Goal: Communication & Community: Answer question/provide support

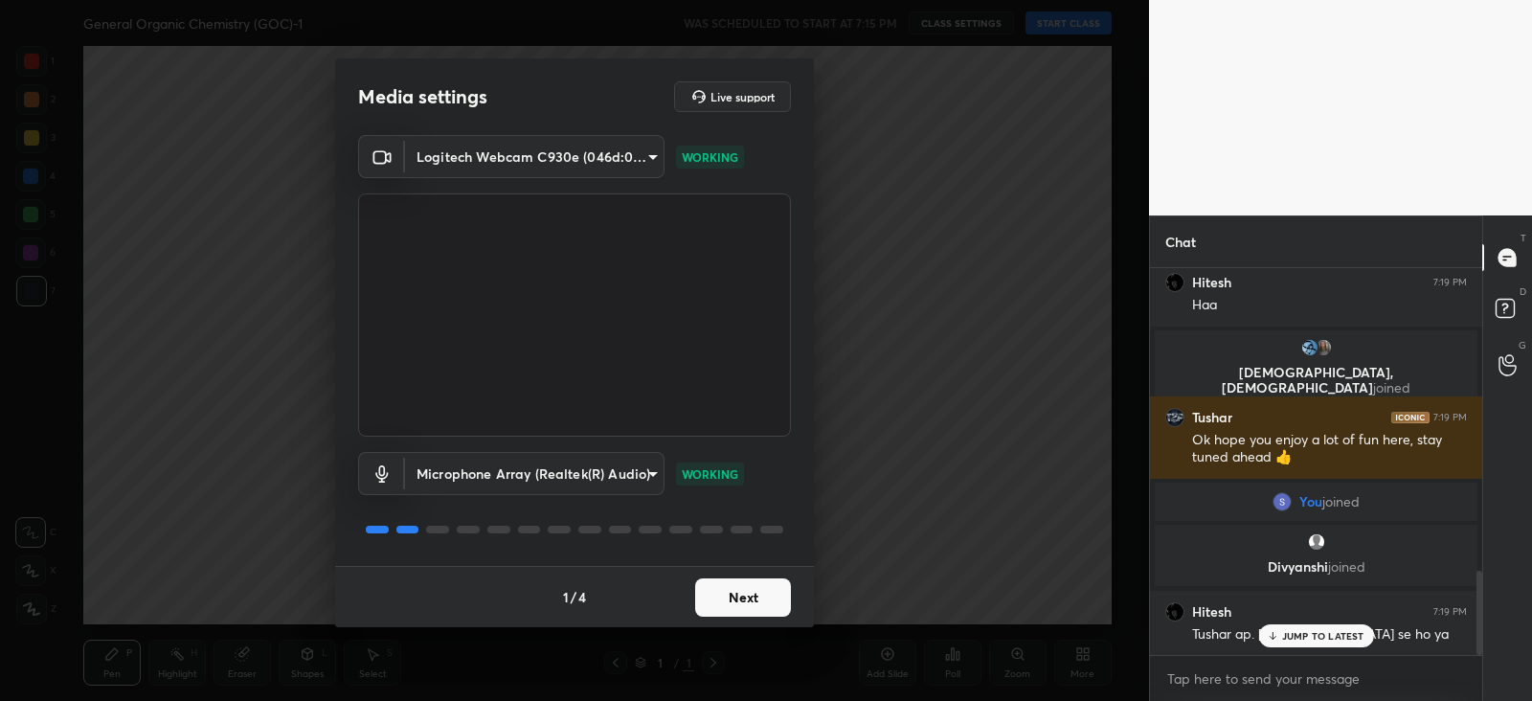
scroll to position [1460, 0]
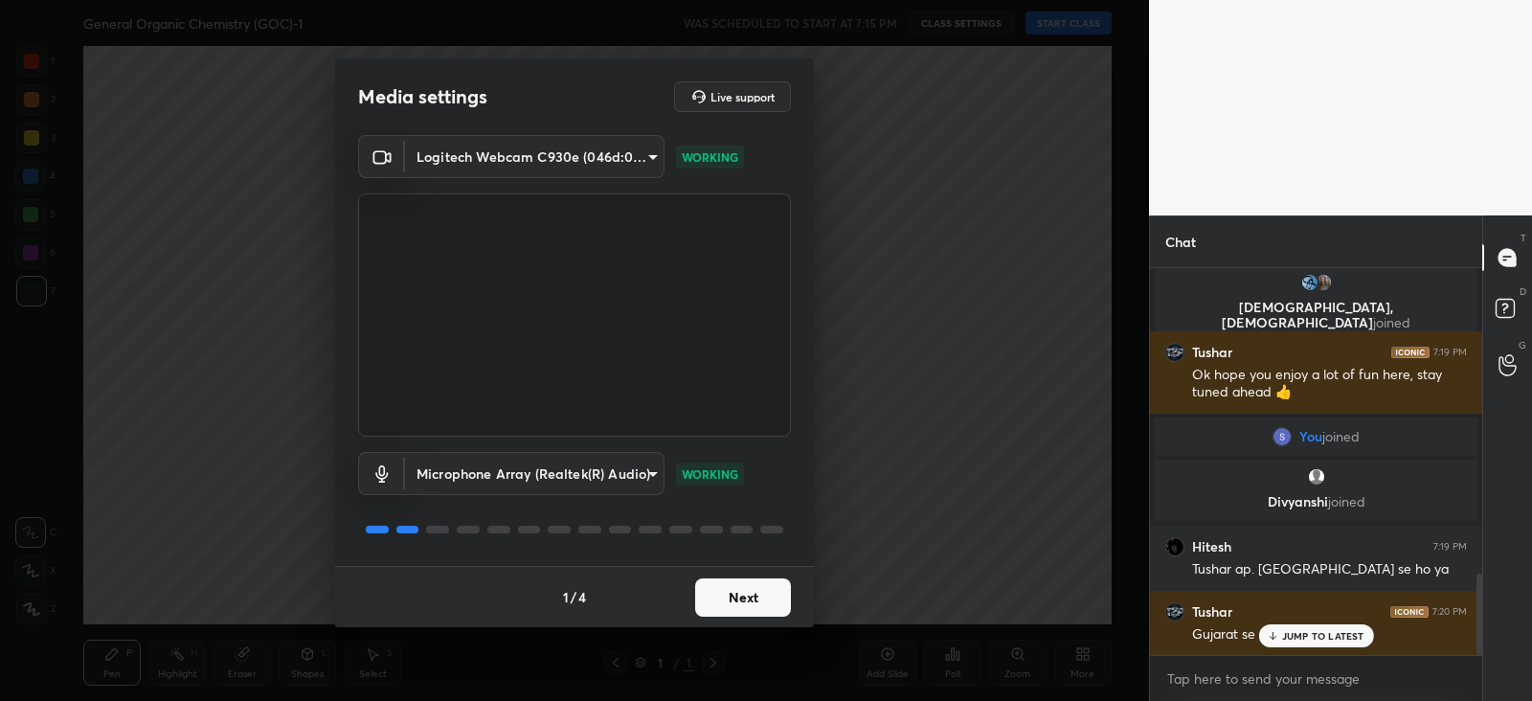
click at [761, 595] on button "Next" at bounding box center [743, 597] width 96 height 38
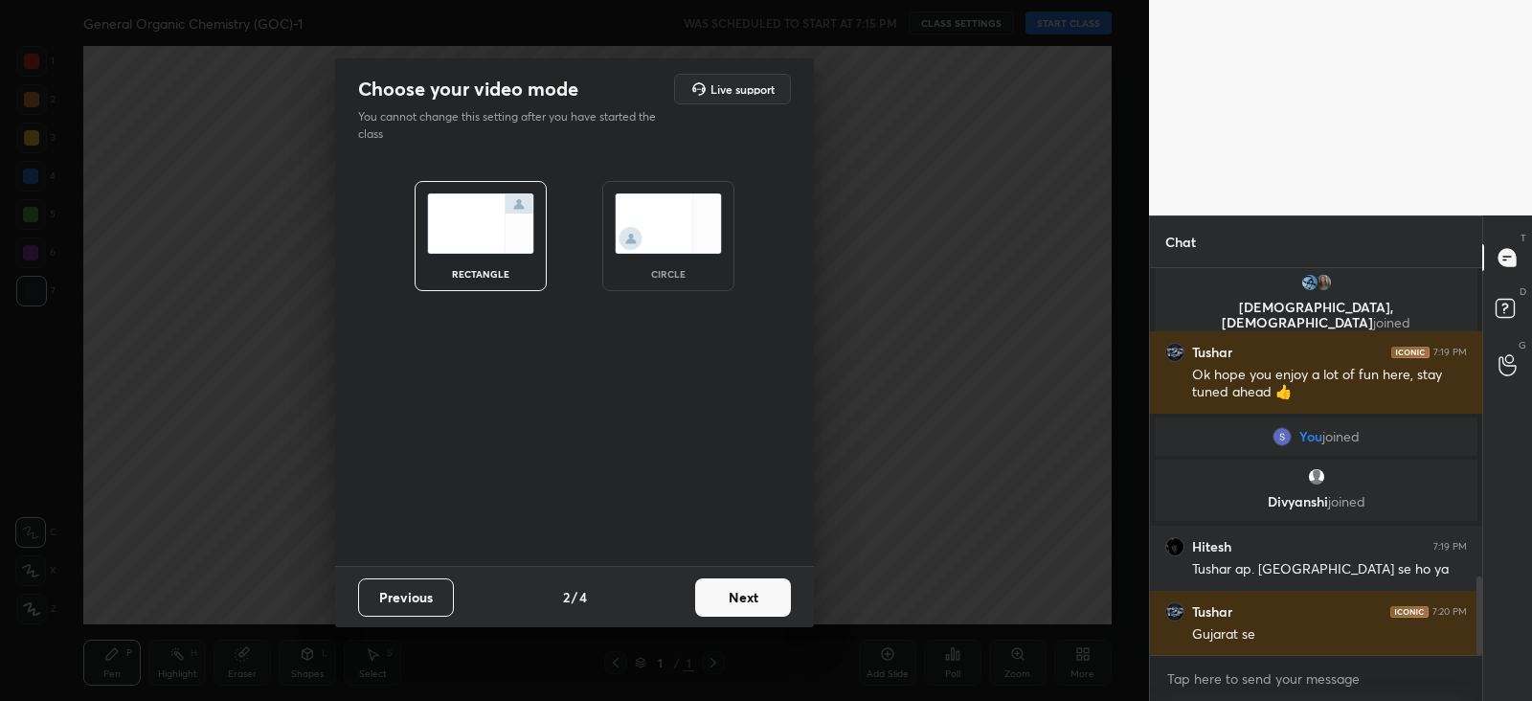
scroll to position [1526, 0]
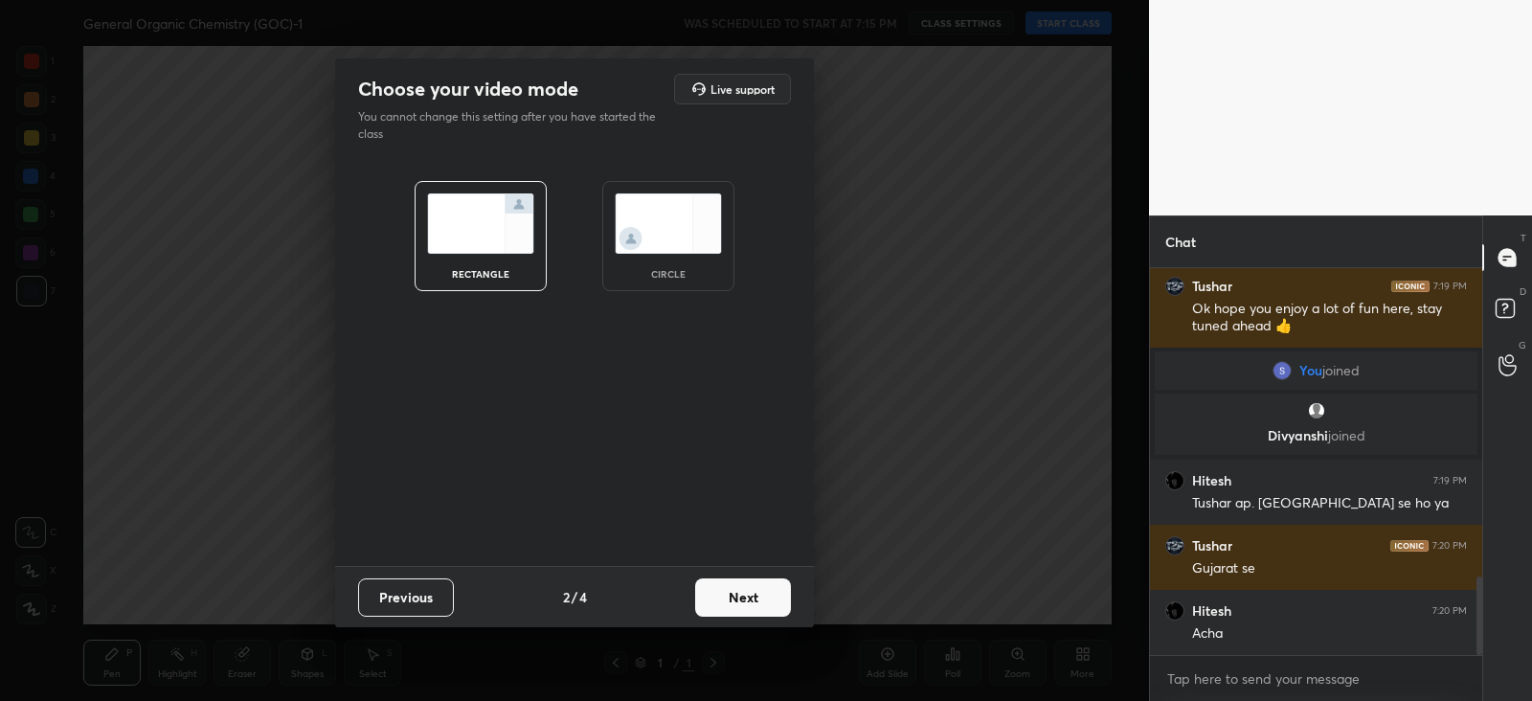
click at [769, 589] on button "Next" at bounding box center [743, 597] width 96 height 38
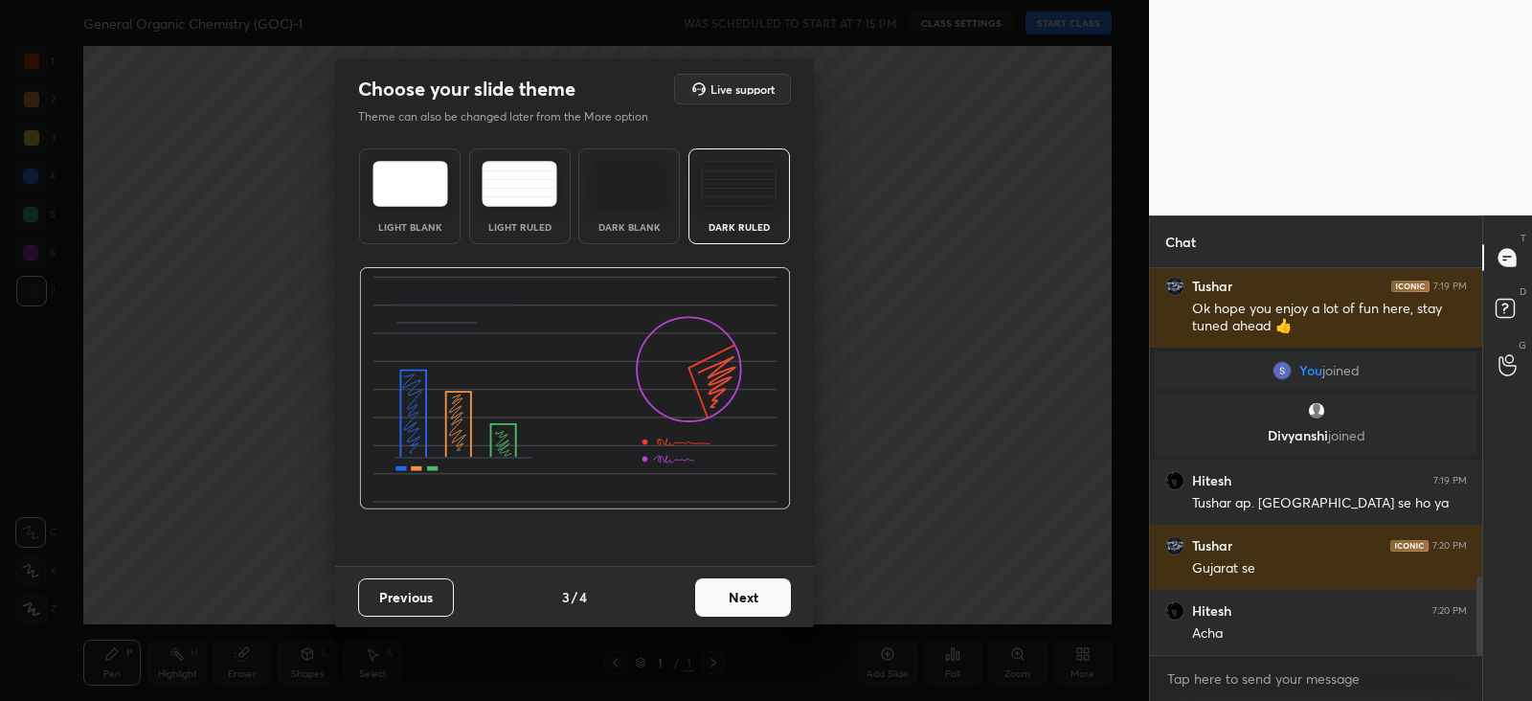
click at [769, 591] on button "Next" at bounding box center [743, 597] width 96 height 38
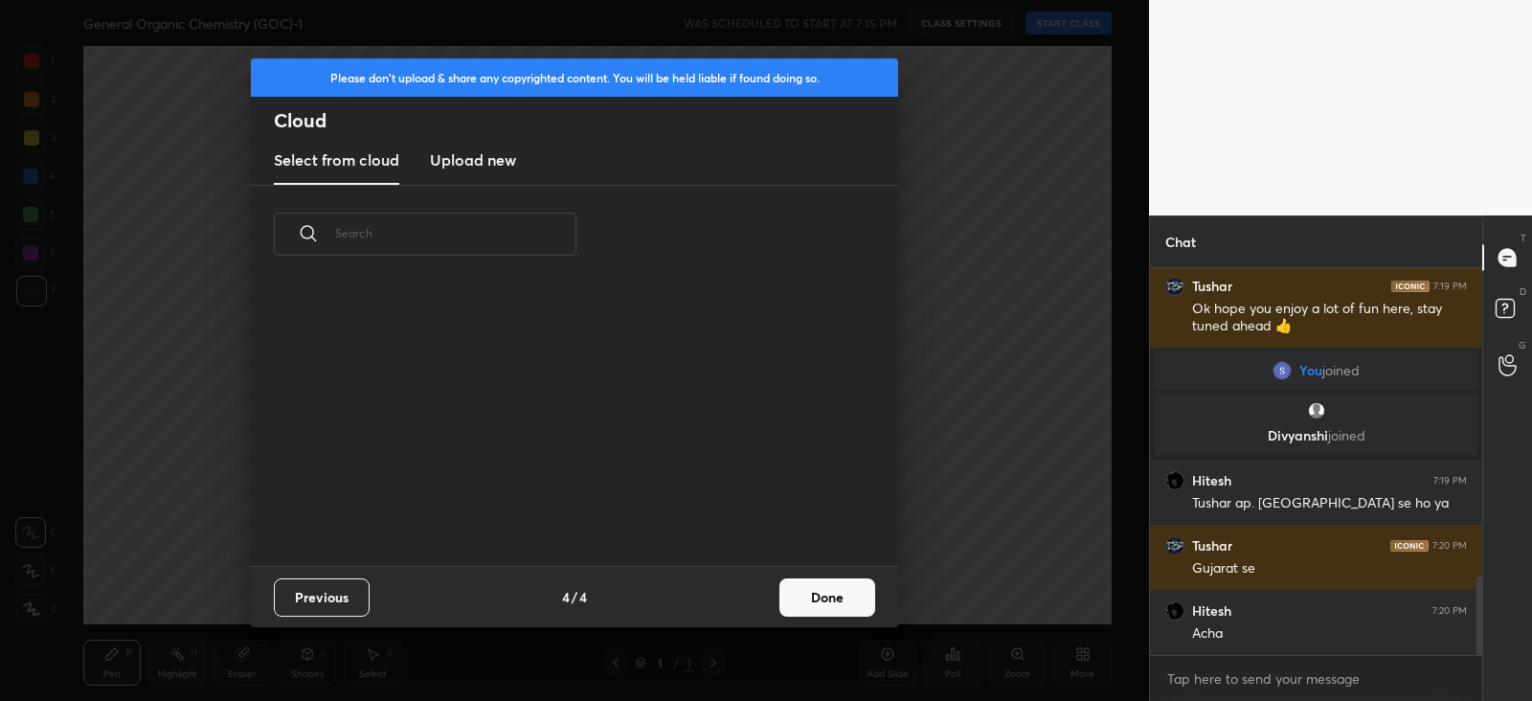
click at [766, 595] on div "Previous 4 / 4 Done" at bounding box center [574, 596] width 647 height 61
click at [788, 600] on button "Done" at bounding box center [827, 597] width 96 height 38
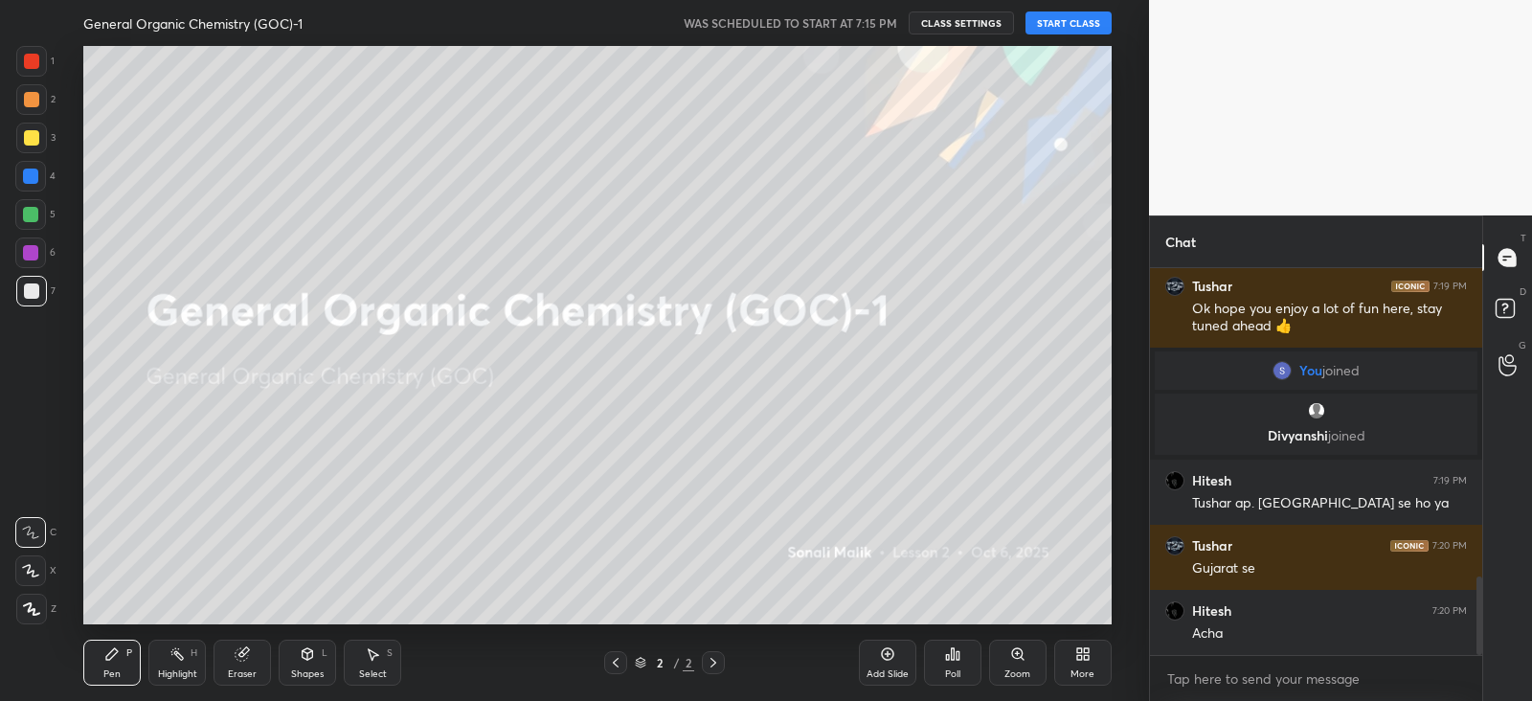
click at [1046, 26] on button "START CLASS" at bounding box center [1068, 22] width 86 height 23
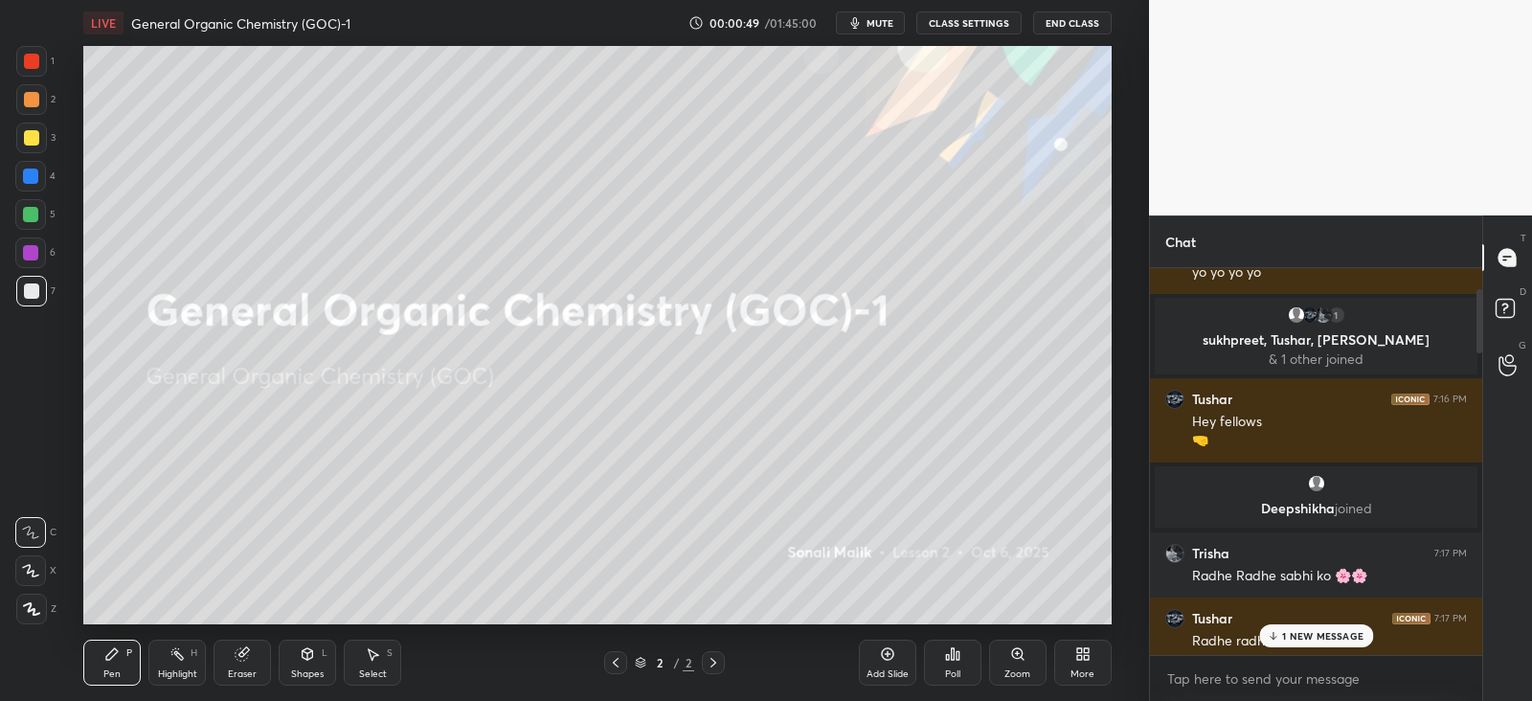
scroll to position [0, 0]
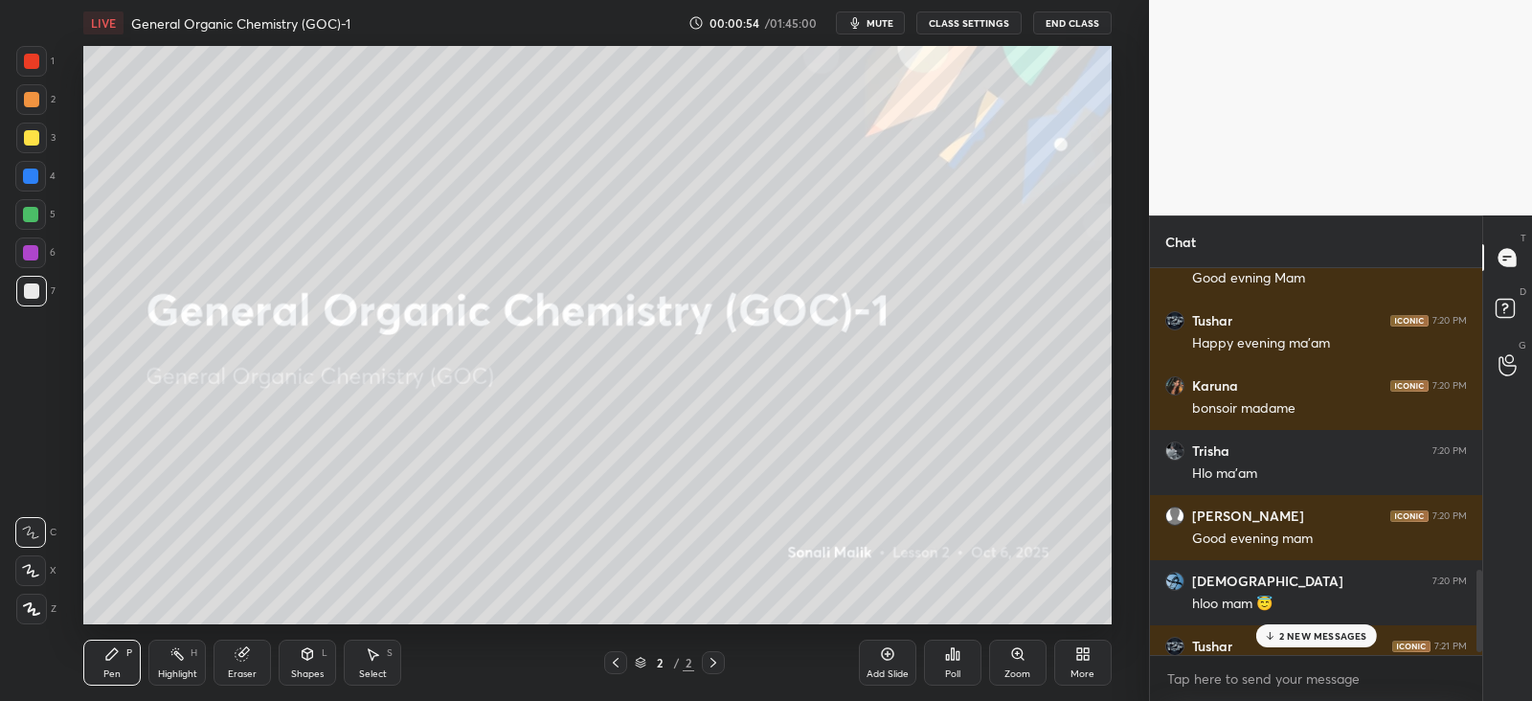
click at [1297, 637] on p "2 NEW MESSAGES" at bounding box center [1323, 635] width 88 height 11
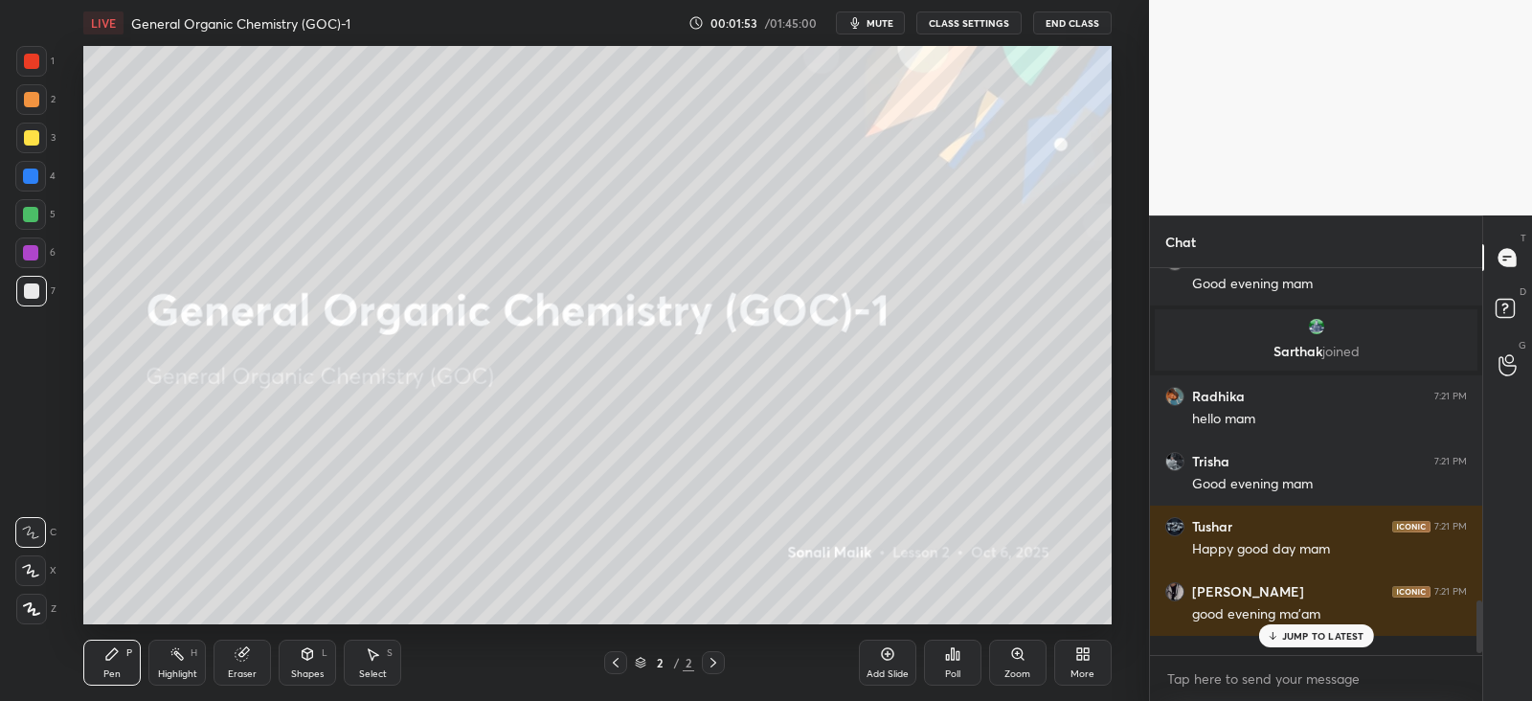
scroll to position [2161, 0]
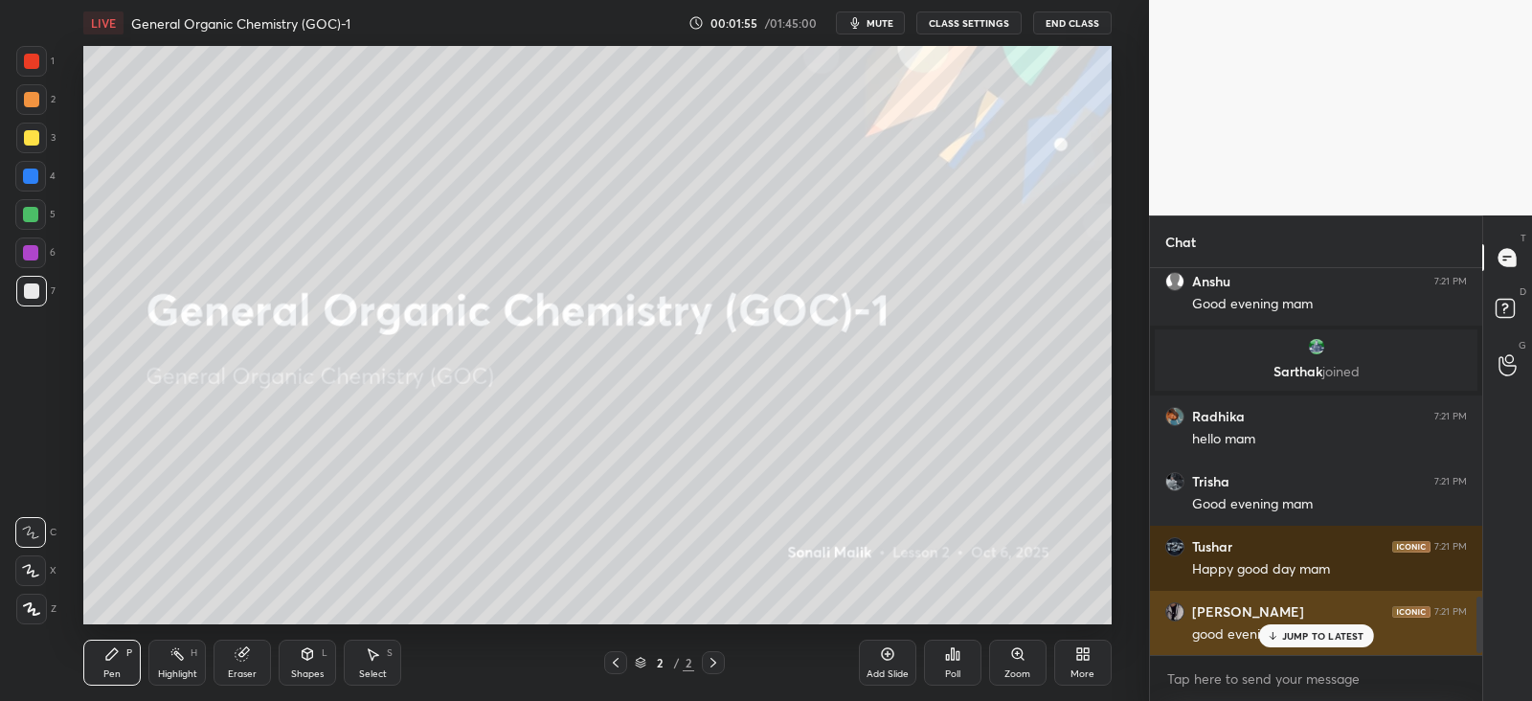
click at [1306, 640] on p "JUMP TO LATEST" at bounding box center [1323, 635] width 82 height 11
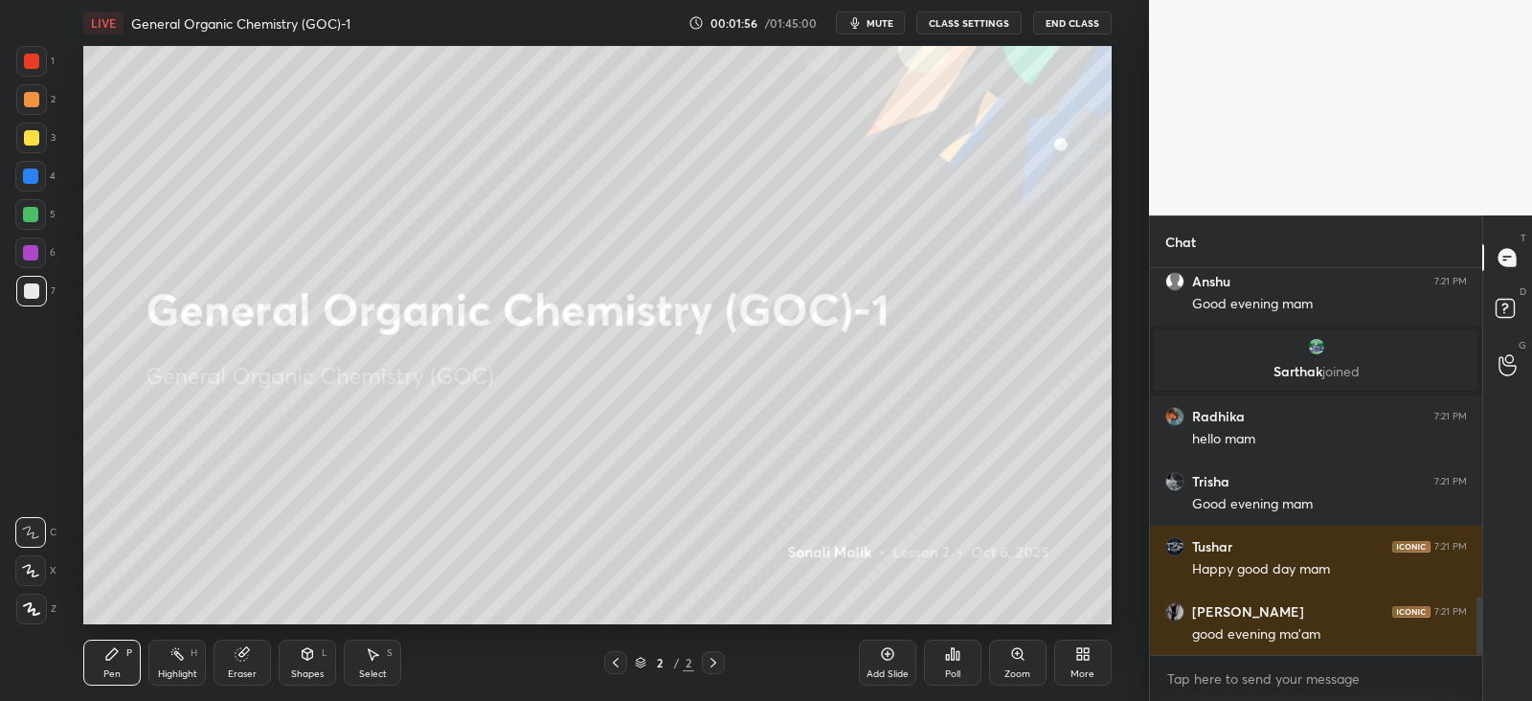
click at [1092, 661] on div "More" at bounding box center [1082, 663] width 57 height 46
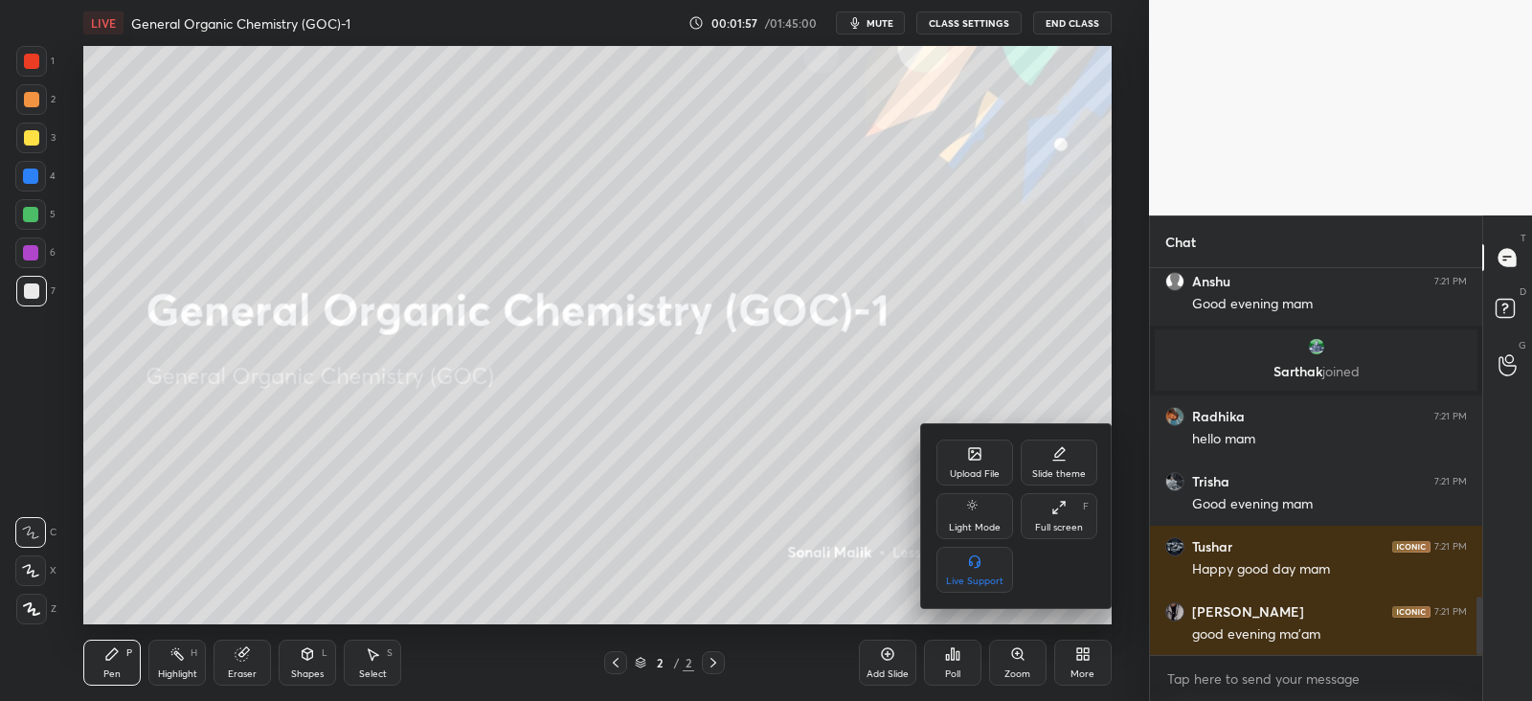
click at [970, 463] on div "Upload File" at bounding box center [974, 462] width 77 height 46
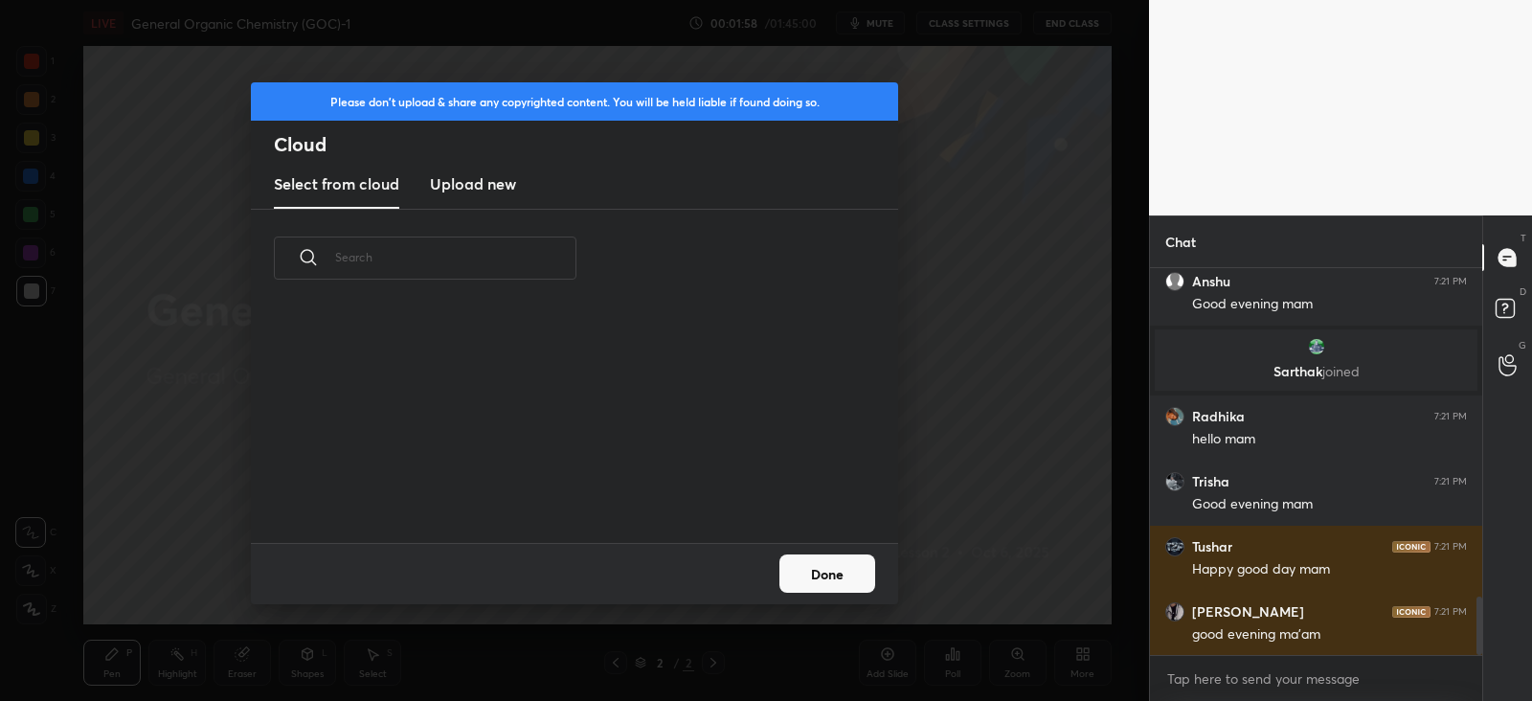
scroll to position [236, 615]
click at [479, 179] on h3 "Upload new" at bounding box center [473, 183] width 86 height 23
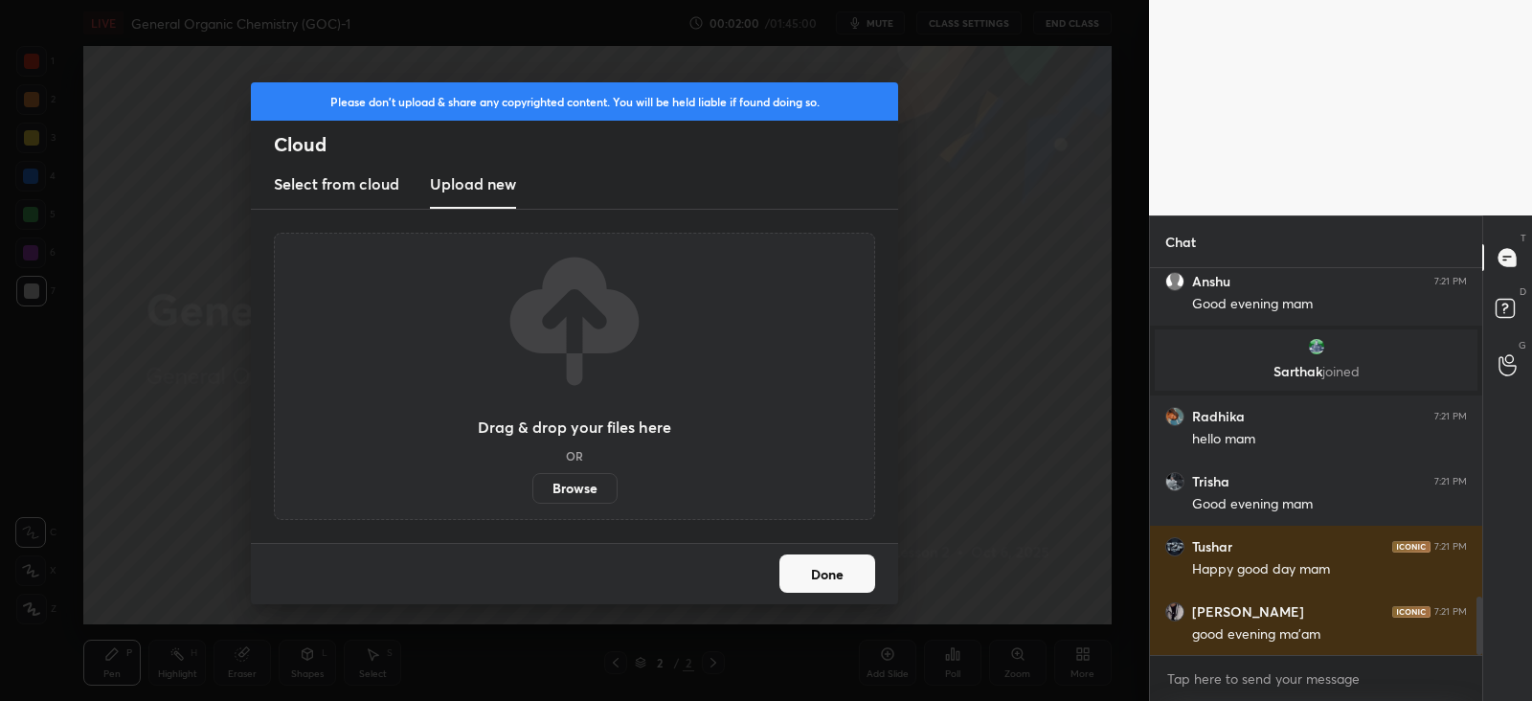
click at [582, 481] on label "Browse" at bounding box center [574, 488] width 85 height 31
click at [532, 481] on input "Browse" at bounding box center [532, 488] width 0 height 31
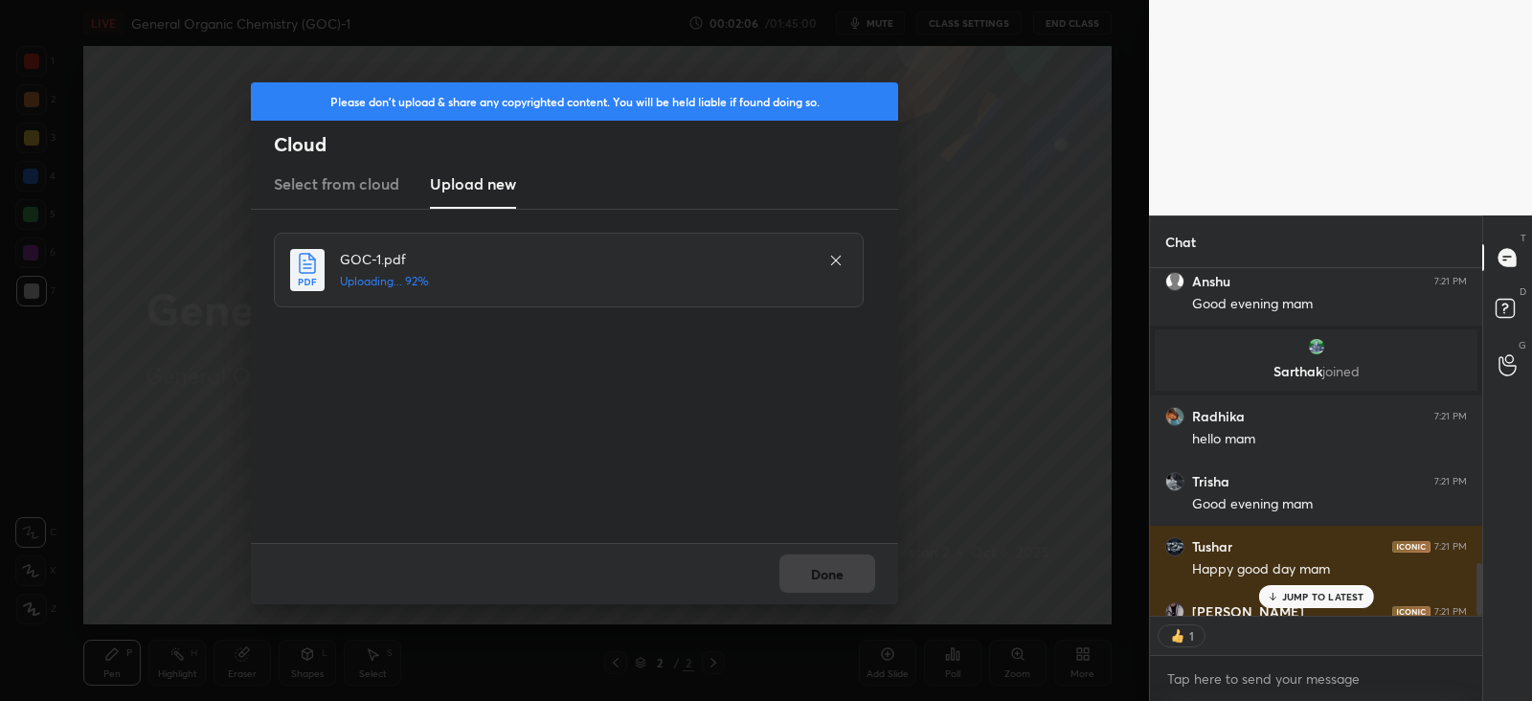
scroll to position [7, 6]
click at [839, 564] on button "Done" at bounding box center [827, 573] width 96 height 38
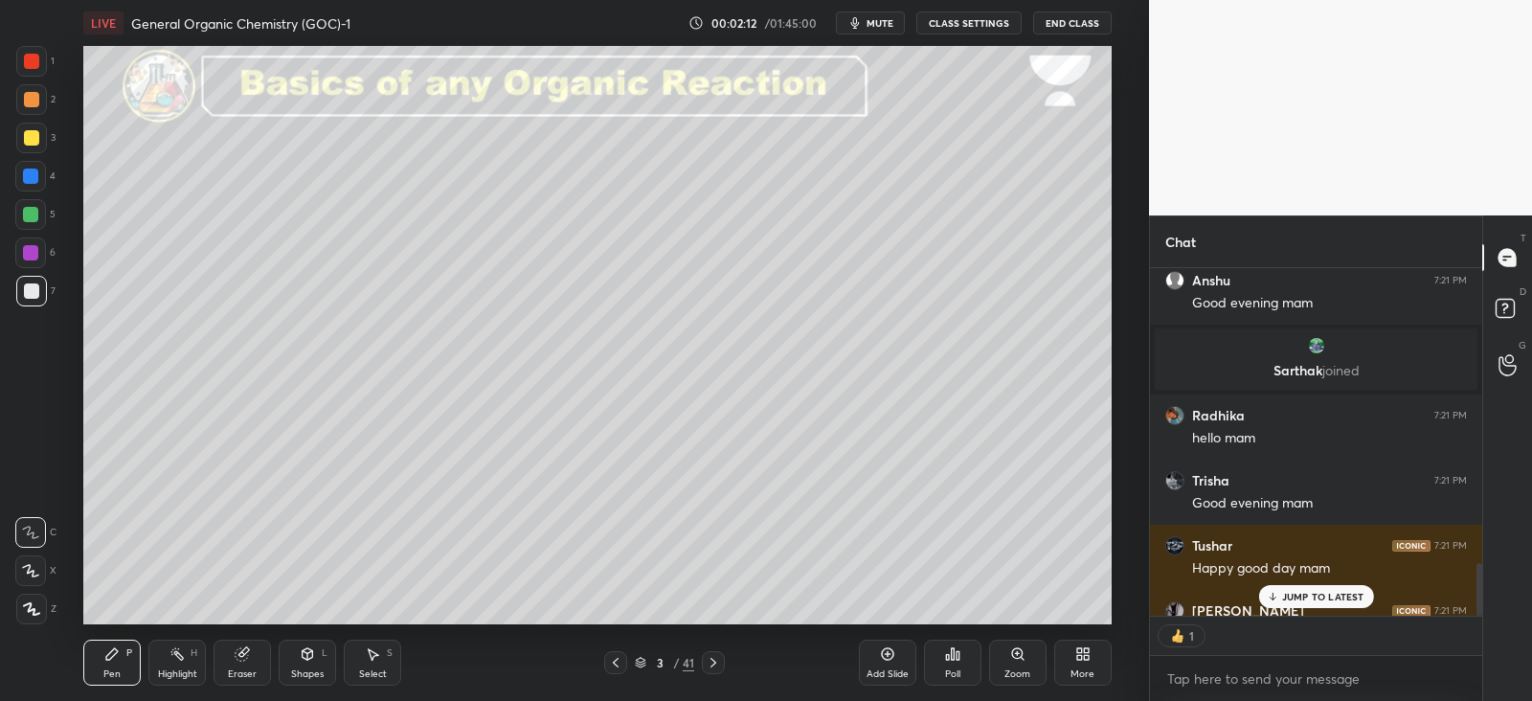
click at [1298, 603] on div "JUMP TO LATEST" at bounding box center [1315, 596] width 115 height 23
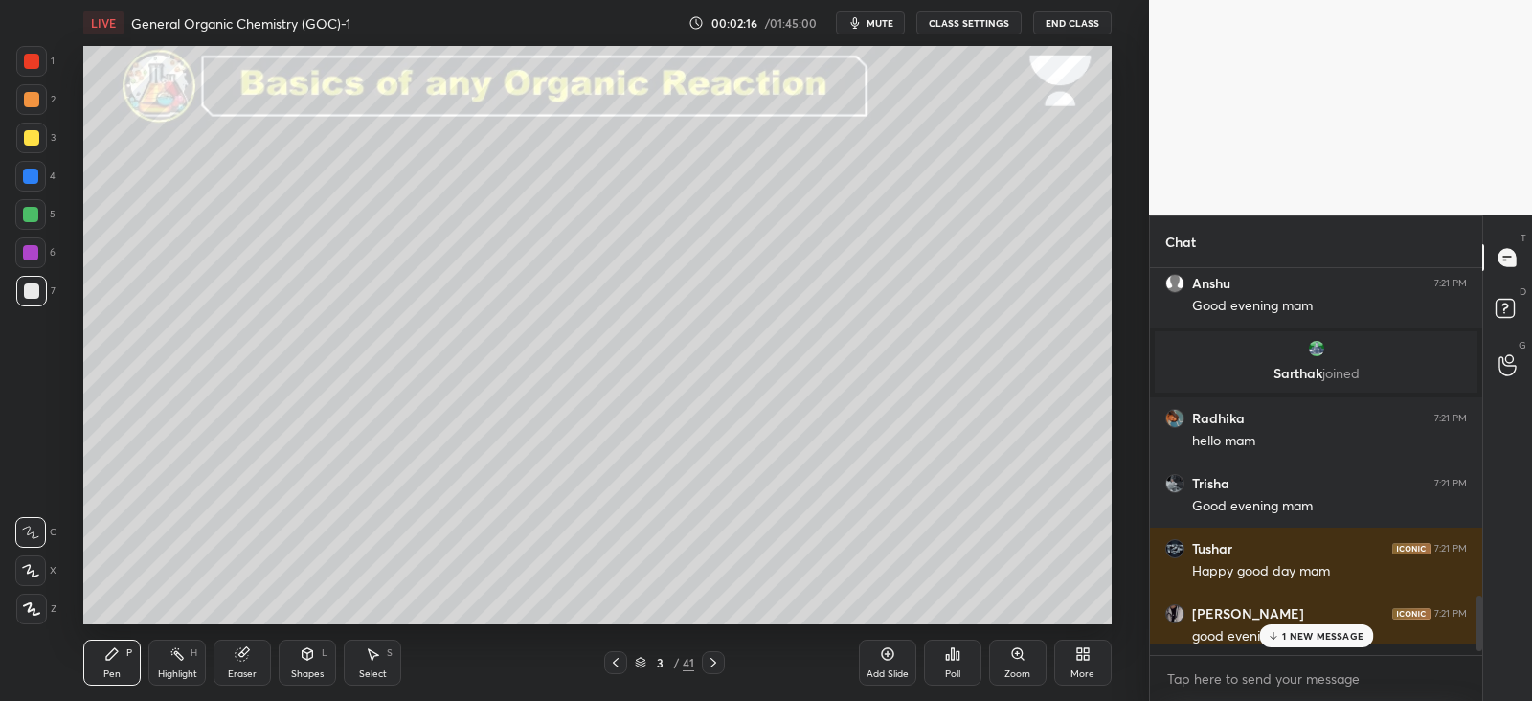
scroll to position [380, 325]
click at [616, 665] on icon at bounding box center [615, 662] width 15 height 15
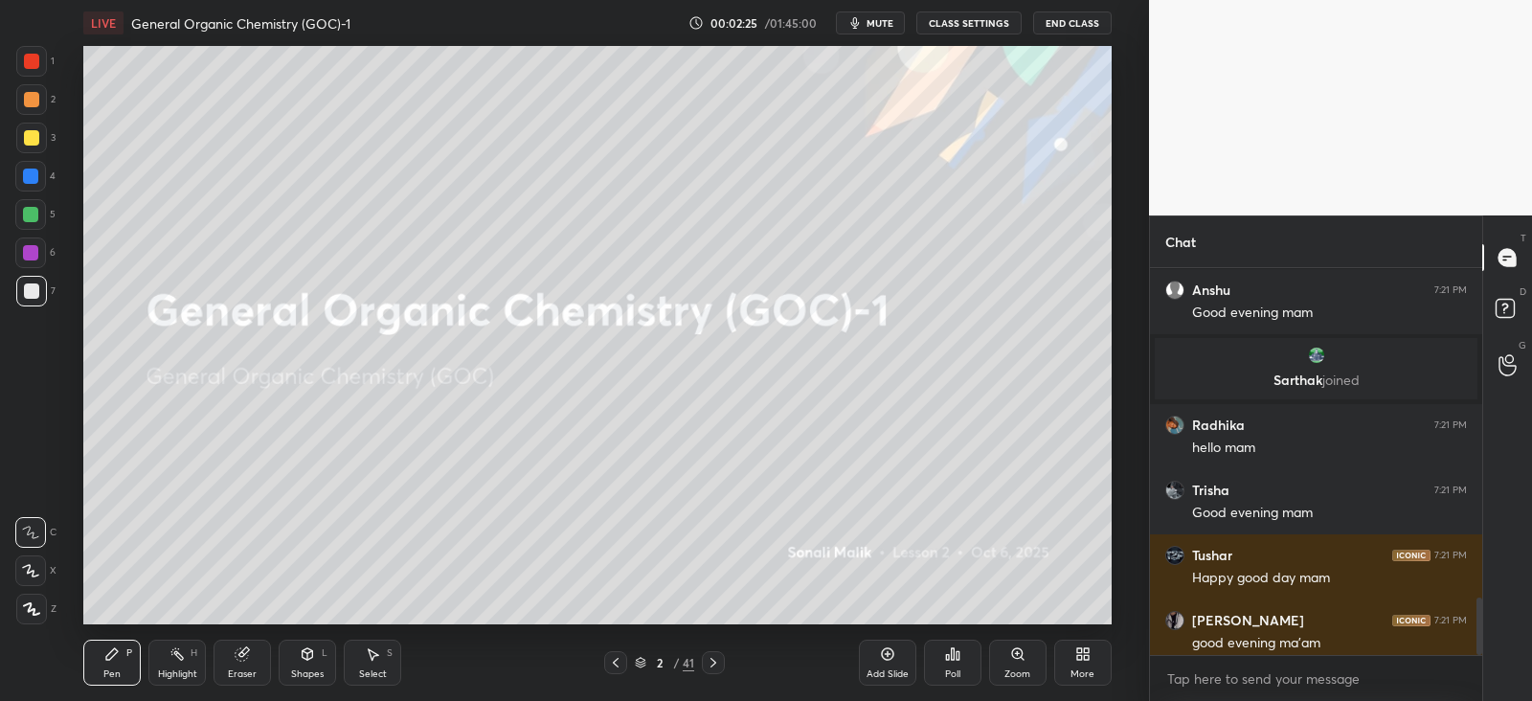
scroll to position [2196, 0]
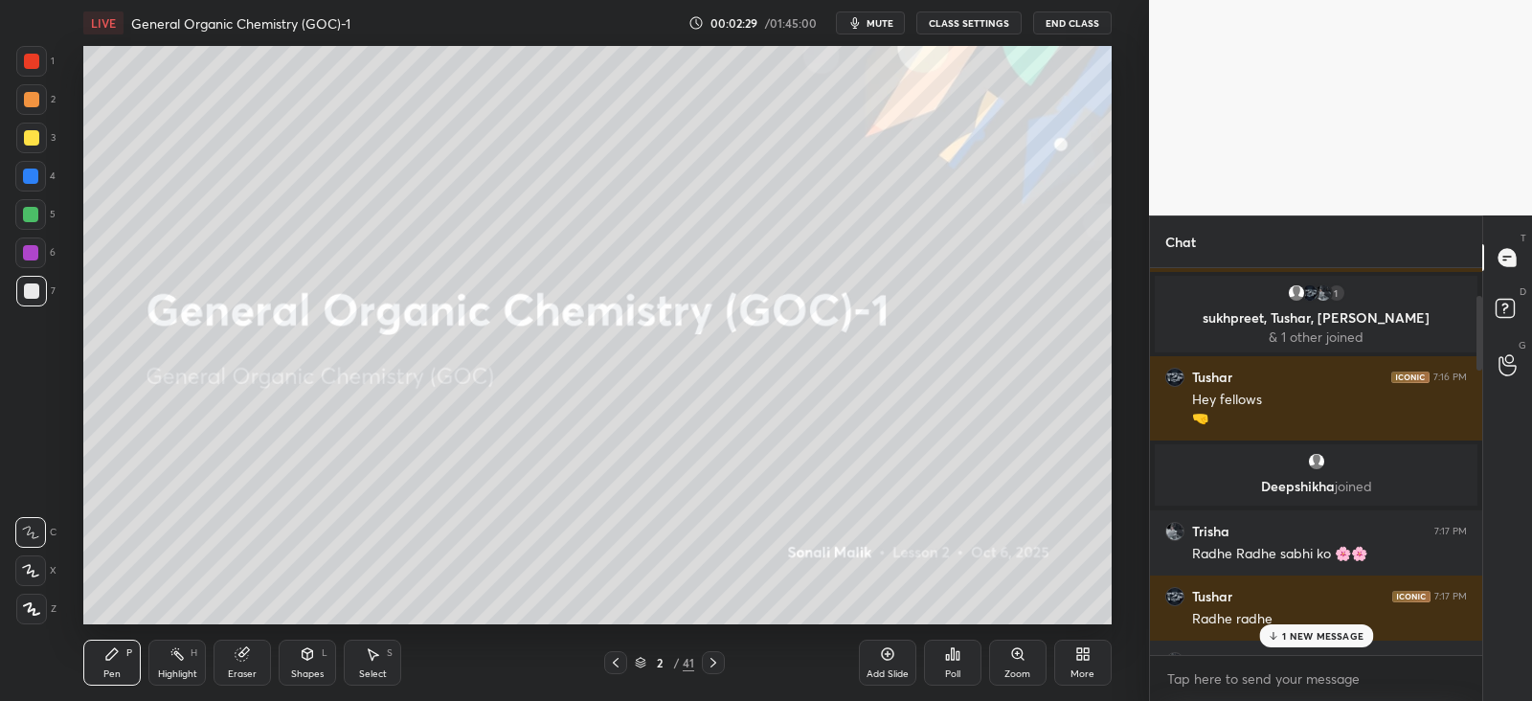
click at [1288, 633] on p "1 NEW MESSAGE" at bounding box center [1322, 635] width 81 height 11
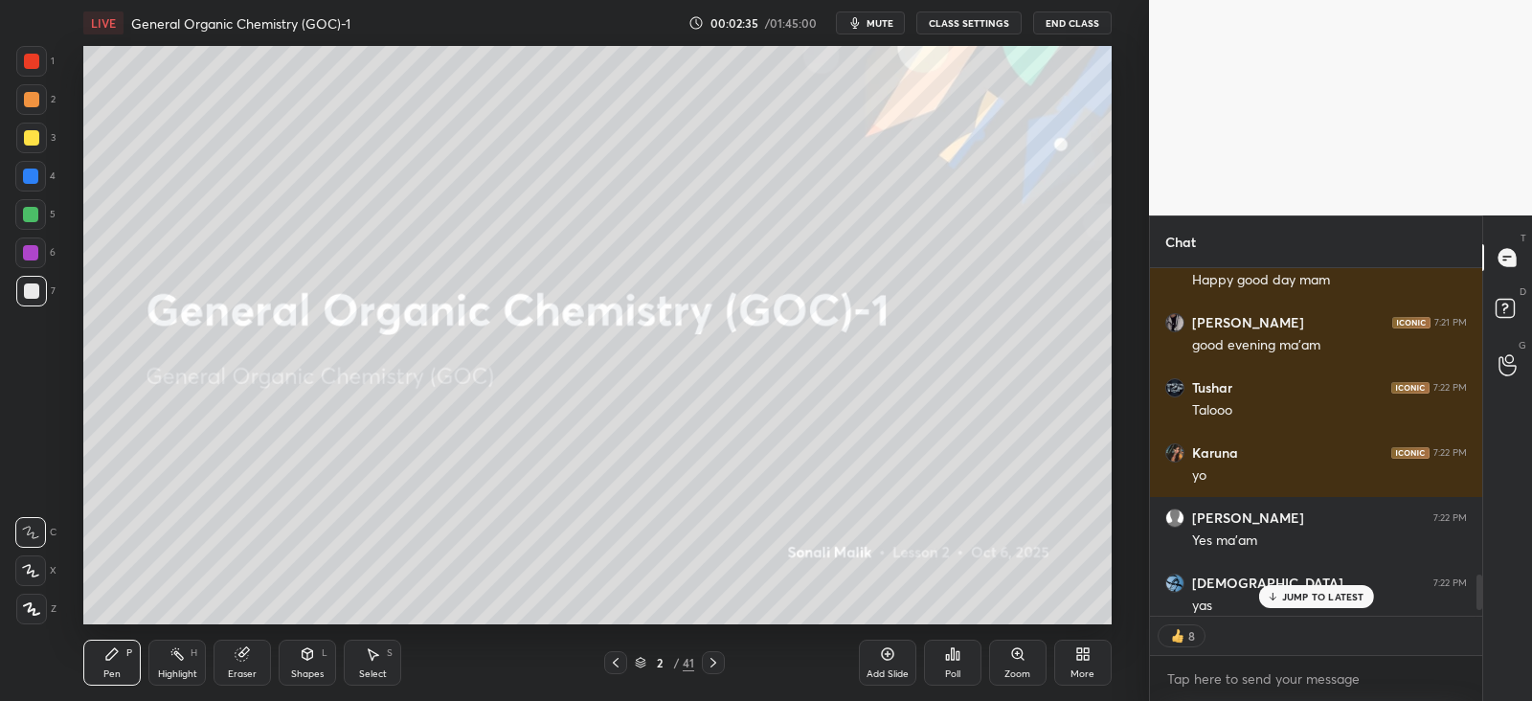
scroll to position [3030, 0]
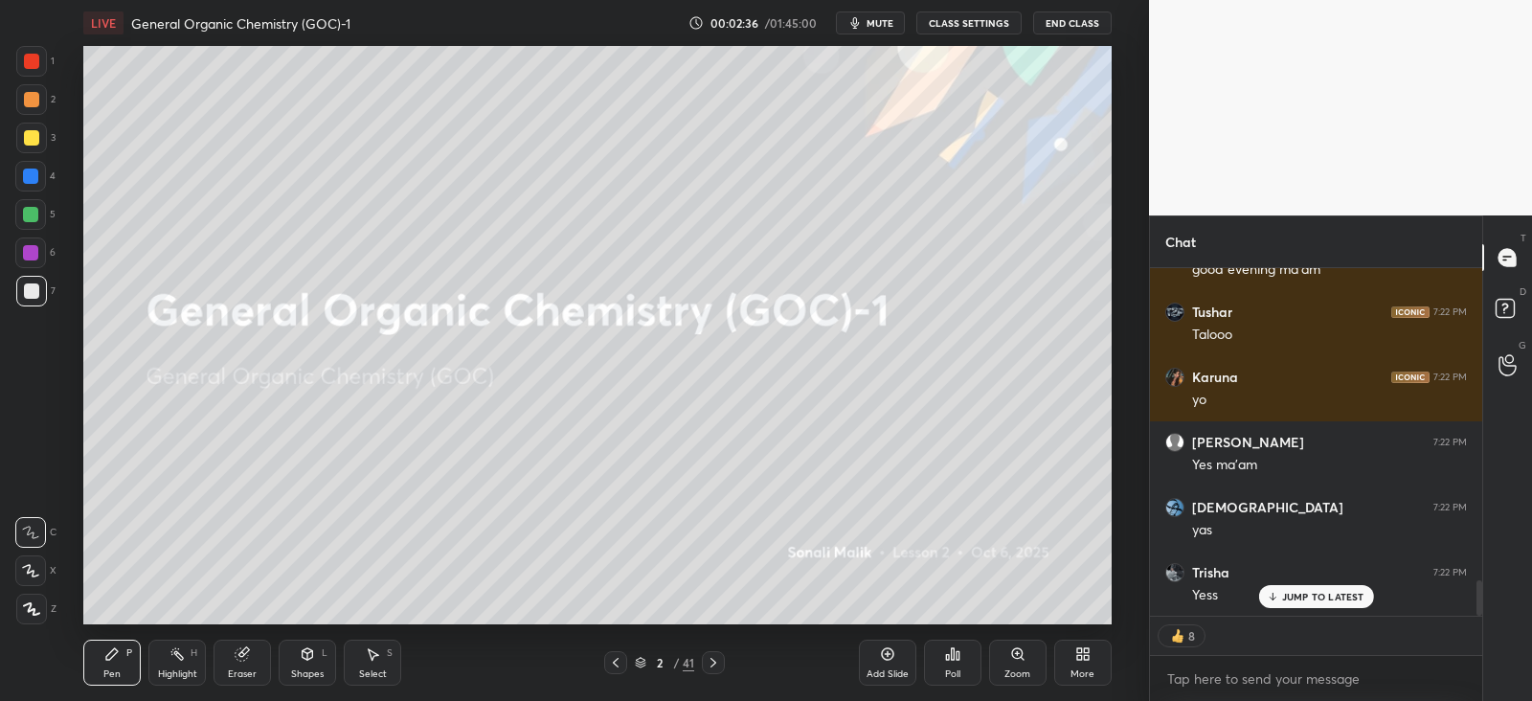
click at [1275, 587] on div "JUMP TO LATEST" at bounding box center [1315, 596] width 115 height 23
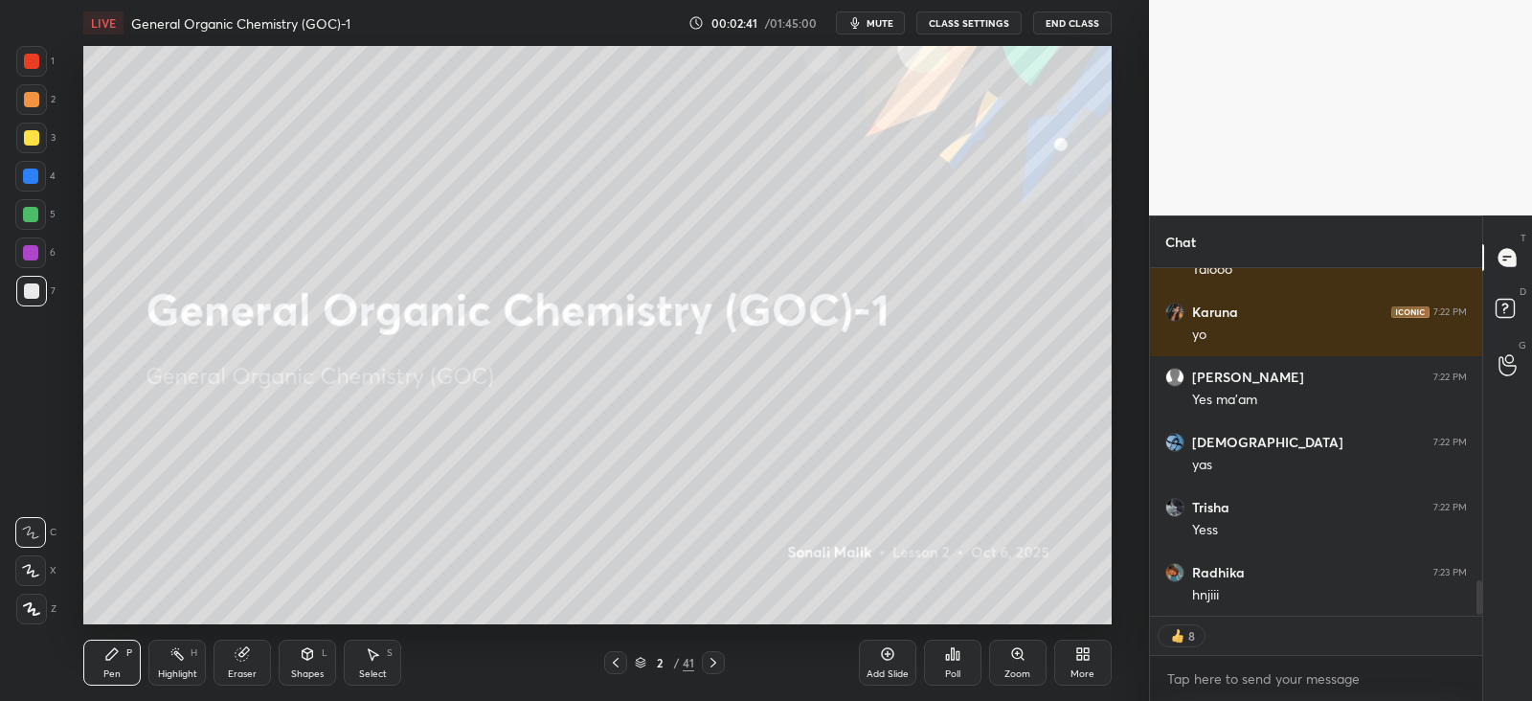
click at [33, 130] on div at bounding box center [31, 137] width 15 height 15
click at [24, 136] on div at bounding box center [31, 137] width 15 height 15
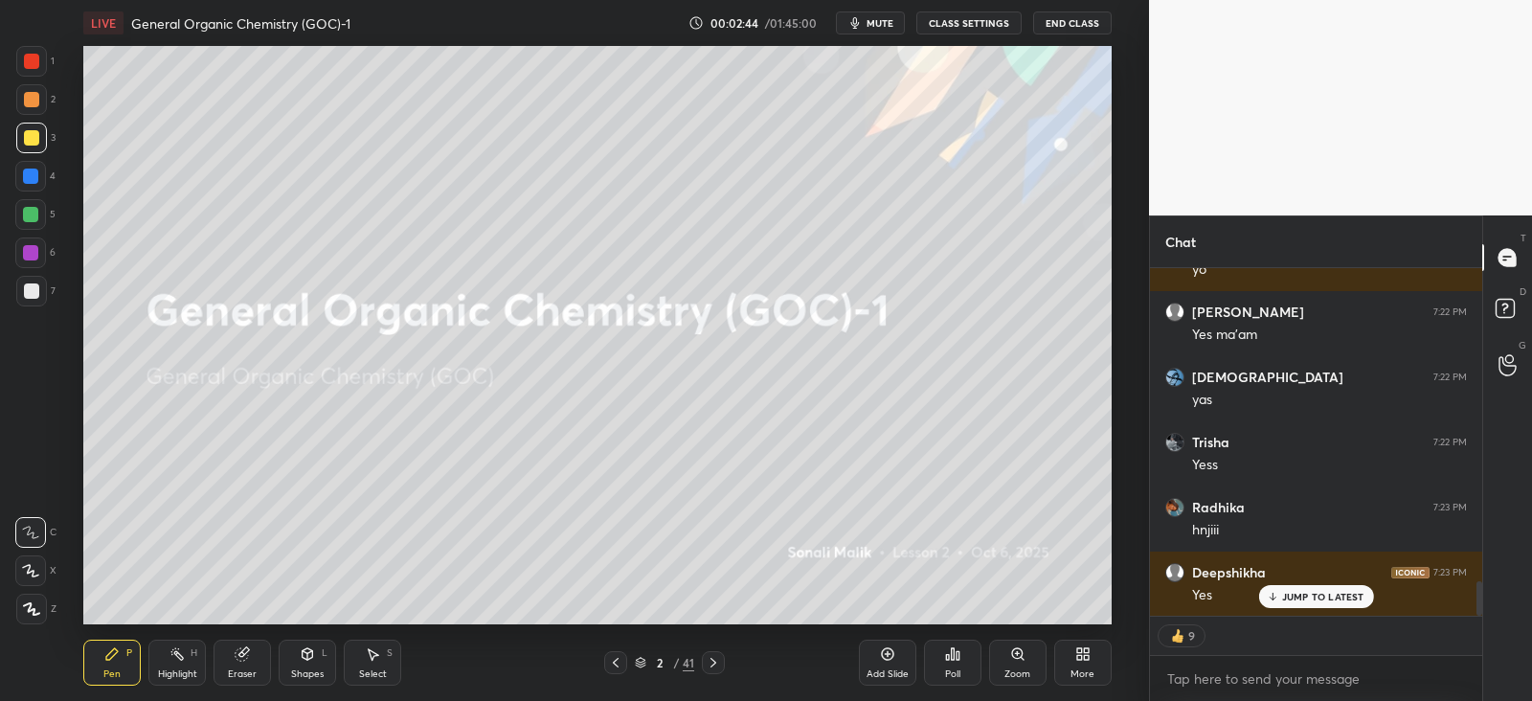
click at [1299, 595] on p "JUMP TO LATEST" at bounding box center [1323, 596] width 82 height 11
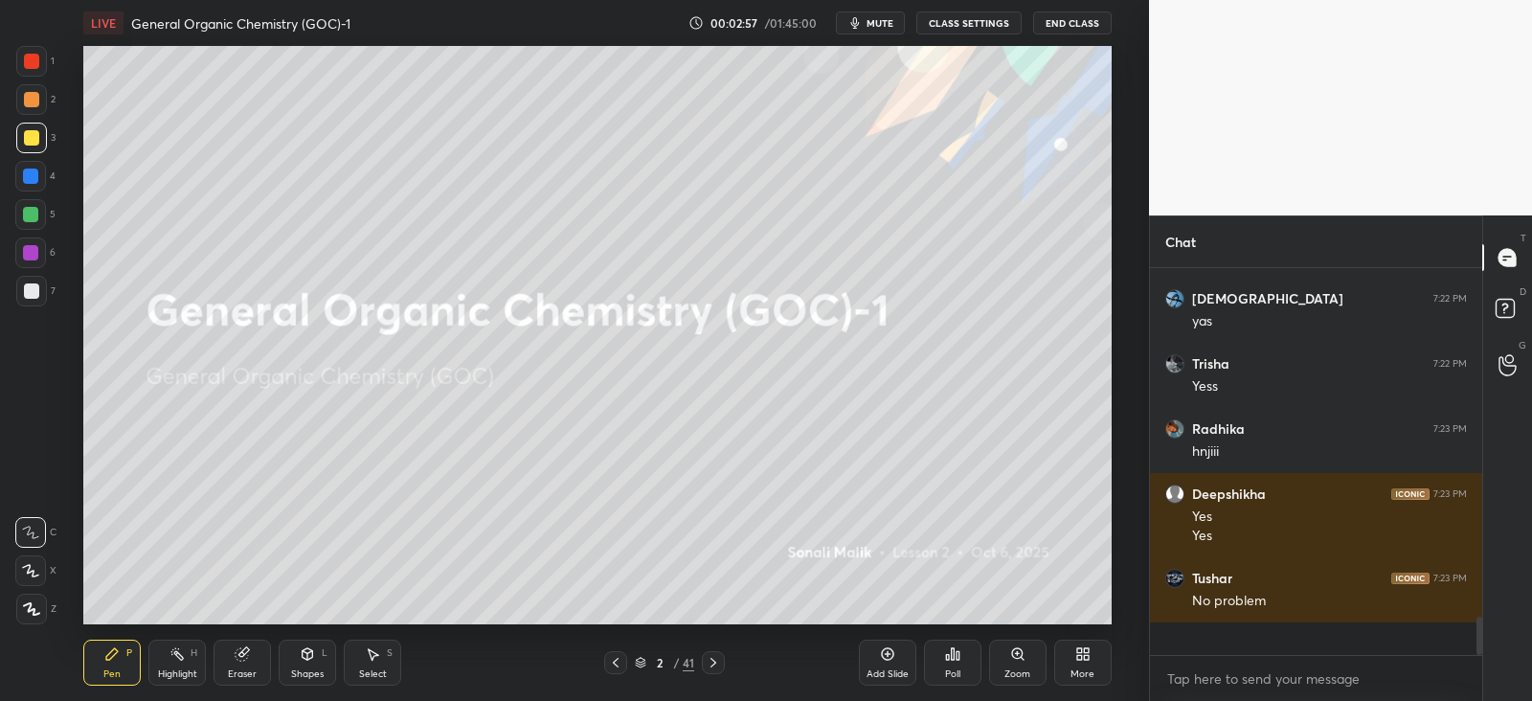
scroll to position [6, 6]
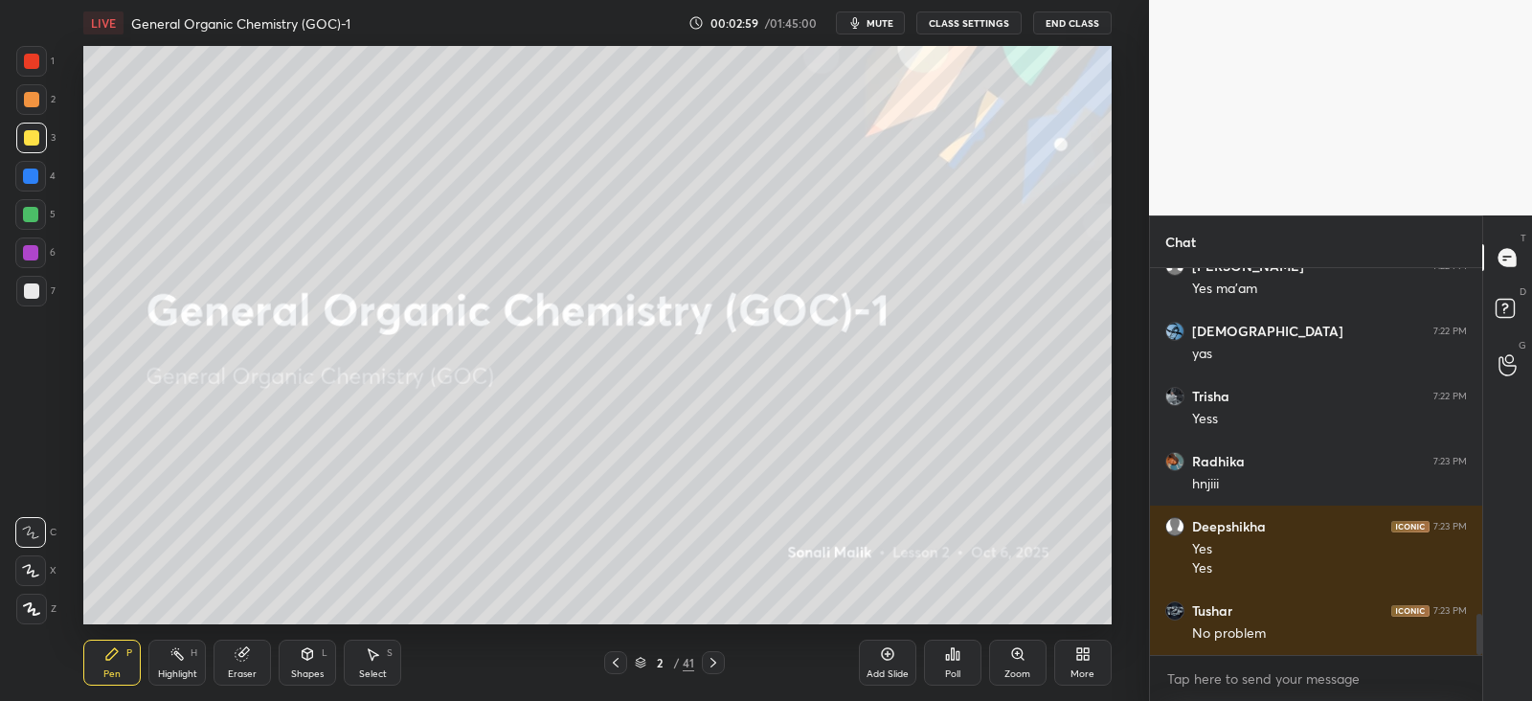
click at [712, 662] on icon at bounding box center [713, 662] width 15 height 15
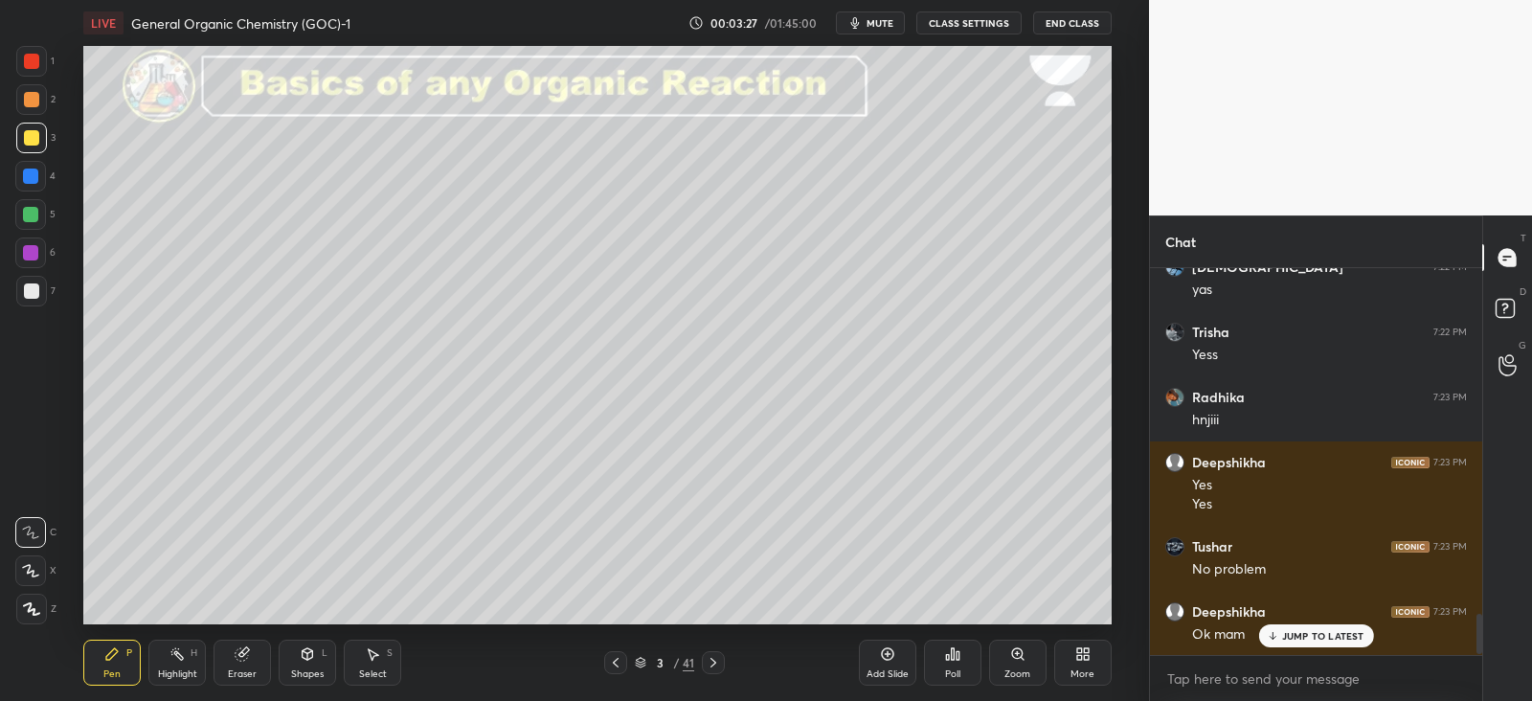
scroll to position [3270, 0]
click at [39, 213] on div at bounding box center [30, 214] width 31 height 31
click at [29, 137] on div at bounding box center [31, 137] width 15 height 15
click at [34, 172] on div at bounding box center [30, 175] width 15 height 15
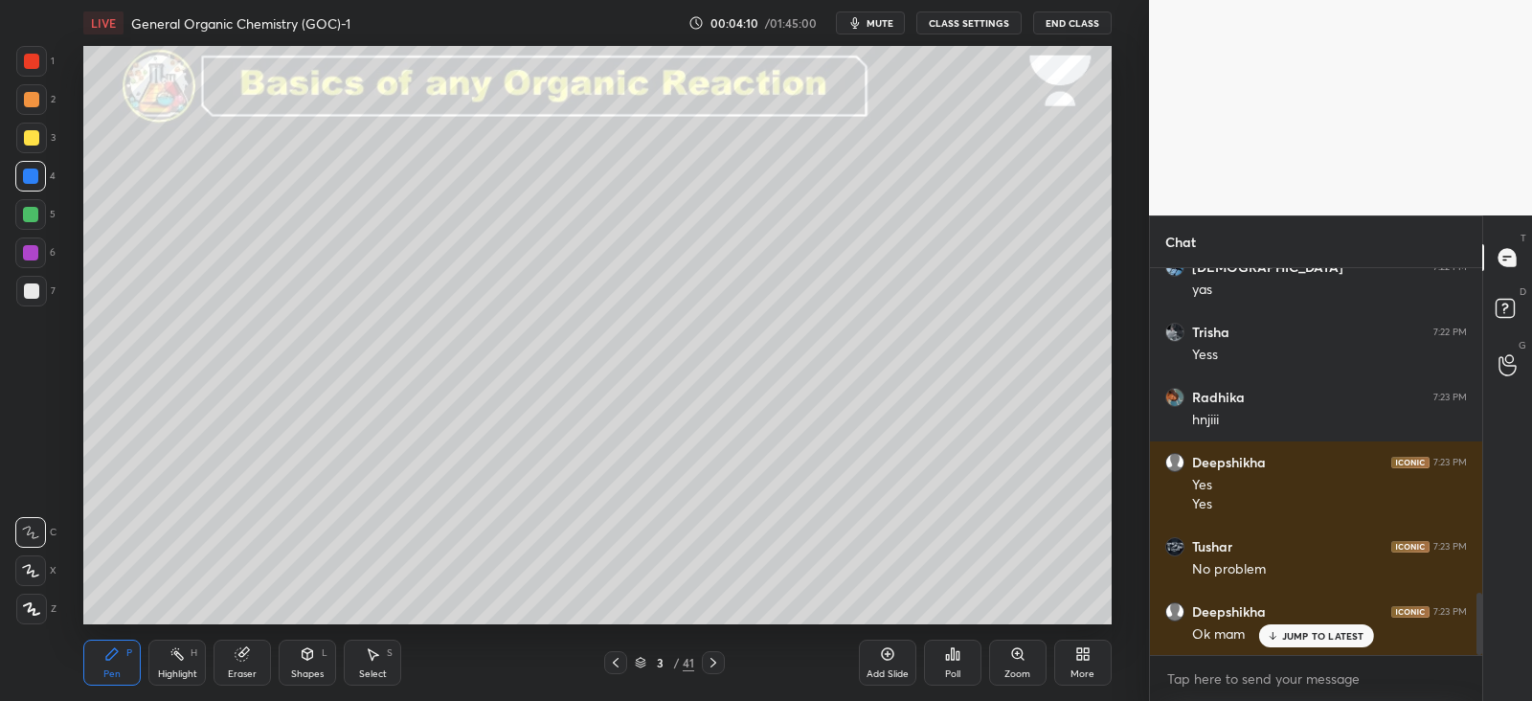
click at [29, 137] on div at bounding box center [31, 137] width 15 height 15
click at [27, 139] on div at bounding box center [31, 137] width 15 height 15
click at [316, 645] on div "Shapes L" at bounding box center [307, 663] width 57 height 46
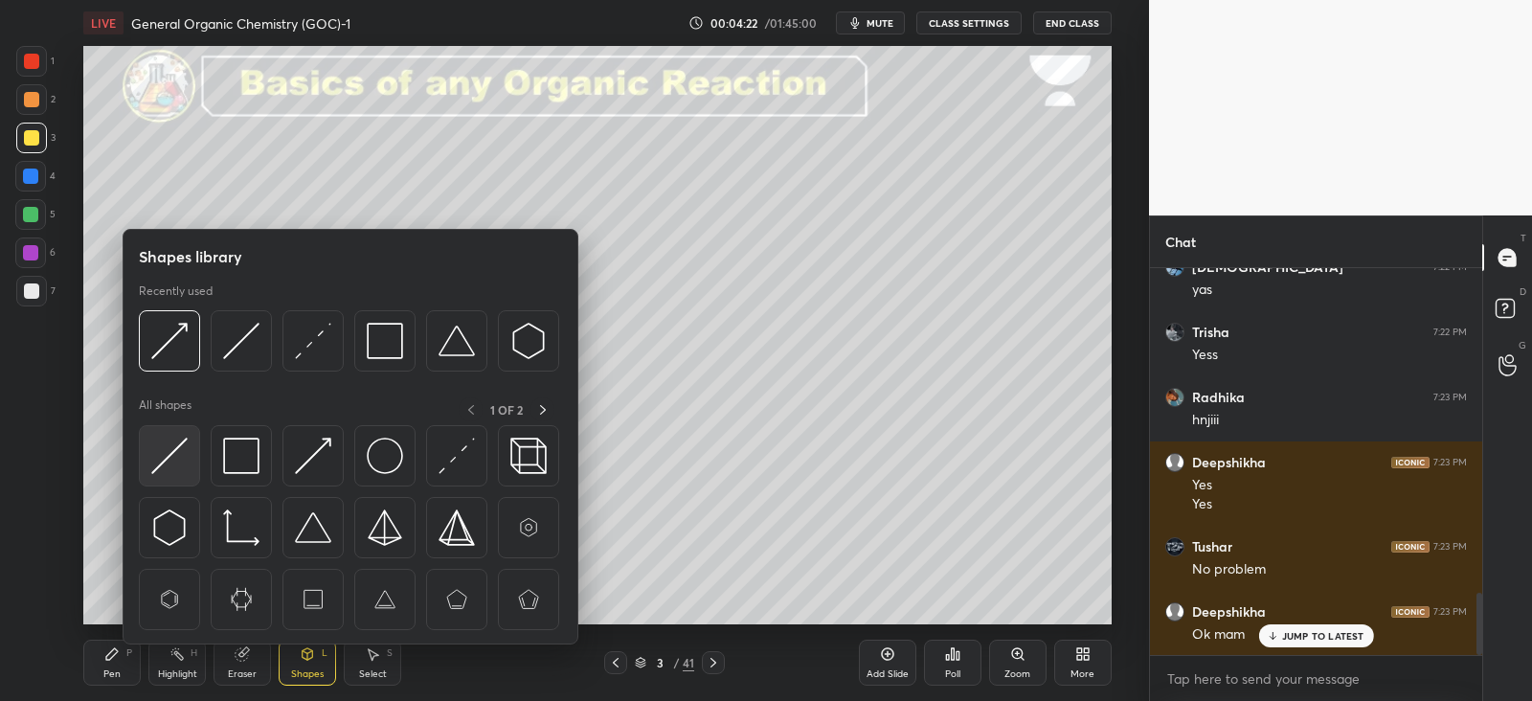
click at [177, 451] on img at bounding box center [169, 456] width 36 height 36
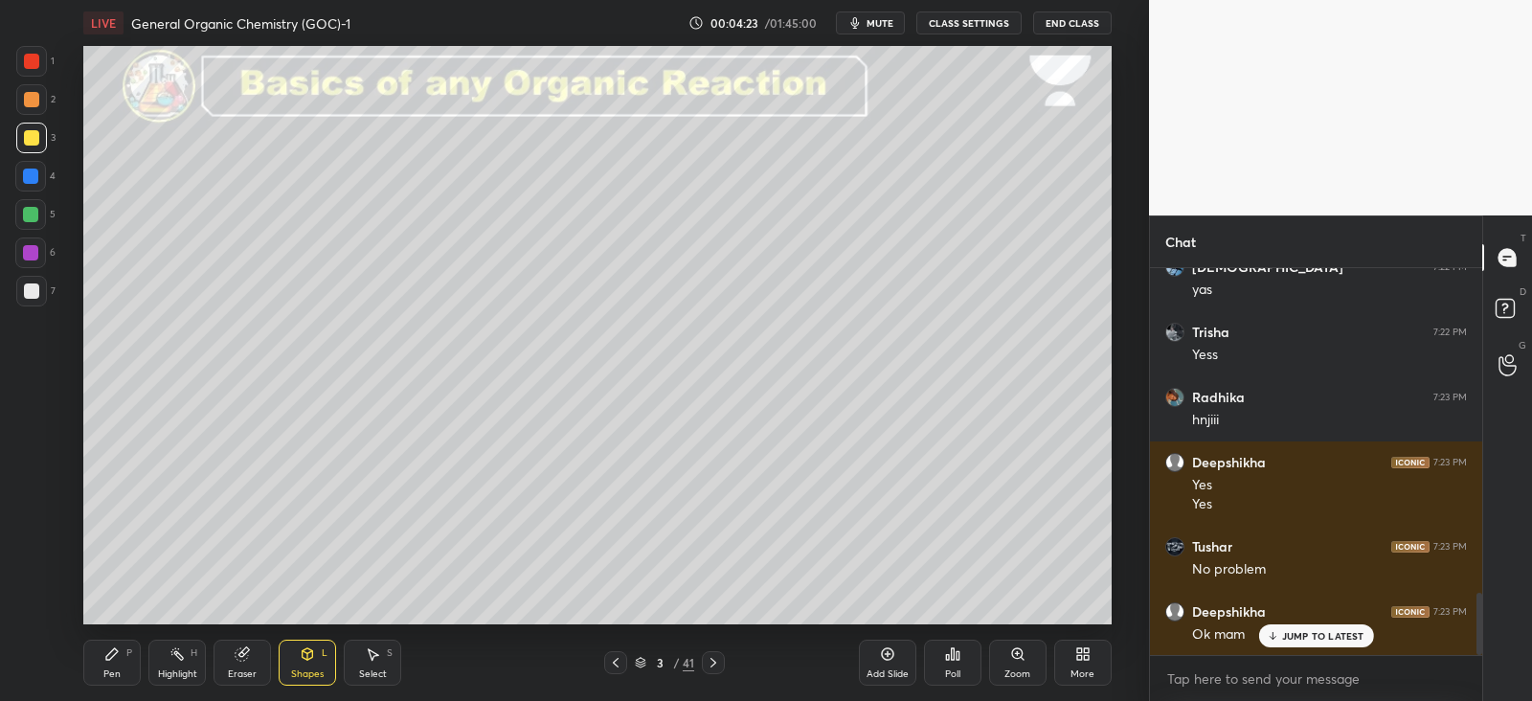
click at [304, 653] on icon at bounding box center [308, 653] width 11 height 11
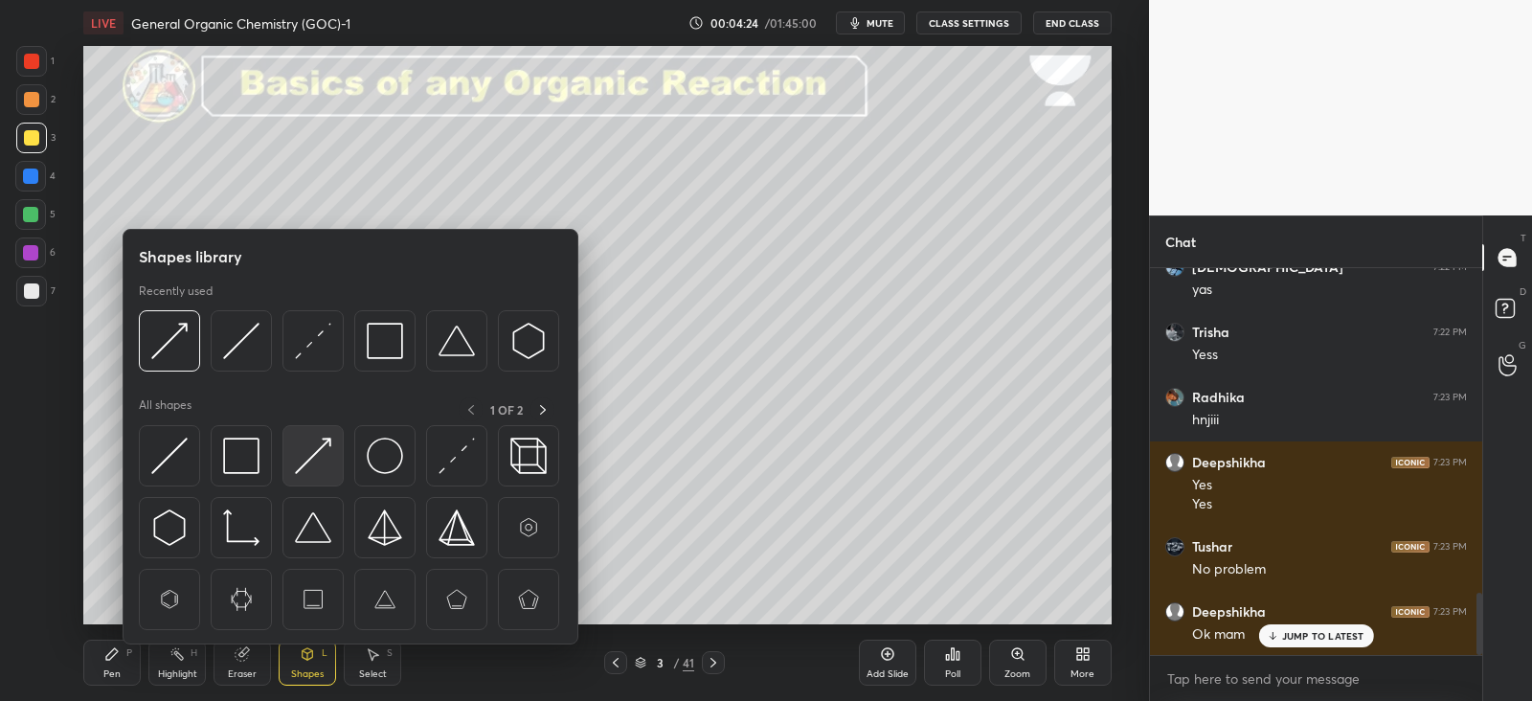
click at [311, 454] on img at bounding box center [313, 456] width 36 height 36
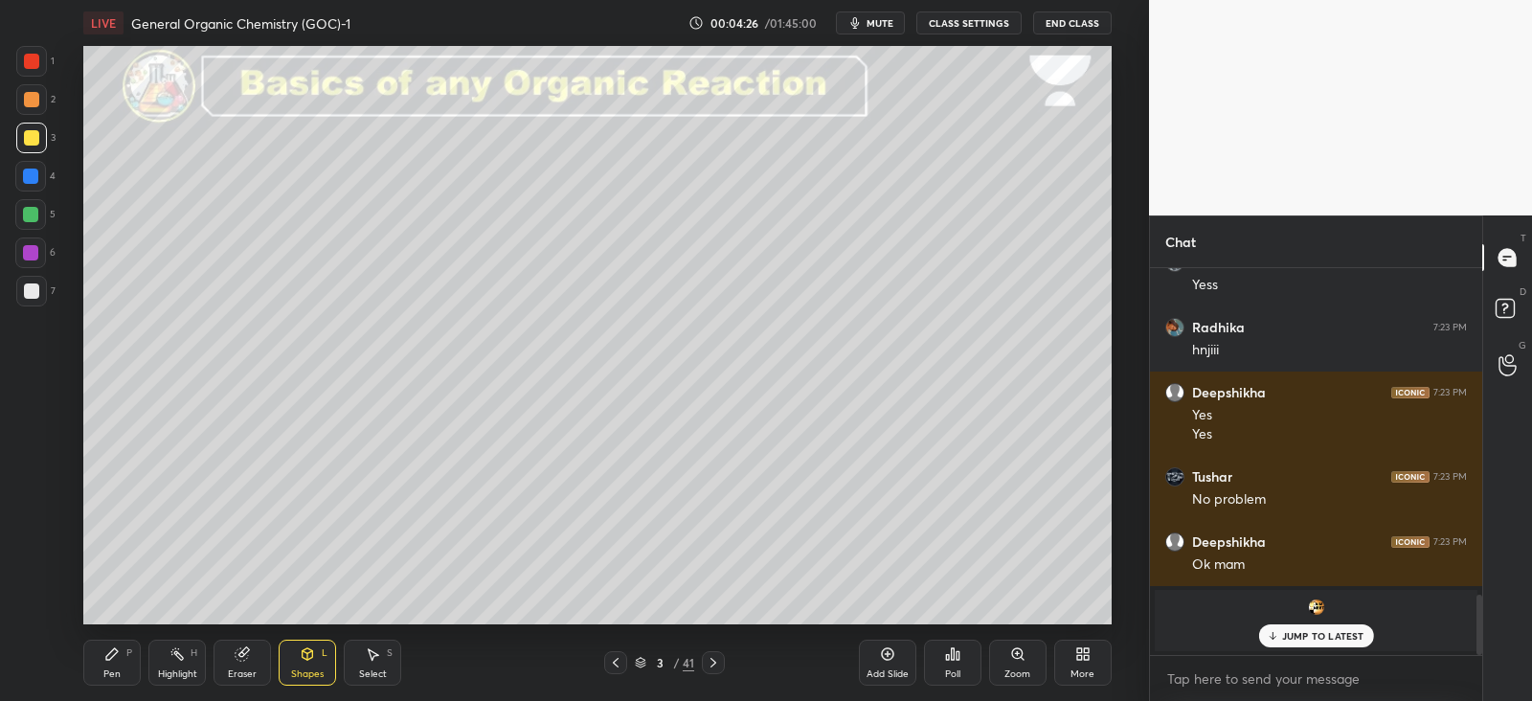
click at [122, 628] on div "Pen P Highlight H Eraser Shapes L Select S 3 / 41 Add Slide Poll Zoom More" at bounding box center [596, 662] width 1027 height 77
click at [36, 169] on div at bounding box center [30, 175] width 15 height 15
click at [123, 640] on div "Pen P" at bounding box center [111, 663] width 57 height 46
click at [1305, 634] on p "JUMP TO LATEST" at bounding box center [1323, 635] width 82 height 11
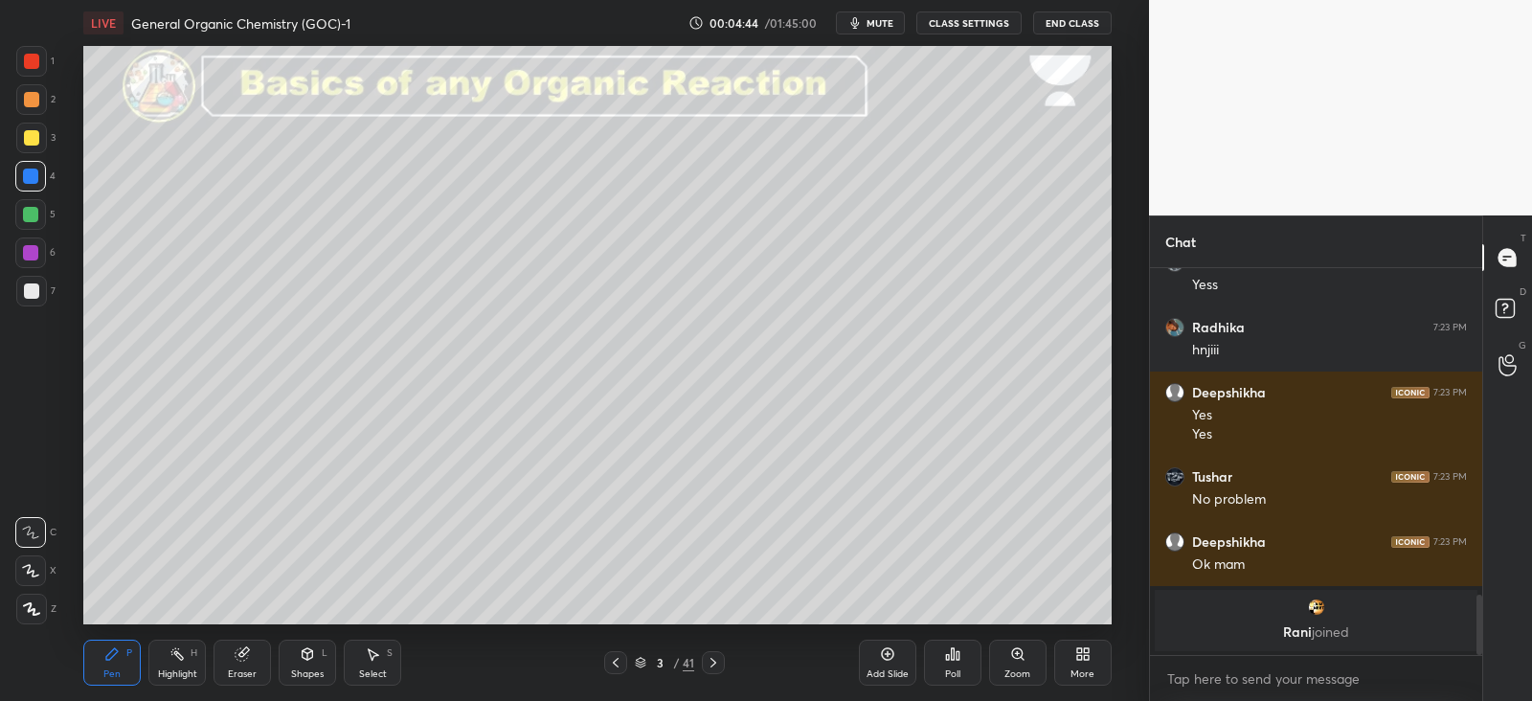
click at [34, 139] on div at bounding box center [31, 137] width 15 height 15
click at [28, 173] on div at bounding box center [30, 175] width 15 height 15
click at [27, 206] on div at bounding box center [30, 214] width 31 height 31
click at [1286, 630] on p "JUMP TO LATEST" at bounding box center [1323, 635] width 82 height 11
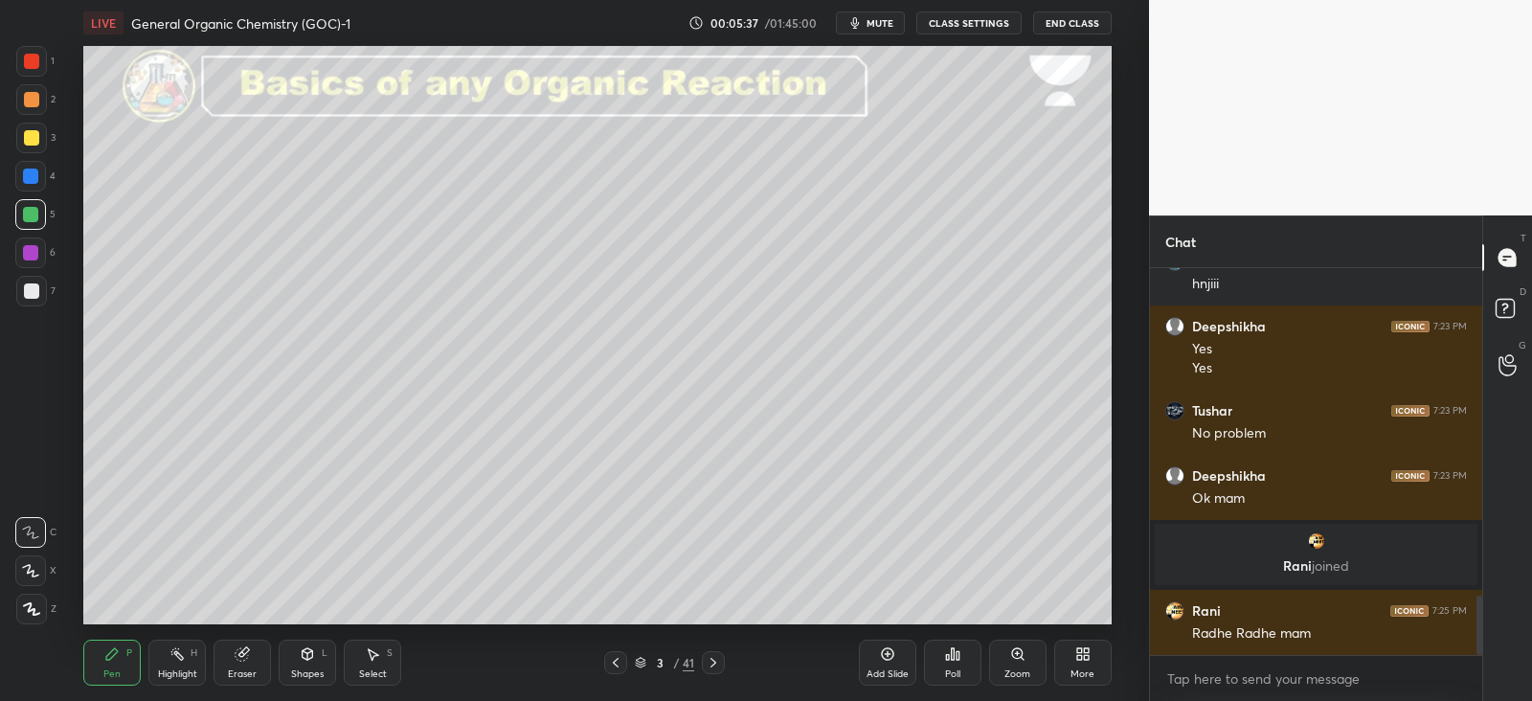
click at [307, 651] on icon at bounding box center [308, 652] width 11 height 3
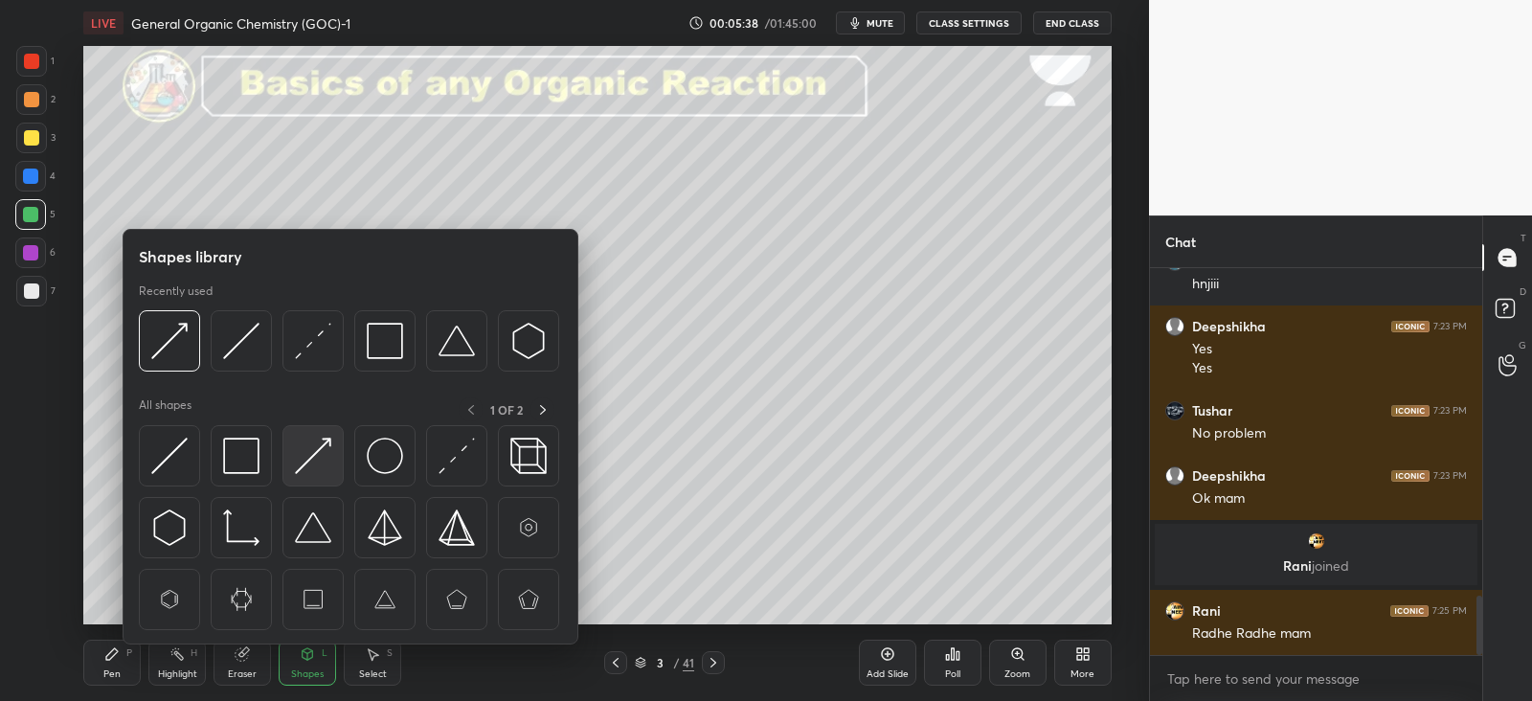
click at [318, 447] on img at bounding box center [313, 456] width 36 height 36
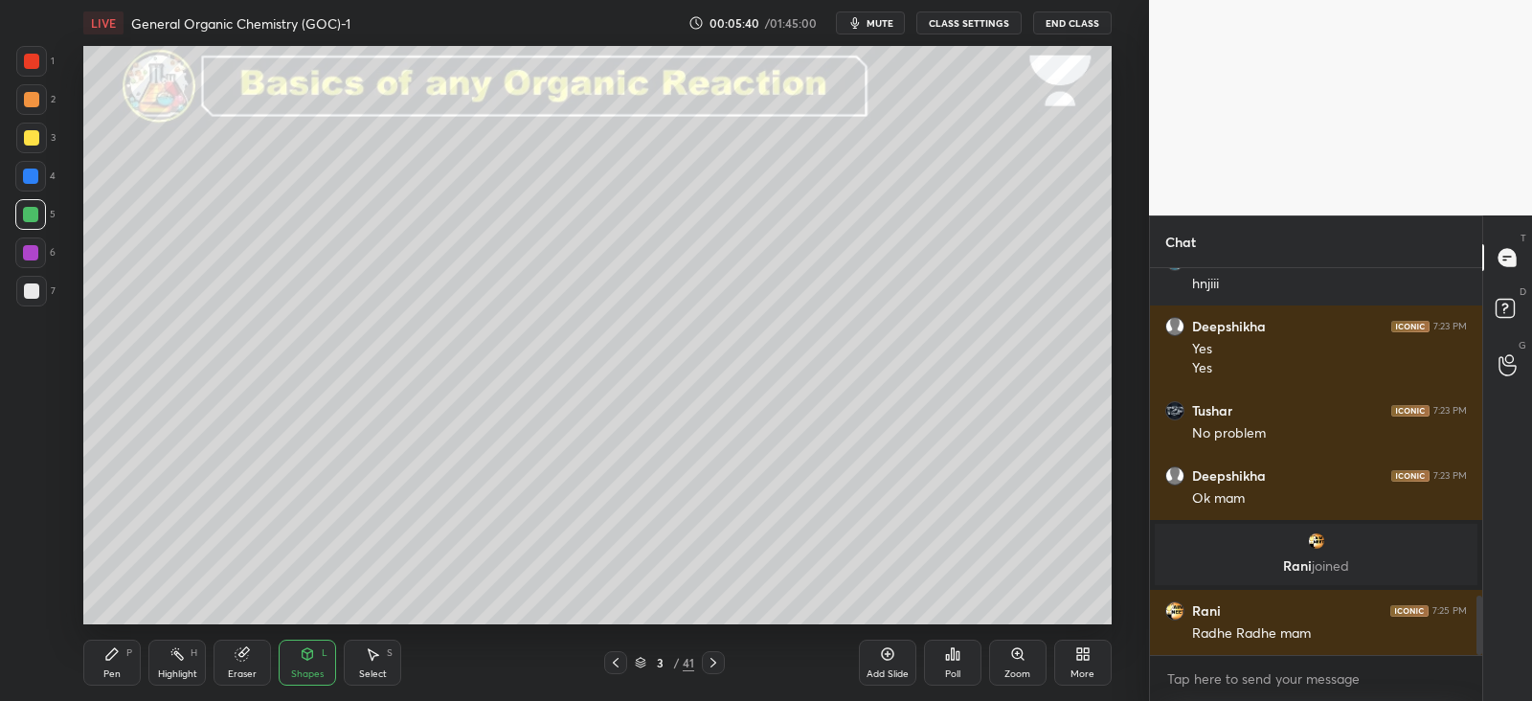
click at [123, 654] on div "Pen P" at bounding box center [111, 663] width 57 height 46
click at [48, 176] on div "4" at bounding box center [35, 176] width 40 height 31
click at [34, 137] on div at bounding box center [31, 137] width 15 height 15
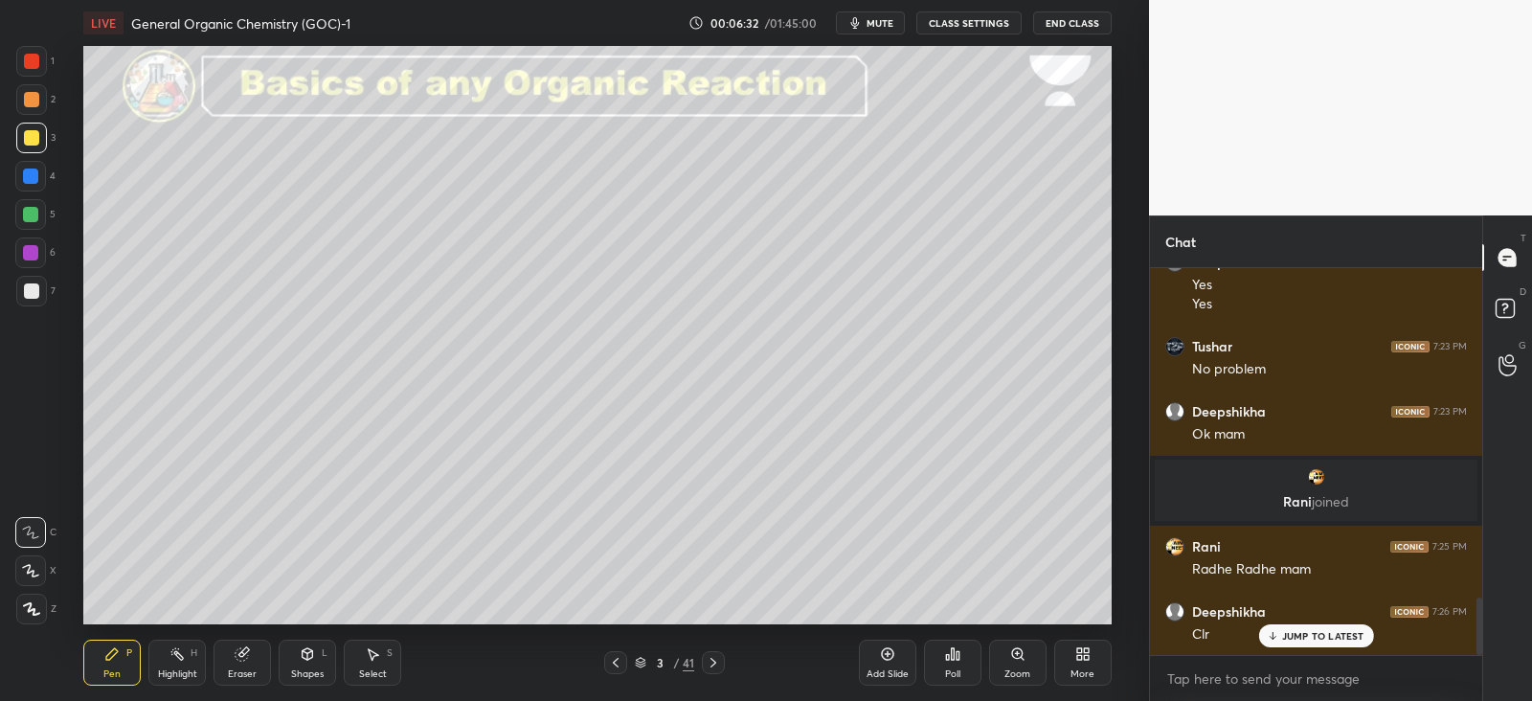
click at [30, 136] on div at bounding box center [31, 137] width 15 height 15
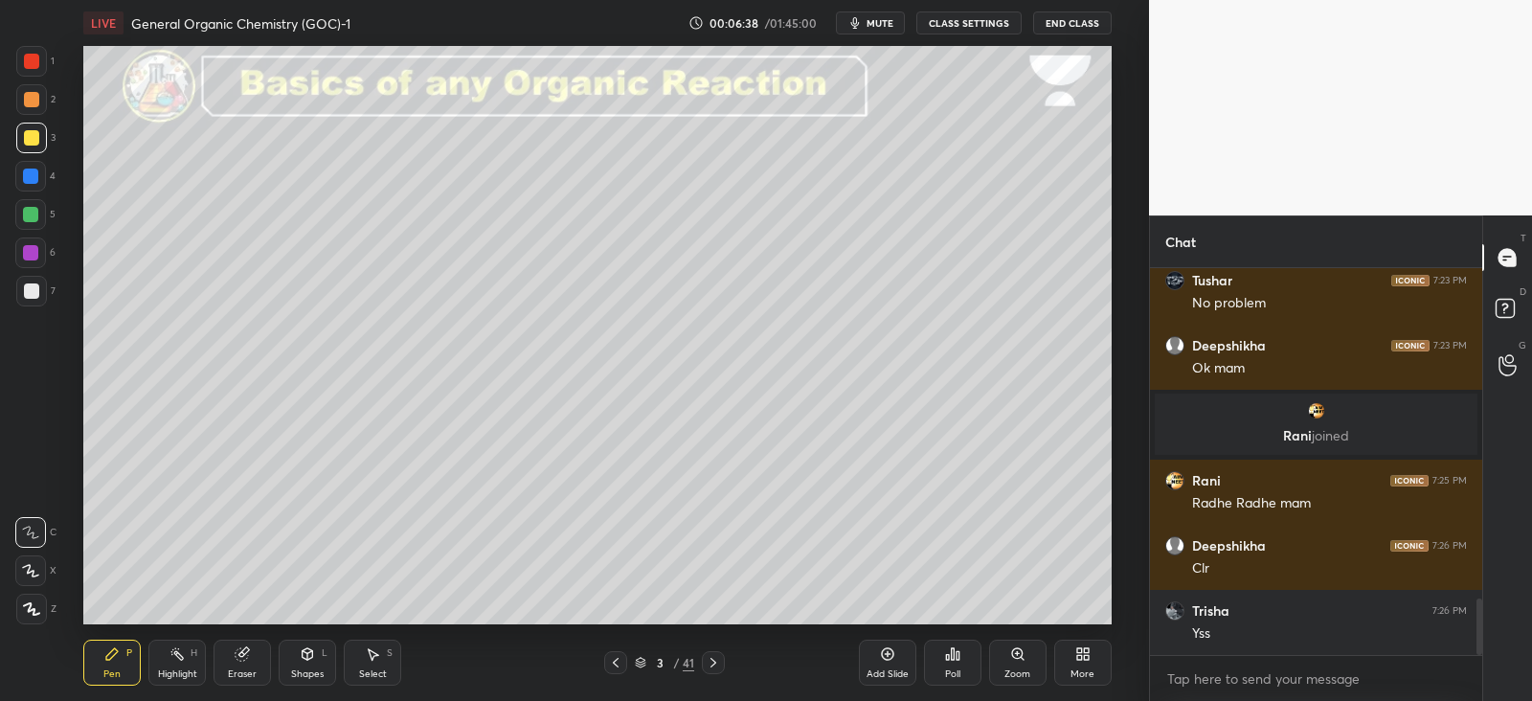
scroll to position [2343, 0]
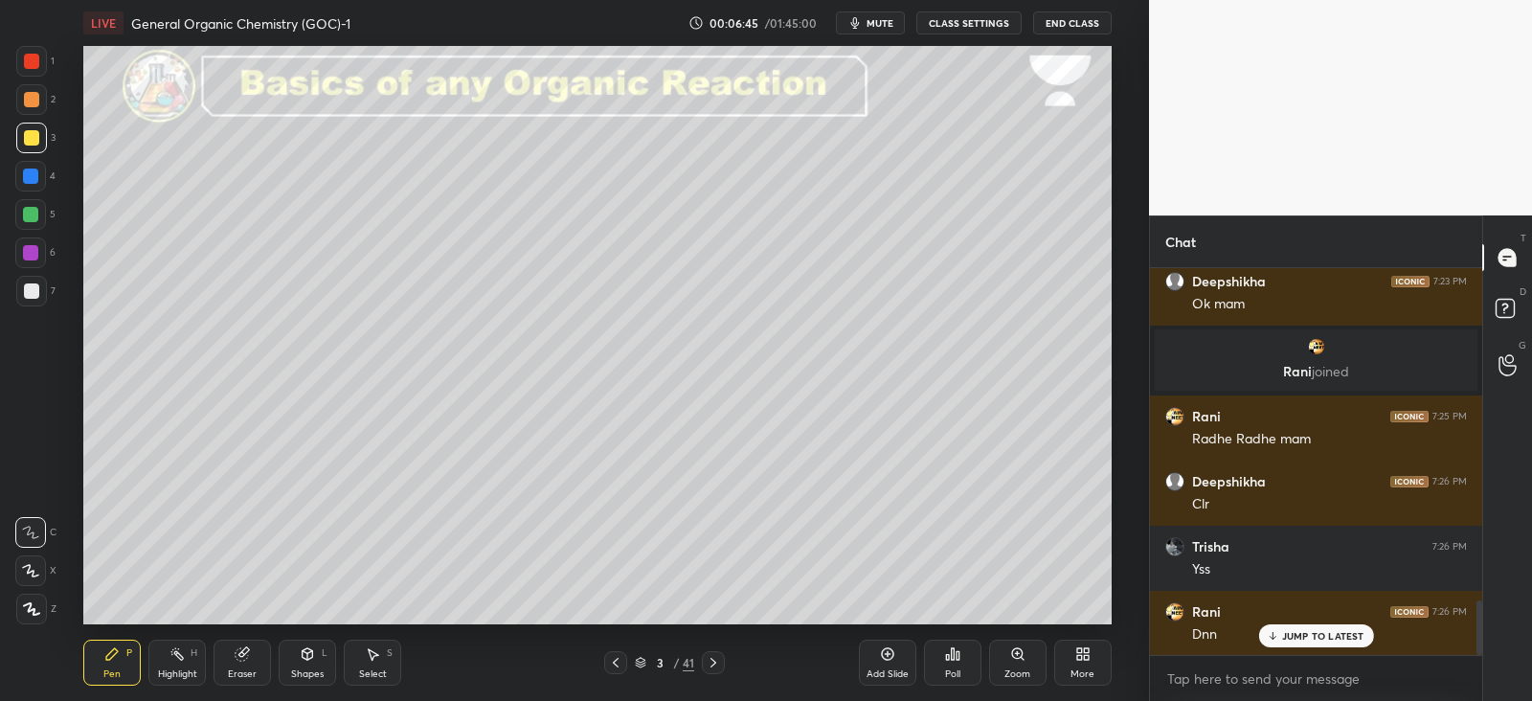
click at [29, 285] on div at bounding box center [31, 290] width 15 height 15
click at [36, 604] on icon at bounding box center [31, 608] width 17 height 13
click at [713, 659] on icon at bounding box center [713, 662] width 15 height 15
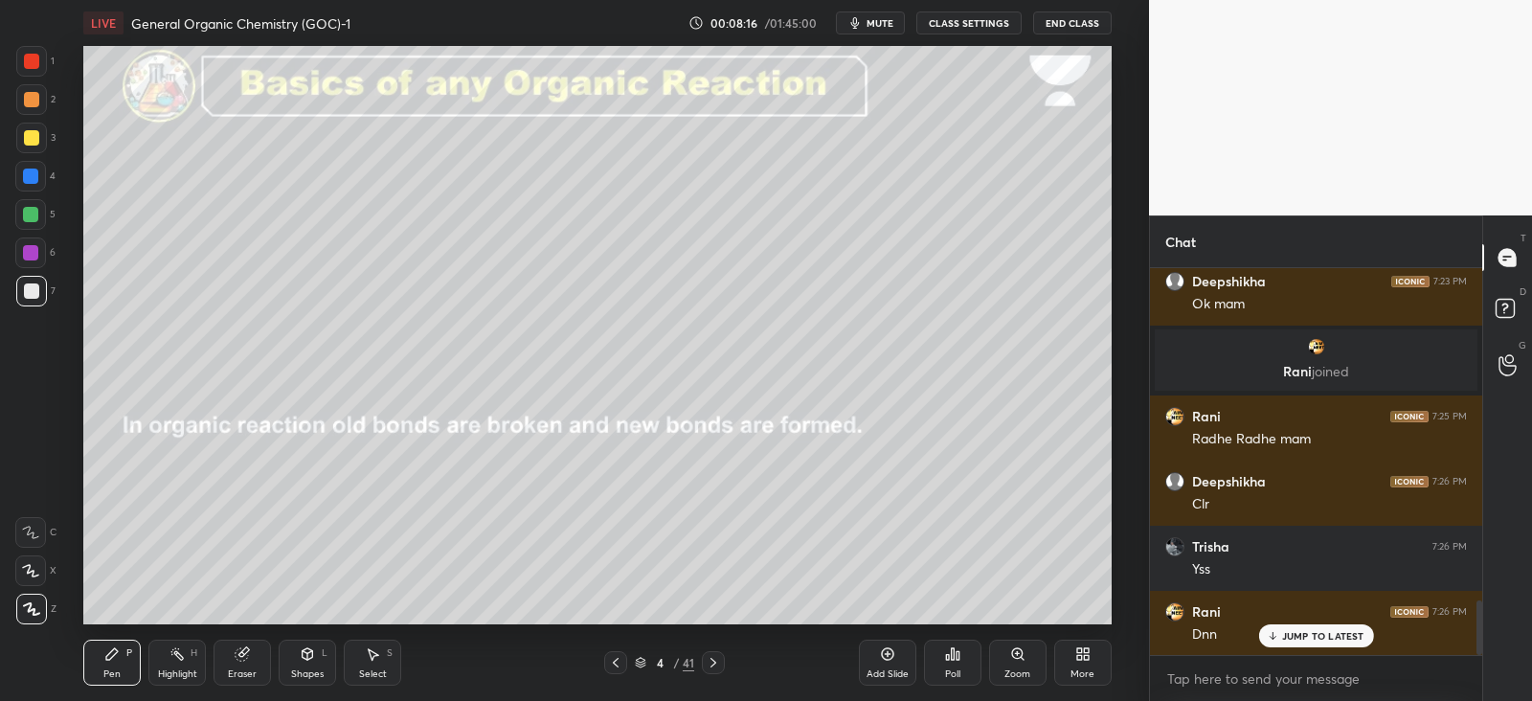
click at [616, 664] on icon at bounding box center [616, 663] width 6 height 10
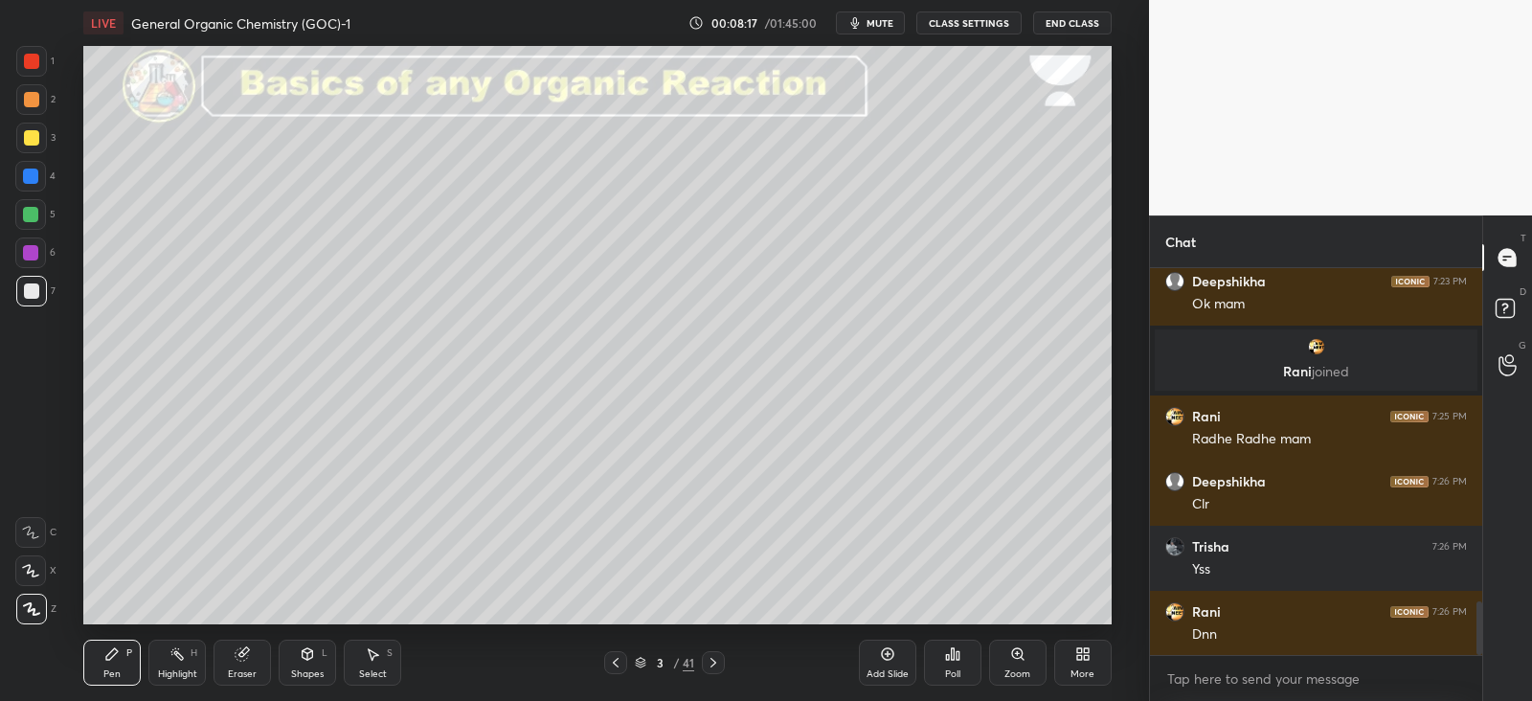
scroll to position [2426, 0]
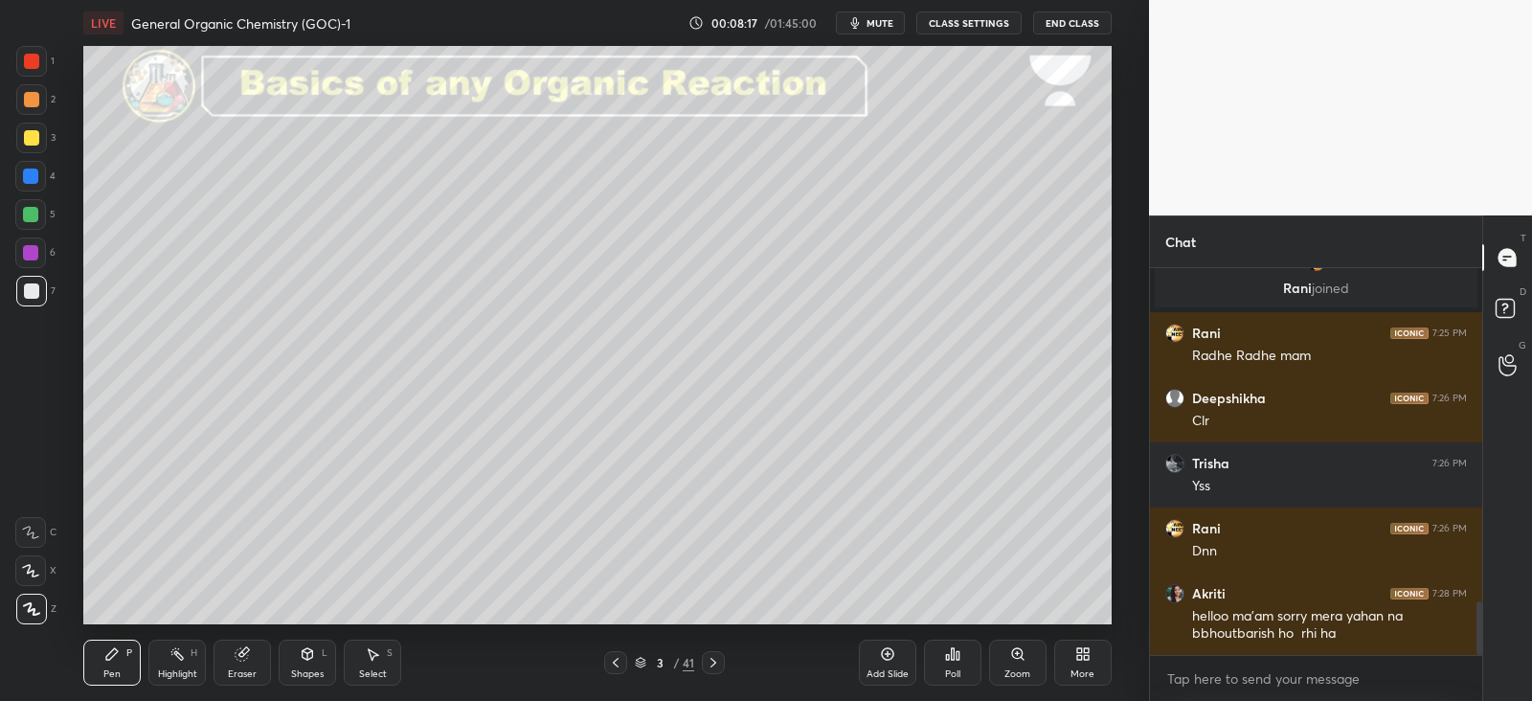
click at [877, 657] on div "Add Slide" at bounding box center [887, 663] width 57 height 46
click at [31, 213] on div at bounding box center [30, 214] width 15 height 15
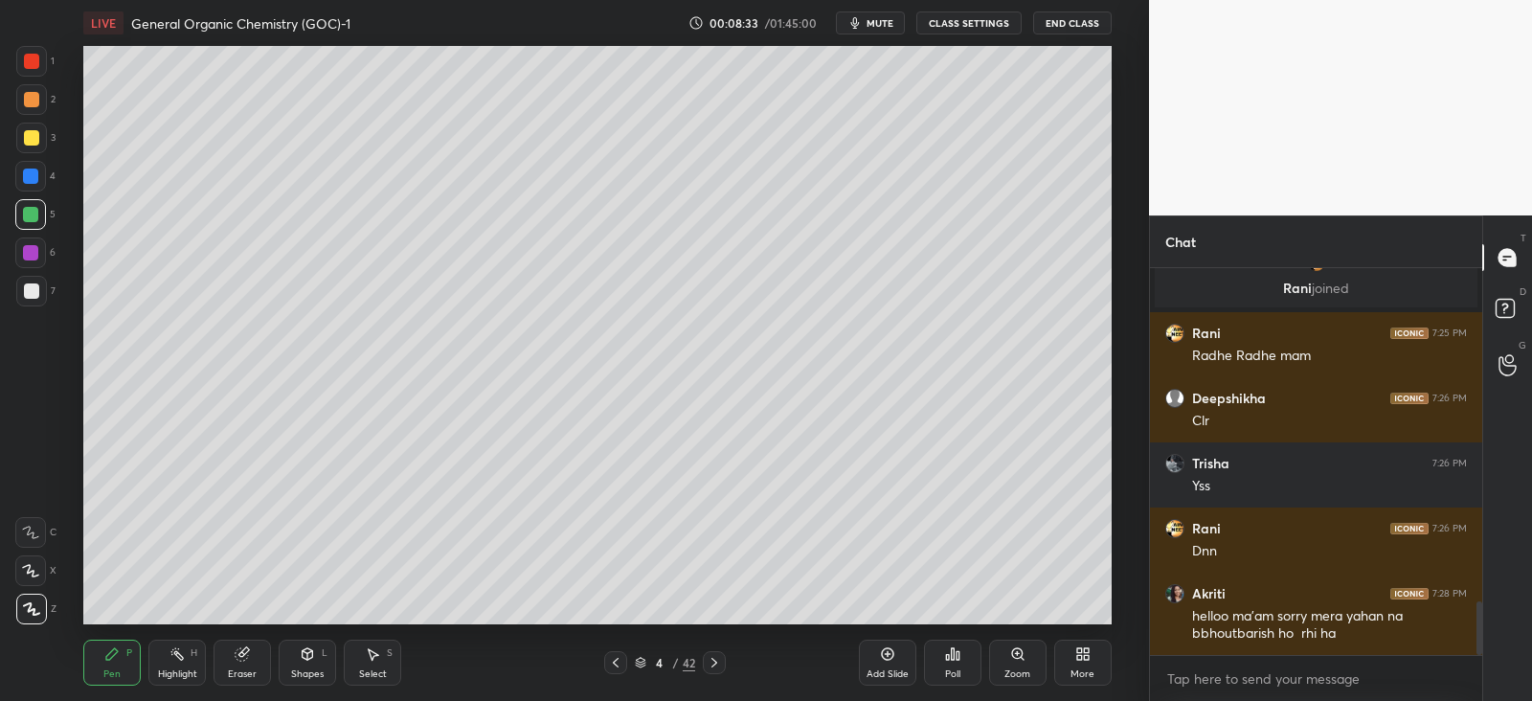
click at [623, 665] on div at bounding box center [615, 662] width 23 height 23
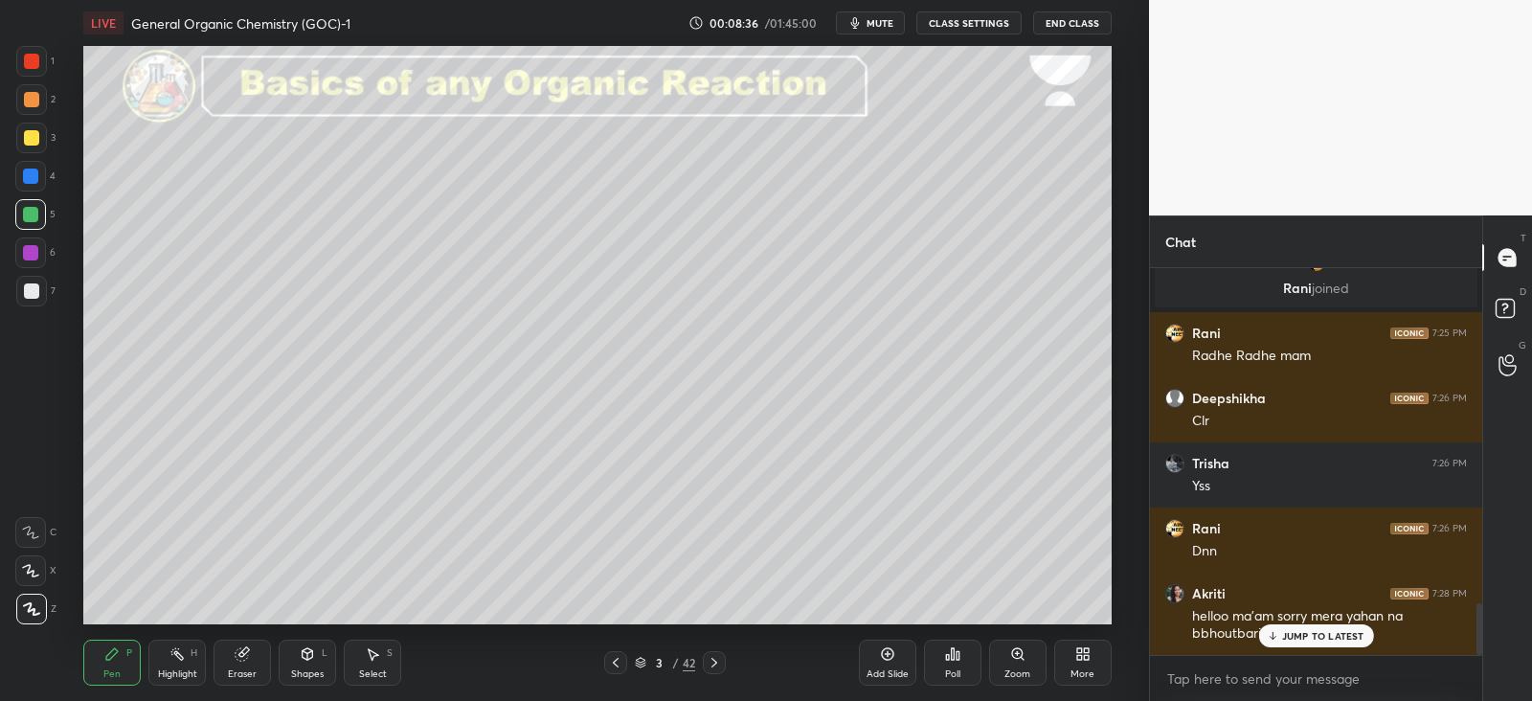
scroll to position [2490, 0]
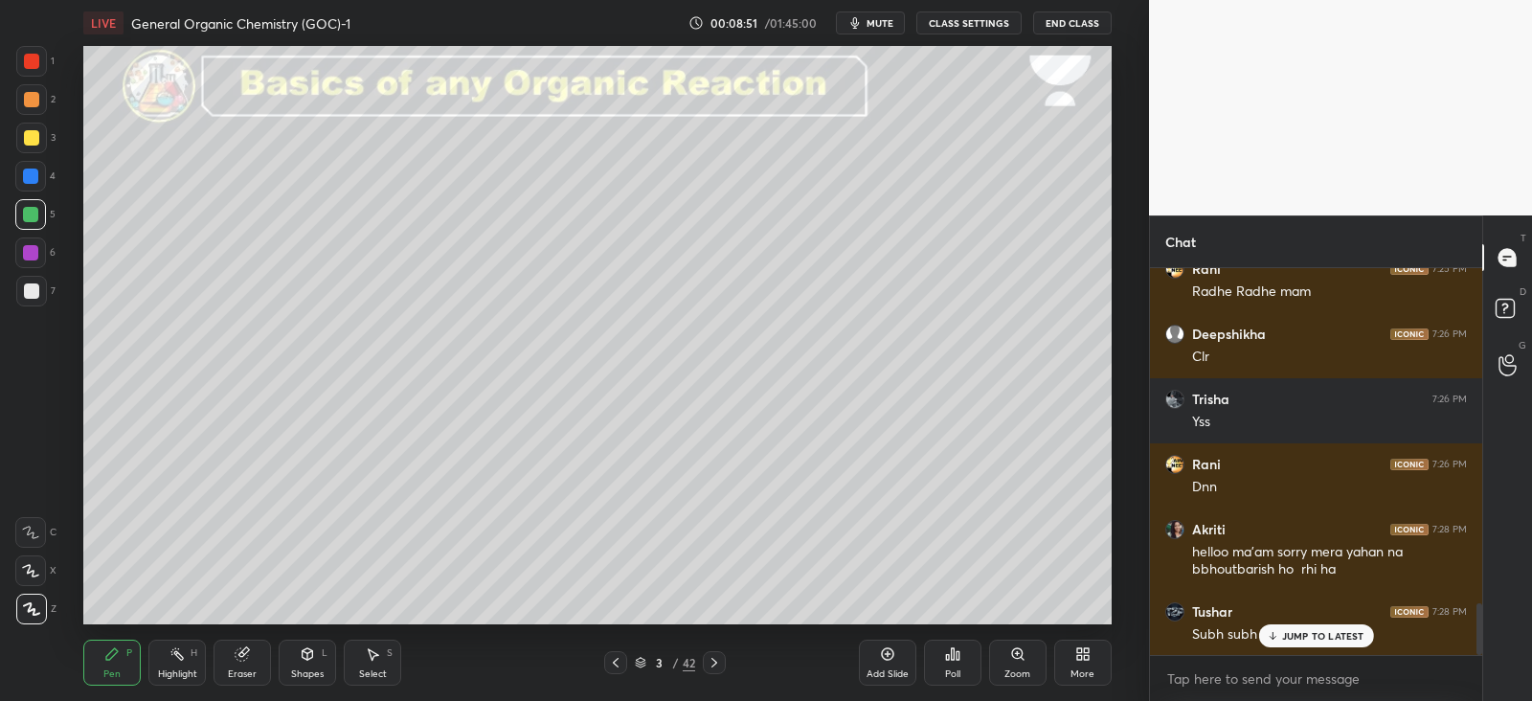
click at [713, 660] on icon at bounding box center [714, 663] width 6 height 10
click at [27, 139] on div at bounding box center [31, 137] width 15 height 15
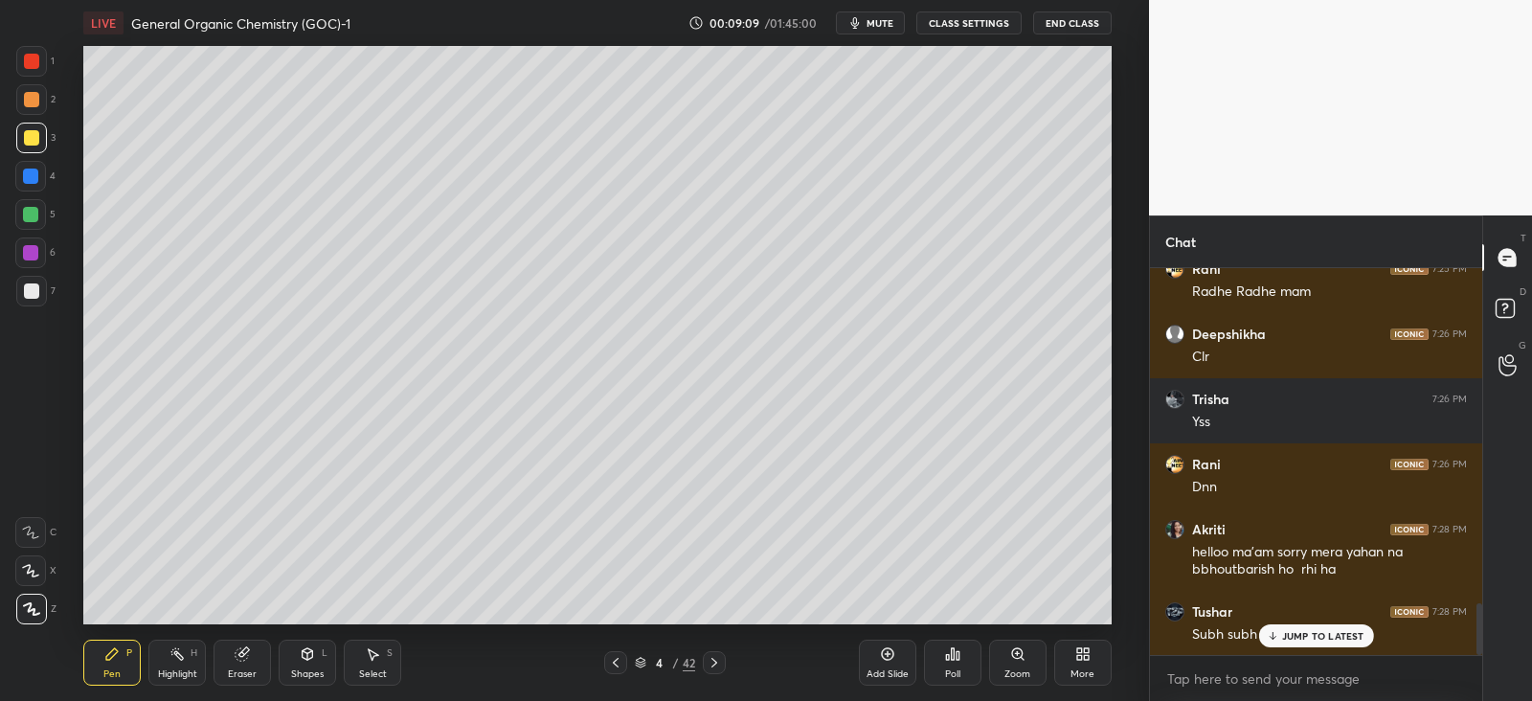
click at [37, 184] on div at bounding box center [30, 176] width 31 height 31
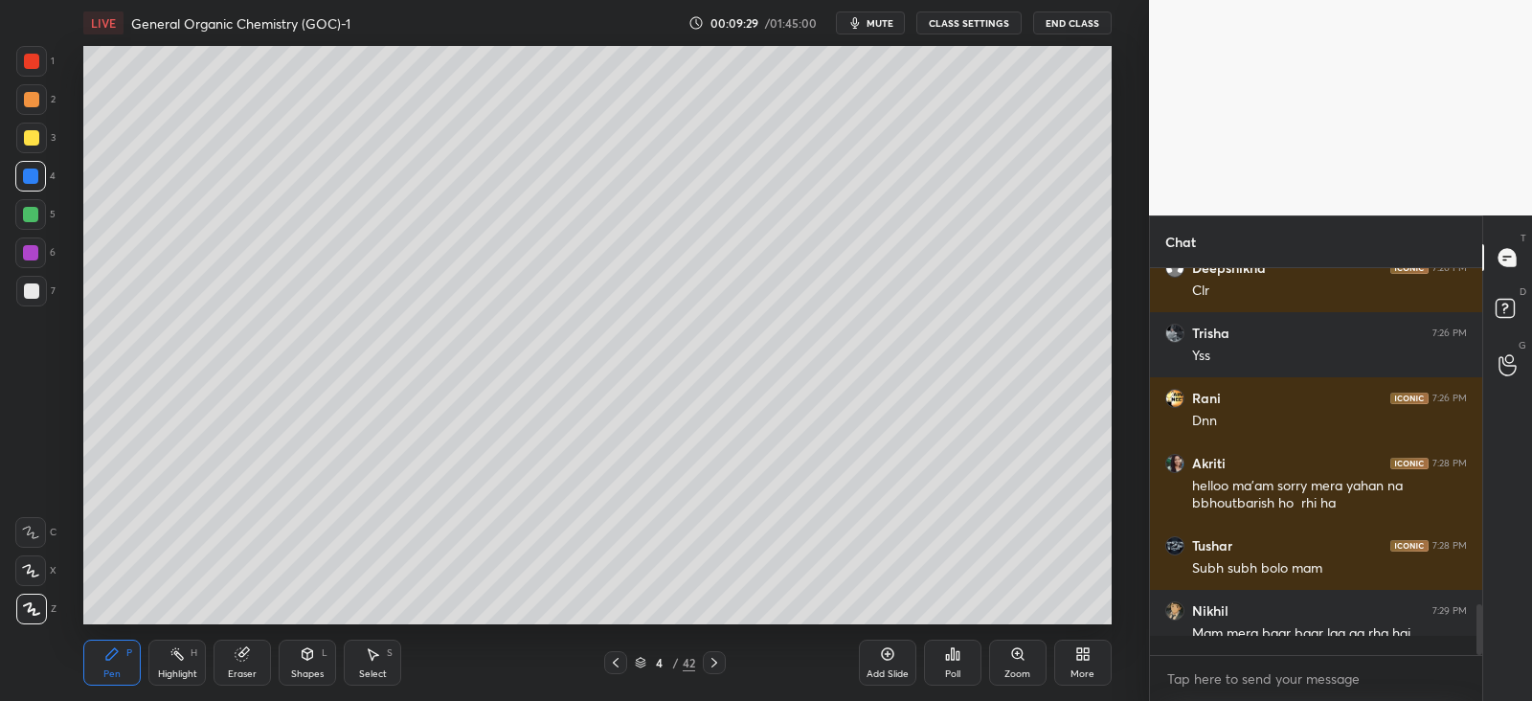
scroll to position [2556, 0]
click at [29, 134] on div at bounding box center [31, 137] width 15 height 15
click at [28, 176] on div at bounding box center [30, 175] width 15 height 15
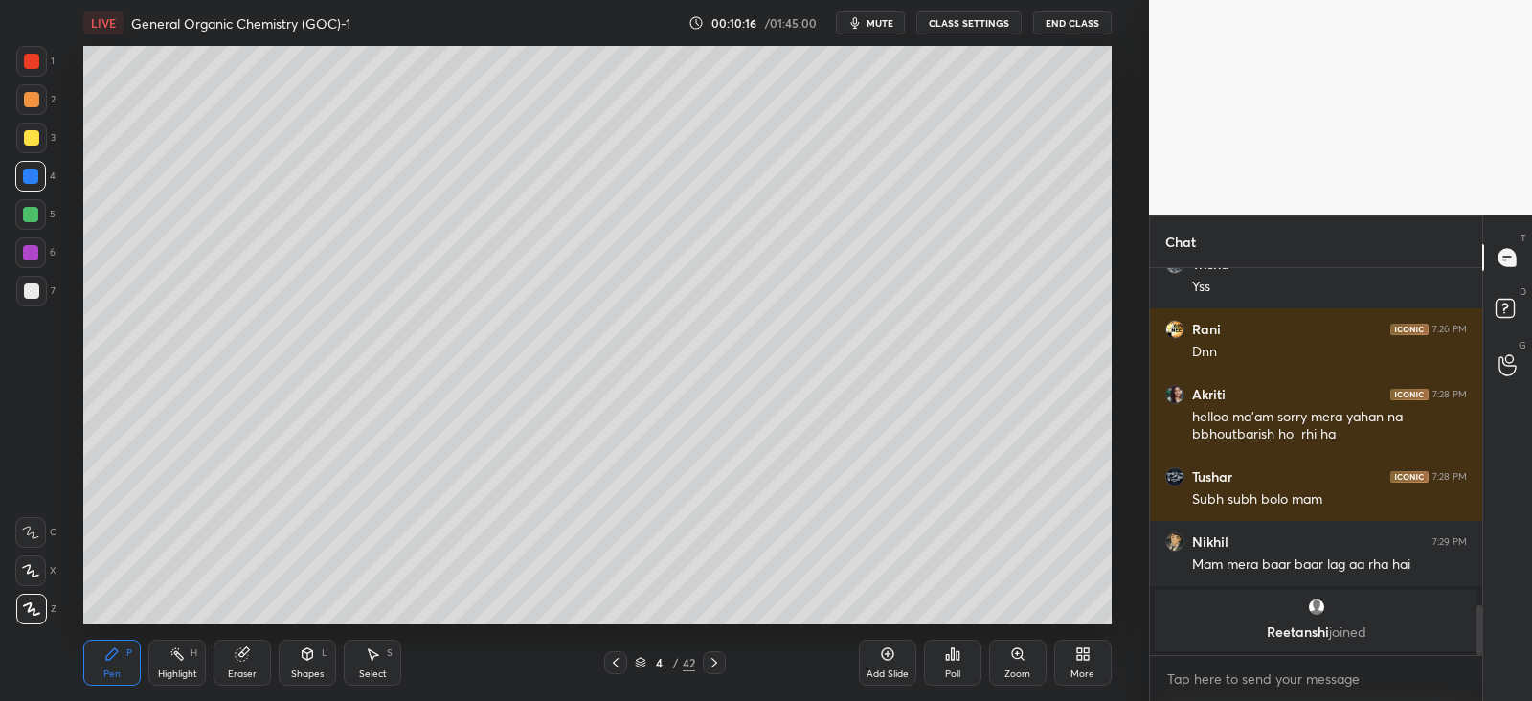
click at [236, 653] on icon at bounding box center [242, 654] width 12 height 12
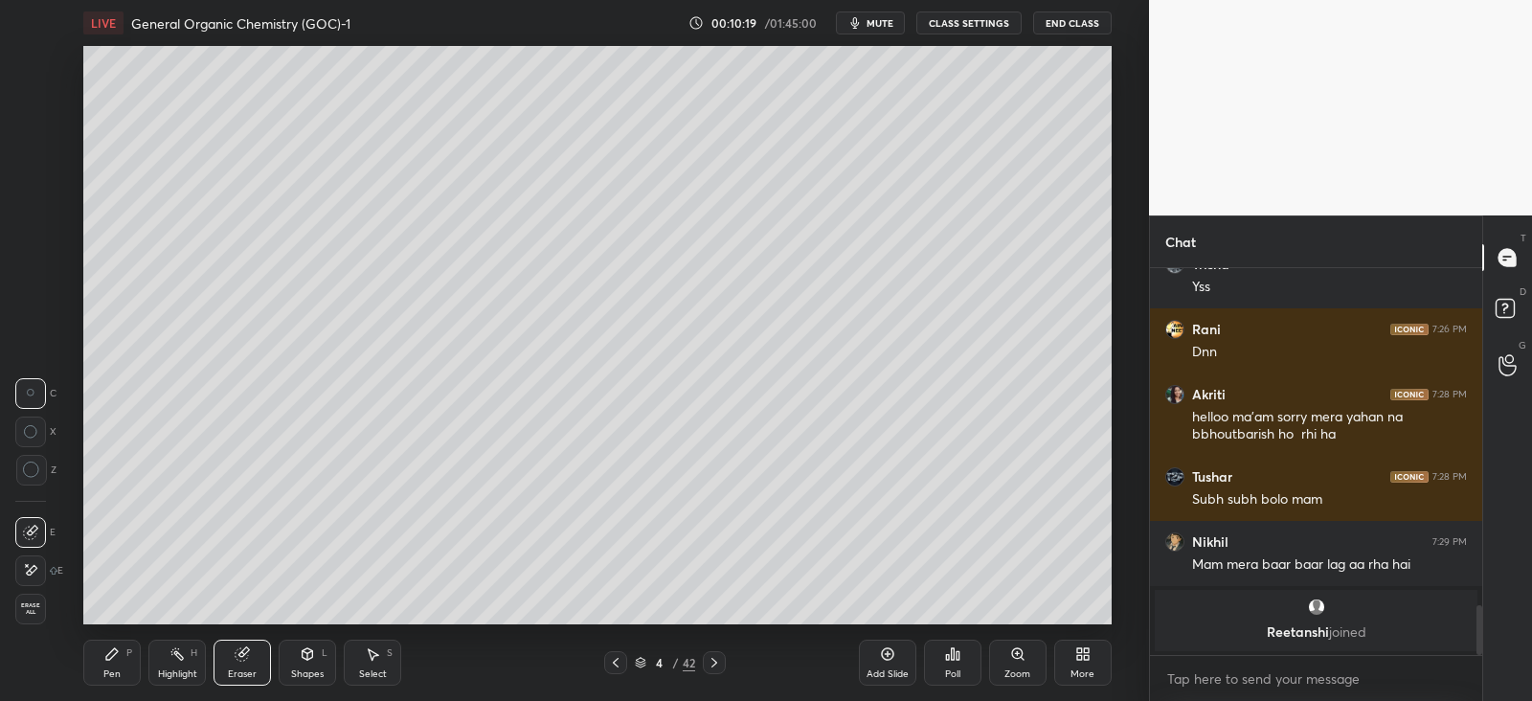
click at [123, 653] on div "Pen P" at bounding box center [111, 663] width 57 height 46
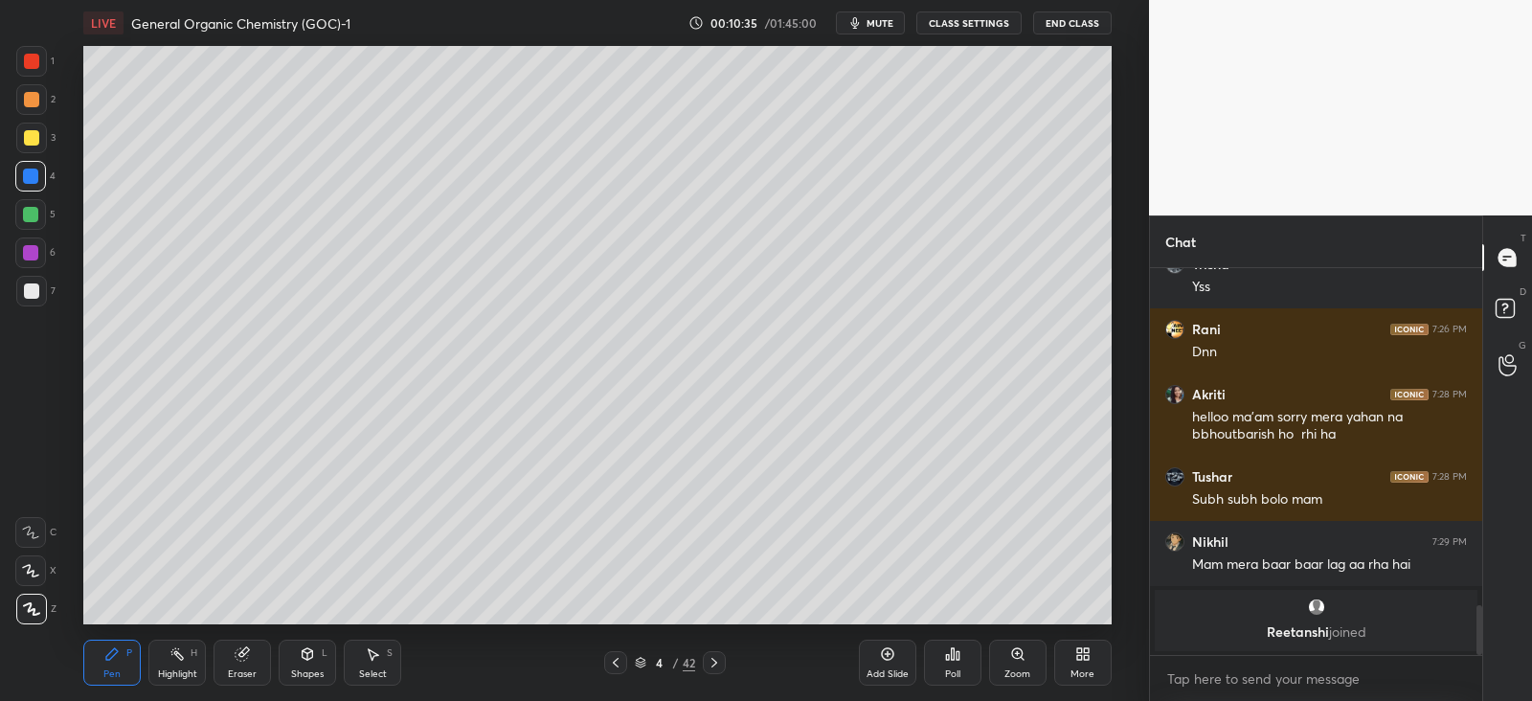
click at [37, 133] on div at bounding box center [31, 137] width 15 height 15
click at [39, 177] on div at bounding box center [30, 176] width 31 height 31
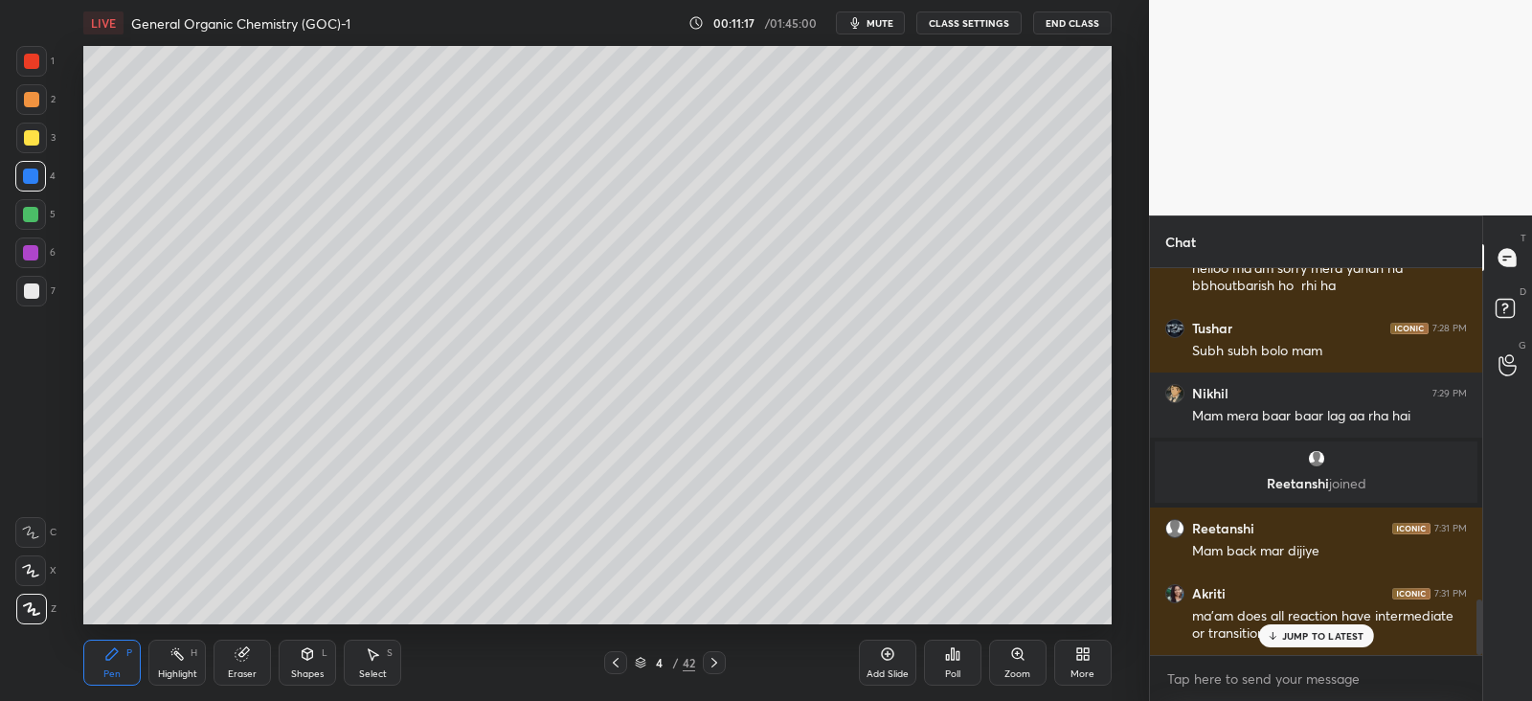
scroll to position [2318, 0]
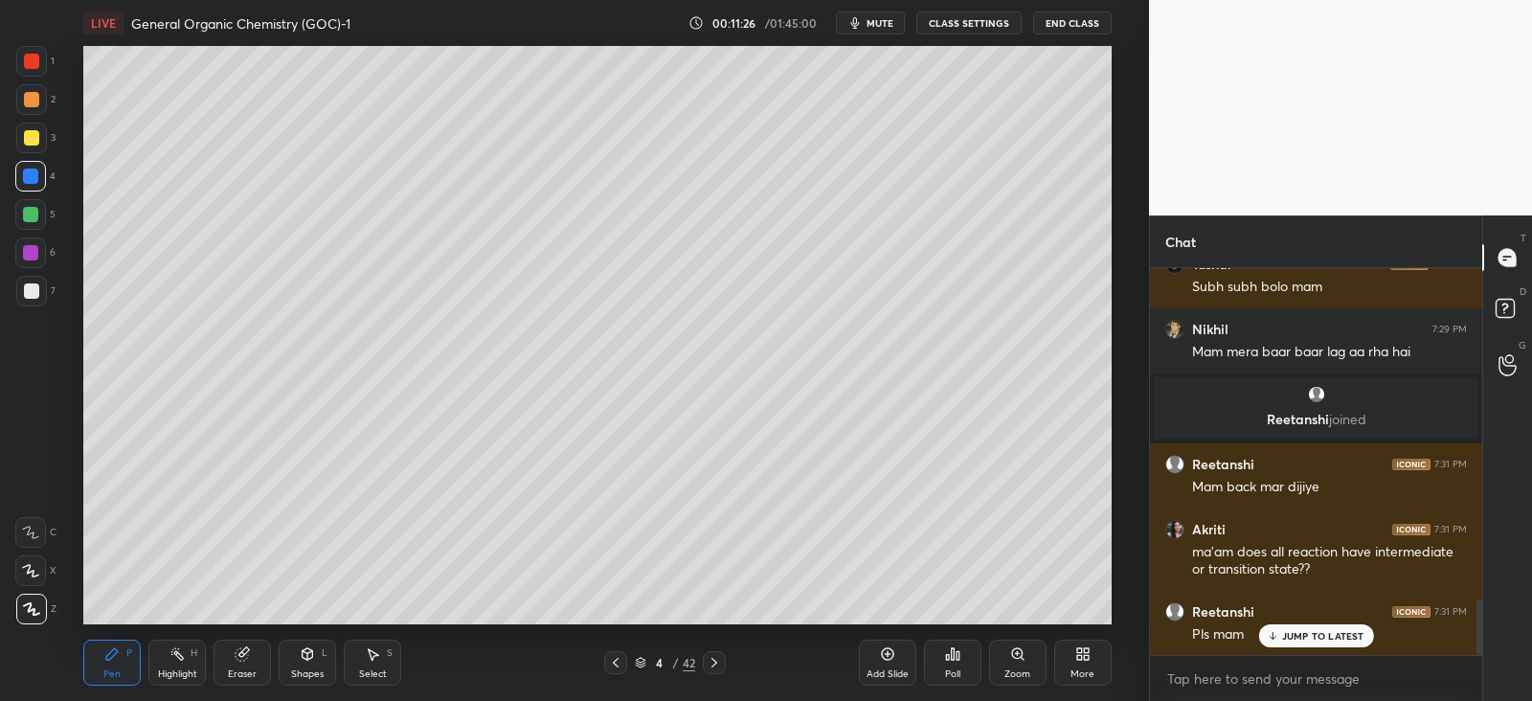
click at [35, 141] on div at bounding box center [31, 137] width 15 height 15
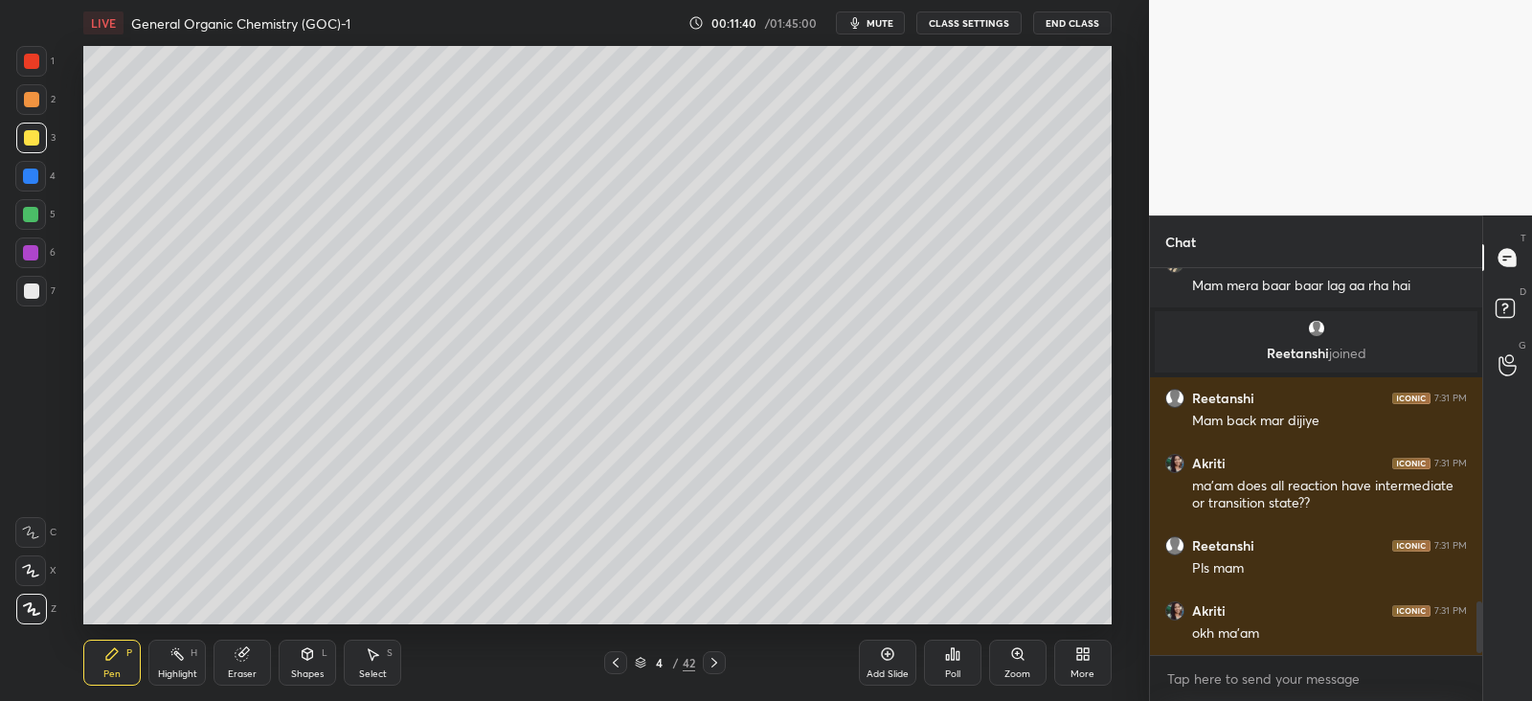
scroll to position [2465, 0]
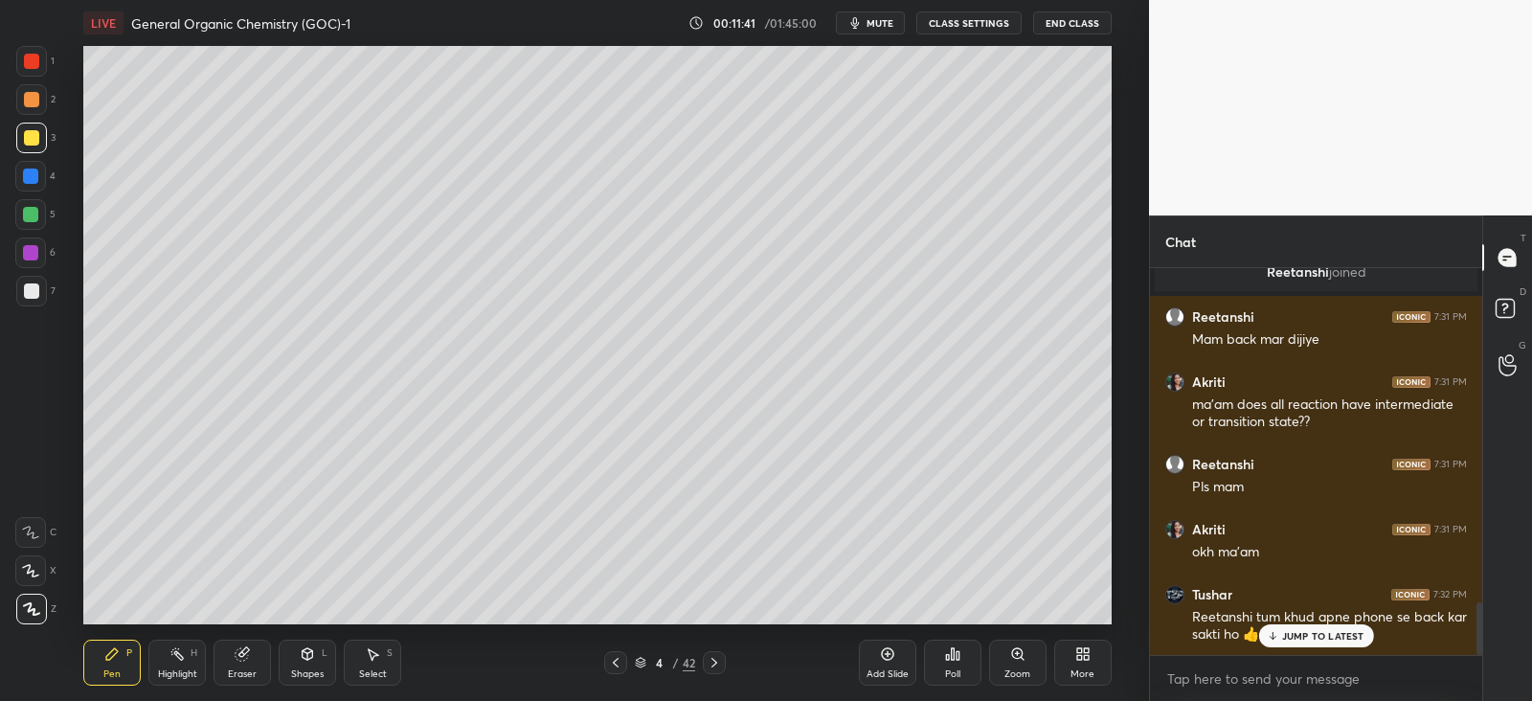
click at [48, 165] on div "4" at bounding box center [35, 176] width 40 height 31
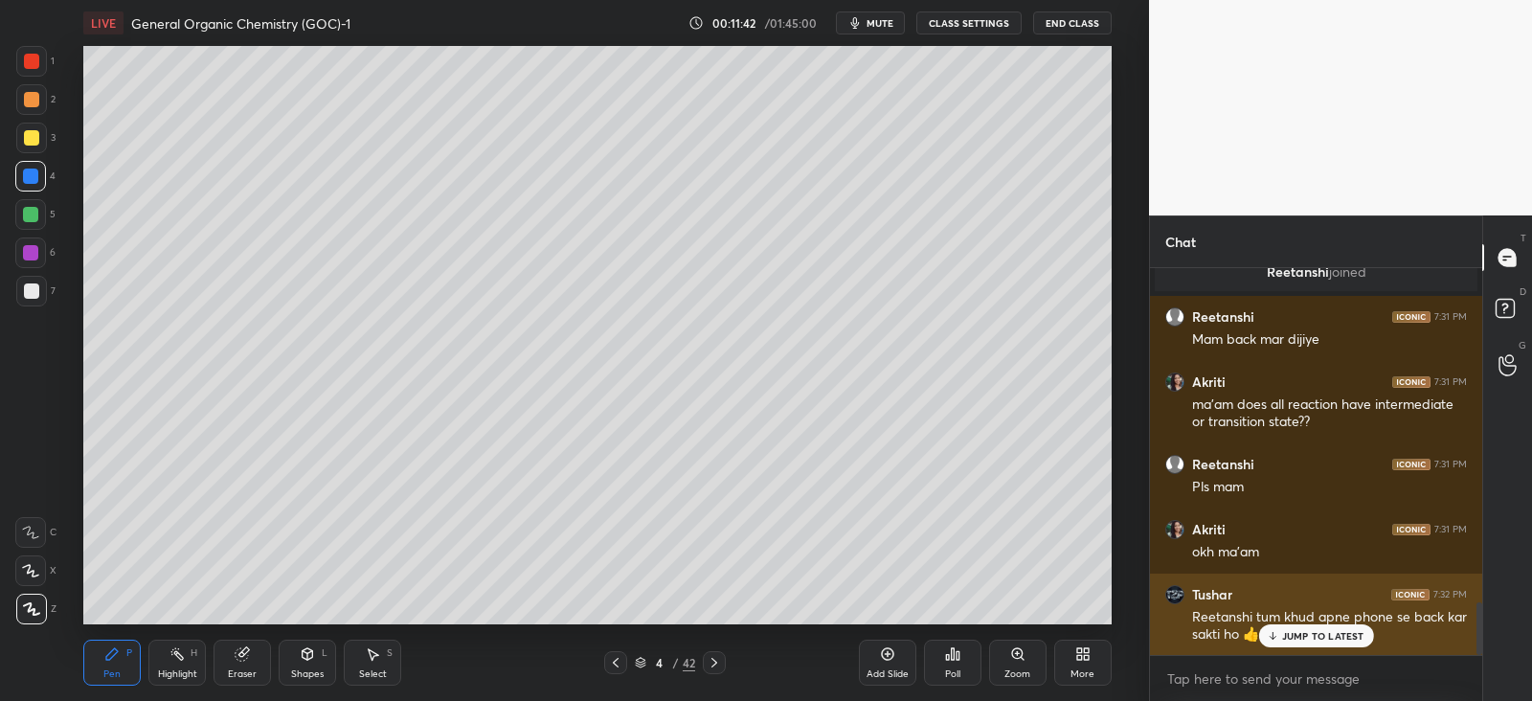
click at [1289, 624] on div "JUMP TO LATEST" at bounding box center [1315, 635] width 115 height 23
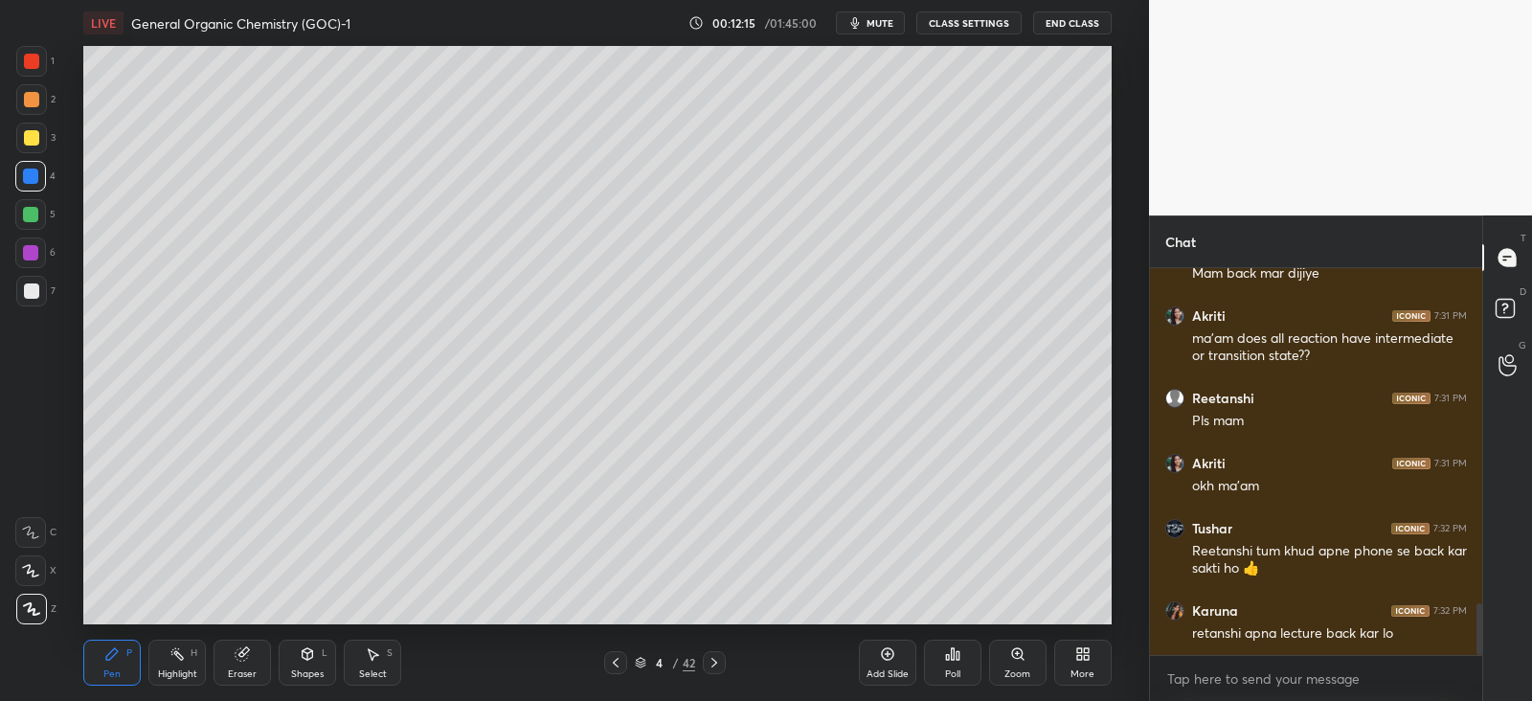
click at [34, 289] on div at bounding box center [31, 290] width 15 height 15
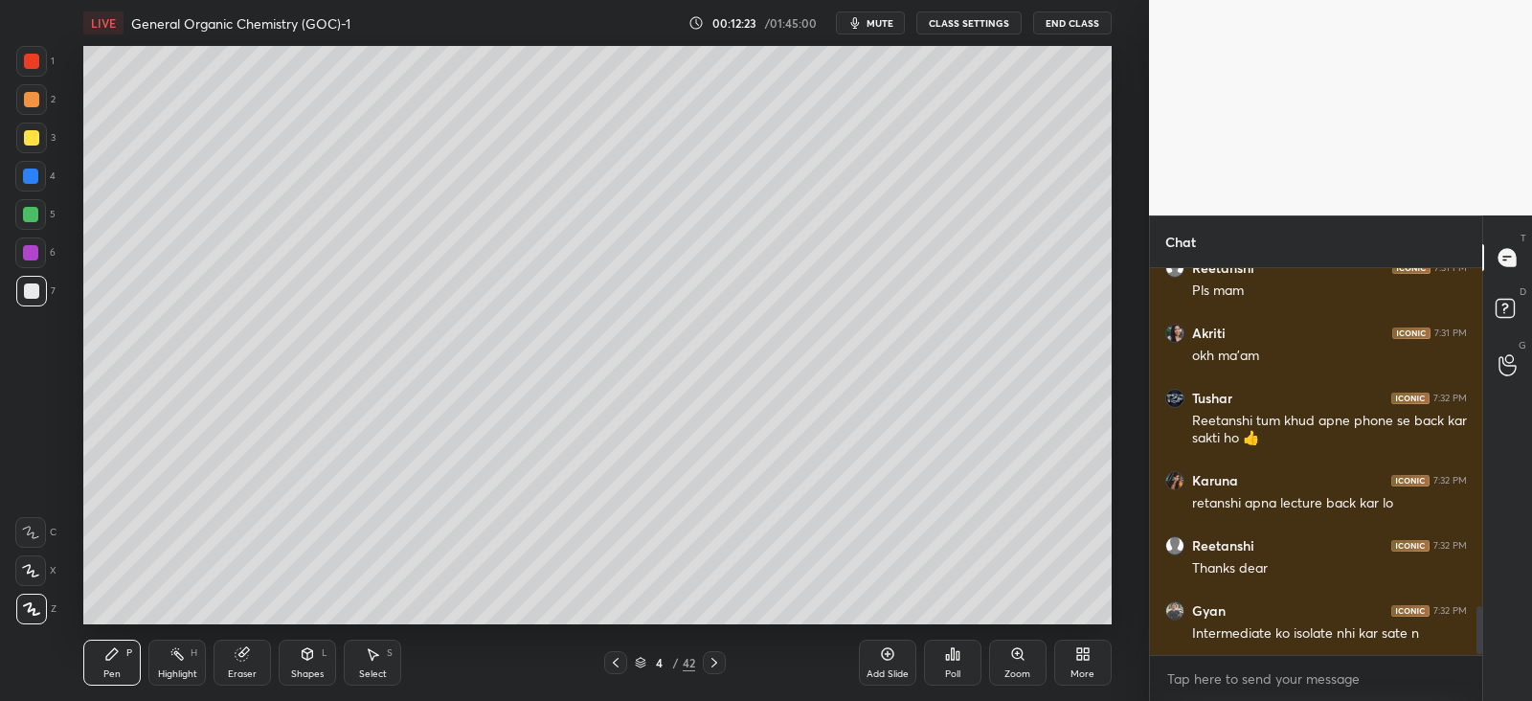
scroll to position [2730, 0]
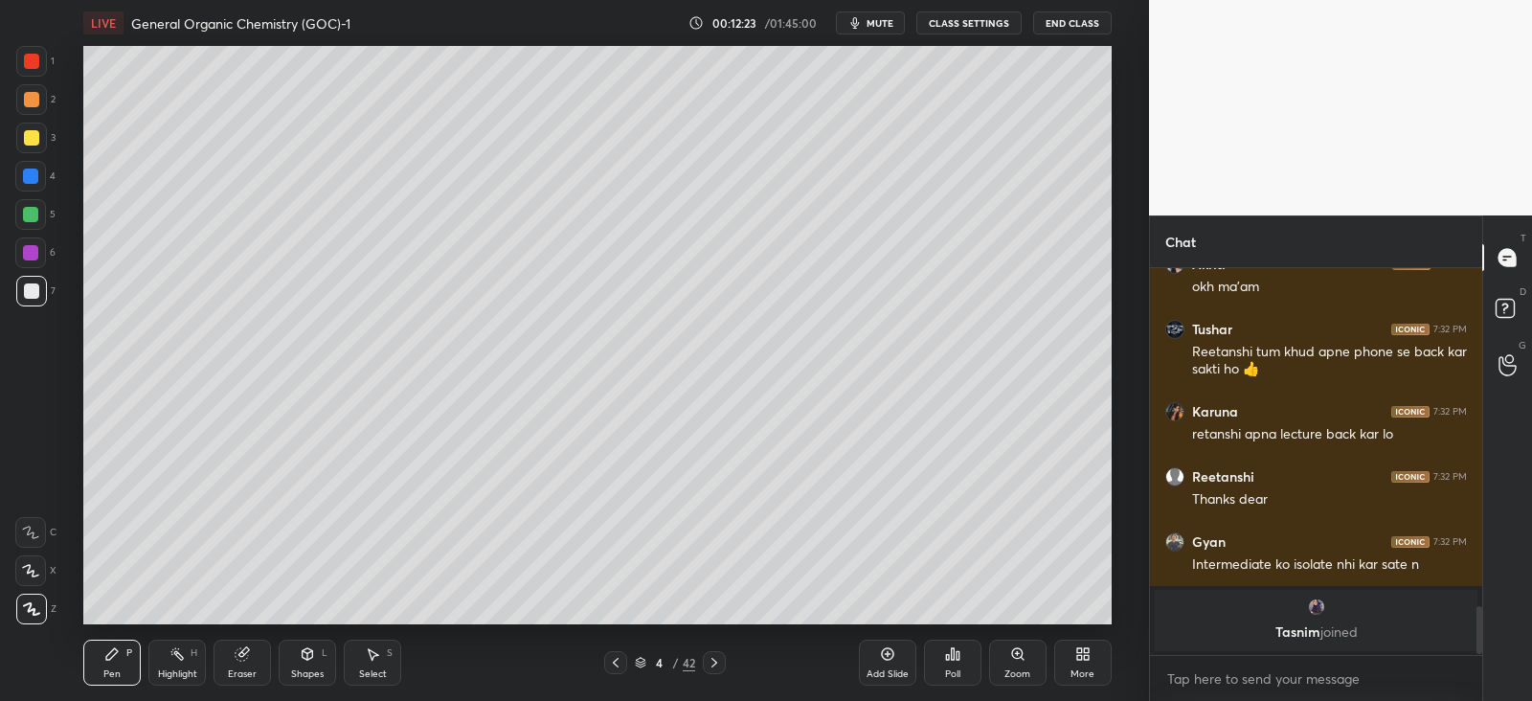
click at [326, 661] on div "Shapes L" at bounding box center [307, 663] width 57 height 46
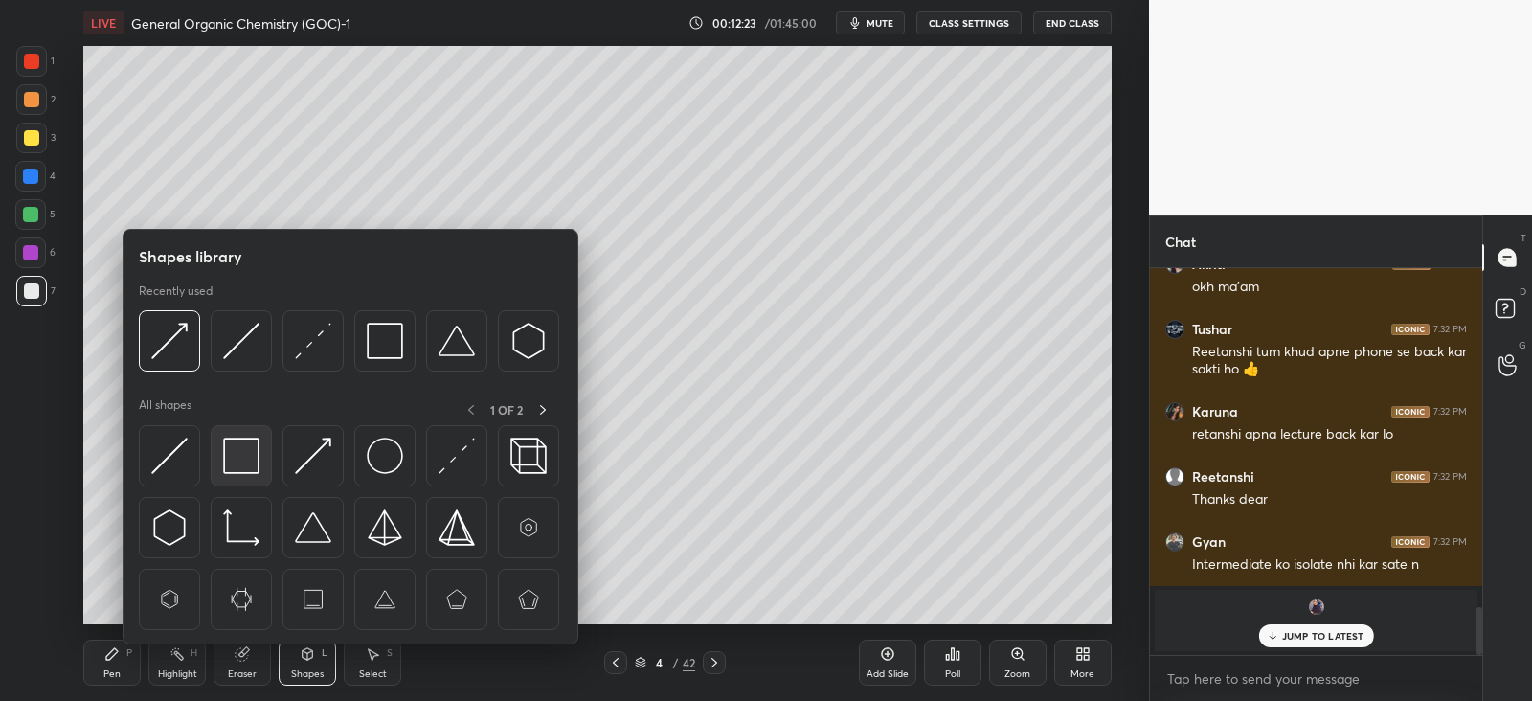
click at [237, 447] on img at bounding box center [241, 456] width 36 height 36
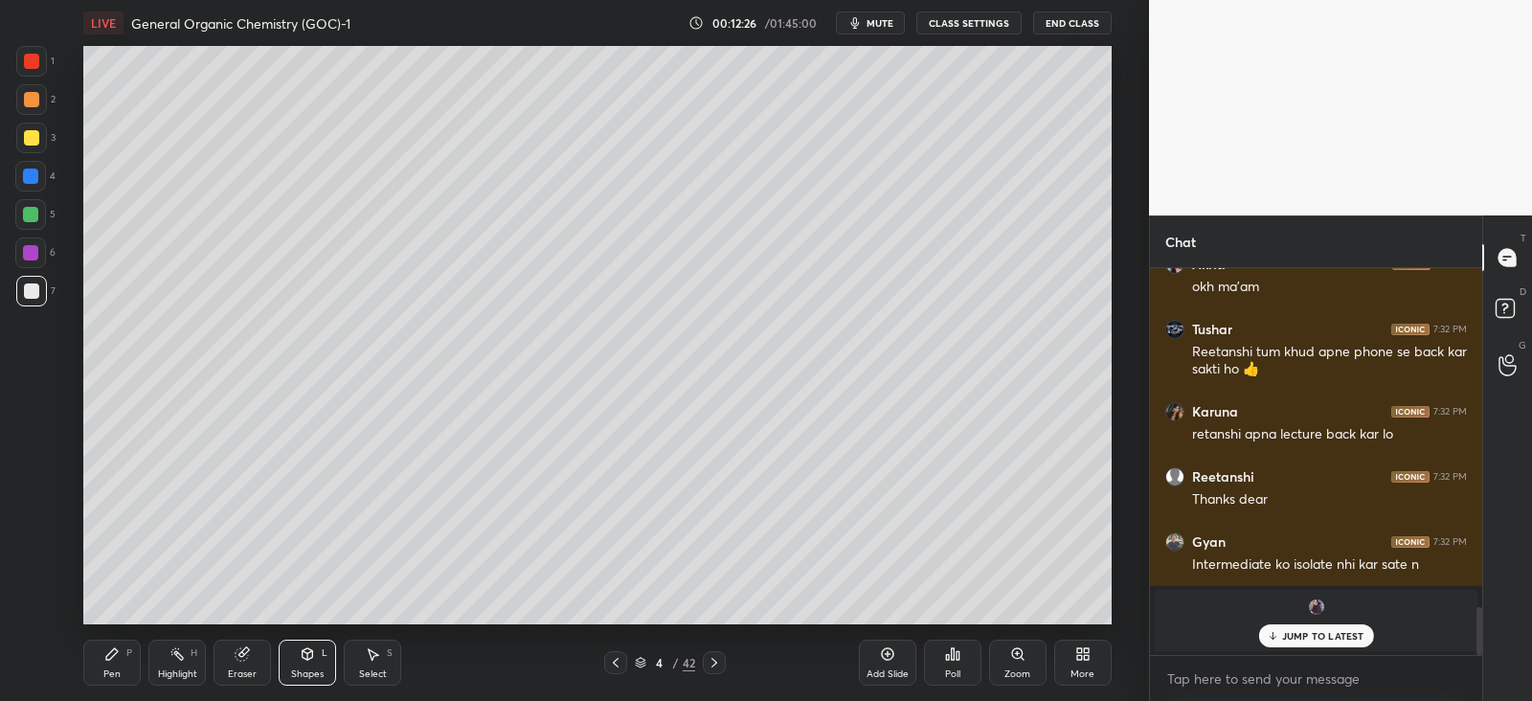
click at [40, 198] on div "4" at bounding box center [35, 180] width 40 height 38
click at [29, 130] on div at bounding box center [31, 137] width 15 height 15
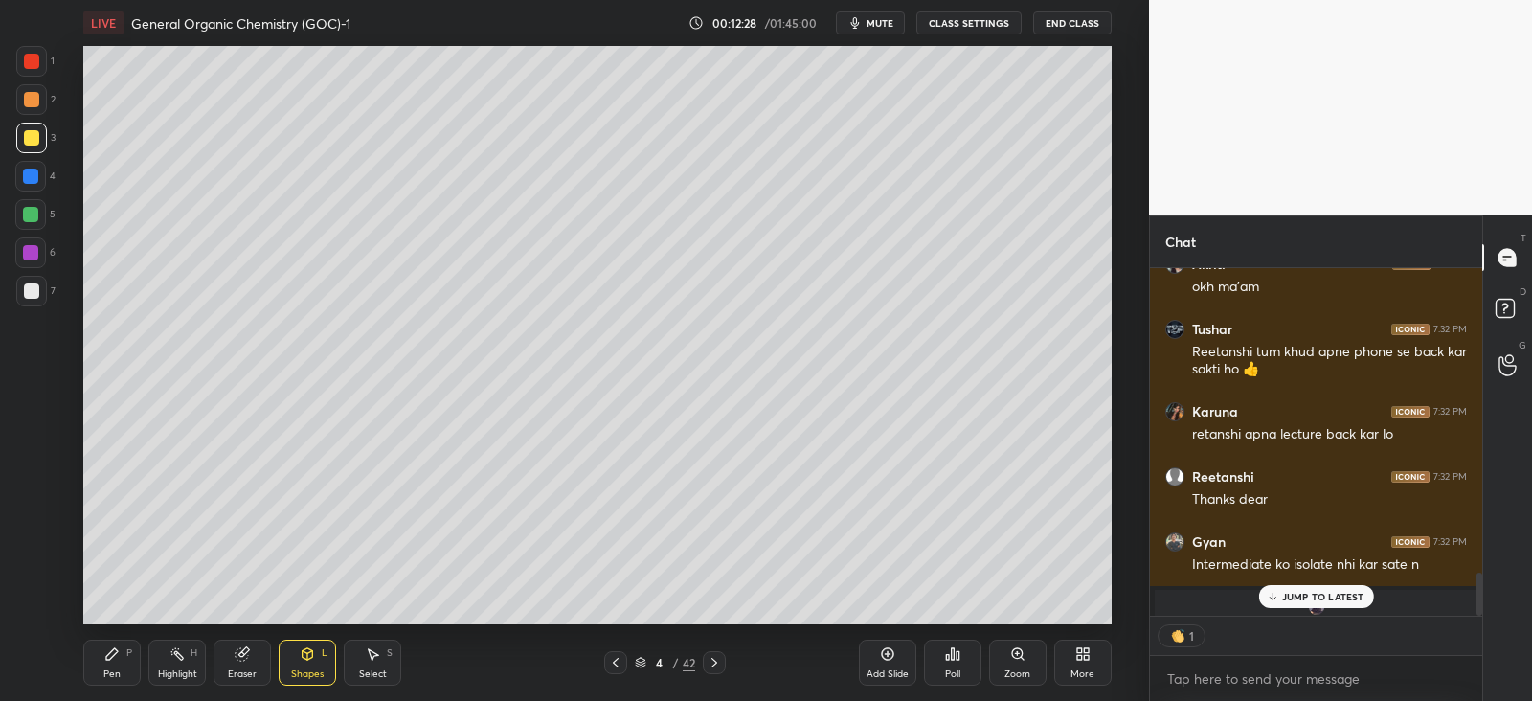
scroll to position [7, 6]
click at [101, 660] on div "Pen P" at bounding box center [111, 663] width 57 height 46
click at [307, 659] on icon at bounding box center [307, 656] width 0 height 7
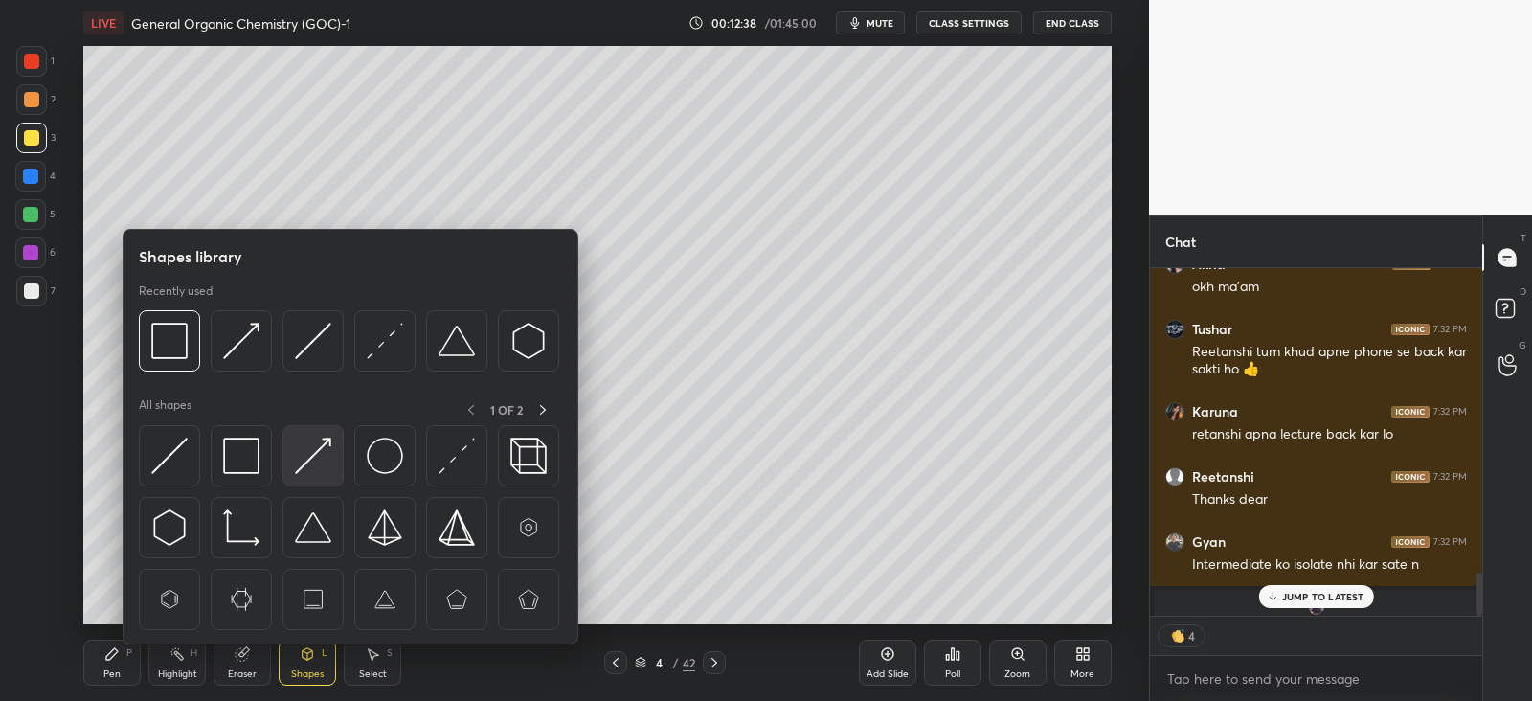
click at [307, 461] on img at bounding box center [313, 456] width 36 height 36
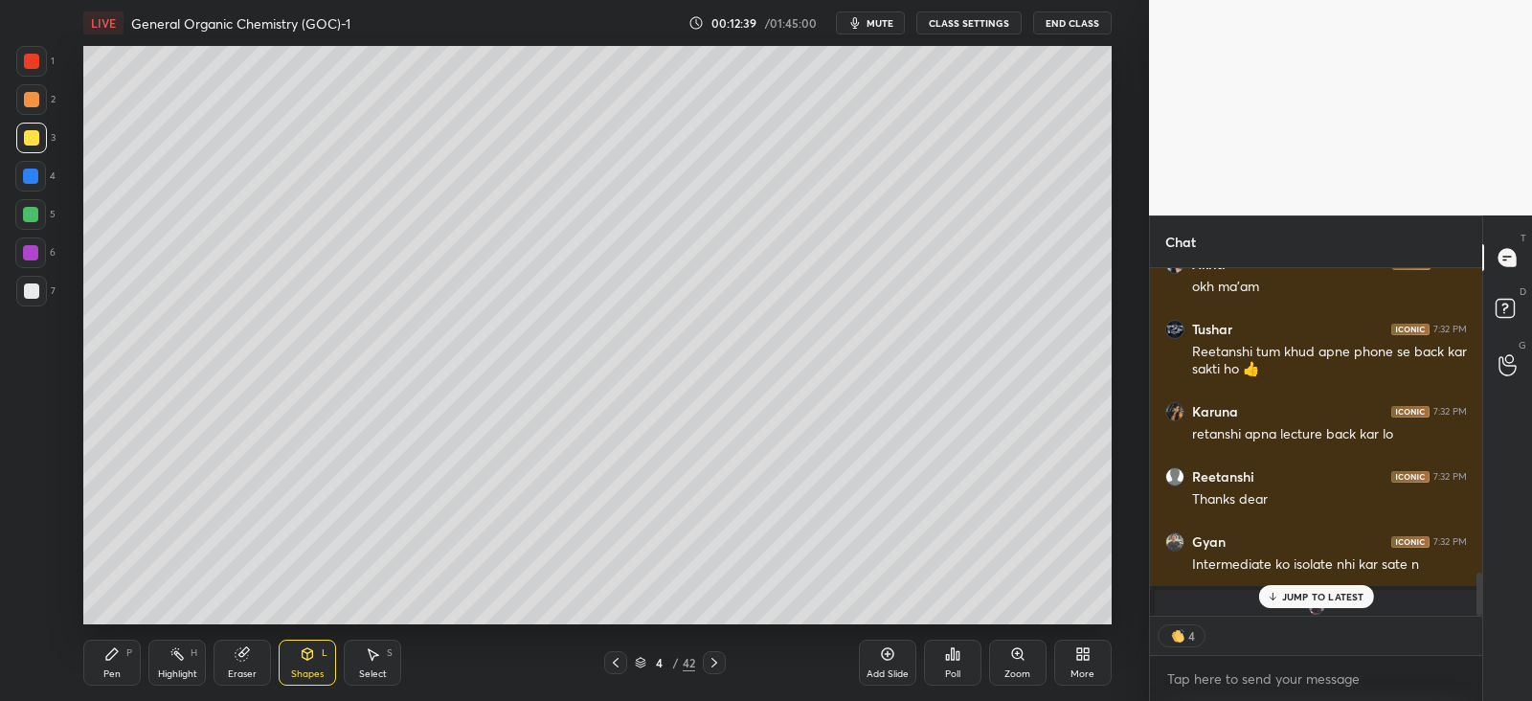
scroll to position [2730, 0]
click at [139, 662] on div "Pen P" at bounding box center [111, 663] width 57 height 46
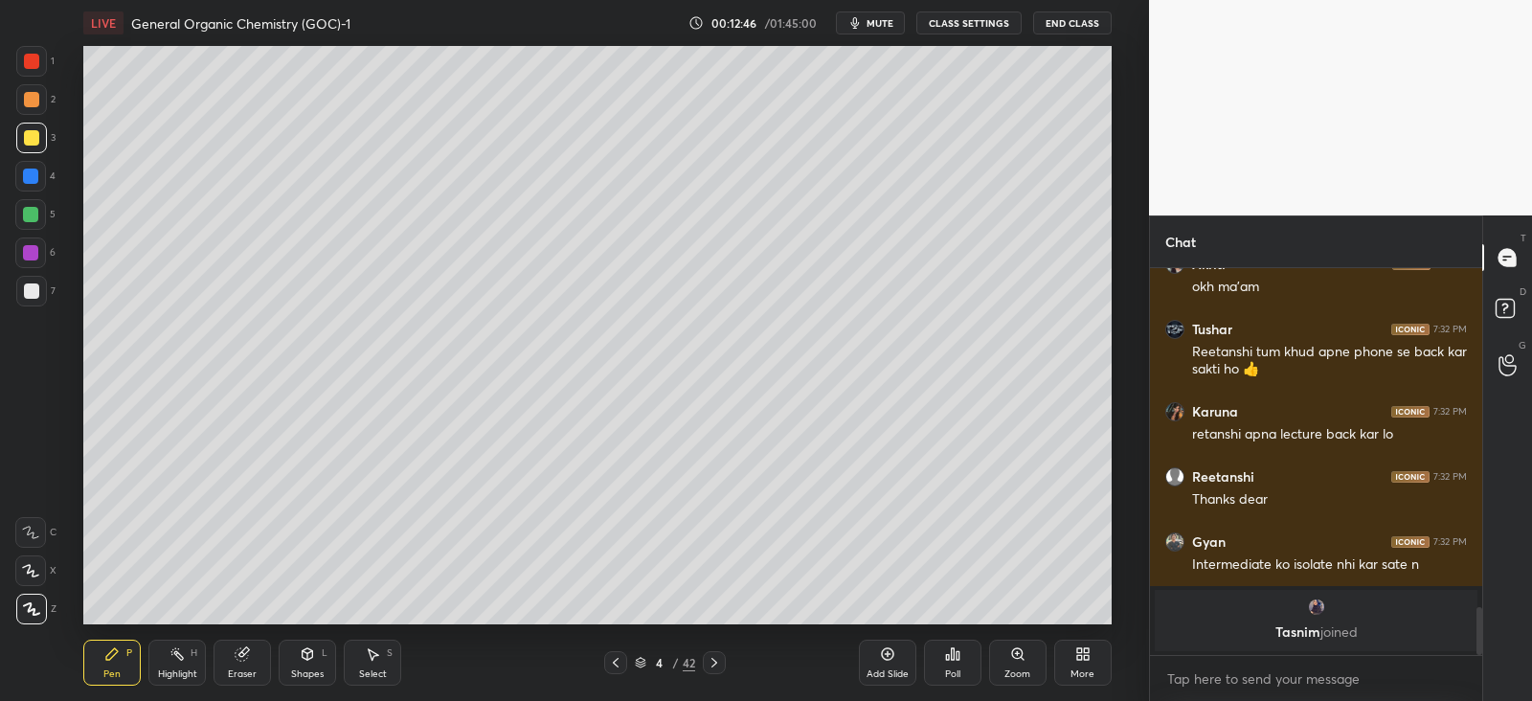
click at [43, 208] on div at bounding box center [30, 214] width 31 height 31
click at [310, 657] on icon at bounding box center [308, 653] width 11 height 11
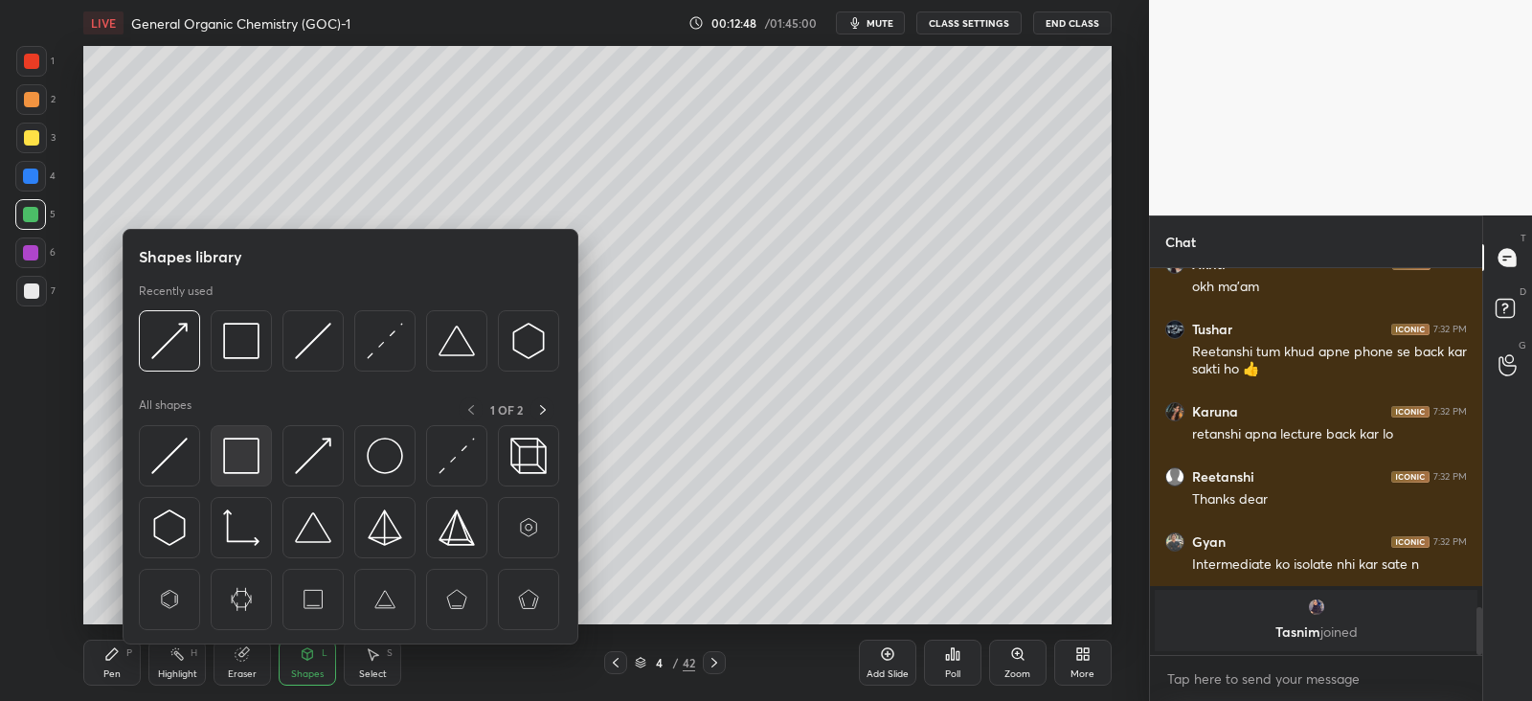
click at [247, 457] on img at bounding box center [241, 456] width 36 height 36
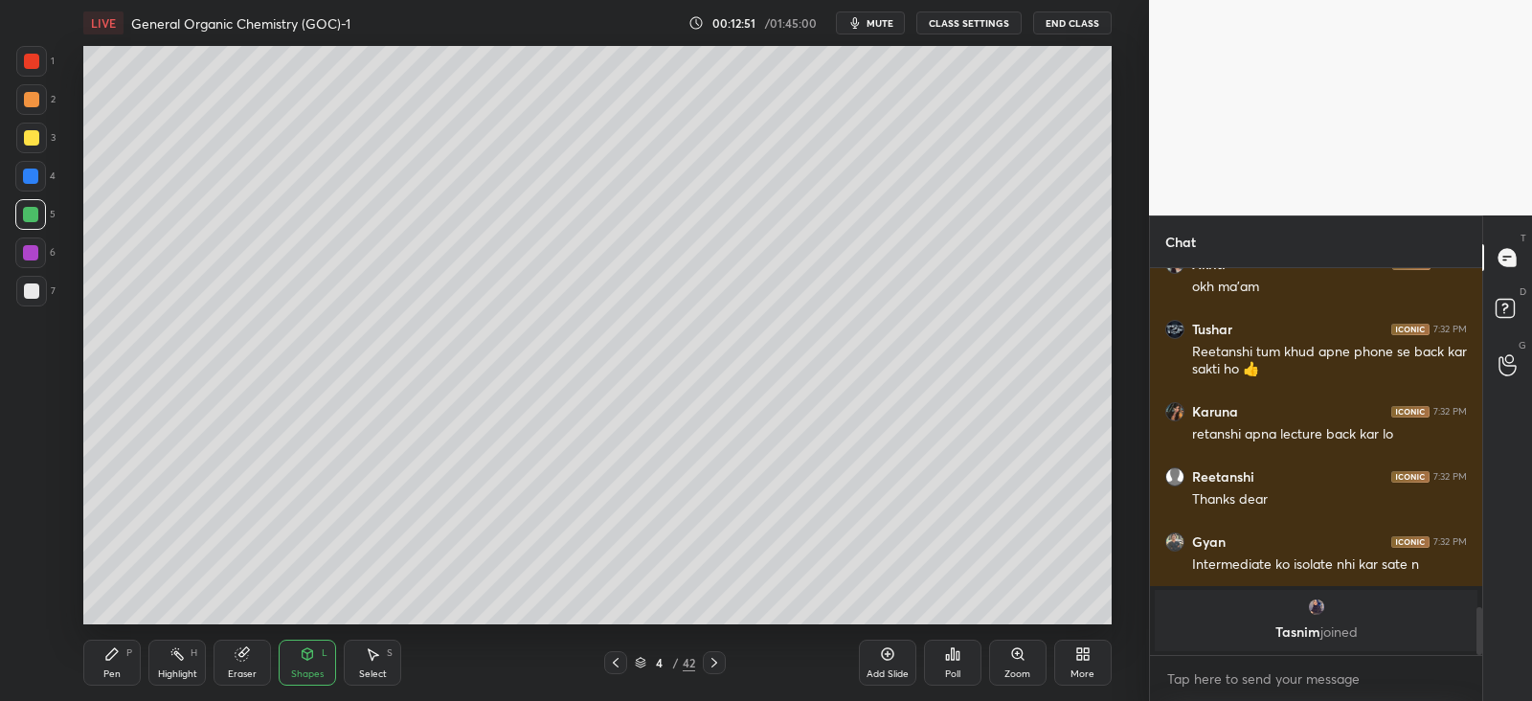
click at [109, 662] on div "Pen P" at bounding box center [111, 663] width 57 height 46
click at [251, 653] on div "Eraser" at bounding box center [241, 663] width 57 height 46
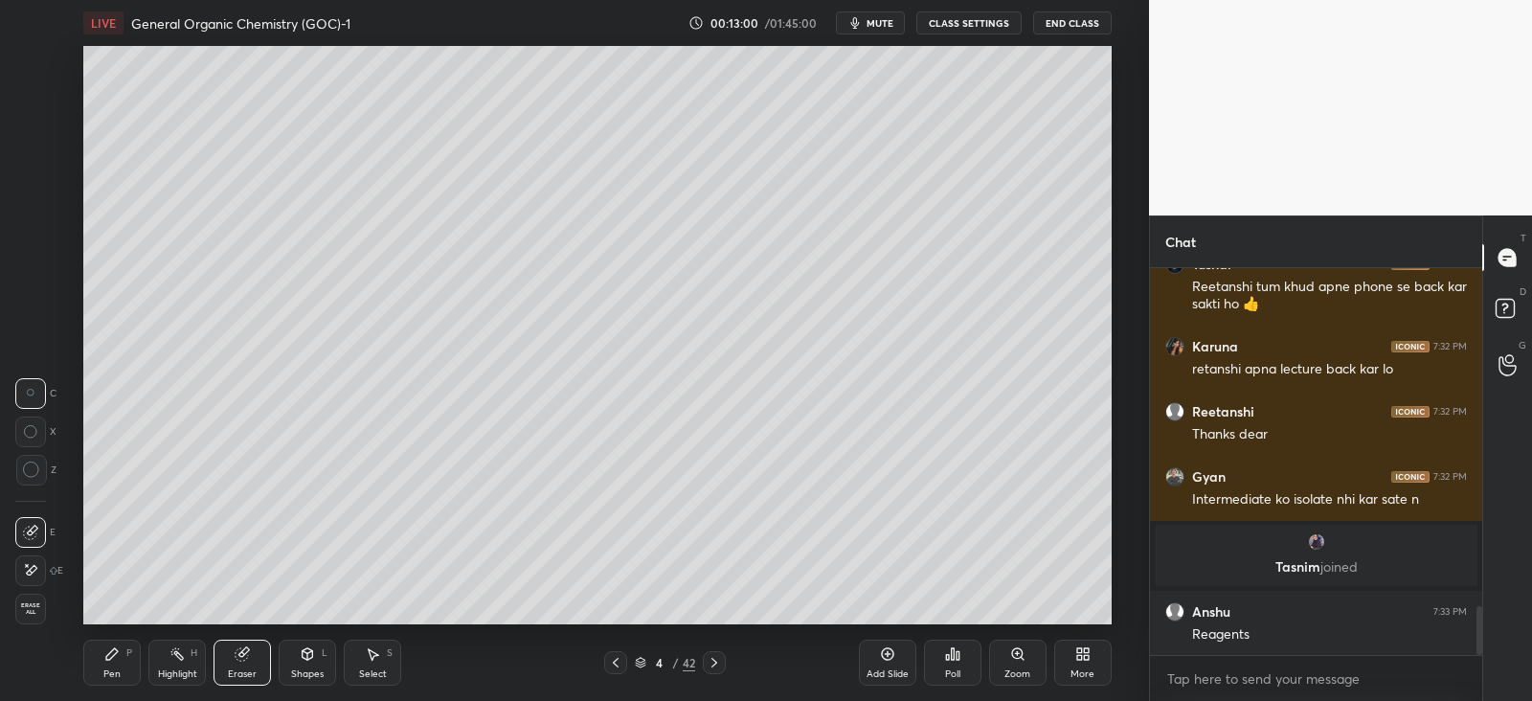
scroll to position [2665, 0]
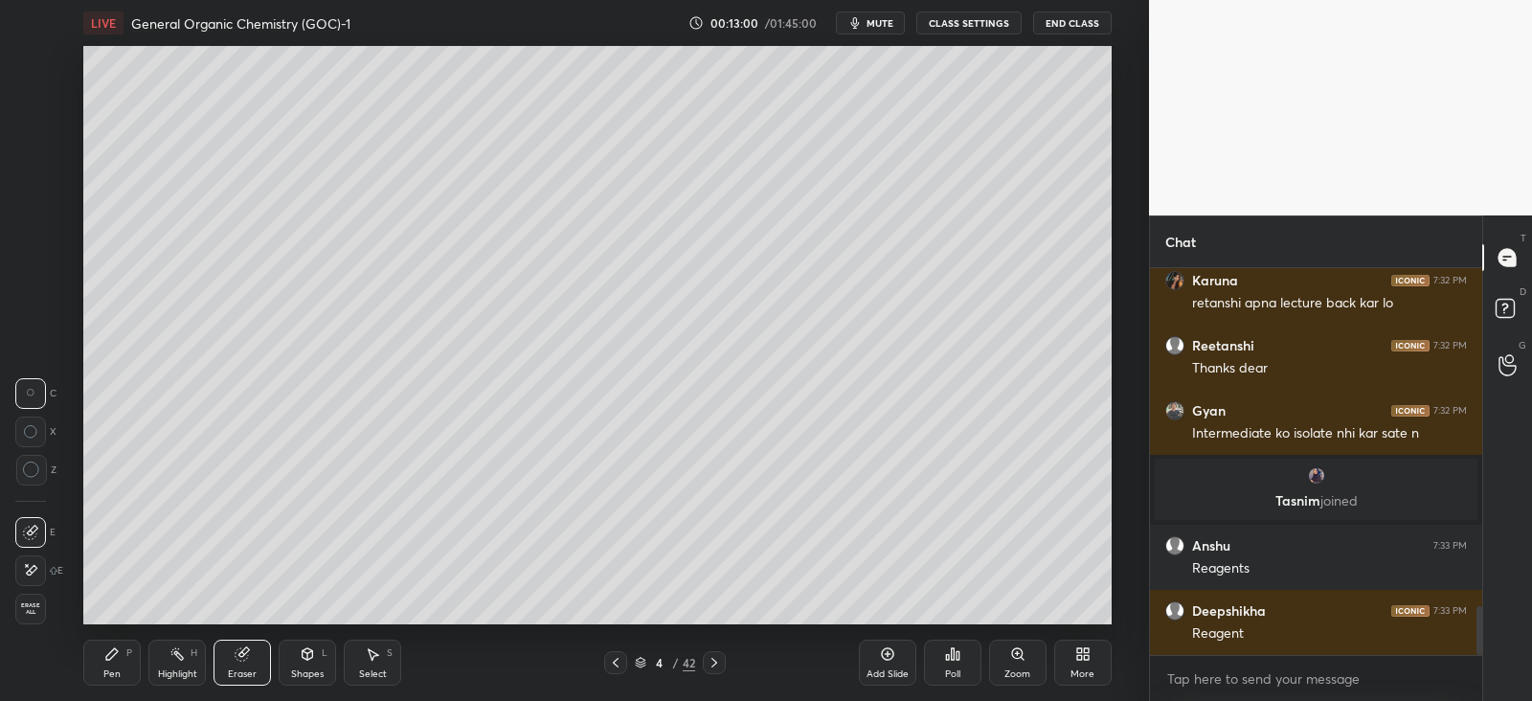
click at [116, 658] on icon at bounding box center [111, 653] width 15 height 15
click at [31, 284] on div at bounding box center [31, 290] width 15 height 15
click at [24, 135] on div at bounding box center [31, 137] width 15 height 15
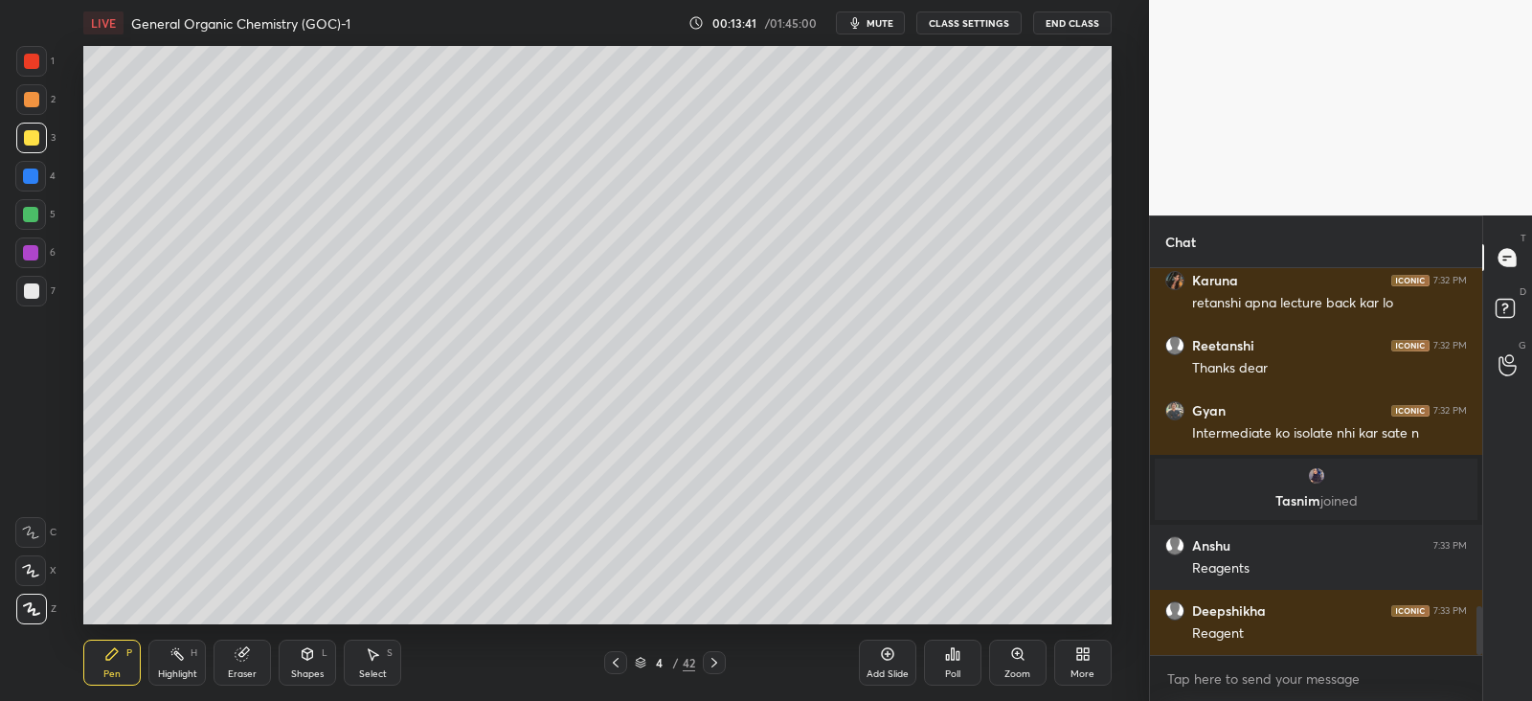
click at [39, 280] on div at bounding box center [31, 291] width 31 height 31
click at [311, 656] on icon at bounding box center [308, 653] width 11 height 11
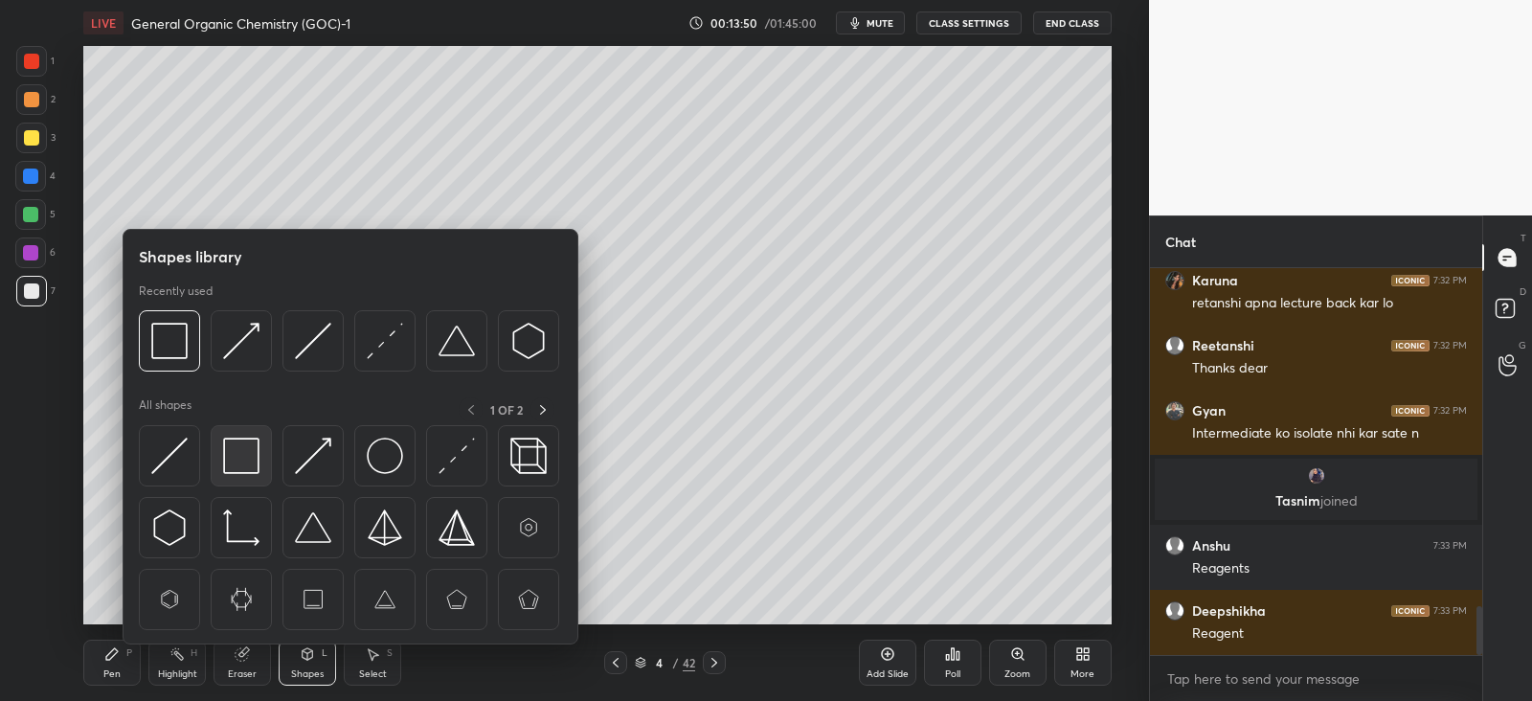
click at [243, 463] on img at bounding box center [241, 456] width 36 height 36
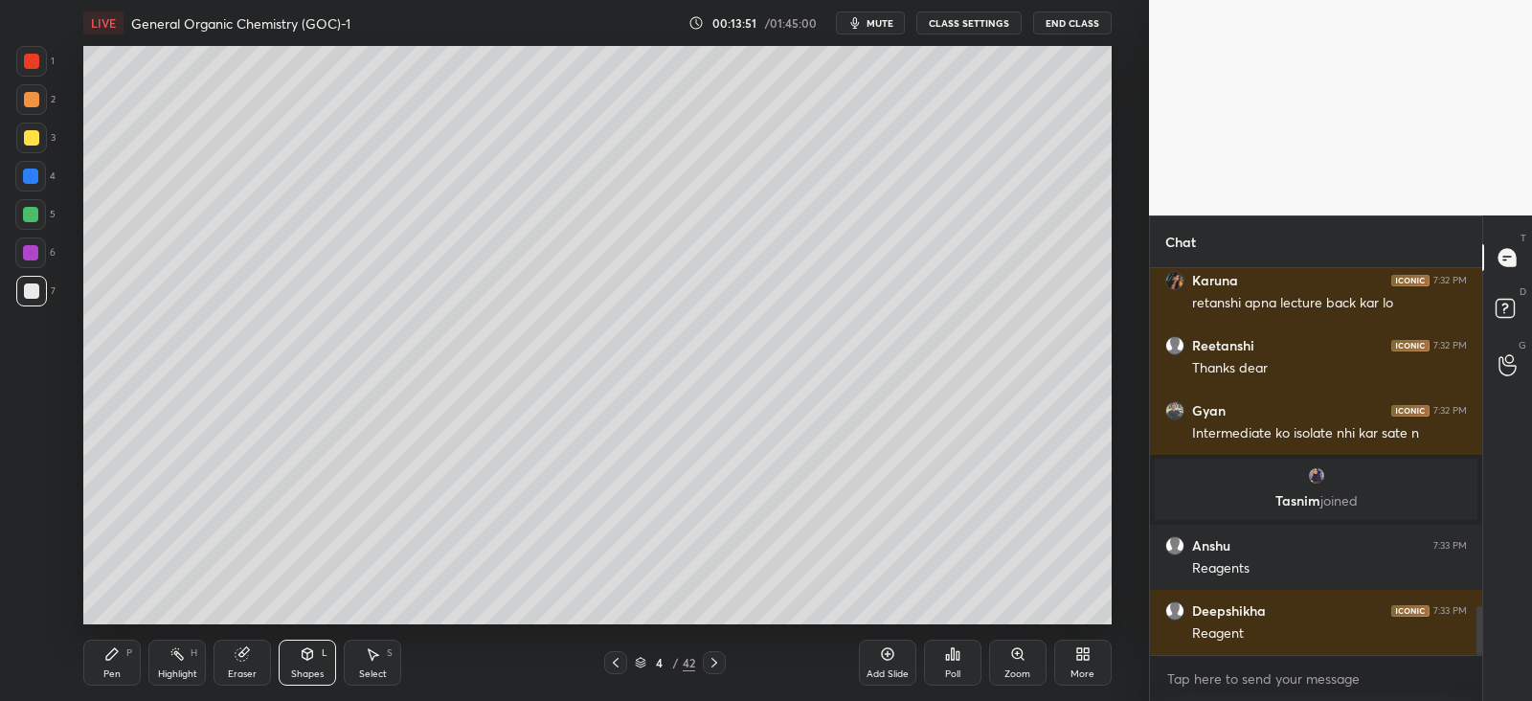
scroll to position [2734, 0]
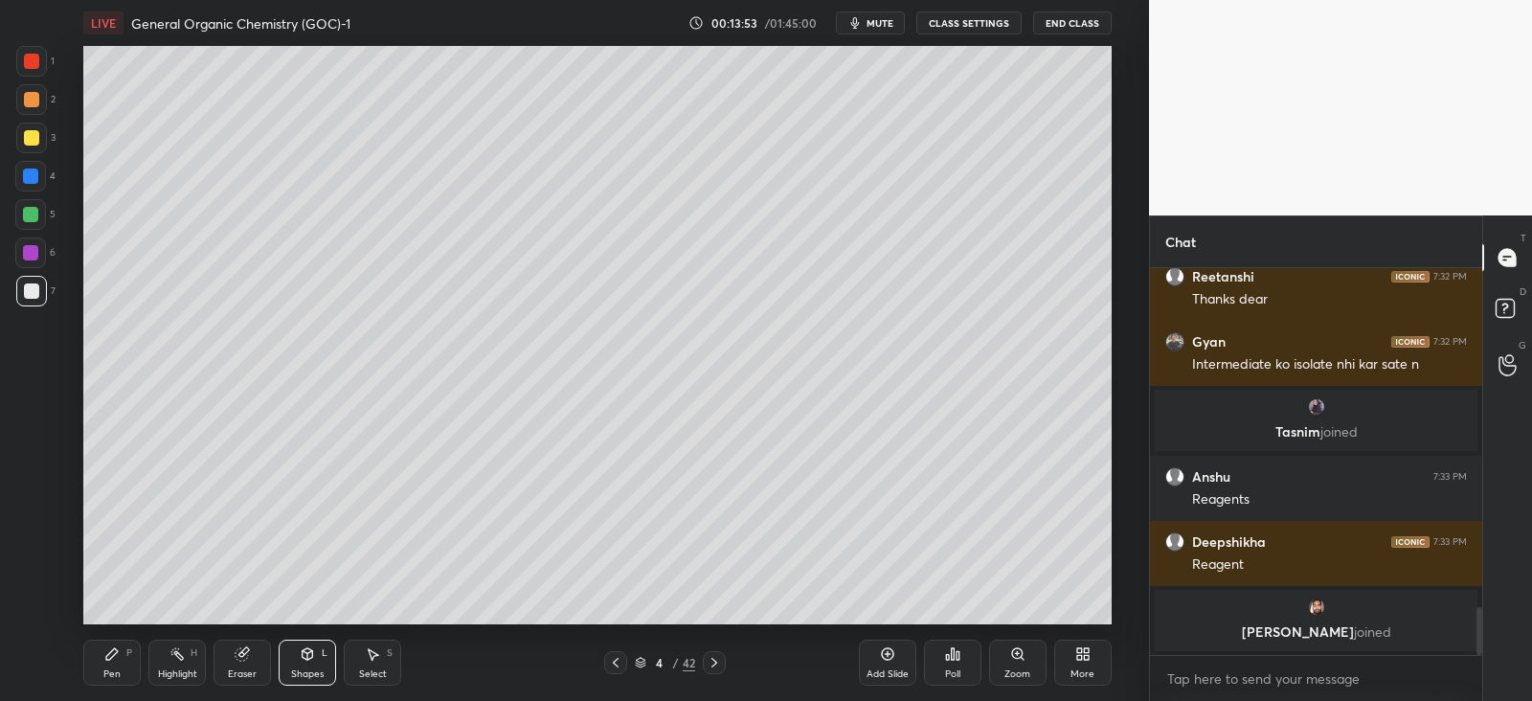
click at [112, 652] on icon at bounding box center [111, 653] width 11 height 11
click at [32, 210] on div at bounding box center [30, 214] width 15 height 15
click at [237, 662] on div "Eraser" at bounding box center [241, 663] width 57 height 46
click at [114, 650] on icon at bounding box center [111, 653] width 11 height 11
click at [34, 138] on div at bounding box center [31, 137] width 15 height 15
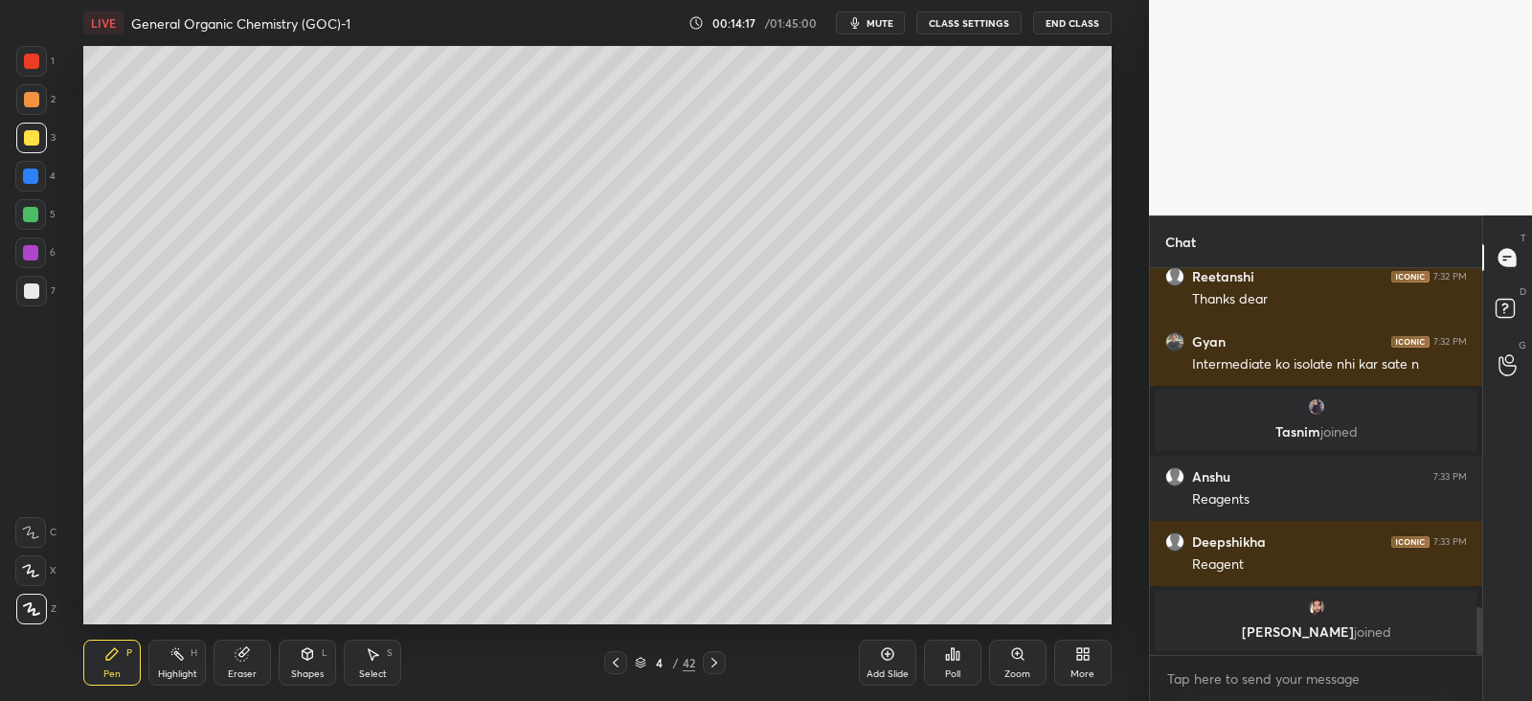
click at [35, 202] on div at bounding box center [30, 214] width 31 height 31
click at [31, 289] on div at bounding box center [31, 290] width 15 height 15
click at [721, 662] on icon at bounding box center [714, 662] width 15 height 15
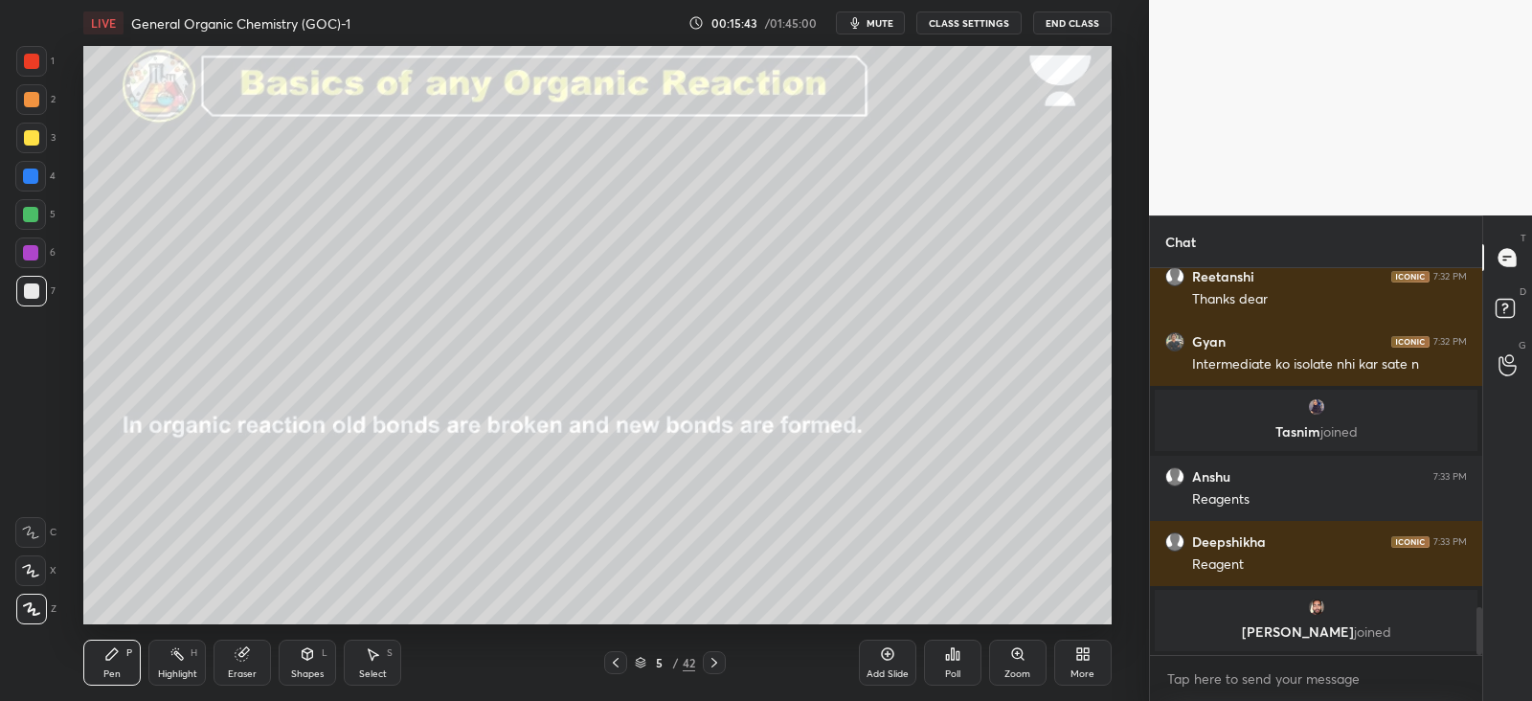
click at [618, 662] on icon at bounding box center [615, 662] width 15 height 15
click at [878, 669] on div "Add Slide" at bounding box center [887, 674] width 42 height 10
click at [33, 137] on div at bounding box center [31, 137] width 15 height 15
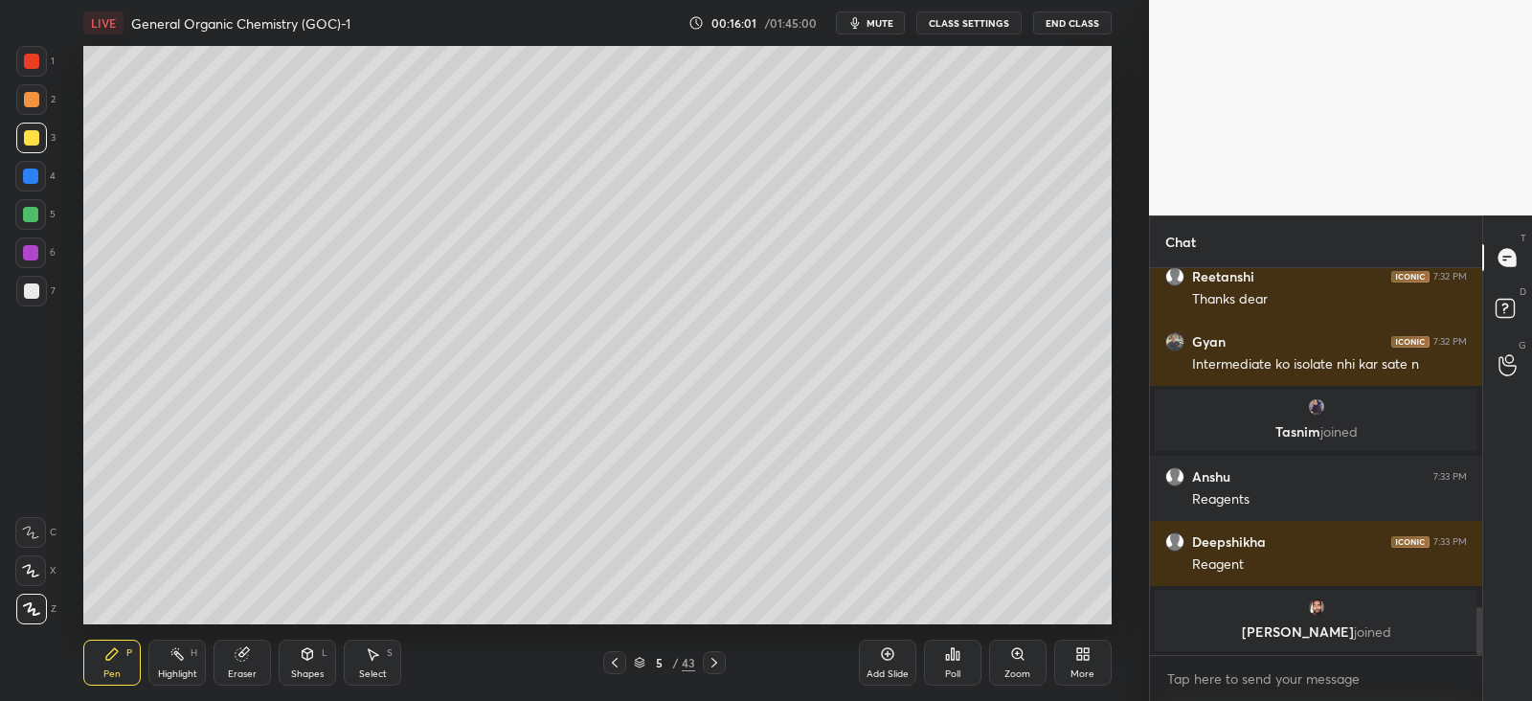
click at [314, 662] on div "Shapes L" at bounding box center [307, 663] width 57 height 46
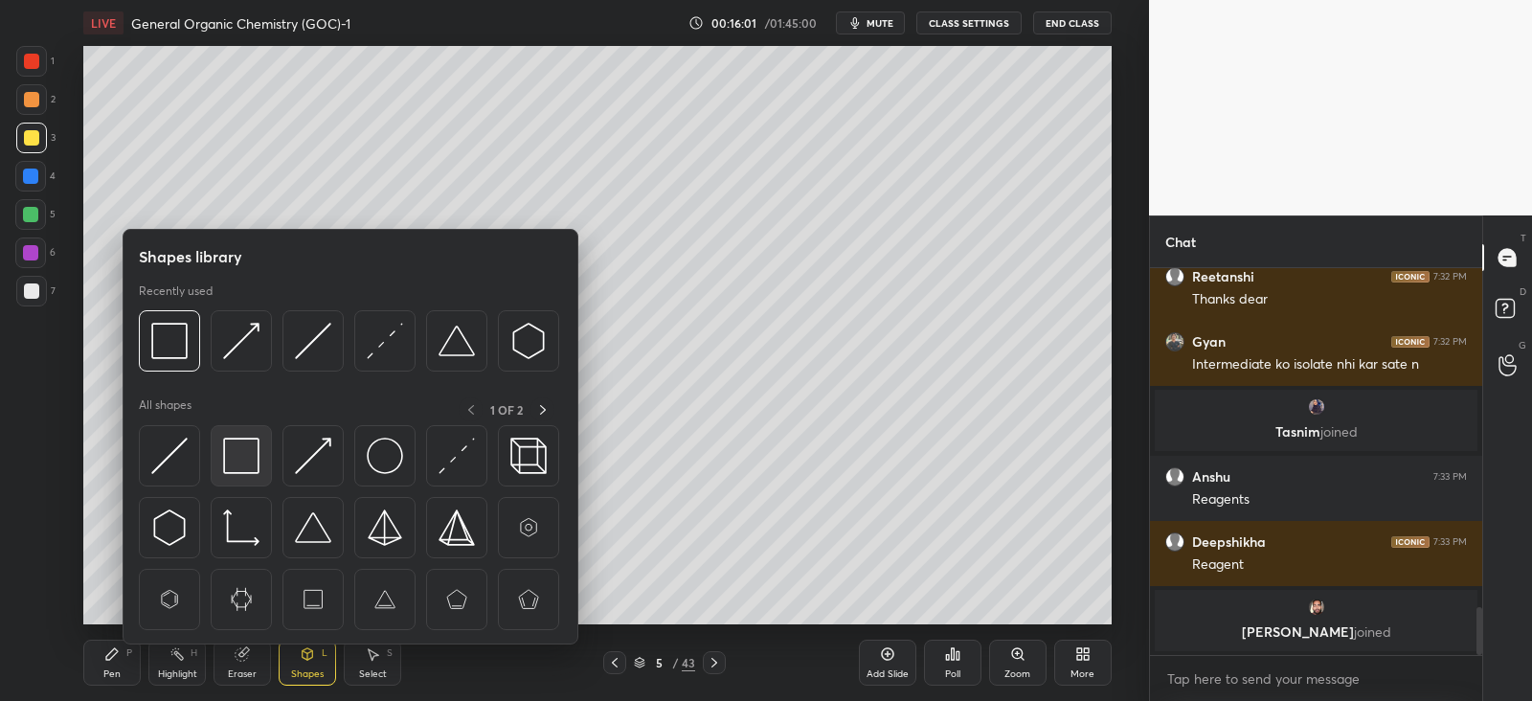
click at [258, 447] on img at bounding box center [241, 456] width 36 height 36
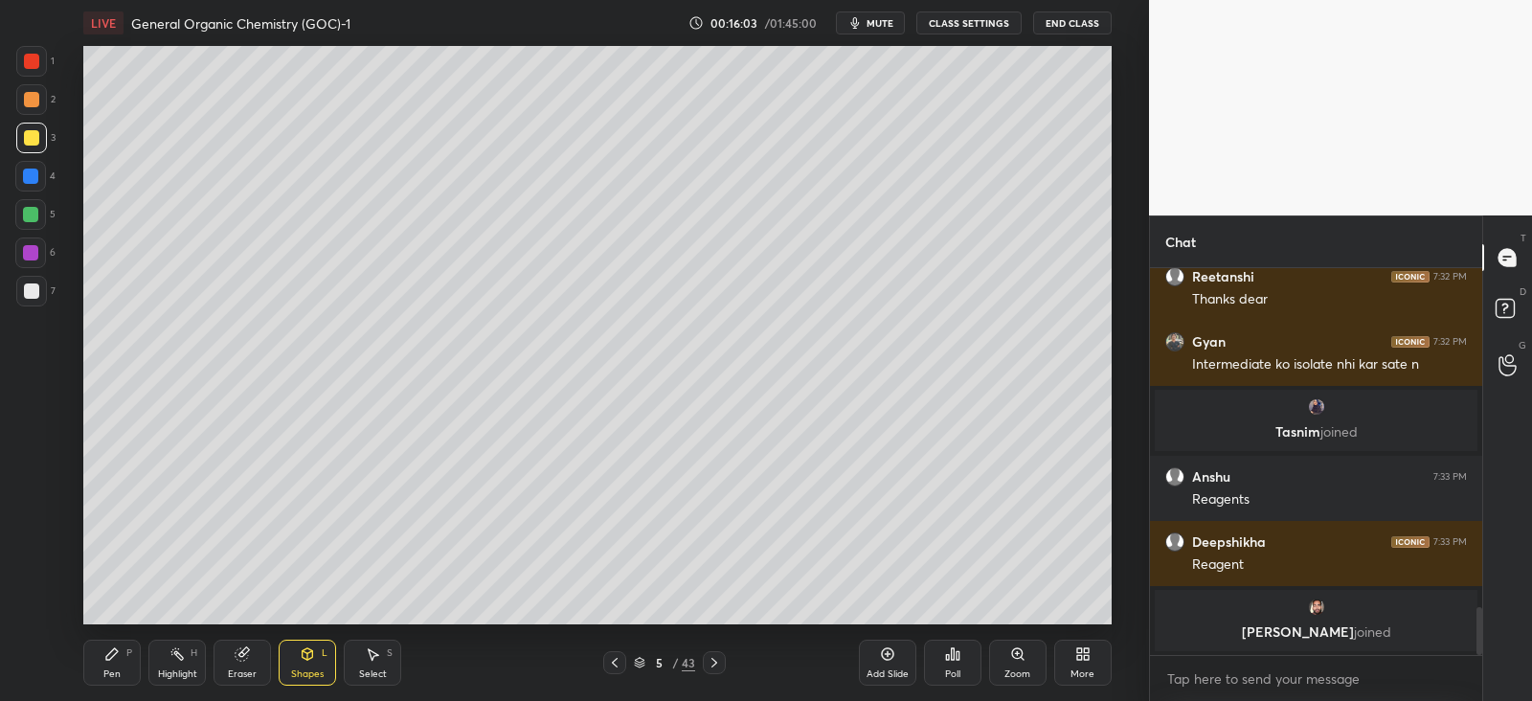
click at [119, 654] on icon at bounding box center [111, 653] width 15 height 15
click at [35, 97] on div at bounding box center [31, 99] width 15 height 15
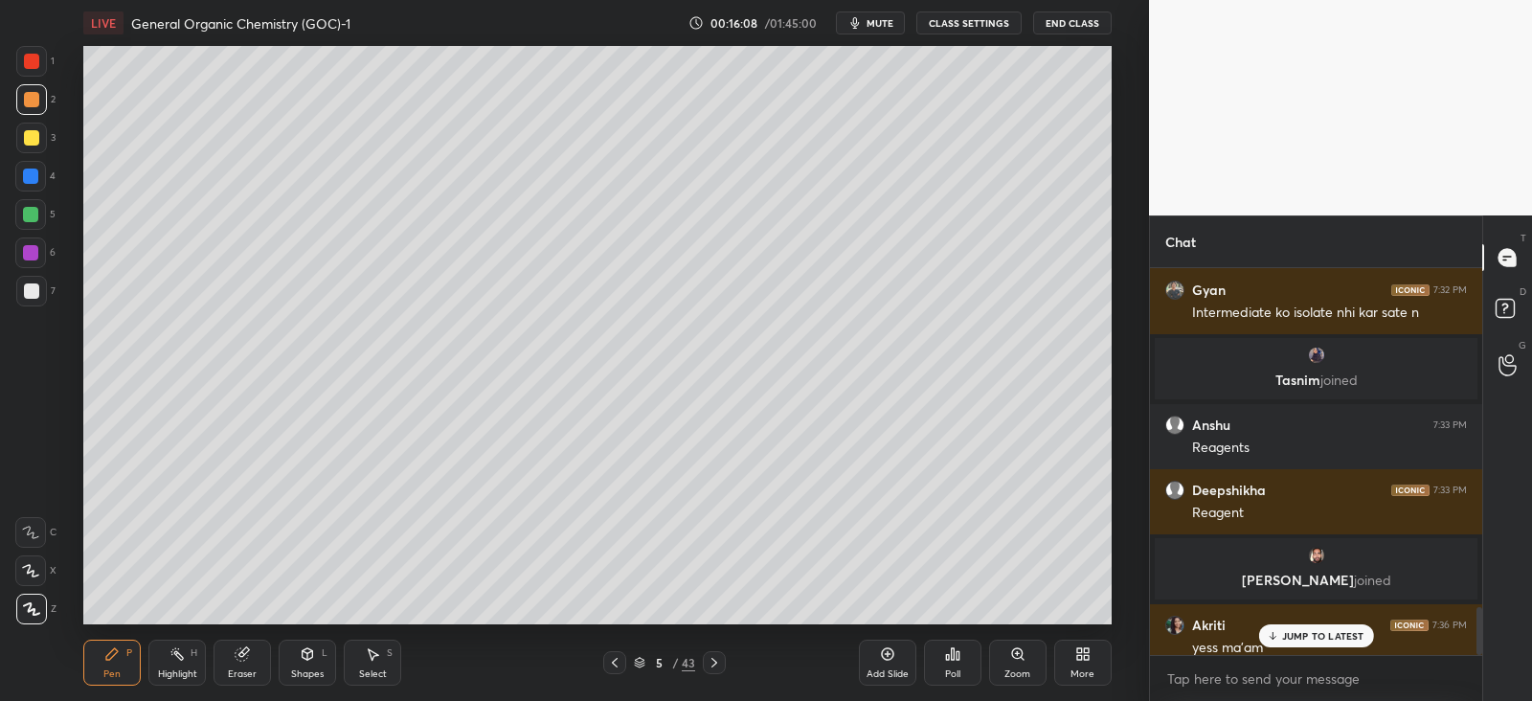
click at [310, 657] on icon at bounding box center [308, 653] width 11 height 11
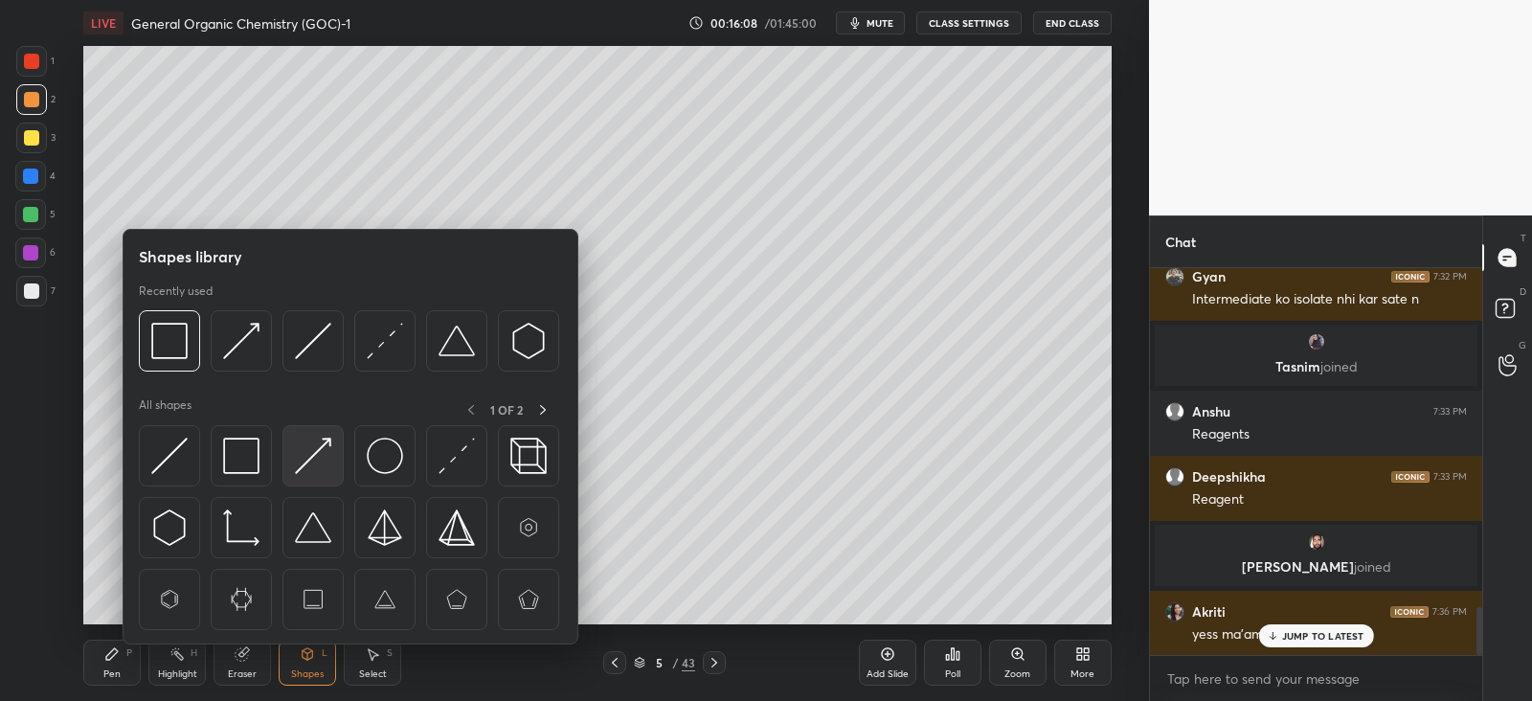
click at [320, 454] on img at bounding box center [313, 456] width 36 height 36
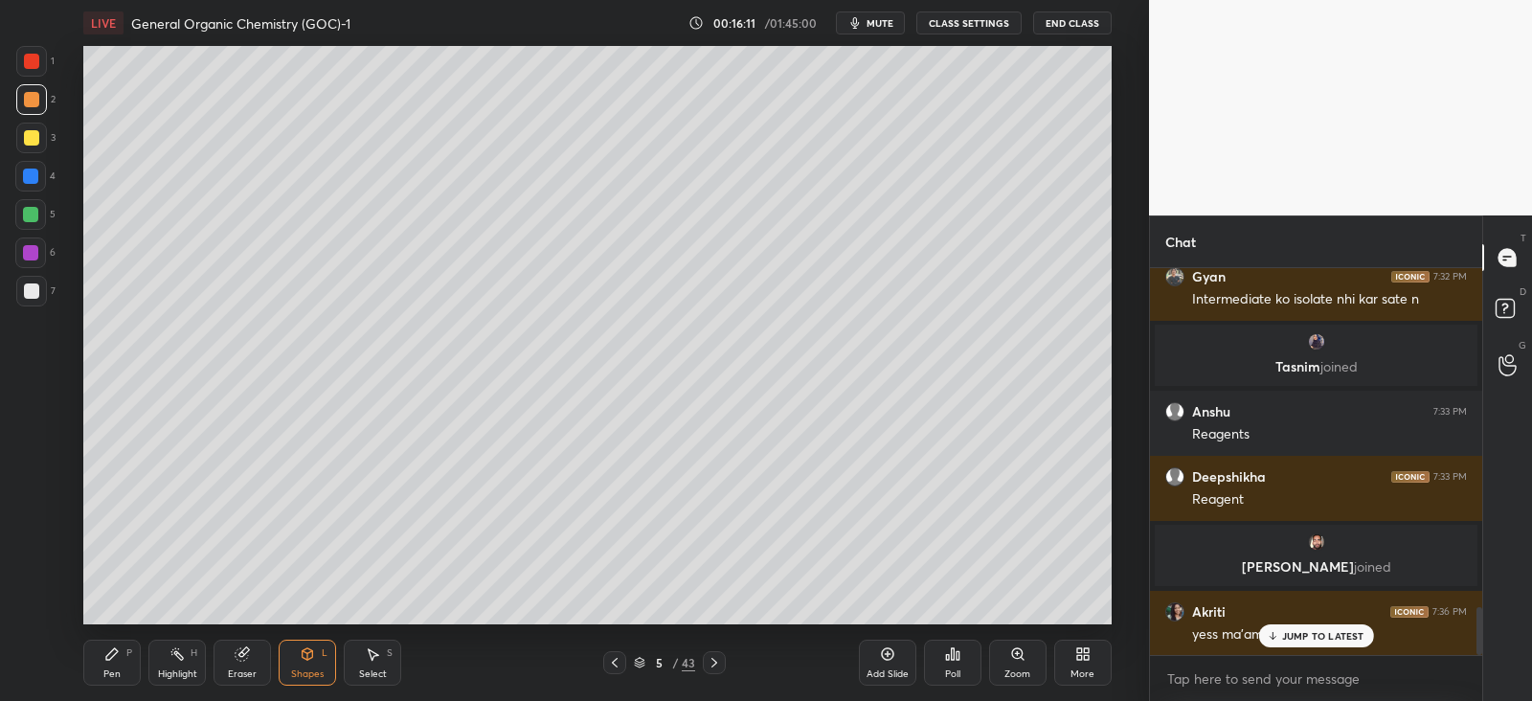
click at [129, 651] on div "P" at bounding box center [129, 653] width 6 height 10
click at [34, 132] on div at bounding box center [31, 137] width 15 height 15
click at [36, 165] on div at bounding box center [30, 176] width 31 height 31
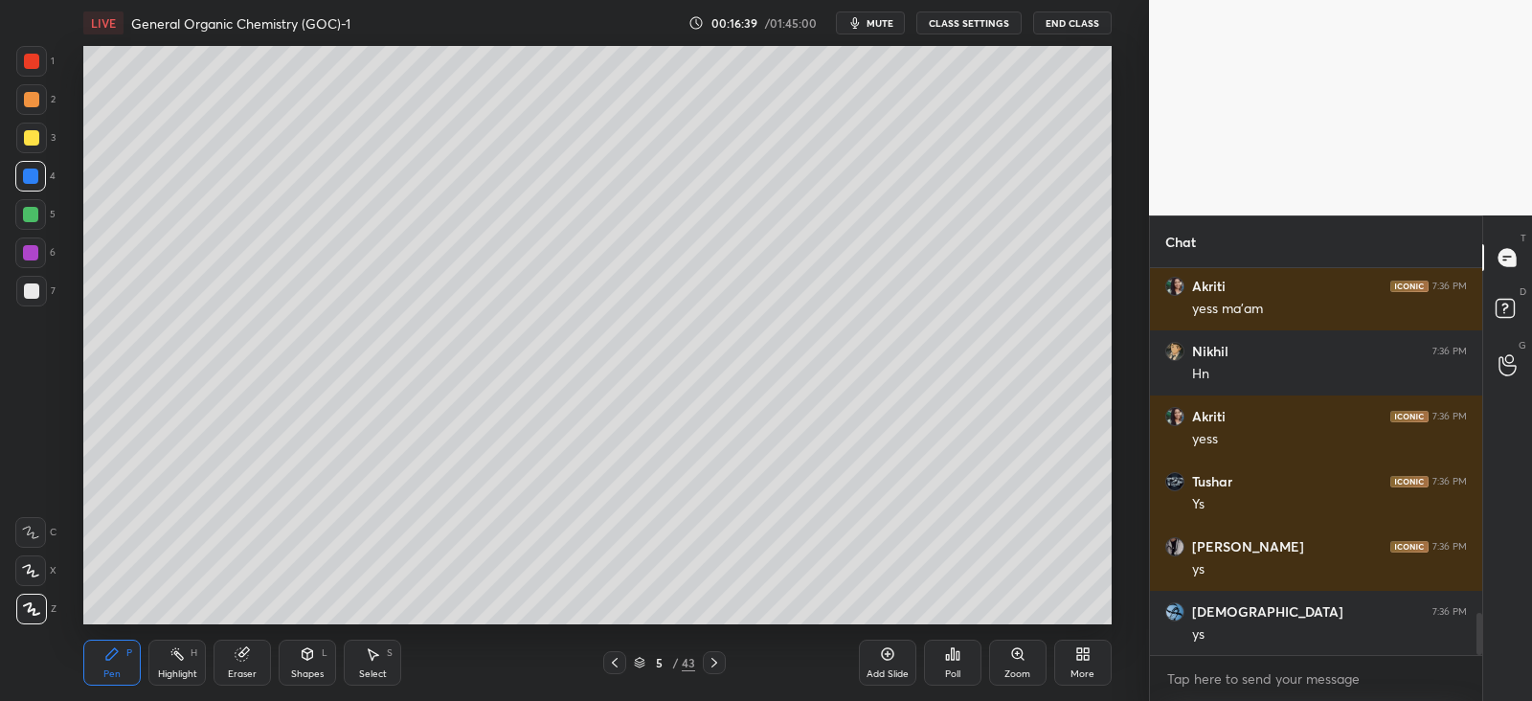
scroll to position [3139, 0]
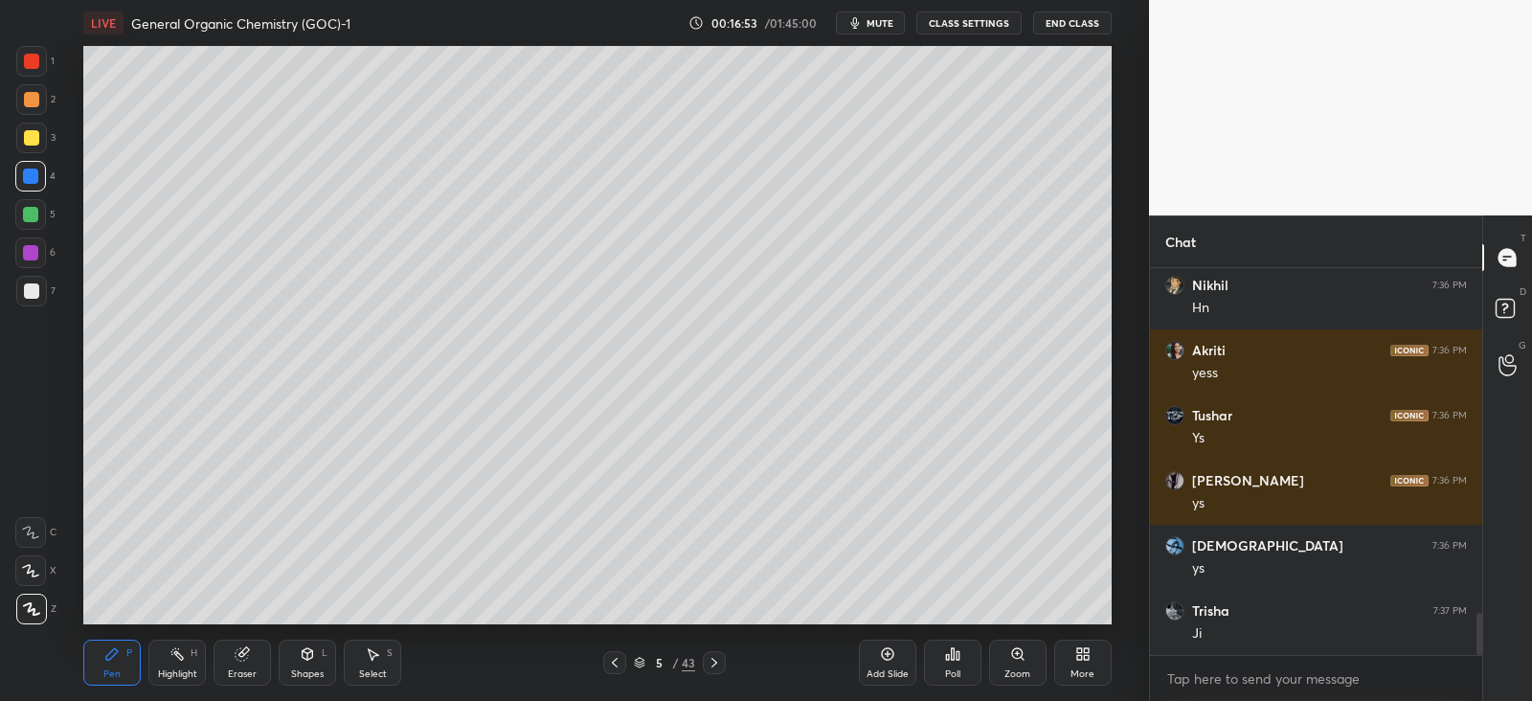
click at [37, 136] on div at bounding box center [31, 137] width 15 height 15
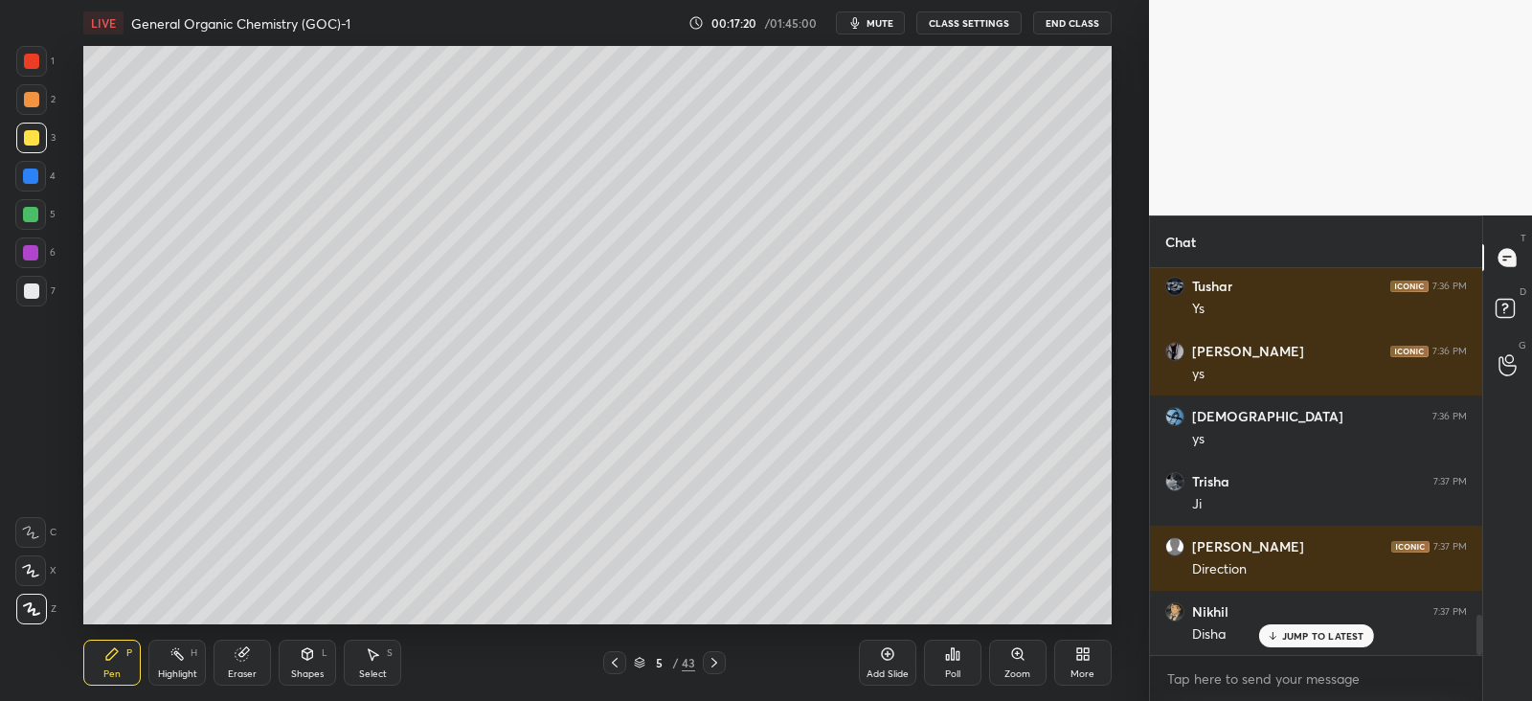
scroll to position [3333, 0]
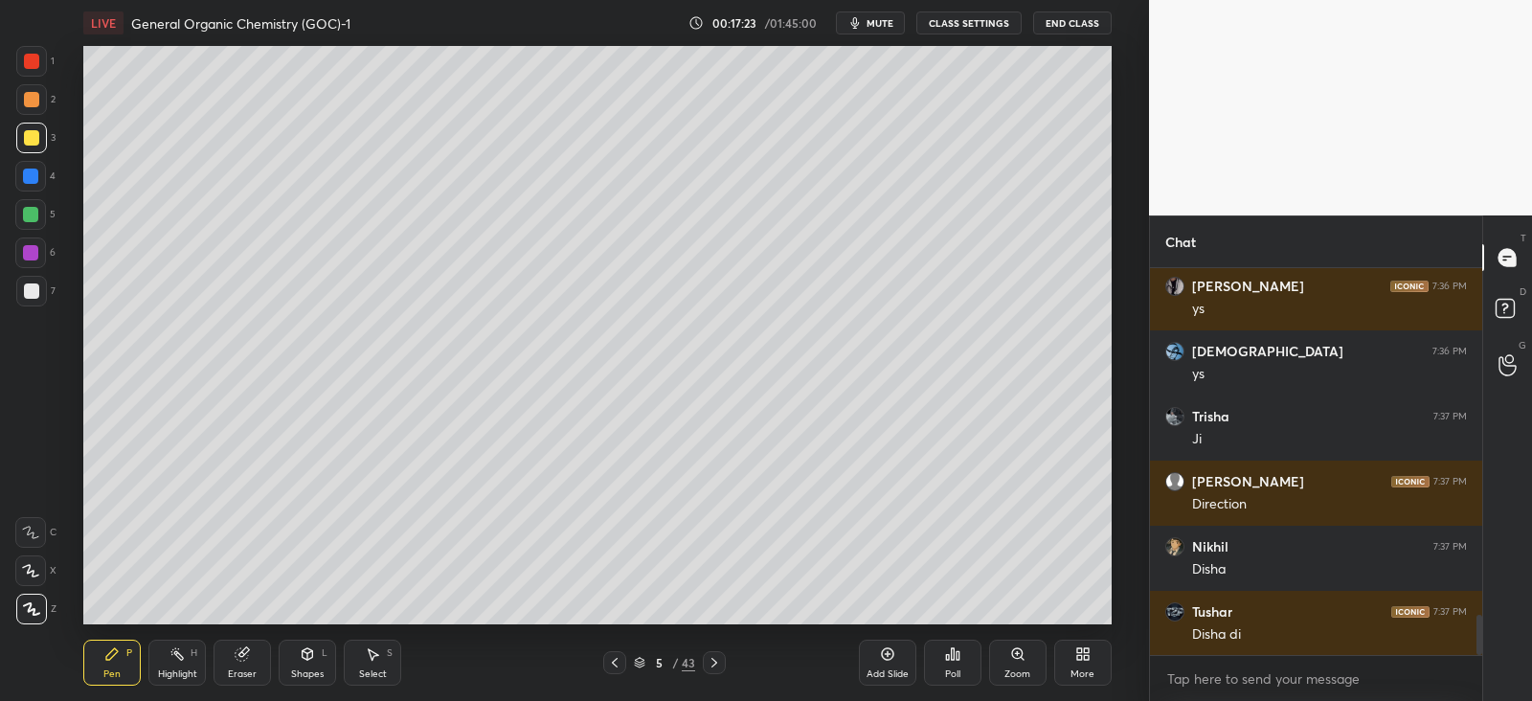
click at [43, 176] on div at bounding box center [30, 176] width 31 height 31
click at [324, 662] on div "Shapes L" at bounding box center [307, 663] width 57 height 46
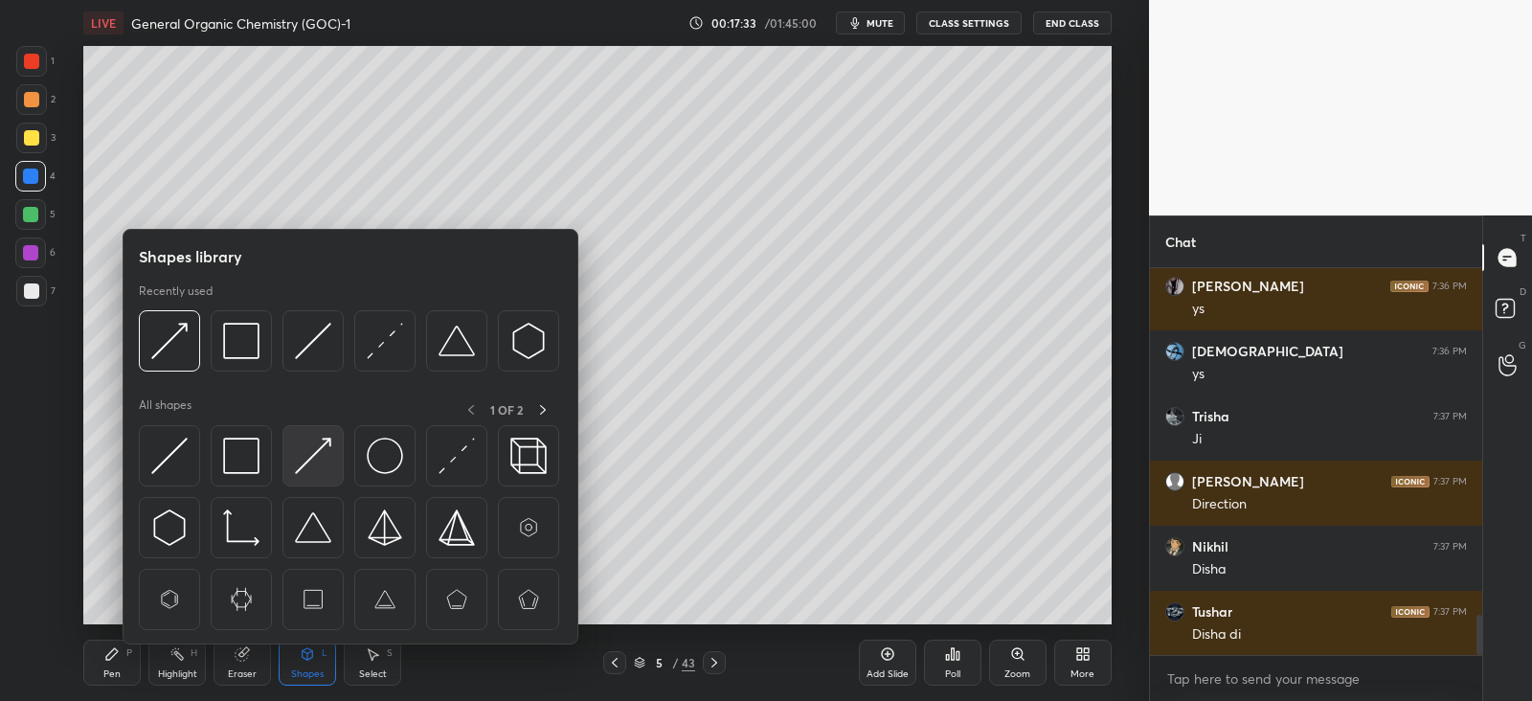
click at [306, 465] on img at bounding box center [313, 456] width 36 height 36
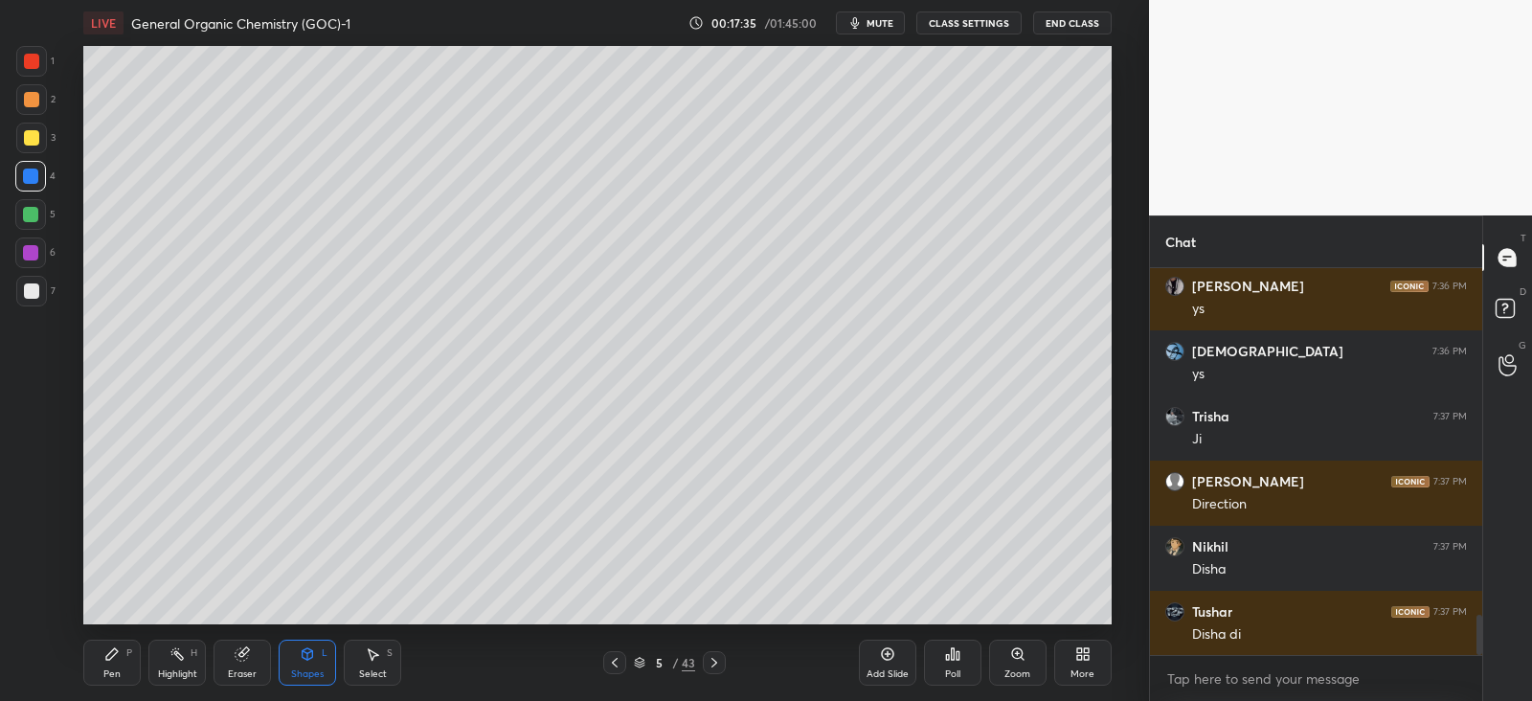
click at [122, 646] on div "Pen P" at bounding box center [111, 663] width 57 height 46
click at [32, 140] on div at bounding box center [31, 137] width 15 height 15
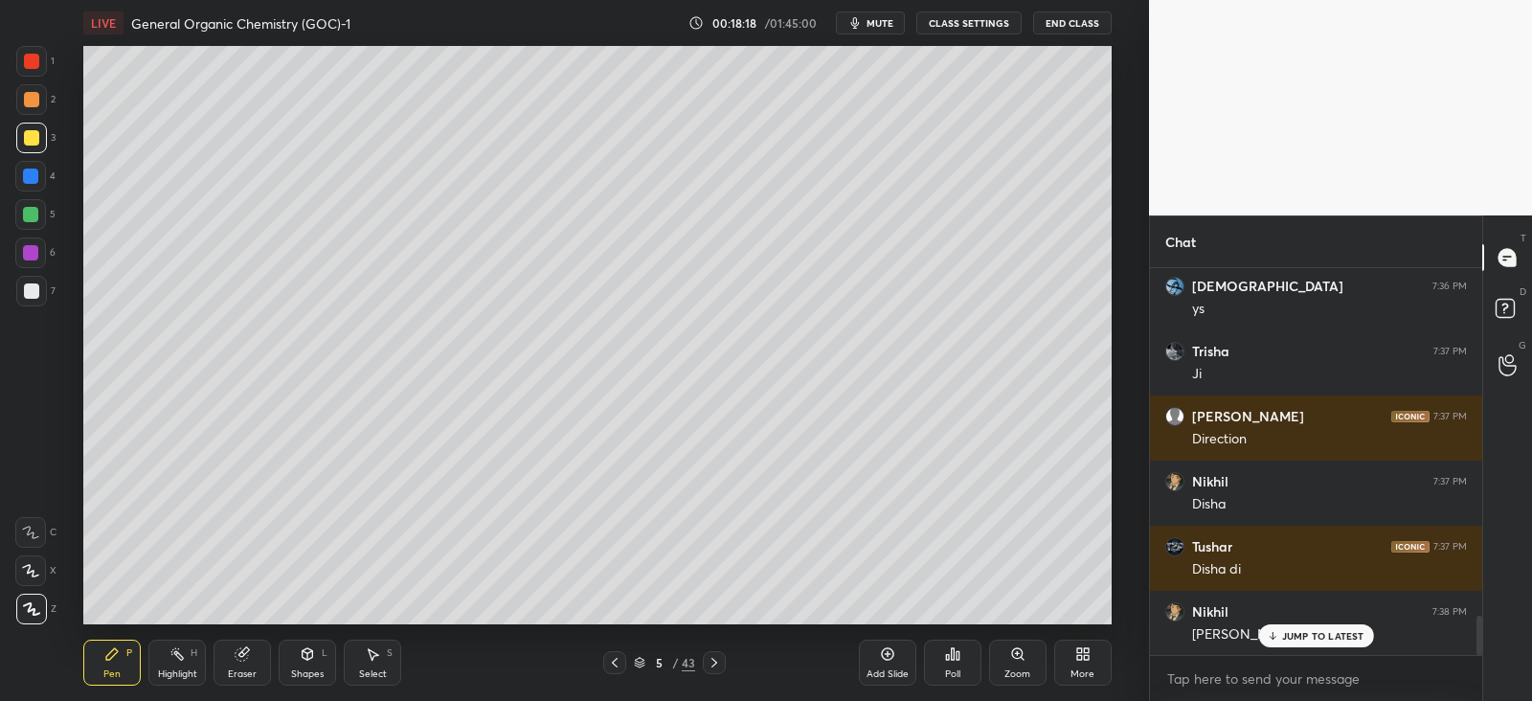
click at [250, 662] on div "Eraser" at bounding box center [241, 663] width 57 height 46
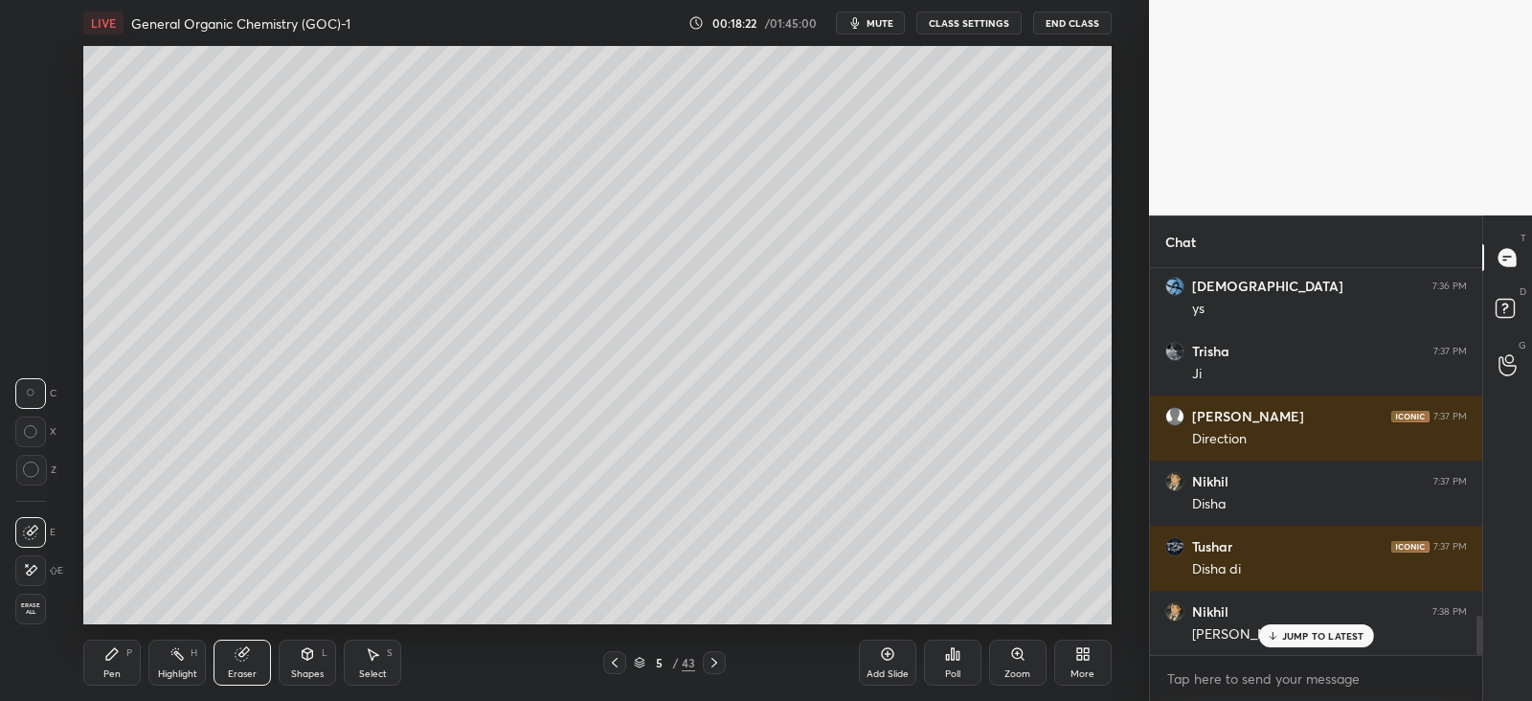
click at [120, 663] on div "Pen P" at bounding box center [111, 663] width 57 height 46
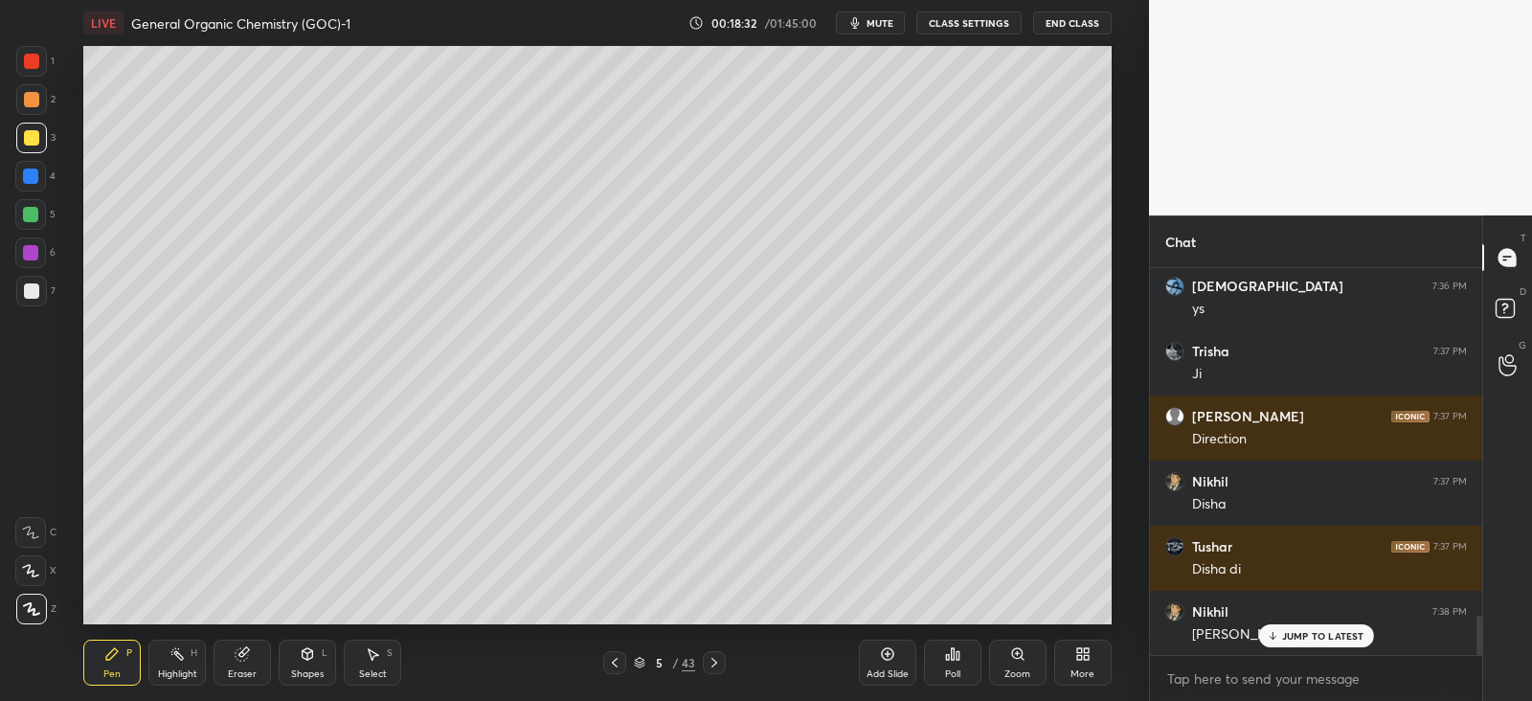
click at [34, 289] on div at bounding box center [31, 290] width 15 height 15
click at [236, 658] on icon at bounding box center [242, 654] width 12 height 12
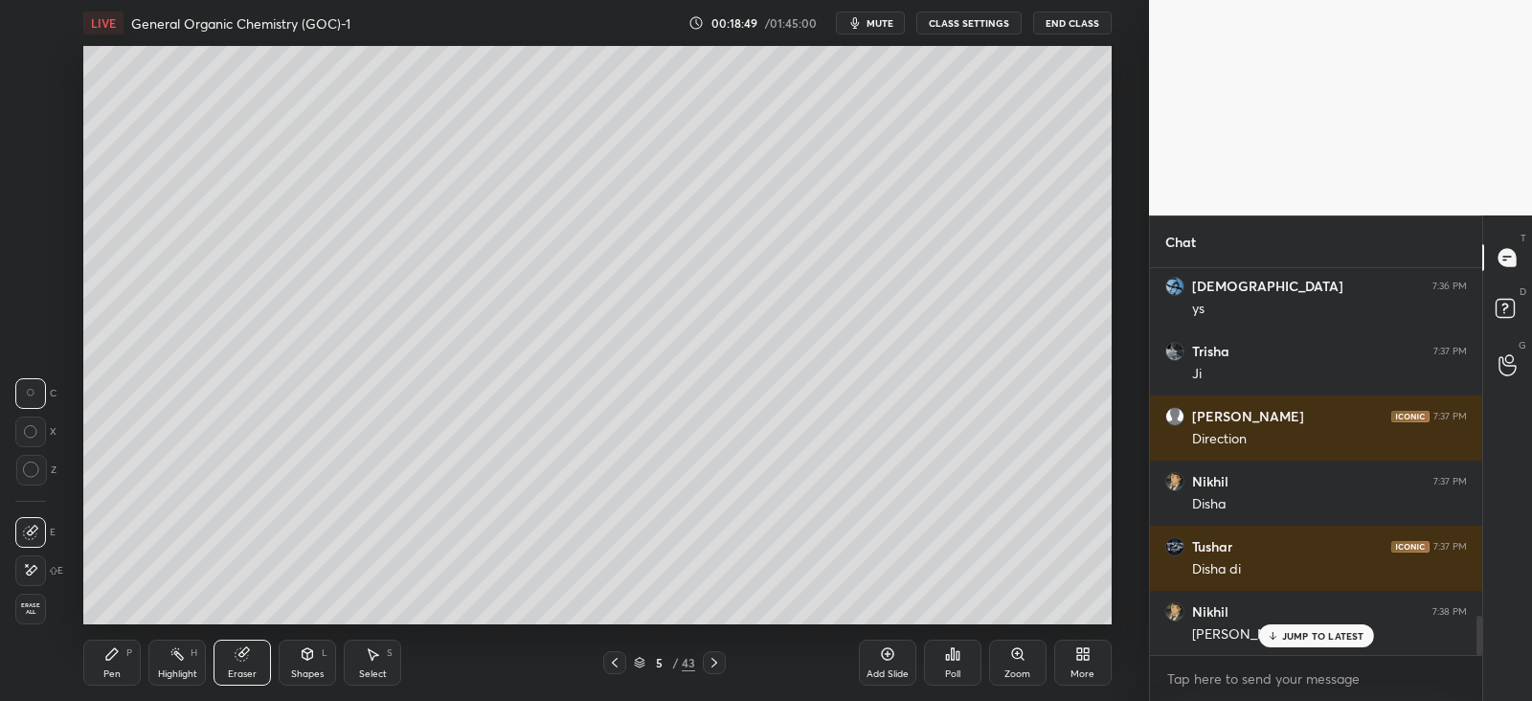
click at [124, 662] on div "Pen P" at bounding box center [111, 663] width 57 height 46
click at [34, 220] on div at bounding box center [30, 214] width 15 height 15
click at [226, 648] on div "Eraser" at bounding box center [241, 663] width 57 height 46
click at [119, 666] on div "Pen P" at bounding box center [111, 663] width 57 height 46
click at [186, 654] on div "Highlight H" at bounding box center [176, 663] width 57 height 46
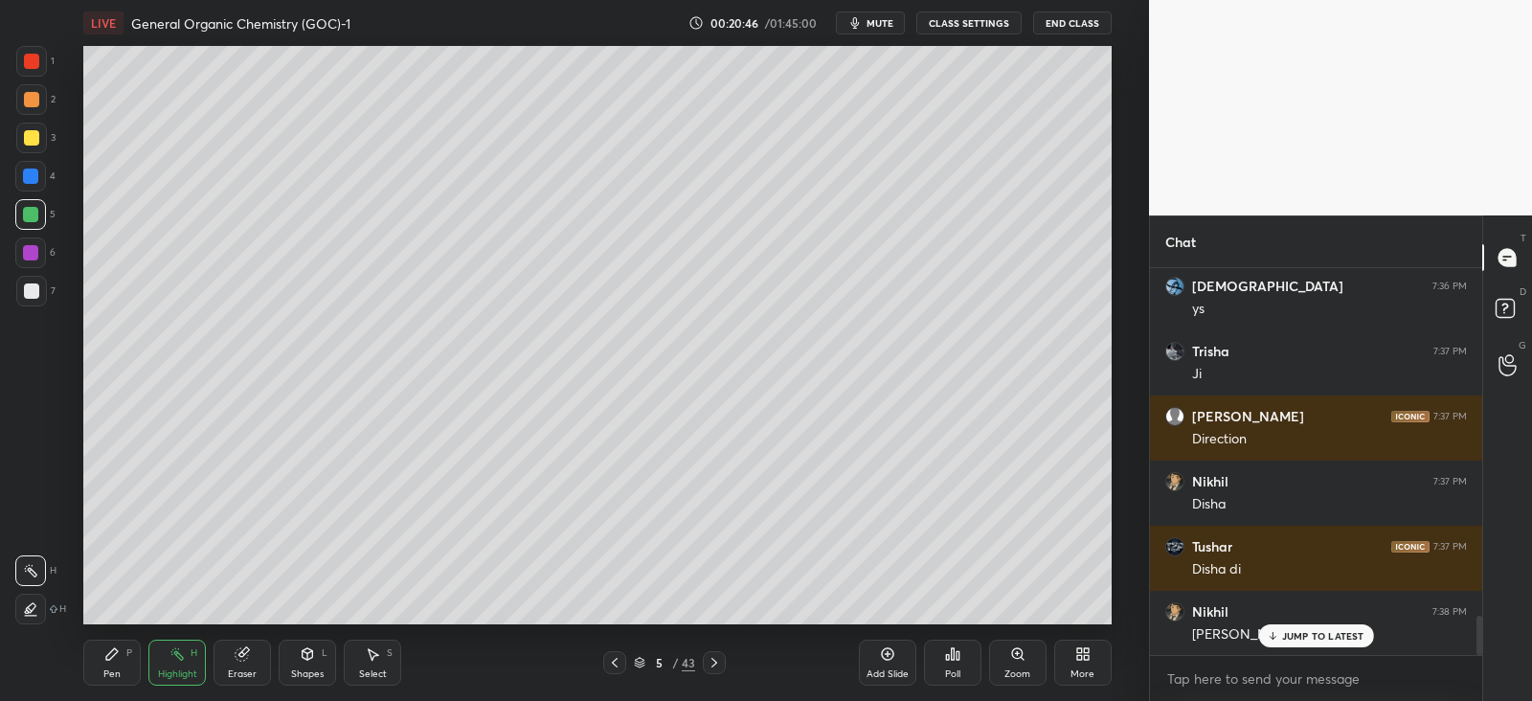
click at [33, 605] on icon at bounding box center [30, 608] width 15 height 15
click at [35, 251] on div at bounding box center [30, 252] width 15 height 15
click at [28, 132] on div at bounding box center [31, 137] width 15 height 15
click at [32, 99] on div at bounding box center [31, 99] width 15 height 15
click at [118, 672] on div "Pen" at bounding box center [111, 674] width 17 height 10
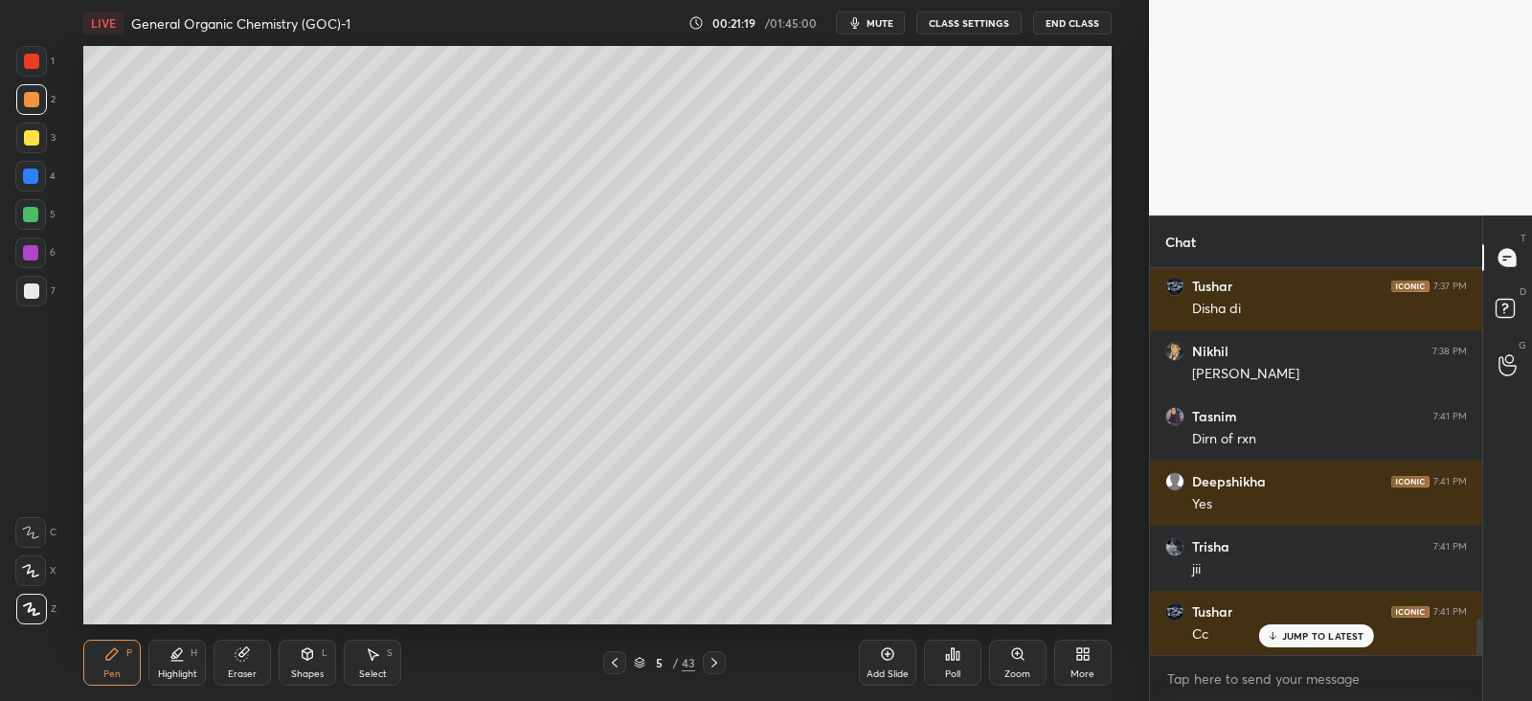
scroll to position [3729, 0]
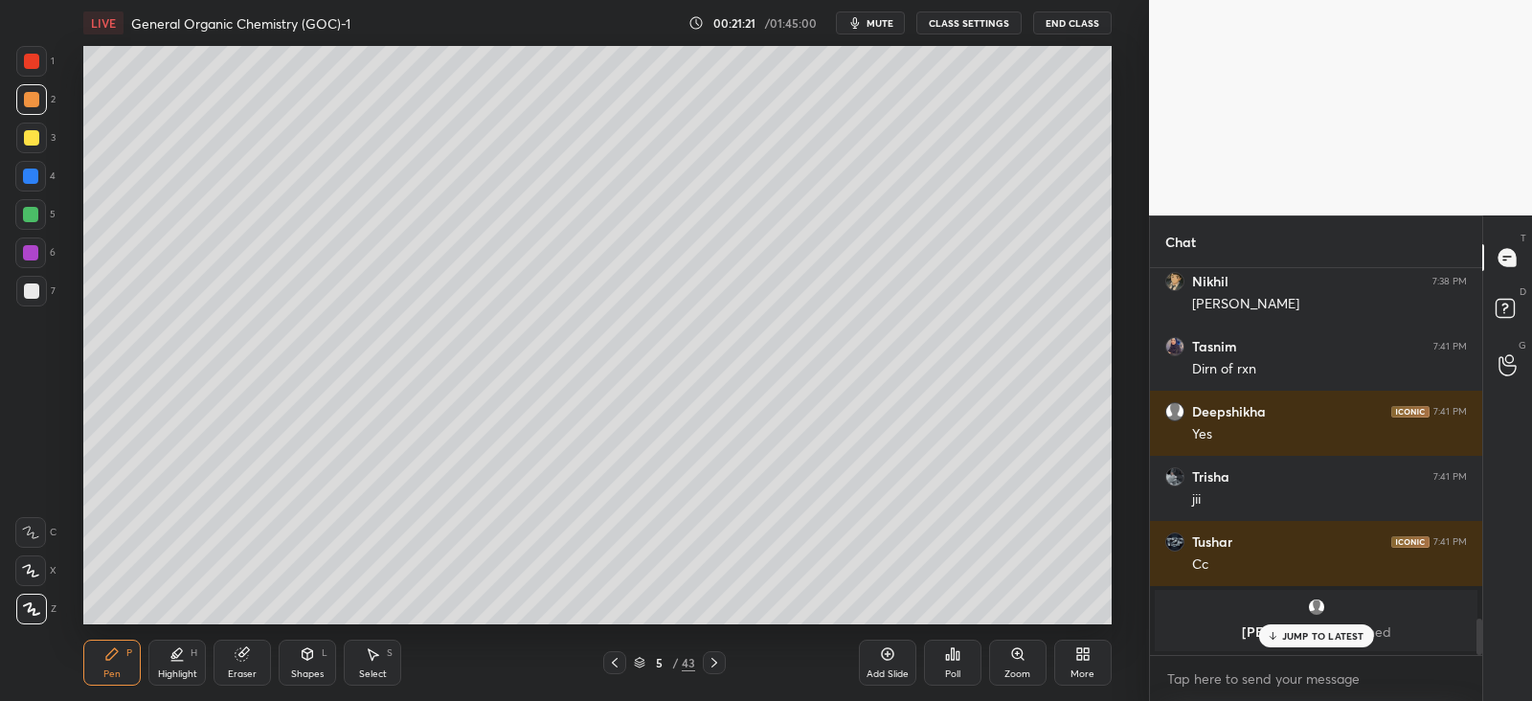
click at [717, 662] on icon at bounding box center [714, 662] width 15 height 15
click at [616, 662] on icon at bounding box center [614, 662] width 15 height 15
click at [721, 658] on icon at bounding box center [714, 662] width 15 height 15
click at [613, 655] on icon at bounding box center [614, 662] width 15 height 15
click at [890, 661] on icon at bounding box center [887, 653] width 15 height 15
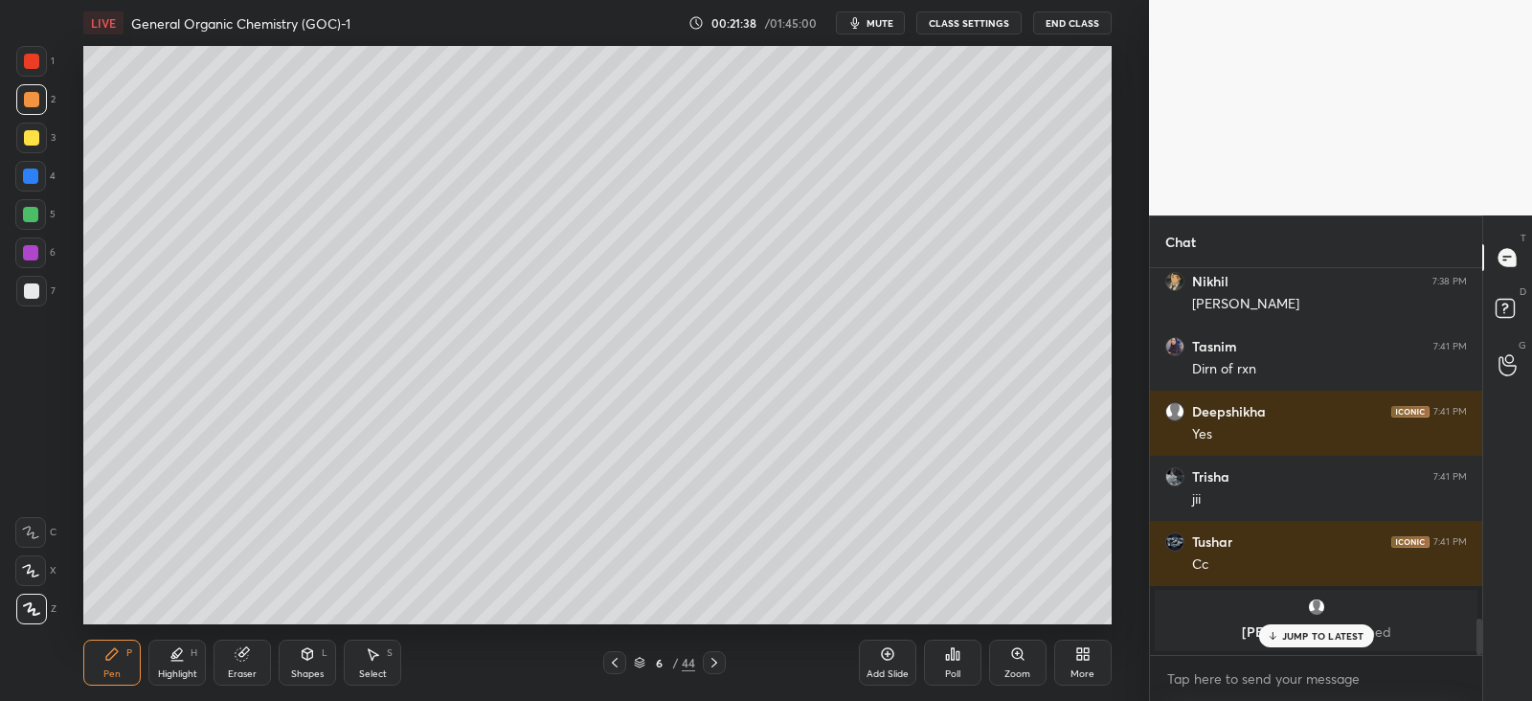
click at [305, 654] on icon at bounding box center [308, 653] width 11 height 11
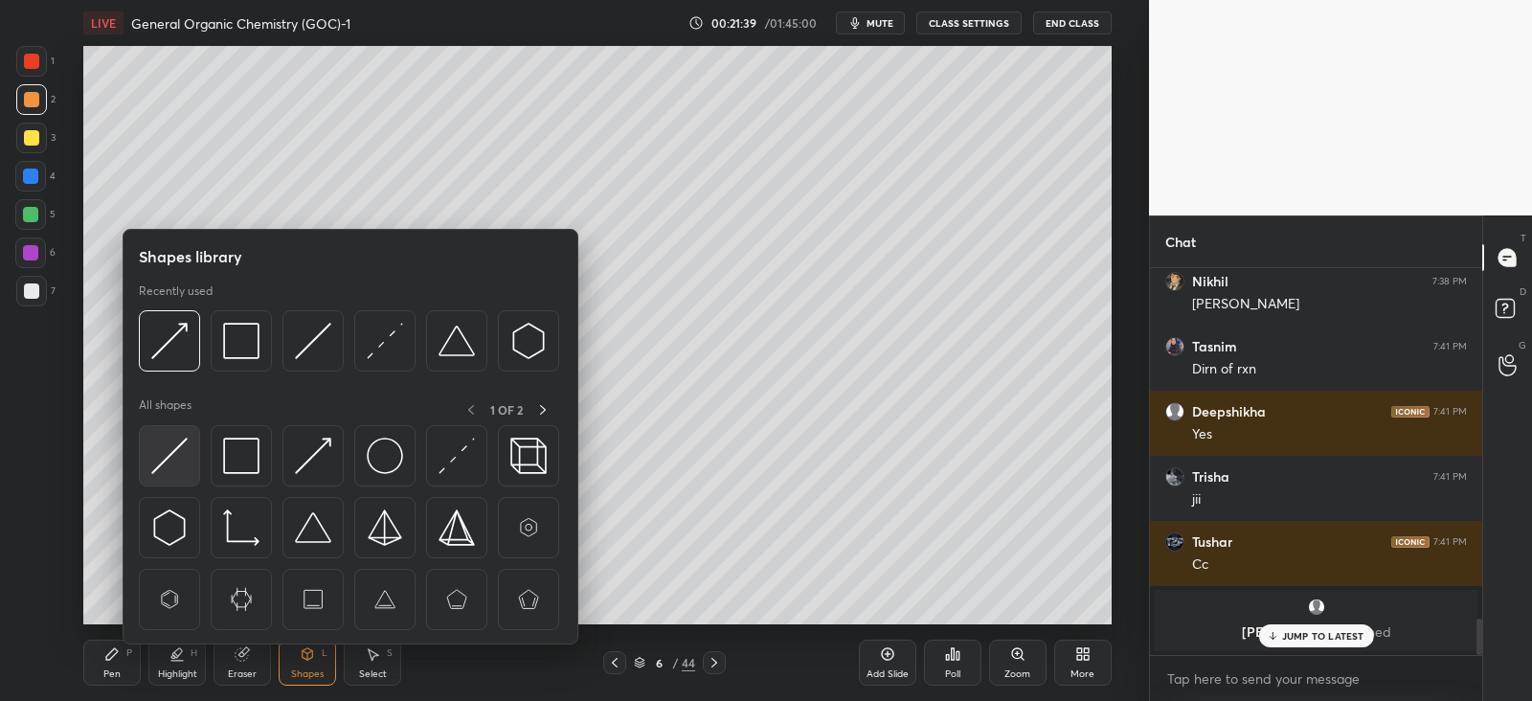
click at [180, 458] on img at bounding box center [169, 456] width 36 height 36
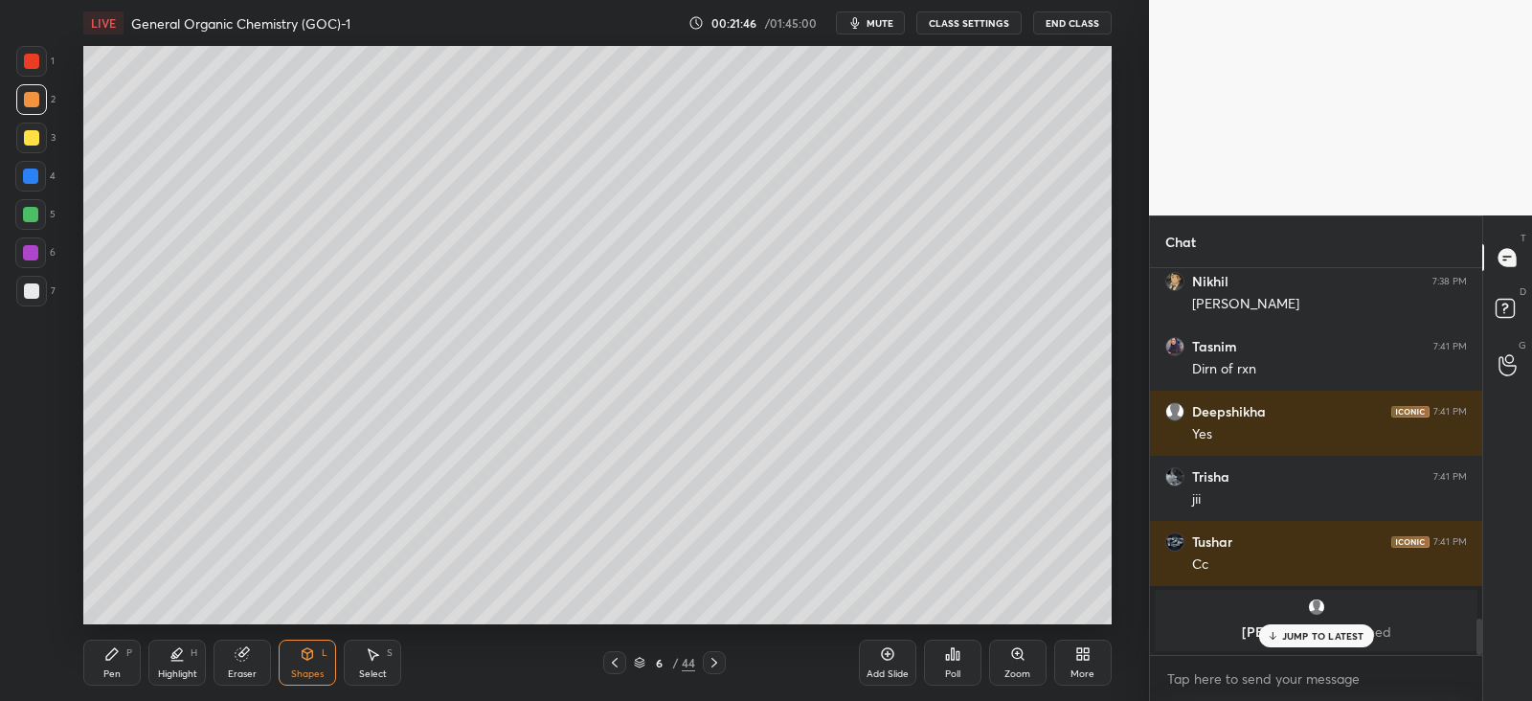
click at [119, 658] on icon at bounding box center [111, 653] width 15 height 15
click at [31, 179] on div at bounding box center [30, 175] width 15 height 15
click at [1282, 632] on p "JUMP TO LATEST" at bounding box center [1323, 635] width 82 height 11
click at [246, 651] on icon at bounding box center [244, 652] width 11 height 10
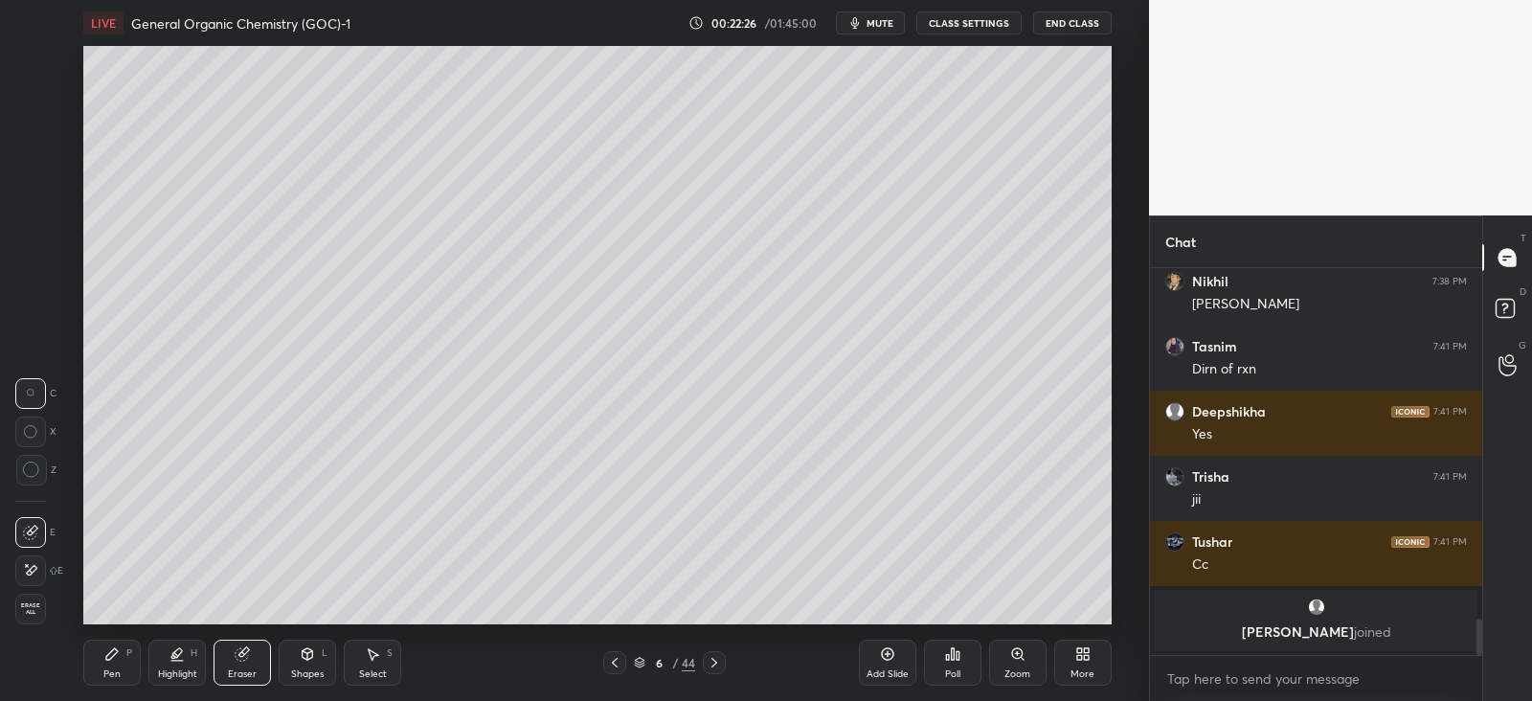
click at [124, 660] on div "Pen P" at bounding box center [111, 663] width 57 height 46
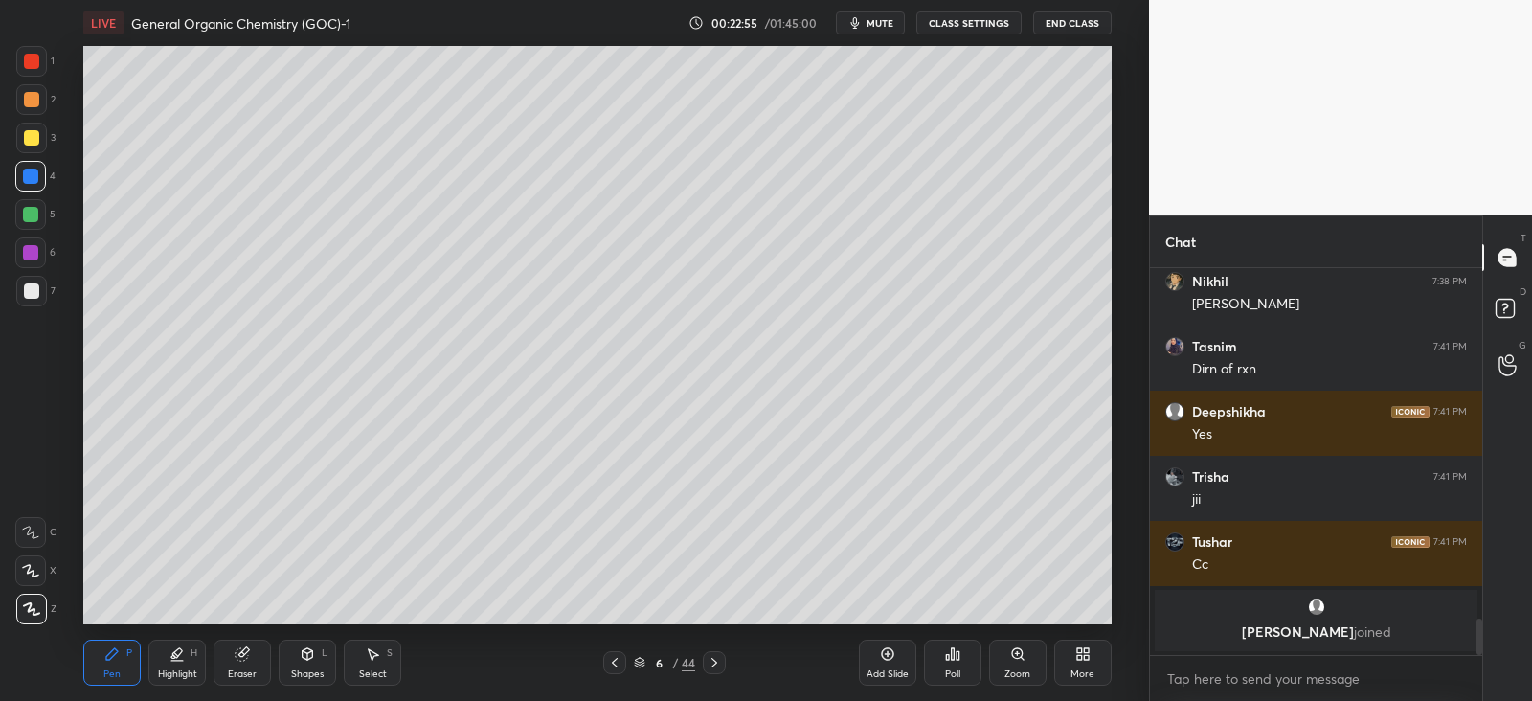
click at [310, 669] on div "Shapes" at bounding box center [307, 674] width 33 height 10
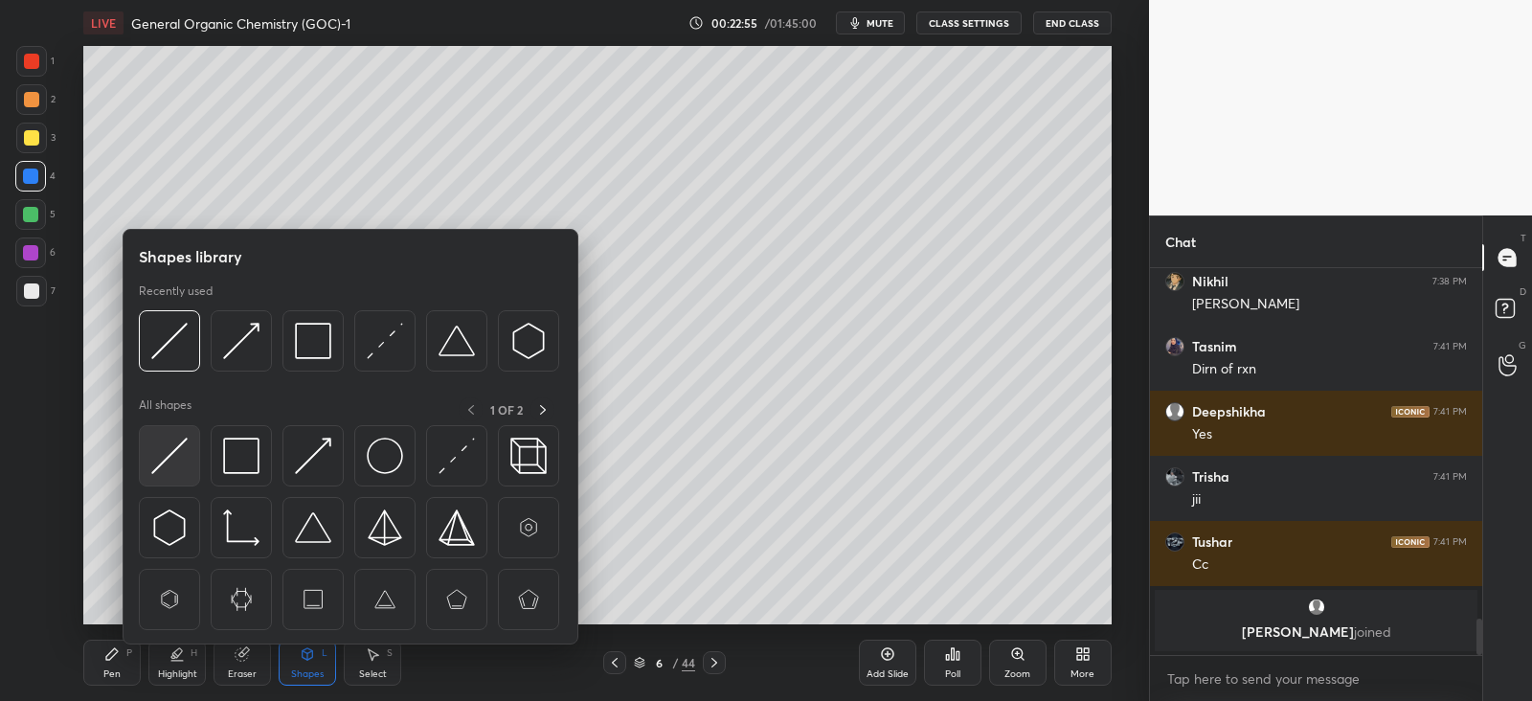
click at [189, 450] on div at bounding box center [169, 455] width 61 height 61
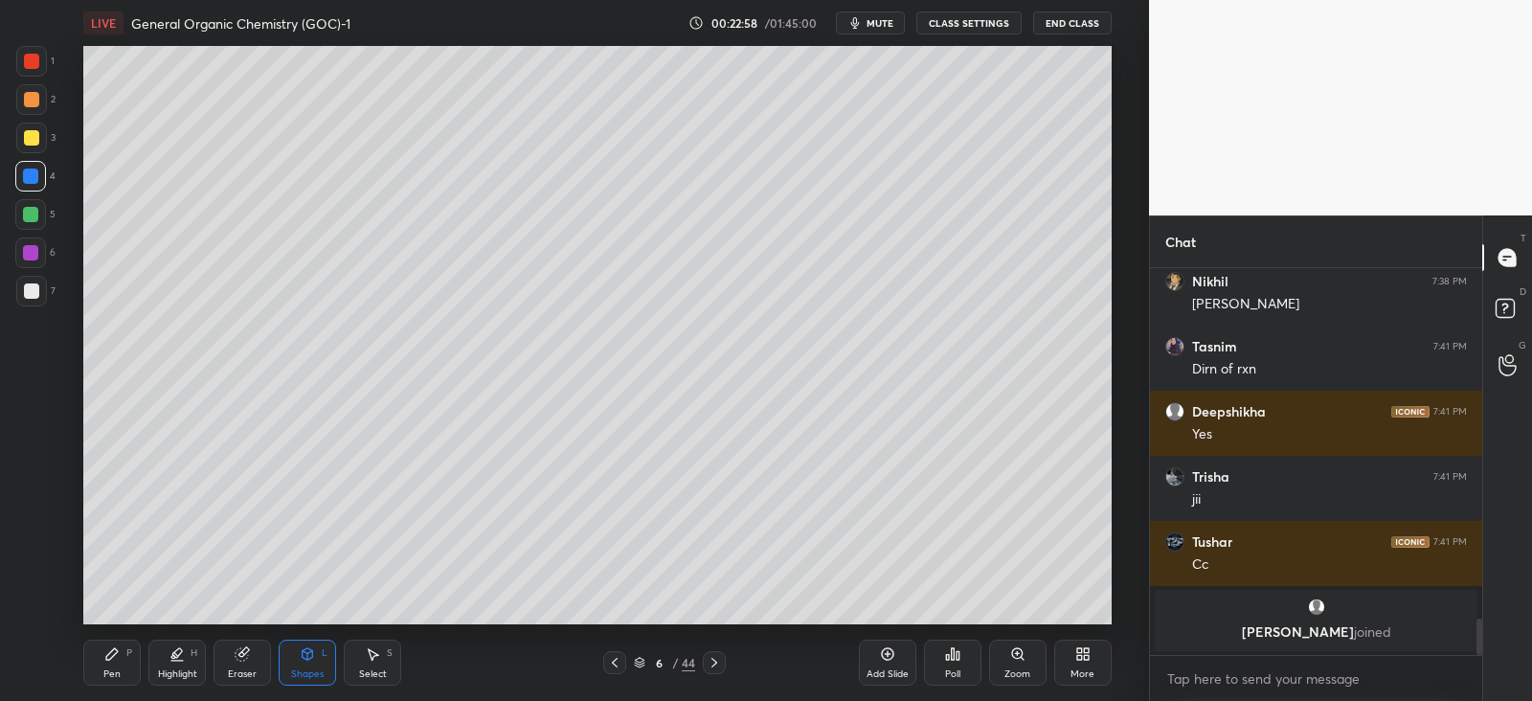
click at [113, 662] on div "Pen P" at bounding box center [111, 663] width 57 height 46
click at [31, 128] on div at bounding box center [31, 138] width 31 height 31
click at [30, 143] on div at bounding box center [31, 137] width 15 height 15
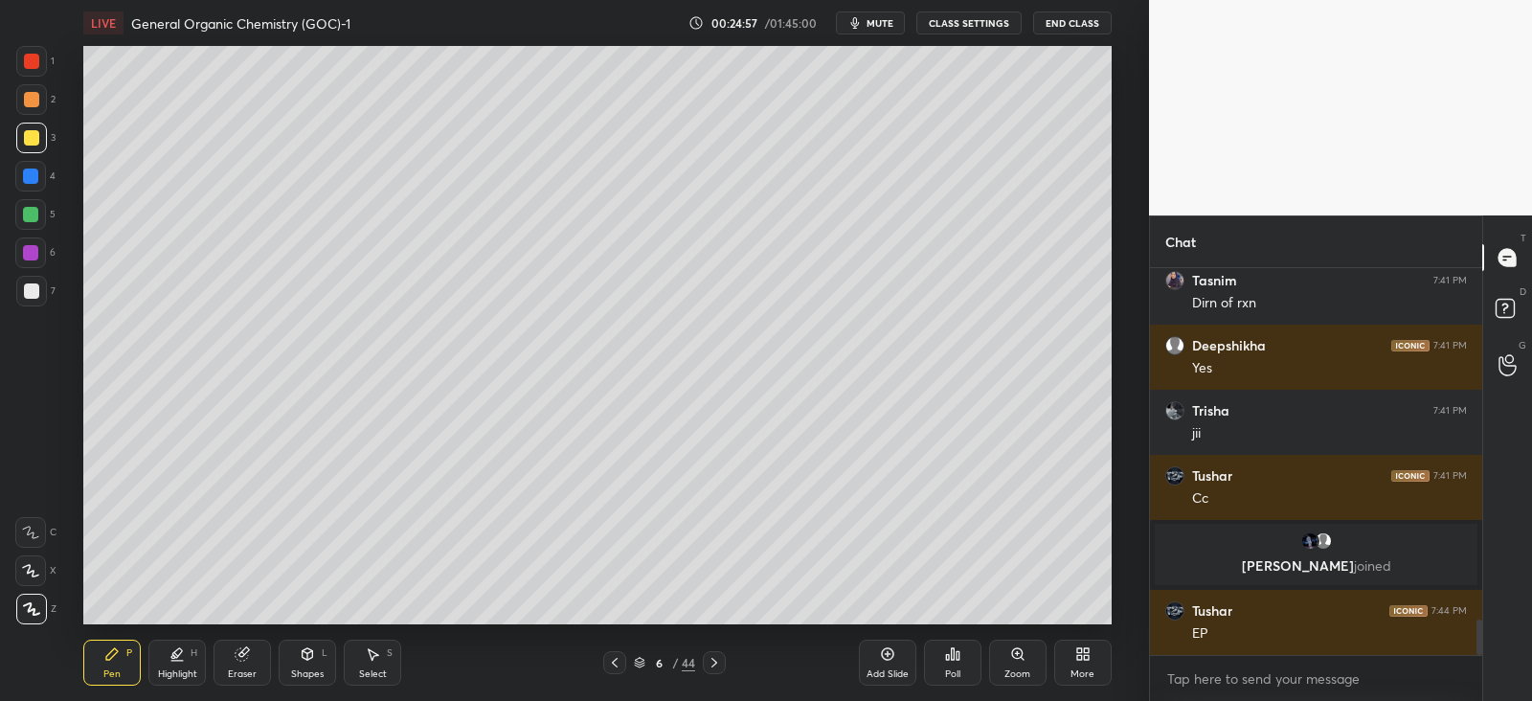
click at [35, 289] on div at bounding box center [31, 290] width 15 height 15
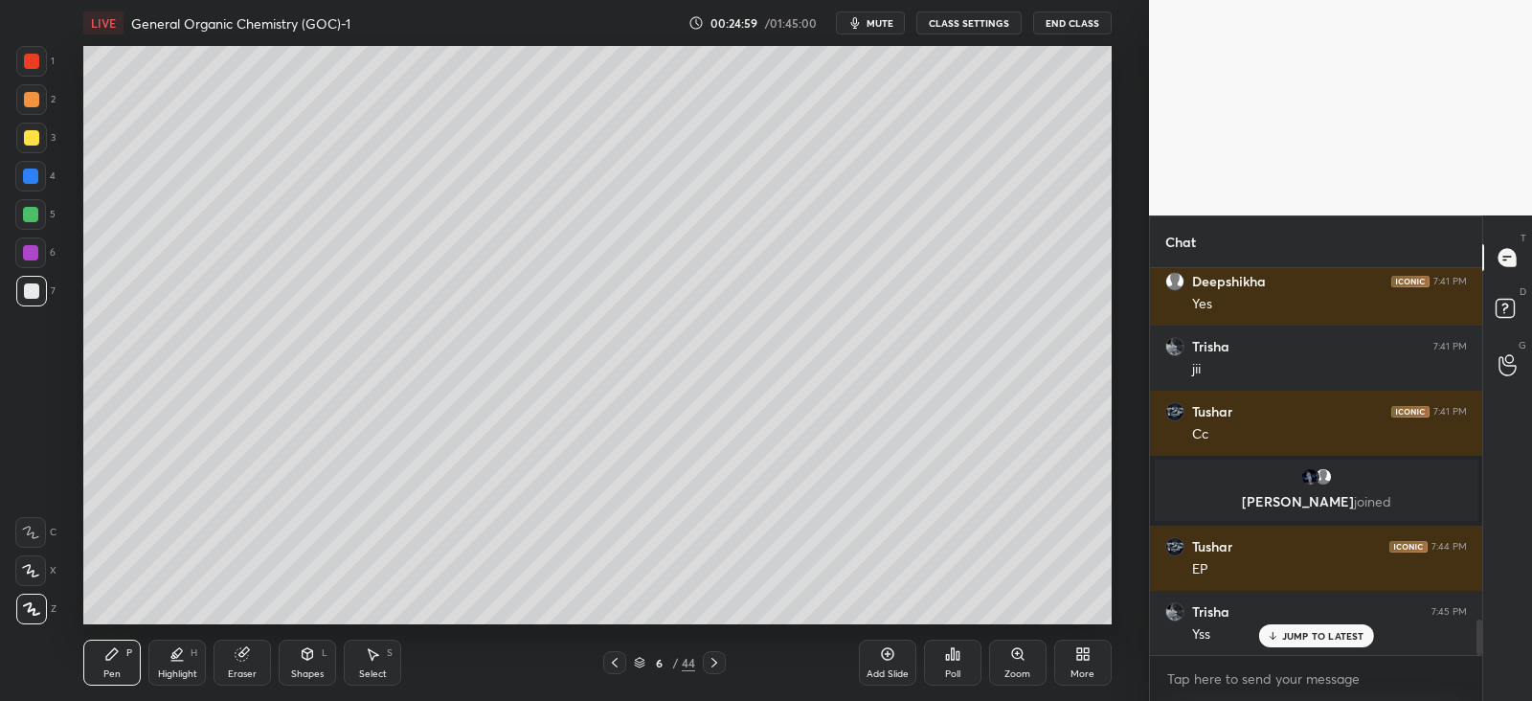
click at [194, 662] on div "Highlight H" at bounding box center [176, 663] width 57 height 46
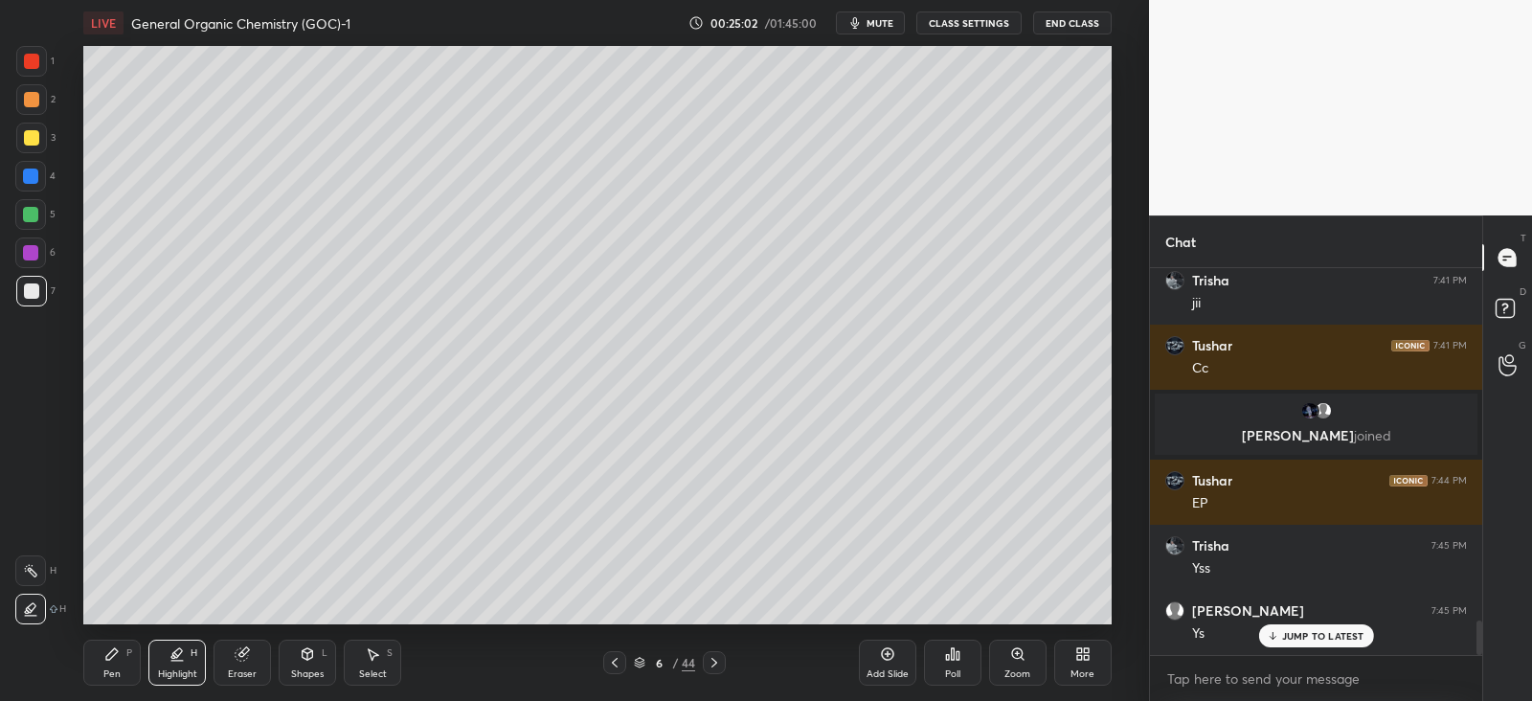
scroll to position [3989, 0]
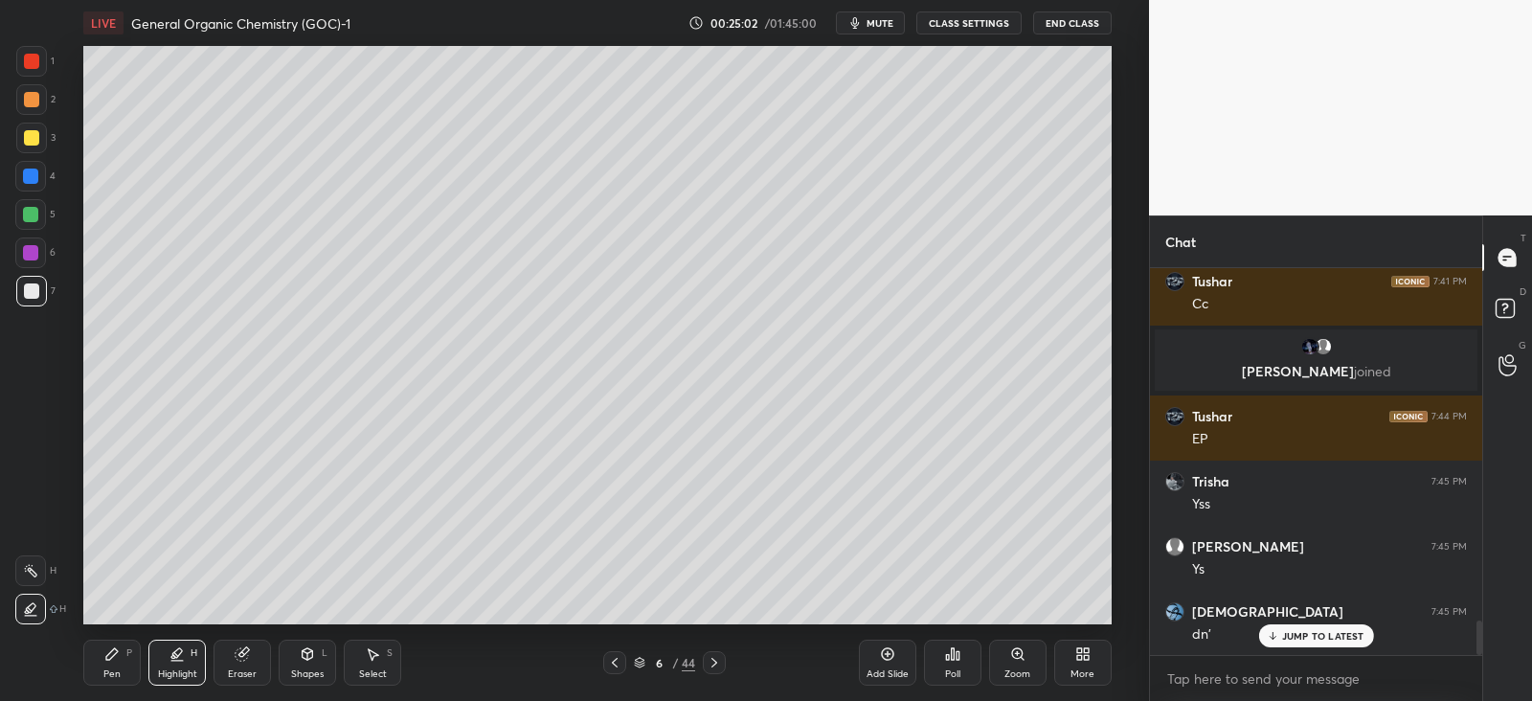
click at [38, 128] on div at bounding box center [31, 138] width 31 height 31
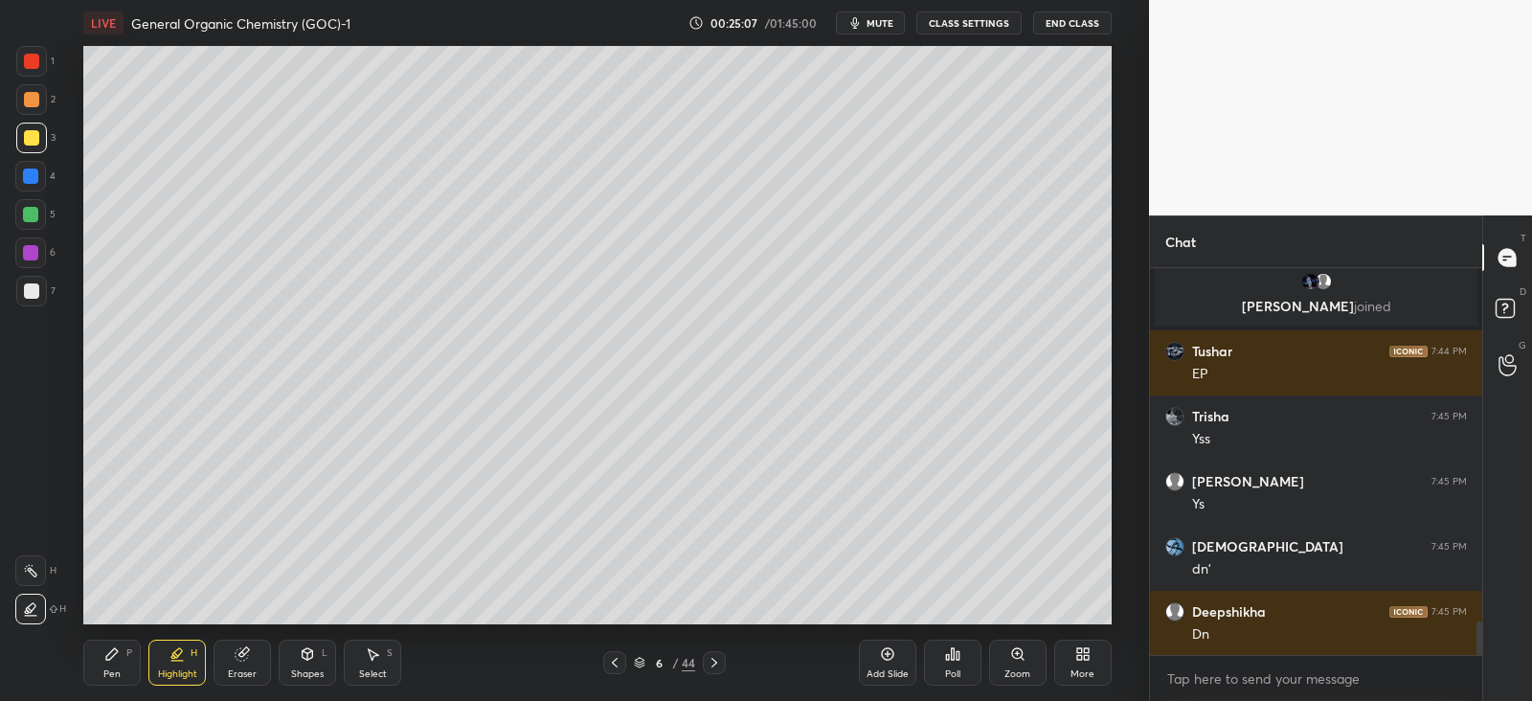
click at [33, 282] on div at bounding box center [31, 291] width 31 height 31
click at [42, 134] on div at bounding box center [31, 138] width 31 height 31
click at [38, 290] on div at bounding box center [31, 291] width 31 height 31
click at [120, 660] on div "Pen P" at bounding box center [111, 663] width 57 height 46
click at [713, 653] on div at bounding box center [714, 662] width 23 height 23
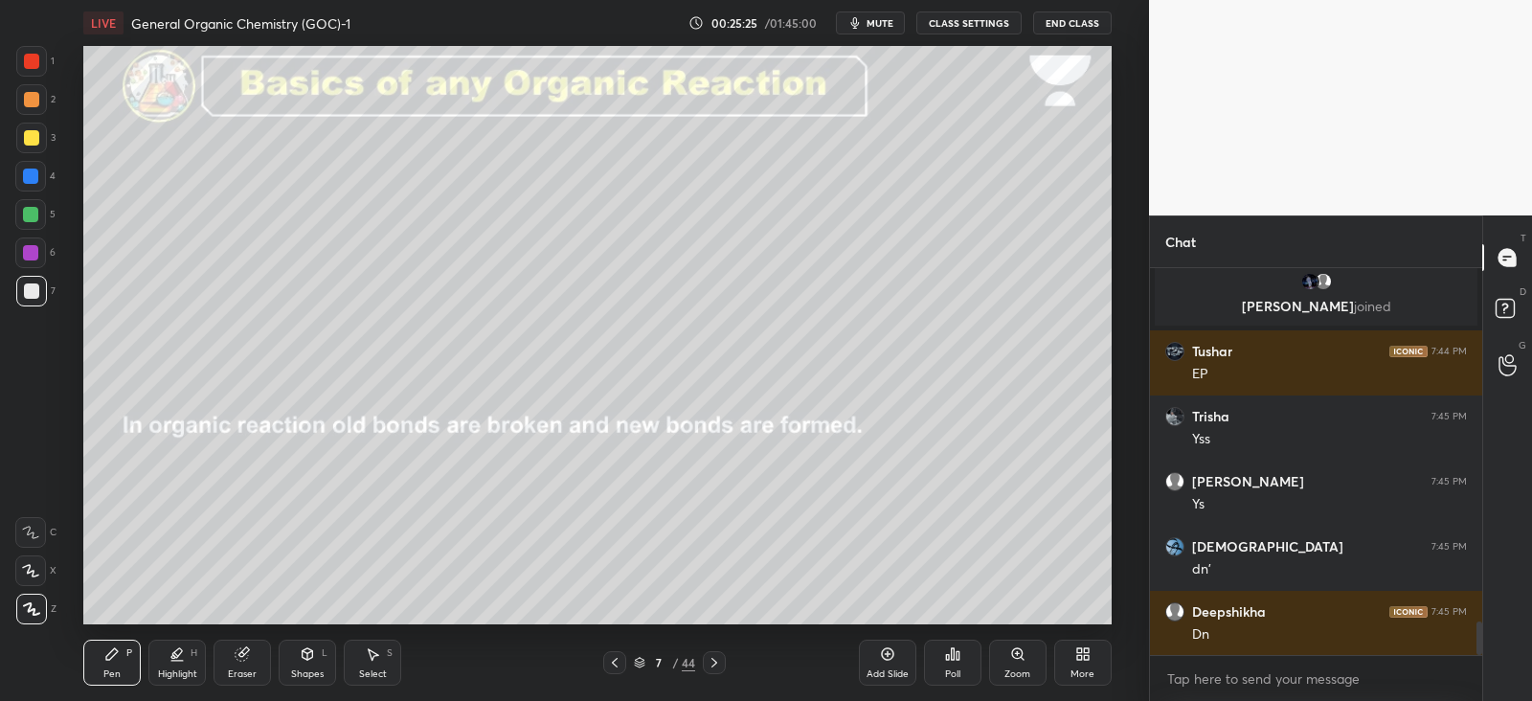
click at [615, 659] on icon at bounding box center [615, 663] width 6 height 10
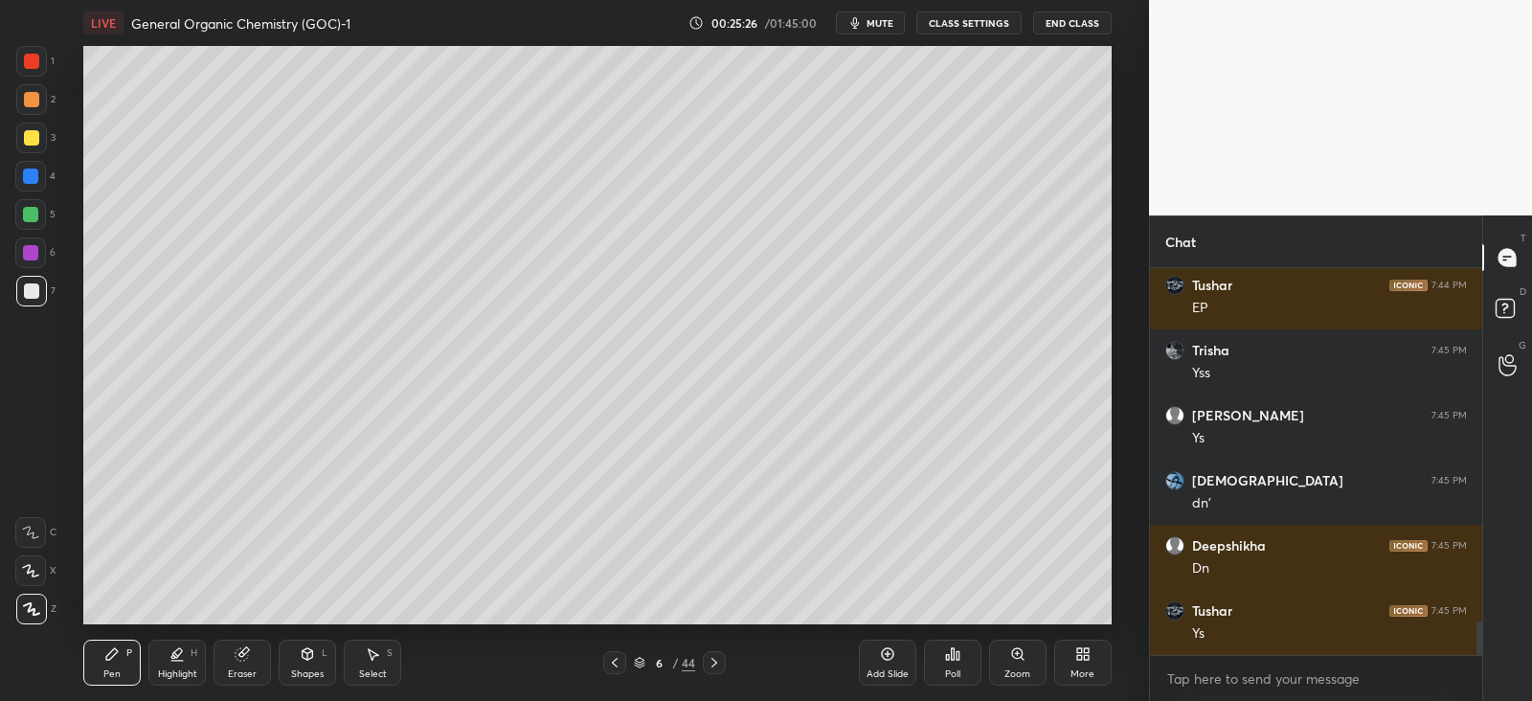
click at [897, 656] on div "Add Slide" at bounding box center [887, 663] width 57 height 46
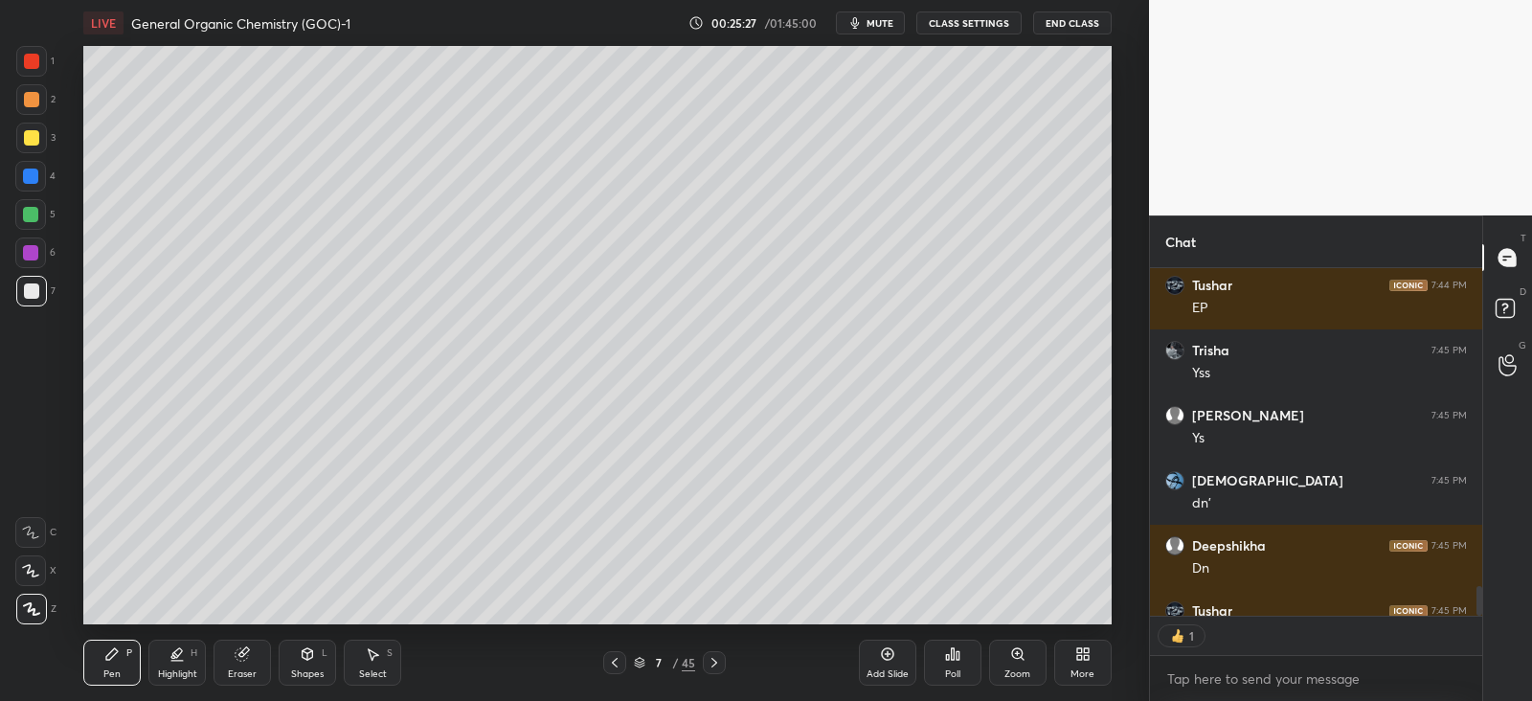
scroll to position [7, 6]
click at [36, 128] on div at bounding box center [31, 138] width 31 height 31
click at [320, 669] on div "Shapes" at bounding box center [307, 674] width 33 height 10
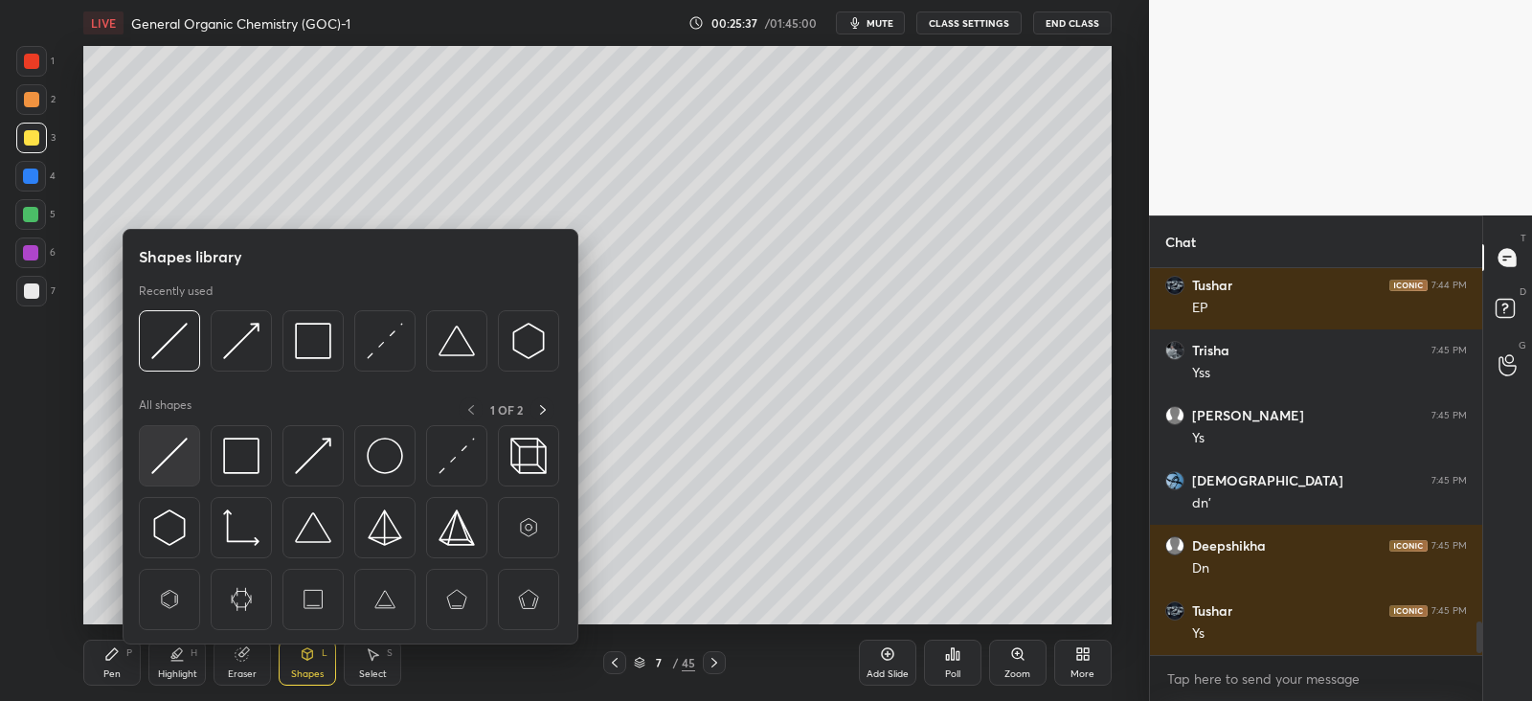
scroll to position [4120, 0]
click at [171, 442] on img at bounding box center [169, 456] width 36 height 36
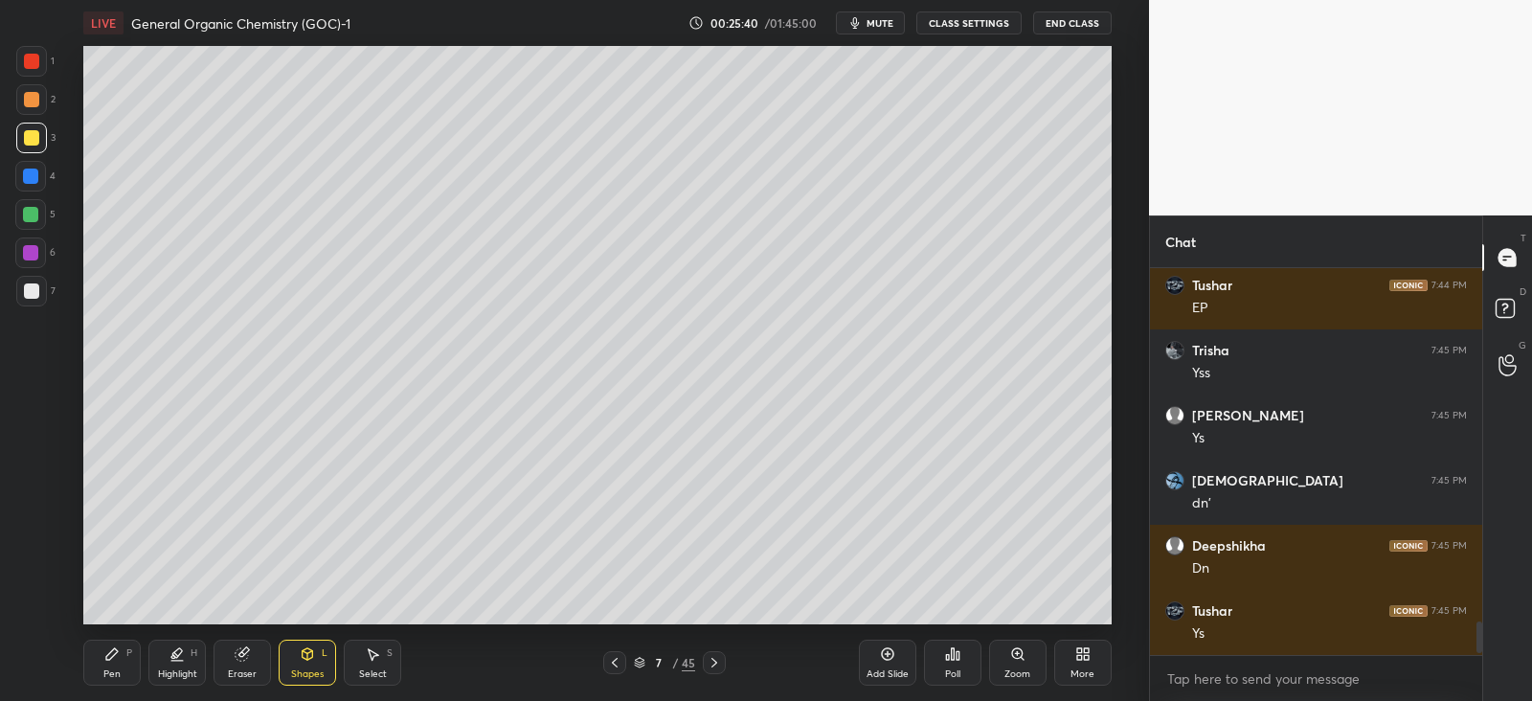
click at [106, 657] on icon at bounding box center [111, 653] width 11 height 11
click at [32, 170] on div at bounding box center [30, 175] width 15 height 15
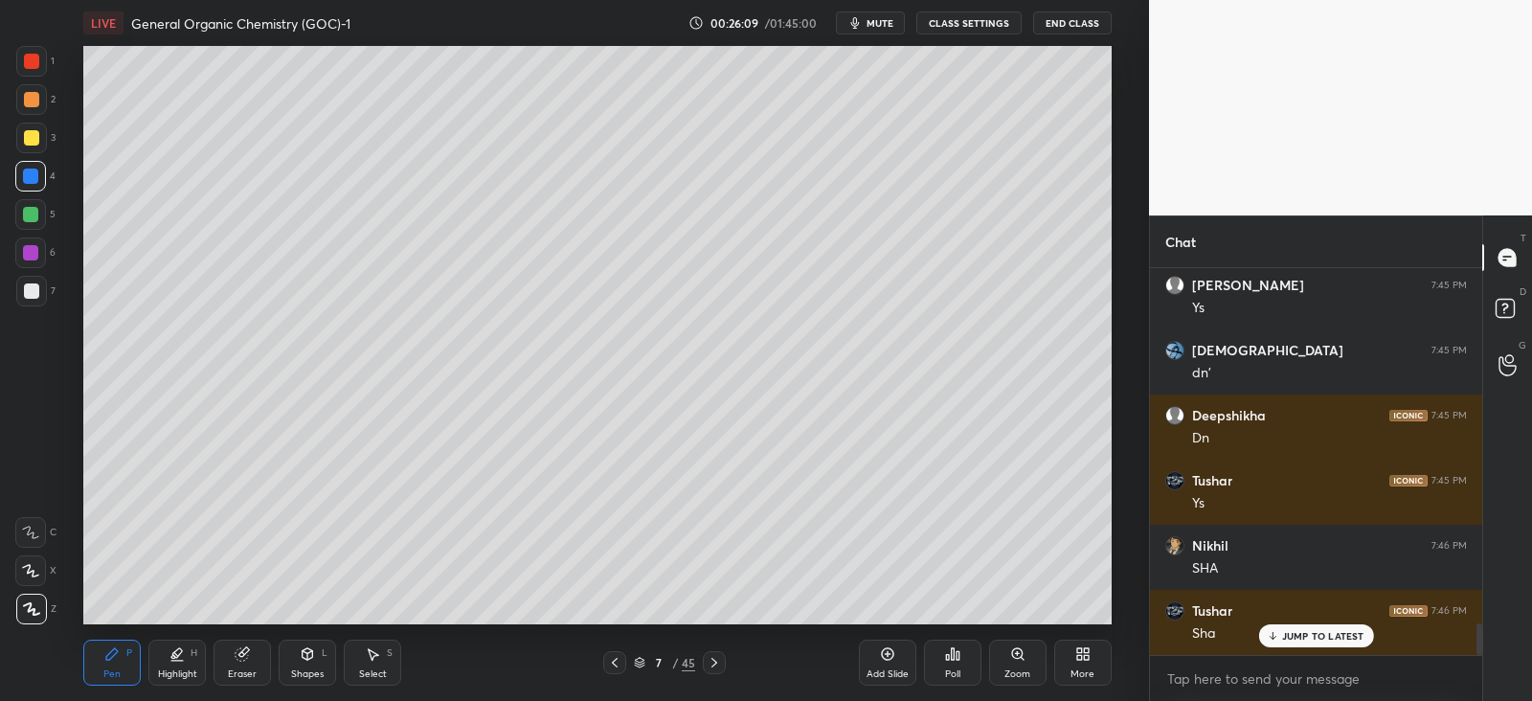
scroll to position [4315, 0]
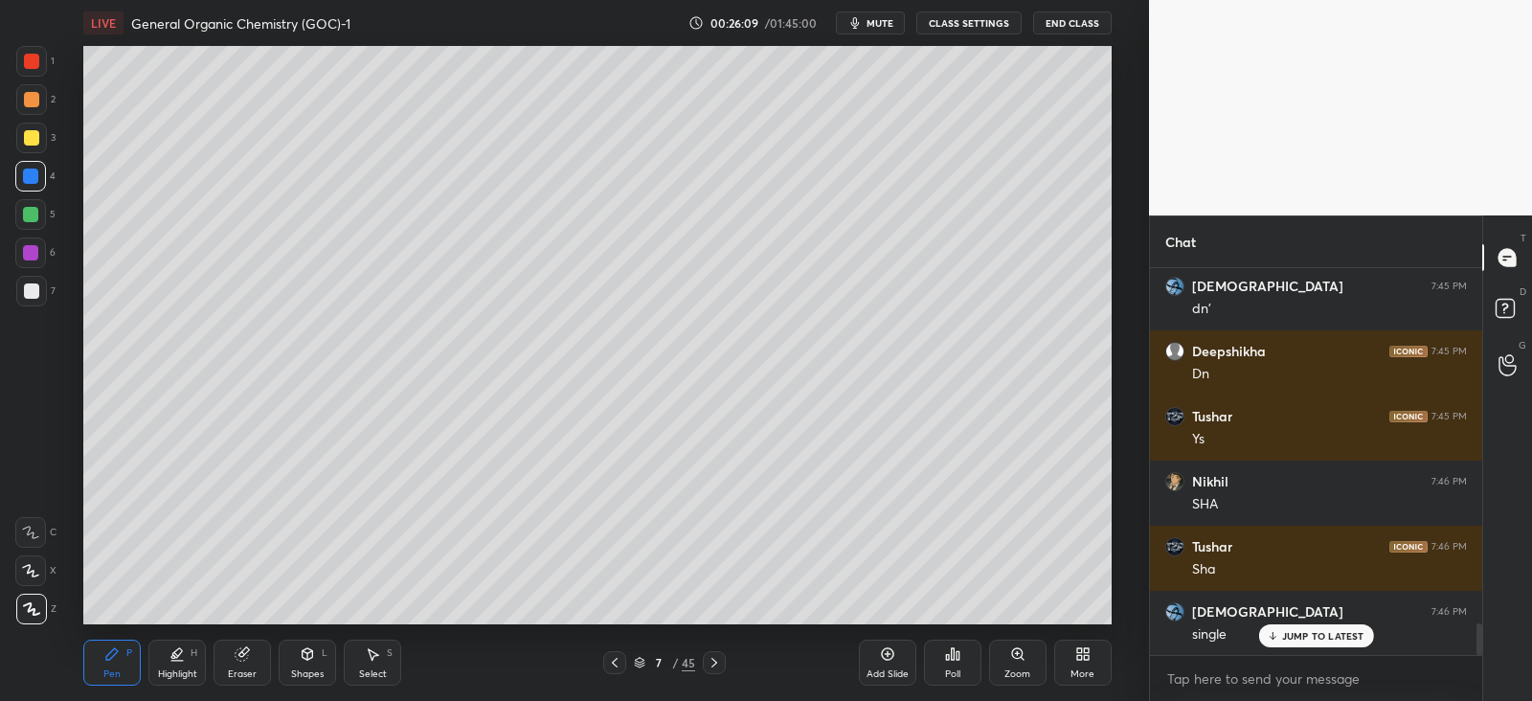
click at [34, 137] on div at bounding box center [31, 137] width 15 height 15
click at [34, 284] on div at bounding box center [31, 290] width 15 height 15
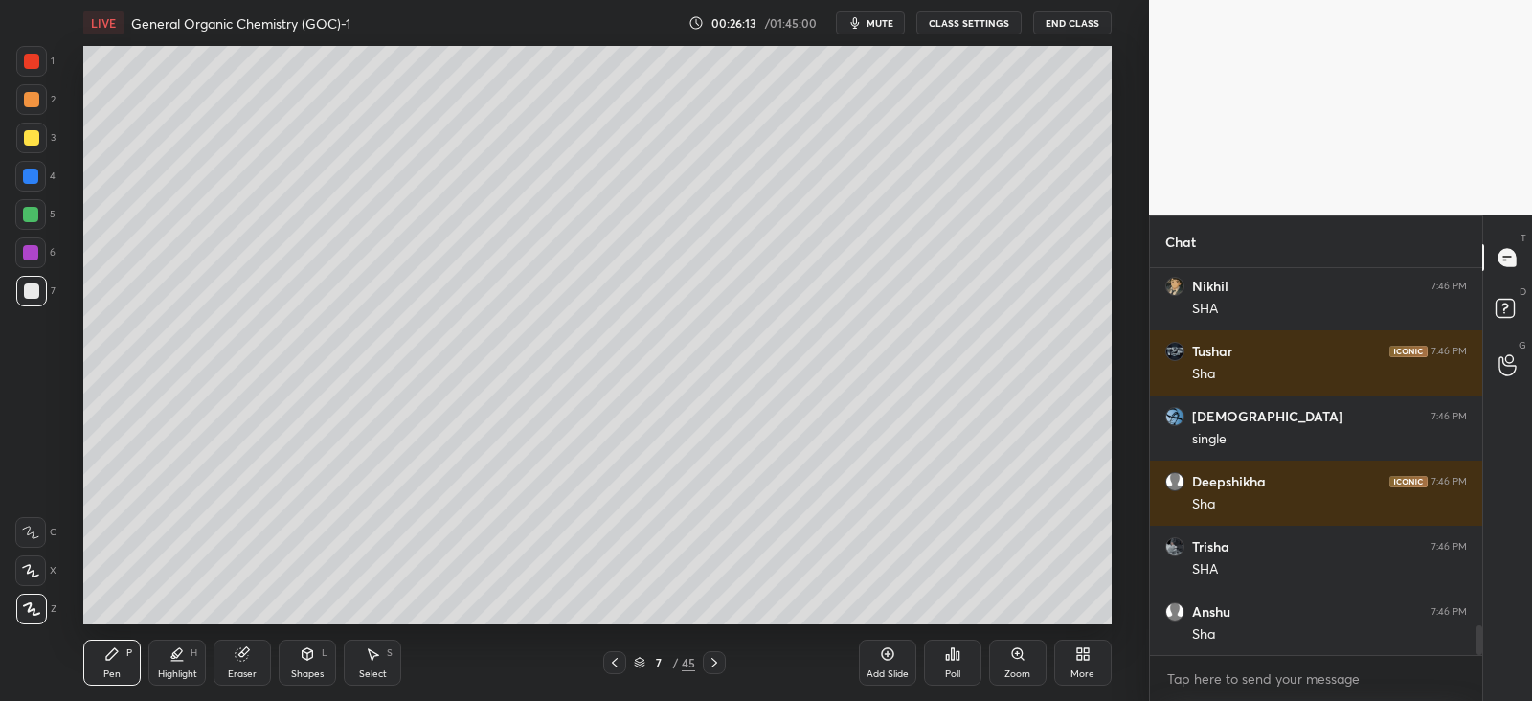
scroll to position [4576, 0]
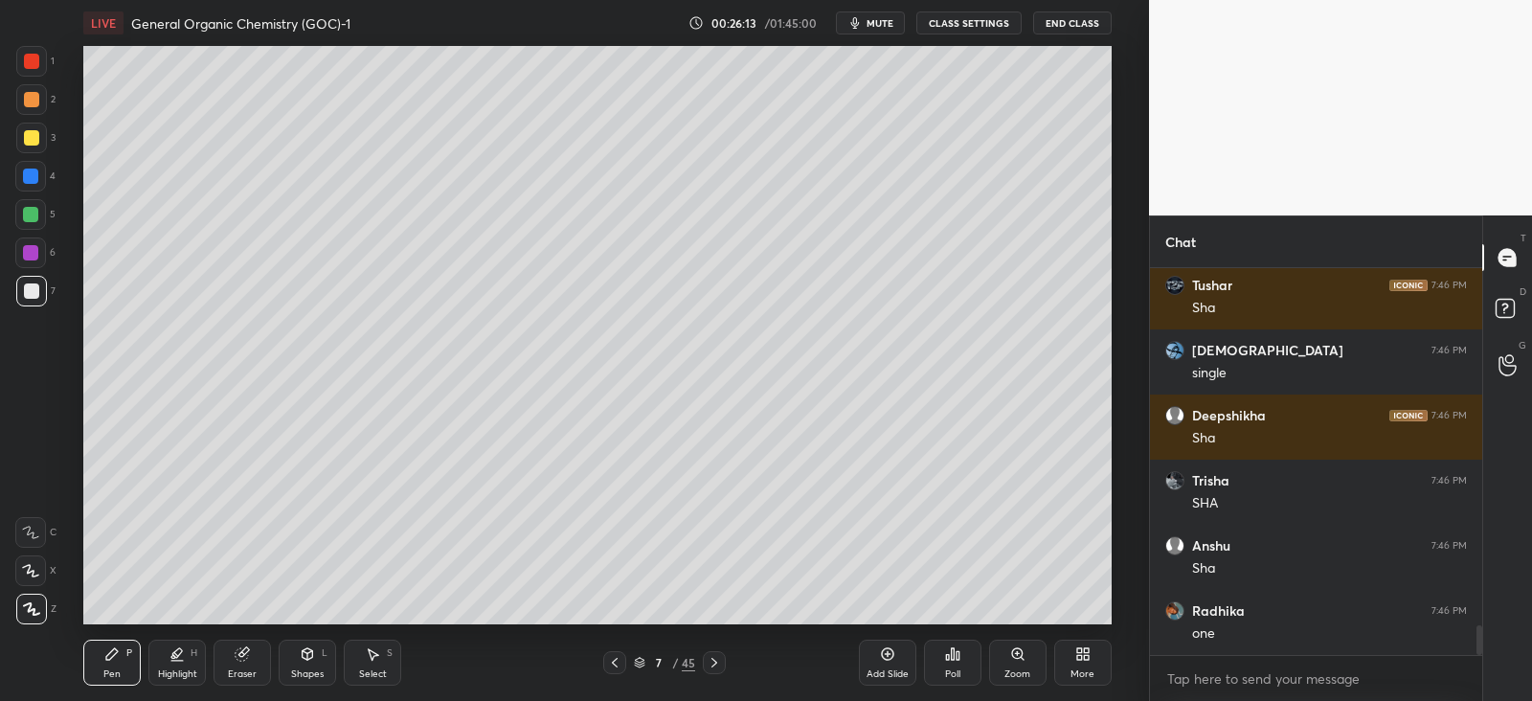
click at [34, 134] on div at bounding box center [31, 137] width 15 height 15
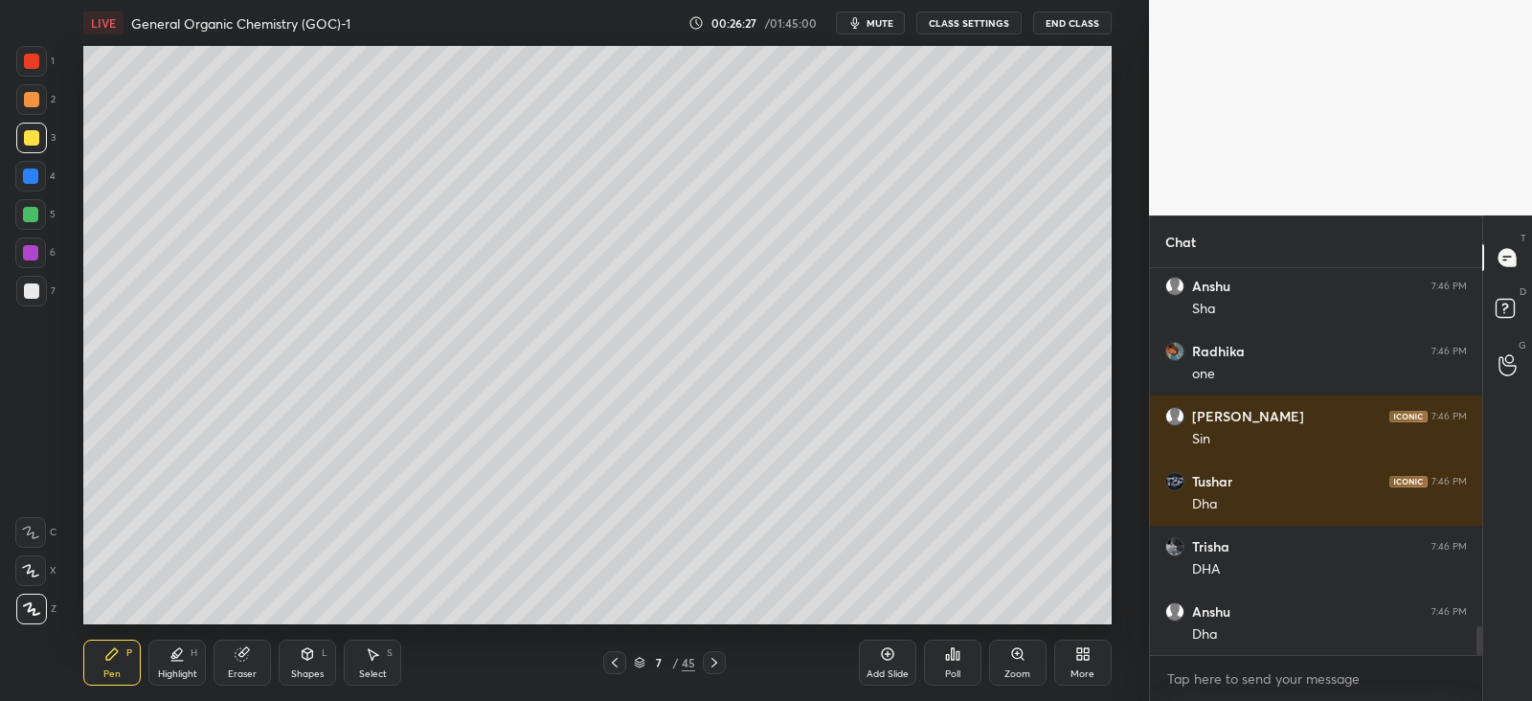
scroll to position [4902, 0]
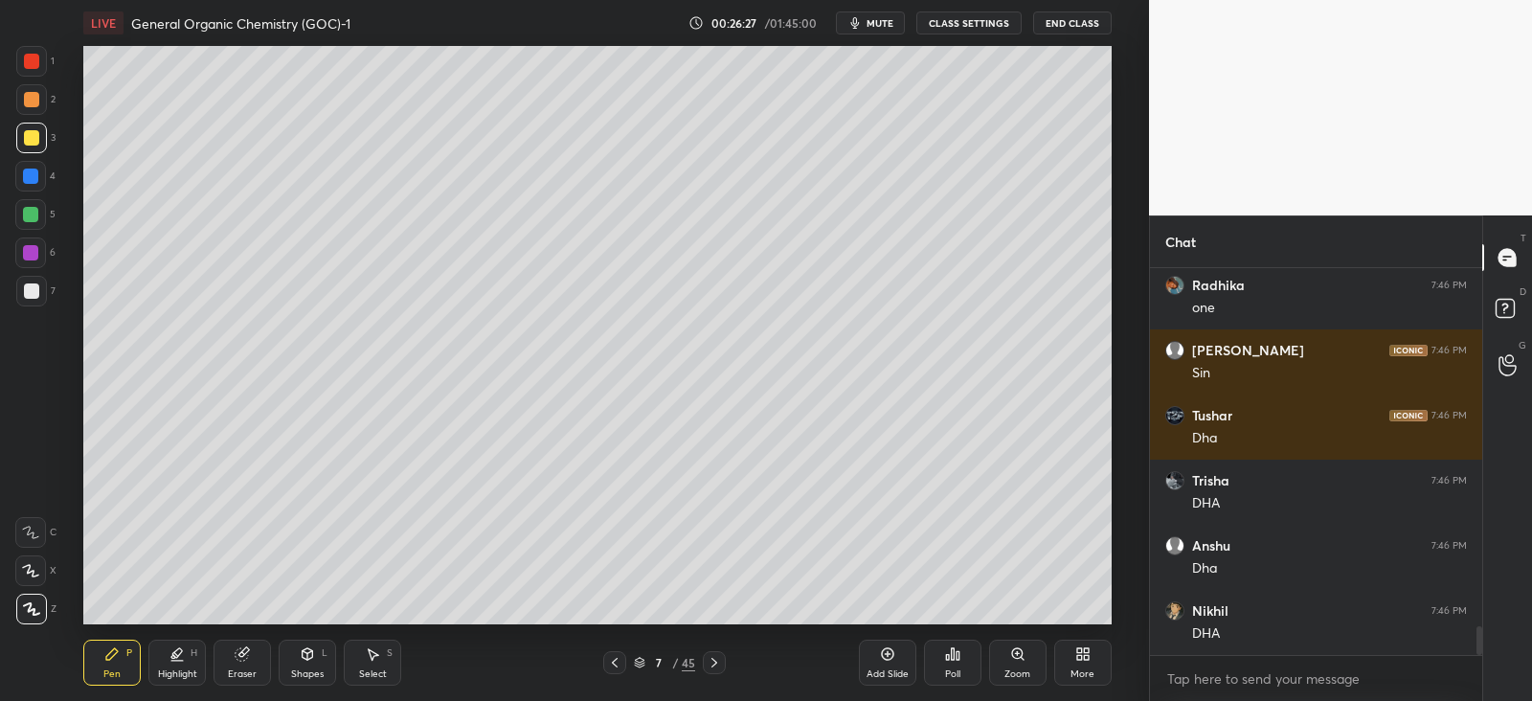
click at [31, 289] on div at bounding box center [31, 290] width 15 height 15
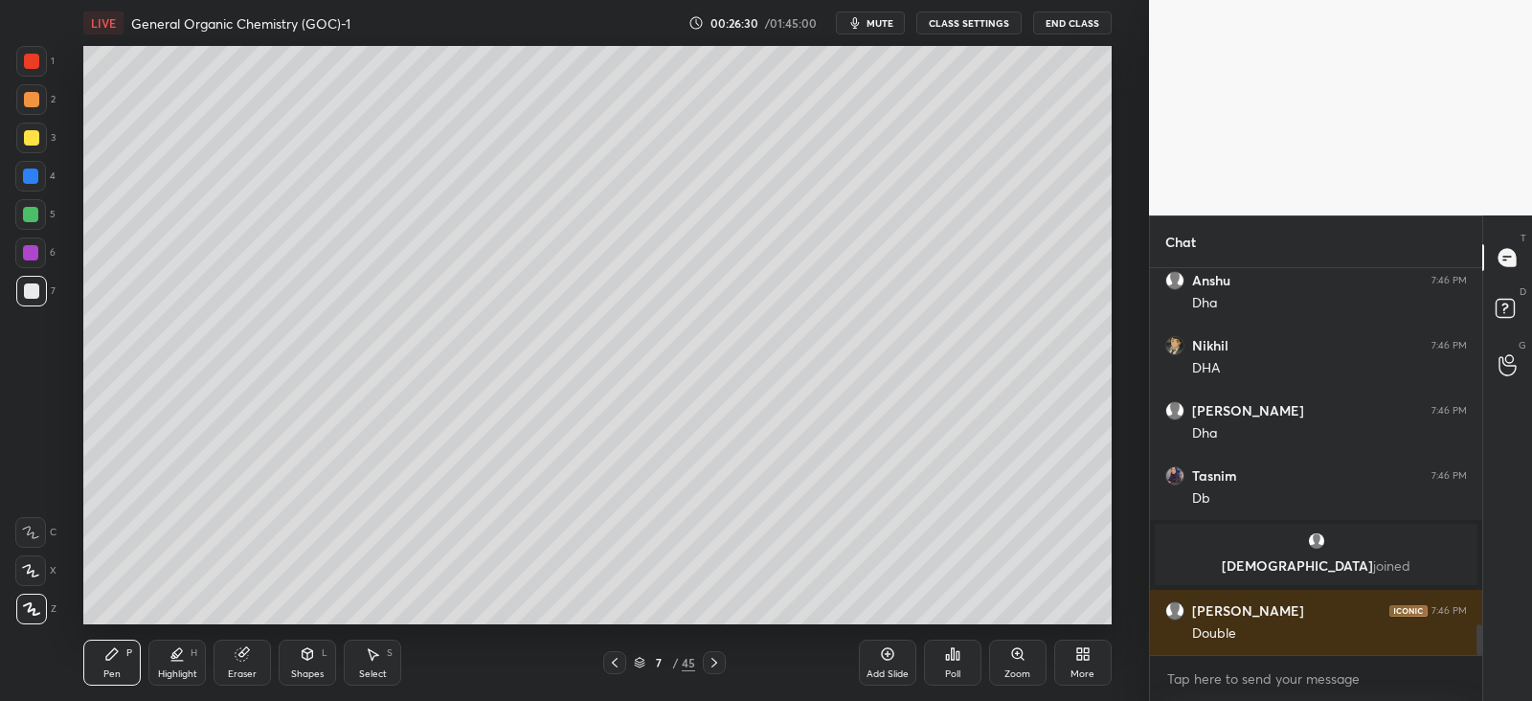
scroll to position [4457, 0]
click at [43, 139] on div at bounding box center [31, 138] width 31 height 31
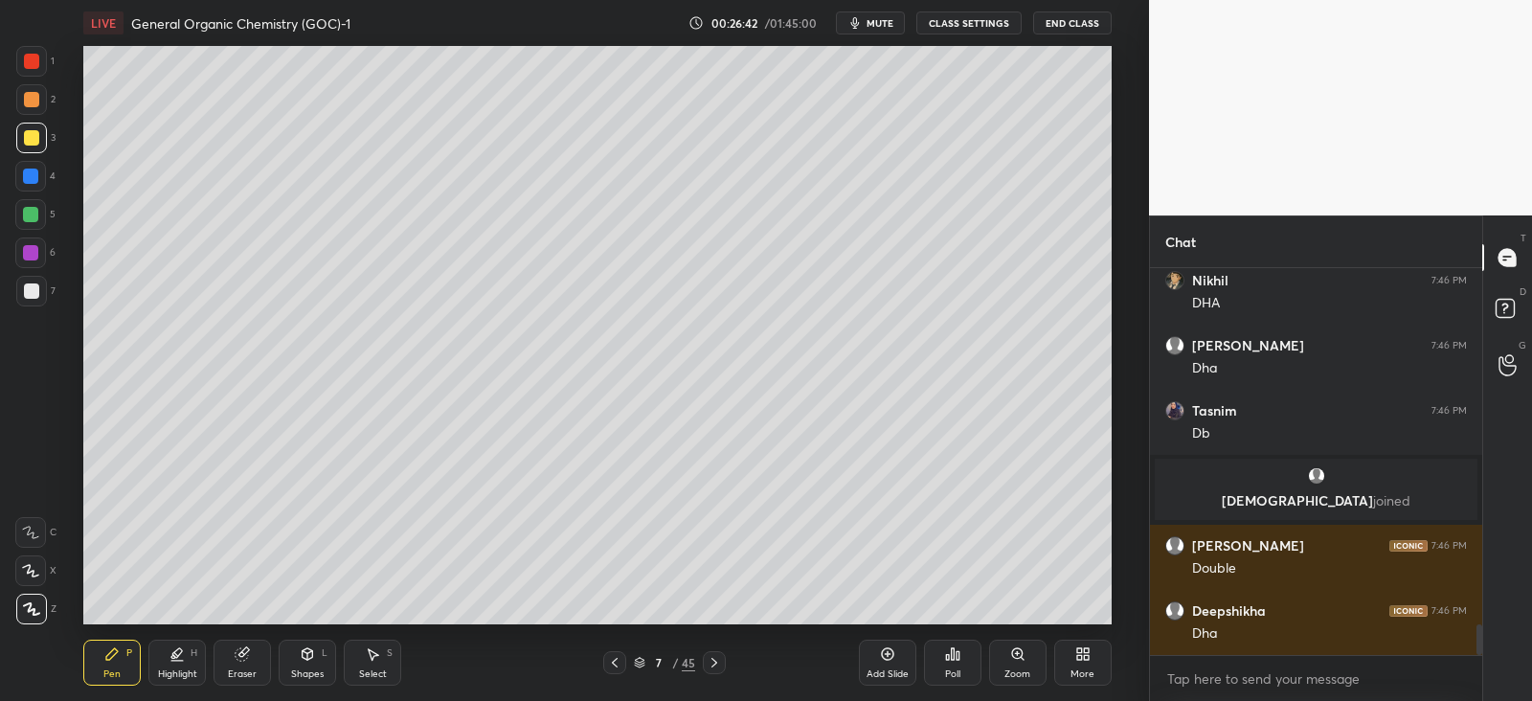
click at [38, 283] on div at bounding box center [31, 291] width 31 height 31
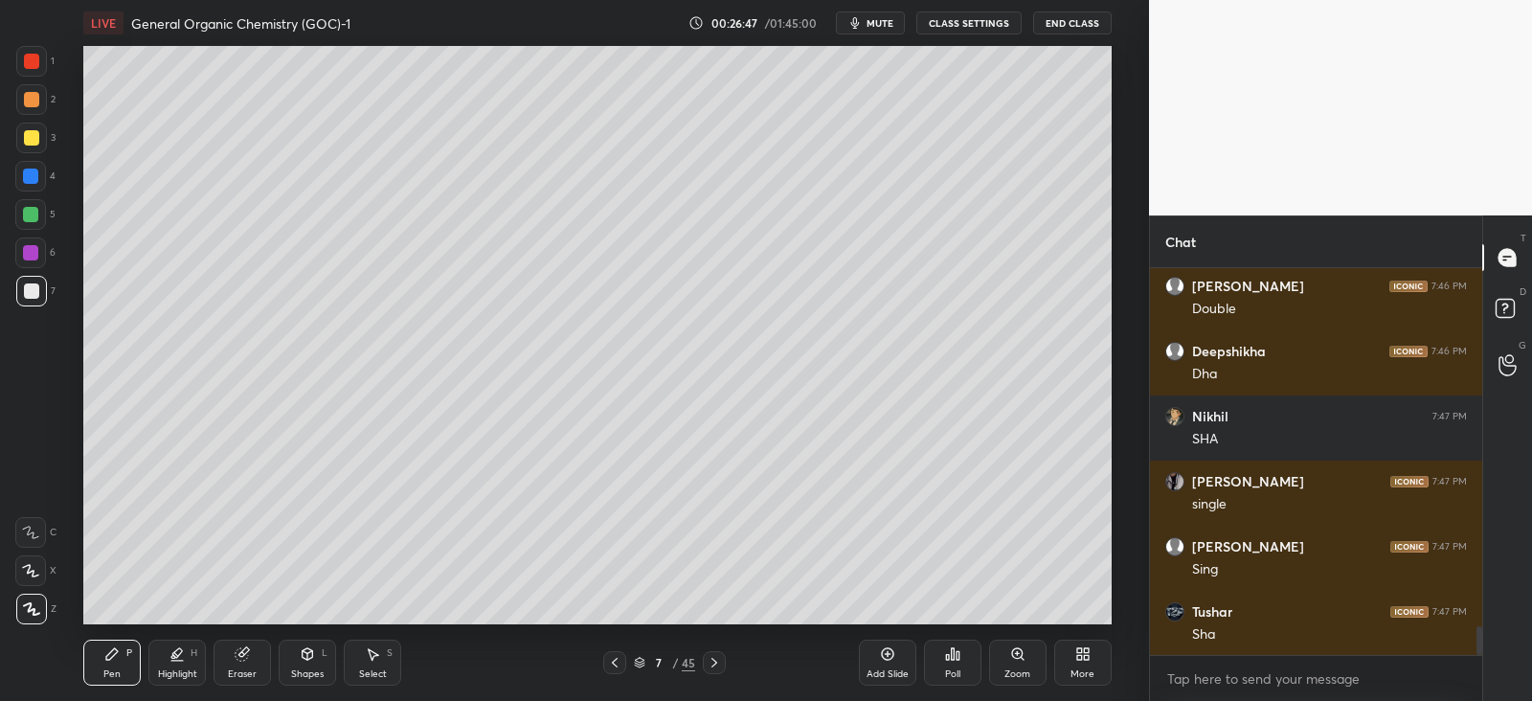
scroll to position [4849, 0]
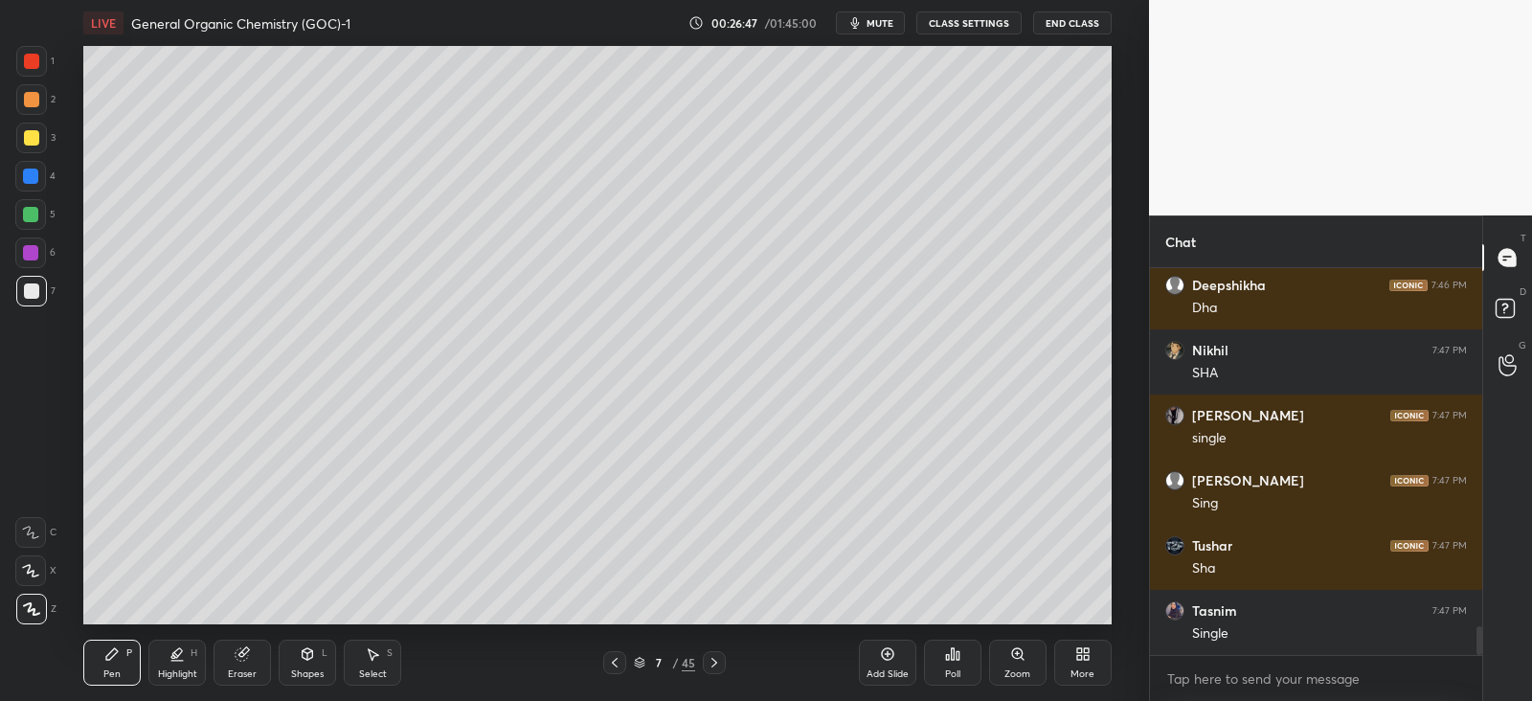
click at [34, 137] on div at bounding box center [31, 137] width 15 height 15
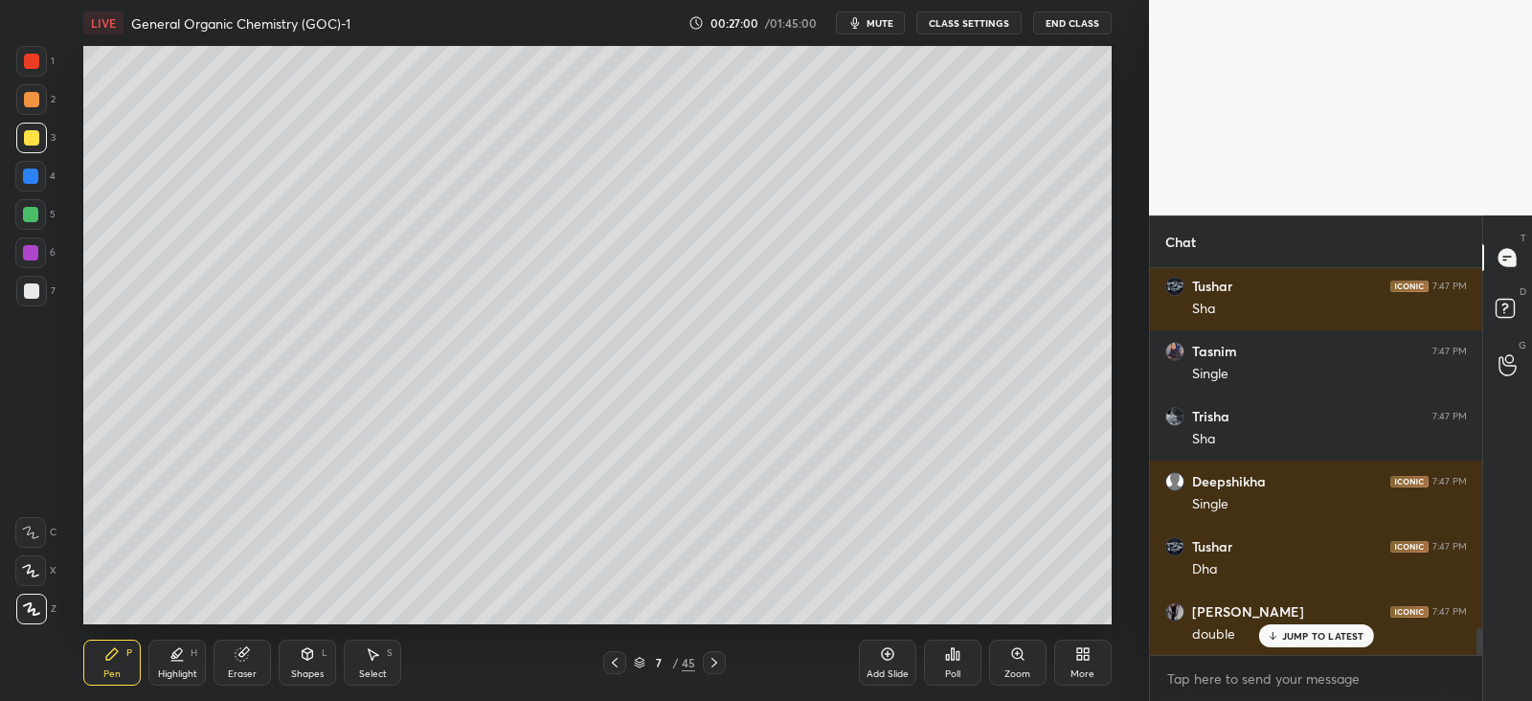
scroll to position [5174, 0]
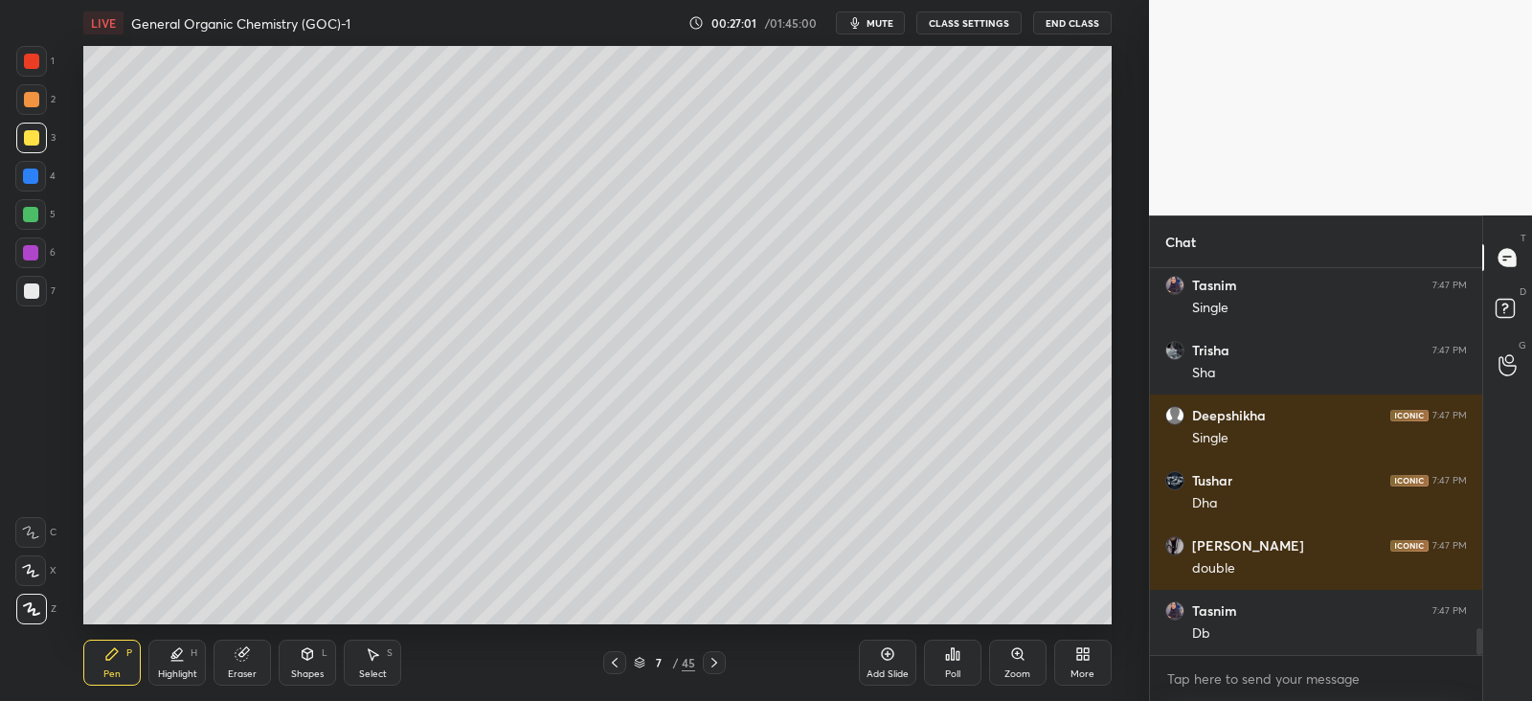
click at [34, 290] on div at bounding box center [31, 290] width 15 height 15
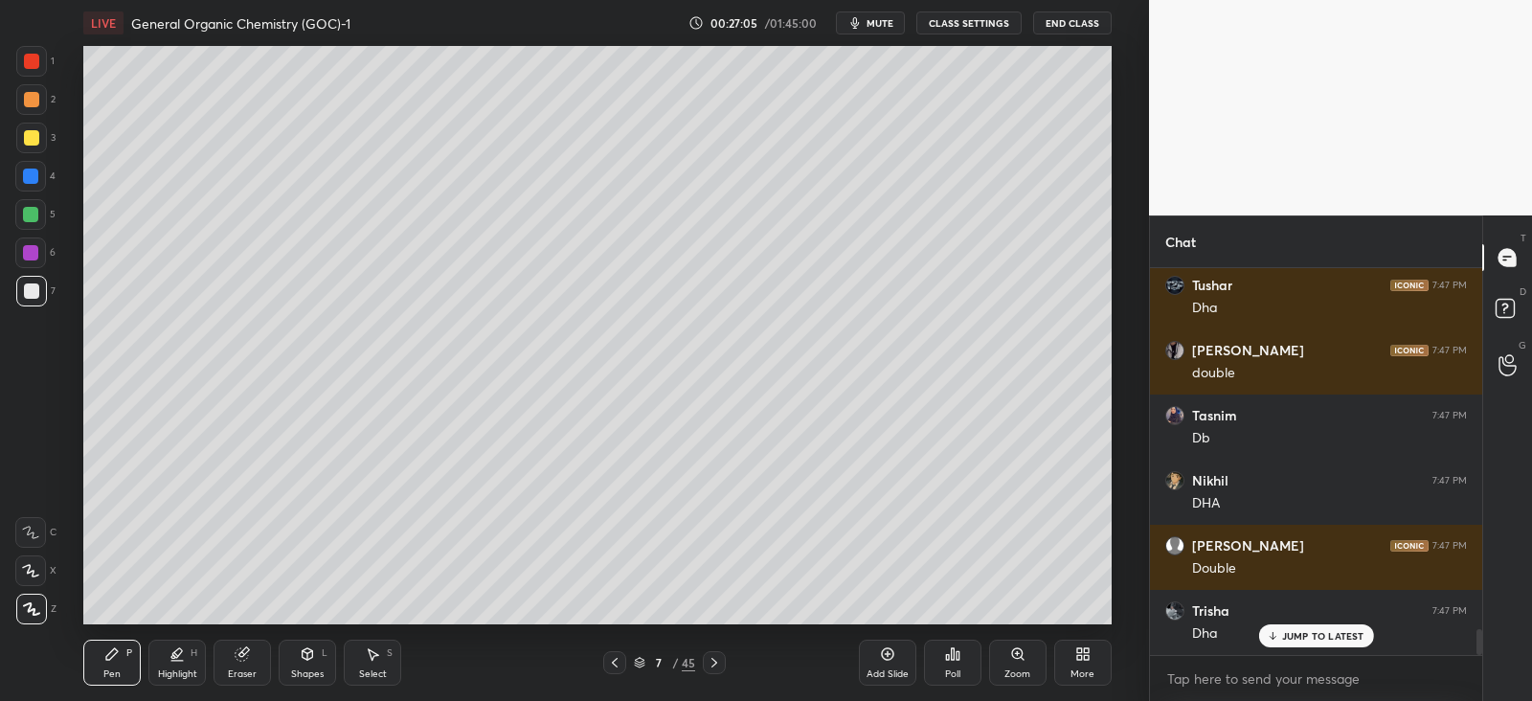
scroll to position [5434, 0]
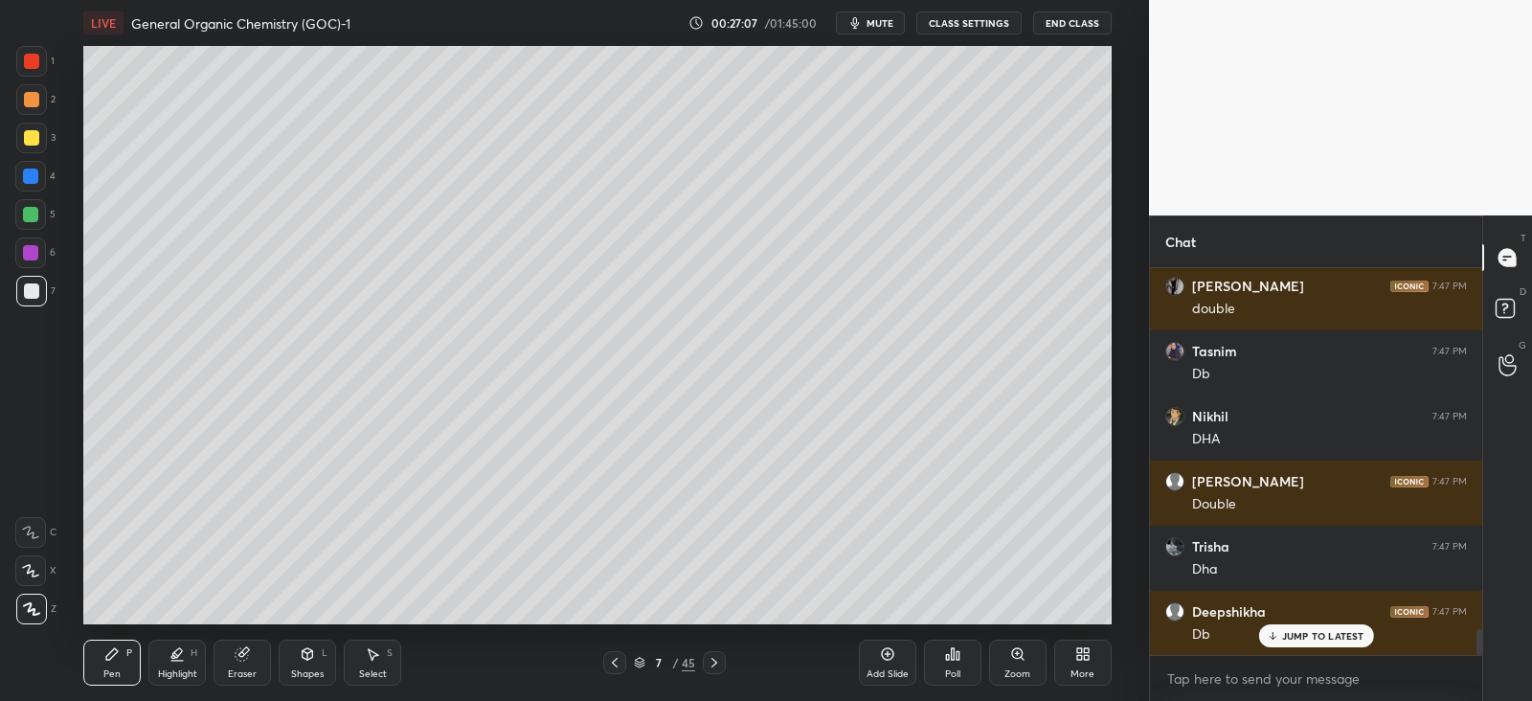
click at [33, 136] on div at bounding box center [31, 137] width 15 height 15
click at [49, 290] on div "7" at bounding box center [35, 291] width 39 height 31
click at [248, 656] on icon at bounding box center [242, 653] width 15 height 15
click at [184, 653] on icon at bounding box center [176, 653] width 15 height 15
click at [246, 651] on icon at bounding box center [244, 652] width 11 height 10
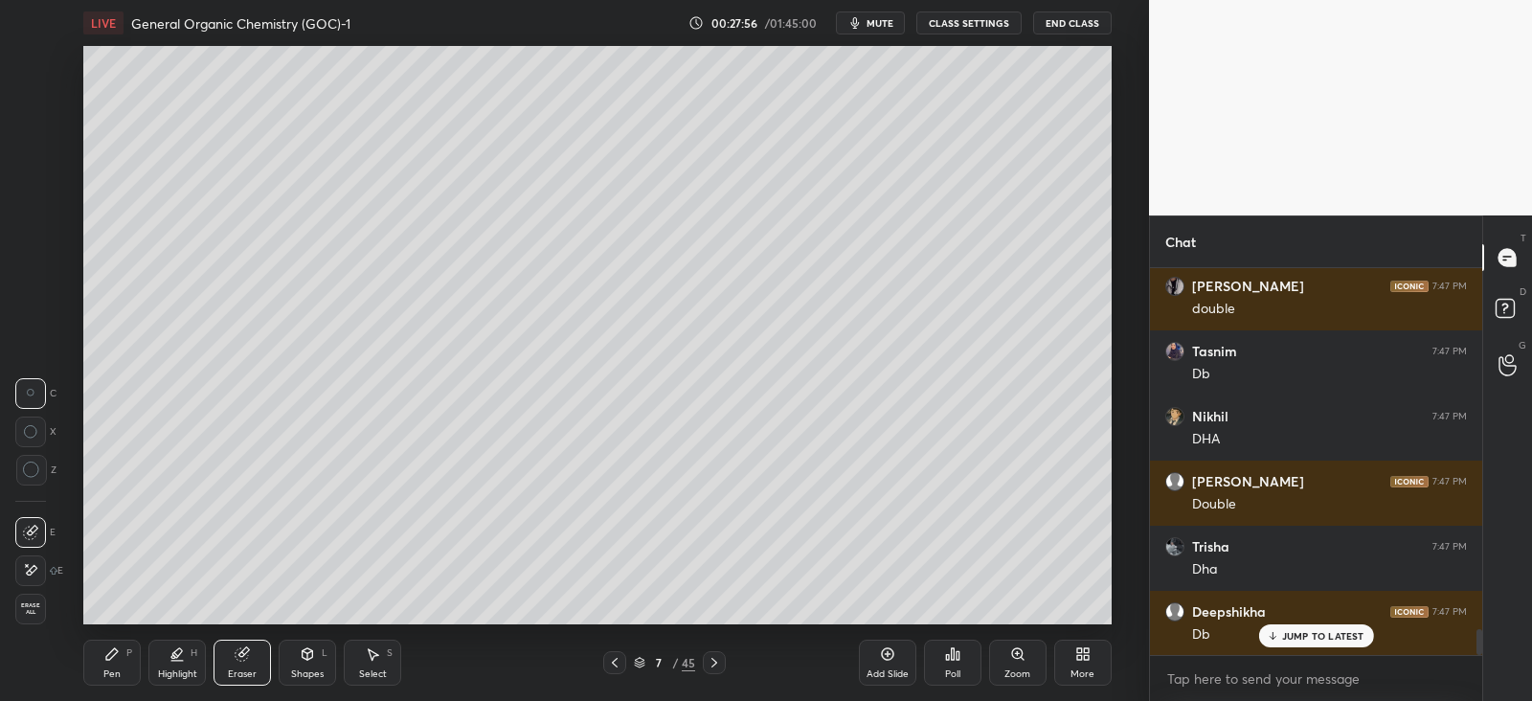
click at [130, 640] on div "Pen P" at bounding box center [111, 663] width 57 height 46
click at [34, 107] on div at bounding box center [31, 99] width 31 height 31
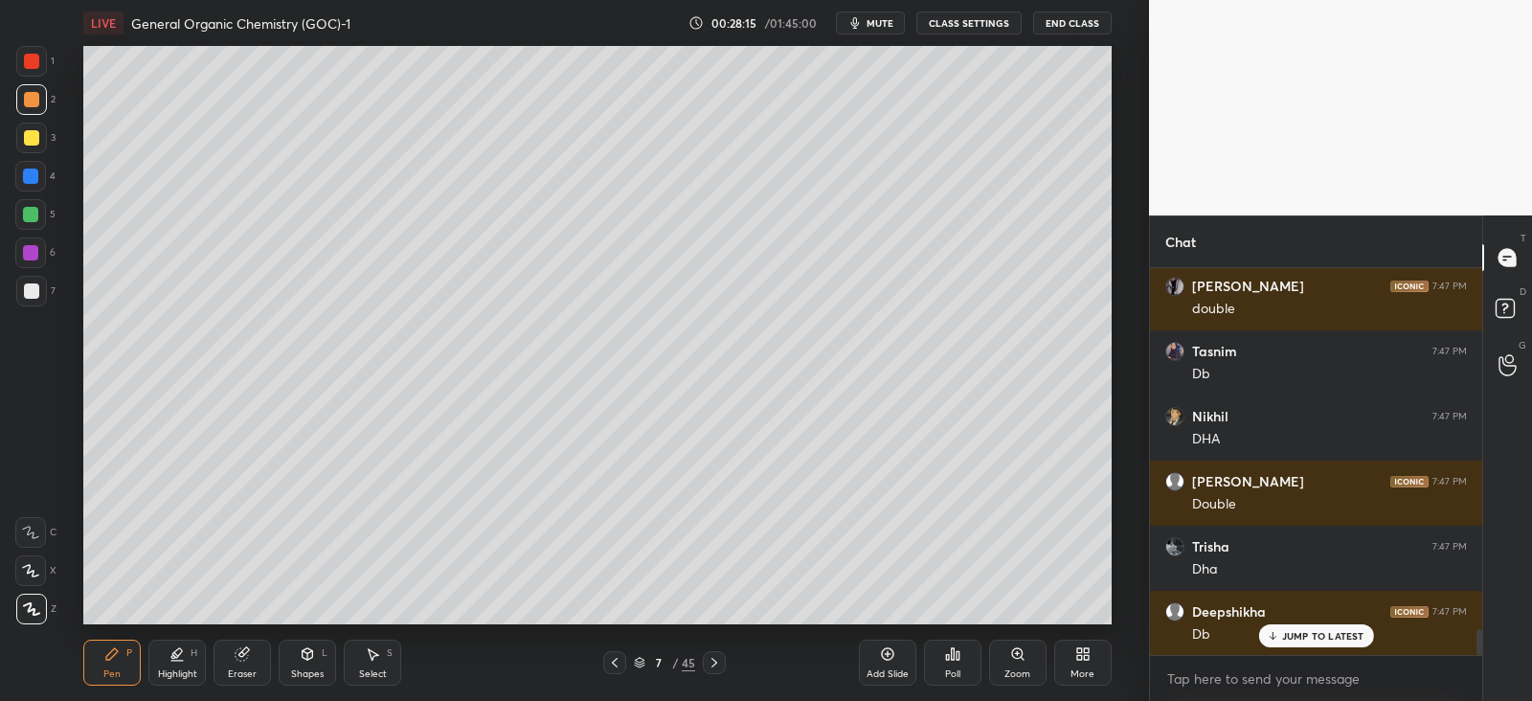
click at [33, 179] on div at bounding box center [30, 175] width 15 height 15
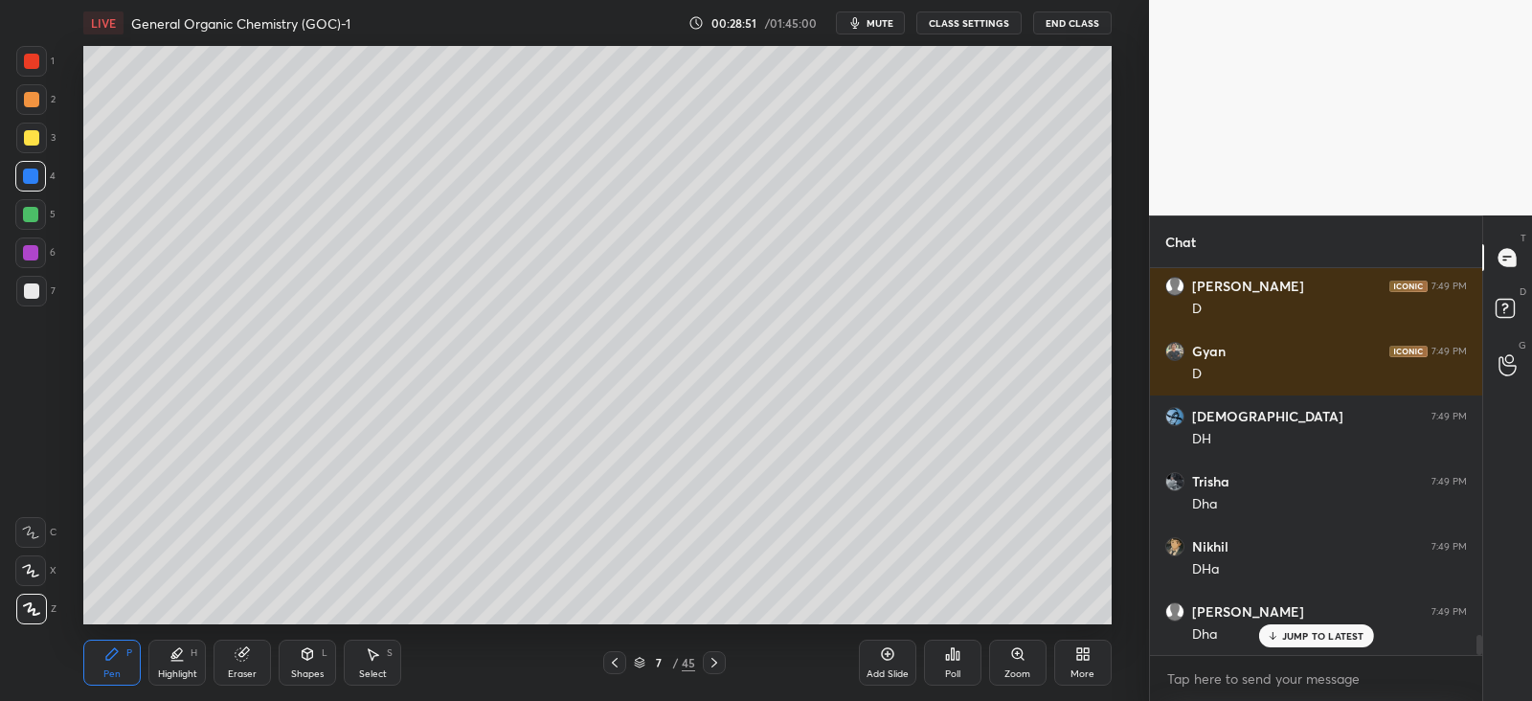
scroll to position [7211, 0]
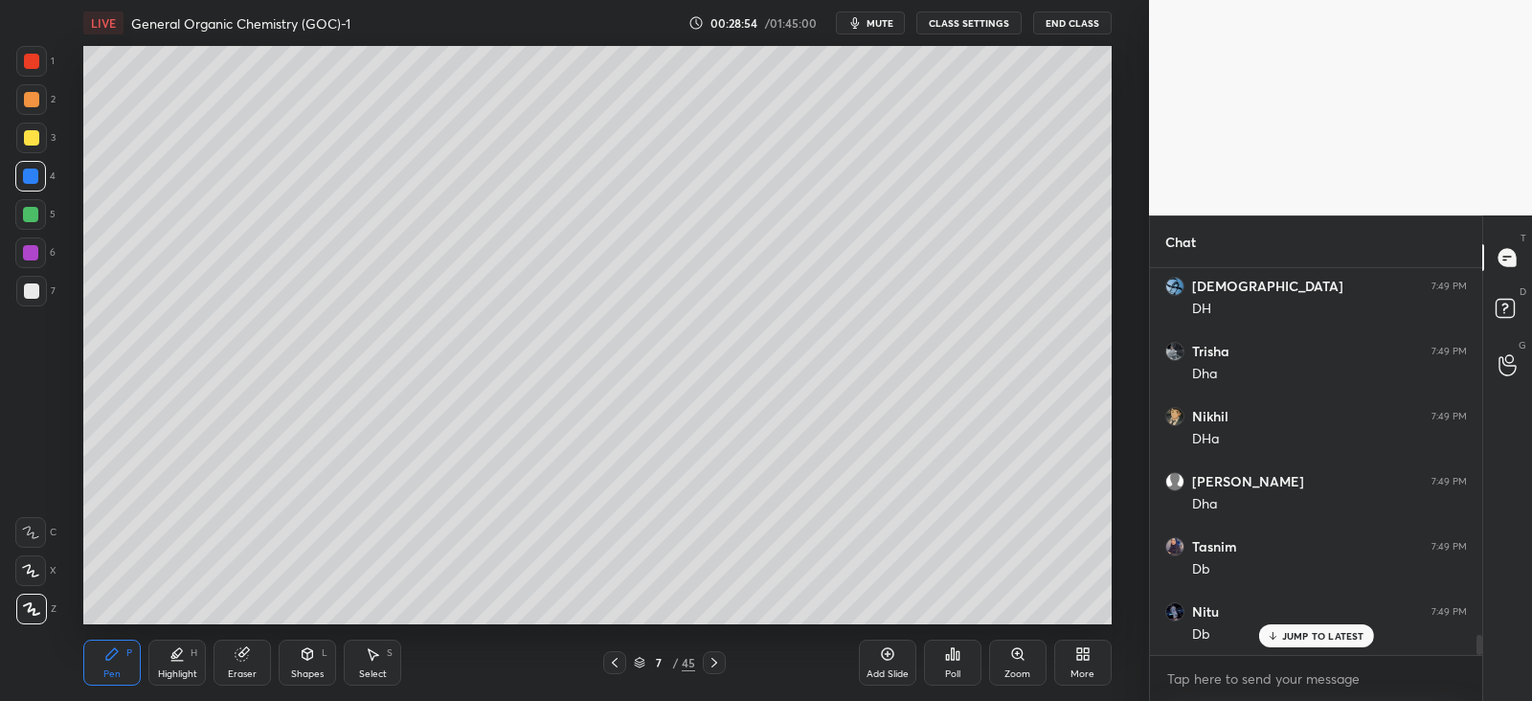
click at [36, 291] on div at bounding box center [31, 290] width 15 height 15
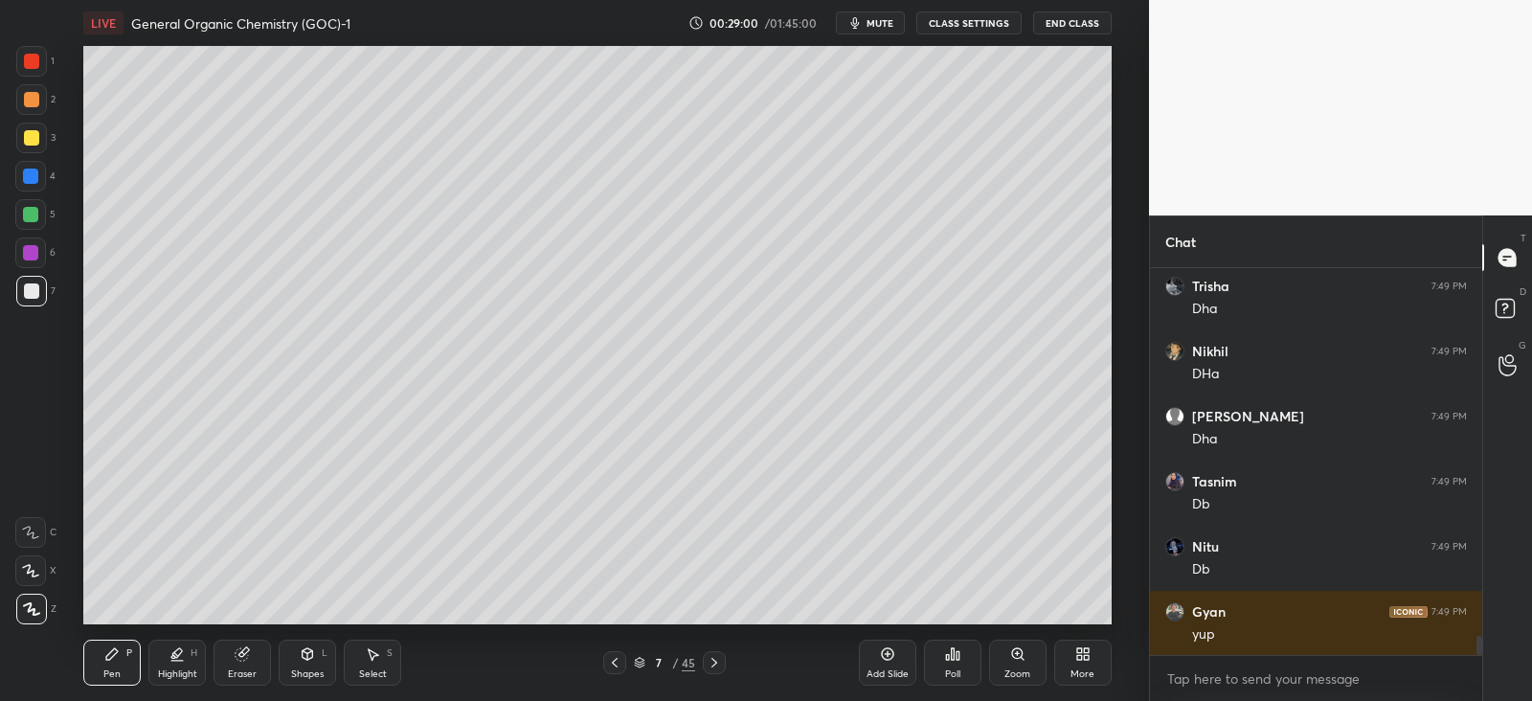
scroll to position [7342, 0]
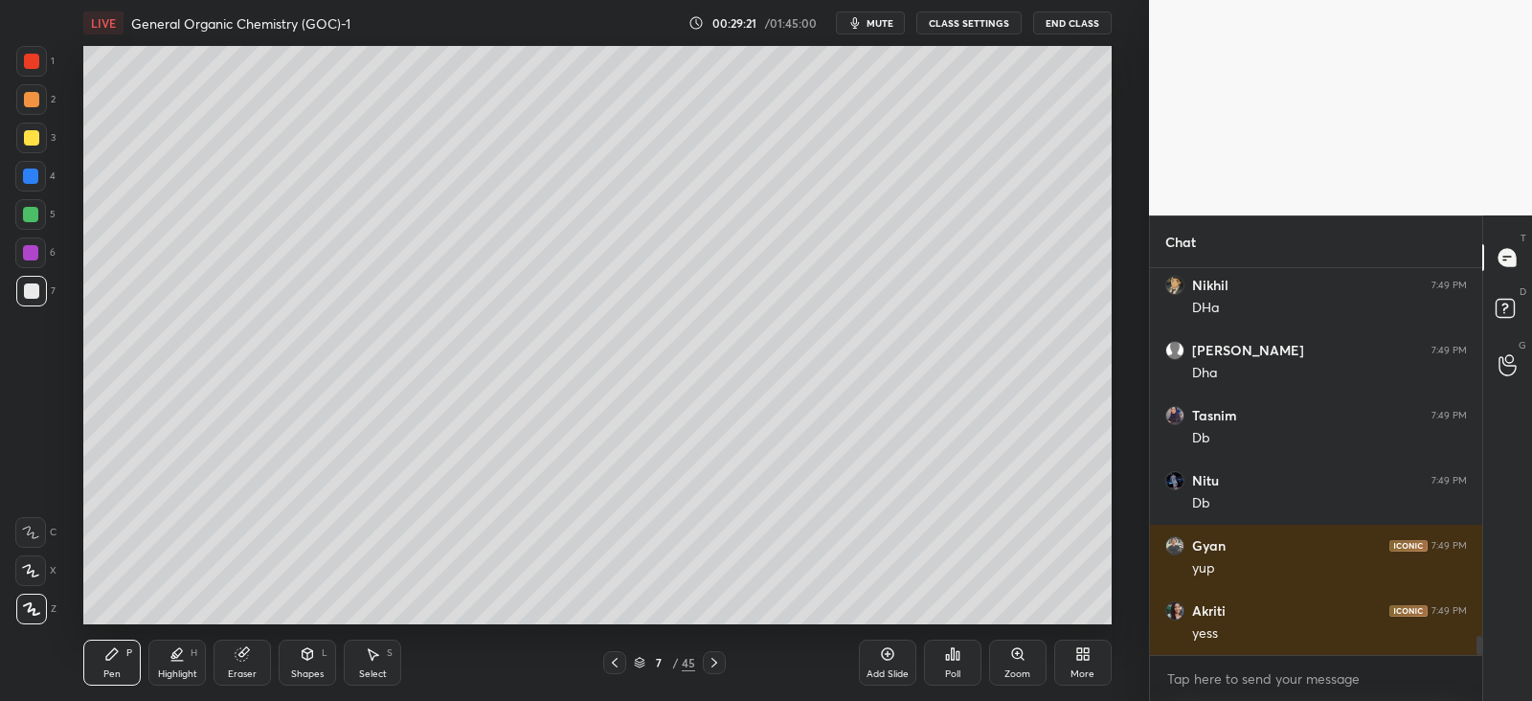
click at [243, 655] on icon at bounding box center [242, 654] width 12 height 12
click at [114, 648] on icon at bounding box center [111, 653] width 11 height 11
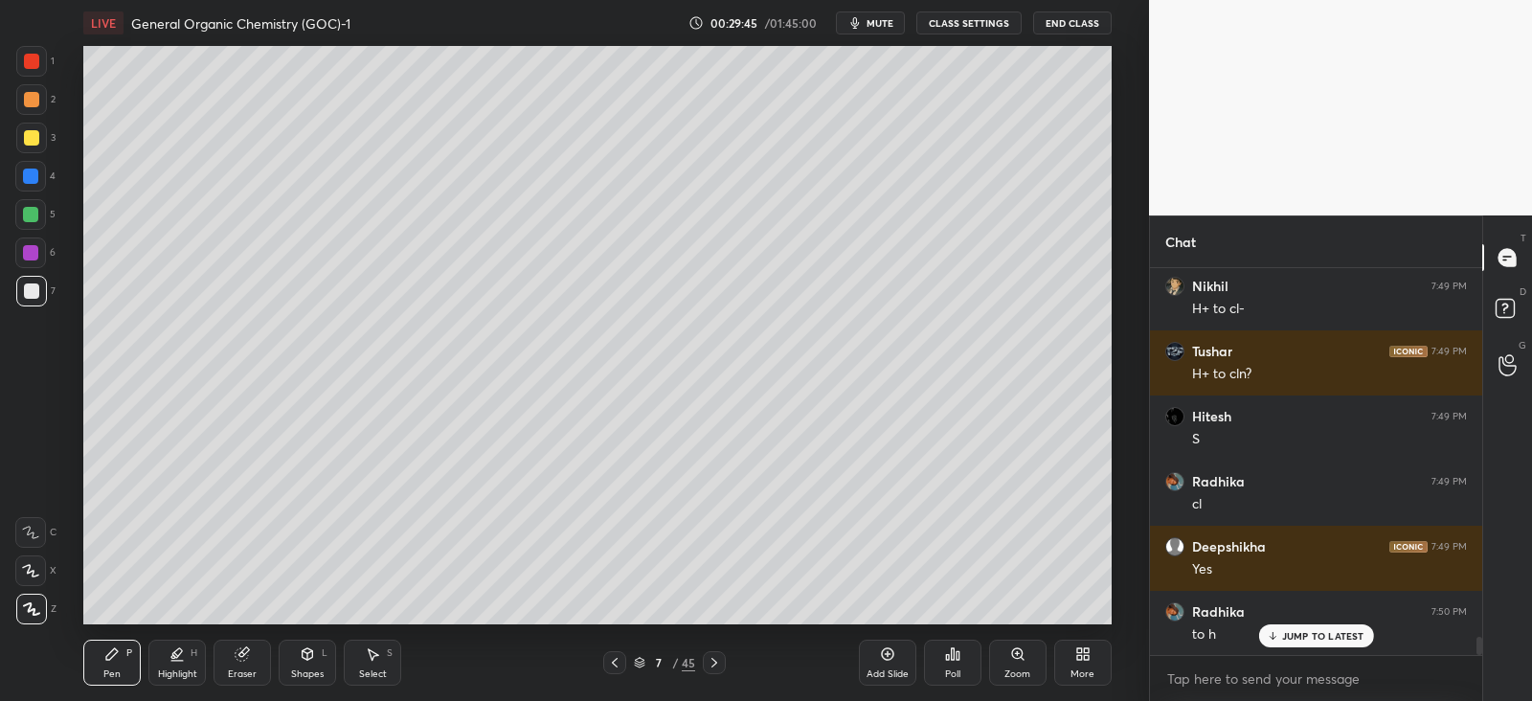
scroll to position [7927, 0]
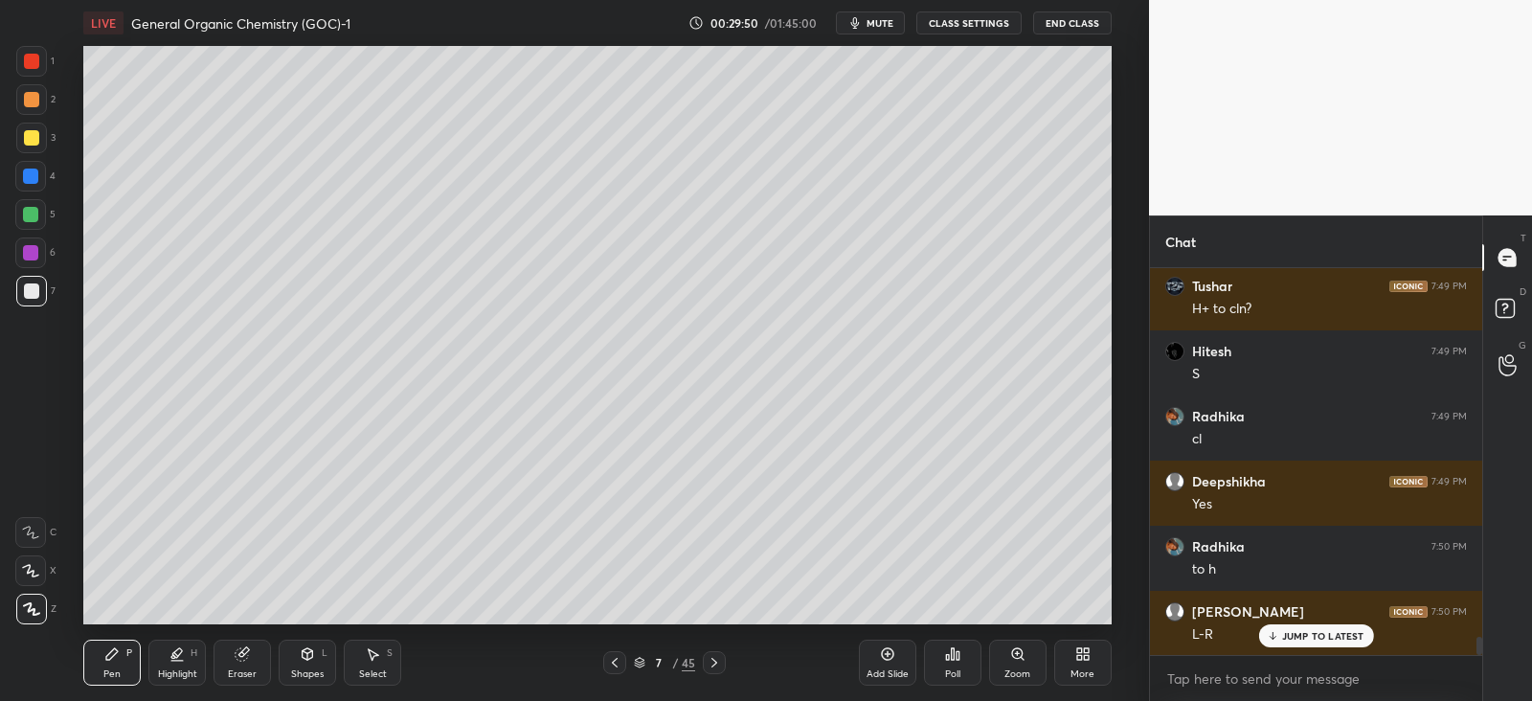
click at [239, 656] on icon at bounding box center [242, 654] width 12 height 12
click at [134, 655] on div "Pen P" at bounding box center [111, 663] width 57 height 46
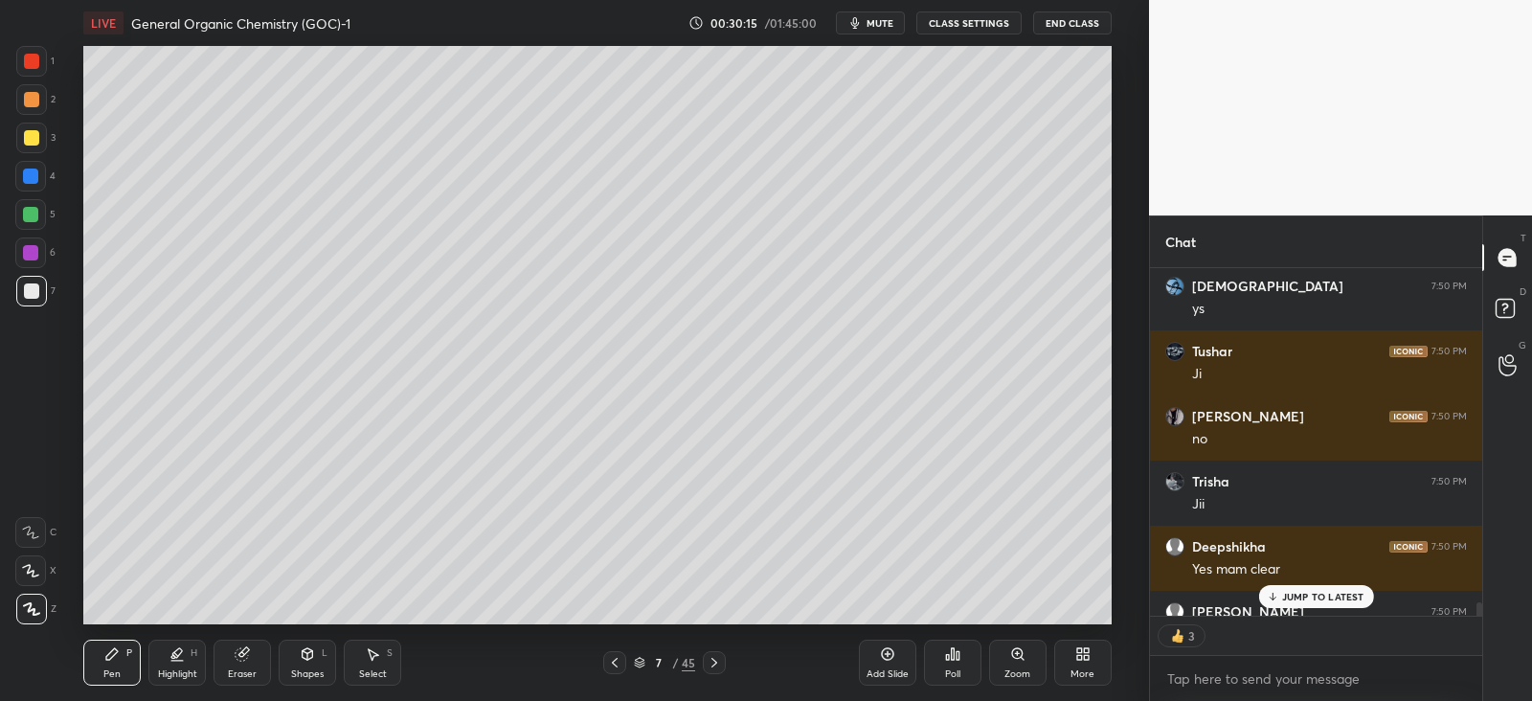
scroll to position [8492, 0]
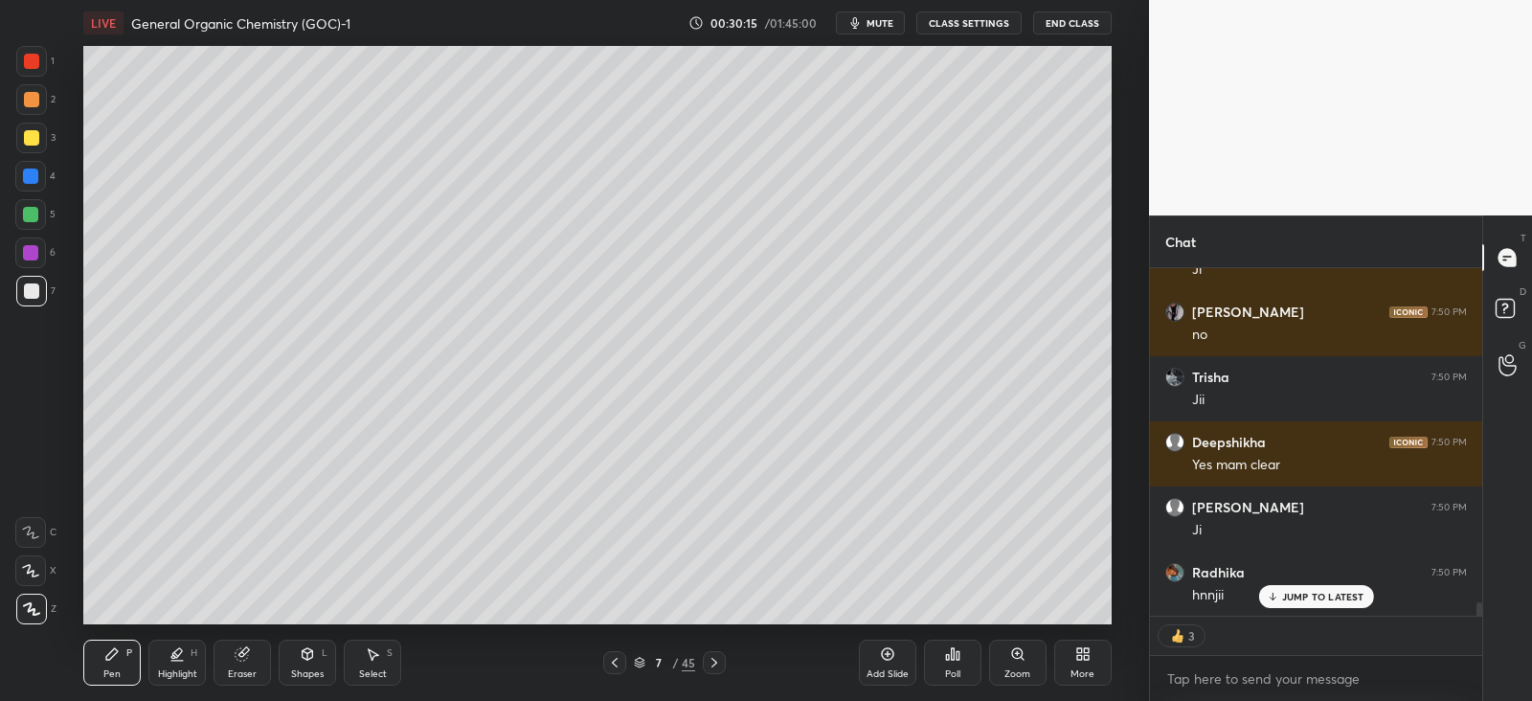
click at [716, 658] on icon at bounding box center [714, 662] width 15 height 15
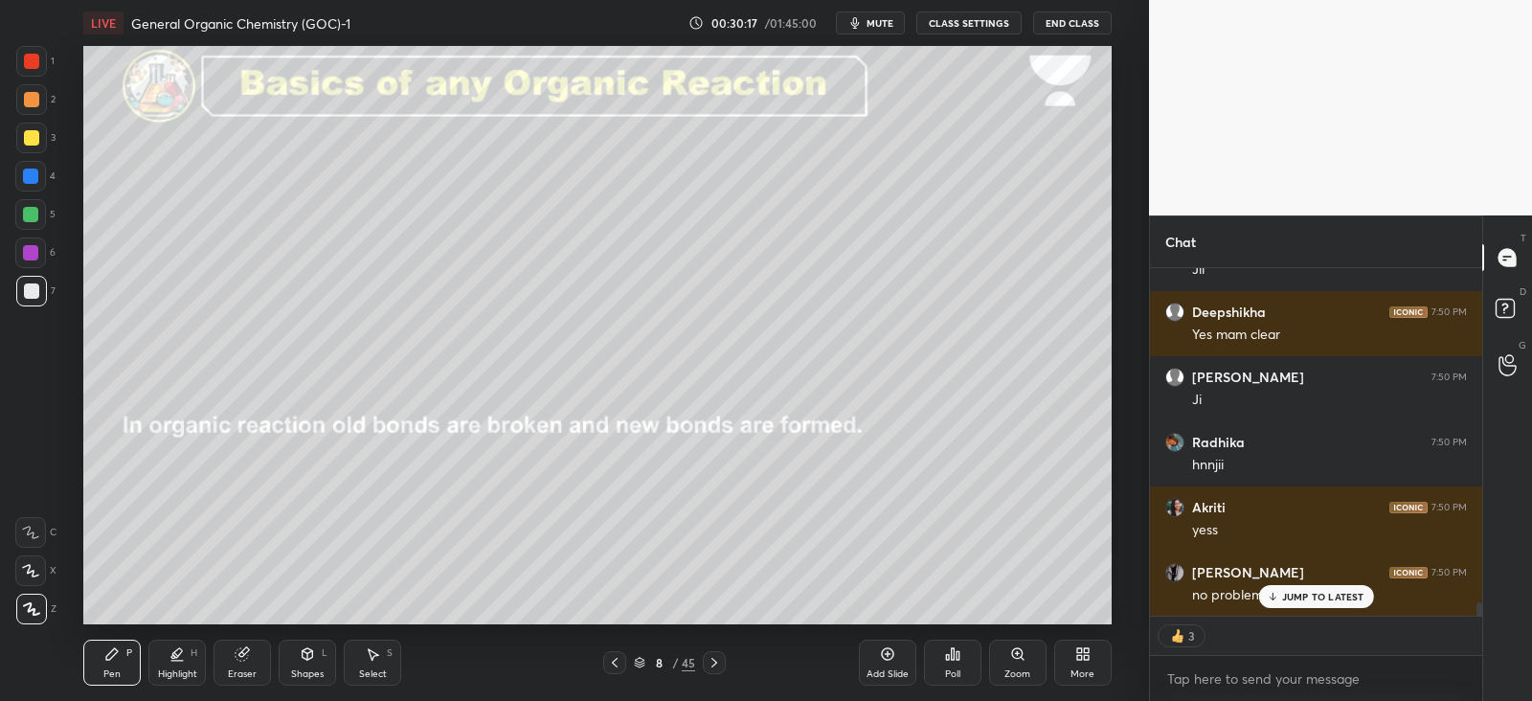
click at [723, 670] on div at bounding box center [714, 662] width 23 height 23
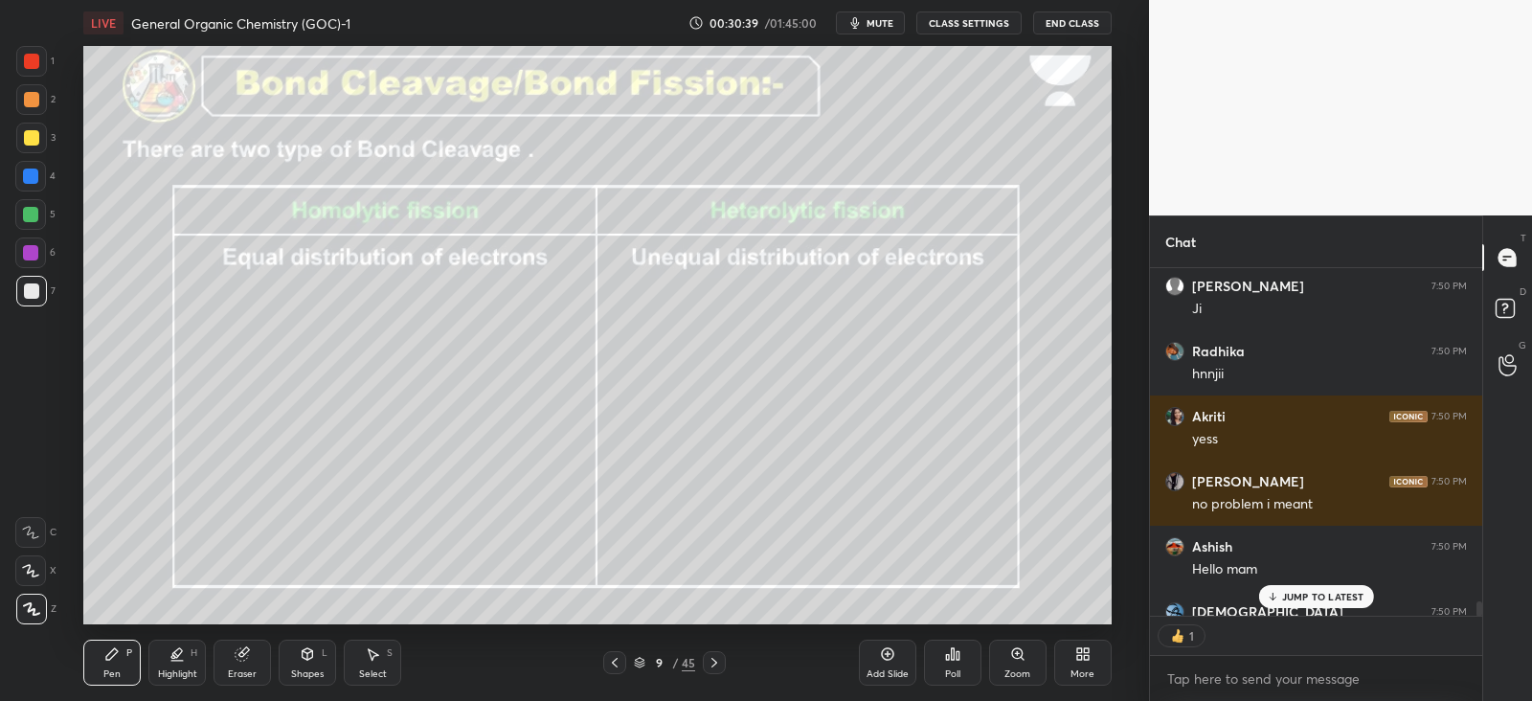
scroll to position [7, 6]
click at [617, 662] on icon at bounding box center [614, 662] width 15 height 15
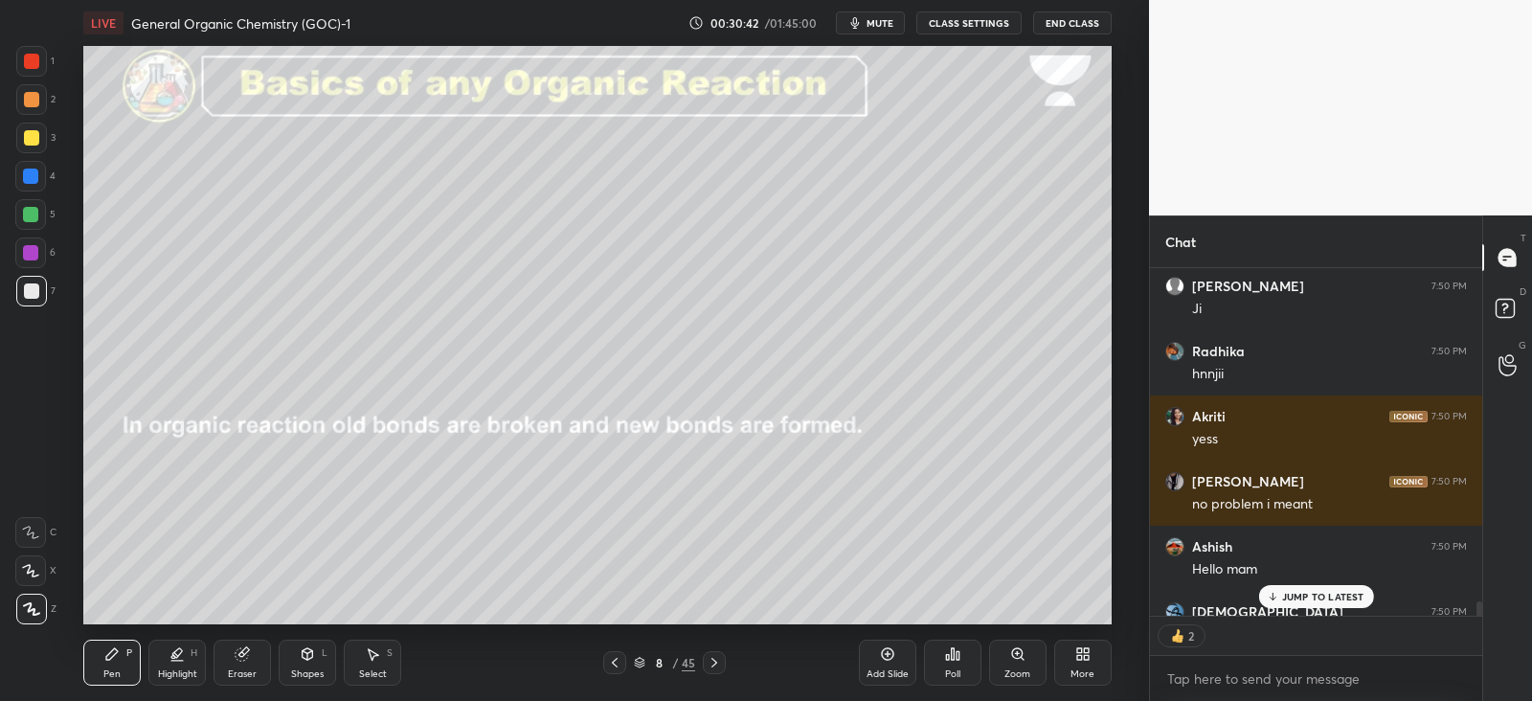
click at [614, 663] on icon at bounding box center [615, 663] width 6 height 10
click at [614, 662] on icon at bounding box center [615, 663] width 6 height 10
click at [614, 665] on icon at bounding box center [614, 662] width 15 height 15
click at [602, 662] on div "5 / 45" at bounding box center [665, 662] width 388 height 23
click at [612, 658] on icon at bounding box center [614, 662] width 15 height 15
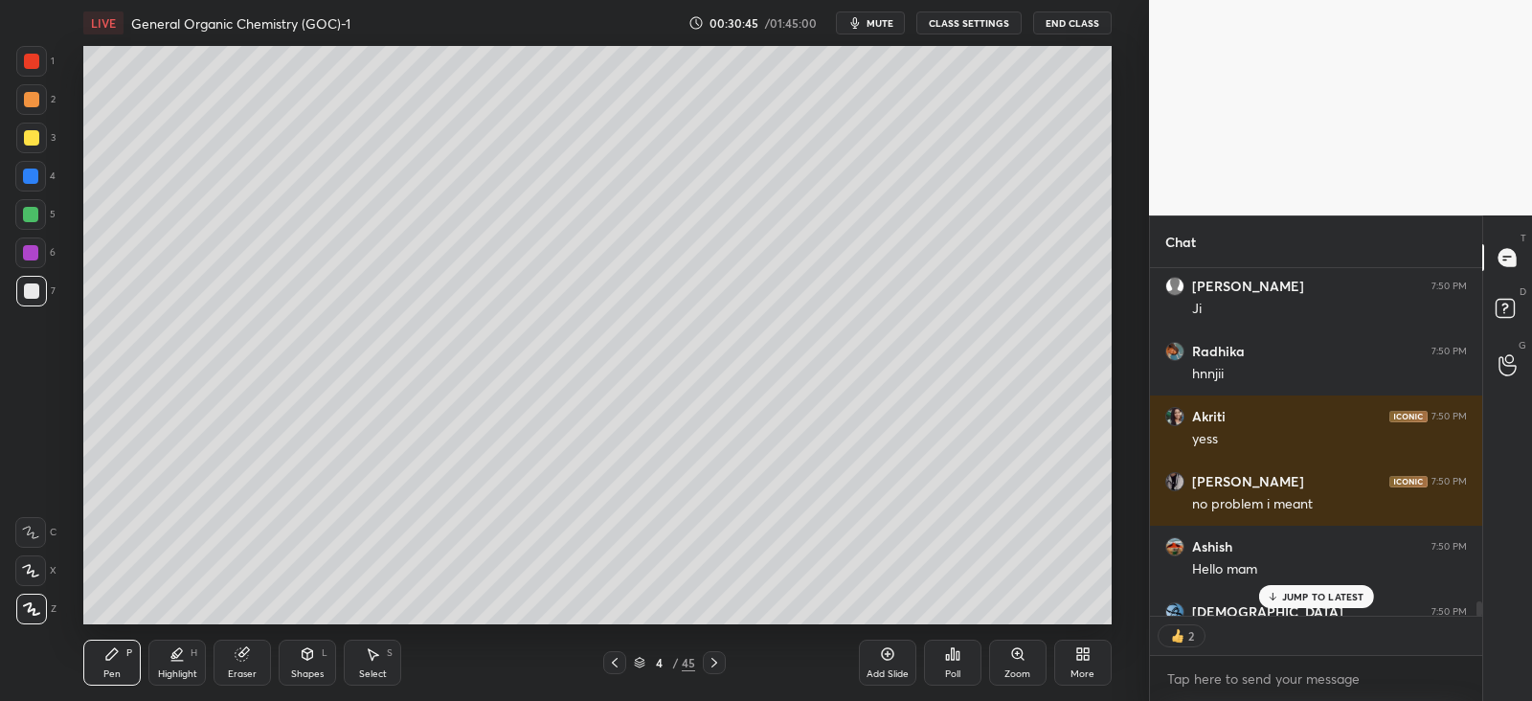
click at [620, 660] on icon at bounding box center [614, 662] width 15 height 15
click at [713, 662] on icon at bounding box center [714, 662] width 15 height 15
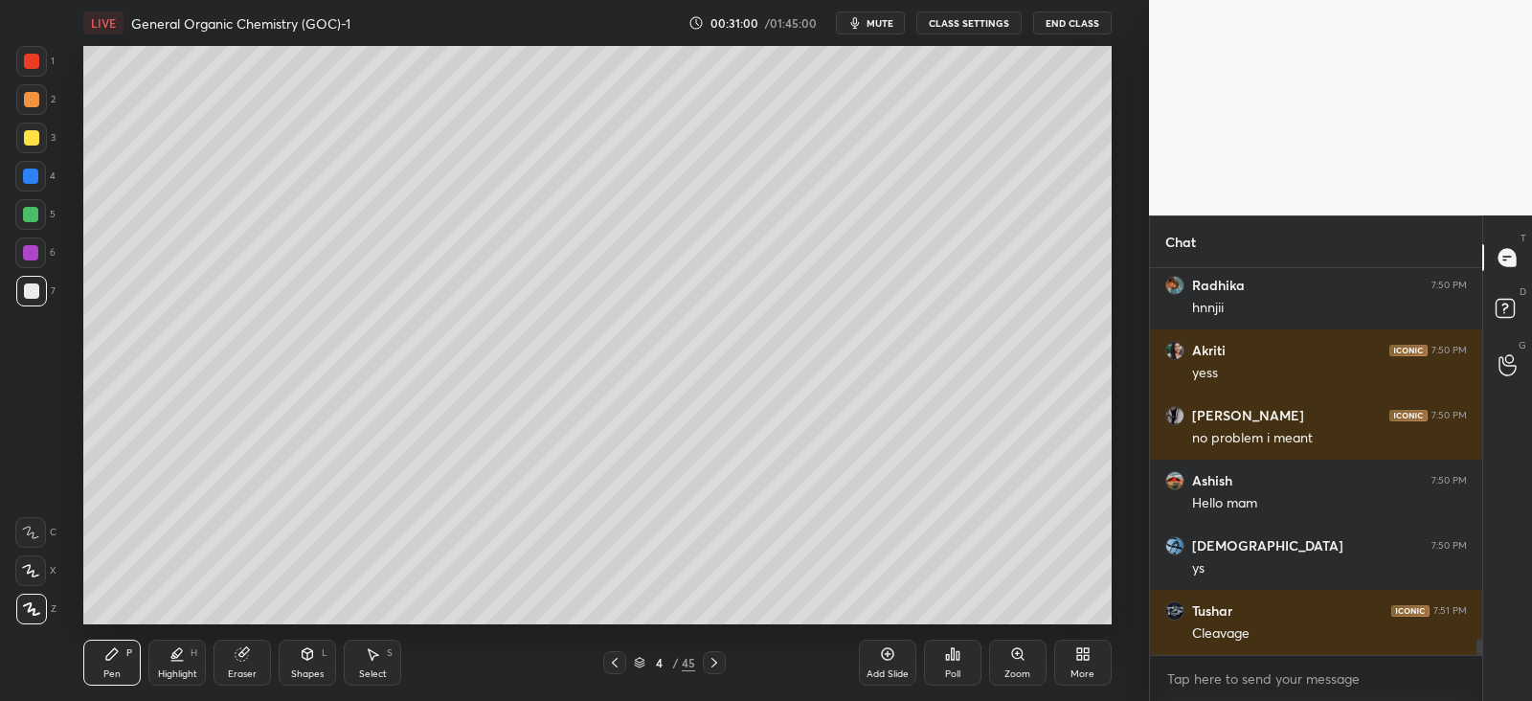
click at [723, 655] on div at bounding box center [714, 662] width 23 height 23
click at [721, 658] on icon at bounding box center [714, 662] width 15 height 15
click at [719, 658] on icon at bounding box center [714, 662] width 15 height 15
click at [720, 658] on icon at bounding box center [714, 662] width 15 height 15
click at [717, 659] on icon at bounding box center [714, 662] width 15 height 15
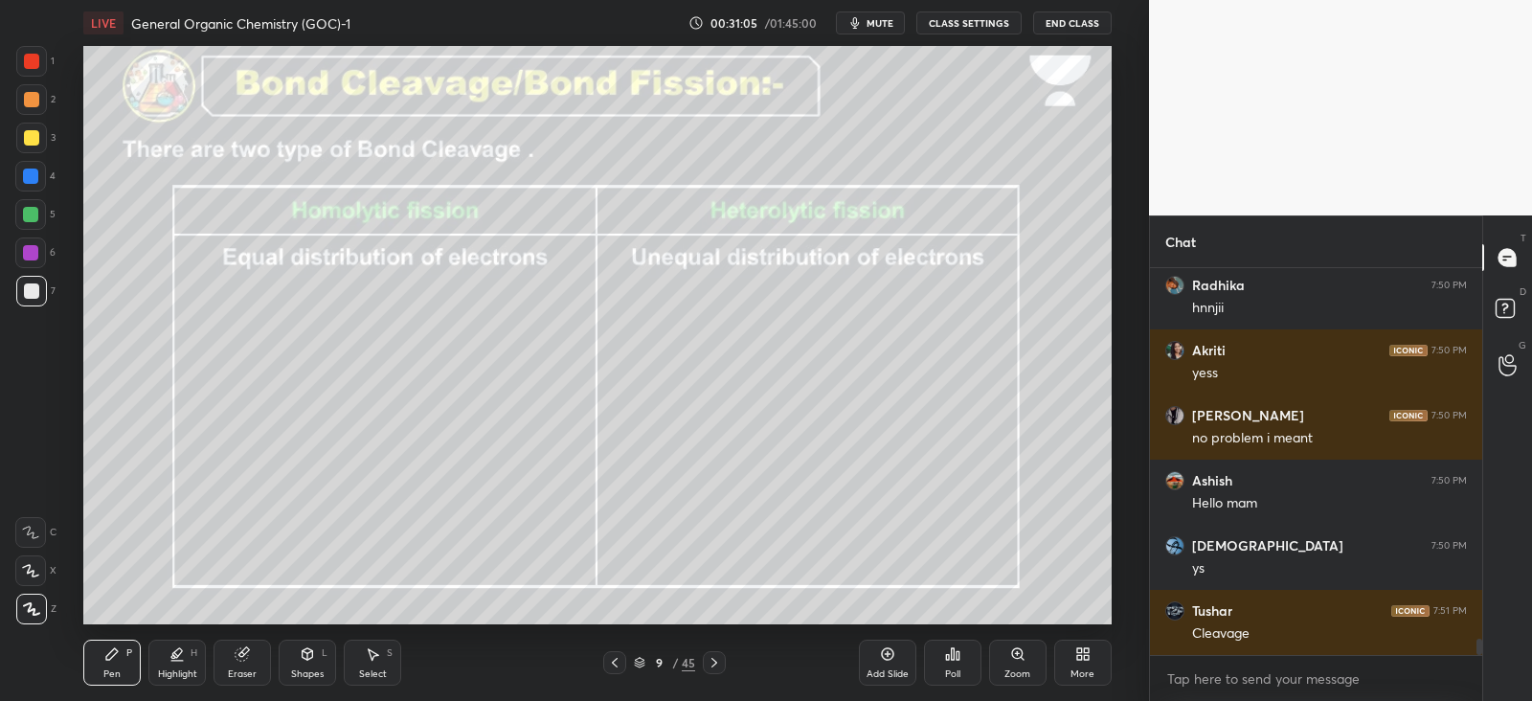
click at [308, 664] on div "Shapes L" at bounding box center [307, 663] width 57 height 46
click at [174, 649] on icon at bounding box center [176, 653] width 15 height 15
click at [123, 653] on div "Pen P" at bounding box center [111, 663] width 57 height 46
click at [33, 211] on div at bounding box center [30, 214] width 15 height 15
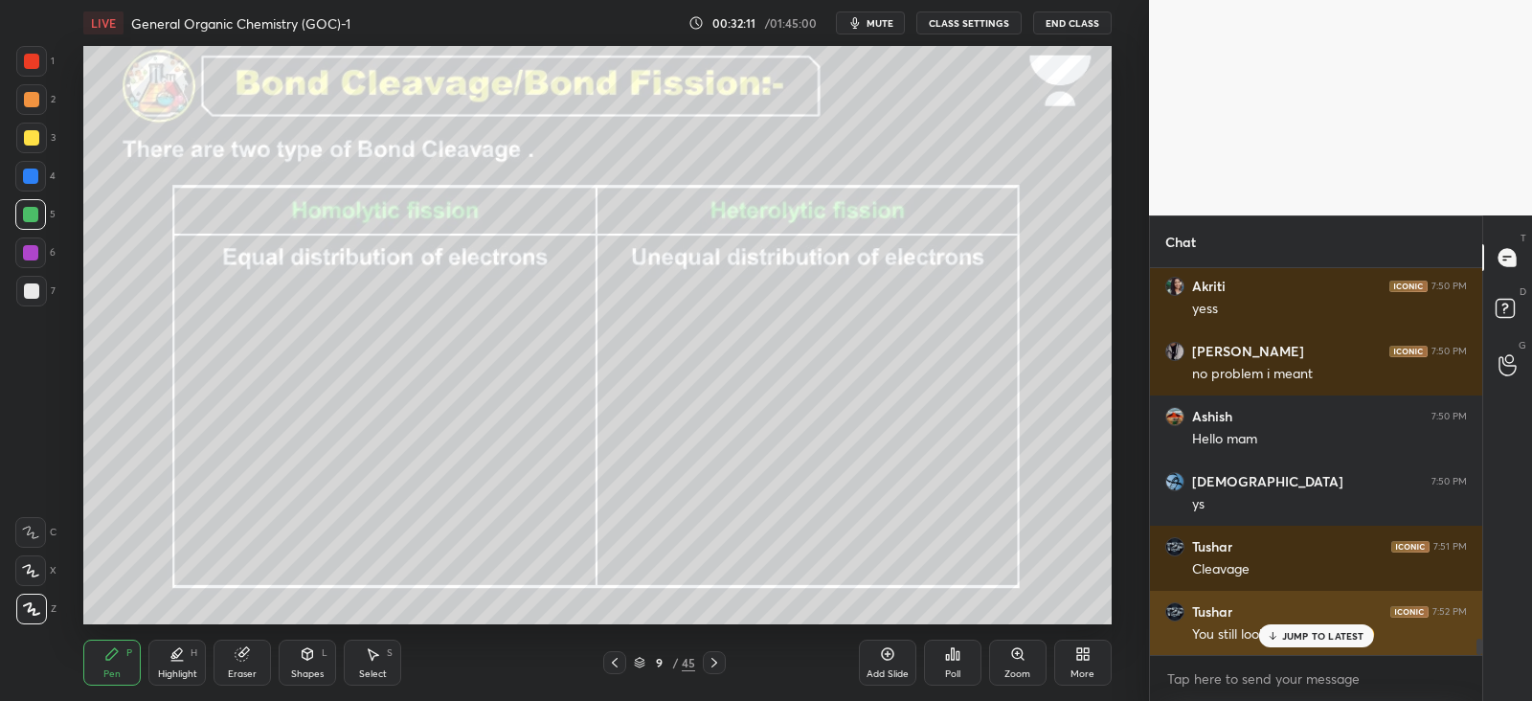
click at [1296, 636] on p "JUMP TO LATEST" at bounding box center [1323, 635] width 82 height 11
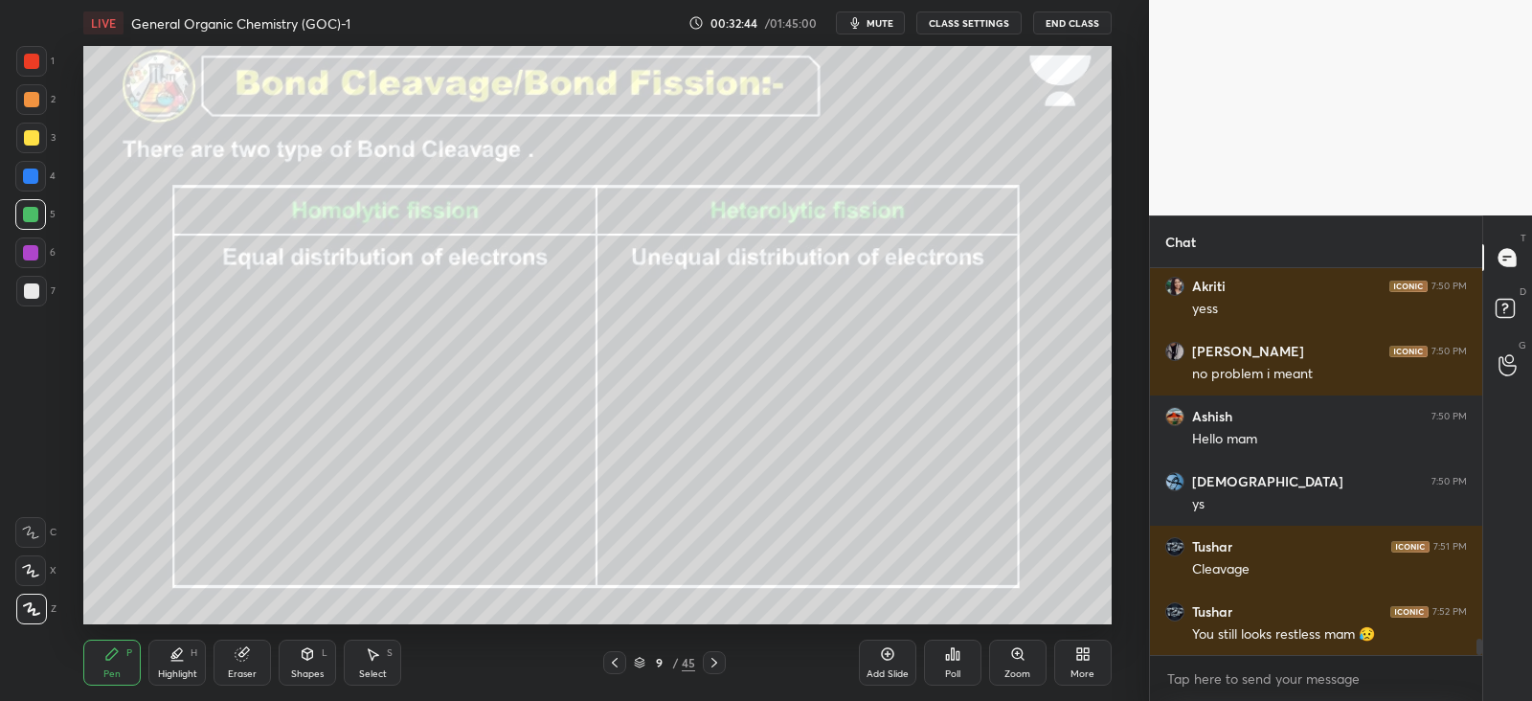
click at [34, 291] on div at bounding box center [31, 290] width 15 height 15
click at [307, 653] on icon at bounding box center [307, 656] width 0 height 7
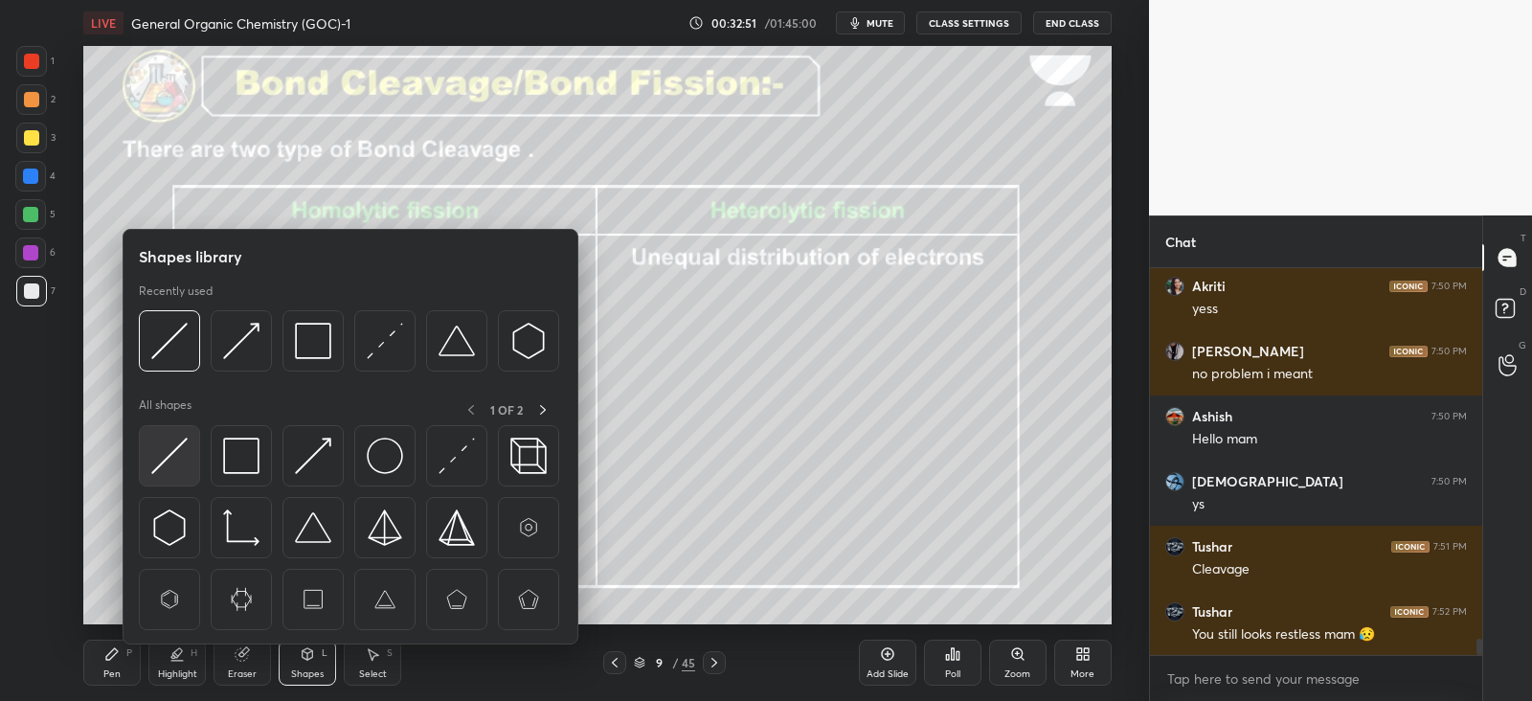
click at [172, 452] on img at bounding box center [169, 456] width 36 height 36
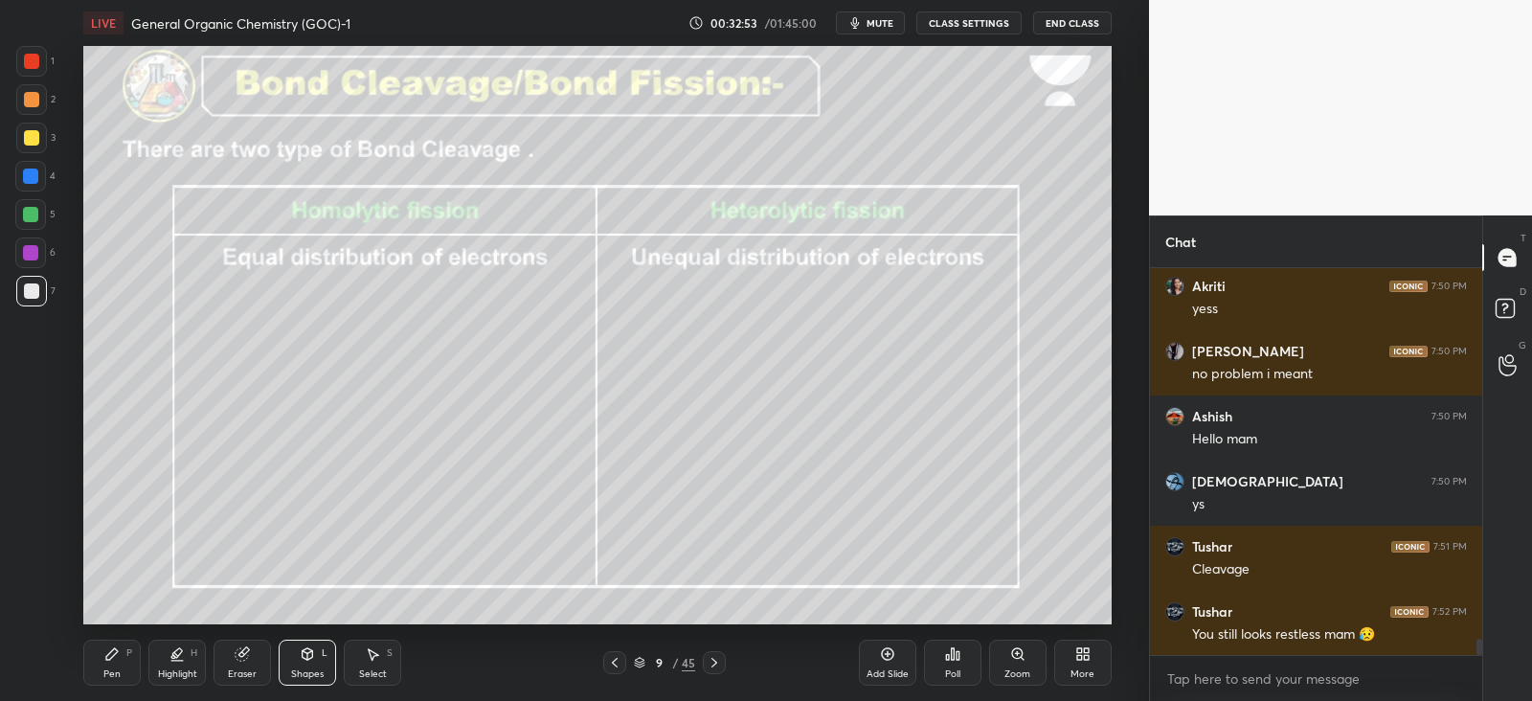
click at [19, 170] on div at bounding box center [30, 176] width 31 height 31
click at [118, 658] on icon at bounding box center [111, 653] width 15 height 15
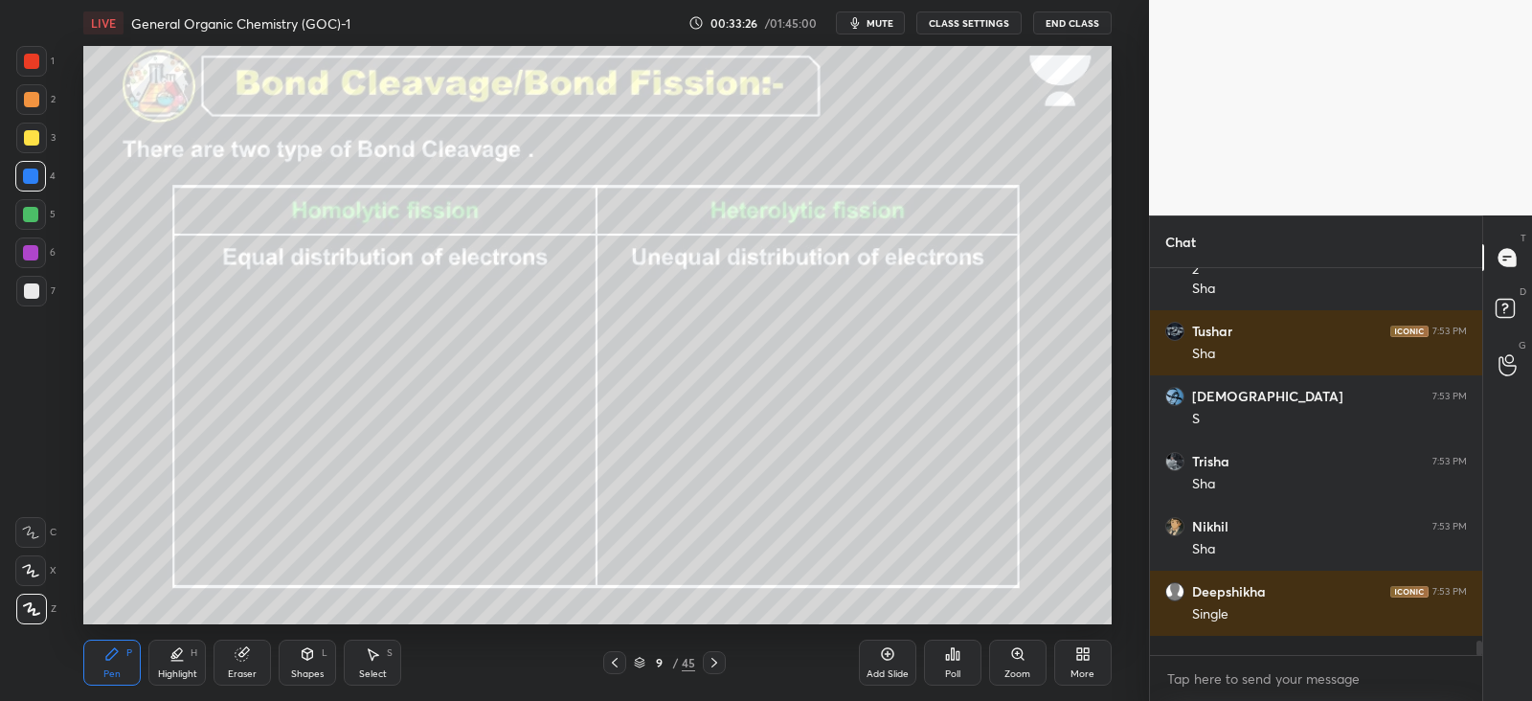
scroll to position [9319, 0]
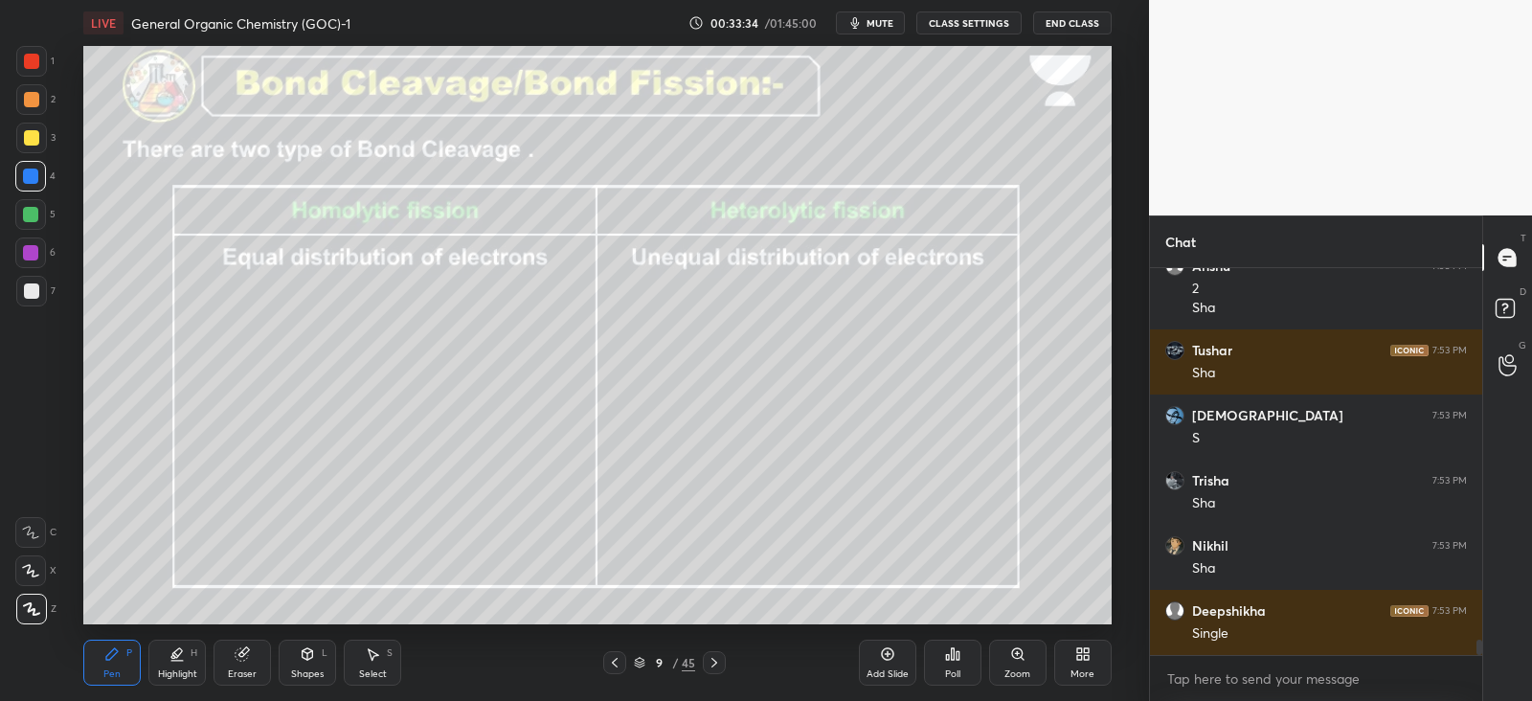
click at [306, 648] on icon at bounding box center [308, 653] width 11 height 11
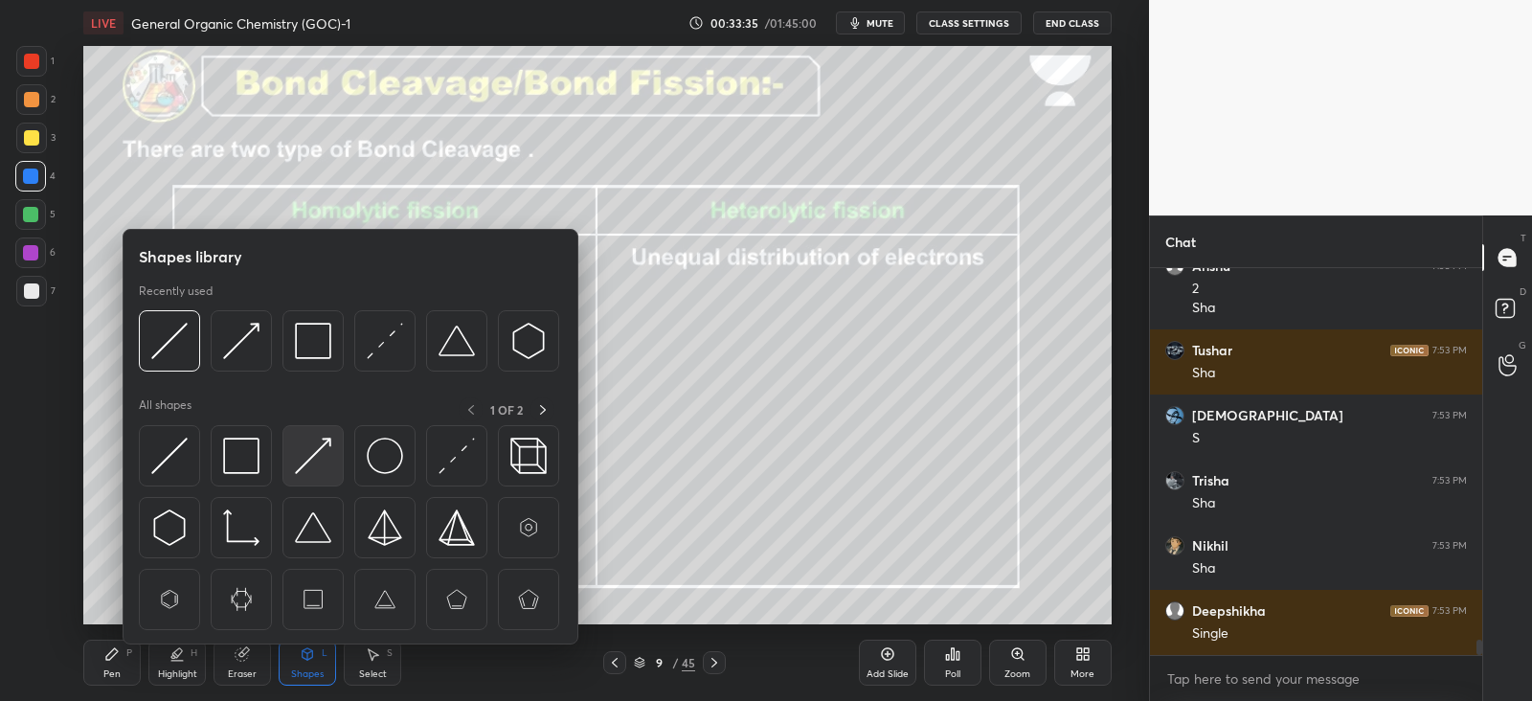
click at [315, 461] on img at bounding box center [313, 456] width 36 height 36
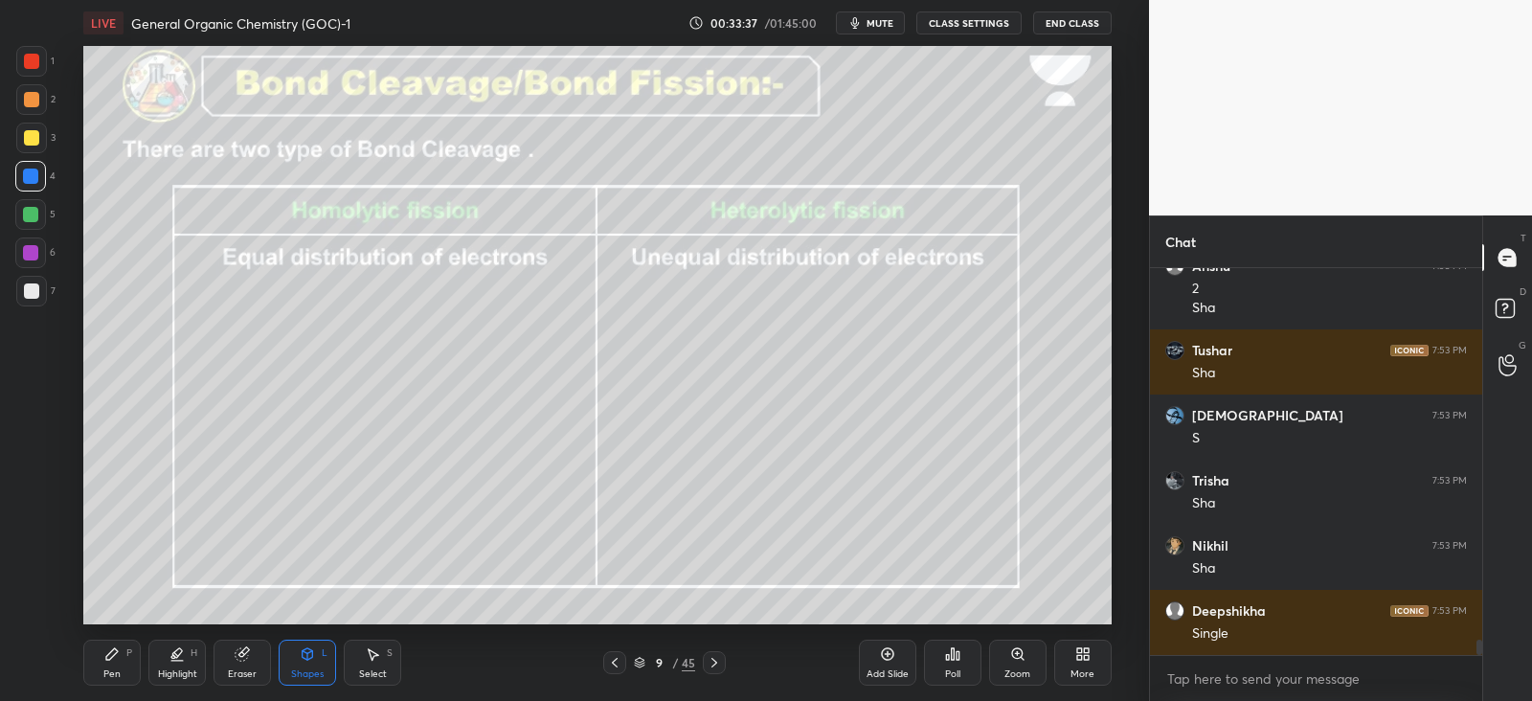
click at [158, 653] on div "Highlight H" at bounding box center [176, 663] width 57 height 46
click at [134, 655] on div "Pen P" at bounding box center [111, 663] width 57 height 46
click at [37, 294] on div at bounding box center [31, 290] width 15 height 15
click at [37, 213] on div at bounding box center [30, 214] width 15 height 15
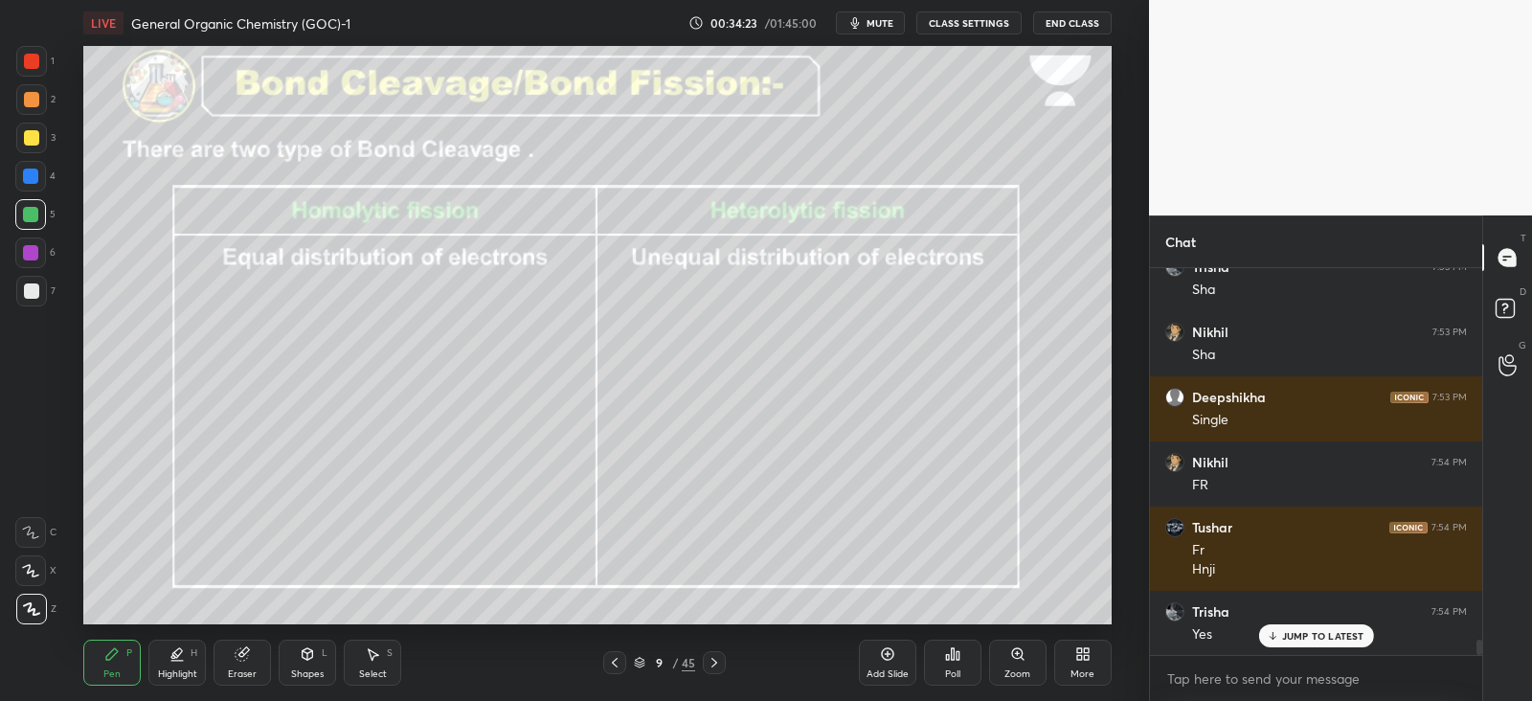
scroll to position [9597, 0]
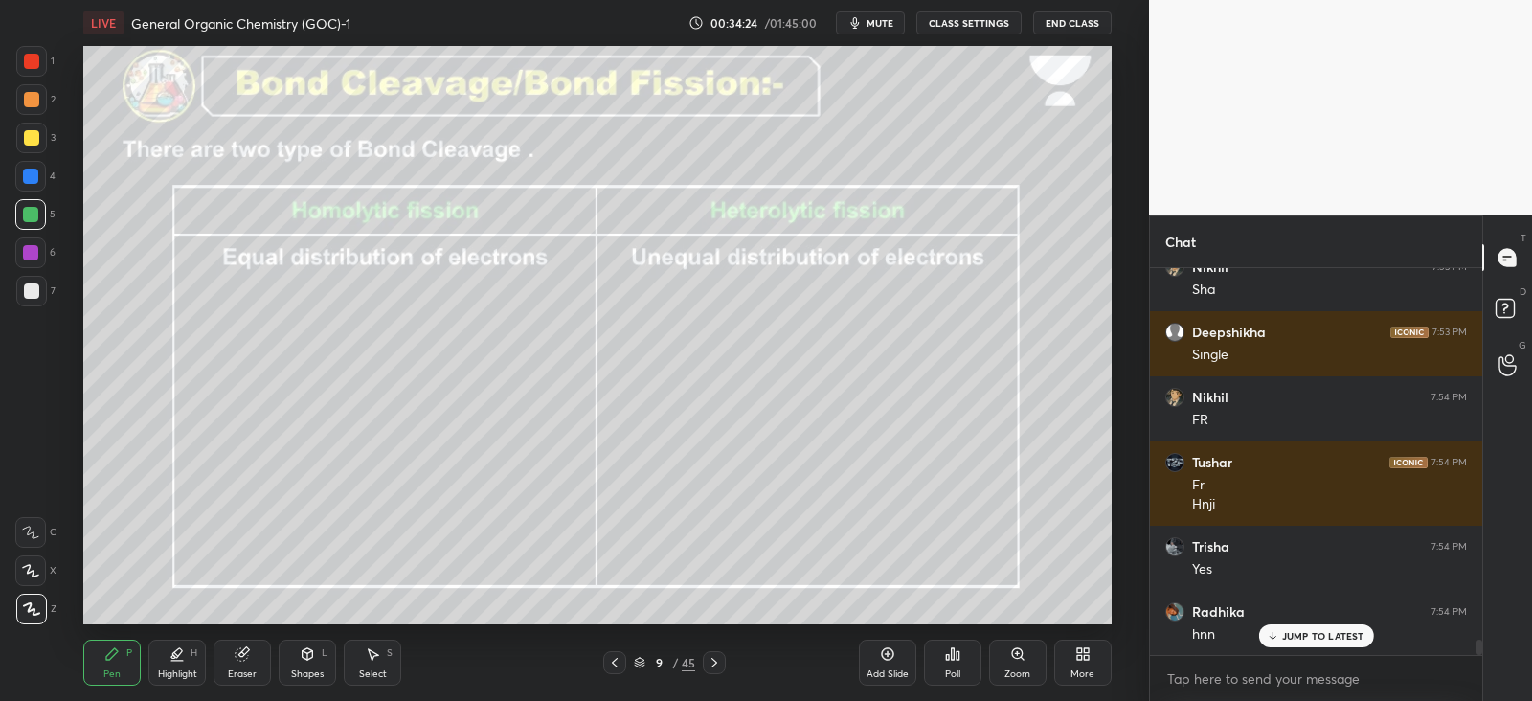
click at [31, 290] on div at bounding box center [31, 290] width 15 height 15
click at [34, 135] on div at bounding box center [31, 137] width 15 height 15
click at [29, 291] on div at bounding box center [31, 290] width 15 height 15
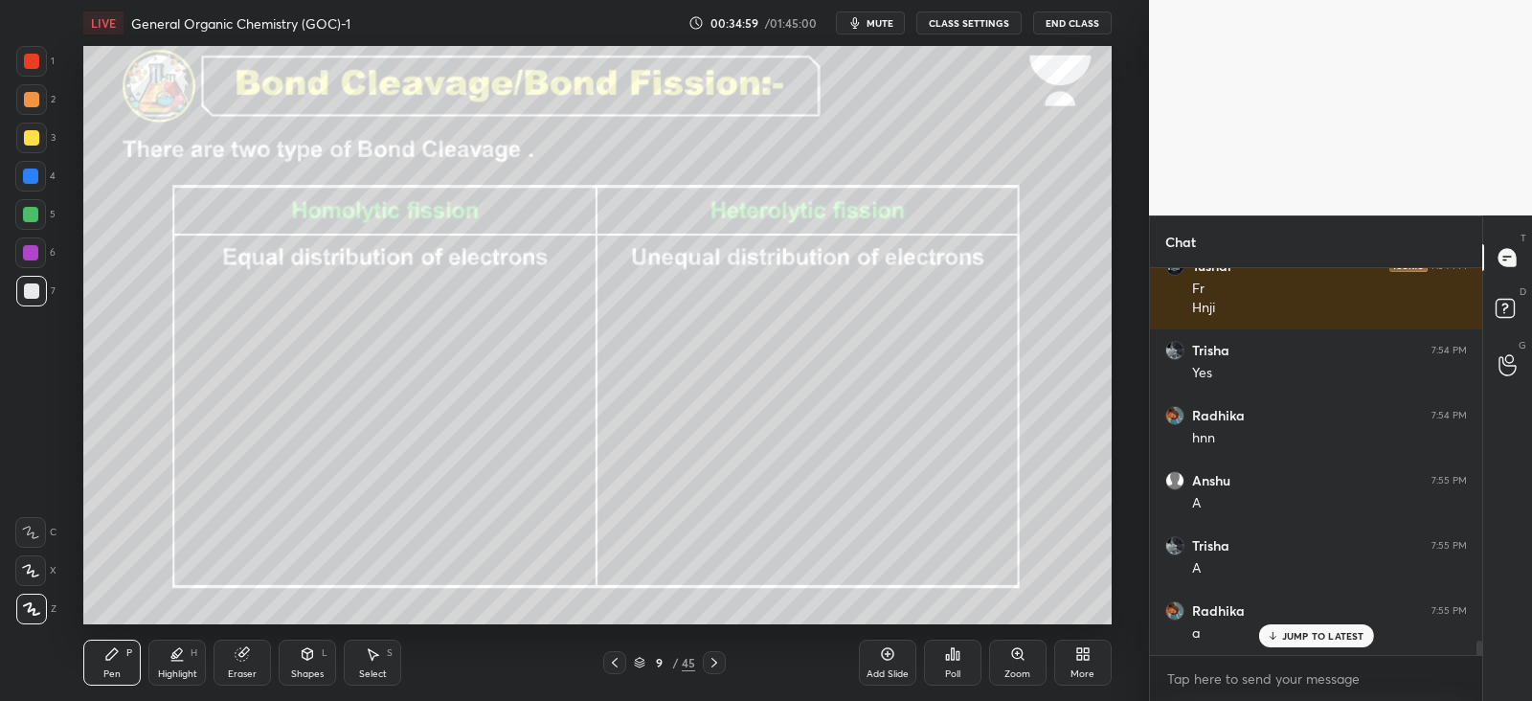
scroll to position [9863, 0]
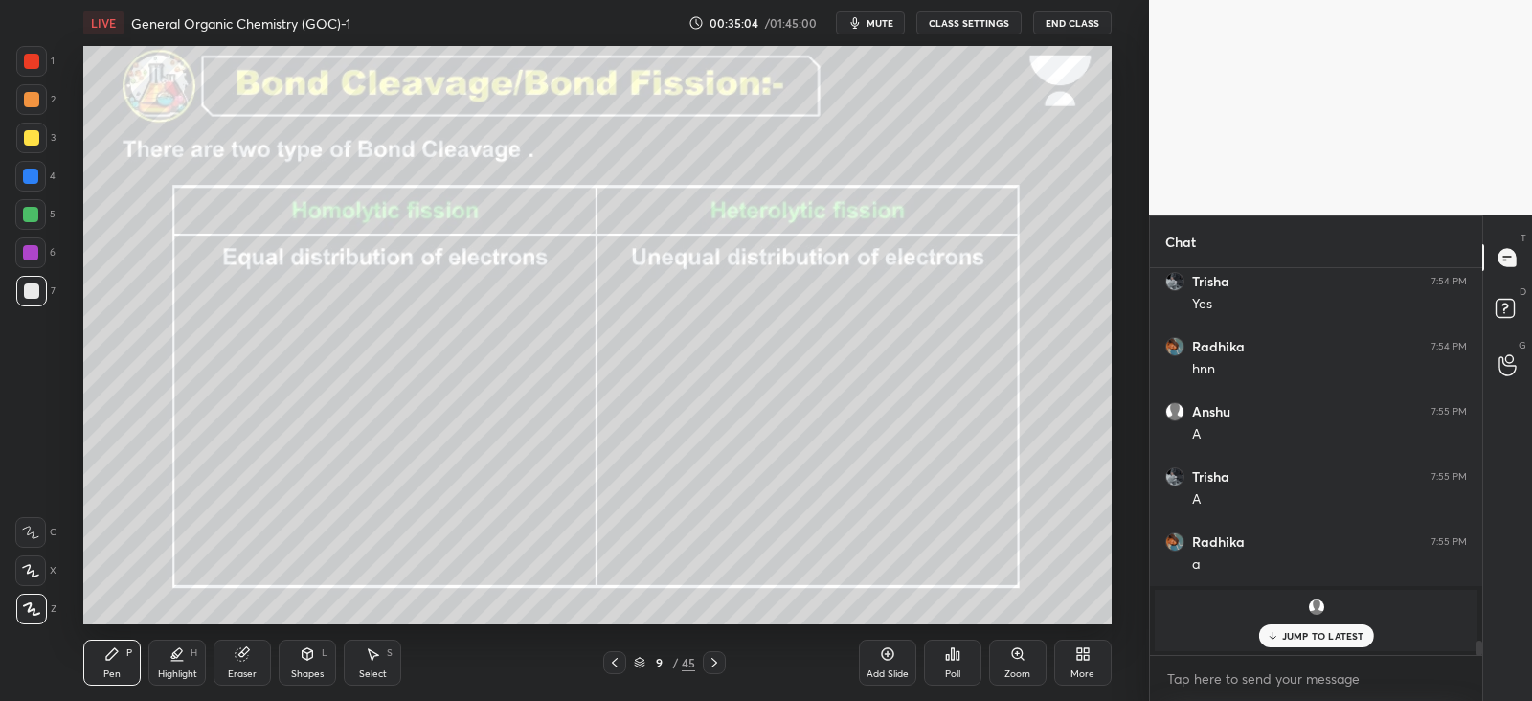
click at [307, 654] on icon at bounding box center [307, 656] width 0 height 7
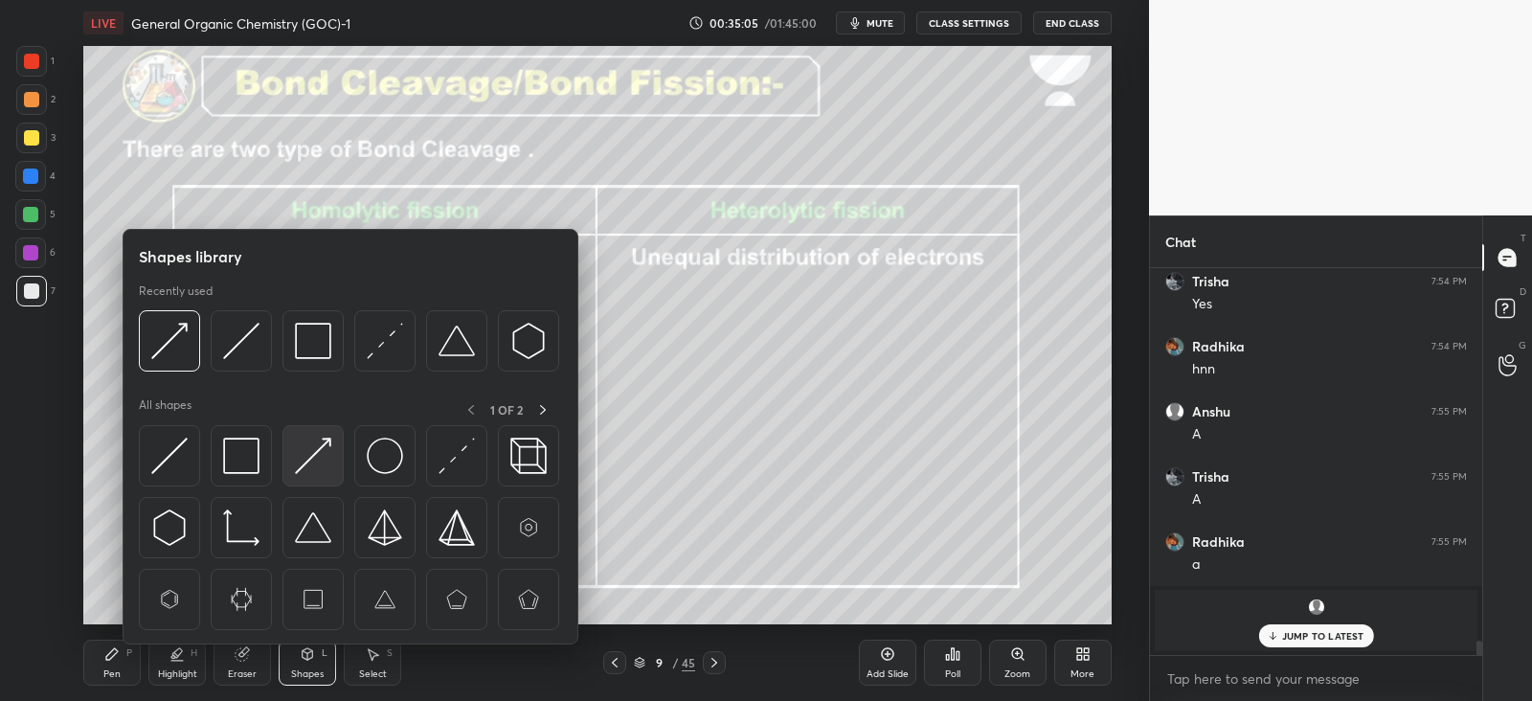
click at [320, 439] on img at bounding box center [313, 456] width 36 height 36
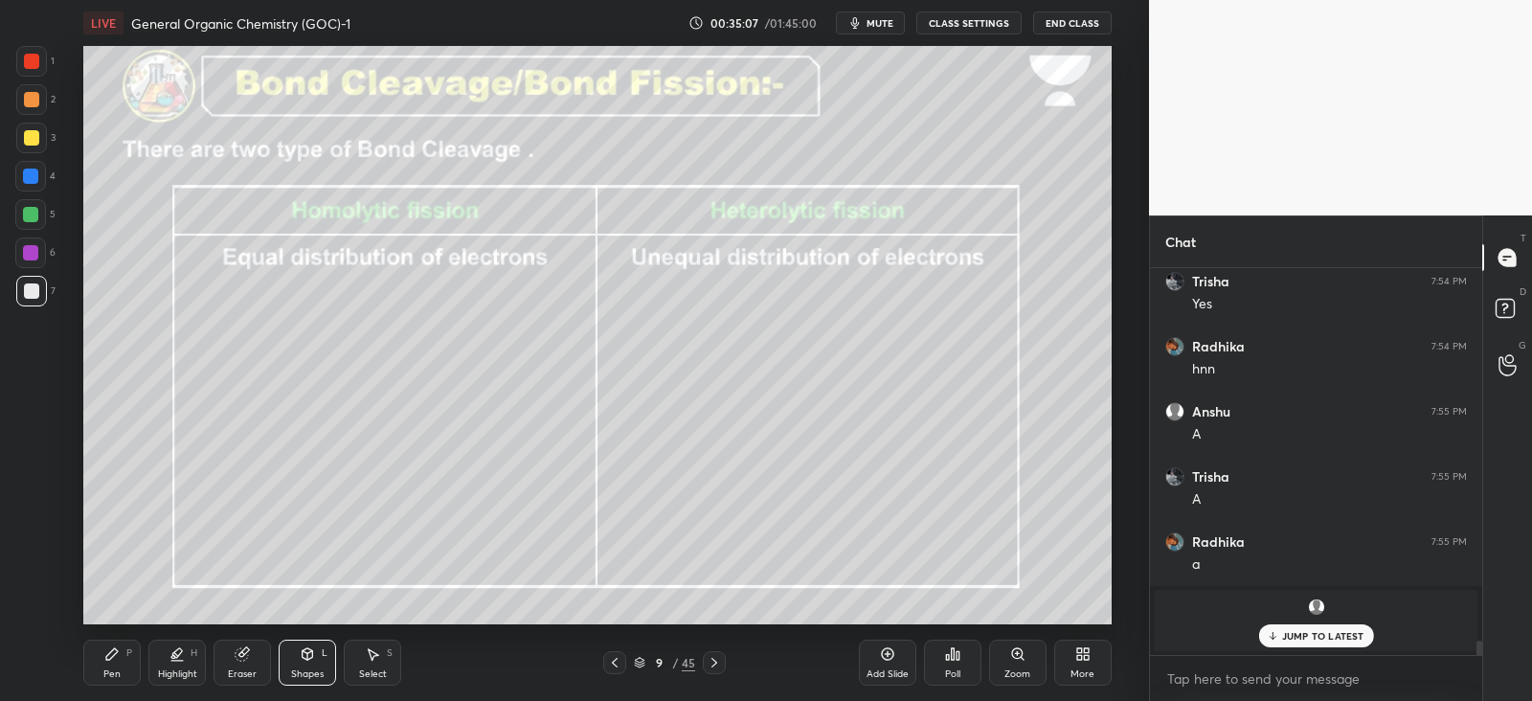
click at [119, 643] on div "Pen P" at bounding box center [111, 663] width 57 height 46
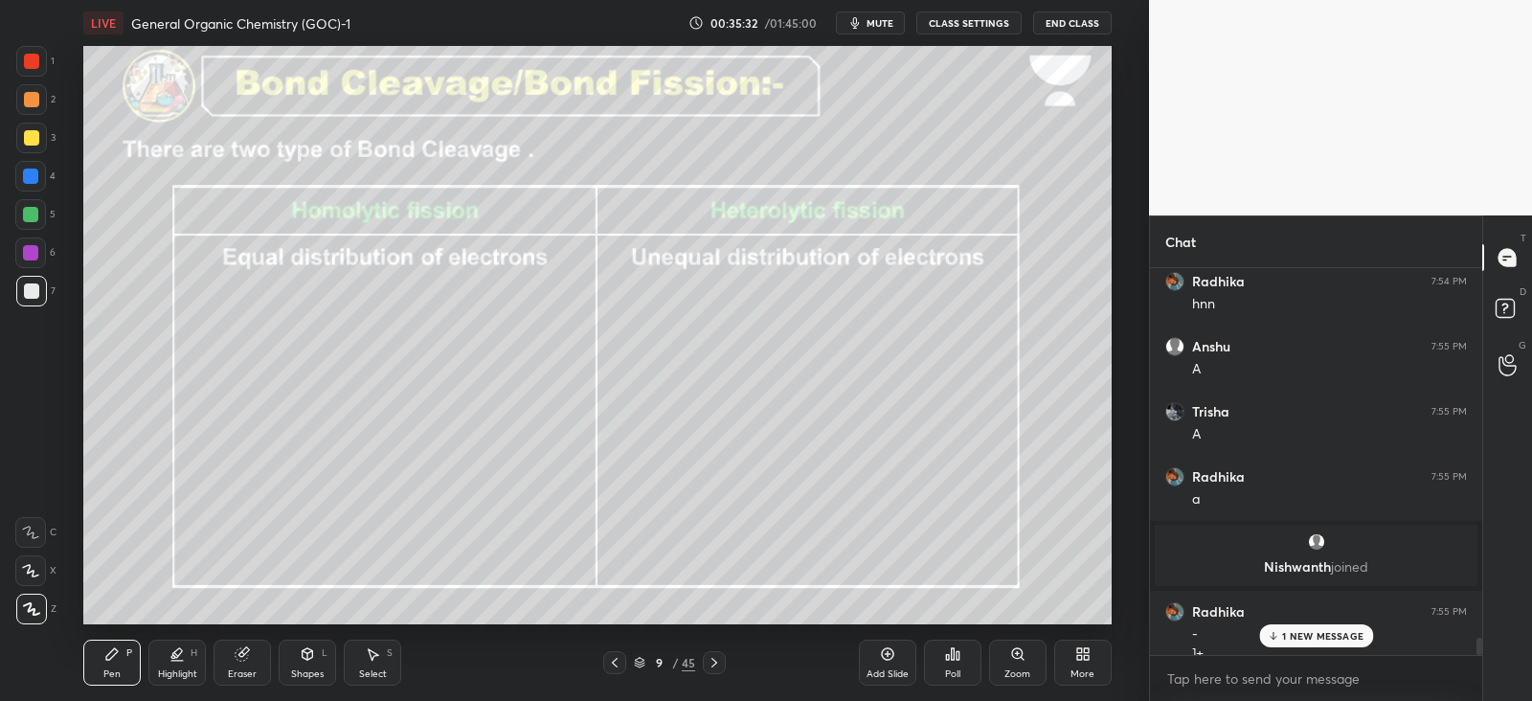
scroll to position [8488, 0]
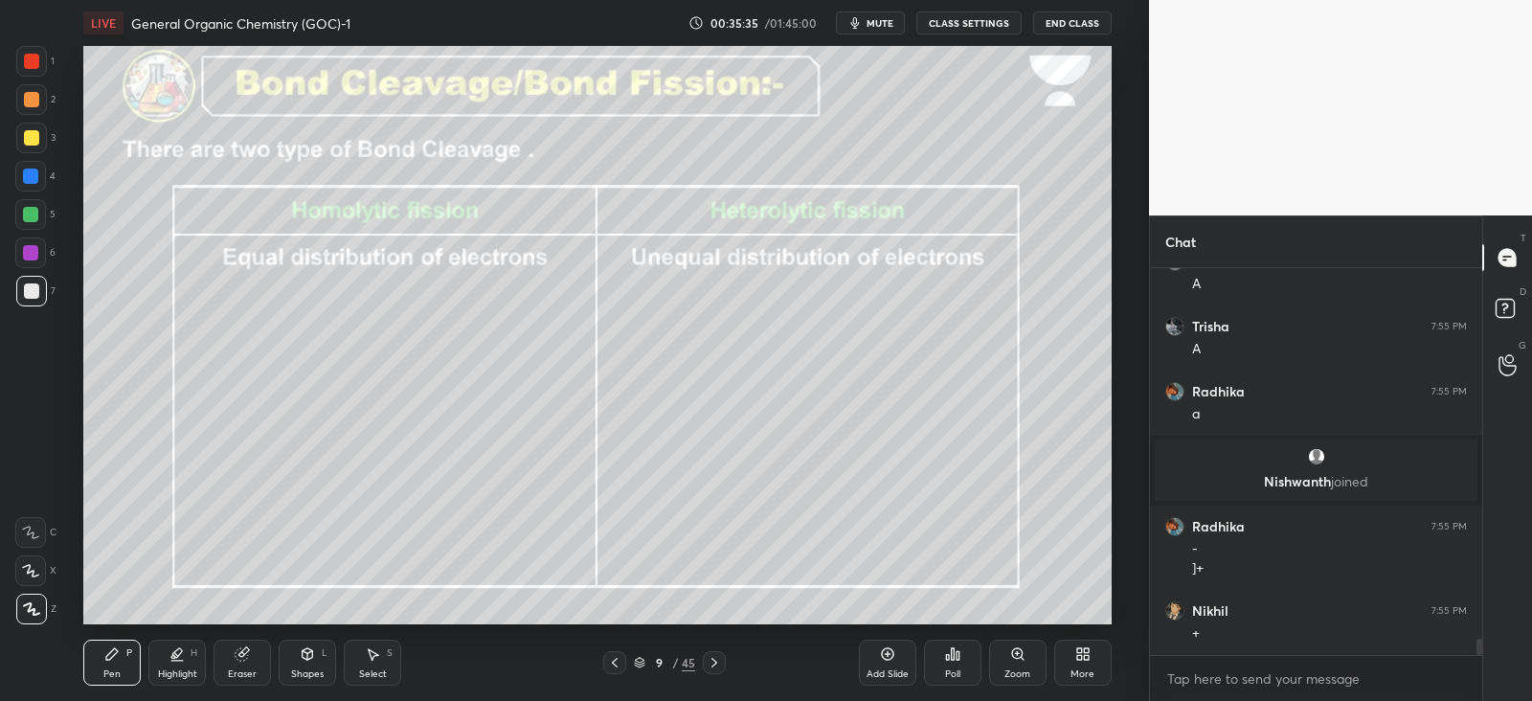
click at [41, 140] on div at bounding box center [31, 138] width 31 height 31
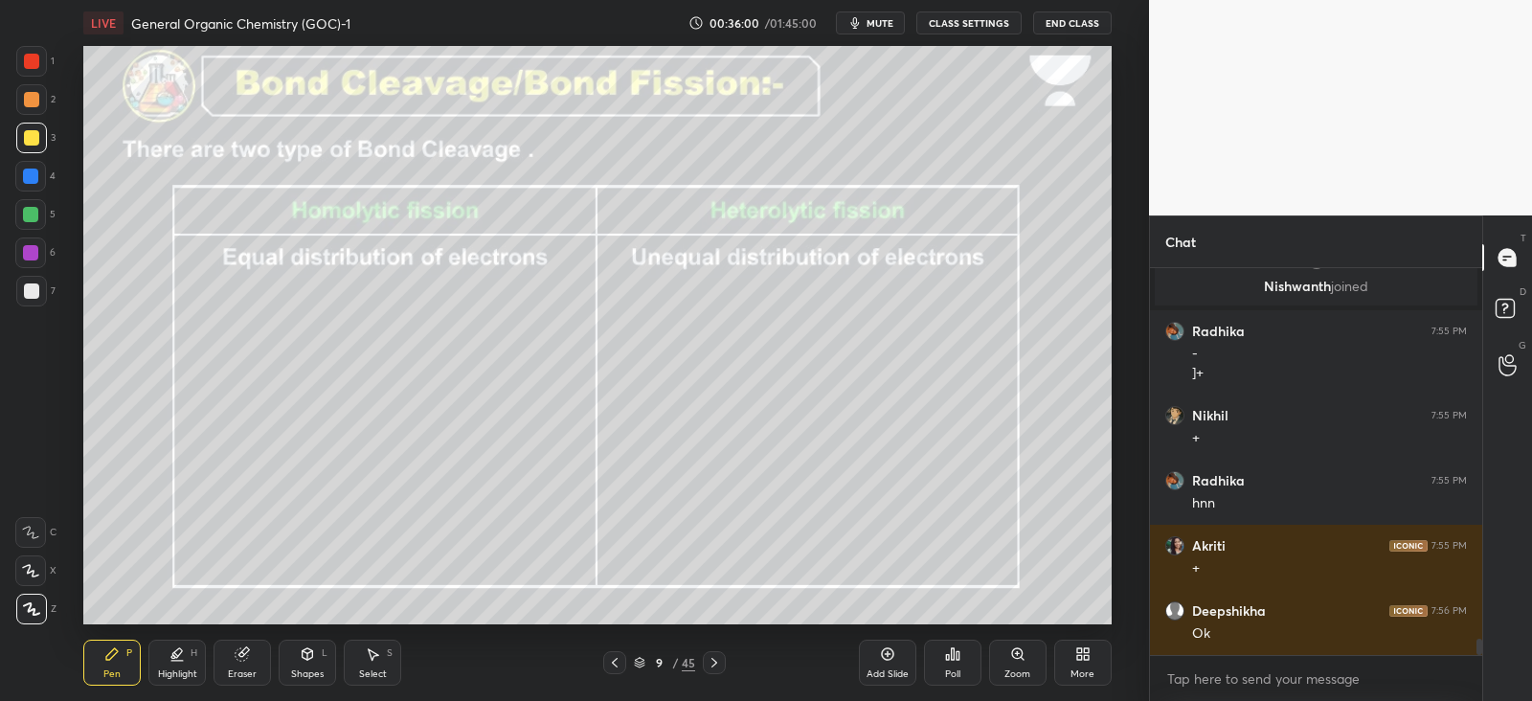
scroll to position [8813, 0]
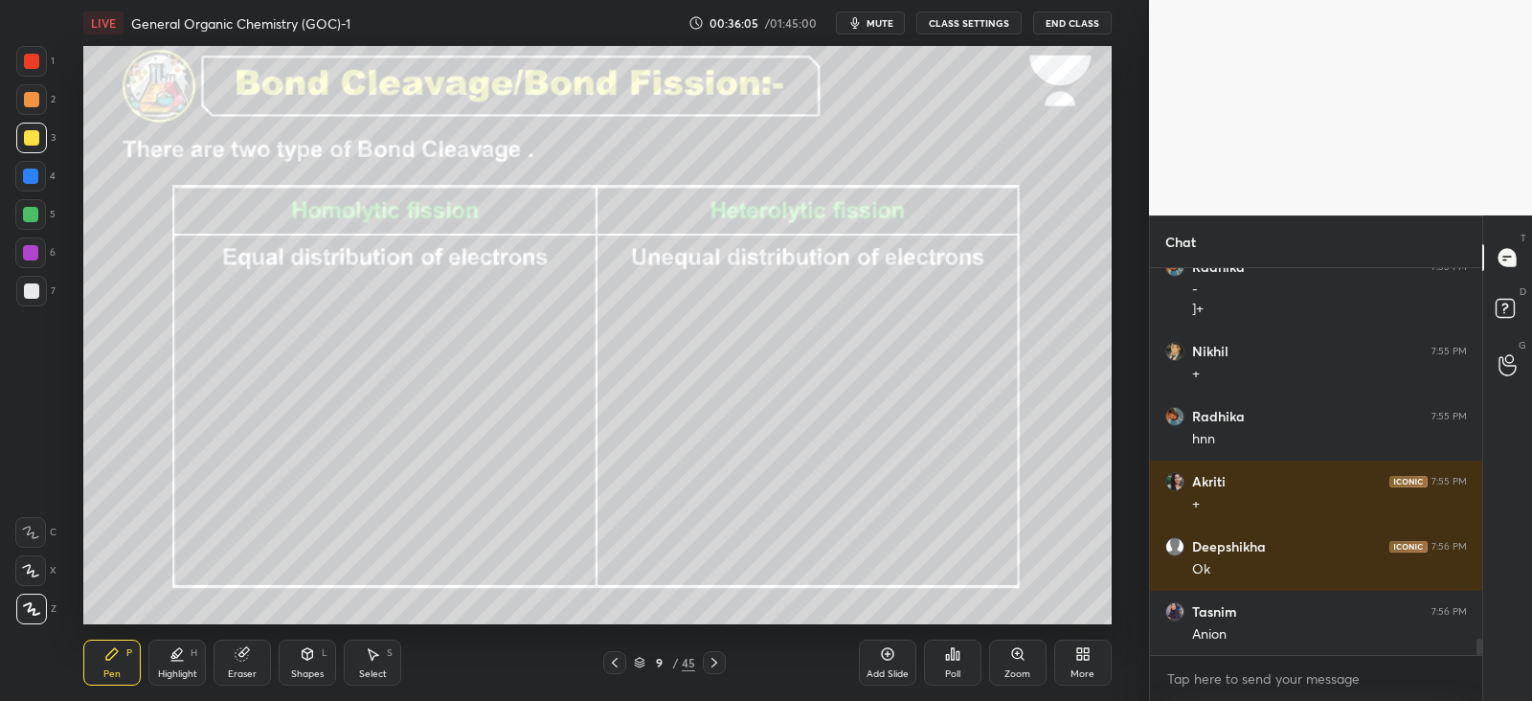
click at [34, 290] on div at bounding box center [31, 290] width 15 height 15
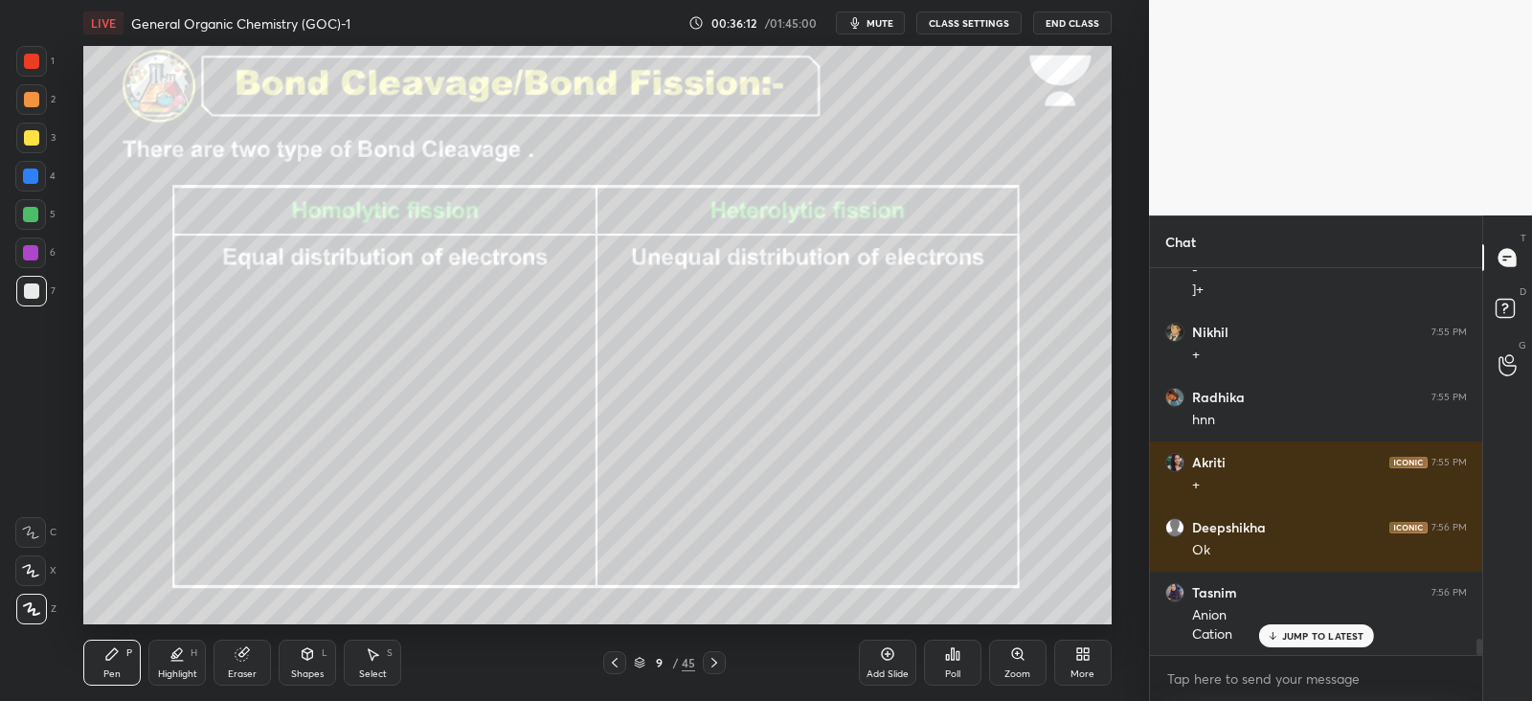
click at [33, 136] on div at bounding box center [31, 137] width 15 height 15
click at [34, 289] on div at bounding box center [31, 290] width 15 height 15
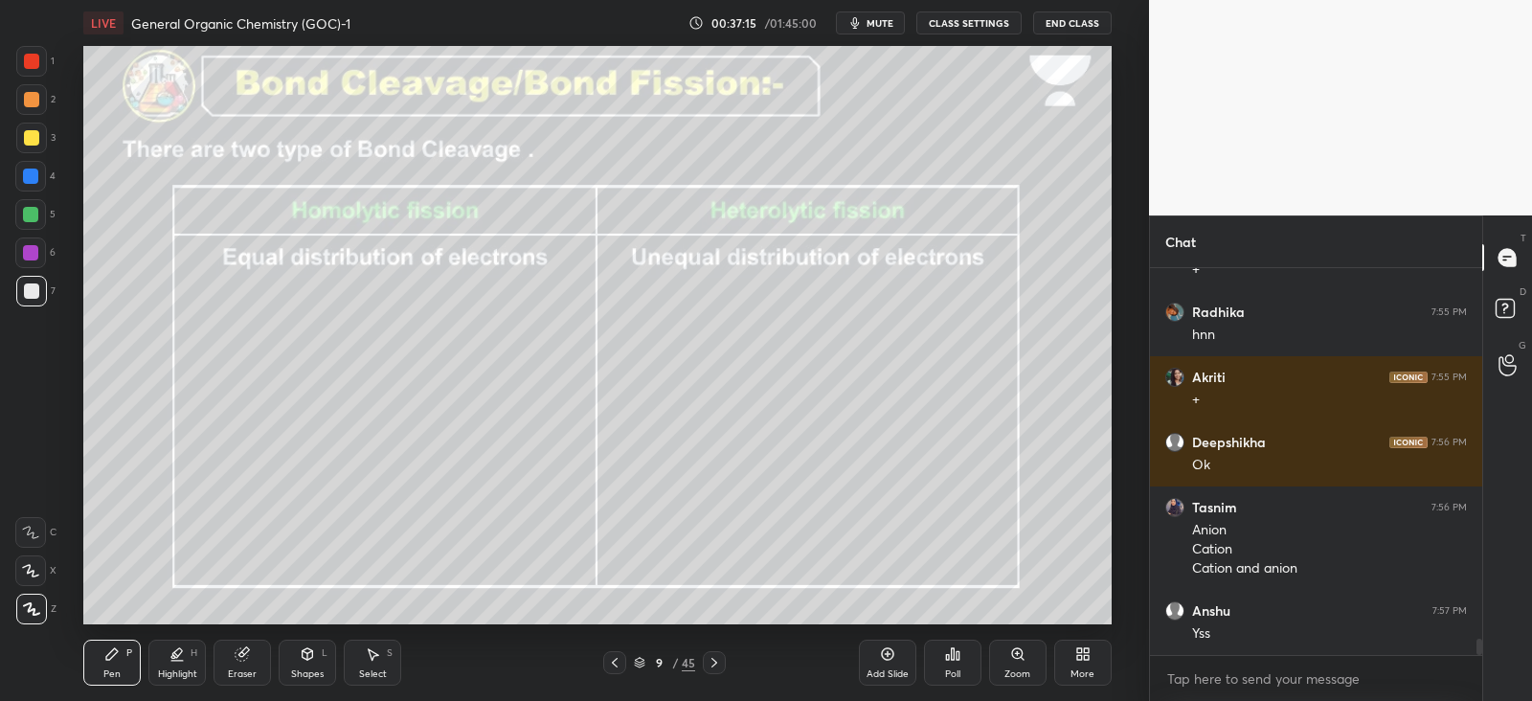
scroll to position [9113, 0]
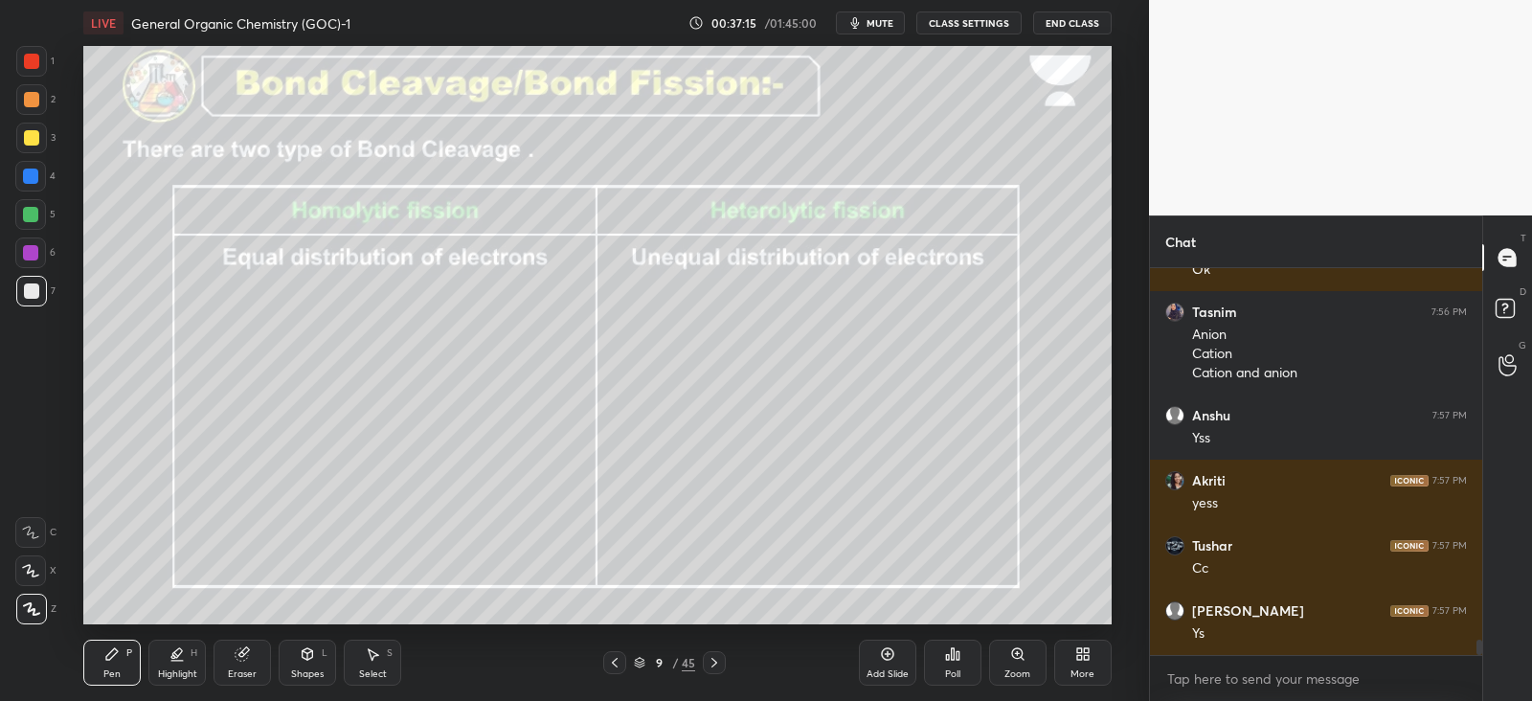
click at [712, 659] on icon at bounding box center [714, 663] width 6 height 10
click at [27, 138] on div at bounding box center [31, 137] width 15 height 15
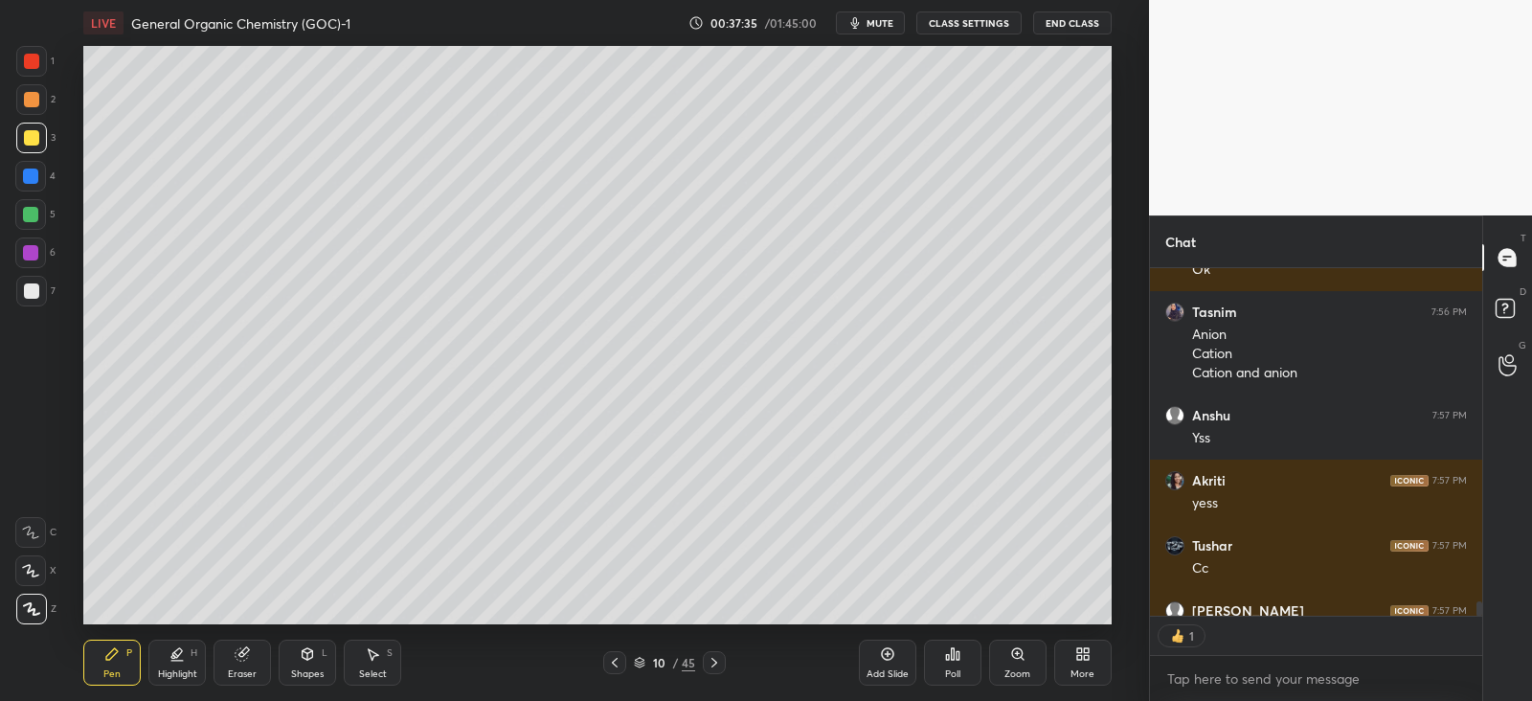
scroll to position [342, 325]
click at [35, 284] on div at bounding box center [31, 290] width 15 height 15
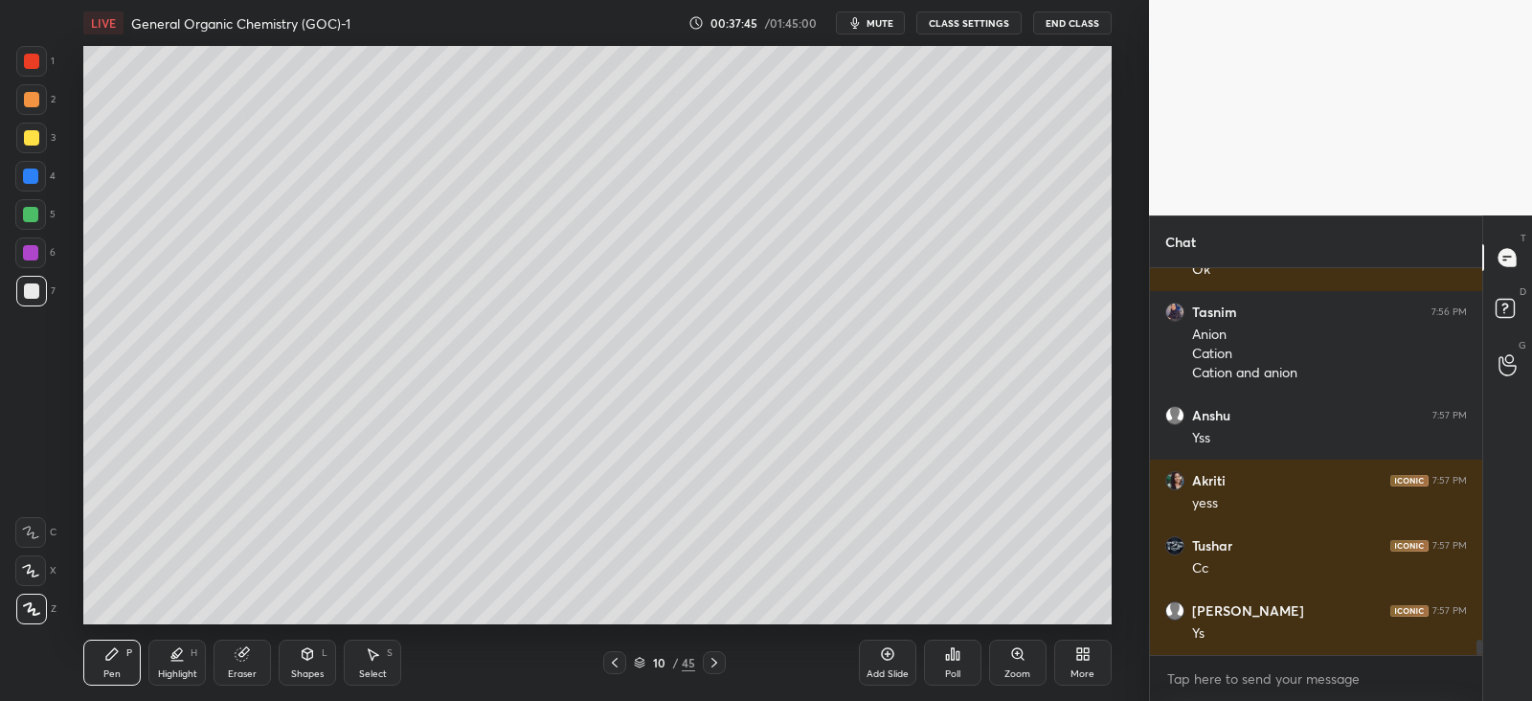
scroll to position [6, 6]
click at [311, 662] on div "Shapes L" at bounding box center [307, 663] width 57 height 46
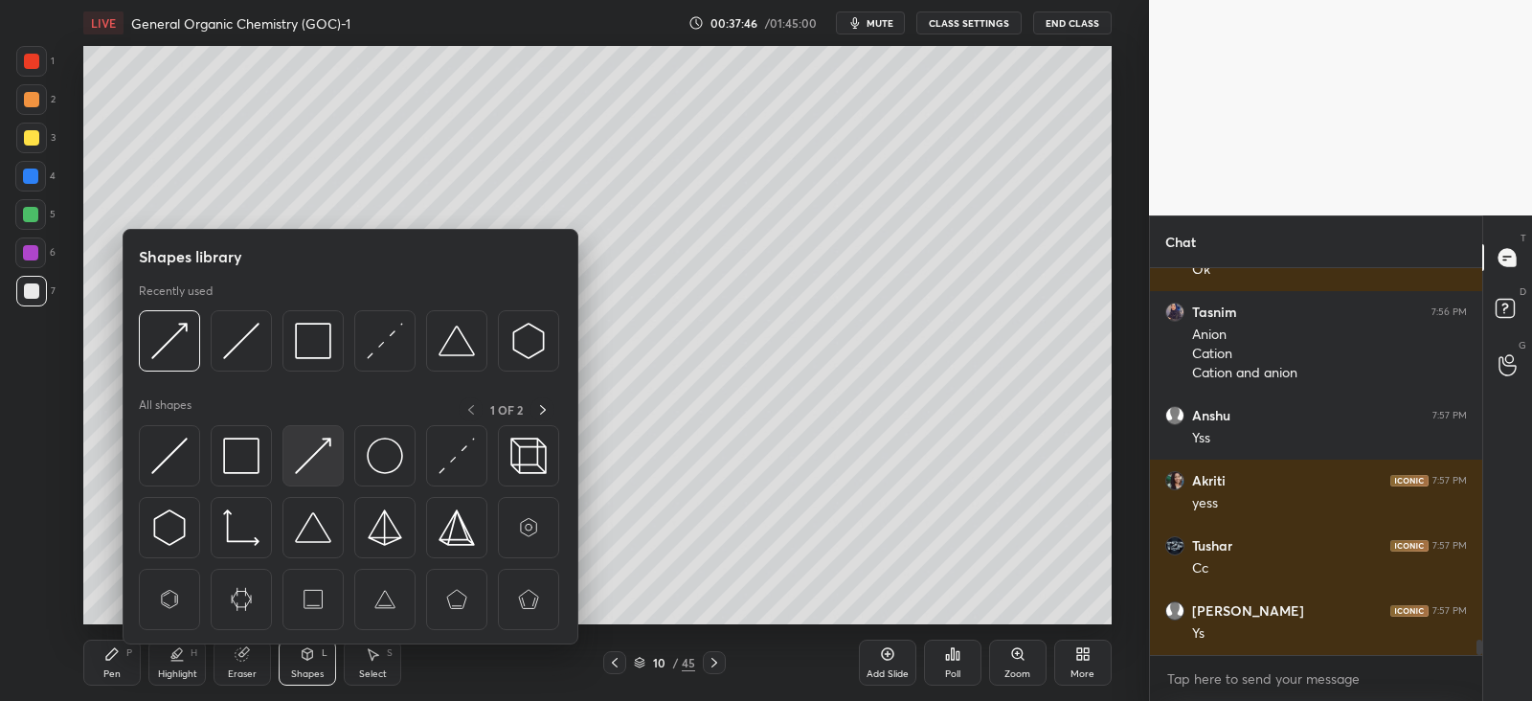
click at [312, 457] on img at bounding box center [313, 456] width 36 height 36
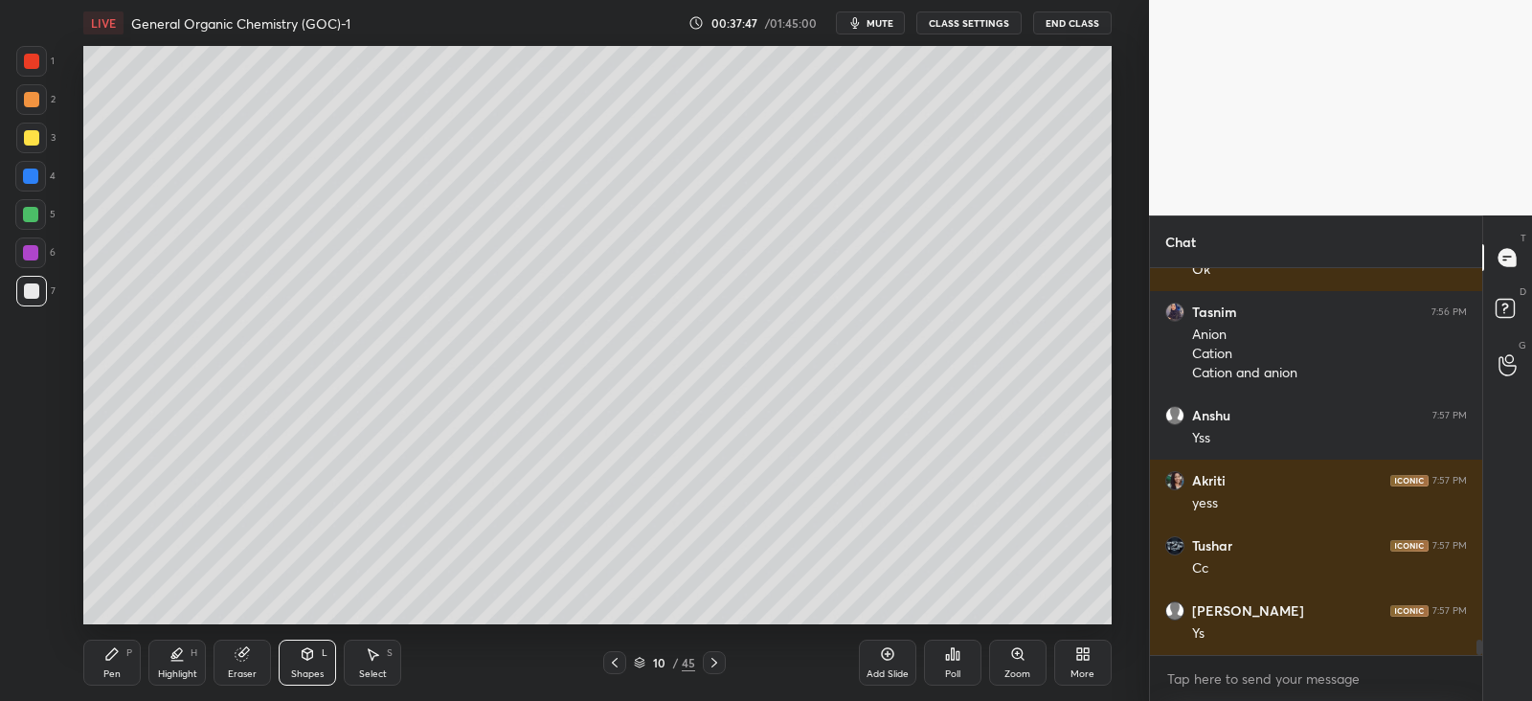
click at [111, 647] on icon at bounding box center [111, 653] width 15 height 15
click at [29, 137] on div at bounding box center [31, 137] width 15 height 15
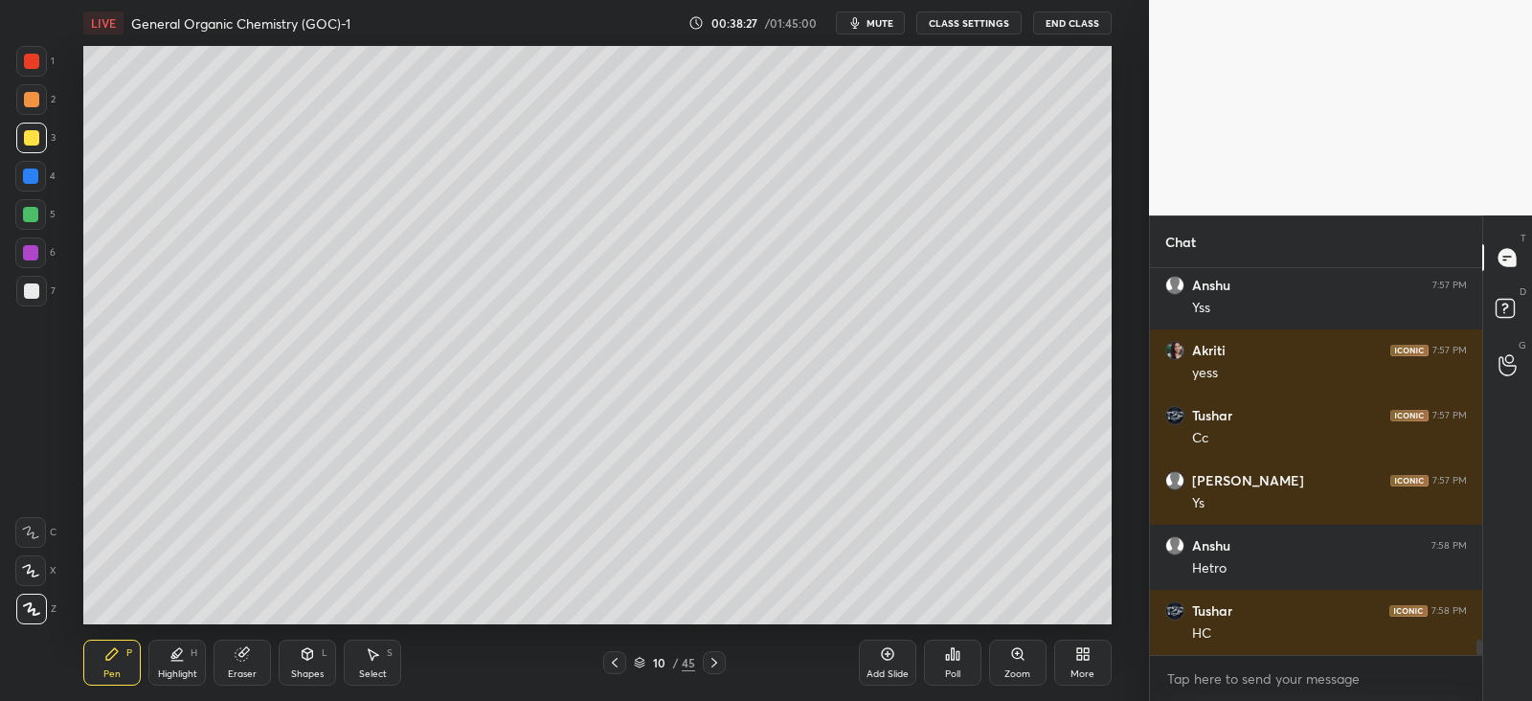
scroll to position [9307, 0]
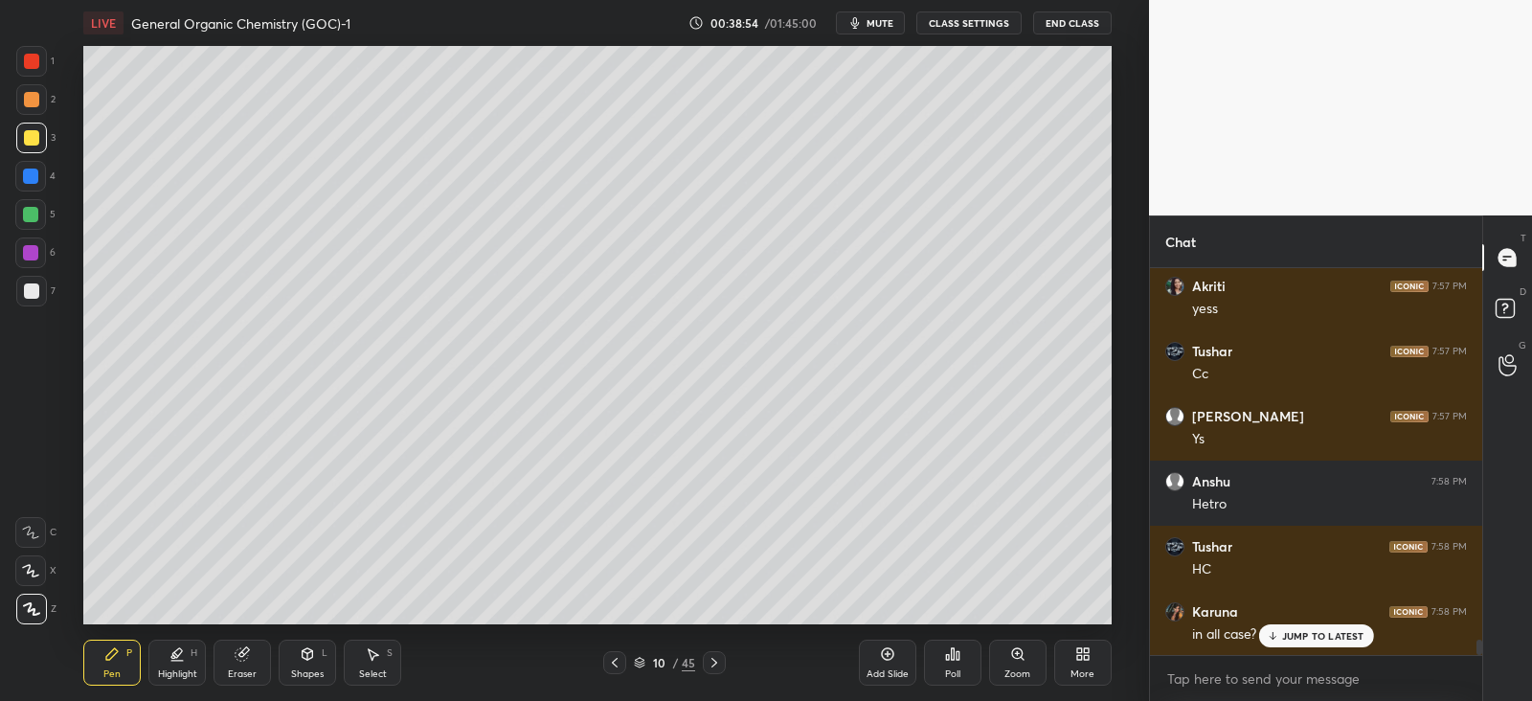
click at [34, 174] on div at bounding box center [30, 175] width 15 height 15
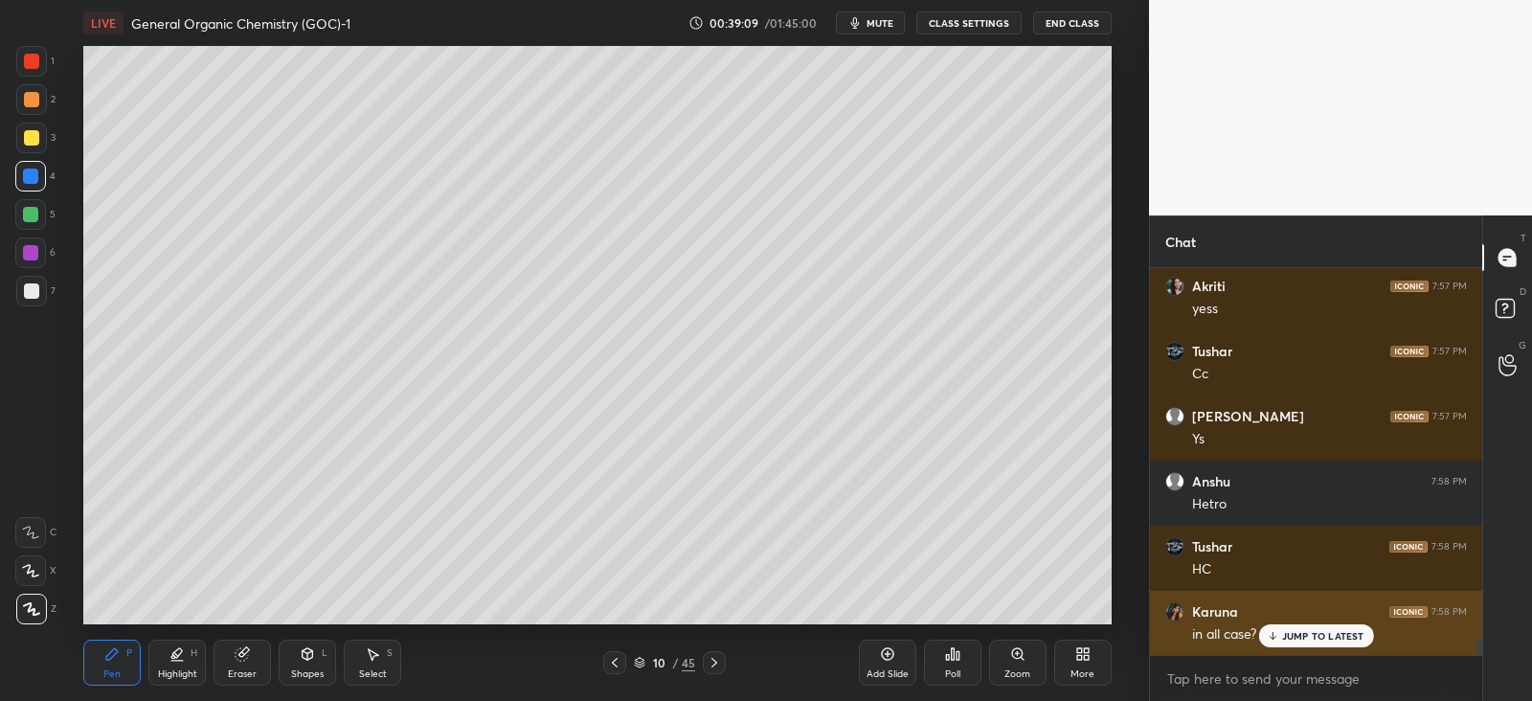
click at [1293, 639] on p "JUMP TO LATEST" at bounding box center [1323, 635] width 82 height 11
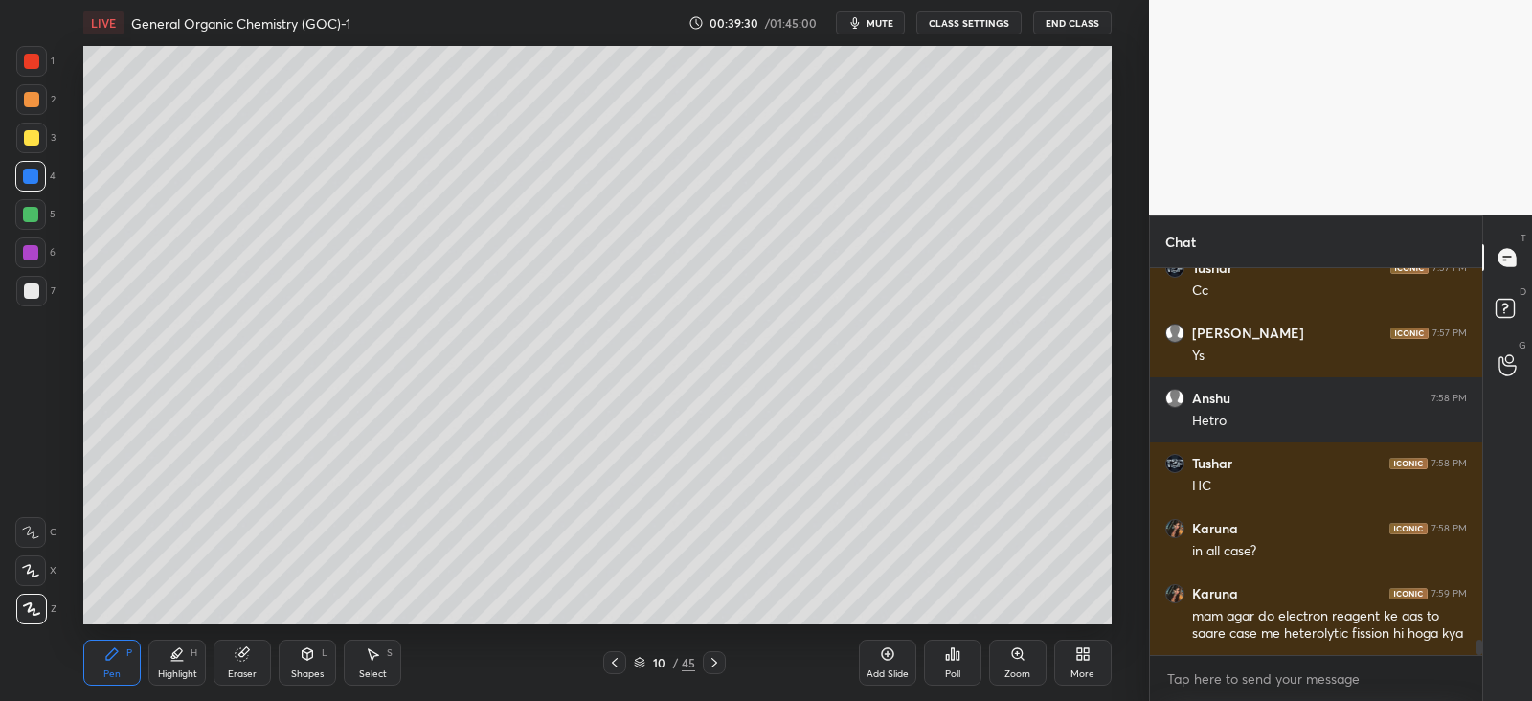
click at [37, 210] on div at bounding box center [30, 214] width 15 height 15
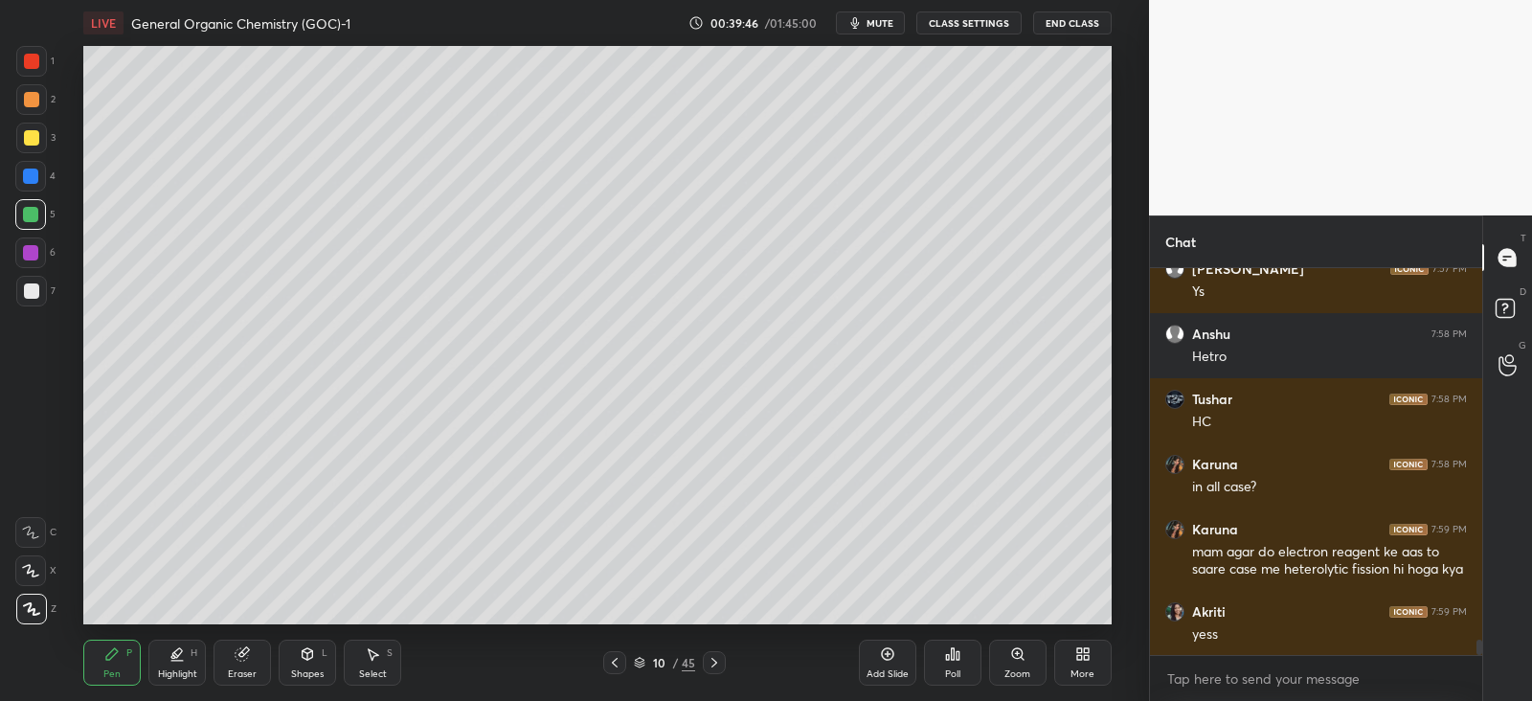
scroll to position [9521, 0]
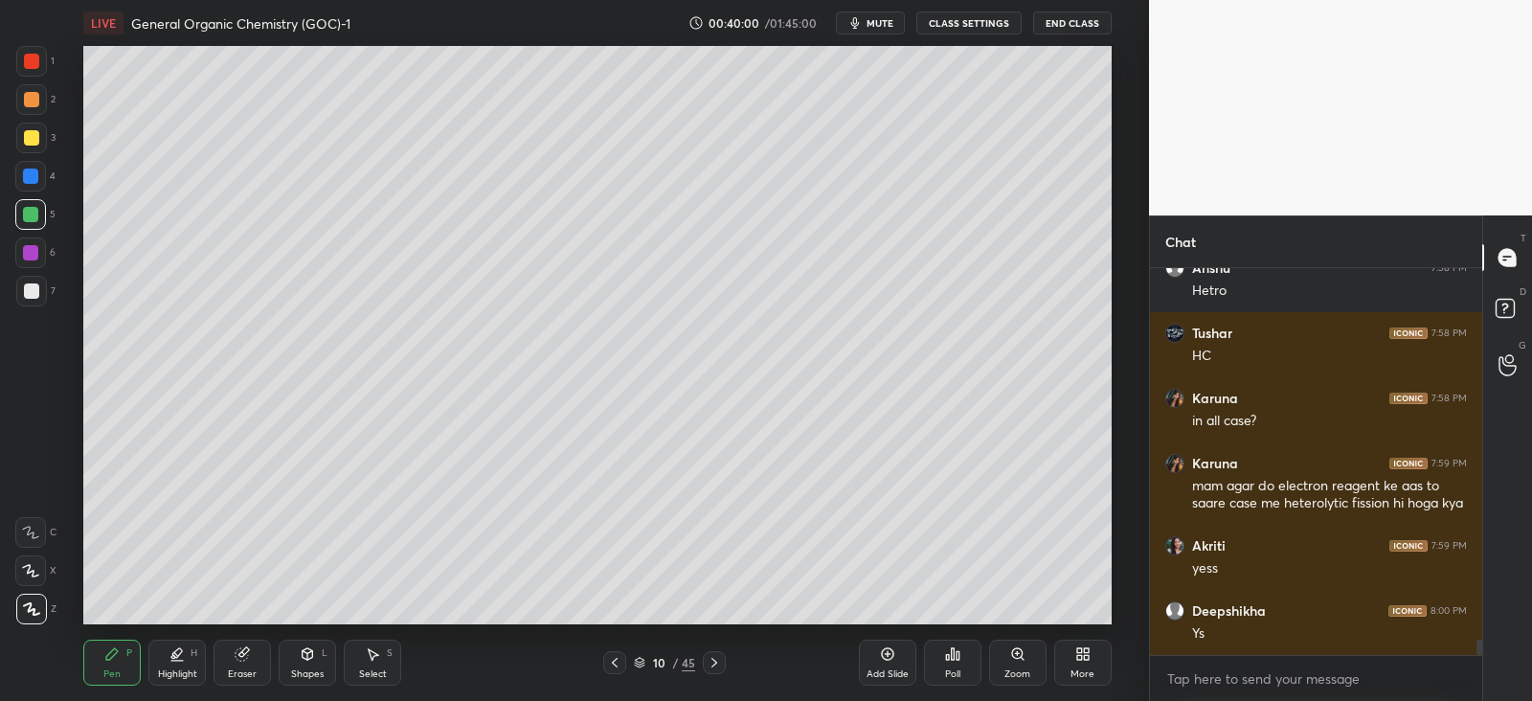
click at [28, 136] on div at bounding box center [31, 137] width 15 height 15
click at [32, 136] on div at bounding box center [31, 137] width 15 height 15
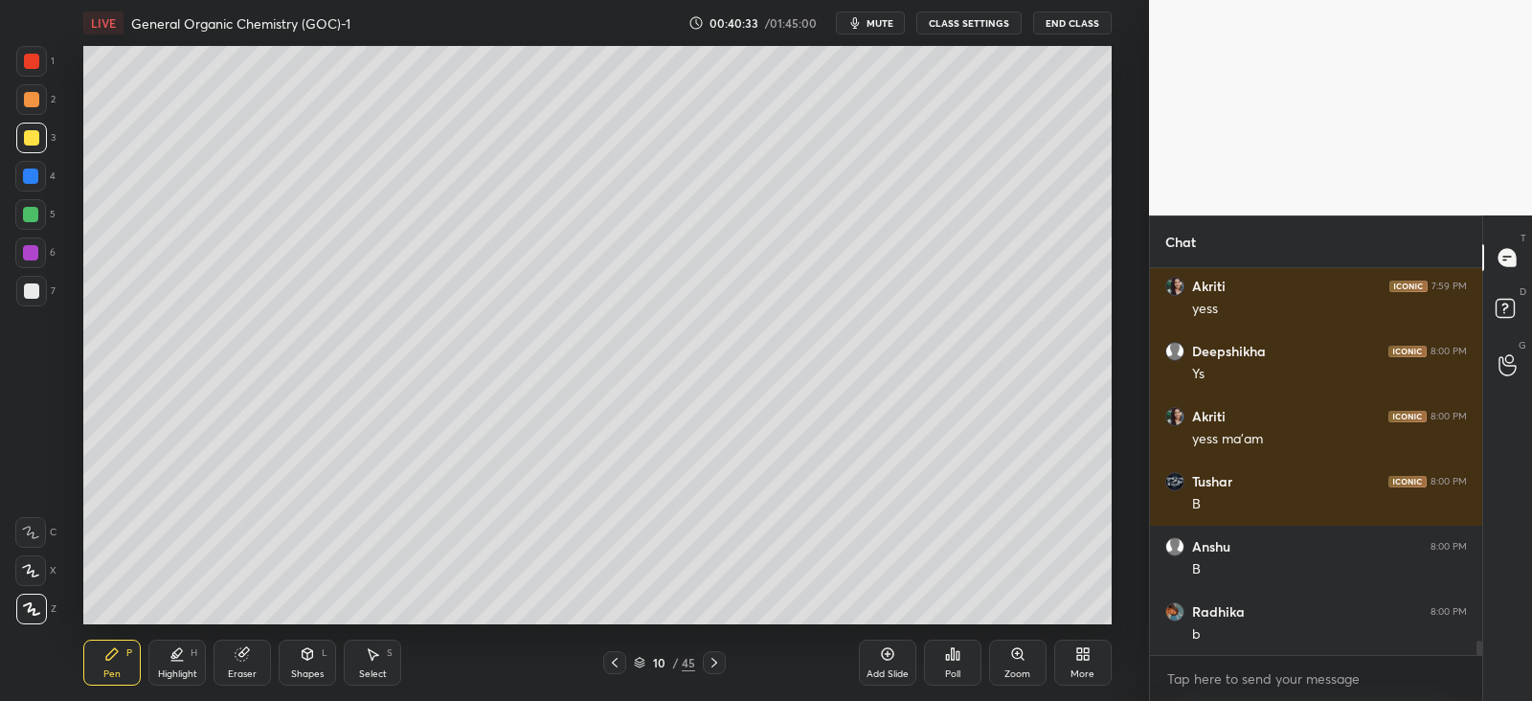
scroll to position [9846, 0]
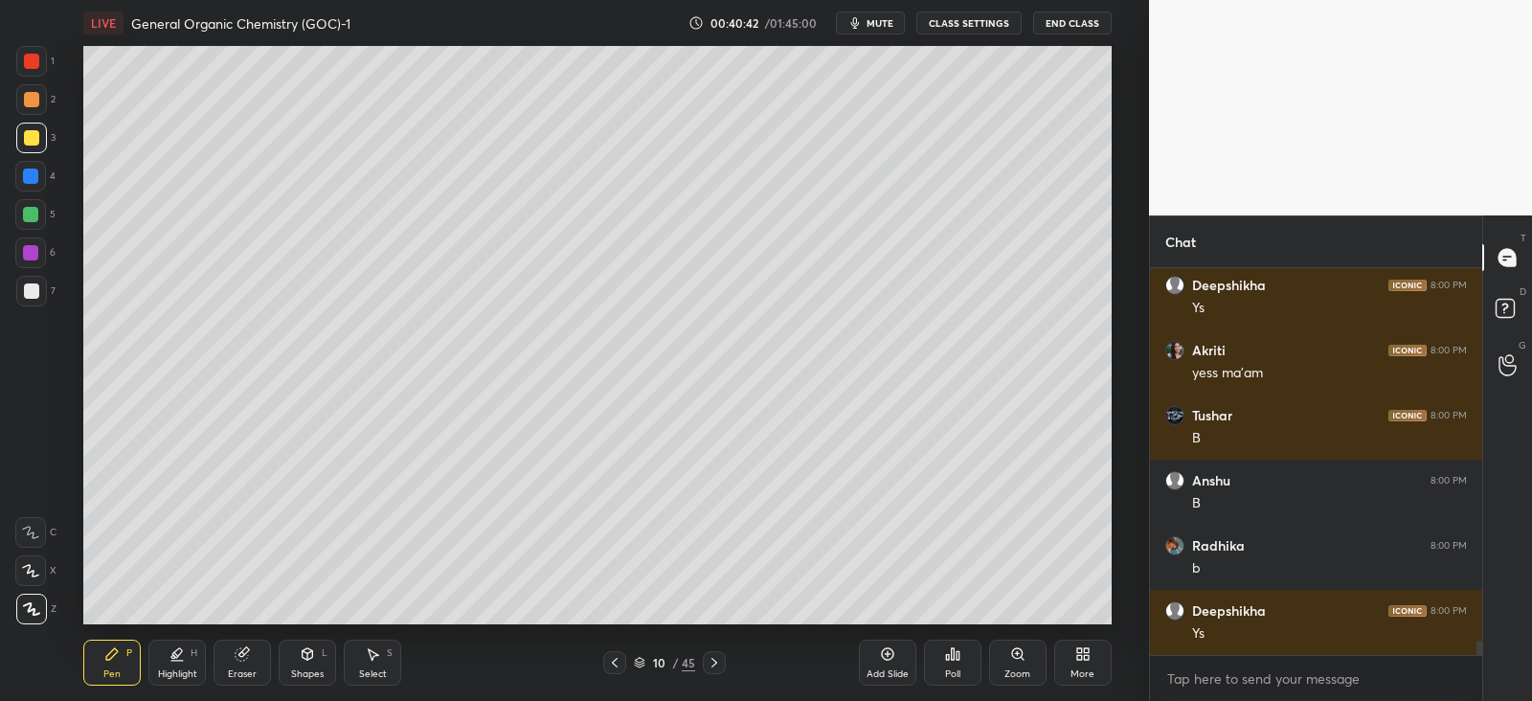
click at [34, 94] on div at bounding box center [31, 99] width 15 height 15
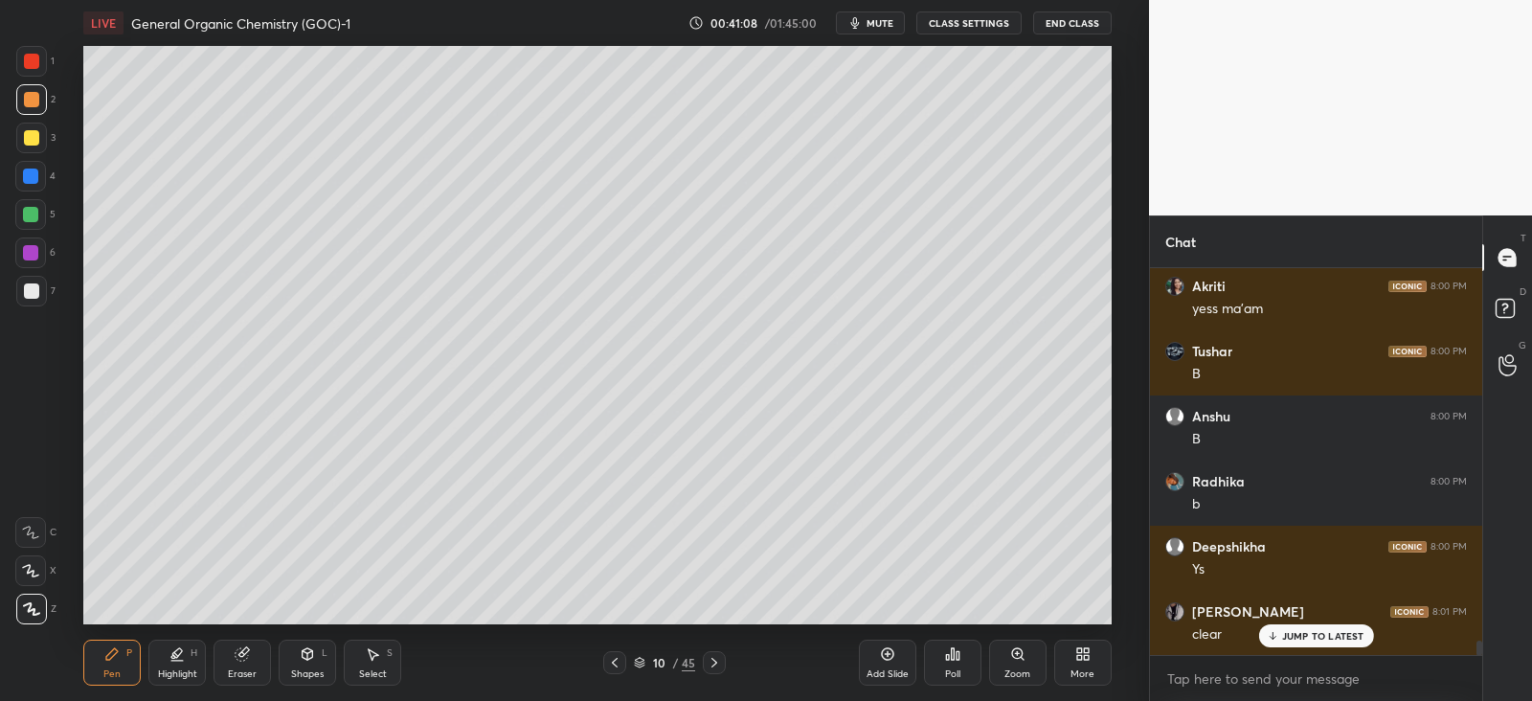
click at [34, 284] on div at bounding box center [31, 290] width 15 height 15
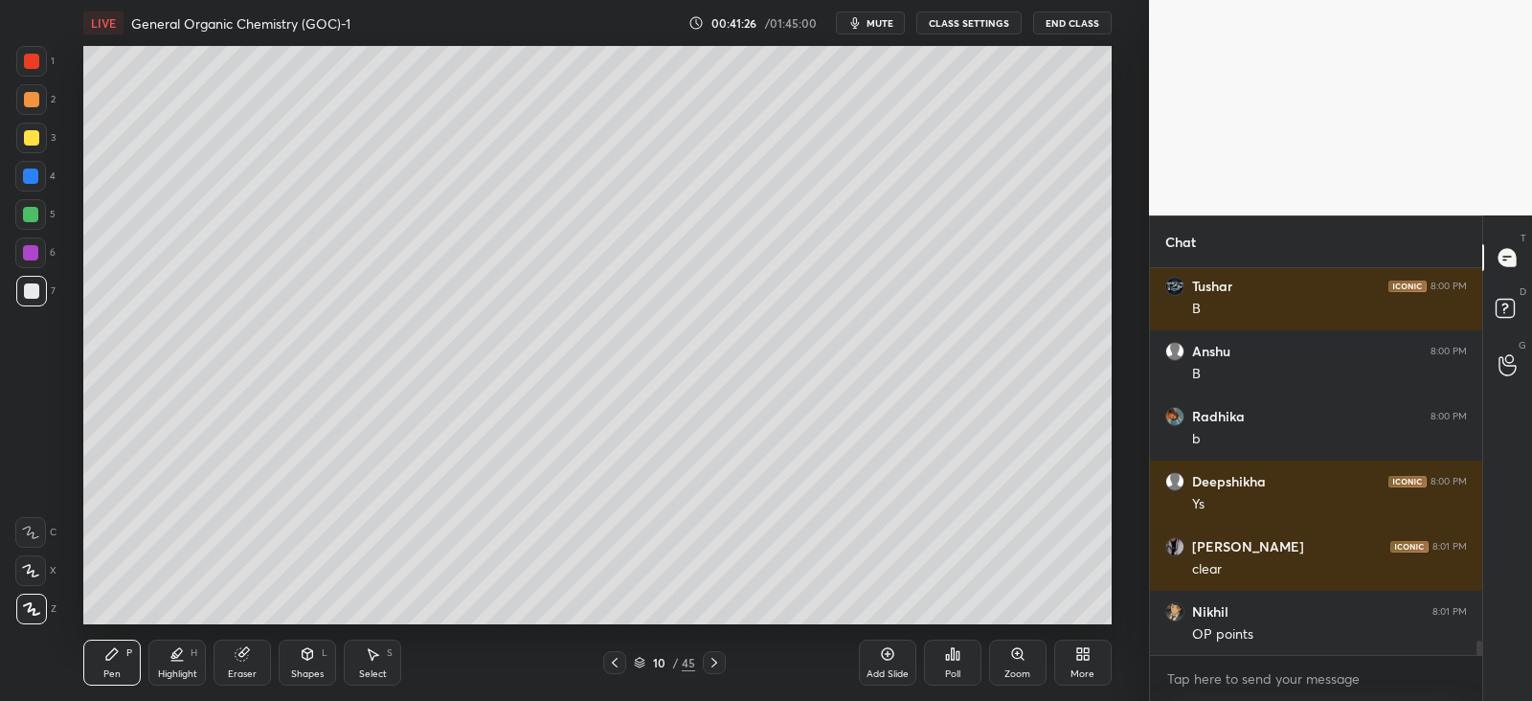
scroll to position [10042, 0]
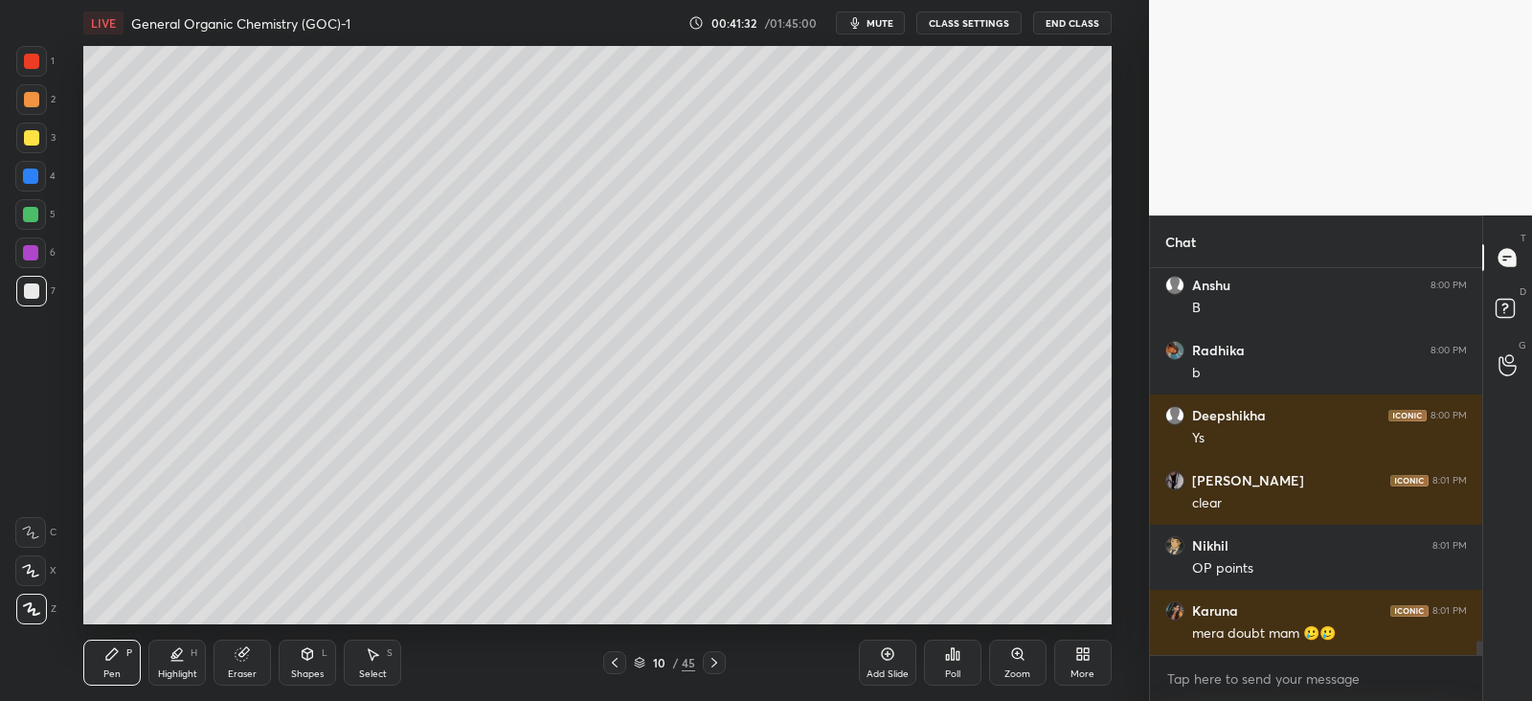
click at [34, 215] on div at bounding box center [30, 214] width 15 height 15
click at [244, 653] on icon at bounding box center [242, 654] width 12 height 12
click at [134, 650] on div "Pen P" at bounding box center [111, 663] width 57 height 46
click at [33, 285] on div at bounding box center [31, 290] width 15 height 15
click at [717, 657] on icon at bounding box center [714, 662] width 15 height 15
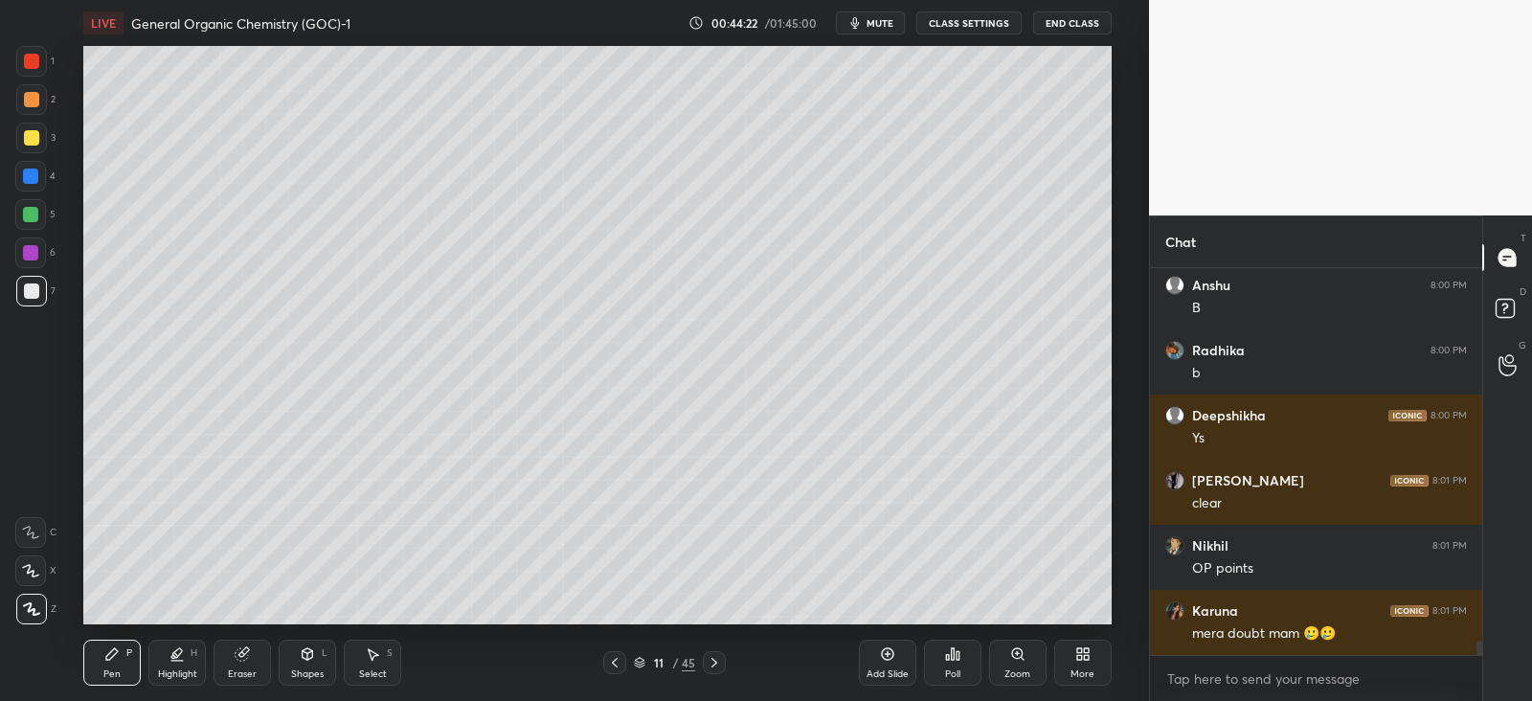
click at [29, 172] on div at bounding box center [30, 175] width 15 height 15
click at [25, 173] on div at bounding box center [30, 175] width 15 height 15
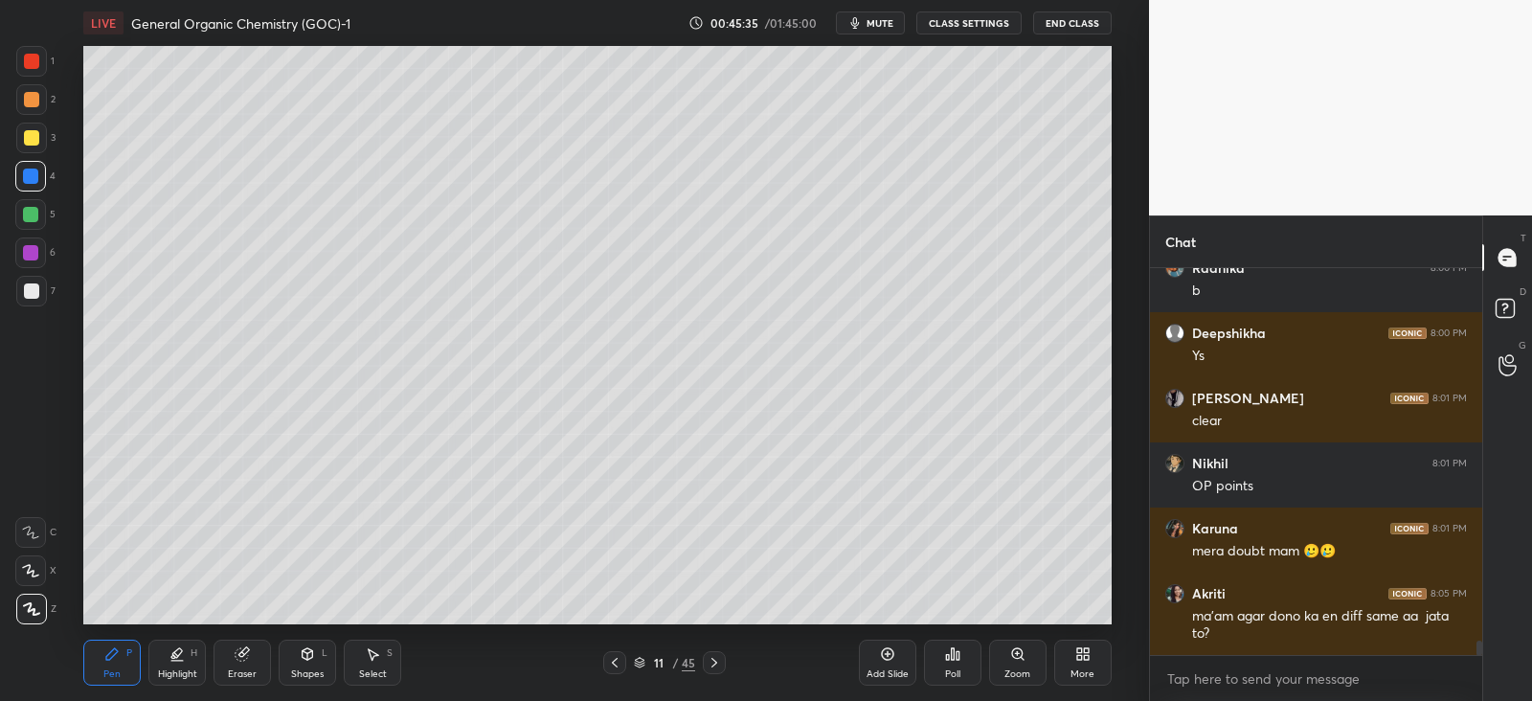
scroll to position [10193, 0]
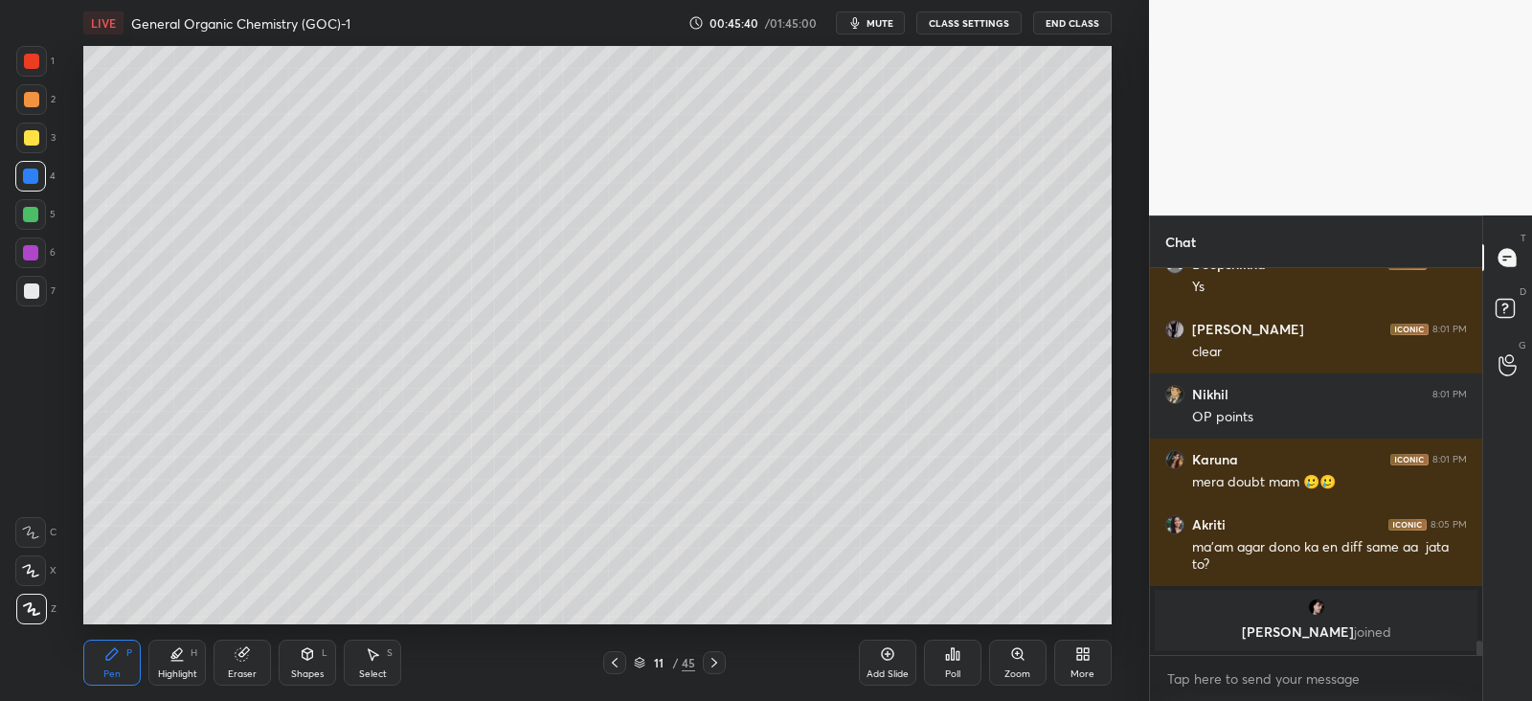
click at [34, 138] on div at bounding box center [31, 137] width 15 height 15
click at [312, 644] on div "Shapes L" at bounding box center [307, 663] width 57 height 46
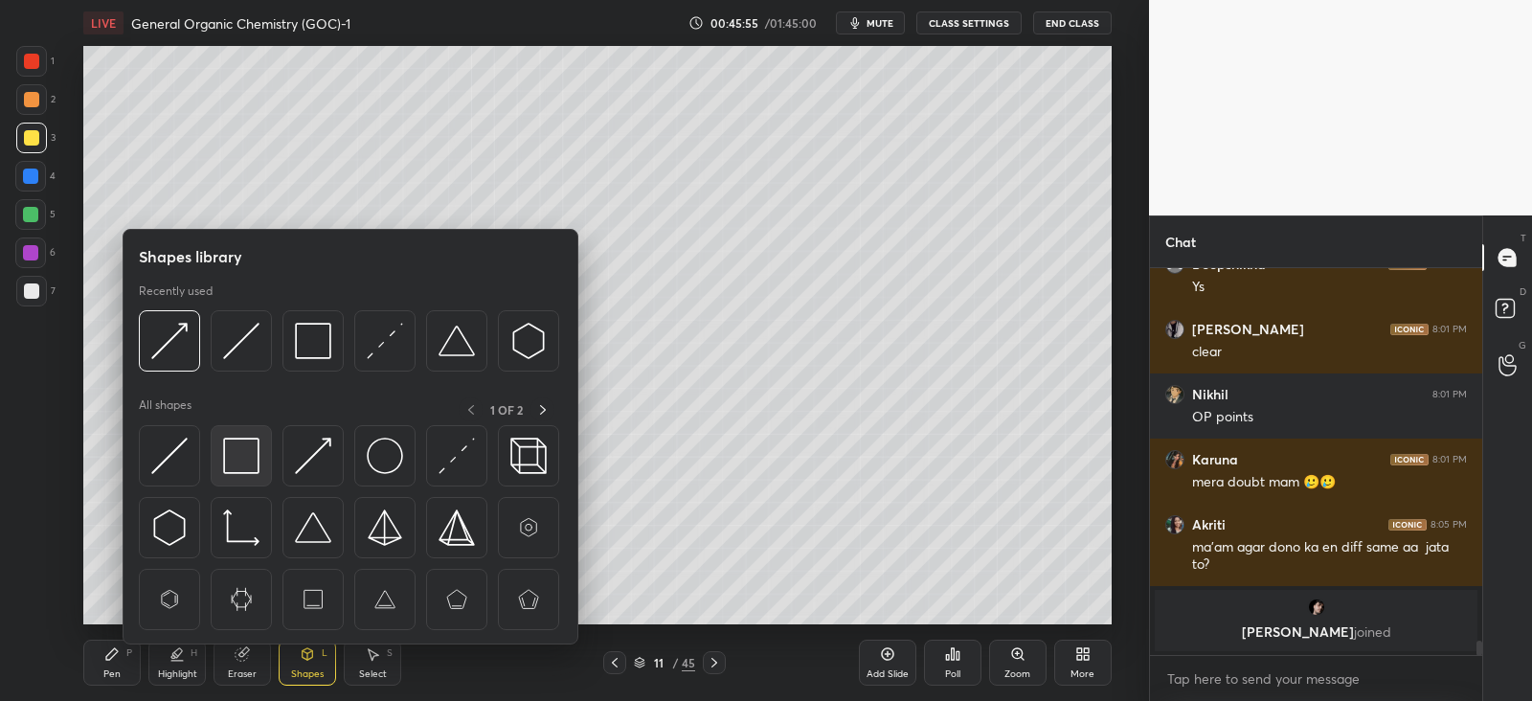
click at [246, 452] on img at bounding box center [241, 456] width 36 height 36
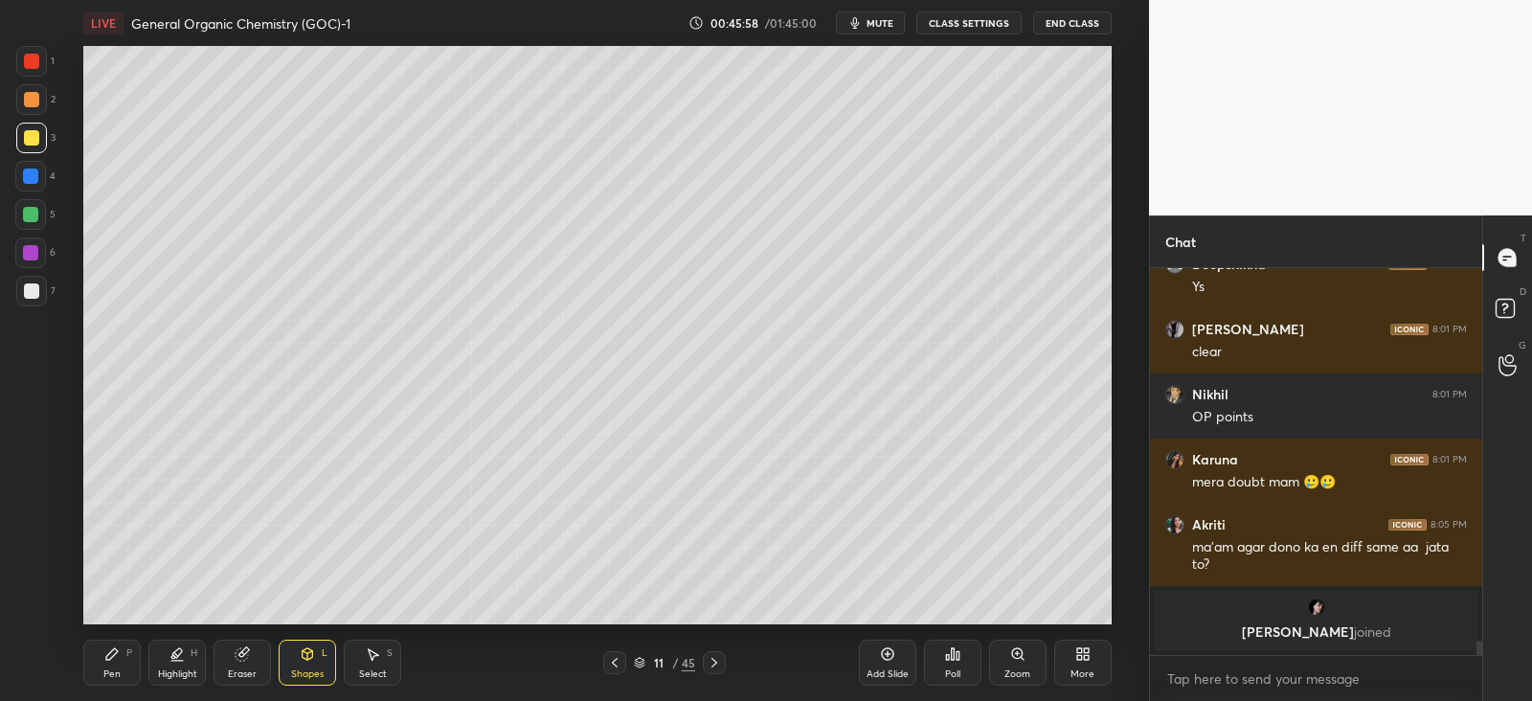
click at [115, 643] on div "Pen P" at bounding box center [111, 663] width 57 height 46
click at [36, 211] on div at bounding box center [30, 214] width 15 height 15
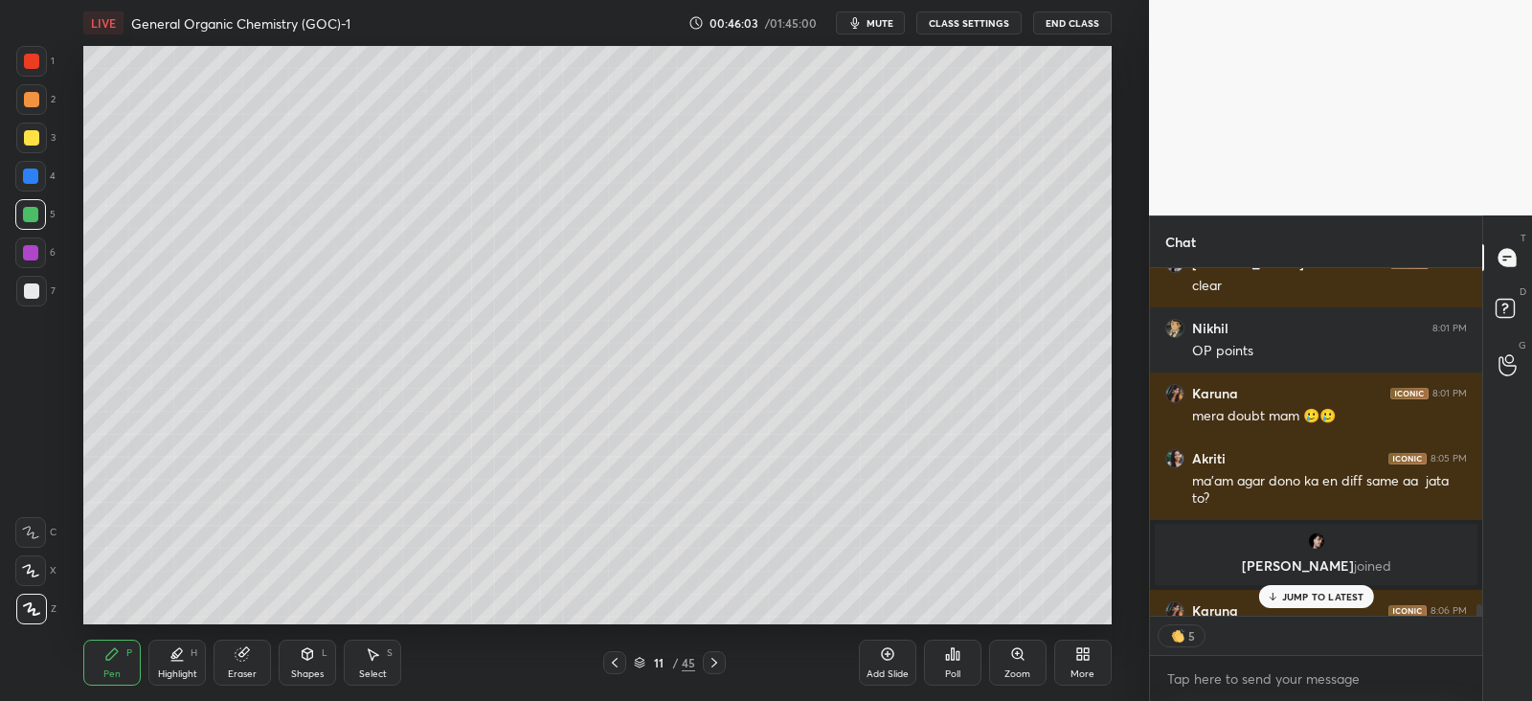
scroll to position [9814, 0]
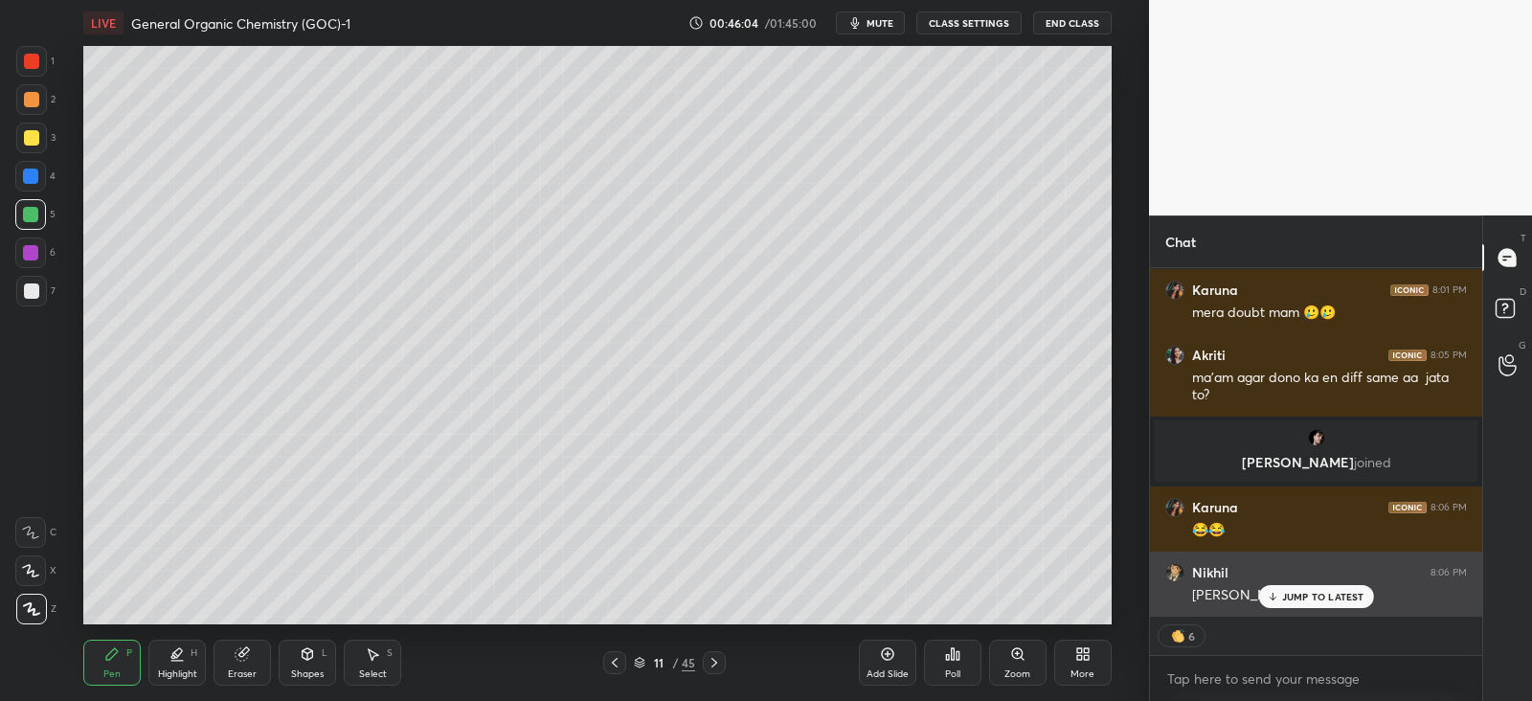
click at [1279, 595] on div "JUMP TO LATEST" at bounding box center [1315, 596] width 115 height 23
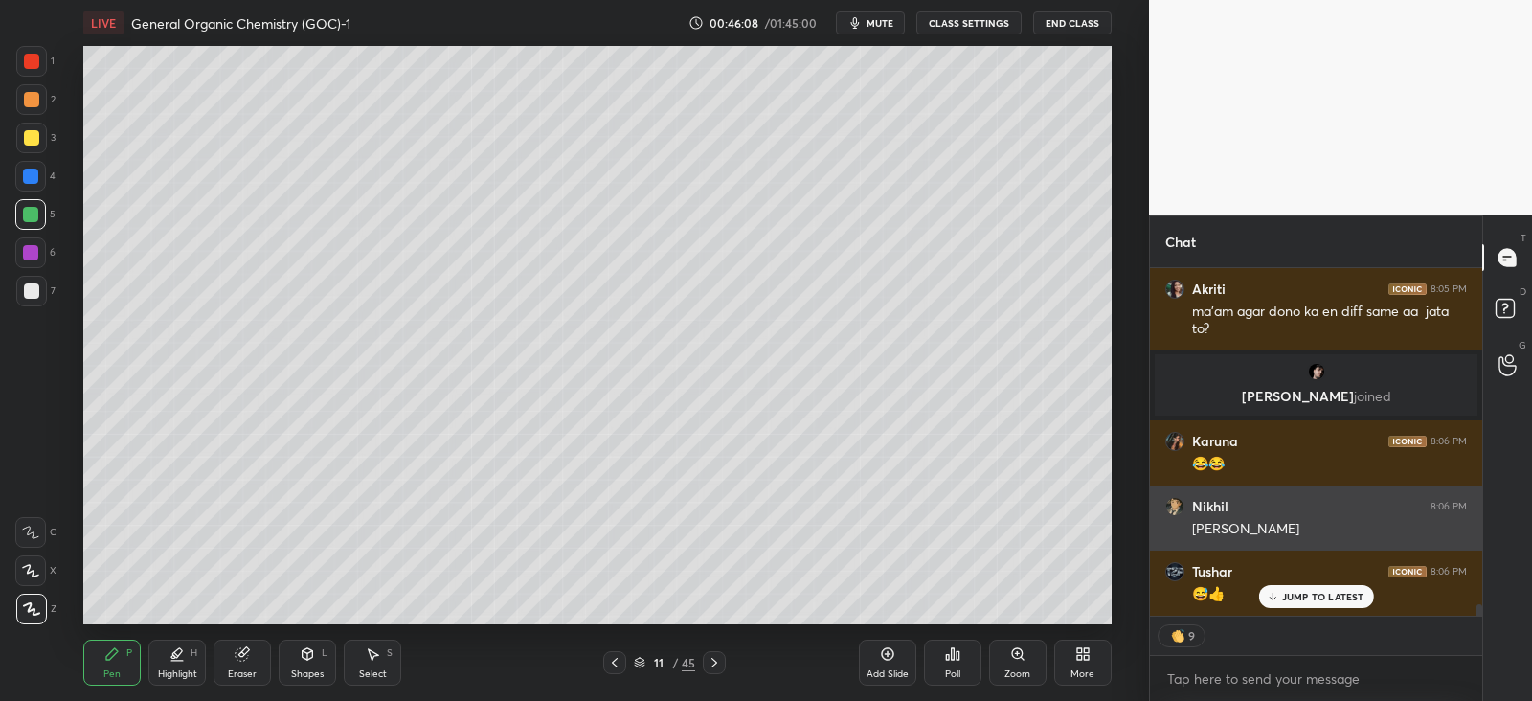
scroll to position [9944, 0]
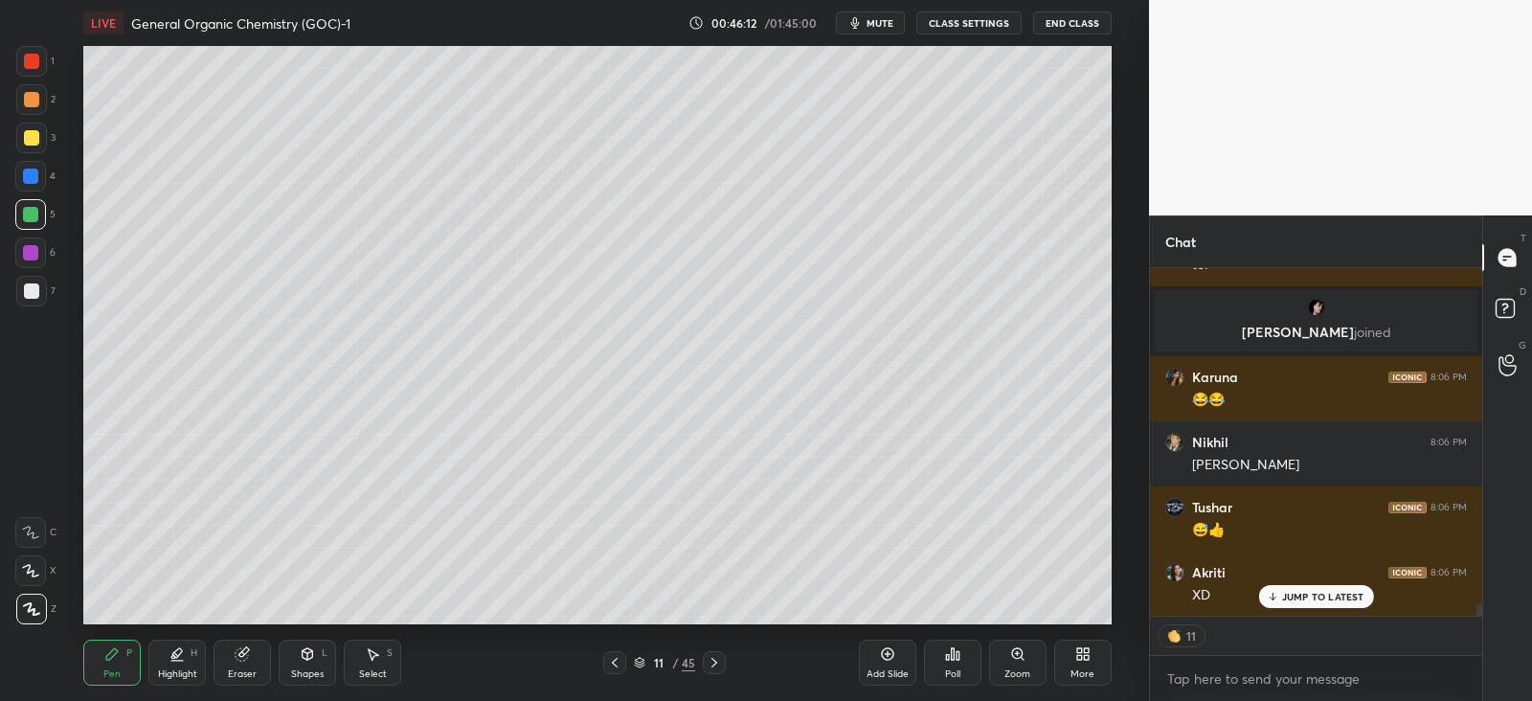
click at [232, 657] on div "Eraser" at bounding box center [241, 663] width 57 height 46
click at [110, 658] on icon at bounding box center [111, 653] width 11 height 11
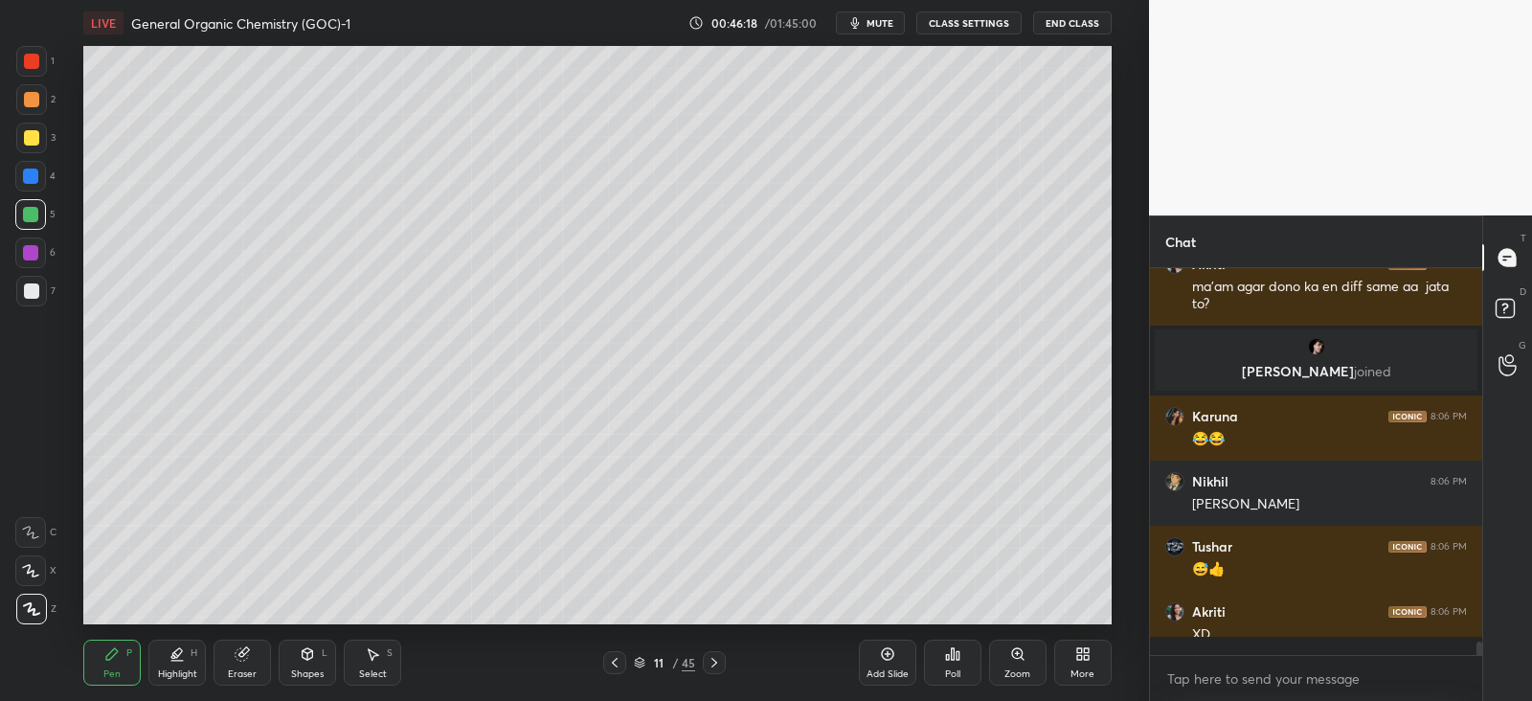
scroll to position [380, 325]
click at [239, 658] on icon at bounding box center [242, 654] width 12 height 12
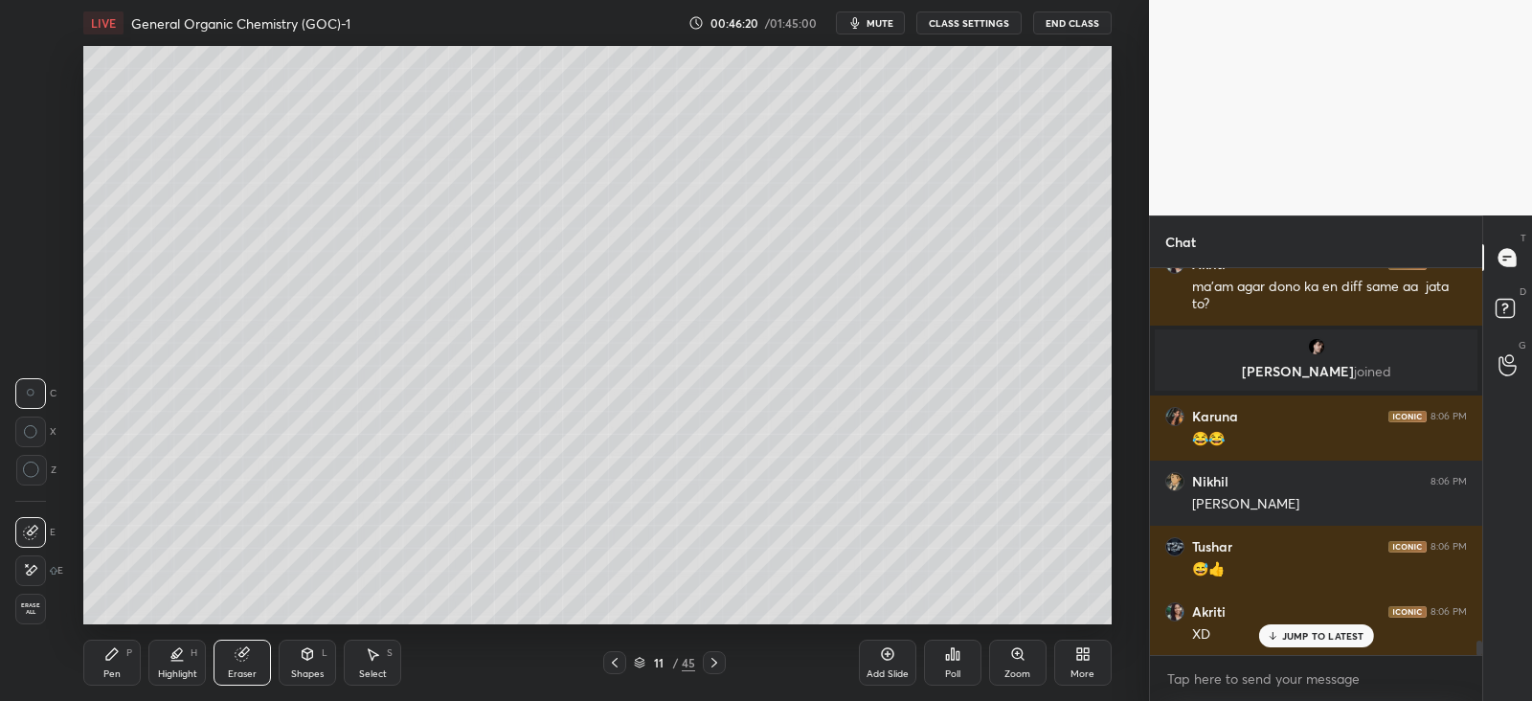
click at [132, 658] on div "Pen P" at bounding box center [111, 663] width 57 height 46
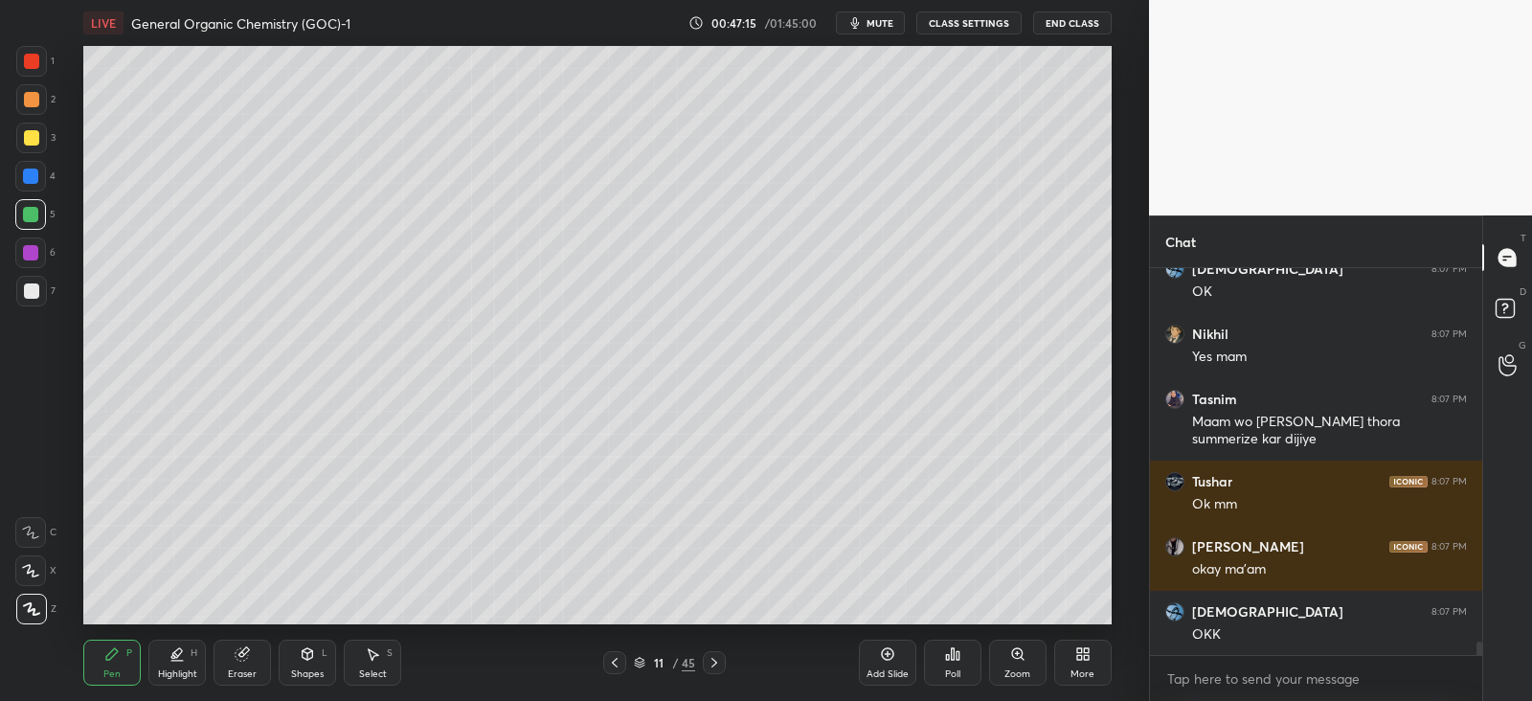
scroll to position [10583, 0]
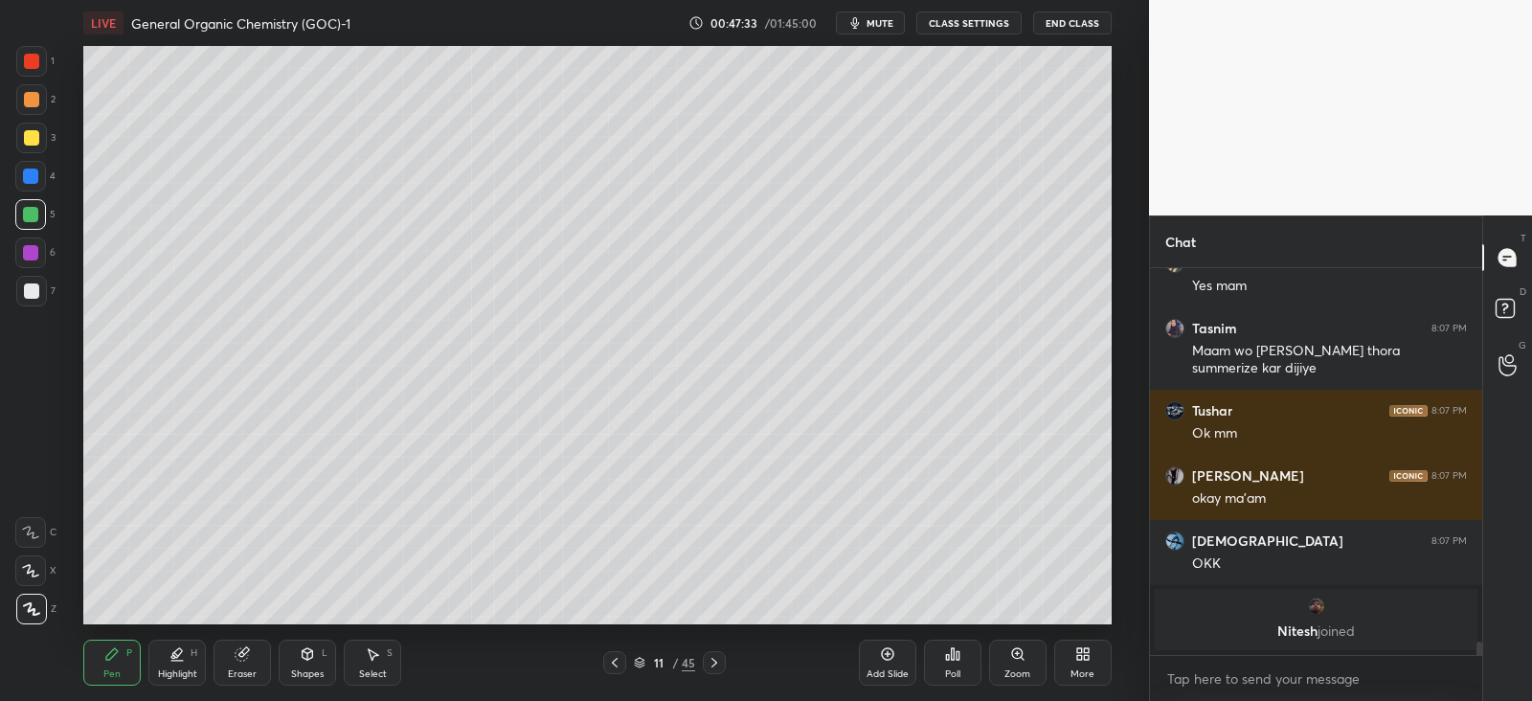
click at [245, 660] on icon at bounding box center [242, 653] width 15 height 15
click at [123, 654] on div "Pen P" at bounding box center [111, 663] width 57 height 46
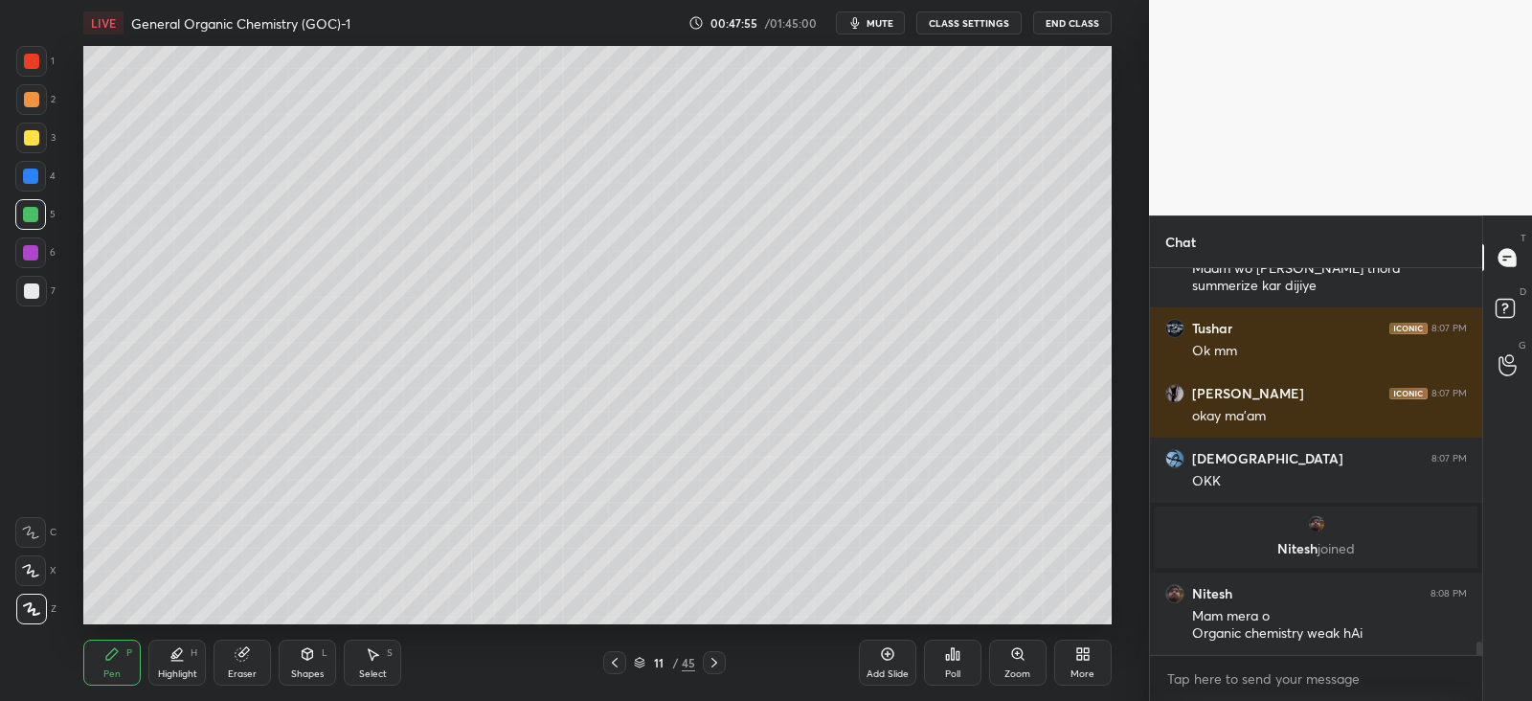
scroll to position [10441, 0]
click at [33, 293] on div at bounding box center [31, 290] width 15 height 15
click at [34, 292] on div at bounding box center [31, 290] width 15 height 15
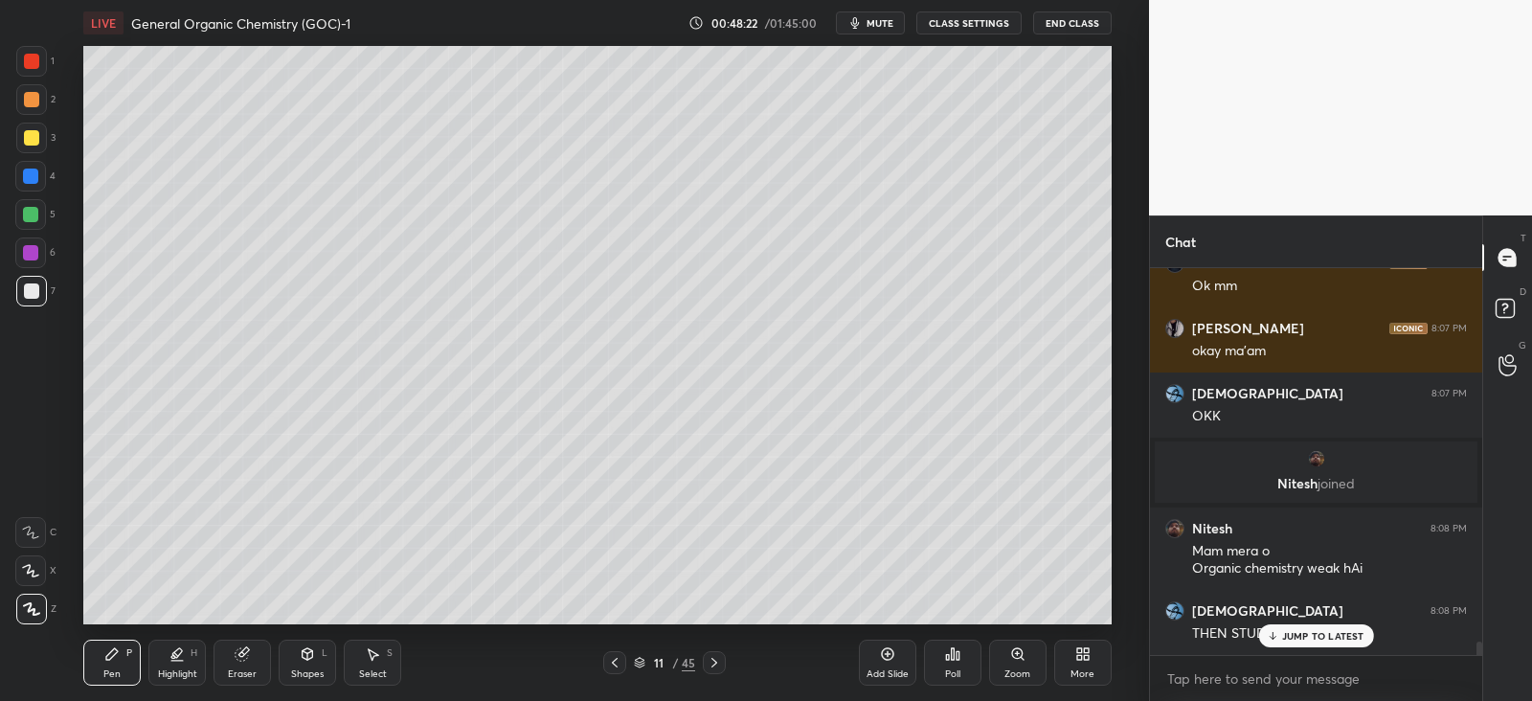
scroll to position [10571, 0]
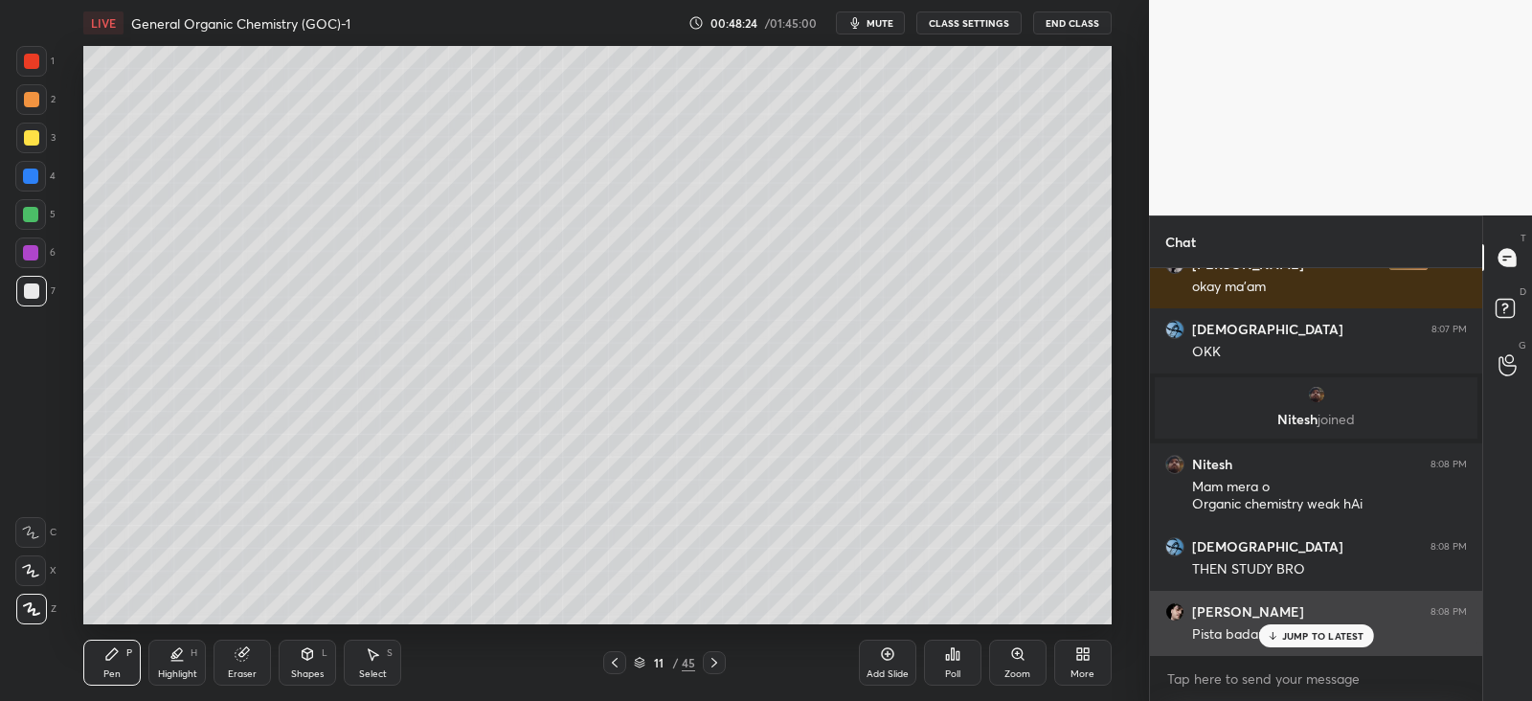
click at [1288, 634] on p "JUMP TO LATEST" at bounding box center [1323, 635] width 82 height 11
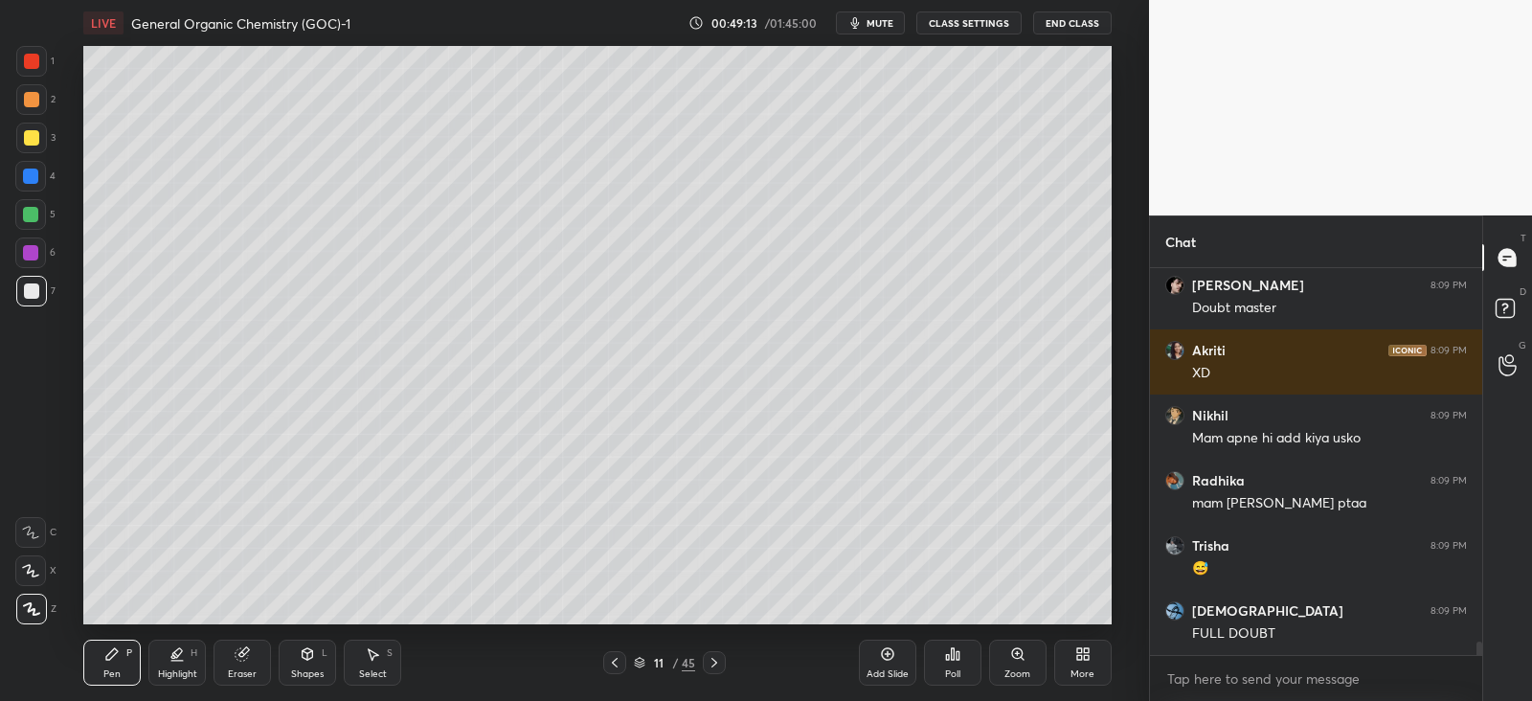
scroll to position [11222, 0]
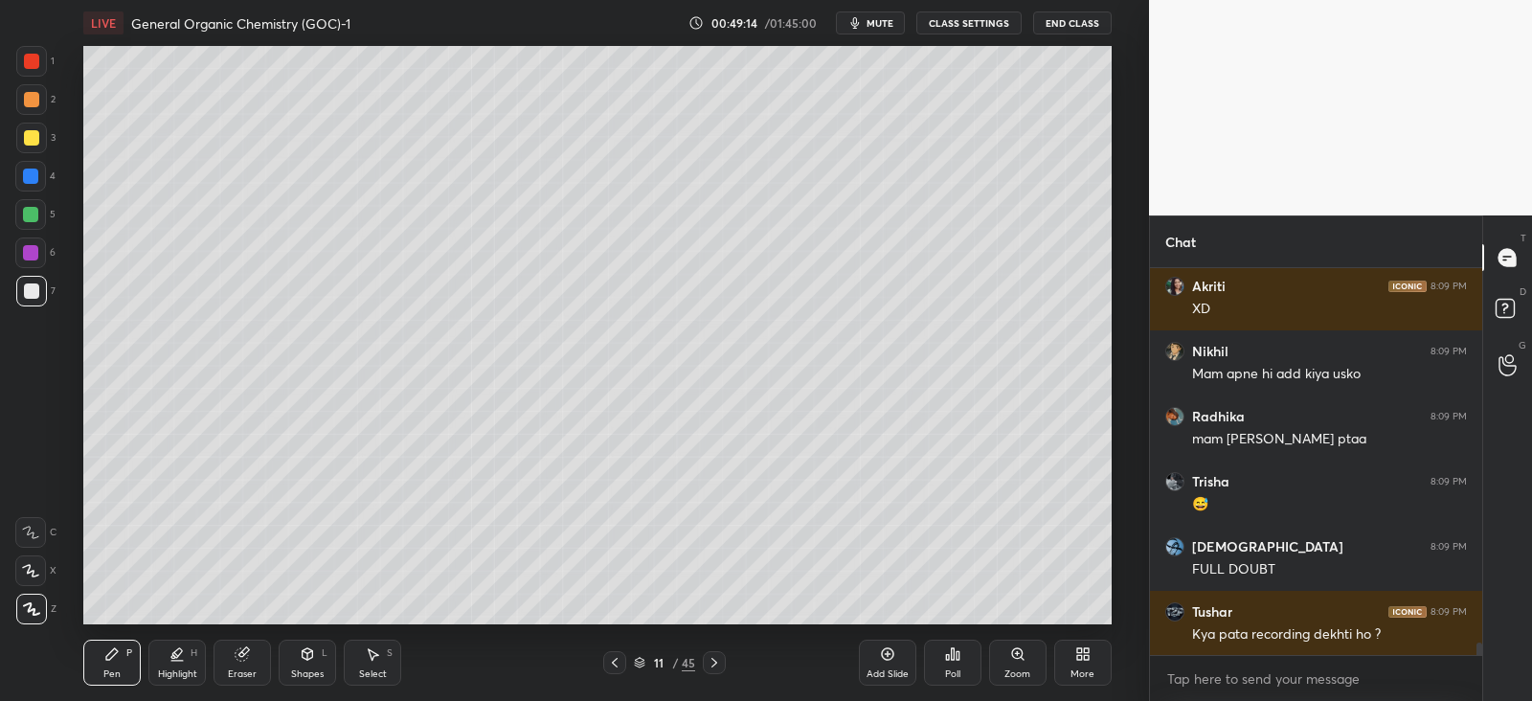
click at [1314, 691] on p "JUMP TO LATEST" at bounding box center [1323, 696] width 82 height 11
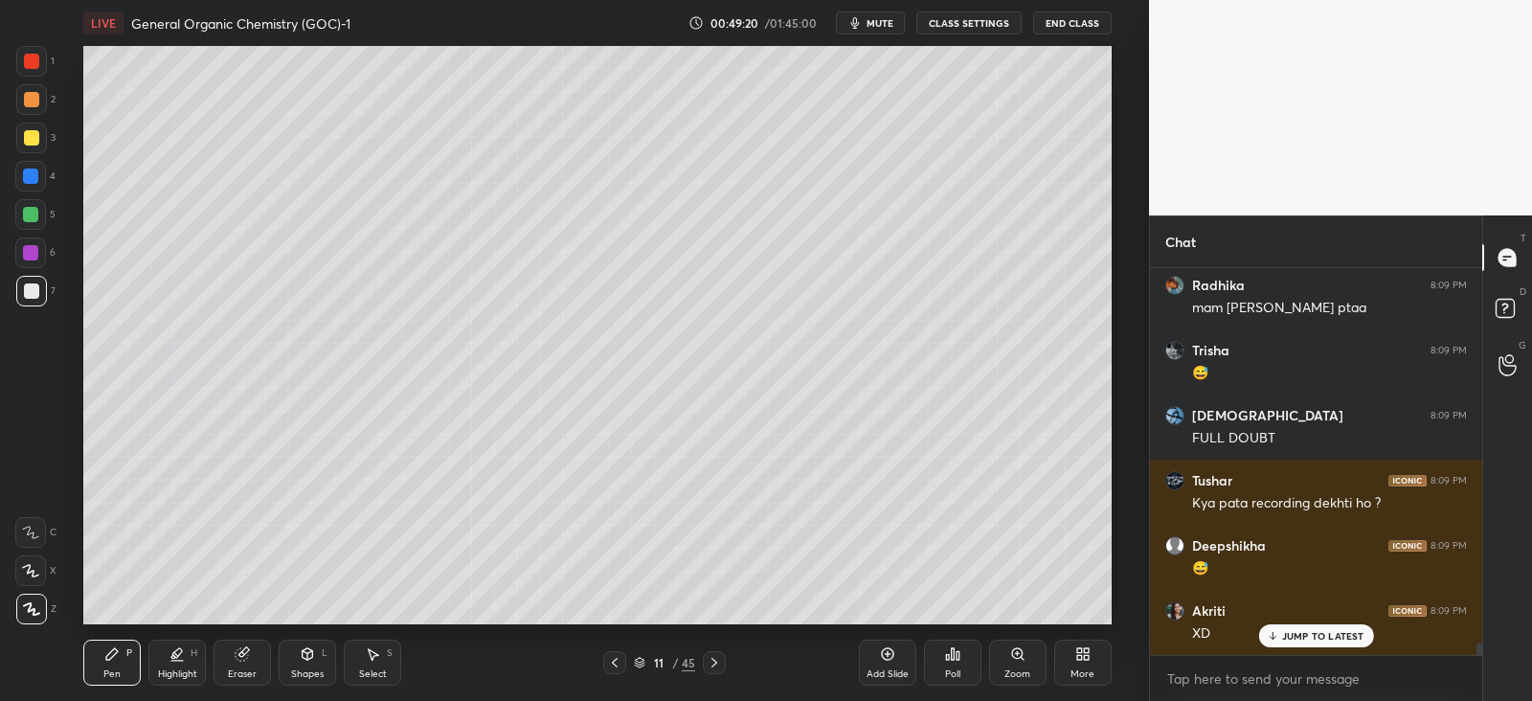
scroll to position [11417, 0]
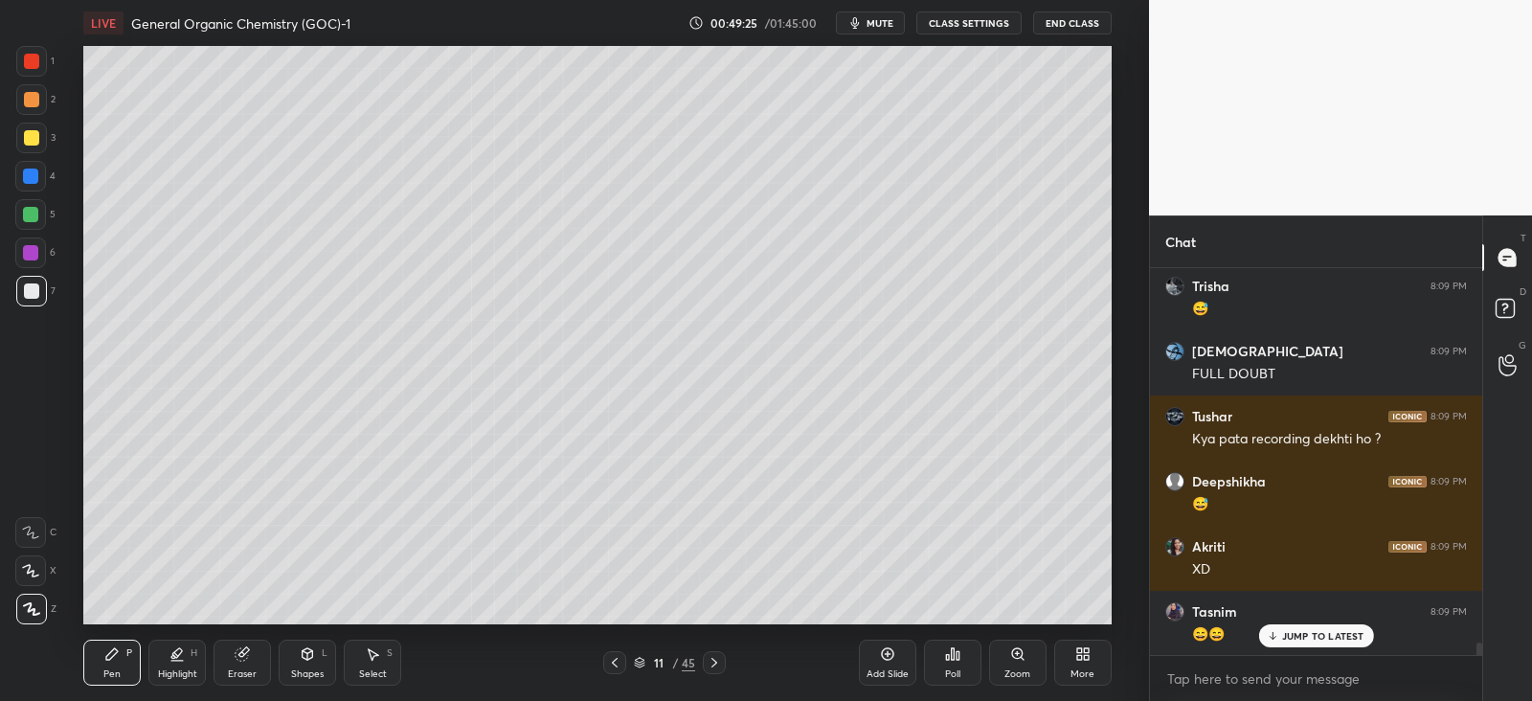
click at [239, 658] on icon at bounding box center [242, 654] width 12 height 12
click at [105, 654] on icon at bounding box center [111, 653] width 15 height 15
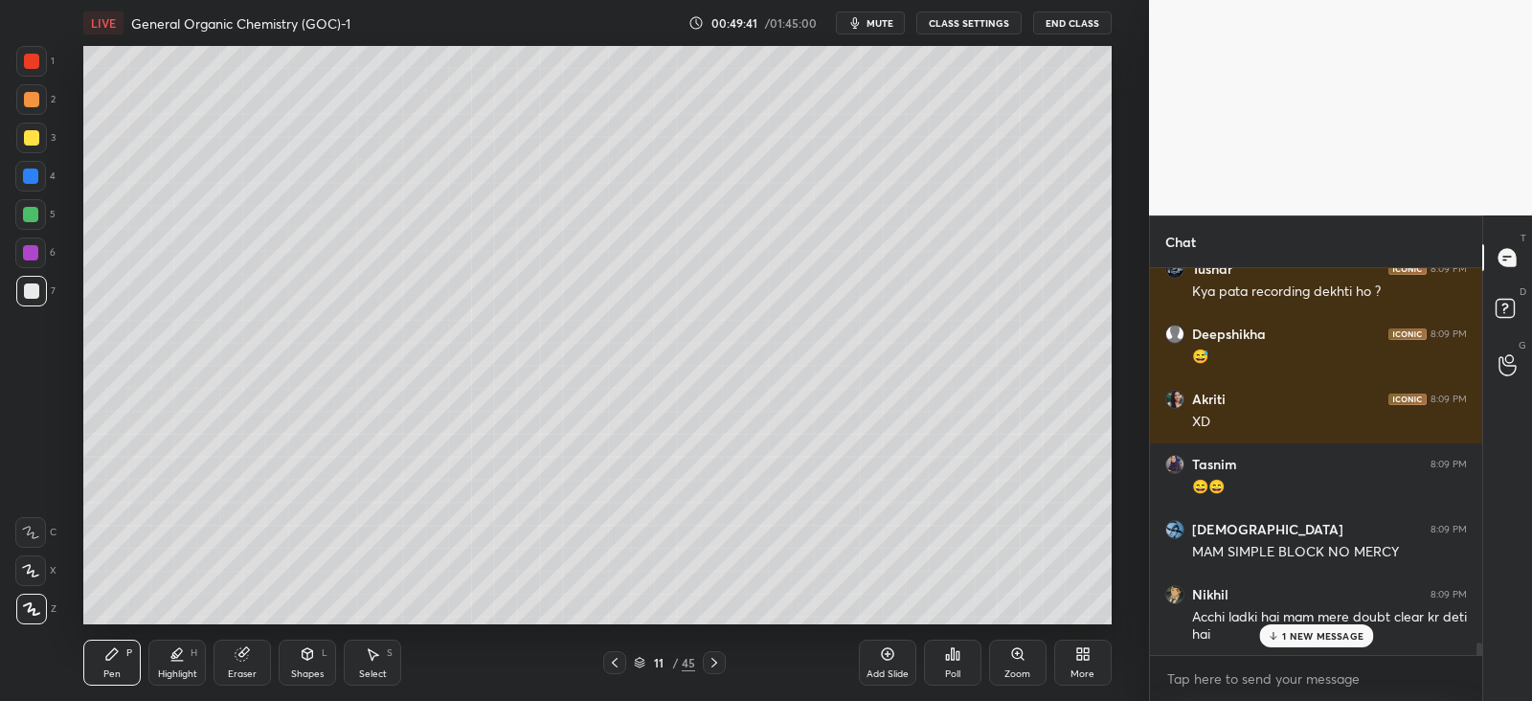
scroll to position [11631, 0]
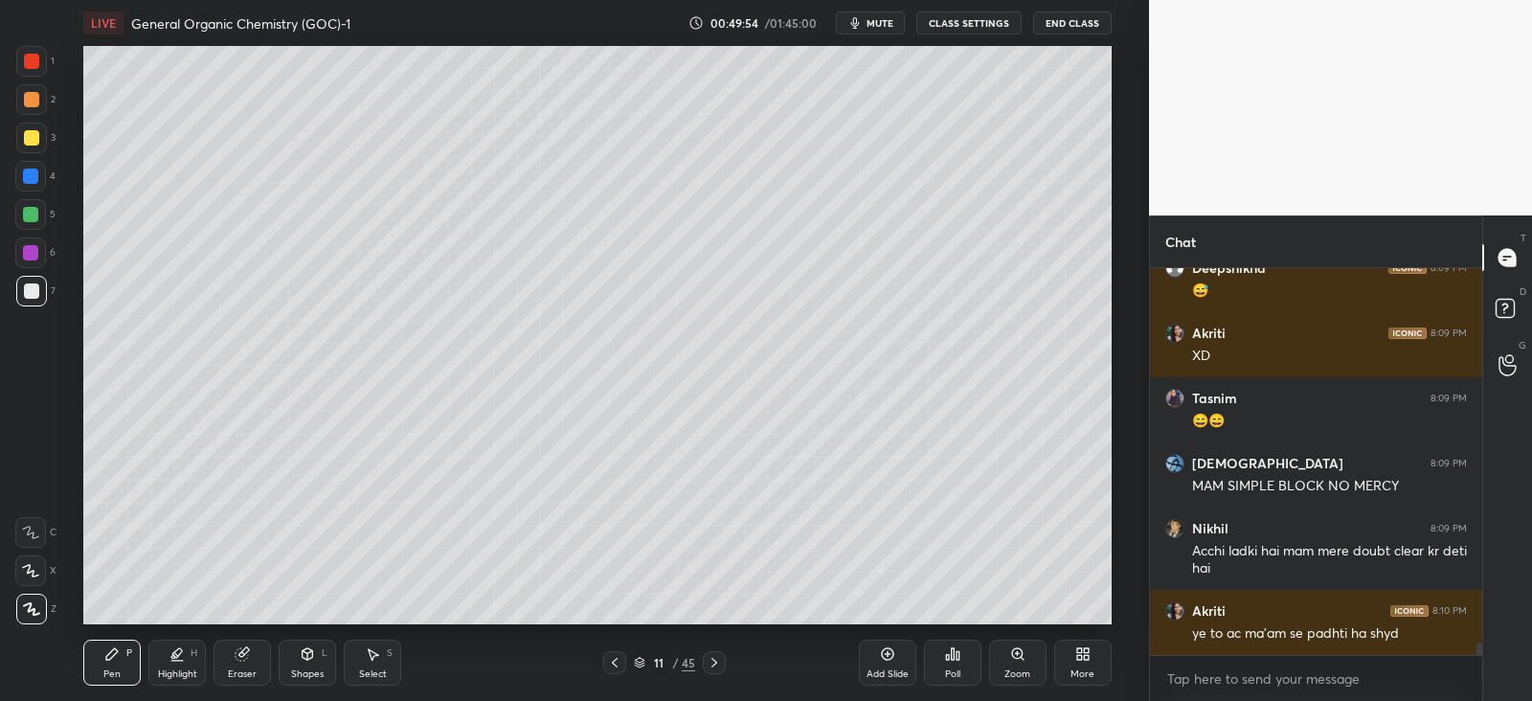
click at [34, 260] on div at bounding box center [30, 252] width 31 height 31
click at [306, 656] on icon at bounding box center [308, 653] width 11 height 11
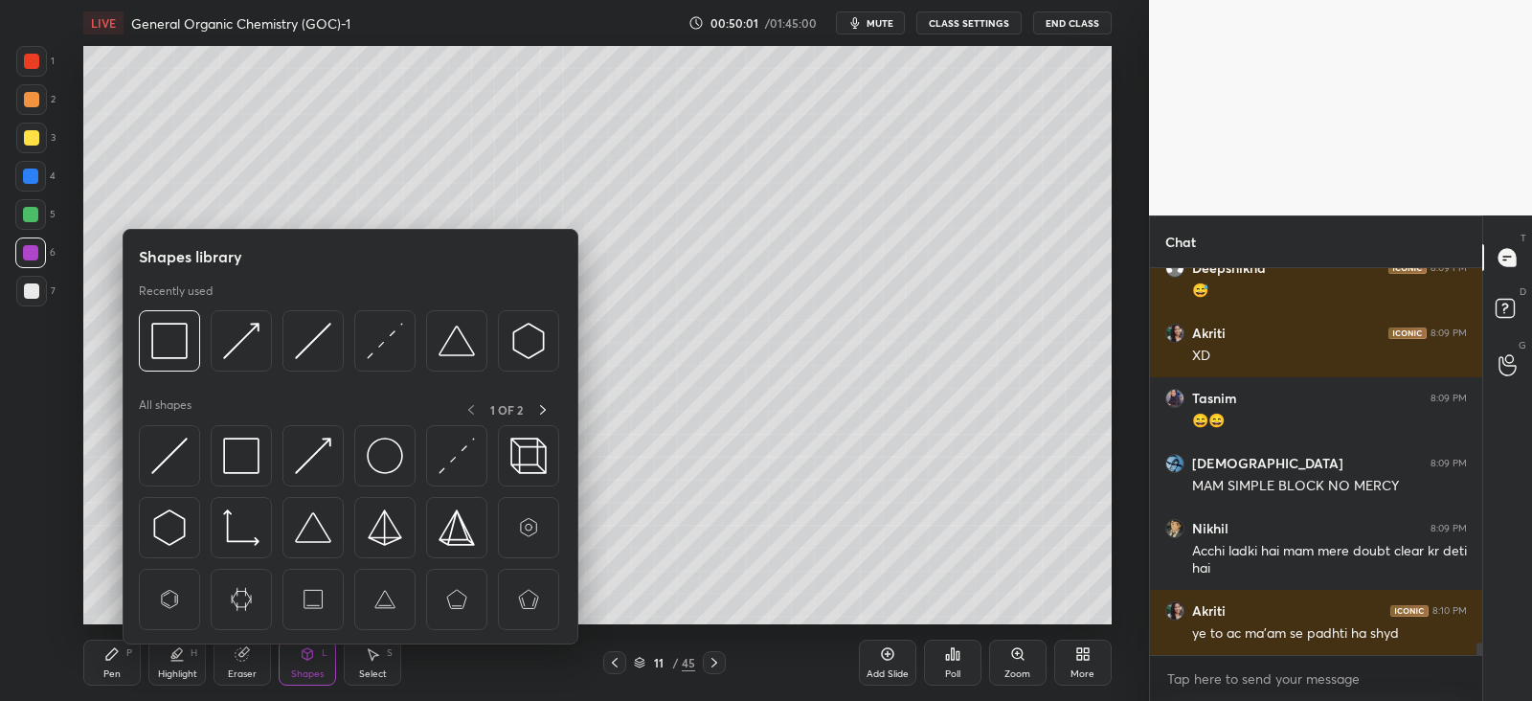
click at [187, 457] on img at bounding box center [169, 456] width 36 height 36
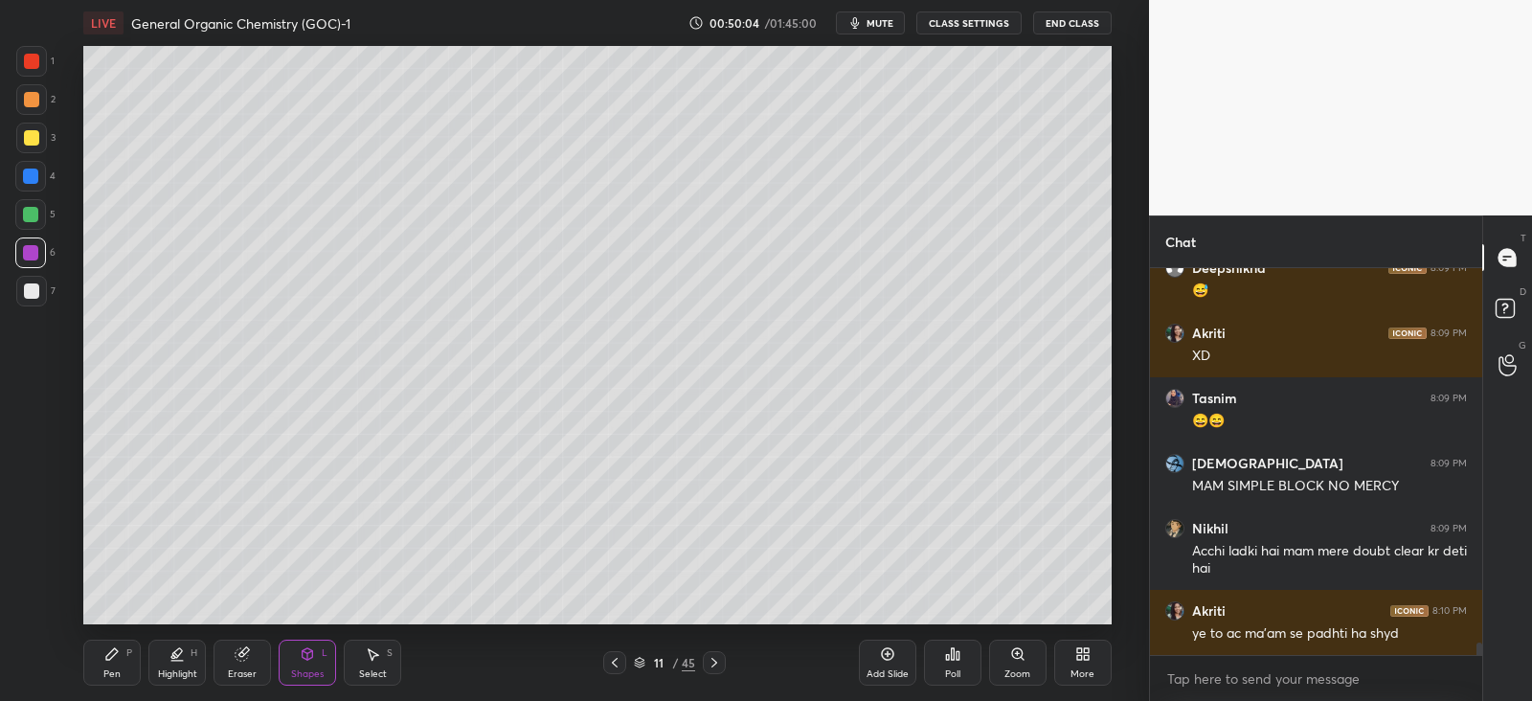
click at [120, 656] on div "Pen P" at bounding box center [111, 663] width 57 height 46
click at [34, 285] on div at bounding box center [31, 290] width 15 height 15
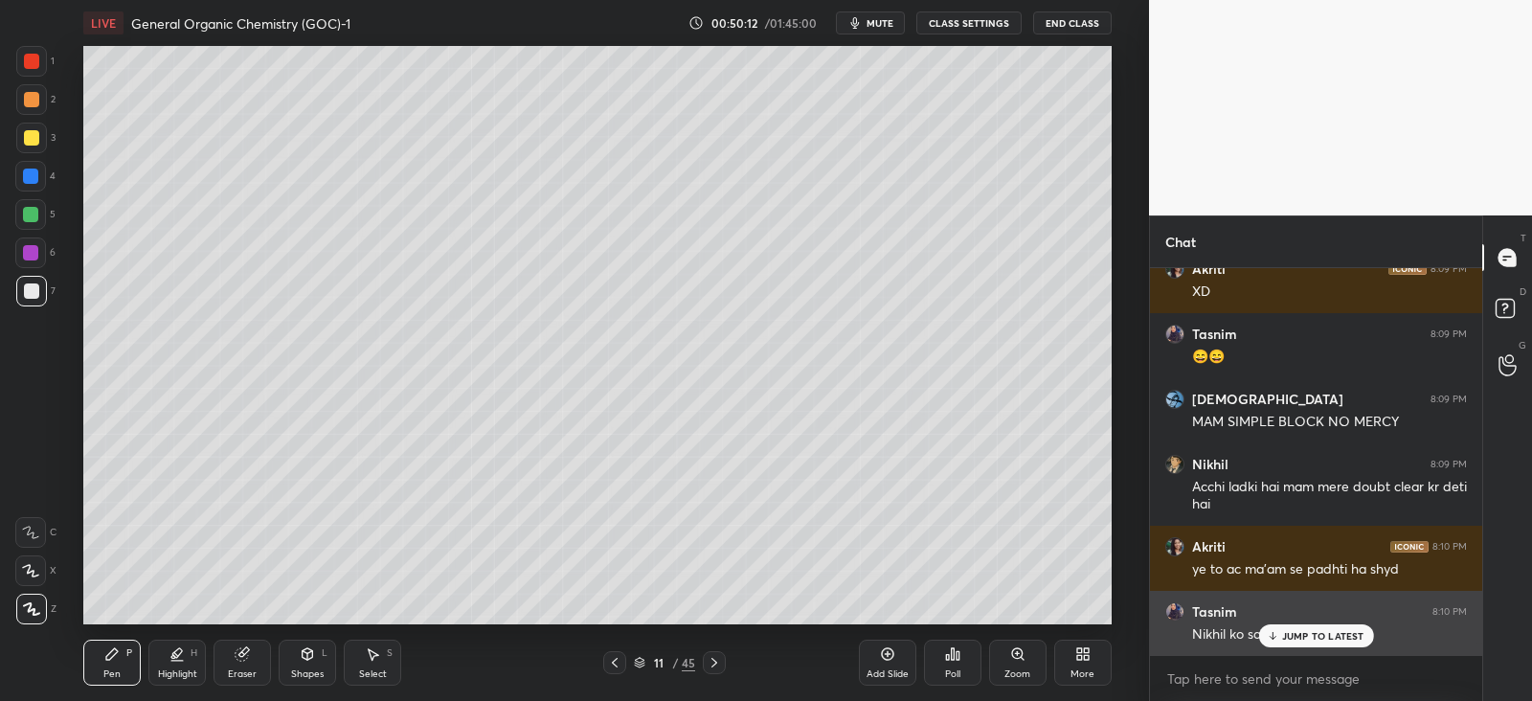
click at [1277, 641] on div "JUMP TO LATEST" at bounding box center [1315, 635] width 115 height 23
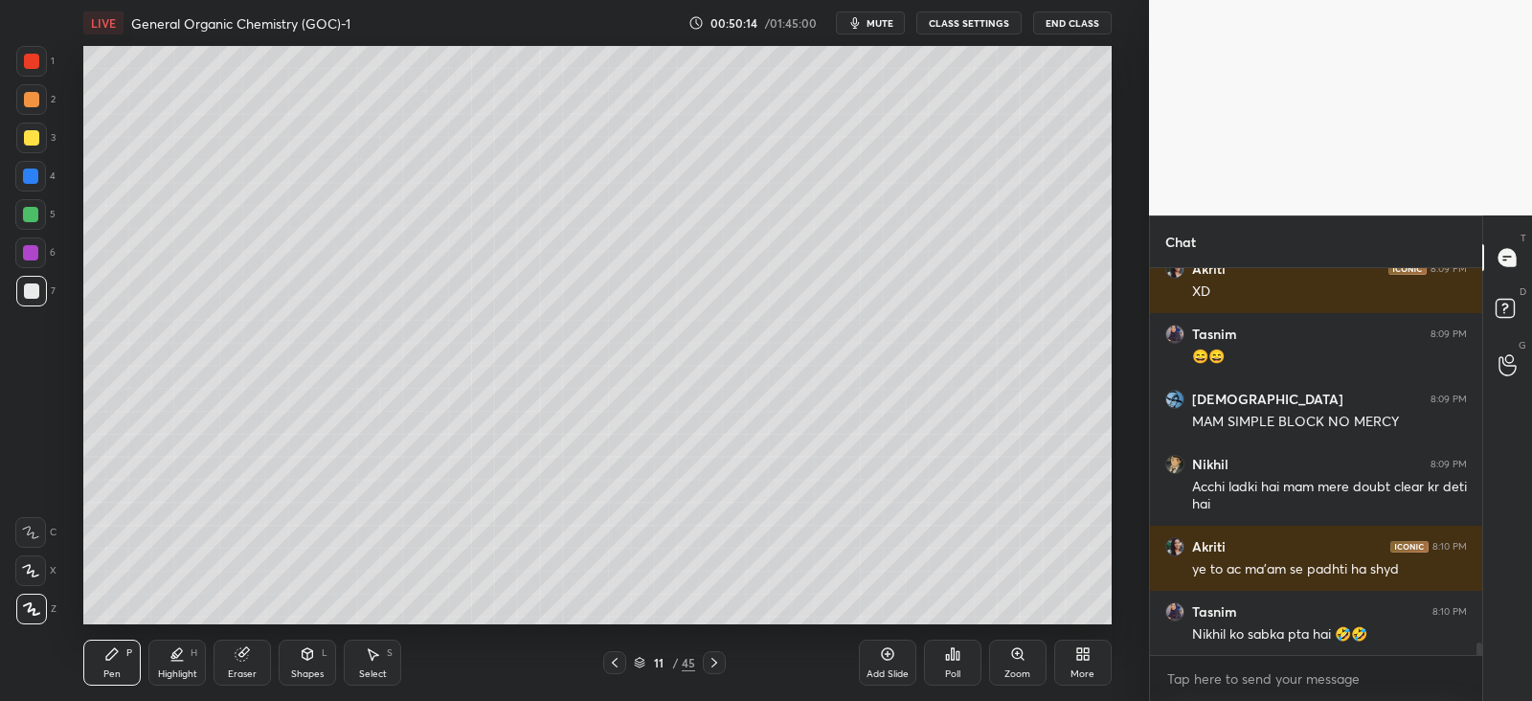
click at [310, 660] on icon at bounding box center [307, 653] width 15 height 15
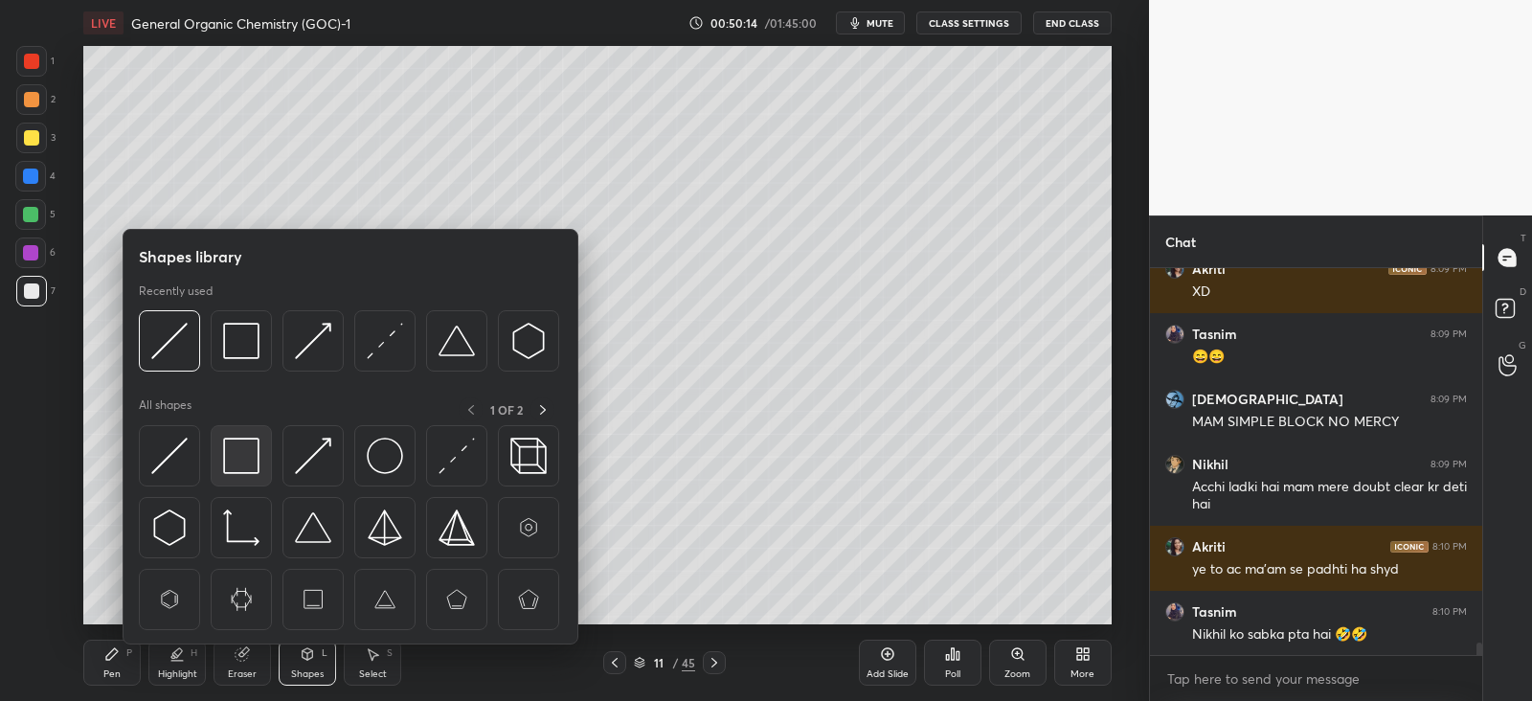
scroll to position [11761, 0]
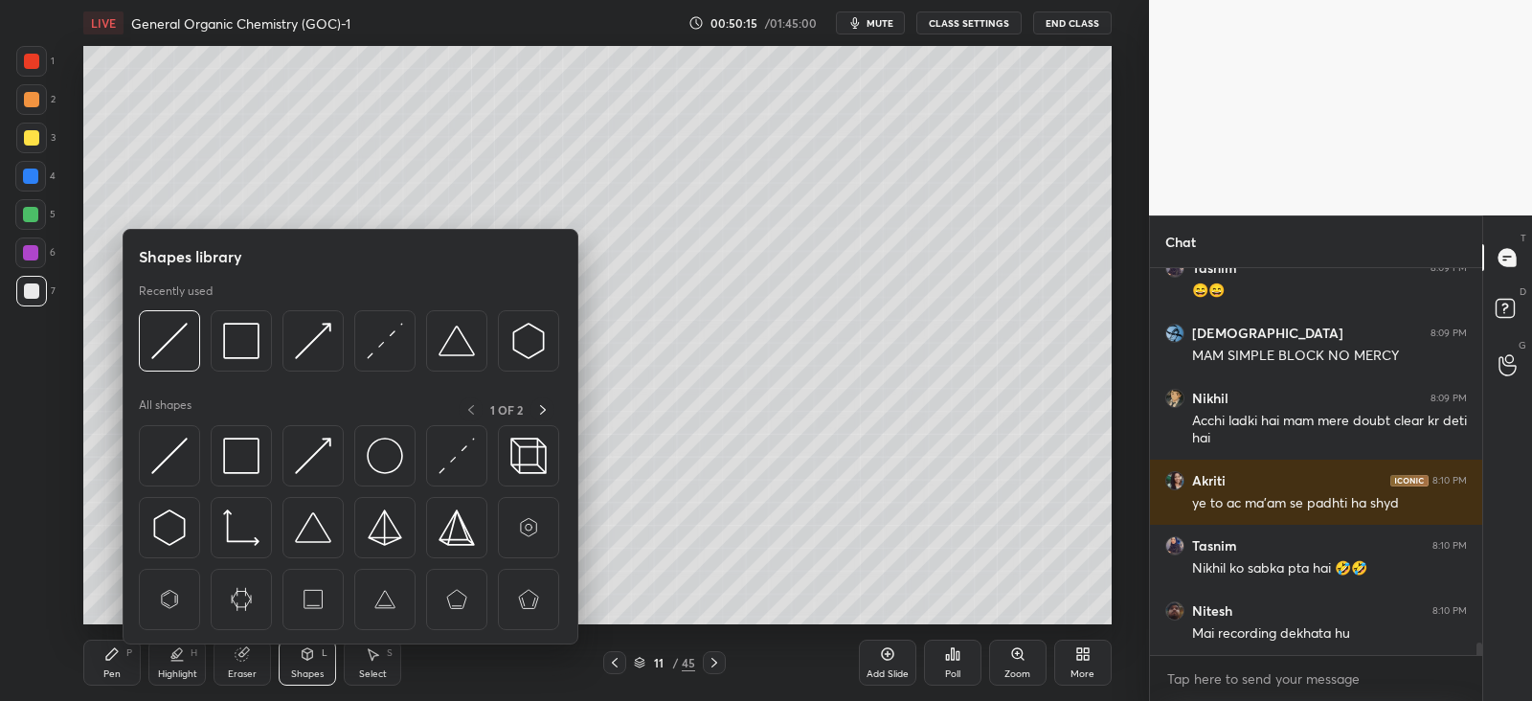
click at [325, 446] on img at bounding box center [313, 456] width 36 height 36
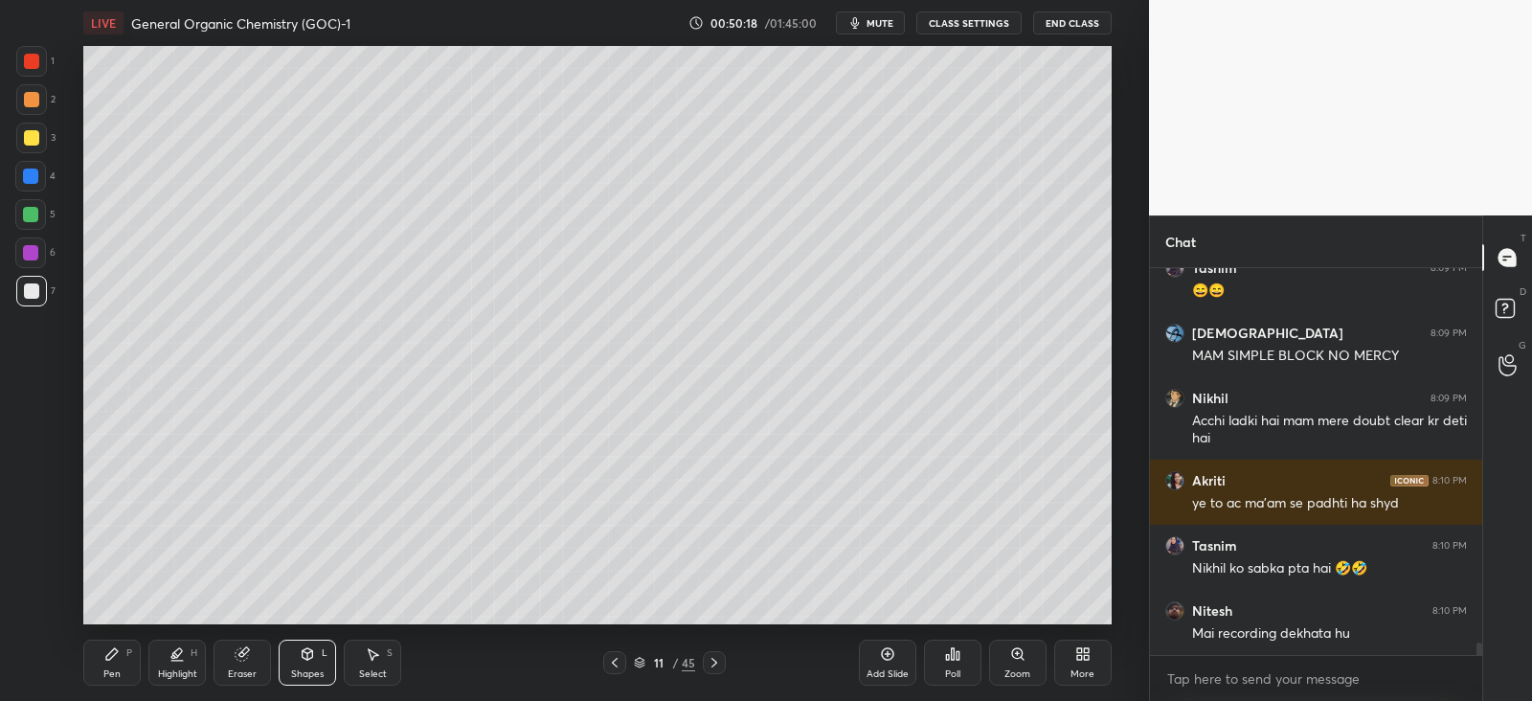
click at [114, 655] on icon at bounding box center [111, 653] width 11 height 11
click at [38, 250] on div at bounding box center [30, 252] width 31 height 31
click at [33, 294] on div at bounding box center [31, 290] width 15 height 15
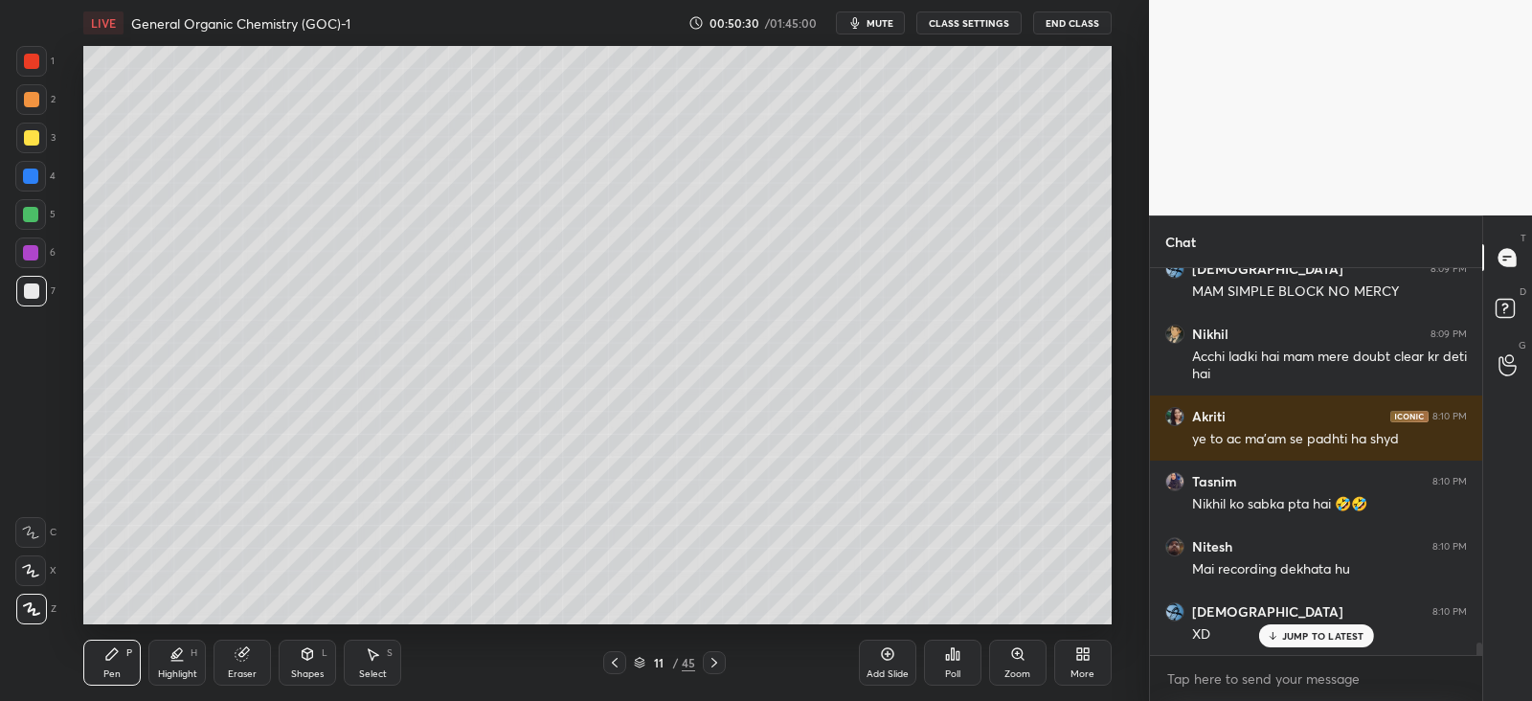
scroll to position [11890, 0]
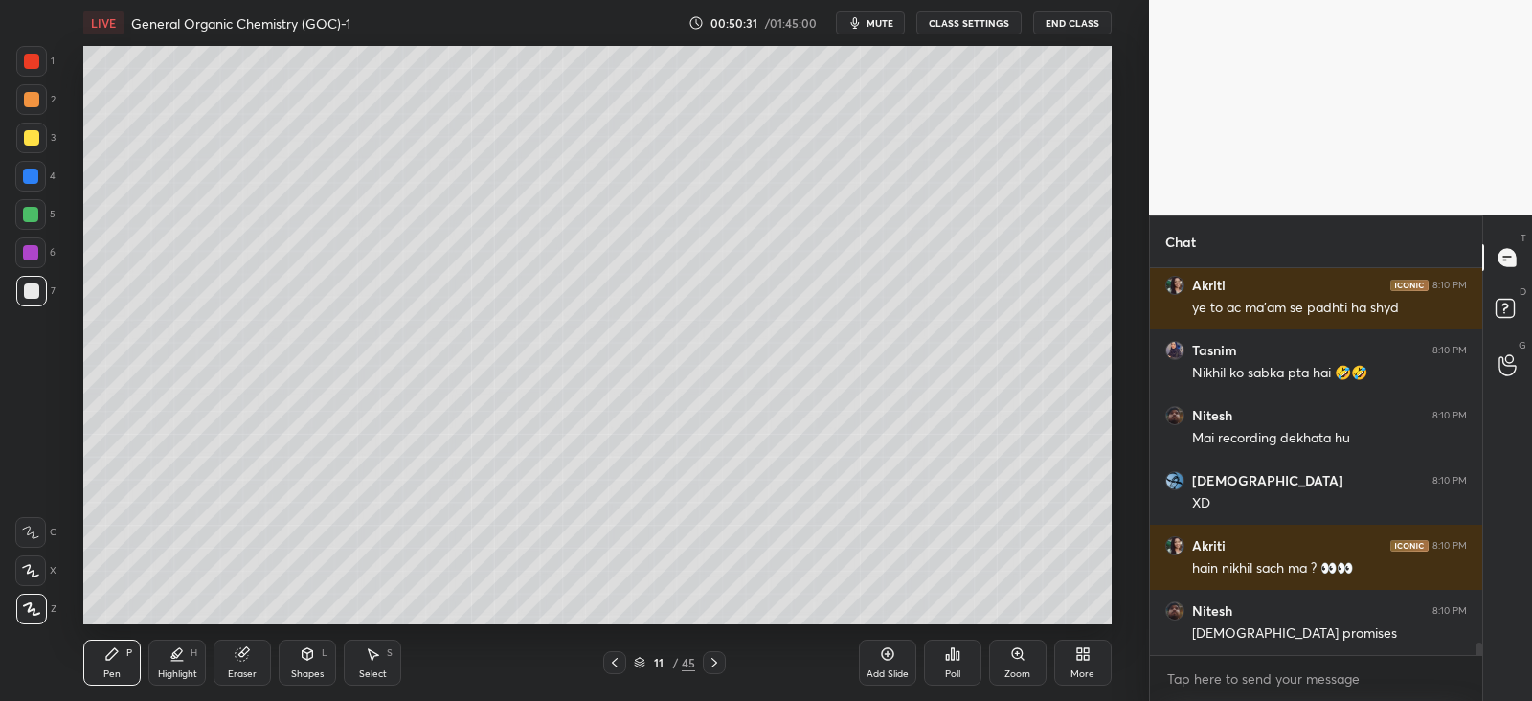
click at [319, 659] on div "Shapes L" at bounding box center [307, 663] width 57 height 46
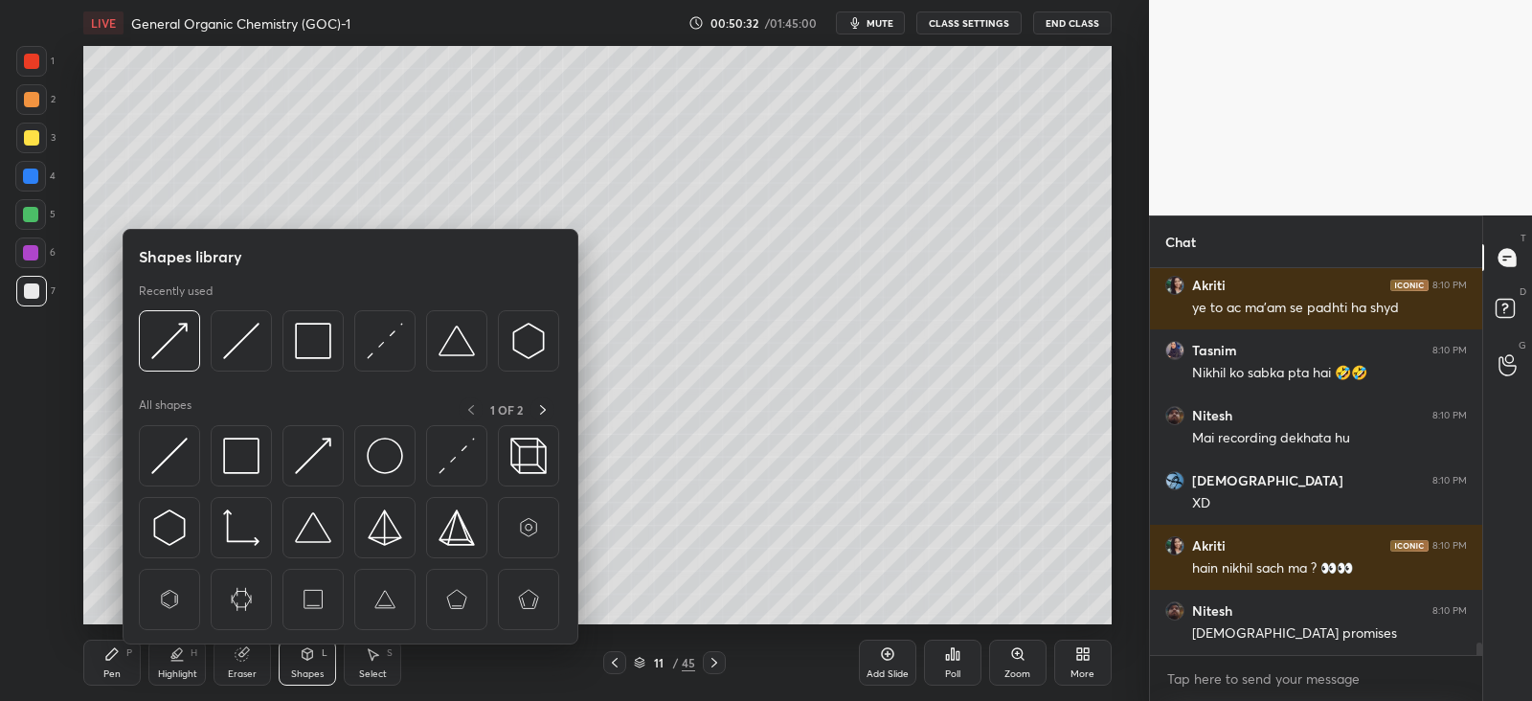
scroll to position [12020, 0]
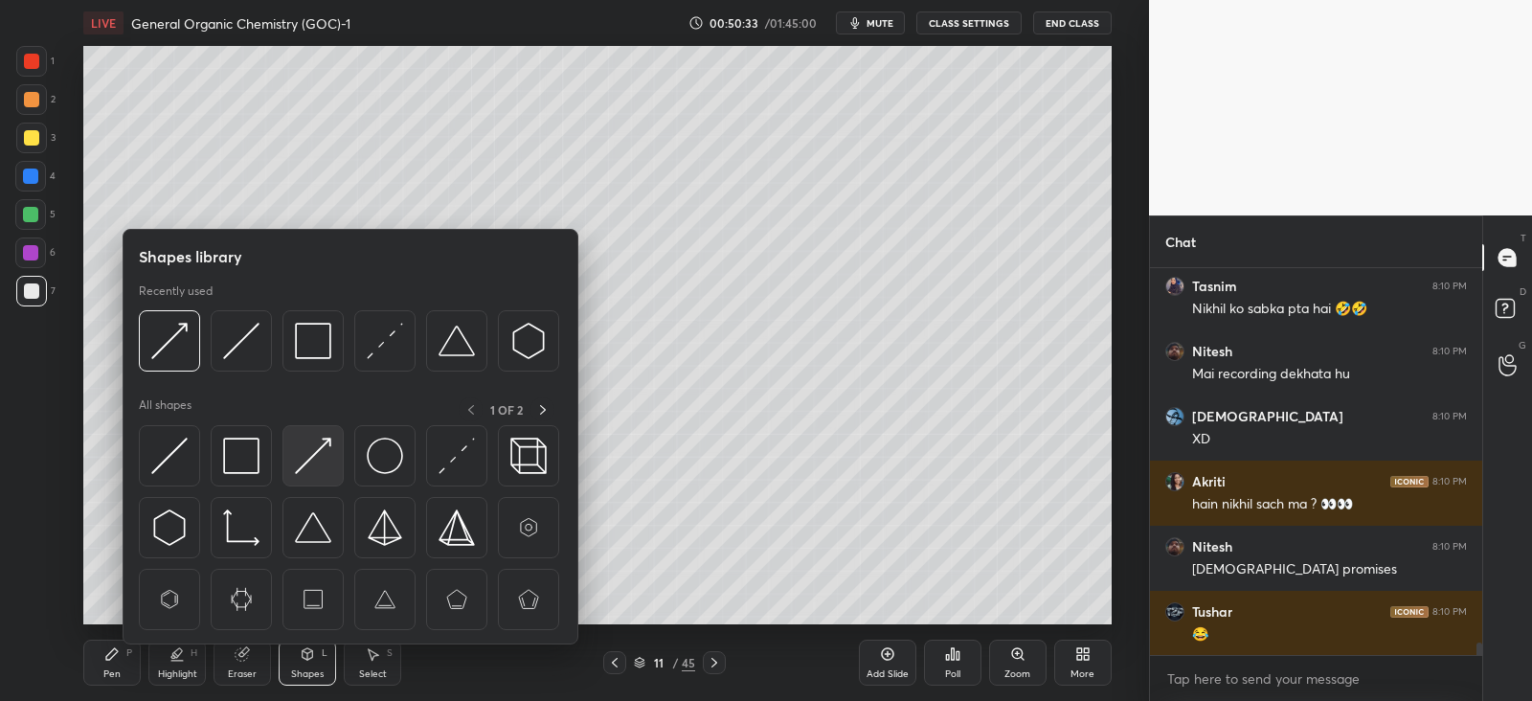
click at [316, 450] on img at bounding box center [313, 456] width 36 height 36
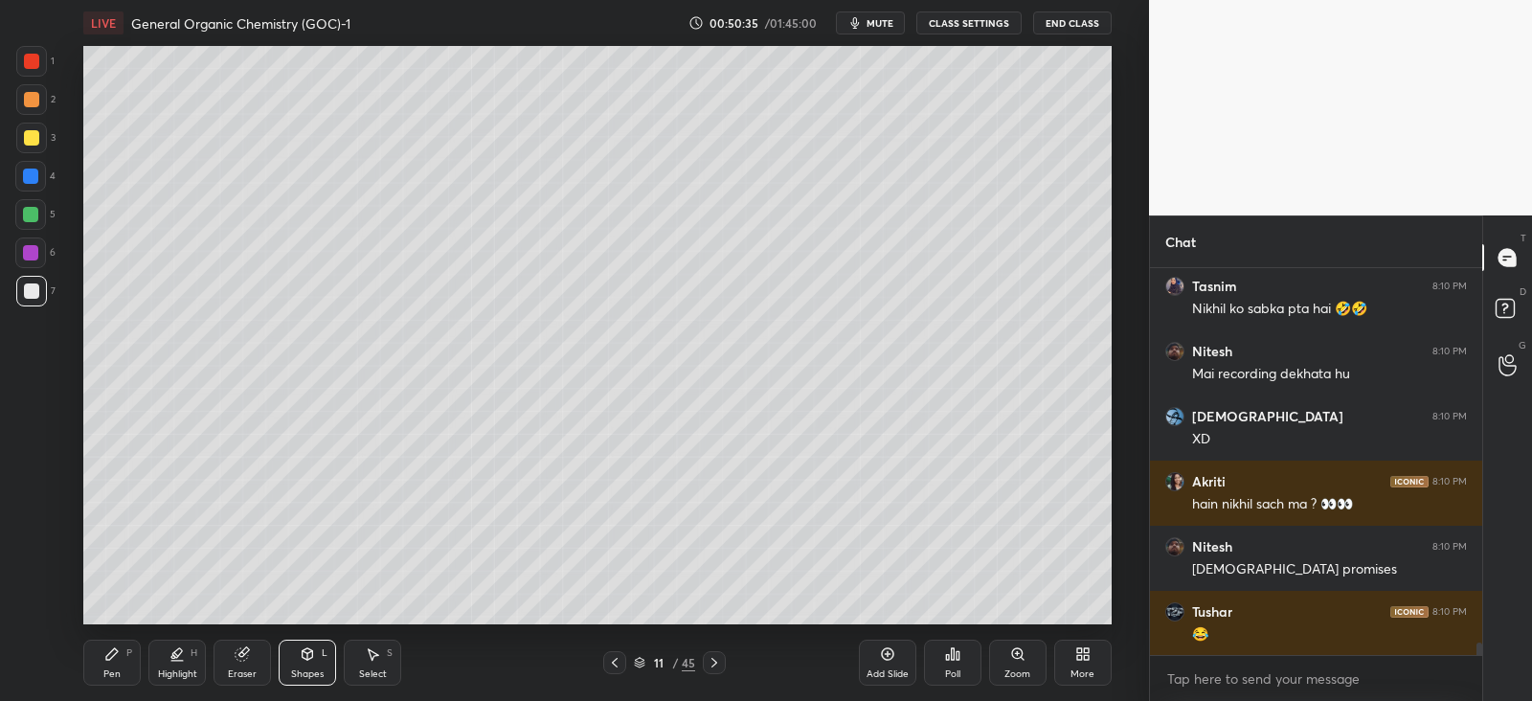
click at [115, 657] on icon at bounding box center [111, 653] width 15 height 15
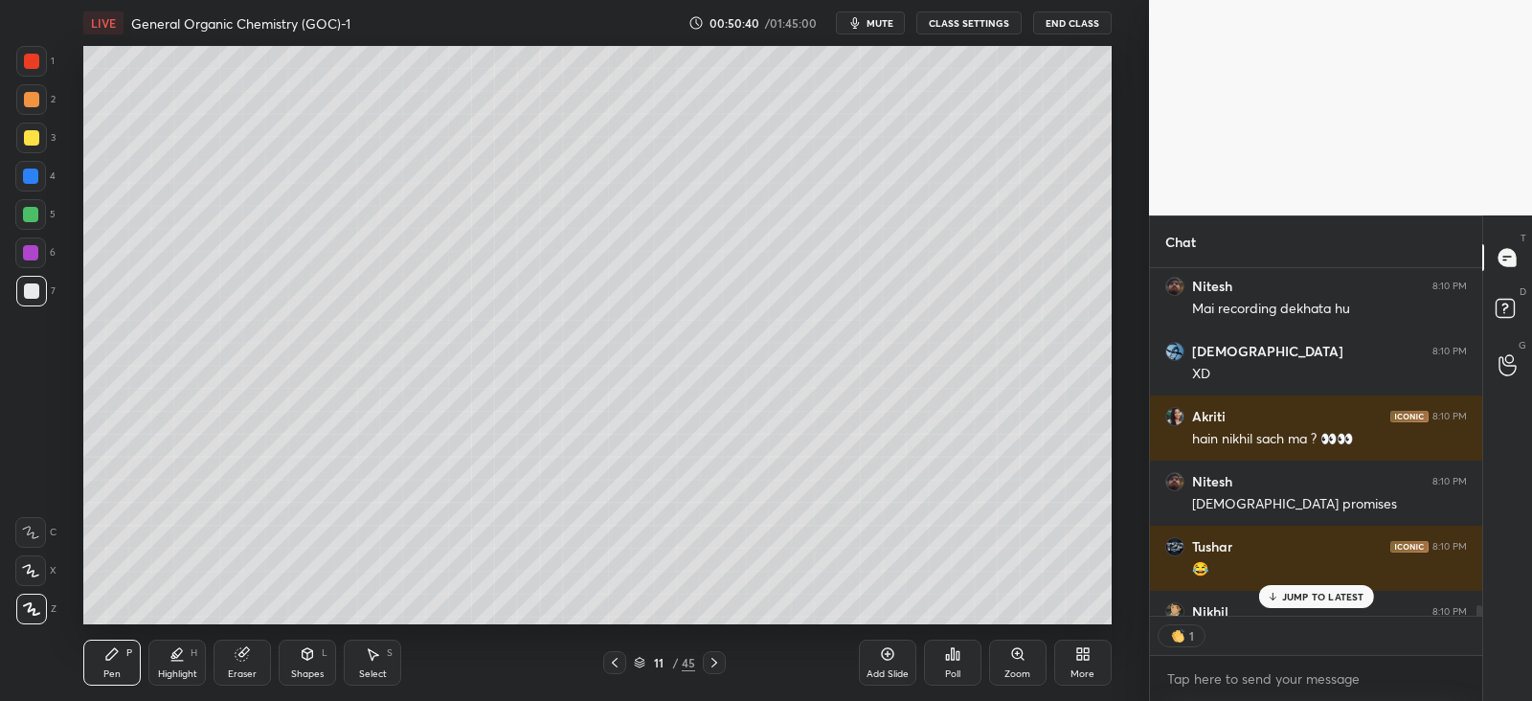
scroll to position [342, 325]
click at [256, 660] on div "Eraser" at bounding box center [241, 663] width 57 height 46
click at [369, 669] on div "Select" at bounding box center [373, 674] width 28 height 10
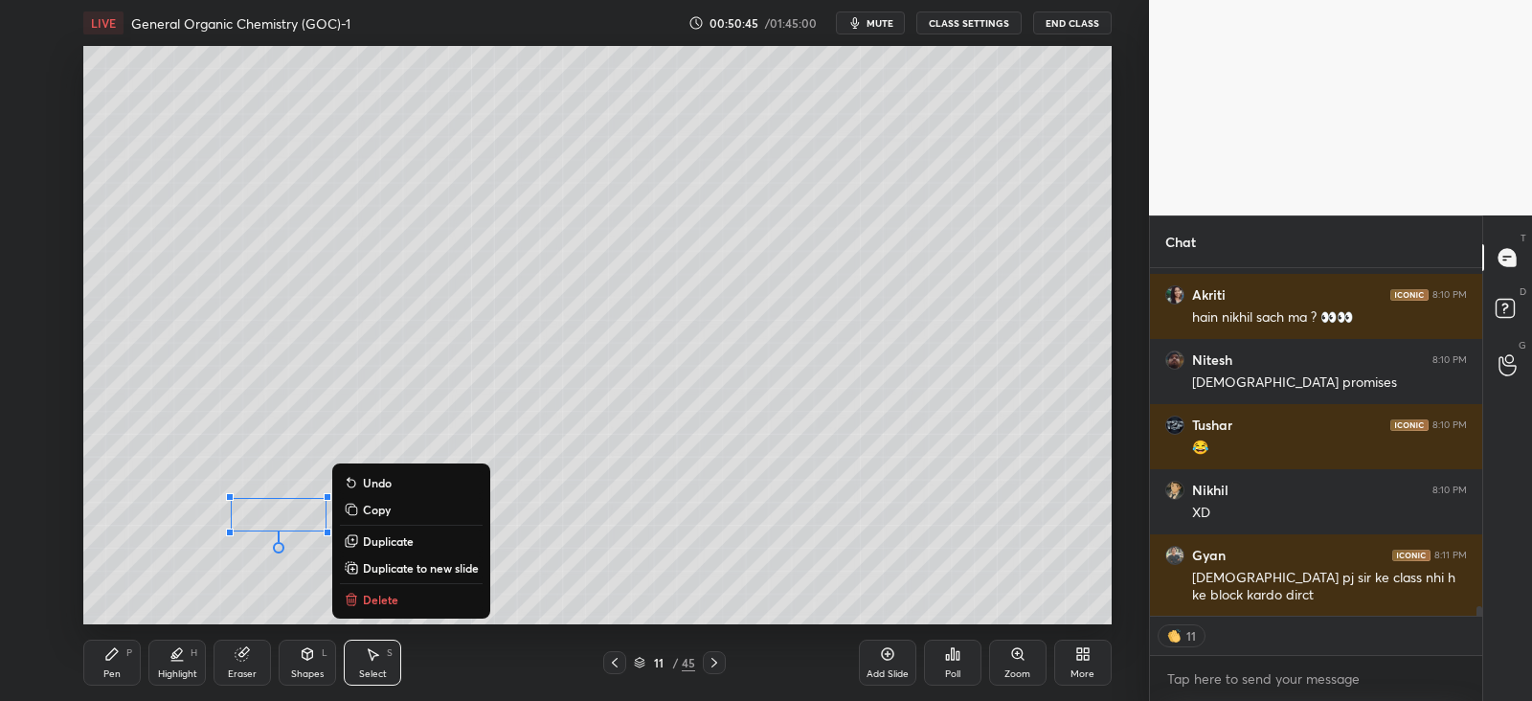
click at [409, 535] on p "Duplicate" at bounding box center [388, 540] width 51 height 15
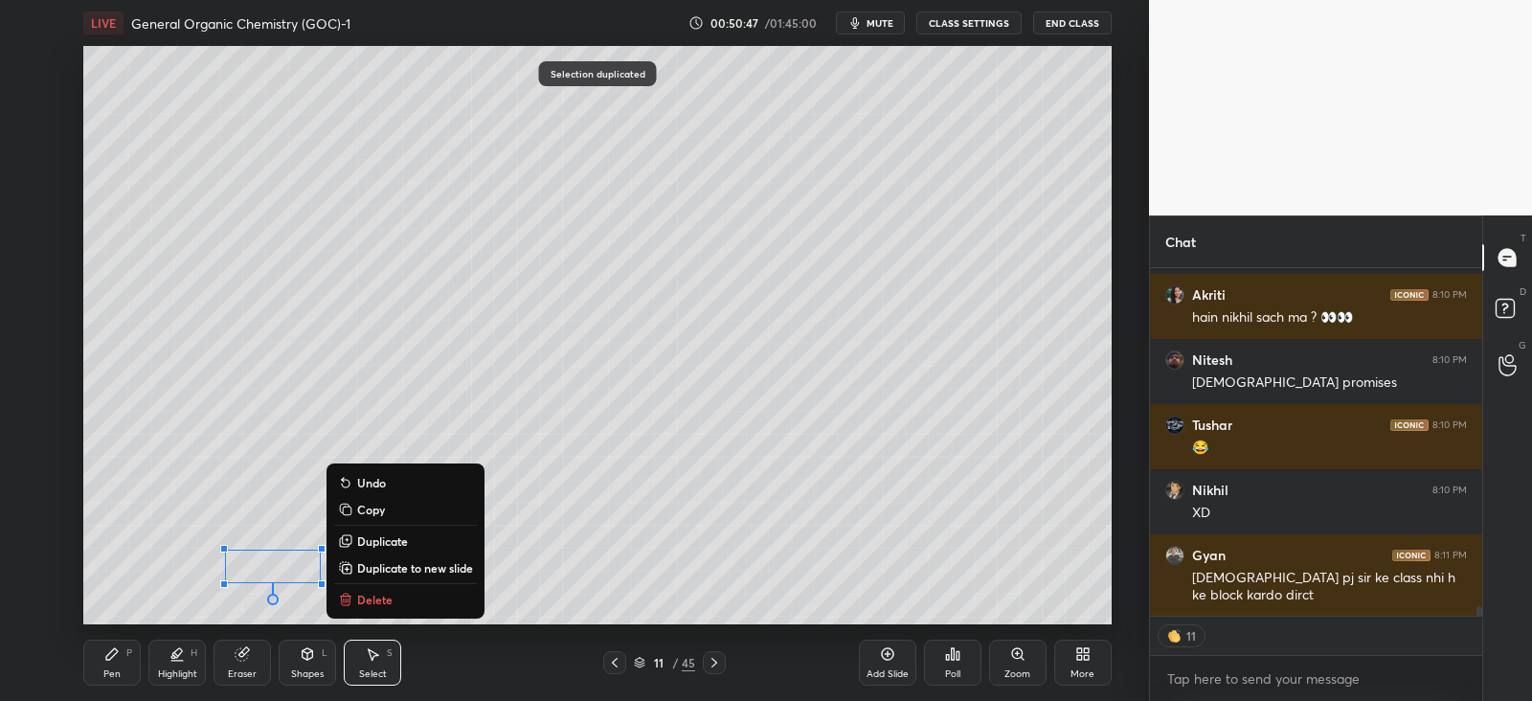
click at [307, 653] on icon at bounding box center [307, 656] width 0 height 7
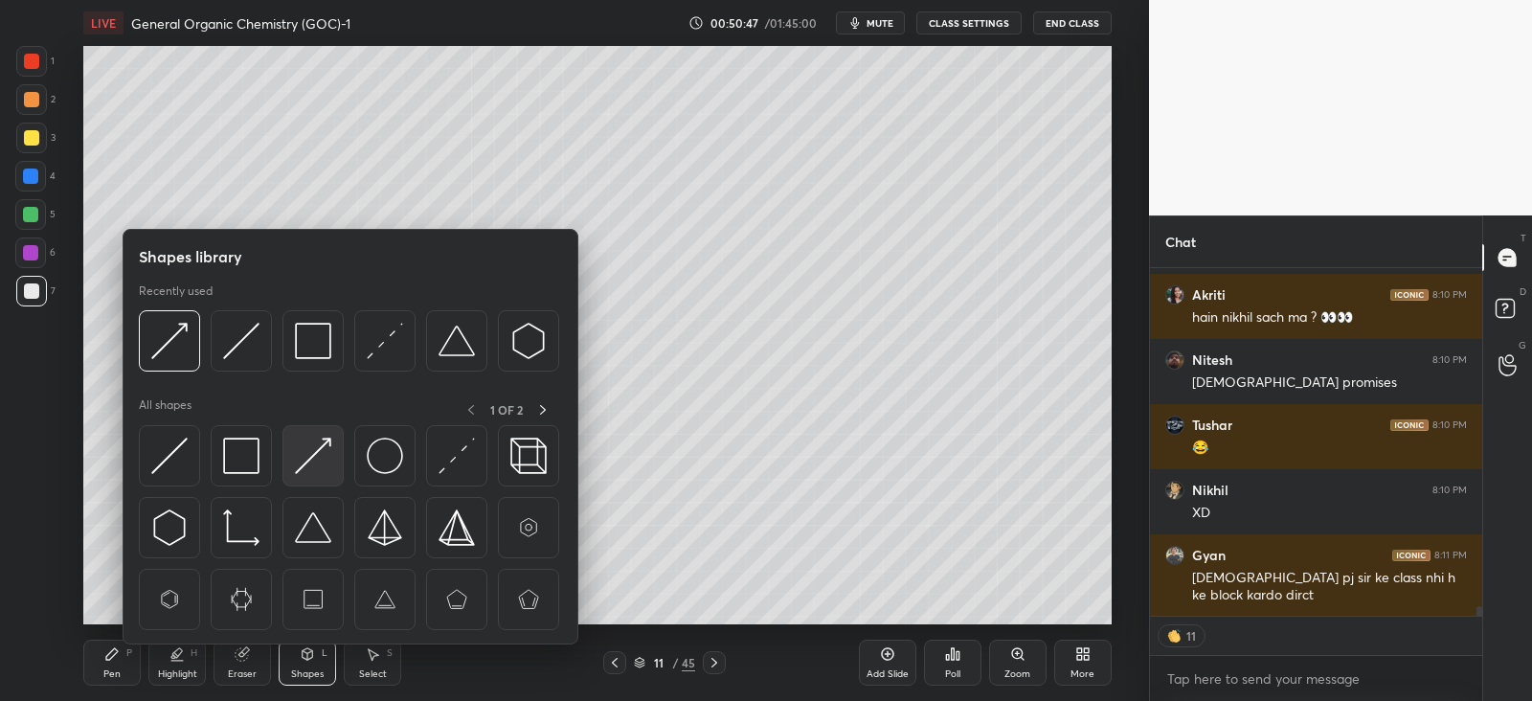
click at [331, 461] on div at bounding box center [312, 455] width 61 height 61
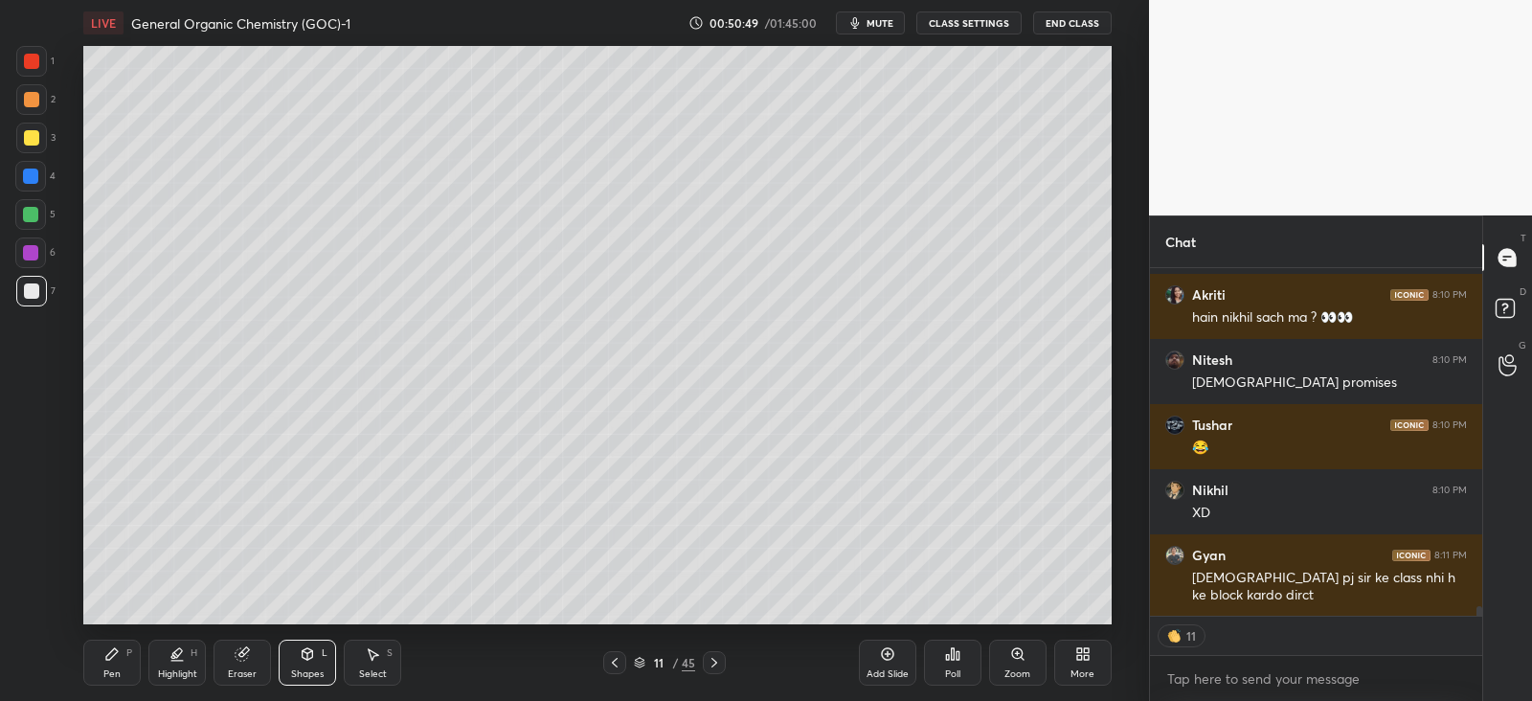
click at [106, 663] on div "Pen P" at bounding box center [111, 663] width 57 height 46
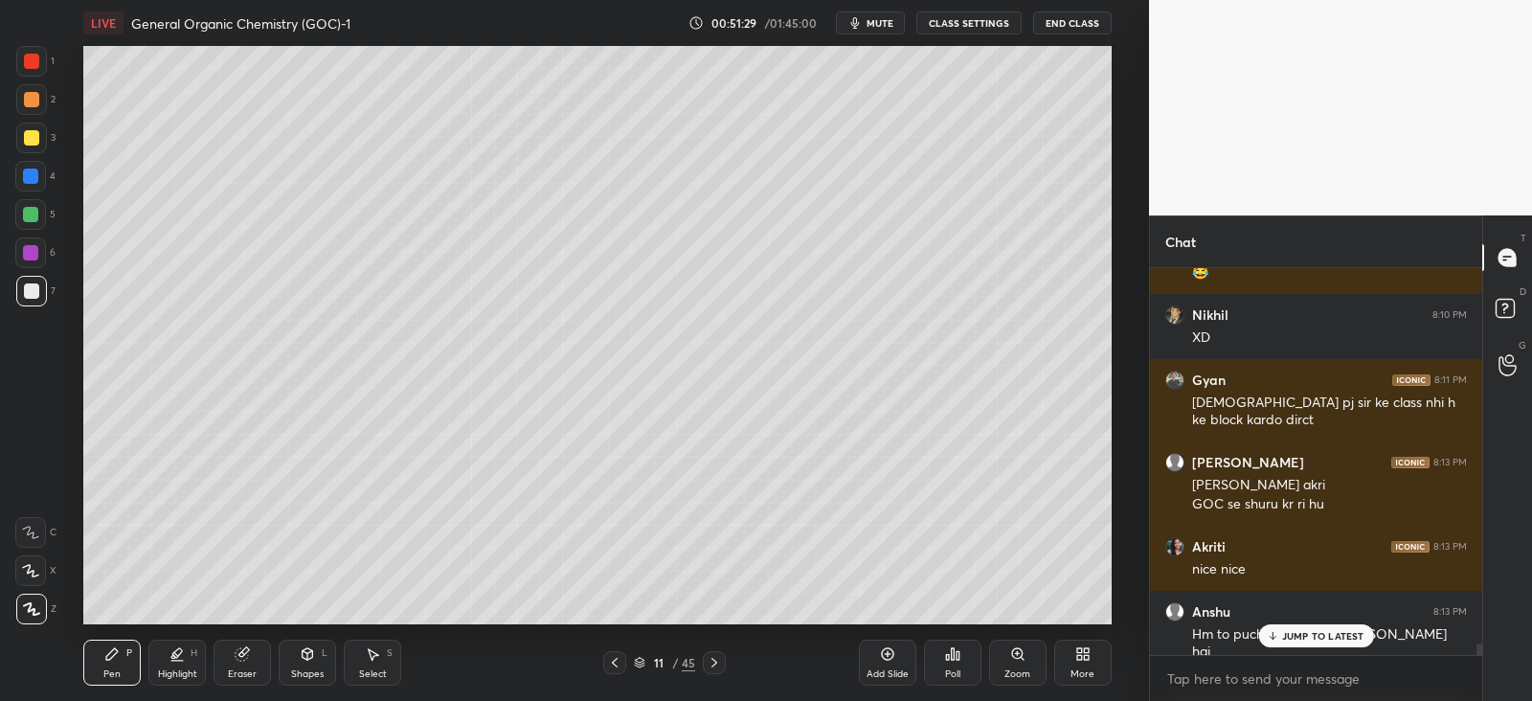
scroll to position [12447, 0]
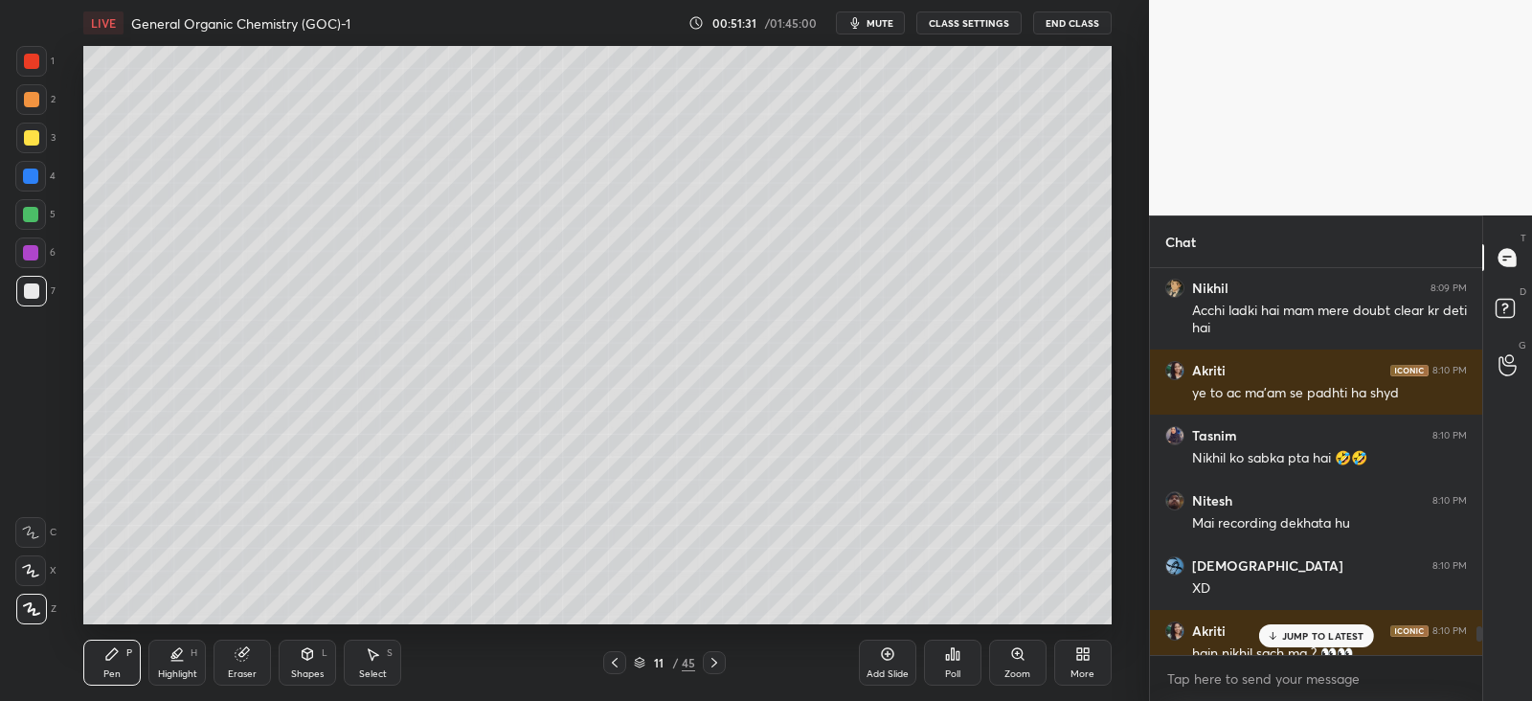
click at [1303, 634] on p "JUMP TO LATEST" at bounding box center [1323, 635] width 82 height 11
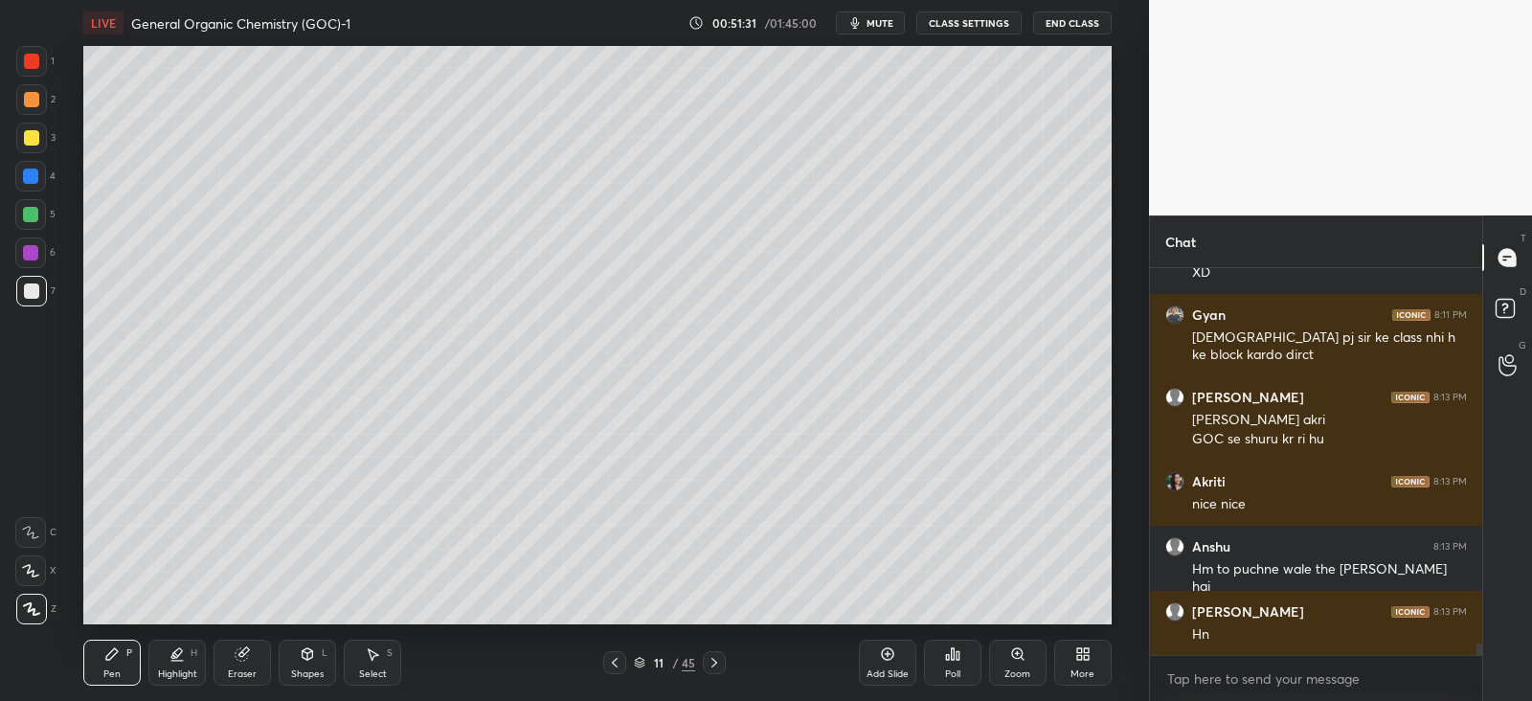
scroll to position [12512, 0]
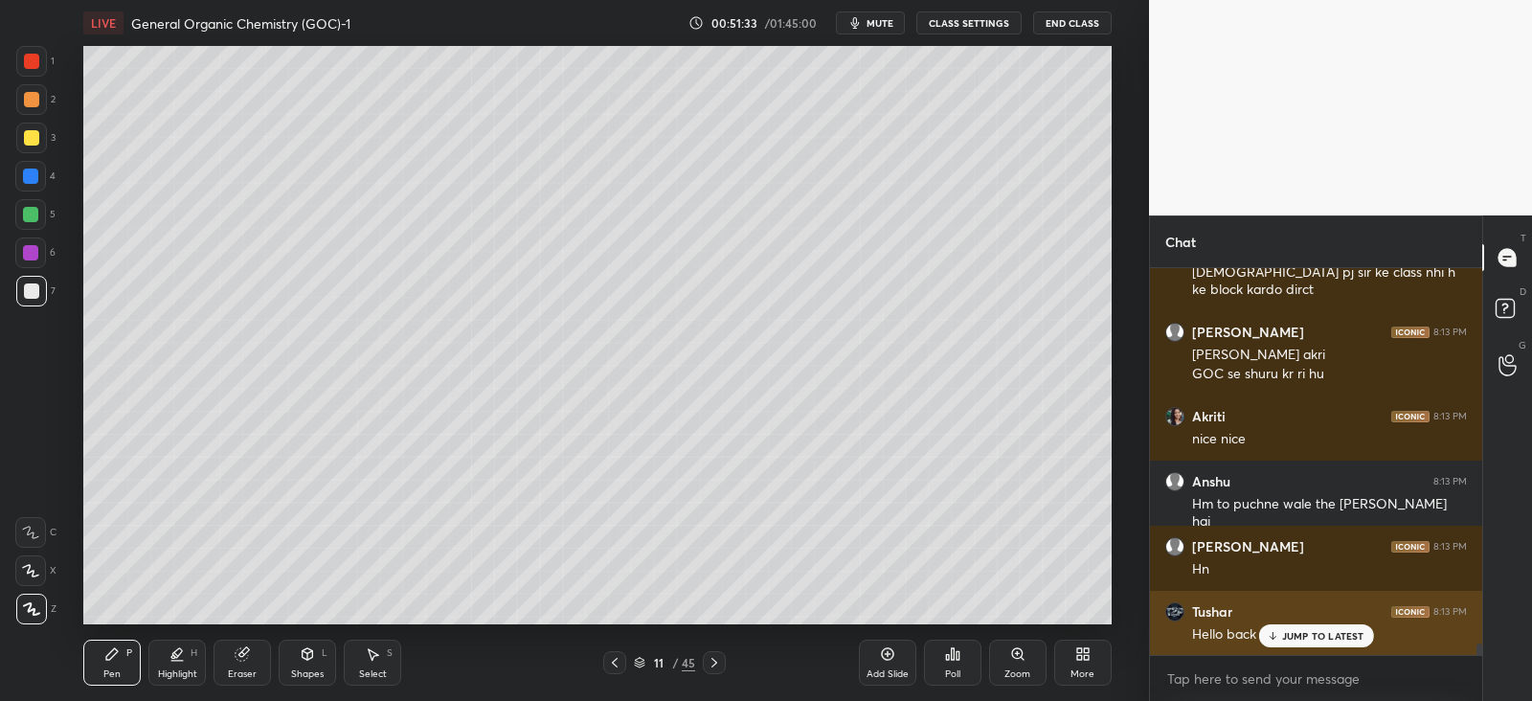
click at [1313, 637] on p "JUMP TO LATEST" at bounding box center [1323, 635] width 82 height 11
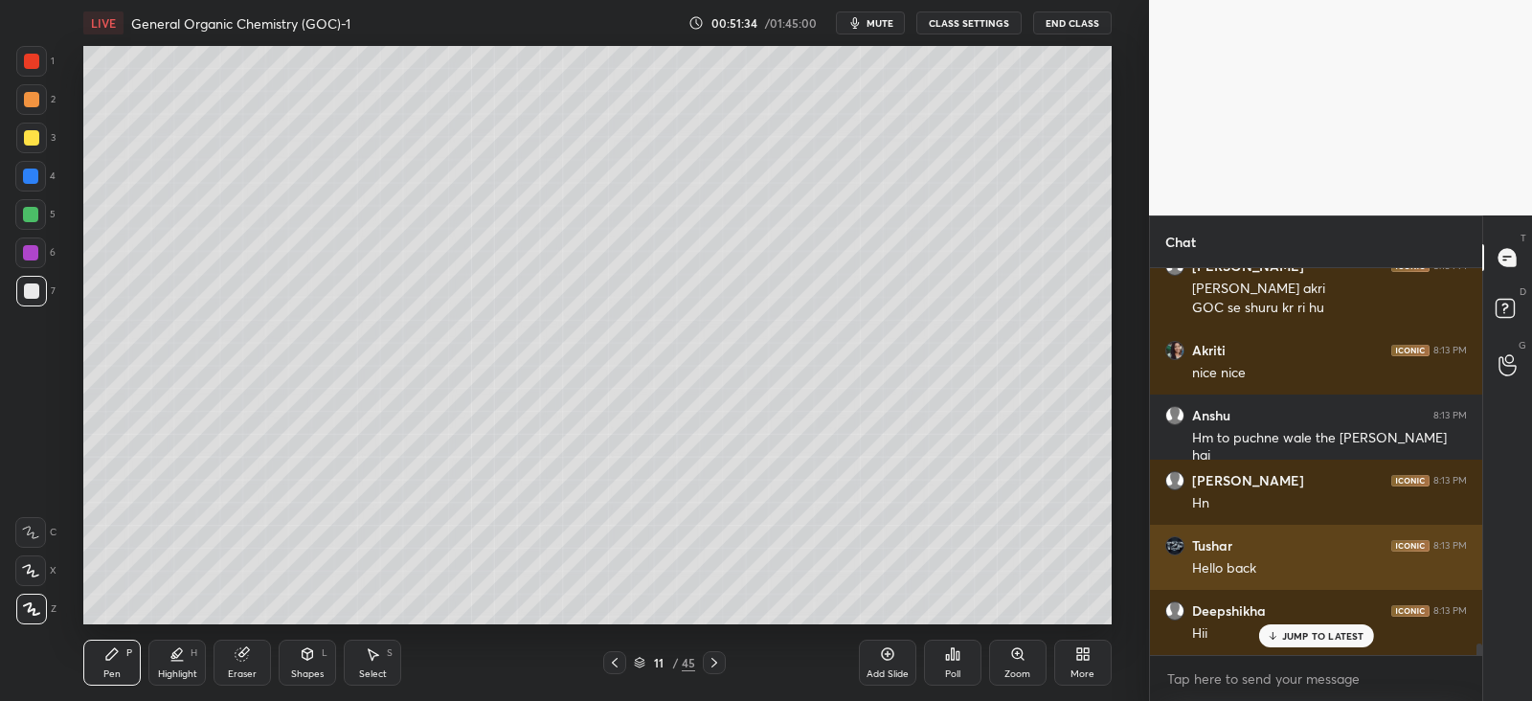
scroll to position [12643, 0]
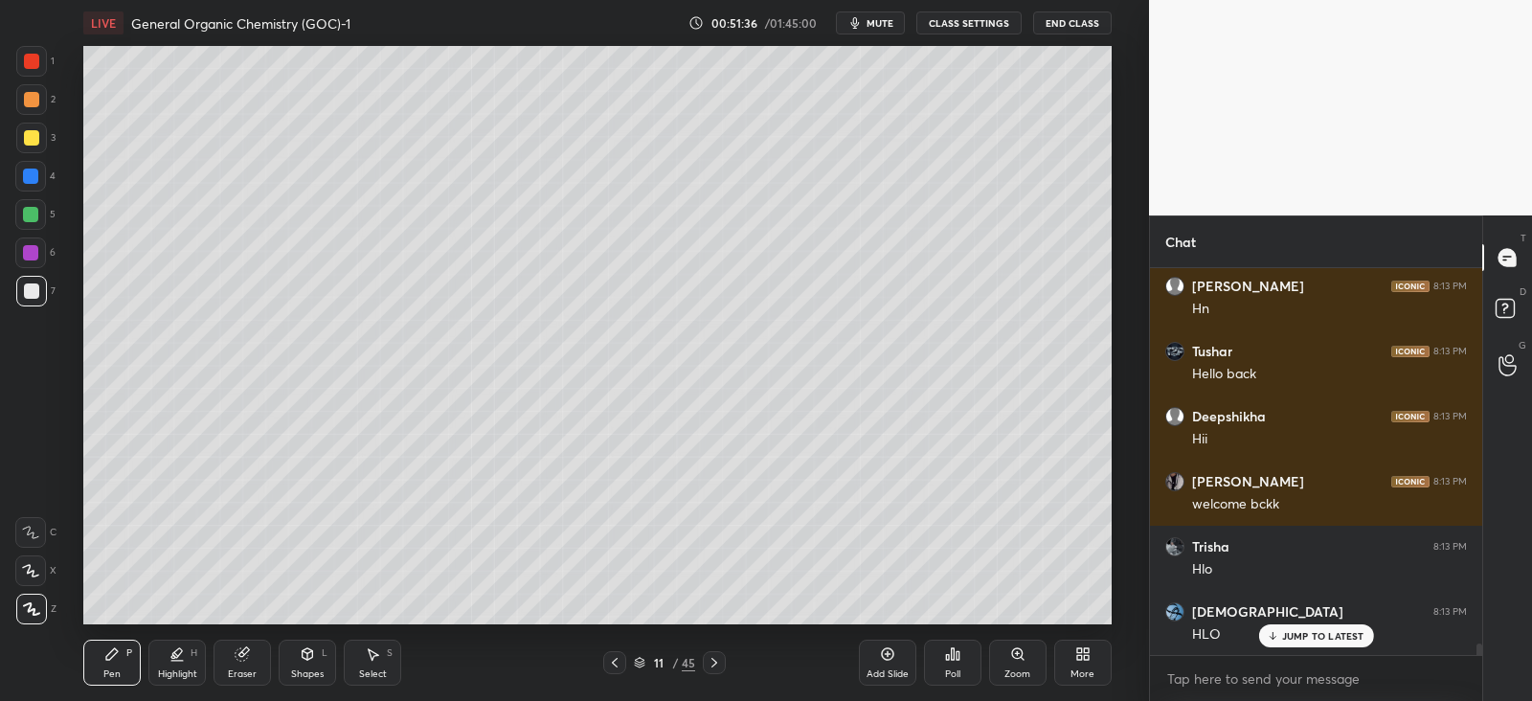
click at [35, 179] on div at bounding box center [30, 175] width 15 height 15
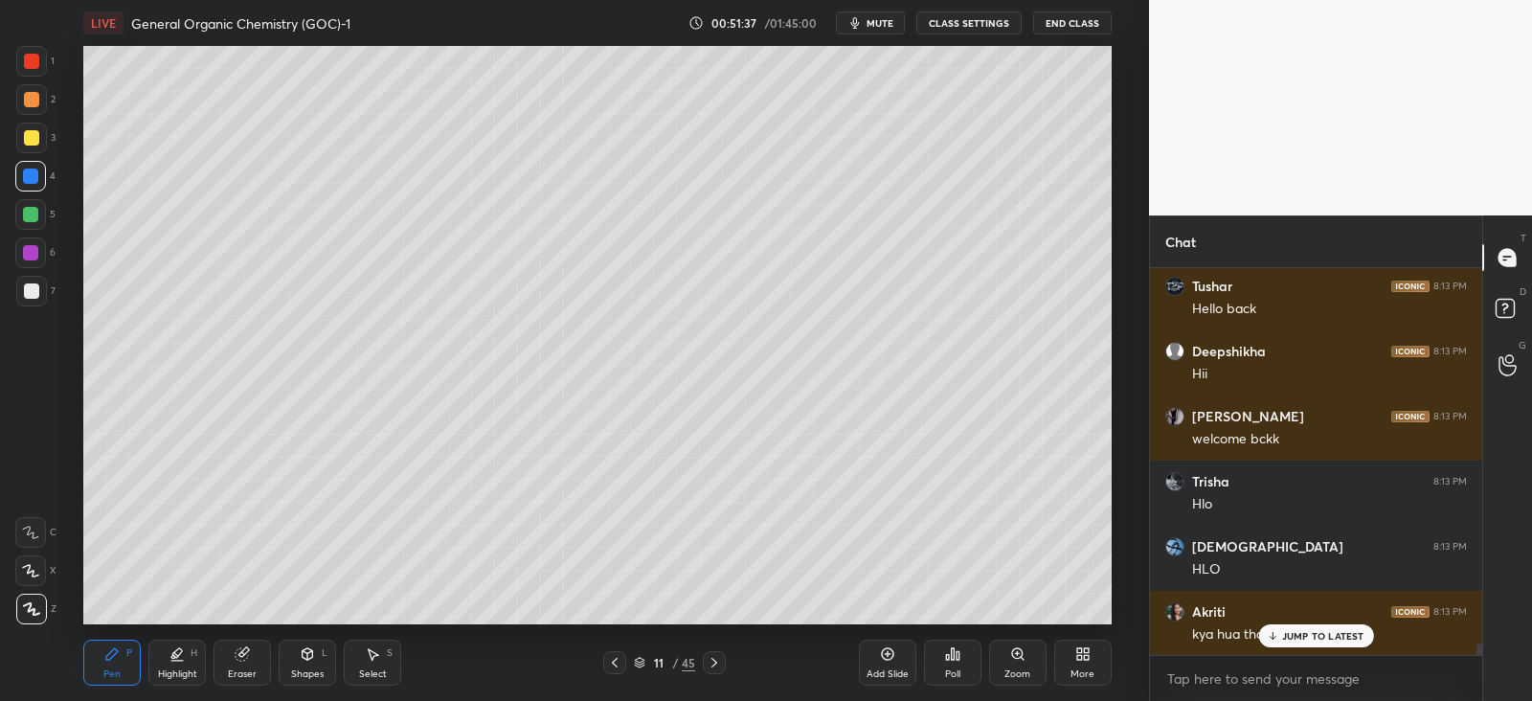
click at [34, 143] on div at bounding box center [31, 137] width 15 height 15
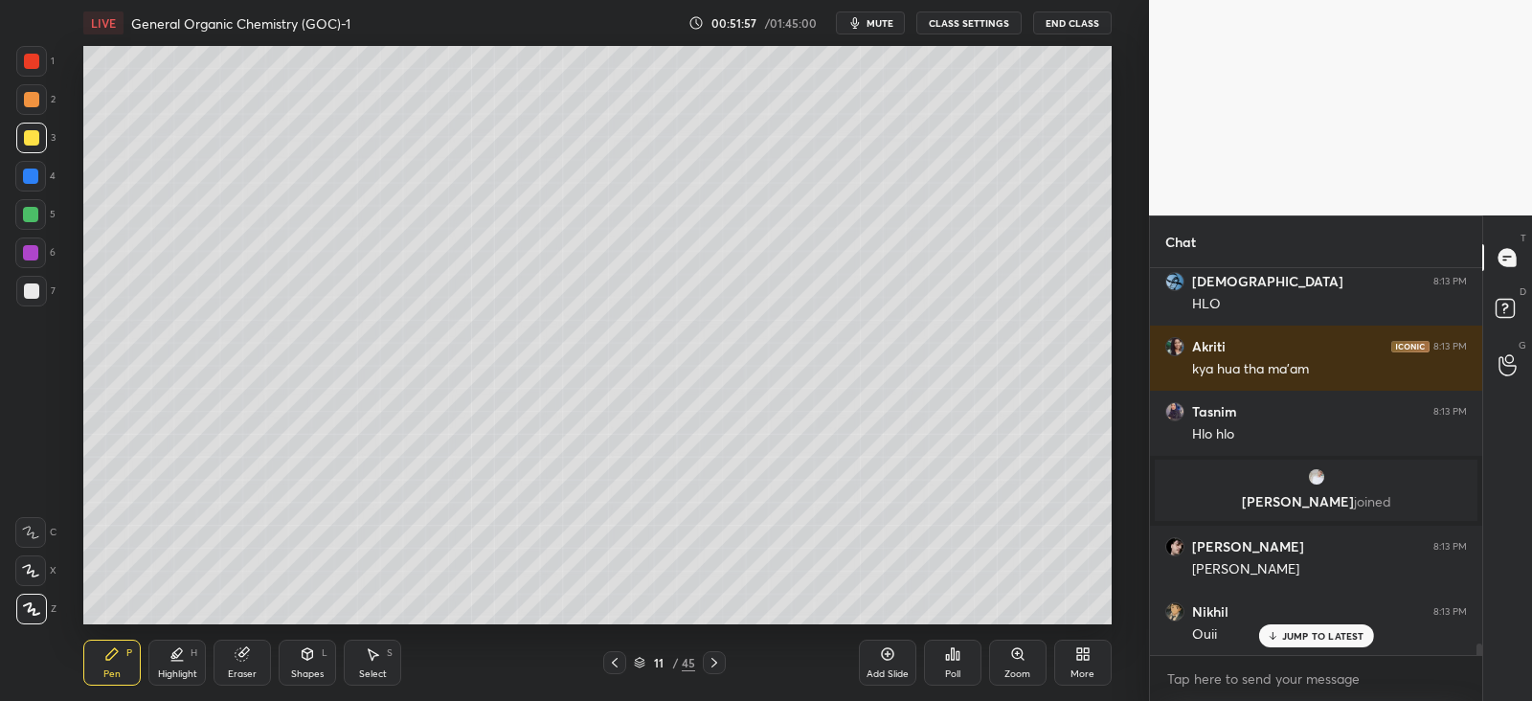
scroll to position [12378, 0]
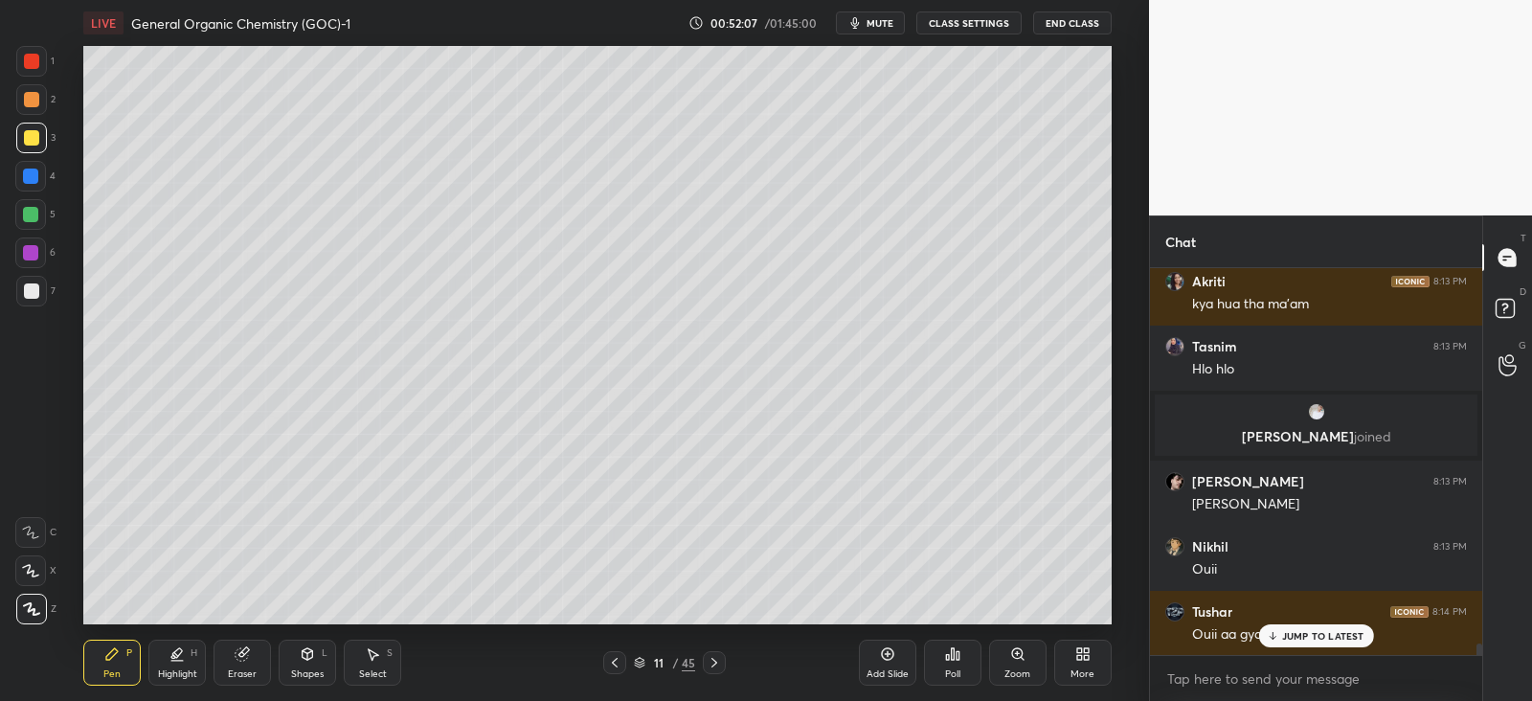
click at [229, 647] on div "Eraser" at bounding box center [241, 663] width 57 height 46
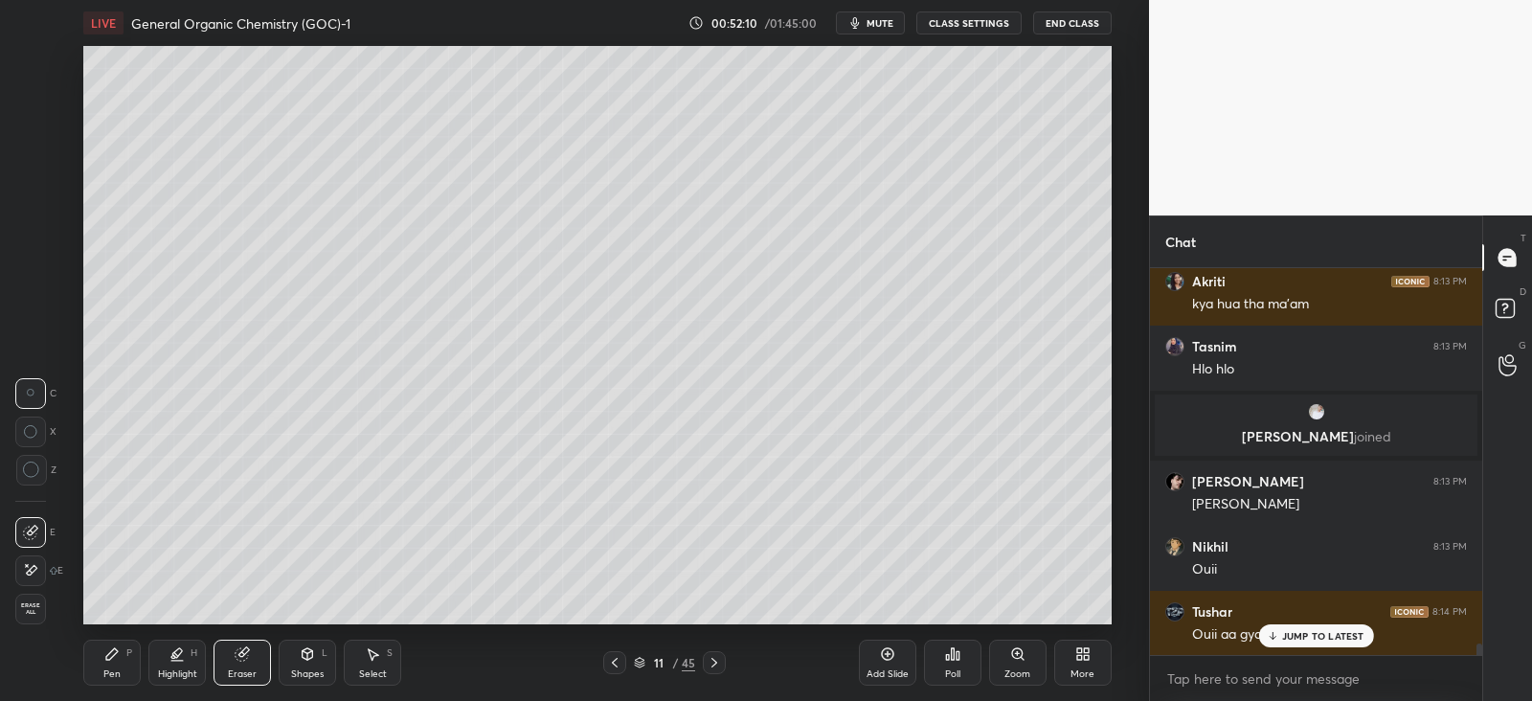
click at [119, 651] on icon at bounding box center [111, 653] width 15 height 15
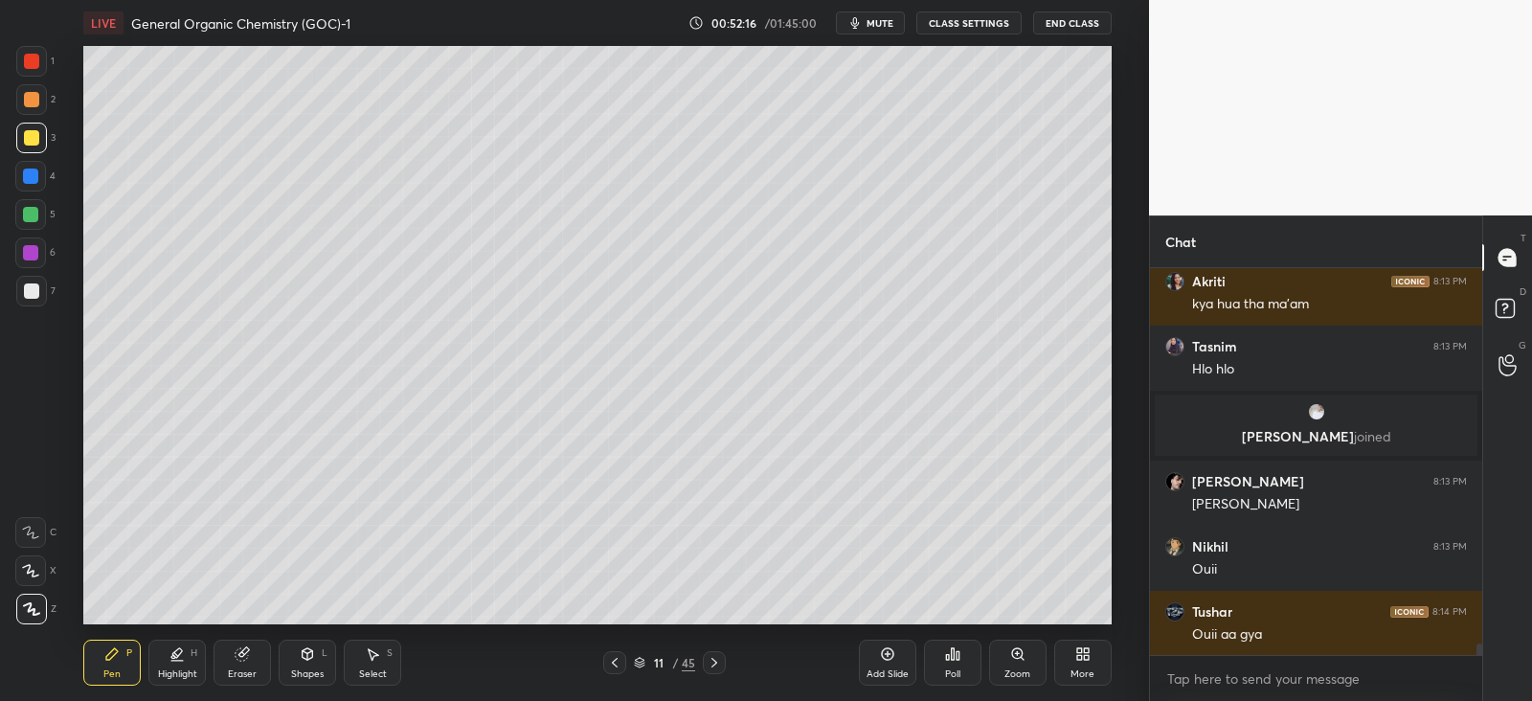
scroll to position [12445, 0]
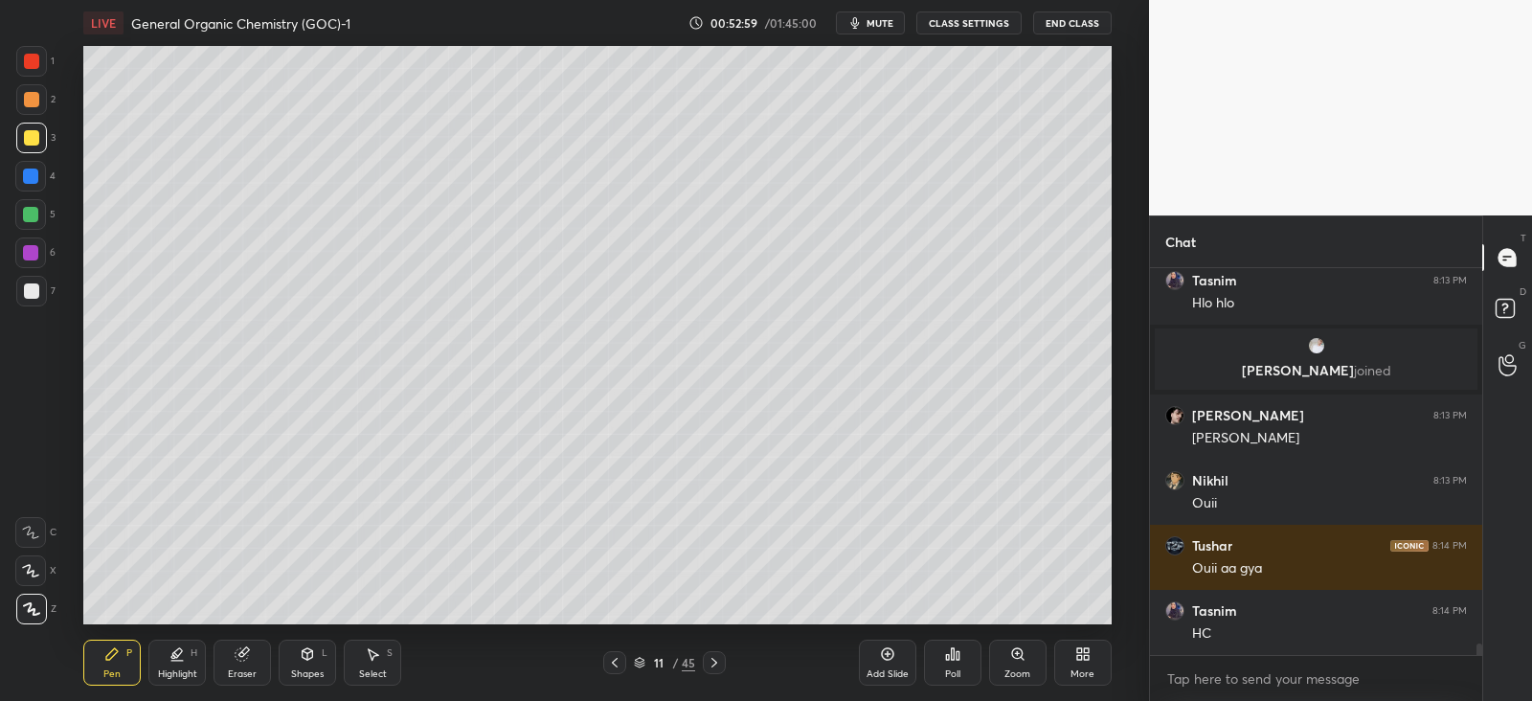
click at [875, 663] on div "Add Slide" at bounding box center [887, 663] width 57 height 46
click at [29, 134] on div at bounding box center [31, 137] width 15 height 15
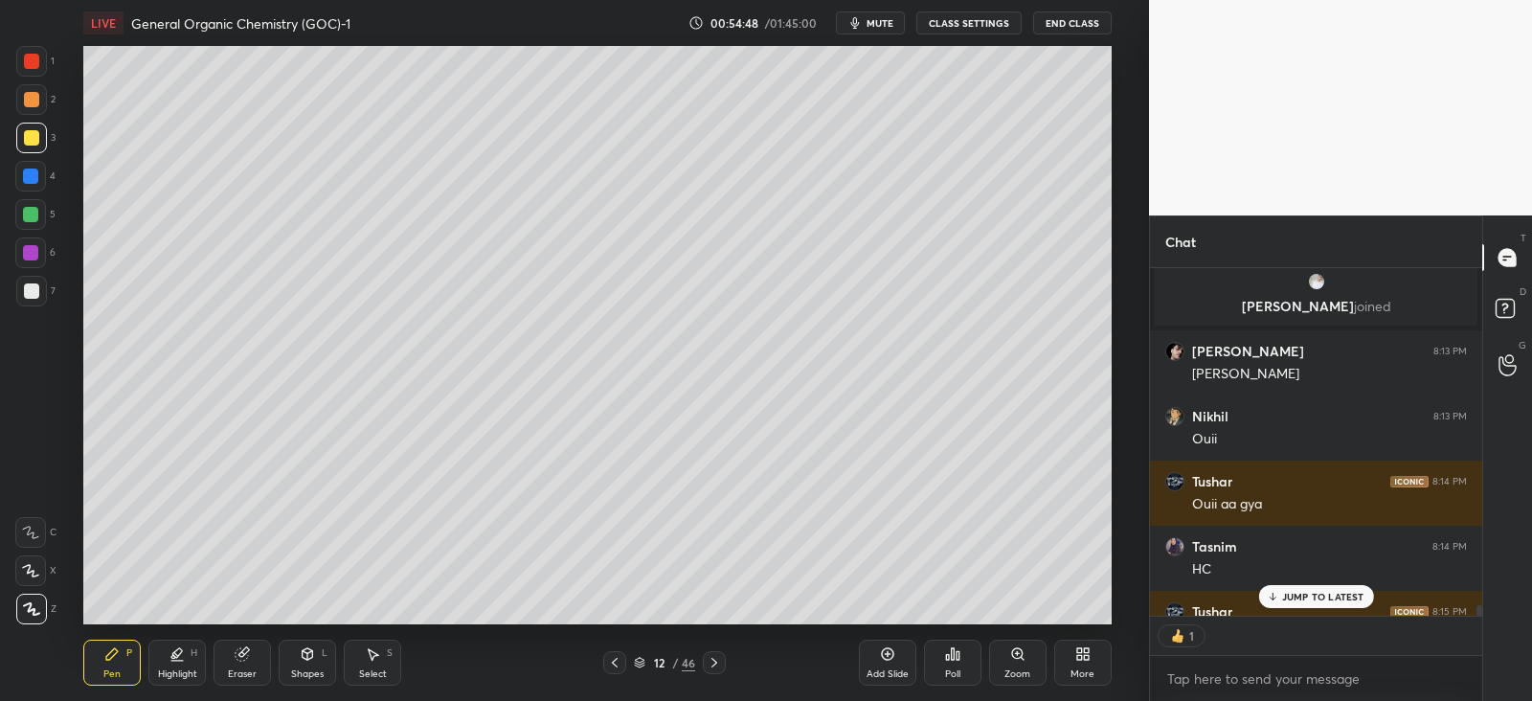
scroll to position [7, 6]
click at [893, 661] on icon at bounding box center [887, 653] width 15 height 15
click at [32, 162] on div at bounding box center [30, 176] width 31 height 31
type textarea "x"
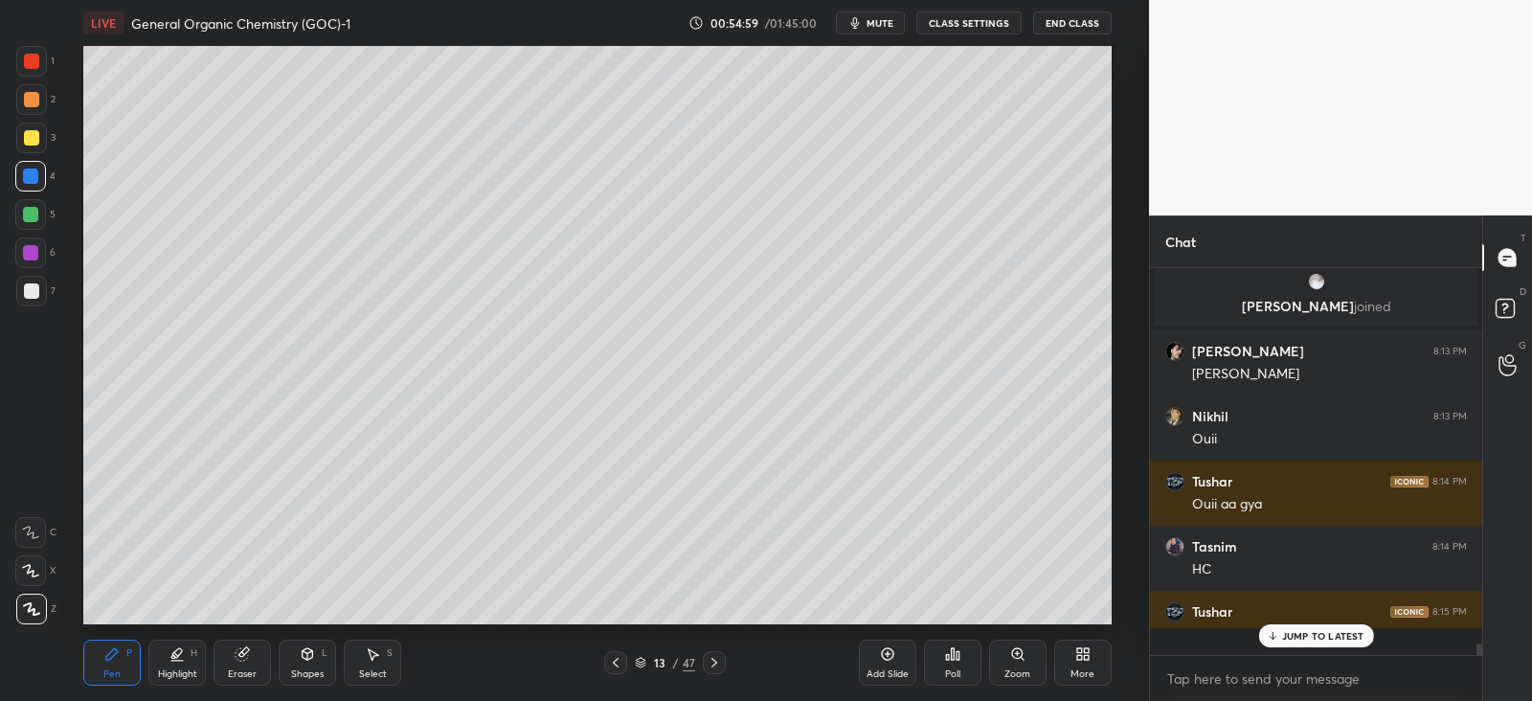
scroll to position [12509, 0]
click at [25, 134] on div at bounding box center [31, 137] width 15 height 15
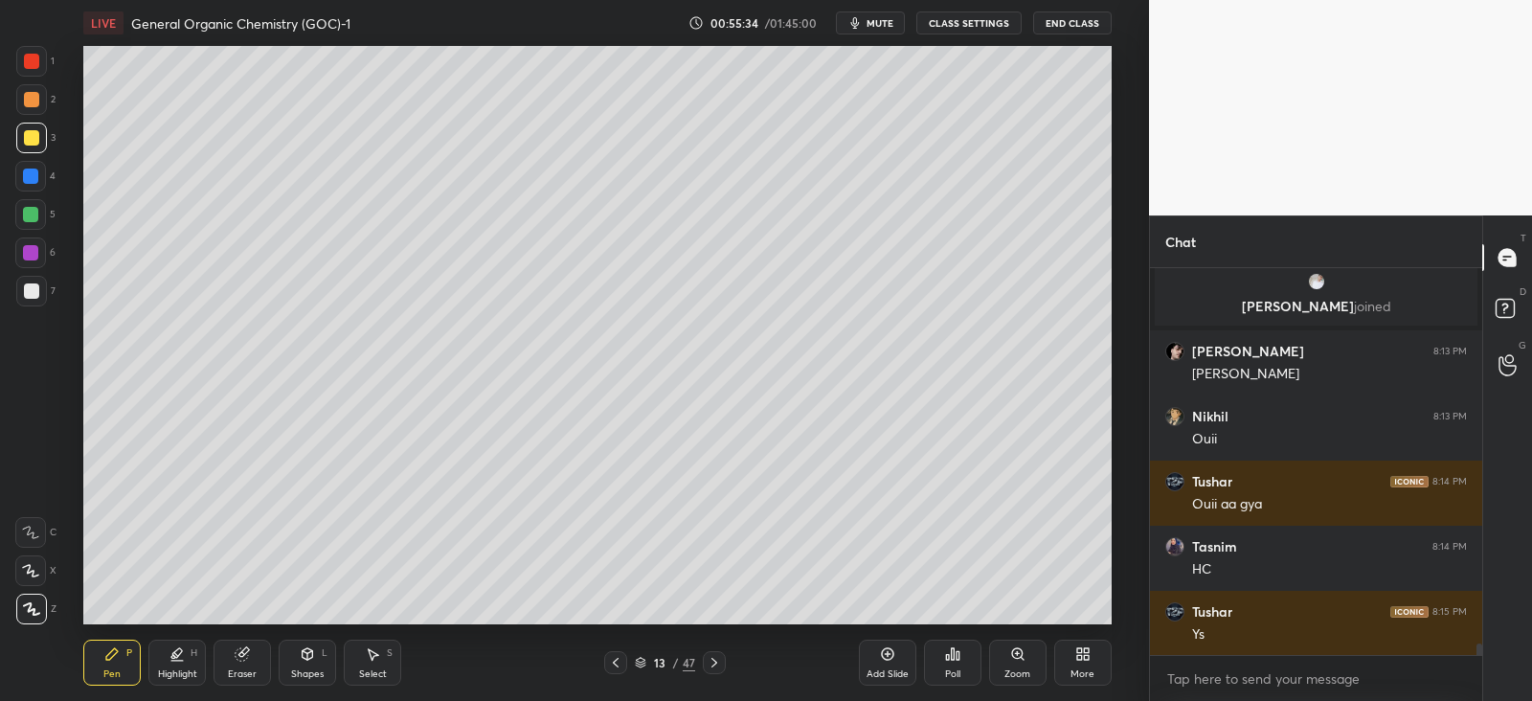
scroll to position [12574, 0]
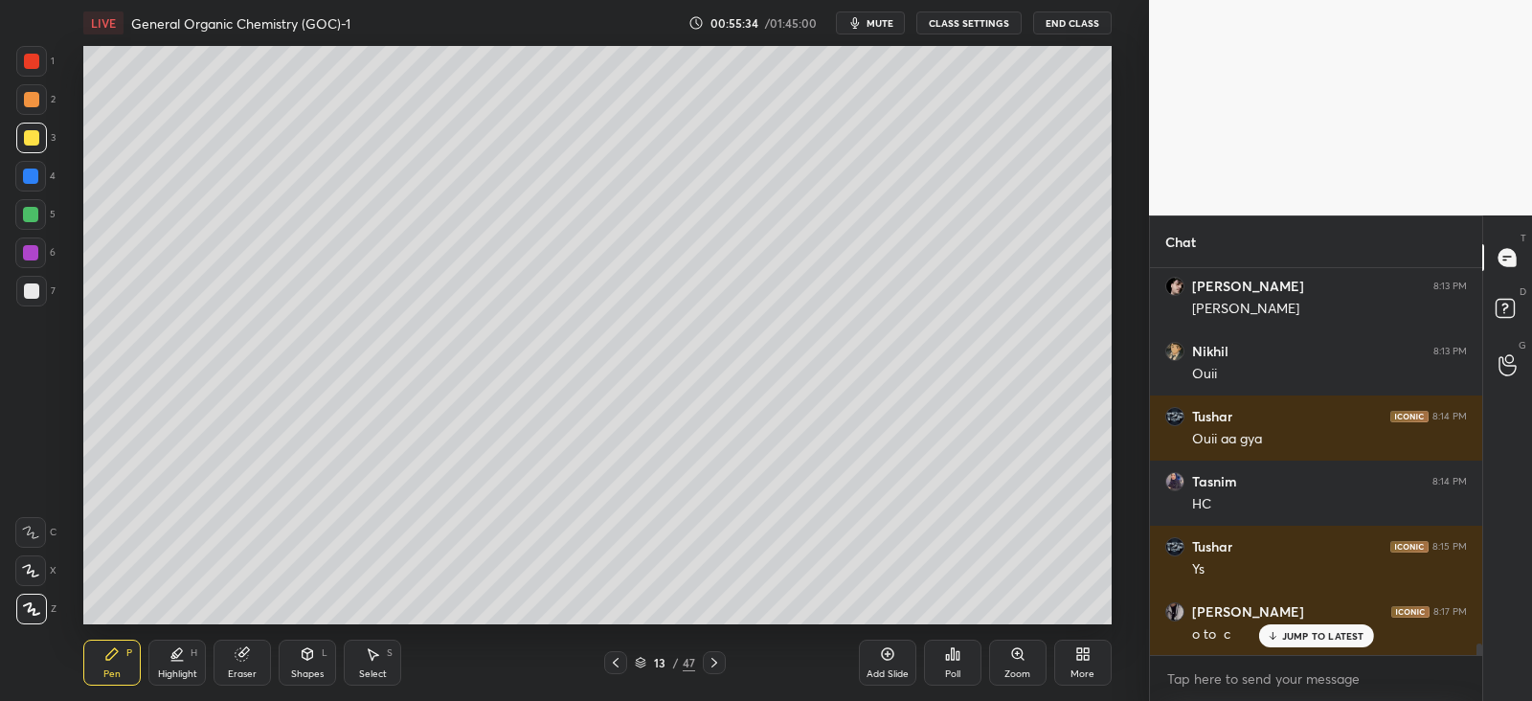
click at [34, 173] on div at bounding box center [30, 175] width 15 height 15
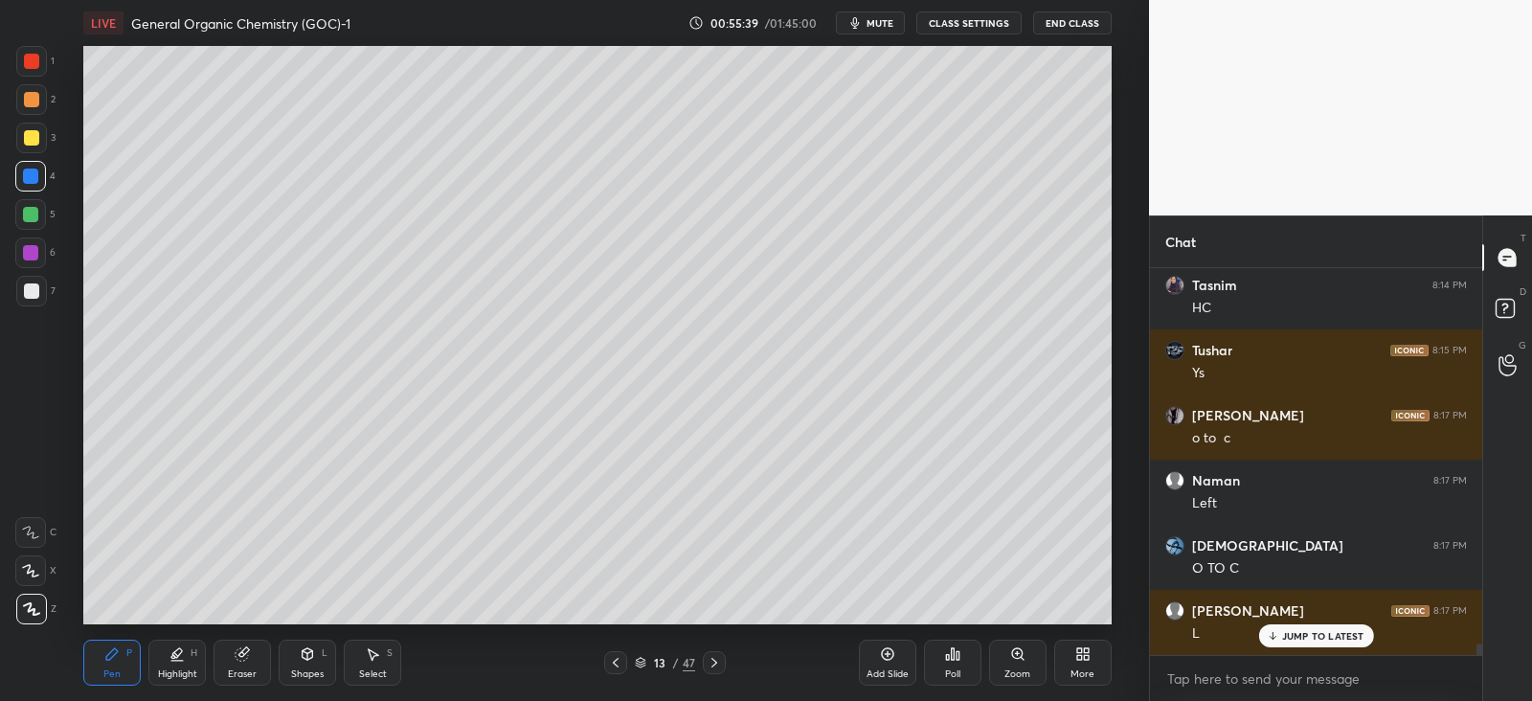
scroll to position [12834, 0]
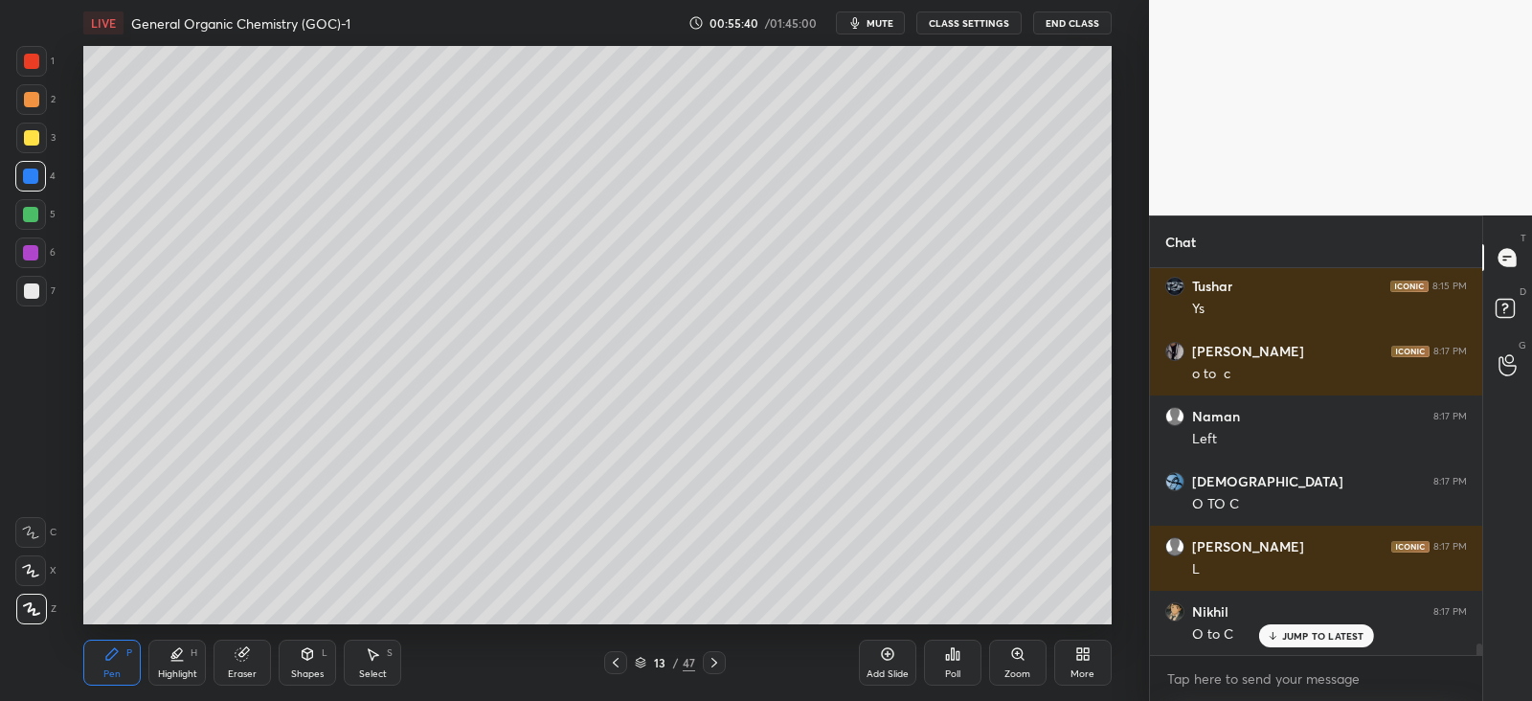
click at [7, 264] on div "1 2 3 4 5 6 7 C X Z C X Z E E Erase all H H" at bounding box center [30, 335] width 61 height 578
click at [7, 260] on div "1 2 3 4 5 6 7 C X Z C X Z E E Erase all H H" at bounding box center [30, 335] width 61 height 578
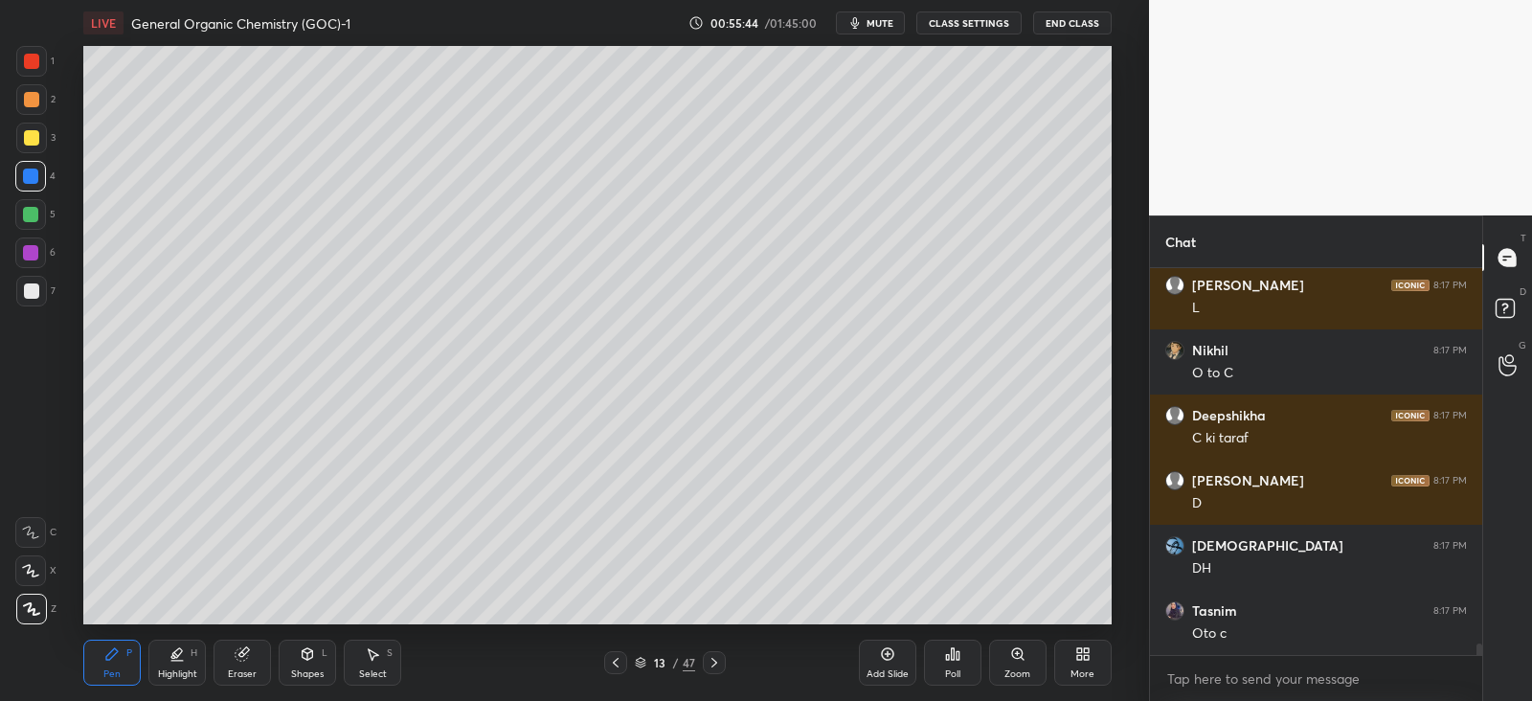
scroll to position [13225, 0]
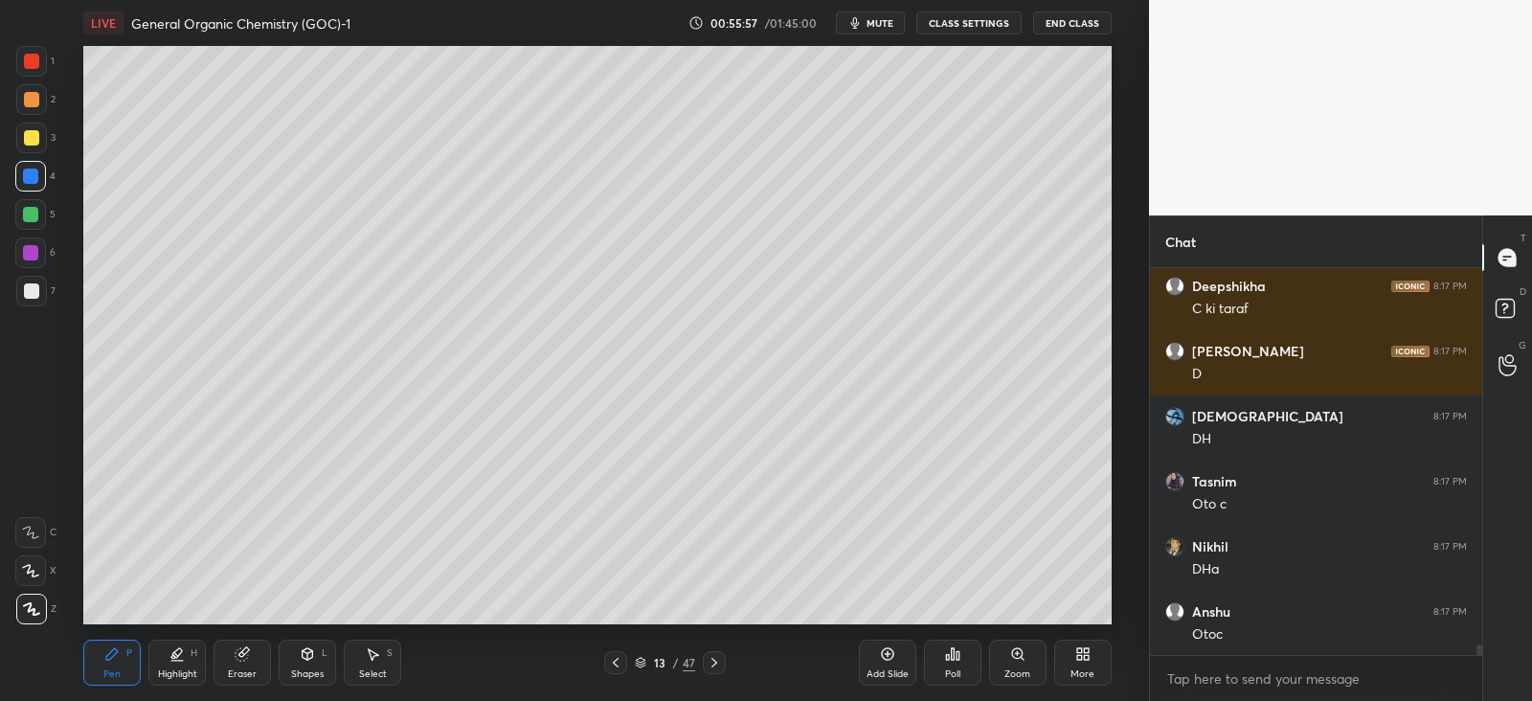
click at [34, 214] on div at bounding box center [30, 214] width 15 height 15
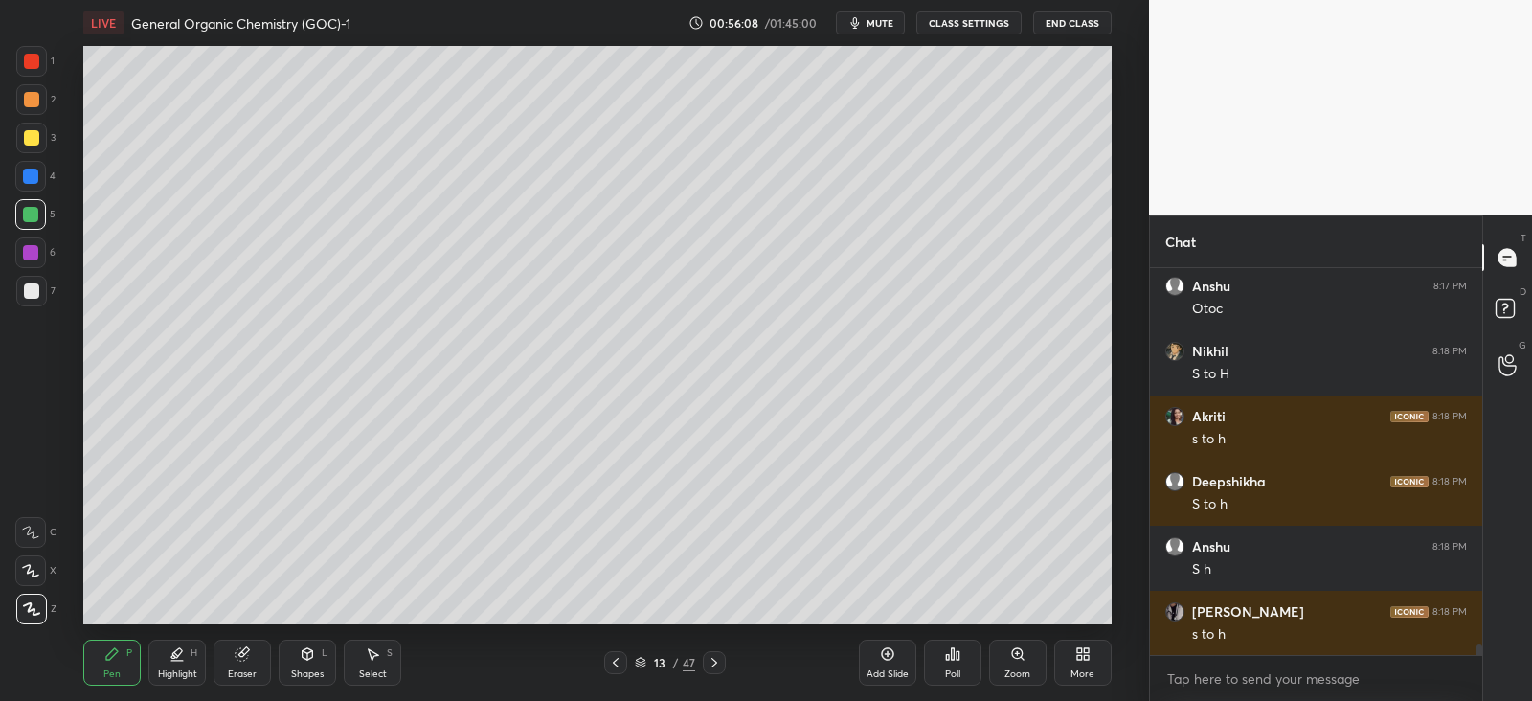
scroll to position [13615, 0]
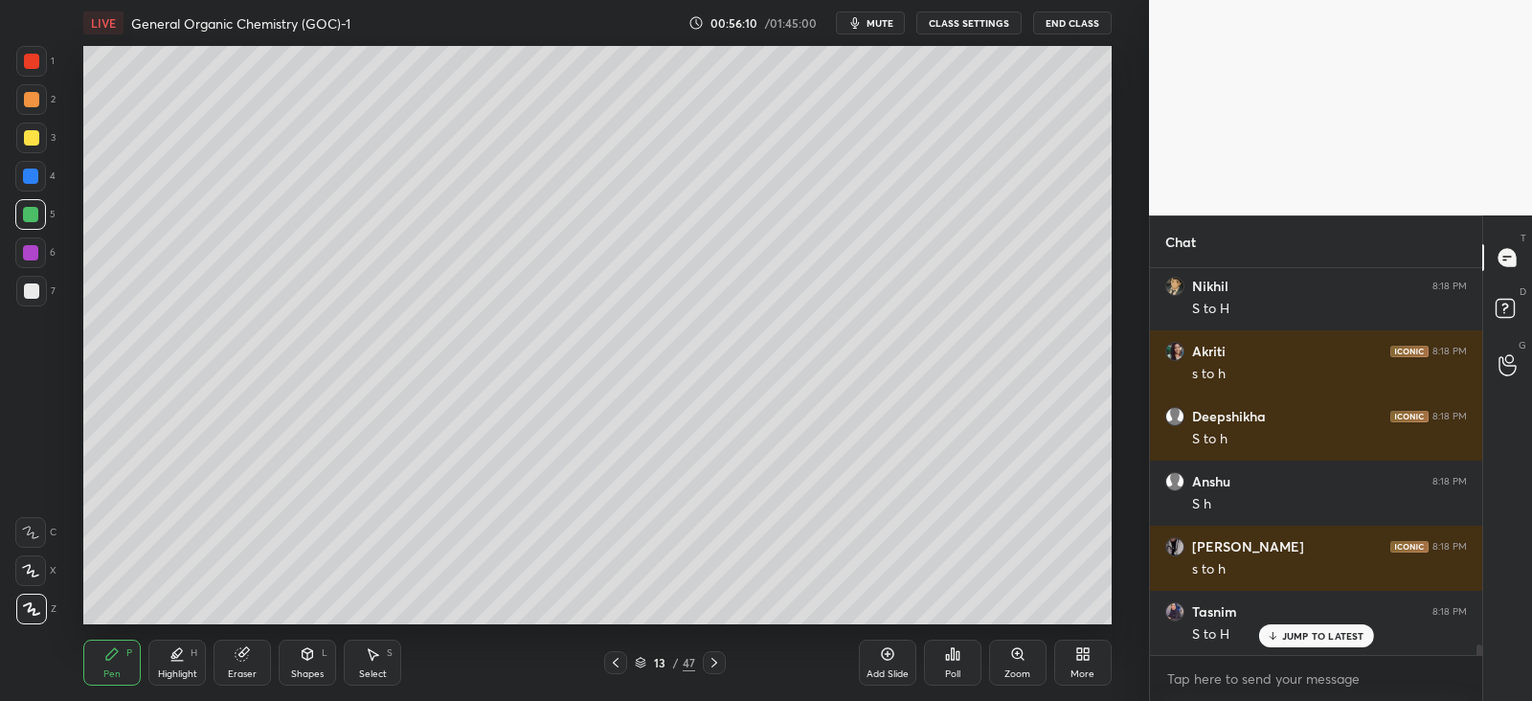
click at [6, 183] on div "1 2 3 4 5 6 7 C X Z C X Z E E Erase all H H" at bounding box center [30, 335] width 61 height 578
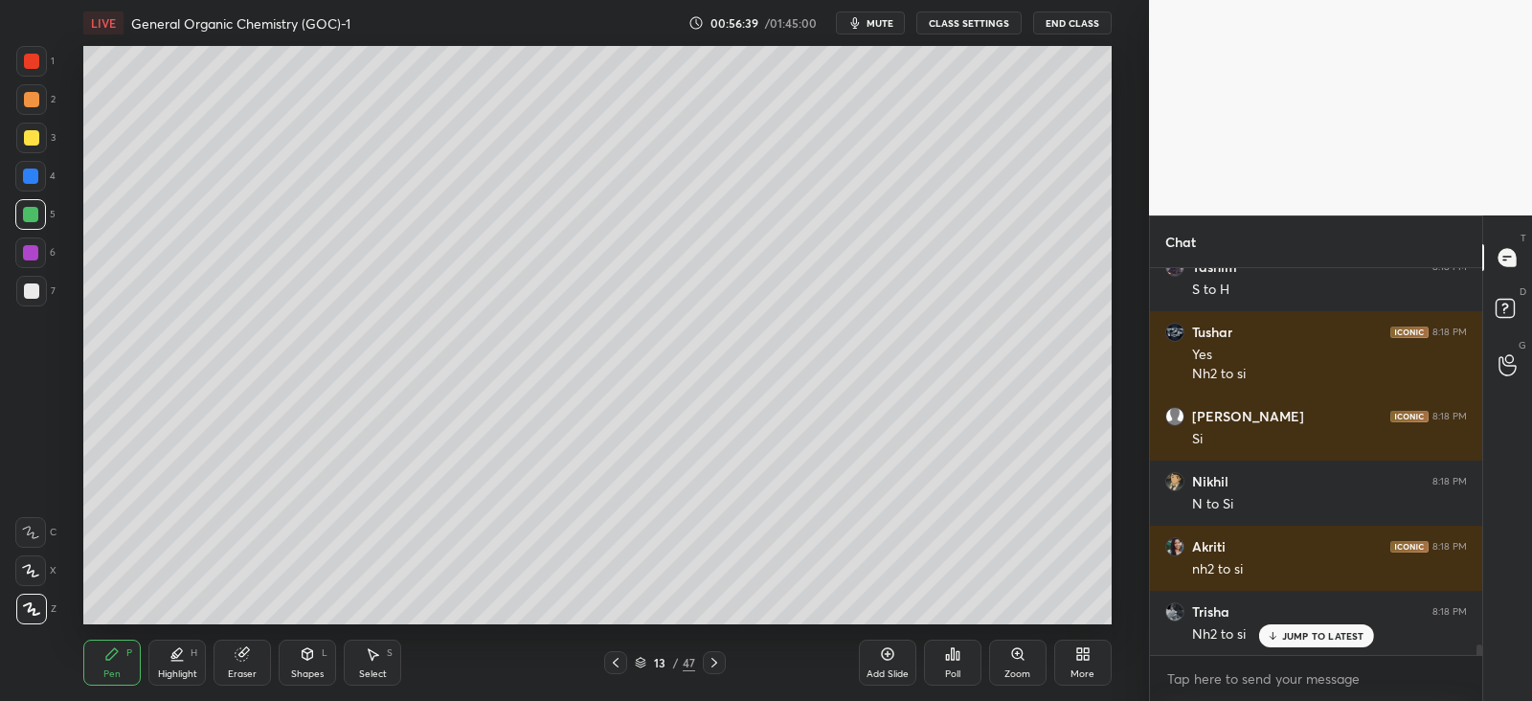
scroll to position [14025, 0]
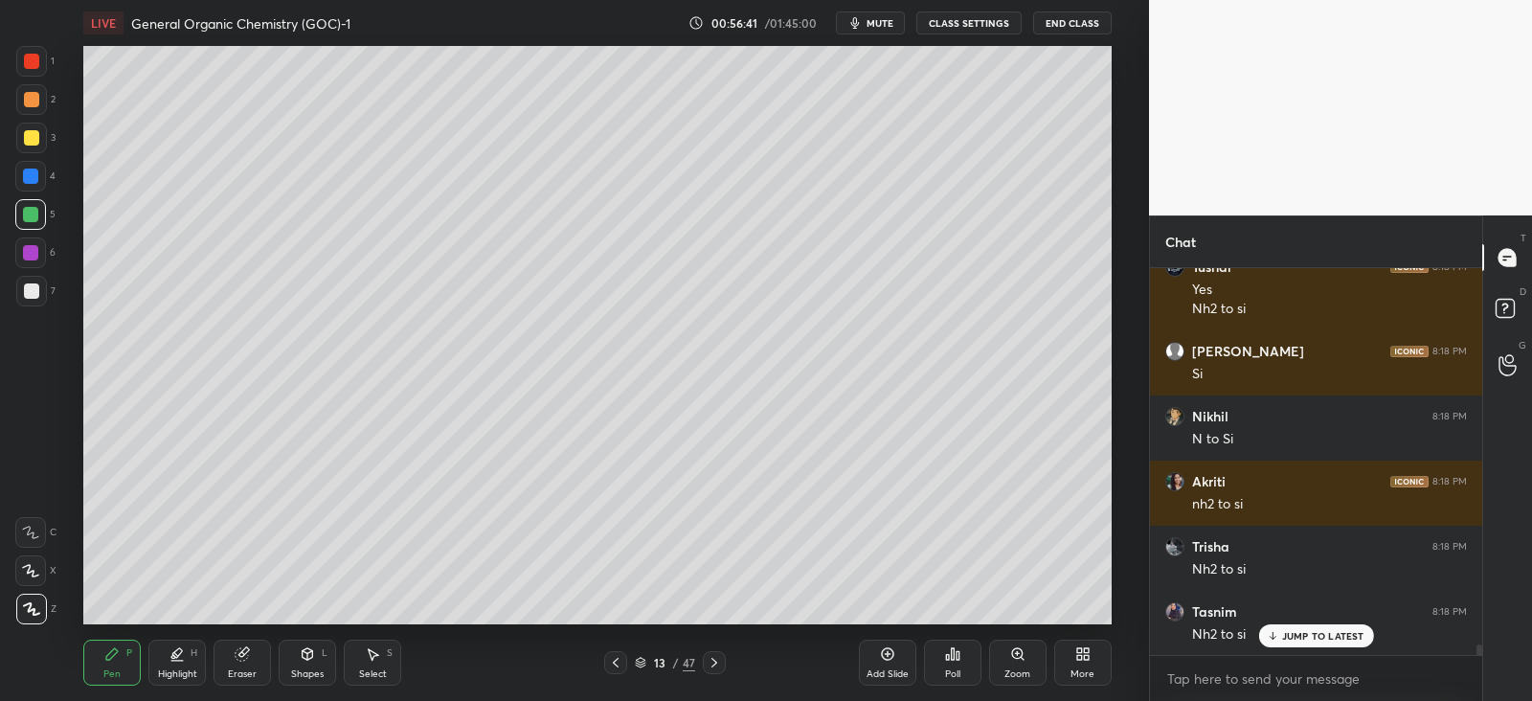
click at [710, 665] on icon at bounding box center [714, 662] width 15 height 15
click at [34, 133] on div at bounding box center [31, 137] width 15 height 15
click at [243, 652] on icon at bounding box center [242, 654] width 12 height 12
click at [116, 653] on icon at bounding box center [111, 653] width 11 height 11
click at [44, 182] on div at bounding box center [30, 176] width 31 height 31
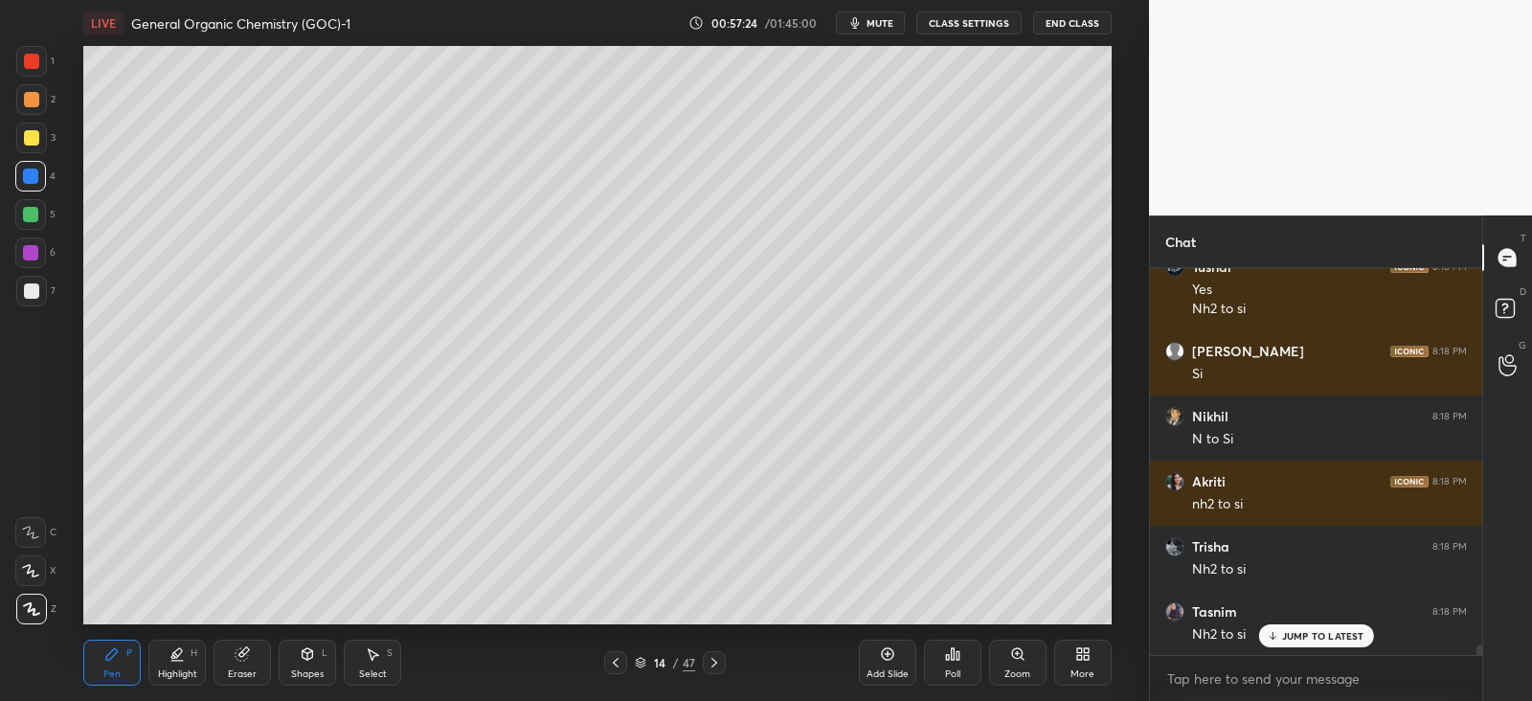
click at [301, 659] on icon at bounding box center [307, 653] width 15 height 15
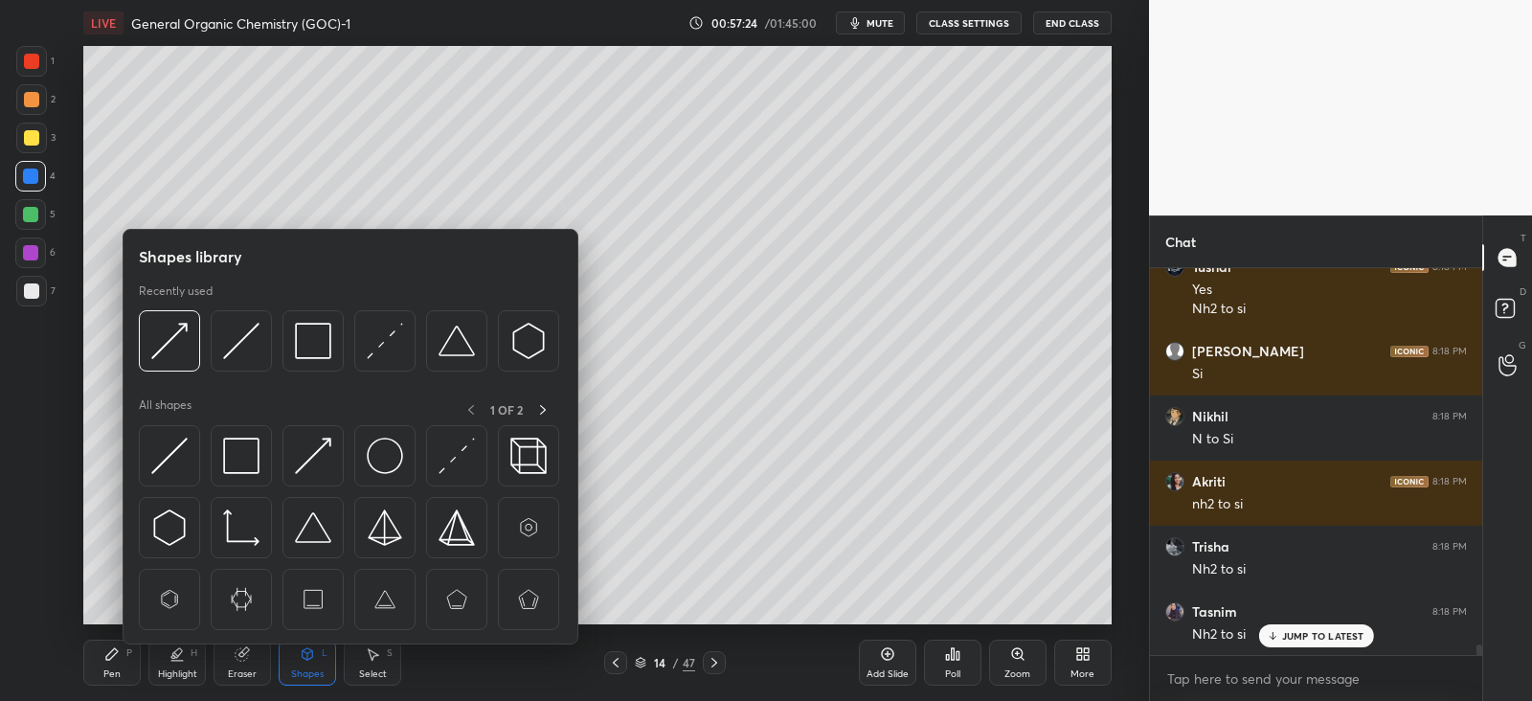
click at [186, 460] on img at bounding box center [169, 456] width 36 height 36
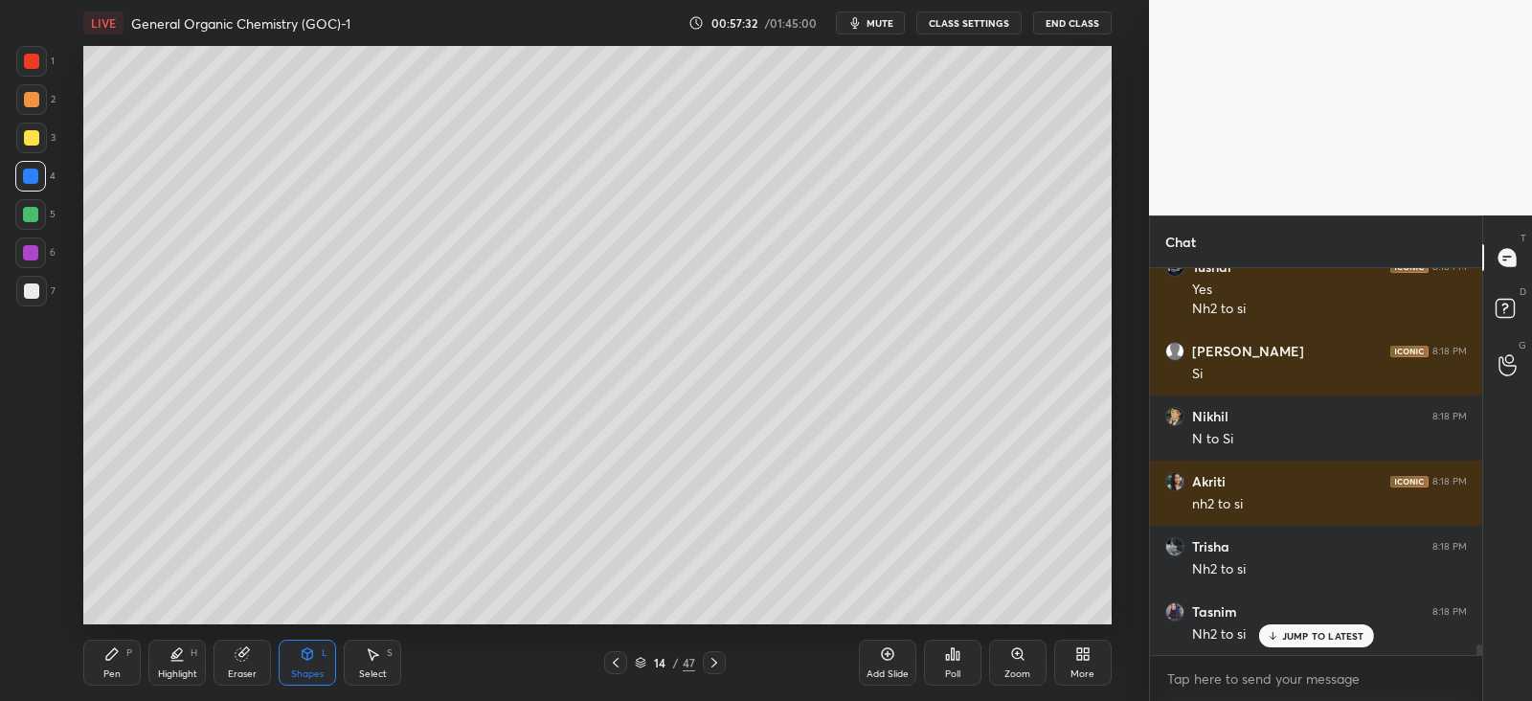
click at [107, 657] on icon at bounding box center [111, 653] width 11 height 11
click at [33, 135] on div at bounding box center [31, 137] width 15 height 15
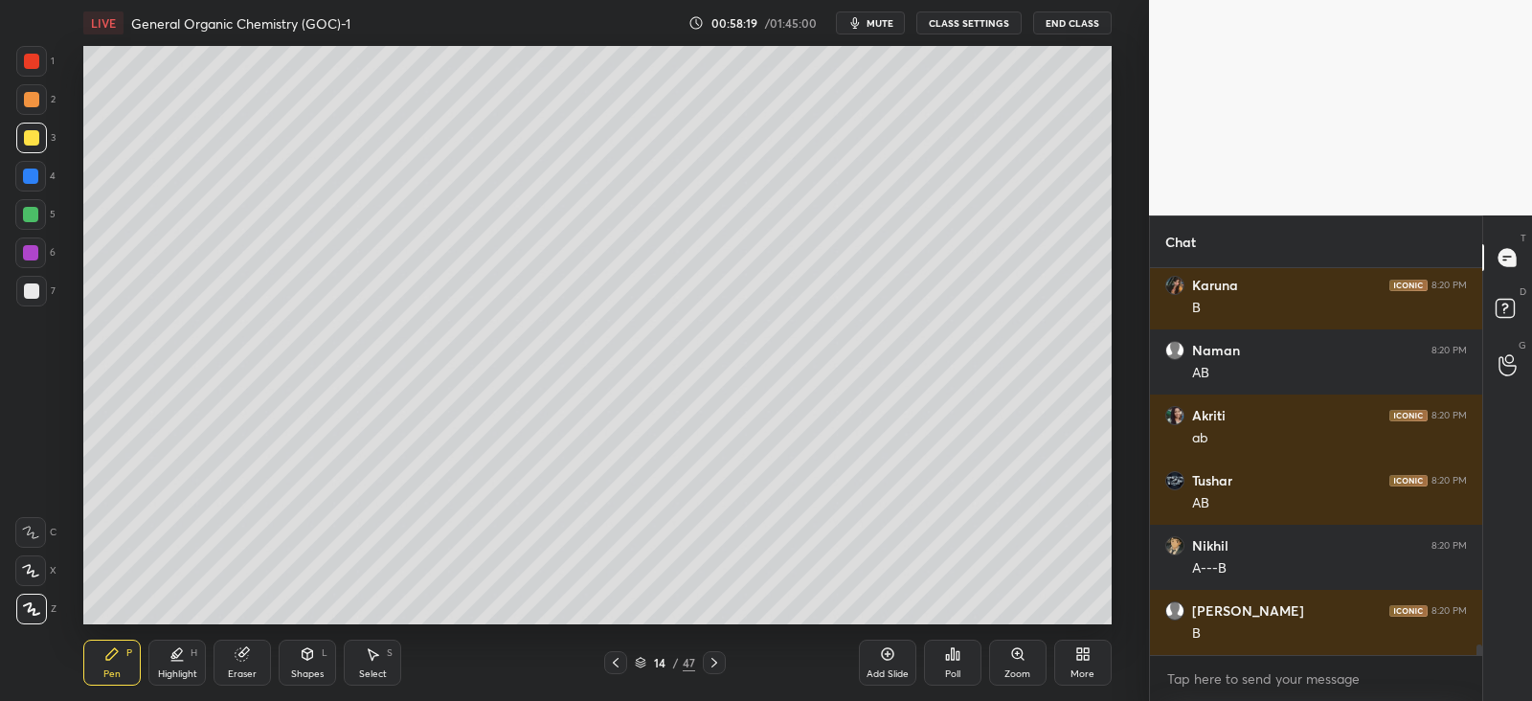
scroll to position [14481, 0]
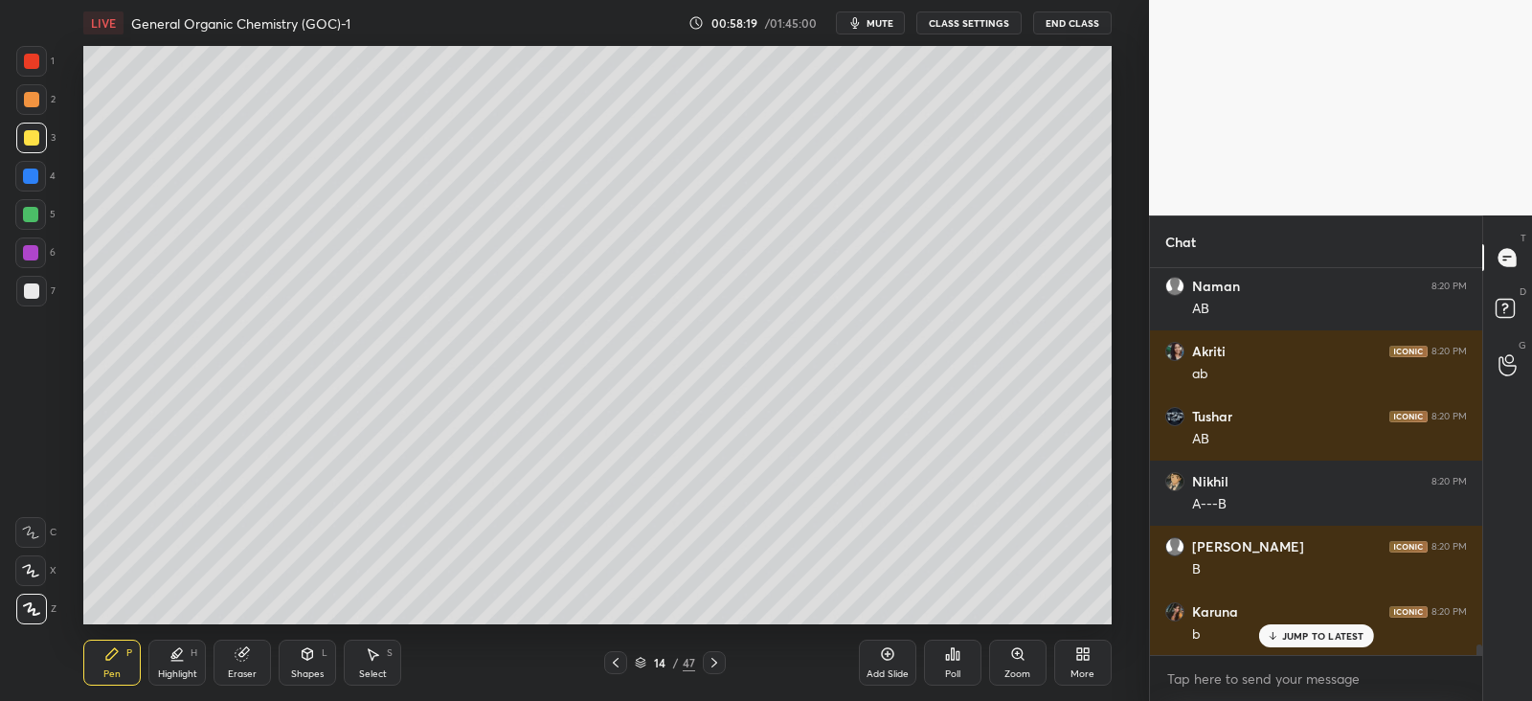
click at [34, 100] on div at bounding box center [31, 99] width 15 height 15
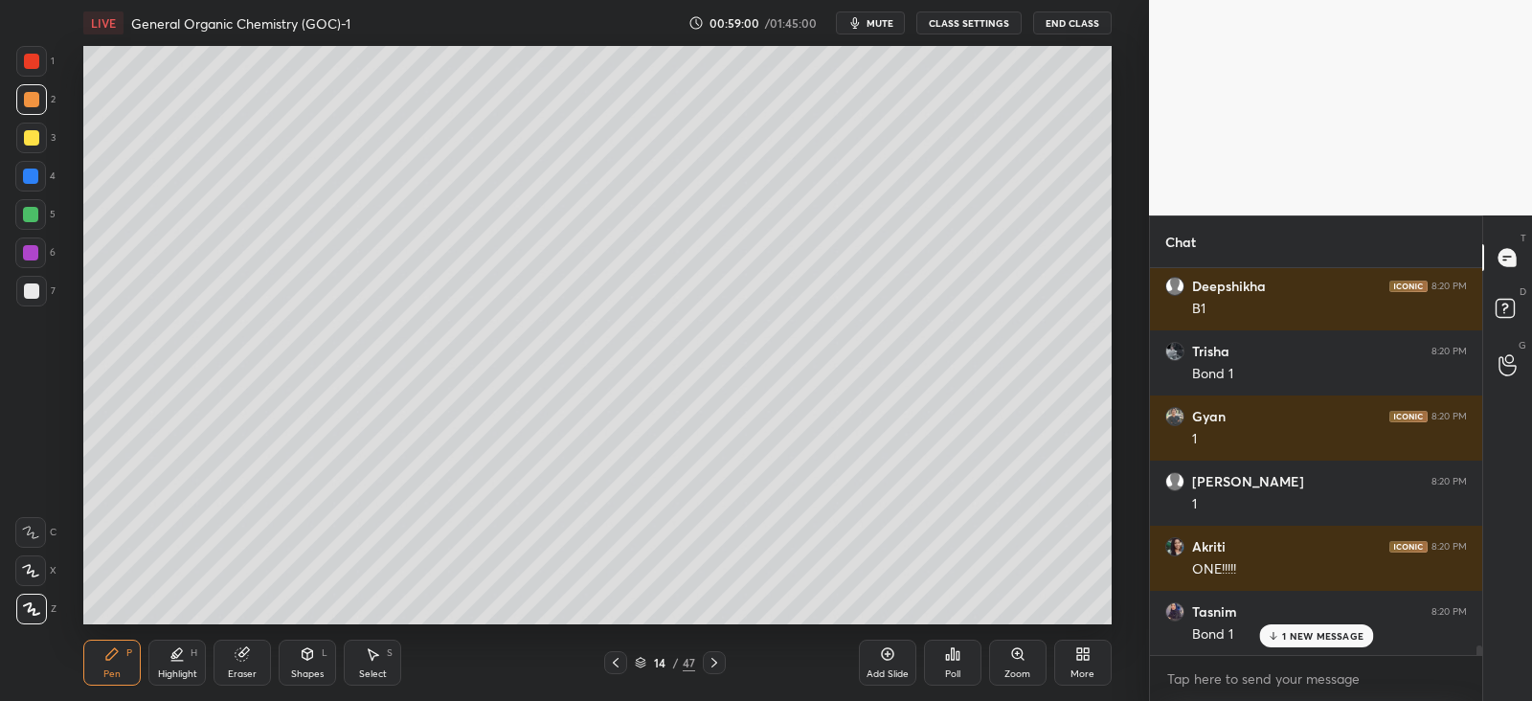
scroll to position [15719, 0]
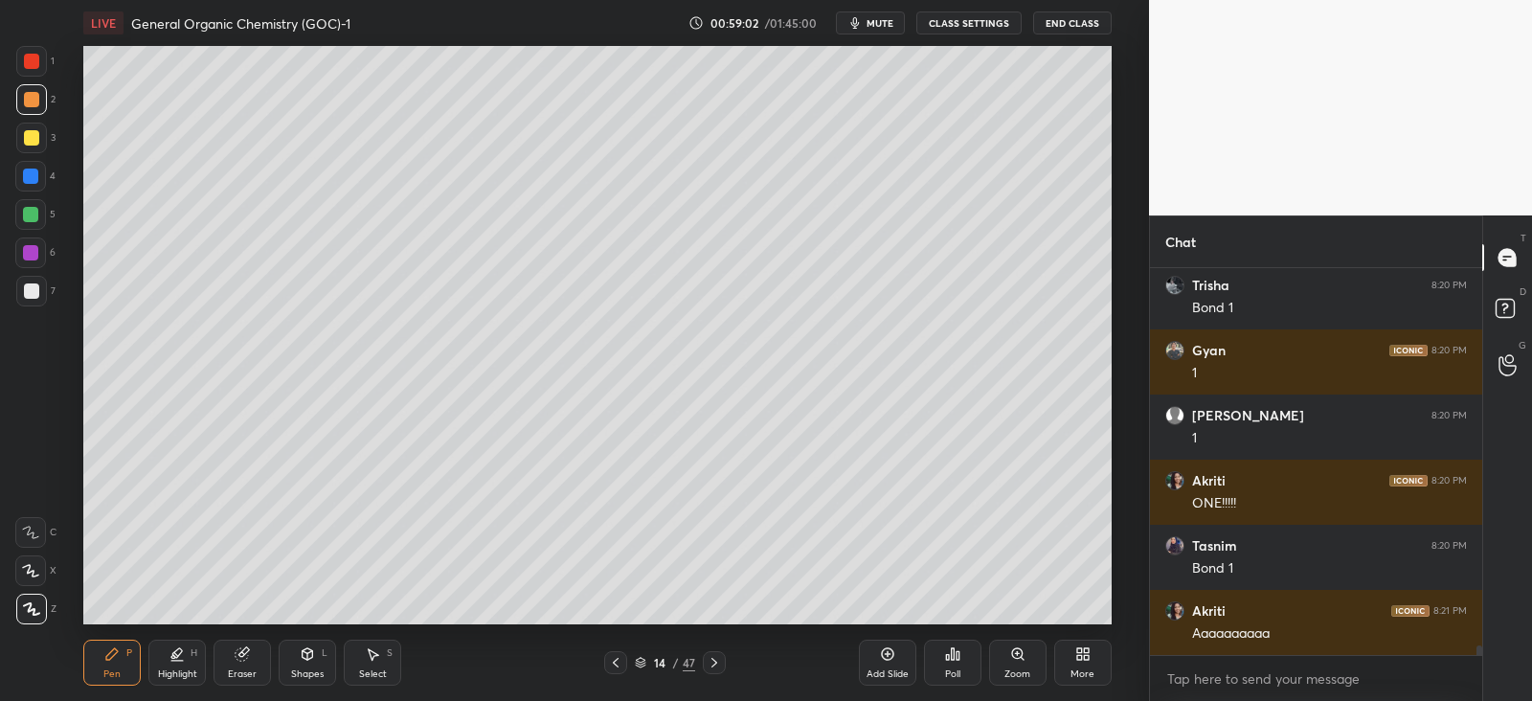
click at [44, 144] on div at bounding box center [31, 138] width 31 height 31
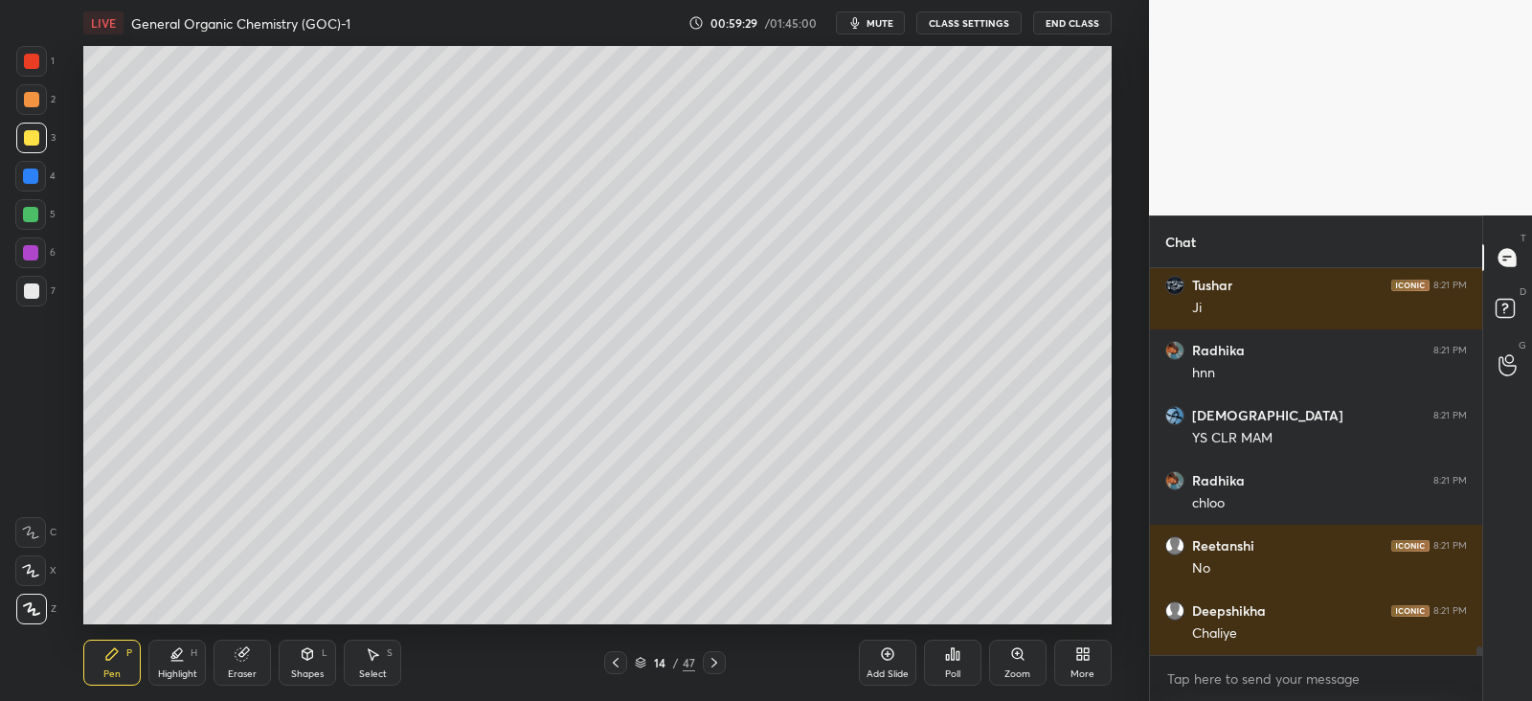
scroll to position [16564, 0]
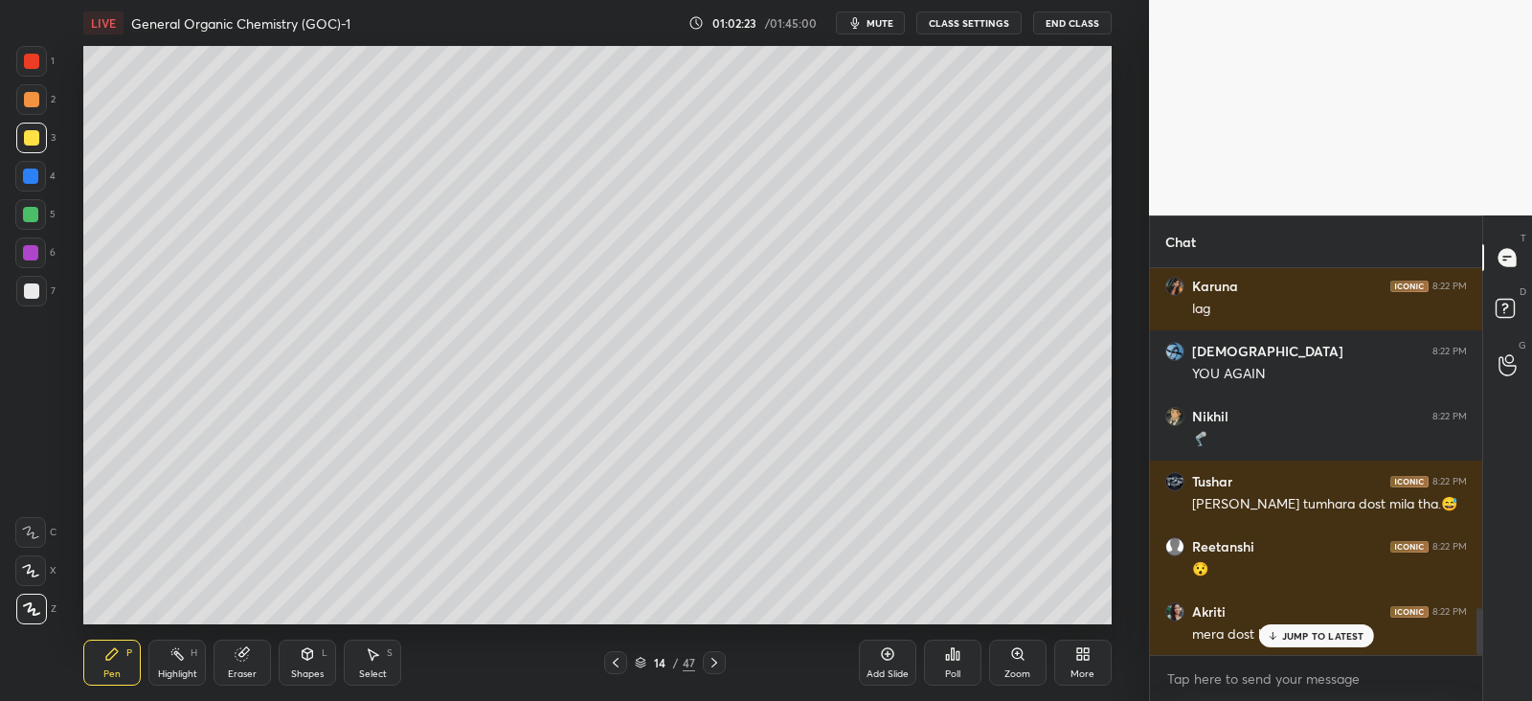
scroll to position [2791, 0]
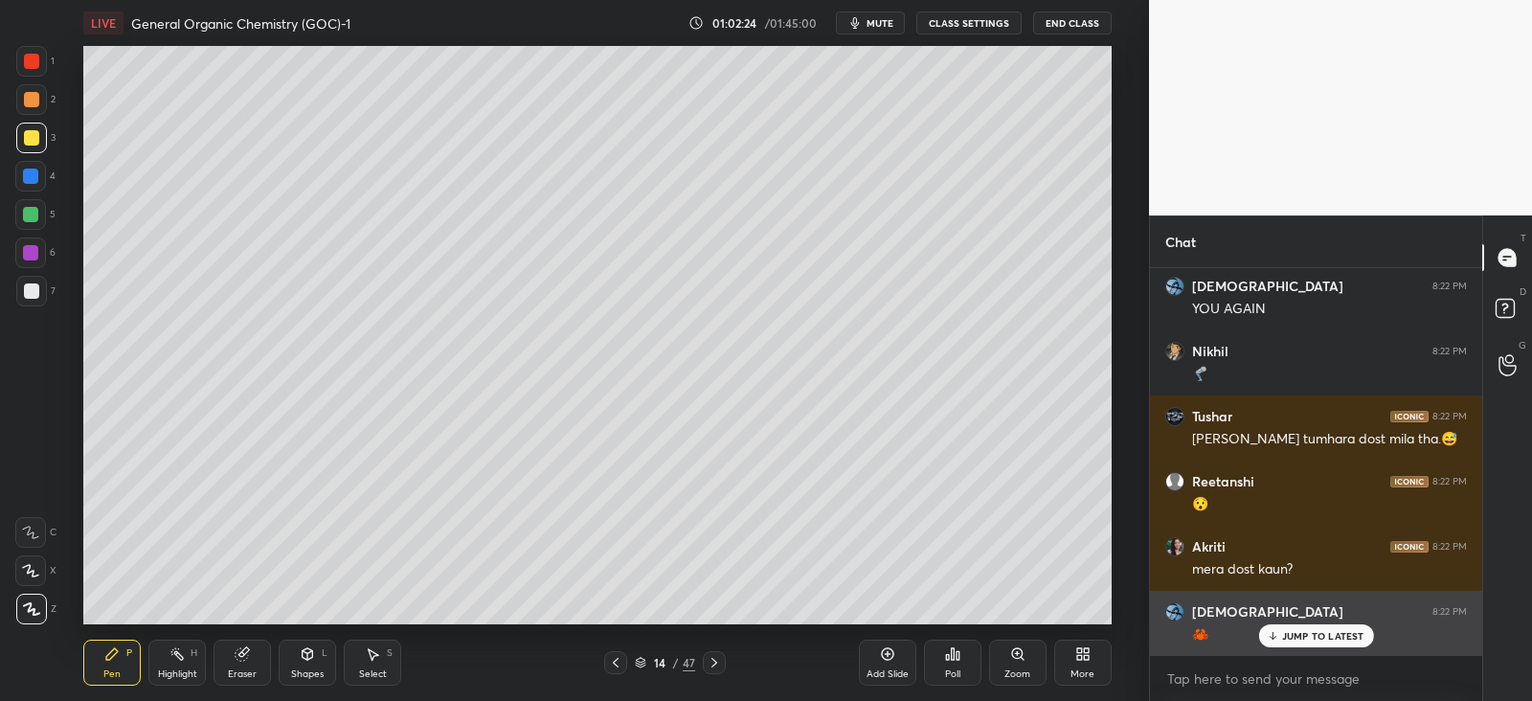
click at [1290, 632] on p "JUMP TO LATEST" at bounding box center [1323, 635] width 82 height 11
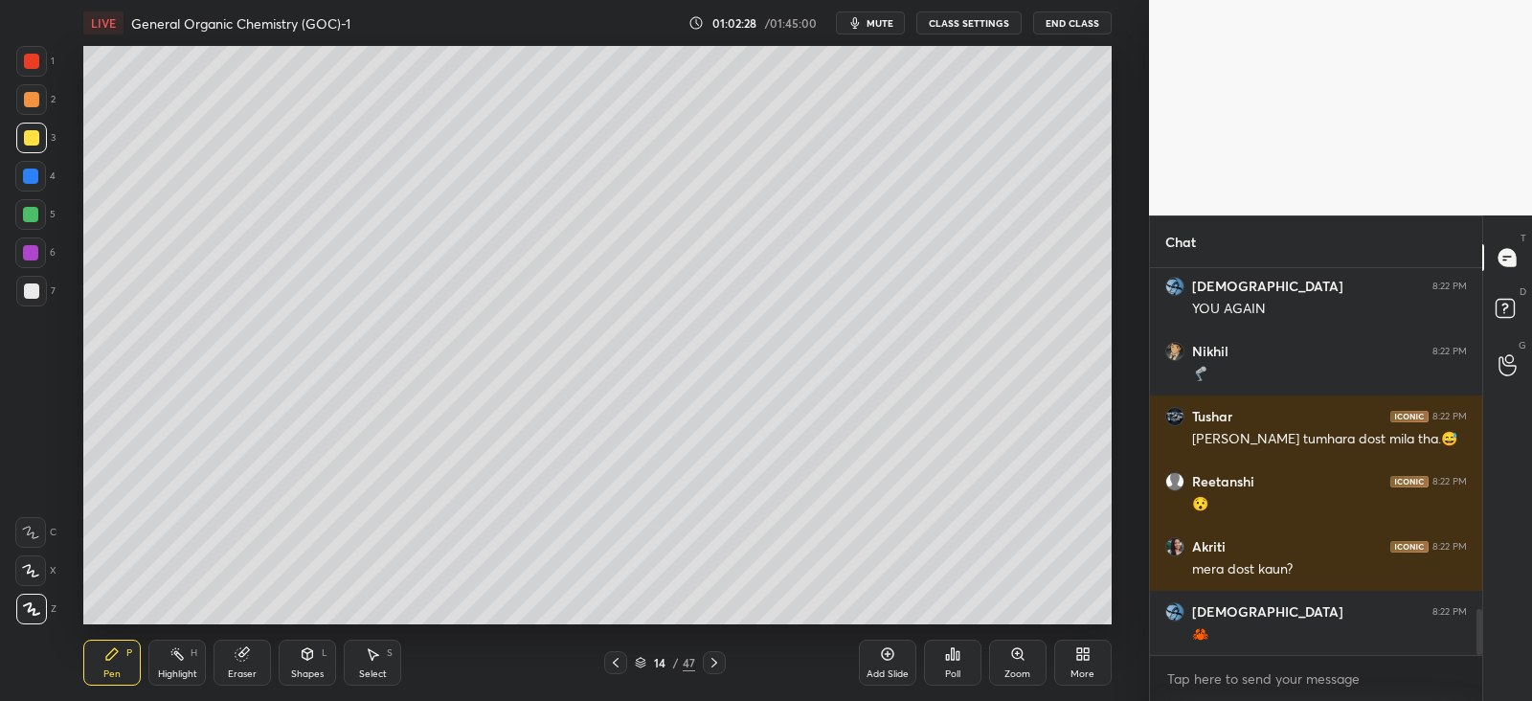
scroll to position [2857, 0]
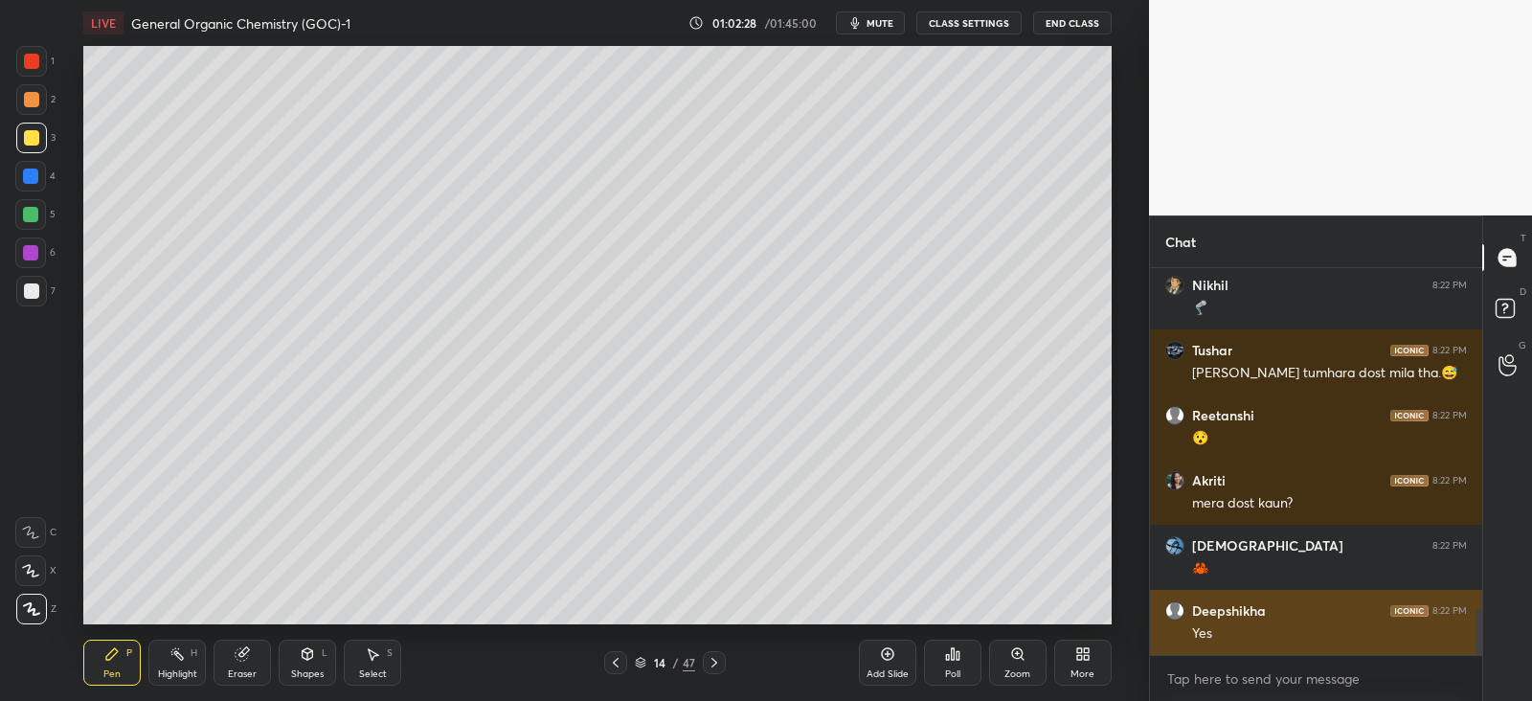
click at [1307, 629] on div "Yes" at bounding box center [1329, 633] width 275 height 19
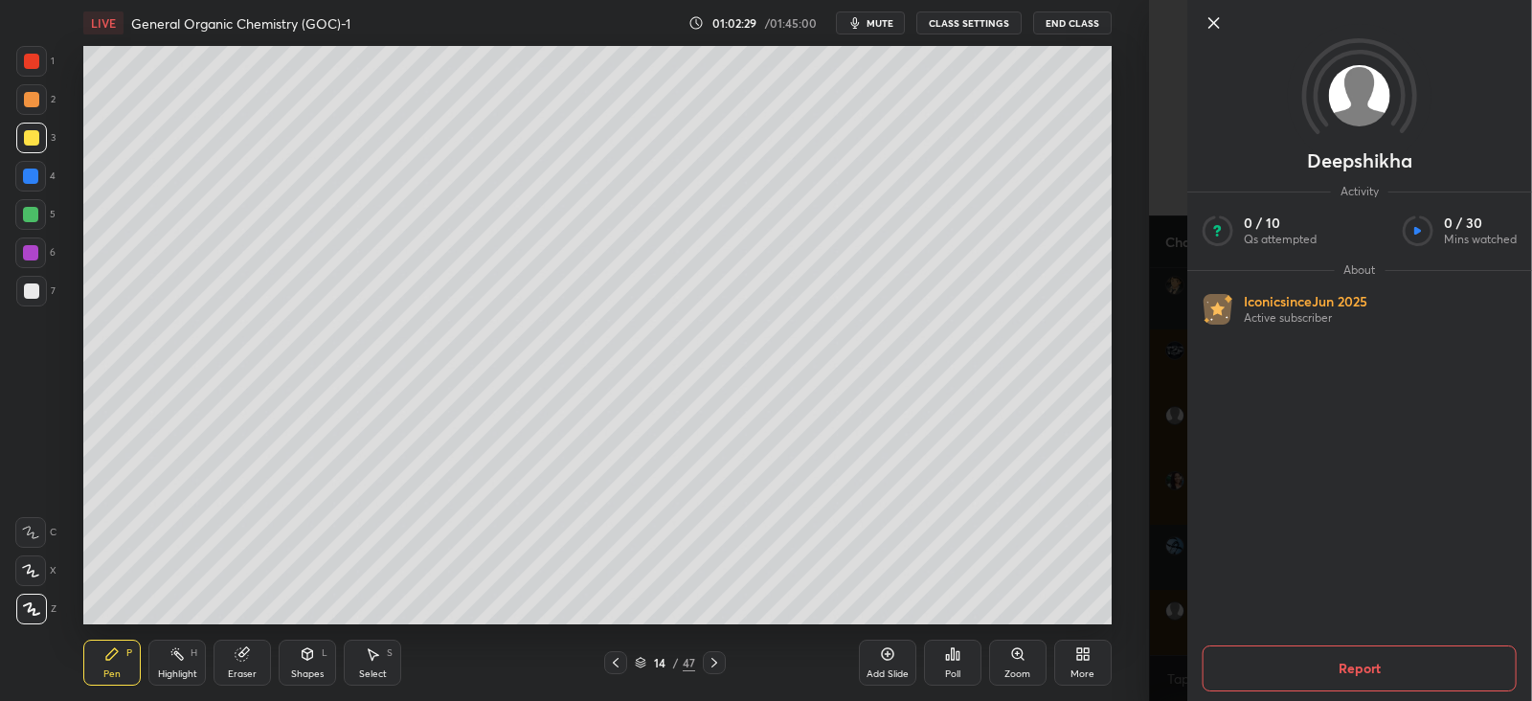
click at [1142, 577] on div "1 2 3 4 5 6 7 C X Z C X Z E E Erase all H H LIVE General Organic Chemistry (GOC…" at bounding box center [574, 350] width 1149 height 701
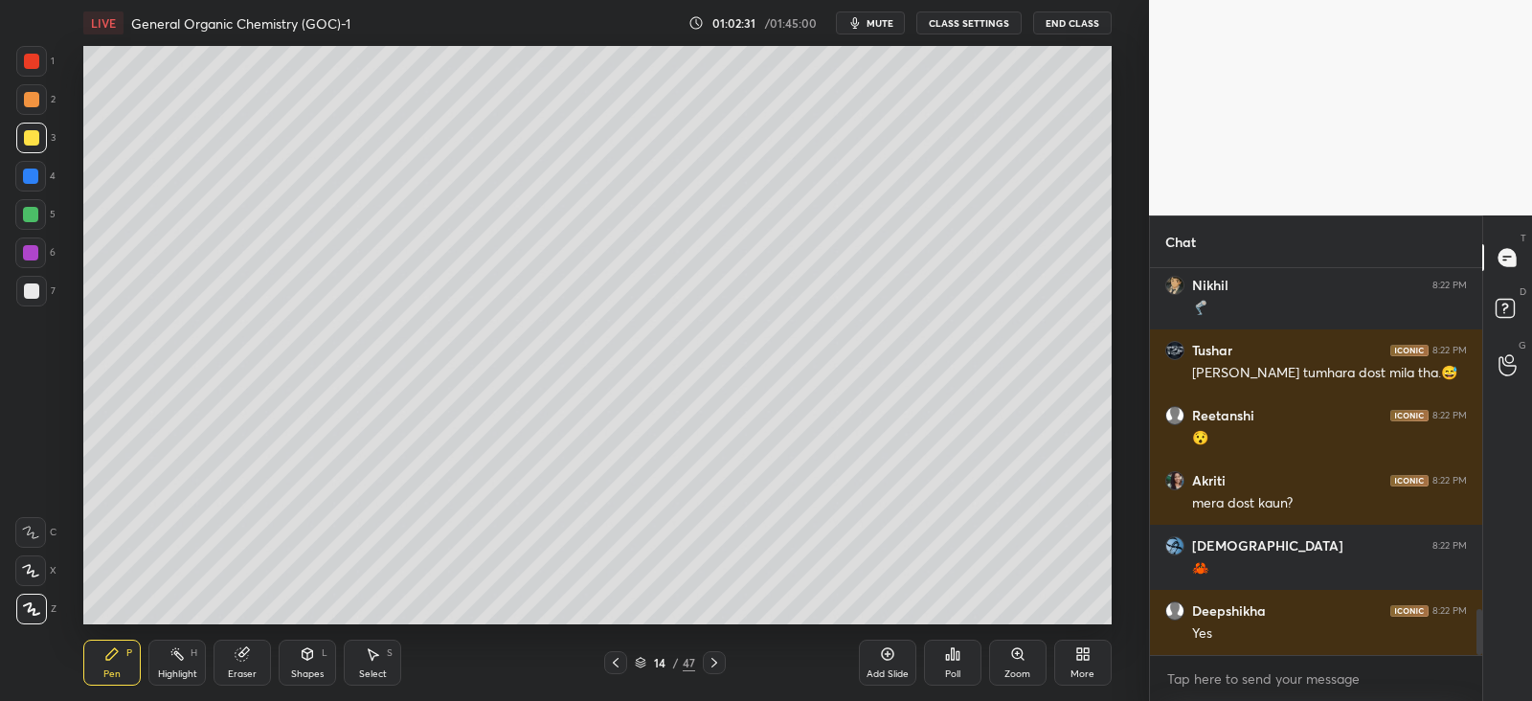
scroll to position [2921, 0]
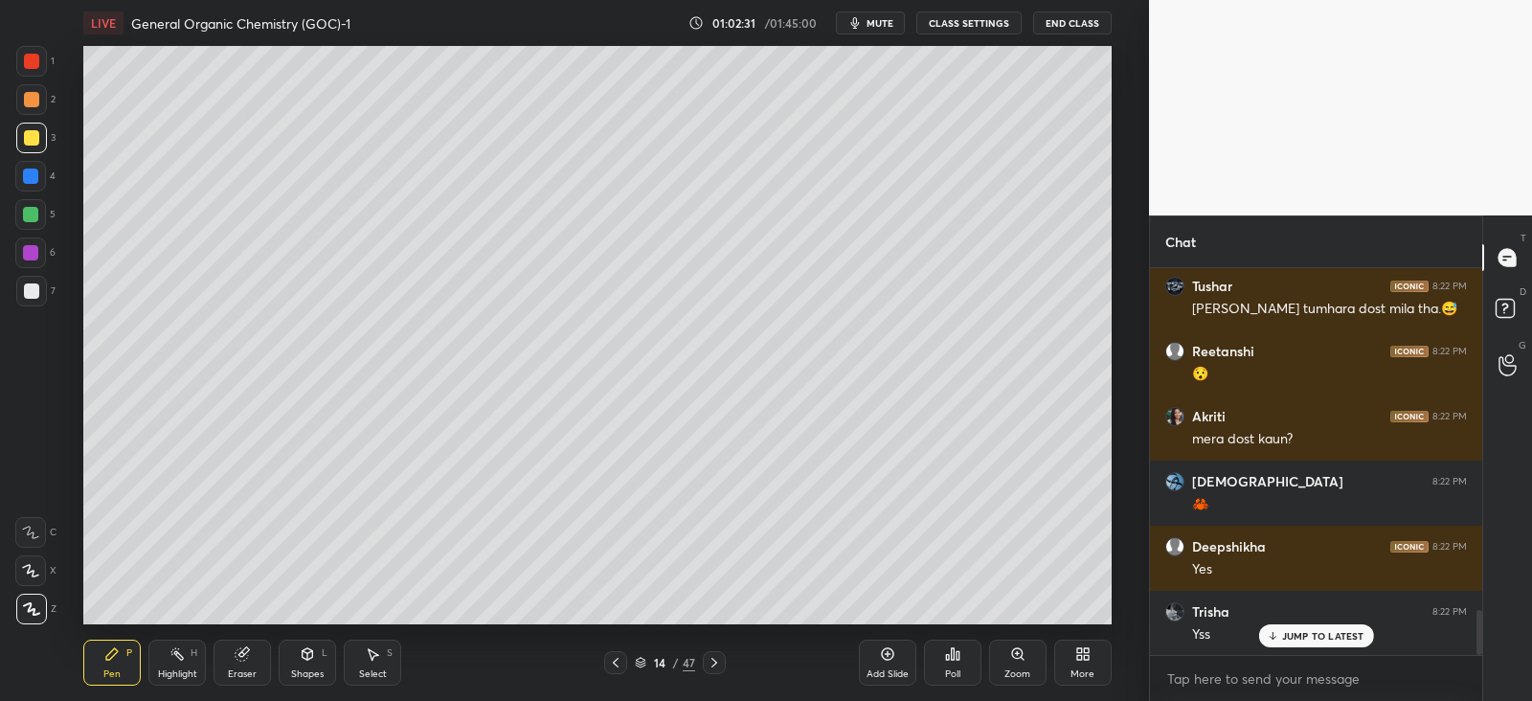
click at [711, 664] on icon at bounding box center [714, 662] width 15 height 15
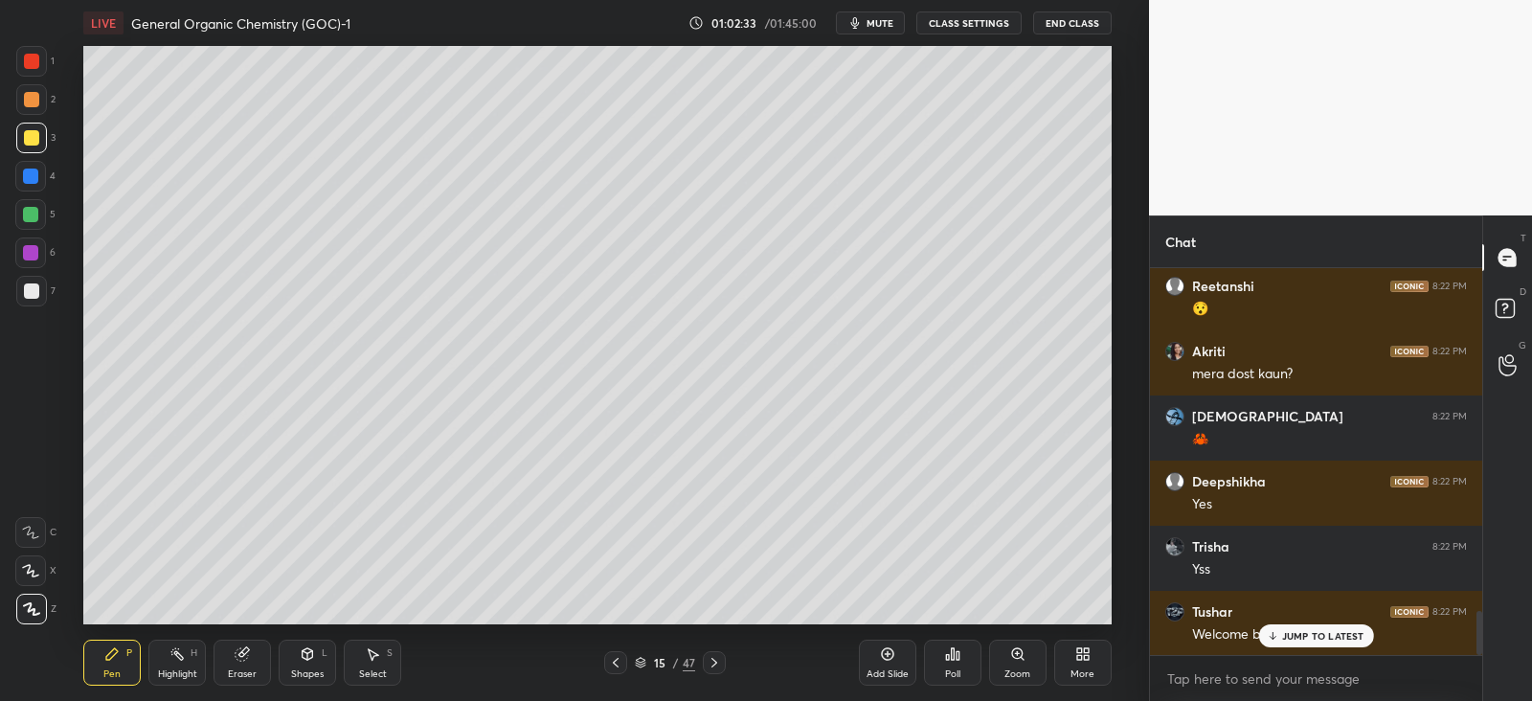
click at [709, 662] on icon at bounding box center [714, 662] width 15 height 15
click at [710, 662] on icon at bounding box center [714, 662] width 15 height 15
click at [608, 662] on icon at bounding box center [615, 662] width 15 height 15
click at [609, 662] on icon at bounding box center [615, 662] width 15 height 15
click at [715, 656] on icon at bounding box center [714, 662] width 15 height 15
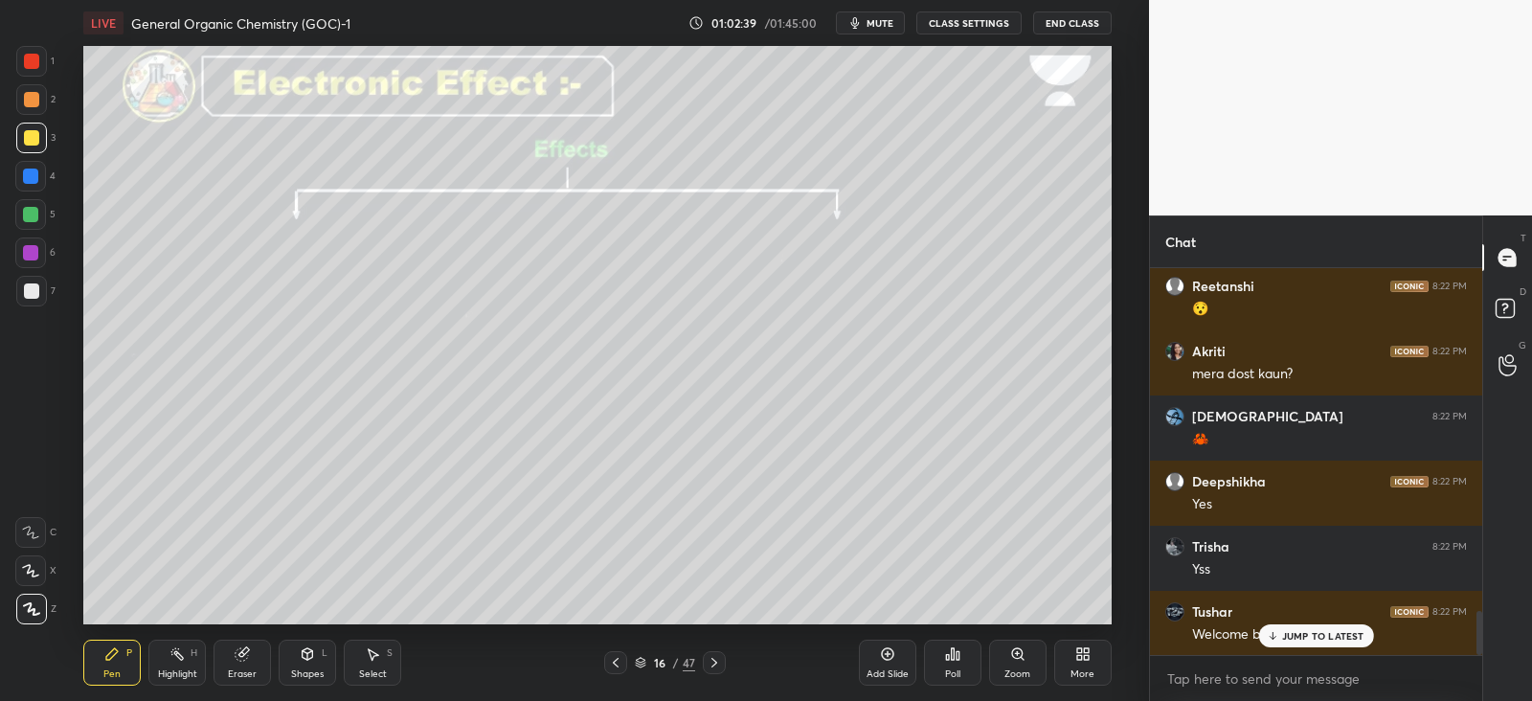
click at [308, 654] on icon at bounding box center [308, 653] width 11 height 11
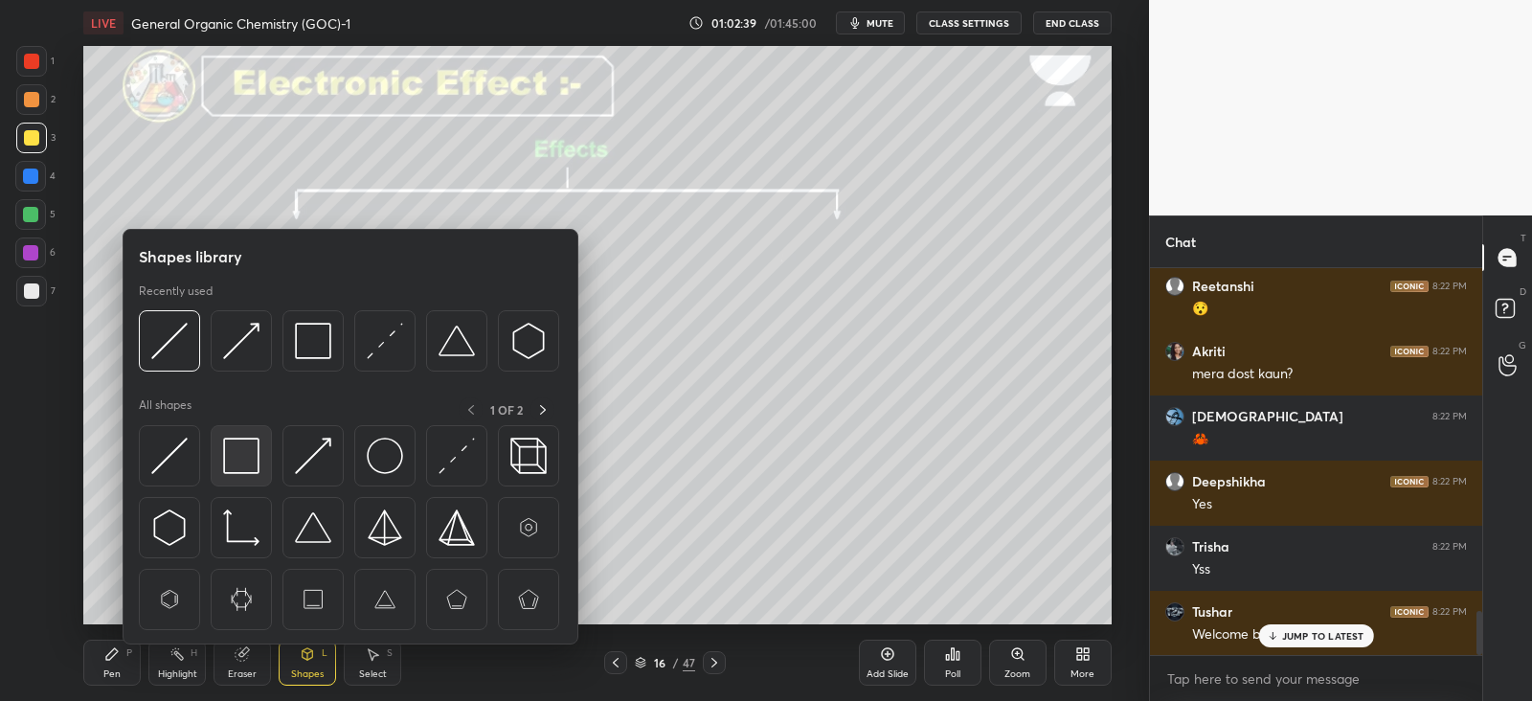
click at [238, 447] on img at bounding box center [241, 456] width 36 height 36
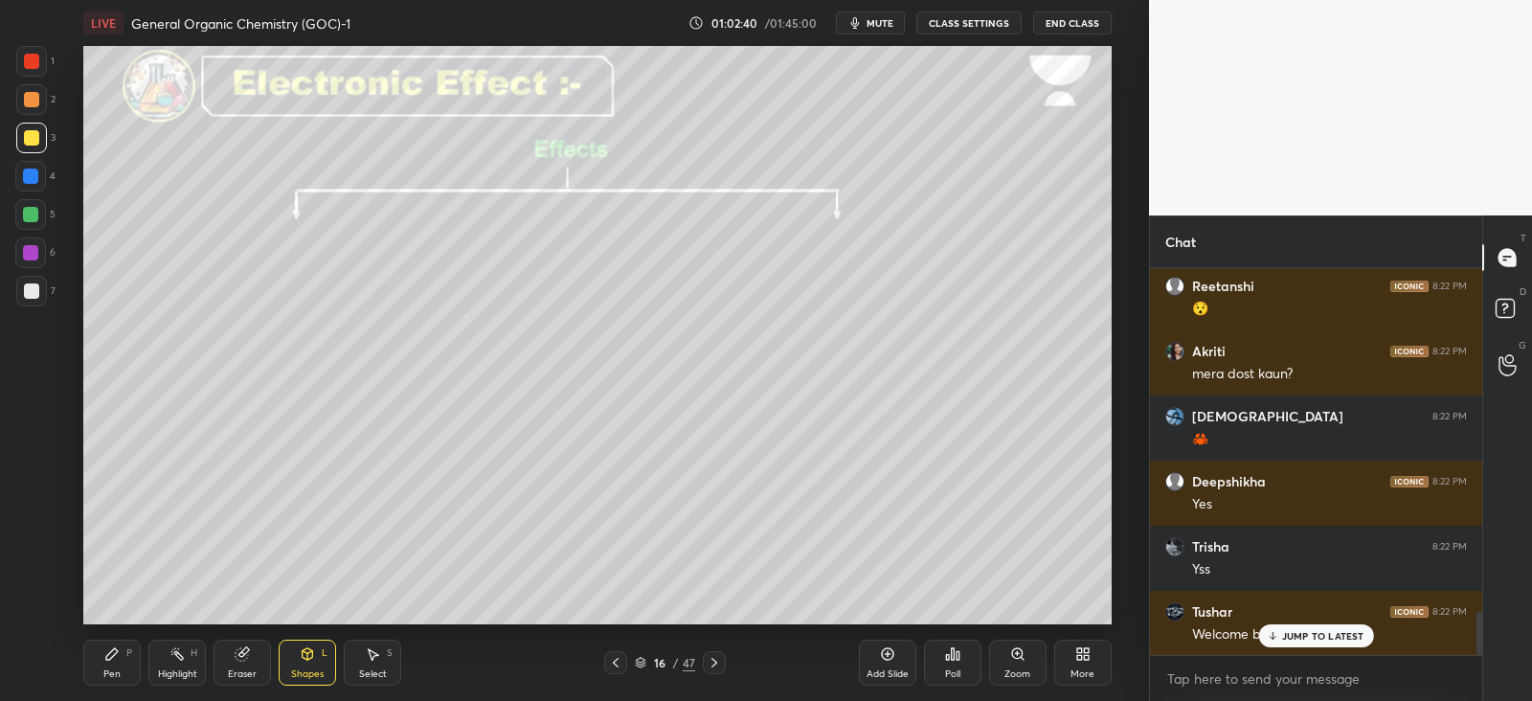
scroll to position [3051, 0]
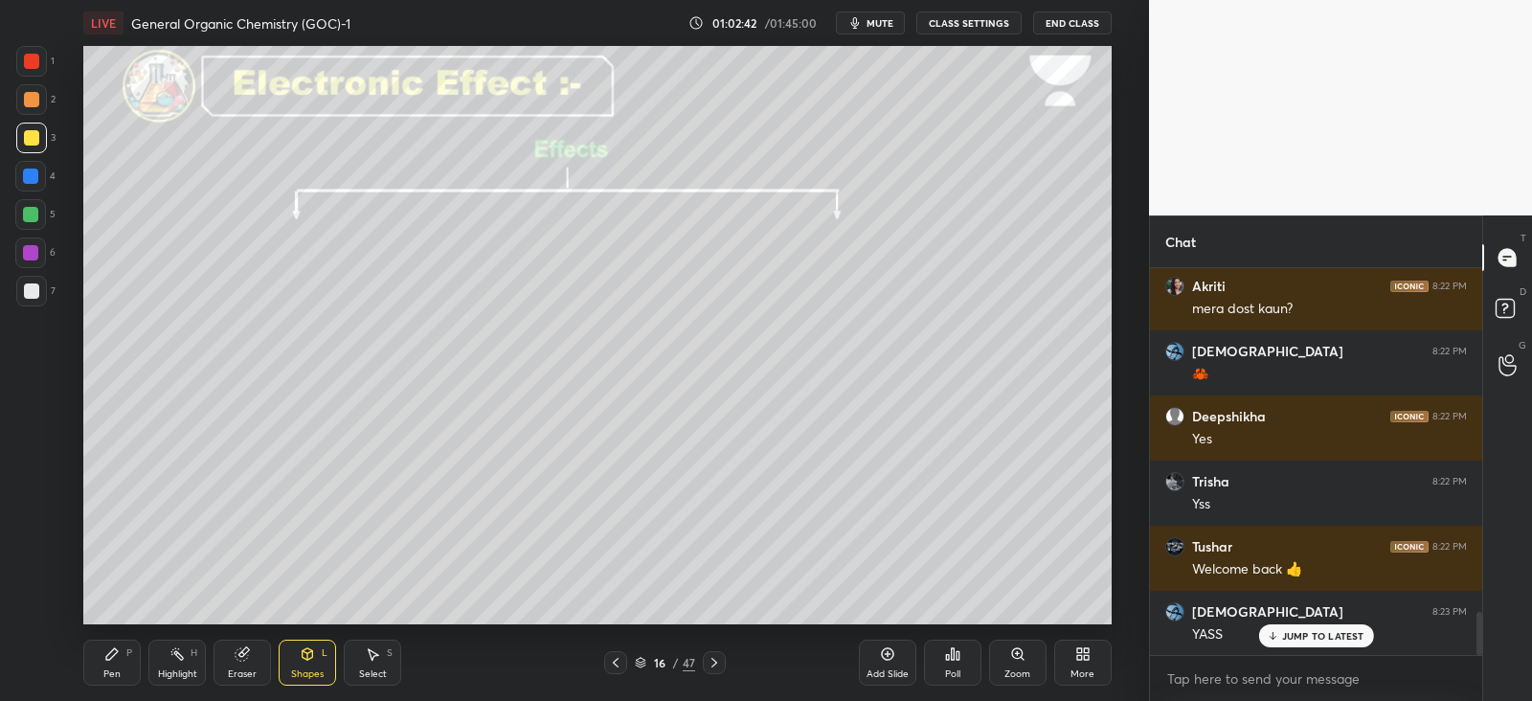
click at [307, 672] on div "Shapes" at bounding box center [307, 674] width 33 height 10
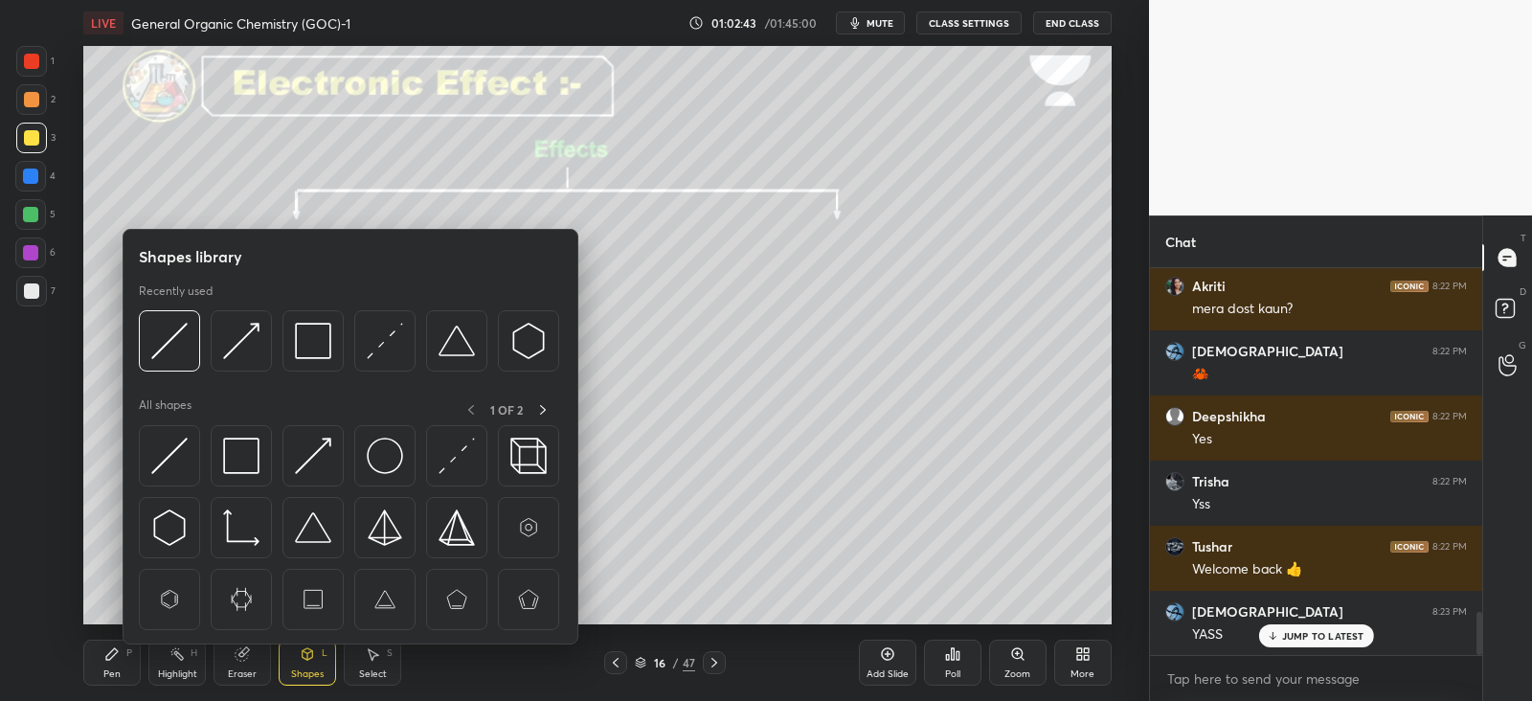
click at [172, 452] on img at bounding box center [169, 456] width 36 height 36
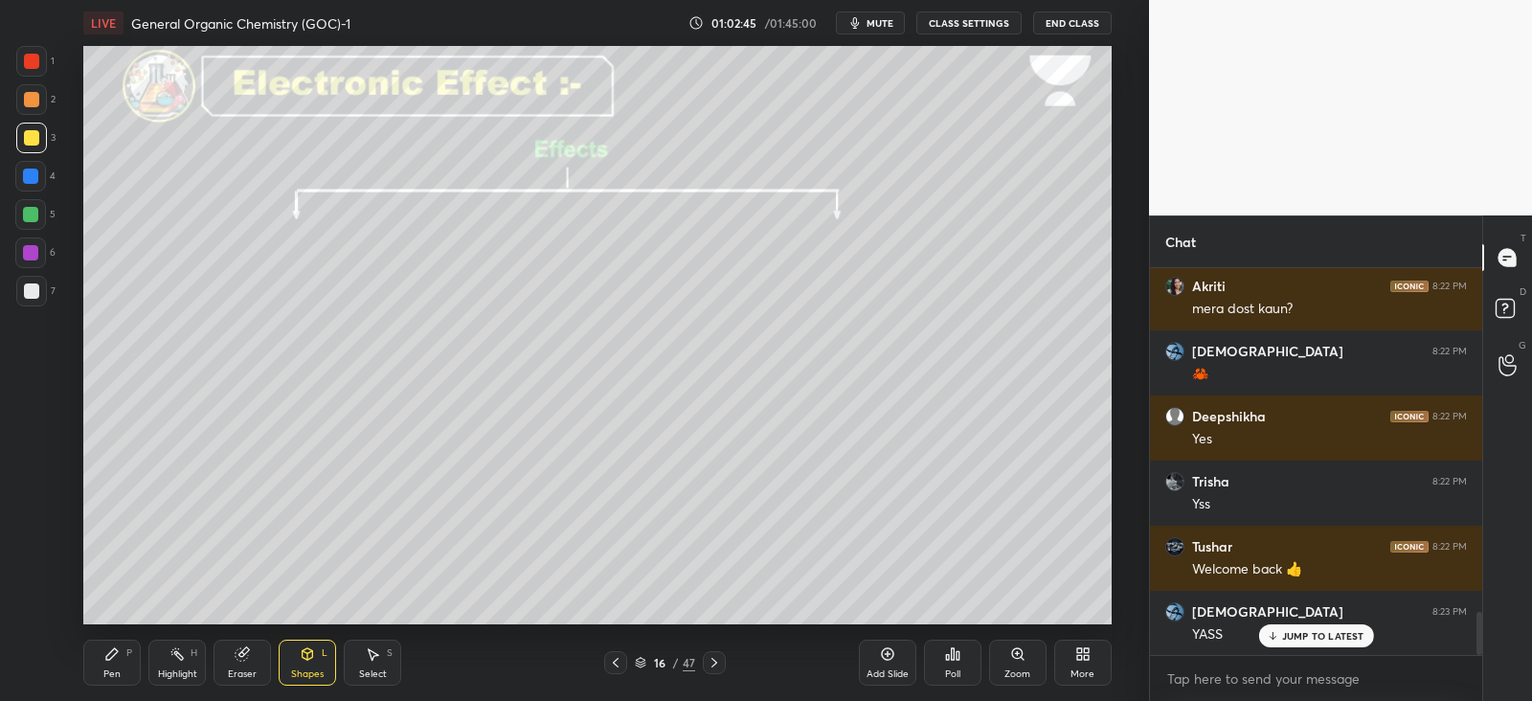
click at [123, 646] on div "Pen P" at bounding box center [111, 663] width 57 height 46
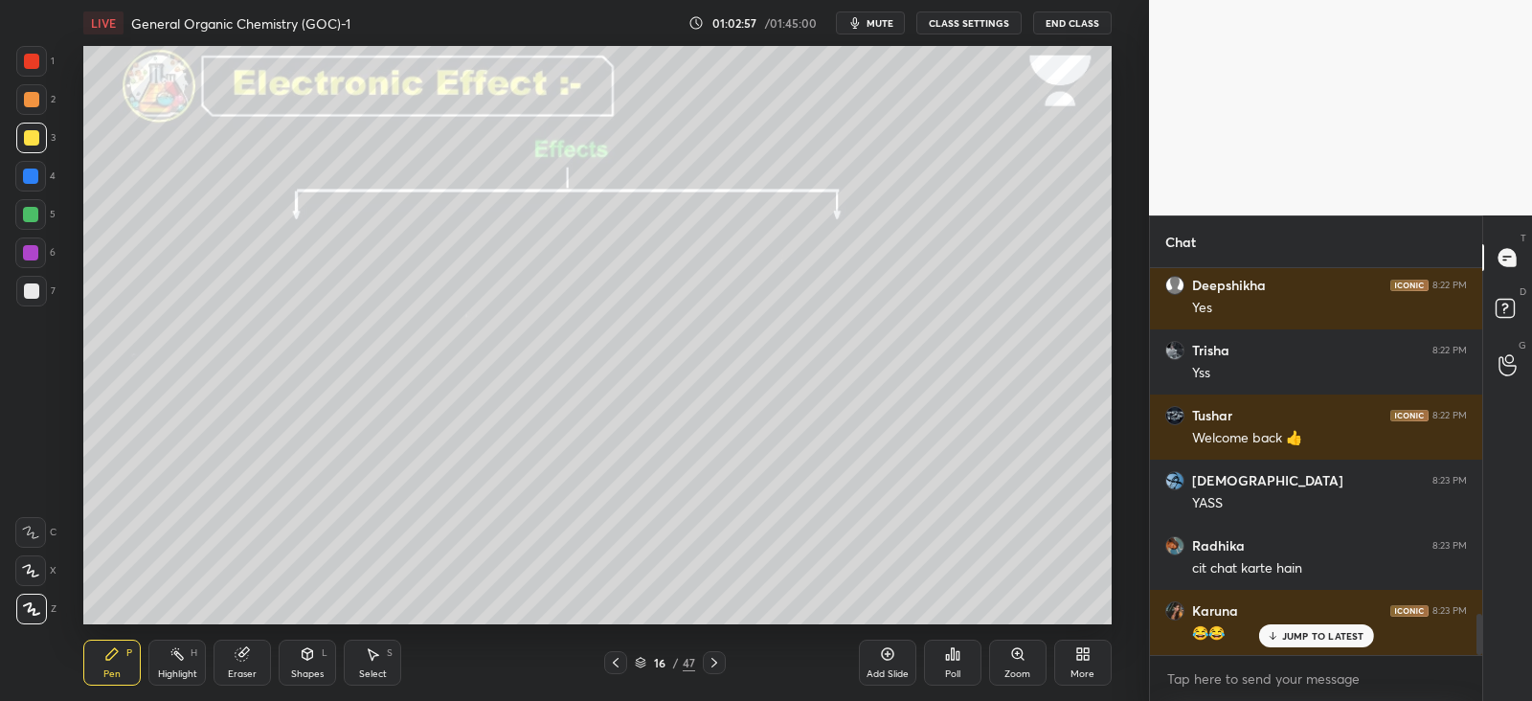
scroll to position [3246, 0]
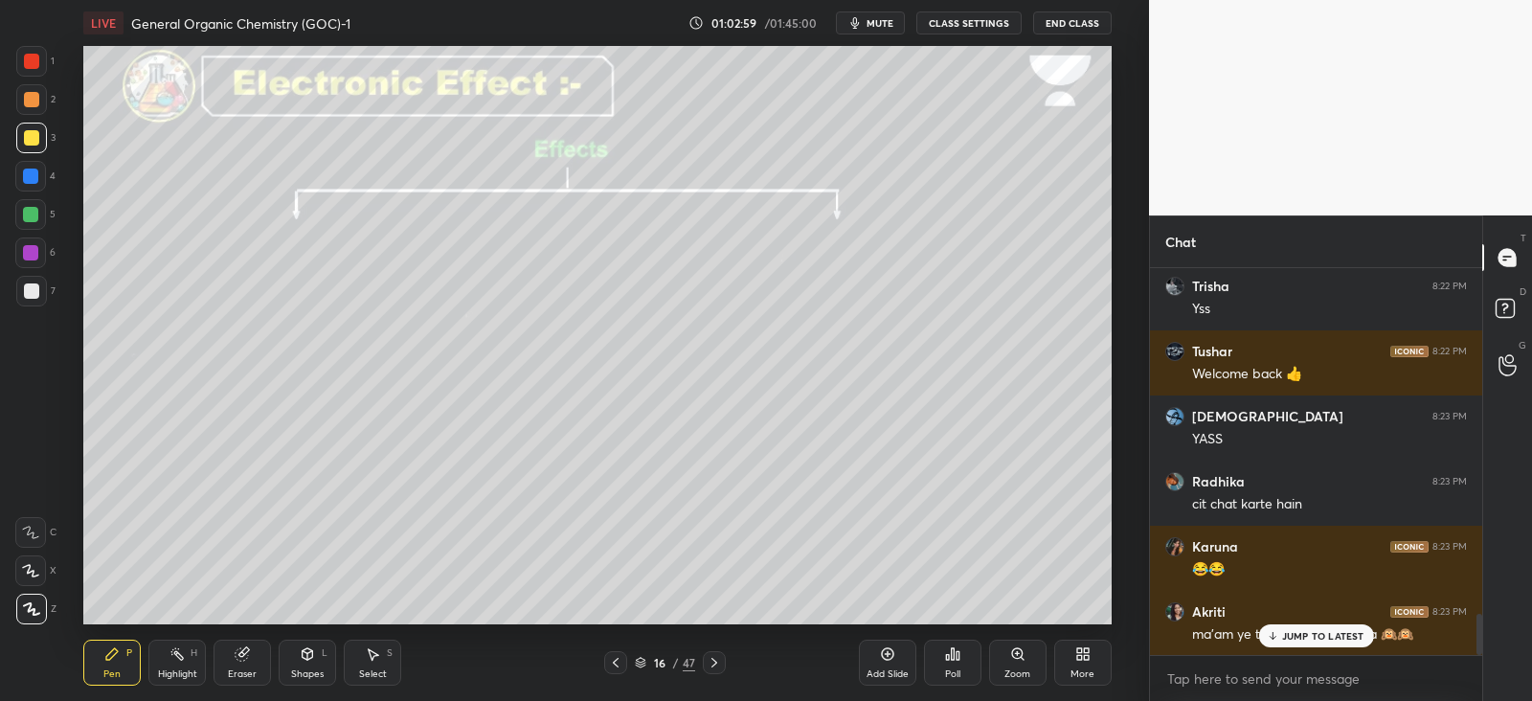
click at [1287, 632] on p "JUMP TO LATEST" at bounding box center [1323, 635] width 82 height 11
click at [43, 206] on div at bounding box center [30, 214] width 31 height 31
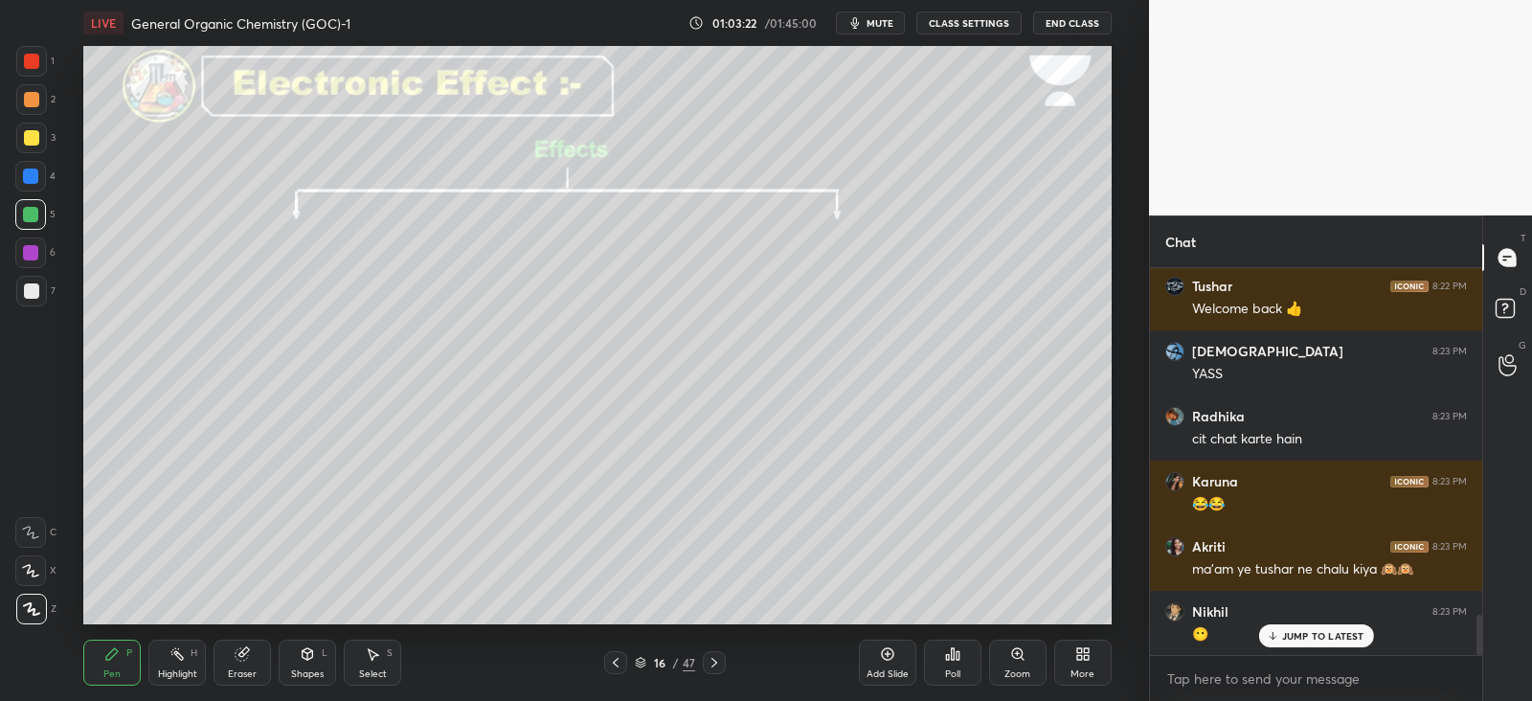
scroll to position [3377, 0]
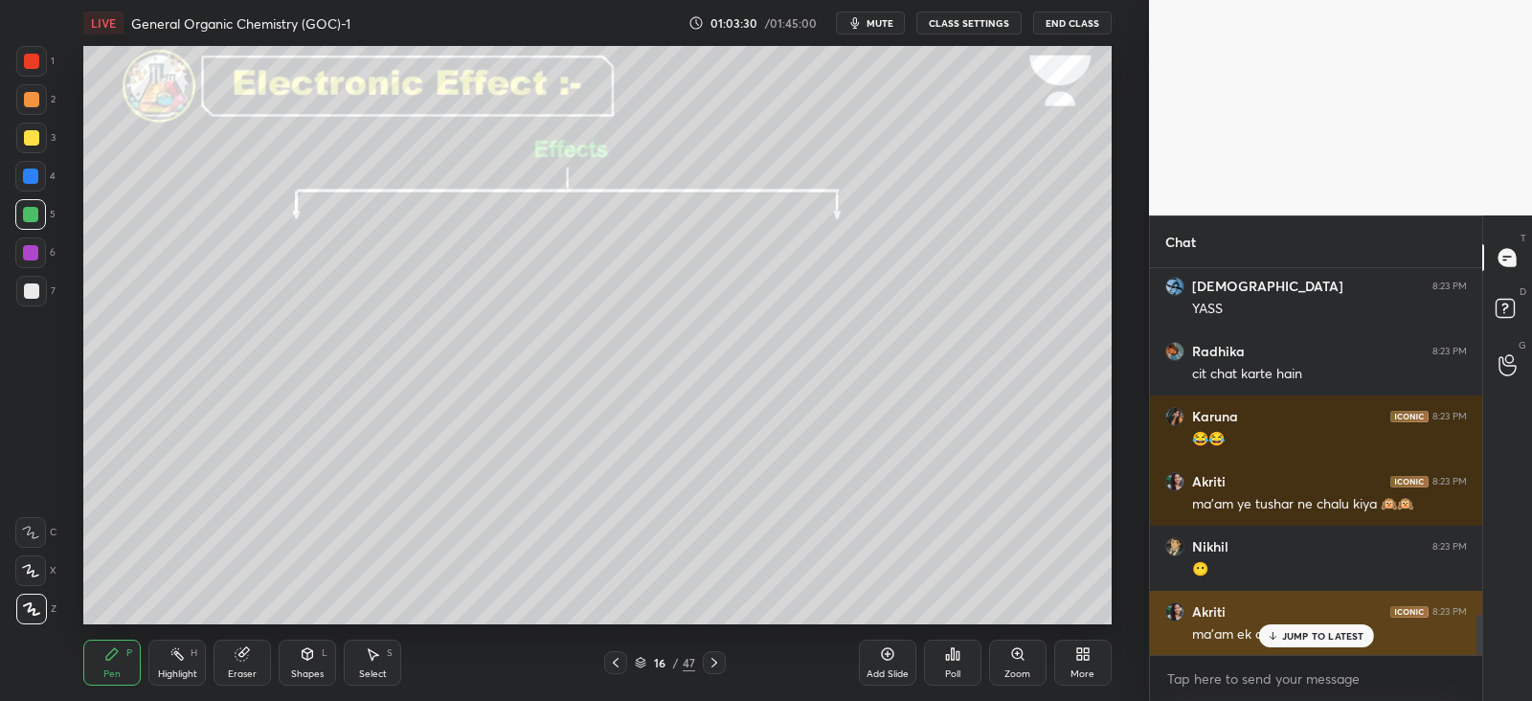
click at [1287, 637] on p "JUMP TO LATEST" at bounding box center [1323, 635] width 82 height 11
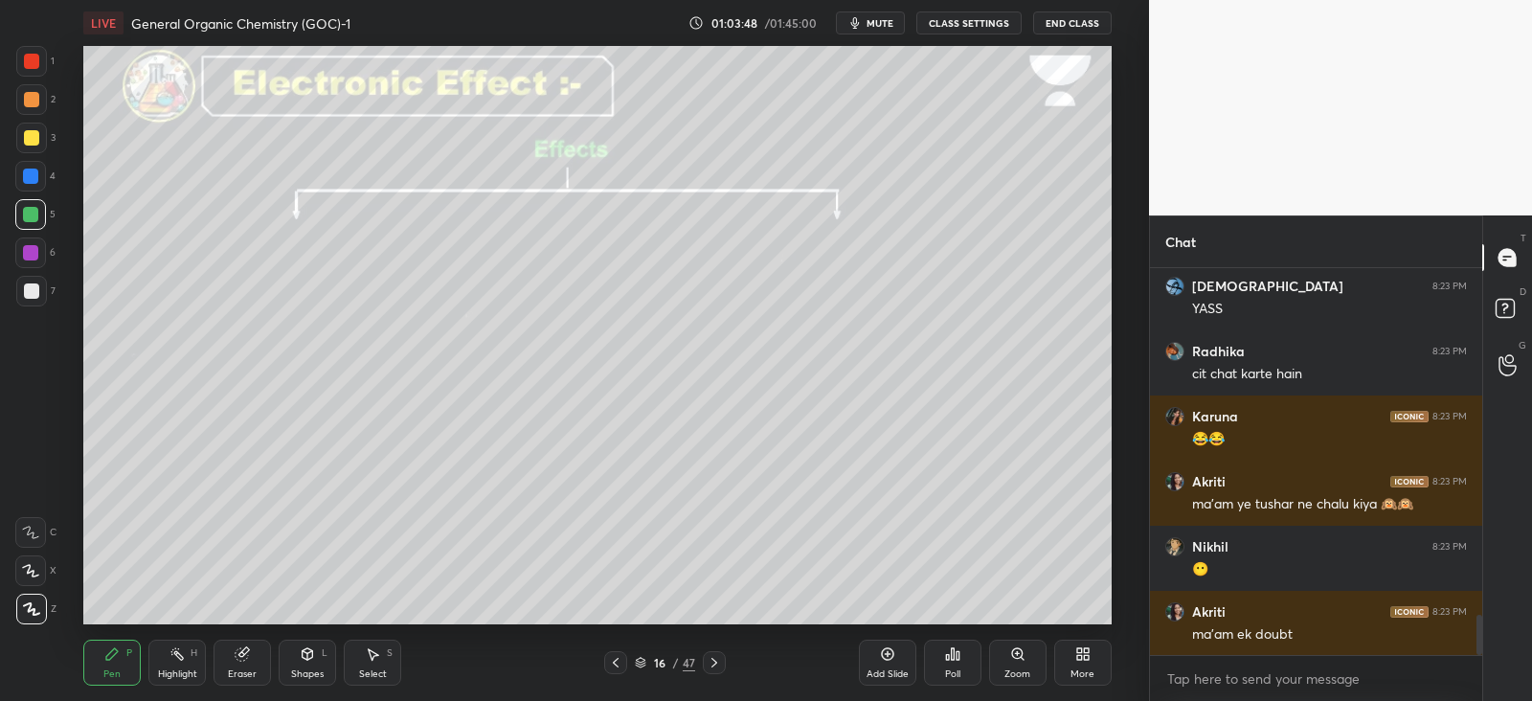
click at [258, 642] on div "Eraser" at bounding box center [241, 663] width 57 height 46
click at [130, 659] on div "Pen P" at bounding box center [111, 663] width 57 height 46
click at [31, 299] on div at bounding box center [31, 290] width 15 height 15
click at [33, 285] on div at bounding box center [31, 290] width 15 height 15
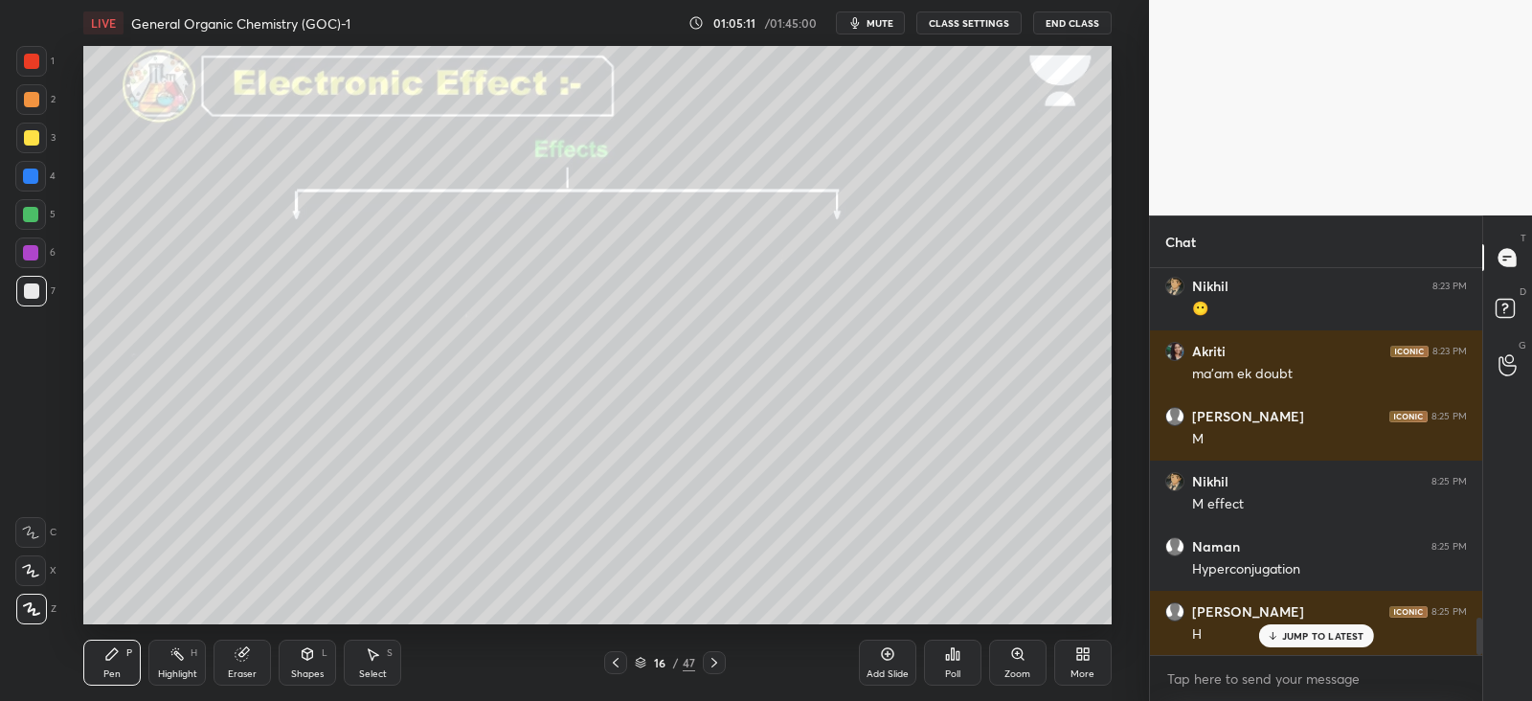
scroll to position [3702, 0]
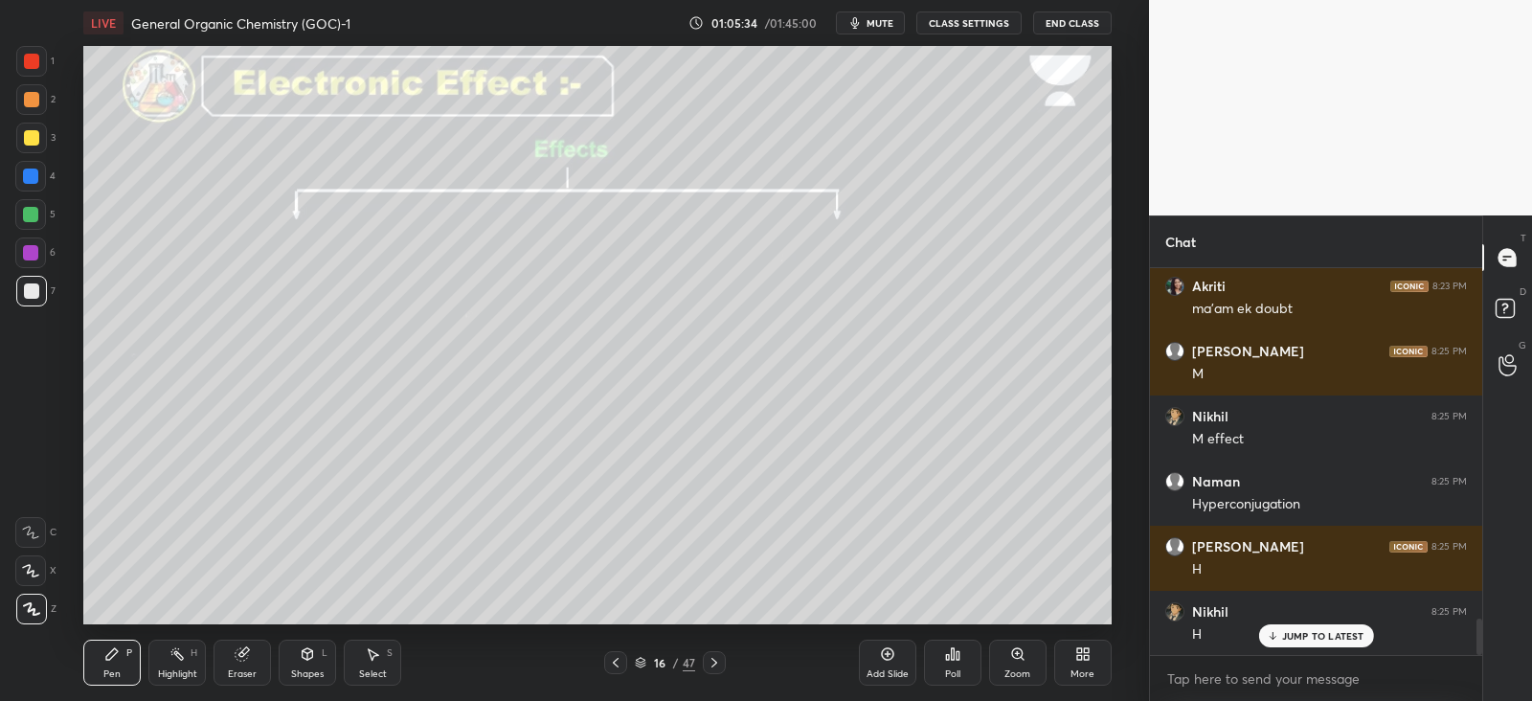
click at [25, 297] on div at bounding box center [31, 290] width 15 height 15
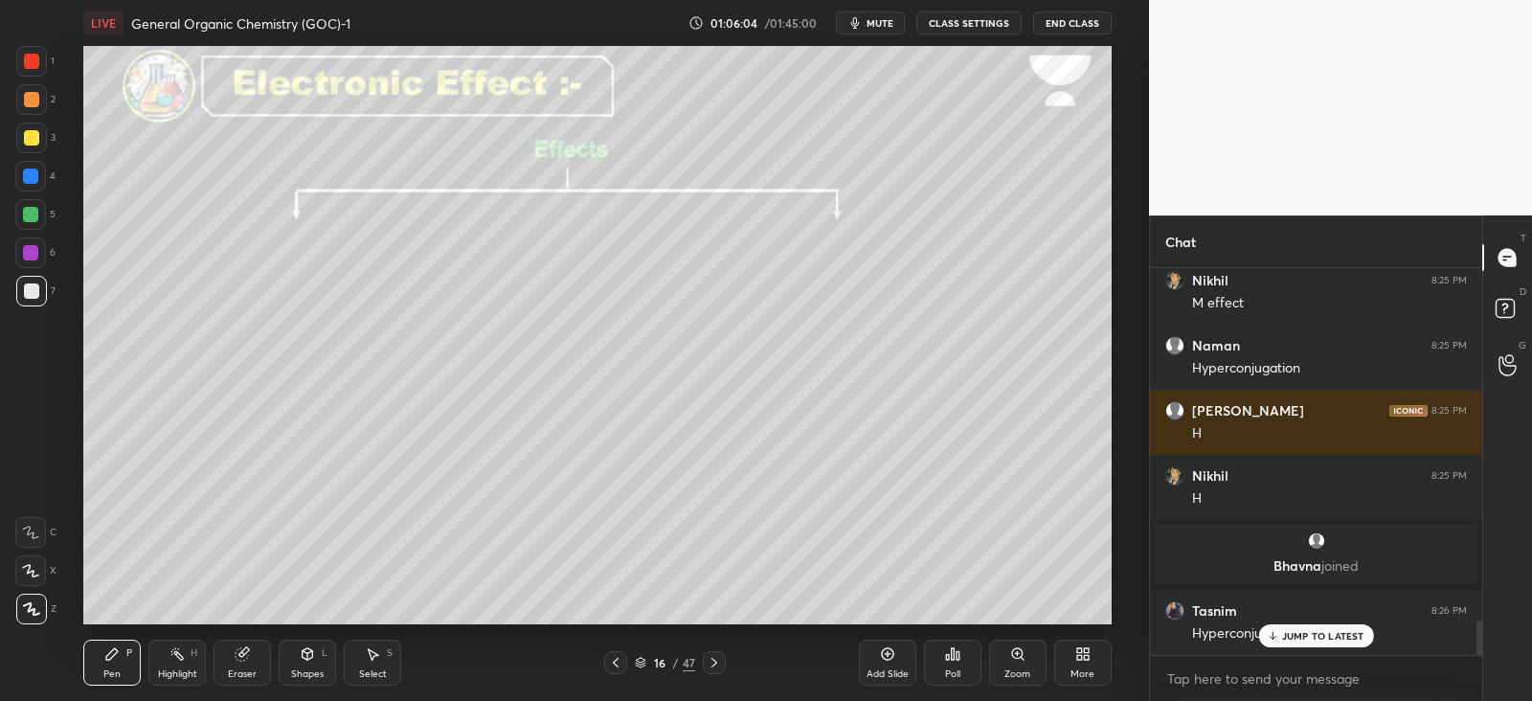
scroll to position [3902, 0]
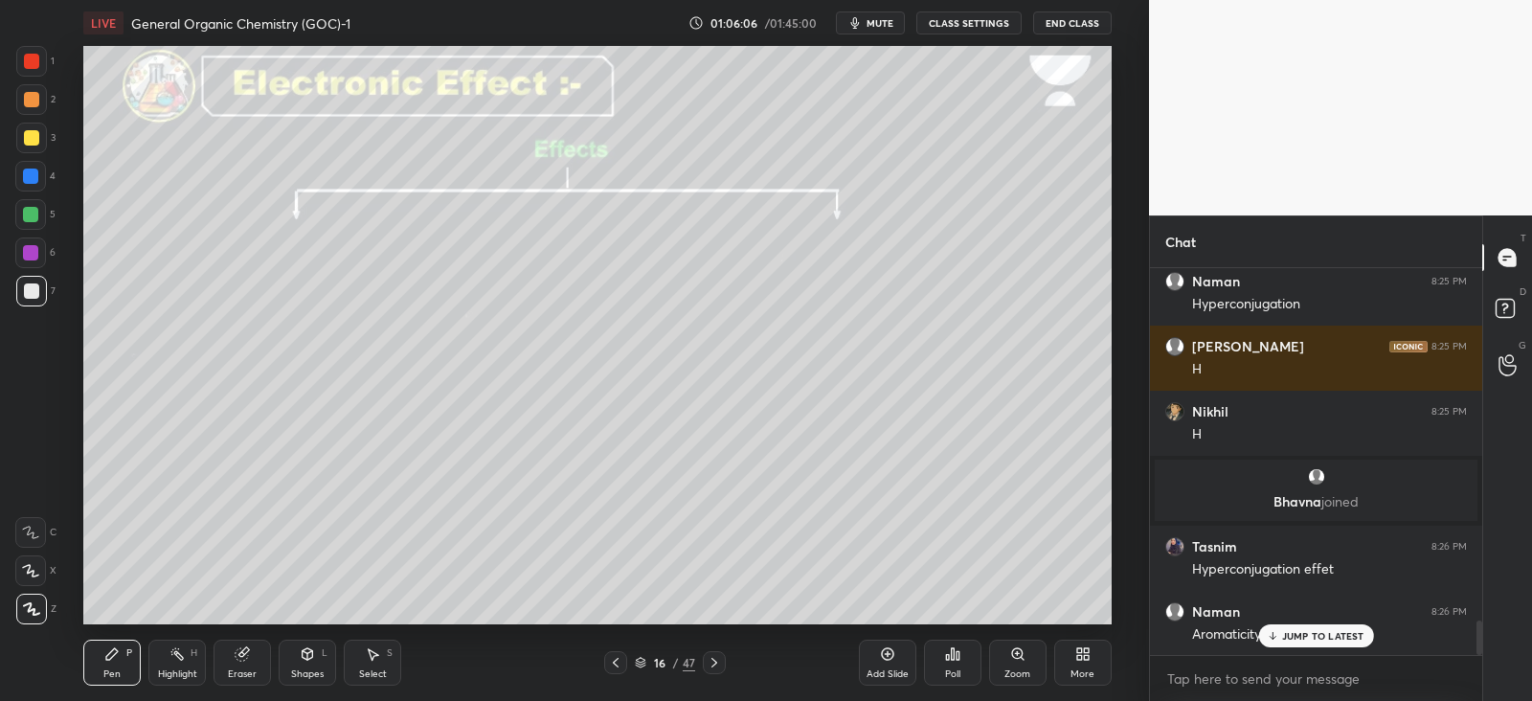
click at [48, 190] on div "4" at bounding box center [35, 176] width 40 height 31
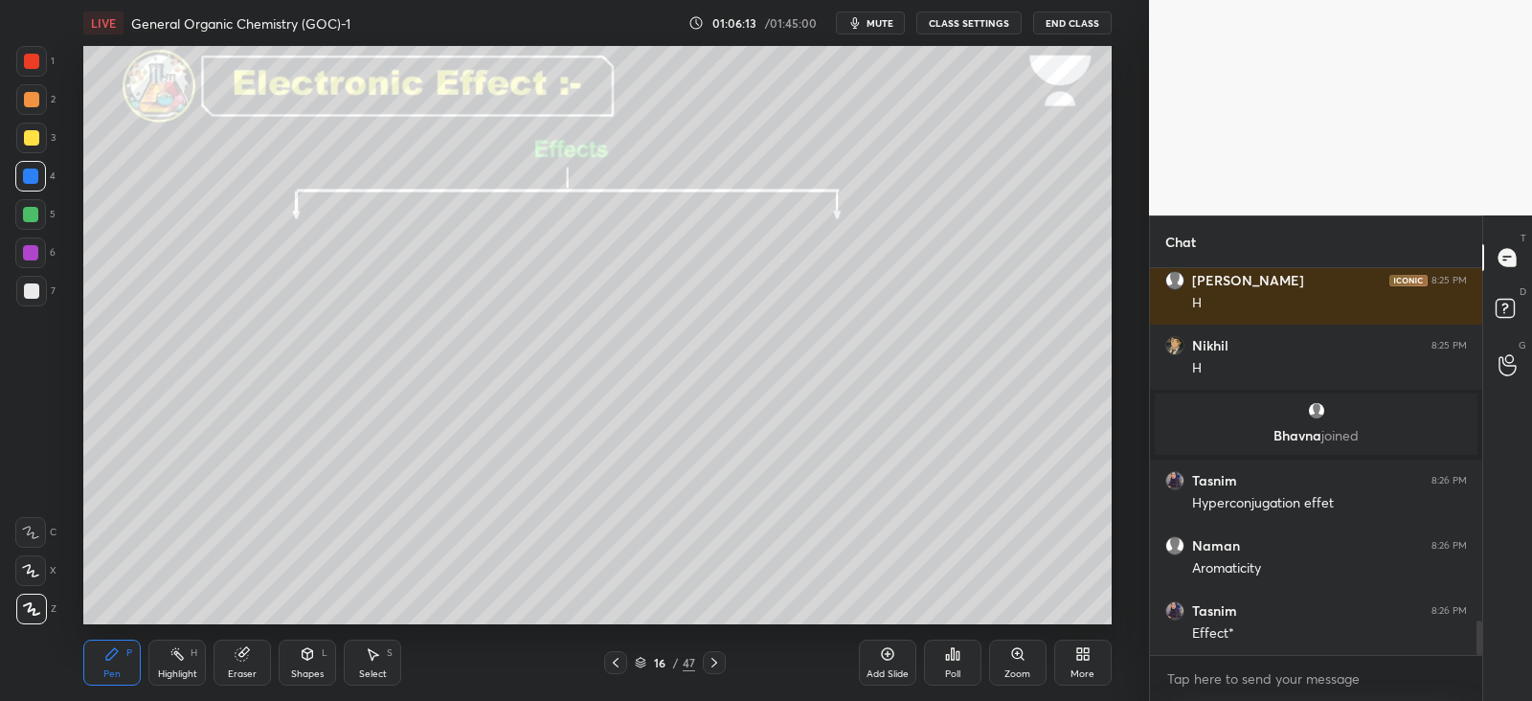
click at [255, 644] on div "Eraser" at bounding box center [241, 663] width 57 height 46
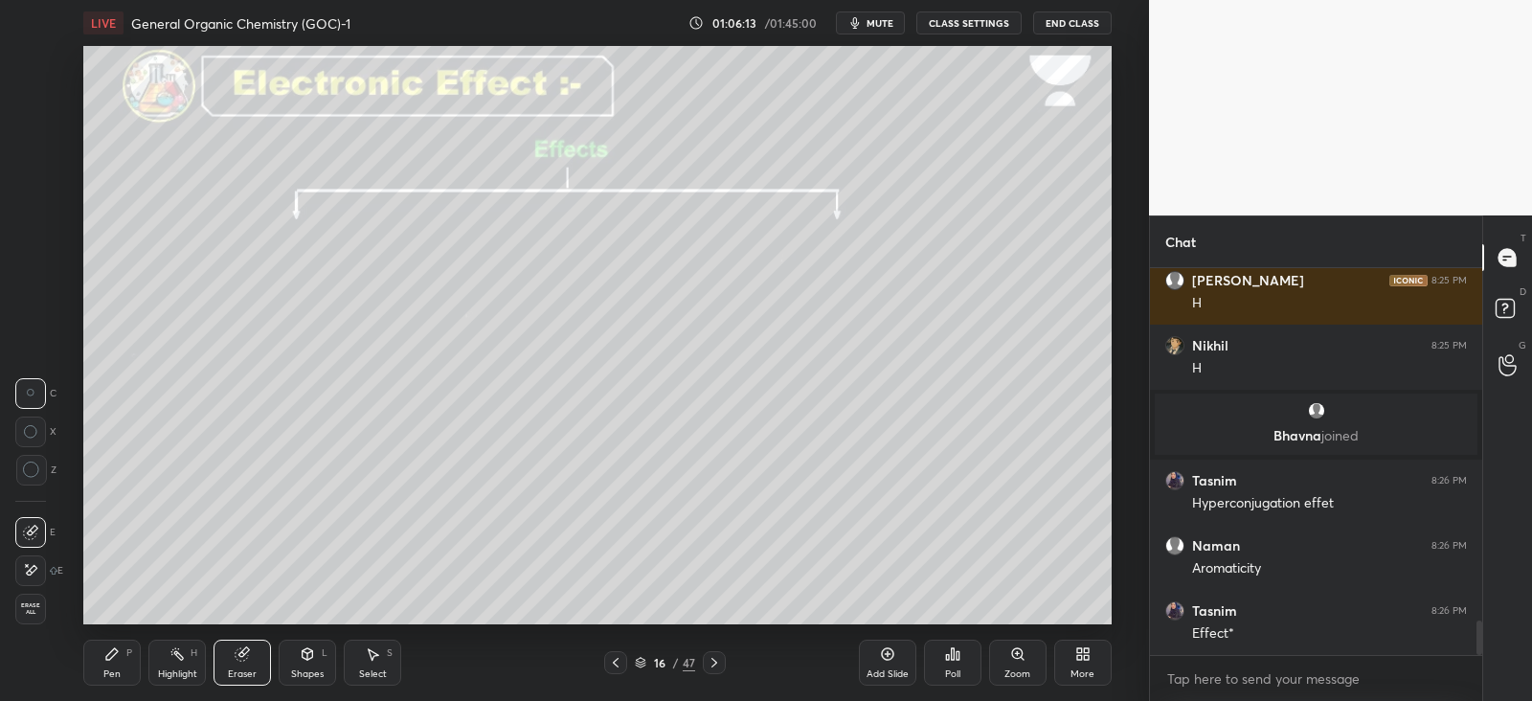
scroll to position [4032, 0]
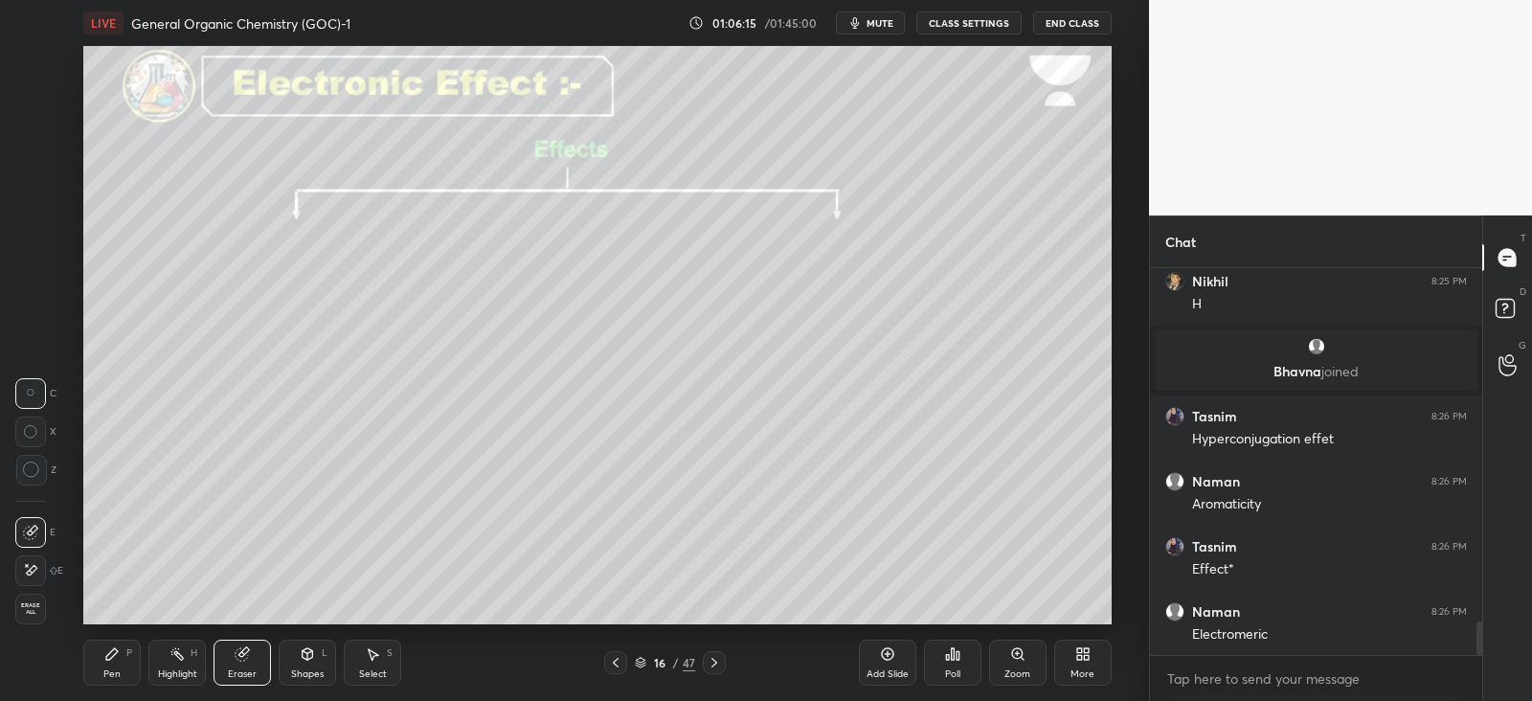
click at [125, 667] on div "Pen P" at bounding box center [111, 663] width 57 height 46
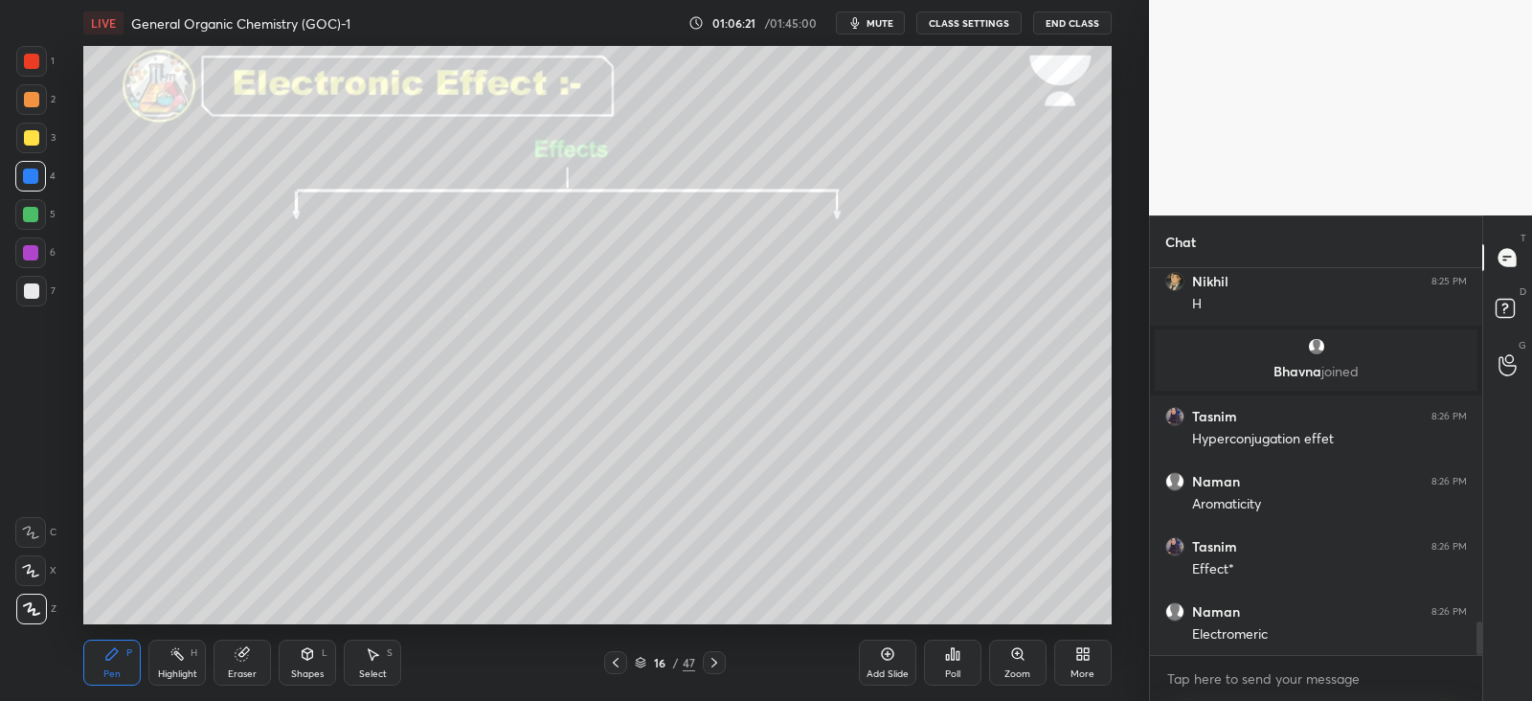
click at [229, 648] on div "Eraser" at bounding box center [241, 663] width 57 height 46
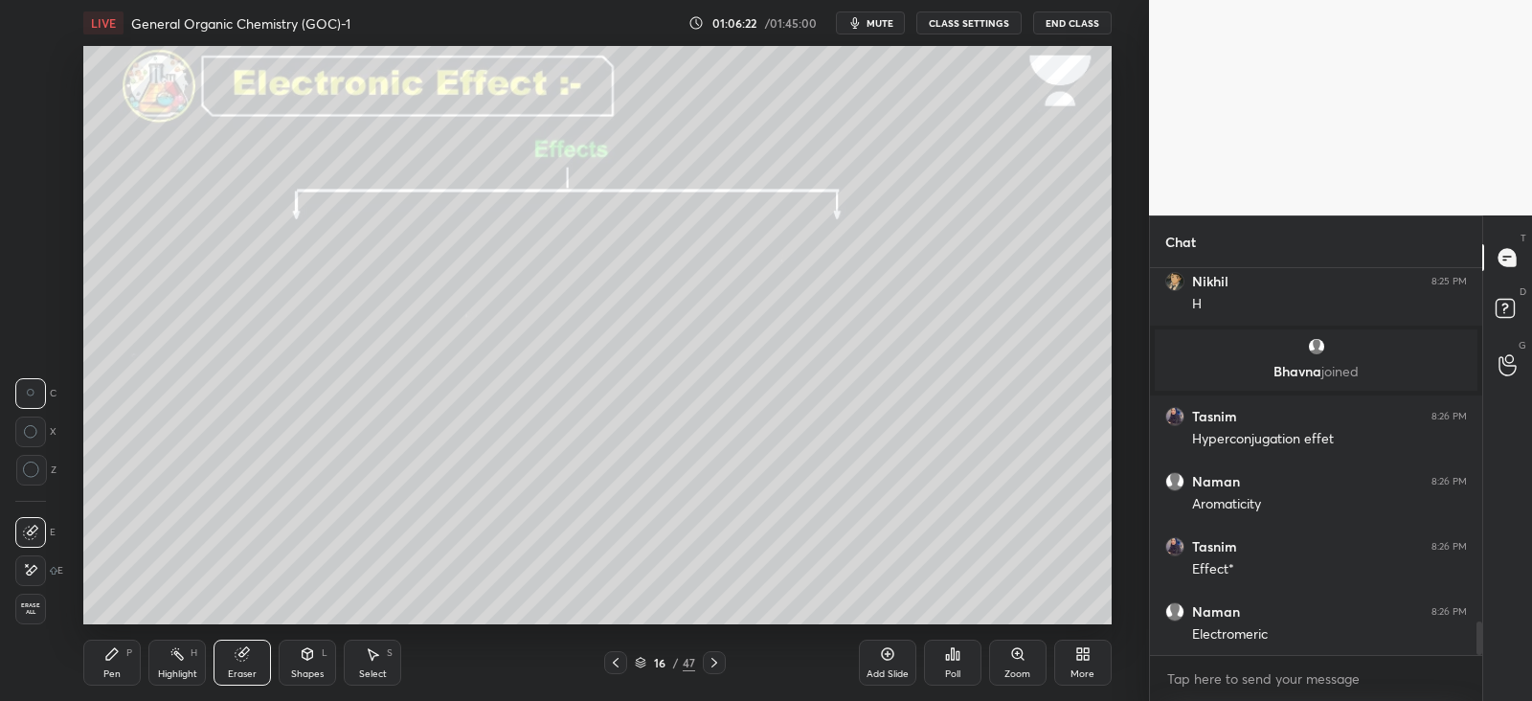
scroll to position [4097, 0]
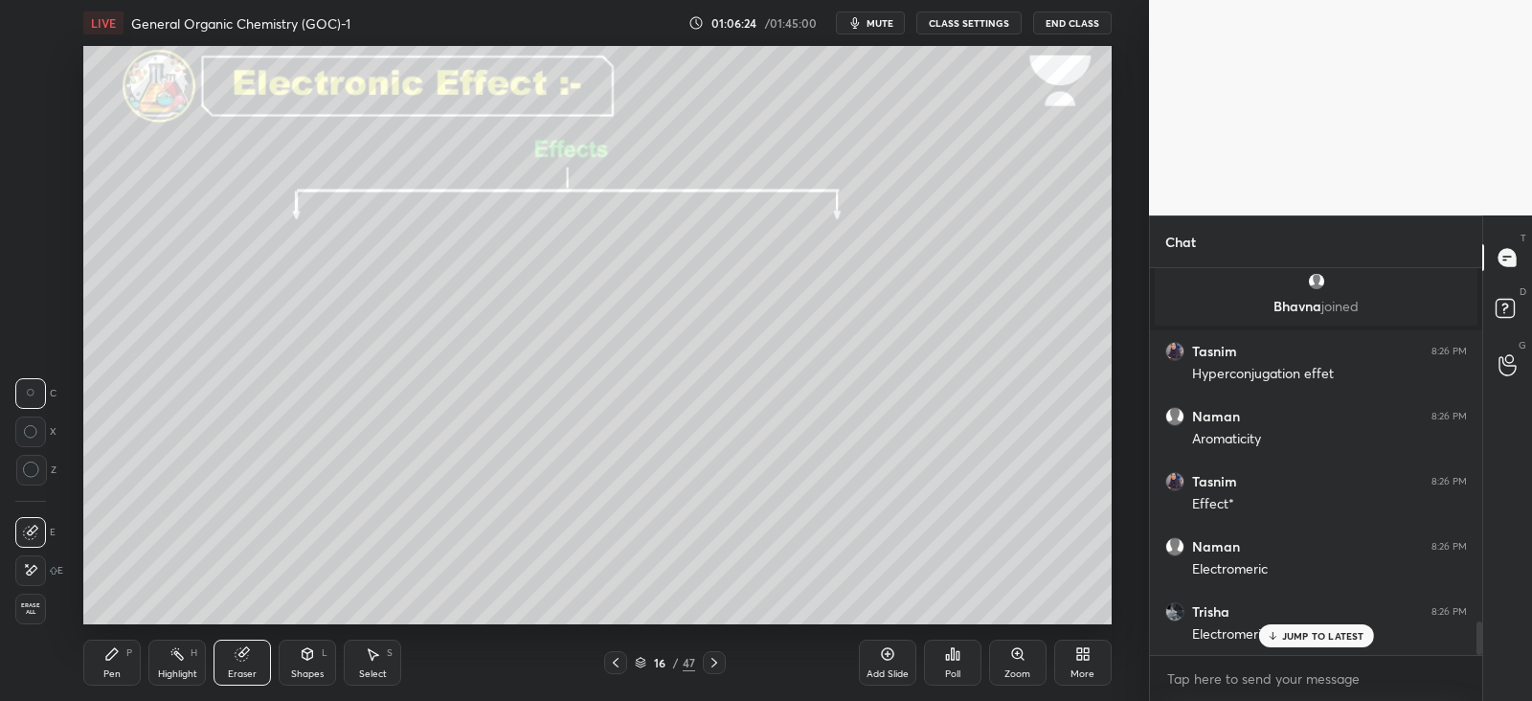
click at [107, 647] on icon at bounding box center [111, 653] width 15 height 15
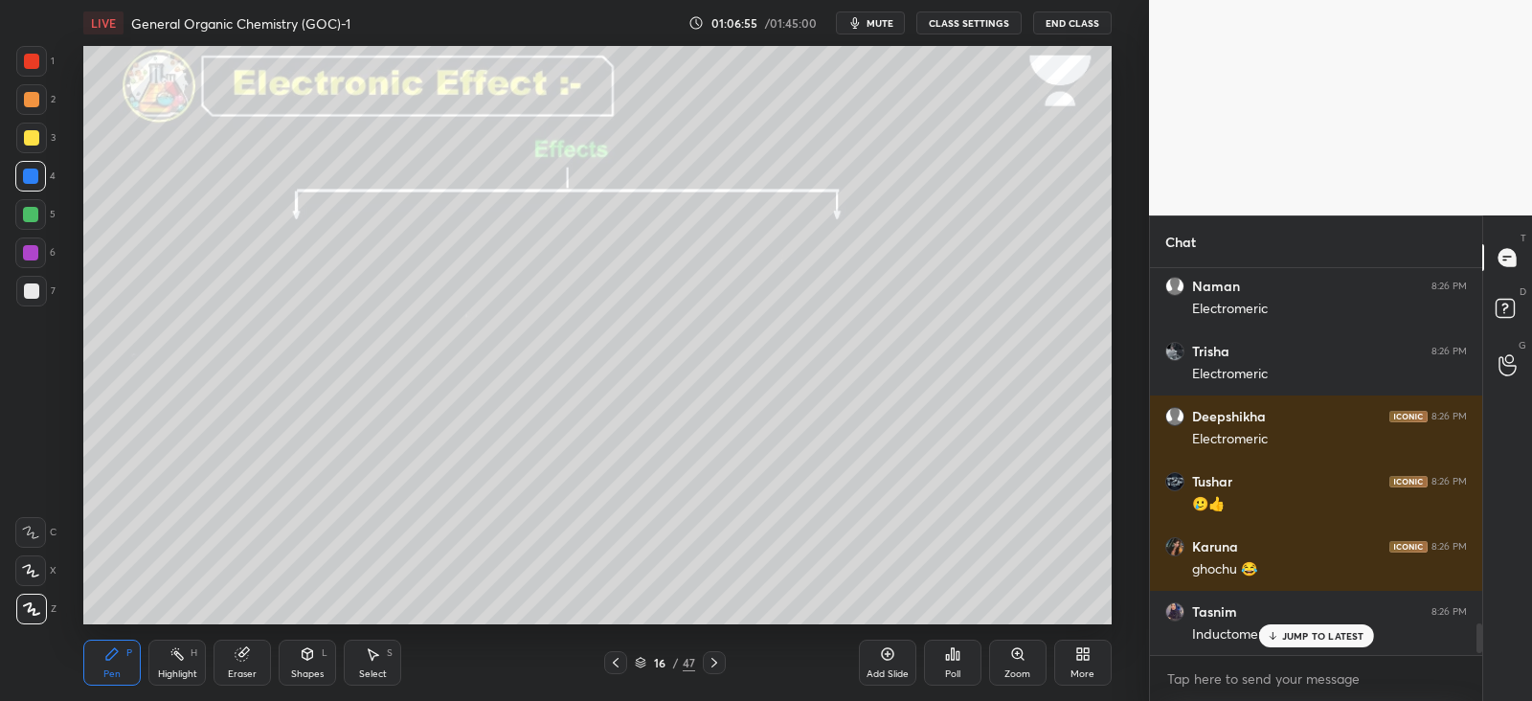
scroll to position [380, 325]
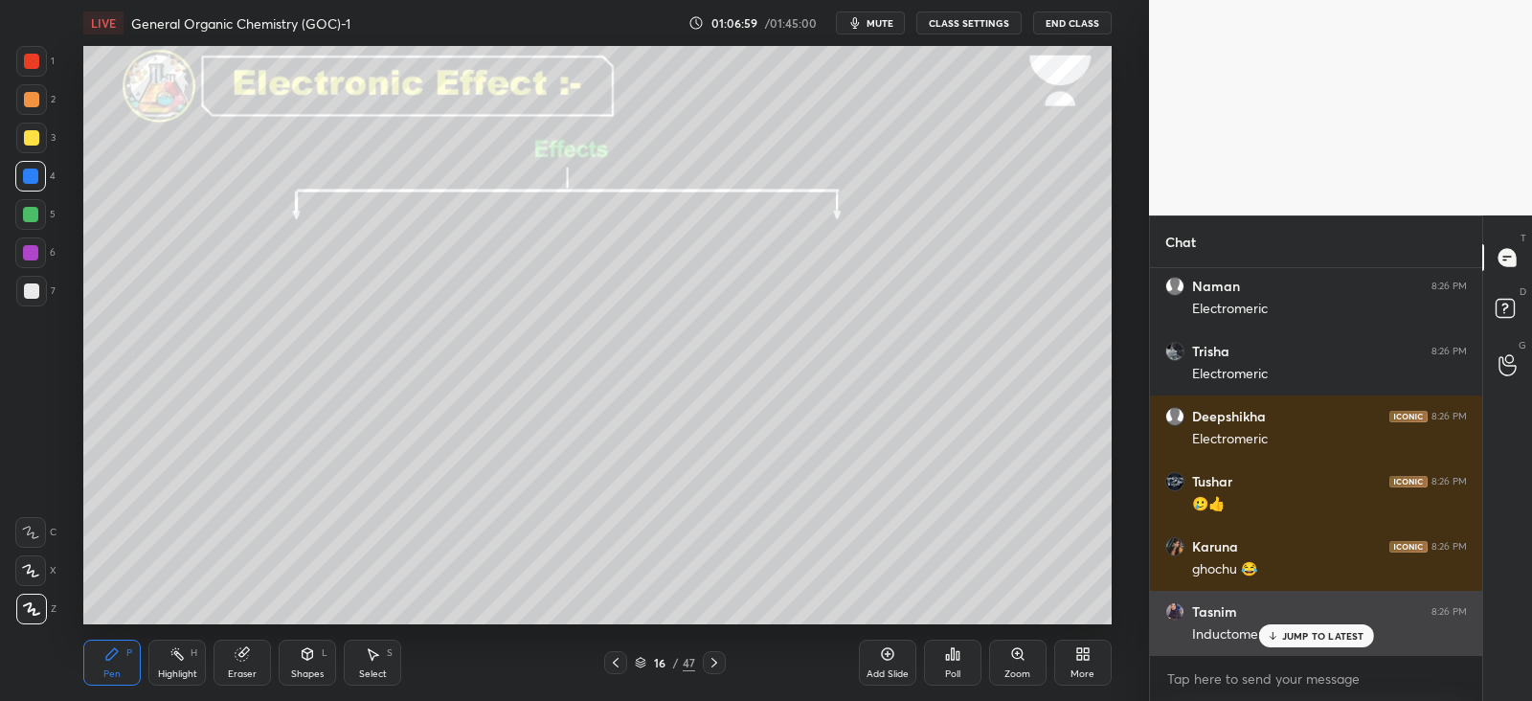
click at [1289, 634] on p "JUMP TO LATEST" at bounding box center [1323, 635] width 82 height 11
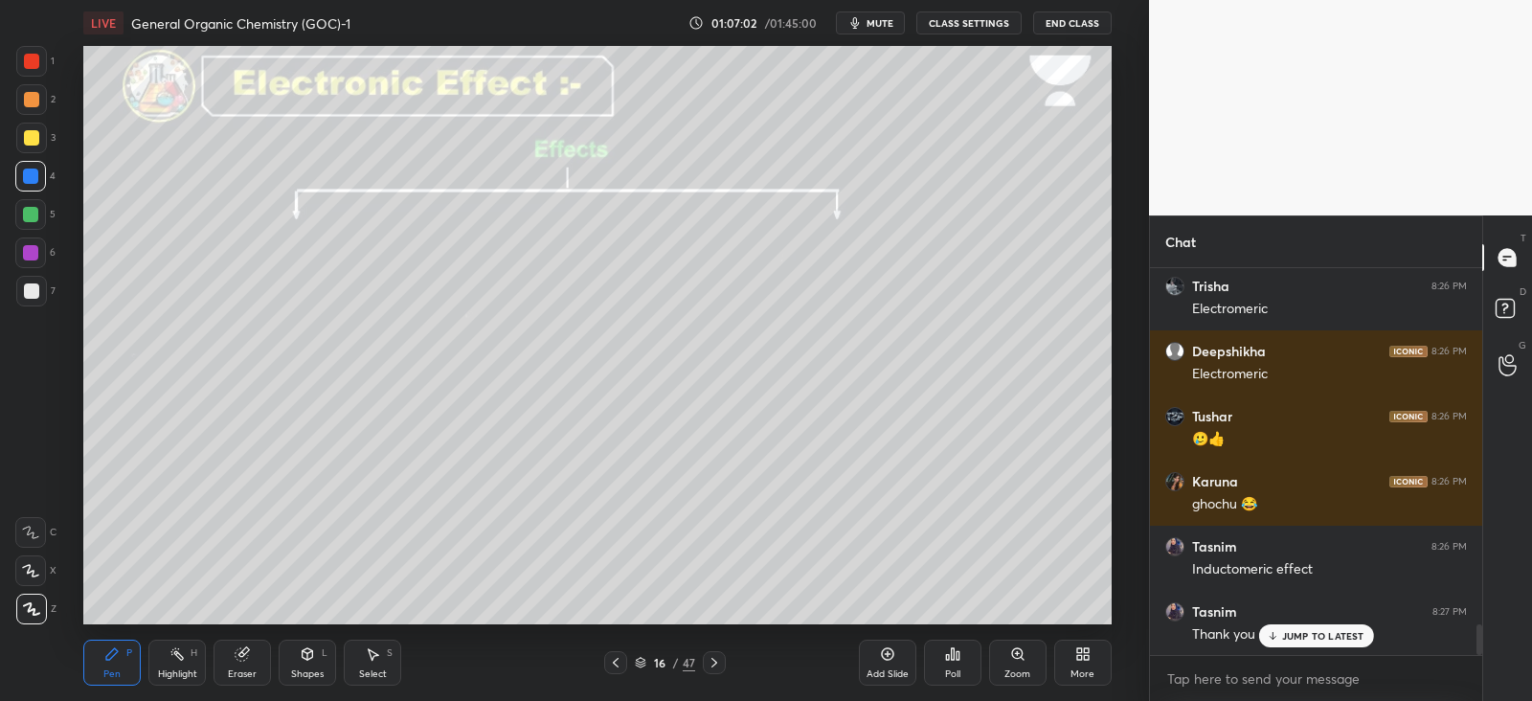
click at [314, 655] on icon at bounding box center [307, 653] width 15 height 15
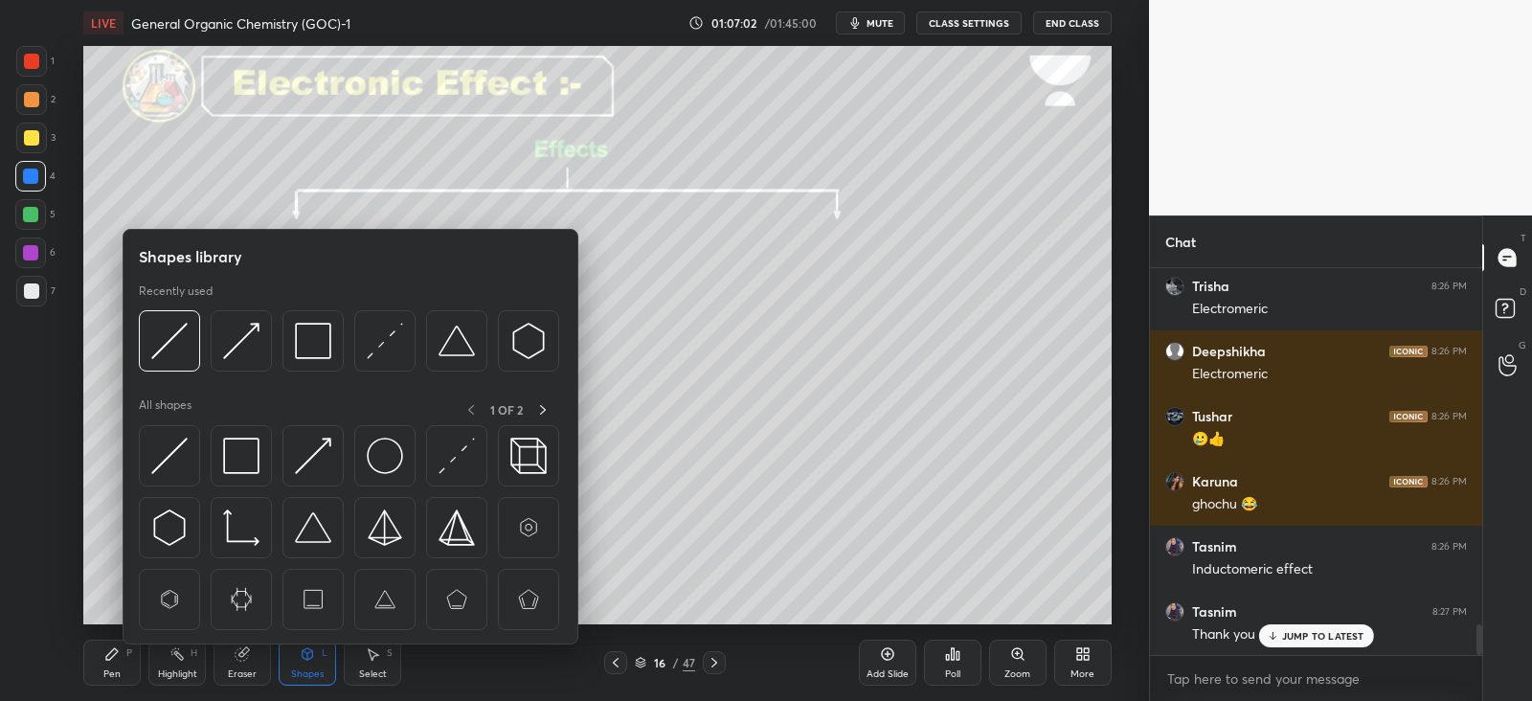
click at [236, 455] on img at bounding box center [241, 456] width 36 height 36
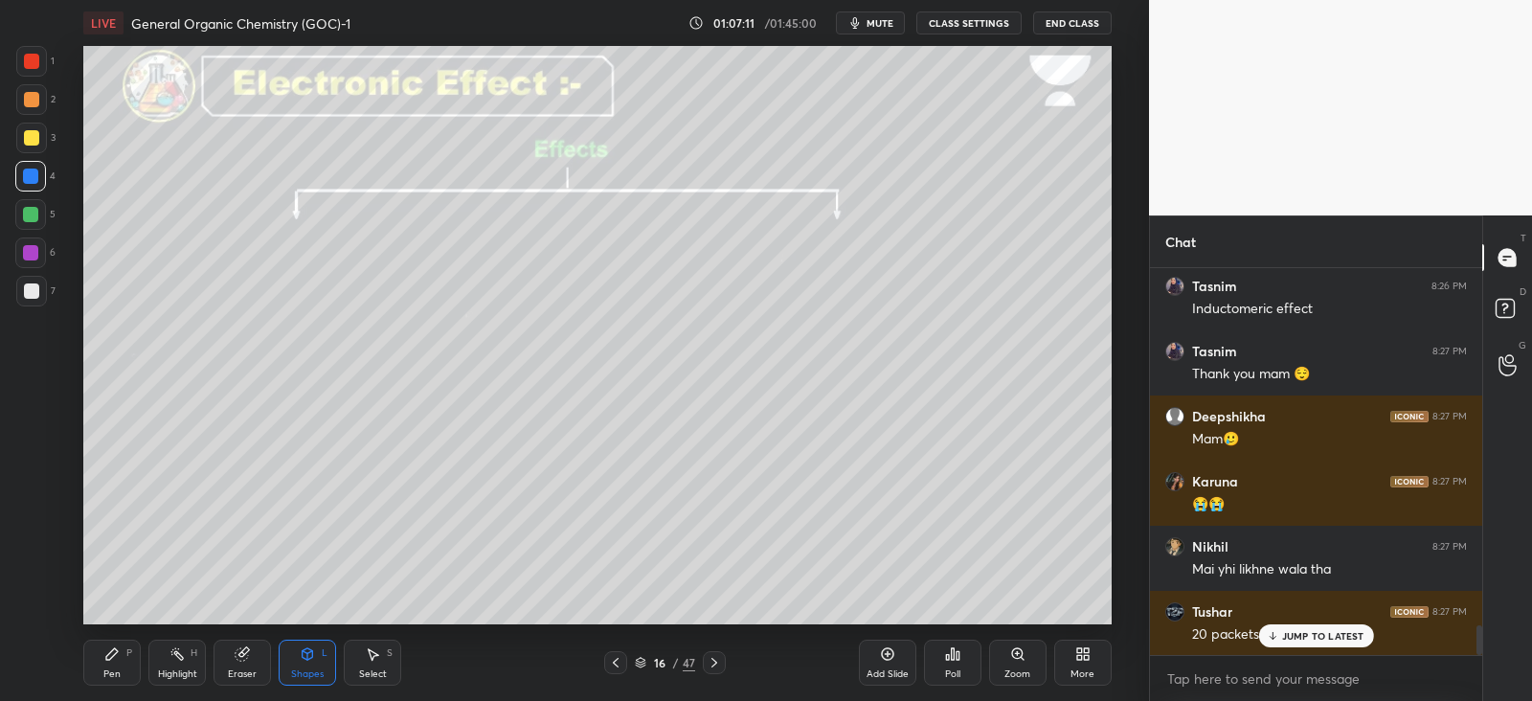
scroll to position [4748, 0]
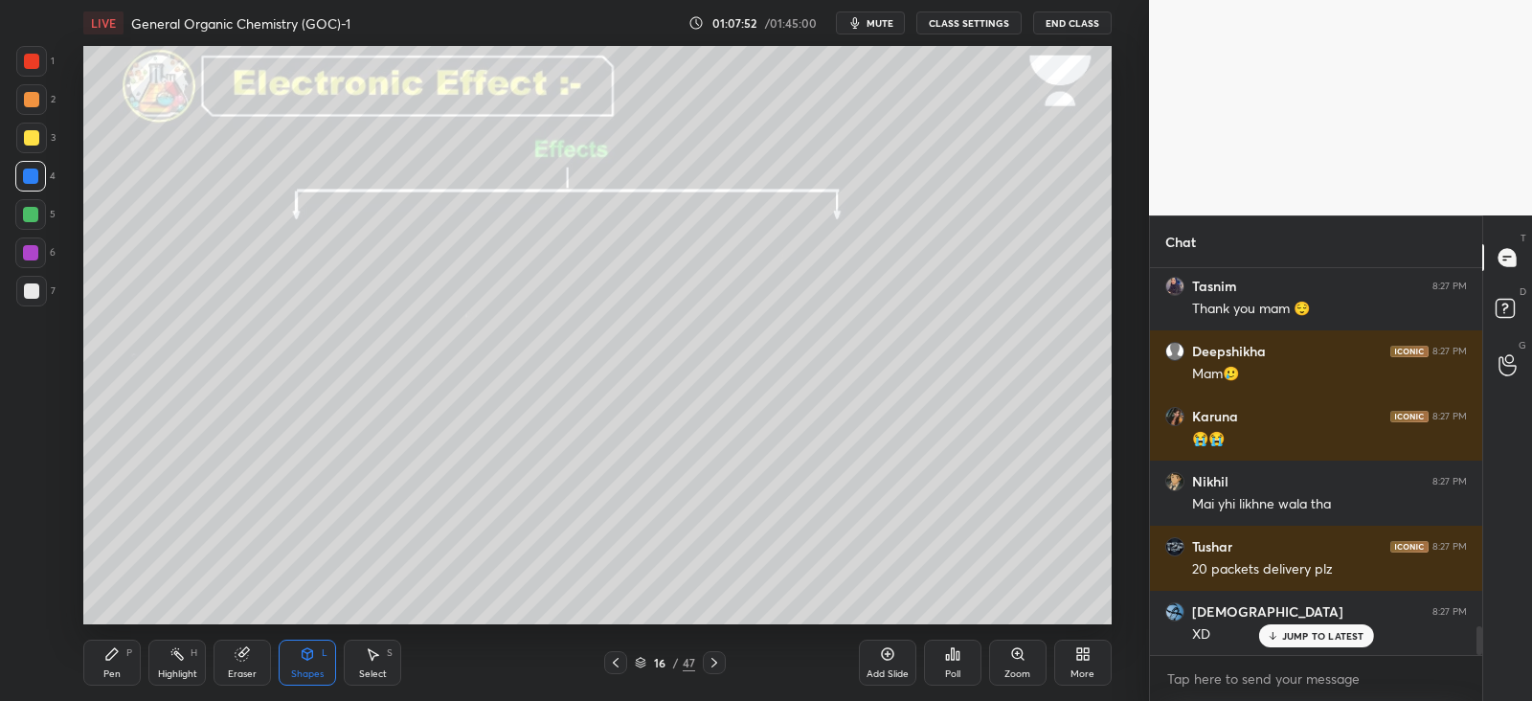
click at [719, 662] on icon at bounding box center [714, 662] width 15 height 15
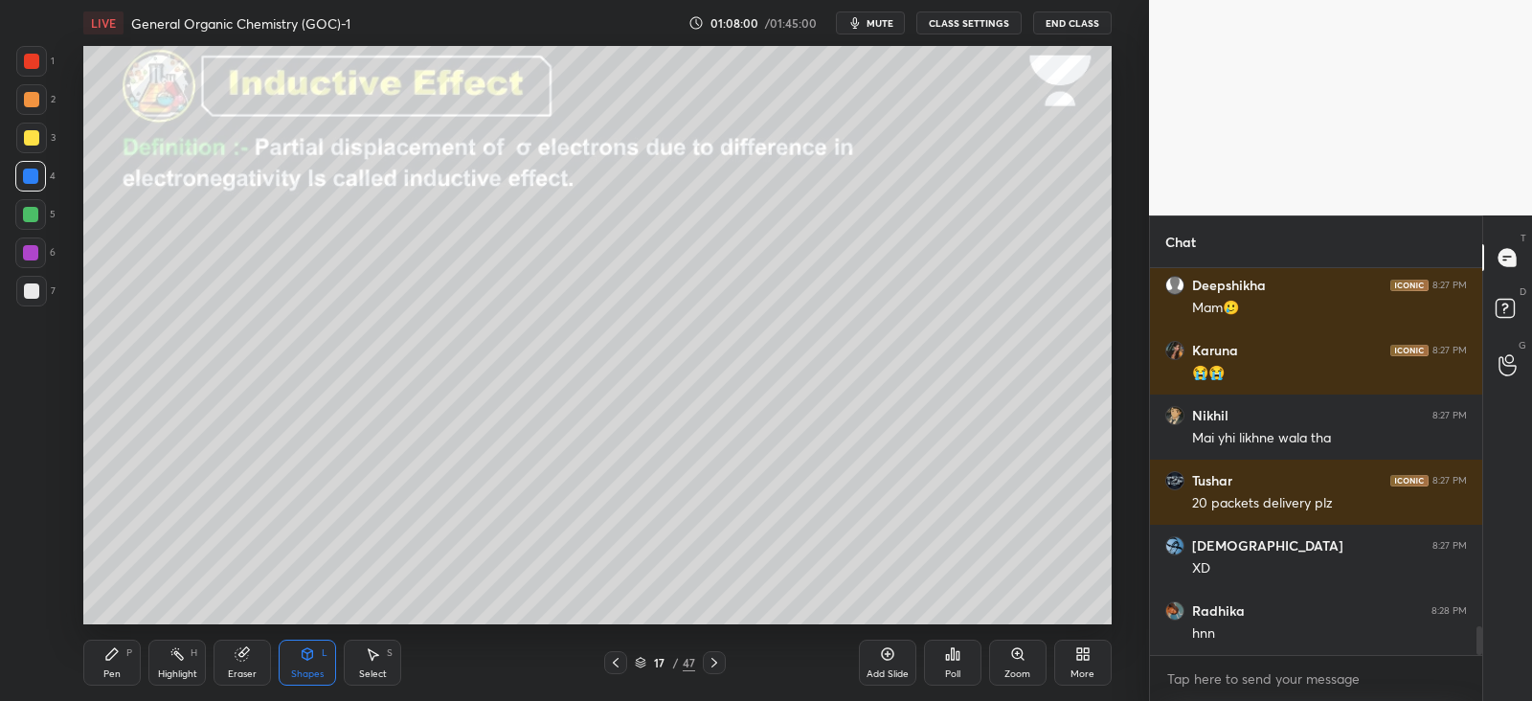
click at [309, 653] on icon at bounding box center [308, 652] width 11 height 3
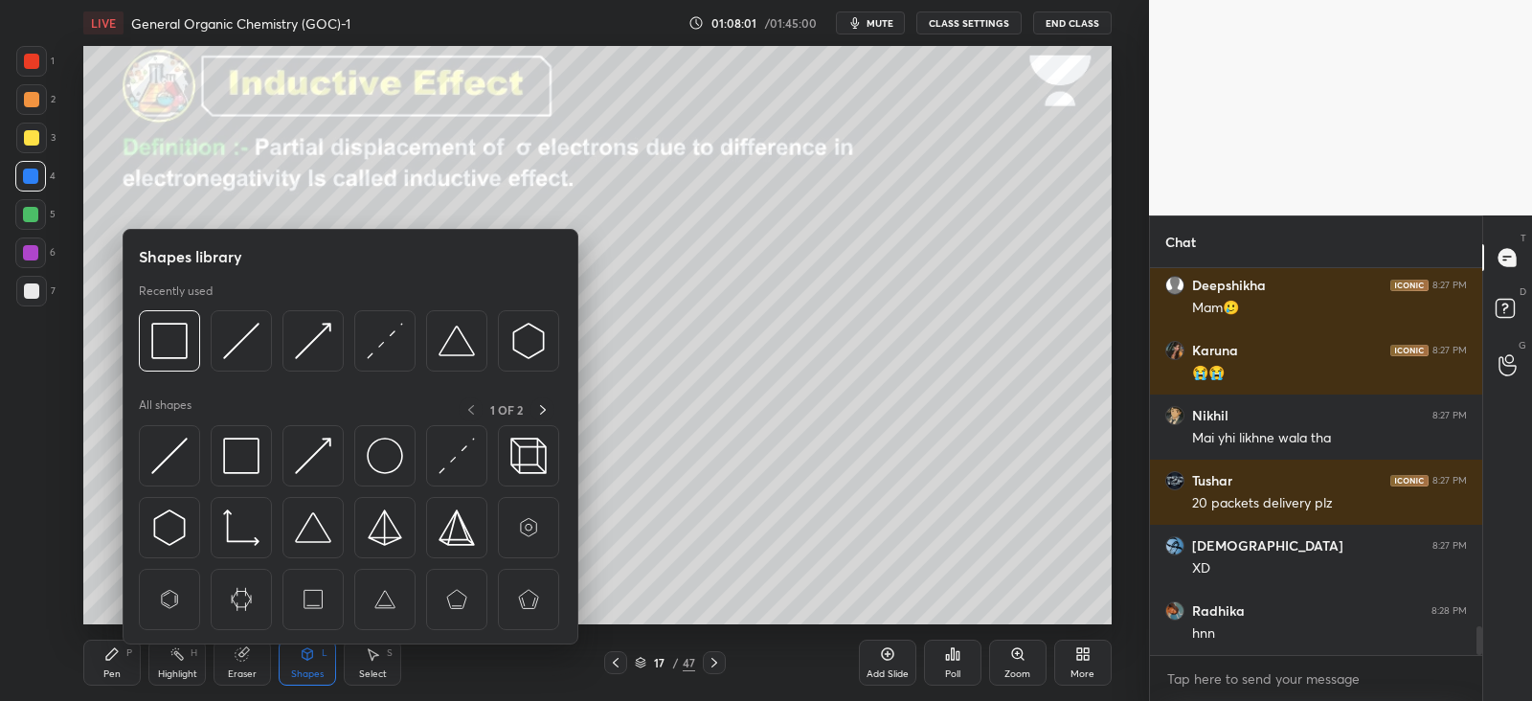
click at [437, 453] on div at bounding box center [456, 455] width 61 height 61
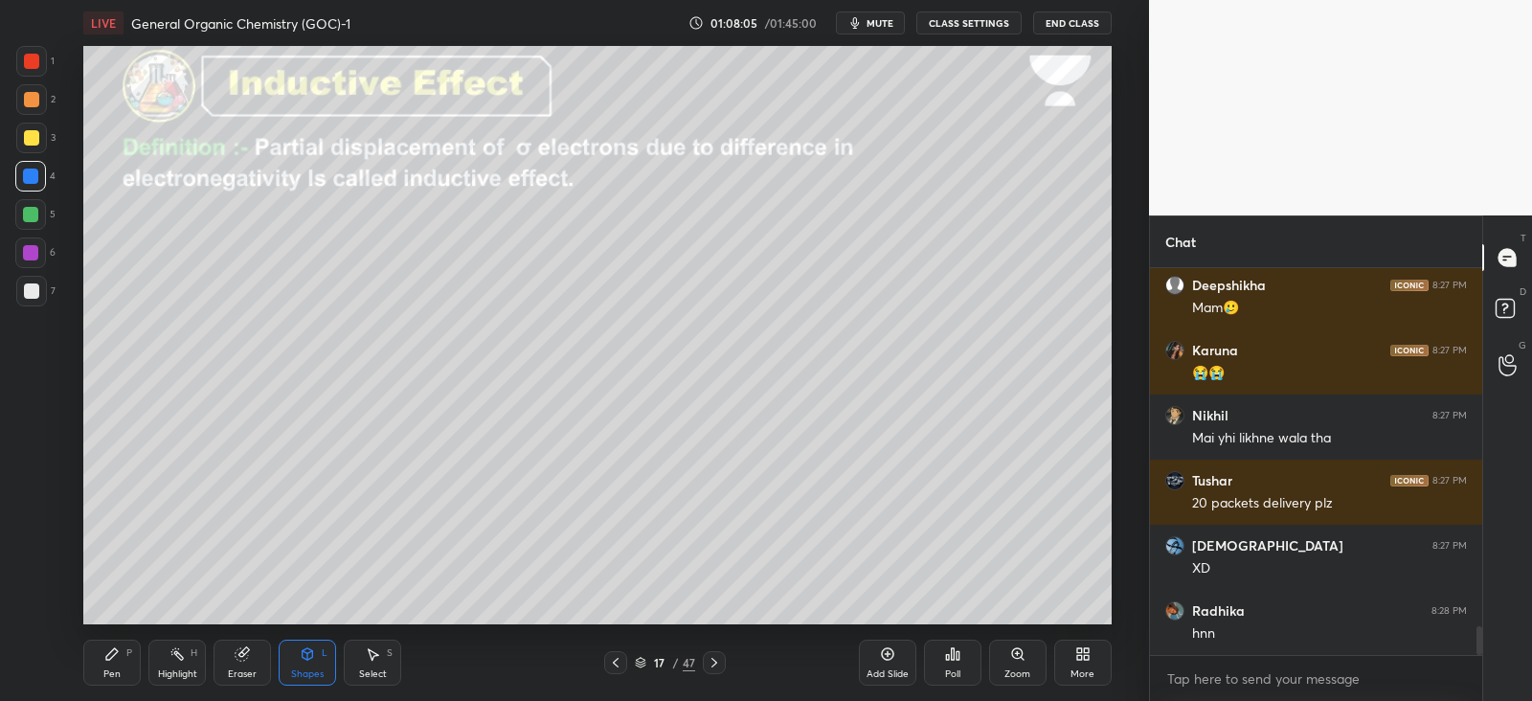
scroll to position [4883, 0]
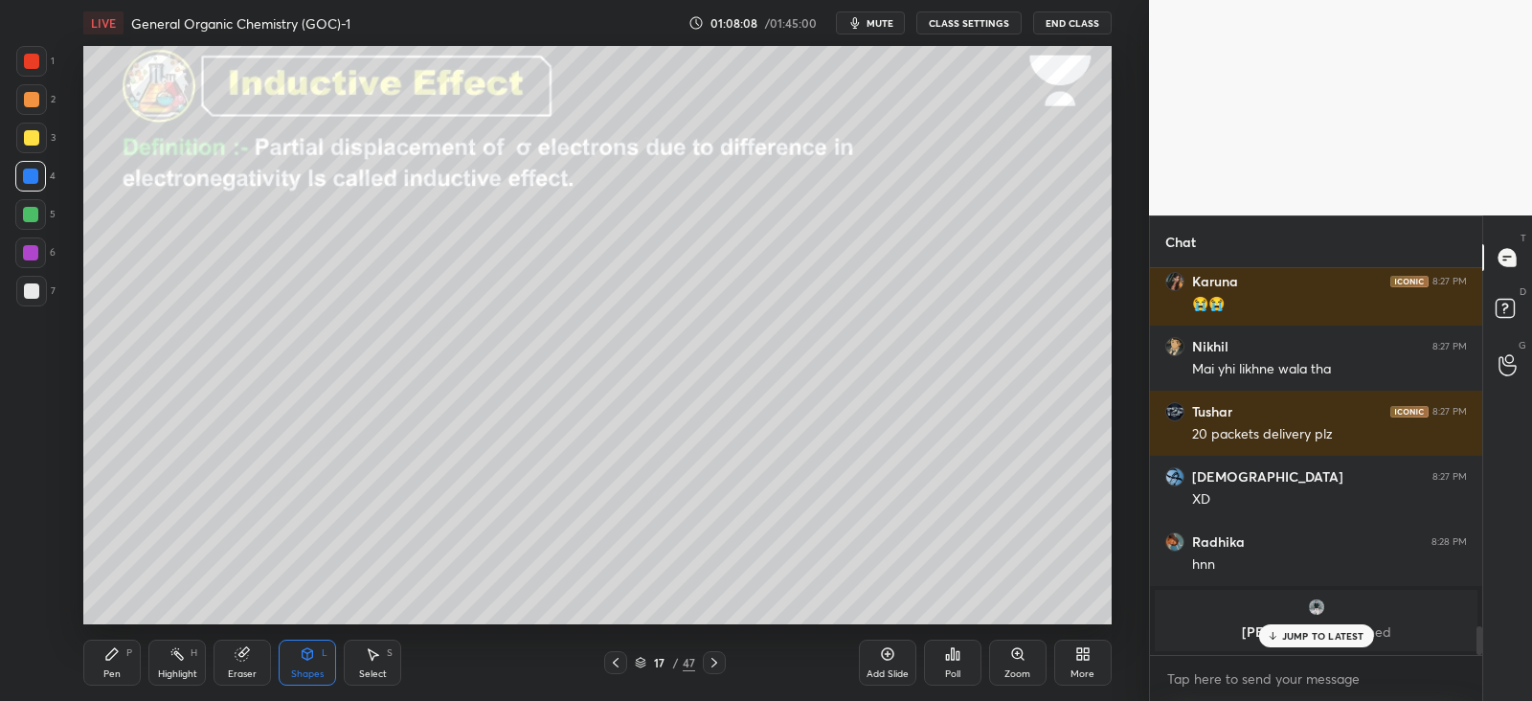
click at [113, 653] on icon at bounding box center [111, 653] width 11 height 11
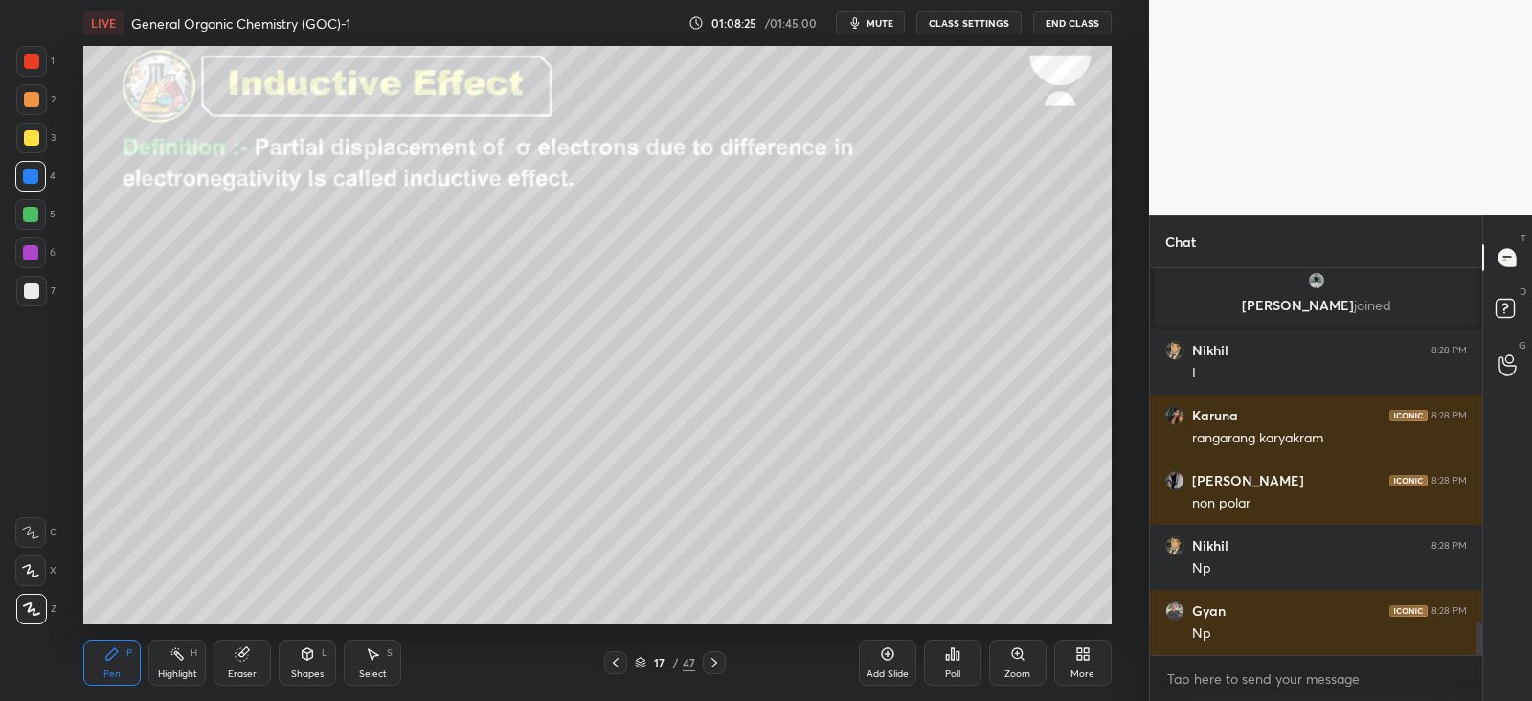
scroll to position [4370, 0]
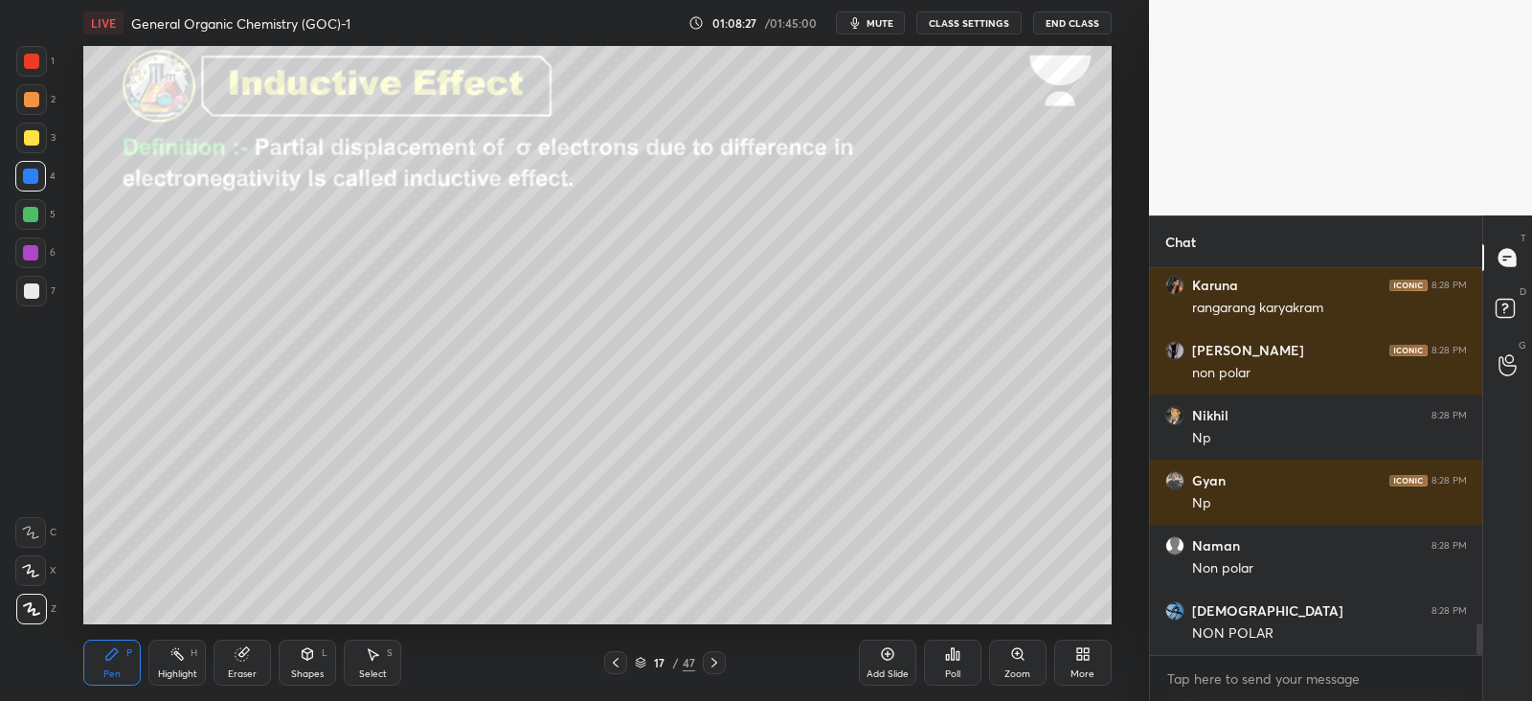
click at [252, 654] on div "Eraser" at bounding box center [241, 663] width 57 height 46
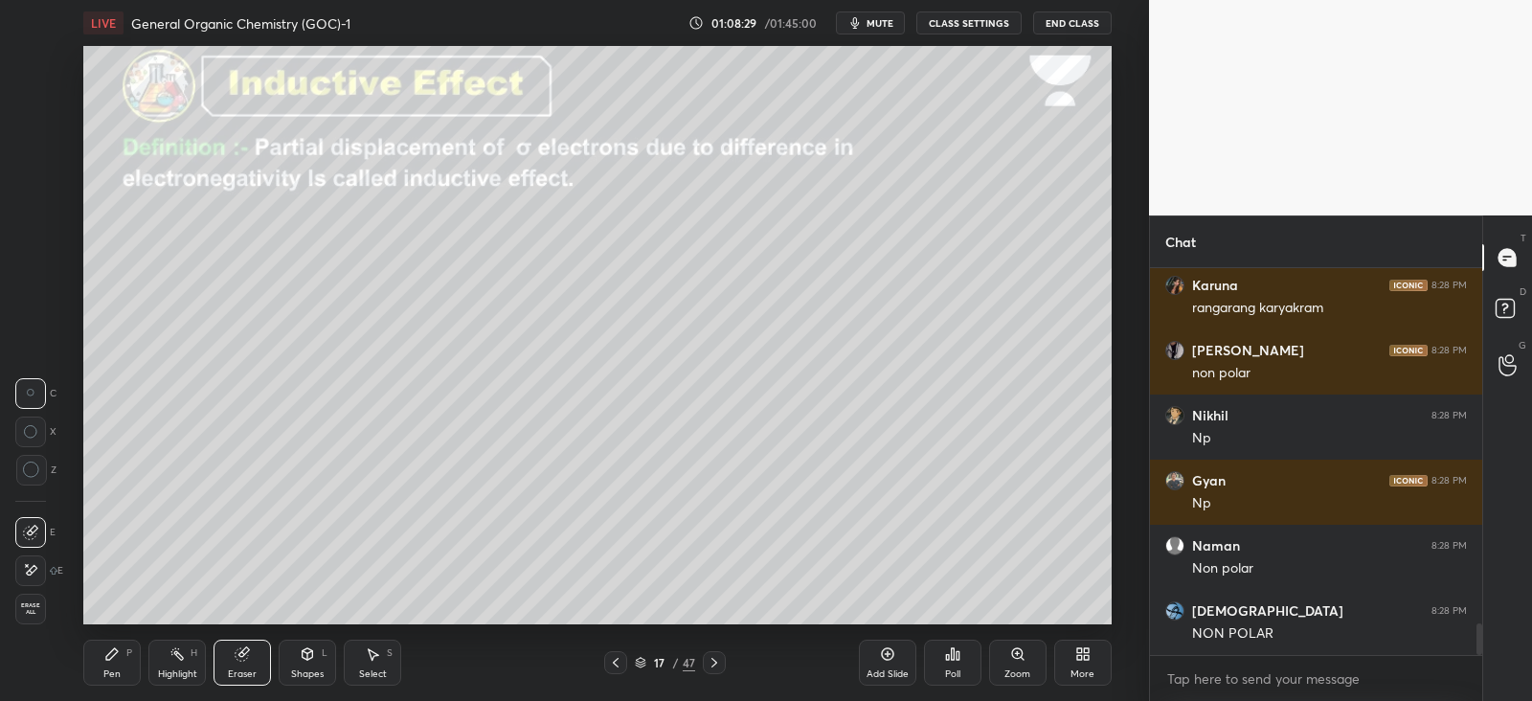
click at [228, 652] on div "Eraser" at bounding box center [241, 663] width 57 height 46
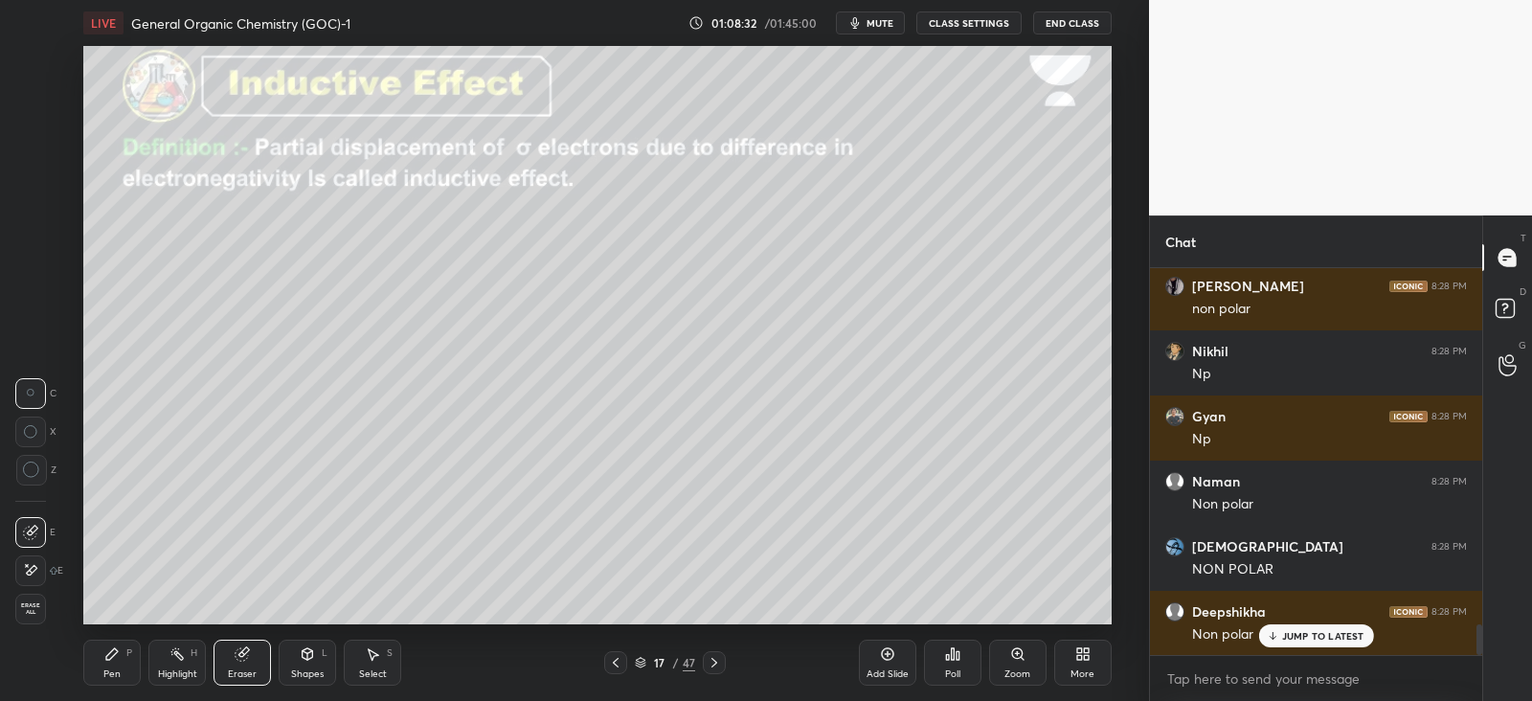
click at [41, 567] on div at bounding box center [30, 570] width 31 height 31
click at [127, 660] on div "Pen P" at bounding box center [111, 663] width 57 height 46
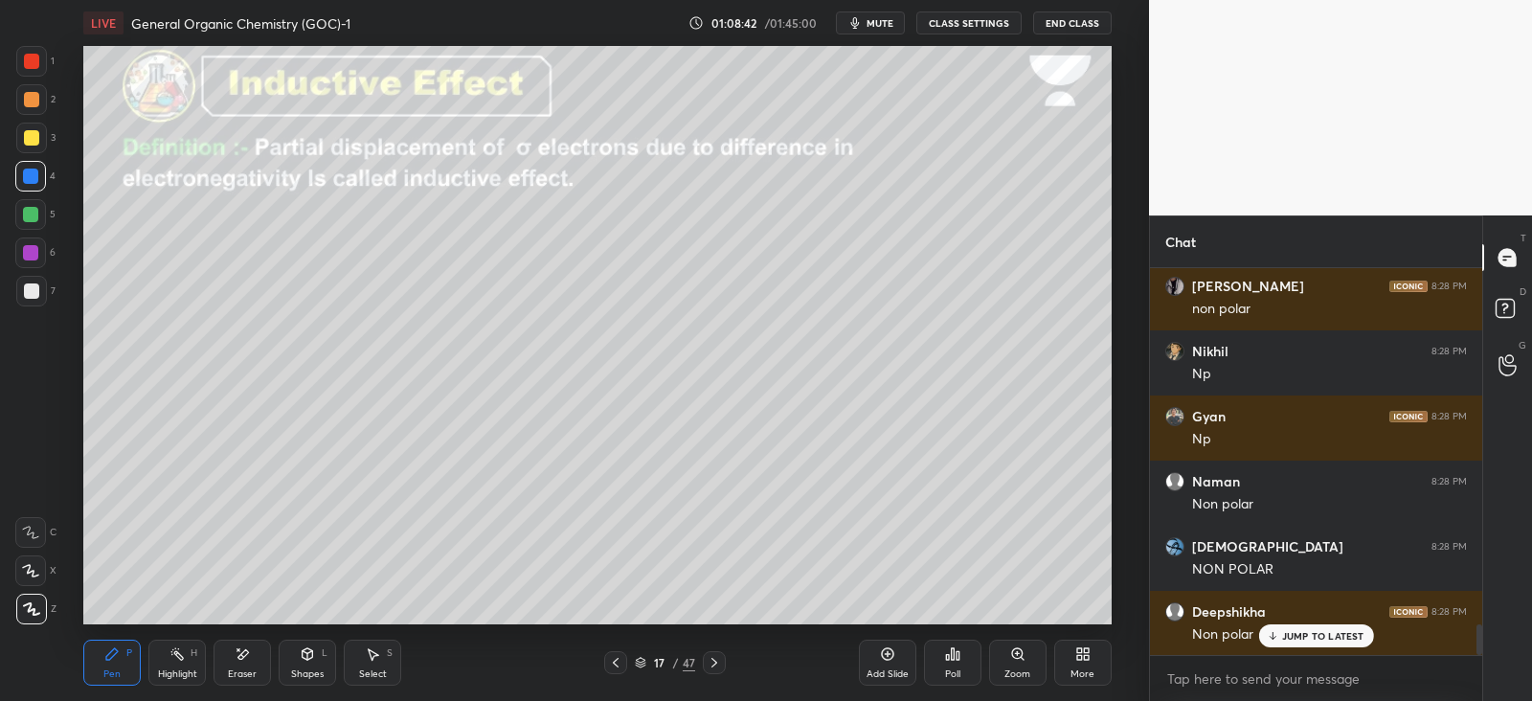
click at [249, 665] on div "Eraser" at bounding box center [241, 663] width 57 height 46
click at [110, 657] on icon at bounding box center [111, 653] width 11 height 11
click at [306, 658] on icon at bounding box center [308, 653] width 11 height 11
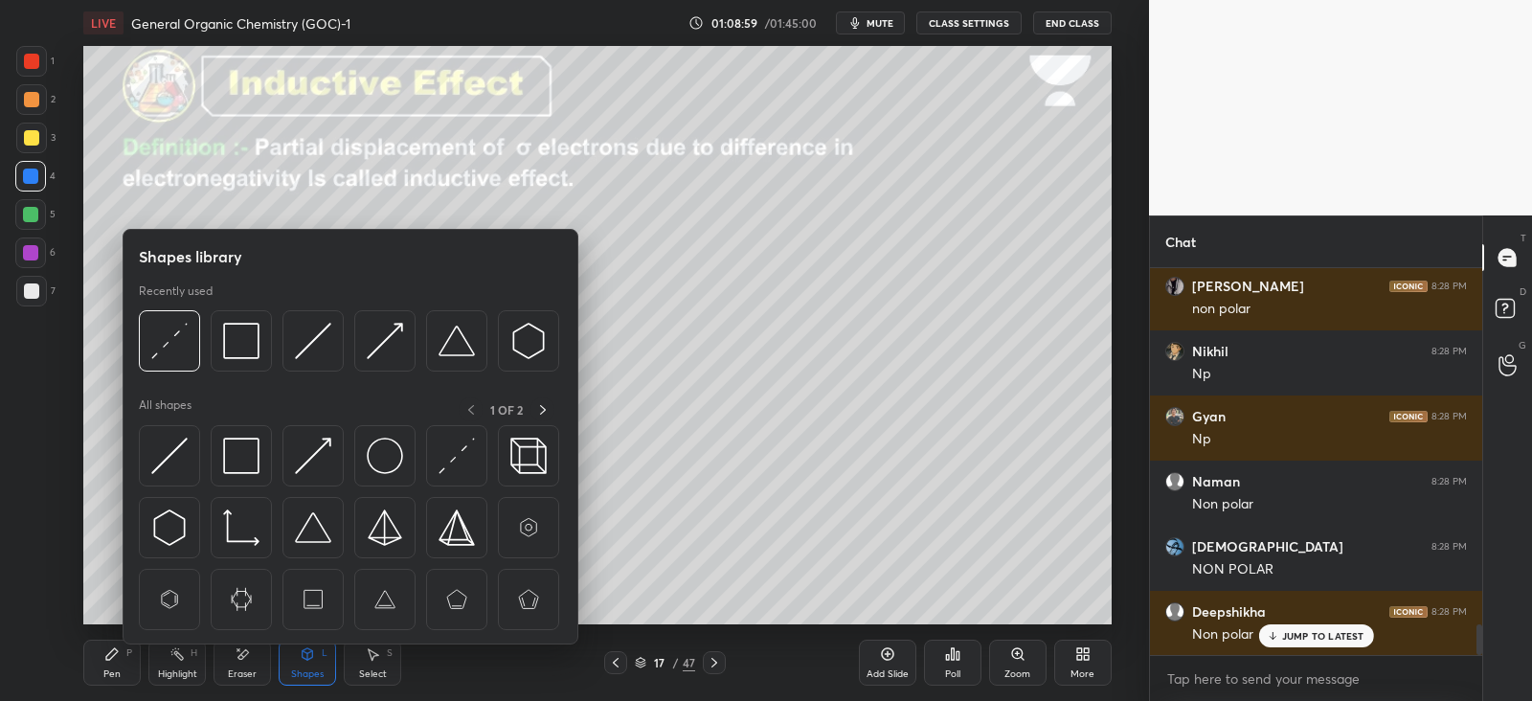
click at [304, 449] on img at bounding box center [313, 456] width 36 height 36
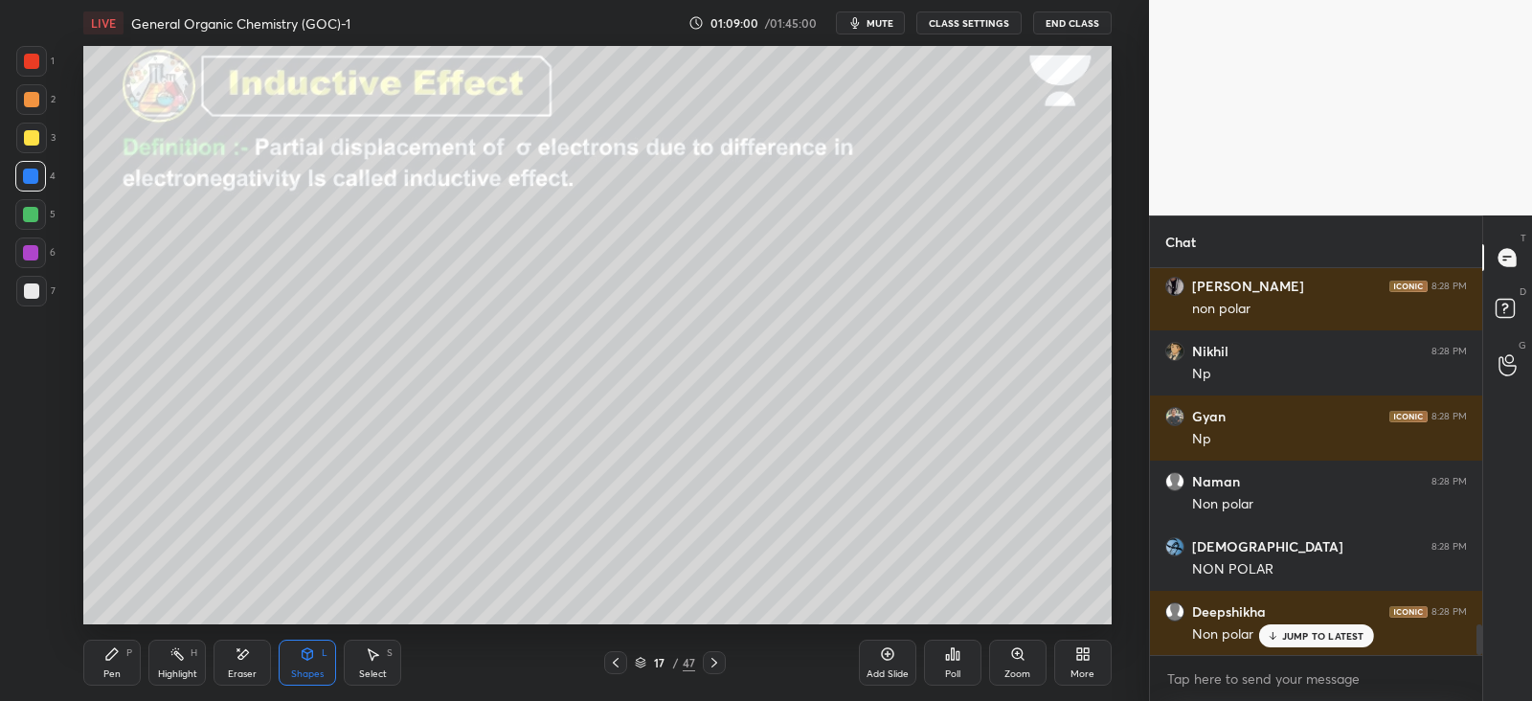
click at [103, 659] on div "Pen P" at bounding box center [111, 663] width 57 height 46
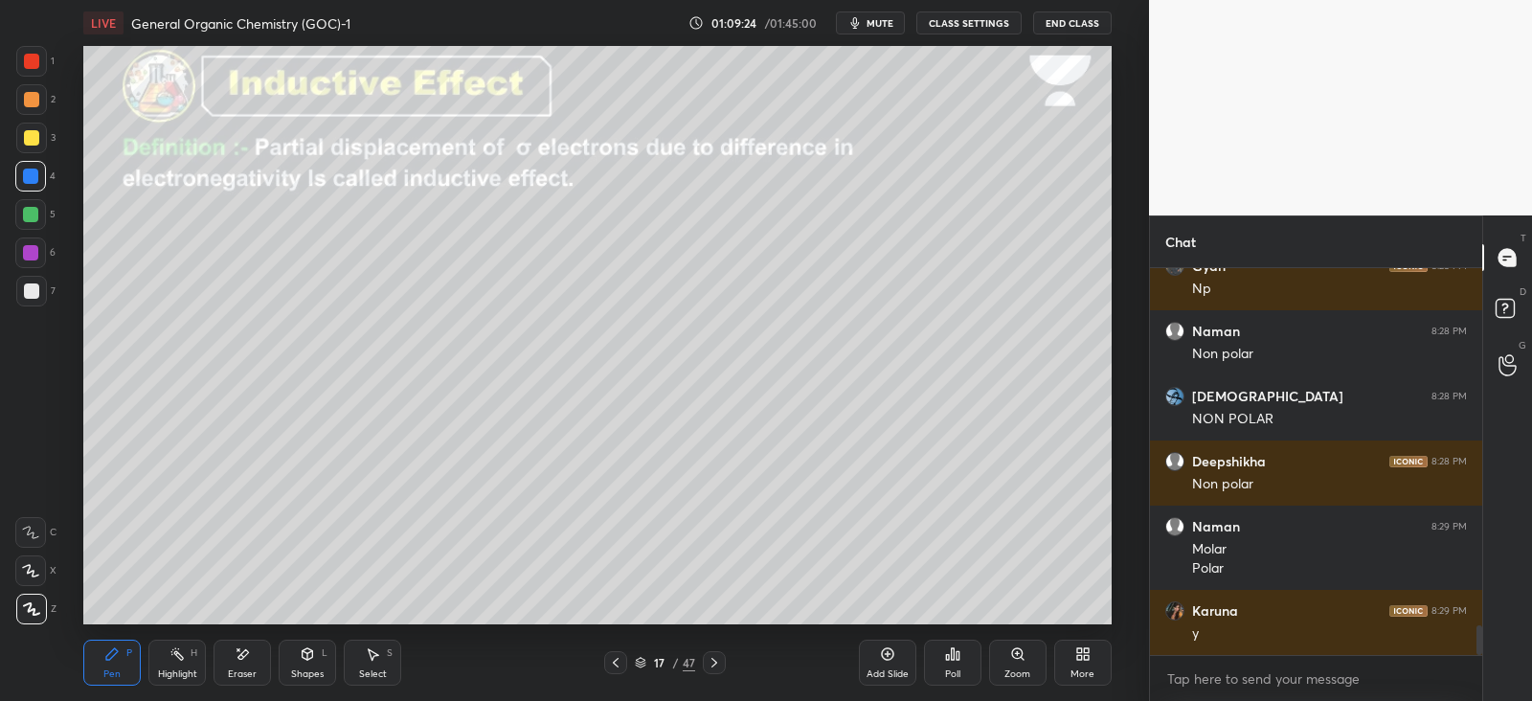
scroll to position [4649, 0]
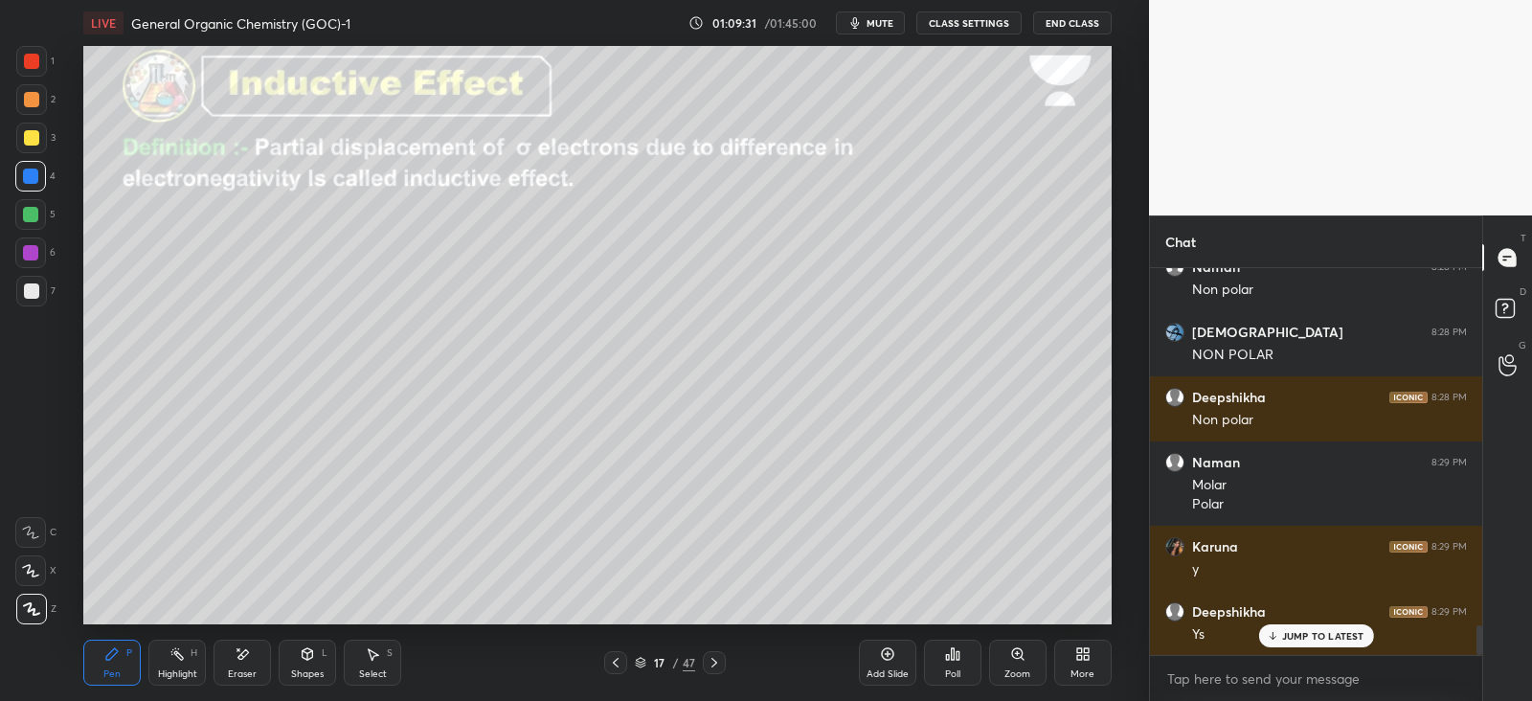
click at [38, 292] on div at bounding box center [31, 290] width 15 height 15
click at [316, 658] on div "Shapes L" at bounding box center [307, 663] width 57 height 46
click at [258, 662] on div "Eraser" at bounding box center [241, 663] width 57 height 46
click at [145, 669] on div "Pen P Highlight H Eraser Shapes L Select S" at bounding box center [277, 663] width 388 height 46
click at [94, 664] on div "Pen P" at bounding box center [111, 663] width 57 height 46
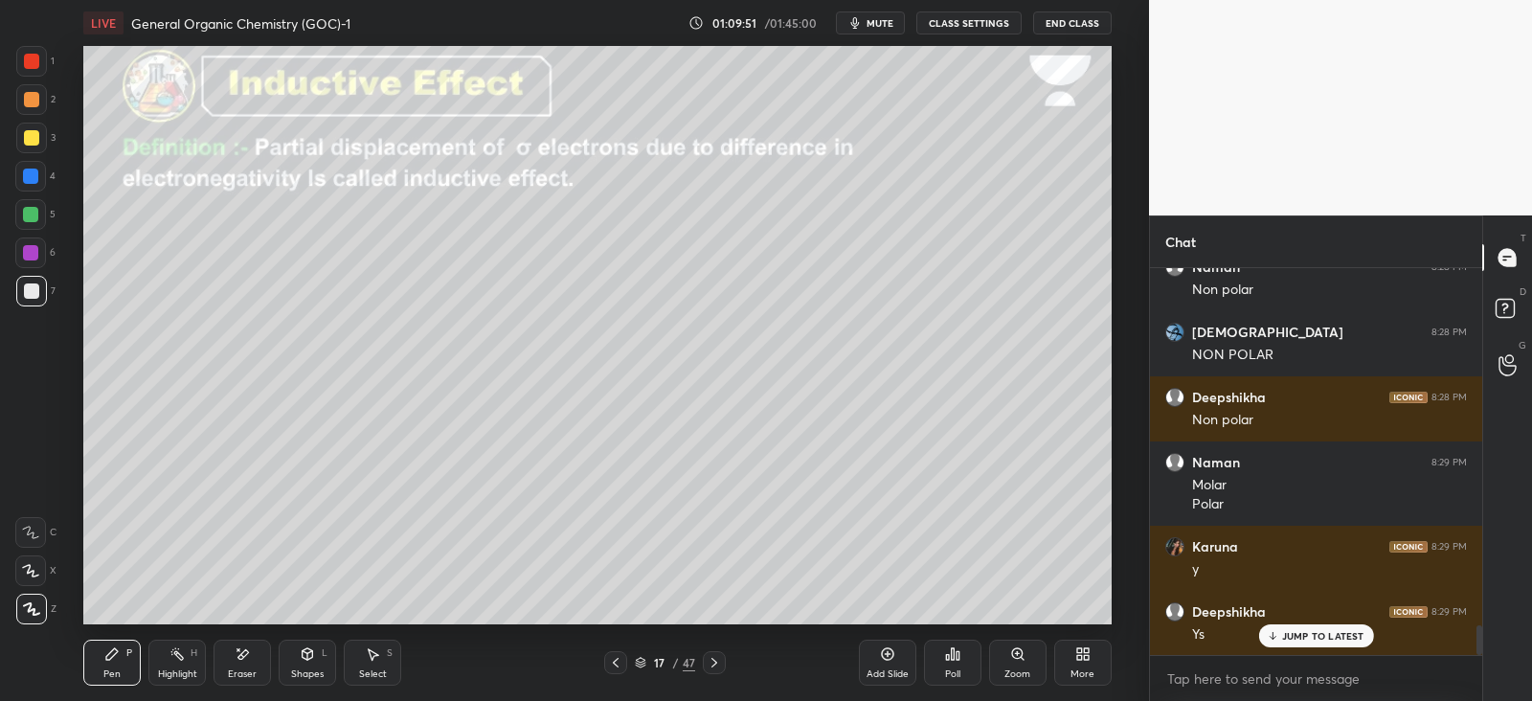
click at [9, 163] on div "1 2 3 4 5 6 7 C X Z E E Erase all H H" at bounding box center [30, 335] width 61 height 578
click at [5, 164] on div "1 2 3 4 5 6 7 C X Z E E Erase all H H" at bounding box center [30, 335] width 61 height 578
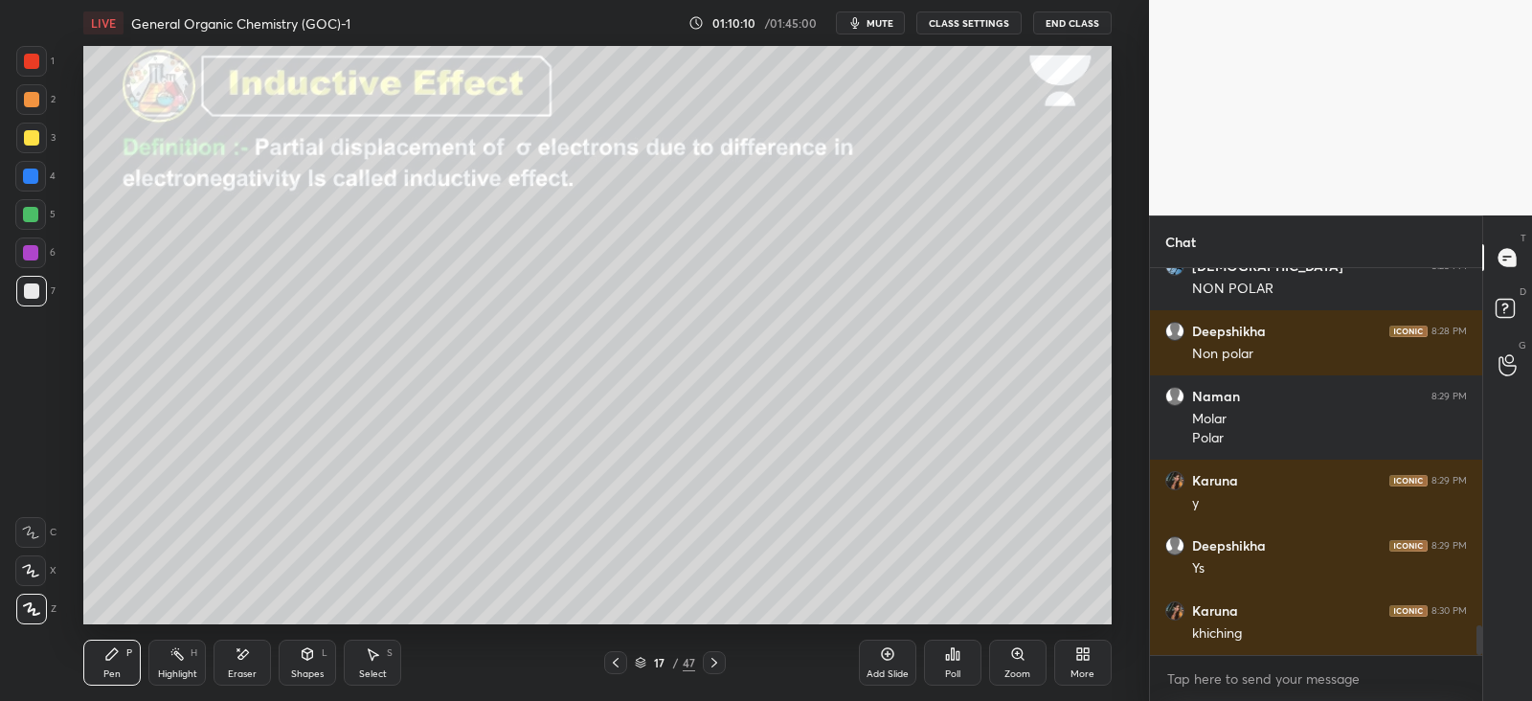
click at [34, 213] on div at bounding box center [30, 214] width 15 height 15
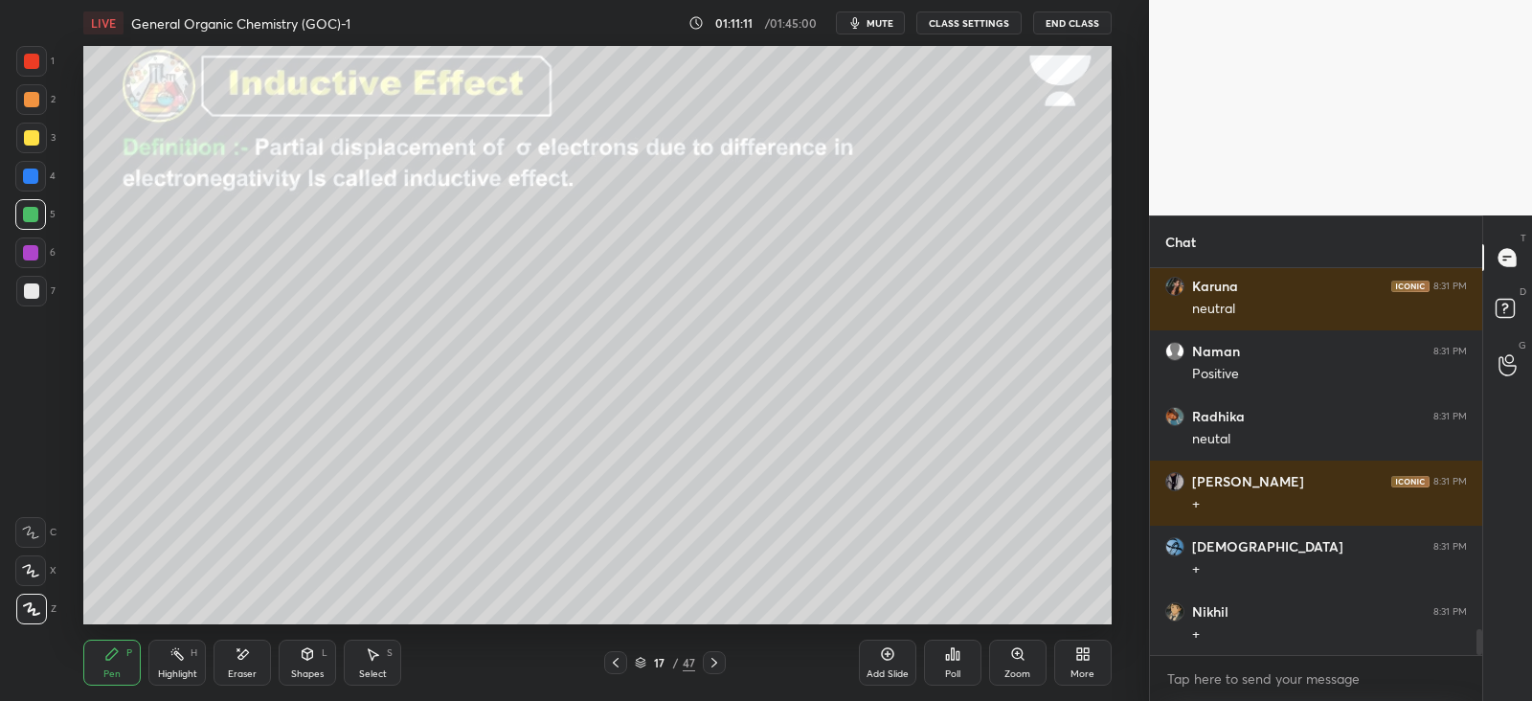
scroll to position [5385, 0]
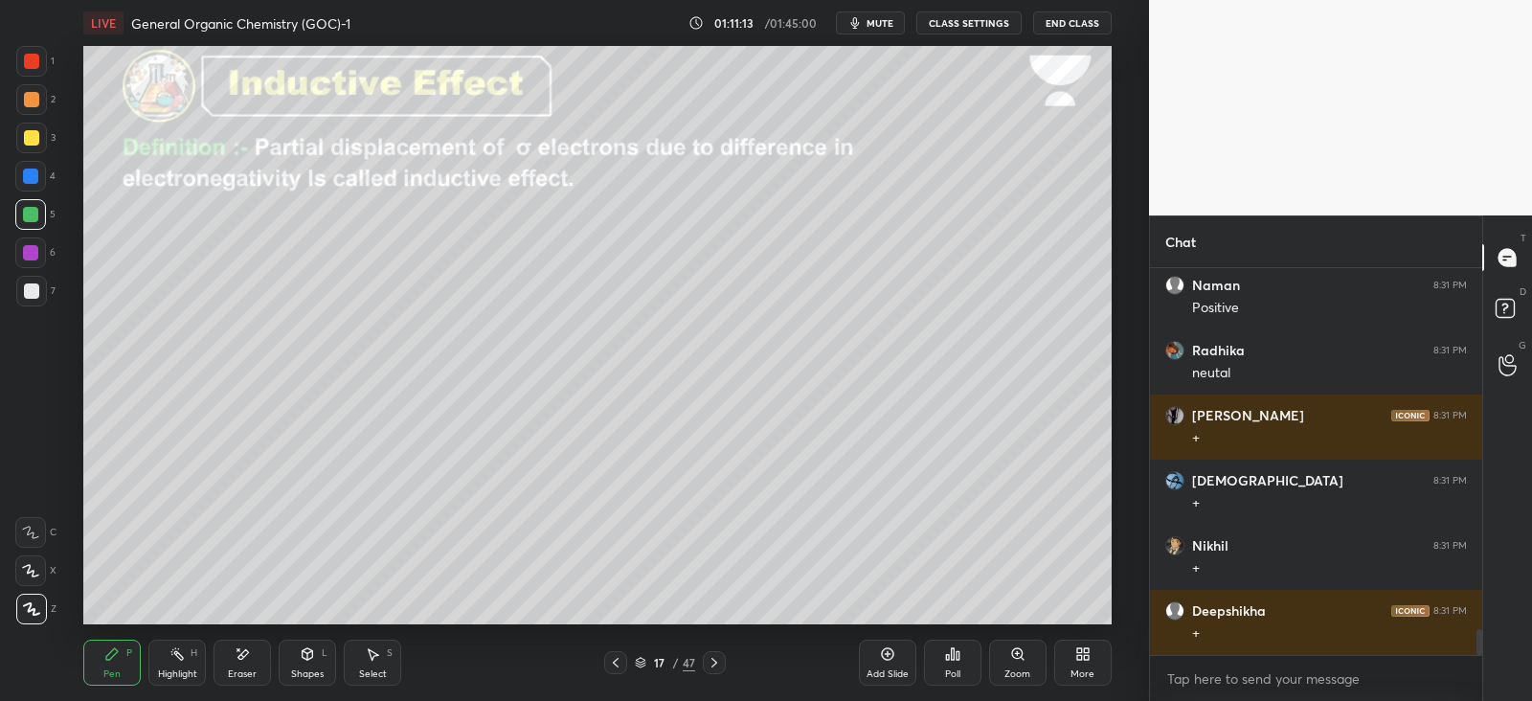
click at [32, 179] on div at bounding box center [30, 175] width 15 height 15
click at [34, 292] on div at bounding box center [31, 290] width 15 height 15
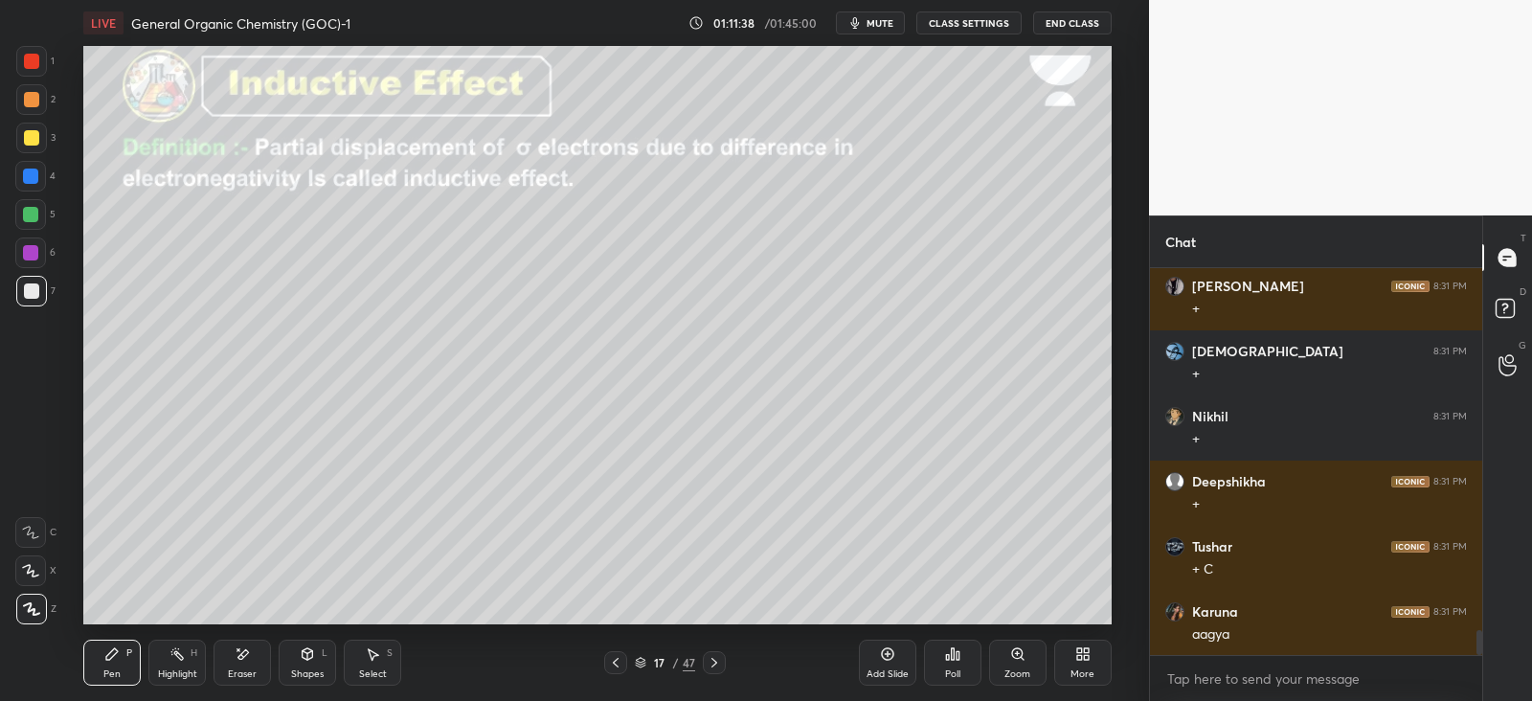
scroll to position [5580, 0]
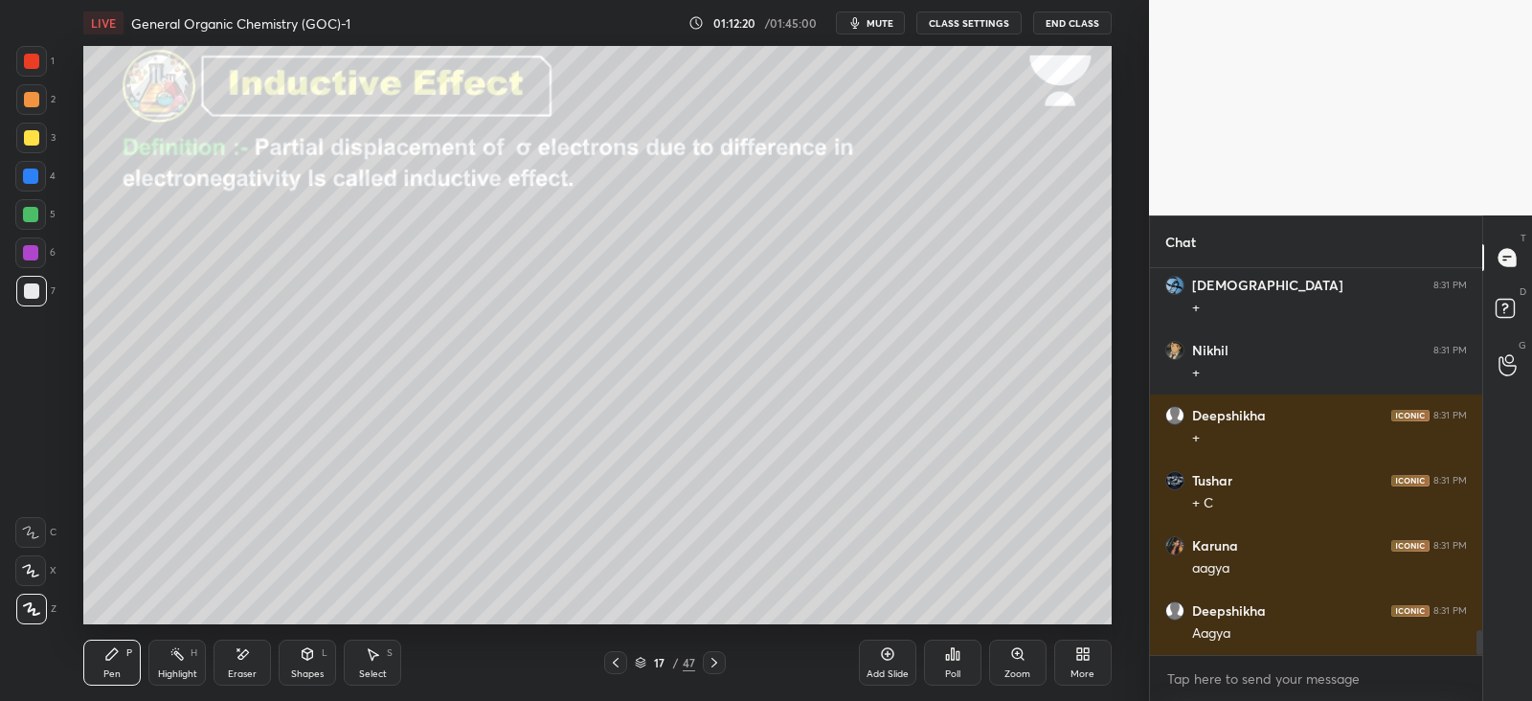
click at [306, 658] on icon at bounding box center [308, 653] width 11 height 11
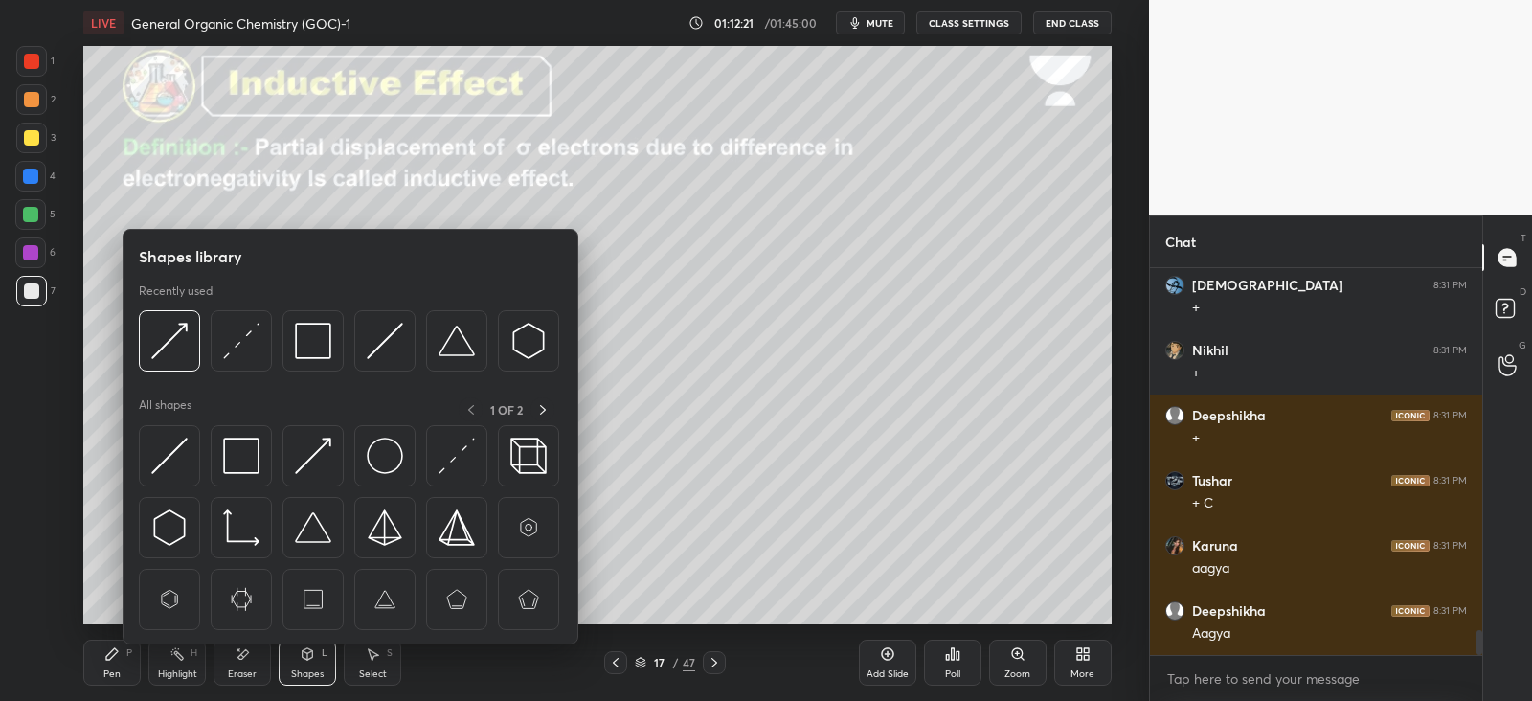
click at [244, 335] on img at bounding box center [241, 341] width 36 height 36
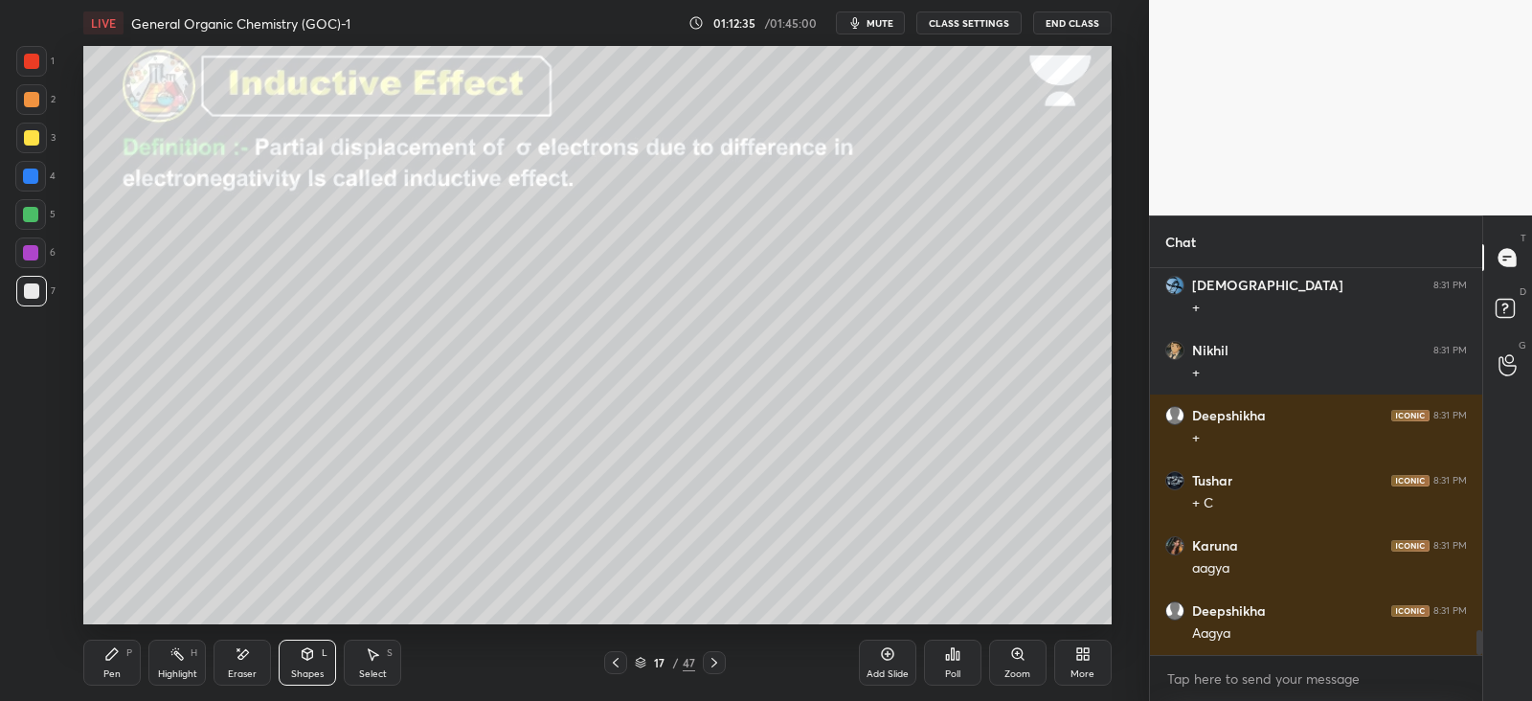
click at [120, 649] on div "Pen P" at bounding box center [111, 663] width 57 height 46
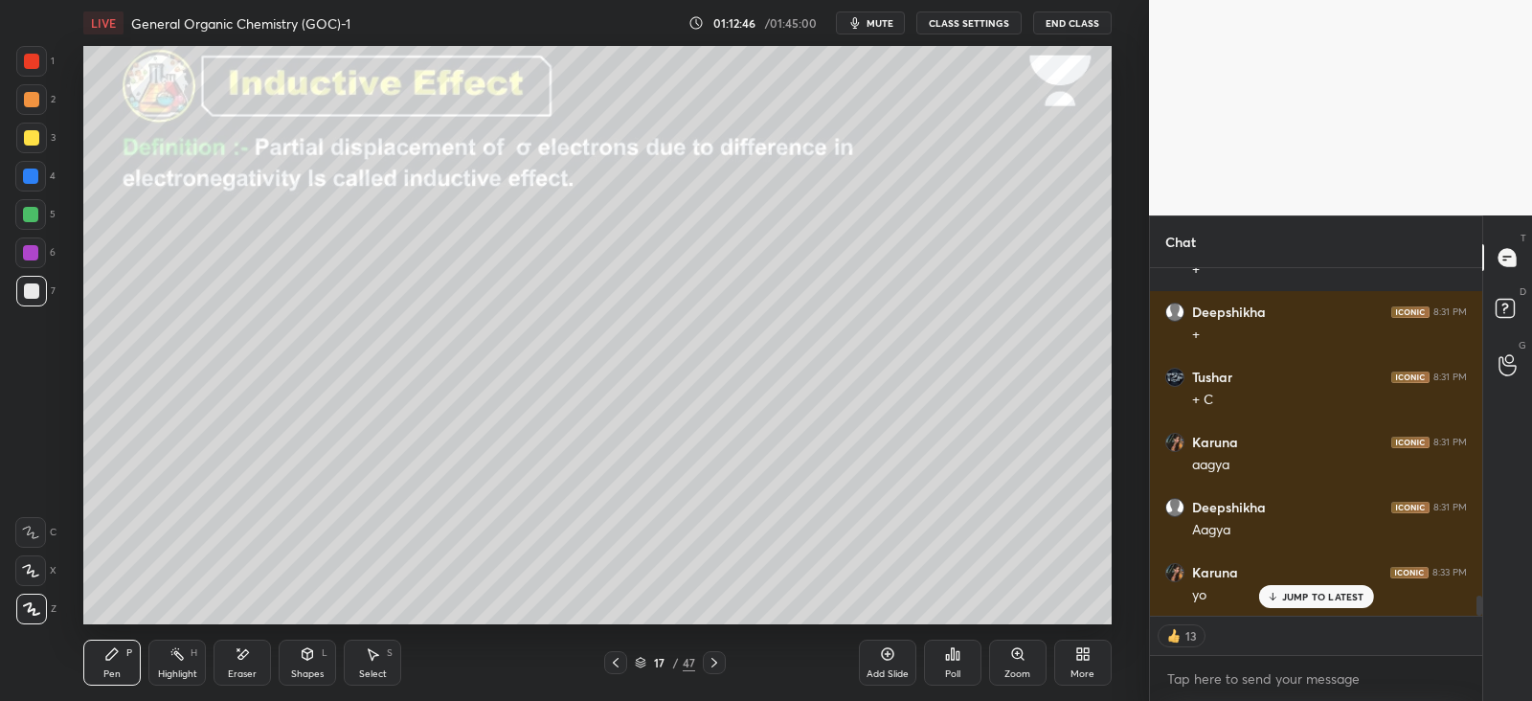
scroll to position [5749, 0]
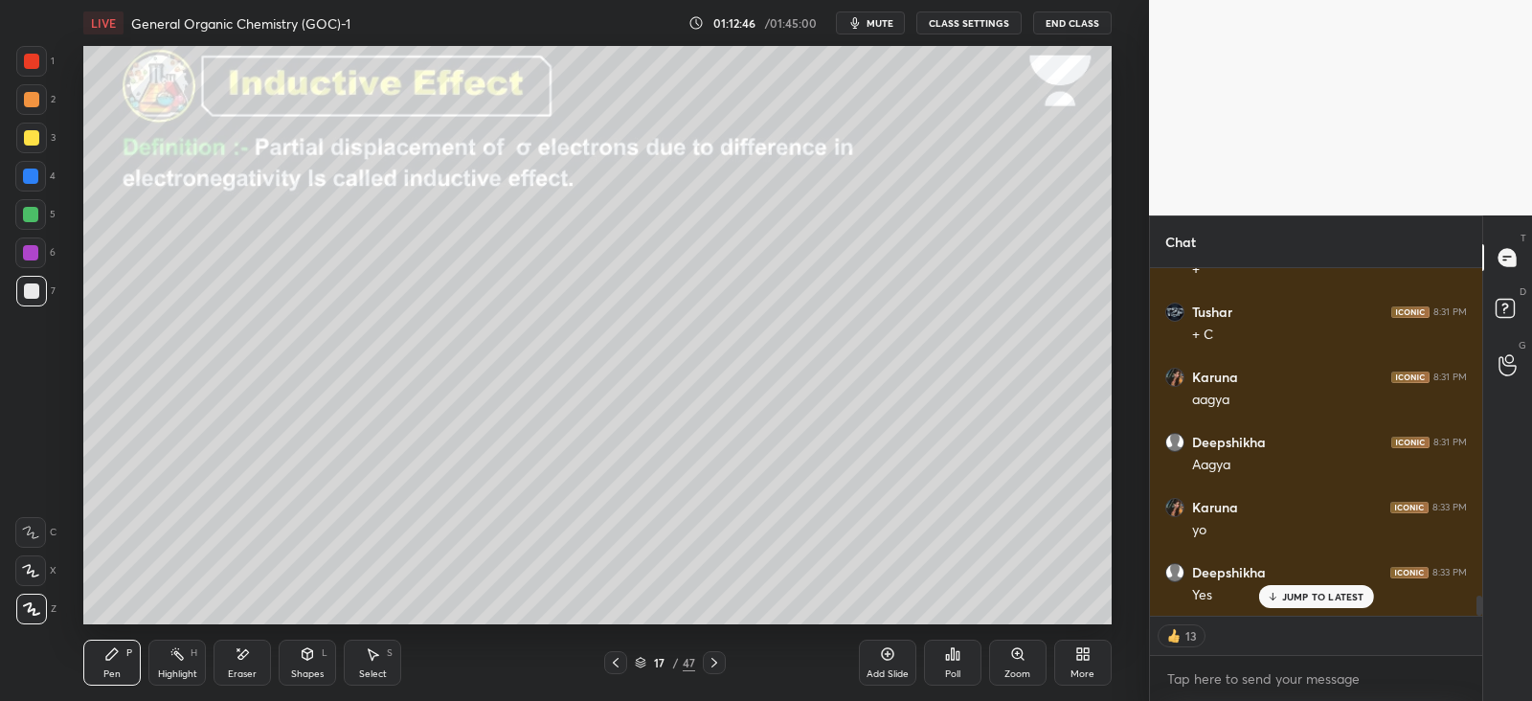
click at [716, 658] on icon at bounding box center [714, 662] width 15 height 15
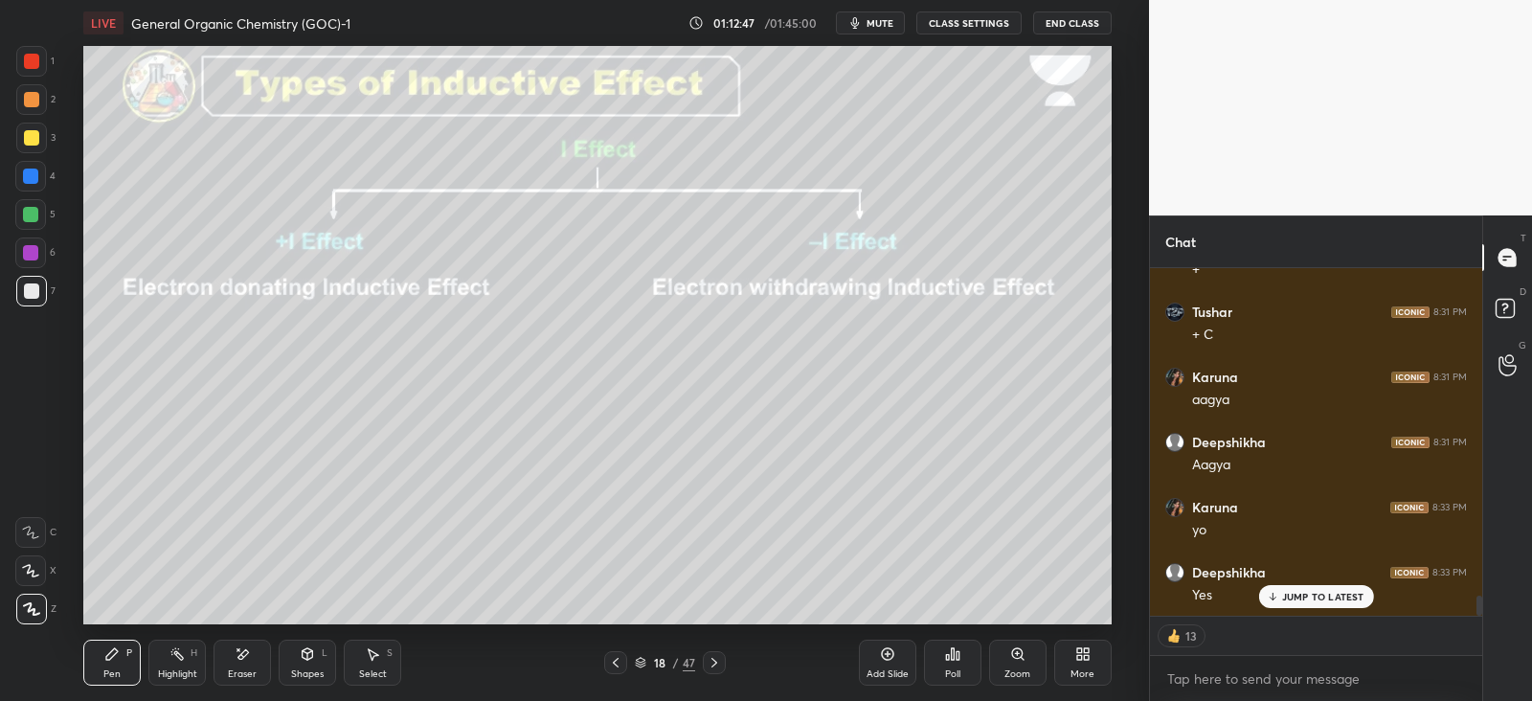
click at [616, 664] on icon at bounding box center [616, 663] width 6 height 10
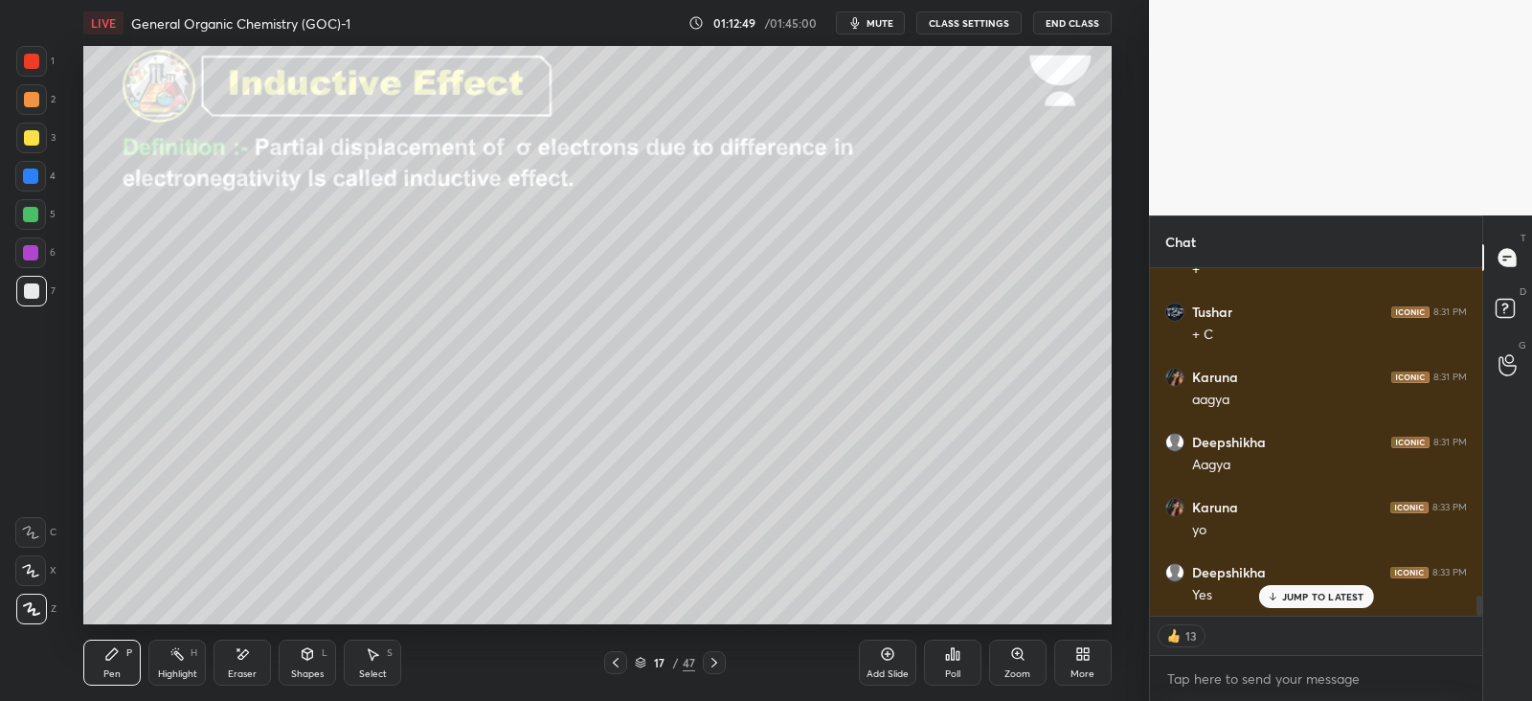
click at [886, 657] on icon at bounding box center [887, 653] width 15 height 15
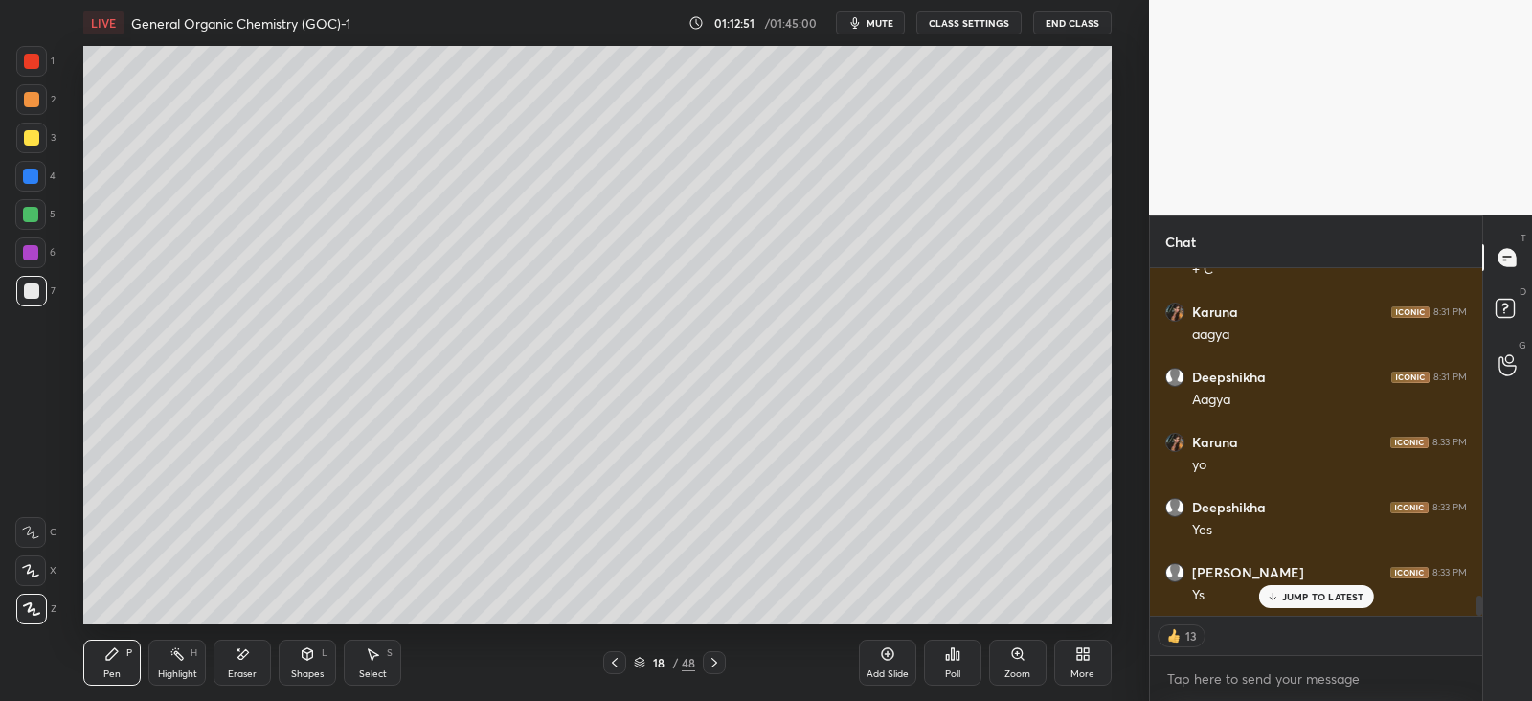
click at [34, 175] on div at bounding box center [30, 175] width 15 height 15
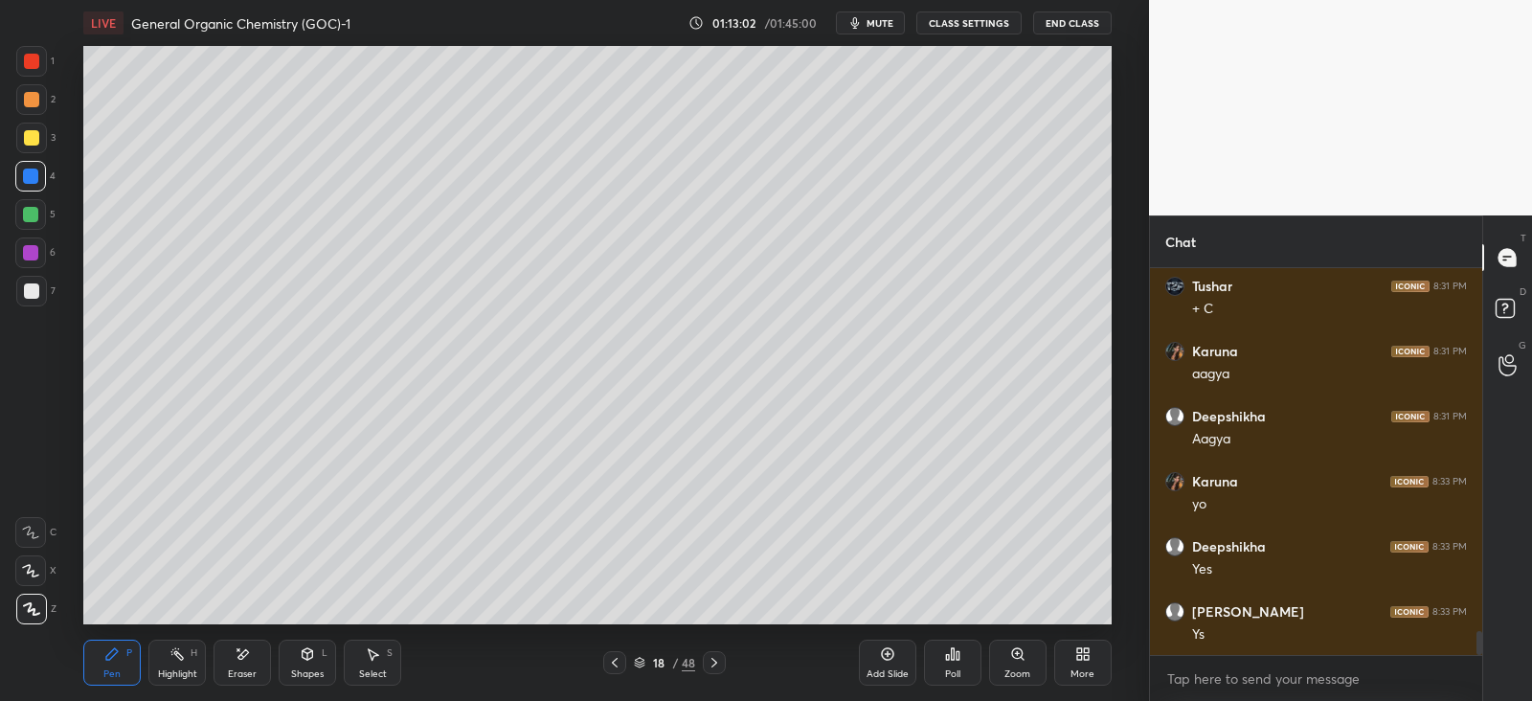
click at [322, 650] on div "L" at bounding box center [325, 653] width 6 height 10
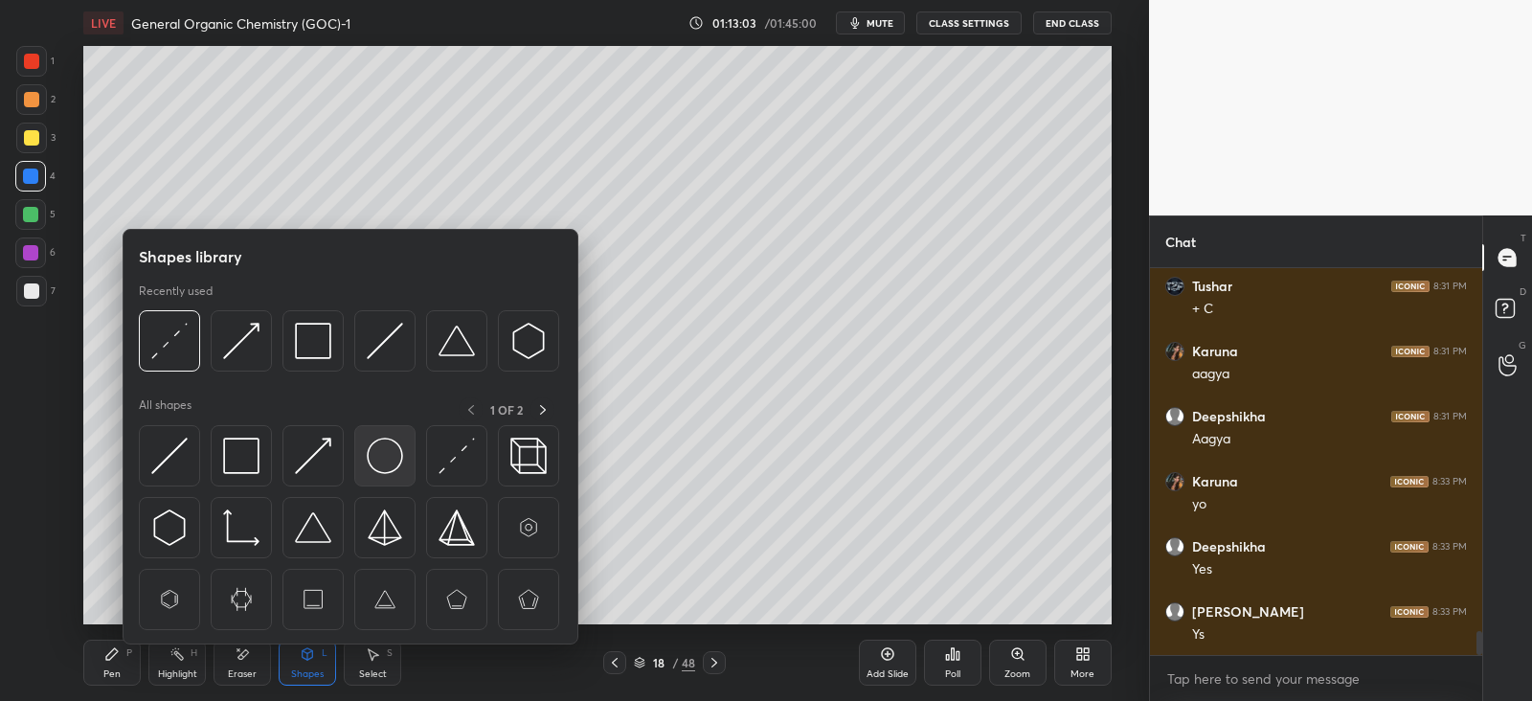
click at [367, 448] on img at bounding box center [385, 456] width 36 height 36
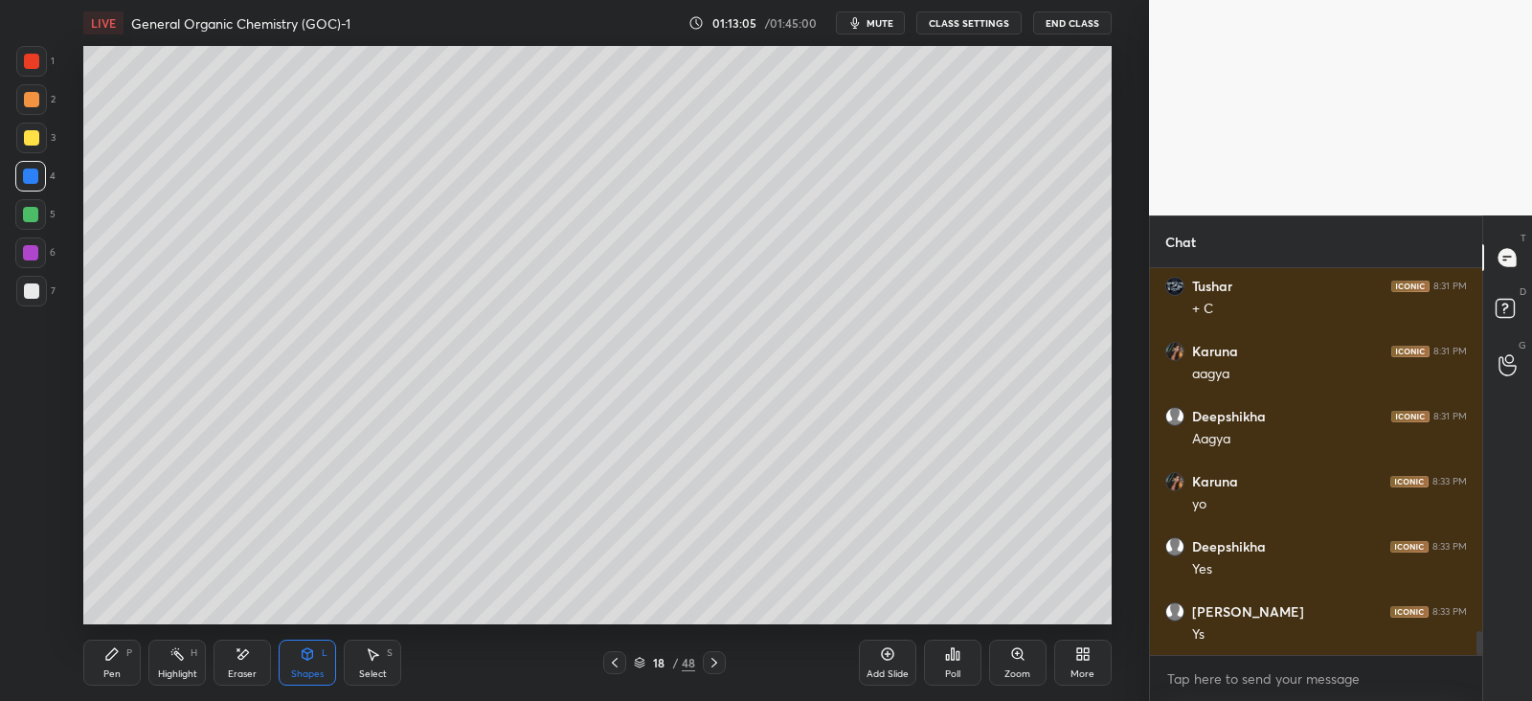
click at [146, 661] on div "Pen P Highlight H Eraser Shapes L Select S" at bounding box center [277, 663] width 388 height 46
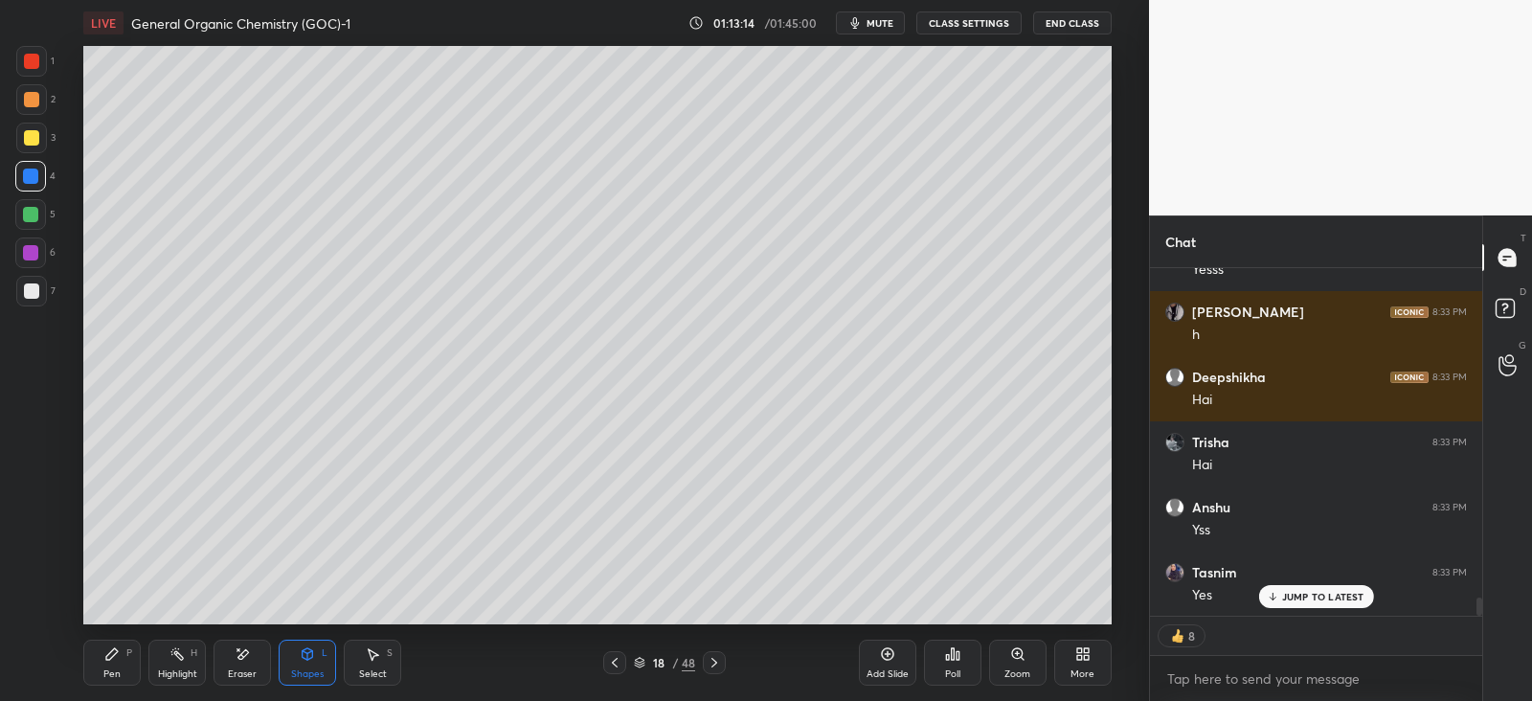
scroll to position [6335, 0]
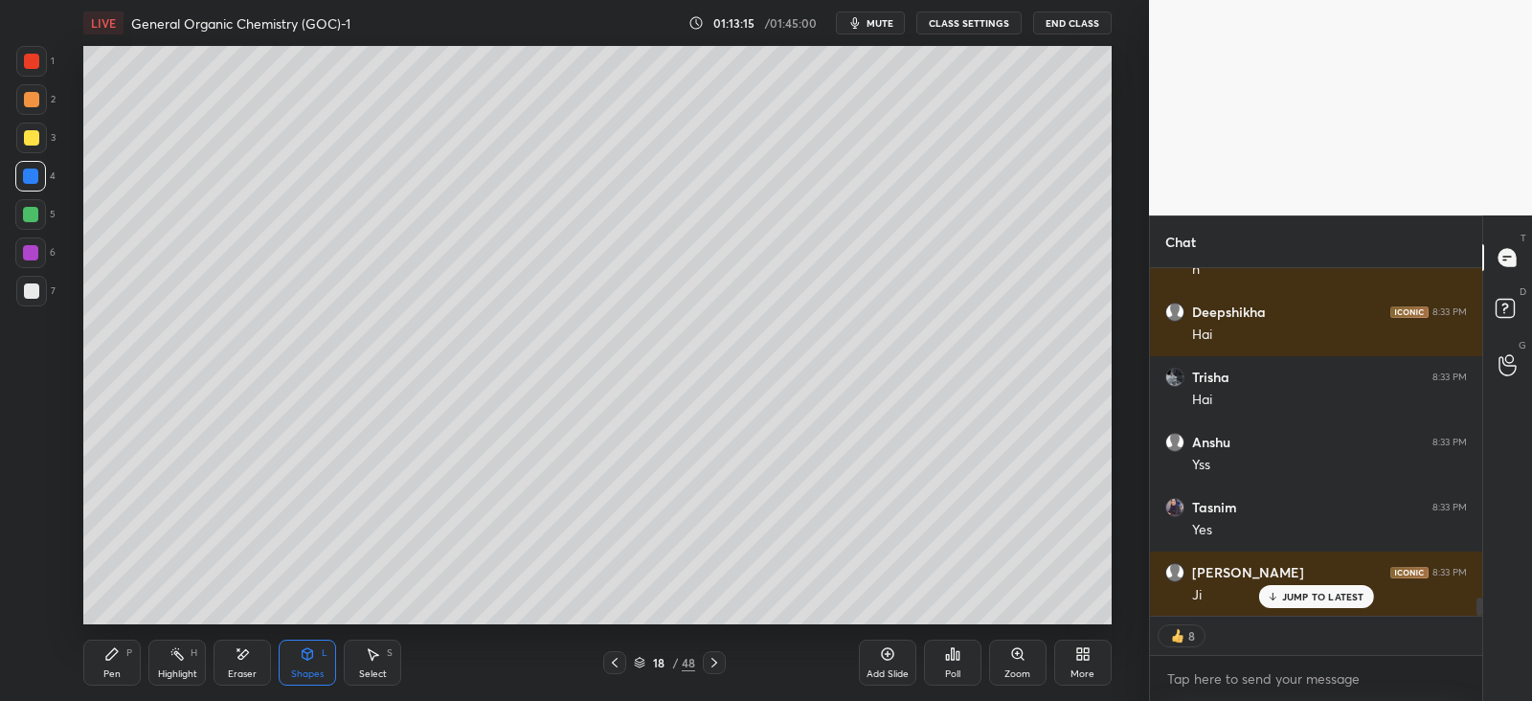
click at [34, 133] on div at bounding box center [31, 137] width 15 height 15
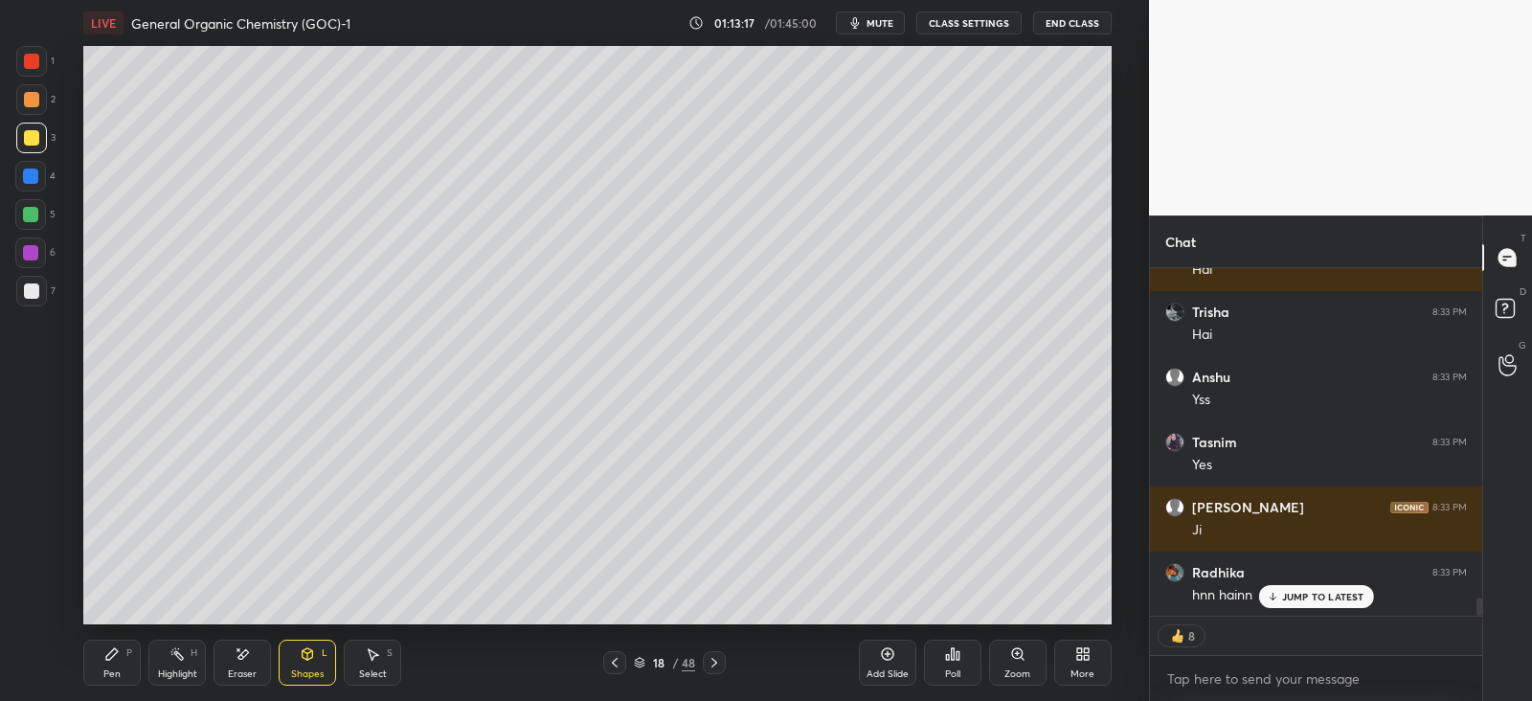
click at [122, 660] on div "Pen P" at bounding box center [111, 663] width 57 height 46
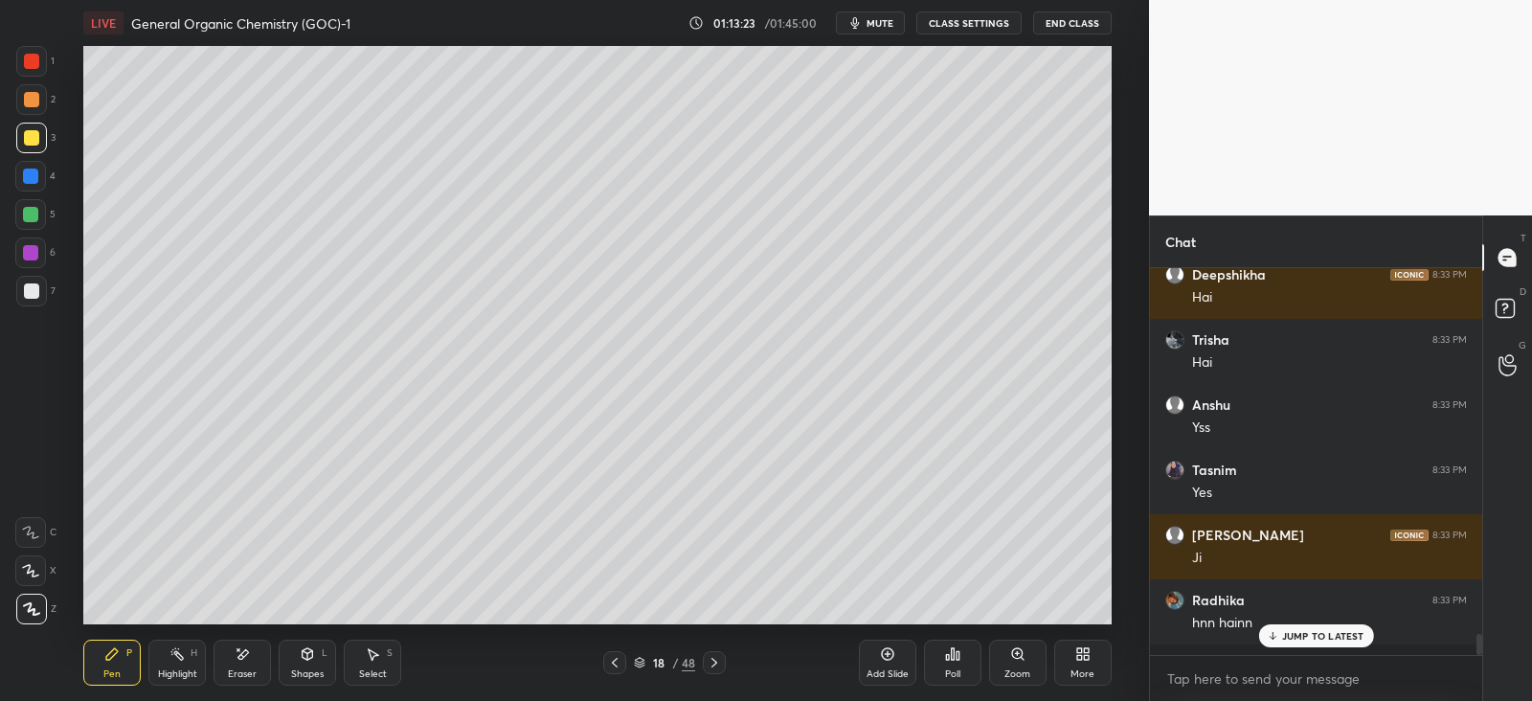
scroll to position [380, 325]
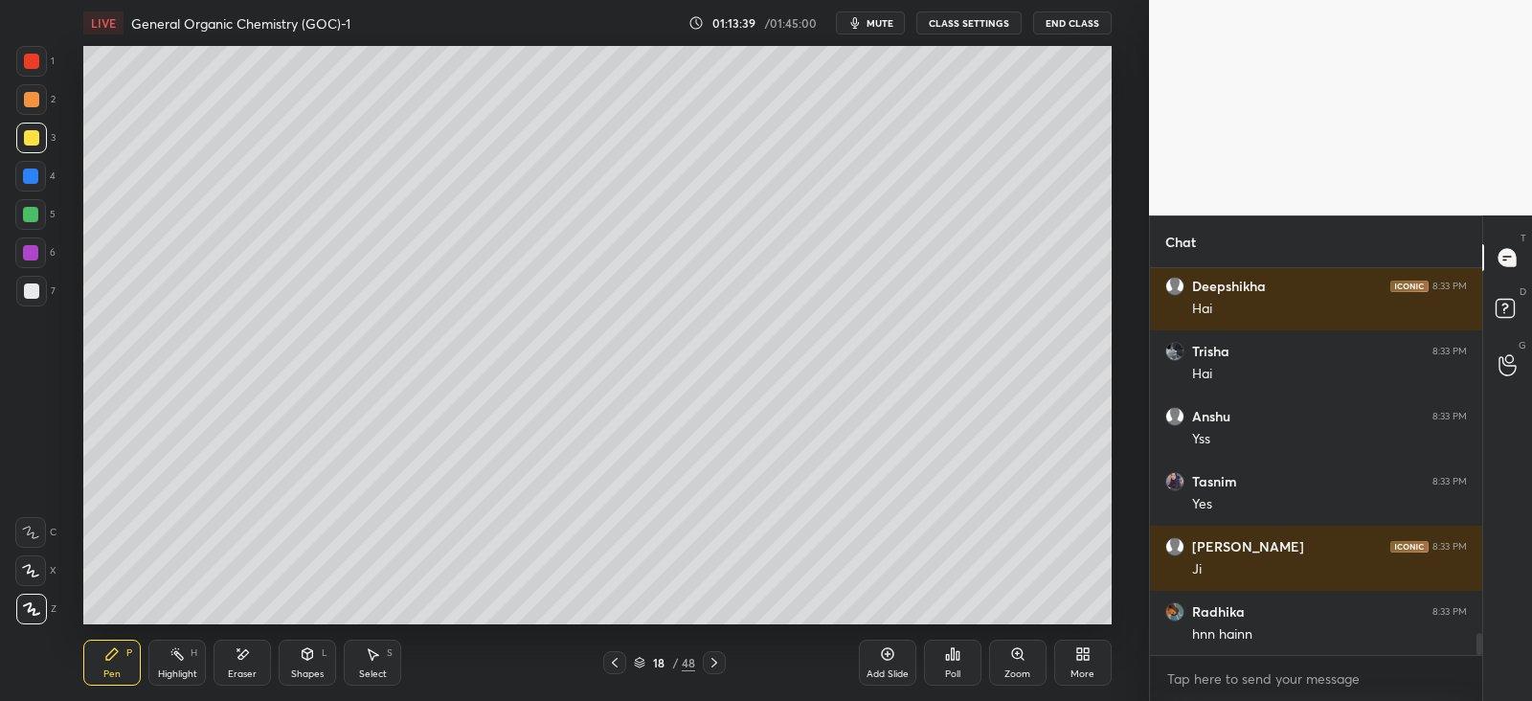
click at [38, 94] on div at bounding box center [31, 99] width 31 height 31
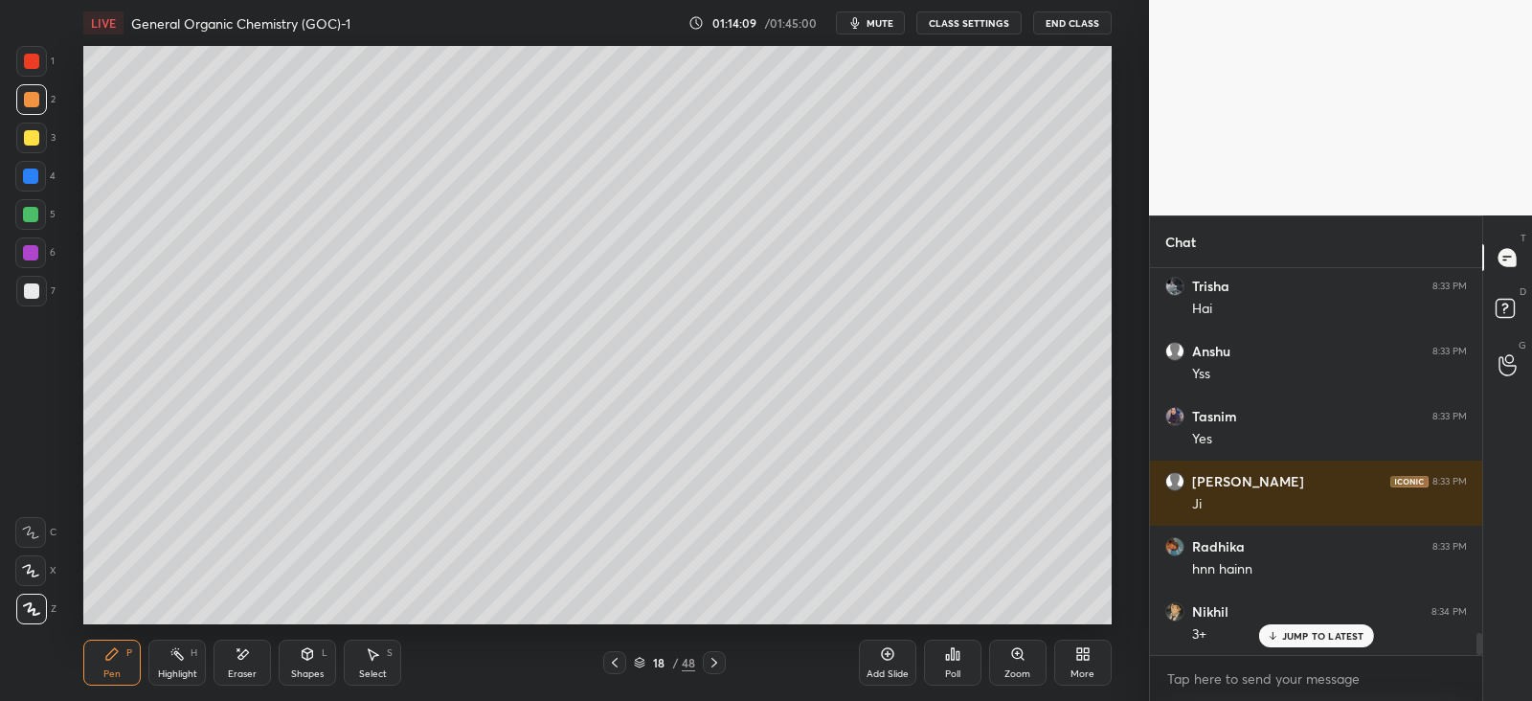
click at [310, 658] on icon at bounding box center [308, 653] width 11 height 11
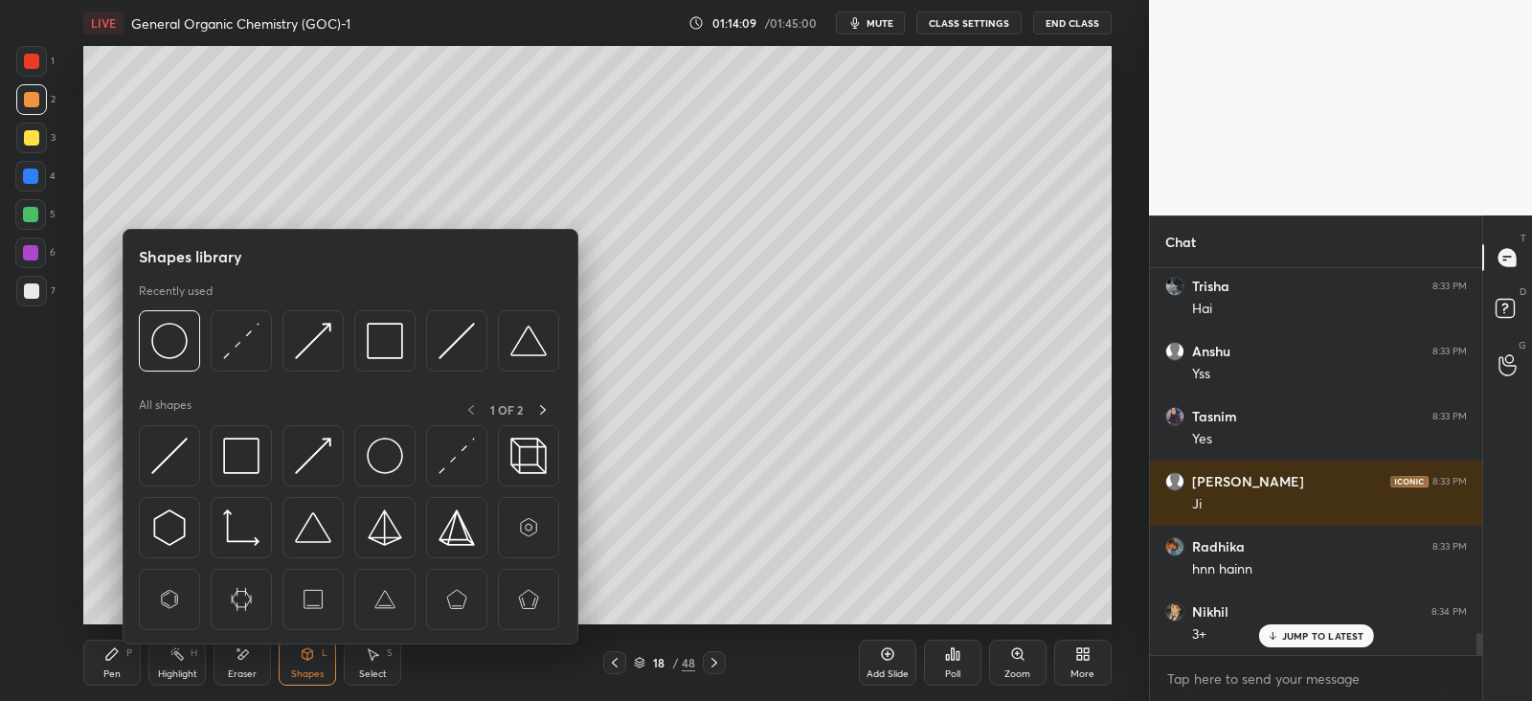
click at [383, 456] on img at bounding box center [385, 456] width 36 height 36
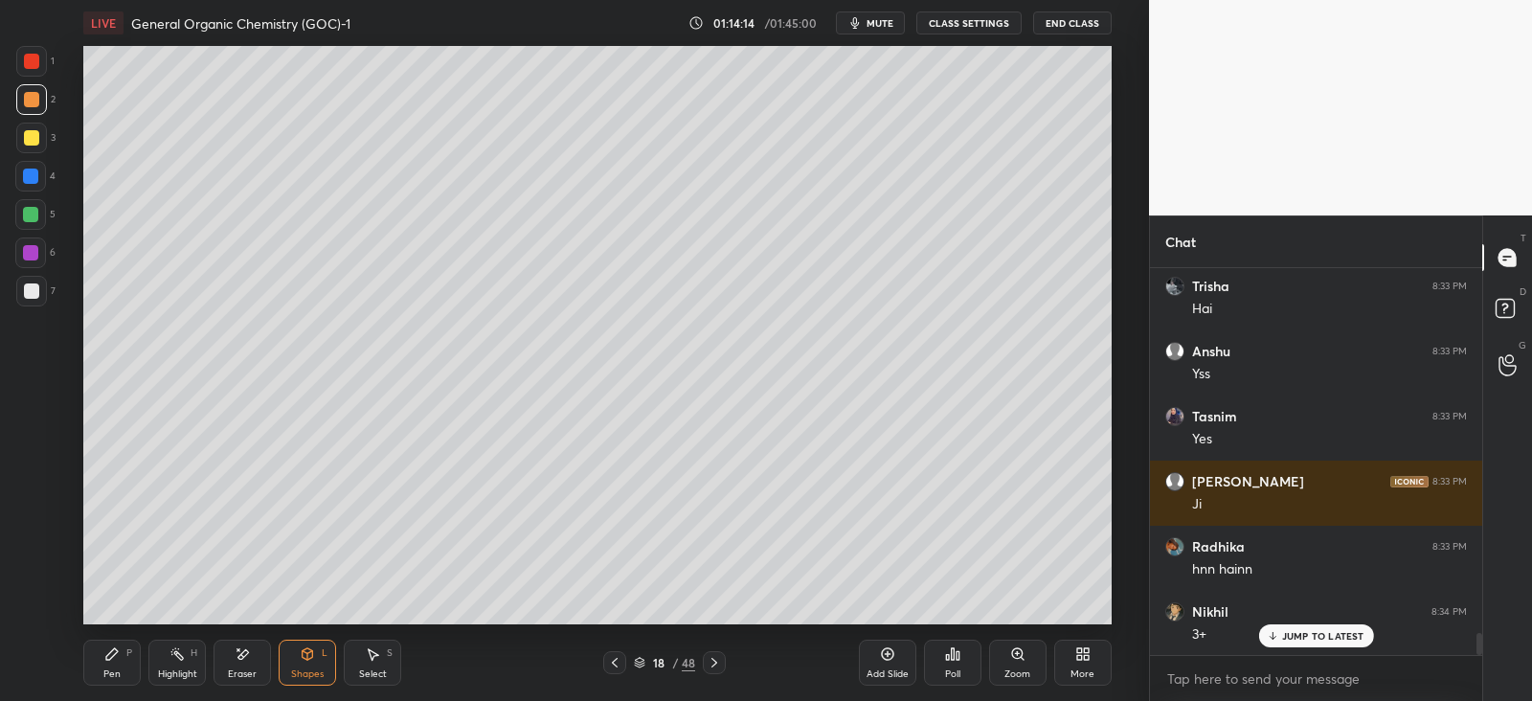
click at [112, 659] on icon at bounding box center [111, 653] width 15 height 15
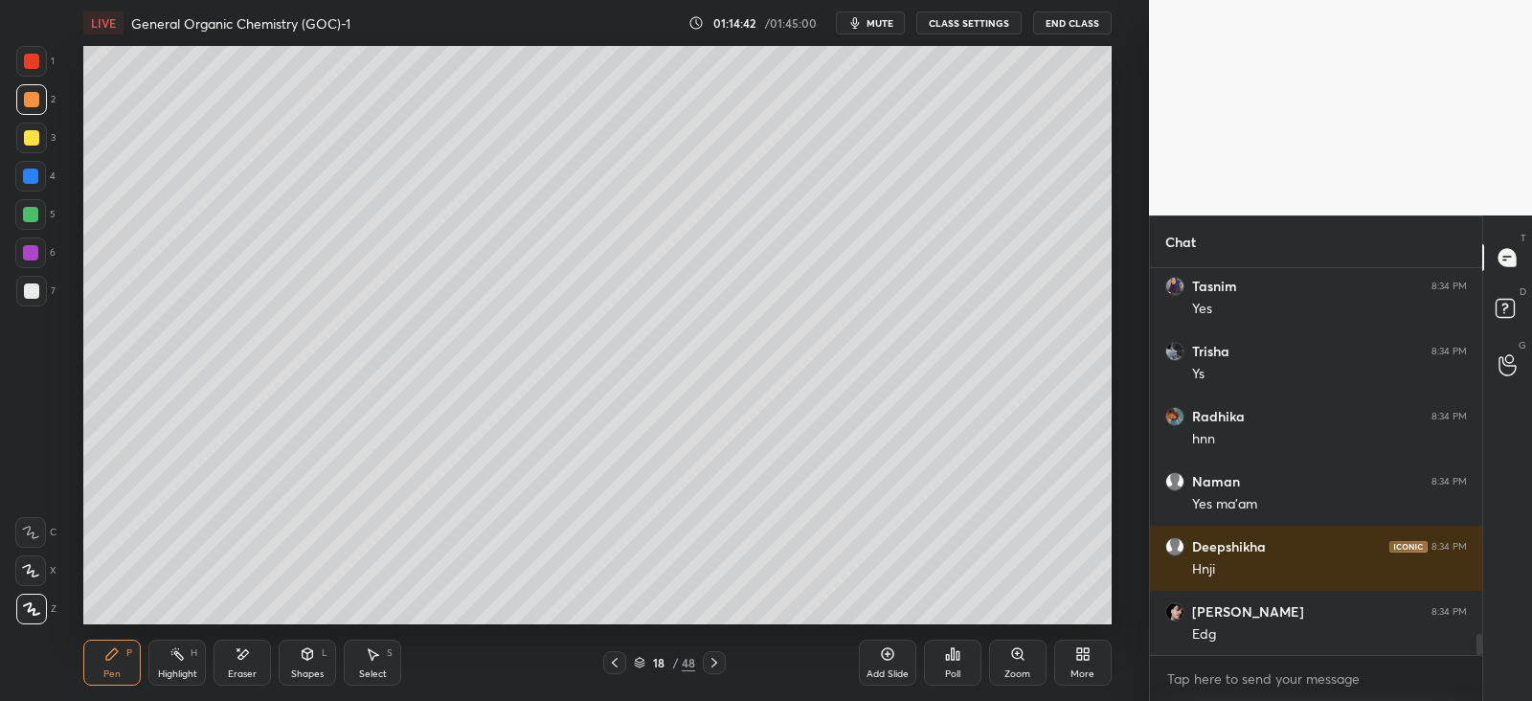
scroll to position [6882, 0]
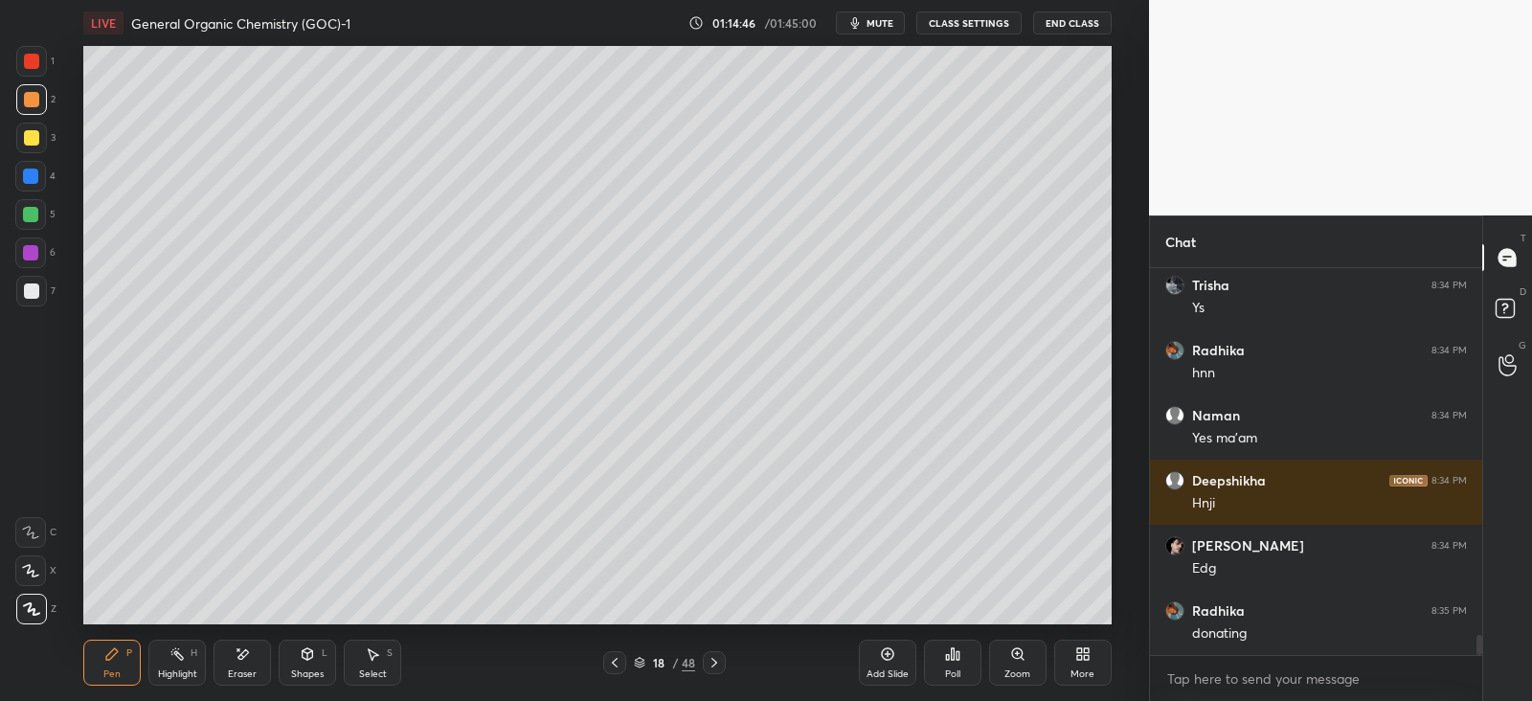
click at [48, 140] on div "3" at bounding box center [35, 138] width 39 height 31
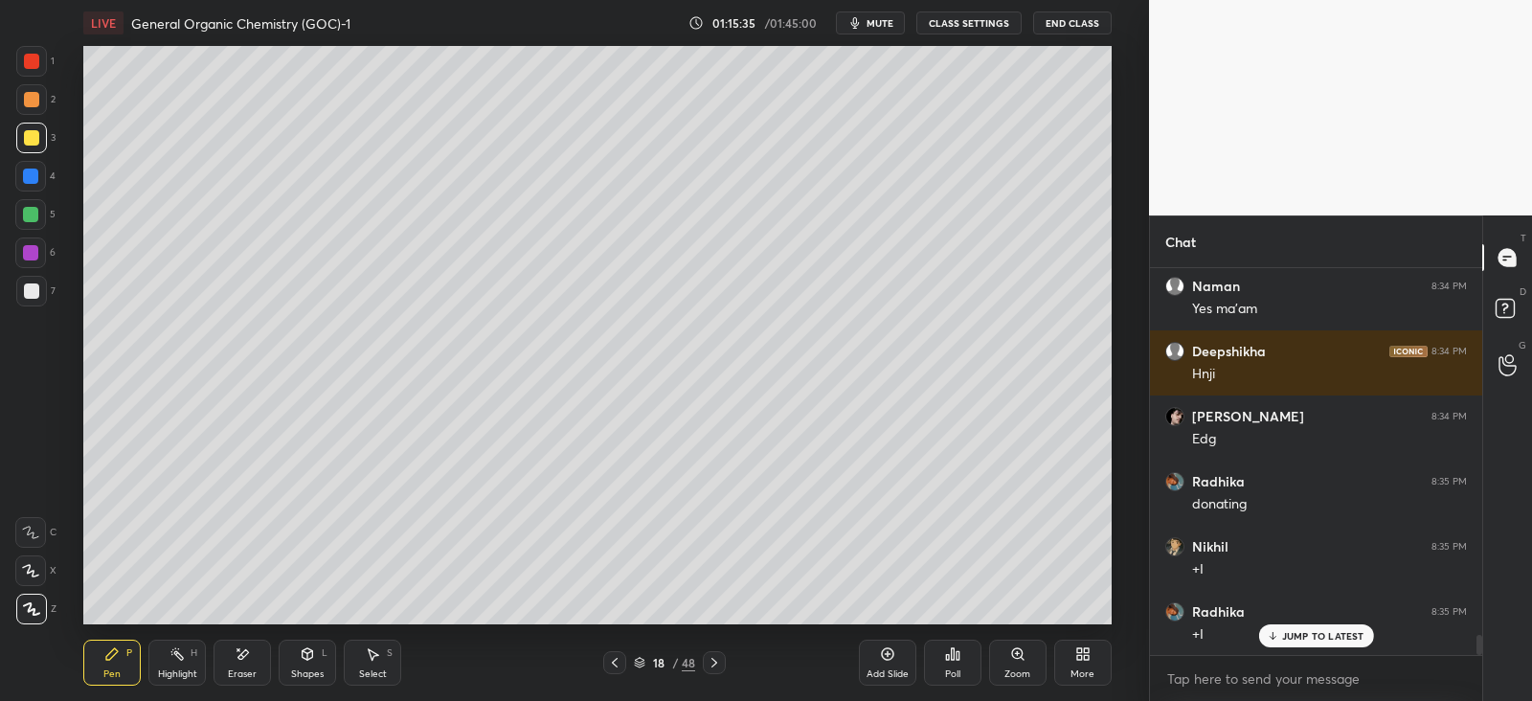
scroll to position [7077, 0]
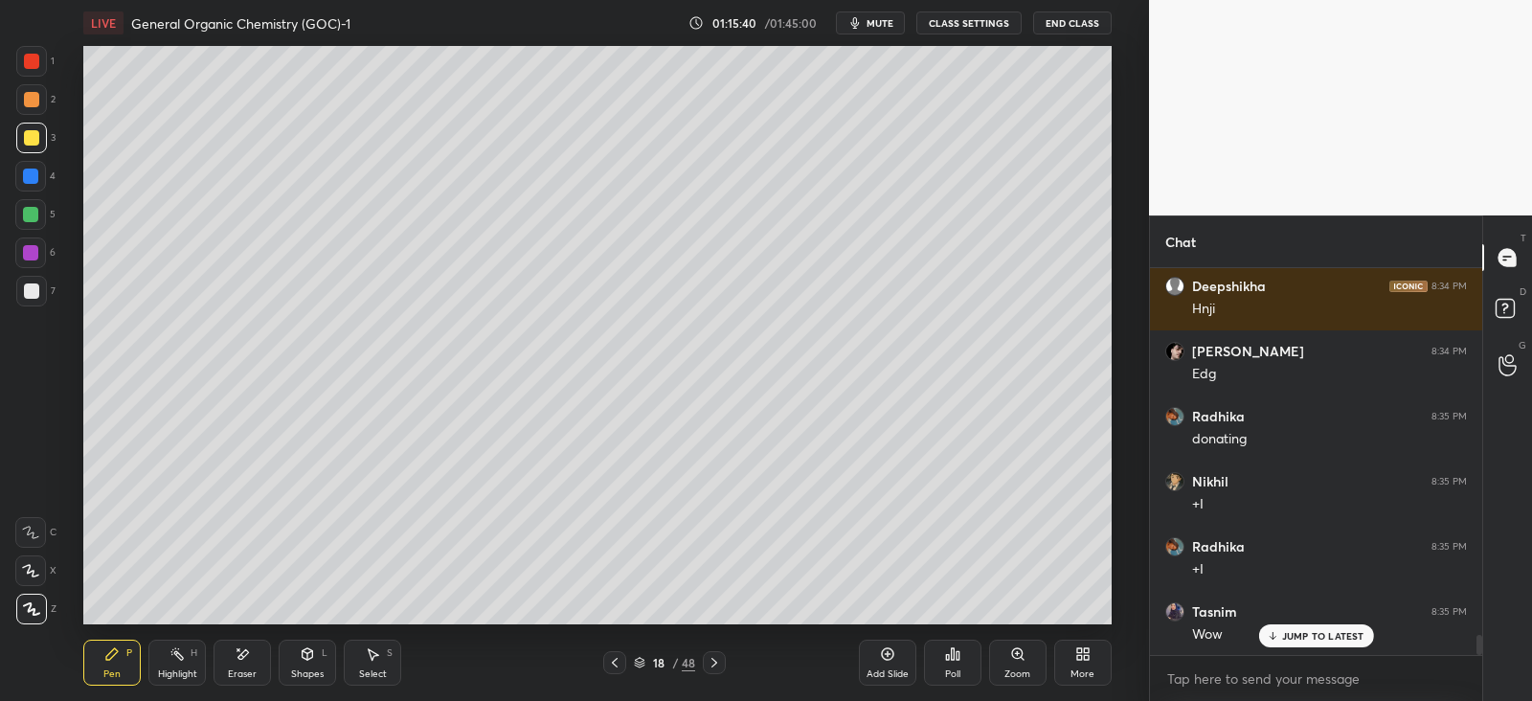
click at [8, 208] on div "1 2 3 4 5 6 7 C X Z E E Erase all H H" at bounding box center [30, 335] width 61 height 578
click at [30, 208] on div at bounding box center [30, 214] width 15 height 15
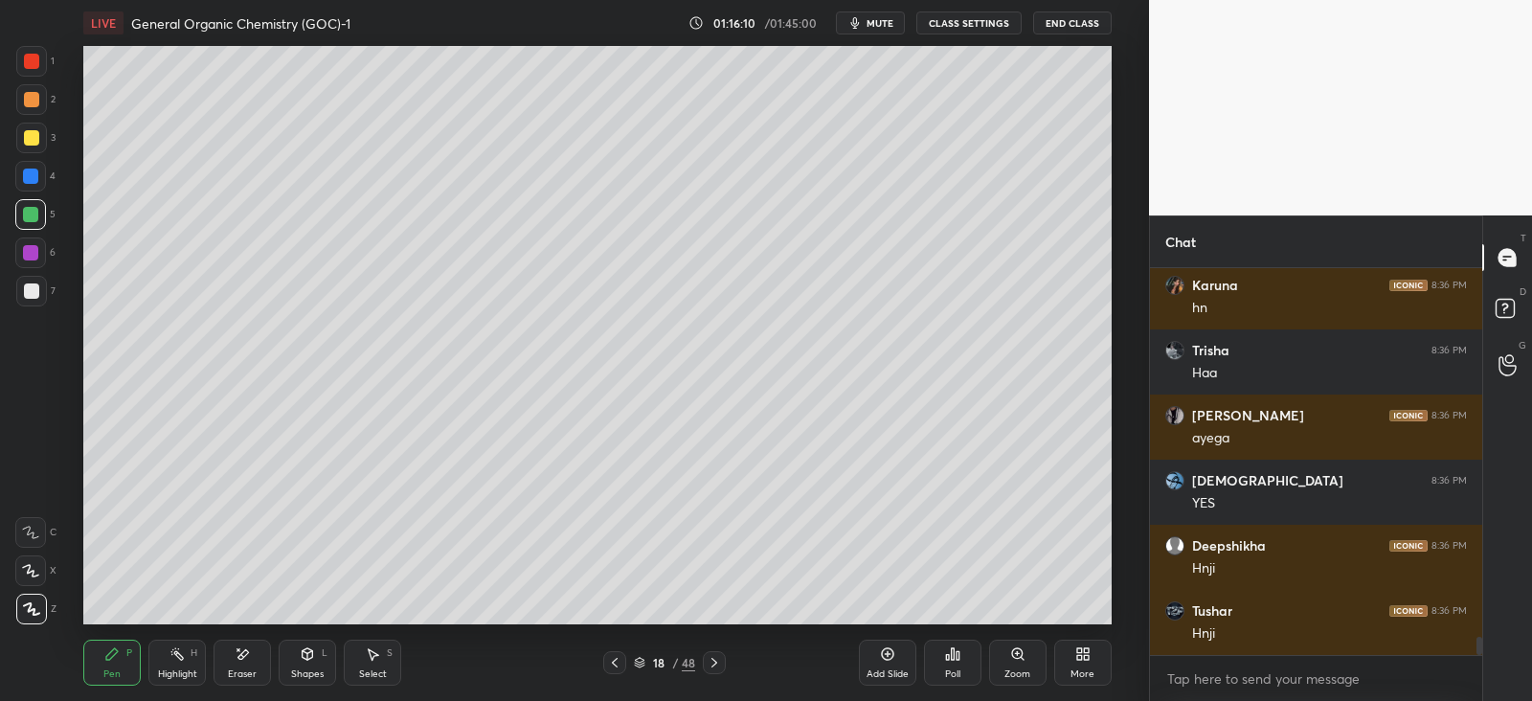
scroll to position [8053, 0]
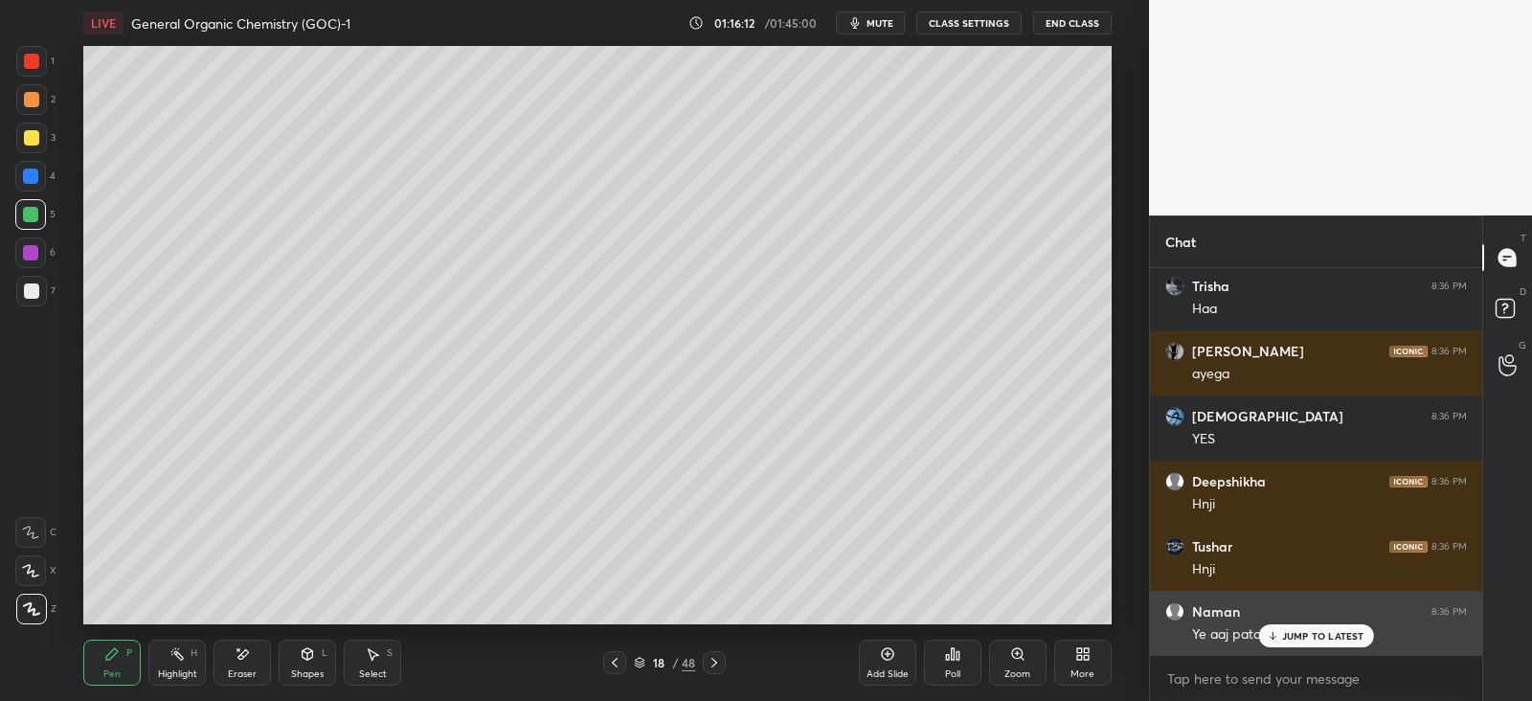
click at [1297, 632] on p "JUMP TO LATEST" at bounding box center [1323, 635] width 82 height 11
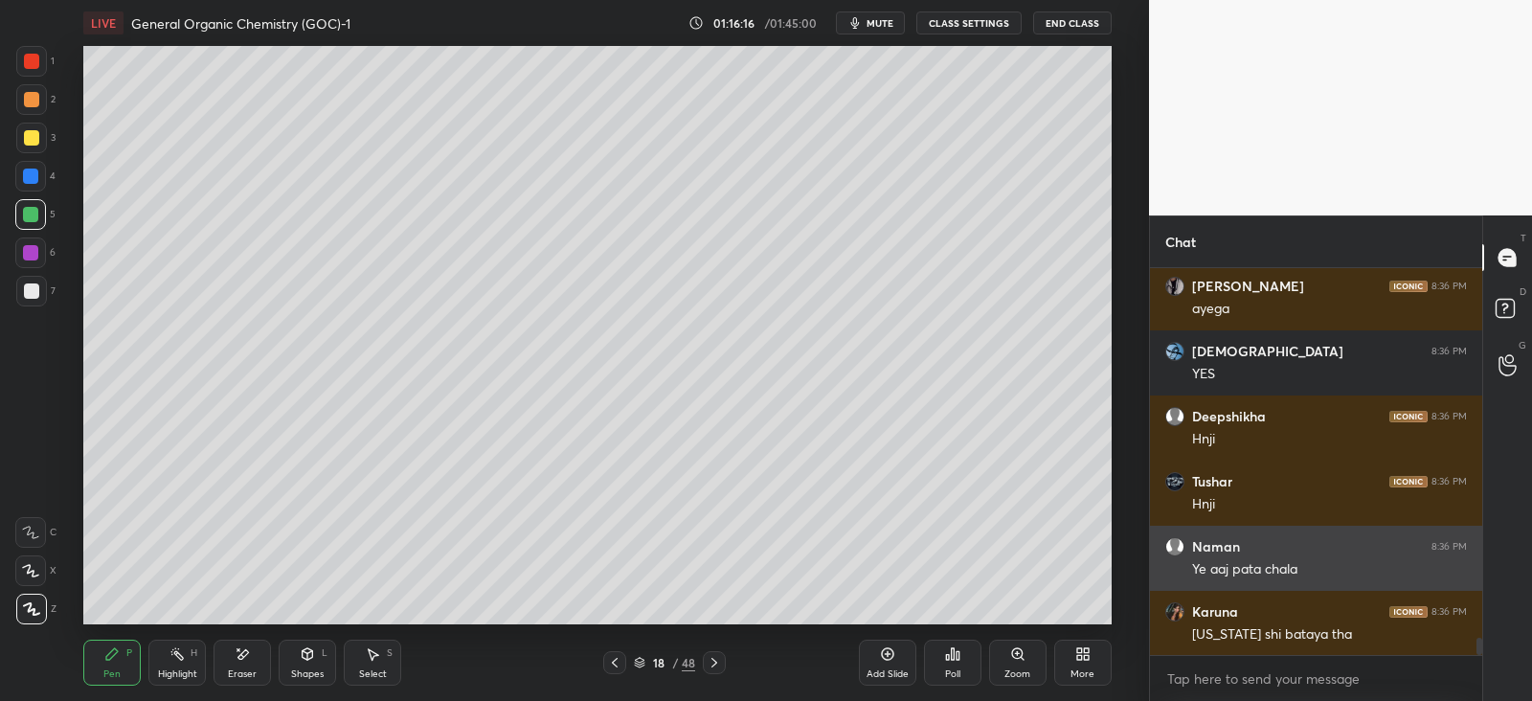
scroll to position [8184, 0]
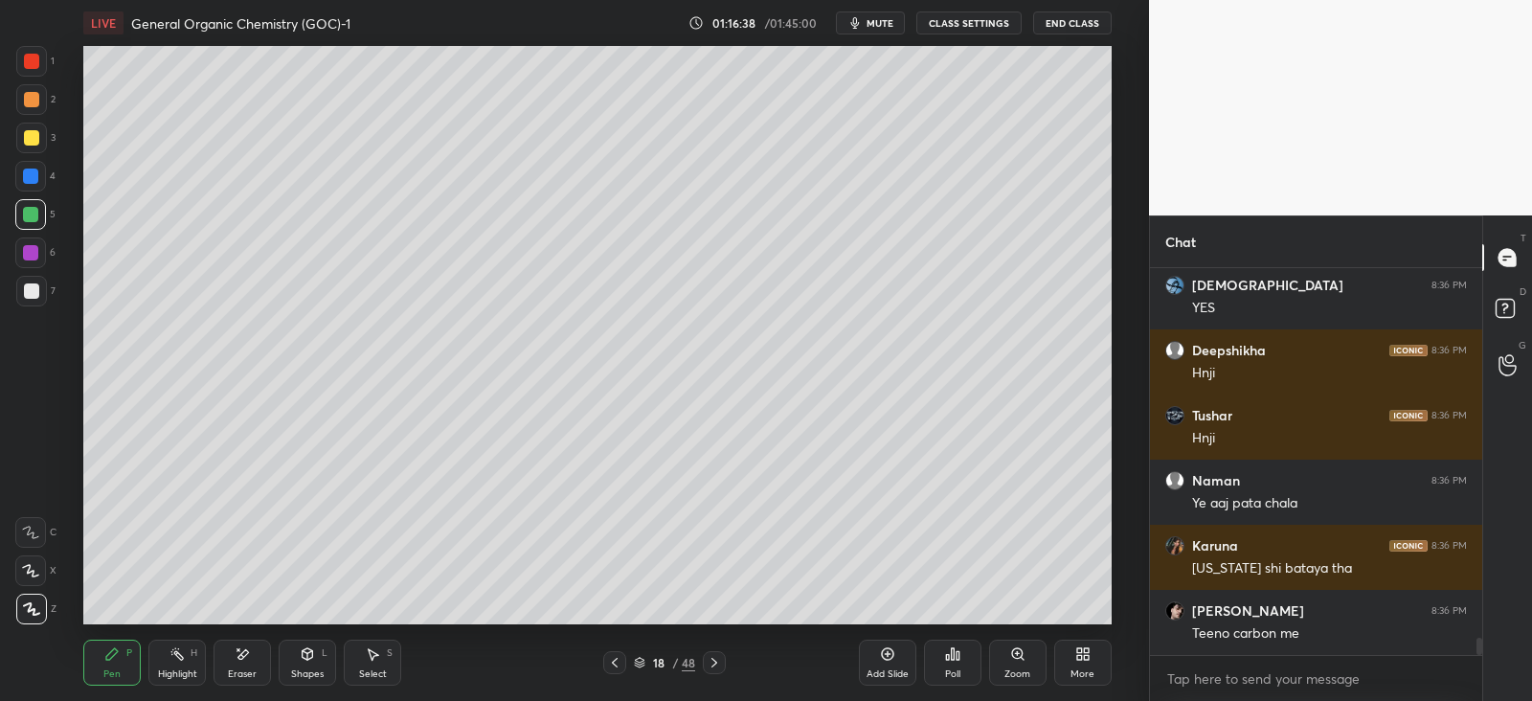
click at [243, 653] on icon at bounding box center [243, 654] width 11 height 10
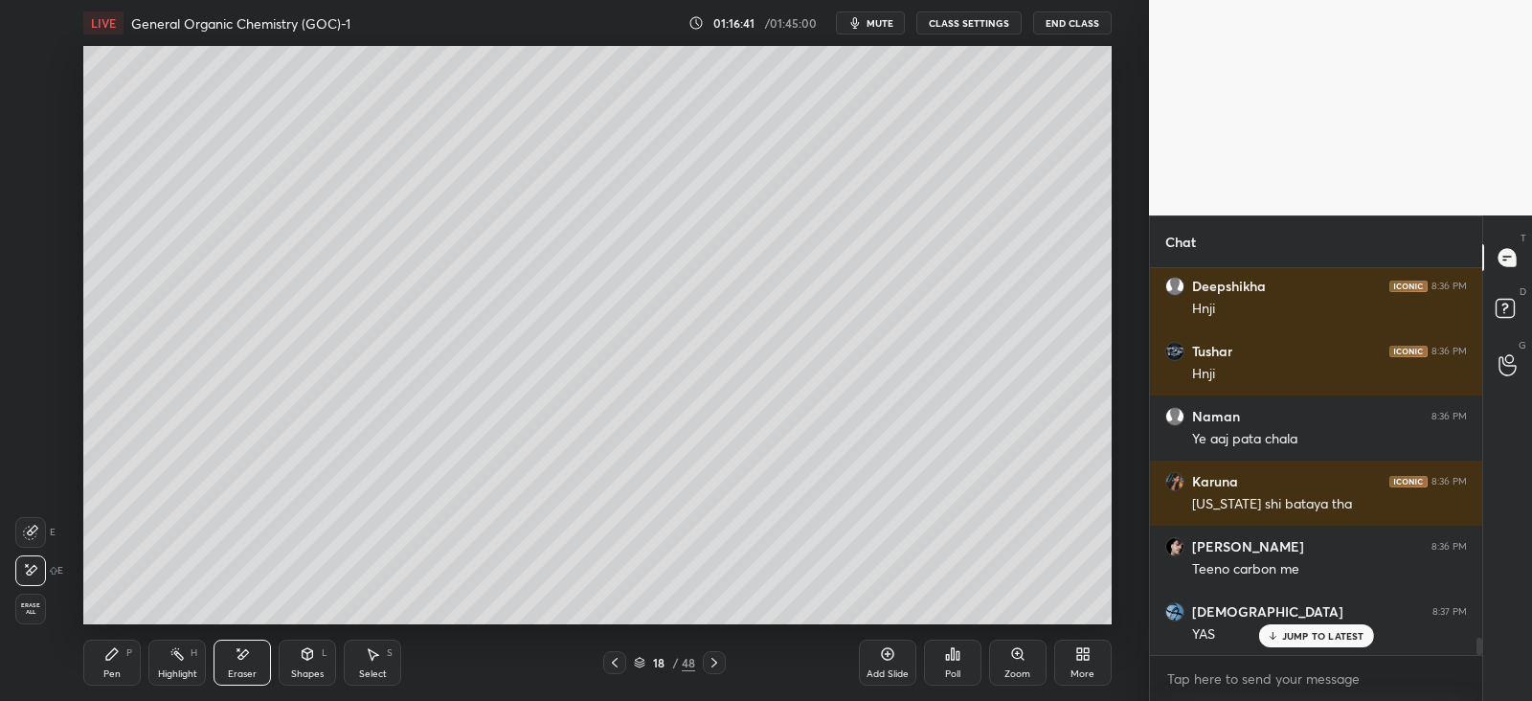
click at [110, 671] on div "Pen" at bounding box center [111, 674] width 17 height 10
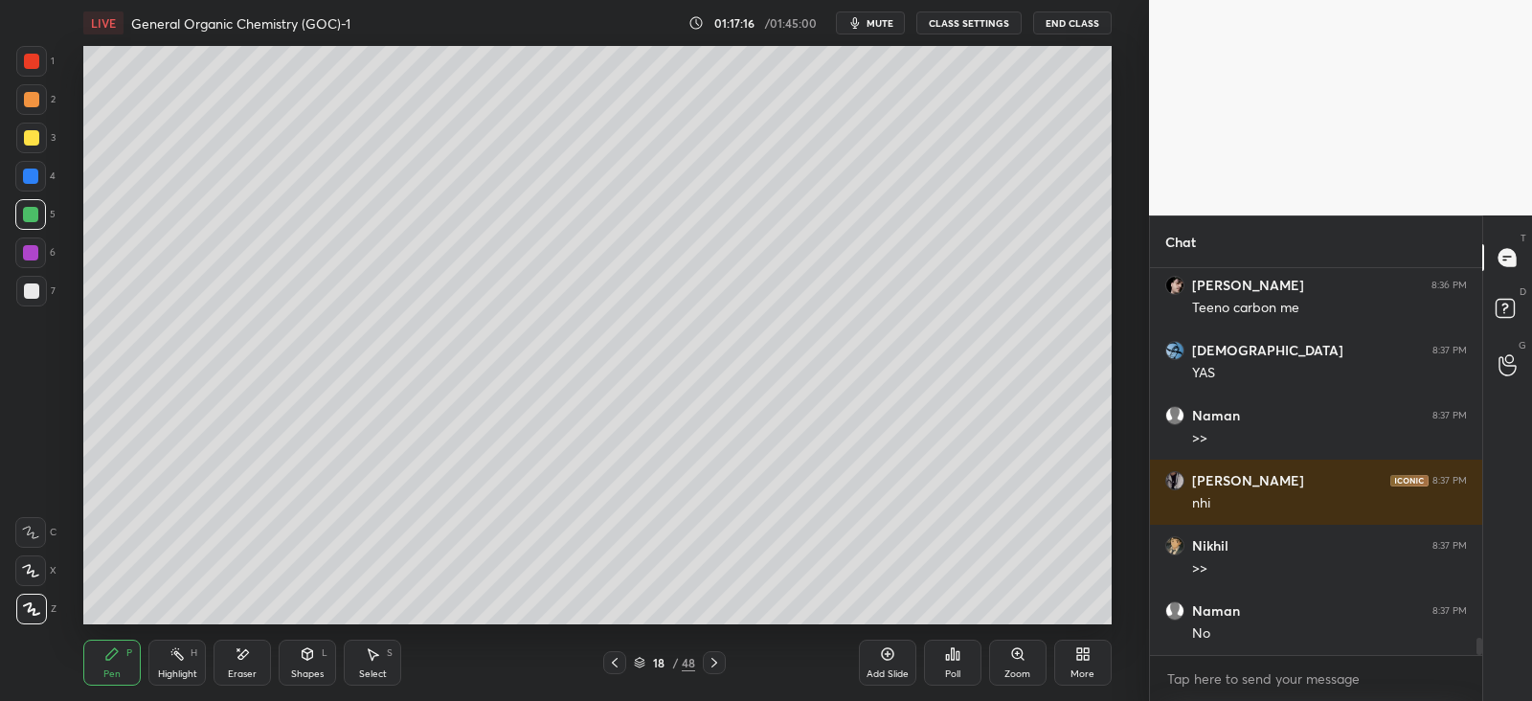
click at [31, 136] on div at bounding box center [31, 137] width 15 height 15
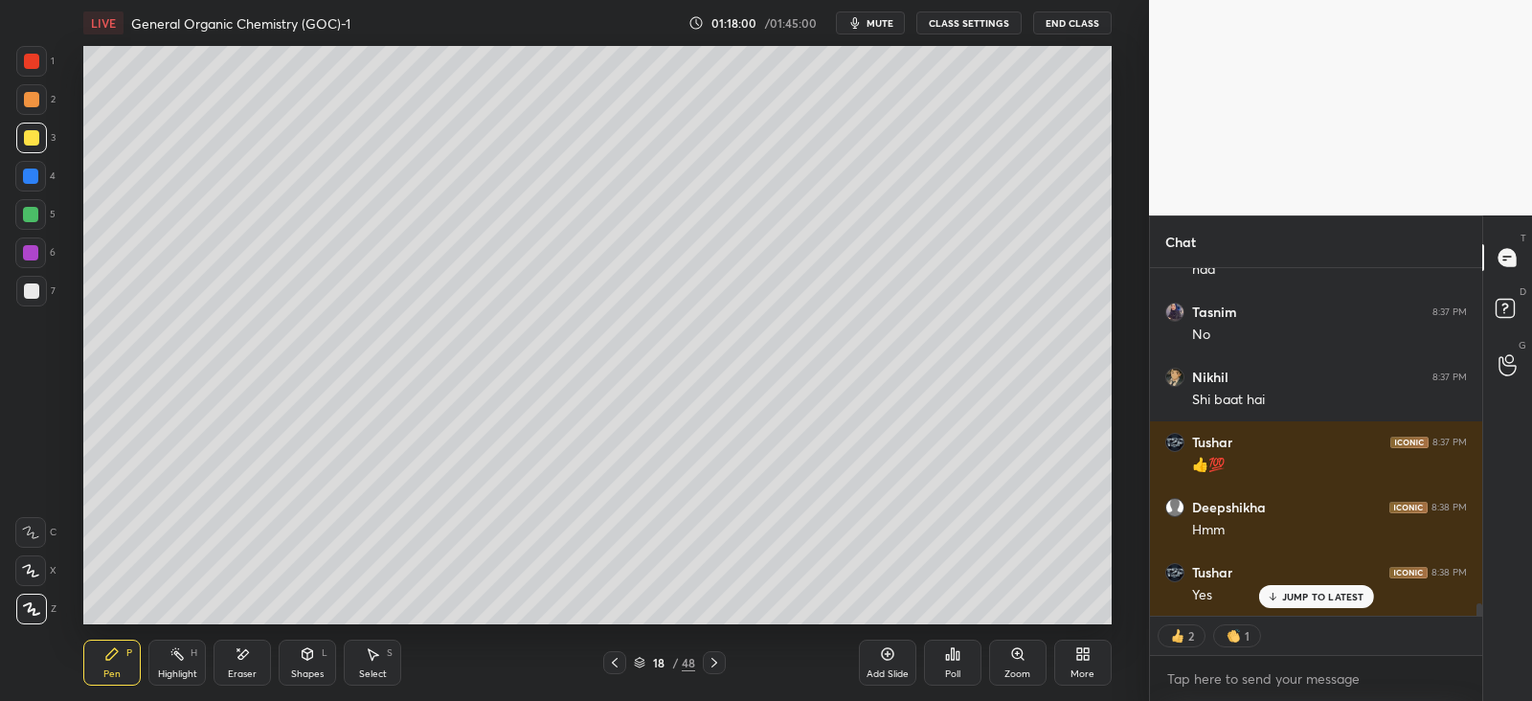
scroll to position [9134, 0]
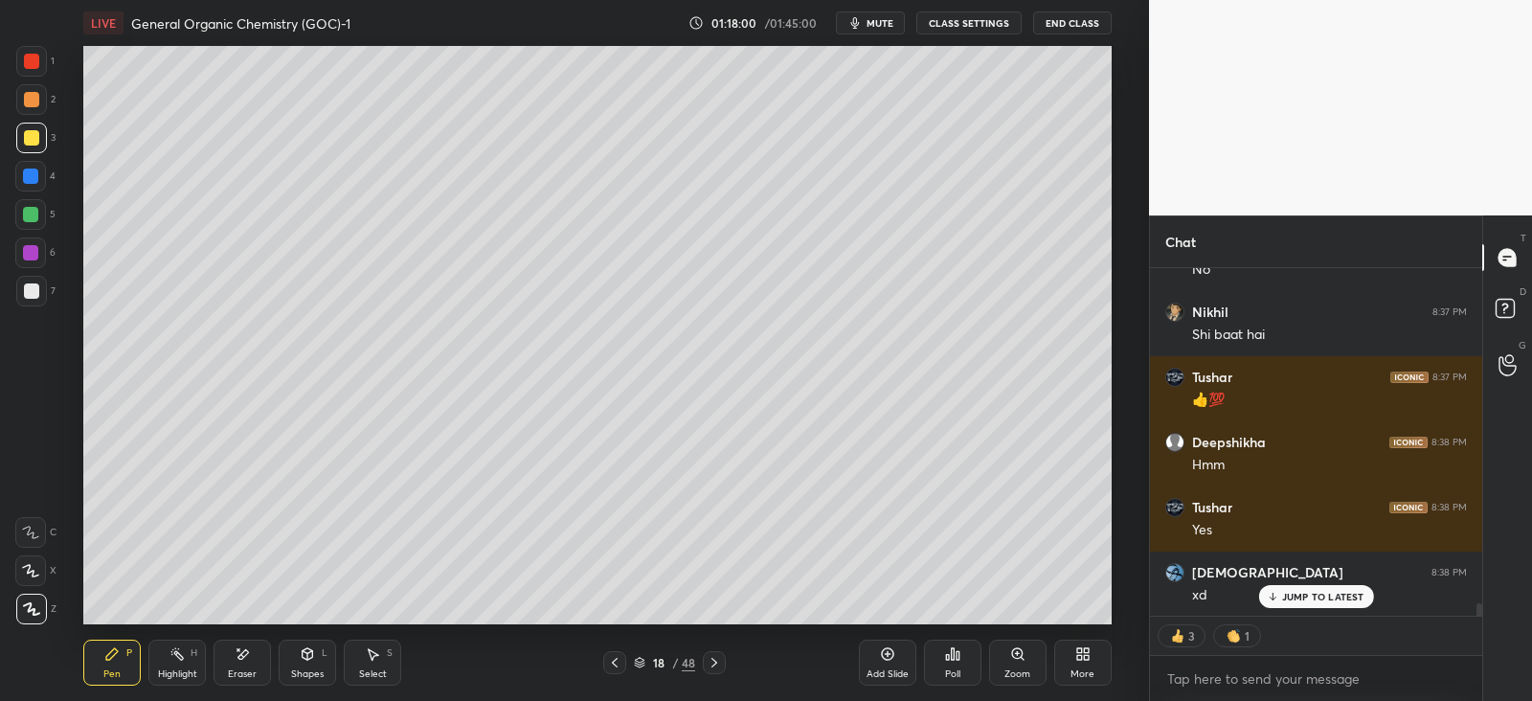
click at [34, 182] on div at bounding box center [30, 175] width 15 height 15
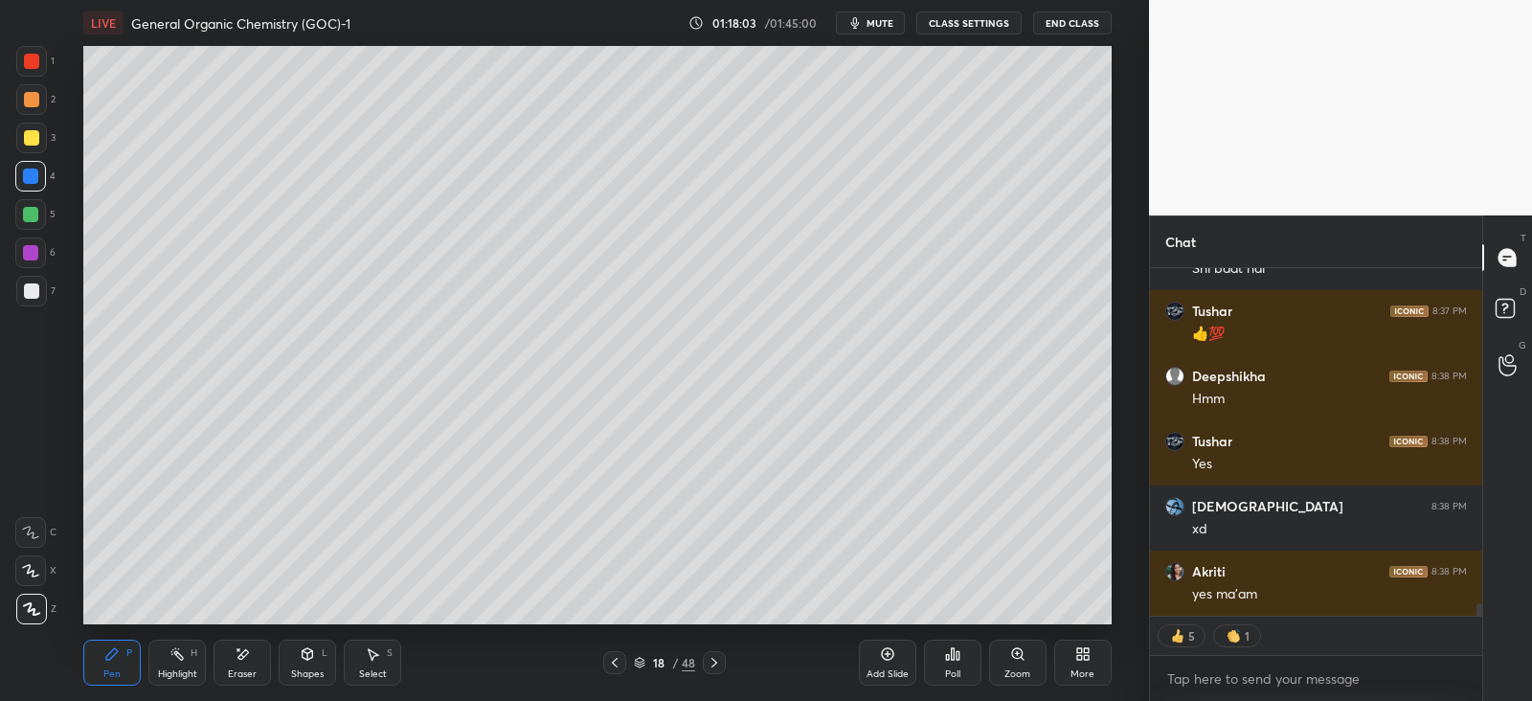
scroll to position [9264, 0]
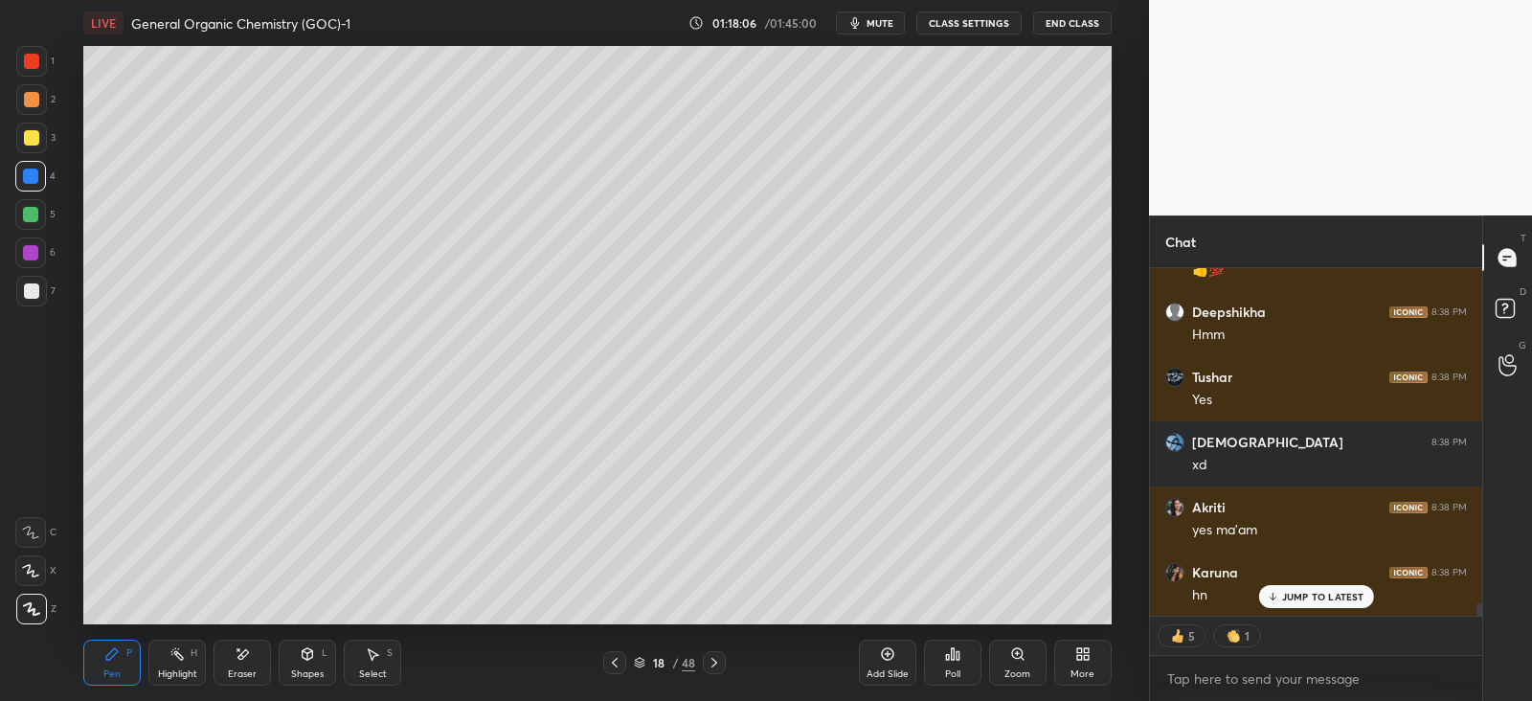
click at [717, 658] on icon at bounding box center [714, 662] width 15 height 15
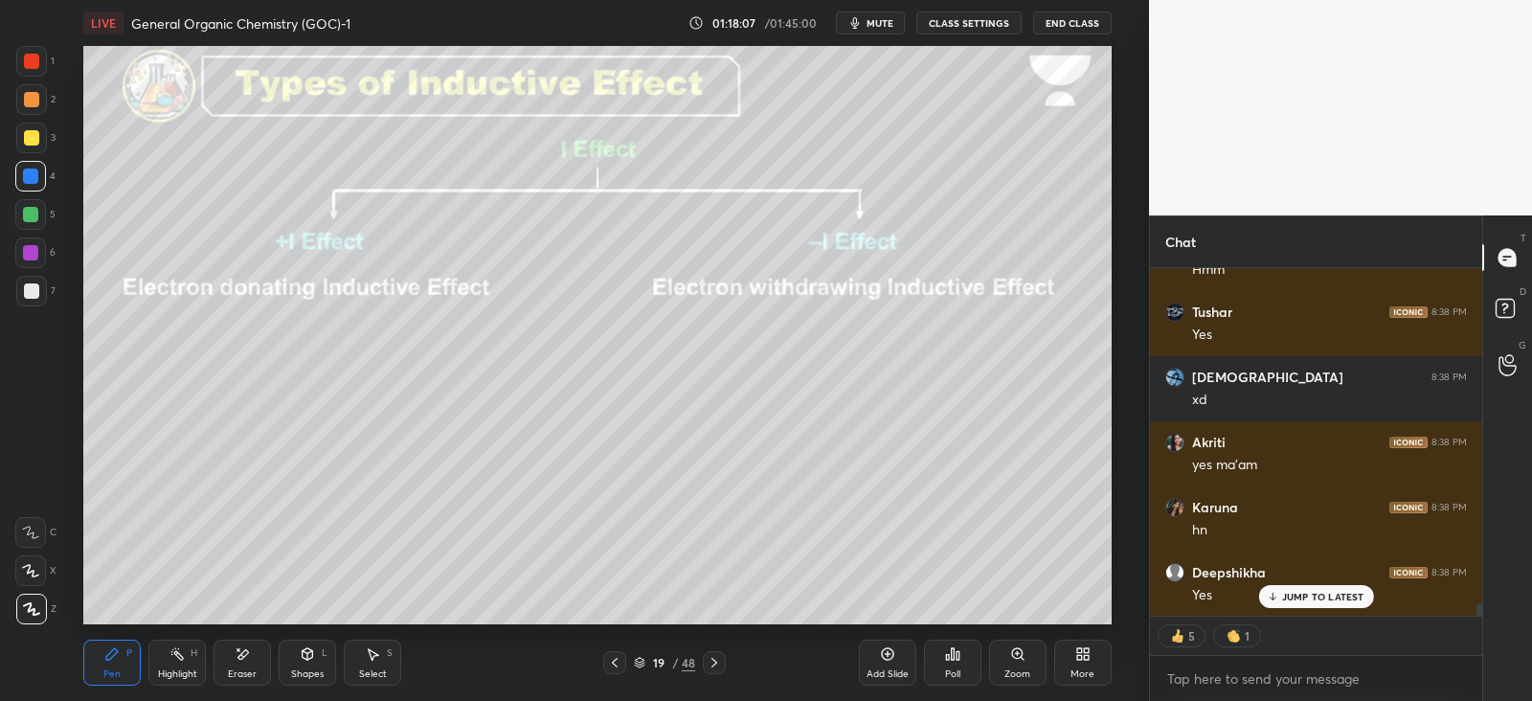
click at [618, 662] on icon at bounding box center [614, 662] width 15 height 15
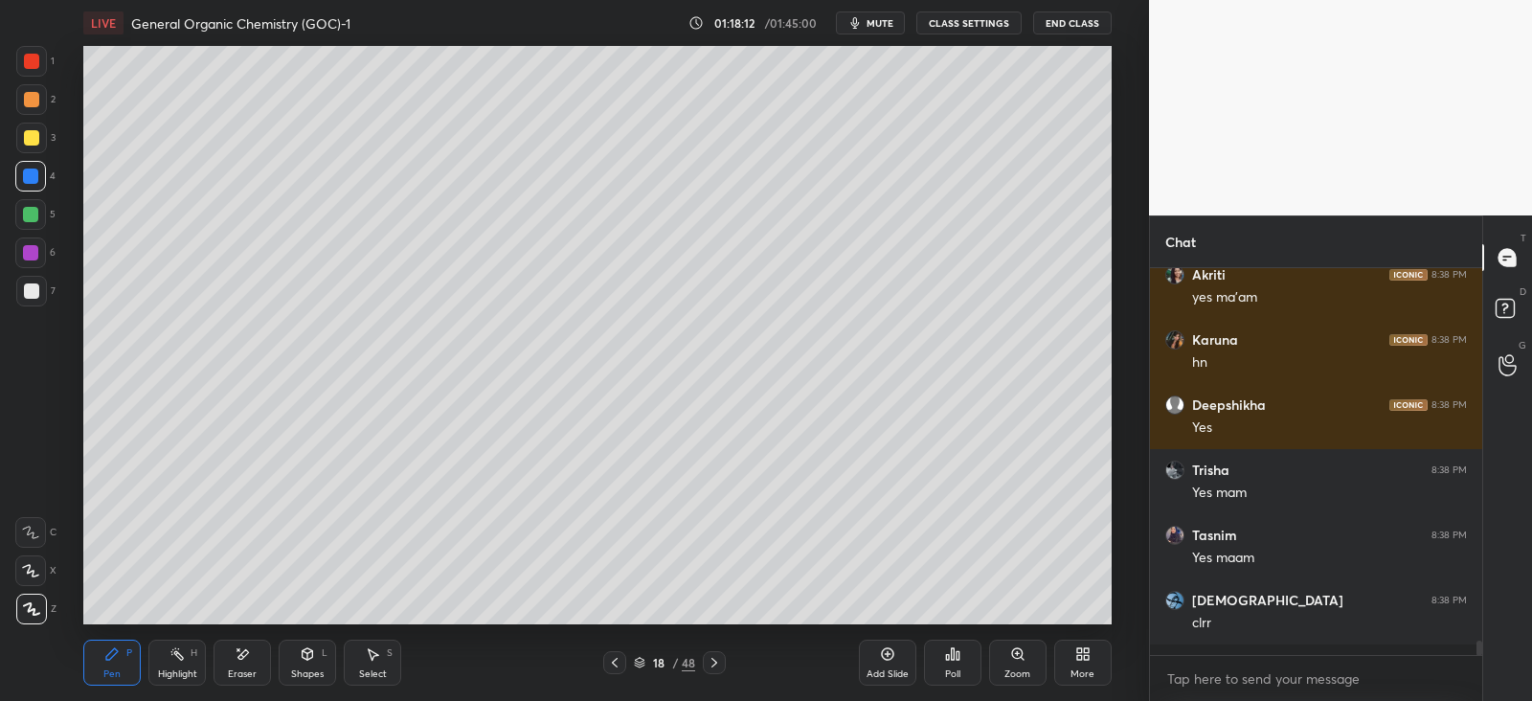
scroll to position [380, 325]
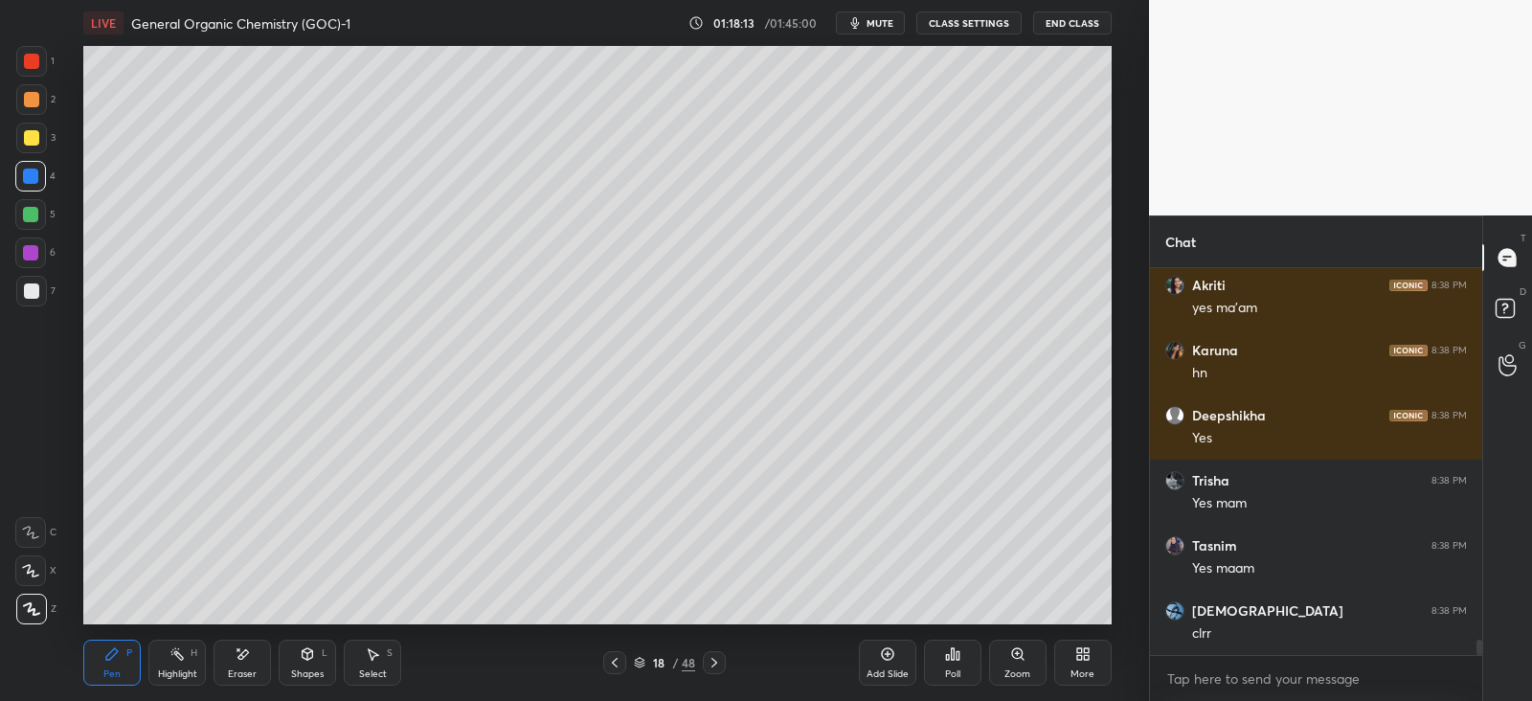
click at [719, 662] on icon at bounding box center [714, 662] width 15 height 15
click at [311, 654] on icon at bounding box center [308, 653] width 11 height 11
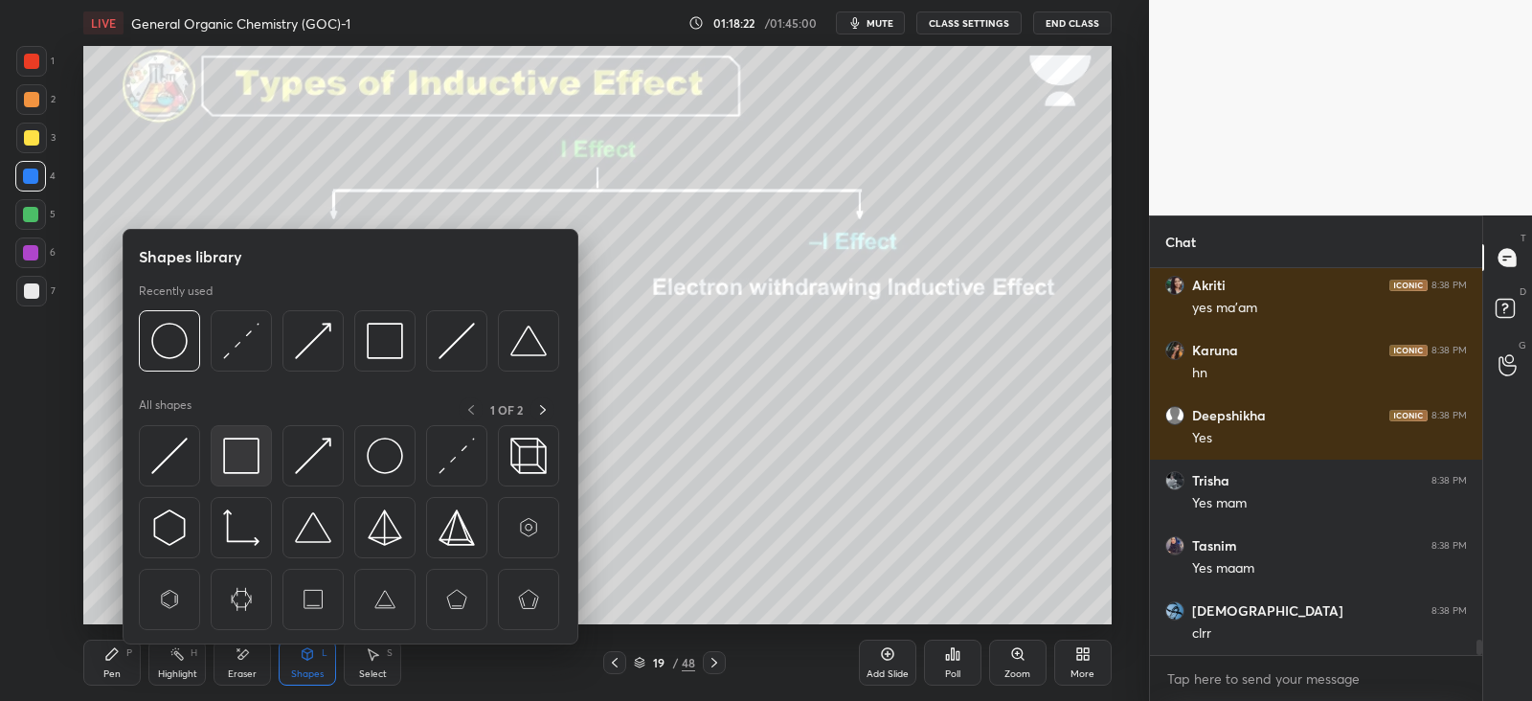
click at [239, 455] on img at bounding box center [241, 456] width 36 height 36
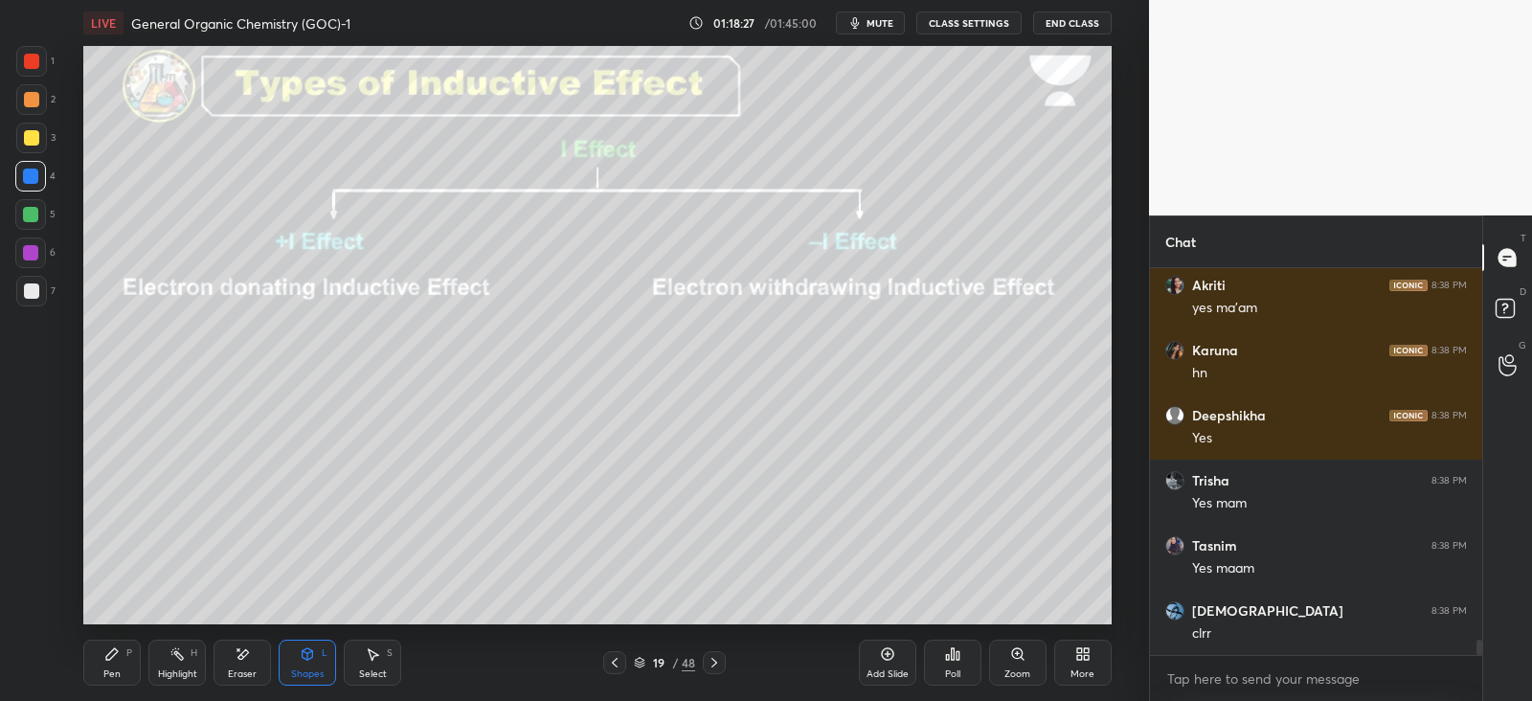
click at [124, 667] on div "Pen P" at bounding box center [111, 663] width 57 height 46
click at [313, 663] on div "Shapes L" at bounding box center [307, 663] width 57 height 46
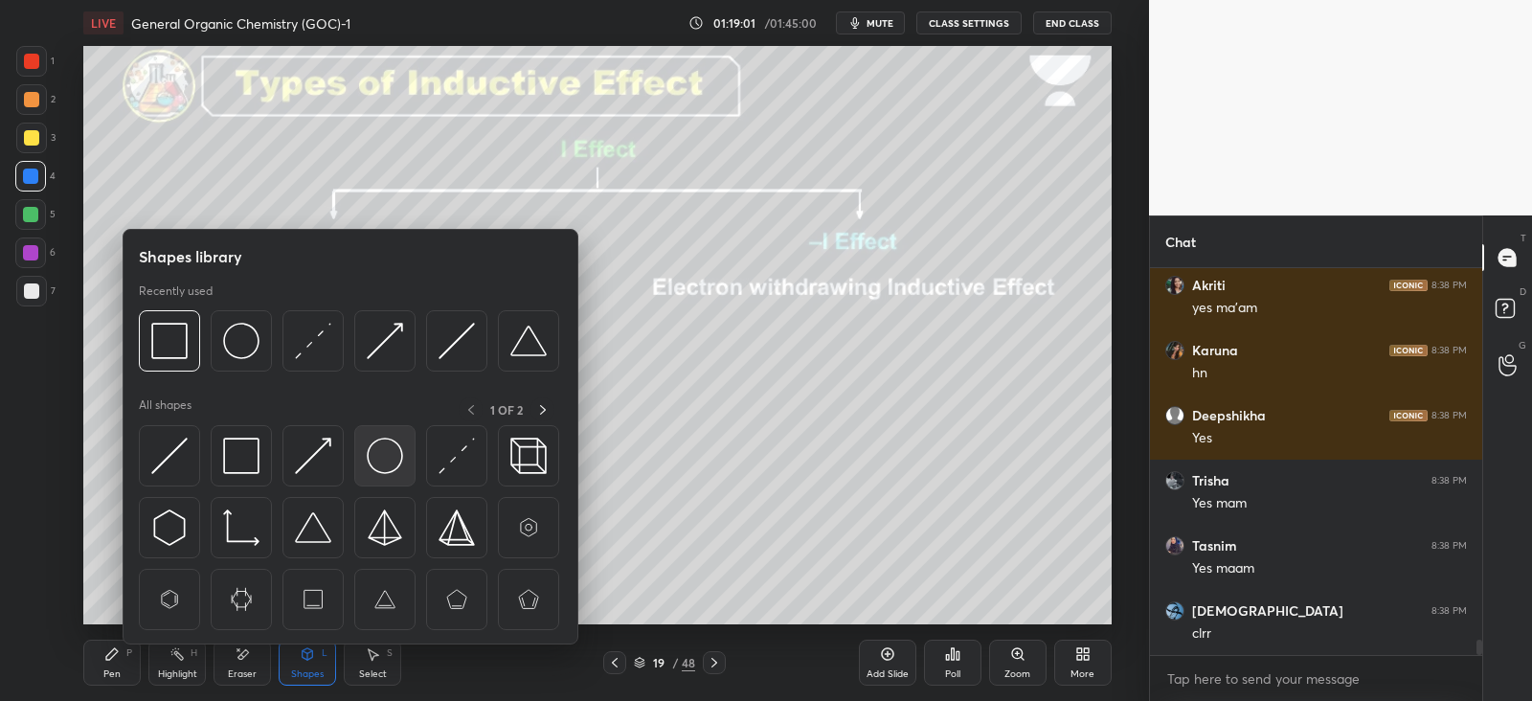
click at [378, 448] on img at bounding box center [385, 456] width 36 height 36
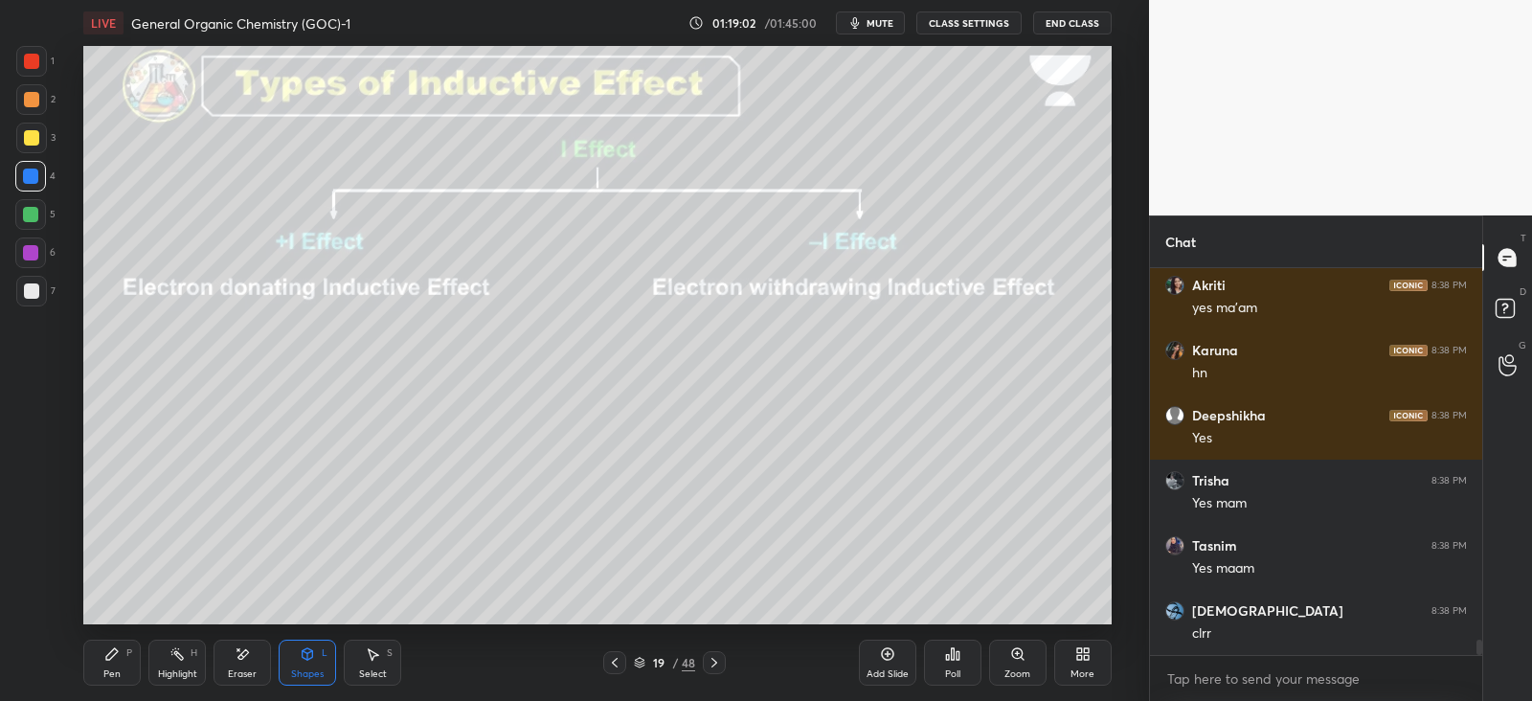
click at [43, 128] on div at bounding box center [31, 138] width 31 height 31
click at [106, 659] on icon at bounding box center [111, 653] width 11 height 11
click at [30, 174] on div at bounding box center [30, 175] width 15 height 15
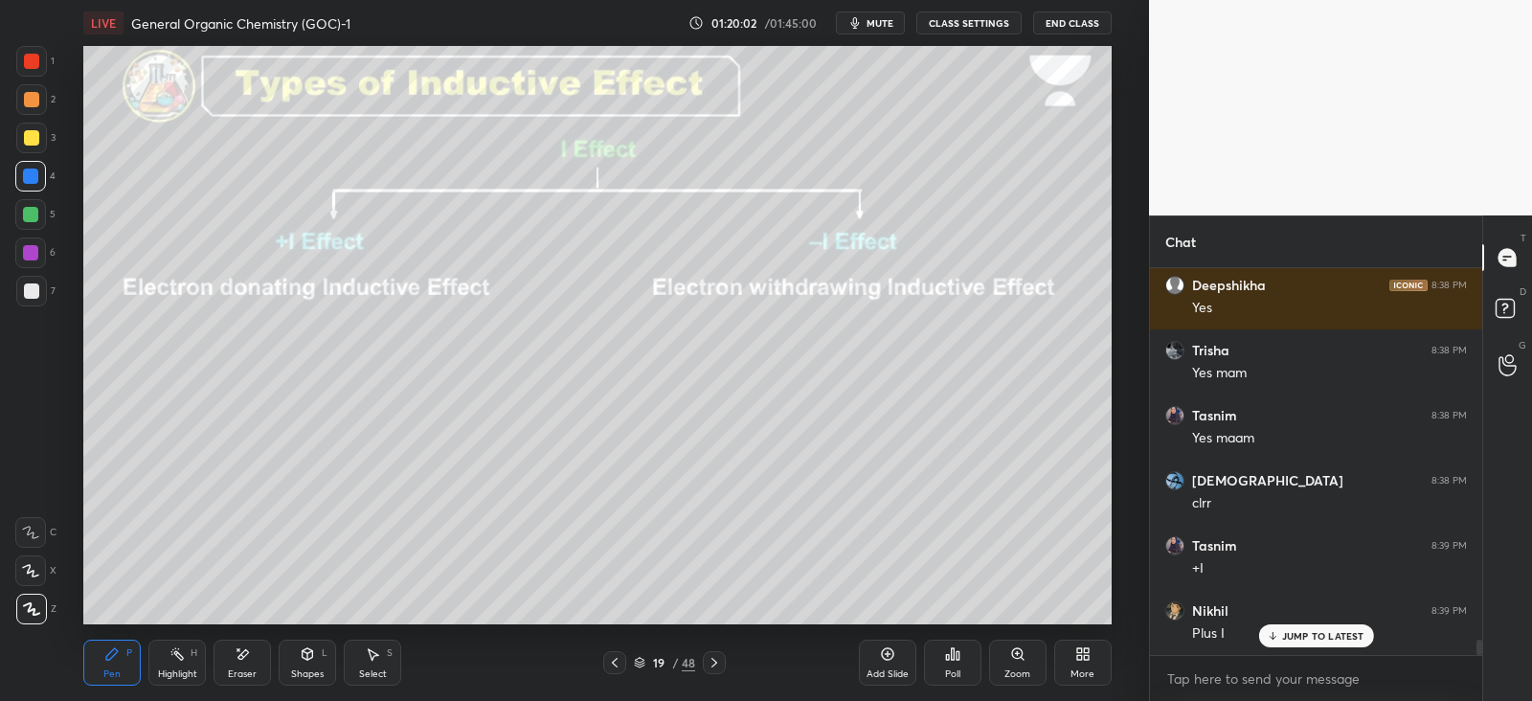
scroll to position [9681, 0]
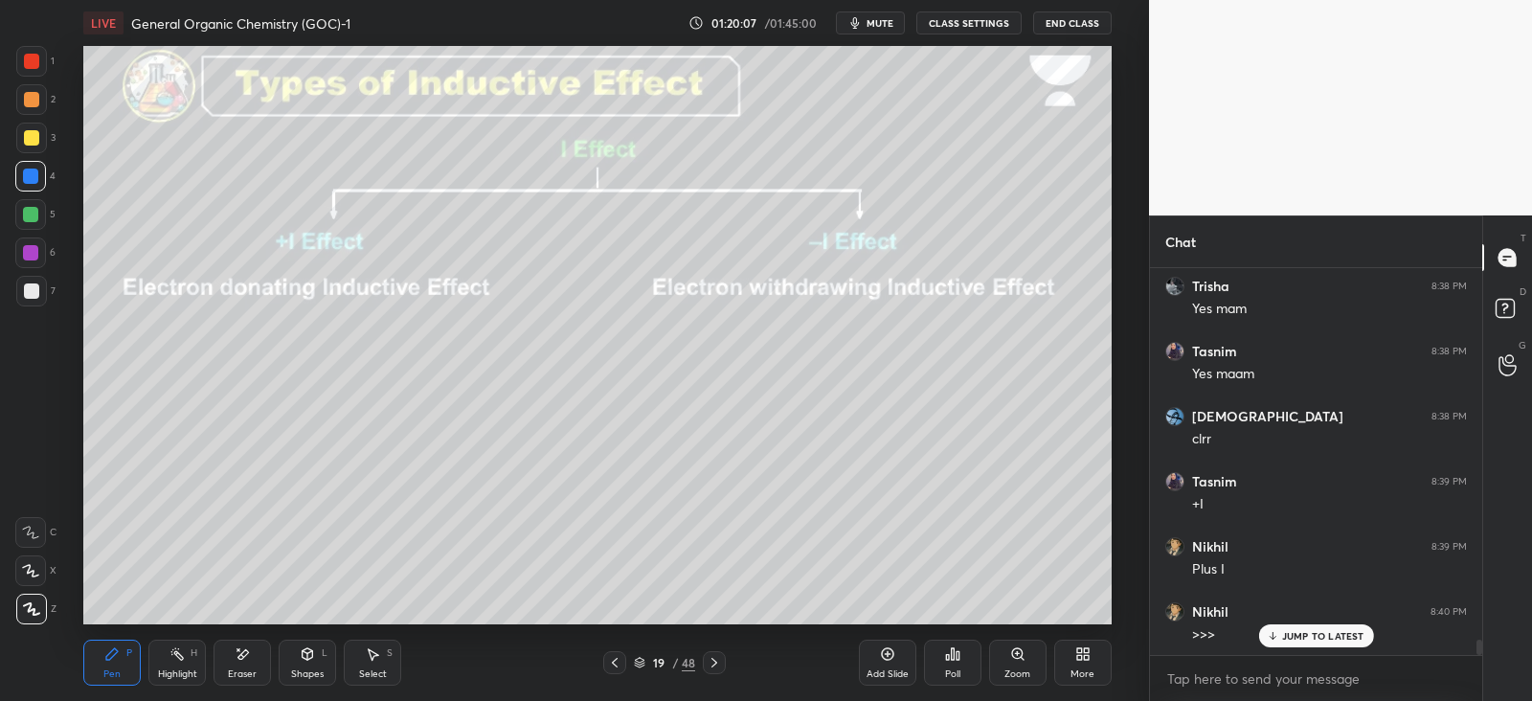
click at [34, 136] on div at bounding box center [31, 137] width 15 height 15
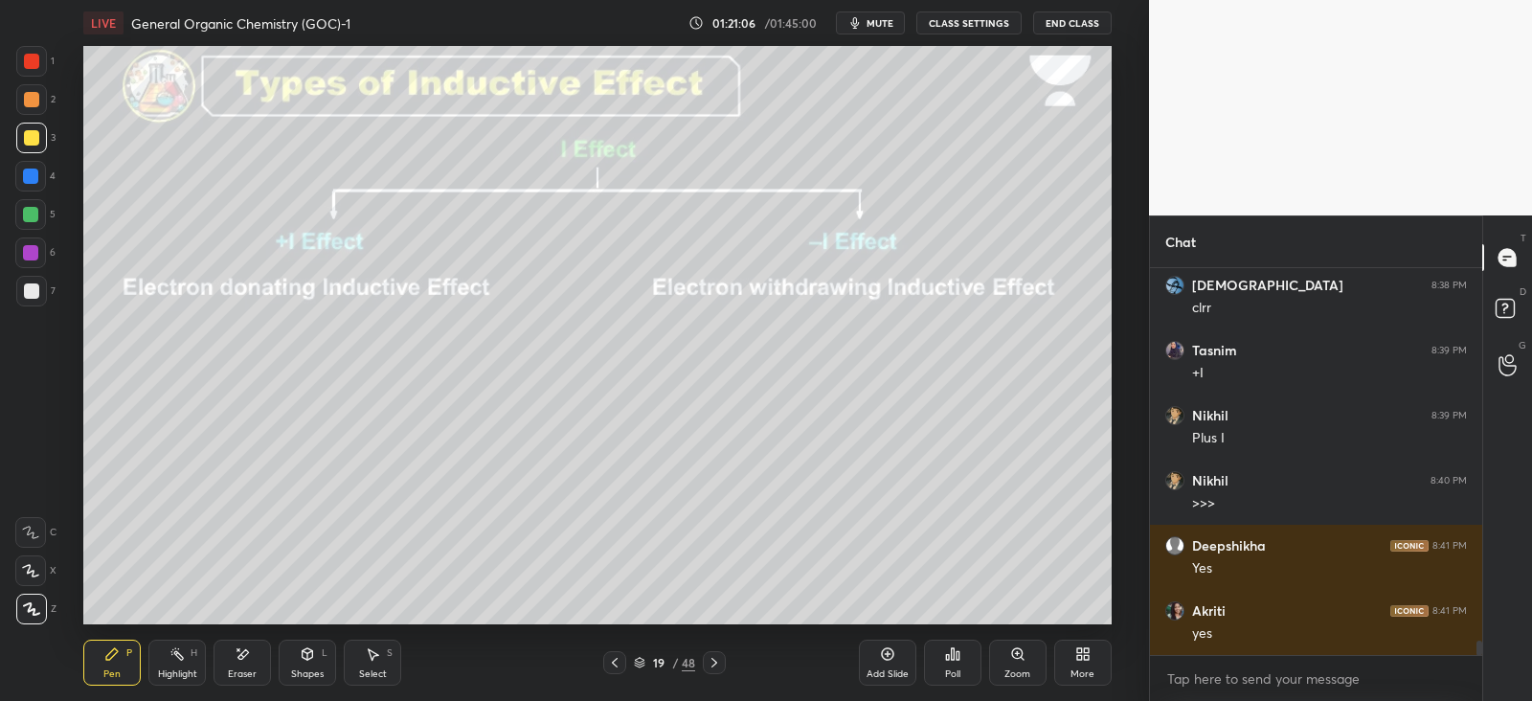
scroll to position [9876, 0]
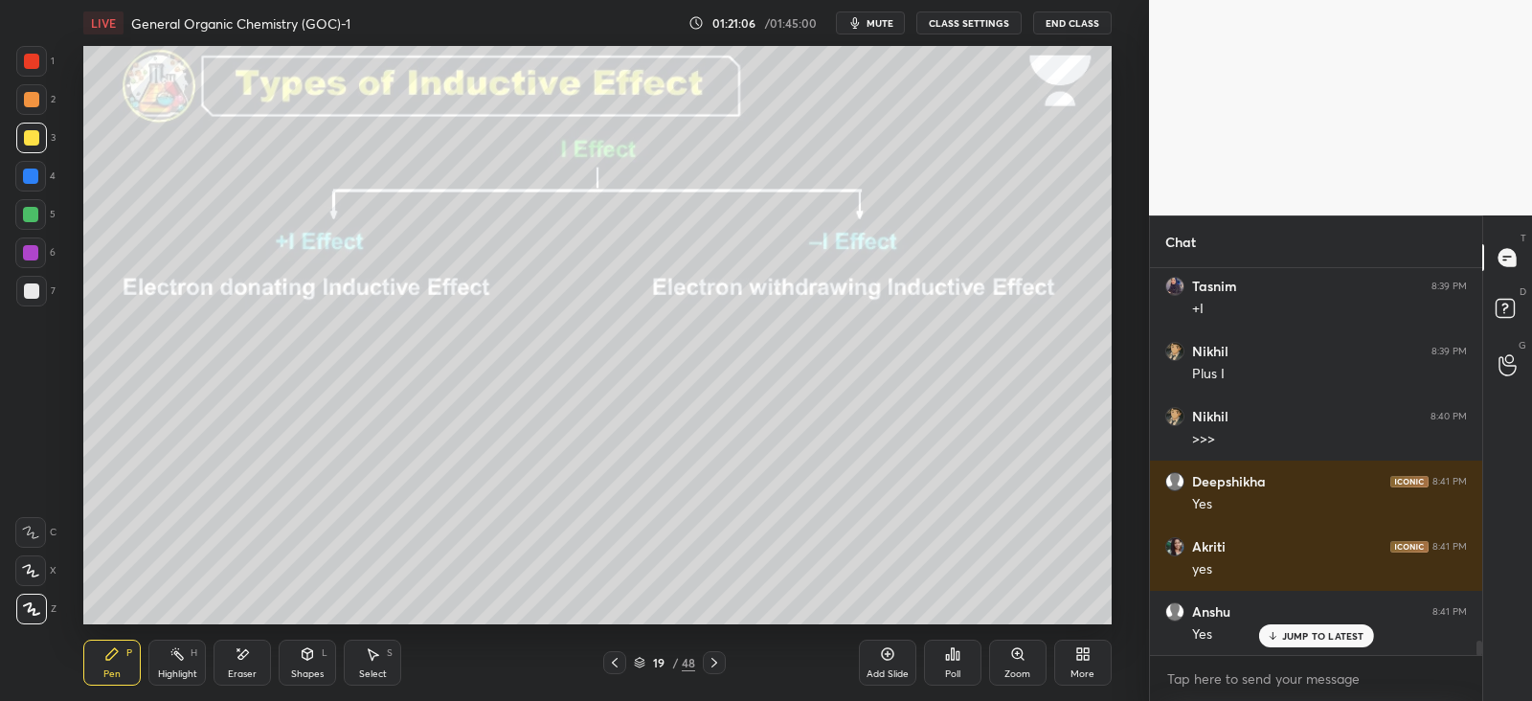
click at [721, 655] on icon at bounding box center [714, 662] width 15 height 15
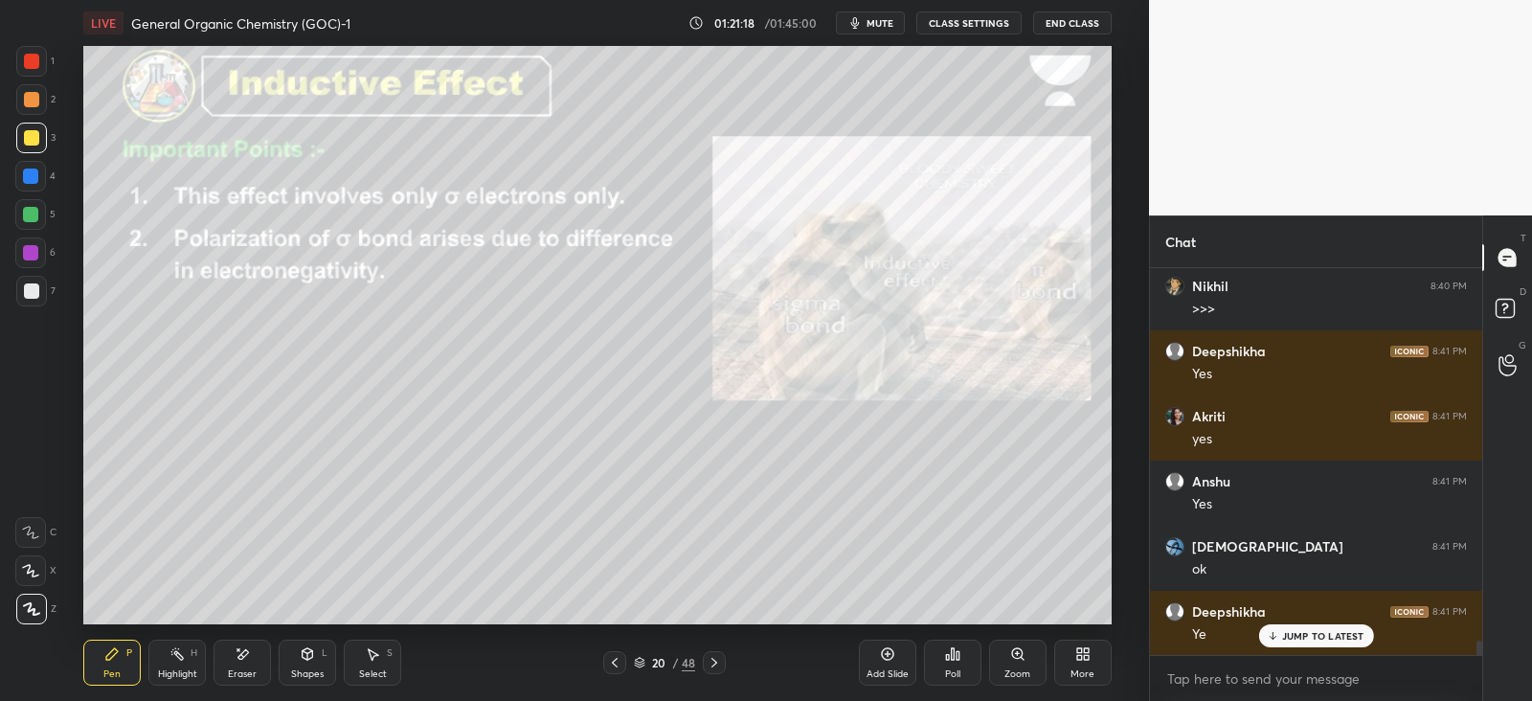
scroll to position [10071, 0]
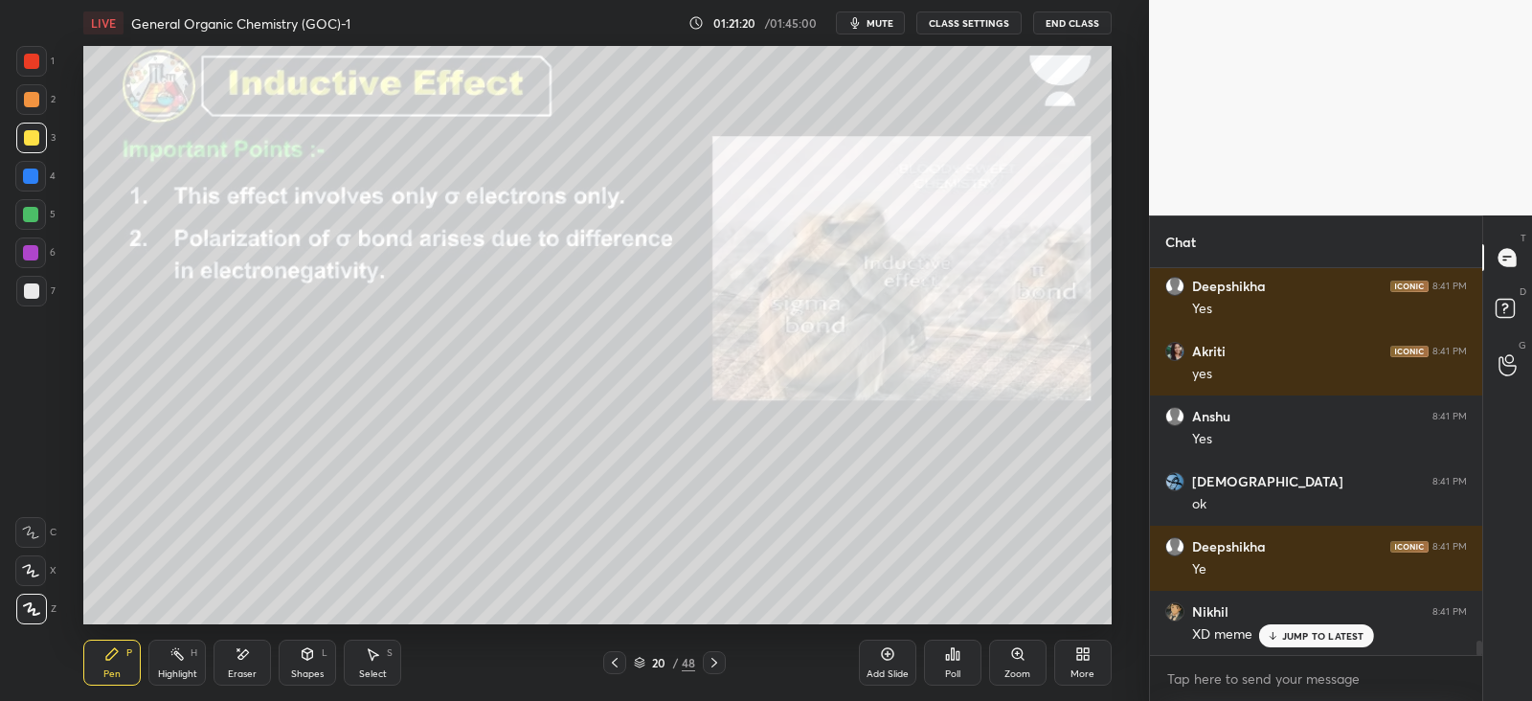
click at [1282, 636] on p "JUMP TO LATEST" at bounding box center [1323, 635] width 82 height 11
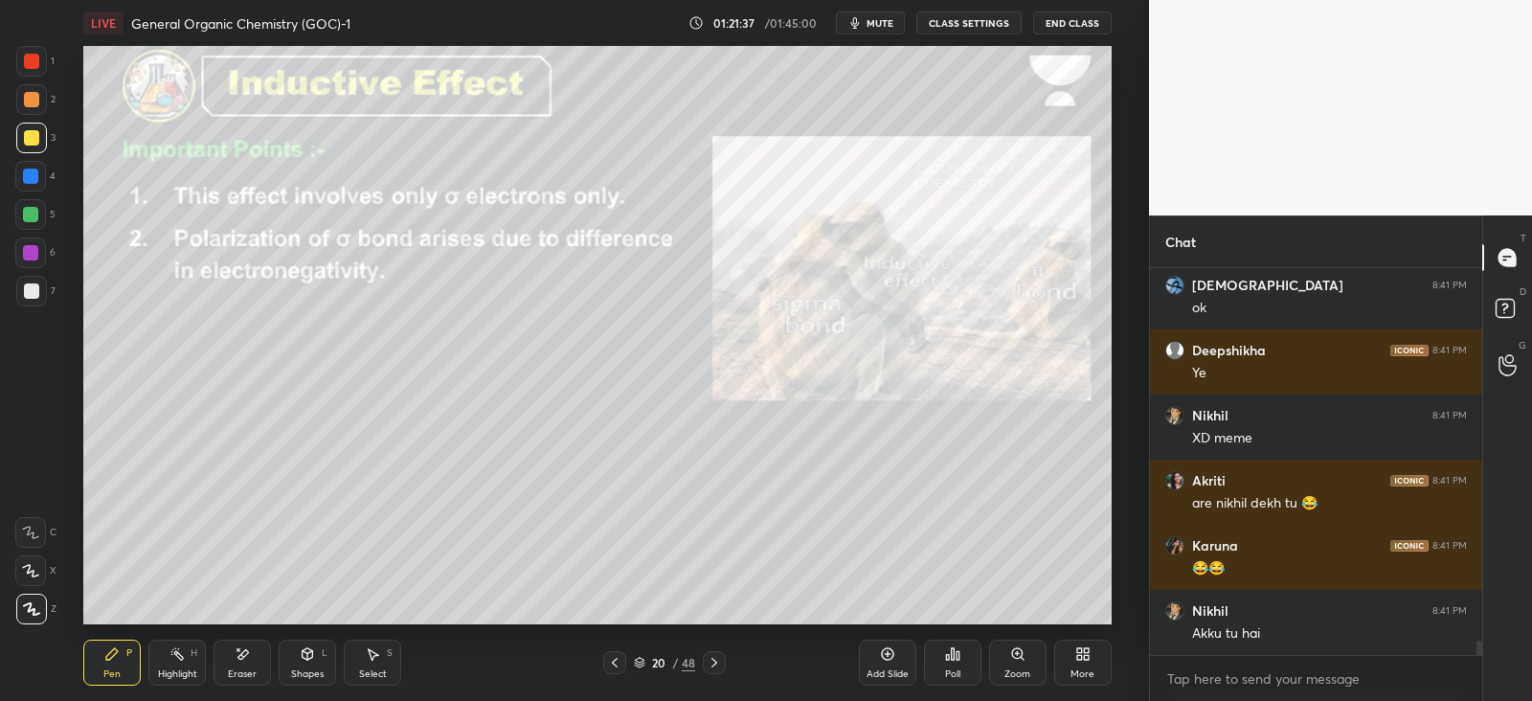
scroll to position [10332, 0]
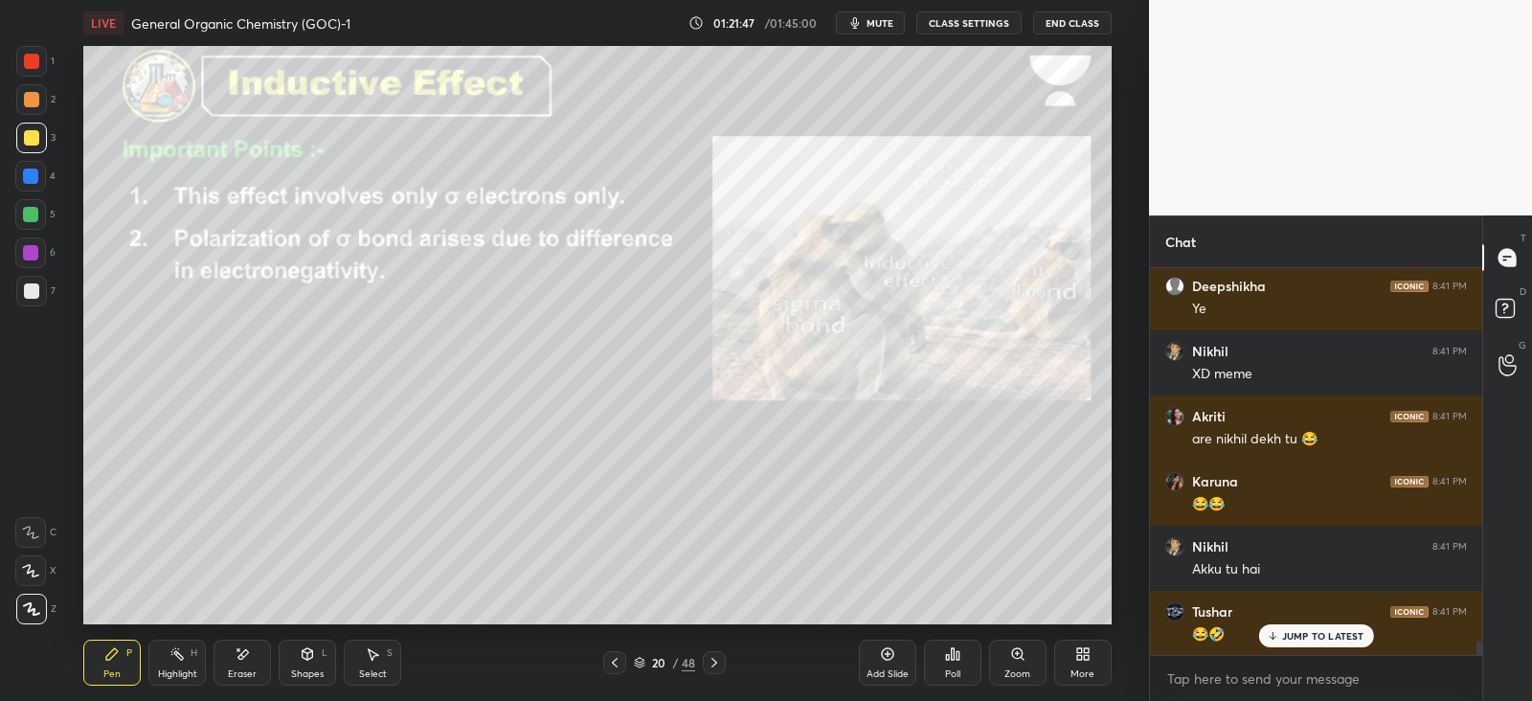
click at [13, 109] on div "1 2 3 4 5 6 7 C X Z E E Erase all H H" at bounding box center [30, 335] width 61 height 578
click at [35, 101] on div at bounding box center [31, 99] width 15 height 15
click at [34, 55] on div at bounding box center [31, 61] width 15 height 15
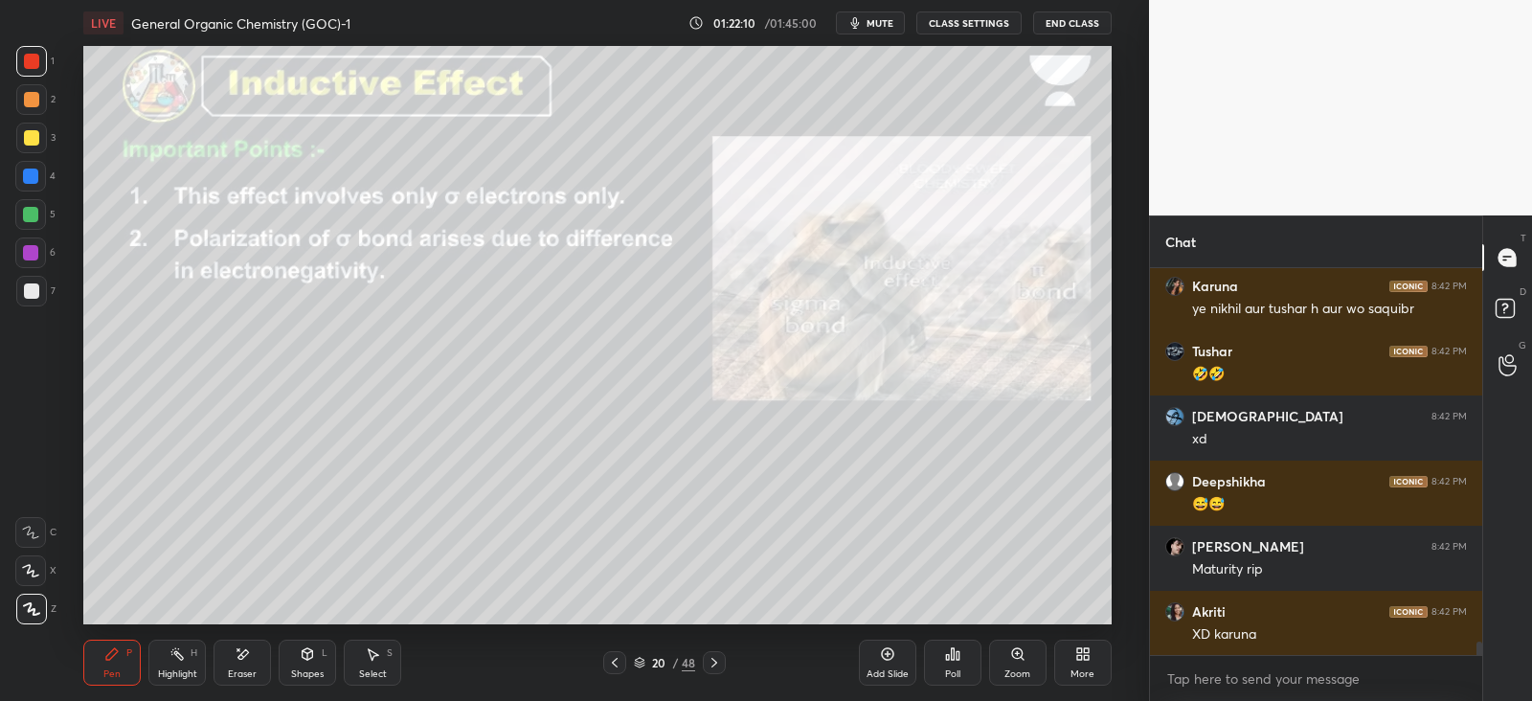
scroll to position [10788, 0]
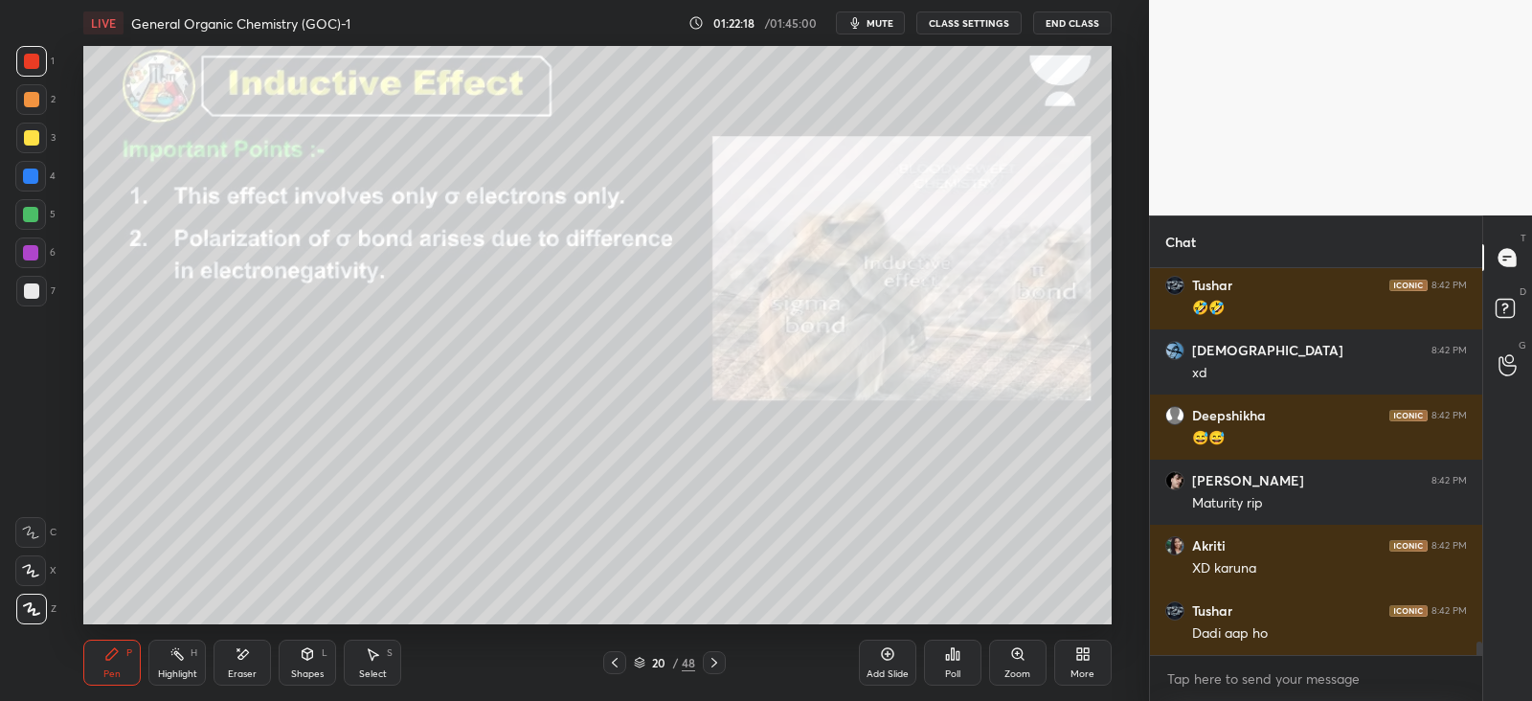
click at [299, 653] on div "Shapes L" at bounding box center [307, 663] width 57 height 46
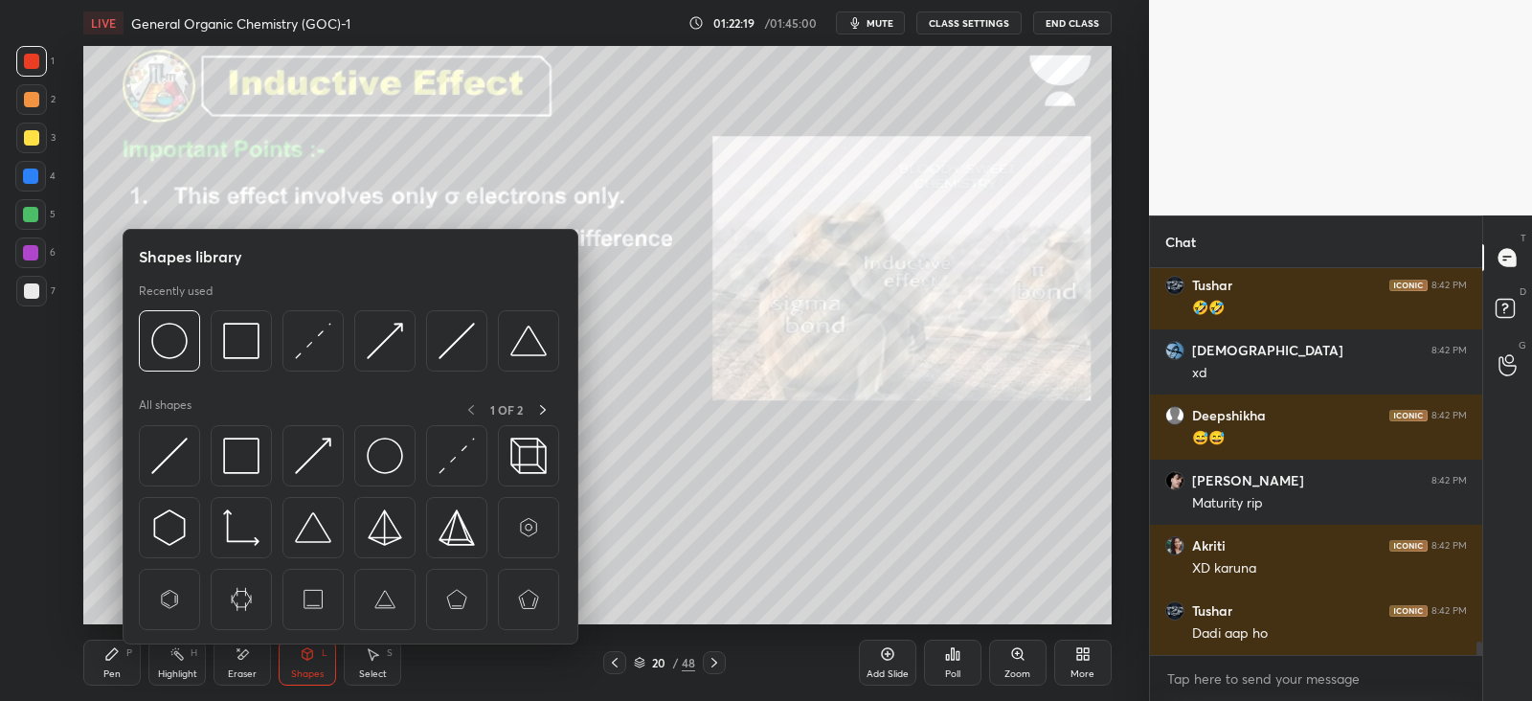
click at [325, 359] on img at bounding box center [313, 341] width 36 height 36
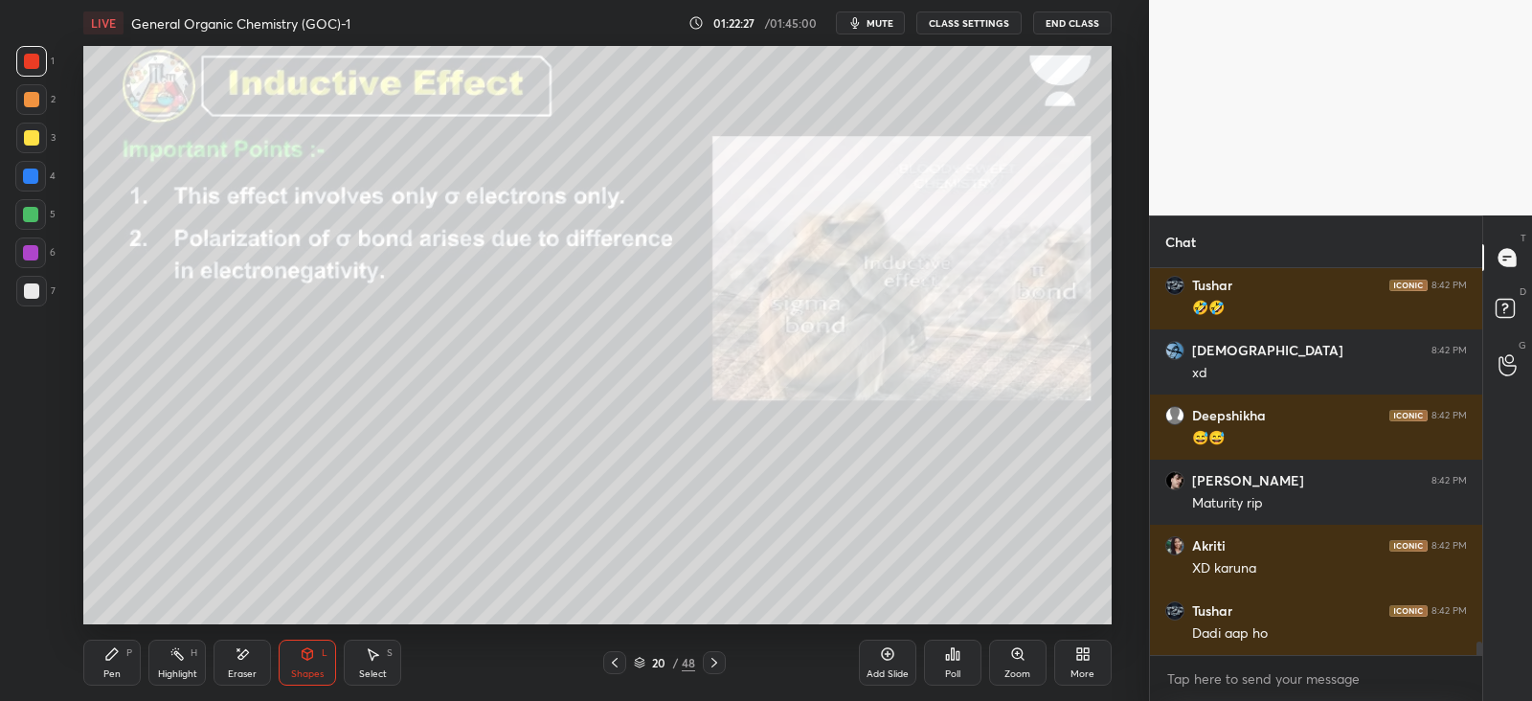
click at [125, 672] on div "Pen P" at bounding box center [111, 663] width 57 height 46
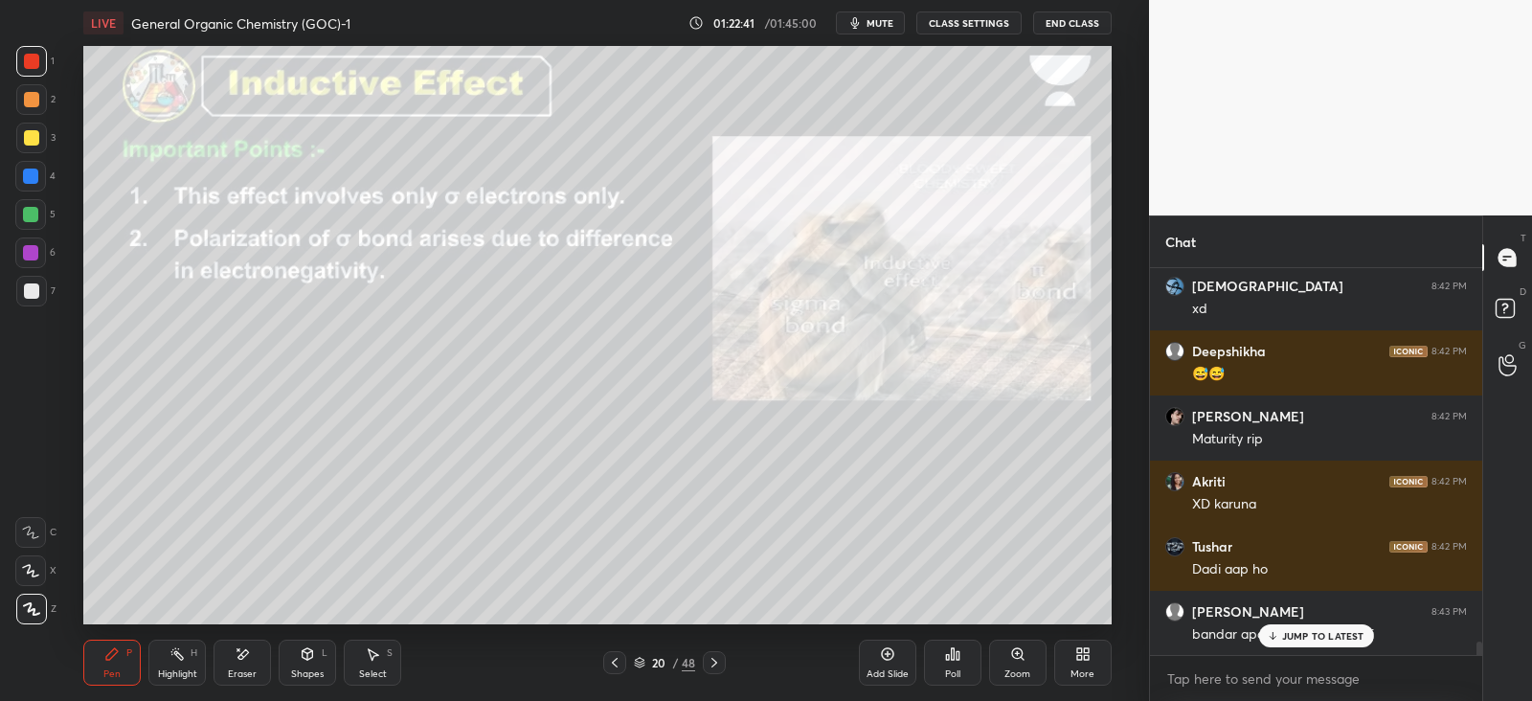
click at [316, 660] on div "Shapes L" at bounding box center [307, 663] width 57 height 46
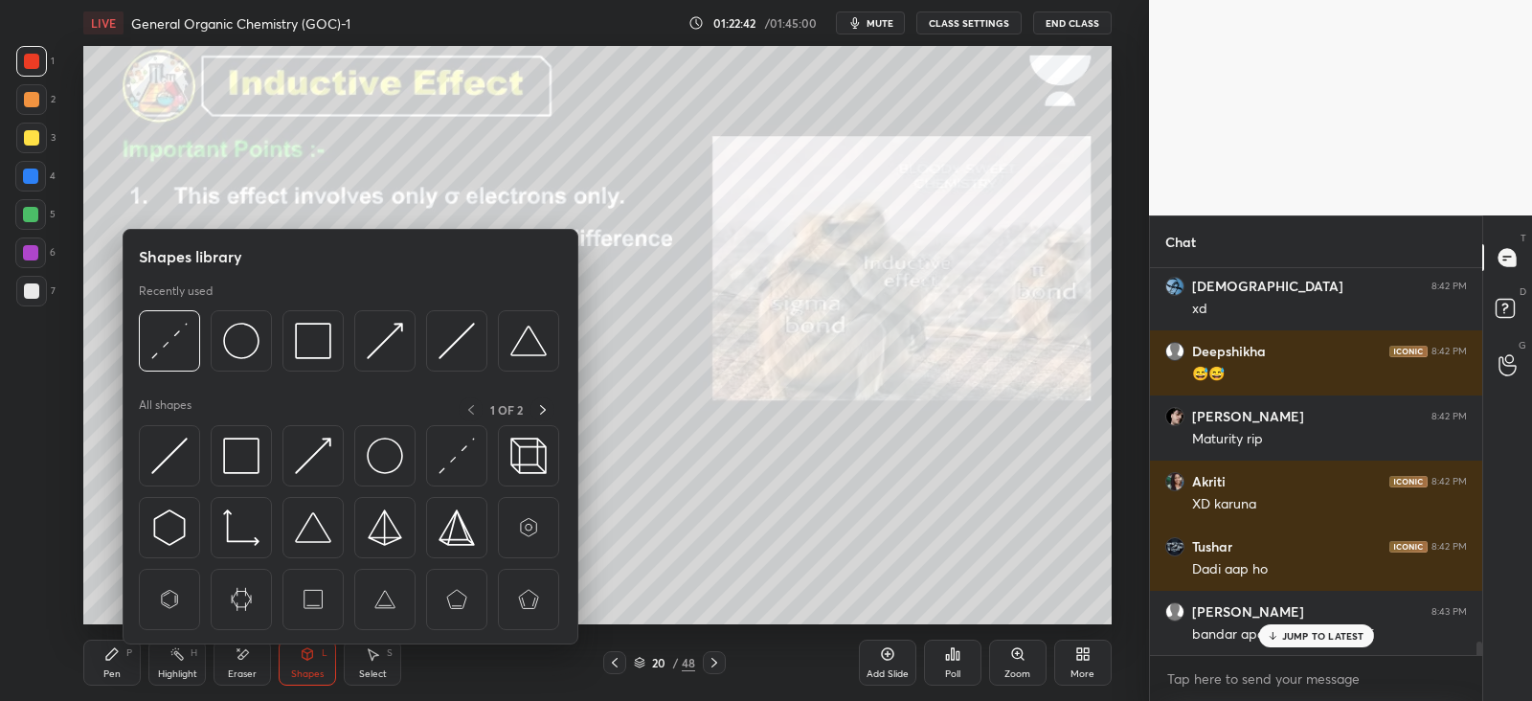
click at [460, 454] on img at bounding box center [456, 456] width 36 height 36
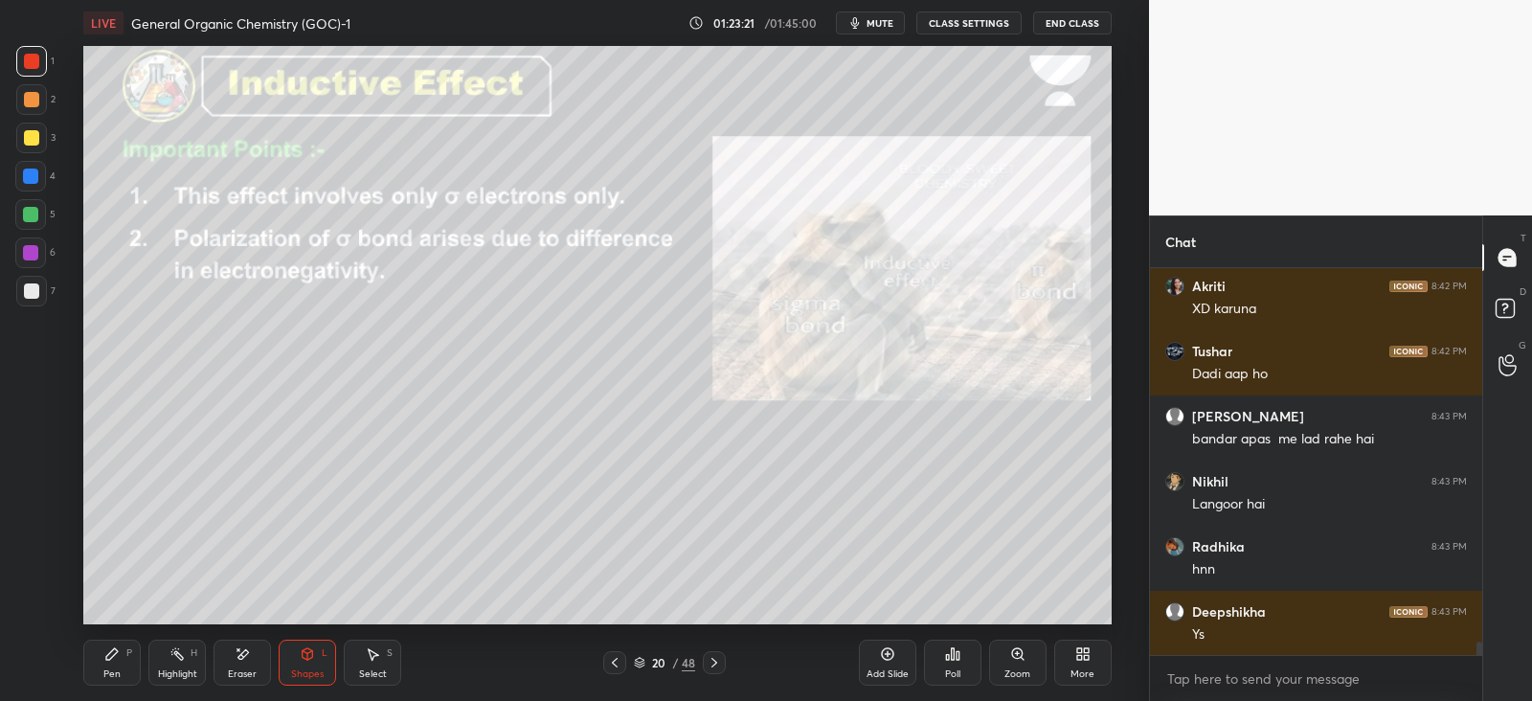
scroll to position [11114, 0]
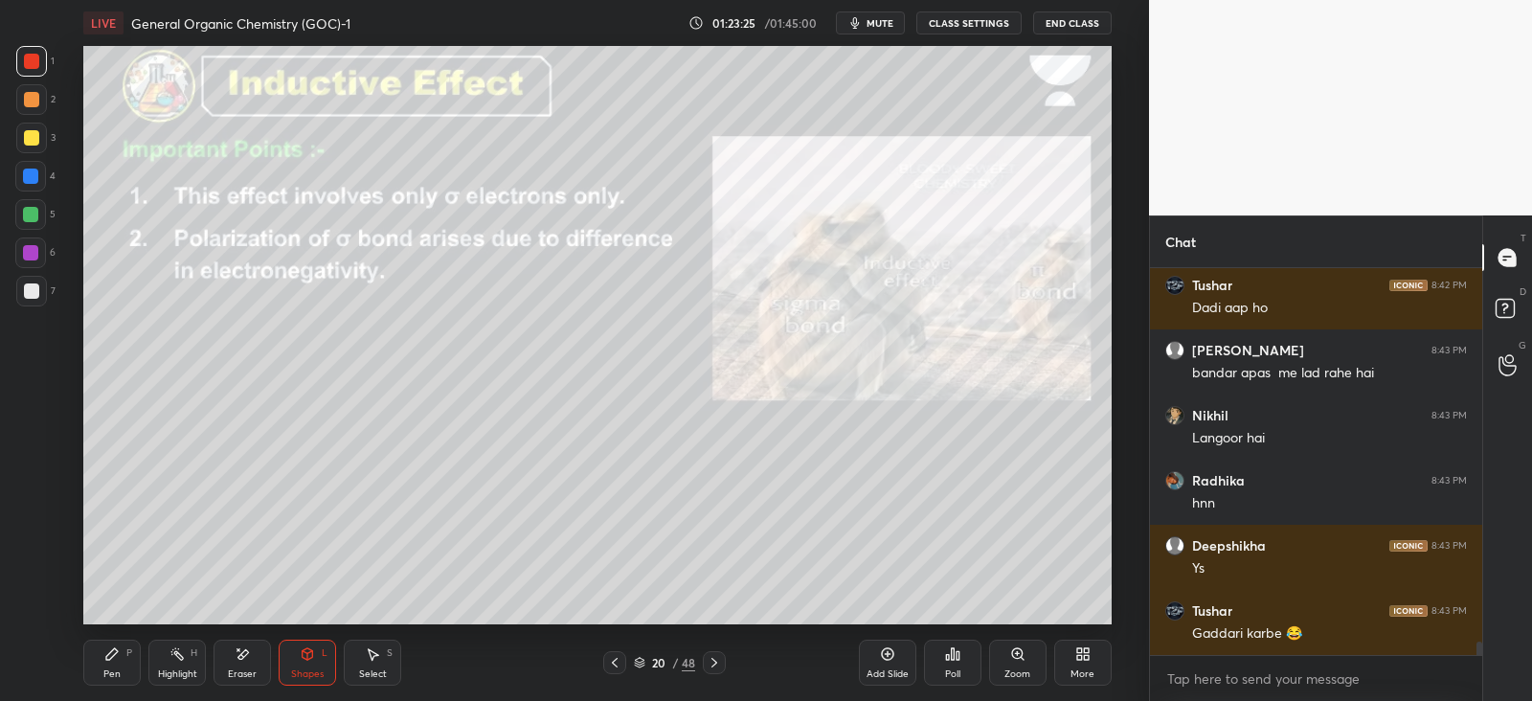
click at [709, 658] on icon at bounding box center [714, 662] width 15 height 15
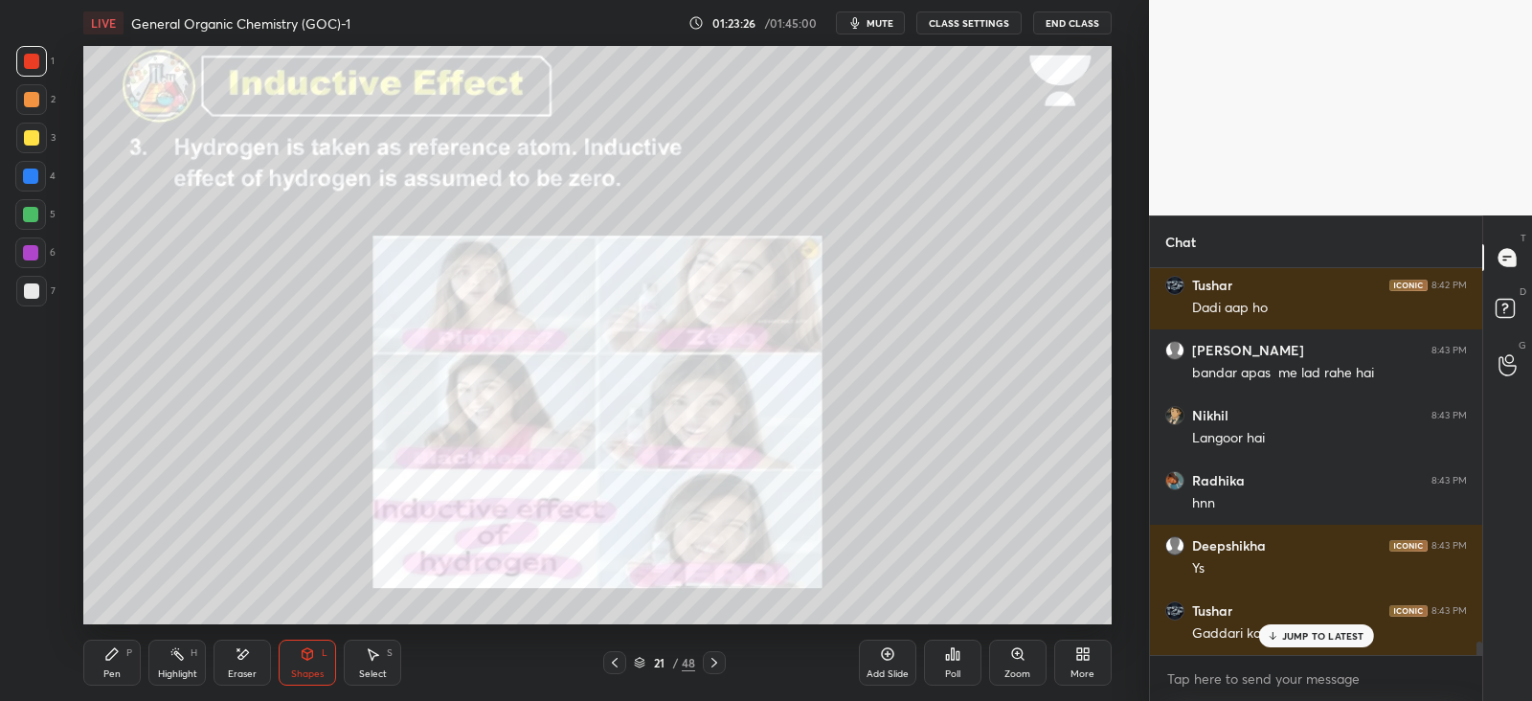
scroll to position [11178, 0]
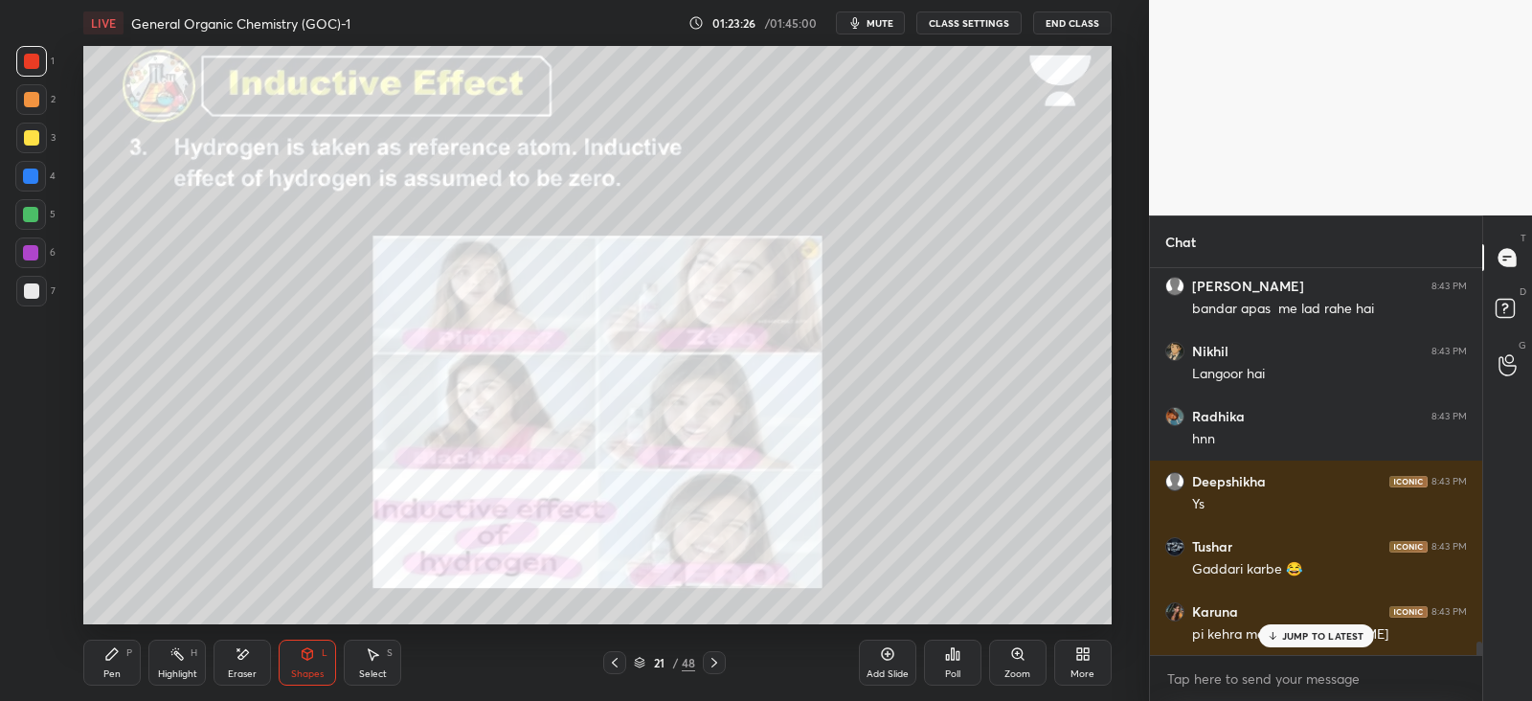
click at [613, 663] on icon at bounding box center [614, 662] width 15 height 15
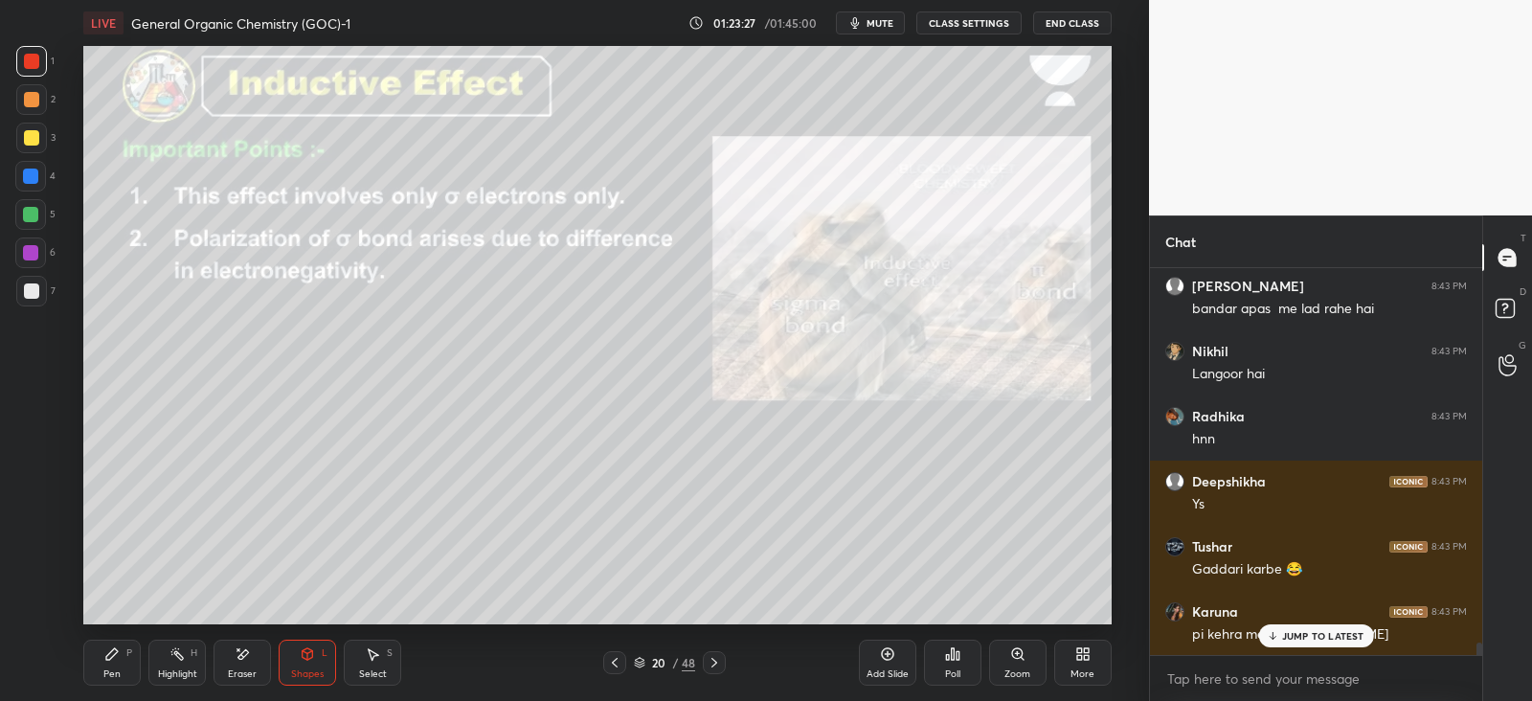
scroll to position [11308, 0]
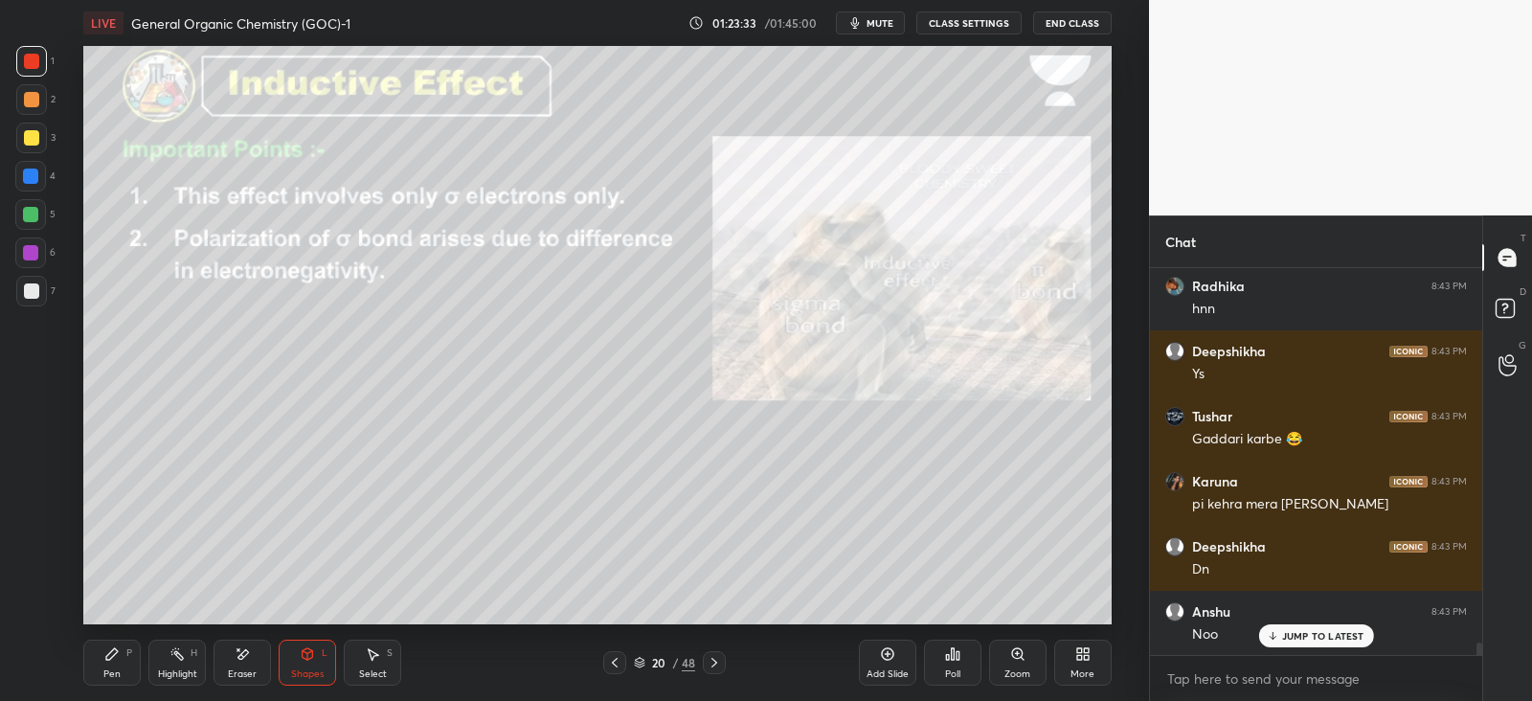
click at [34, 284] on div at bounding box center [31, 290] width 15 height 15
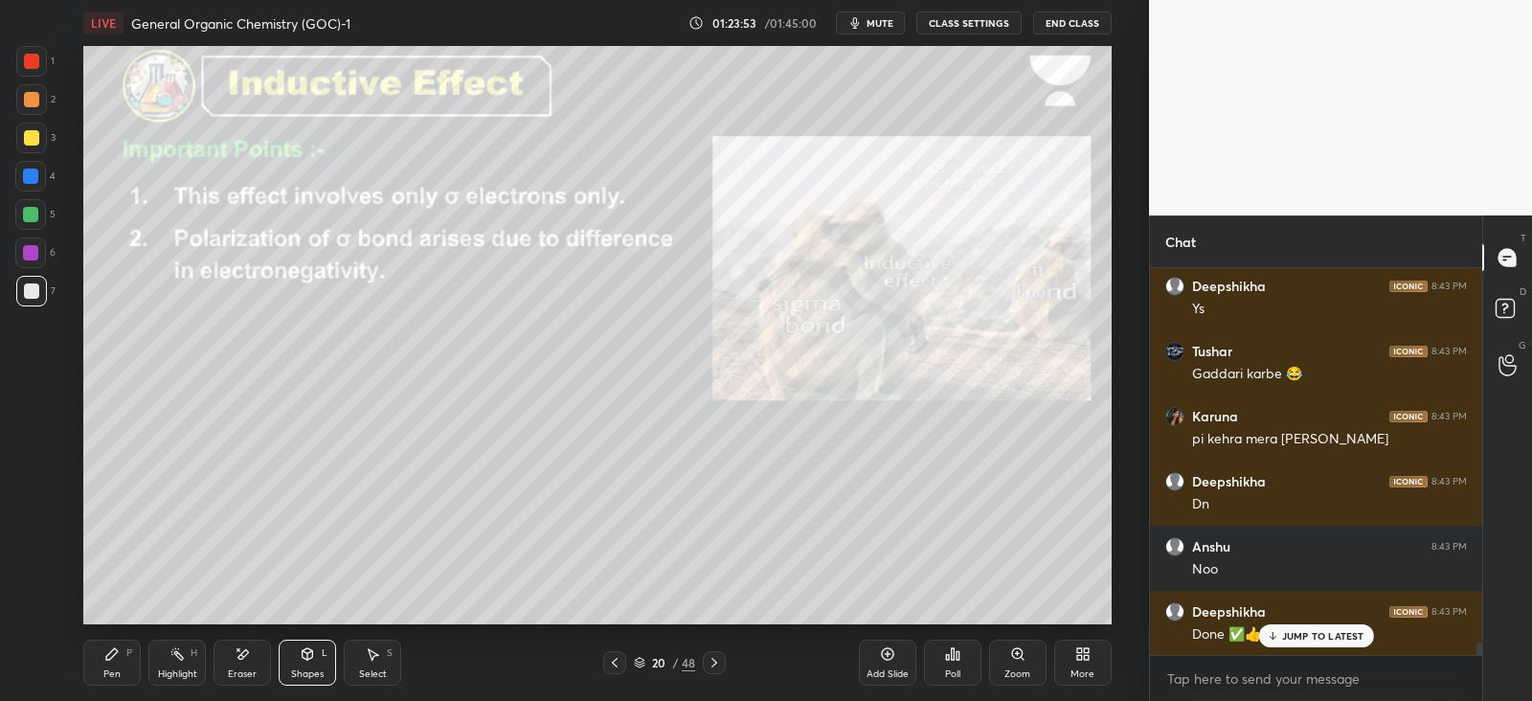
click at [717, 667] on icon at bounding box center [714, 662] width 15 height 15
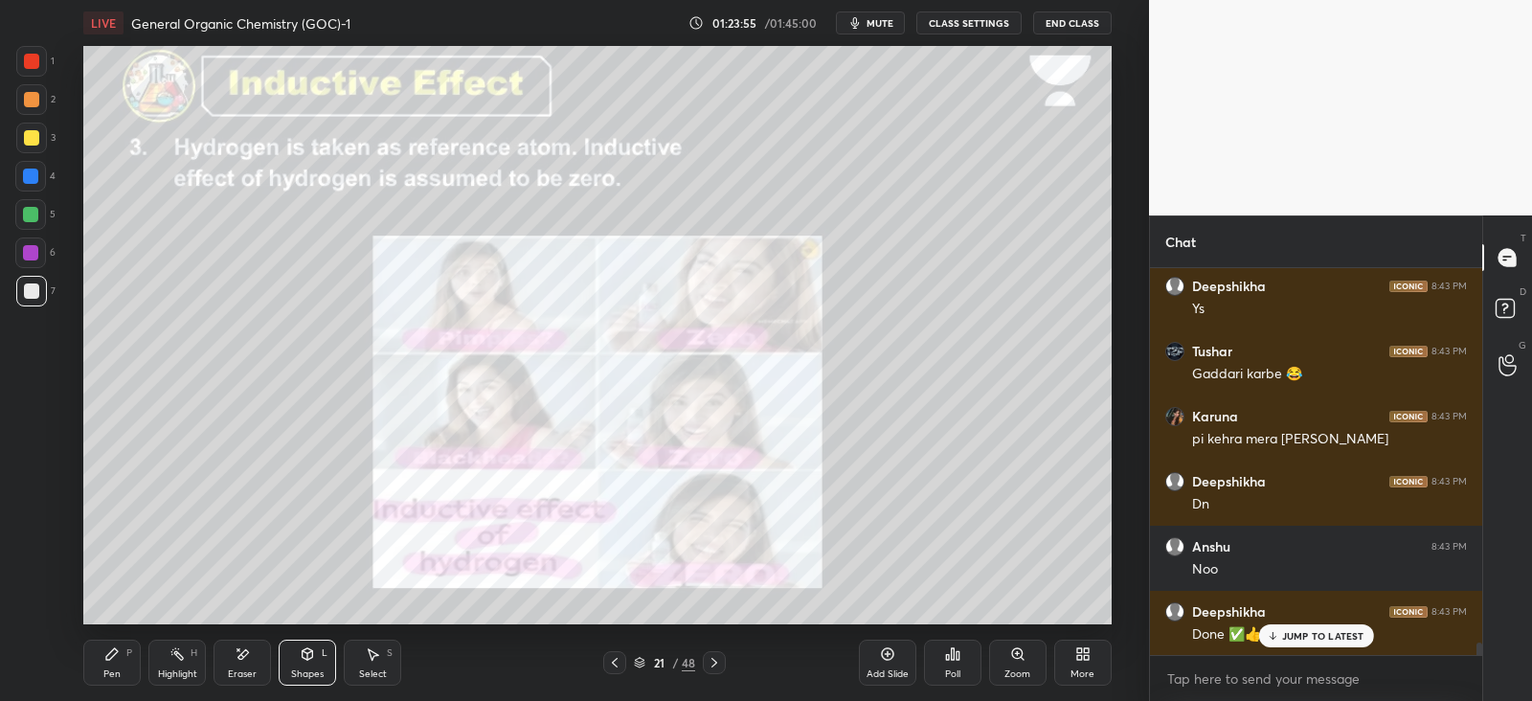
click at [321, 656] on div "Shapes L" at bounding box center [307, 663] width 57 height 46
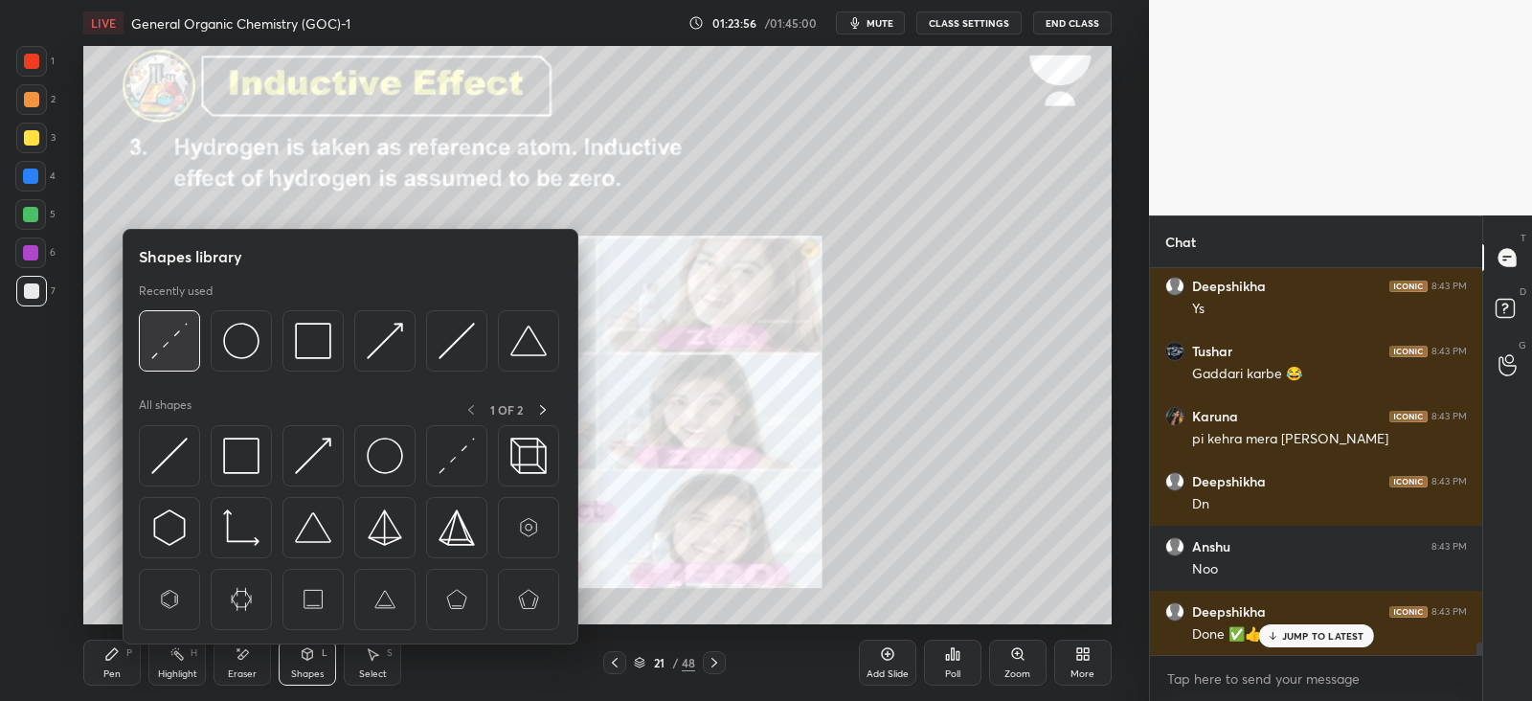
click at [152, 339] on img at bounding box center [169, 341] width 36 height 36
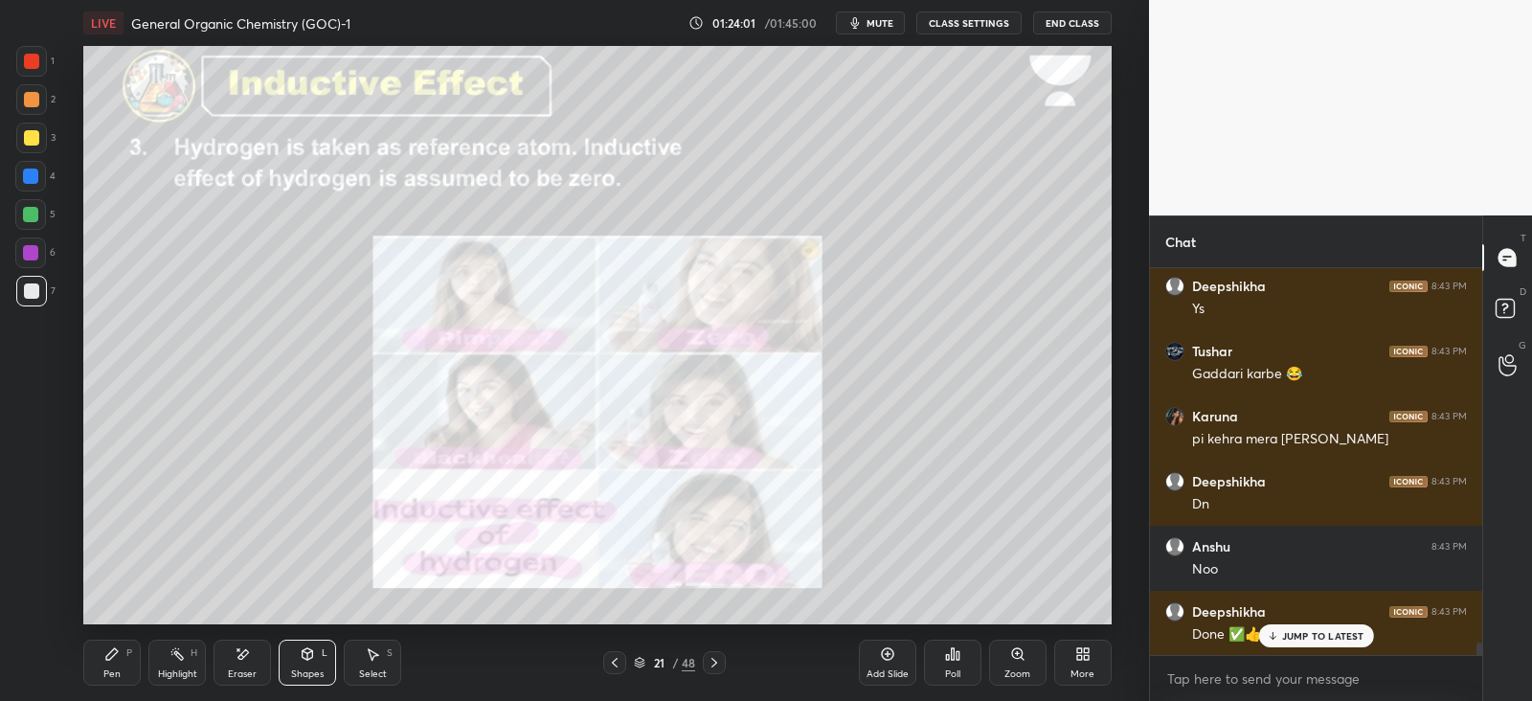
scroll to position [11456, 0]
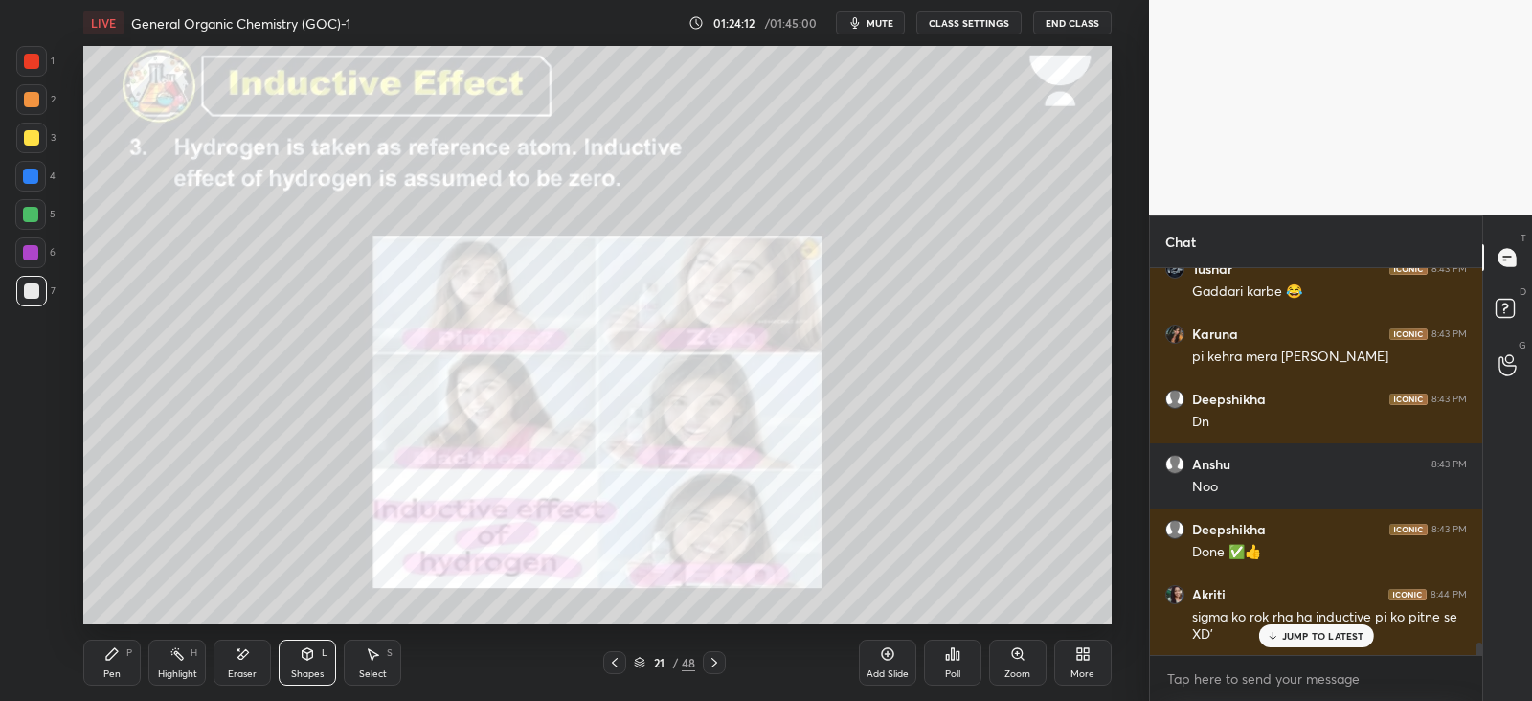
click at [125, 646] on div "Pen P" at bounding box center [111, 663] width 57 height 46
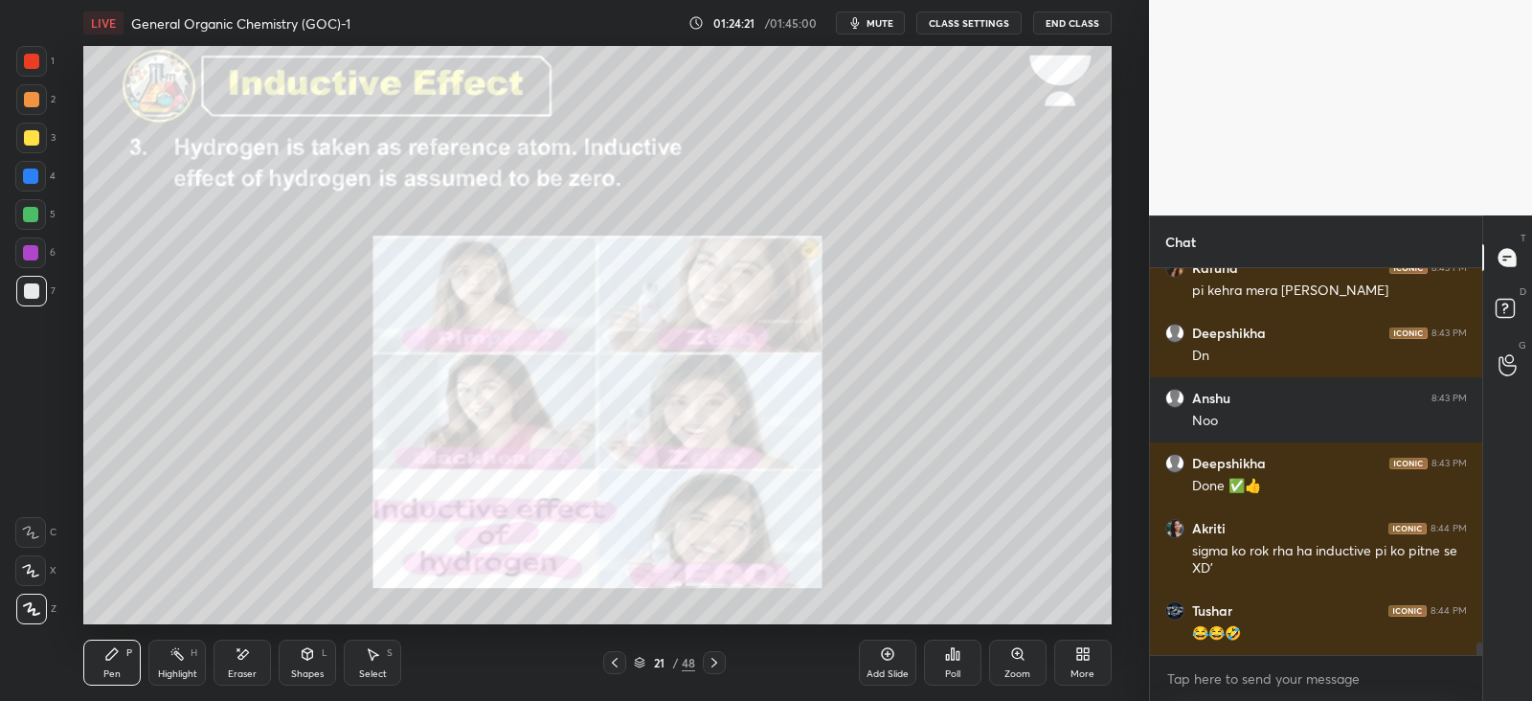
scroll to position [11586, 0]
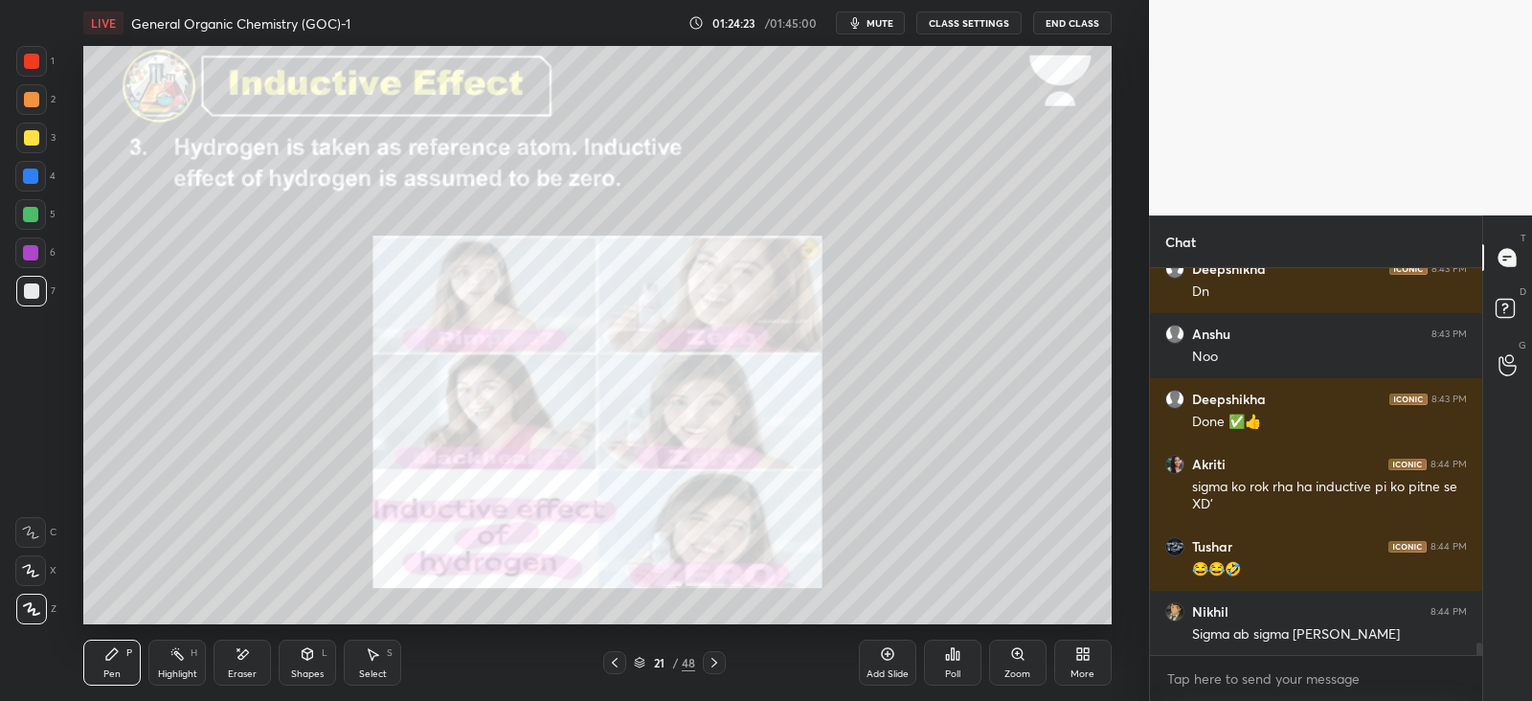
click at [315, 681] on div "Shapes L" at bounding box center [307, 663] width 57 height 46
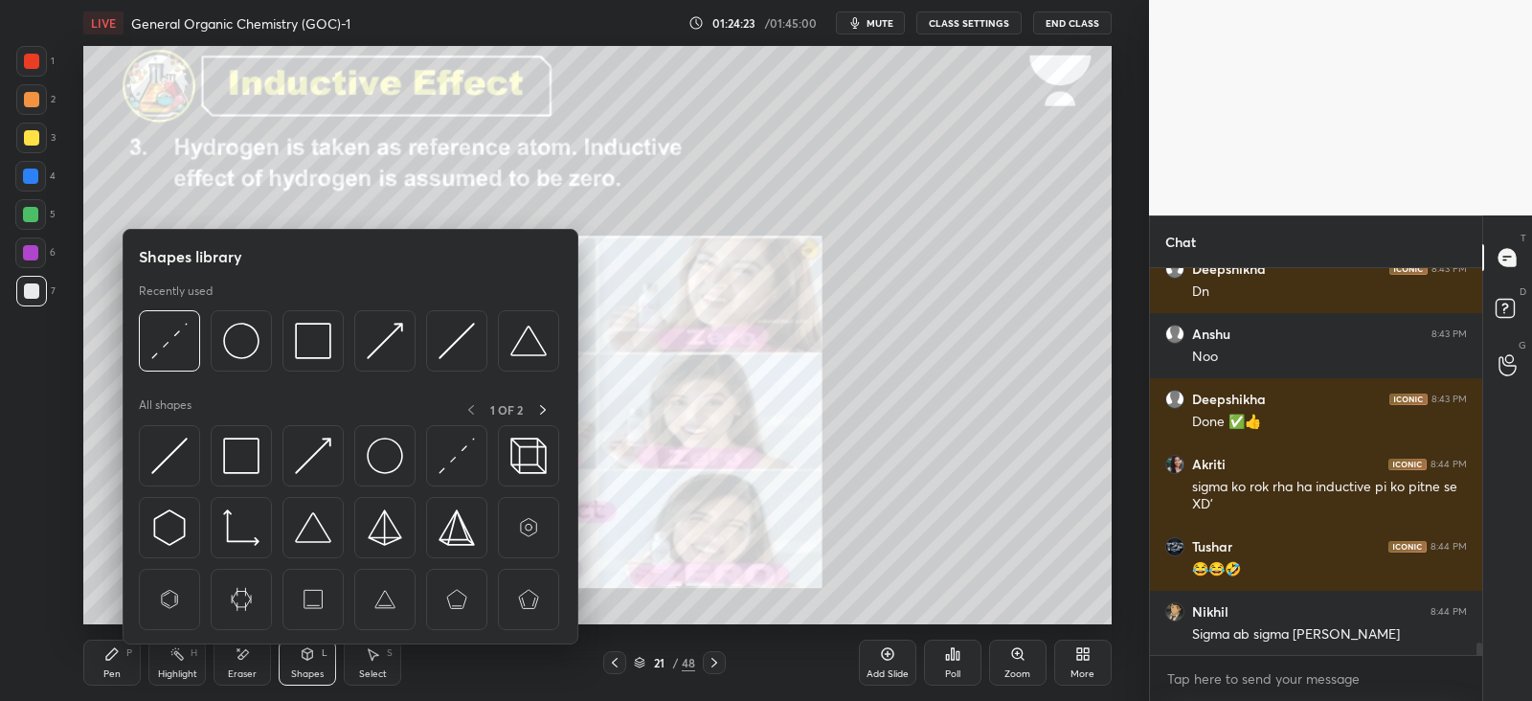
click at [396, 451] on img at bounding box center [385, 456] width 36 height 36
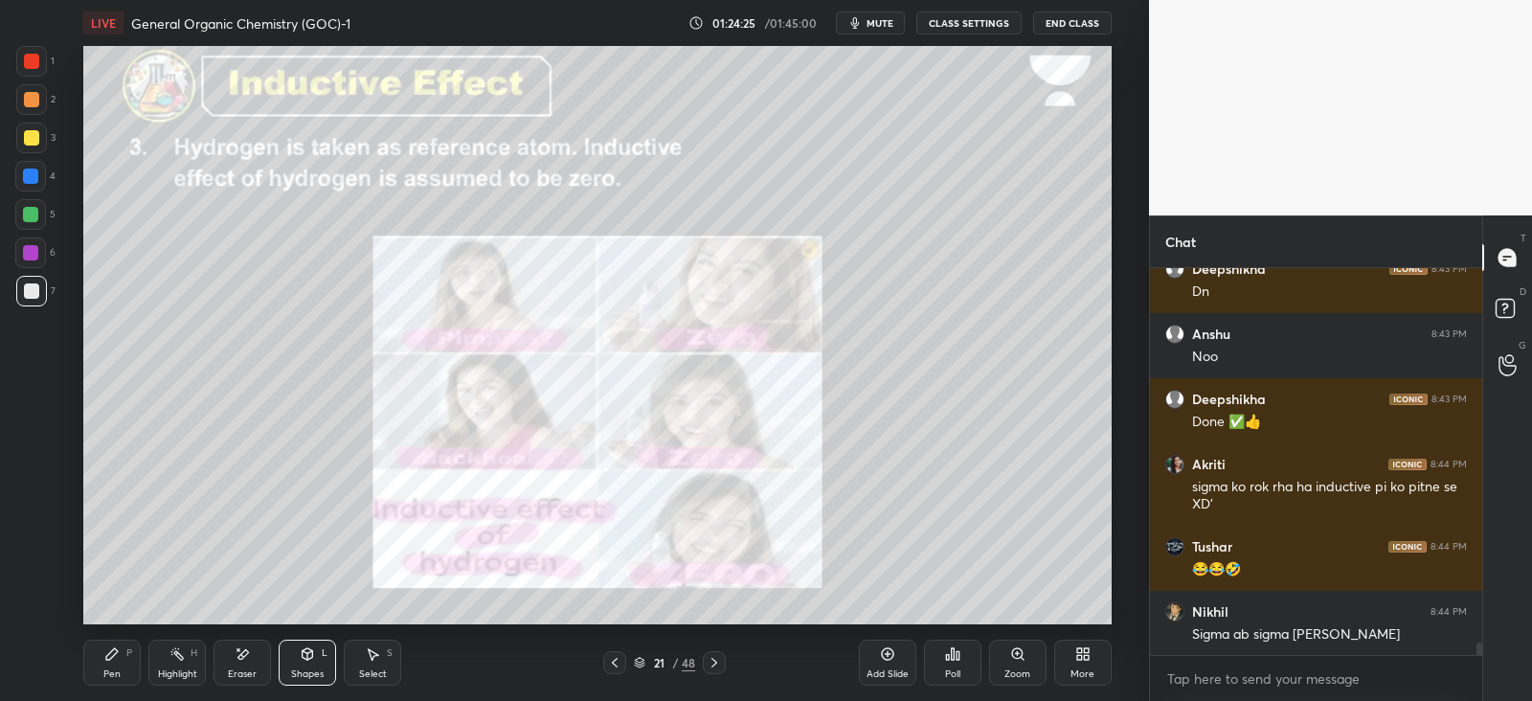
click at [256, 653] on div "Eraser" at bounding box center [241, 663] width 57 height 46
click at [105, 663] on div "Pen P" at bounding box center [111, 663] width 57 height 46
click at [311, 660] on icon at bounding box center [307, 653] width 15 height 15
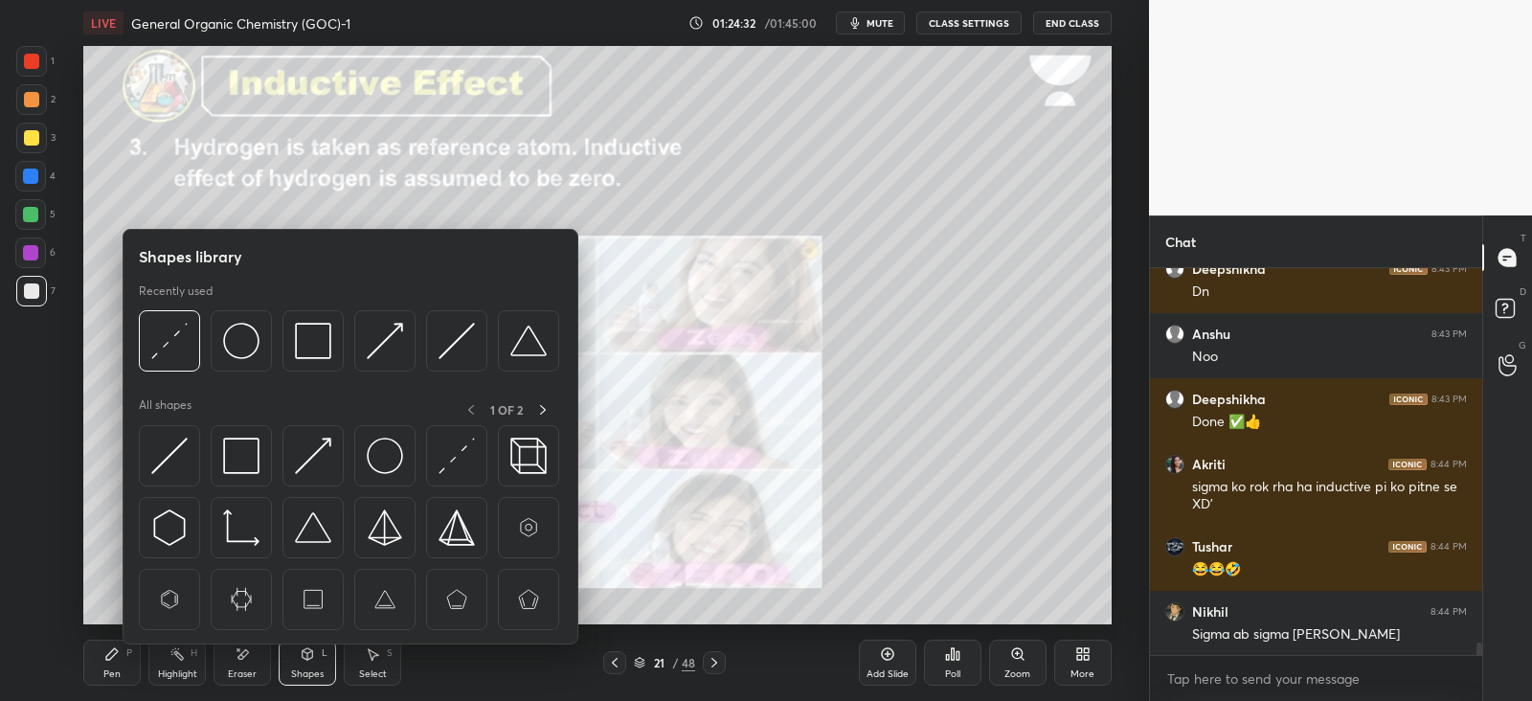
click at [239, 340] on img at bounding box center [241, 341] width 36 height 36
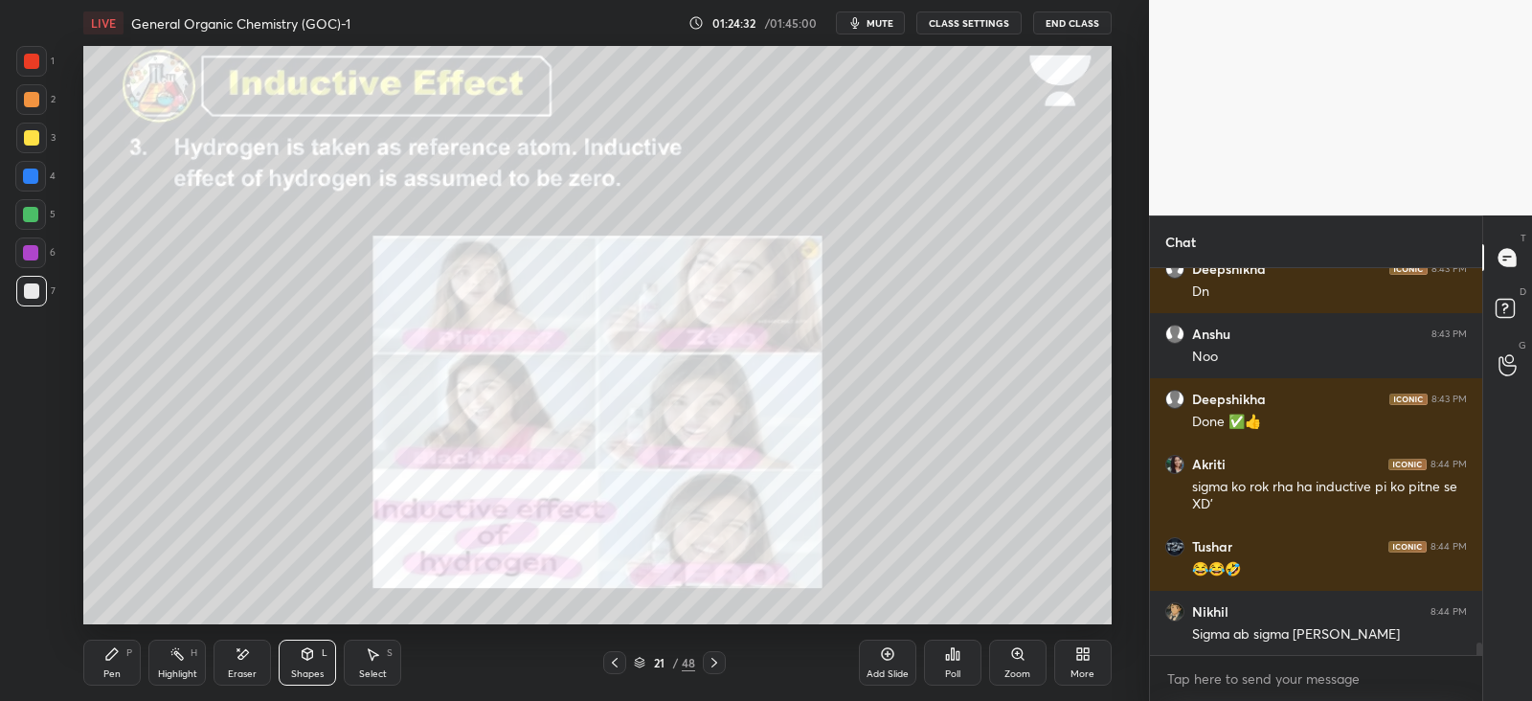
click at [34, 131] on div at bounding box center [31, 137] width 15 height 15
click at [111, 658] on icon at bounding box center [111, 653] width 11 height 11
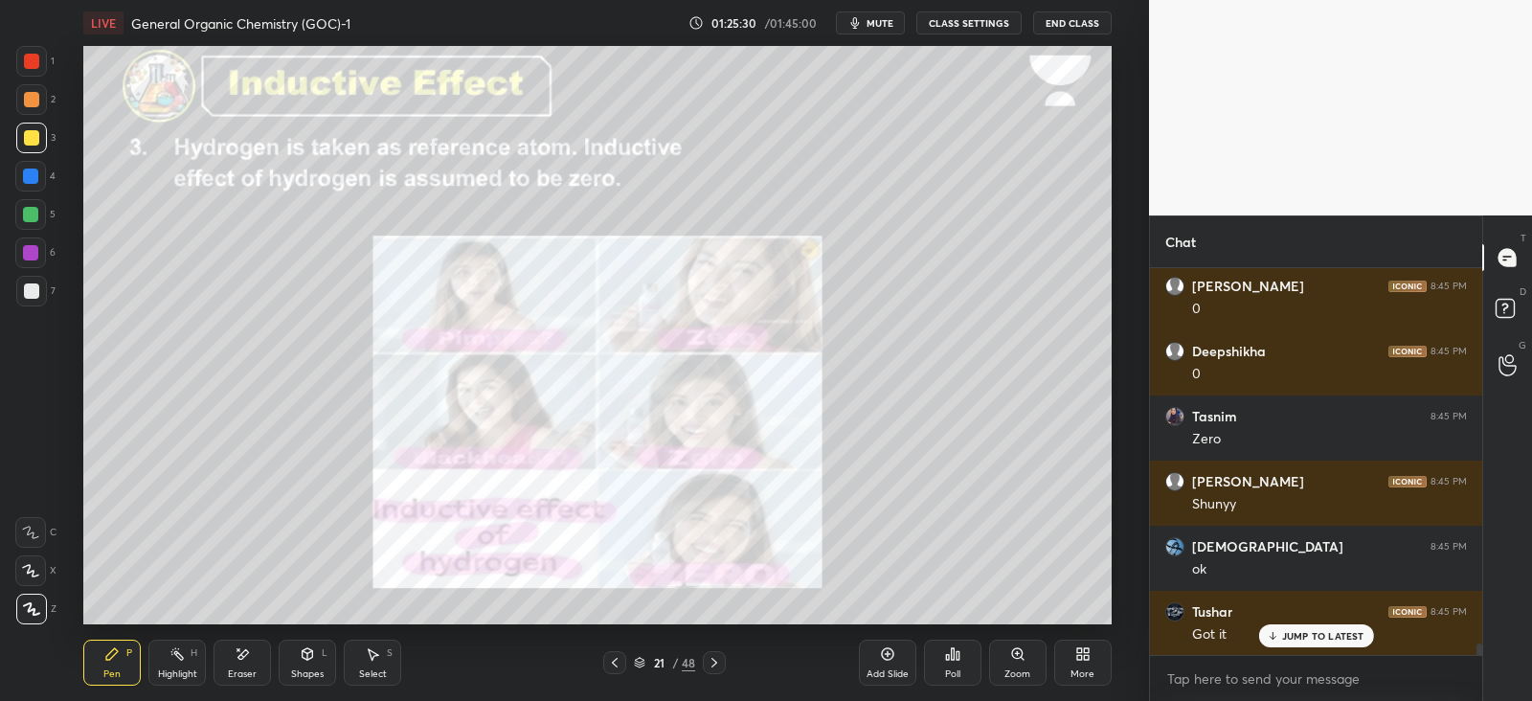
scroll to position [12172, 0]
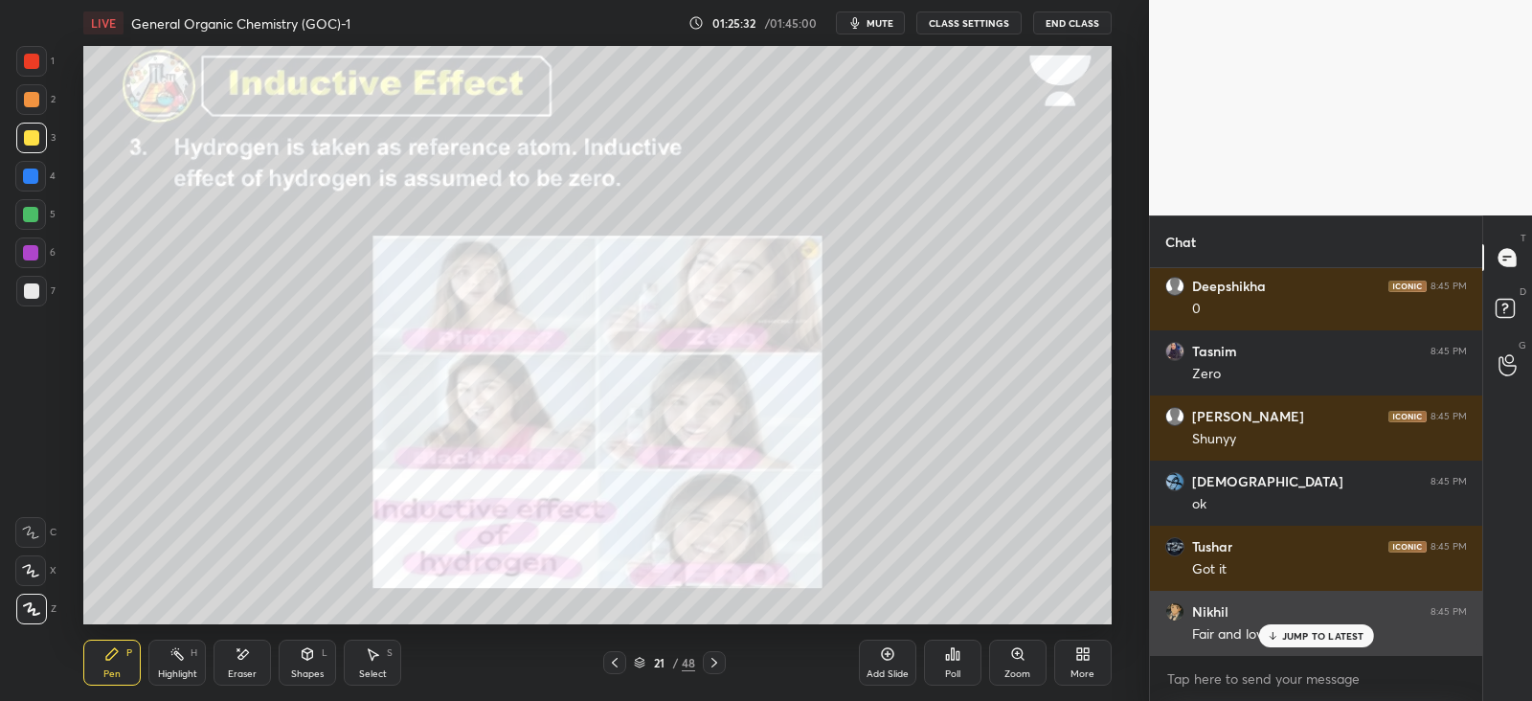
click at [1302, 630] on p "JUMP TO LATEST" at bounding box center [1323, 635] width 82 height 11
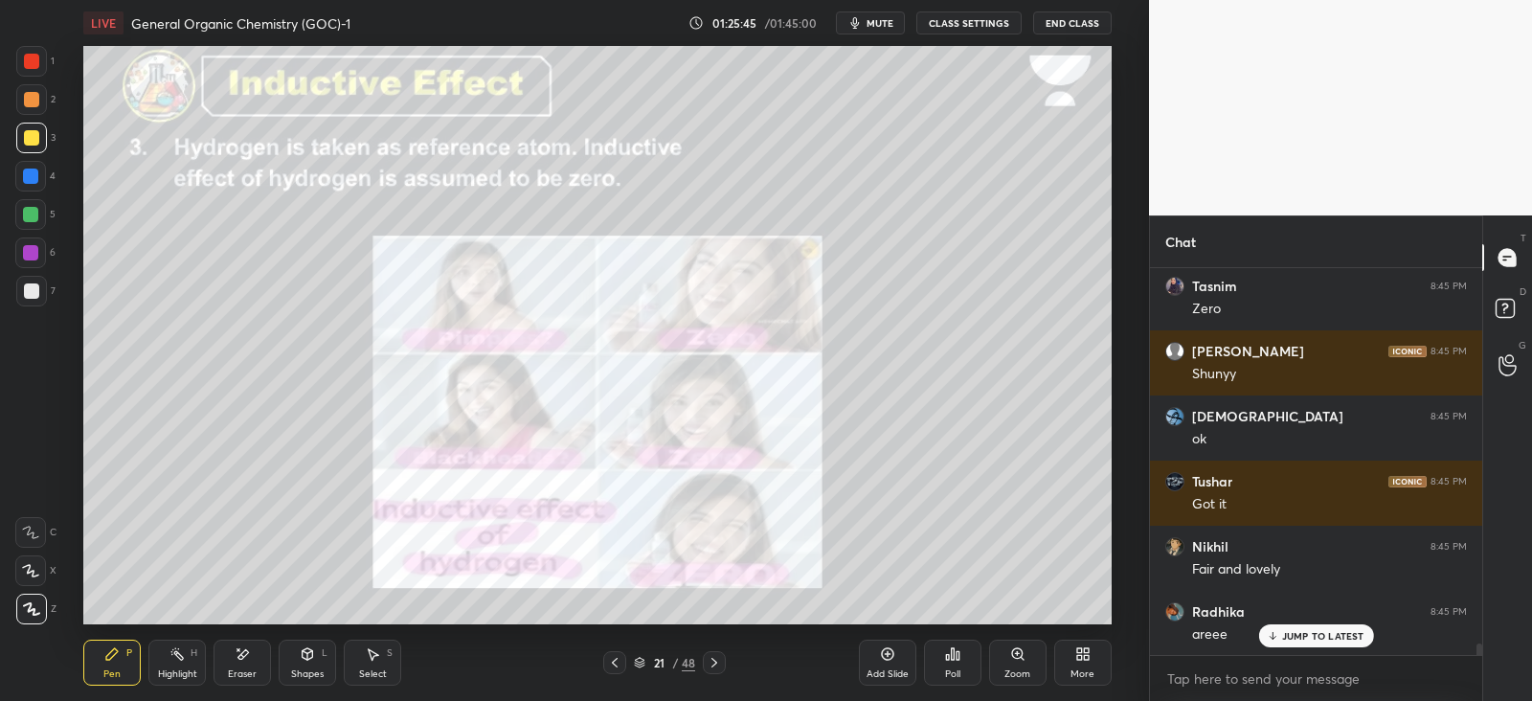
scroll to position [12302, 0]
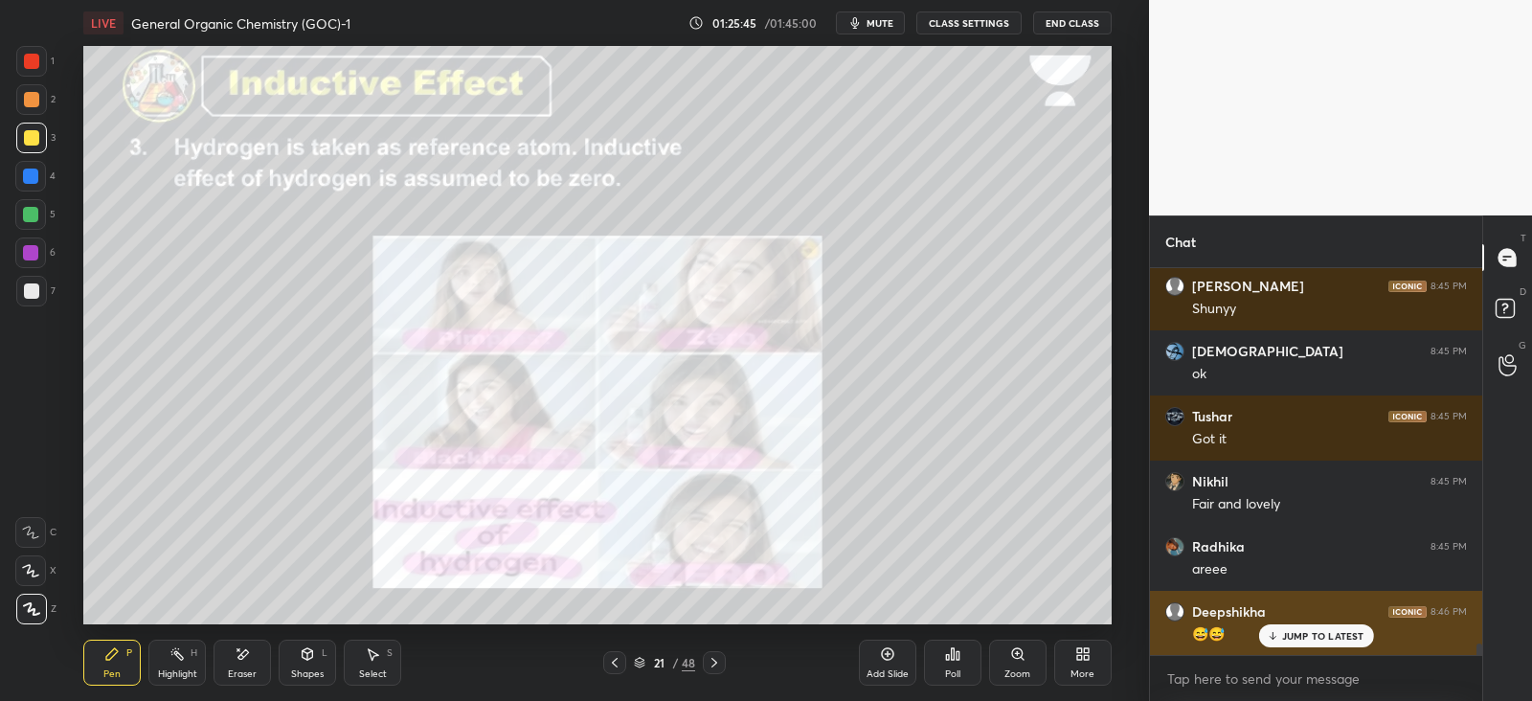
click at [1285, 633] on p "JUMP TO LATEST" at bounding box center [1323, 635] width 82 height 11
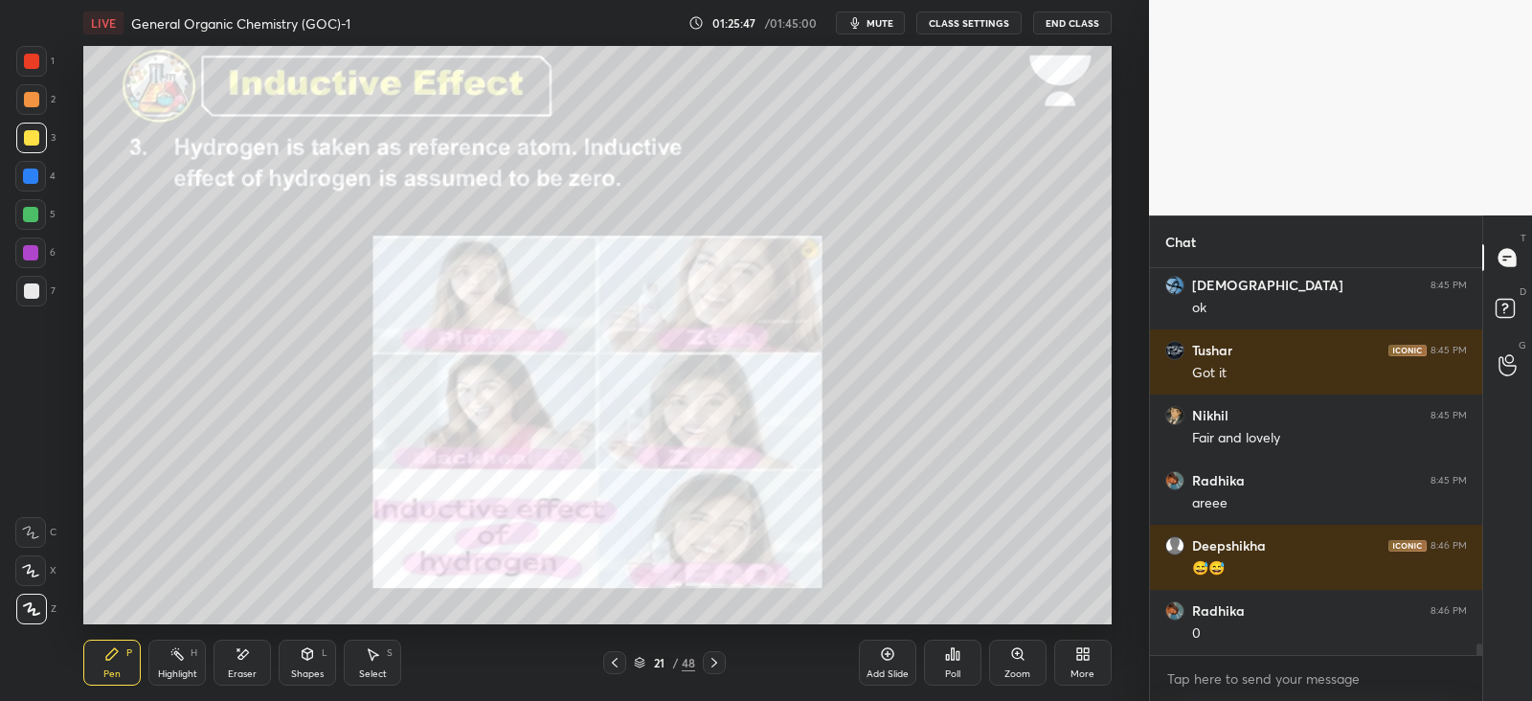
click at [19, 132] on div at bounding box center [31, 138] width 31 height 31
click at [36, 100] on div at bounding box center [31, 99] width 15 height 15
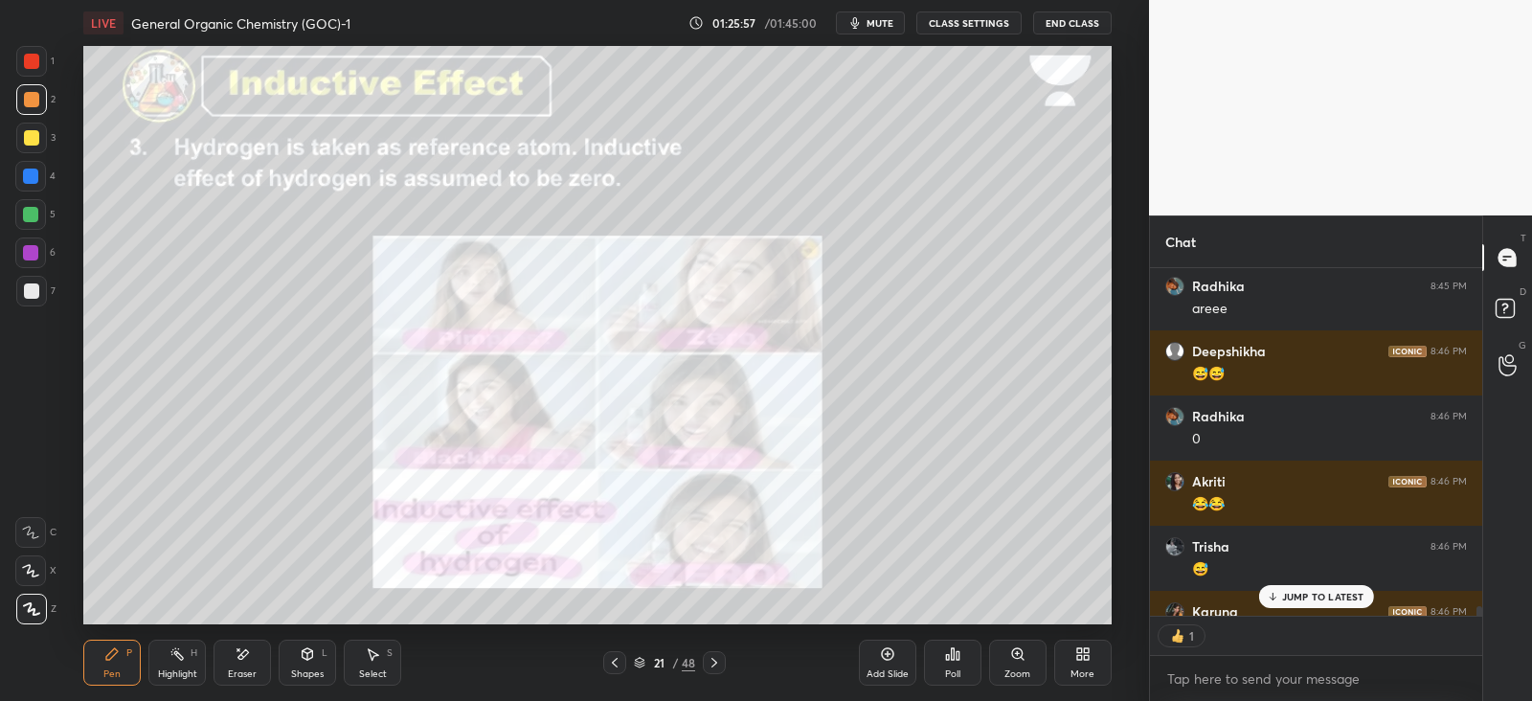
scroll to position [12667, 0]
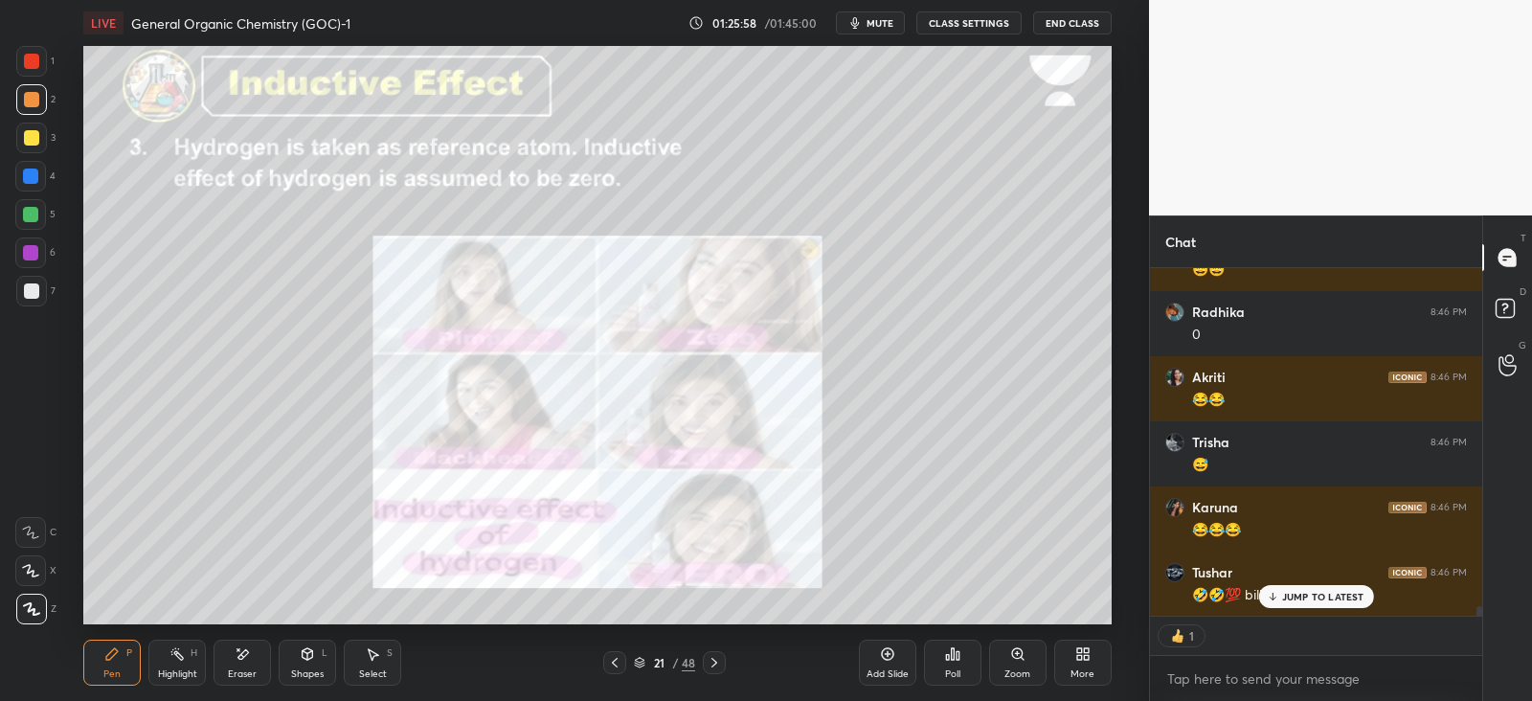
click at [1295, 591] on p "JUMP TO LATEST" at bounding box center [1323, 596] width 82 height 11
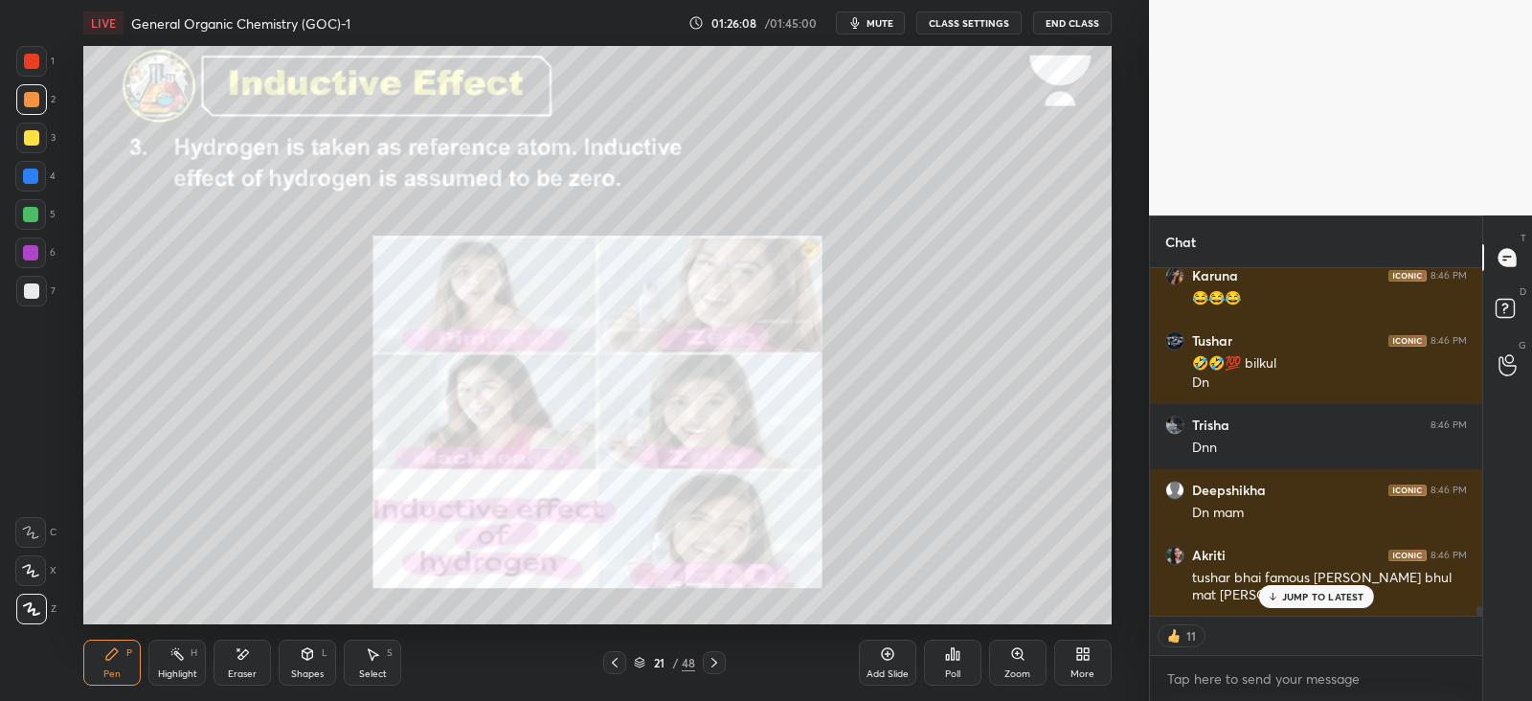
scroll to position [12963, 0]
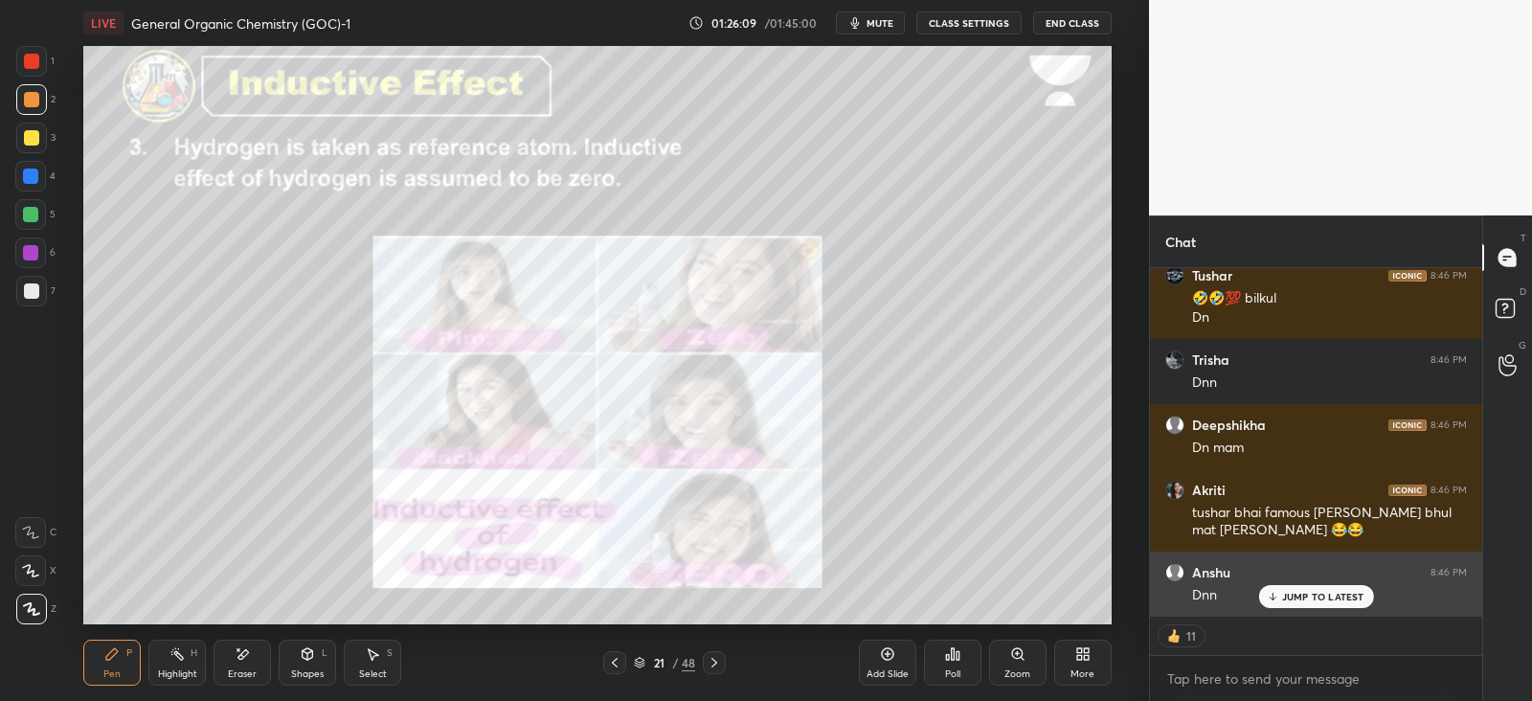
click at [1291, 600] on p "JUMP TO LATEST" at bounding box center [1323, 596] width 82 height 11
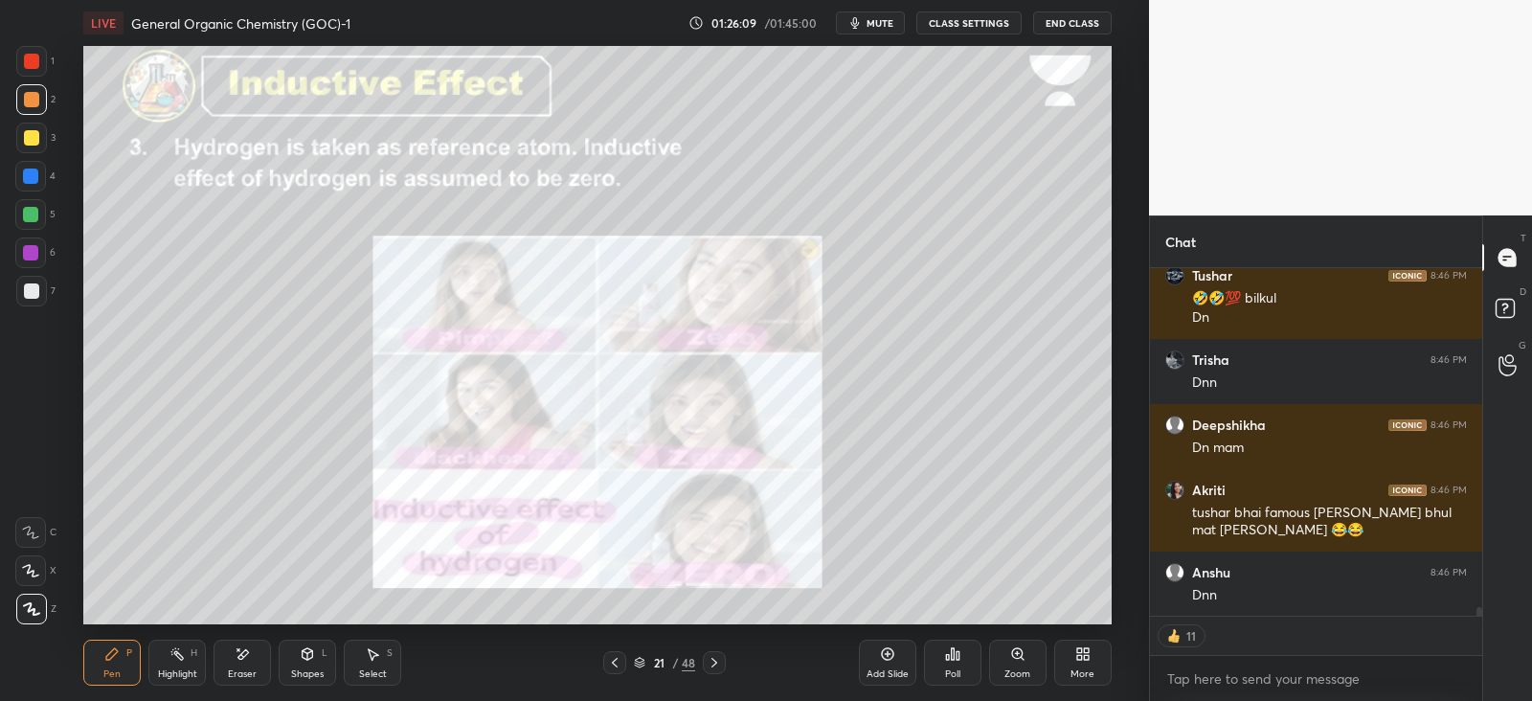
scroll to position [13094, 0]
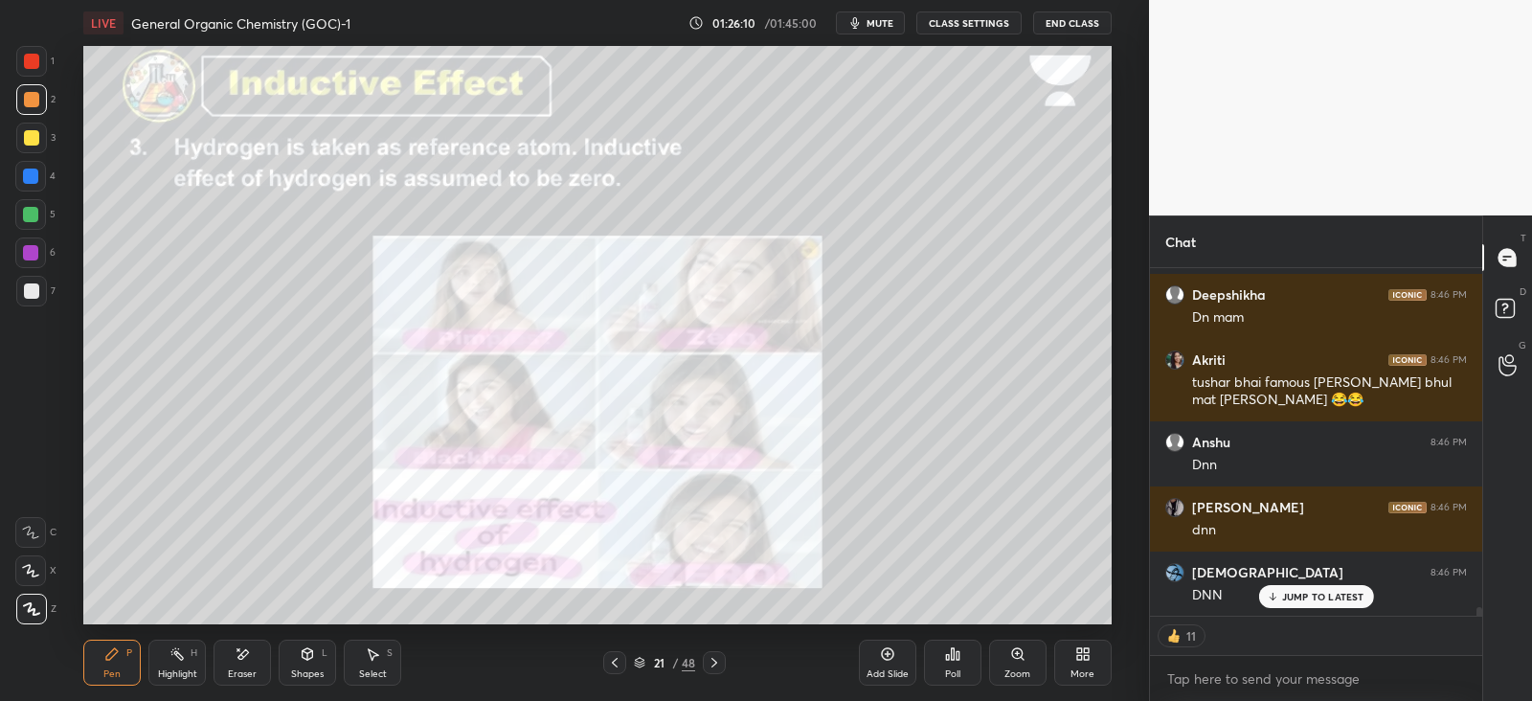
click at [720, 648] on div "Pen P Highlight H Eraser Shapes L Select S 21 / 48 Add Slide Poll Zoom More" at bounding box center [596, 662] width 1027 height 77
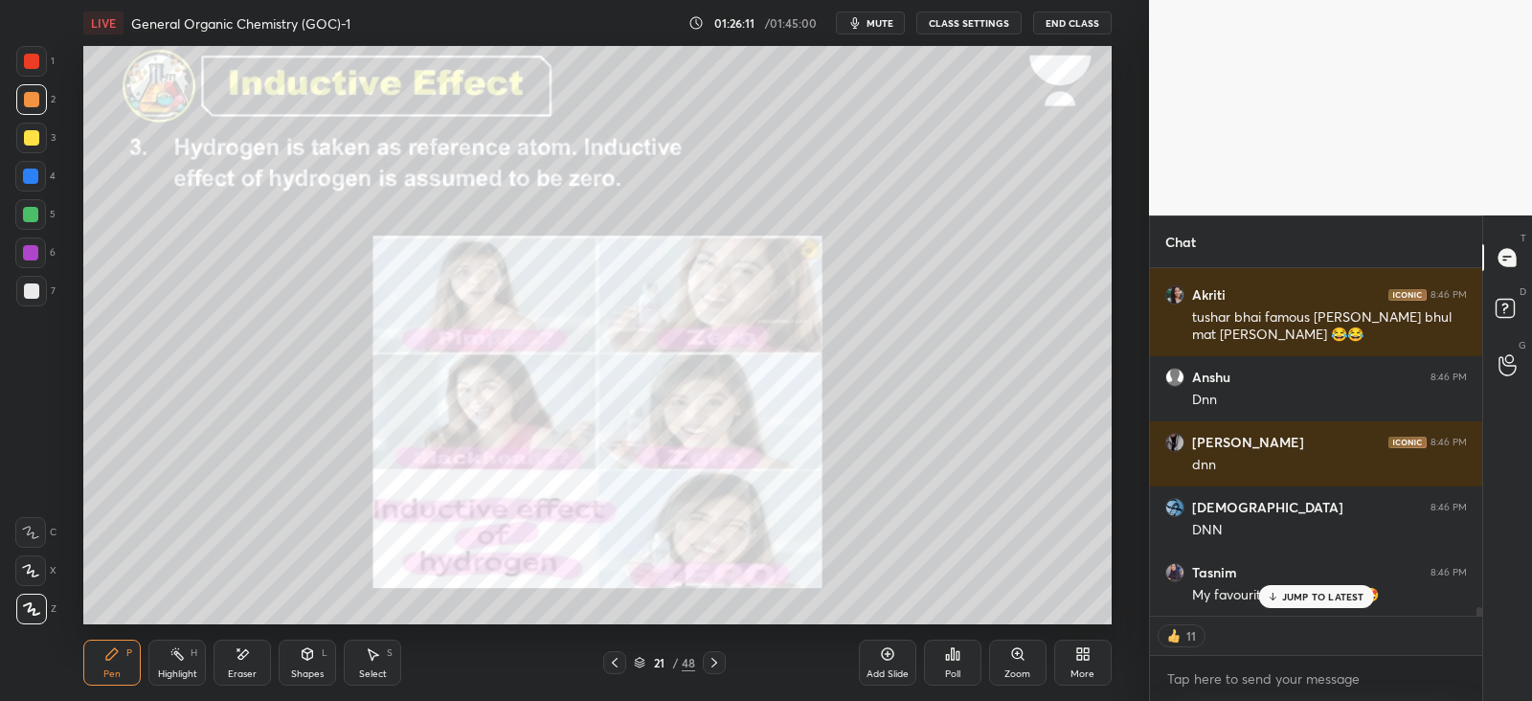
click at [716, 651] on div at bounding box center [714, 662] width 23 height 23
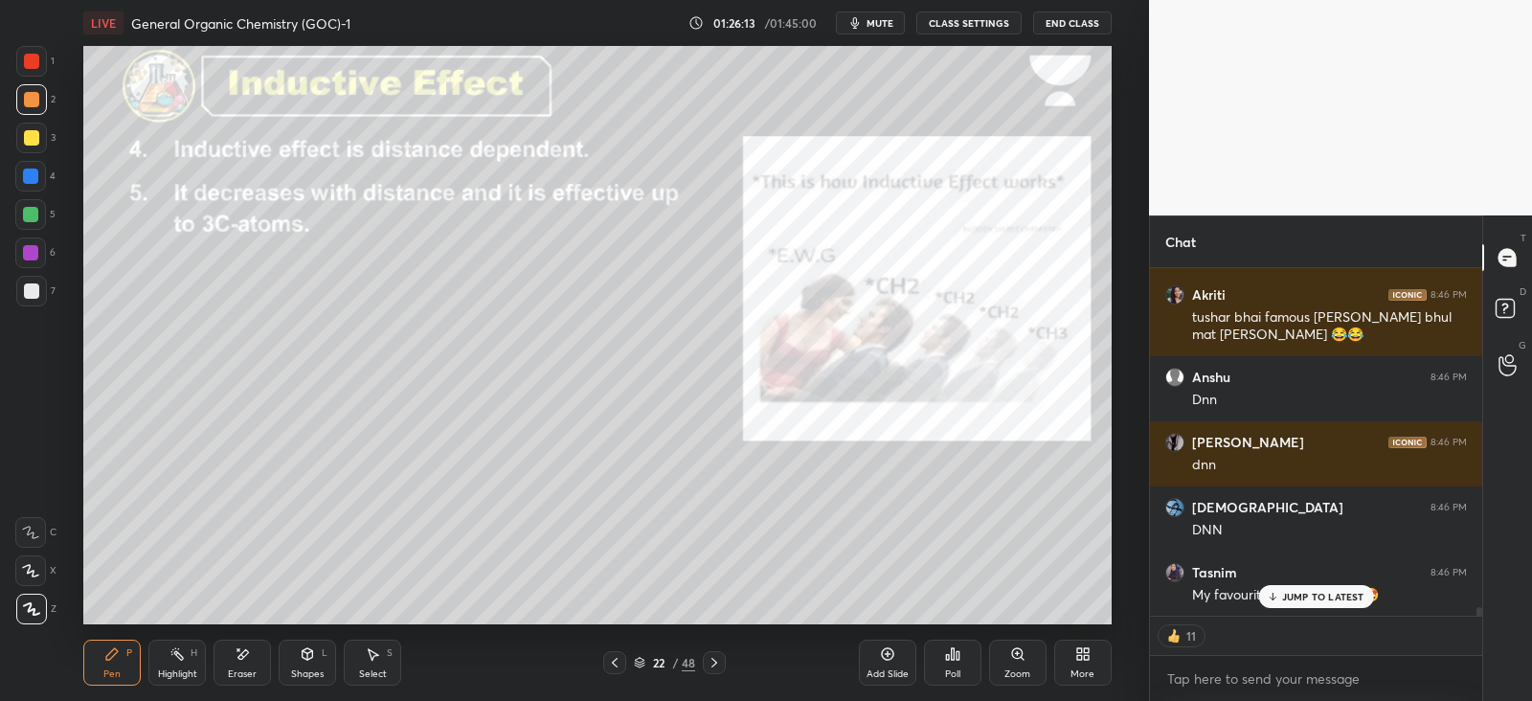
click at [311, 656] on icon at bounding box center [308, 653] width 11 height 11
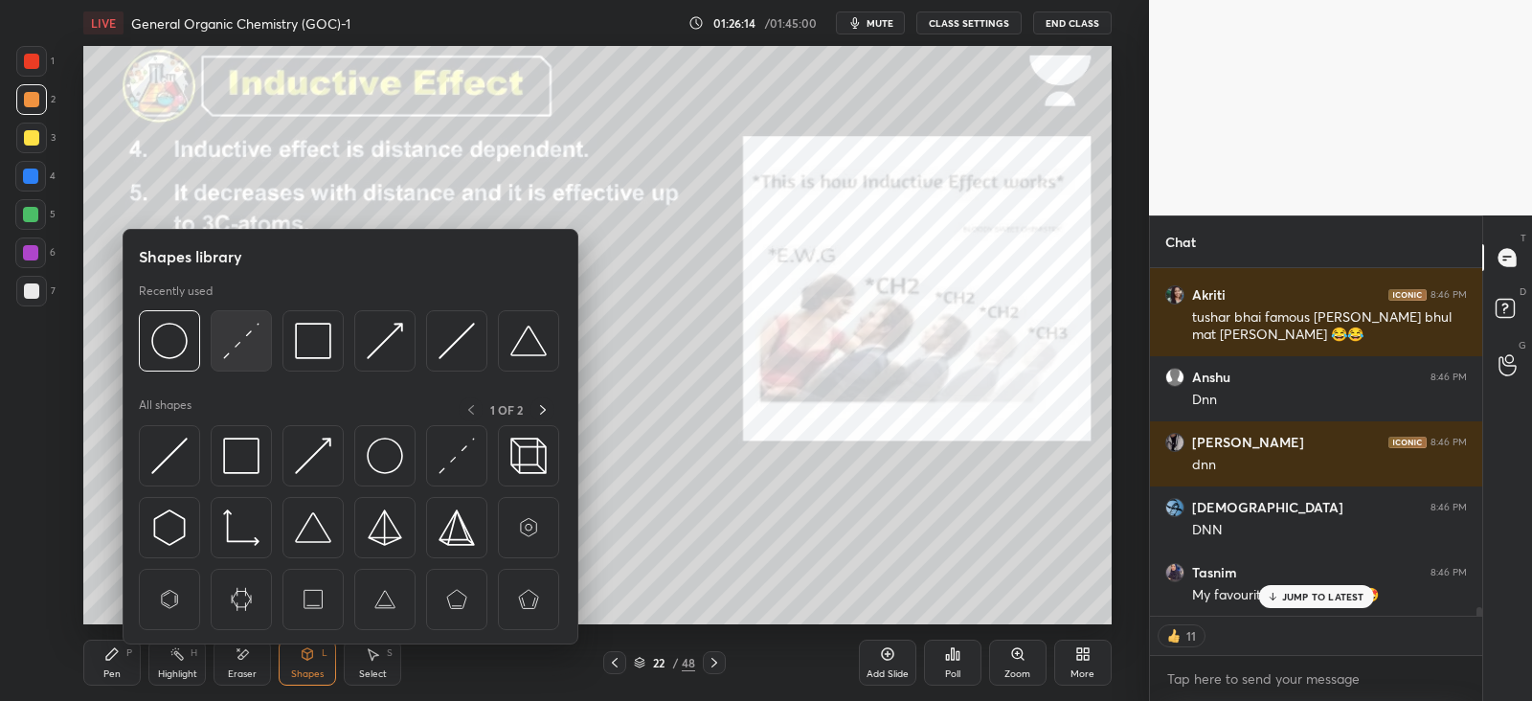
scroll to position [380, 325]
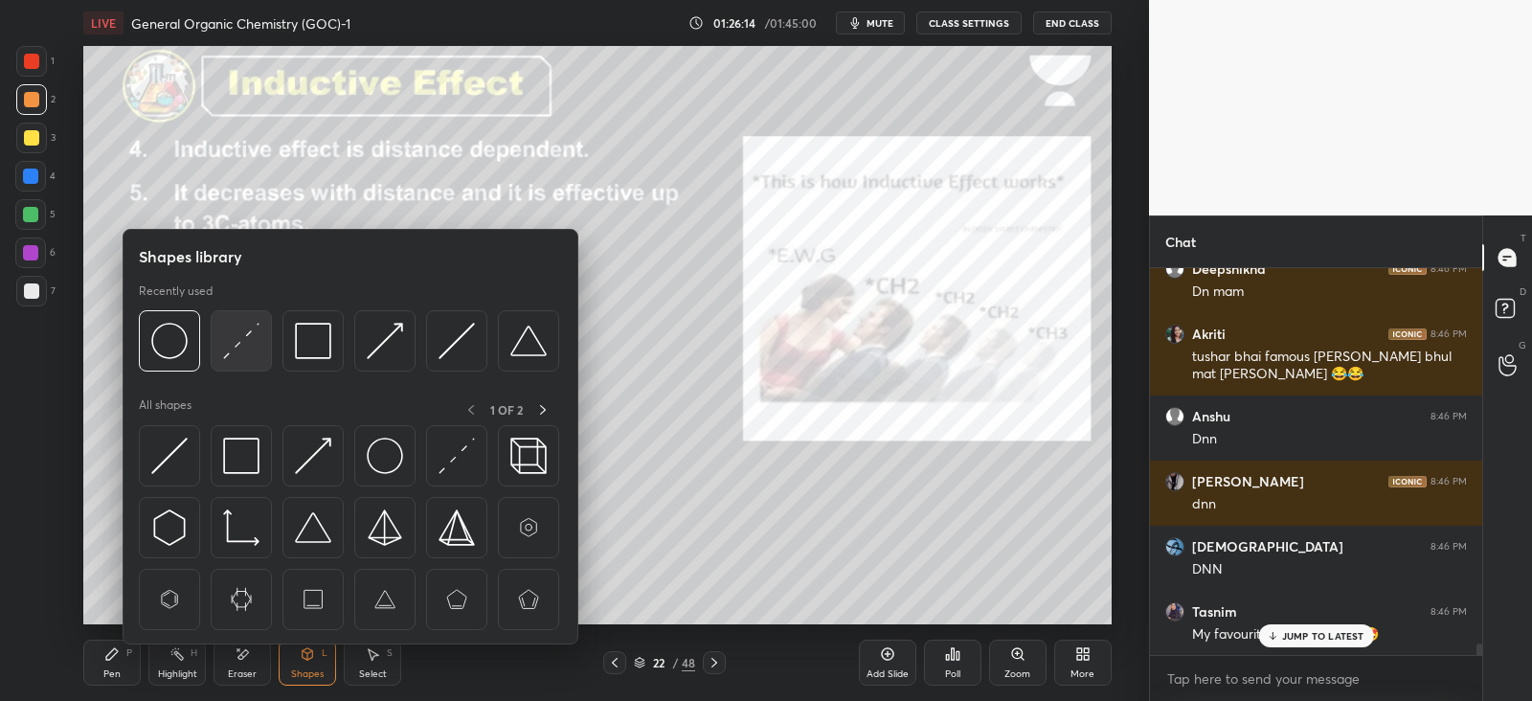
click at [245, 345] on img at bounding box center [241, 341] width 36 height 36
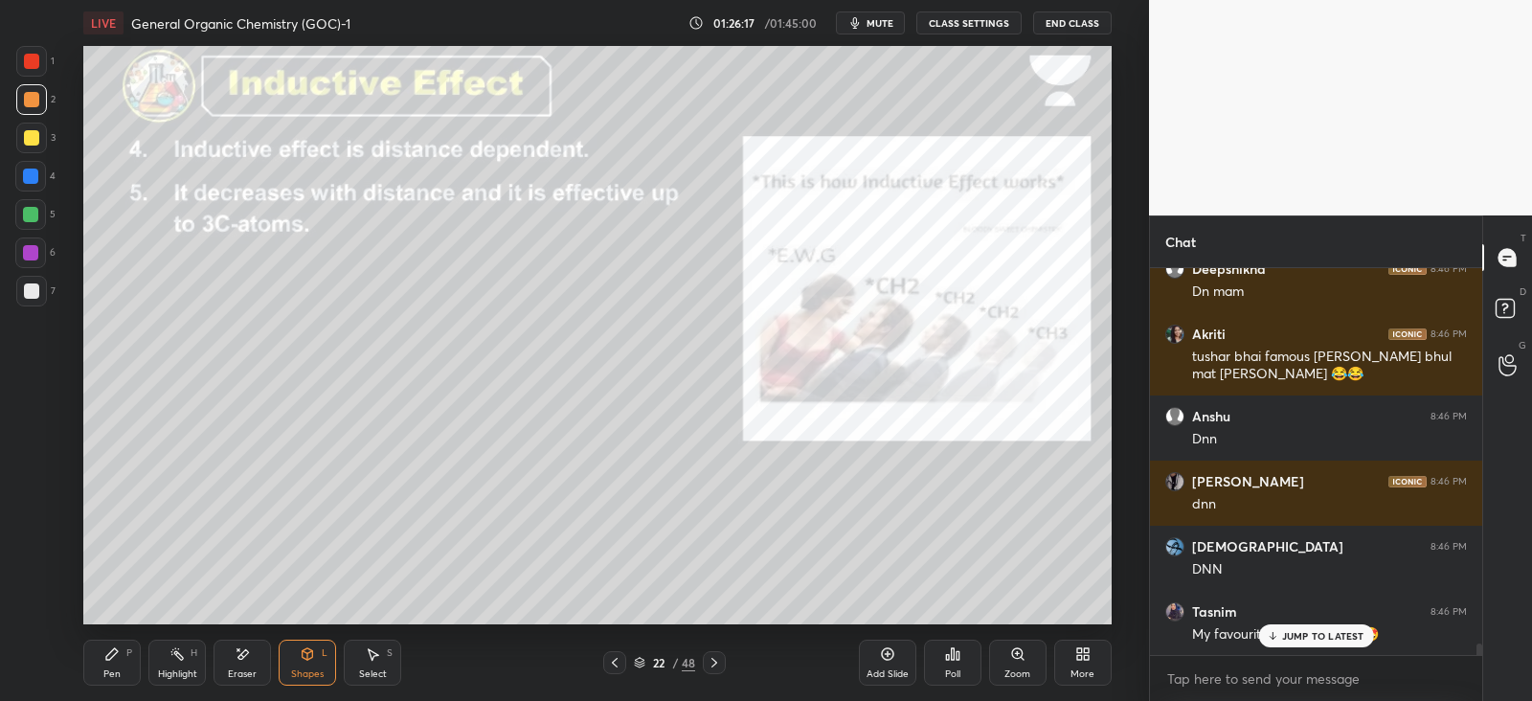
scroll to position [13185, 0]
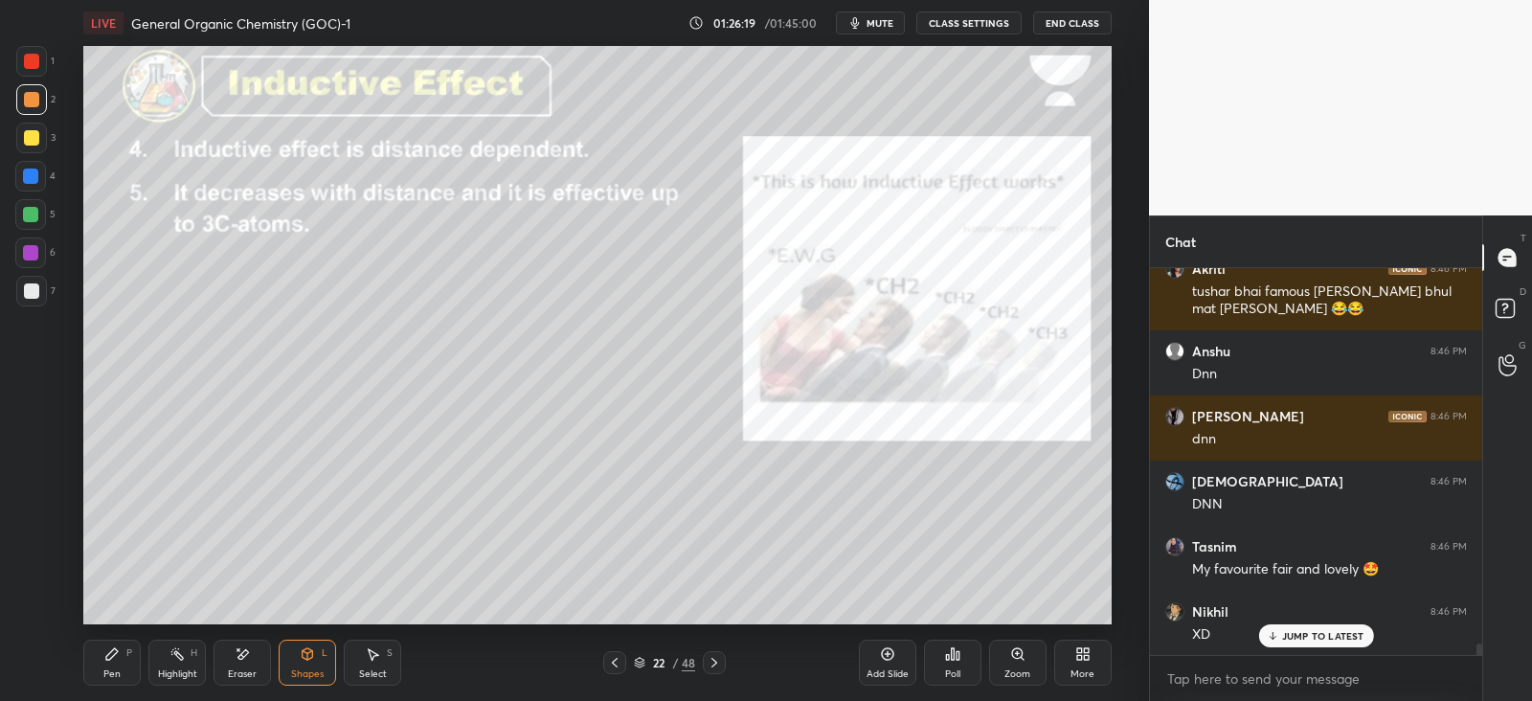
click at [1296, 633] on p "JUMP TO LATEST" at bounding box center [1323, 635] width 82 height 11
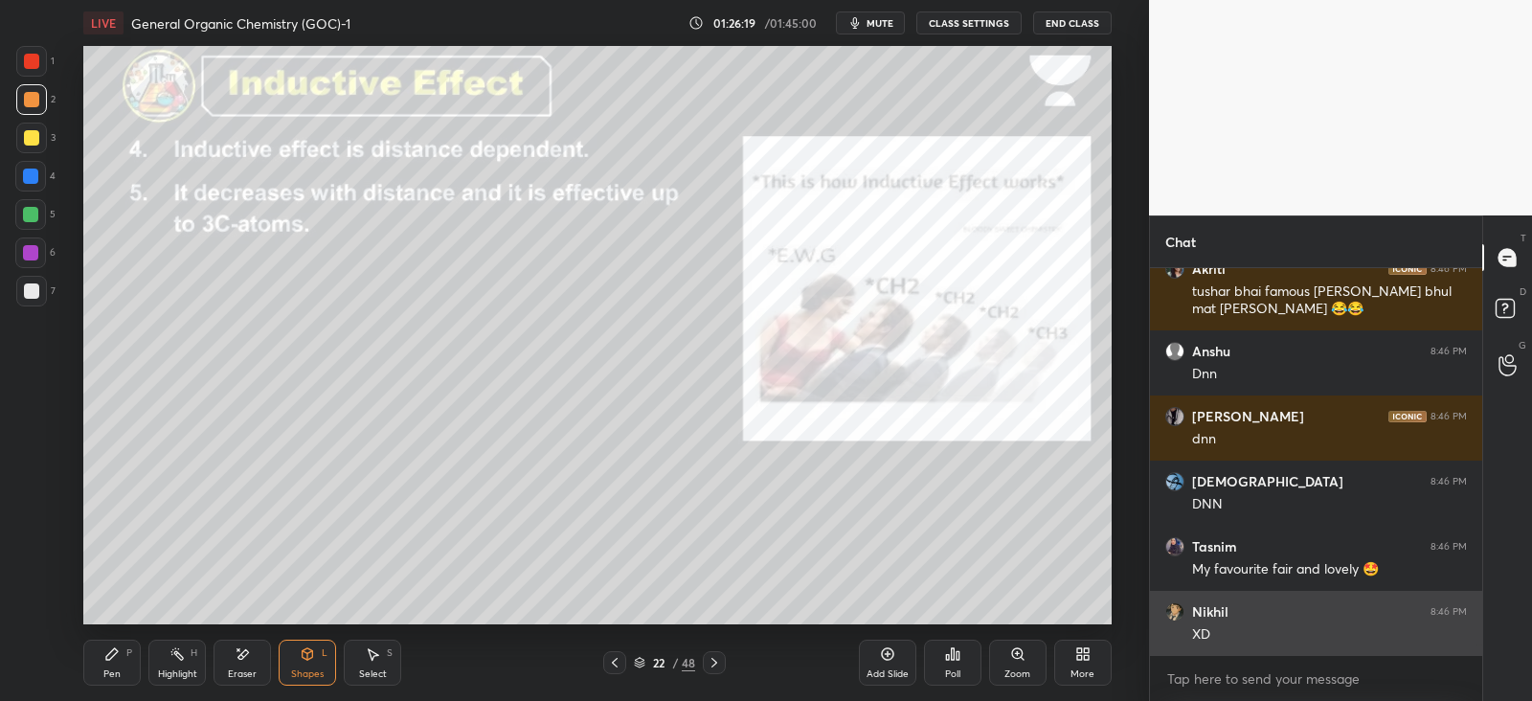
scroll to position [13250, 0]
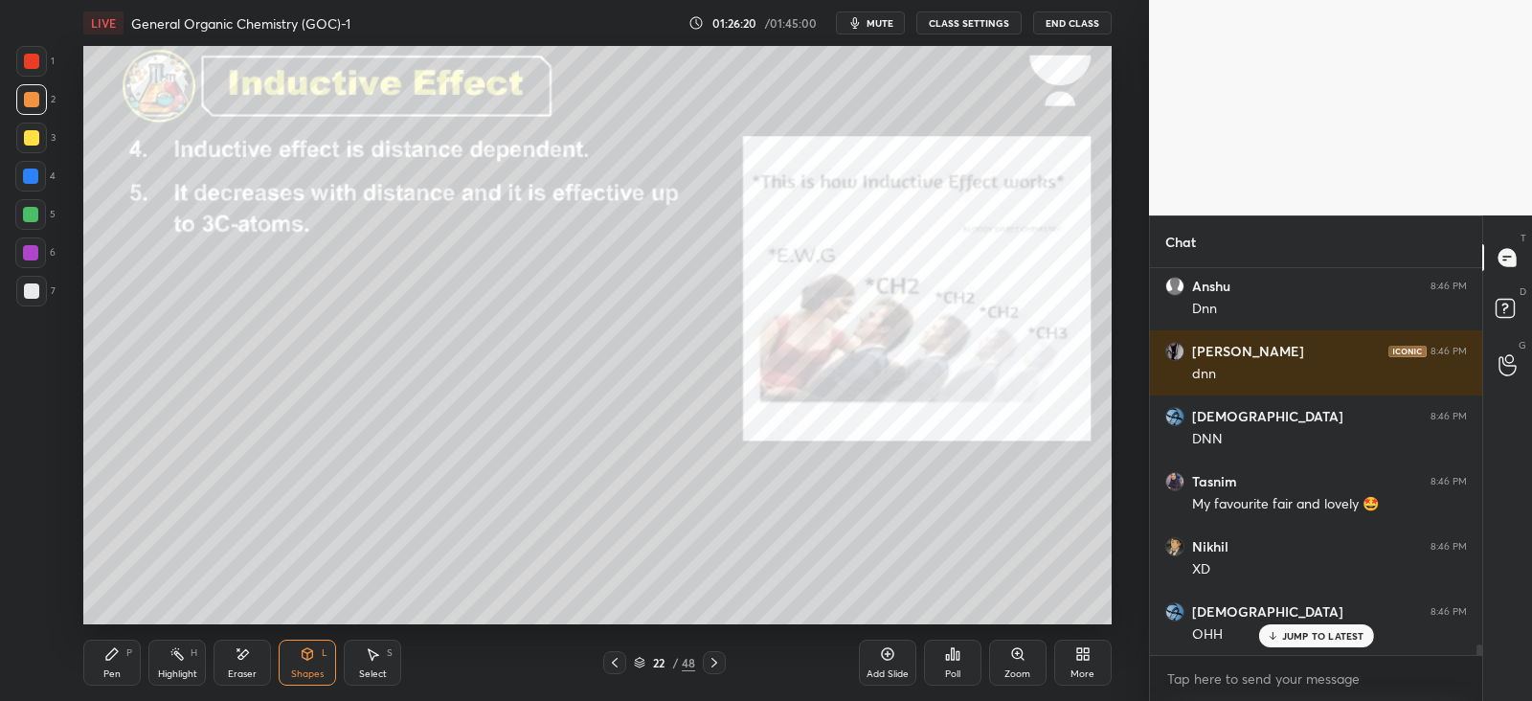
click at [139, 652] on div "Pen P" at bounding box center [111, 663] width 57 height 46
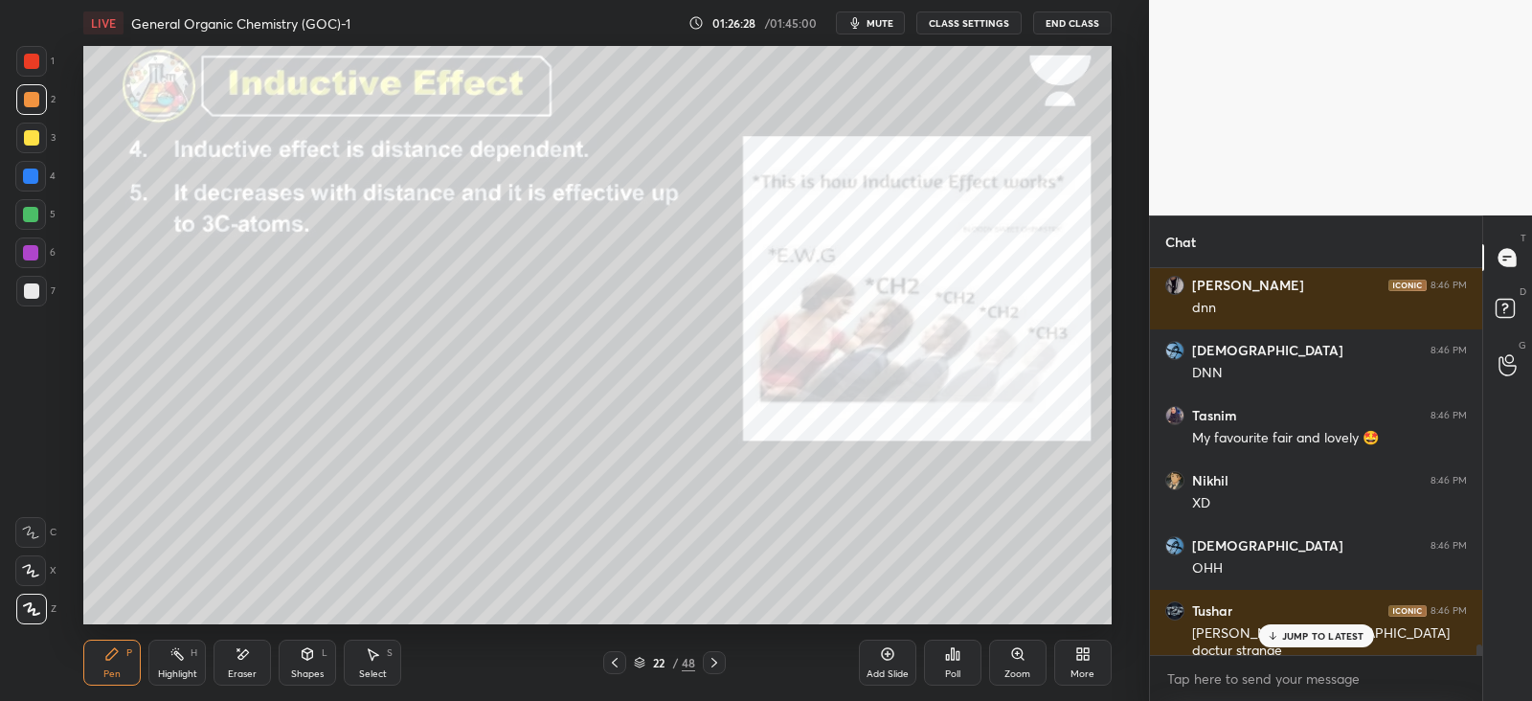
scroll to position [13380, 0]
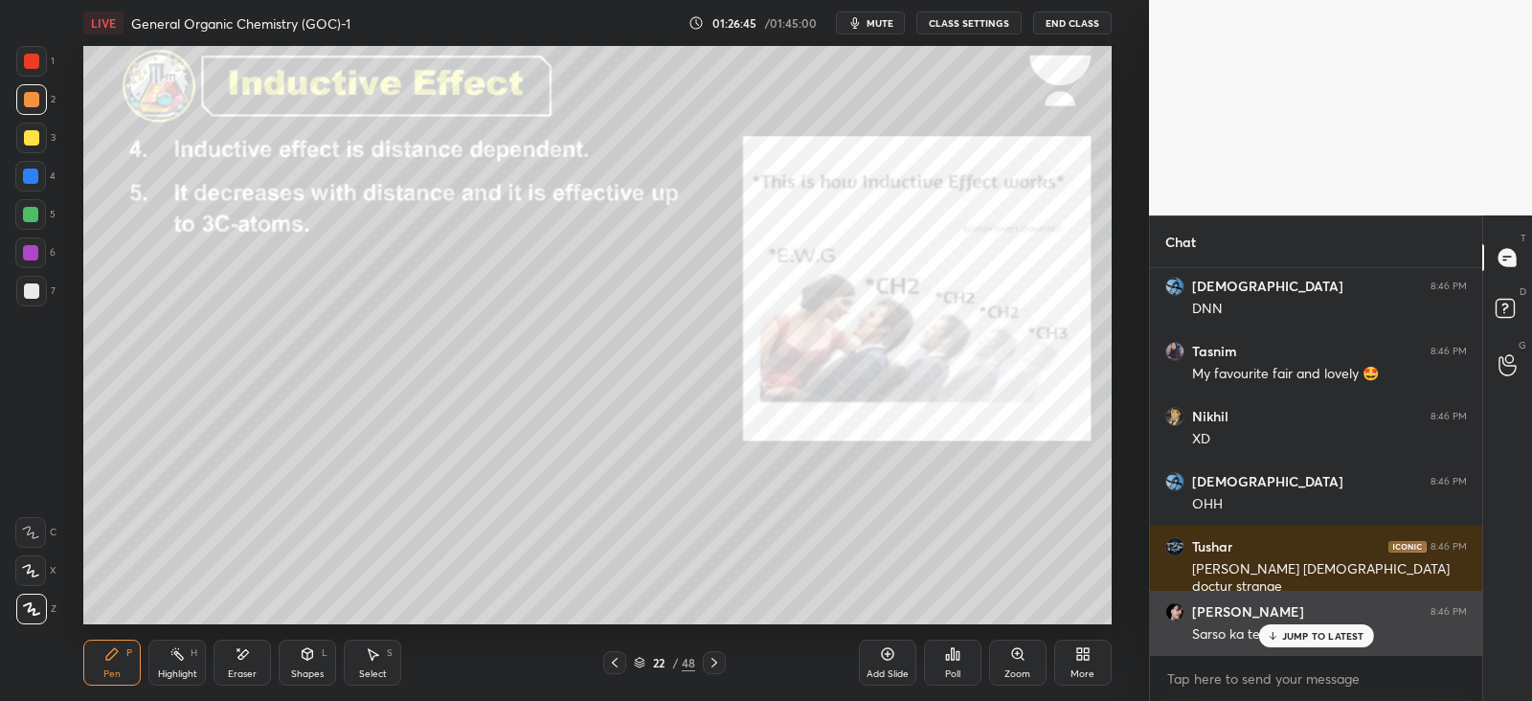
click at [1307, 634] on p "JUMP TO LATEST" at bounding box center [1323, 635] width 82 height 11
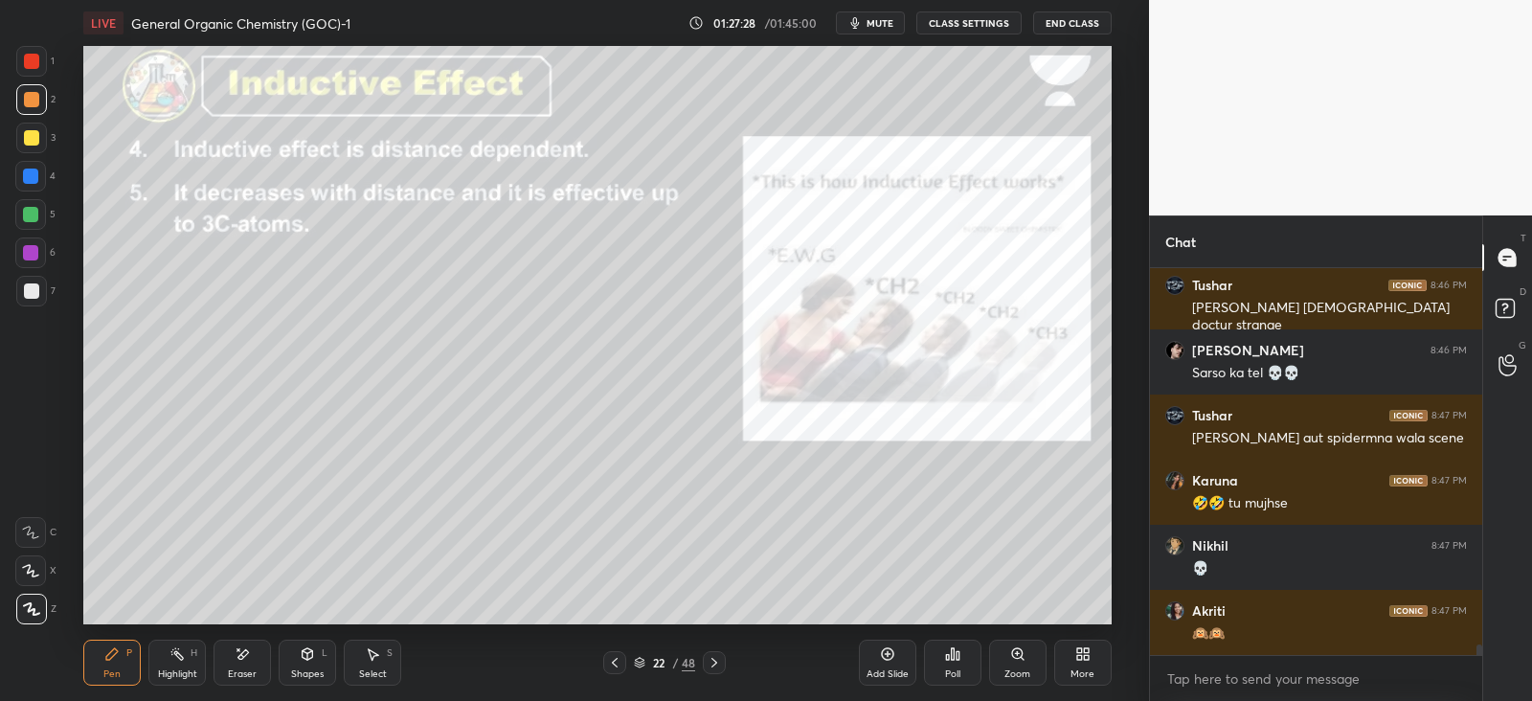
scroll to position [13705, 0]
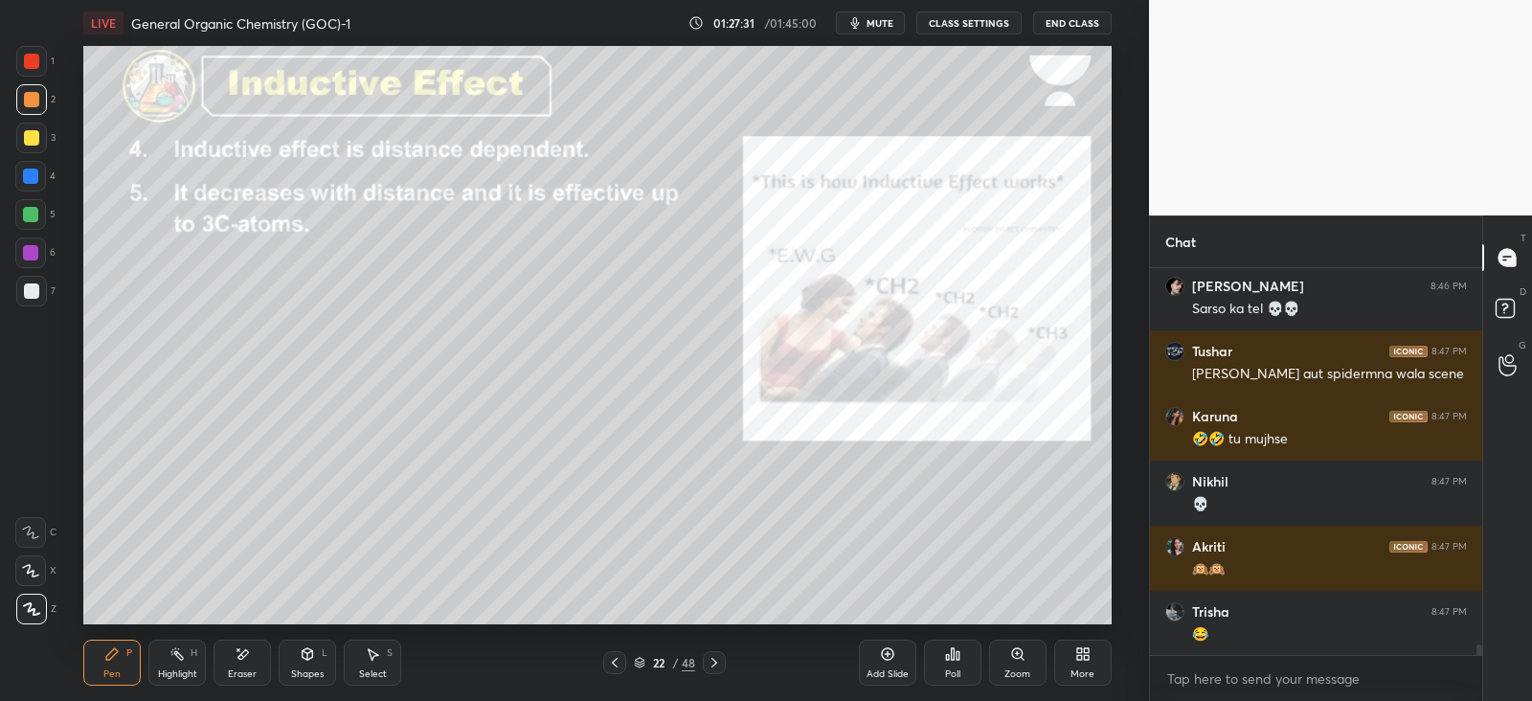
click at [255, 656] on div "Eraser" at bounding box center [241, 663] width 57 height 46
click at [110, 661] on icon at bounding box center [111, 653] width 15 height 15
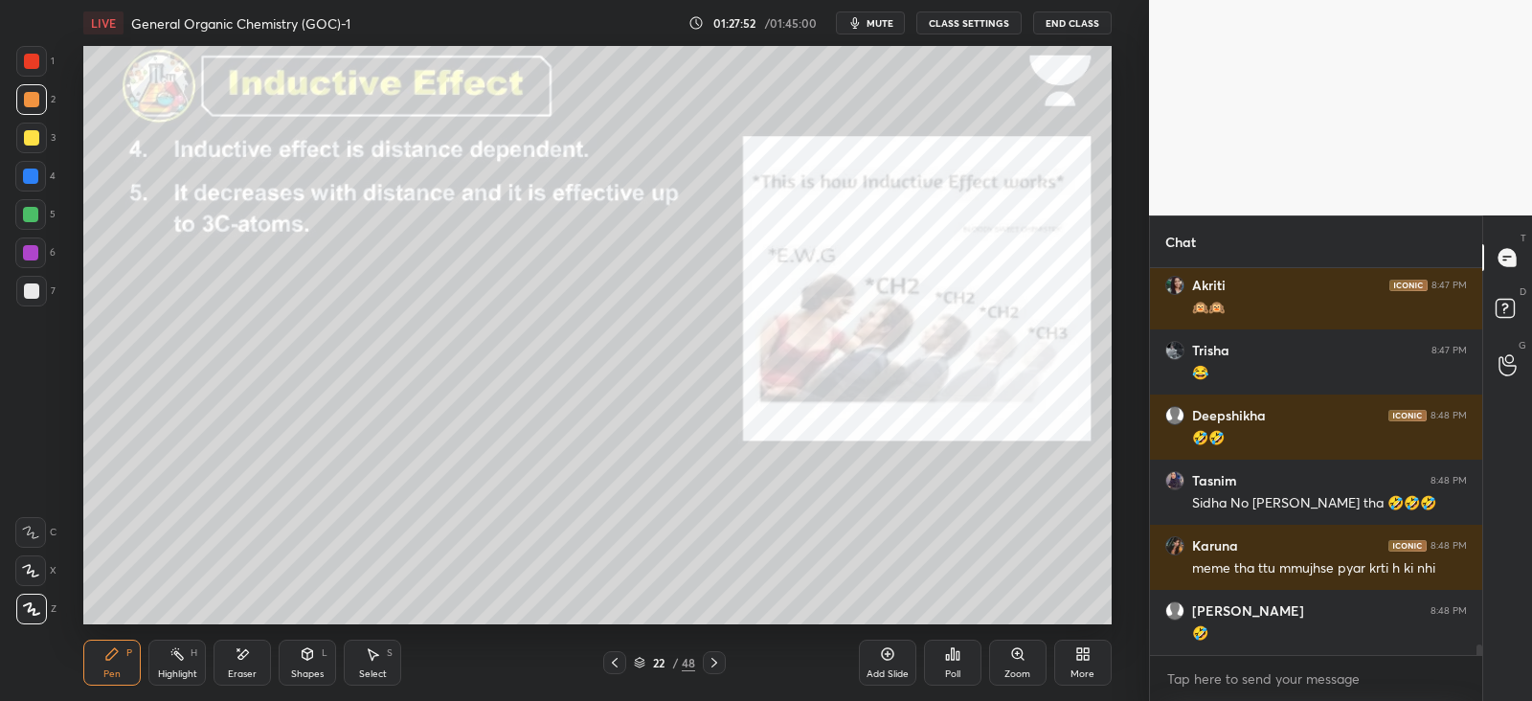
scroll to position [14031, 0]
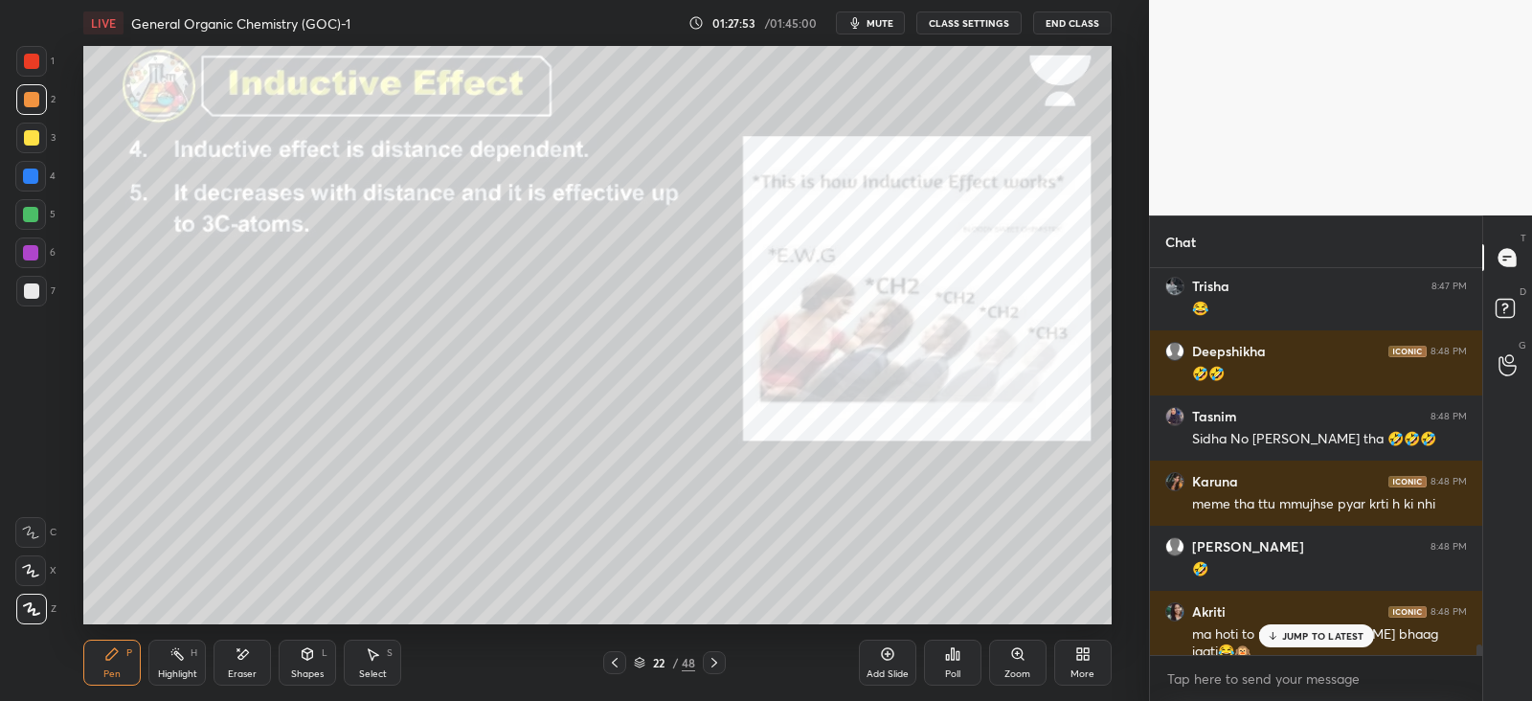
click at [244, 657] on icon at bounding box center [243, 654] width 11 height 10
click at [134, 654] on div "Pen P" at bounding box center [111, 663] width 57 height 46
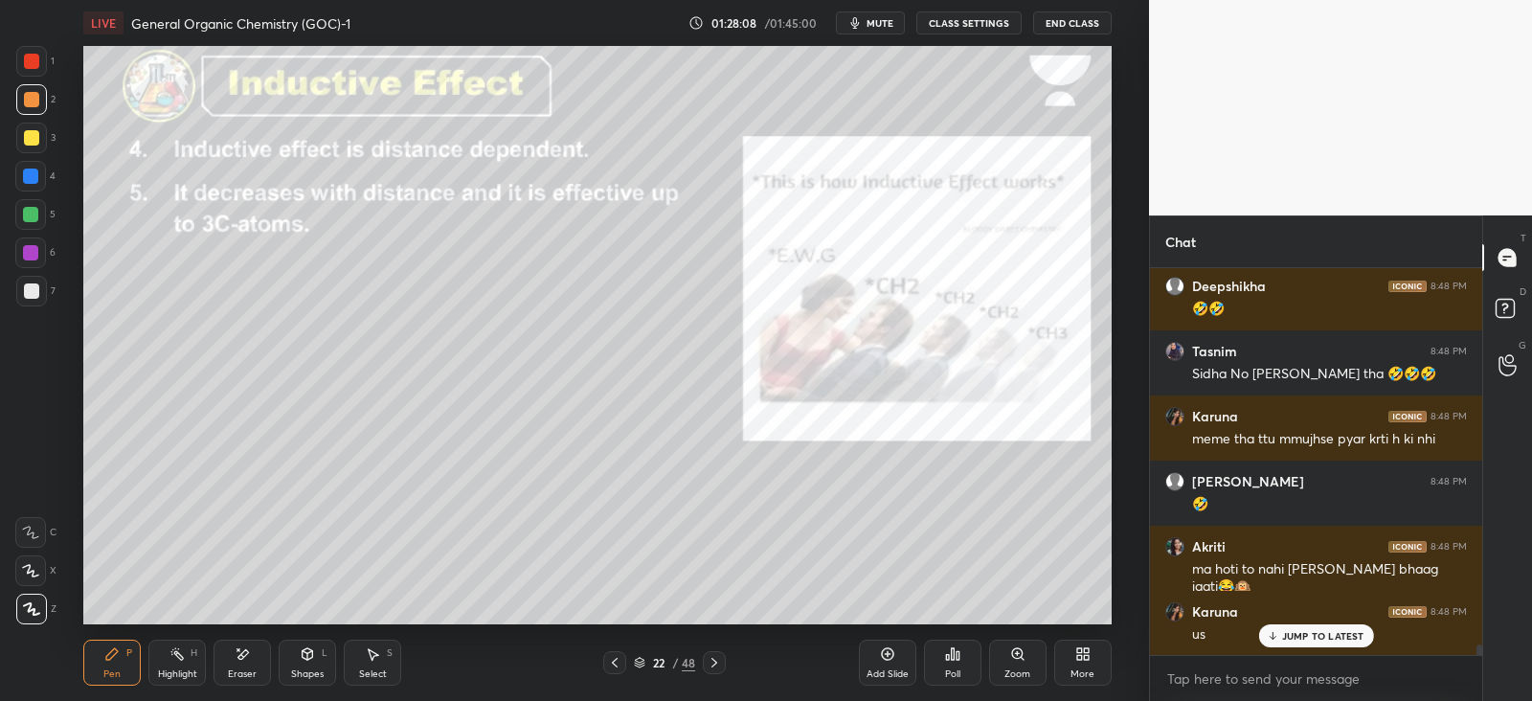
click at [235, 664] on div "Eraser" at bounding box center [241, 663] width 57 height 46
click at [133, 658] on div "Pen P" at bounding box center [111, 663] width 57 height 46
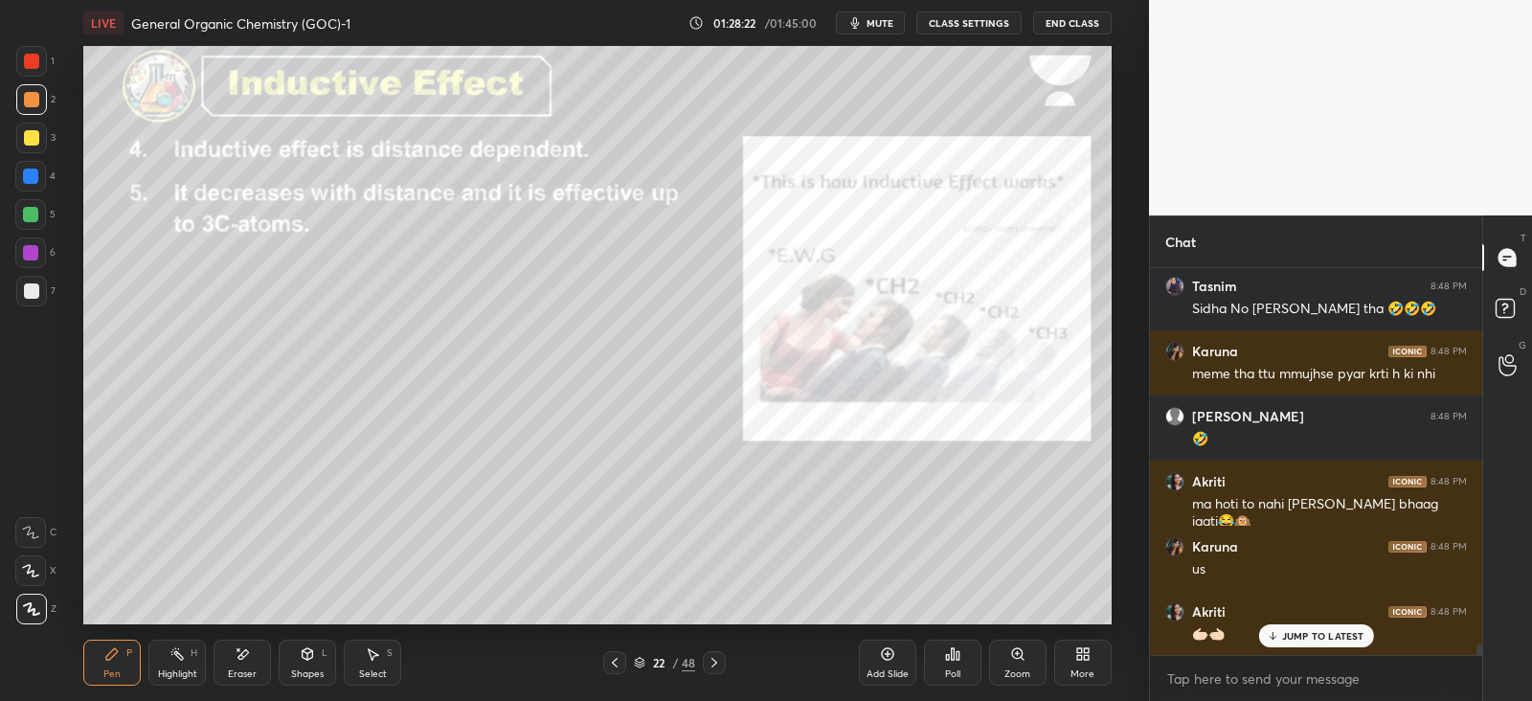
scroll to position [14226, 0]
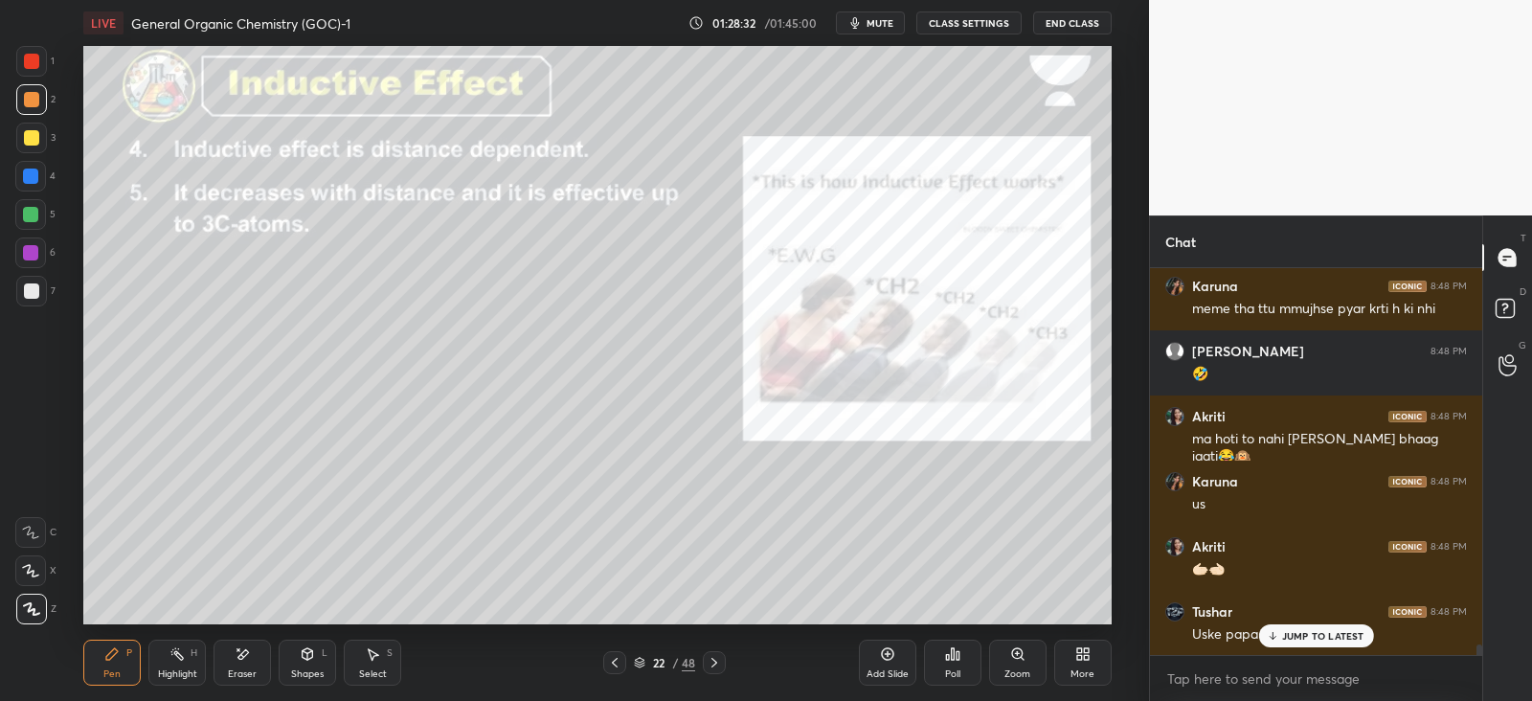
click at [317, 665] on div "Shapes L" at bounding box center [307, 663] width 57 height 46
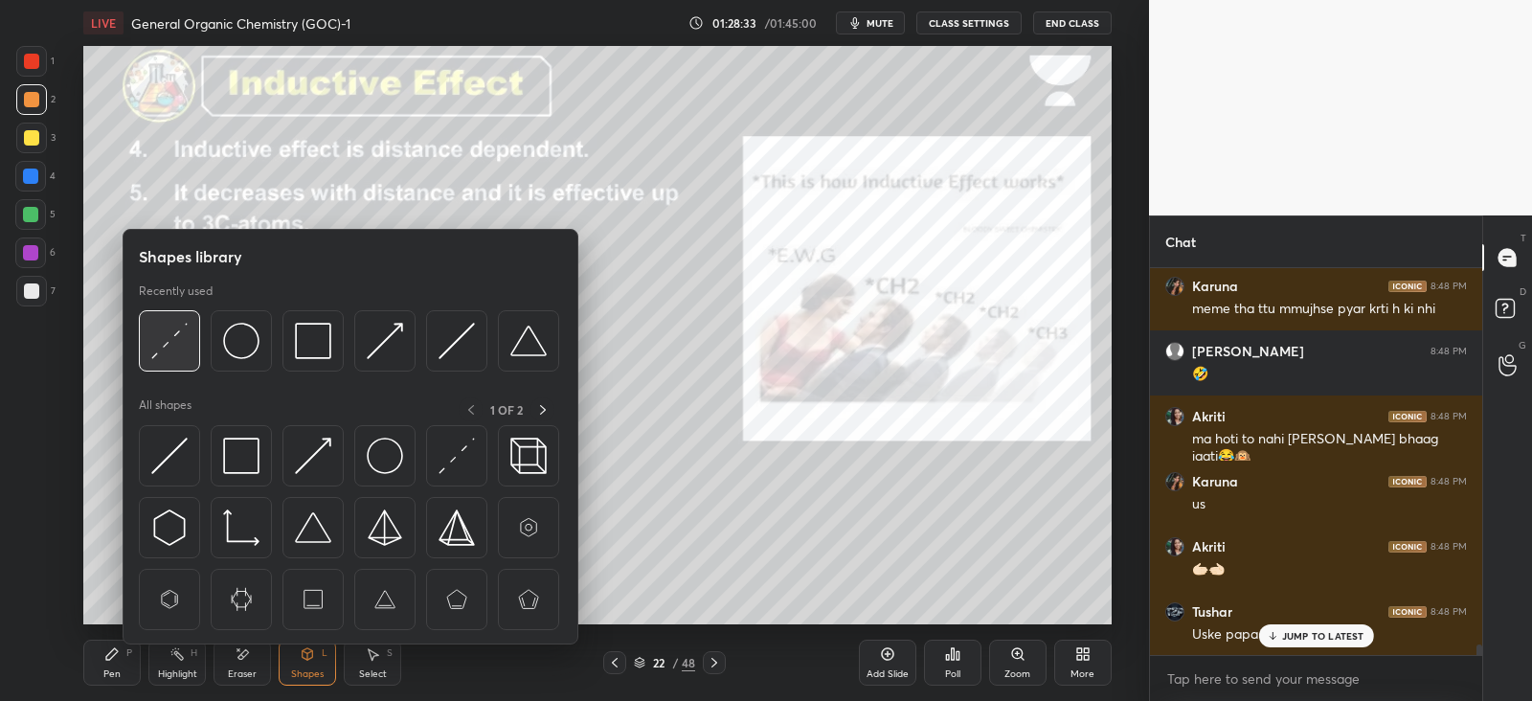
click at [157, 330] on img at bounding box center [169, 341] width 36 height 36
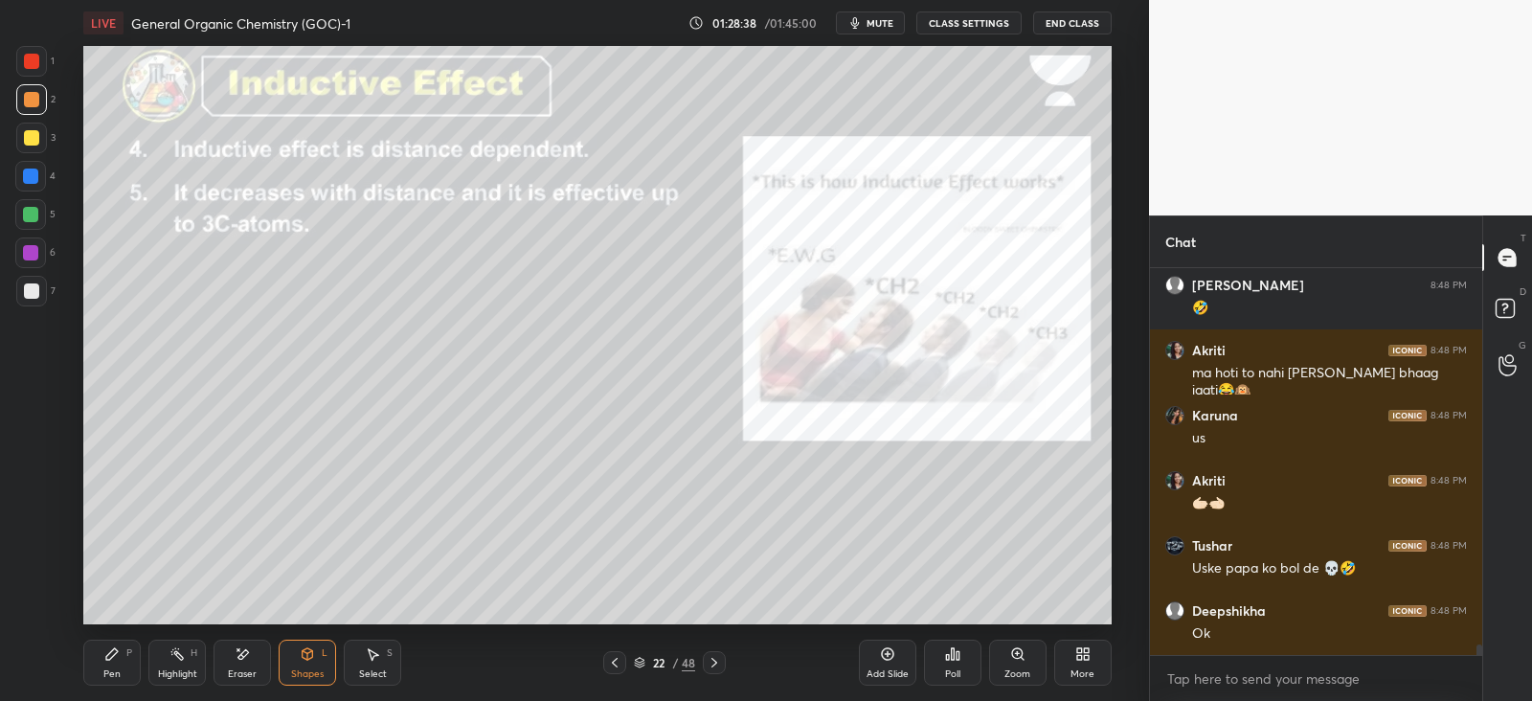
scroll to position [14356, 0]
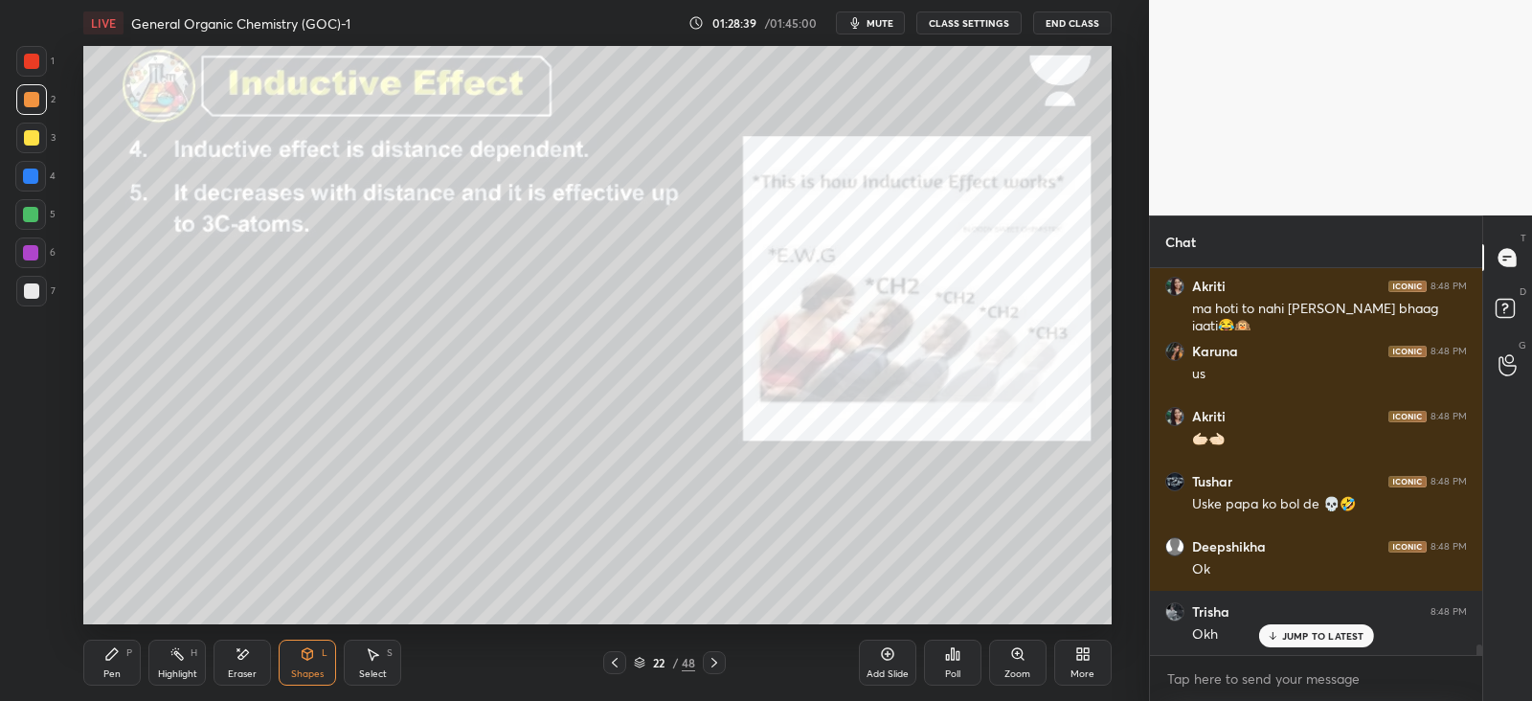
click at [120, 662] on div "Pen P" at bounding box center [111, 663] width 57 height 46
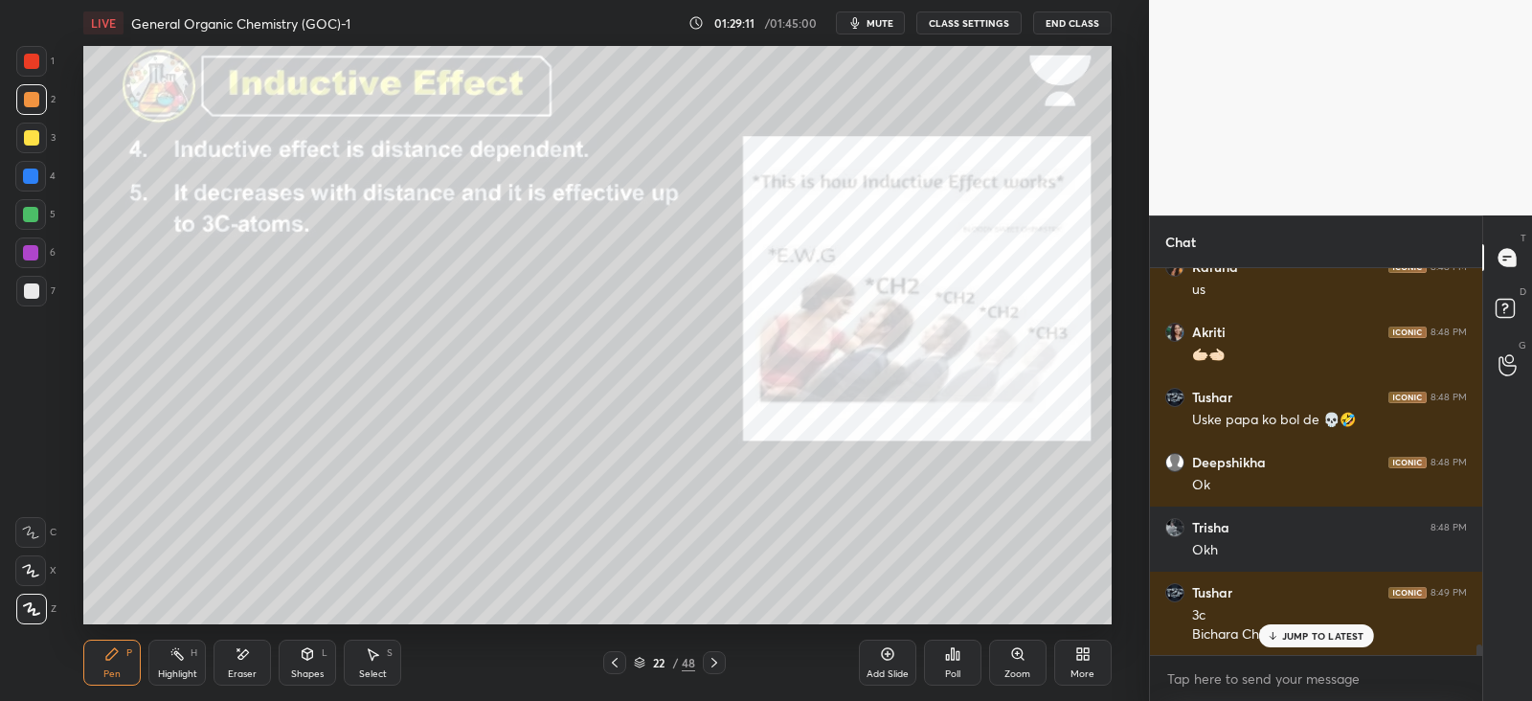
scroll to position [14506, 0]
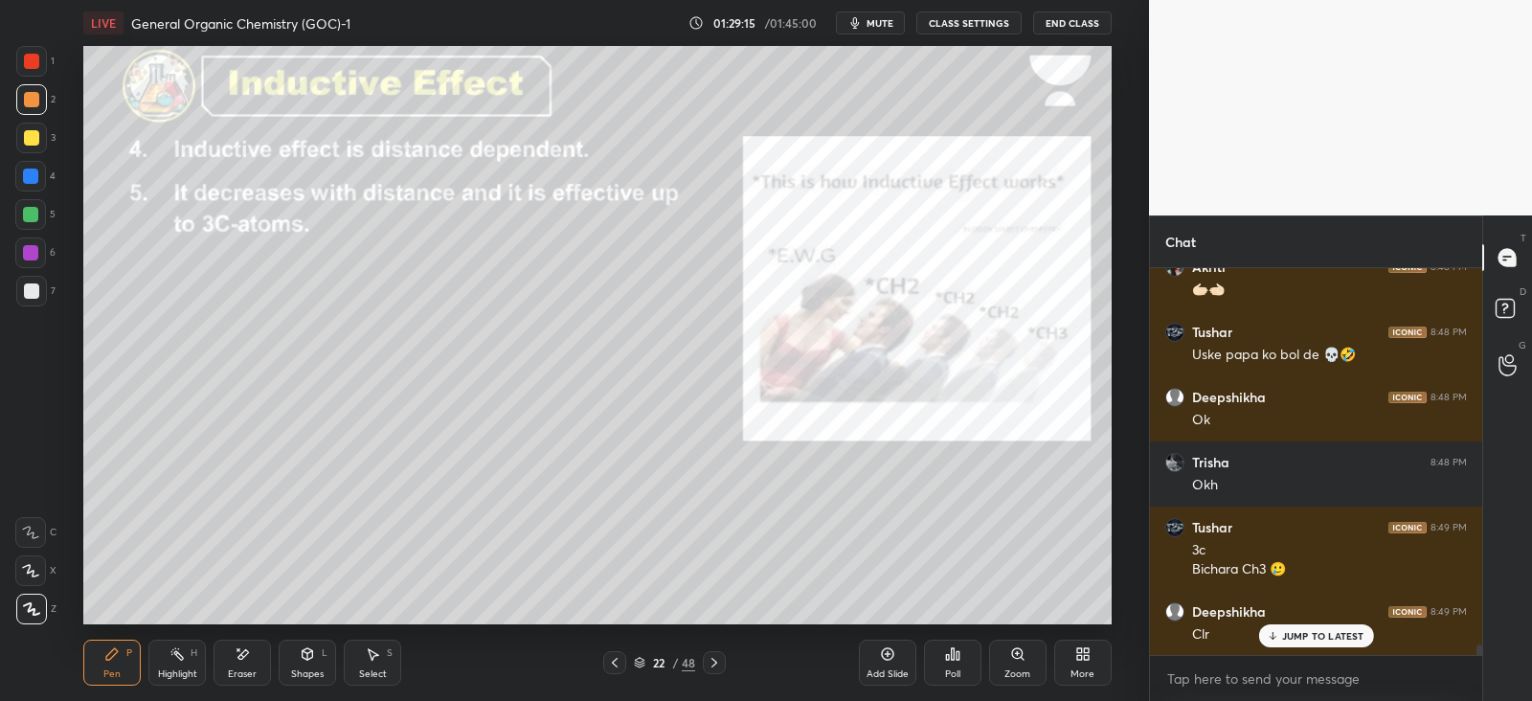
click at [1307, 623] on div "Clr" at bounding box center [1329, 632] width 275 height 23
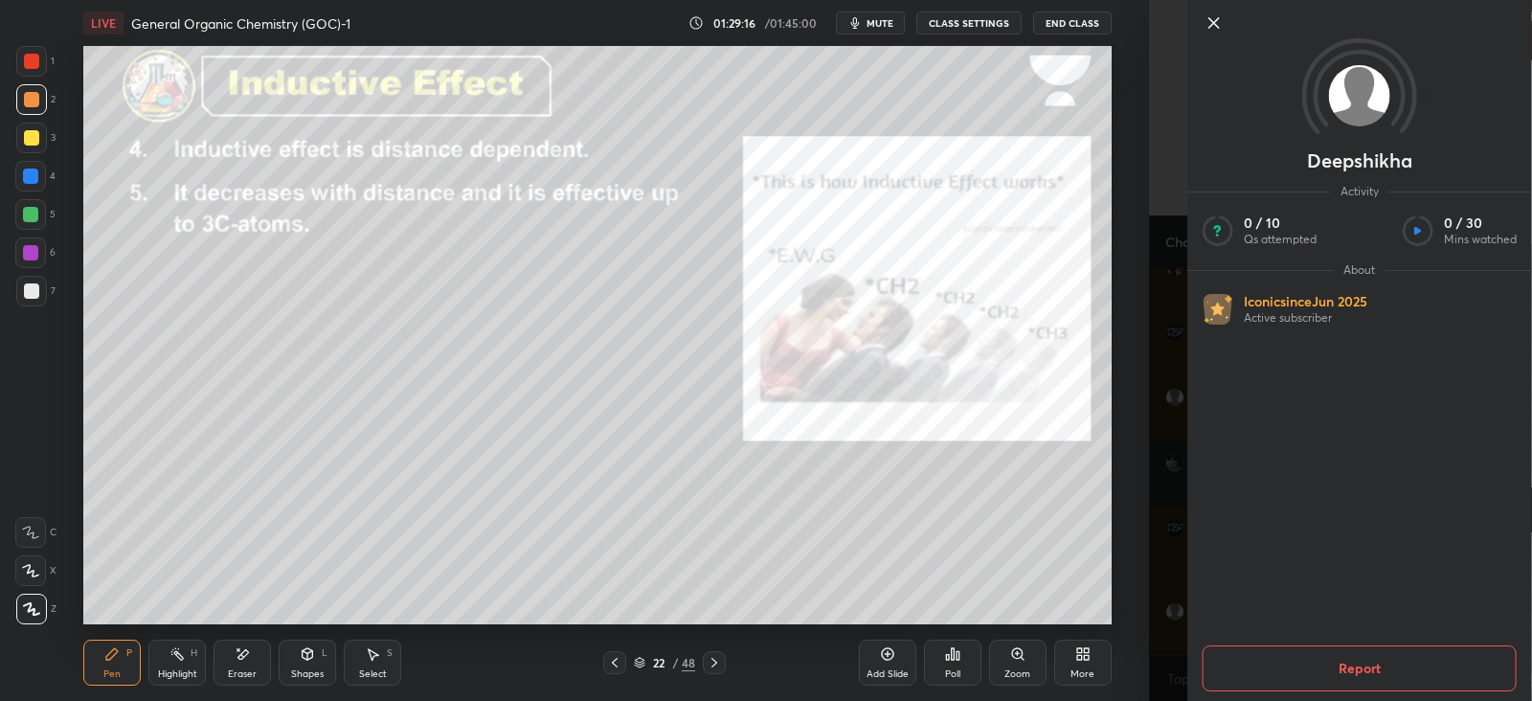
click at [1151, 591] on div "[PERSON_NAME] Activity 0 / 10 Qs attempted 0 / 30 Mins watched About Iconic sin…" at bounding box center [1340, 350] width 383 height 701
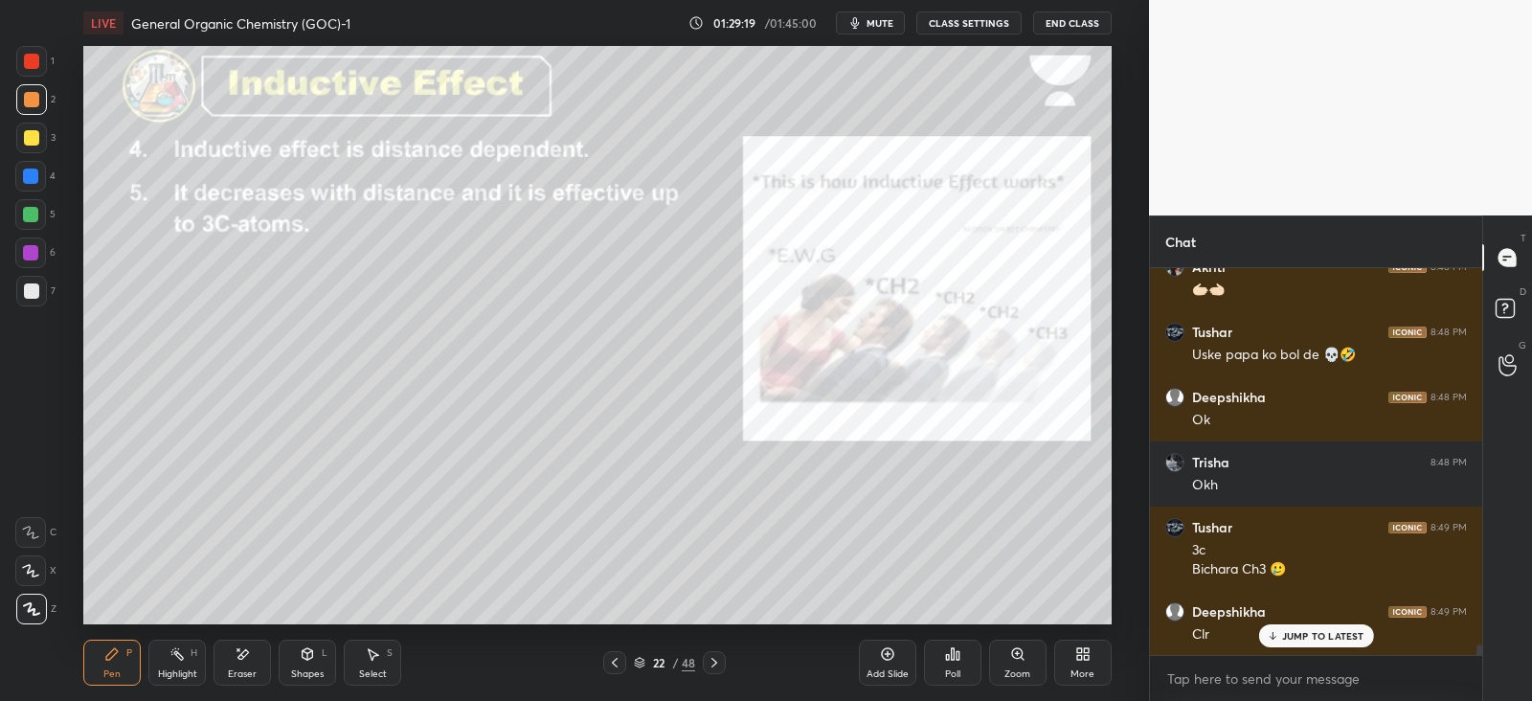
click at [717, 663] on icon at bounding box center [714, 662] width 15 height 15
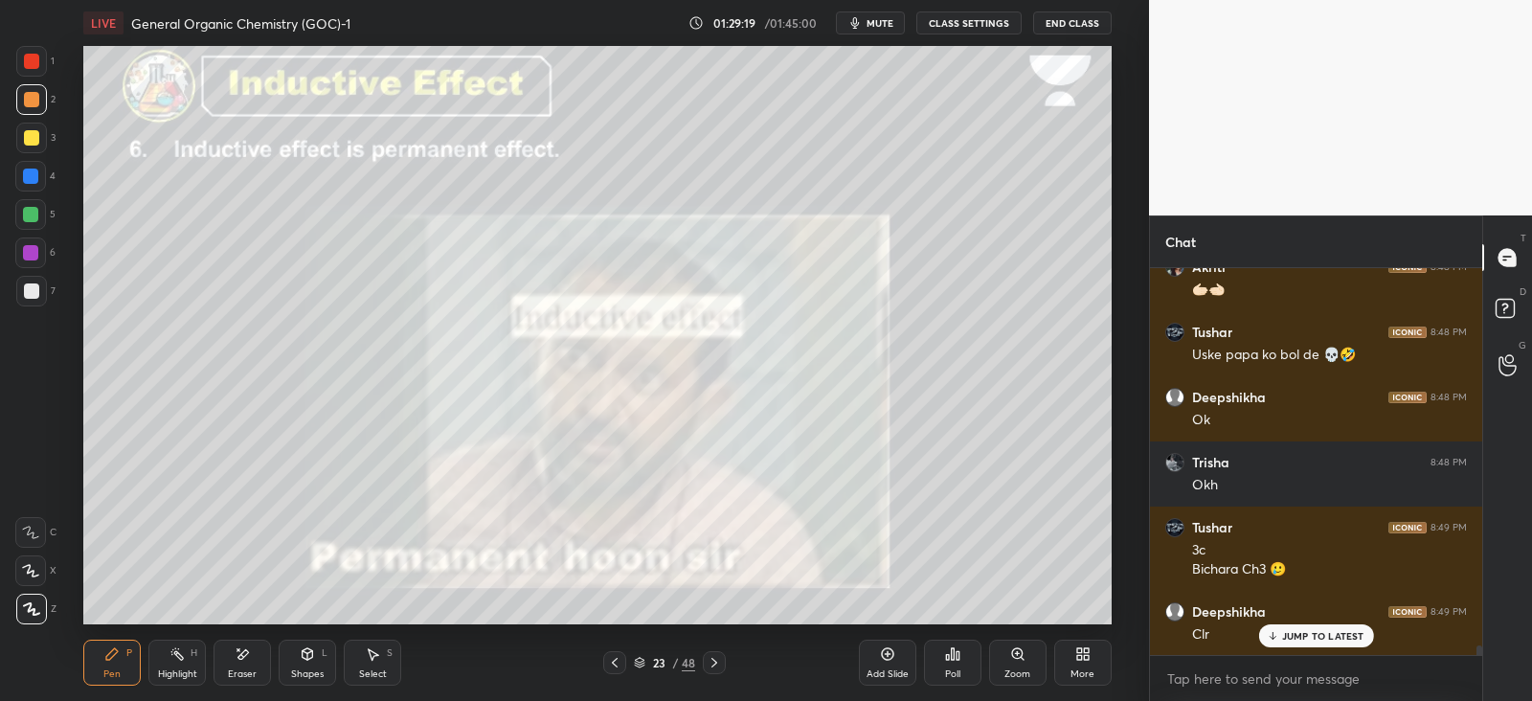
scroll to position [14571, 0]
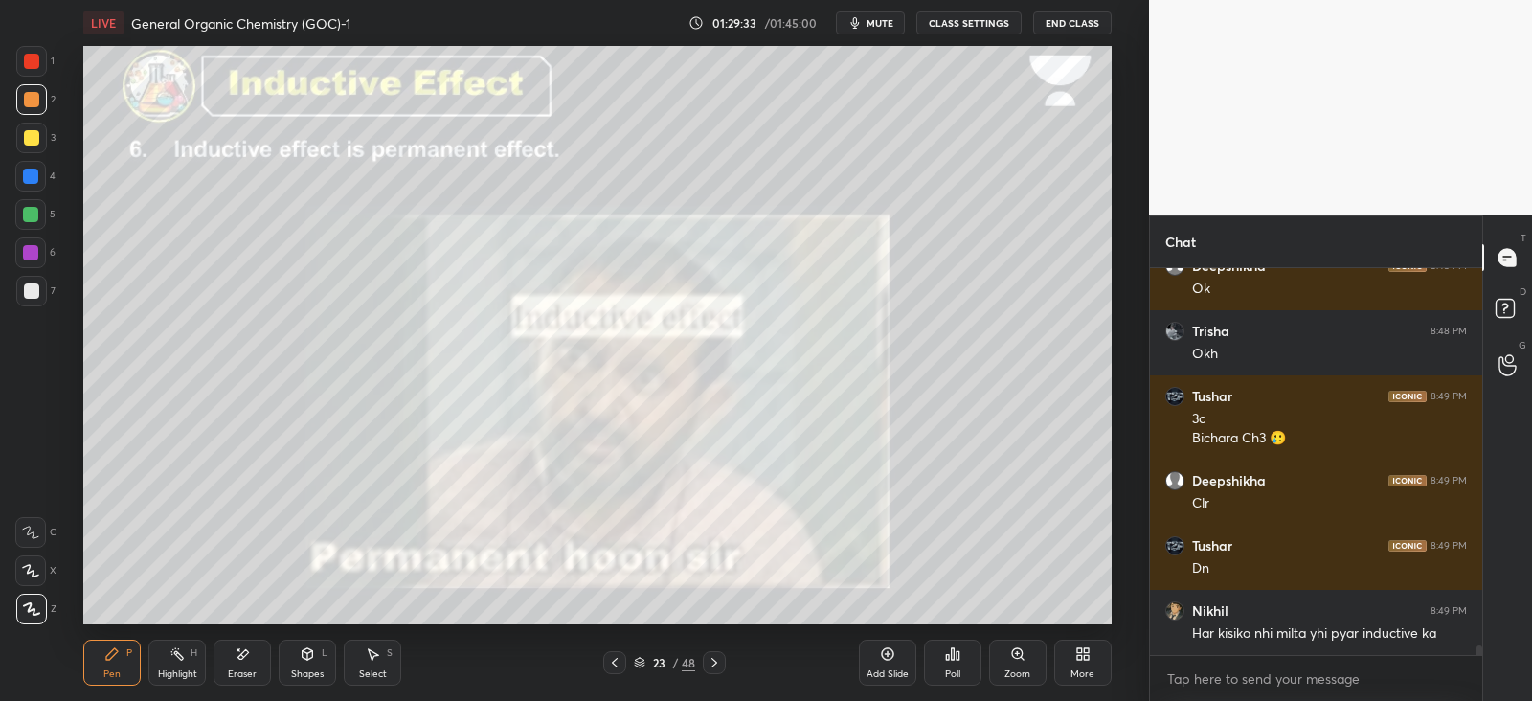
click at [301, 658] on icon at bounding box center [307, 653] width 15 height 15
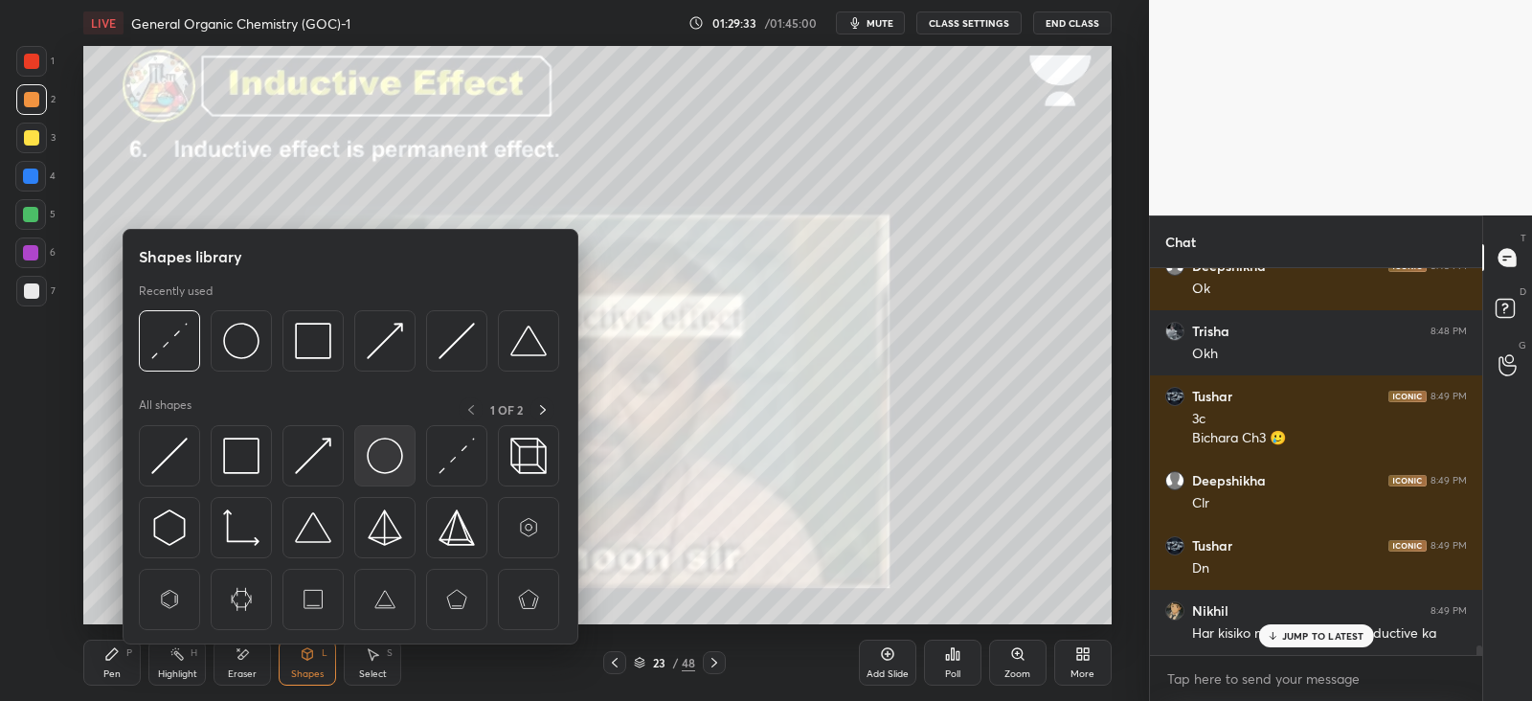
scroll to position [14701, 0]
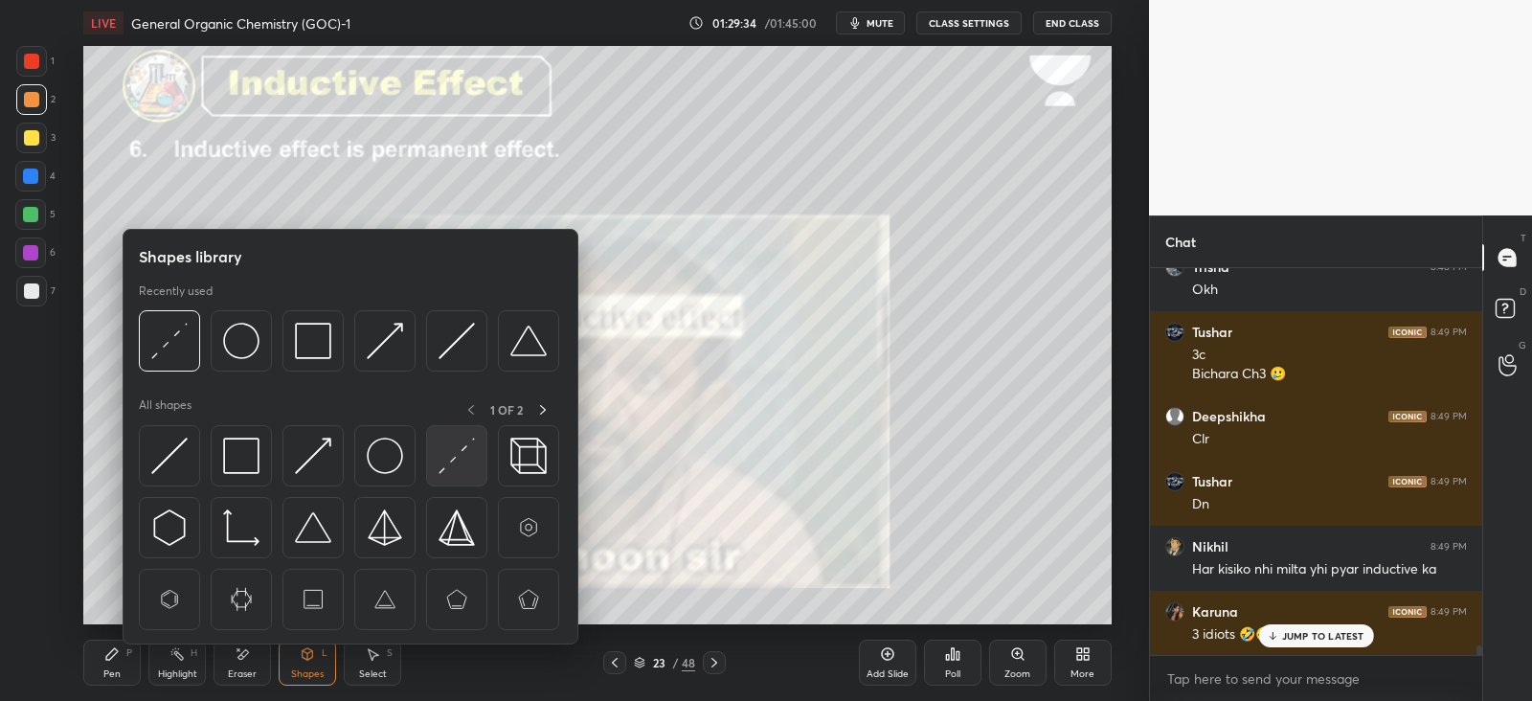
click at [465, 460] on img at bounding box center [456, 456] width 36 height 36
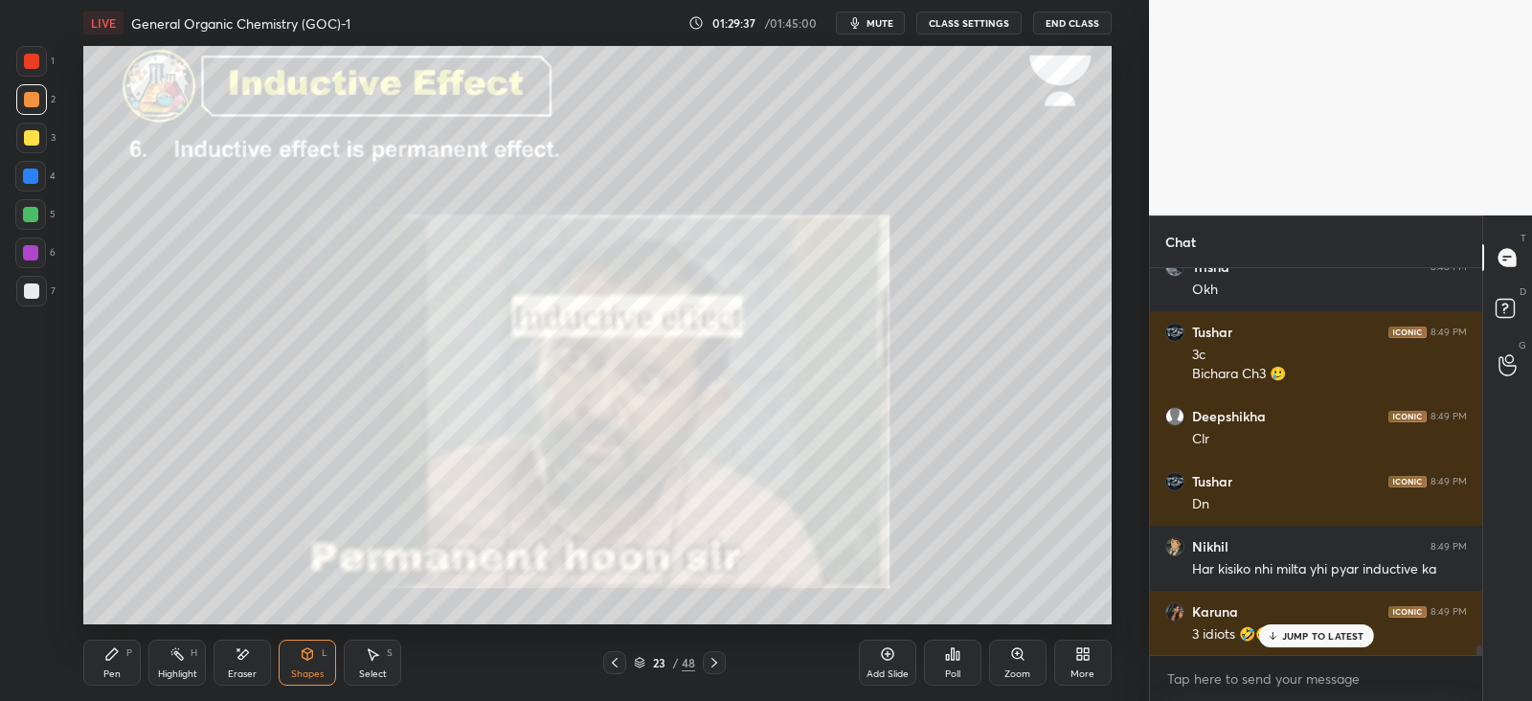
click at [122, 671] on div "Pen P" at bounding box center [111, 663] width 57 height 46
click at [1266, 630] on icon at bounding box center [1272, 635] width 12 height 11
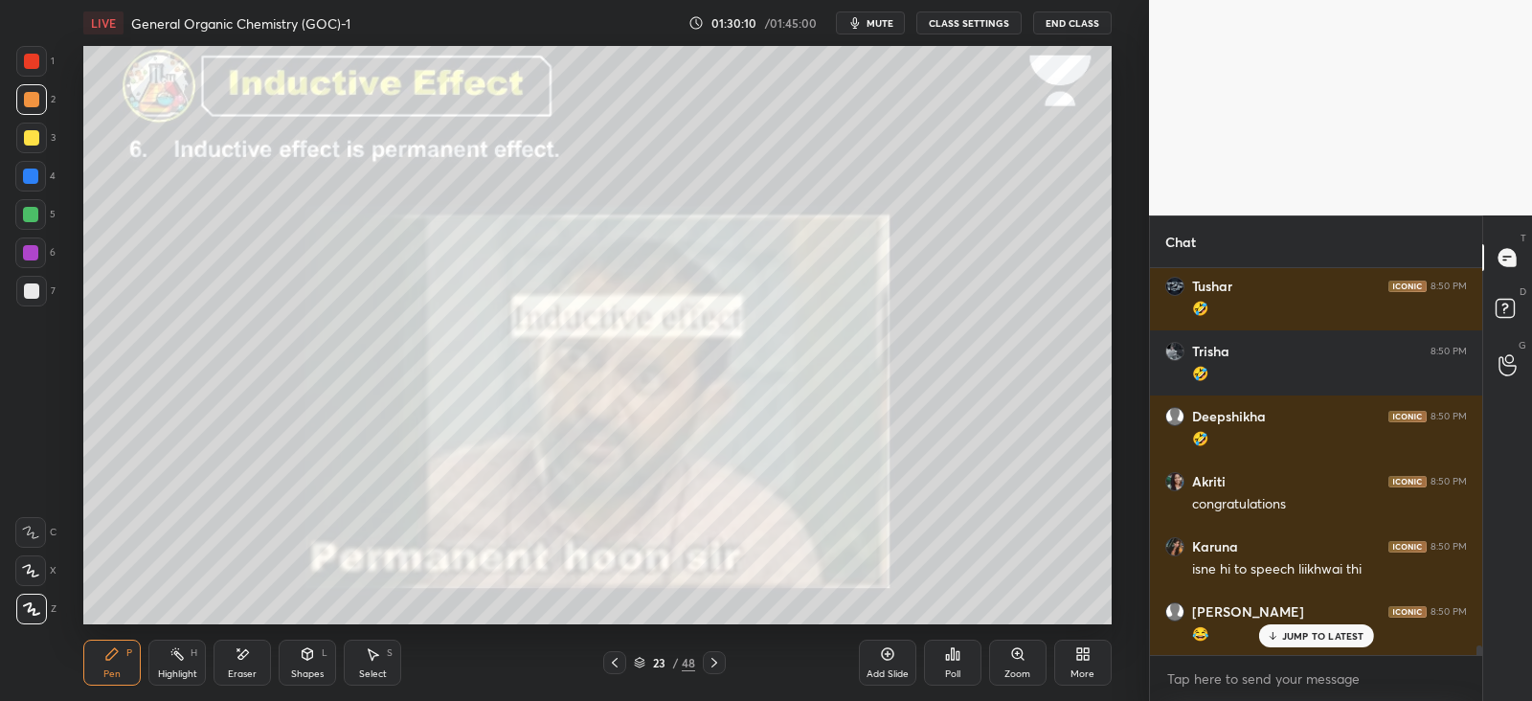
scroll to position [15304, 0]
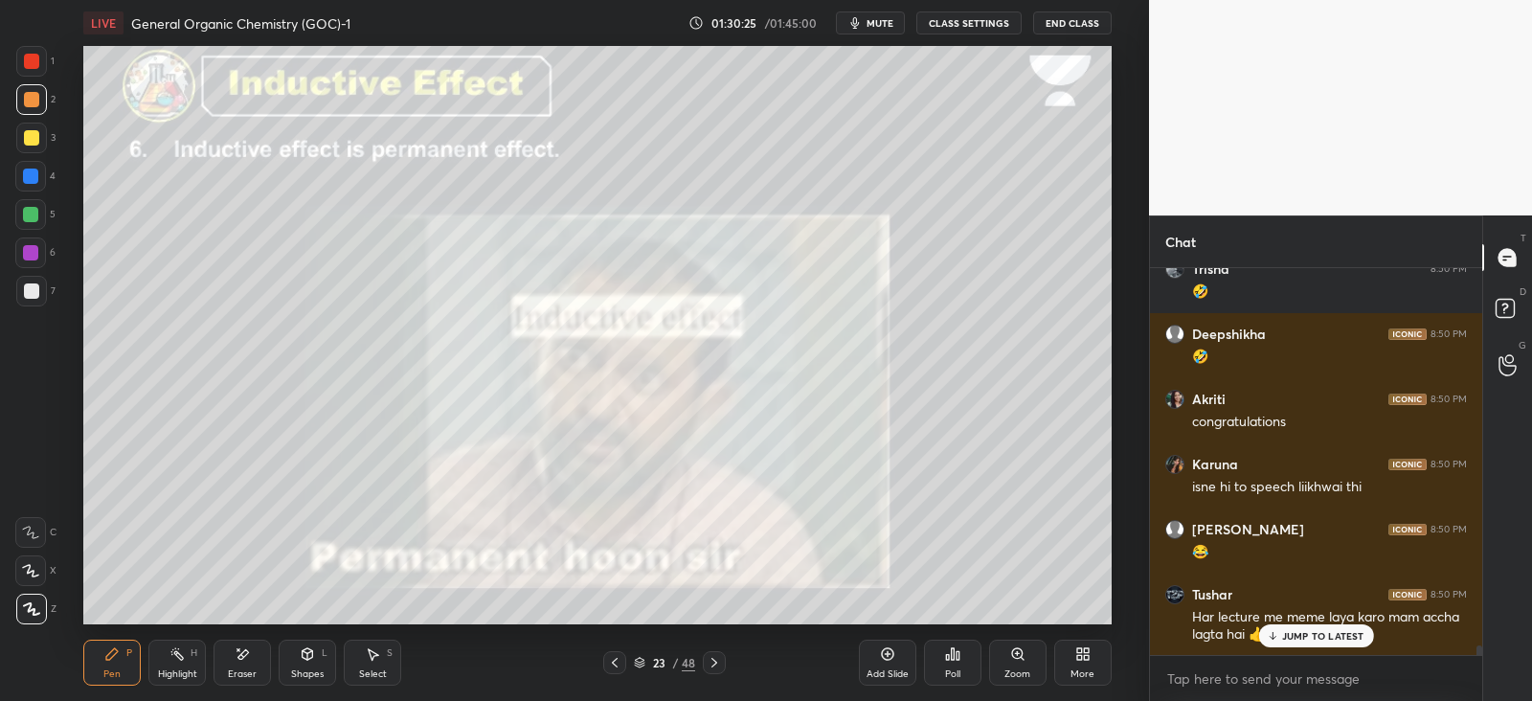
click at [34, 133] on div at bounding box center [31, 137] width 15 height 15
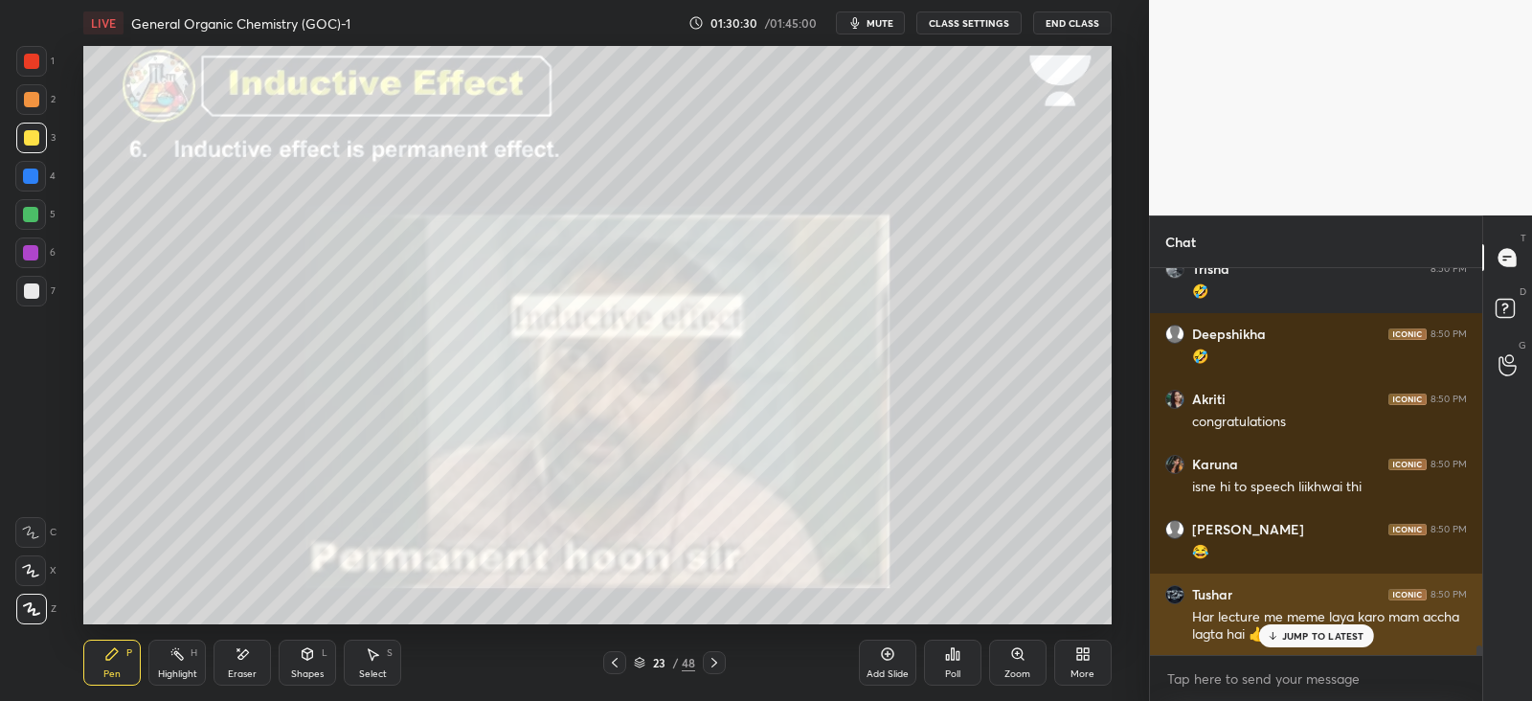
click at [1297, 639] on p "JUMP TO LATEST" at bounding box center [1323, 635] width 82 height 11
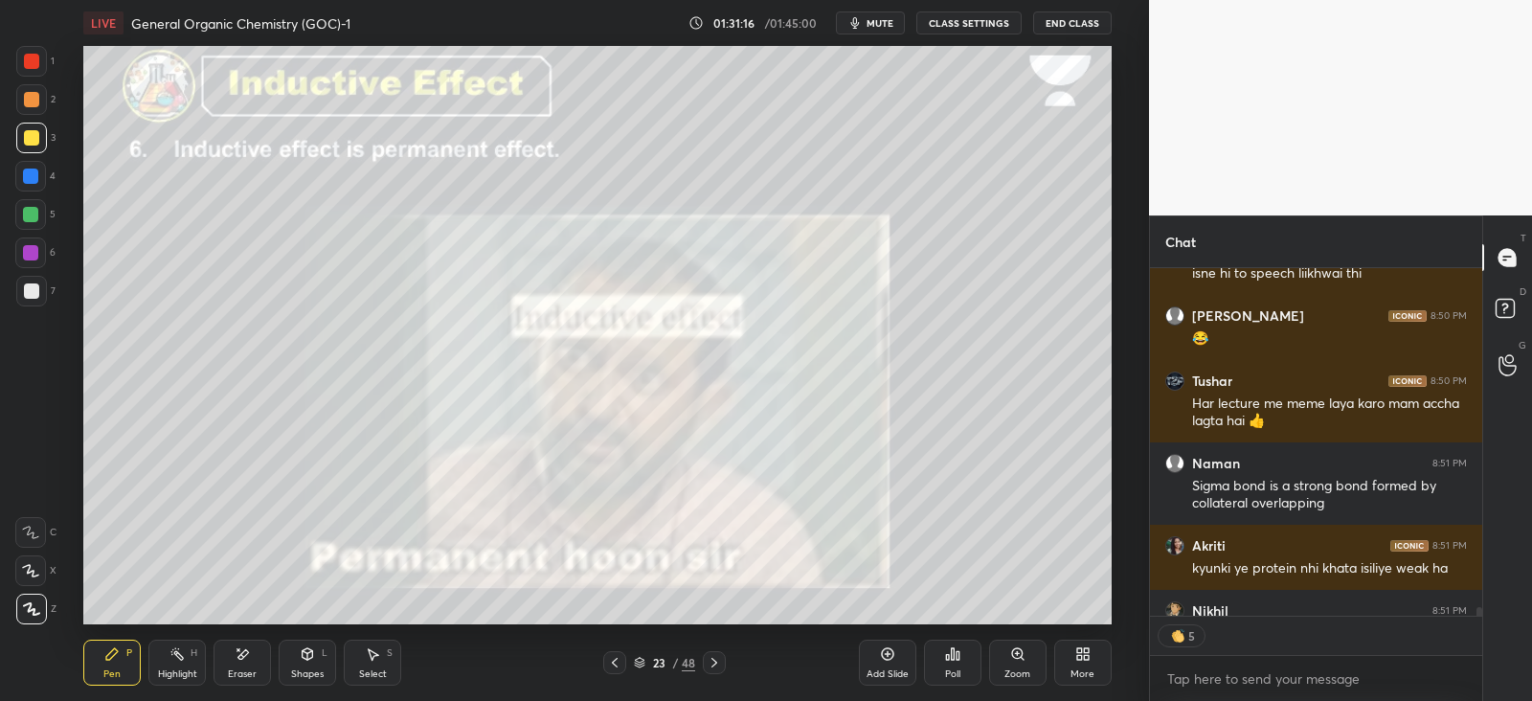
scroll to position [15556, 0]
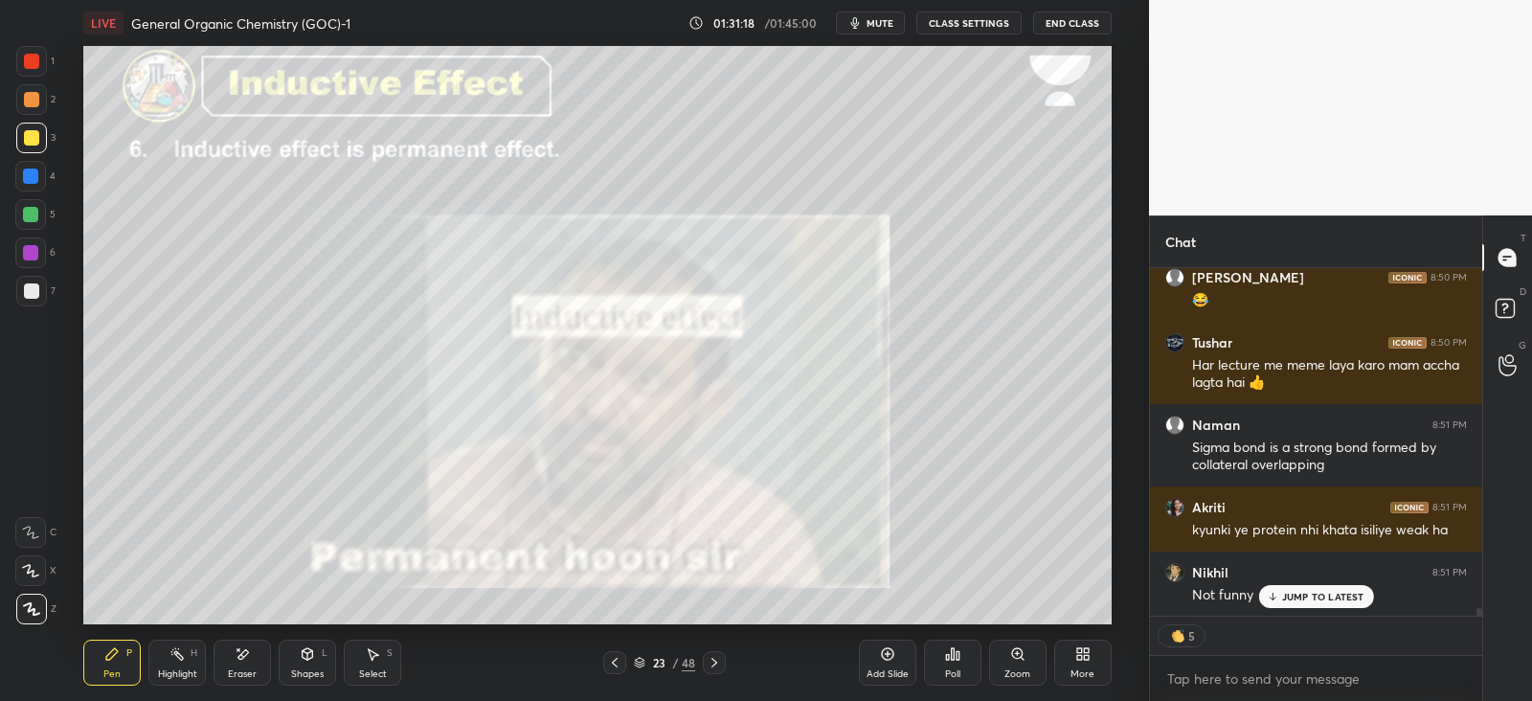
click at [22, 100] on div at bounding box center [31, 99] width 31 height 31
click at [1297, 592] on p "JUMP TO LATEST" at bounding box center [1323, 596] width 82 height 11
click at [34, 171] on div at bounding box center [30, 175] width 15 height 15
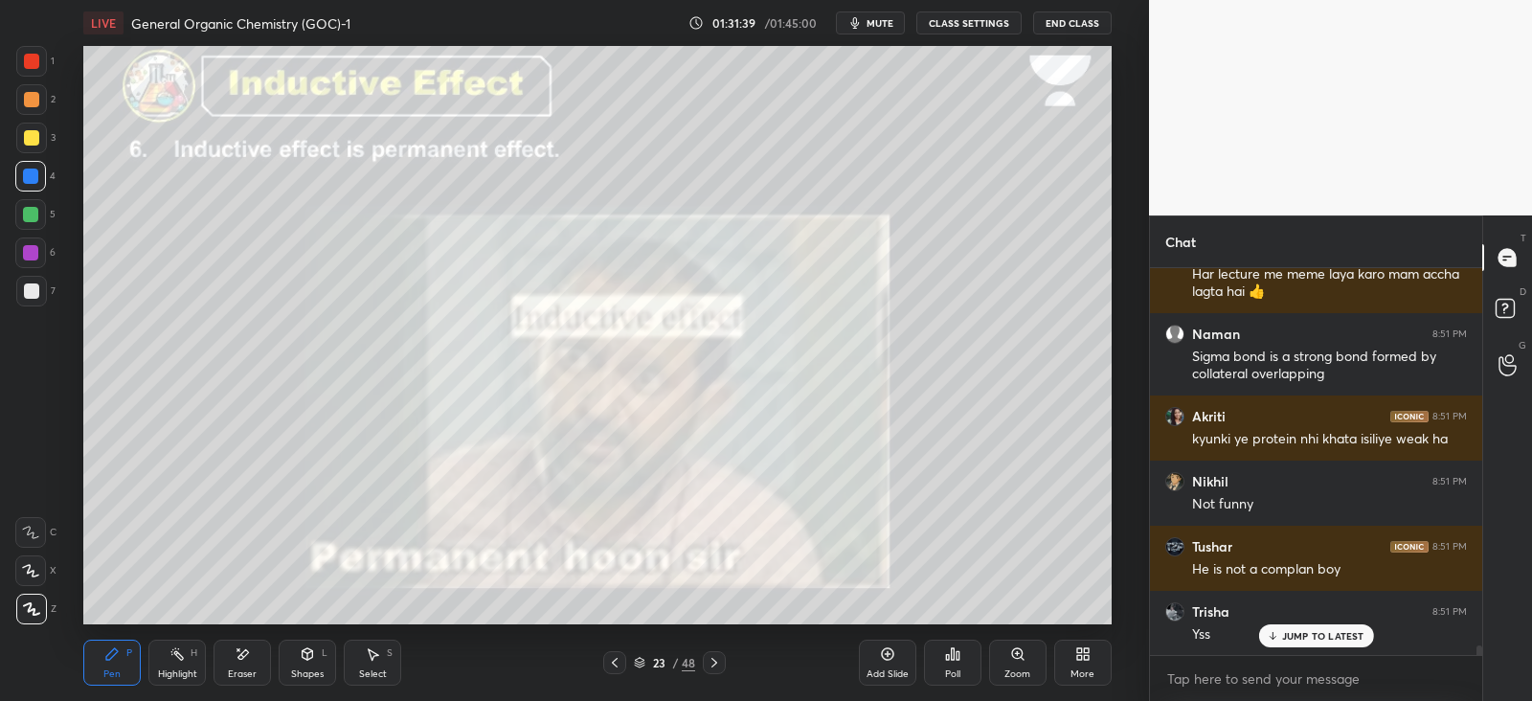
scroll to position [15712, 0]
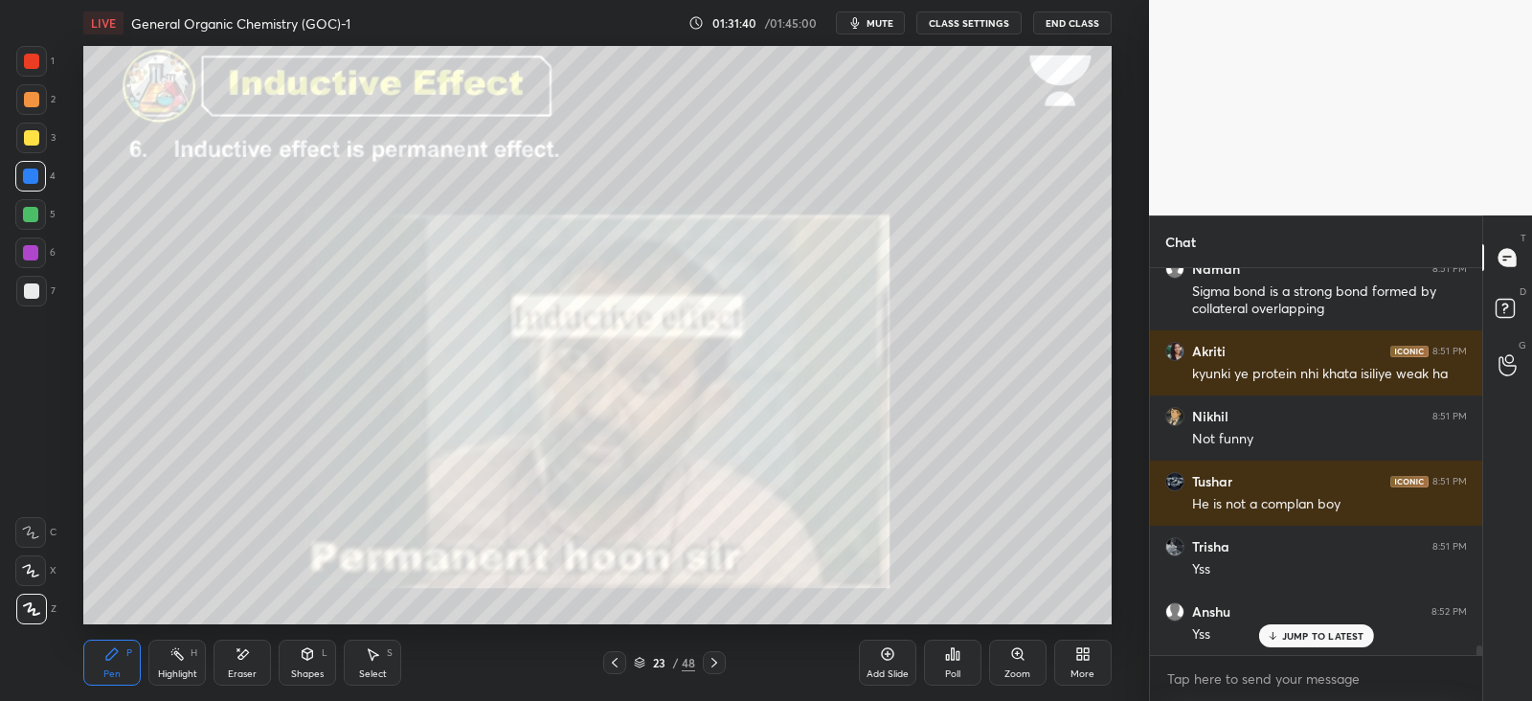
click at [712, 662] on icon at bounding box center [714, 662] width 15 height 15
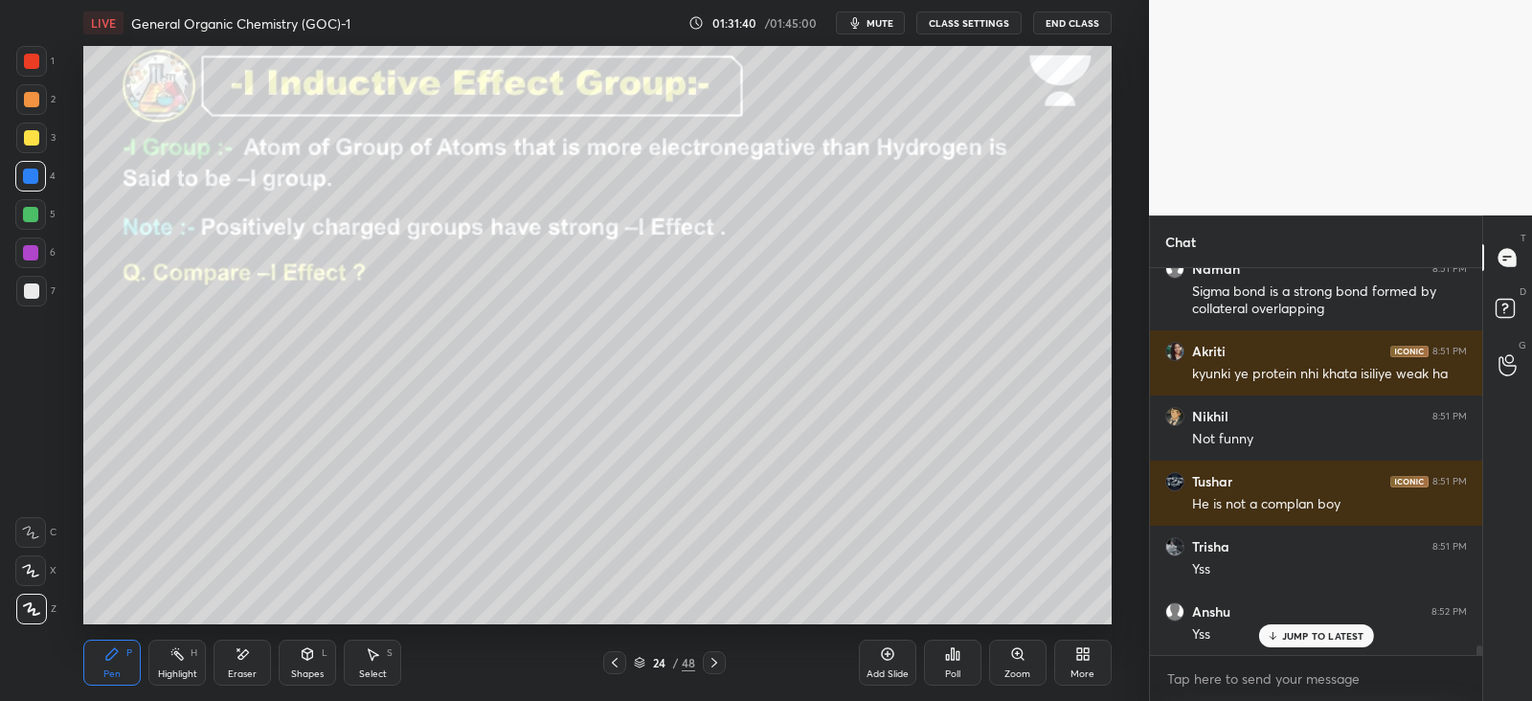
scroll to position [15777, 0]
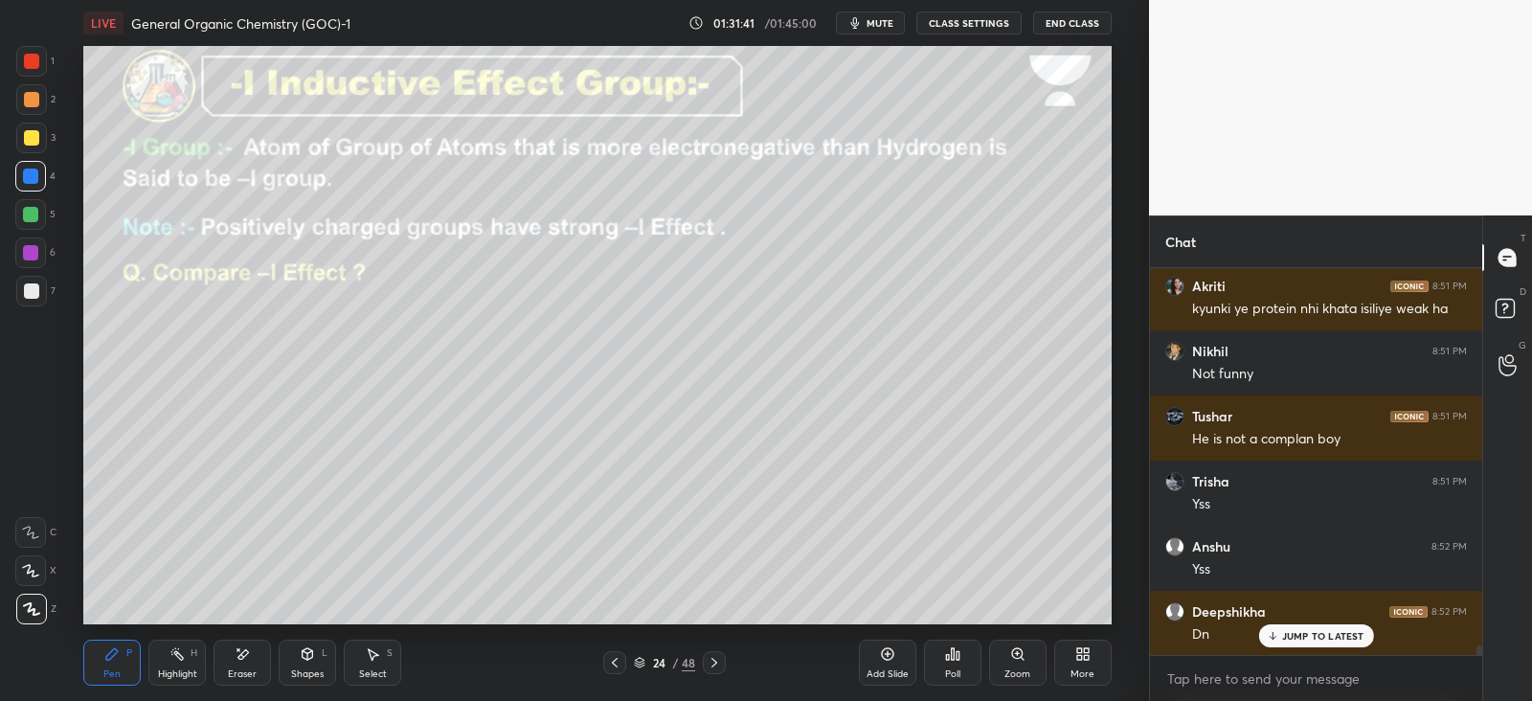
click at [614, 659] on icon at bounding box center [614, 662] width 15 height 15
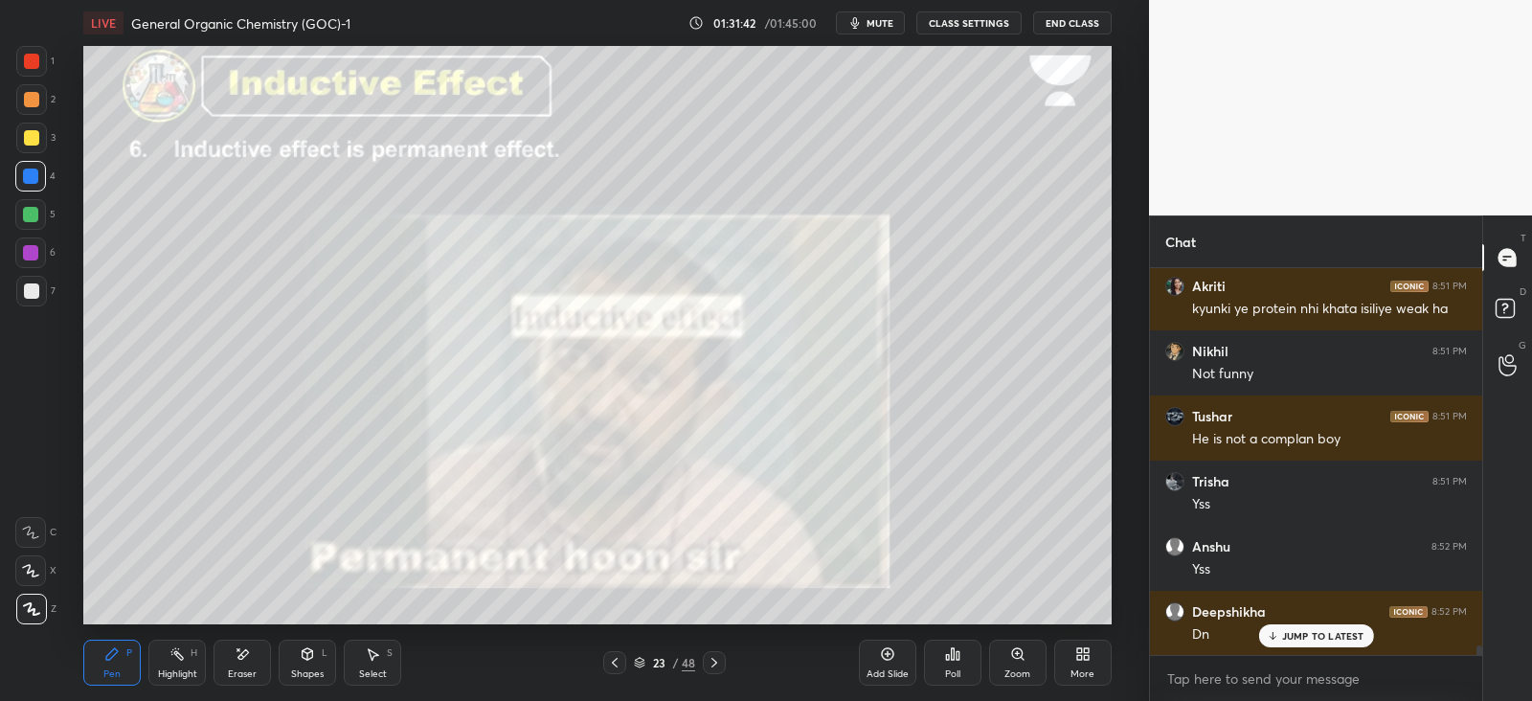
scroll to position [15859, 0]
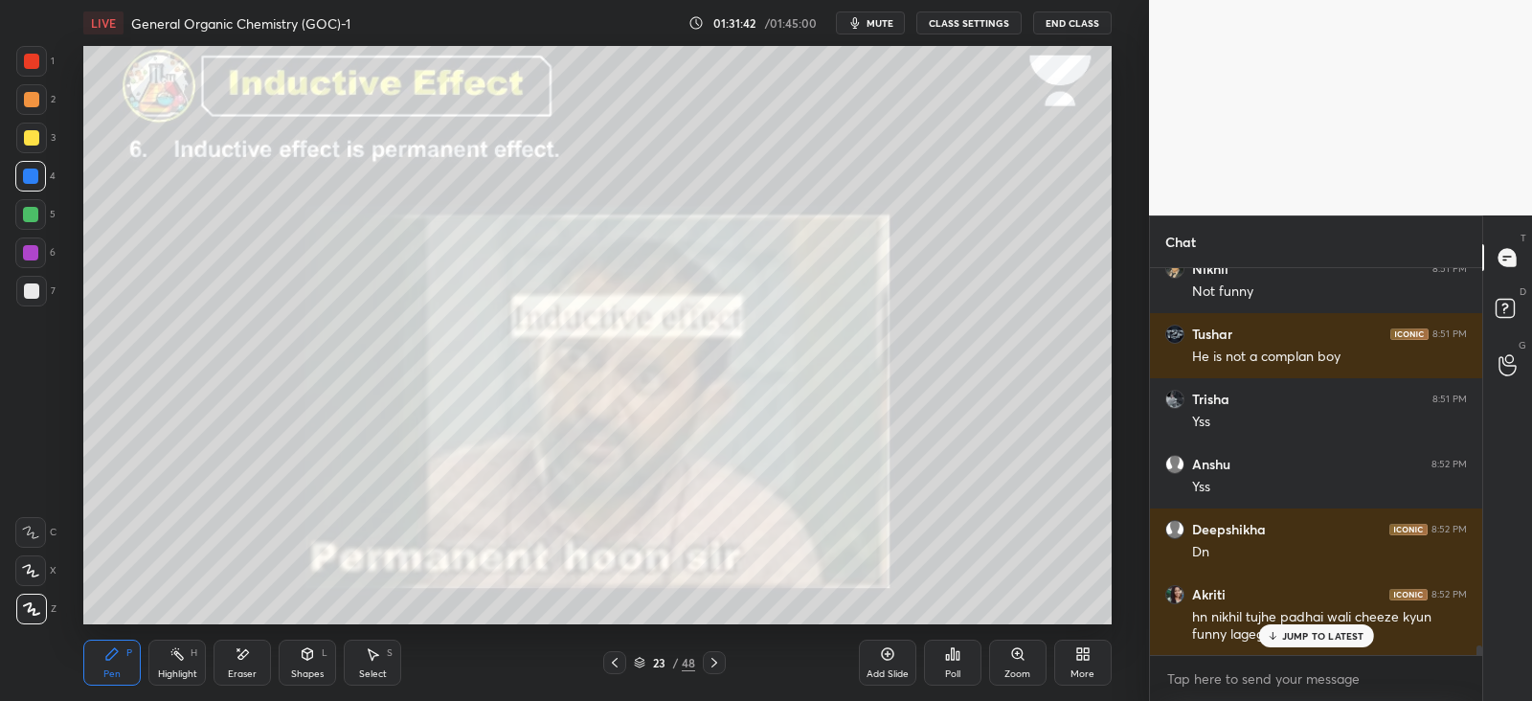
click at [881, 659] on icon at bounding box center [887, 653] width 15 height 15
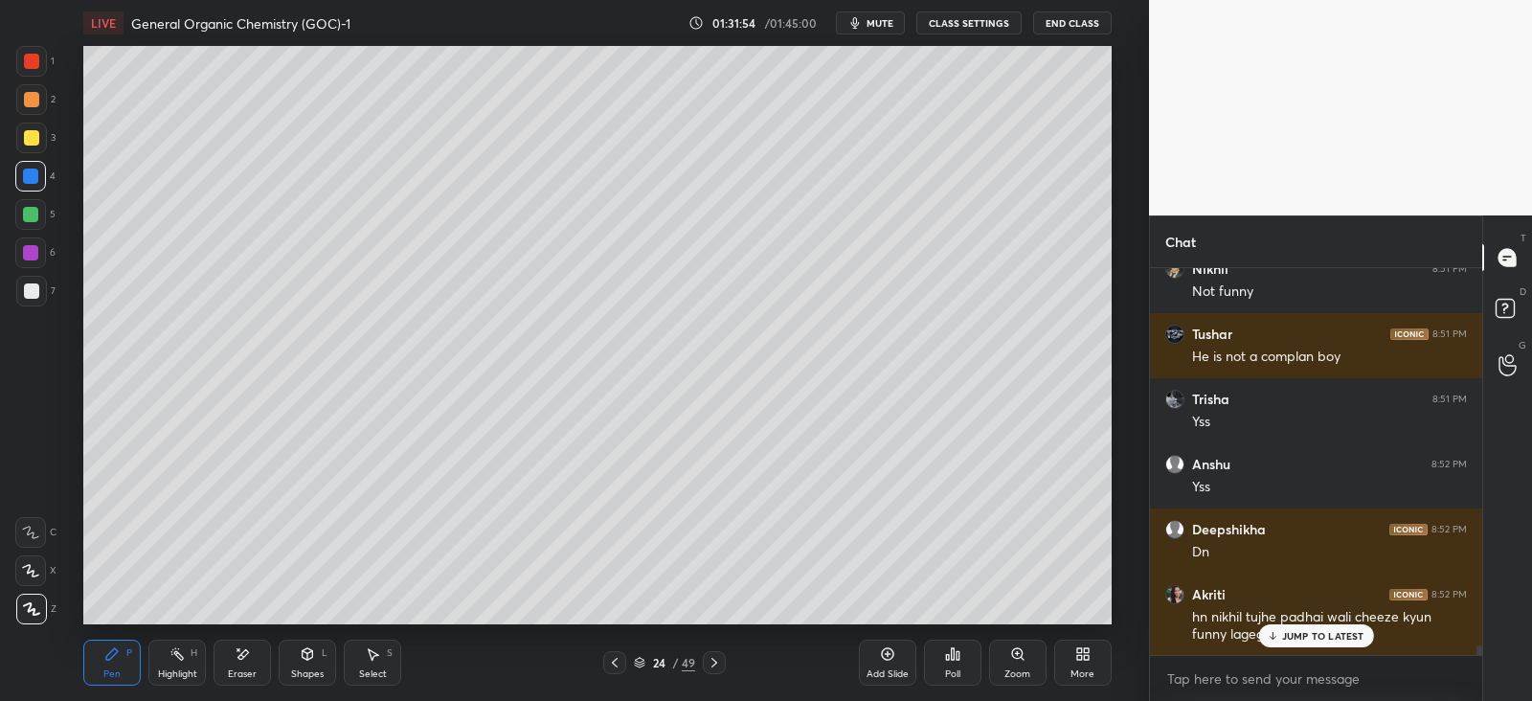
click at [307, 657] on icon at bounding box center [307, 656] width 0 height 7
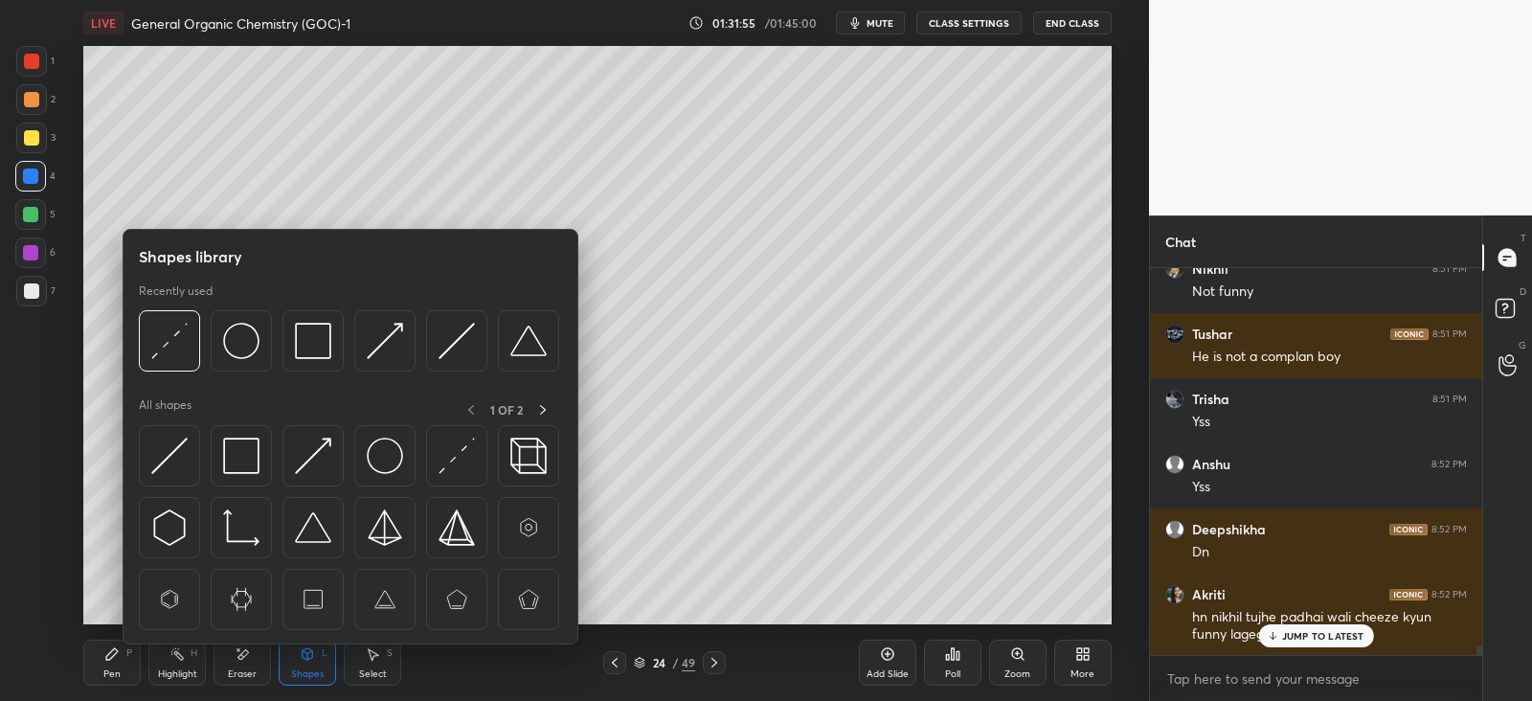
click at [249, 449] on img at bounding box center [241, 456] width 36 height 36
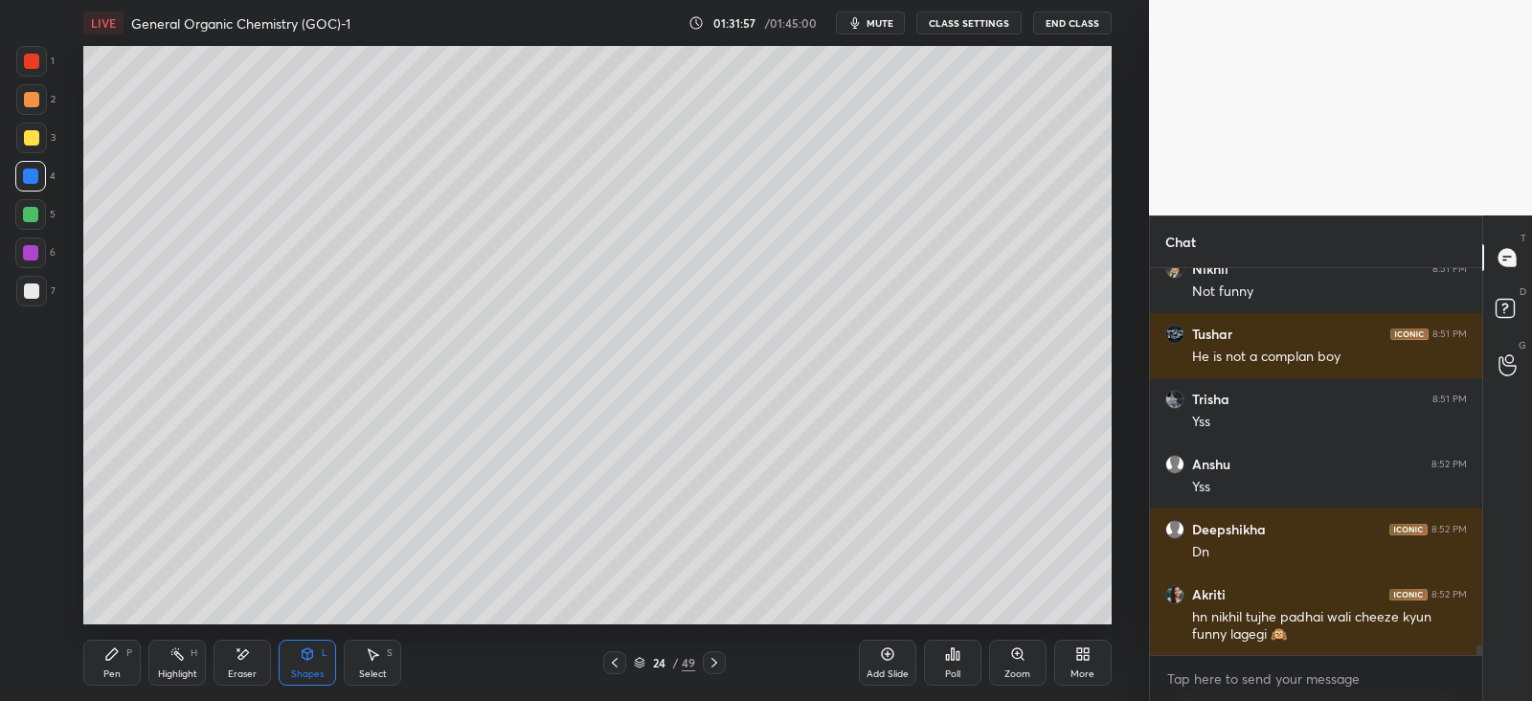
scroll to position [15925, 0]
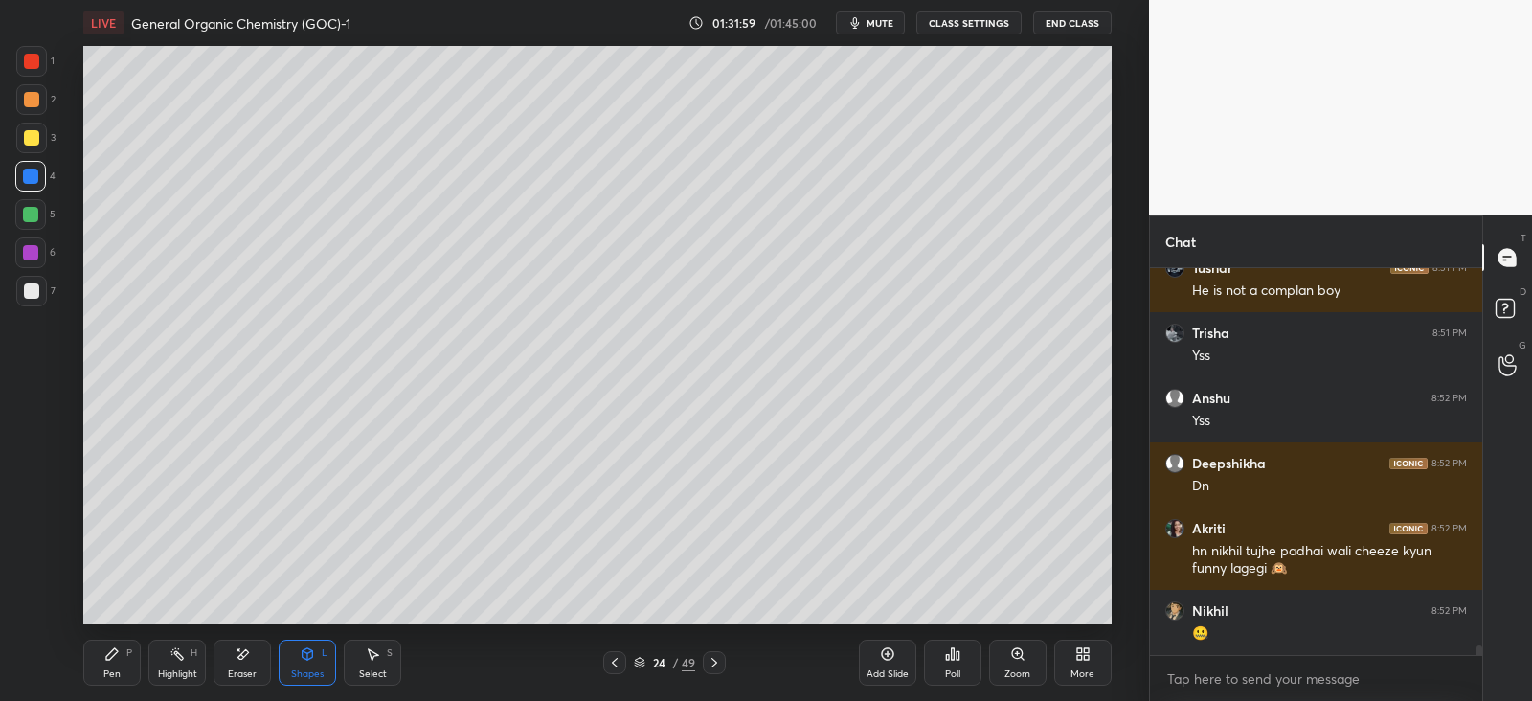
click at [39, 130] on div at bounding box center [31, 138] width 31 height 31
click at [129, 644] on div "Pen P" at bounding box center [111, 663] width 57 height 46
click at [315, 652] on icon at bounding box center [307, 653] width 15 height 15
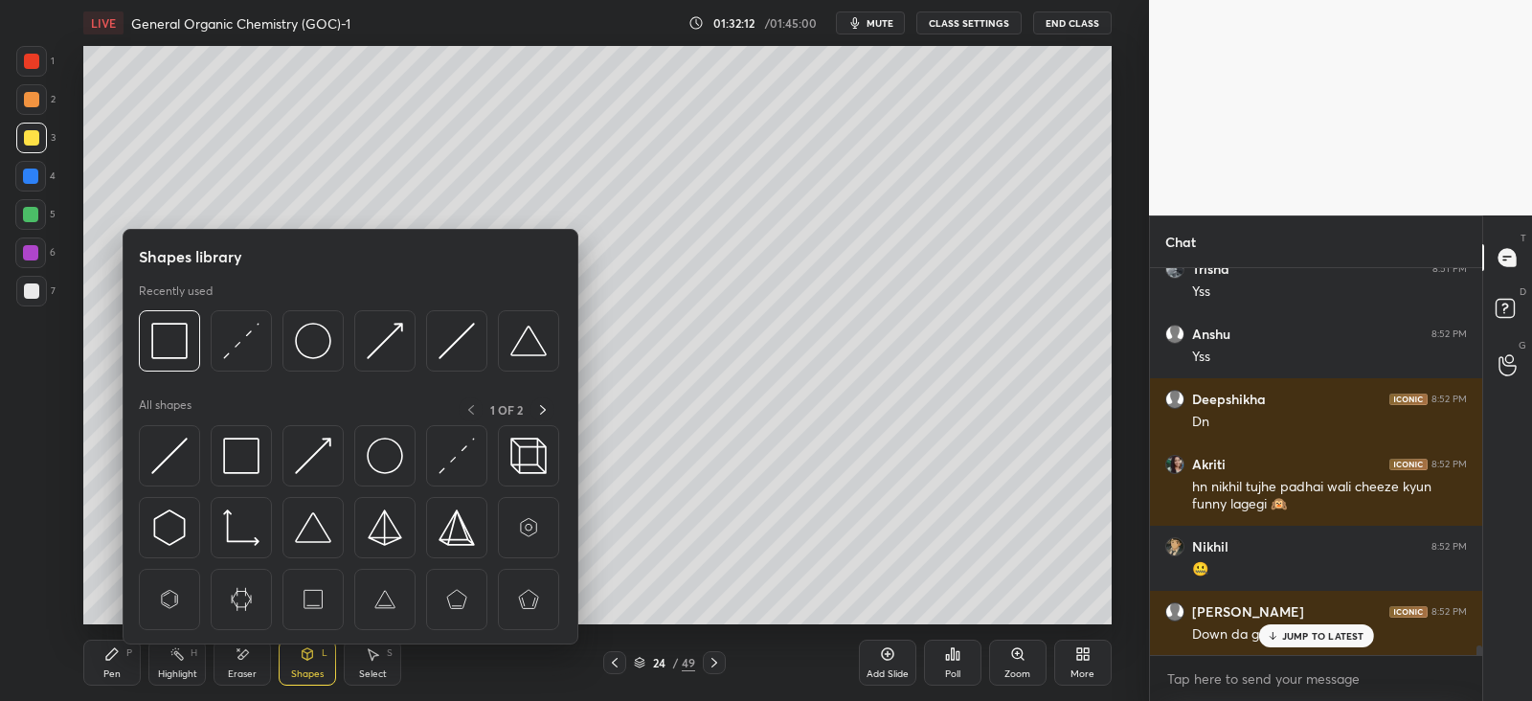
click at [321, 450] on img at bounding box center [313, 456] width 36 height 36
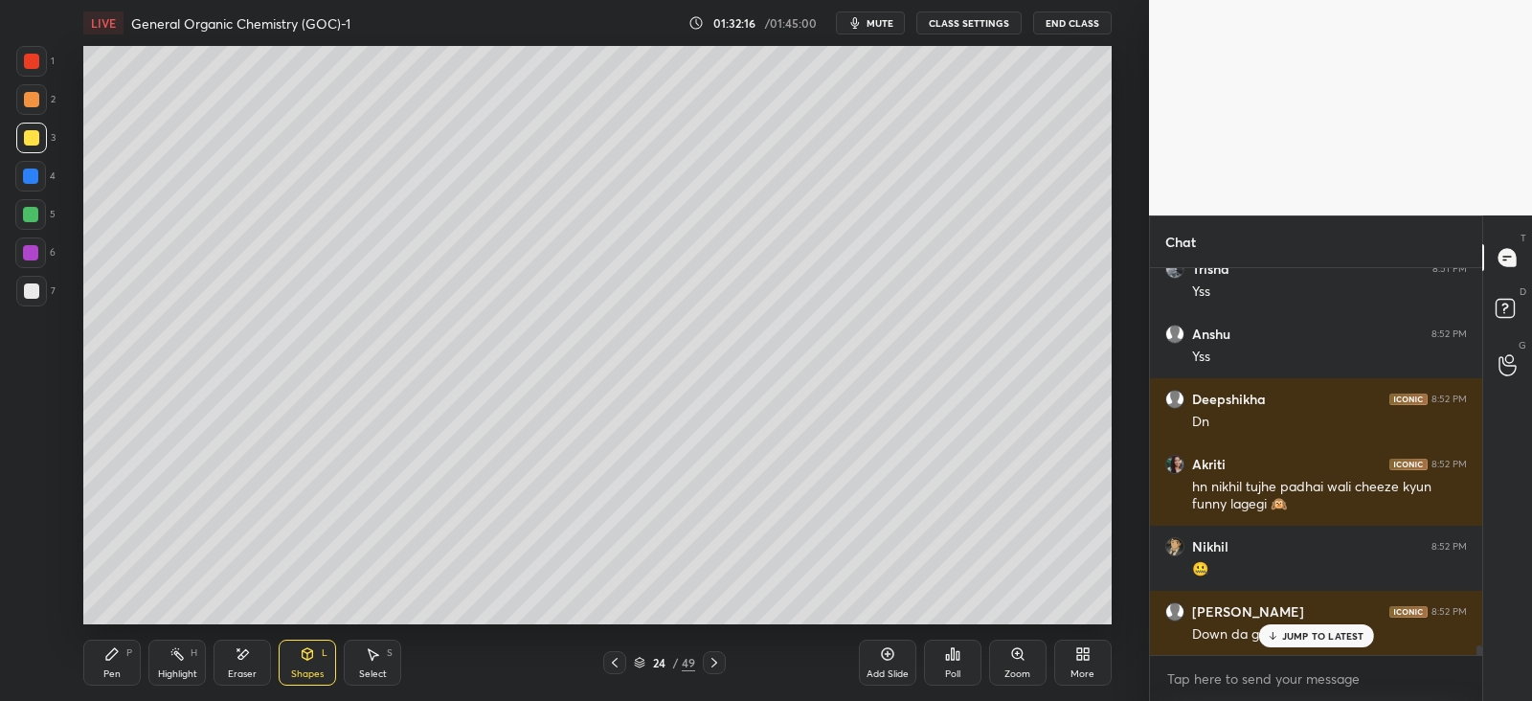
scroll to position [16055, 0]
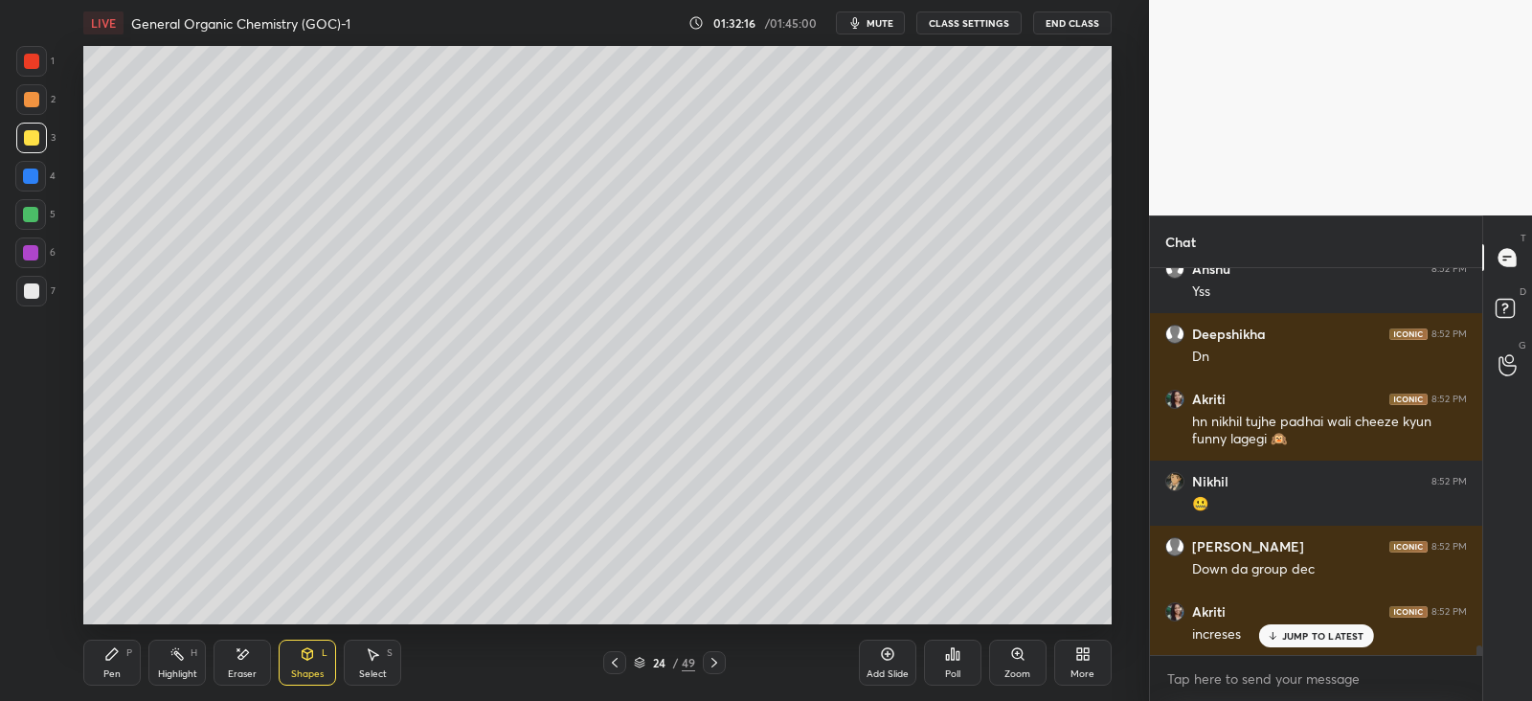
click at [110, 658] on icon at bounding box center [111, 653] width 11 height 11
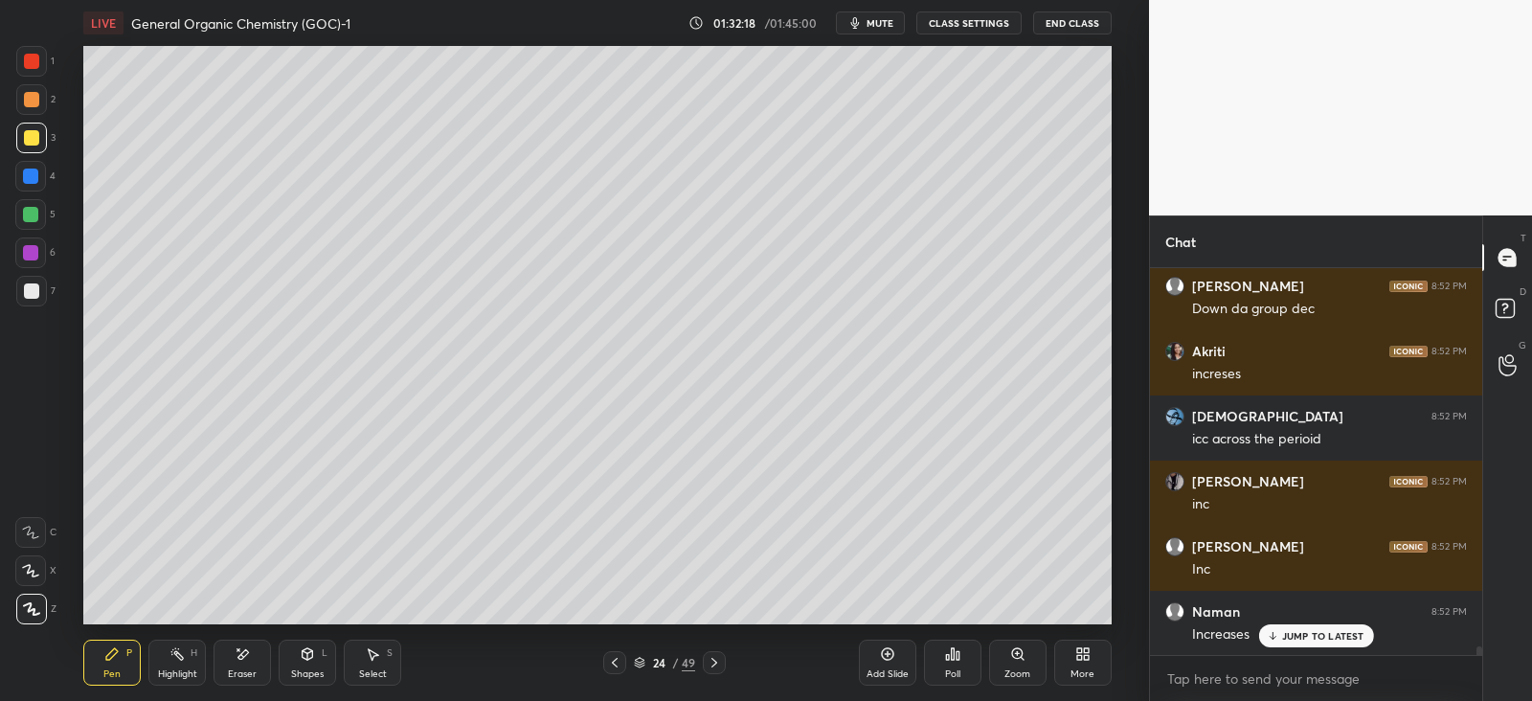
click at [43, 101] on div at bounding box center [31, 99] width 31 height 31
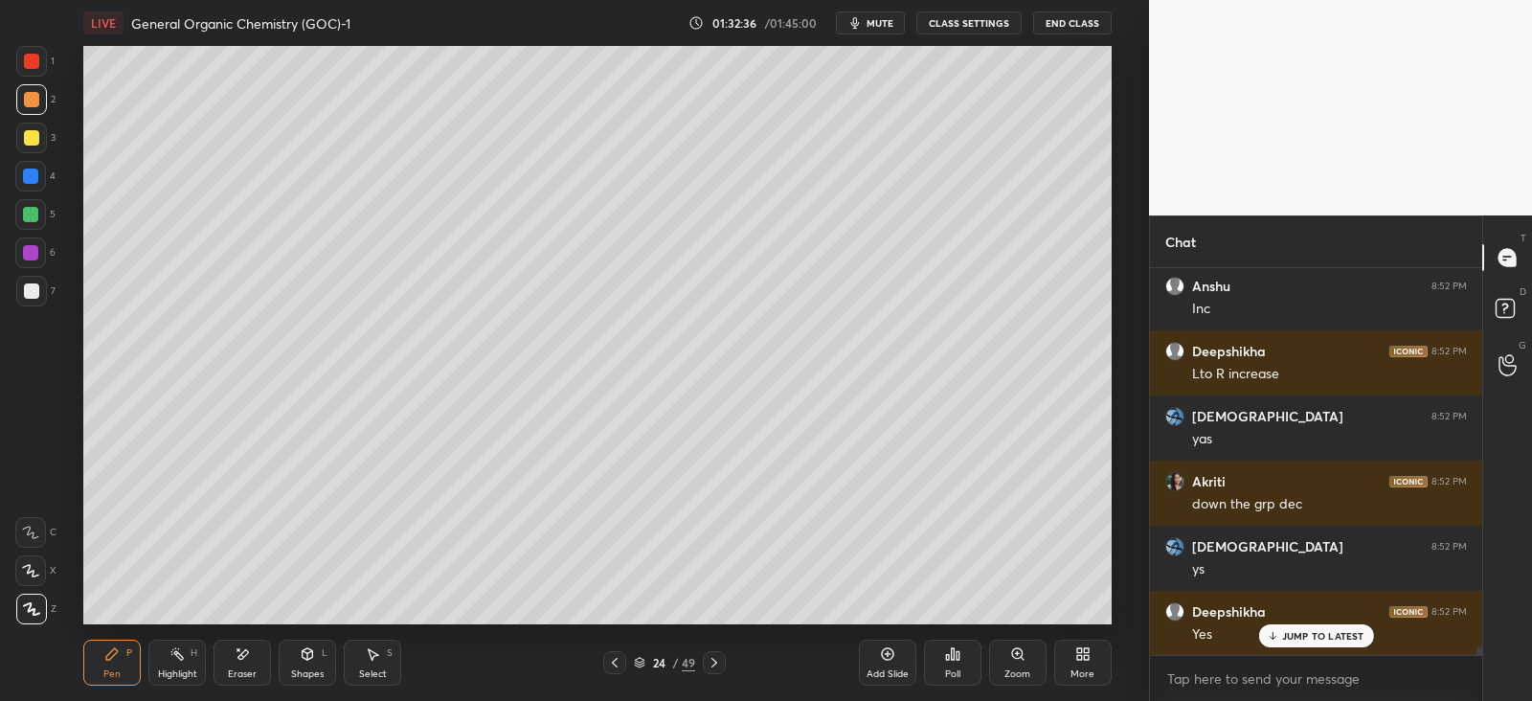
scroll to position [16902, 0]
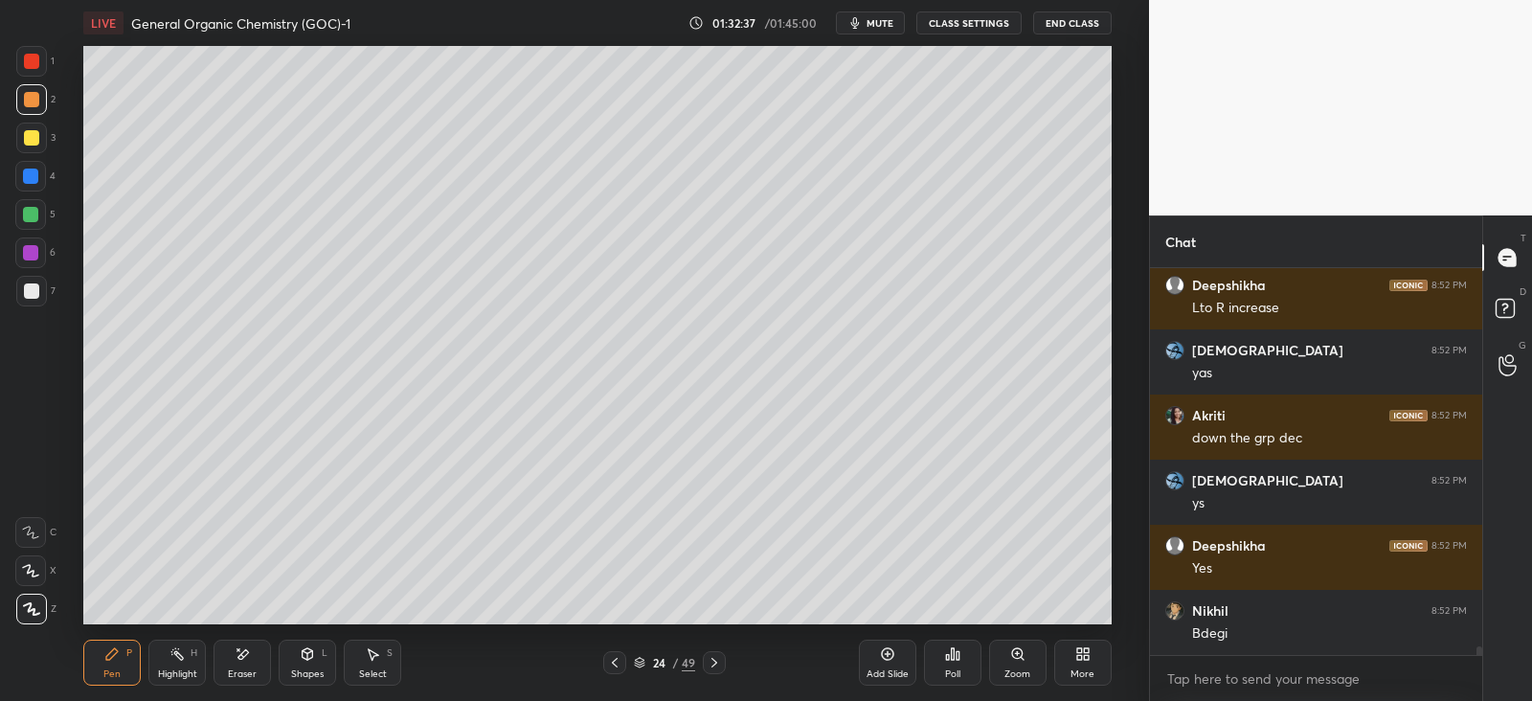
click at [31, 292] on div at bounding box center [31, 290] width 15 height 15
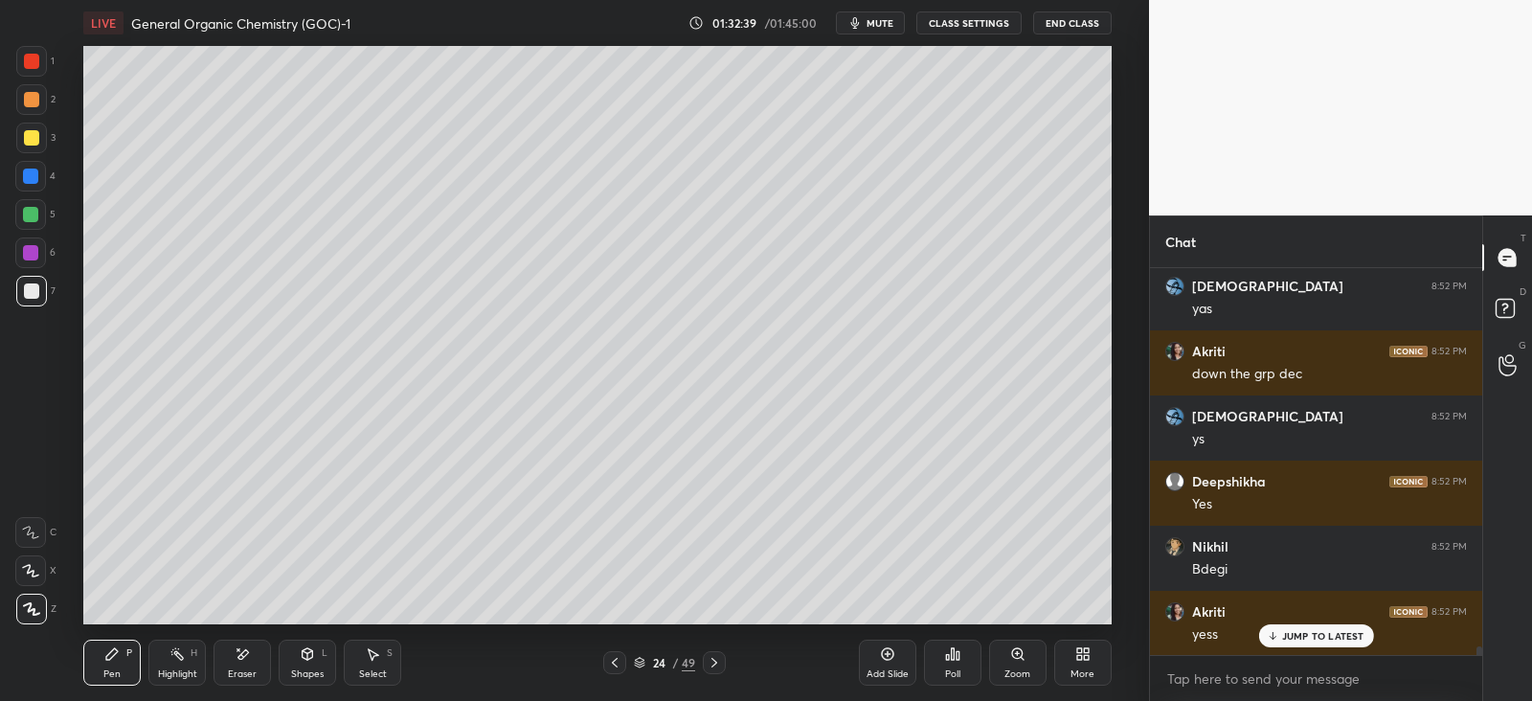
click at [32, 144] on div at bounding box center [31, 137] width 15 height 15
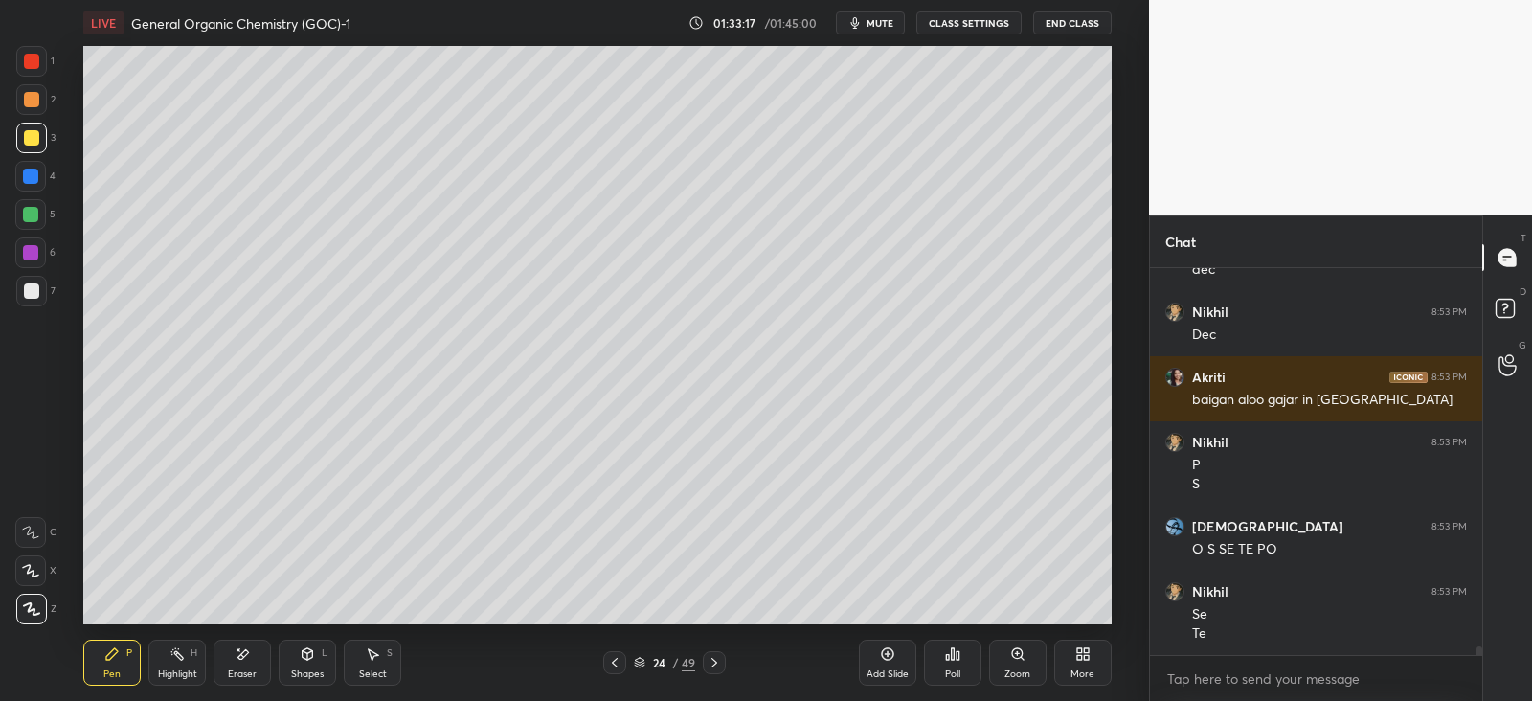
scroll to position [17525, 0]
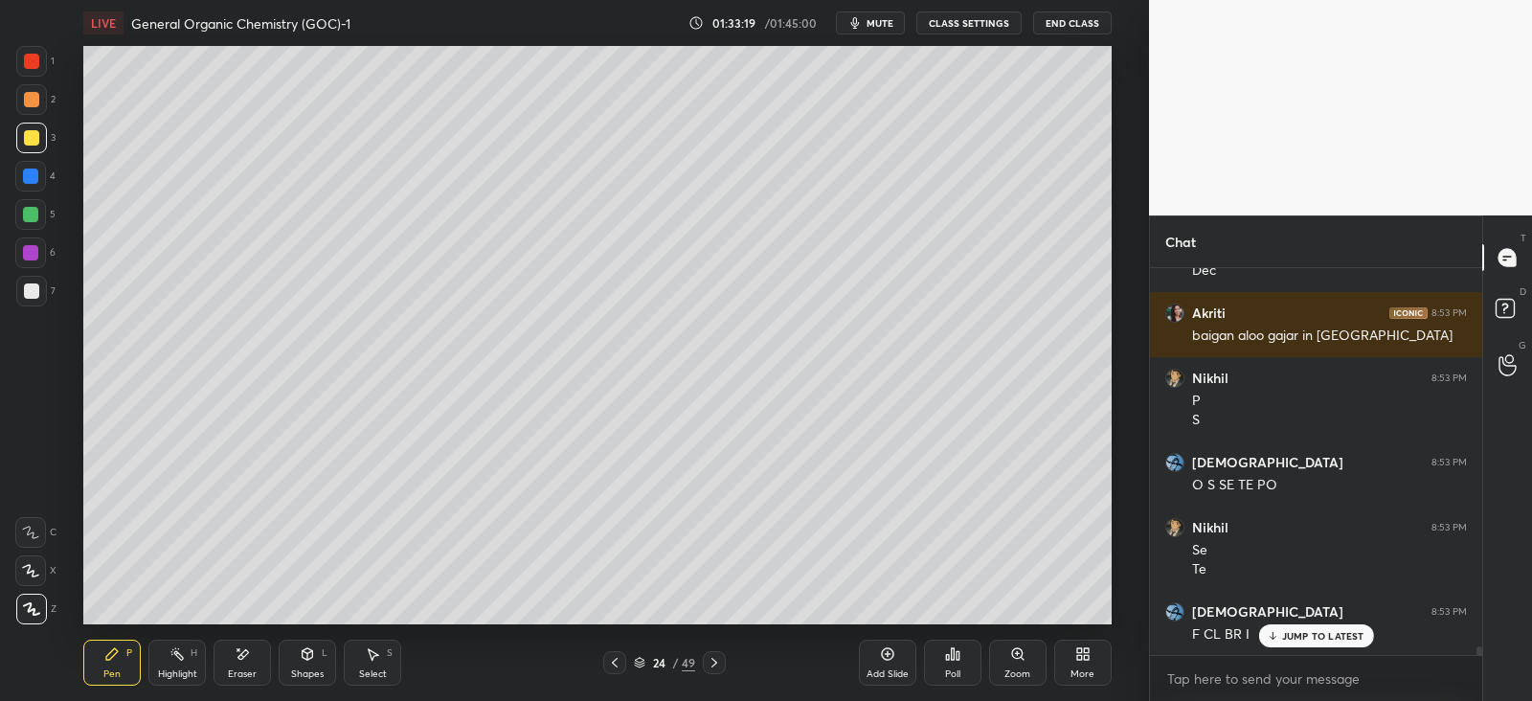
click at [320, 669] on div "Shapes" at bounding box center [307, 674] width 33 height 10
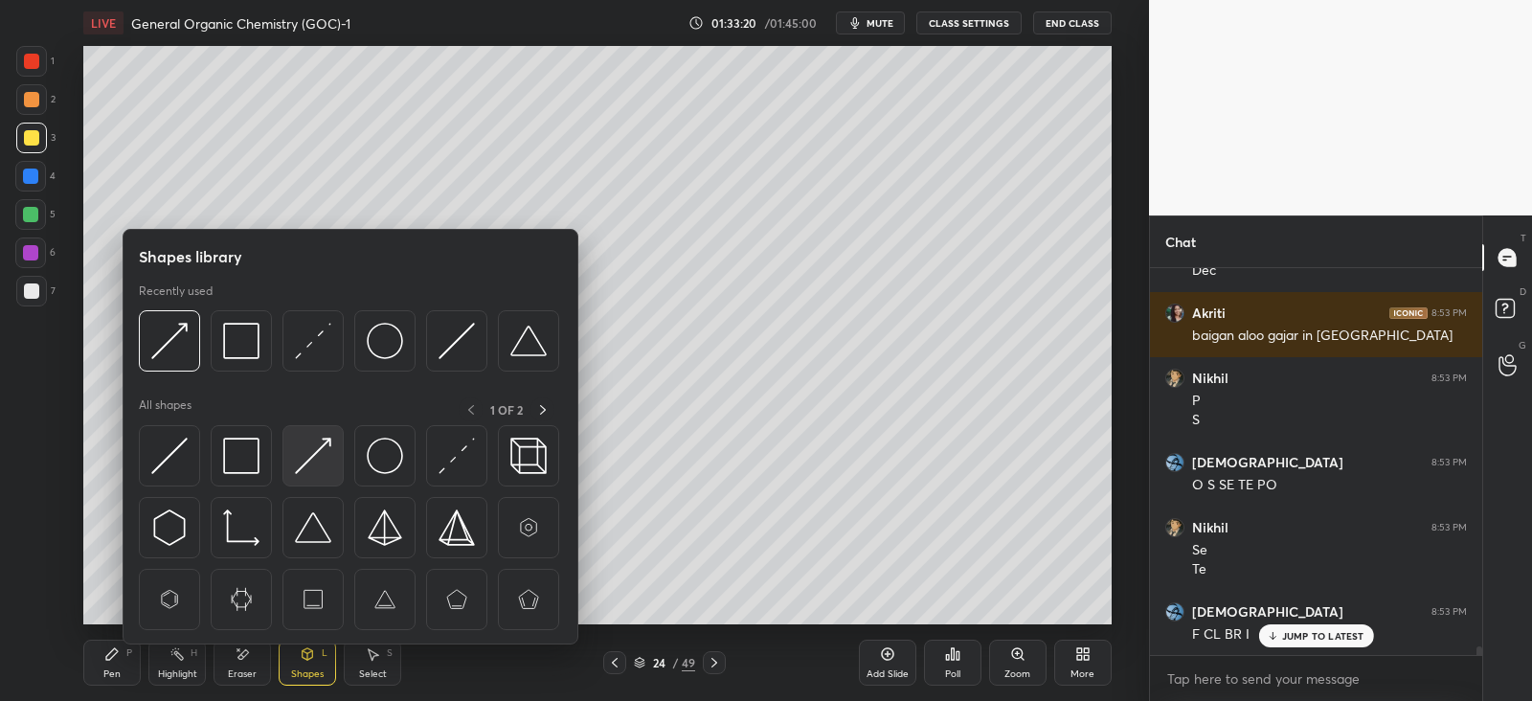
click at [322, 462] on img at bounding box center [313, 456] width 36 height 36
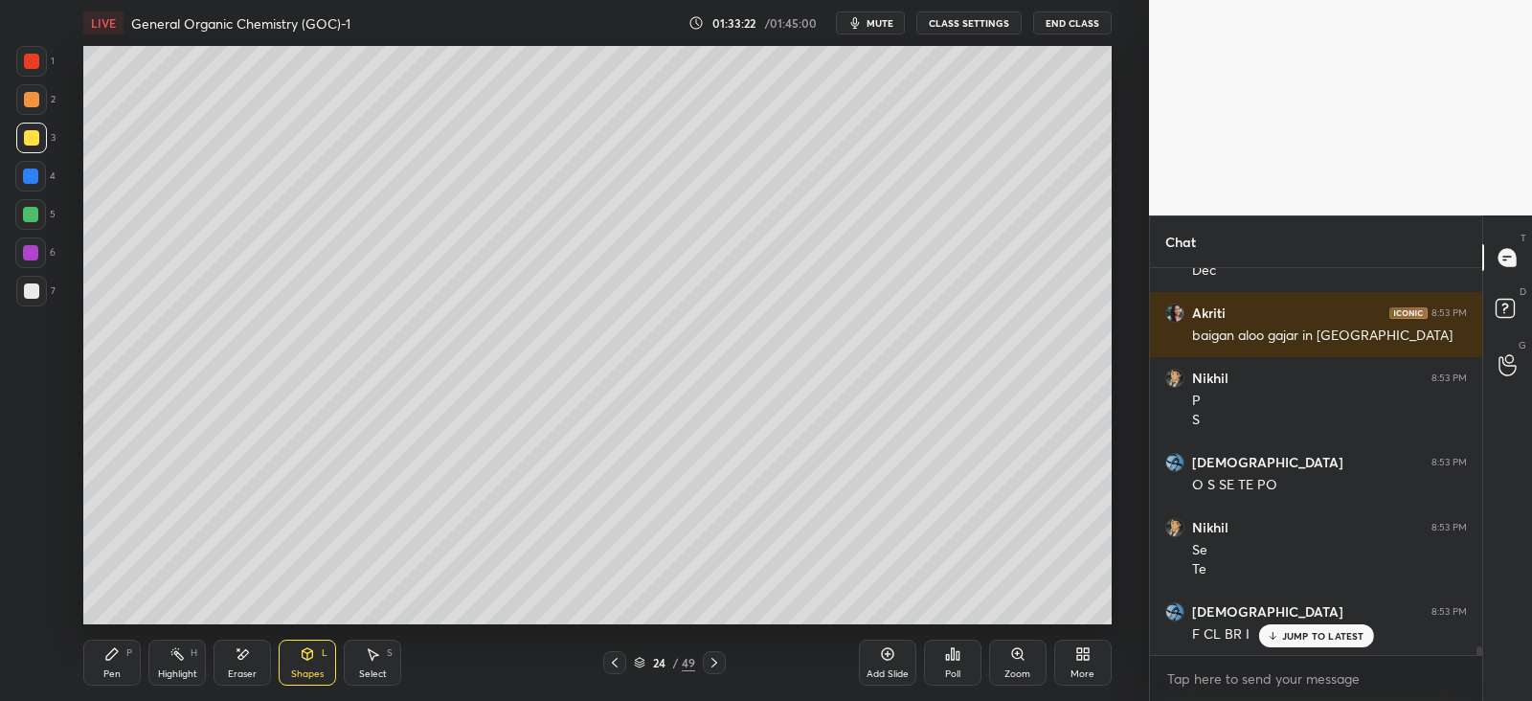
click at [112, 657] on icon at bounding box center [111, 653] width 11 height 11
click at [33, 95] on div at bounding box center [31, 99] width 15 height 15
click at [30, 136] on div at bounding box center [31, 137] width 15 height 15
click at [321, 666] on div "Shapes L" at bounding box center [307, 663] width 57 height 46
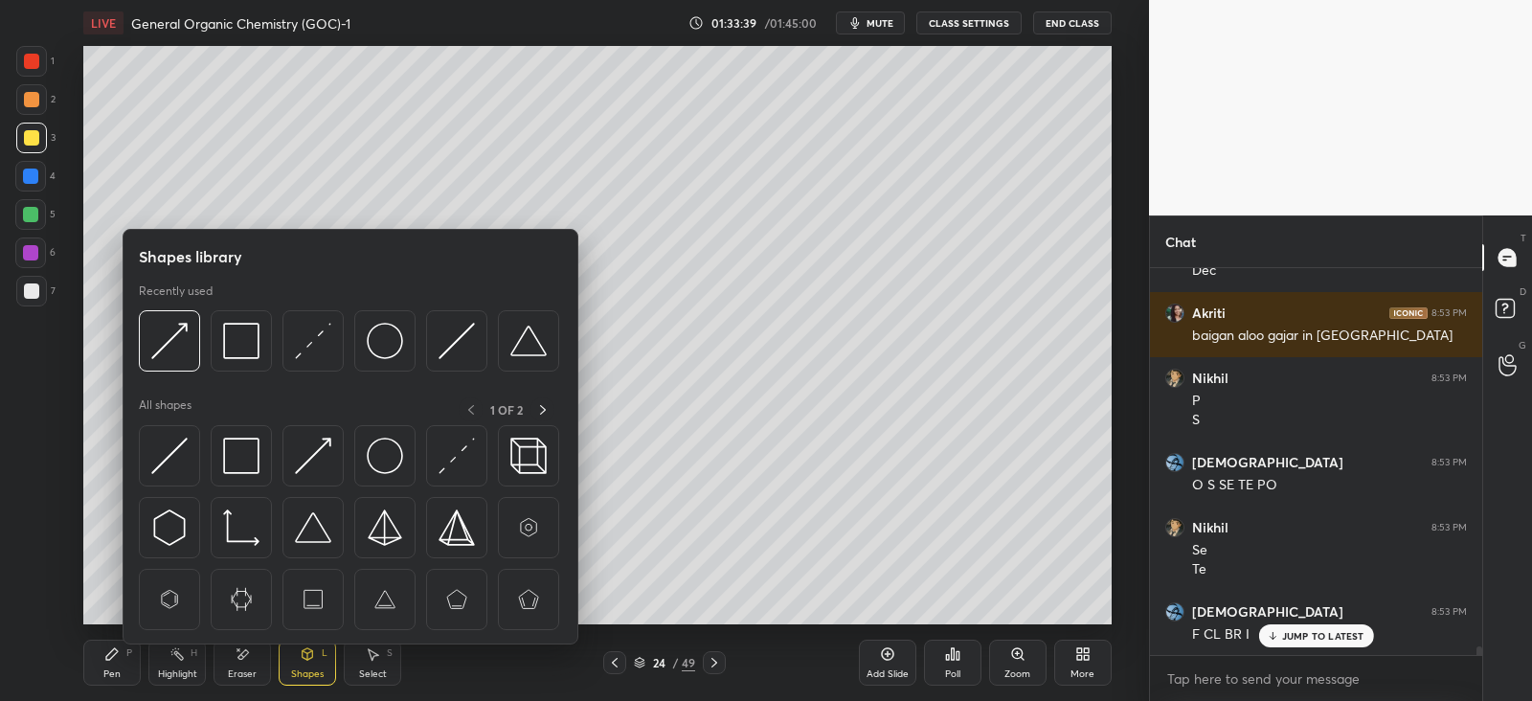
click at [110, 661] on icon at bounding box center [111, 653] width 15 height 15
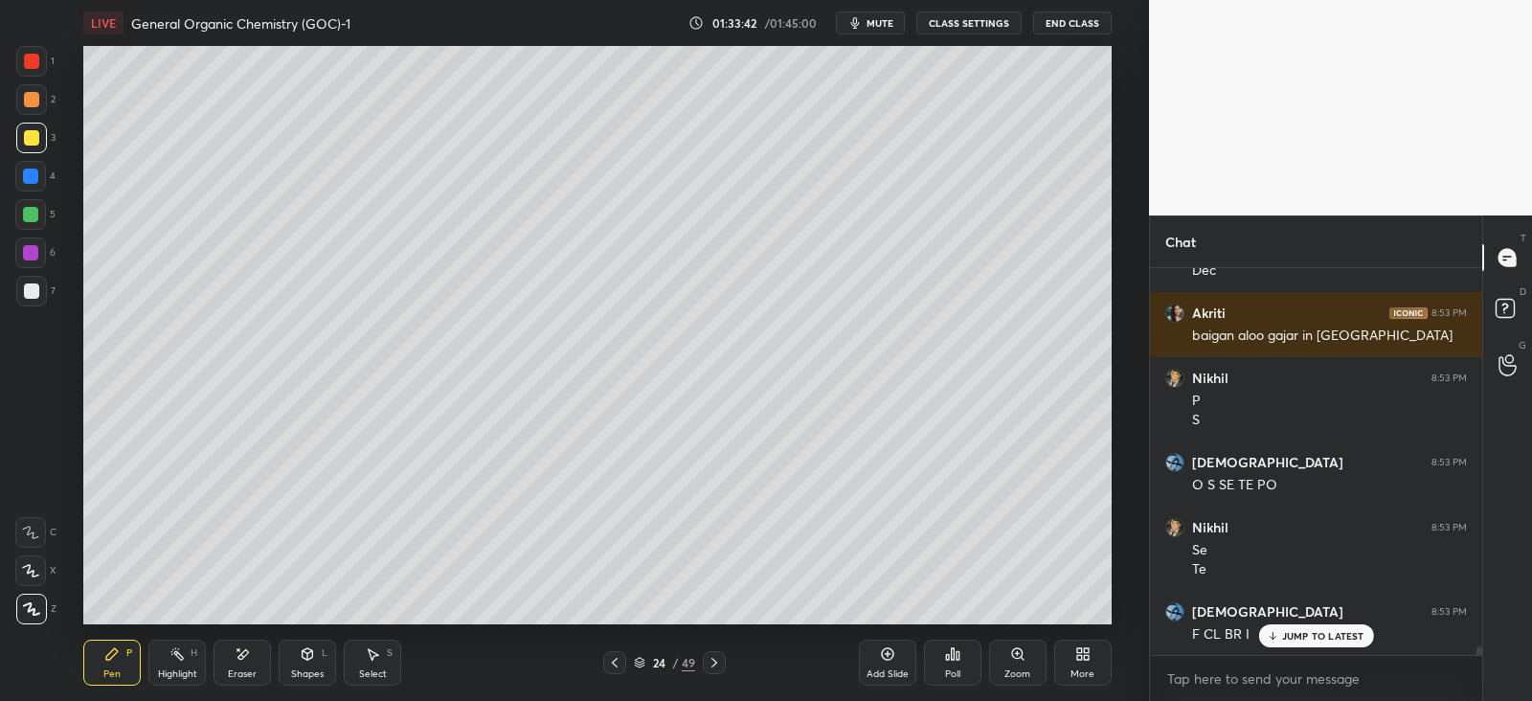
click at [249, 659] on icon at bounding box center [242, 654] width 15 height 16
click at [299, 654] on div "Shapes L" at bounding box center [307, 663] width 57 height 46
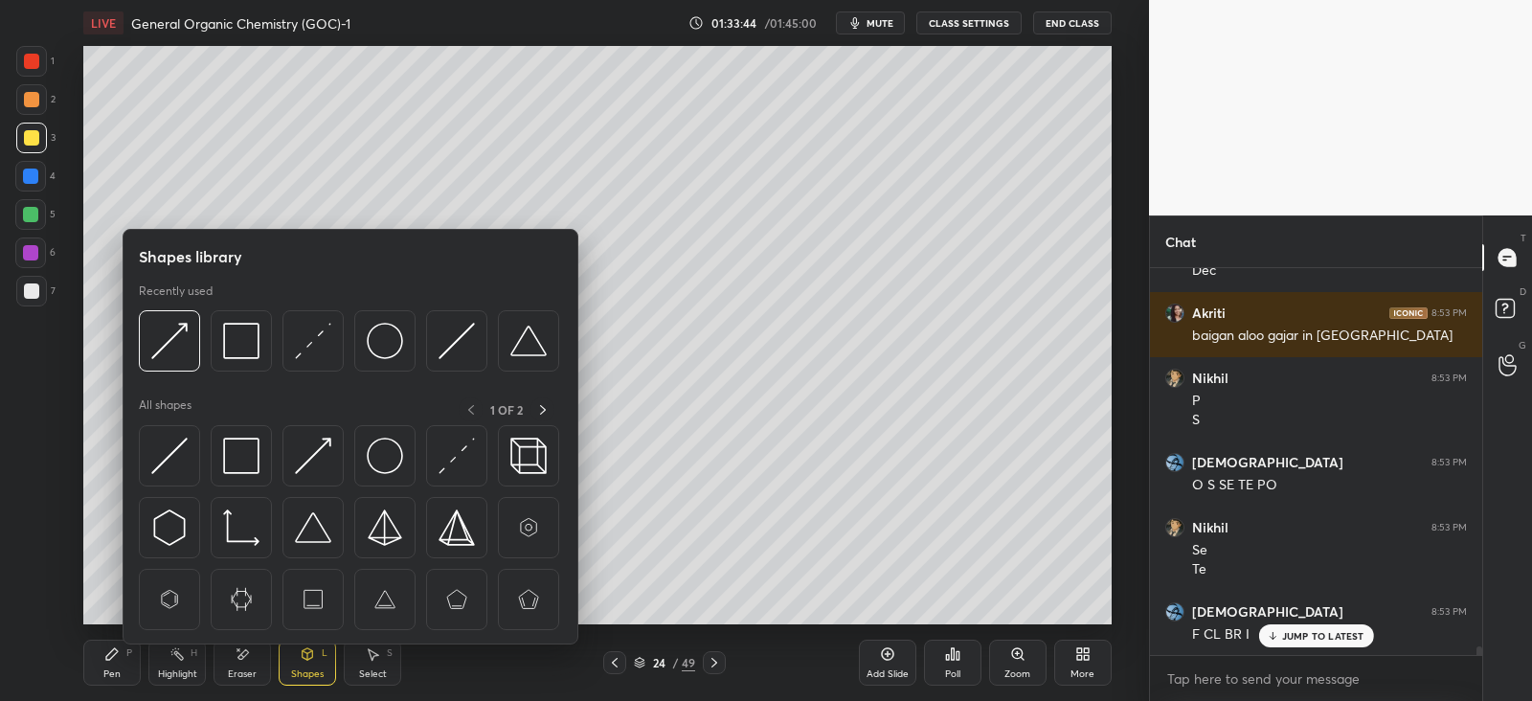
click at [182, 457] on img at bounding box center [169, 456] width 36 height 36
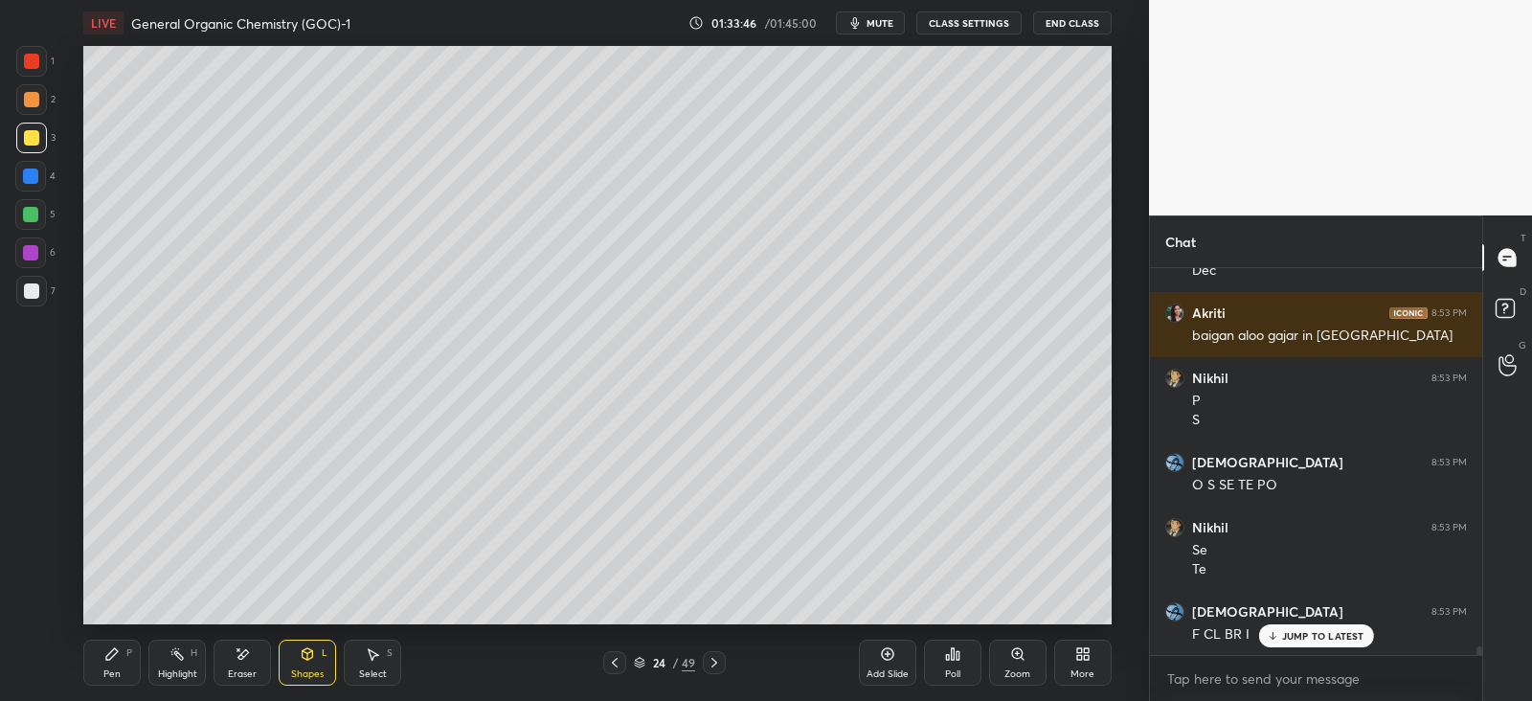
click at [43, 186] on div at bounding box center [30, 176] width 31 height 31
click at [118, 658] on icon at bounding box center [111, 653] width 15 height 15
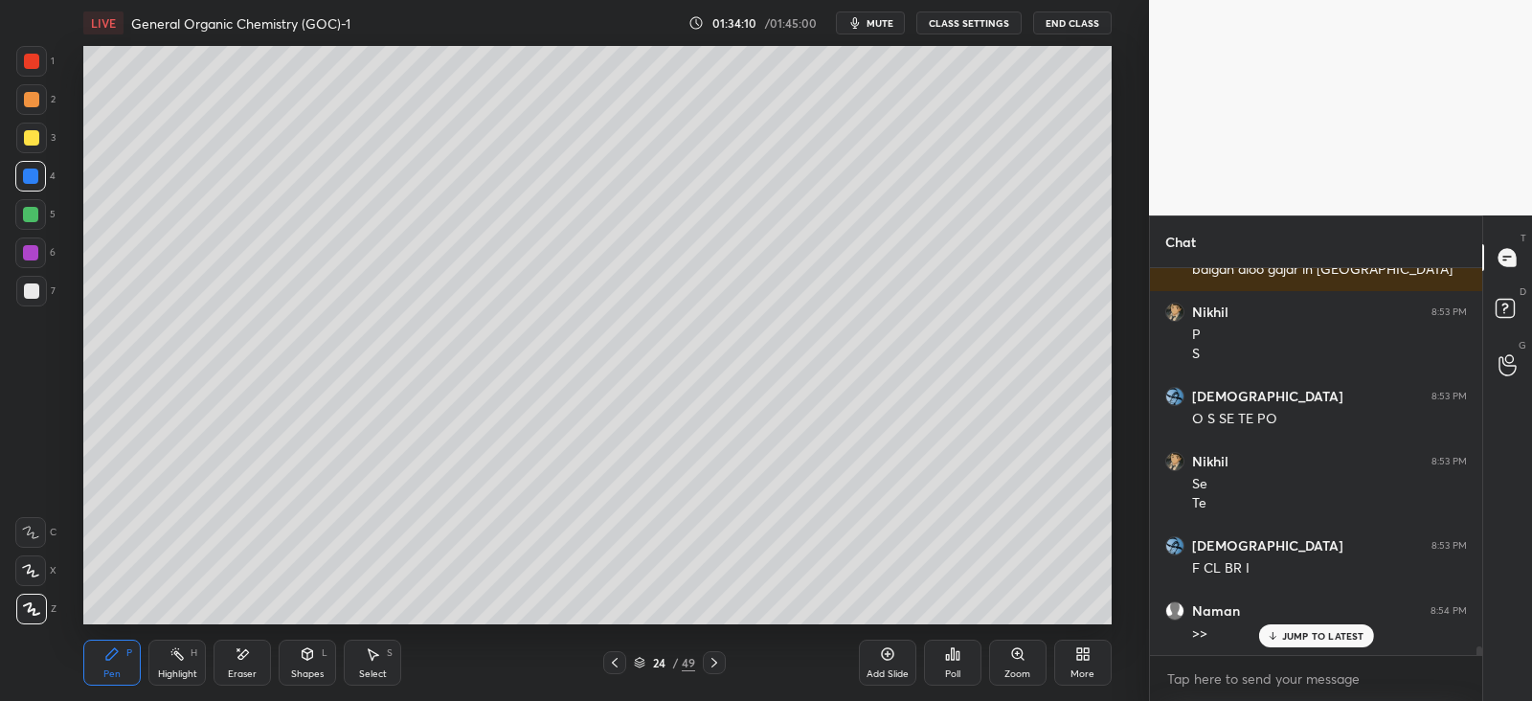
scroll to position [17655, 0]
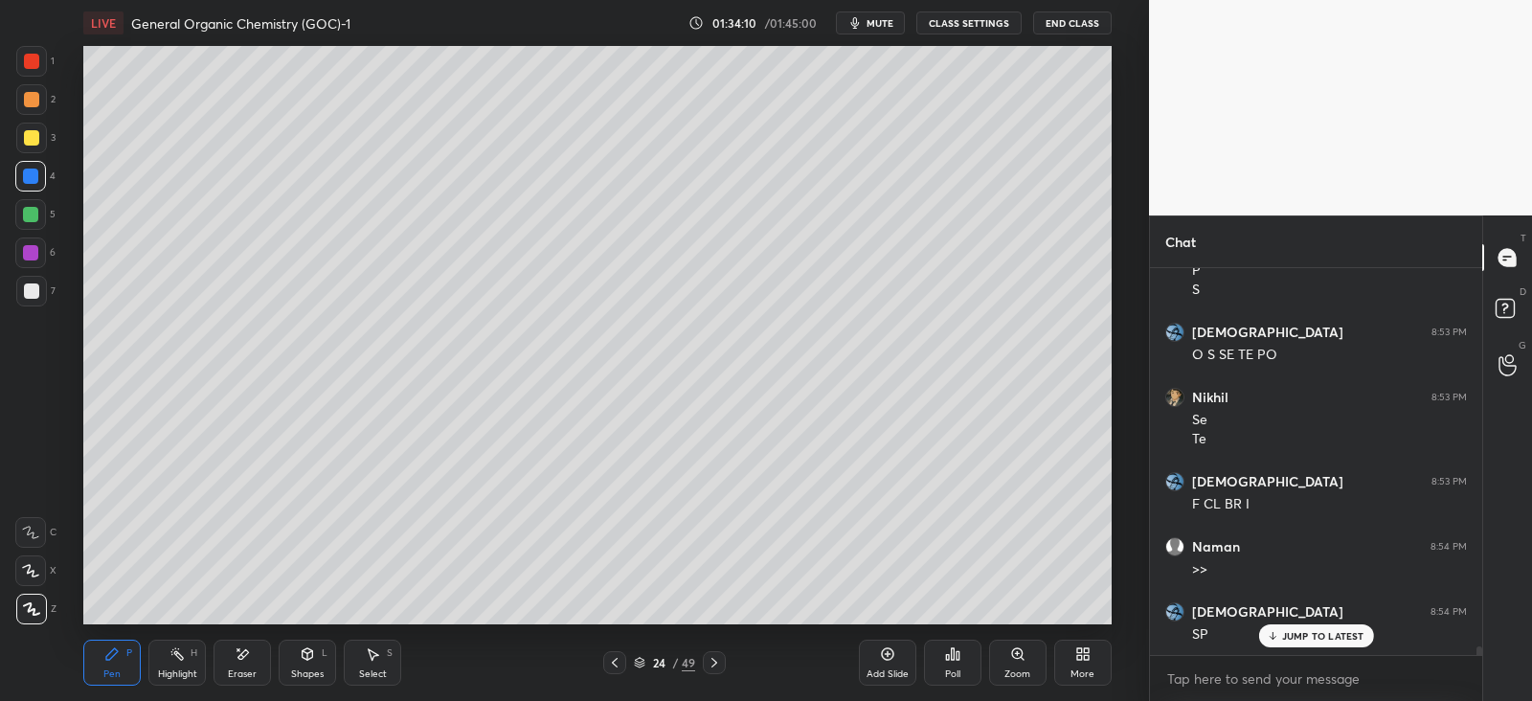
click at [34, 207] on div at bounding box center [30, 214] width 15 height 15
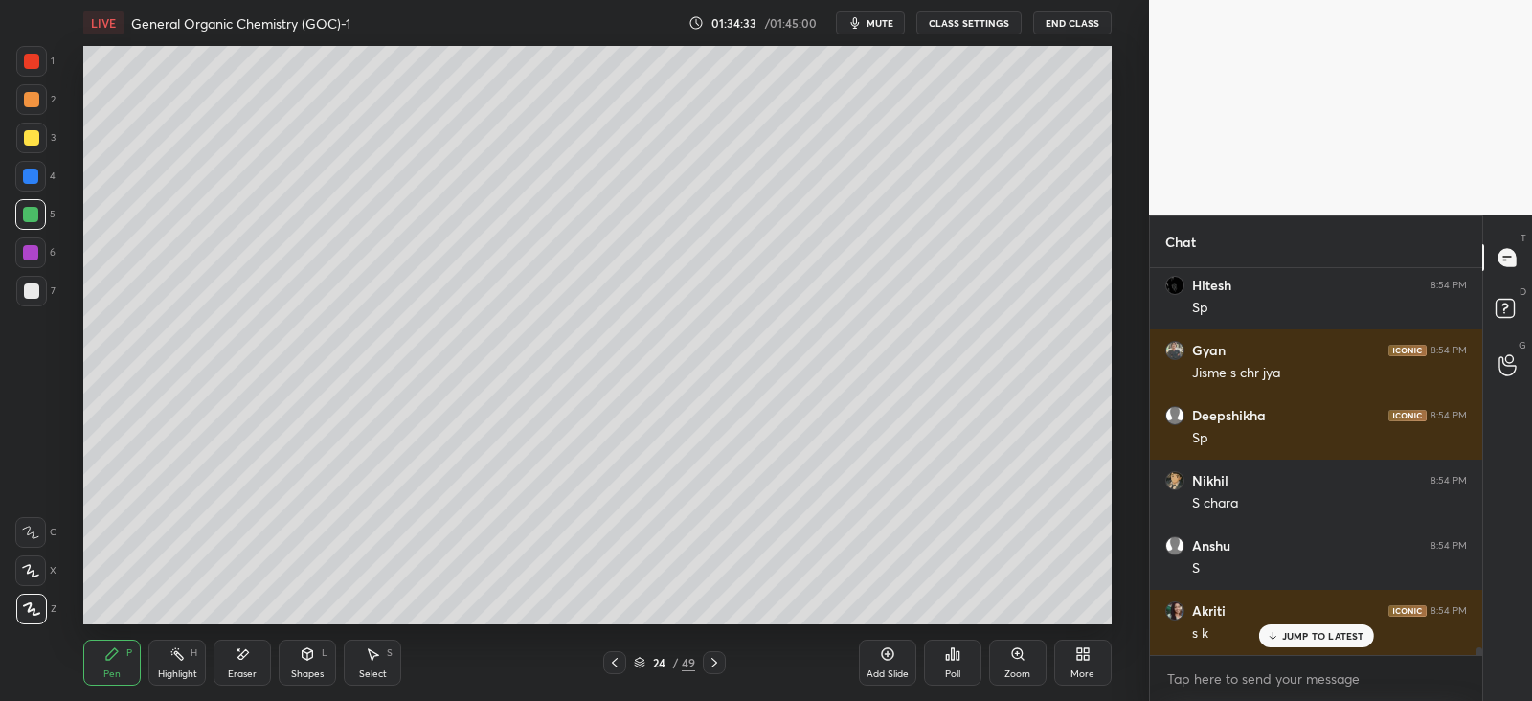
scroll to position [18502, 0]
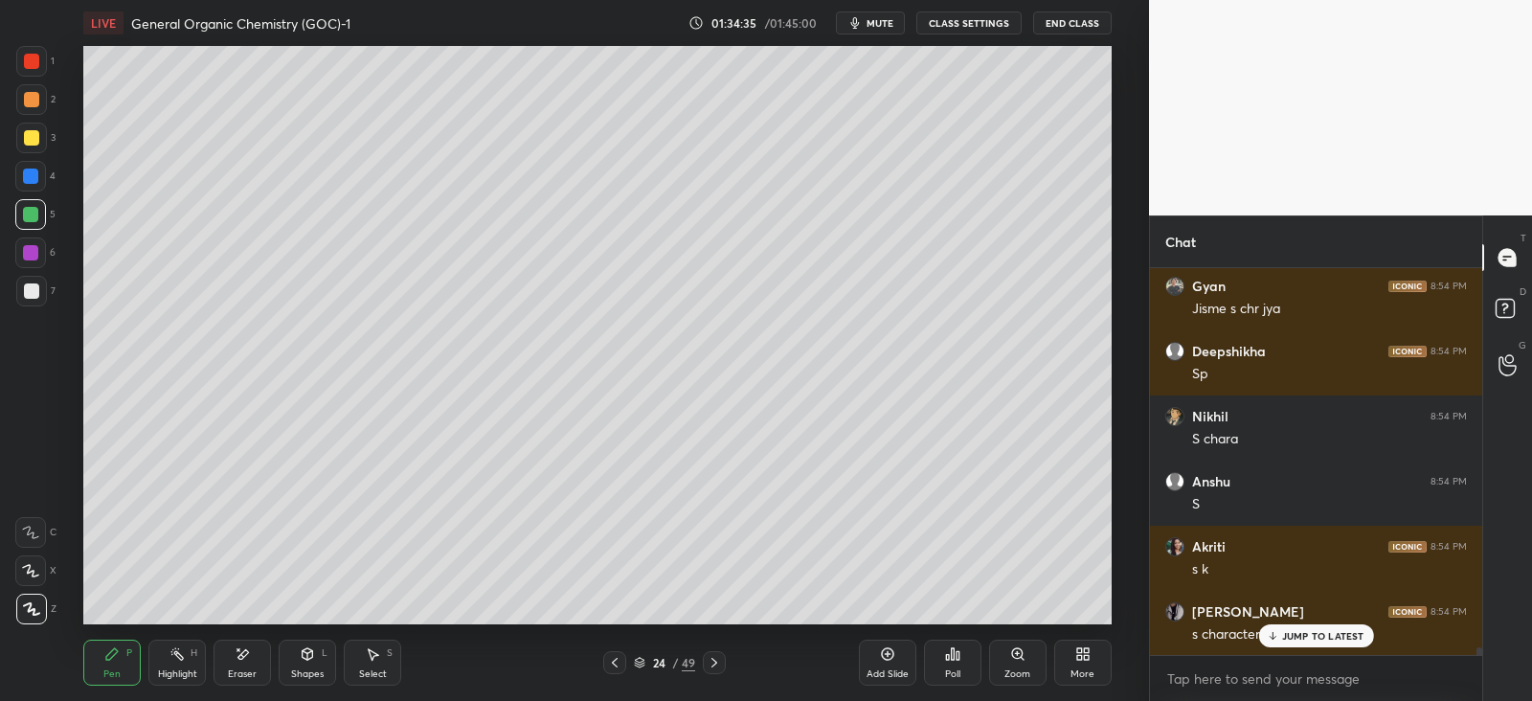
click at [312, 657] on icon at bounding box center [308, 653] width 11 height 11
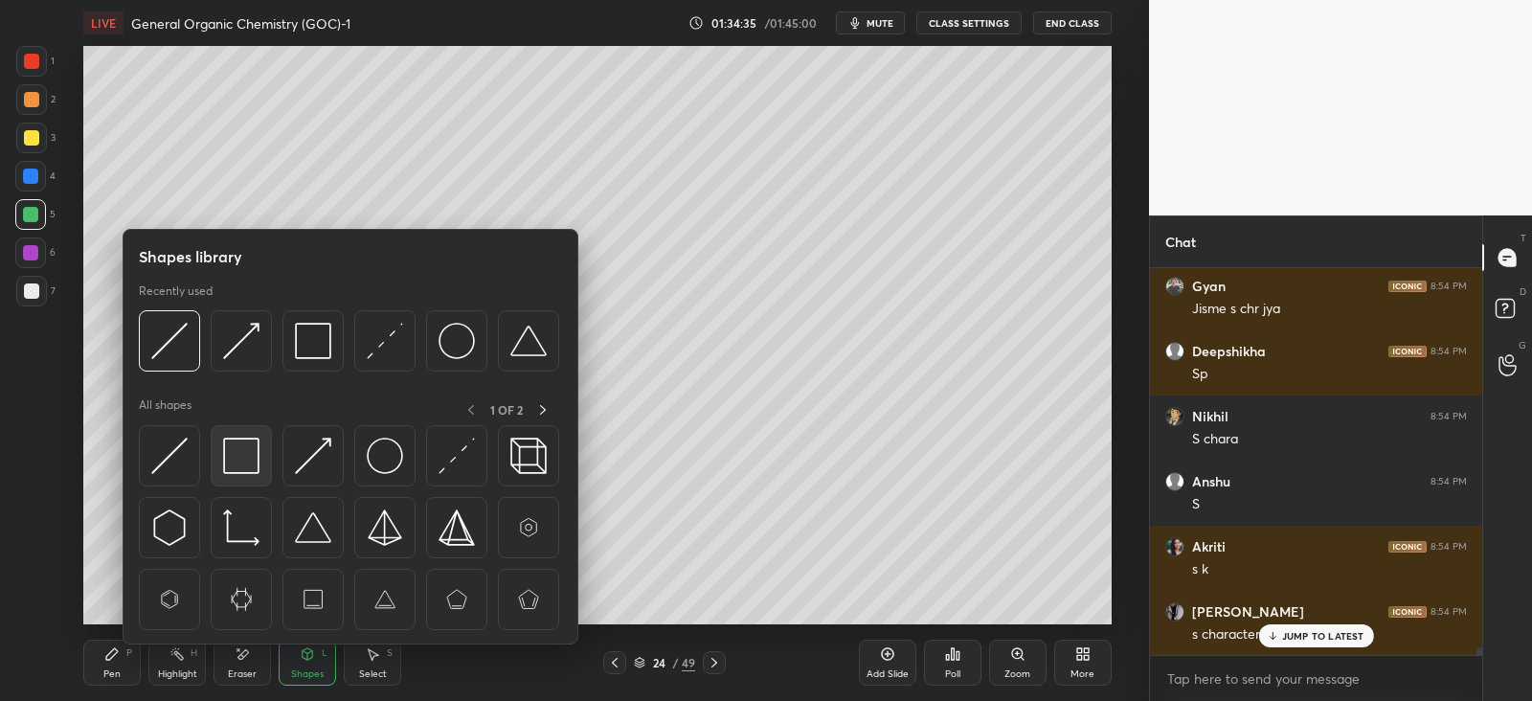
click at [250, 453] on img at bounding box center [241, 456] width 36 height 36
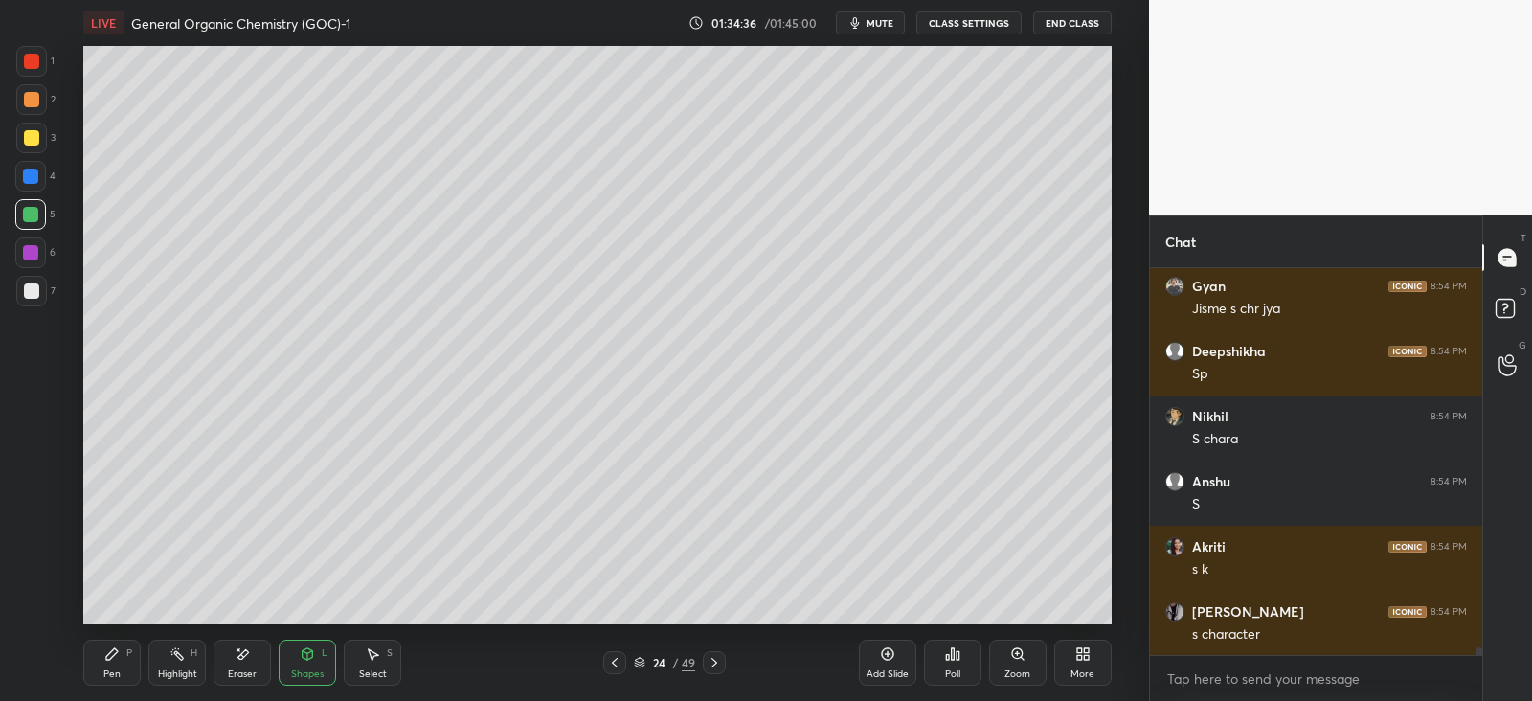
scroll to position [18568, 0]
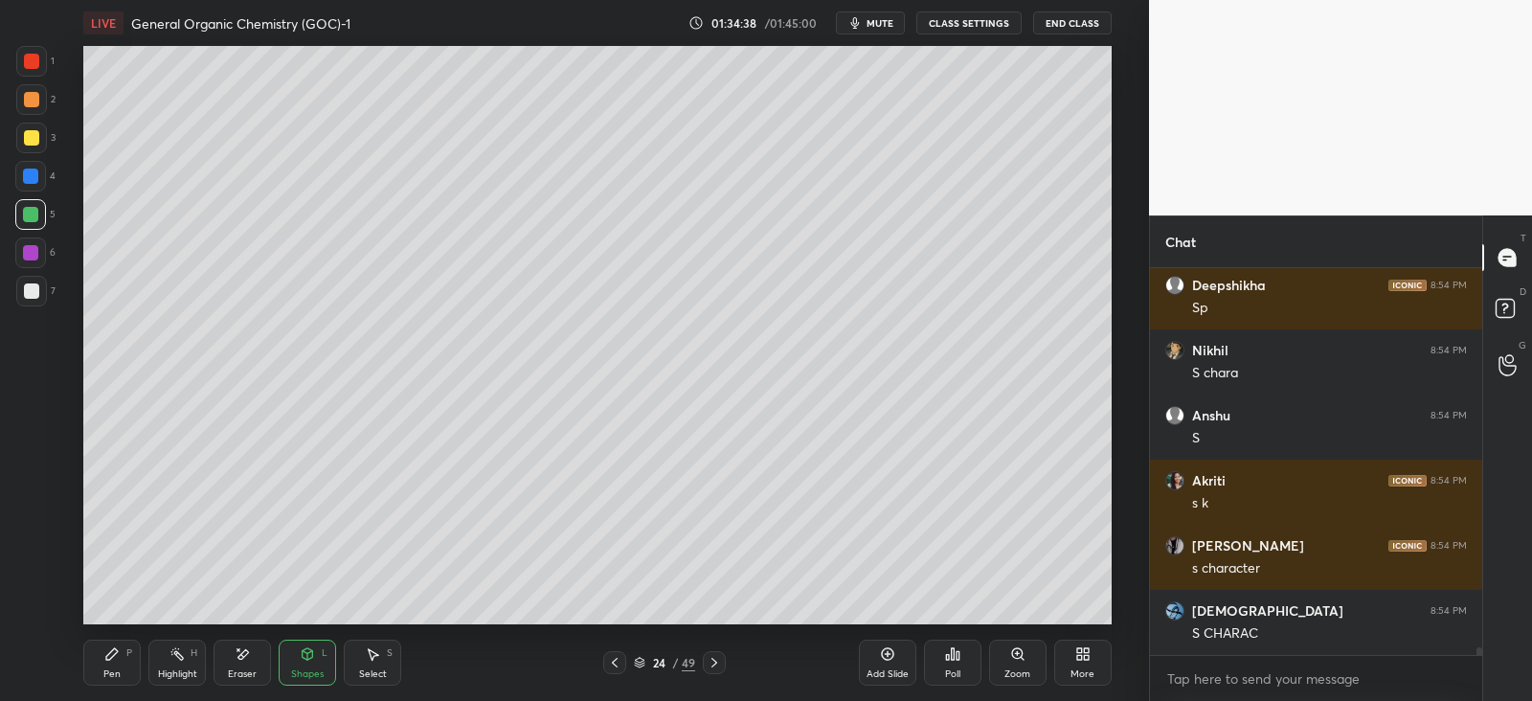
click at [112, 661] on icon at bounding box center [111, 653] width 15 height 15
click at [236, 663] on div "Eraser" at bounding box center [241, 663] width 57 height 46
click at [311, 651] on icon at bounding box center [308, 652] width 11 height 3
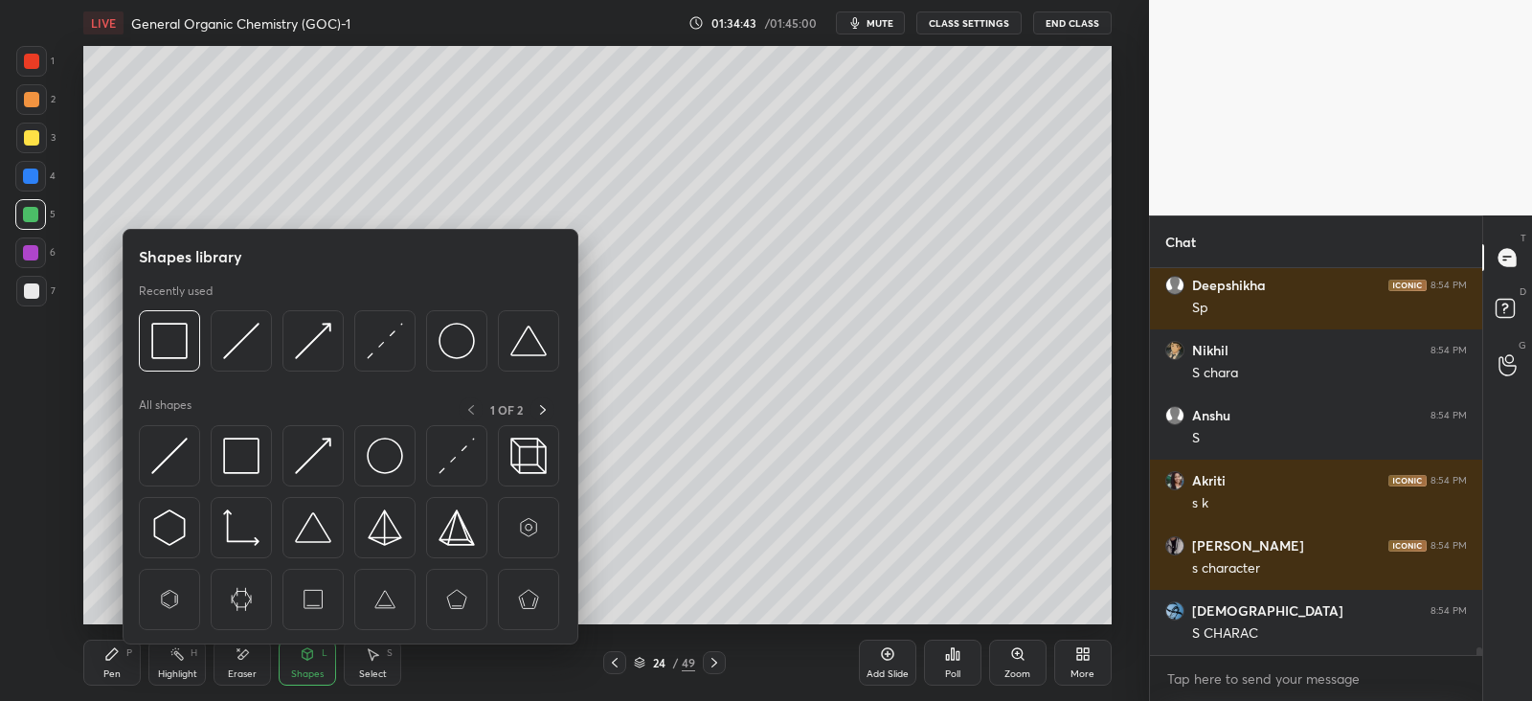
click at [168, 455] on img at bounding box center [169, 456] width 36 height 36
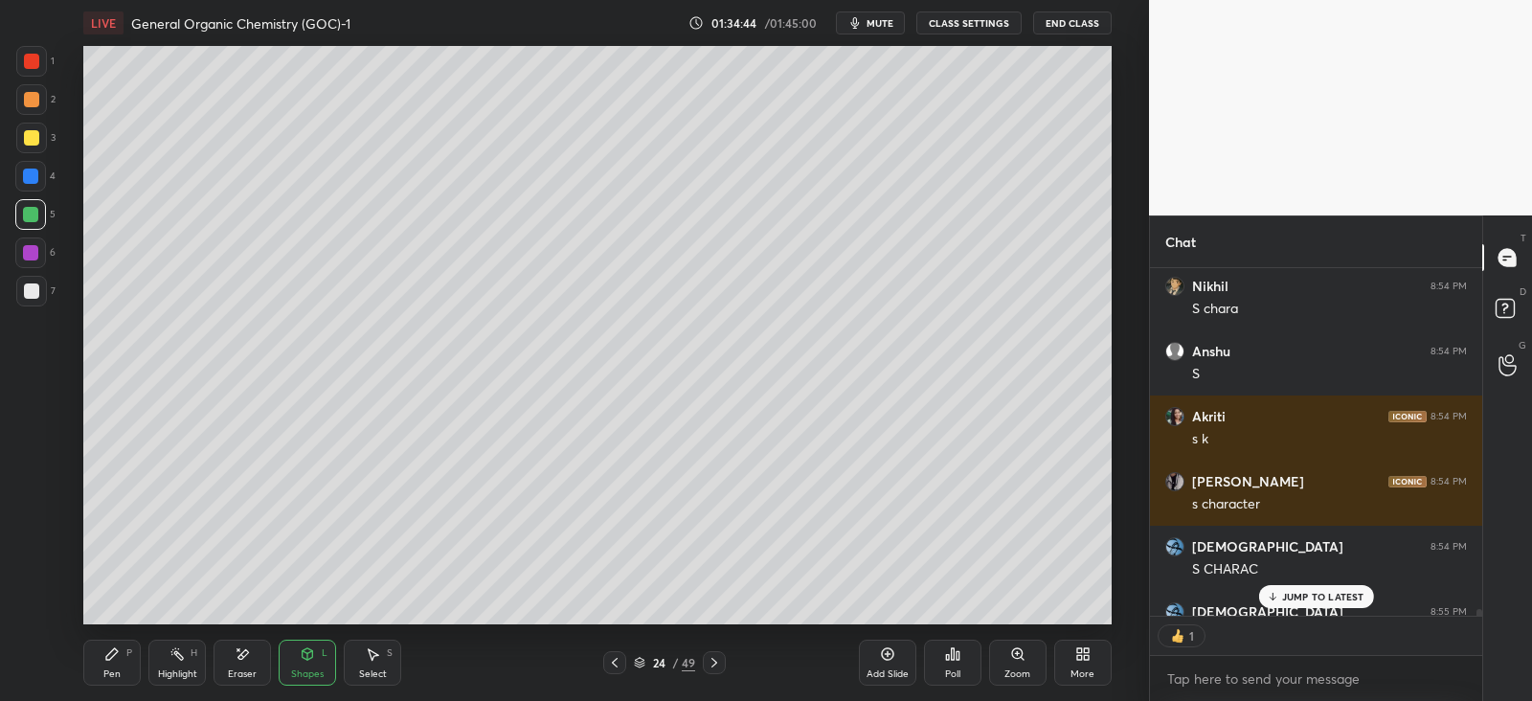
scroll to position [7, 6]
click at [239, 669] on div "Eraser" at bounding box center [242, 674] width 29 height 10
click at [303, 654] on icon at bounding box center [308, 653] width 11 height 11
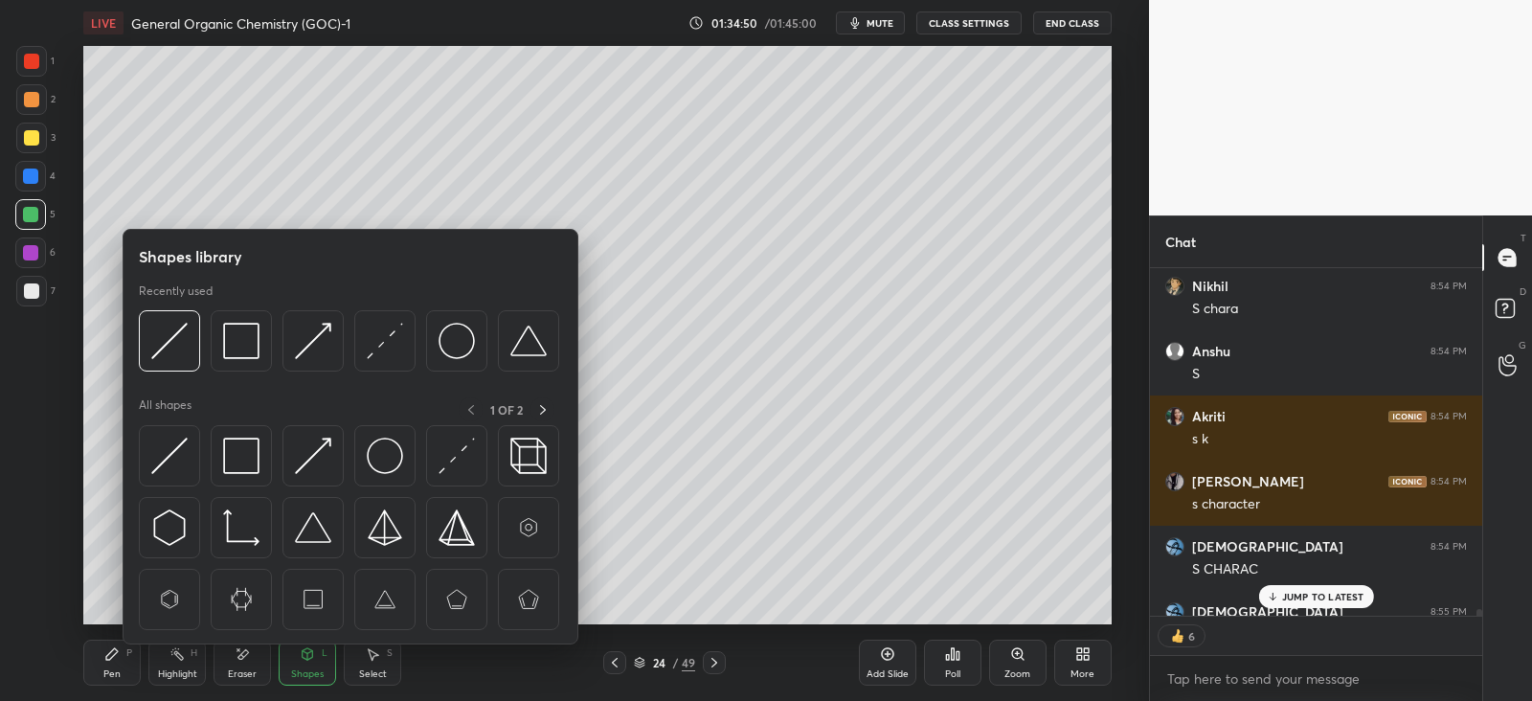
click at [182, 469] on img at bounding box center [169, 456] width 36 height 36
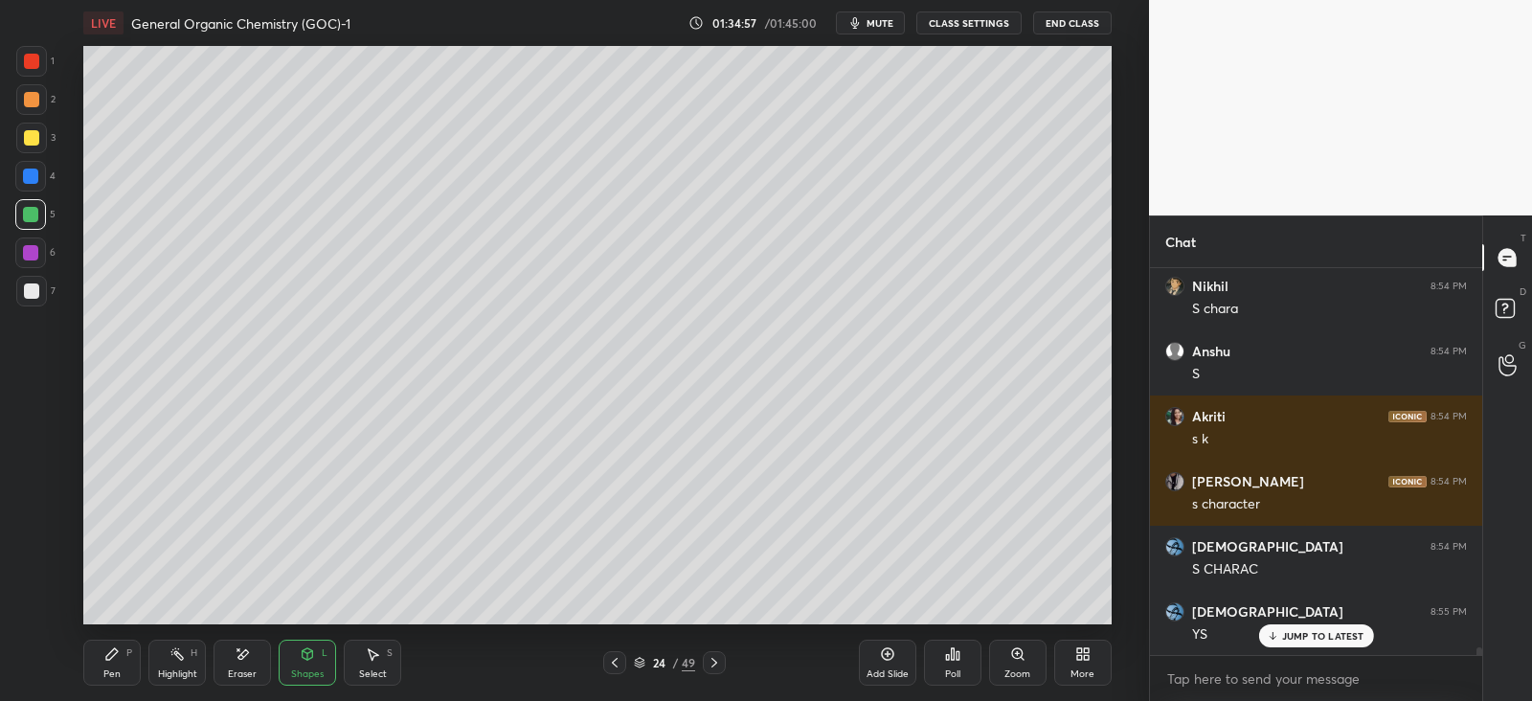
scroll to position [18697, 0]
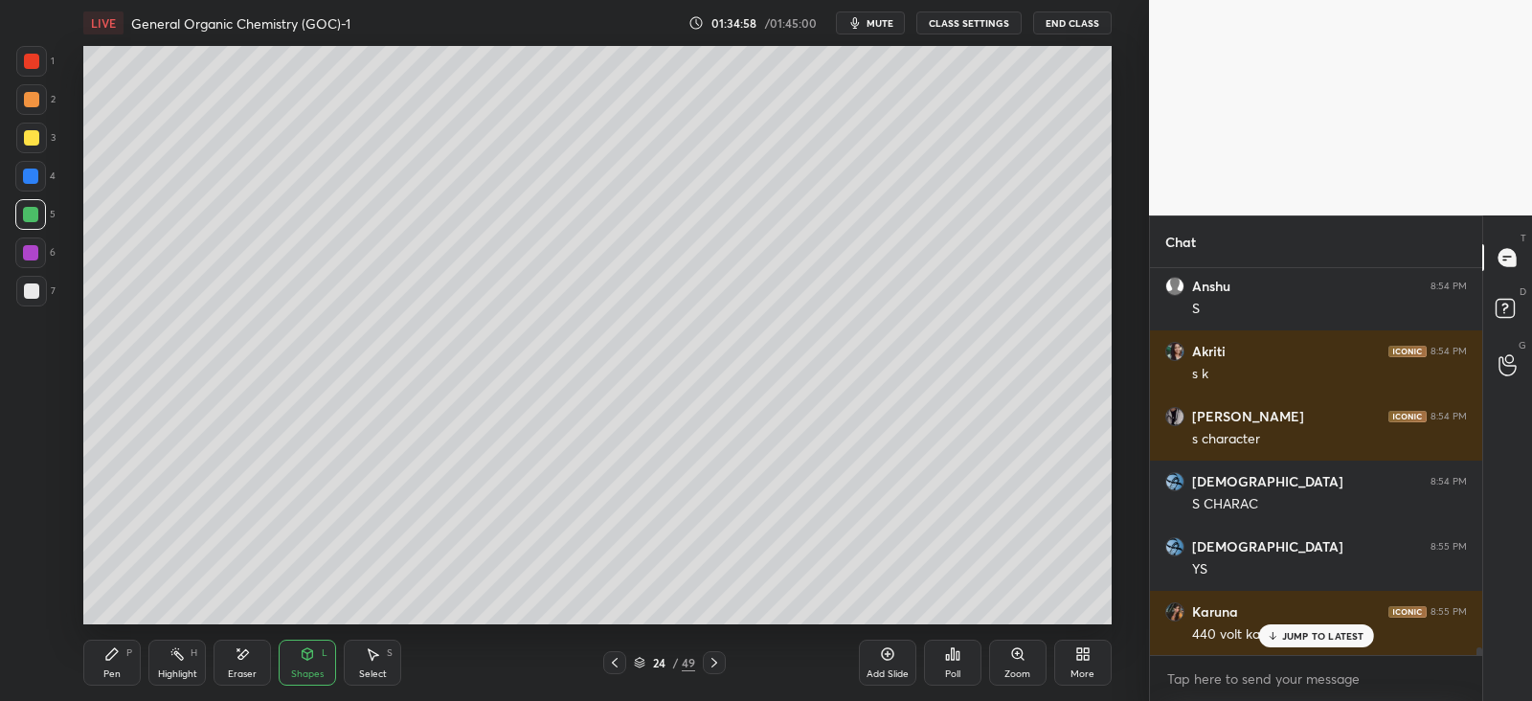
click at [124, 663] on div "Pen P" at bounding box center [111, 663] width 57 height 46
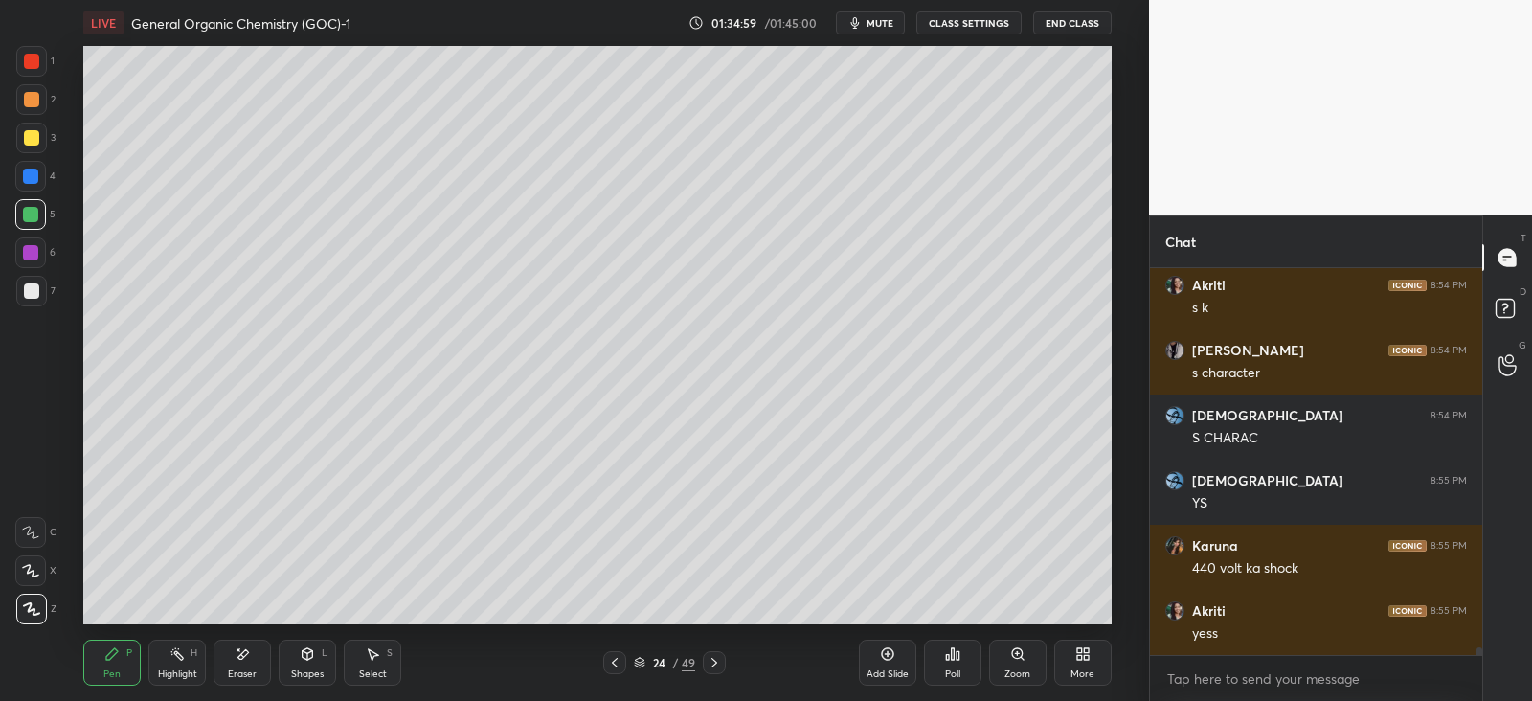
scroll to position [18827, 0]
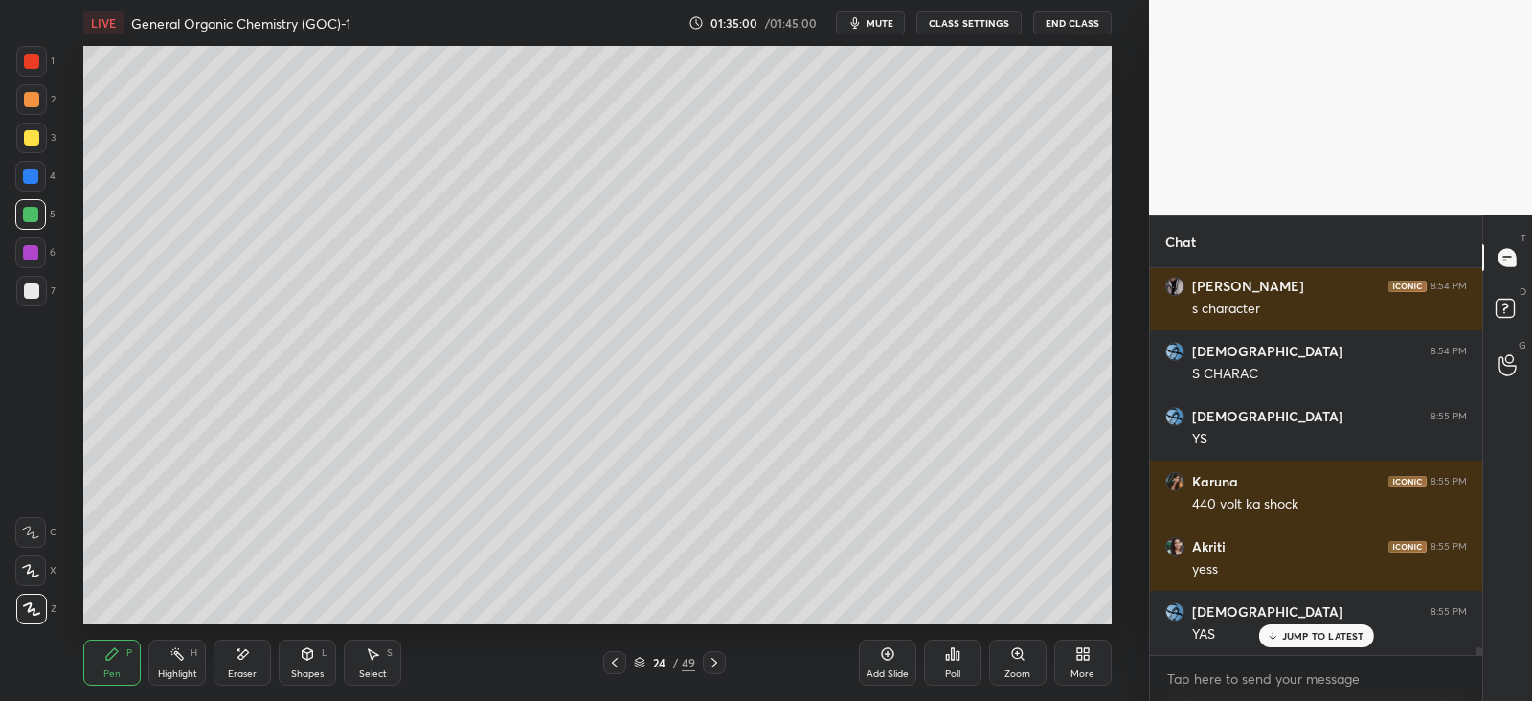
click at [29, 256] on div at bounding box center [30, 252] width 15 height 15
click at [31, 292] on div at bounding box center [31, 290] width 15 height 15
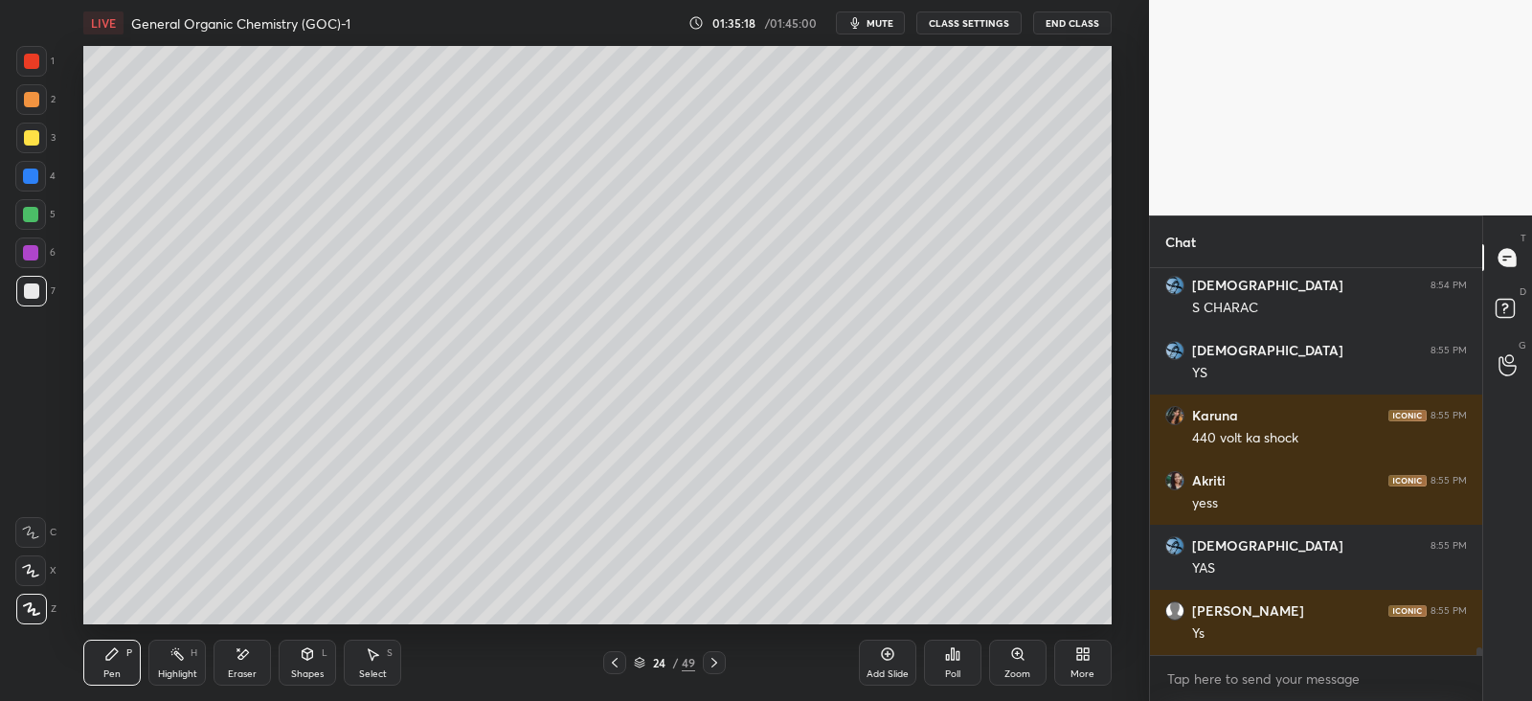
click at [241, 653] on icon at bounding box center [243, 654] width 11 height 10
click at [116, 656] on icon at bounding box center [111, 653] width 15 height 15
click at [37, 284] on div at bounding box center [31, 290] width 15 height 15
click at [33, 217] on div at bounding box center [30, 214] width 15 height 15
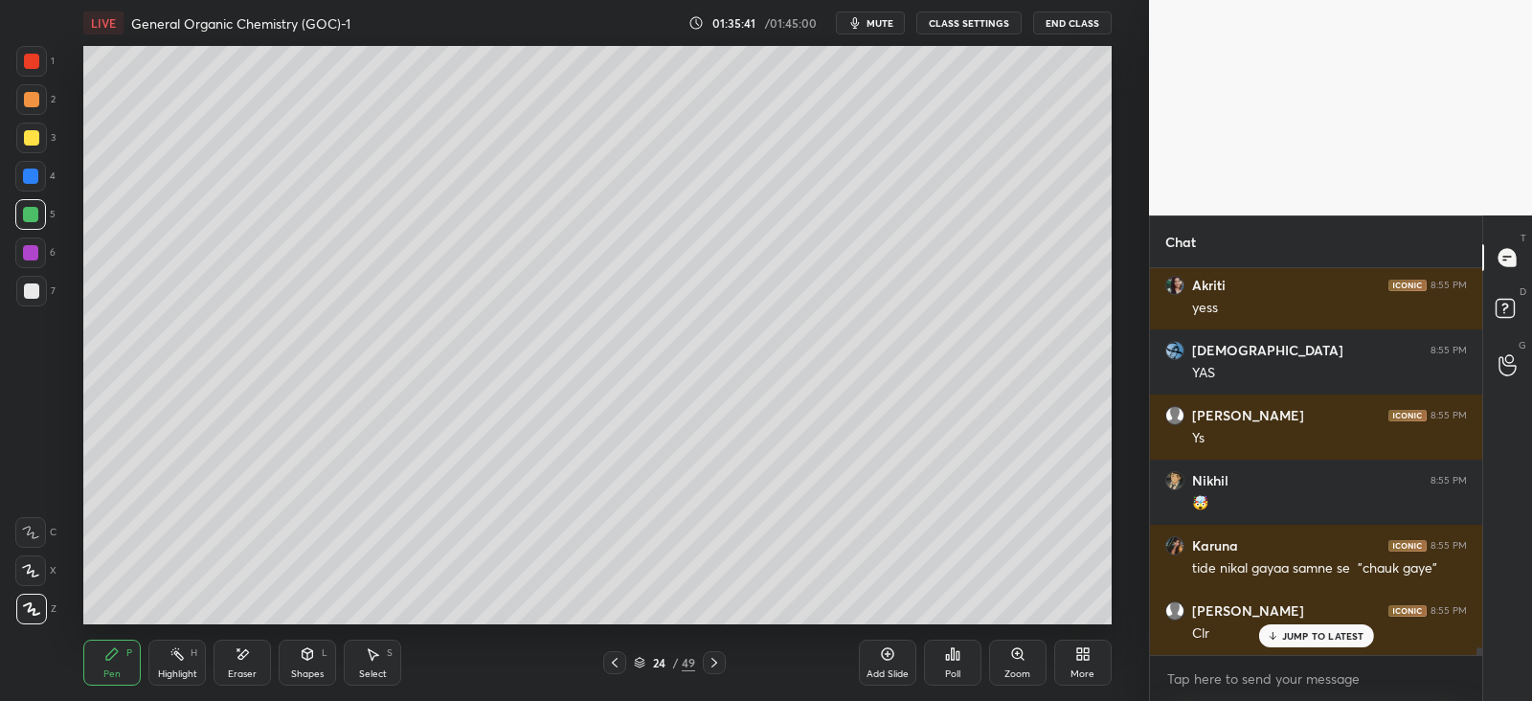
scroll to position [19153, 0]
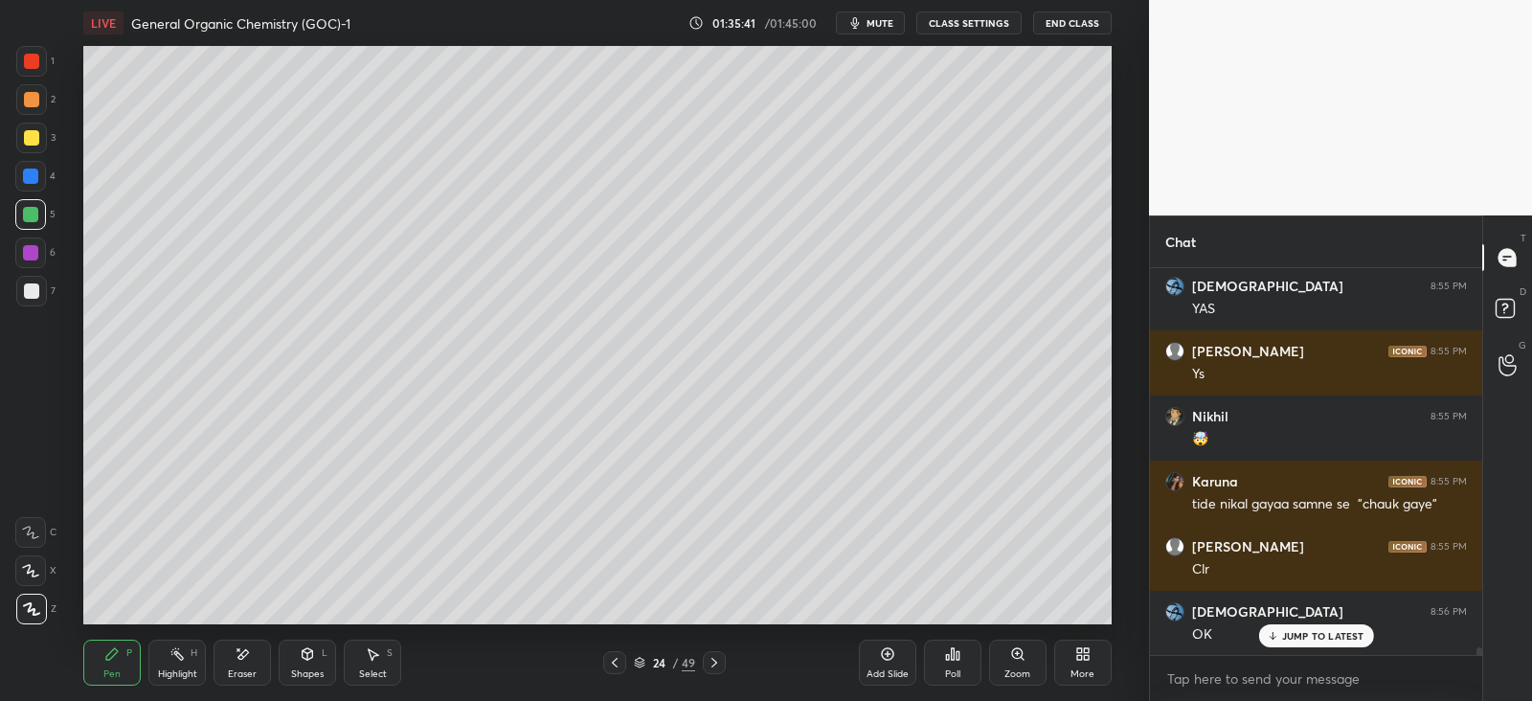
click at [30, 183] on div at bounding box center [30, 175] width 15 height 15
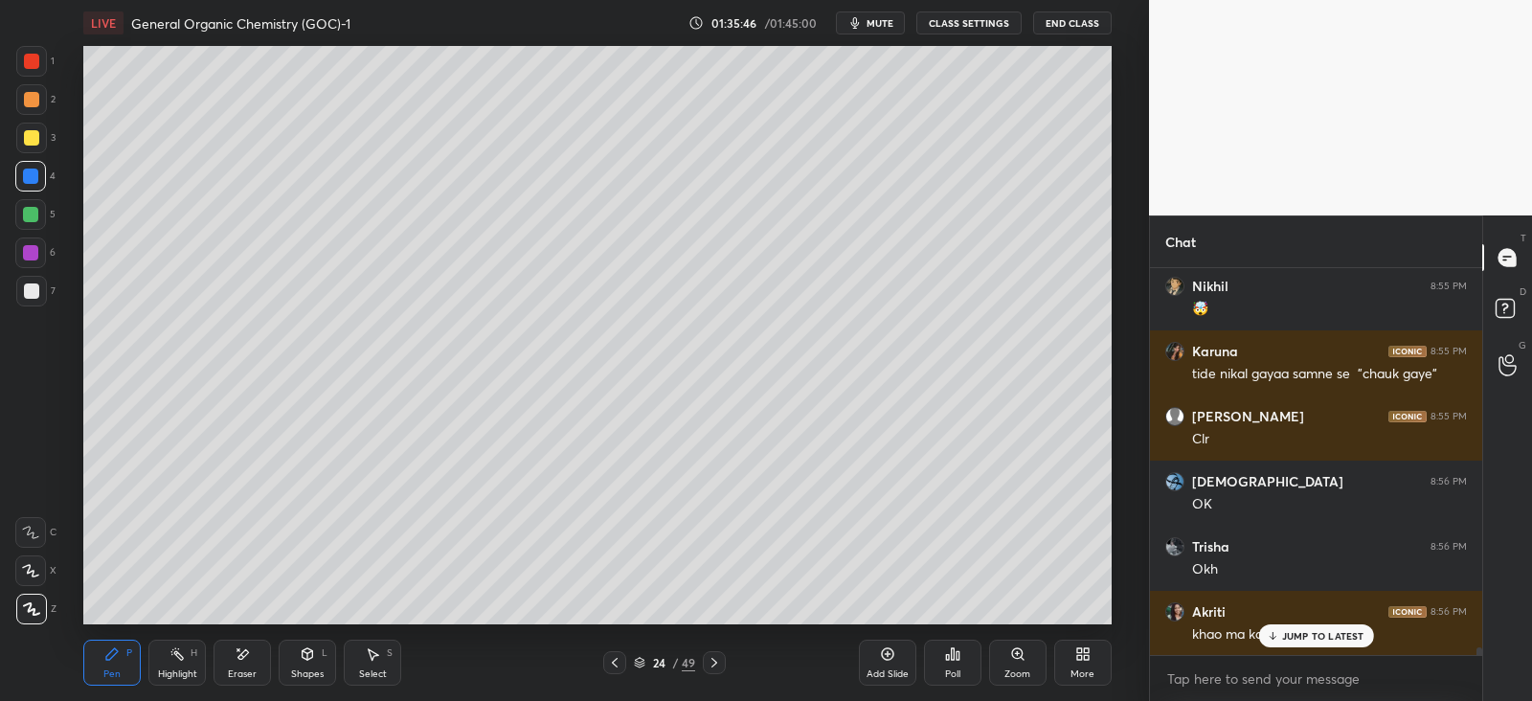
click at [38, 123] on div "3" at bounding box center [35, 138] width 39 height 31
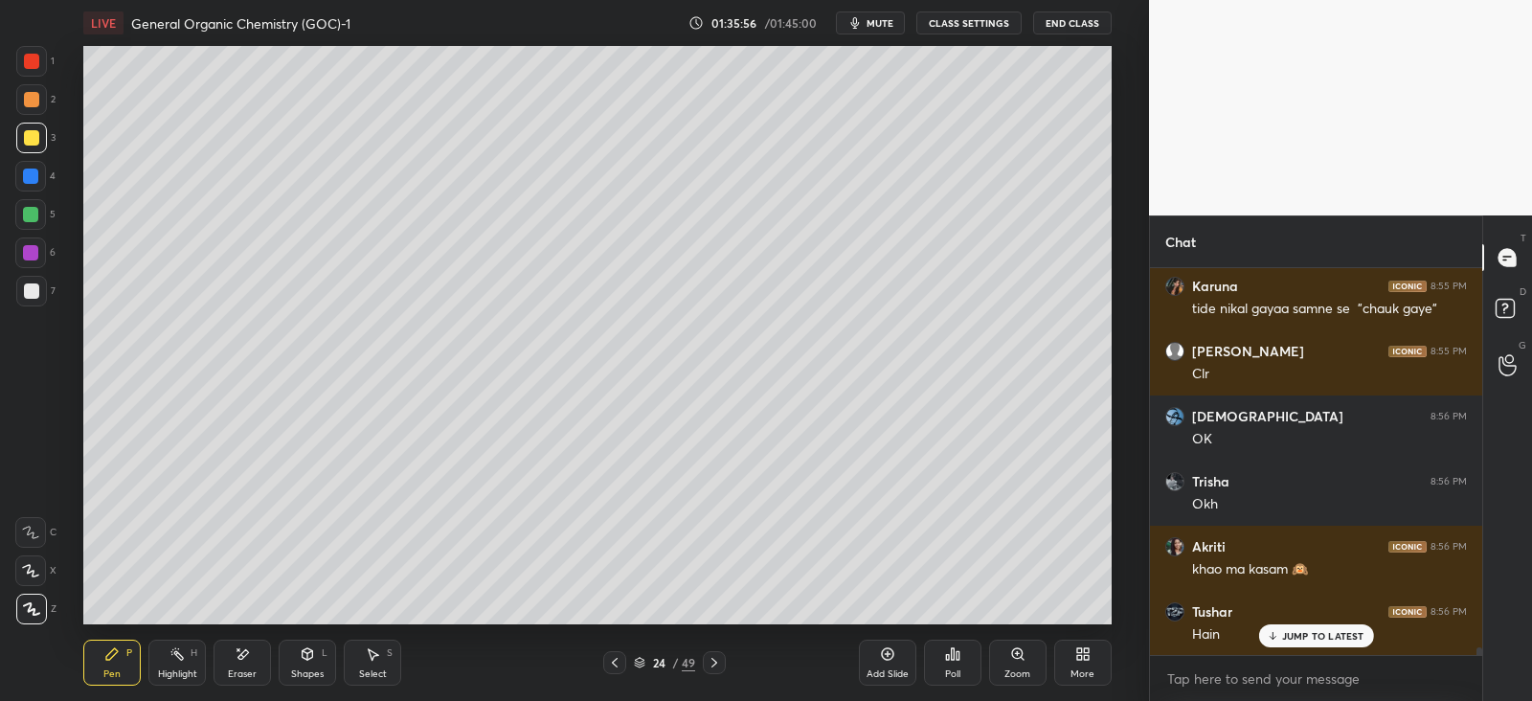
click at [34, 294] on div at bounding box center [31, 290] width 15 height 15
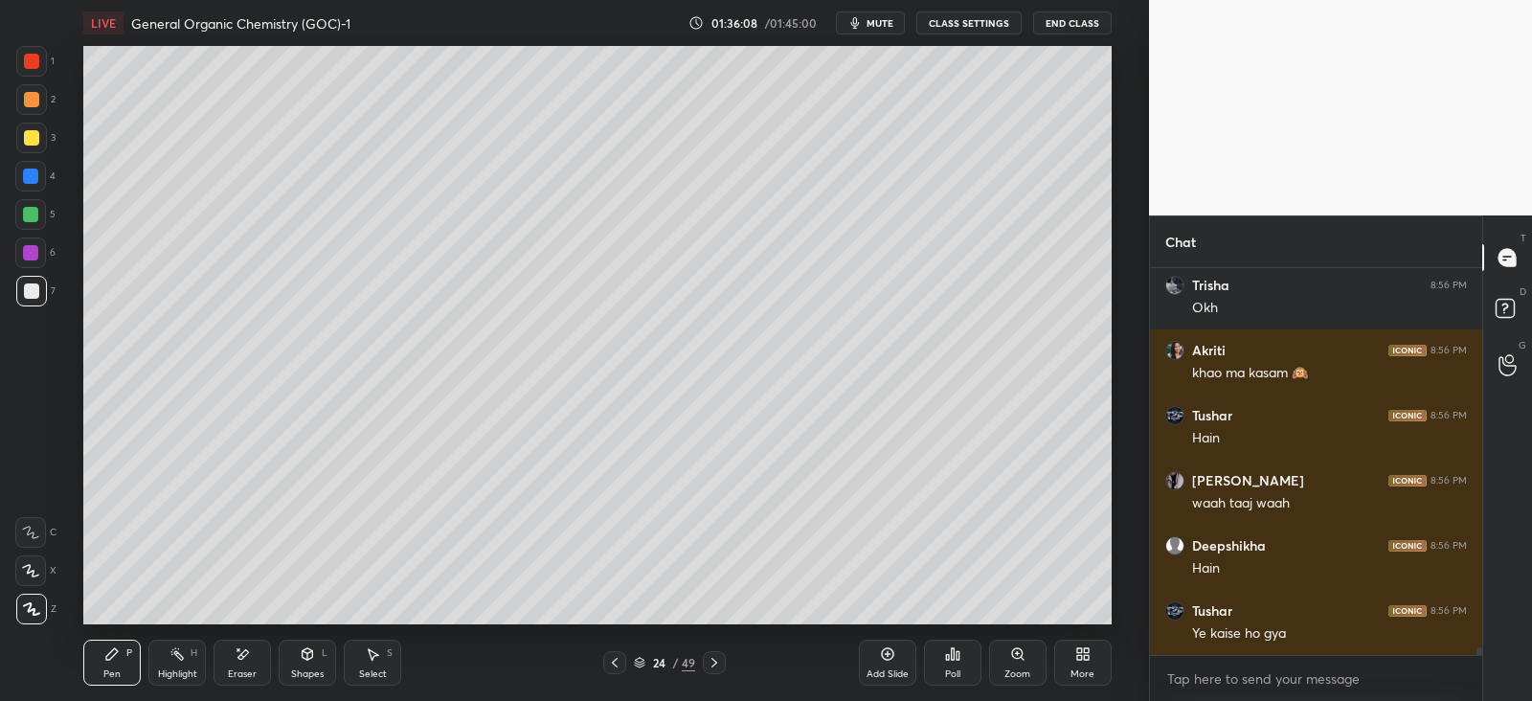
scroll to position [19608, 0]
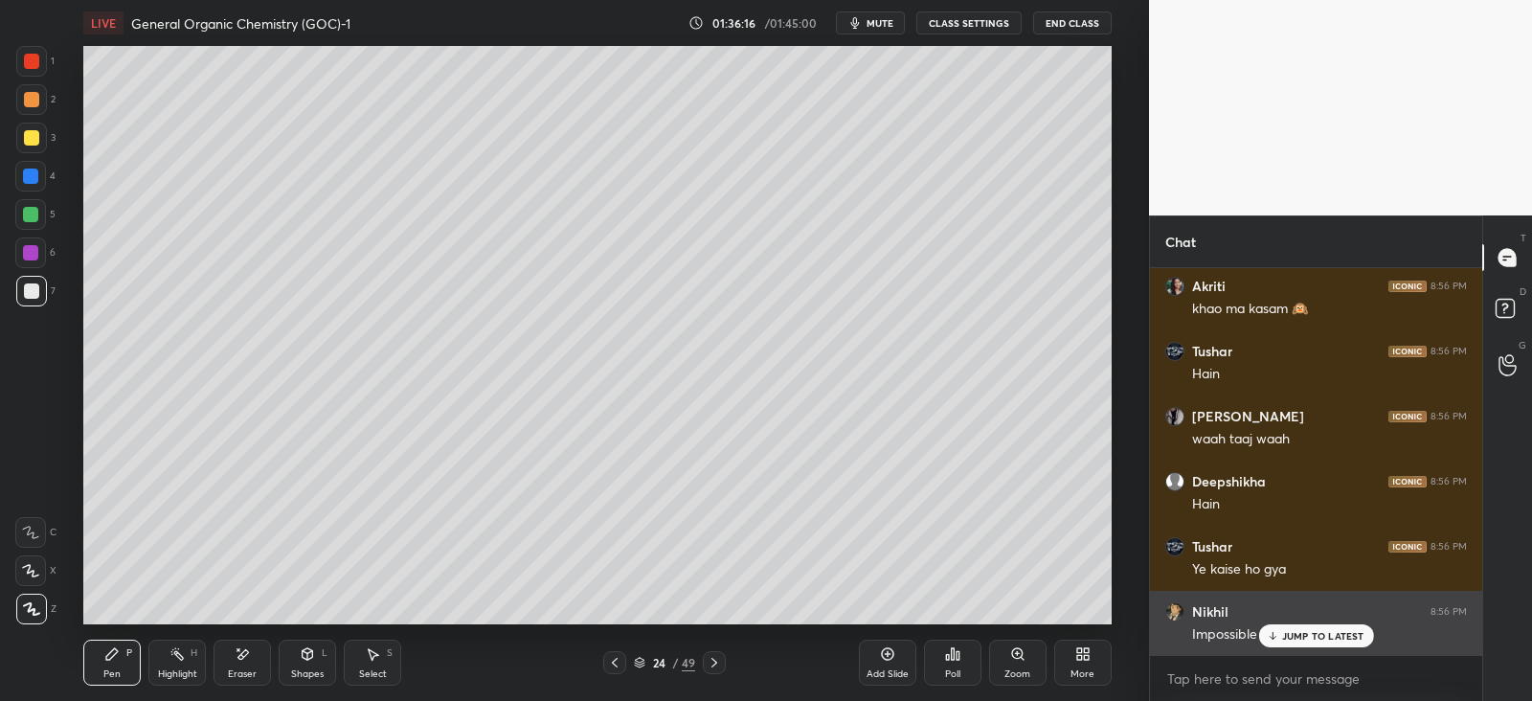
click at [1277, 636] on icon at bounding box center [1272, 635] width 12 height 11
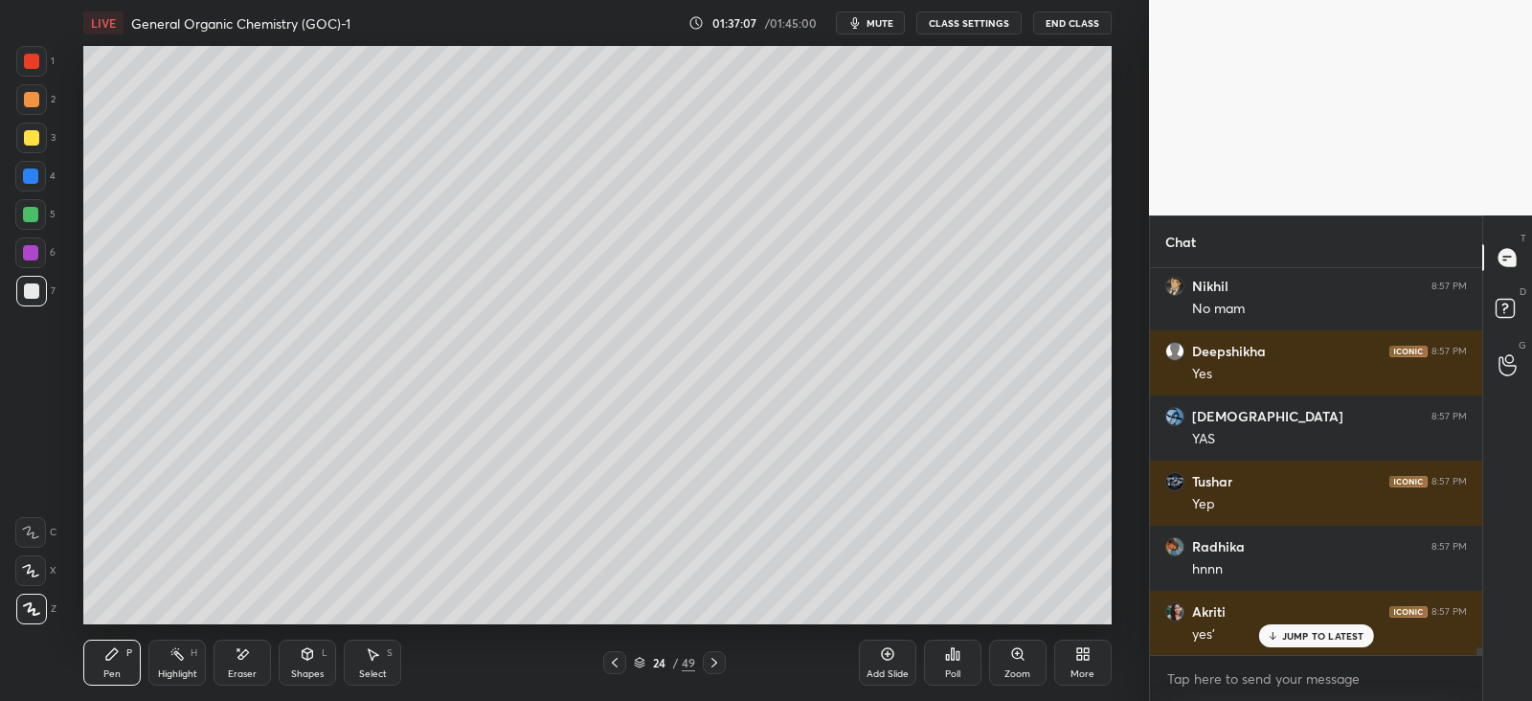
scroll to position [20390, 0]
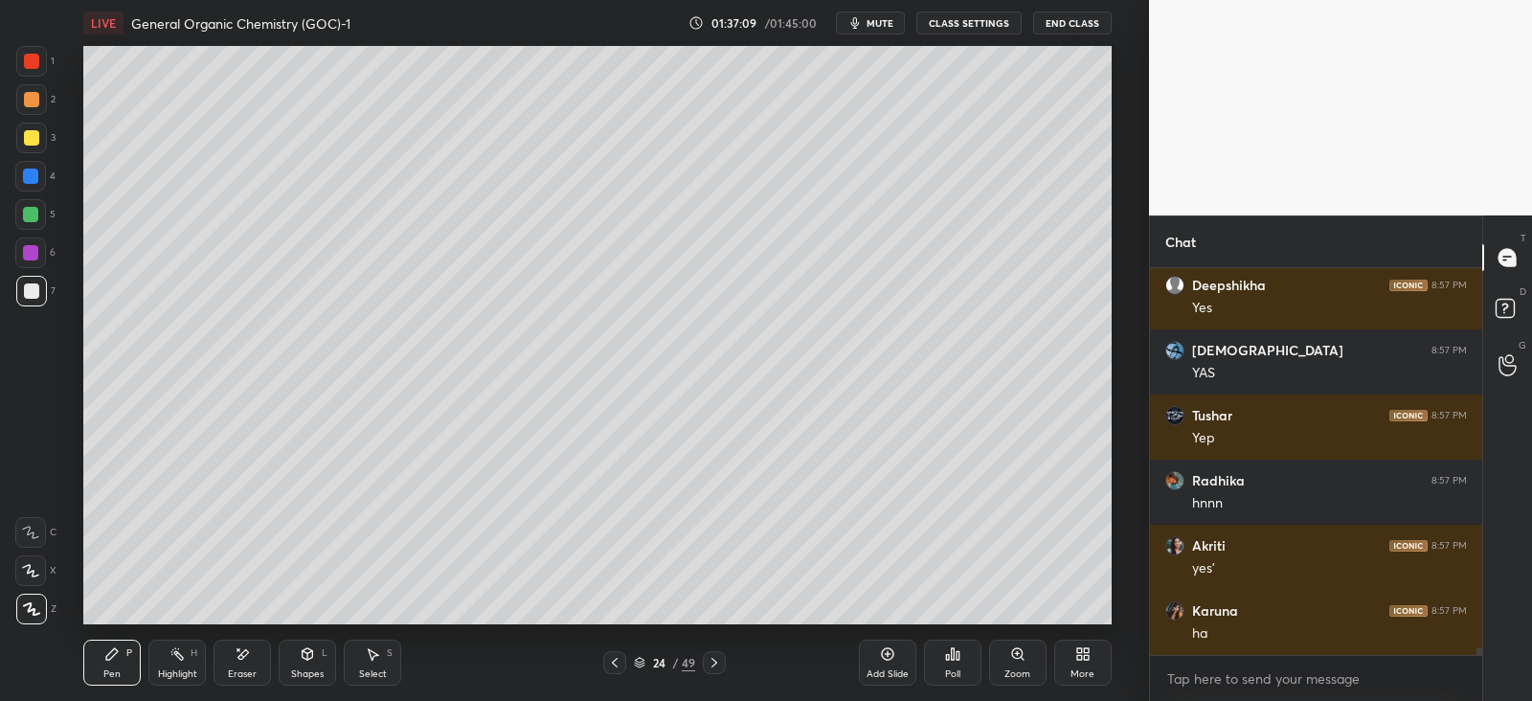
click at [25, 246] on div at bounding box center [30, 252] width 15 height 15
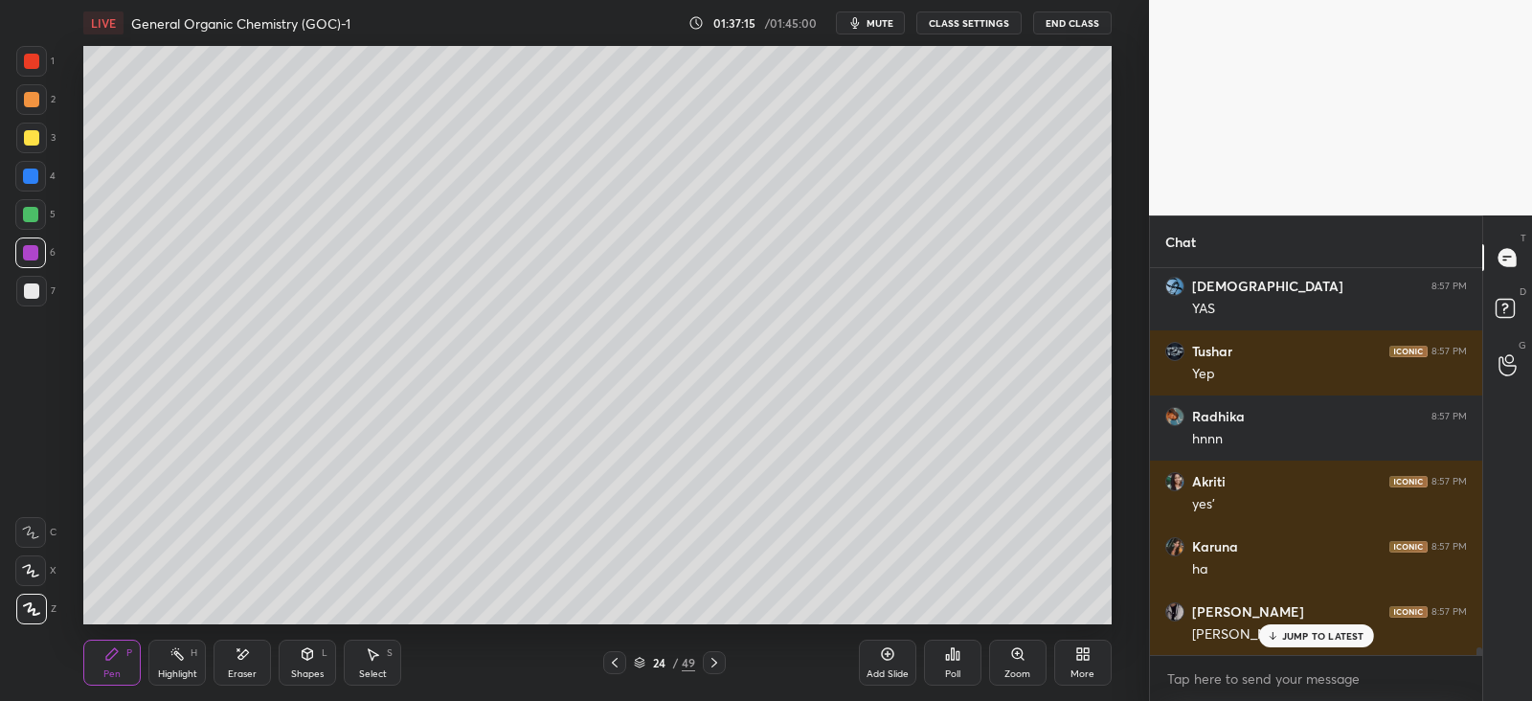
click at [720, 659] on icon at bounding box center [714, 662] width 15 height 15
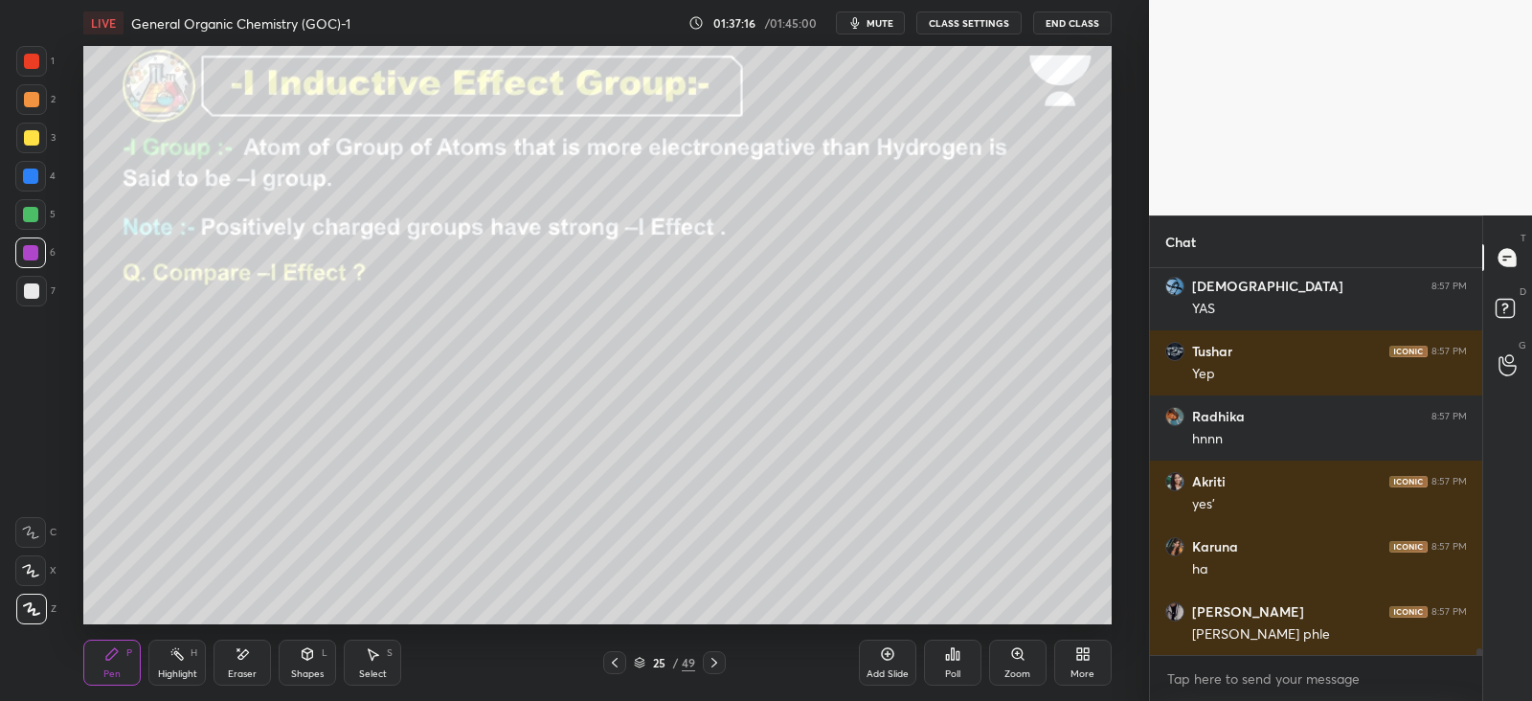
scroll to position [20521, 0]
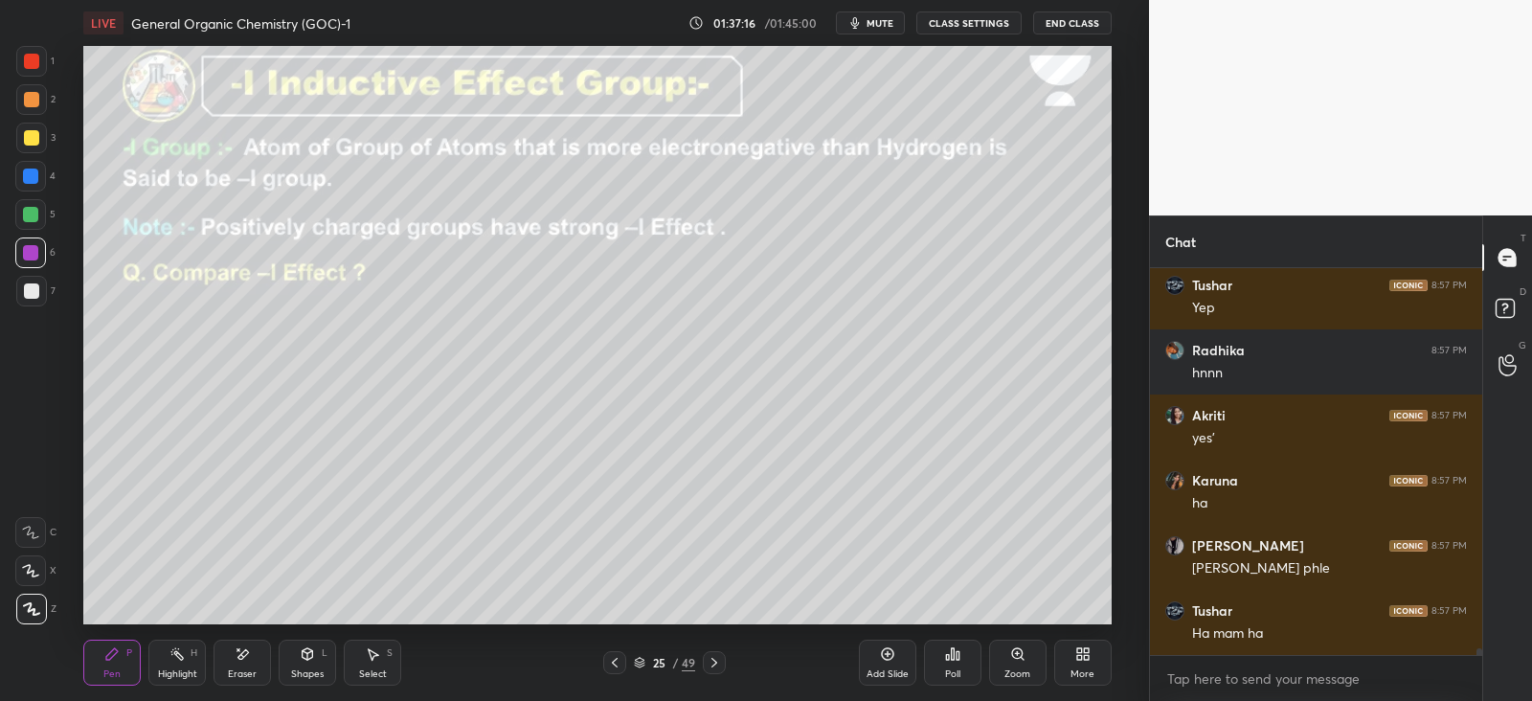
click at [623, 659] on div at bounding box center [614, 662] width 23 height 23
click at [894, 658] on icon at bounding box center [887, 653] width 15 height 15
click at [34, 102] on div at bounding box center [31, 99] width 15 height 15
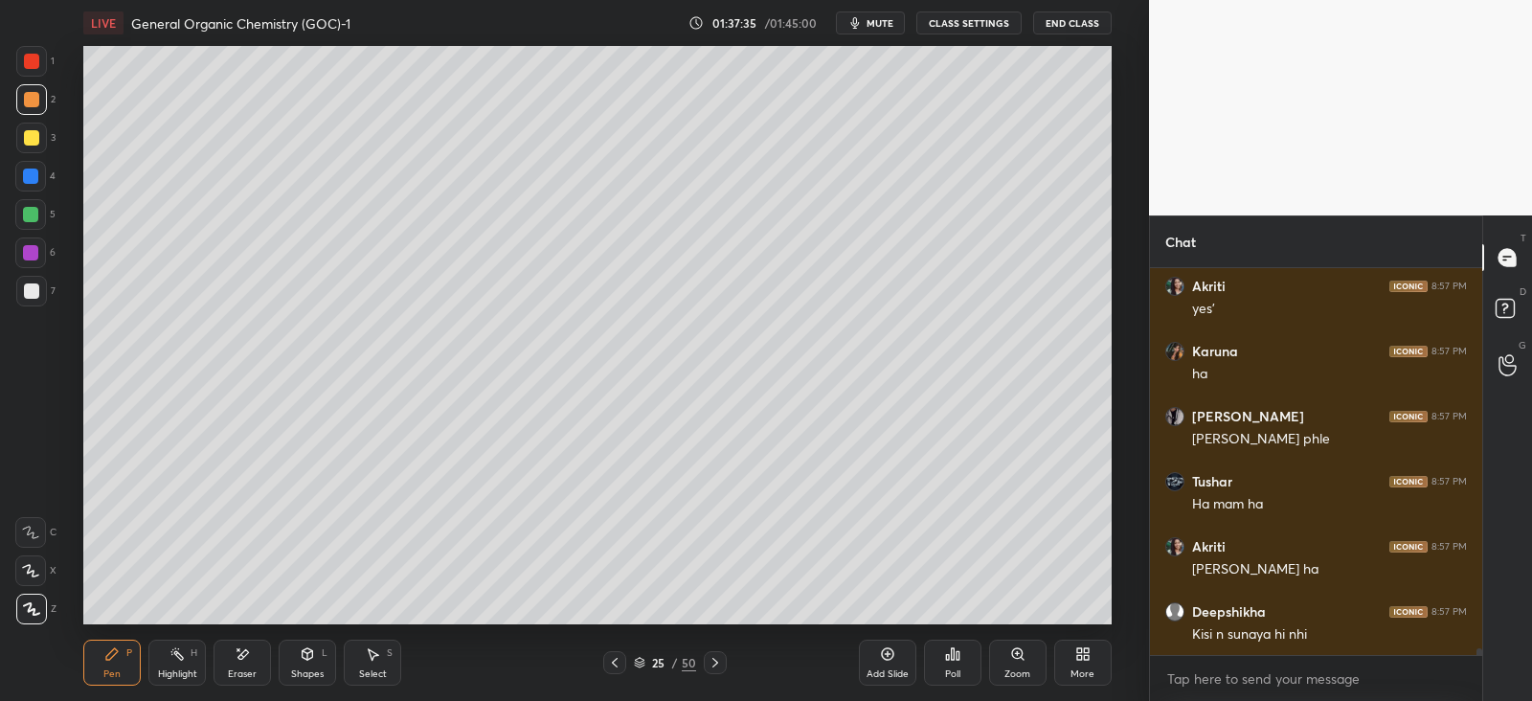
scroll to position [20716, 0]
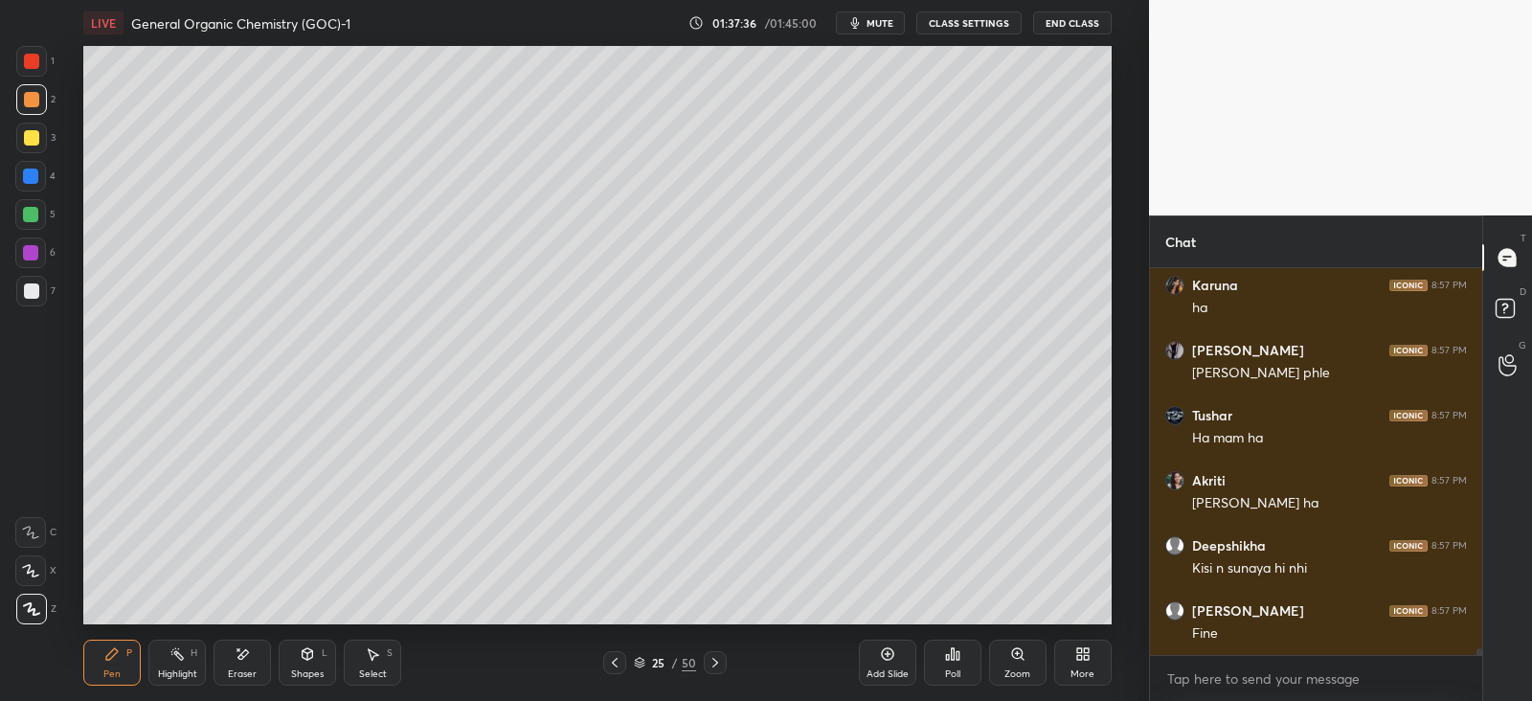
click at [250, 656] on div "Eraser" at bounding box center [241, 663] width 57 height 46
click at [120, 660] on div "Pen P" at bounding box center [111, 663] width 57 height 46
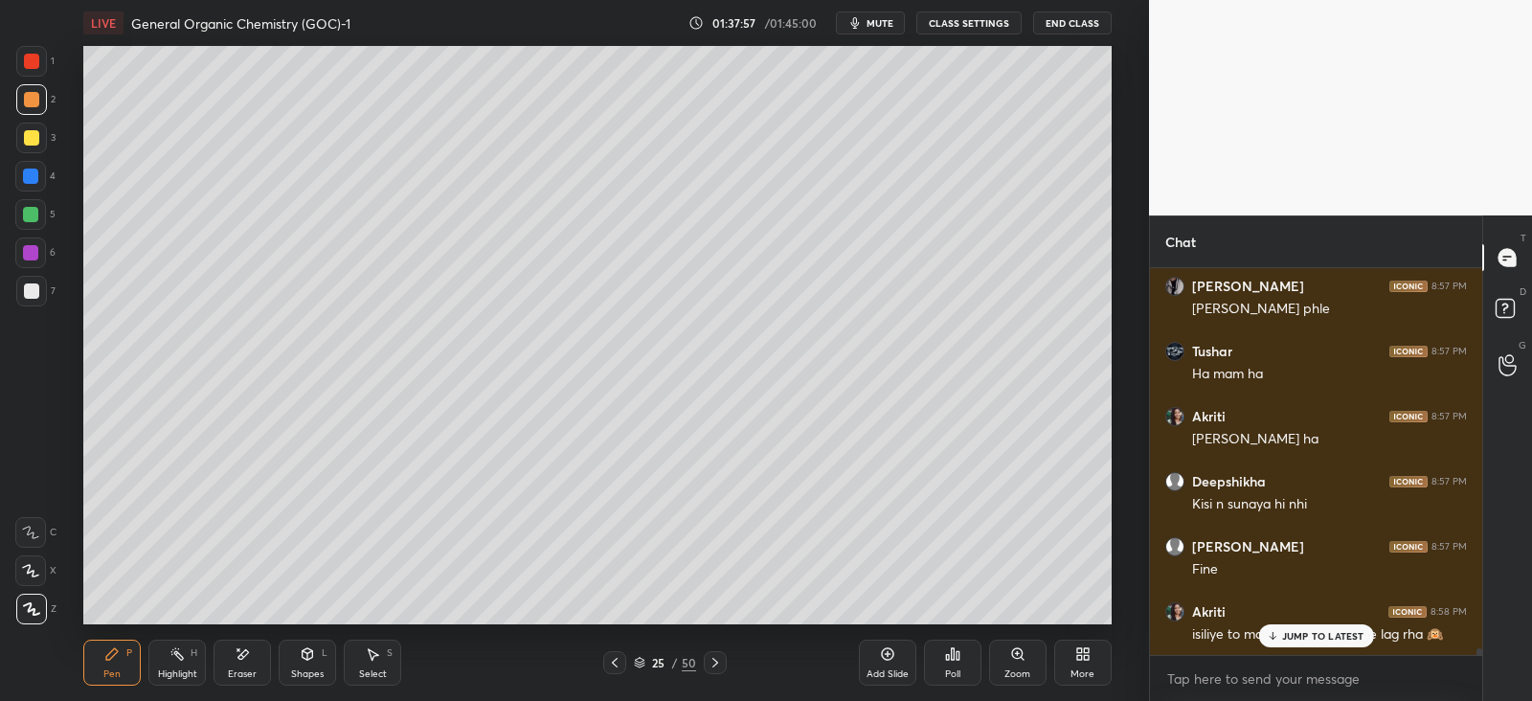
click at [32, 191] on div at bounding box center [30, 176] width 31 height 31
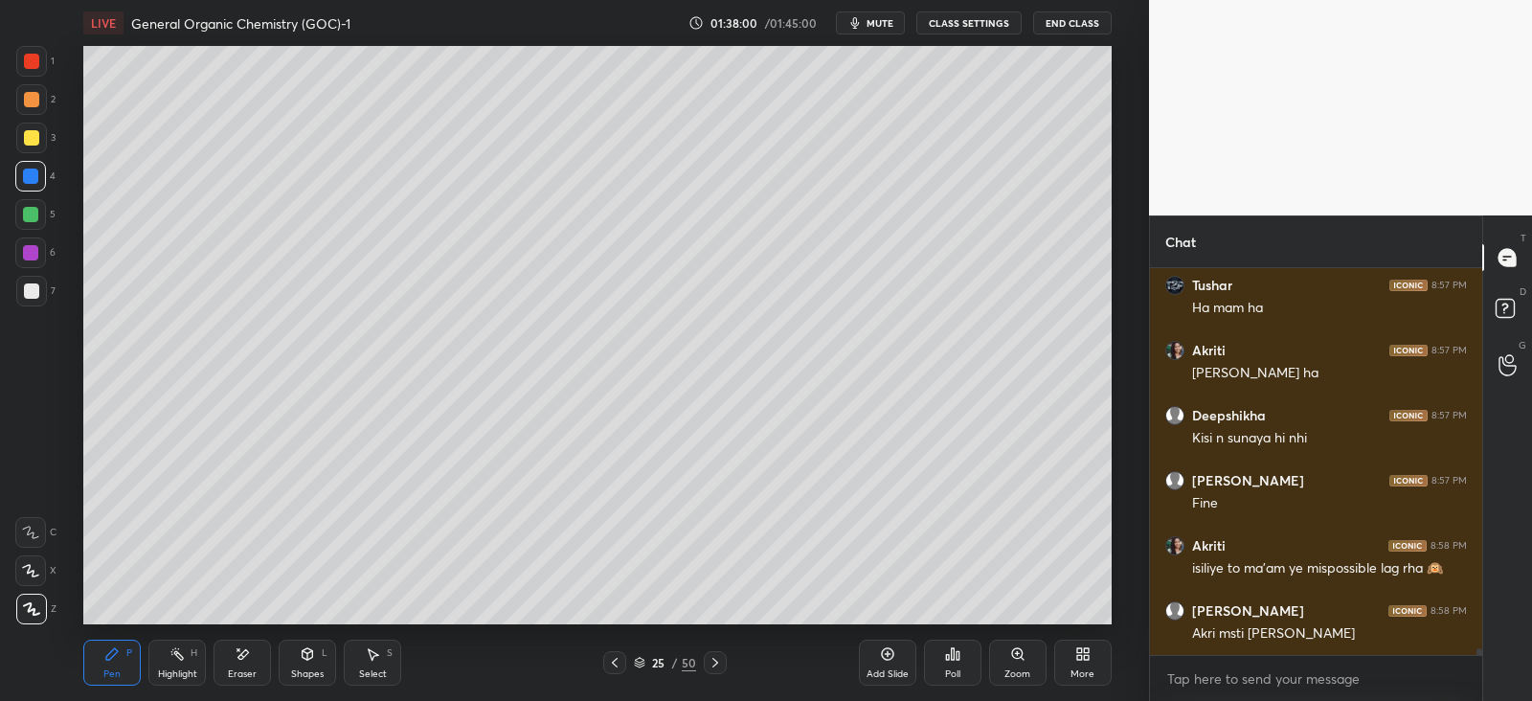
click at [320, 641] on div "Shapes L" at bounding box center [307, 663] width 57 height 46
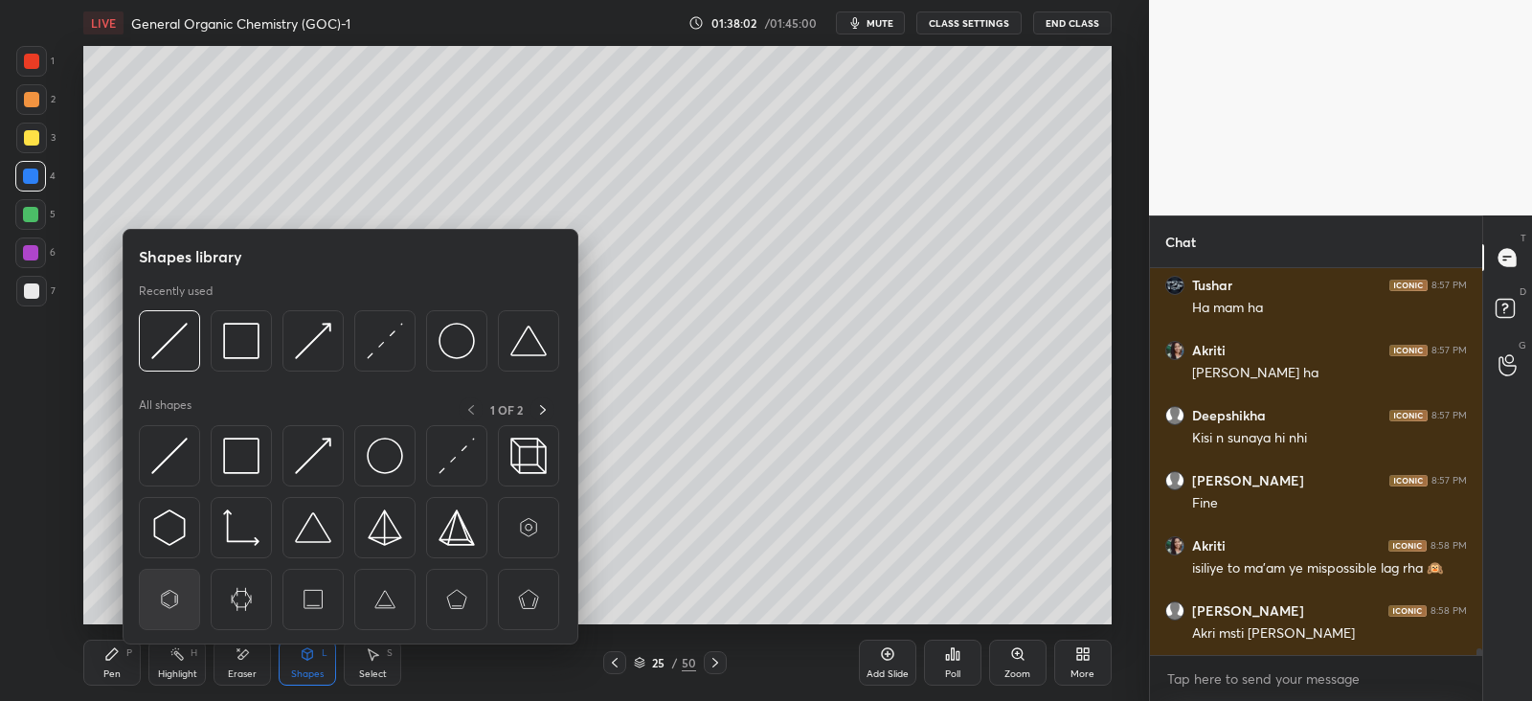
click at [168, 589] on img at bounding box center [169, 599] width 36 height 36
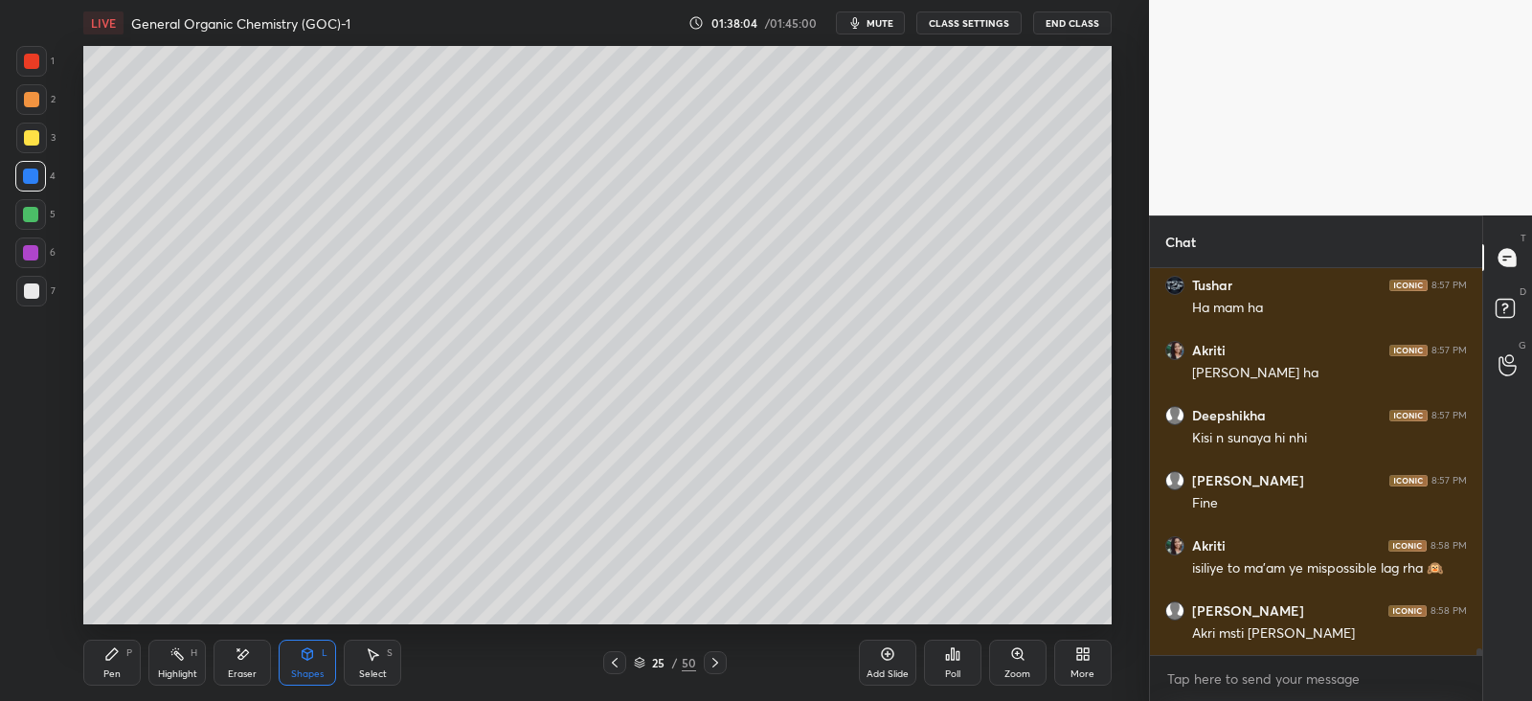
click at [102, 661] on div "Pen P" at bounding box center [111, 663] width 57 height 46
click at [307, 655] on icon at bounding box center [307, 656] width 0 height 7
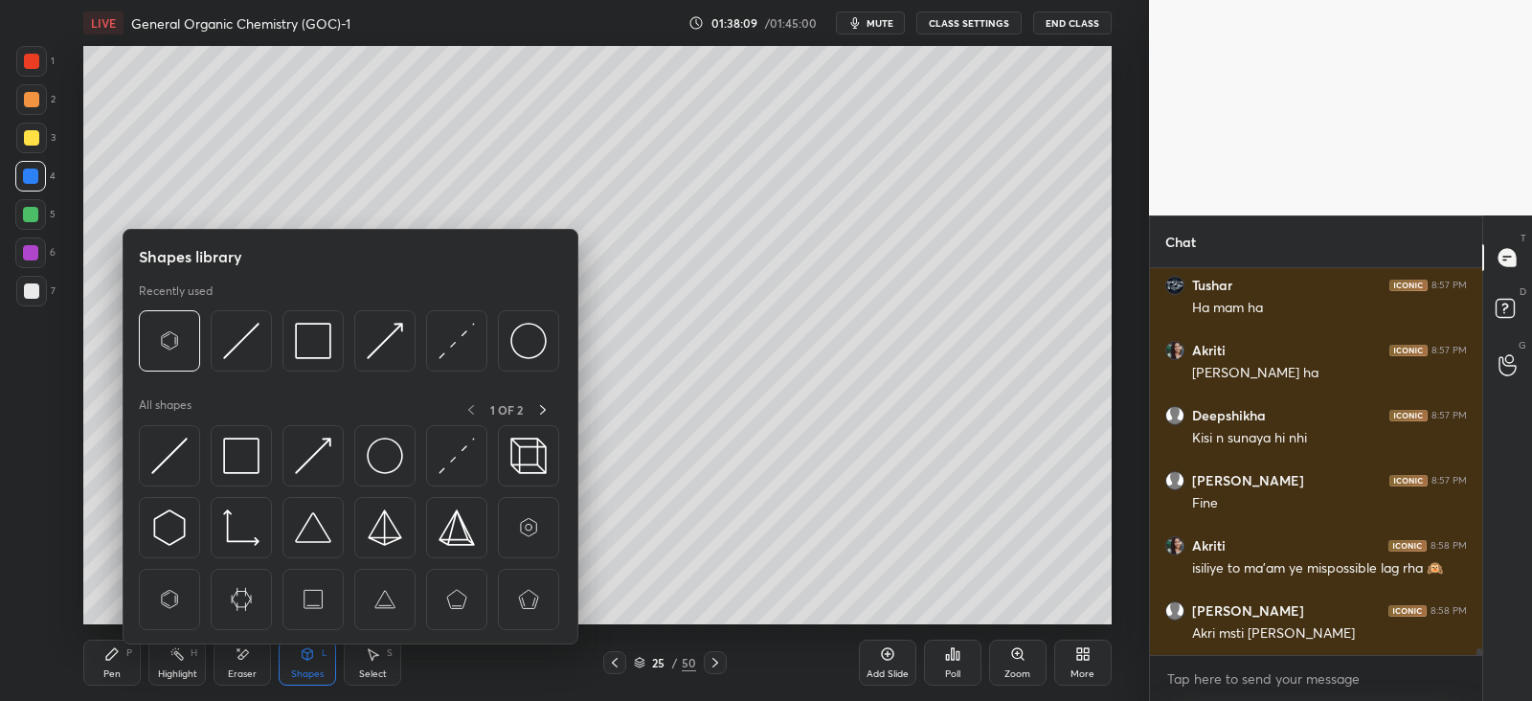
click at [536, 323] on img at bounding box center [528, 341] width 36 height 36
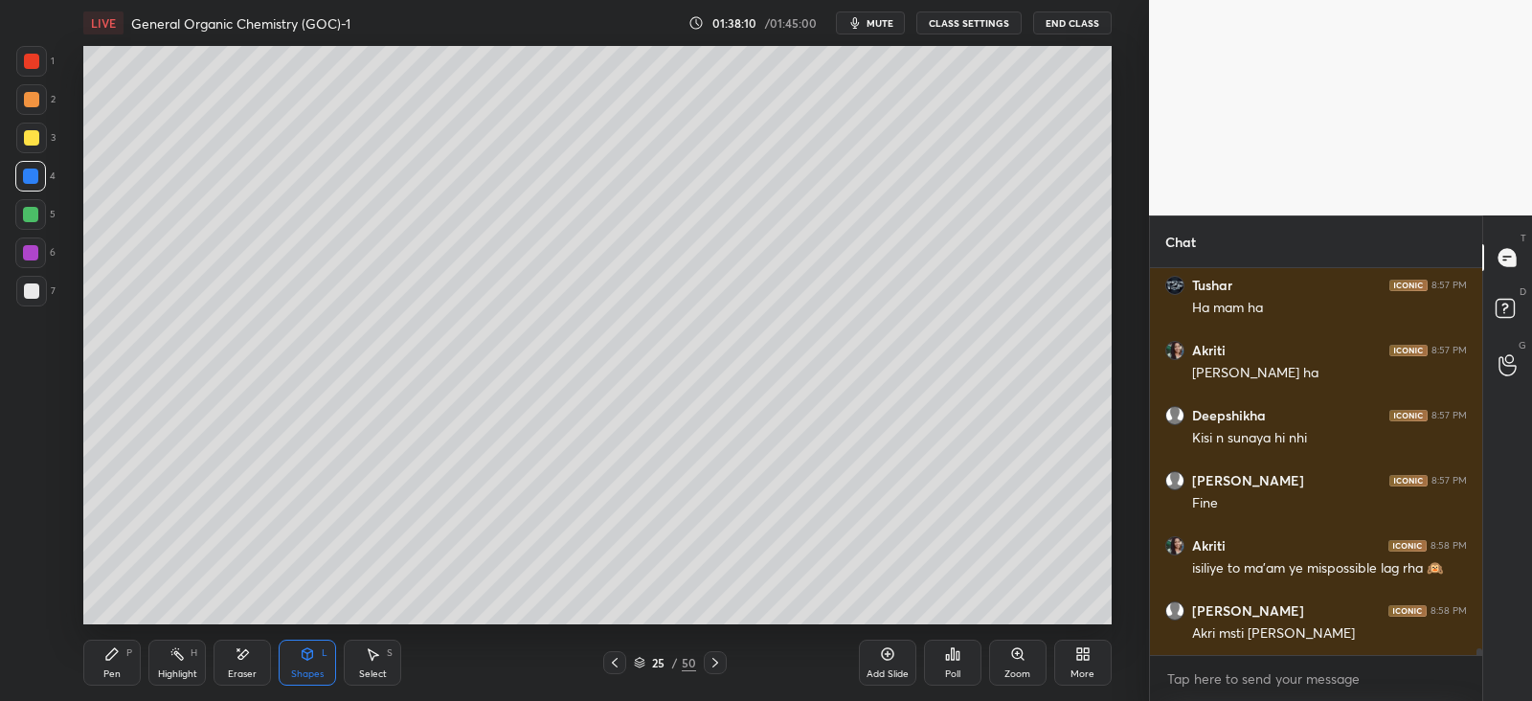
click at [29, 129] on div at bounding box center [31, 138] width 31 height 31
click at [128, 655] on div "P" at bounding box center [129, 653] width 6 height 10
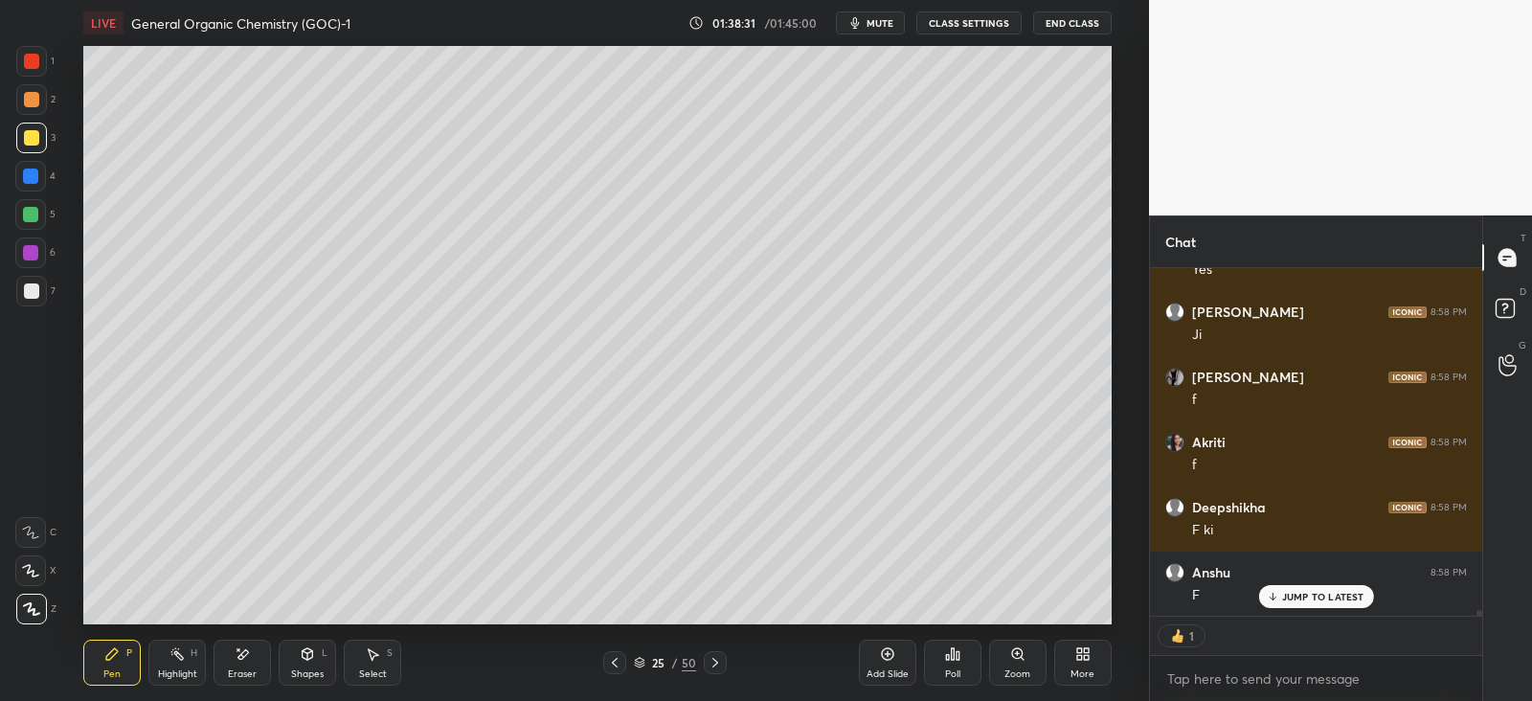
scroll to position [21601, 0]
click at [37, 106] on div at bounding box center [31, 99] width 31 height 31
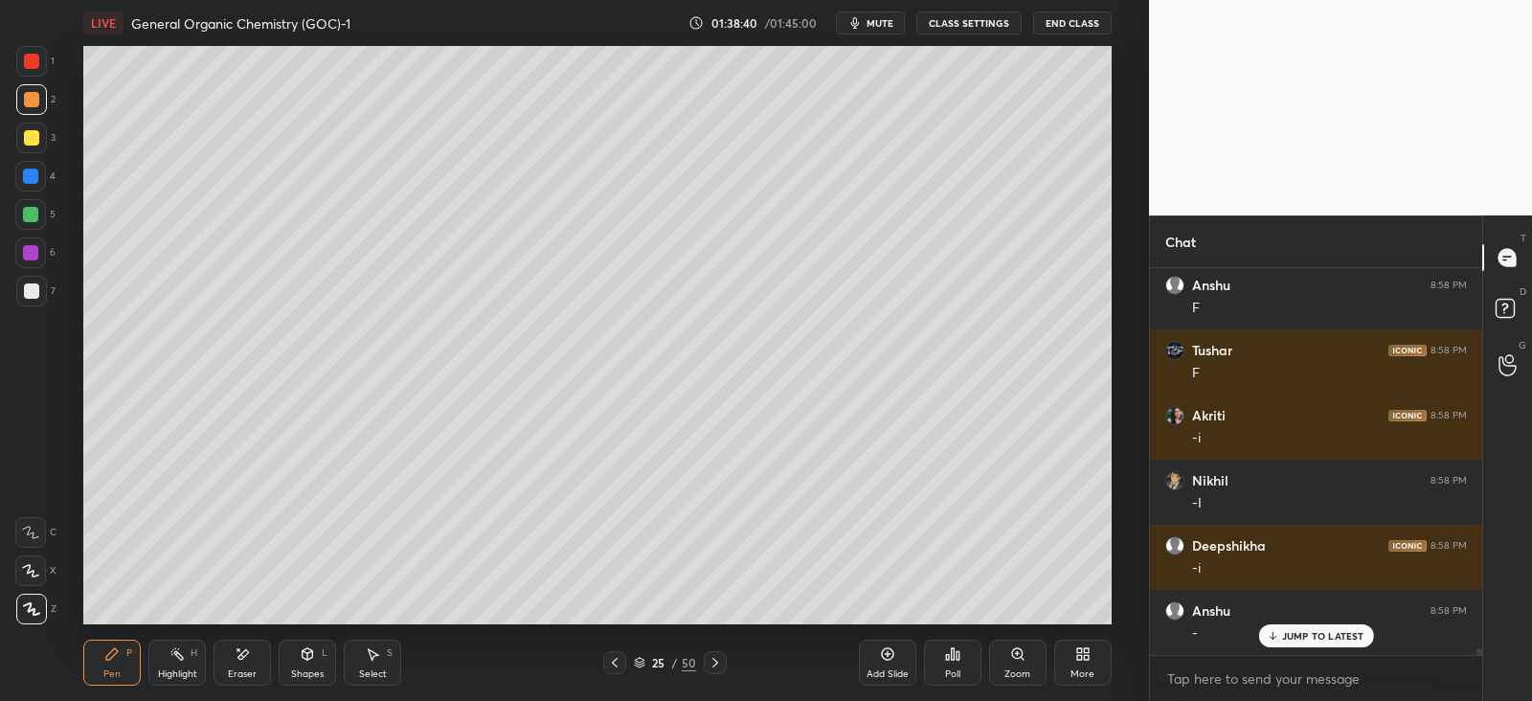
scroll to position [21887, 0]
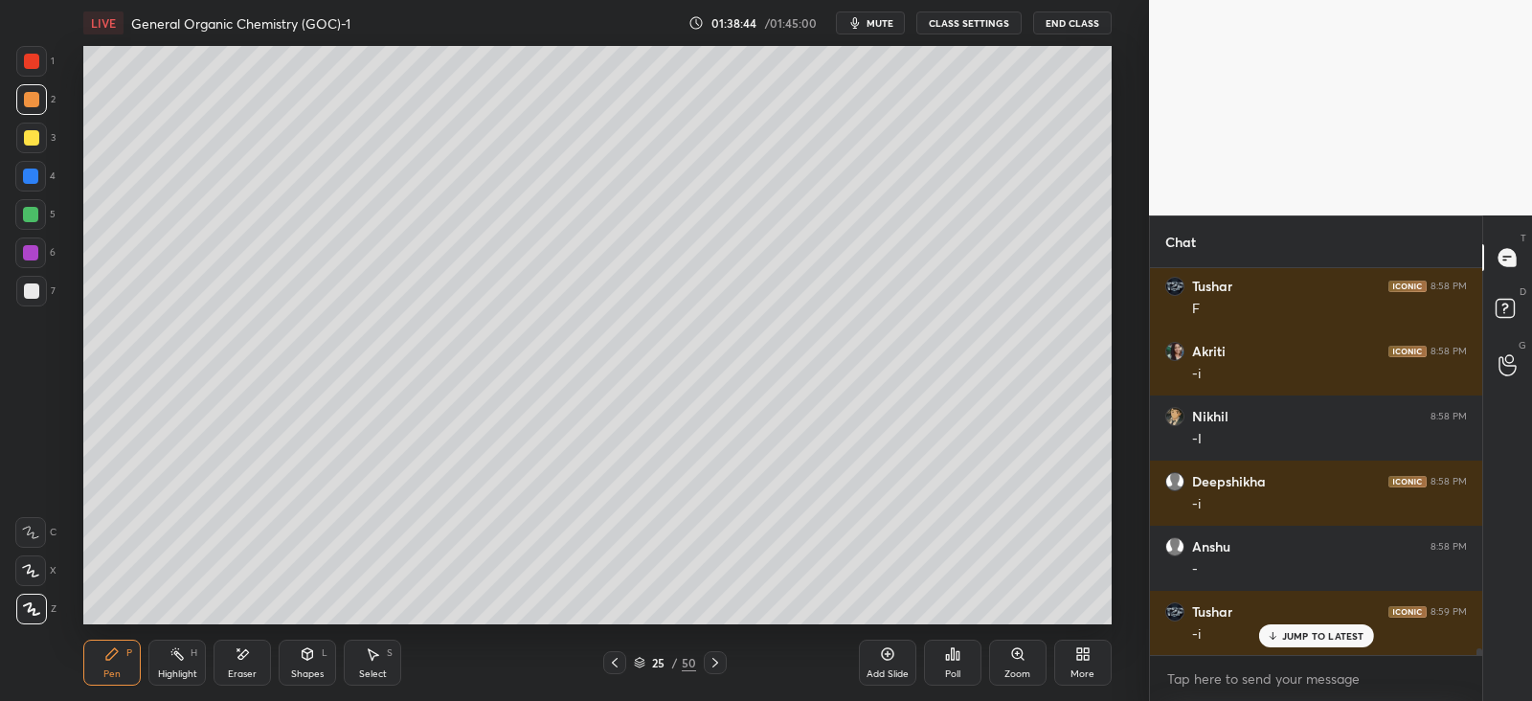
click at [30, 176] on div at bounding box center [30, 175] width 15 height 15
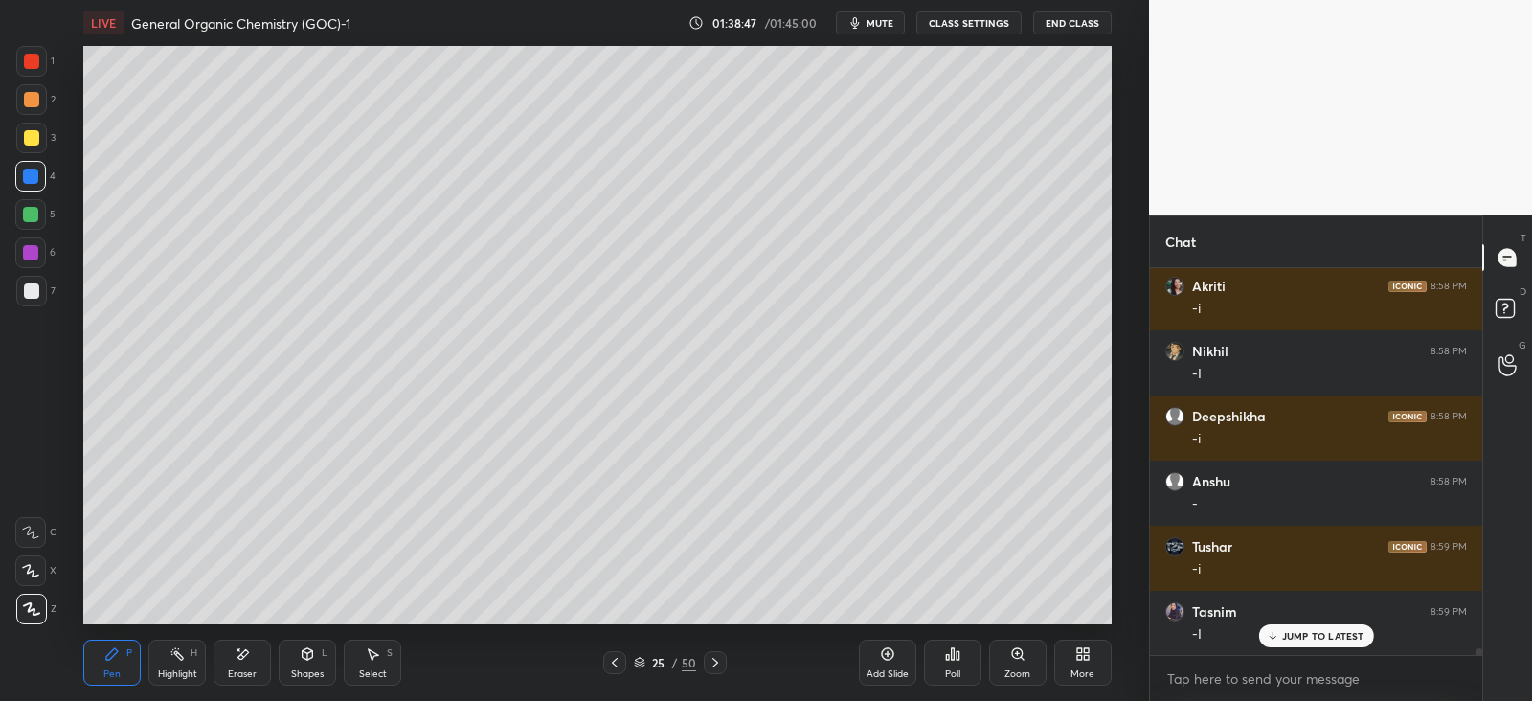
click at [305, 656] on icon at bounding box center [308, 653] width 11 height 11
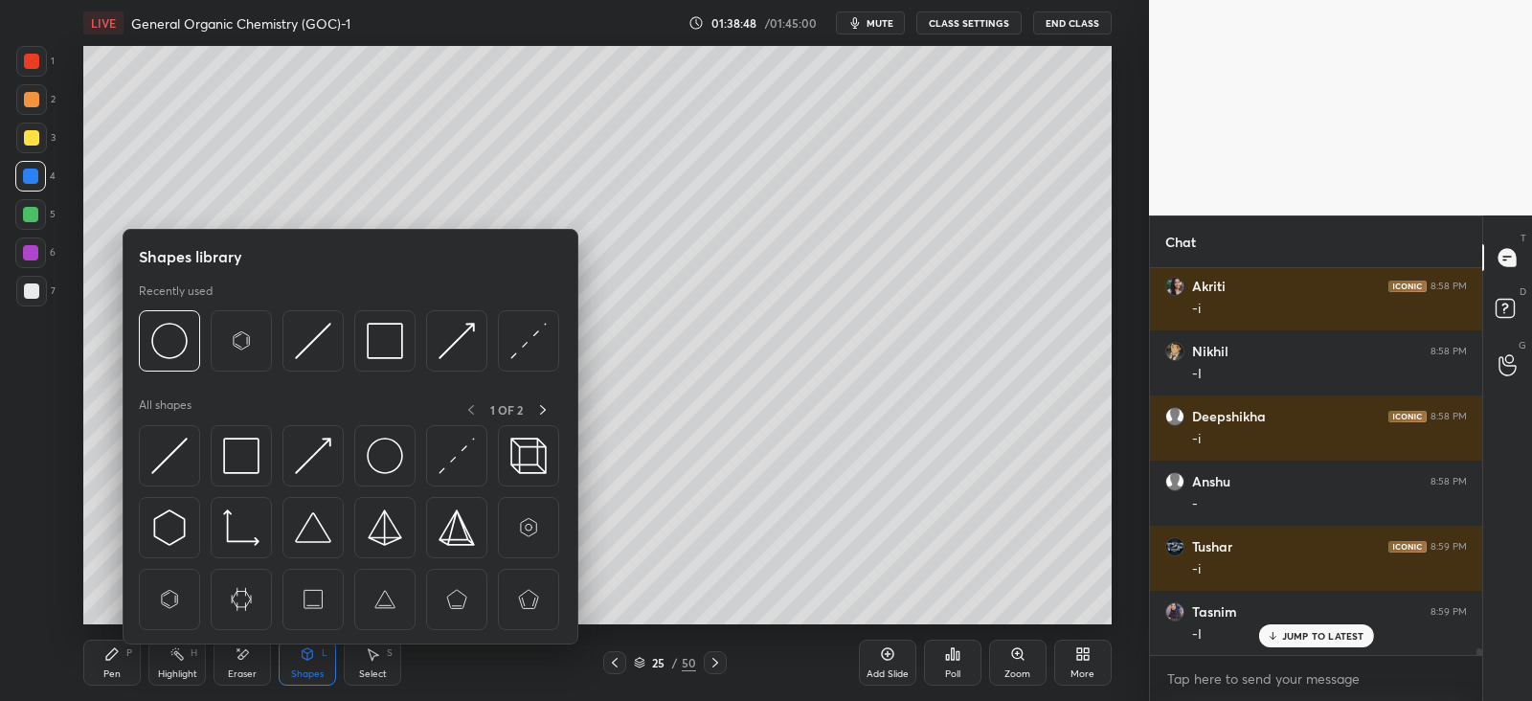
click at [253, 339] on img at bounding box center [241, 341] width 36 height 36
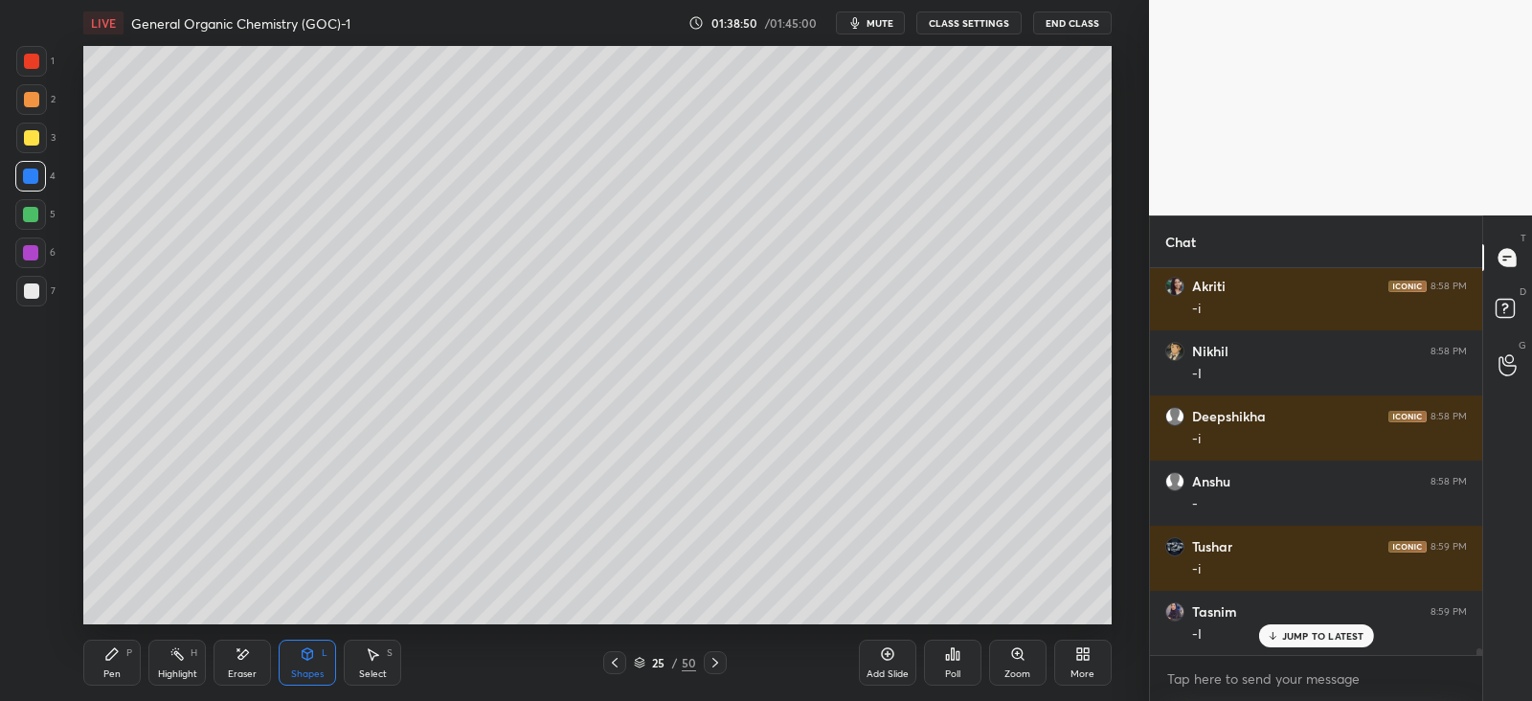
click at [128, 659] on div "Pen P" at bounding box center [111, 663] width 57 height 46
click at [305, 655] on icon at bounding box center [308, 653] width 11 height 11
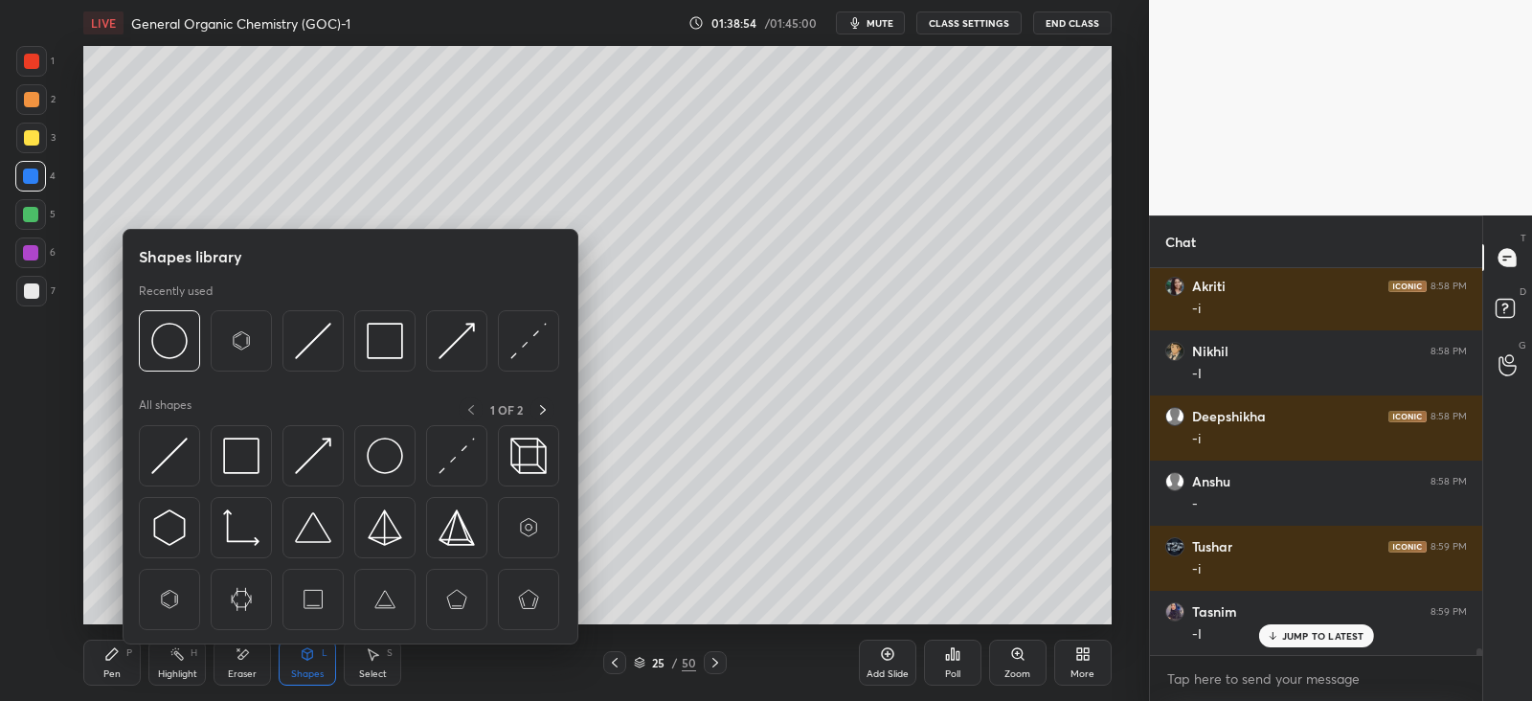
click at [365, 446] on div at bounding box center [384, 455] width 61 height 61
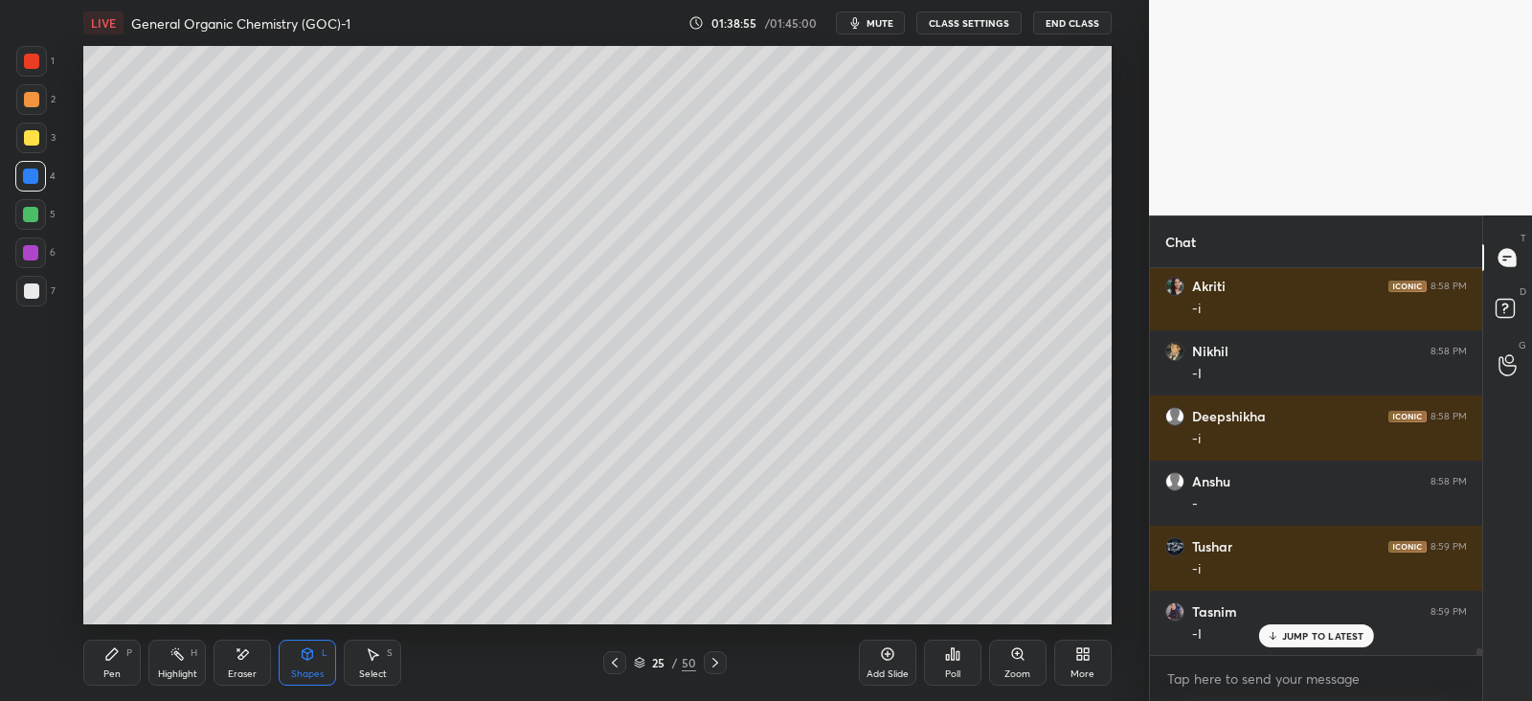
click at [26, 133] on div at bounding box center [31, 137] width 15 height 15
click at [129, 669] on div "Pen P" at bounding box center [111, 663] width 57 height 46
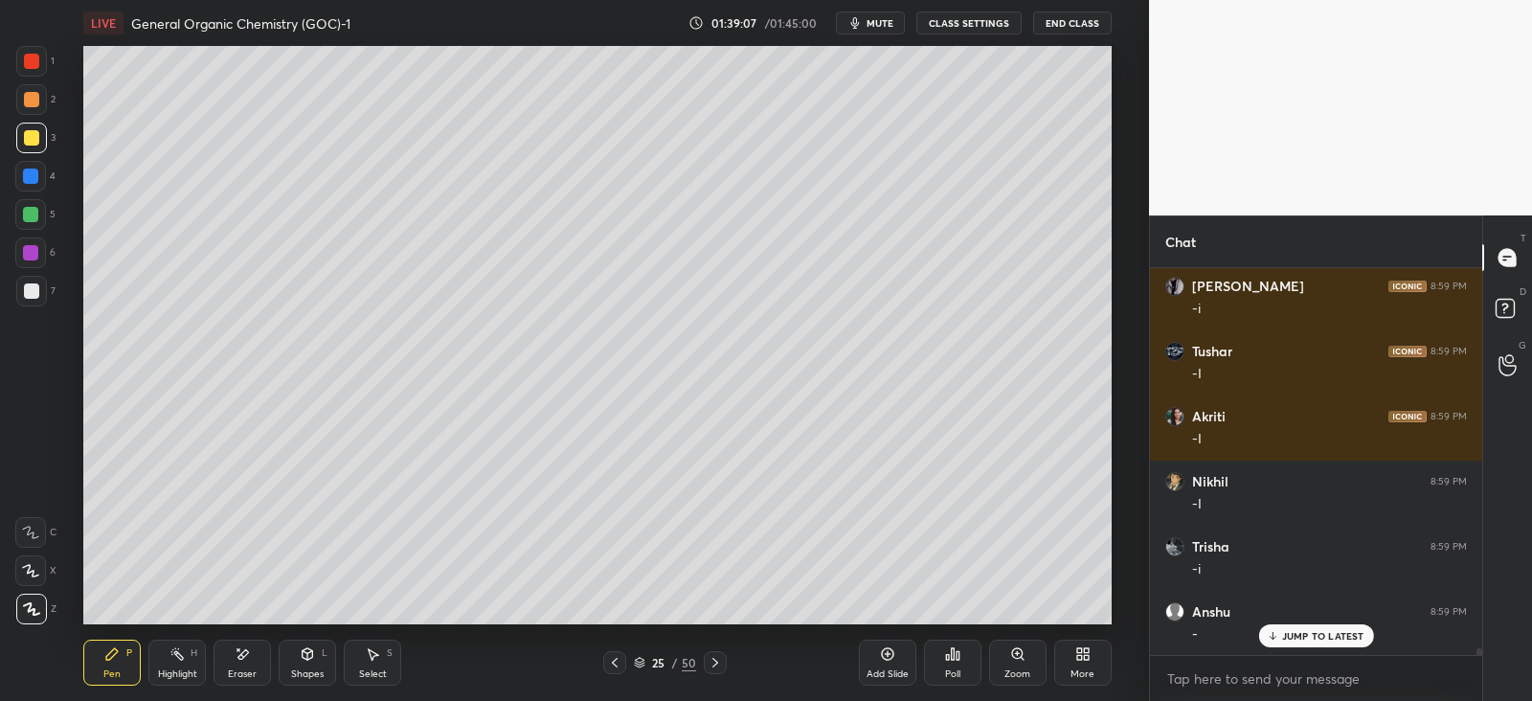
scroll to position [22474, 0]
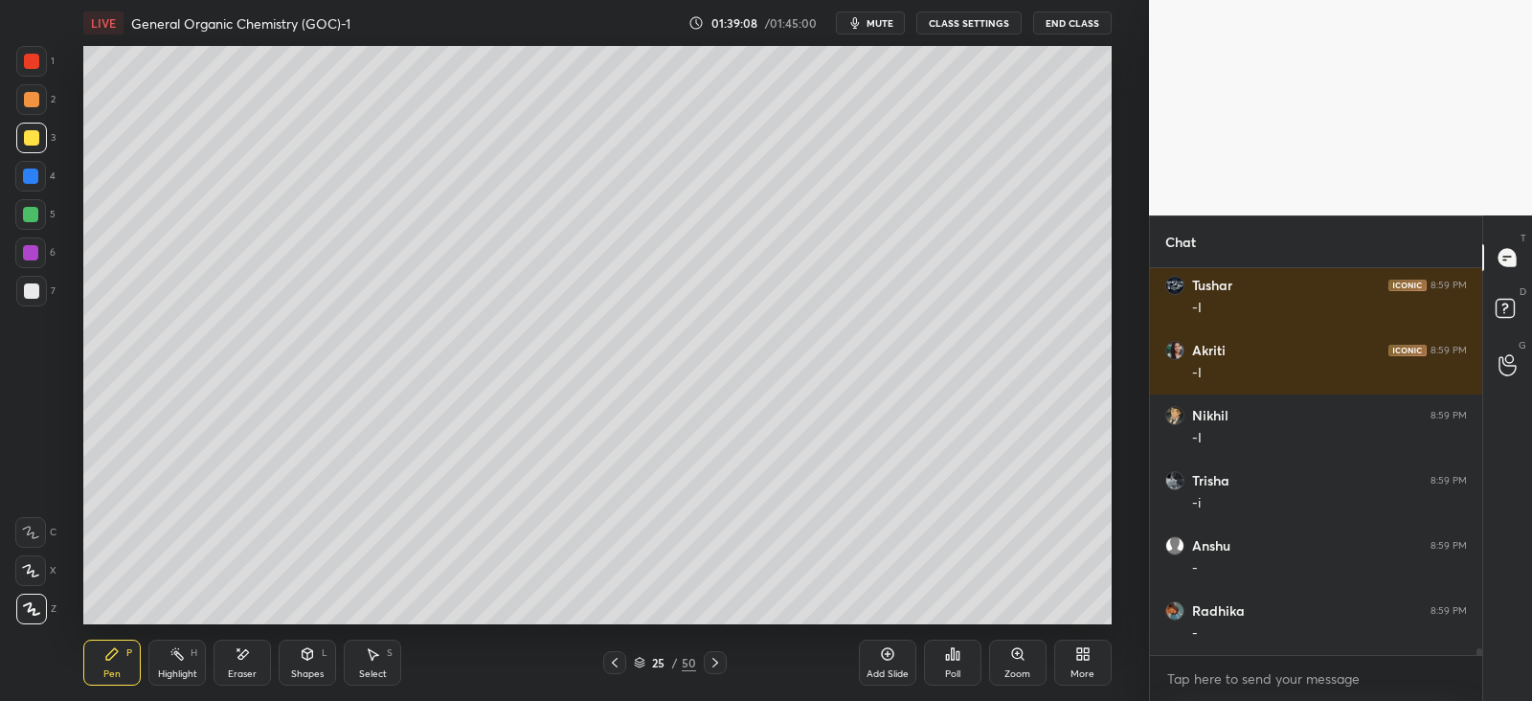
click at [33, 178] on div at bounding box center [30, 175] width 15 height 15
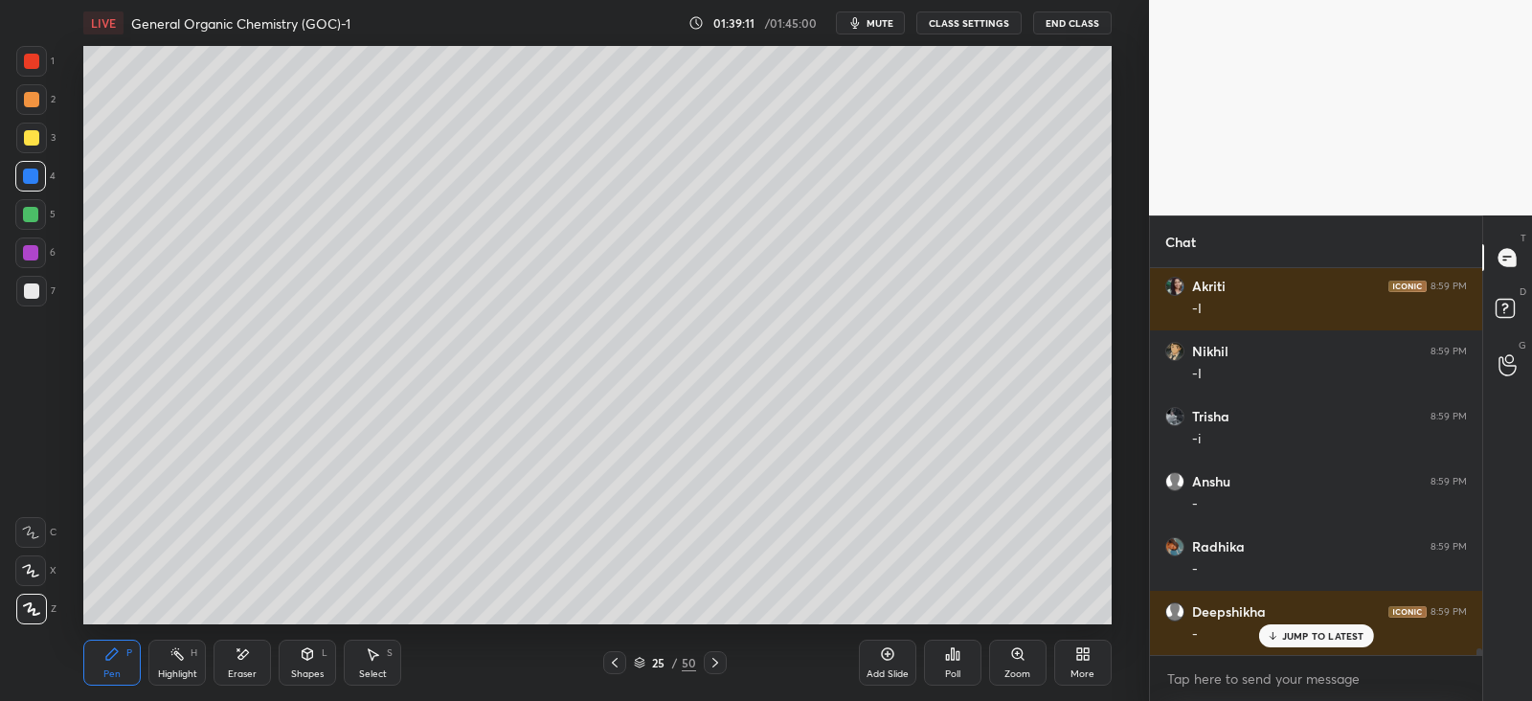
click at [304, 655] on icon at bounding box center [308, 653] width 11 height 11
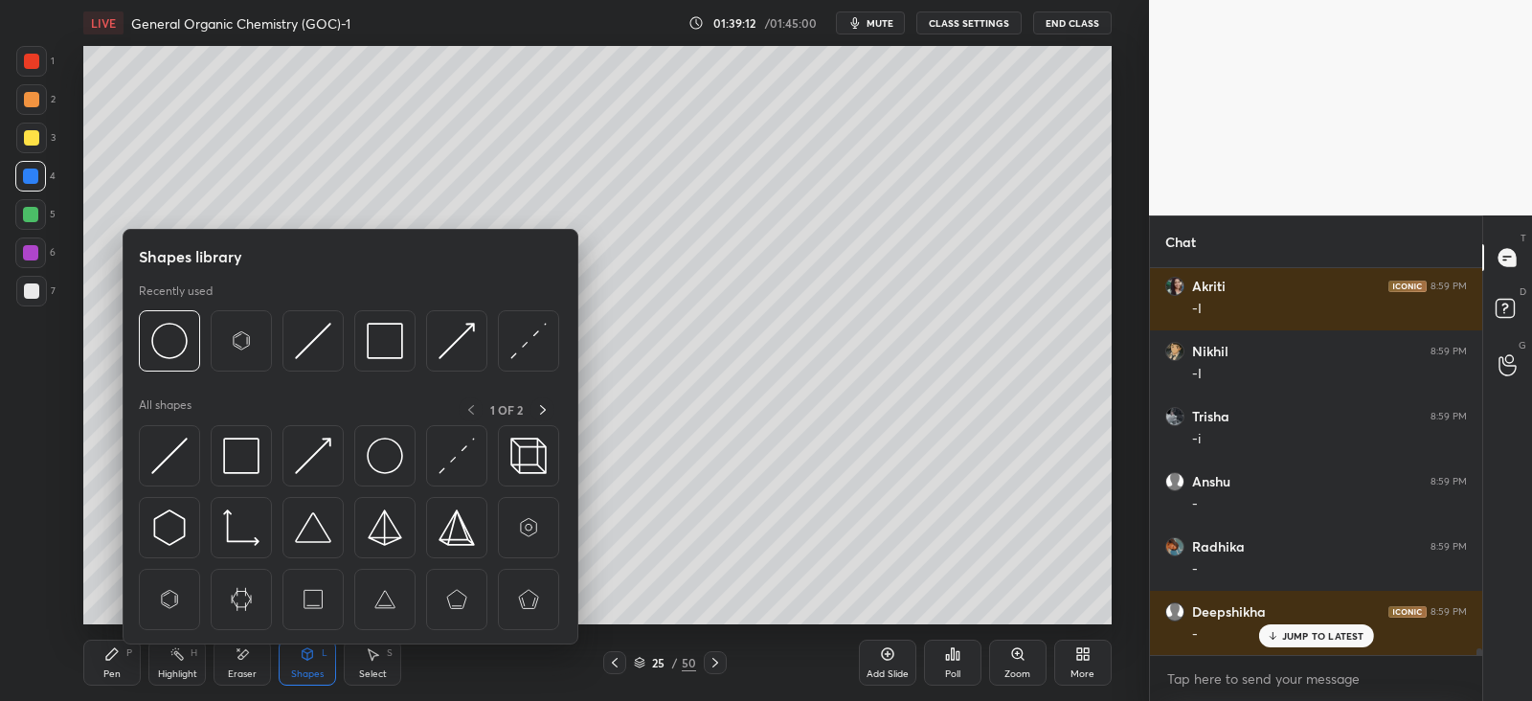
click at [249, 334] on img at bounding box center [241, 341] width 36 height 36
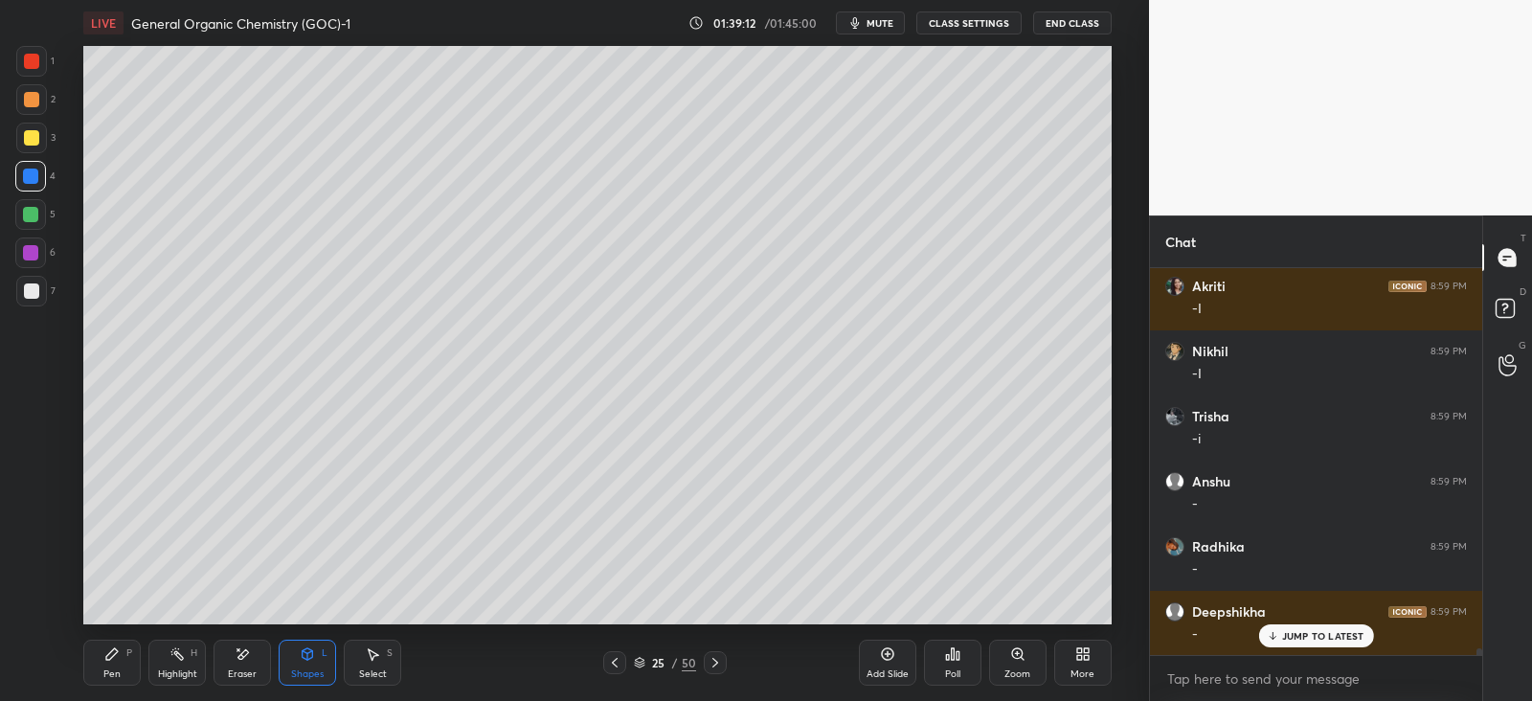
scroll to position [22603, 0]
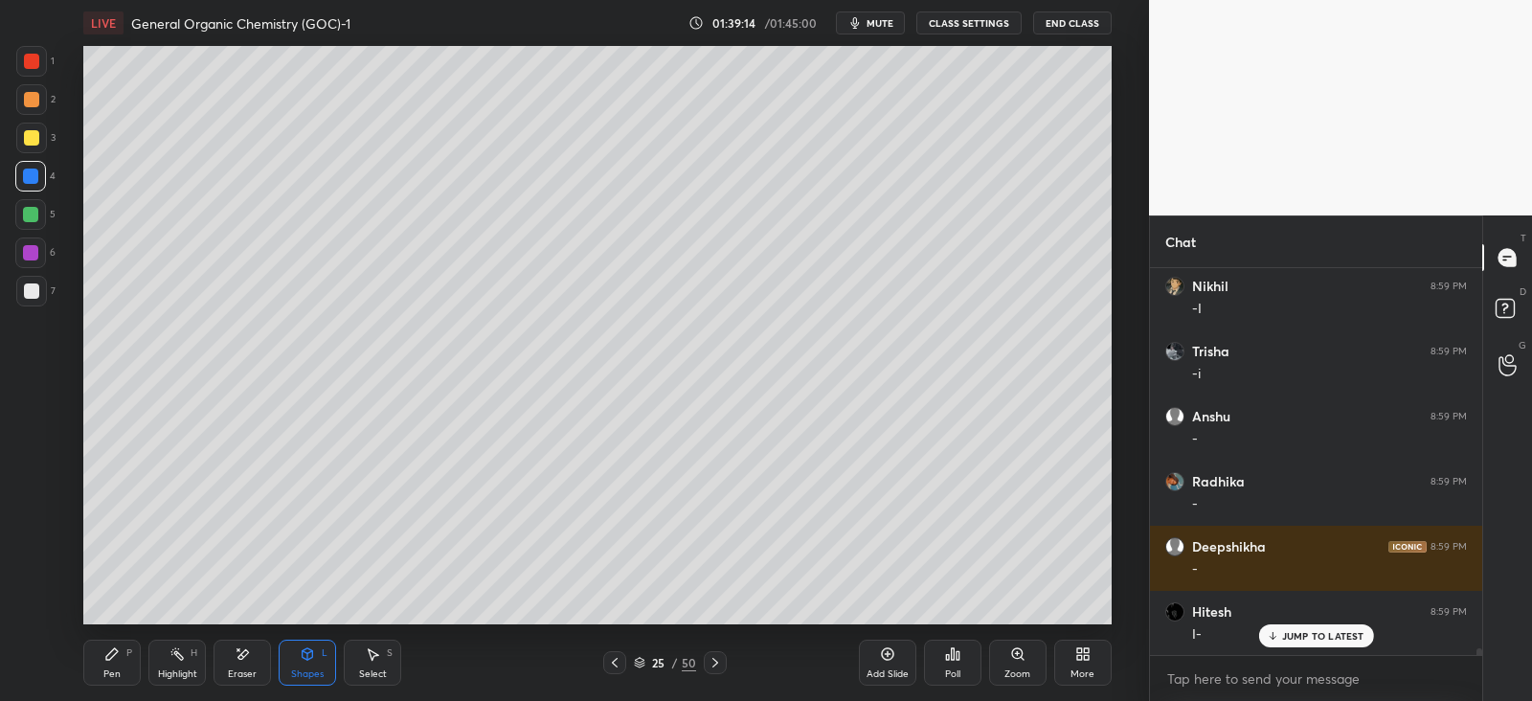
click at [116, 669] on div "Pen" at bounding box center [111, 674] width 17 height 10
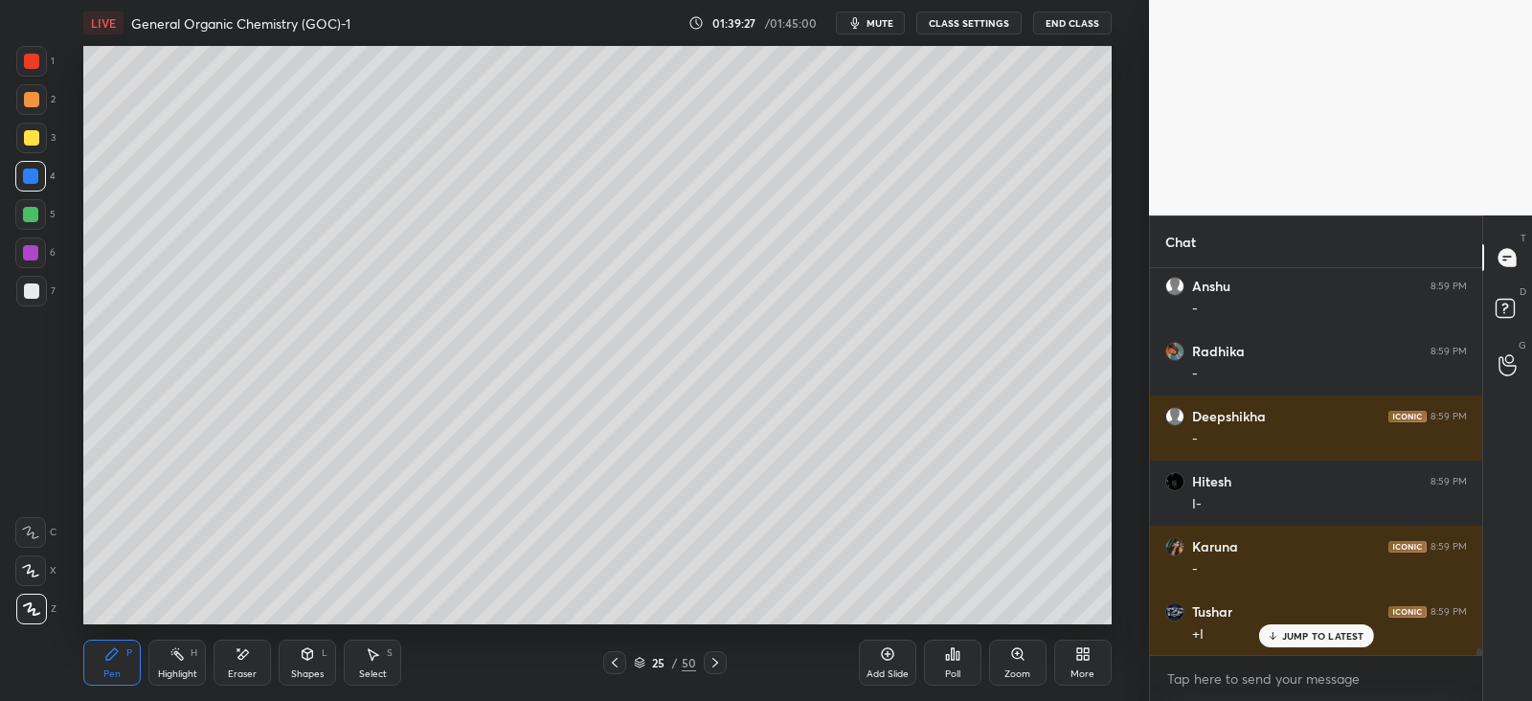
click at [43, 296] on div at bounding box center [31, 291] width 31 height 31
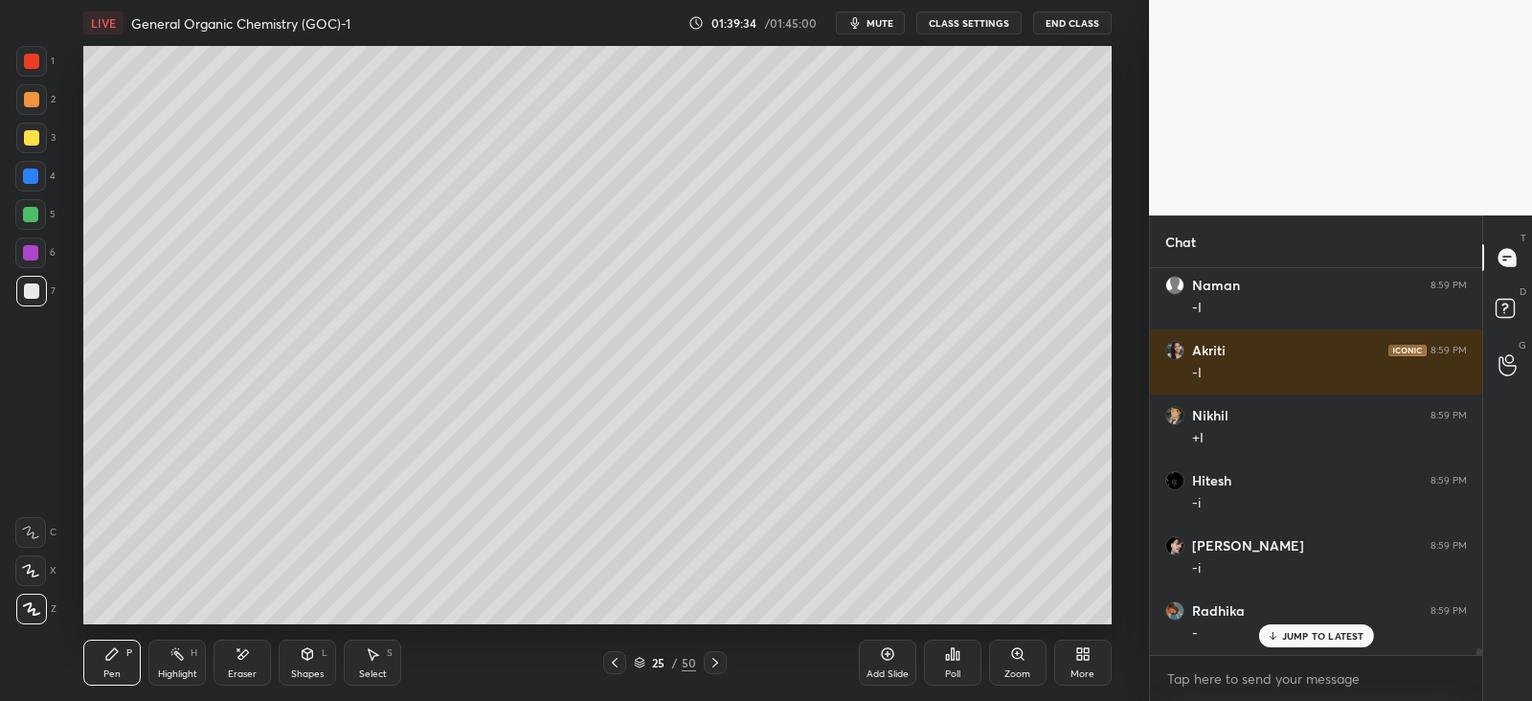
scroll to position [23254, 0]
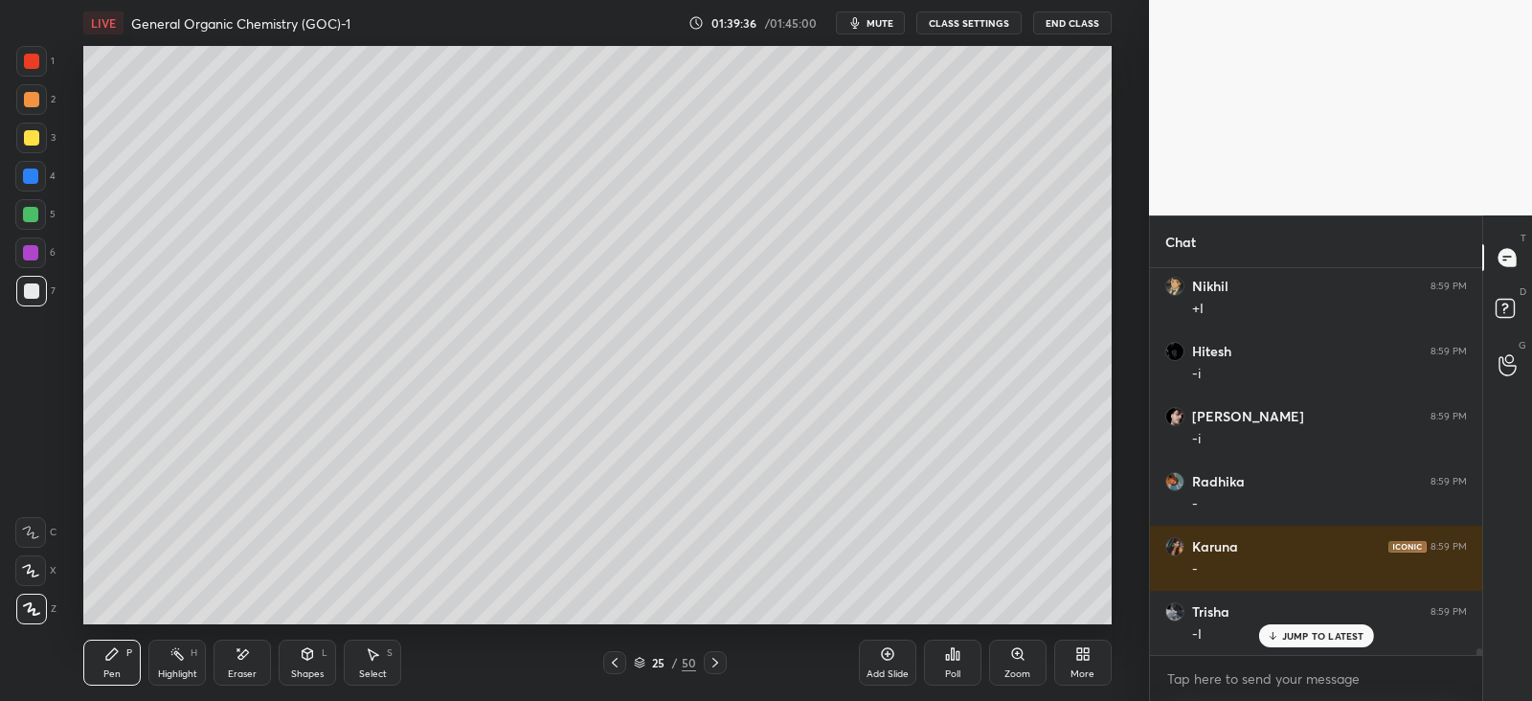
click at [311, 662] on div "Shapes L" at bounding box center [307, 663] width 57 height 46
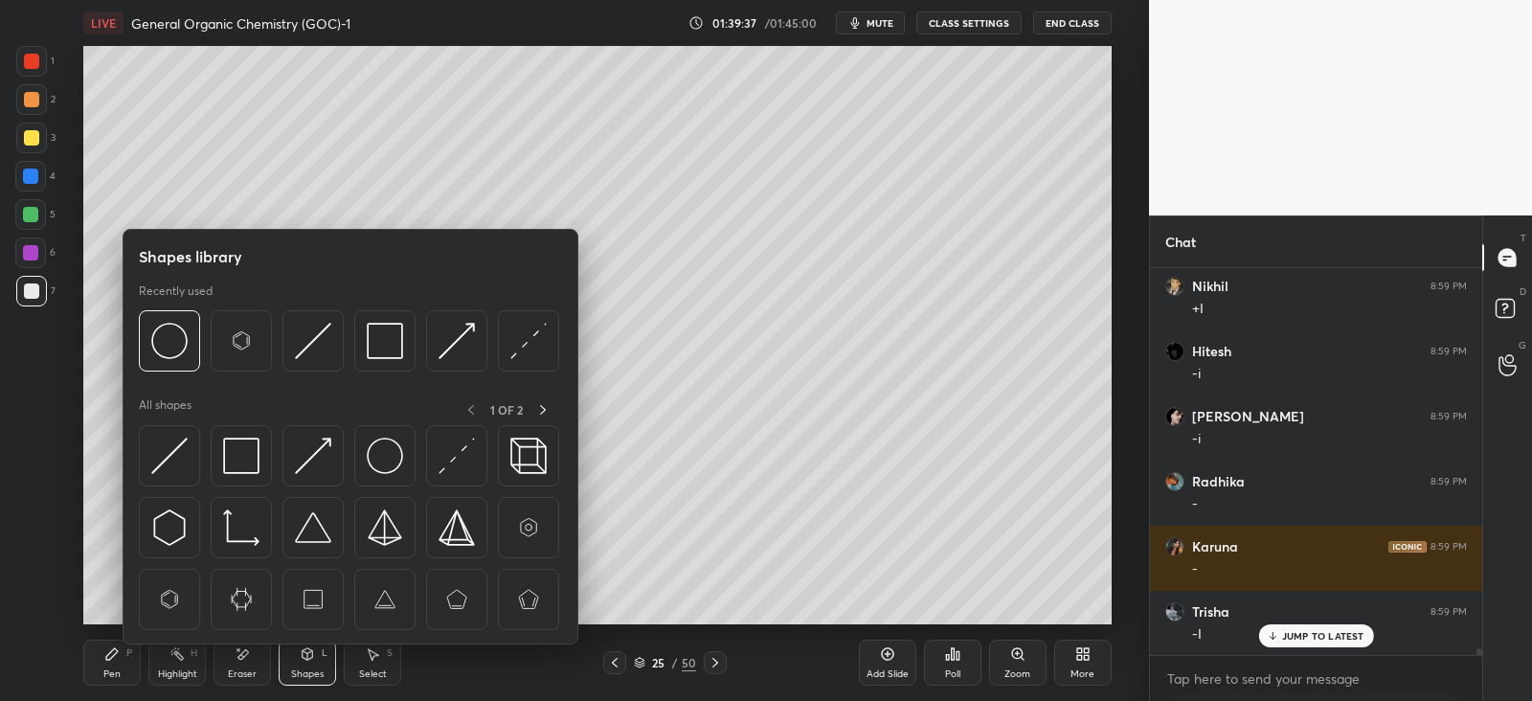
click at [388, 455] on img at bounding box center [385, 456] width 36 height 36
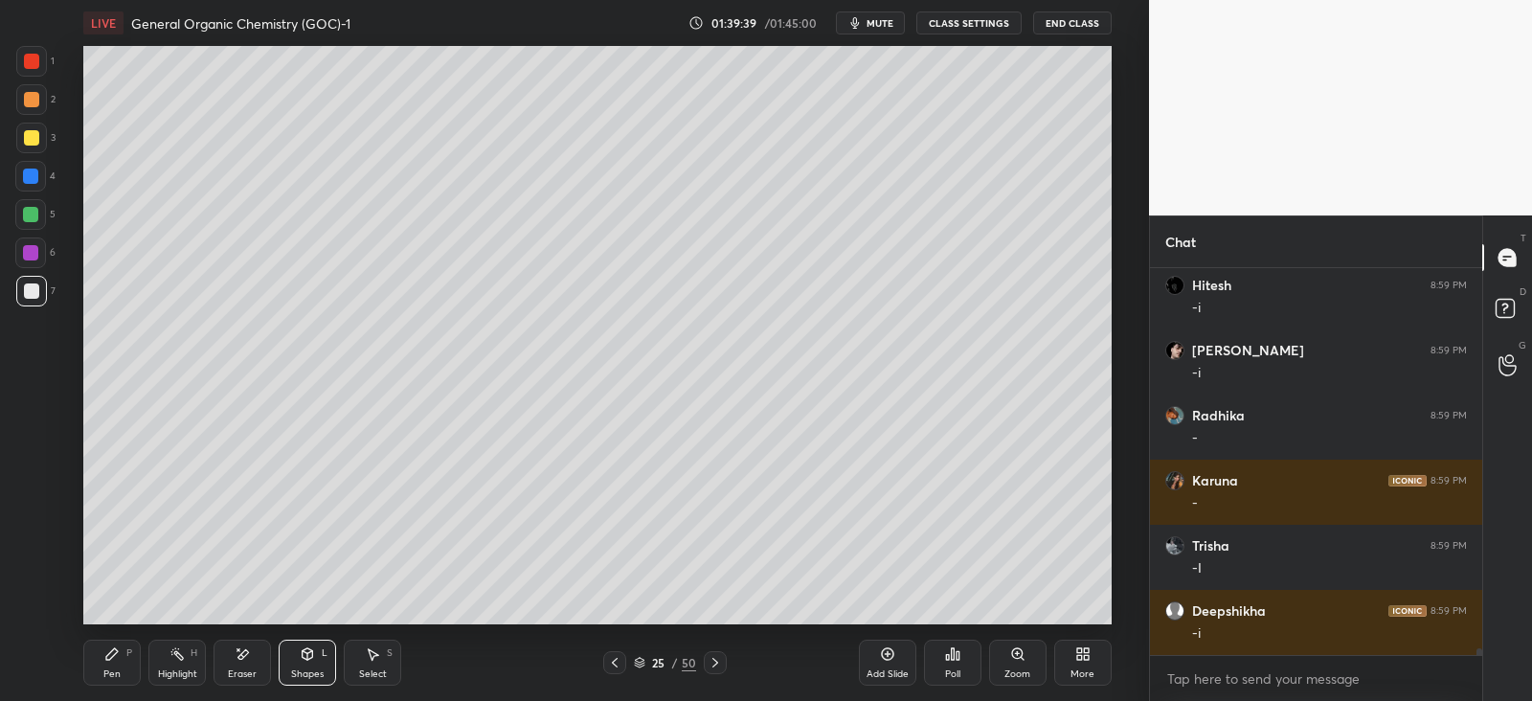
click at [118, 656] on icon at bounding box center [111, 653] width 15 height 15
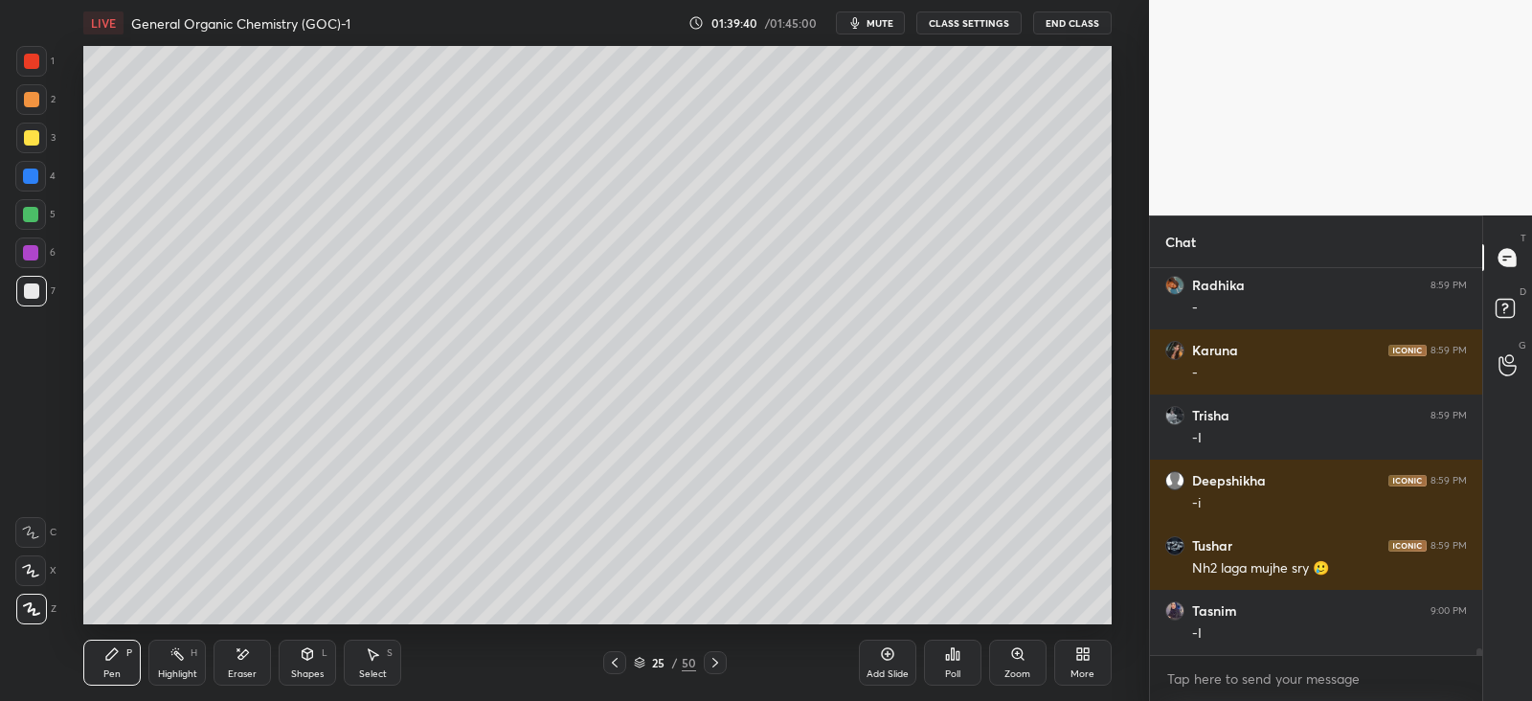
click at [26, 139] on div at bounding box center [31, 137] width 15 height 15
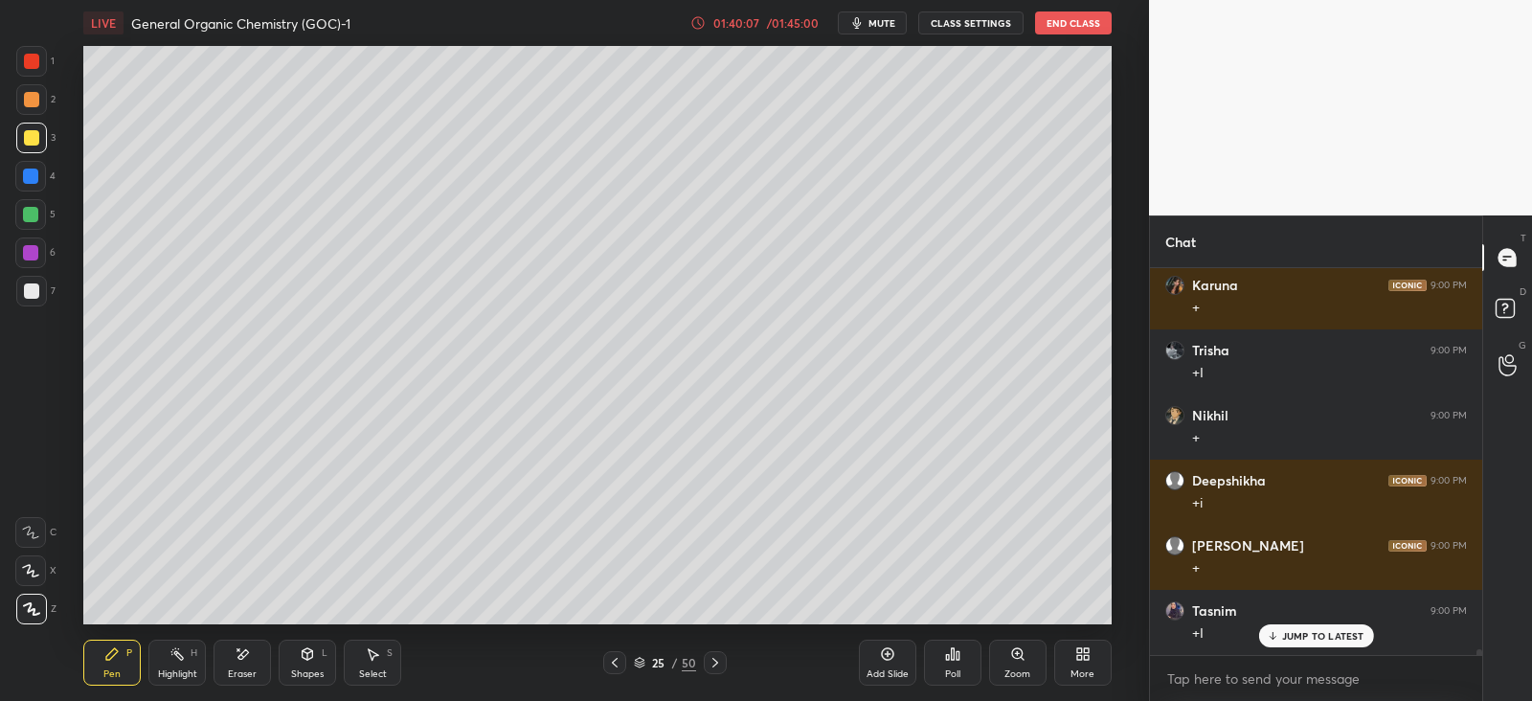
scroll to position [24035, 0]
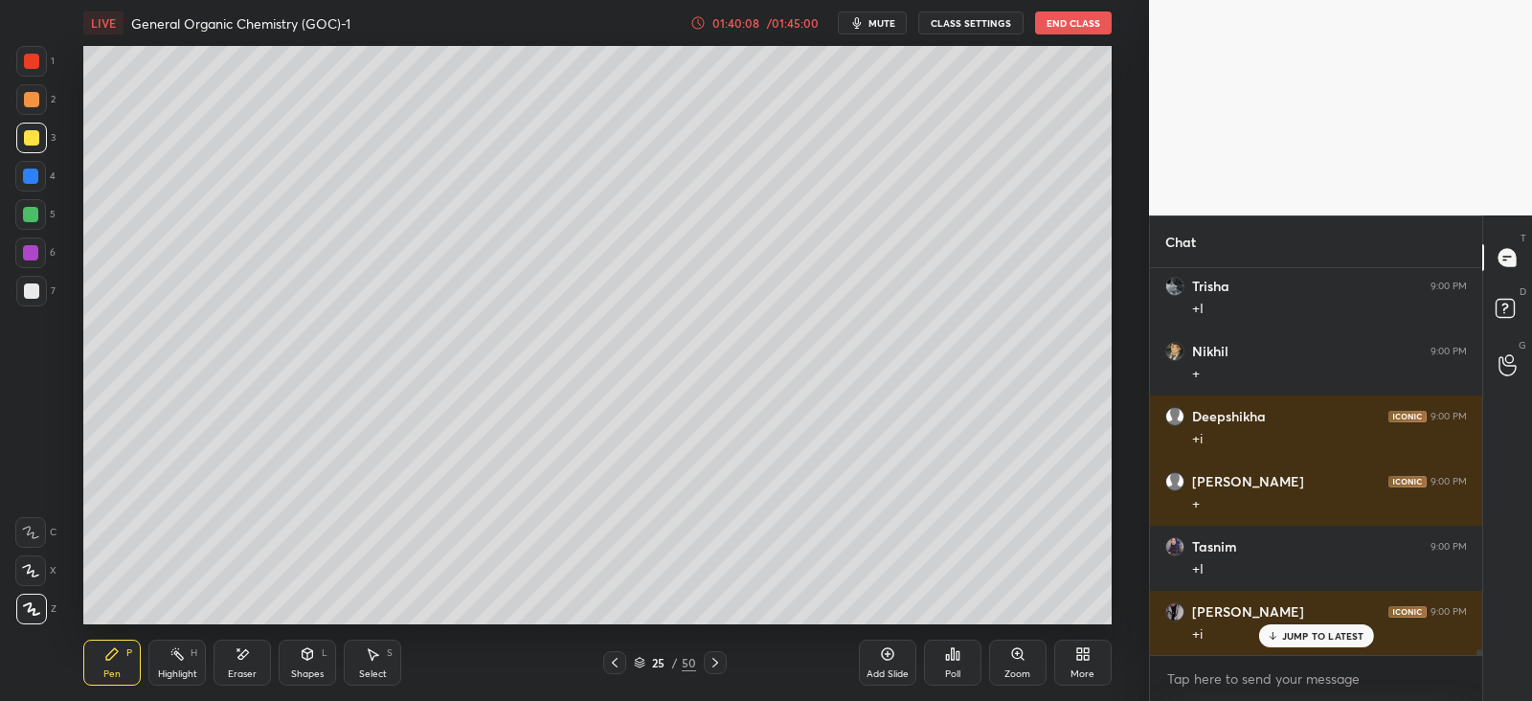
click at [318, 656] on div "Shapes L" at bounding box center [307, 663] width 57 height 46
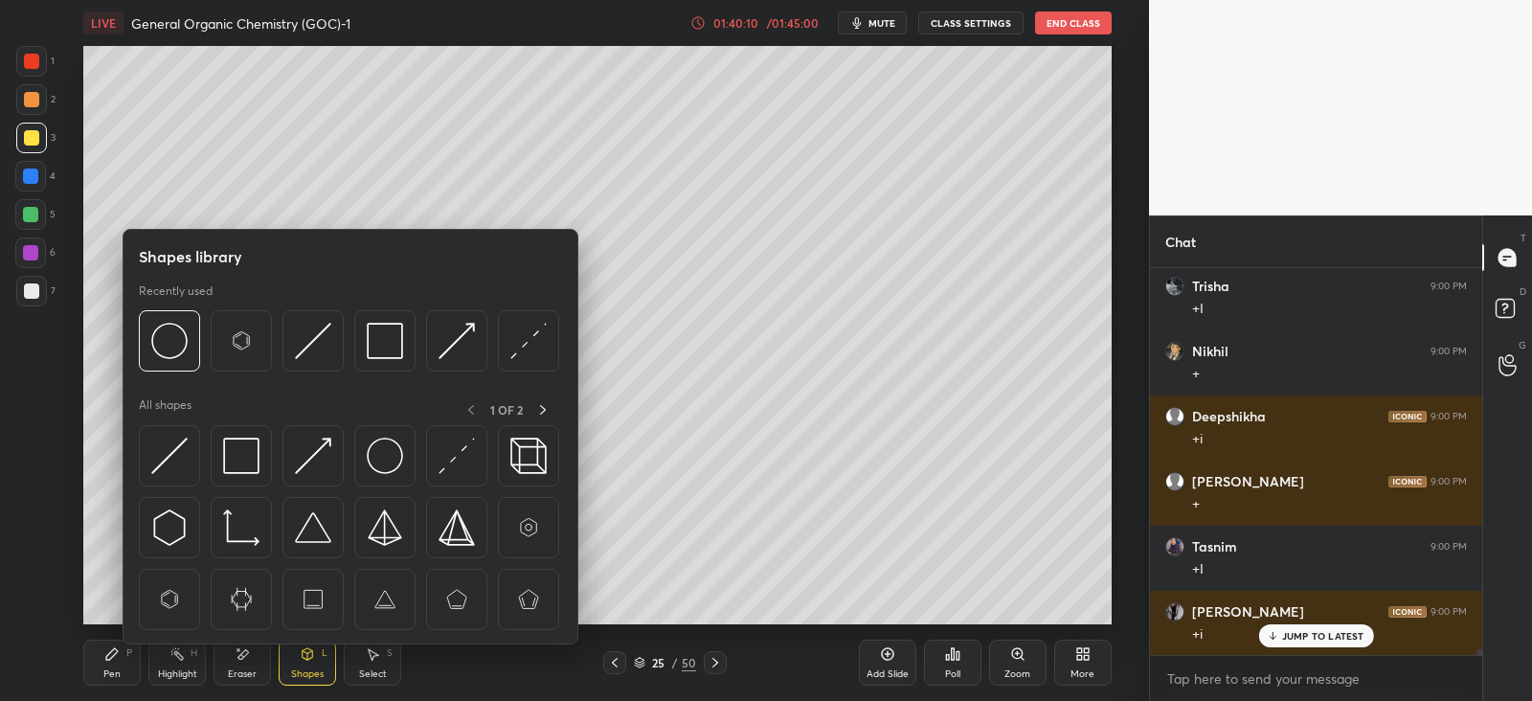
click at [120, 666] on div "Pen P" at bounding box center [111, 663] width 57 height 46
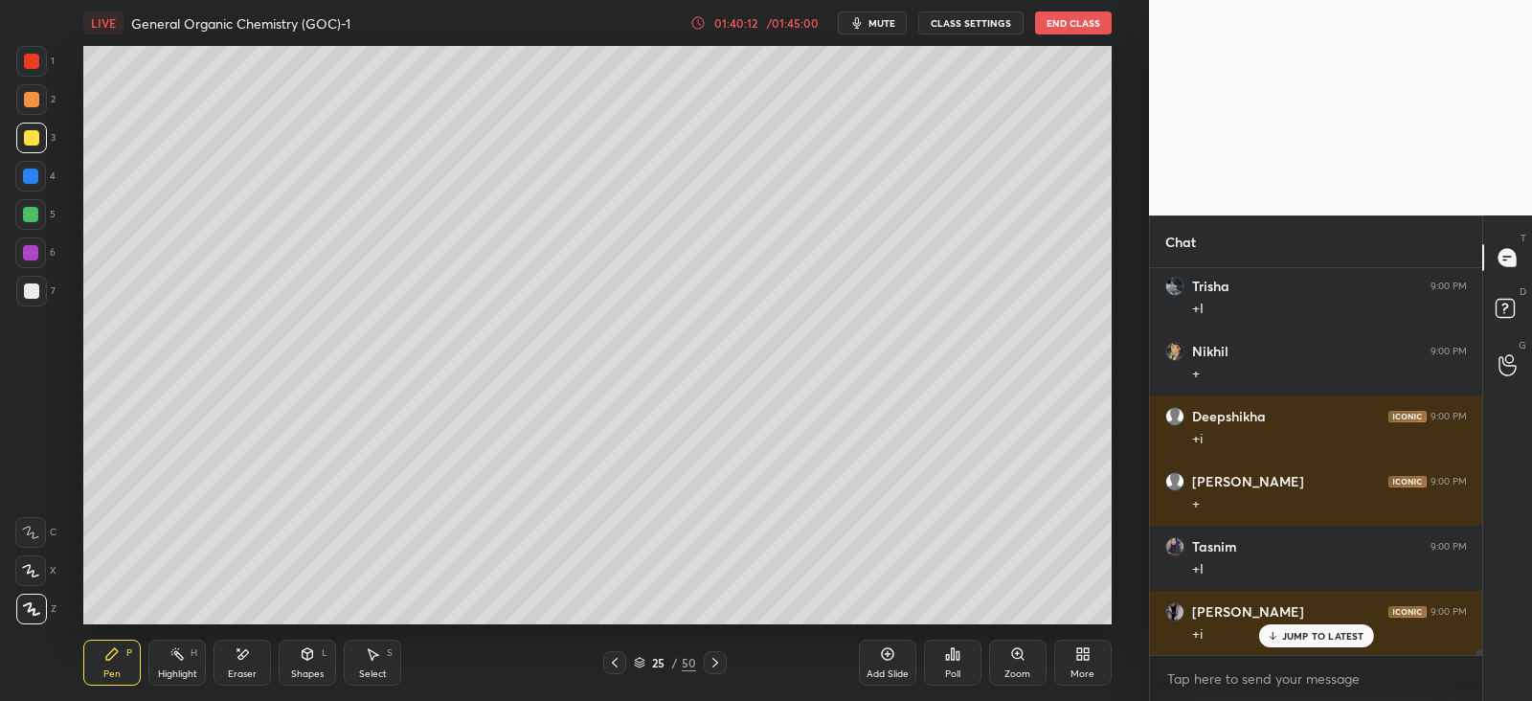
click at [31, 167] on div at bounding box center [30, 176] width 31 height 31
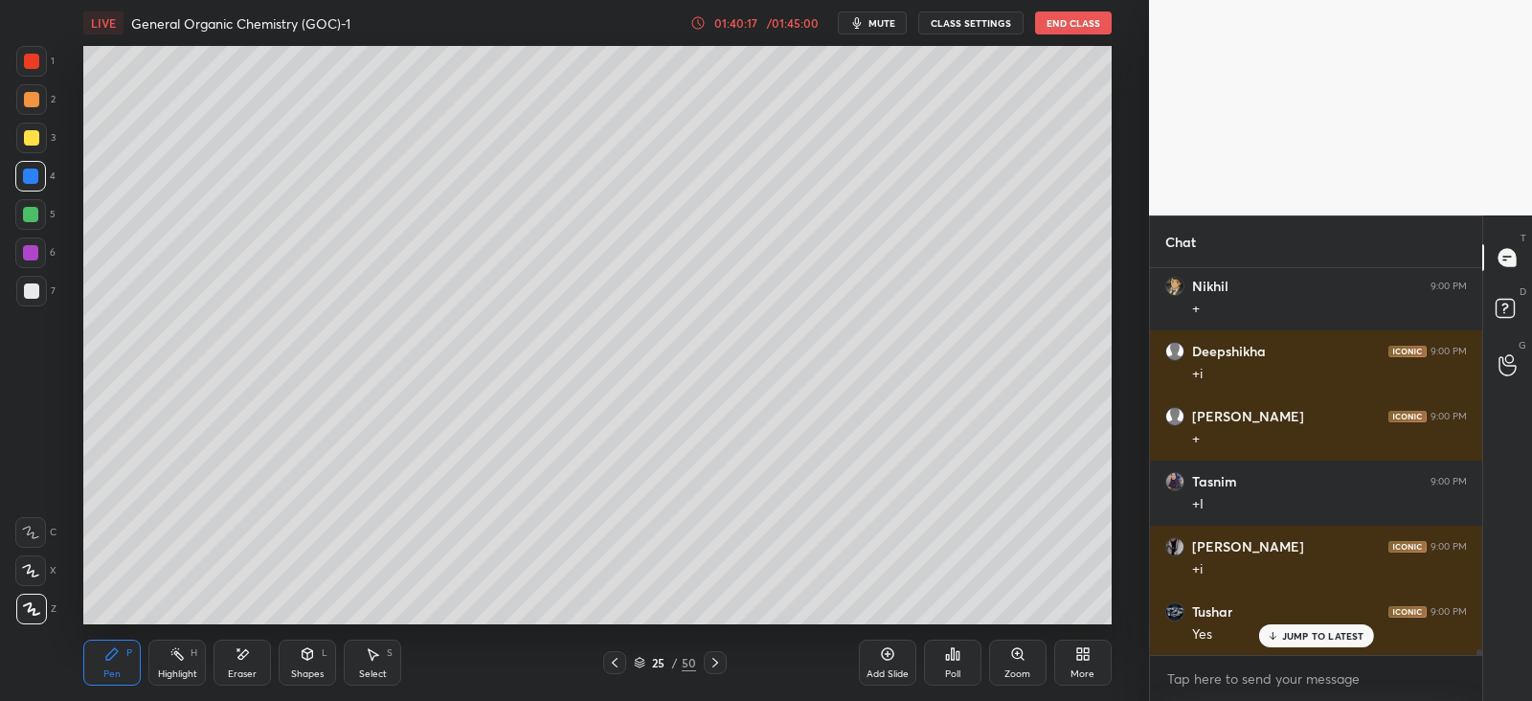
click at [228, 664] on div "Eraser" at bounding box center [241, 663] width 57 height 46
click at [125, 661] on div "Pen P" at bounding box center [111, 663] width 57 height 46
click at [306, 678] on div "Shapes" at bounding box center [307, 674] width 33 height 10
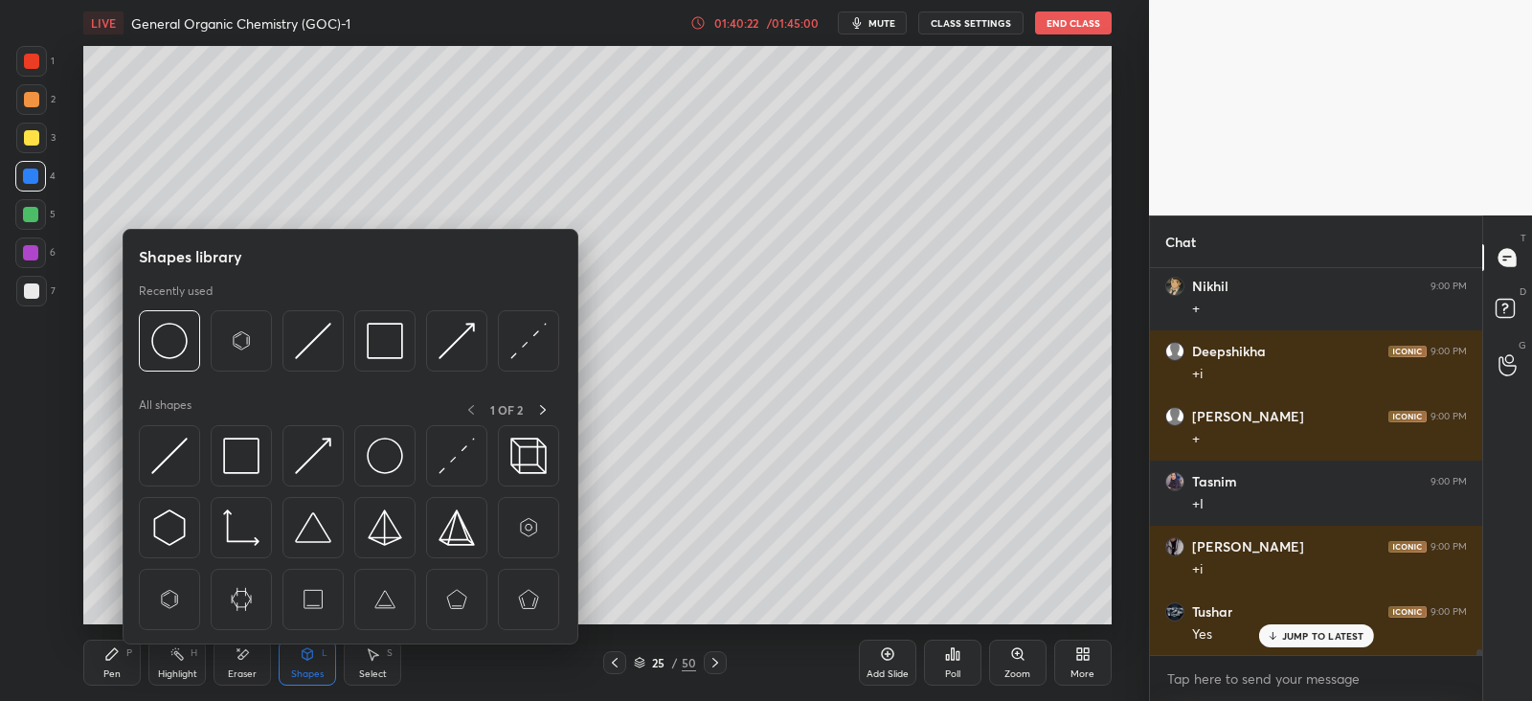
click at [248, 329] on img at bounding box center [241, 341] width 36 height 36
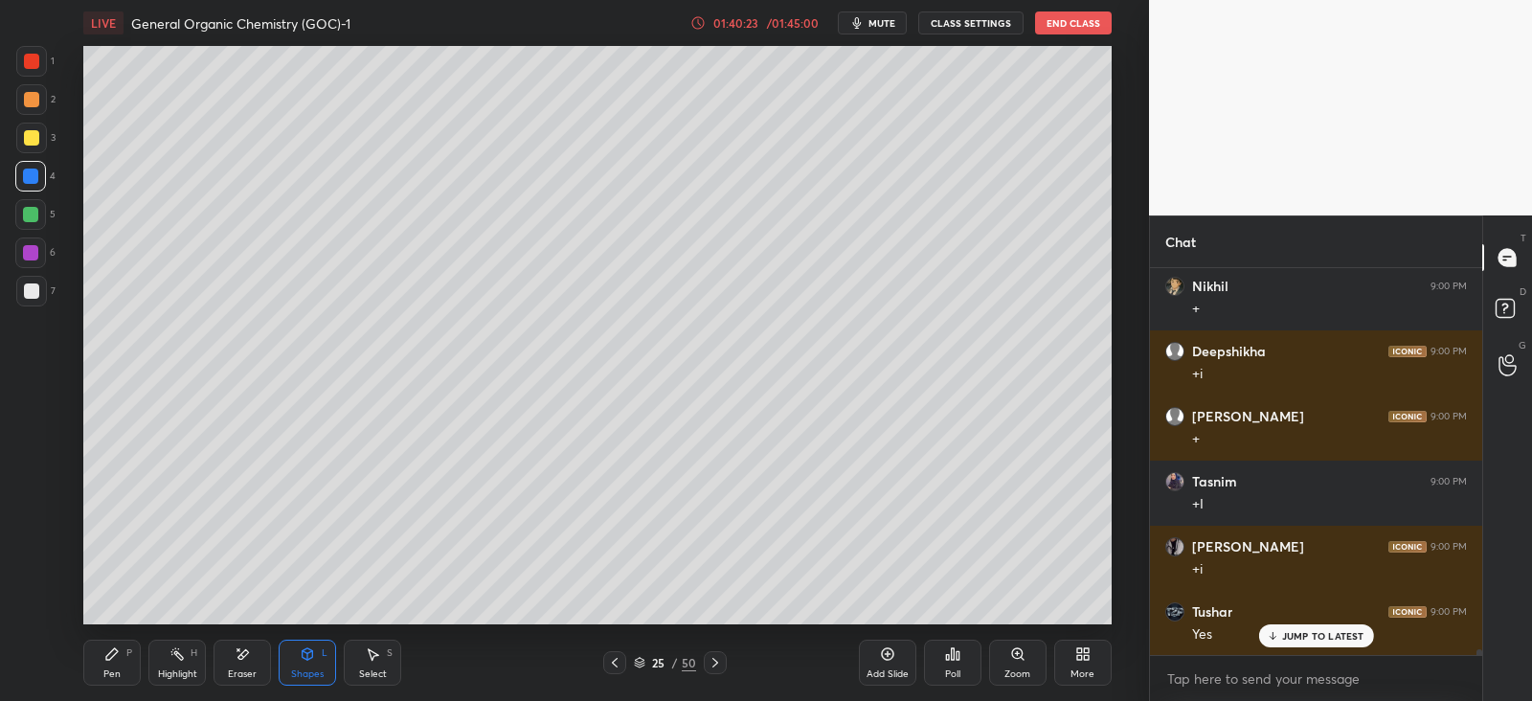
click at [115, 649] on icon at bounding box center [111, 653] width 11 height 11
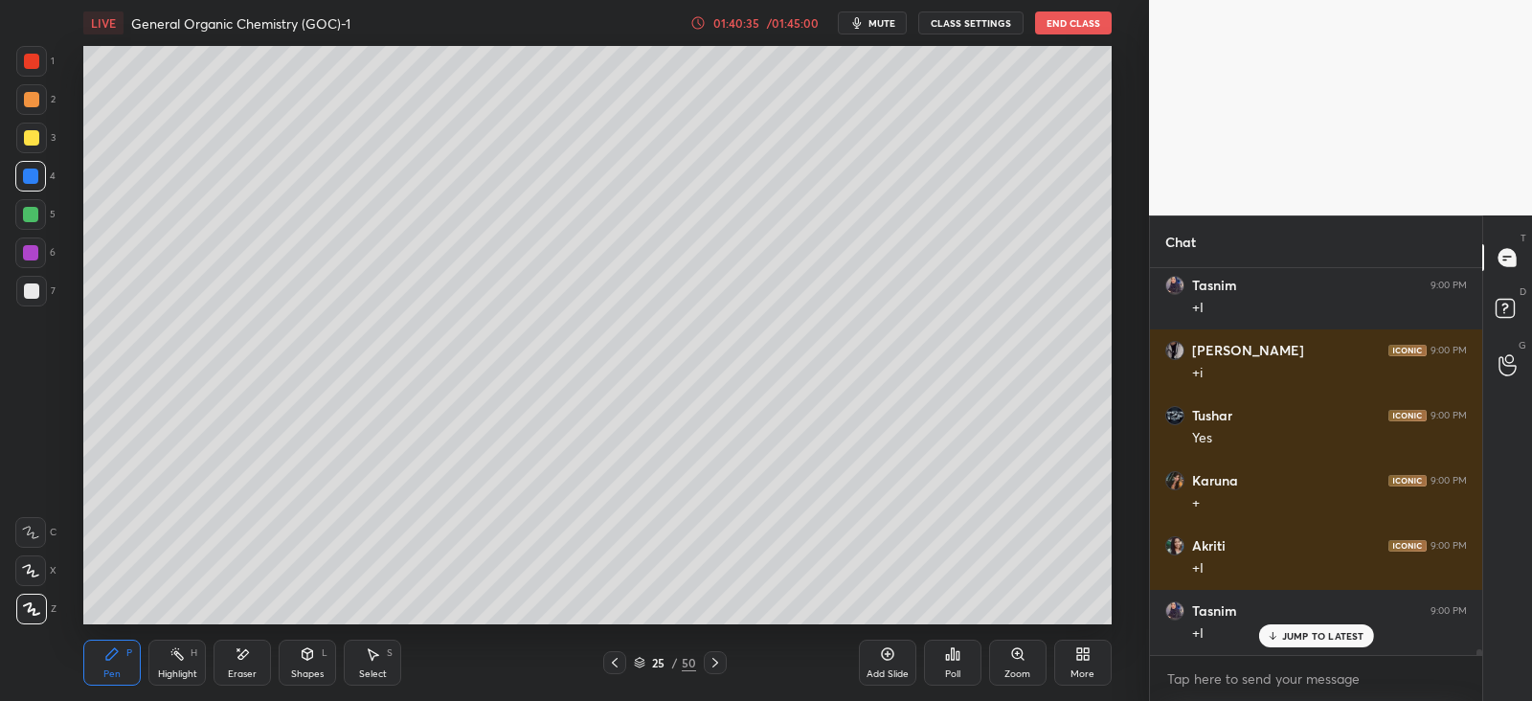
scroll to position [24361, 0]
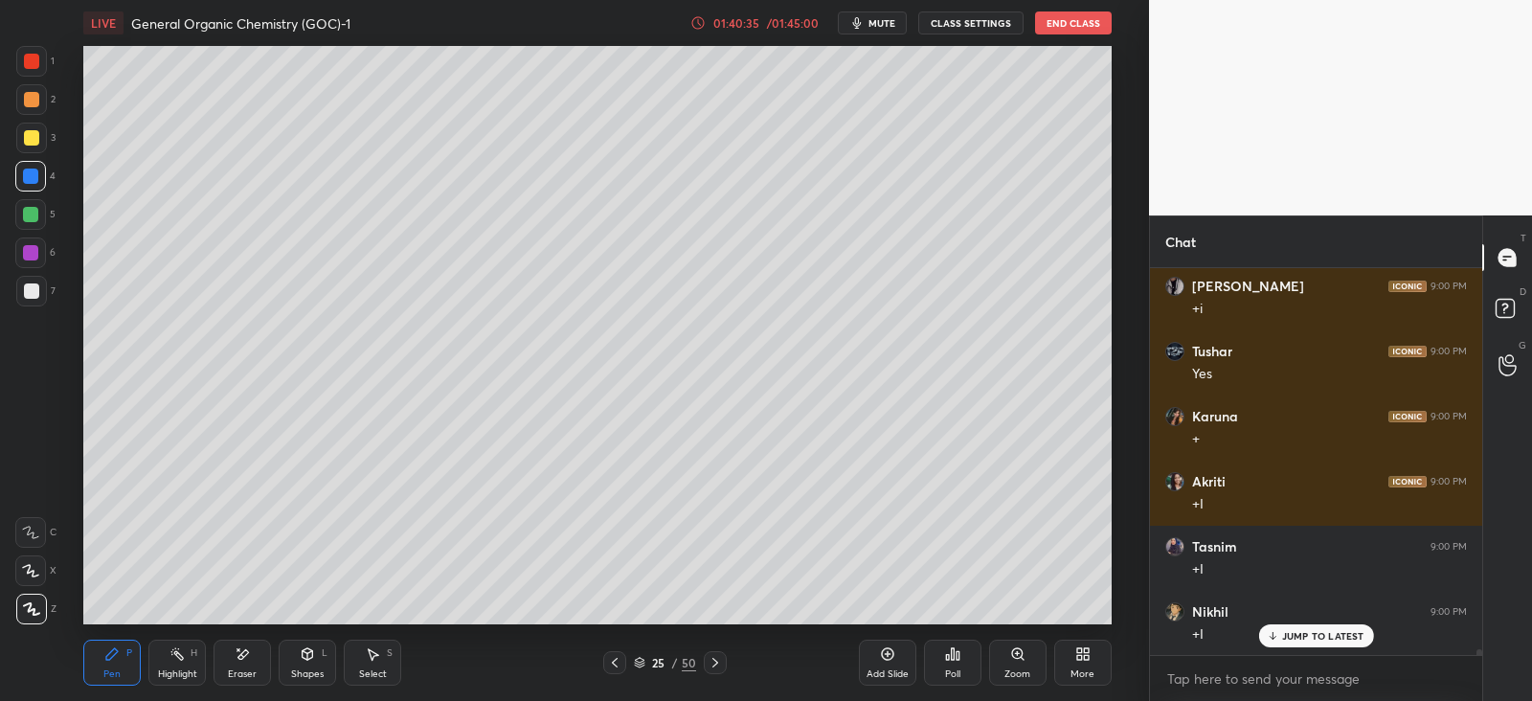
click at [304, 662] on div "Shapes L" at bounding box center [307, 663] width 57 height 46
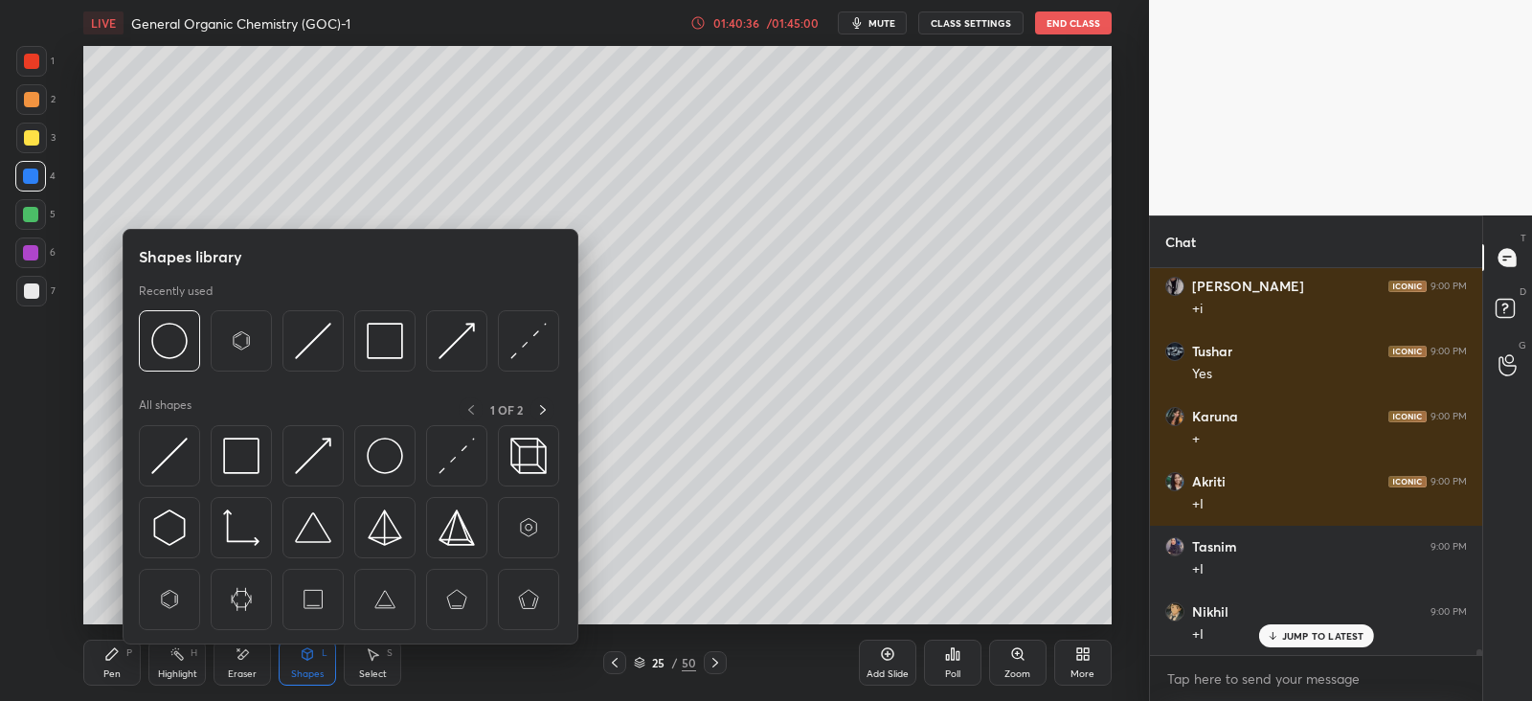
click at [379, 450] on img at bounding box center [385, 456] width 36 height 36
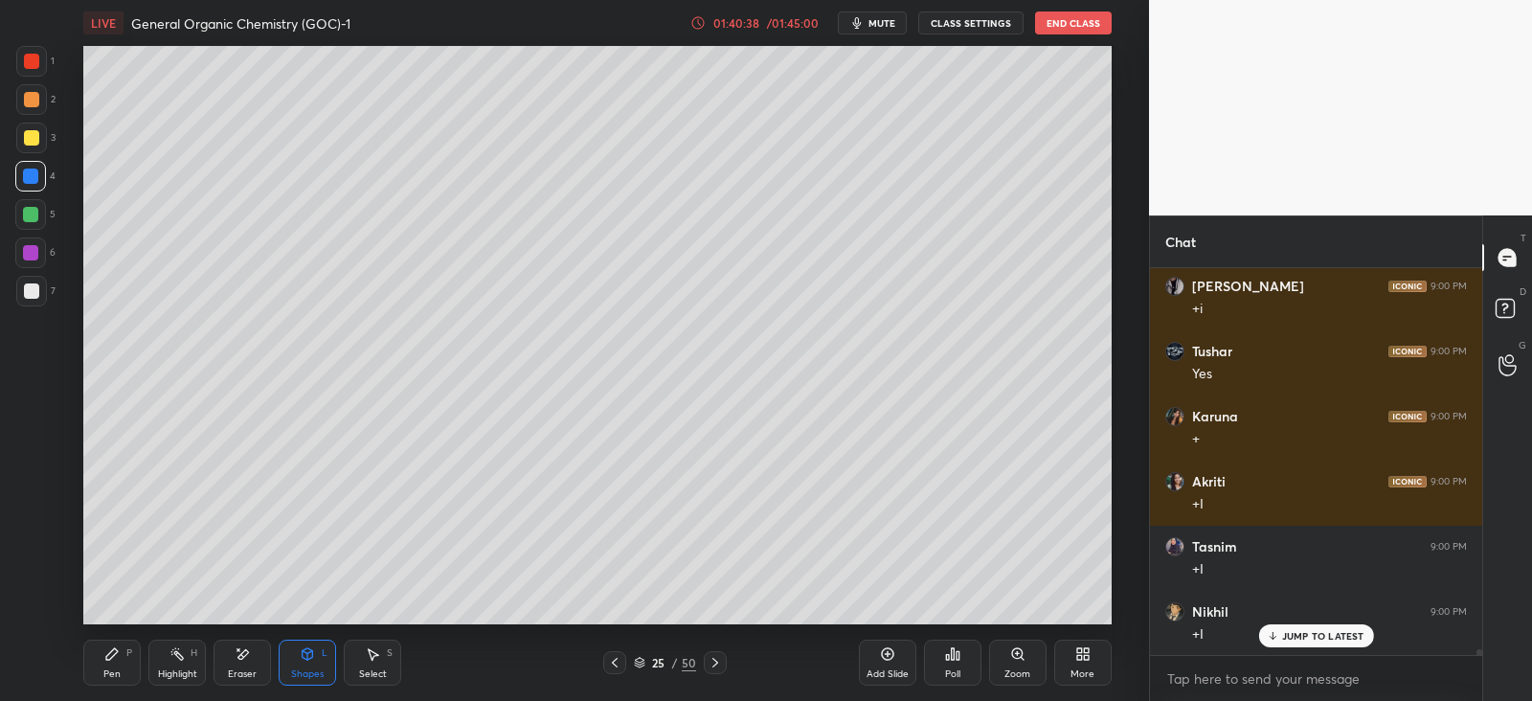
click at [121, 656] on div "Pen P" at bounding box center [111, 663] width 57 height 46
click at [38, 144] on div at bounding box center [31, 138] width 31 height 31
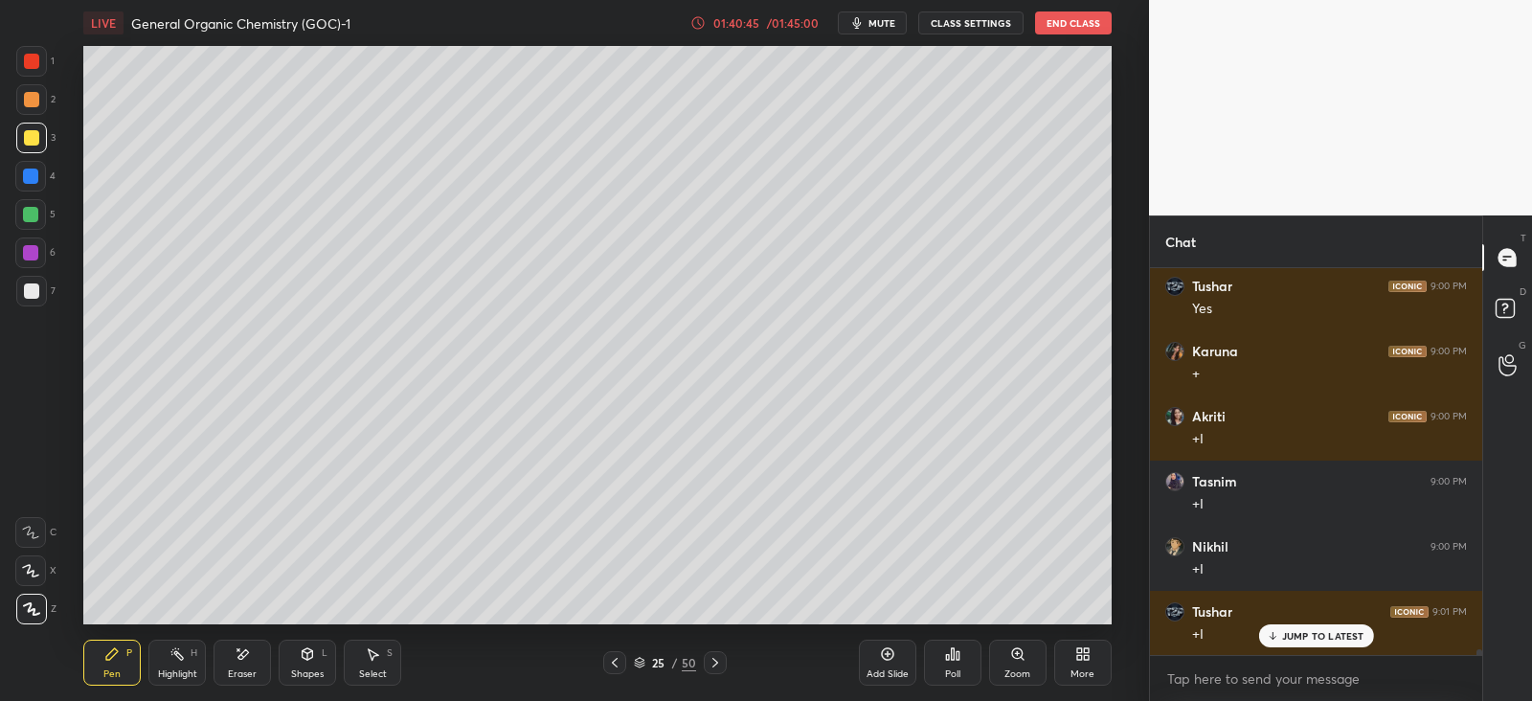
click at [34, 174] on div at bounding box center [30, 175] width 15 height 15
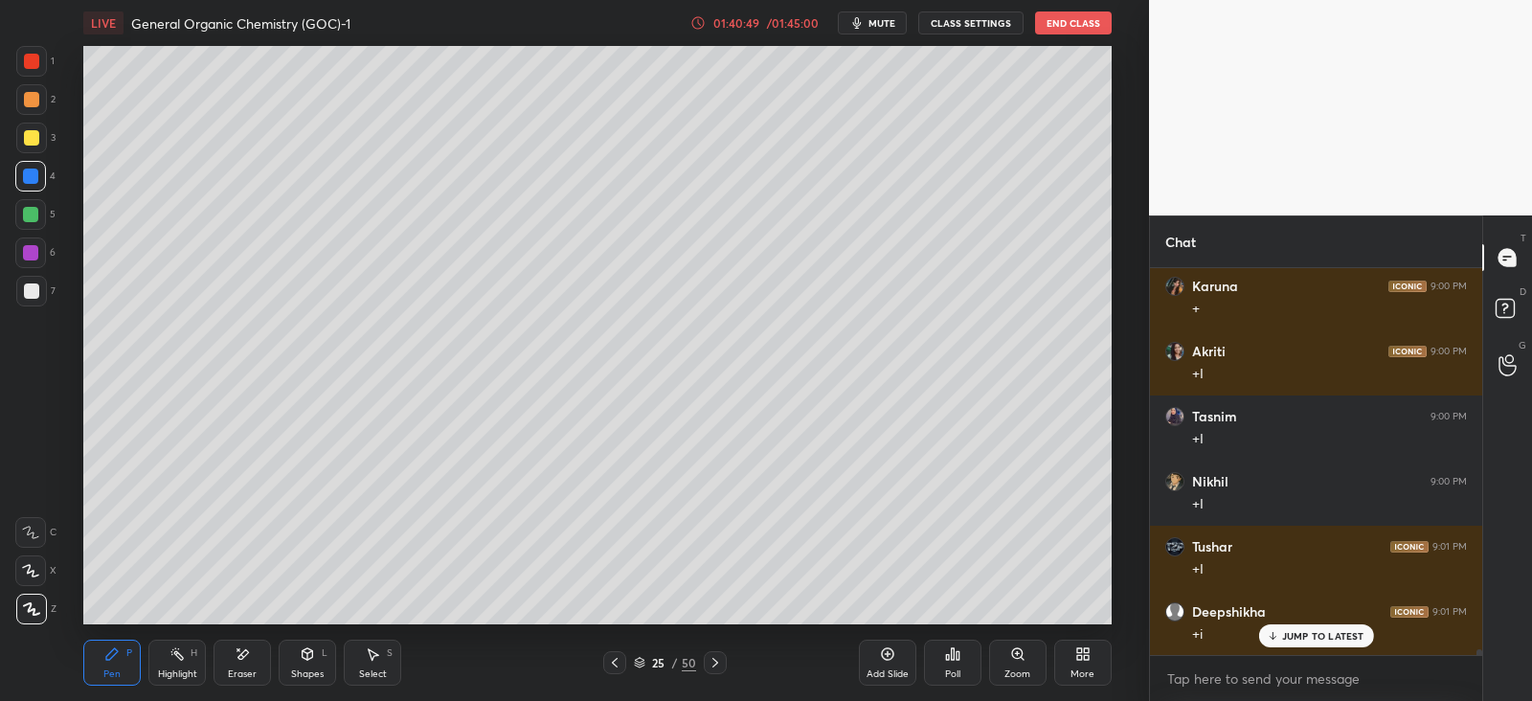
click at [296, 662] on div "Shapes L" at bounding box center [307, 663] width 57 height 46
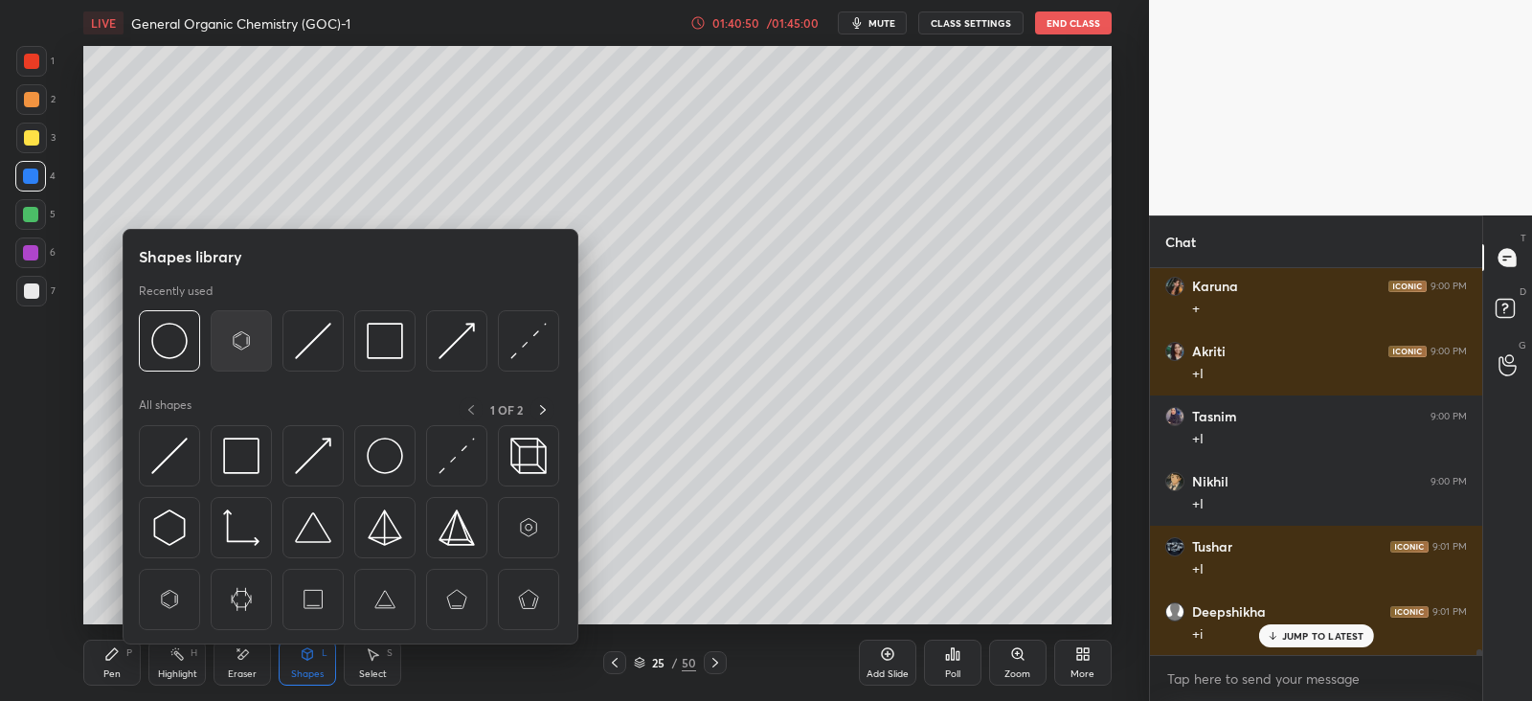
click at [242, 337] on img at bounding box center [241, 341] width 36 height 36
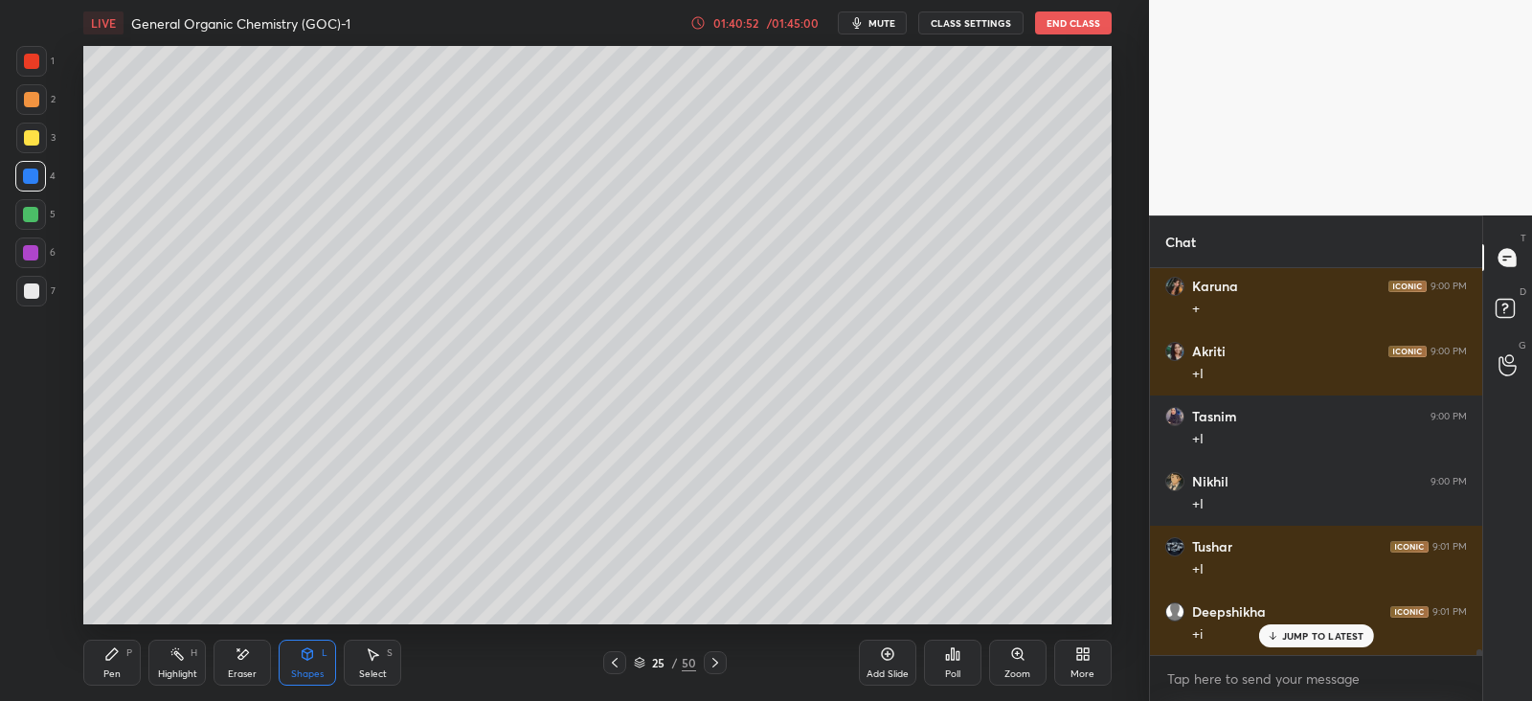
click at [123, 647] on div "Pen P" at bounding box center [111, 663] width 57 height 46
click at [239, 659] on icon at bounding box center [242, 654] width 15 height 16
click at [99, 655] on div "Pen P" at bounding box center [111, 663] width 57 height 46
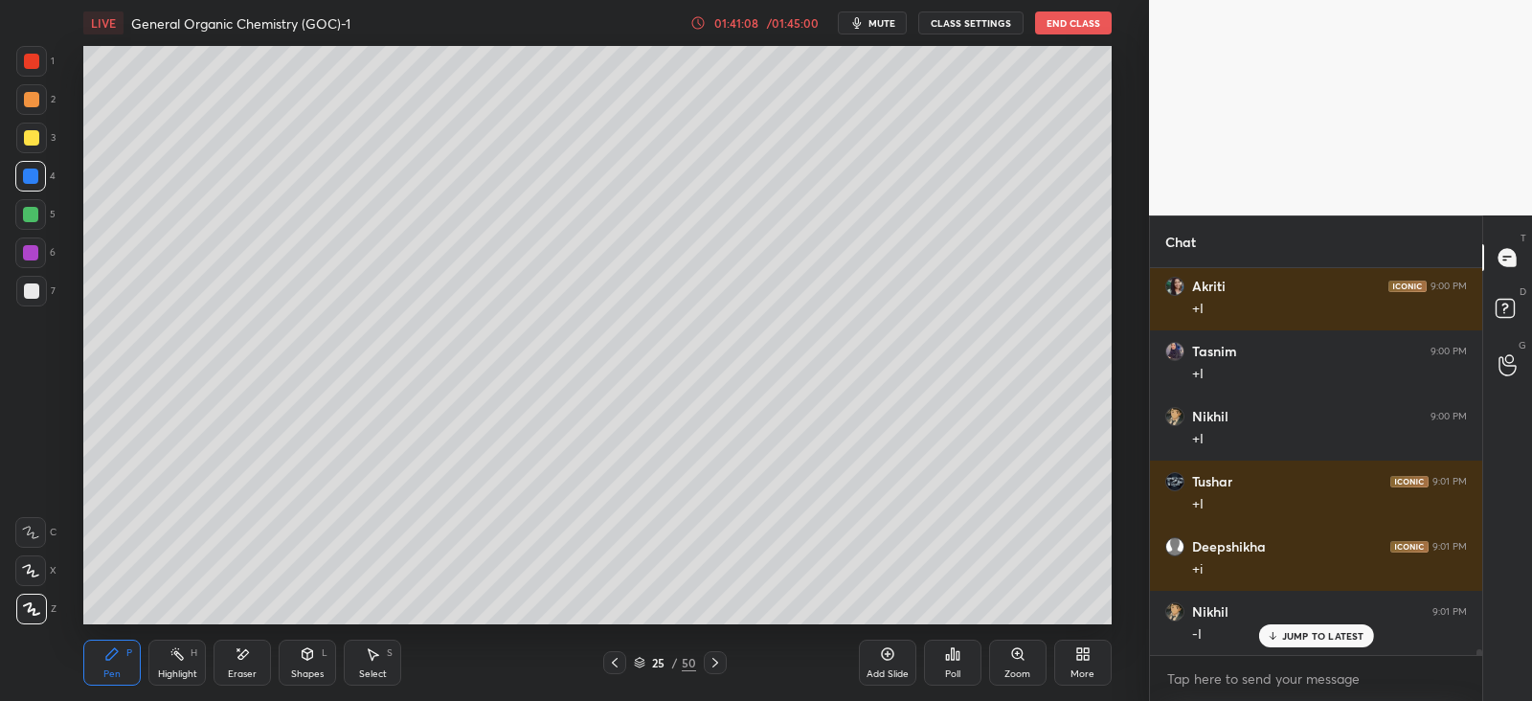
scroll to position [24622, 0]
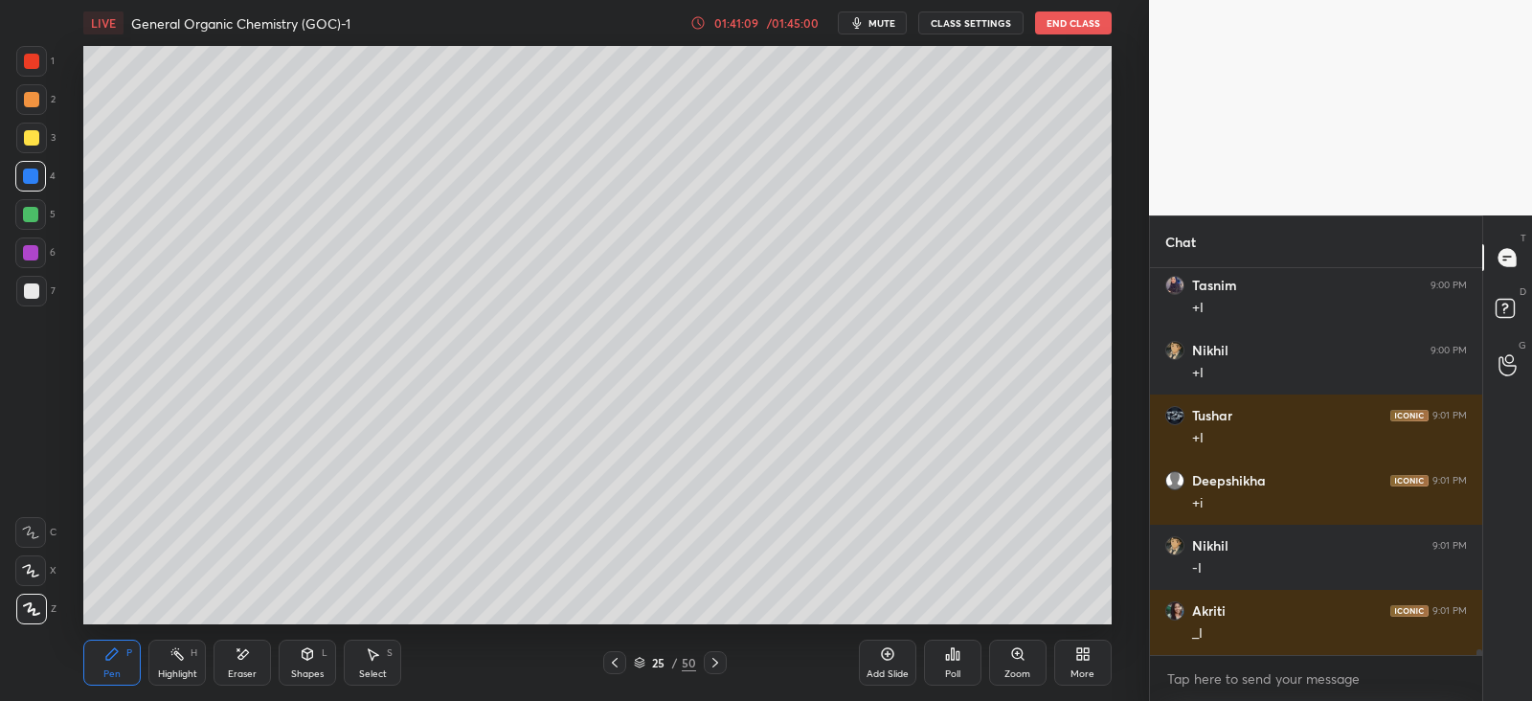
click at [31, 246] on div at bounding box center [30, 252] width 15 height 15
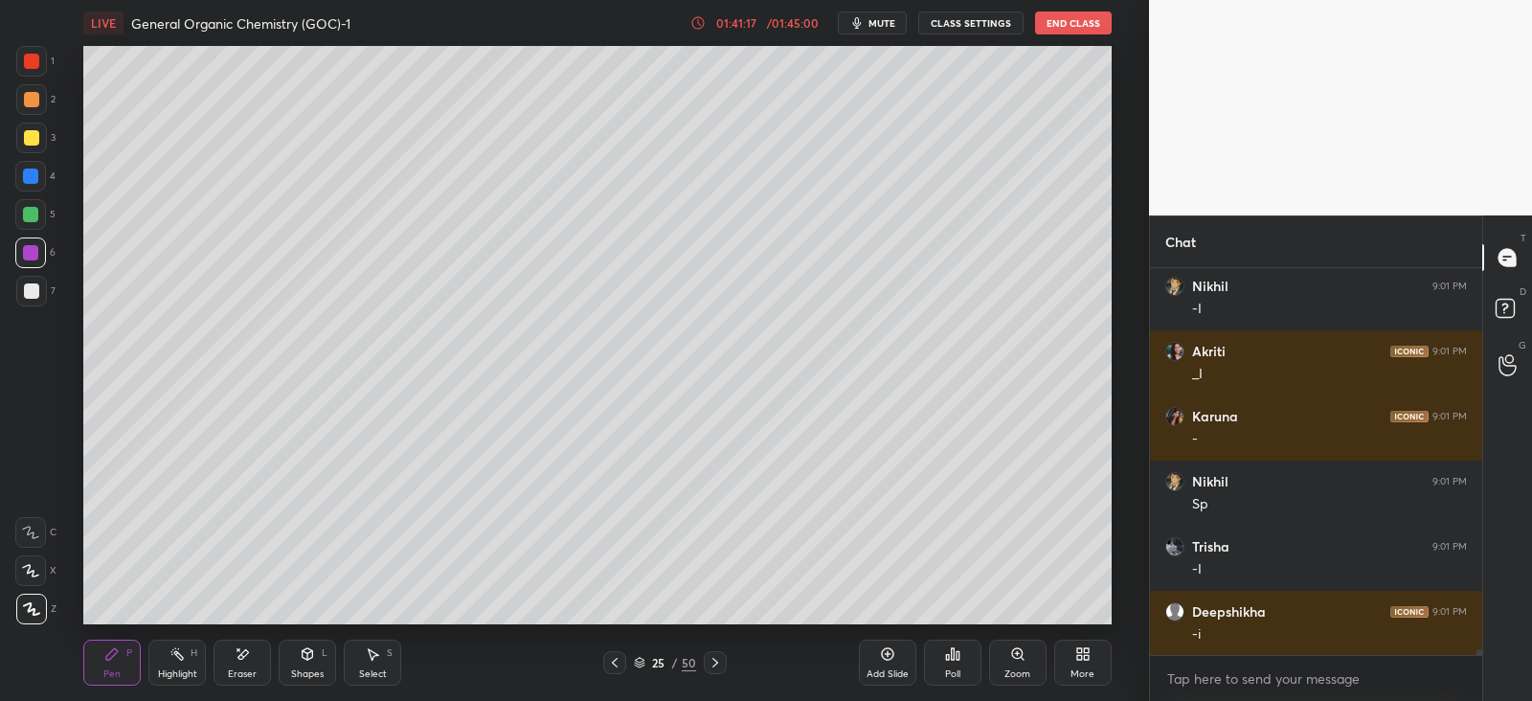
scroll to position [24947, 0]
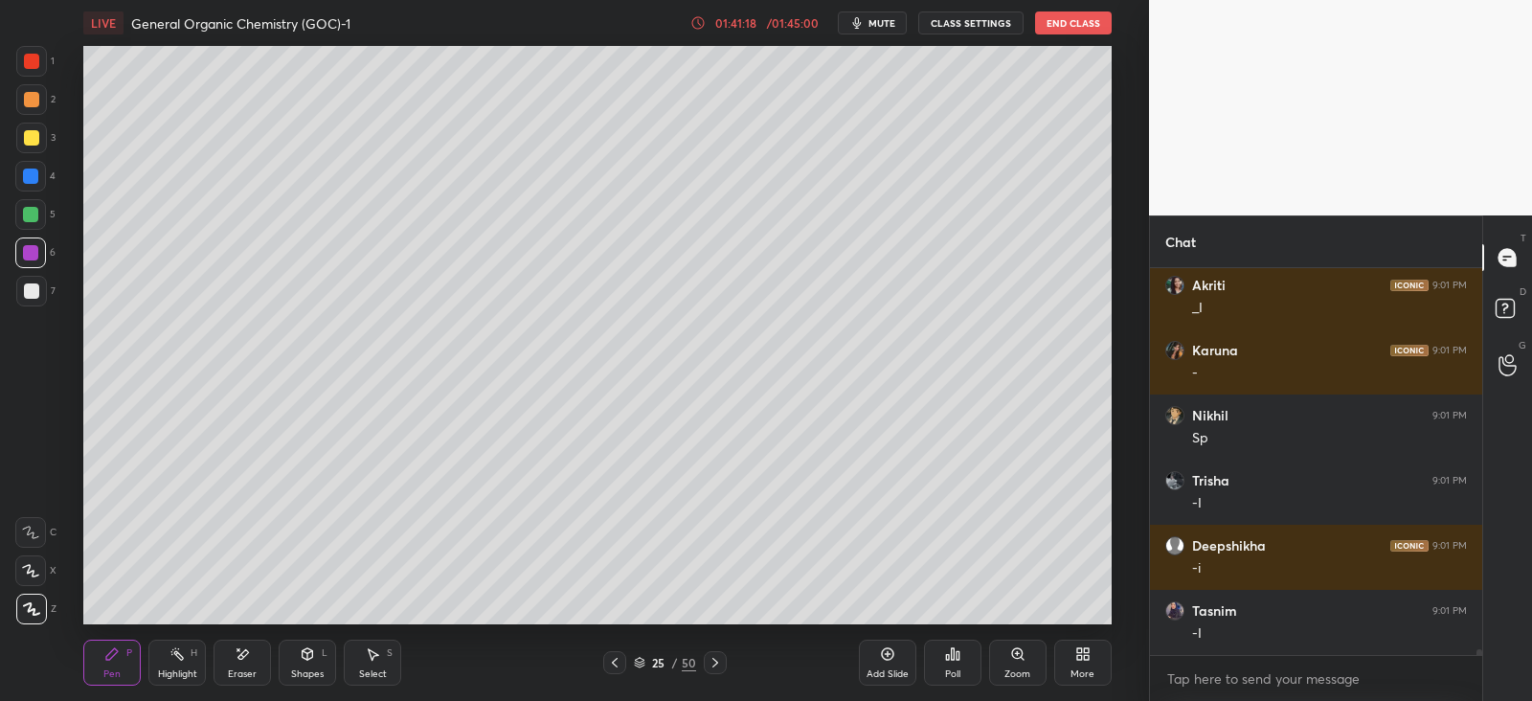
click at [323, 656] on div "L" at bounding box center [325, 653] width 6 height 10
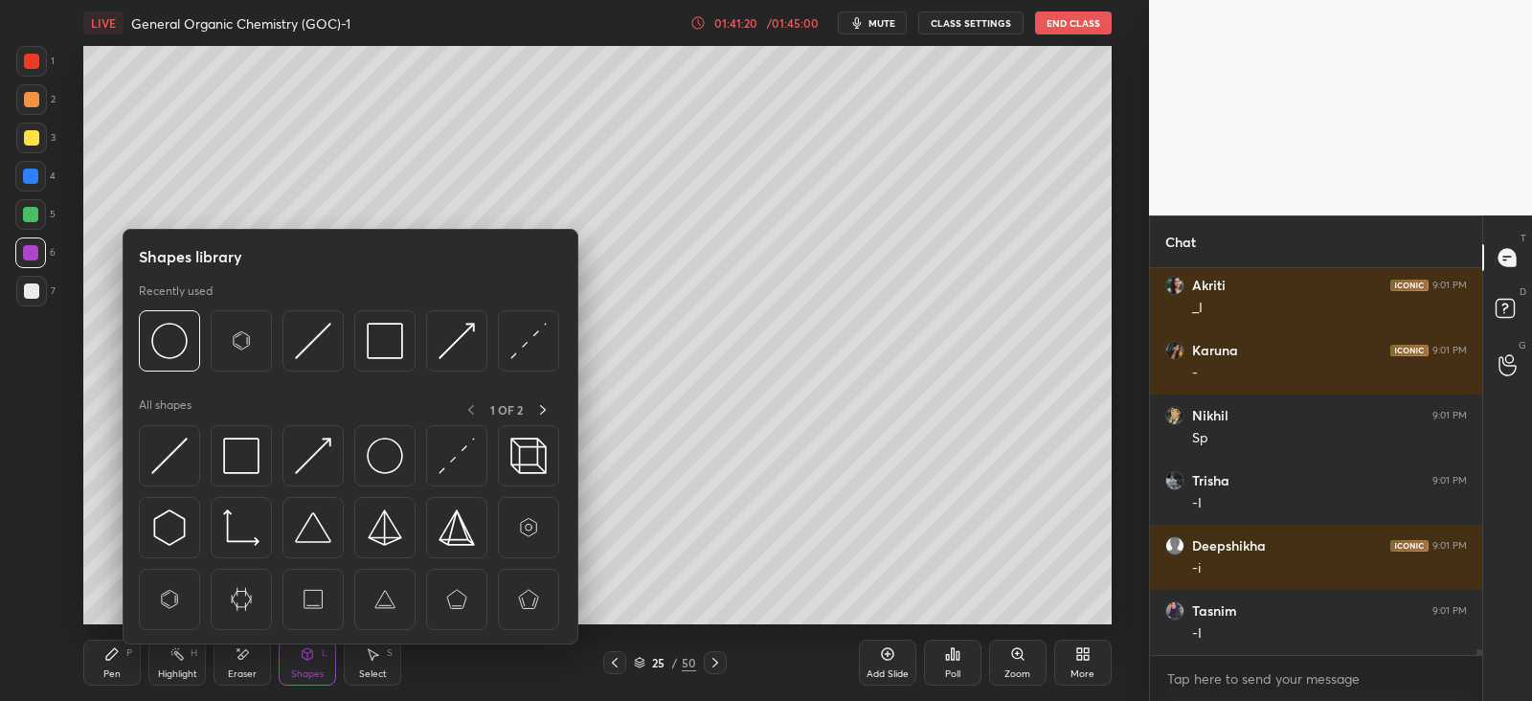
click at [370, 450] on img at bounding box center [385, 456] width 36 height 36
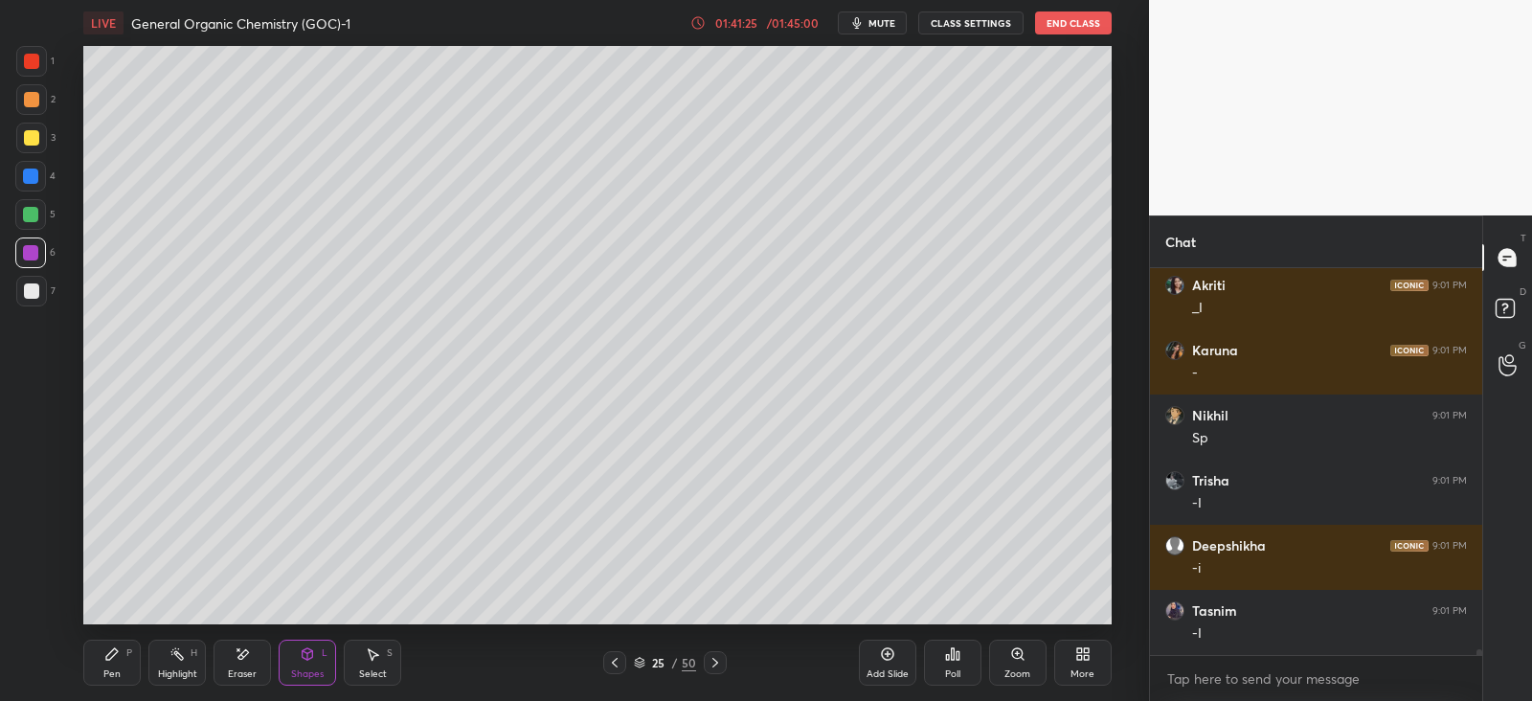
click at [35, 289] on div at bounding box center [31, 290] width 15 height 15
click at [123, 651] on div "Pen P" at bounding box center [111, 663] width 57 height 46
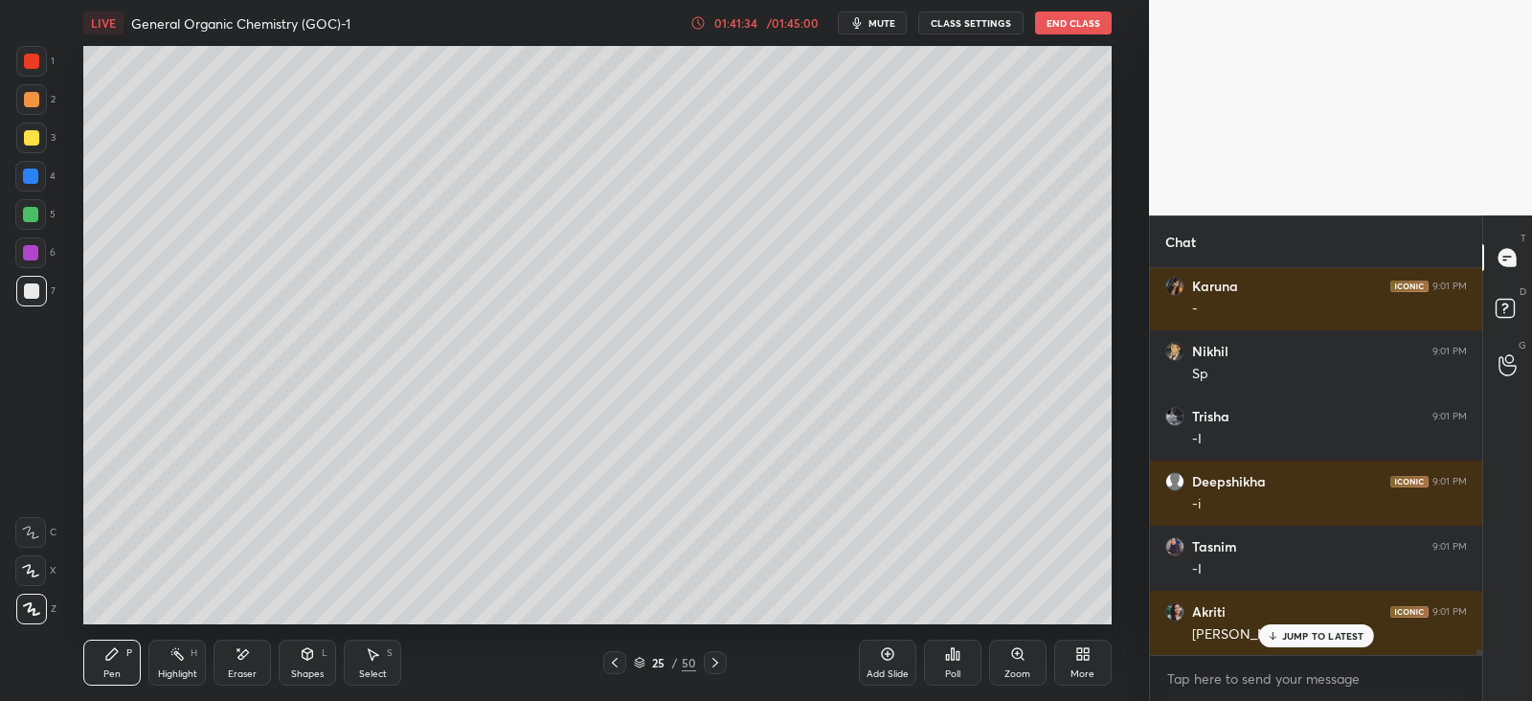
click at [31, 177] on div at bounding box center [30, 175] width 15 height 15
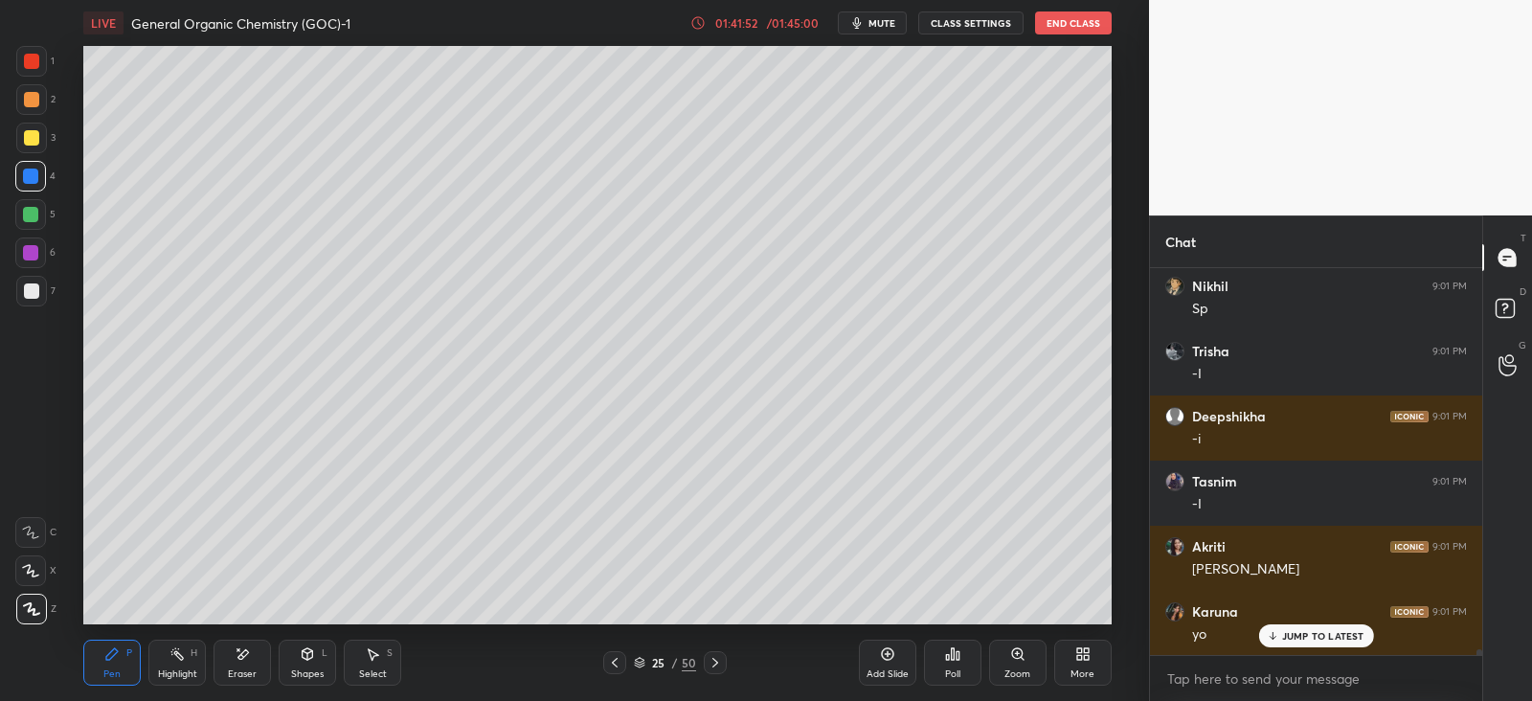
scroll to position [25142, 0]
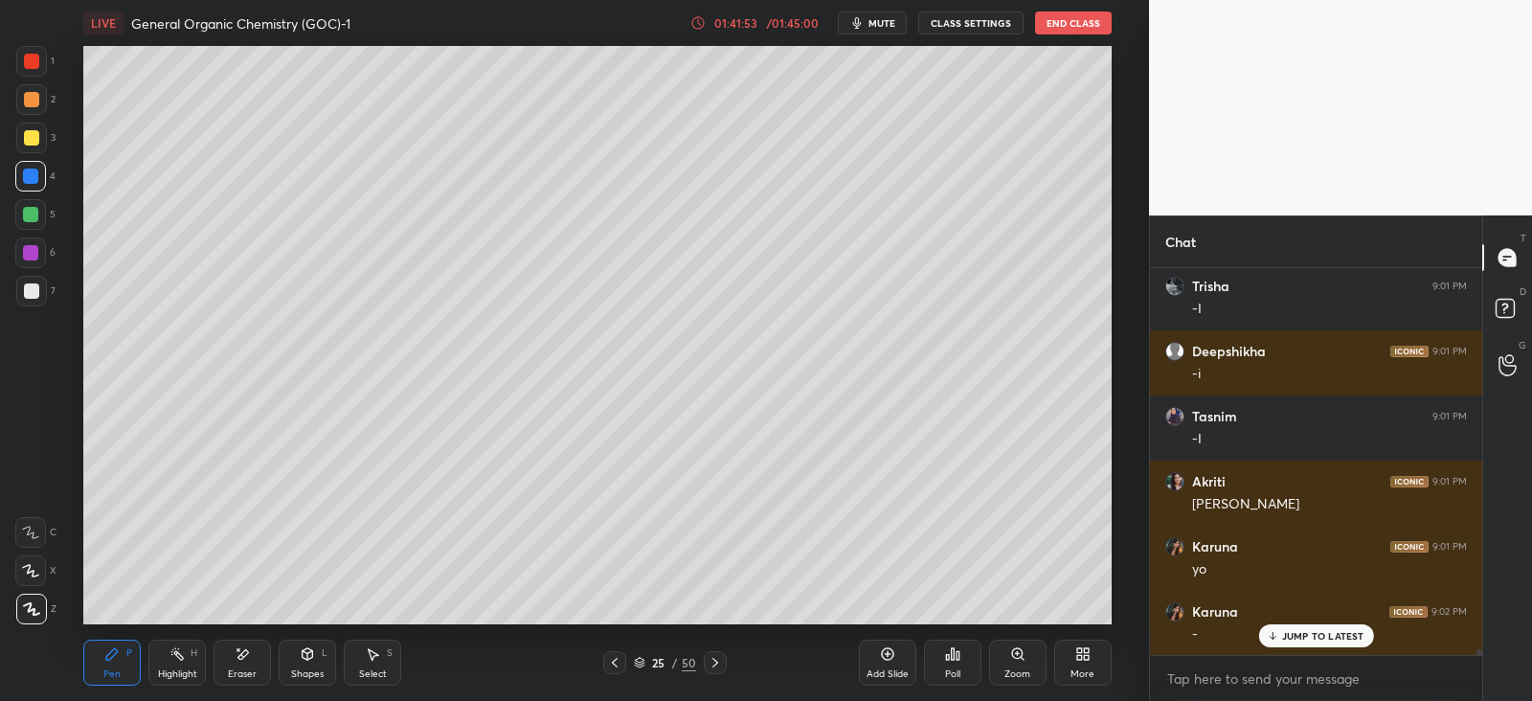
click at [307, 657] on icon at bounding box center [307, 656] width 0 height 7
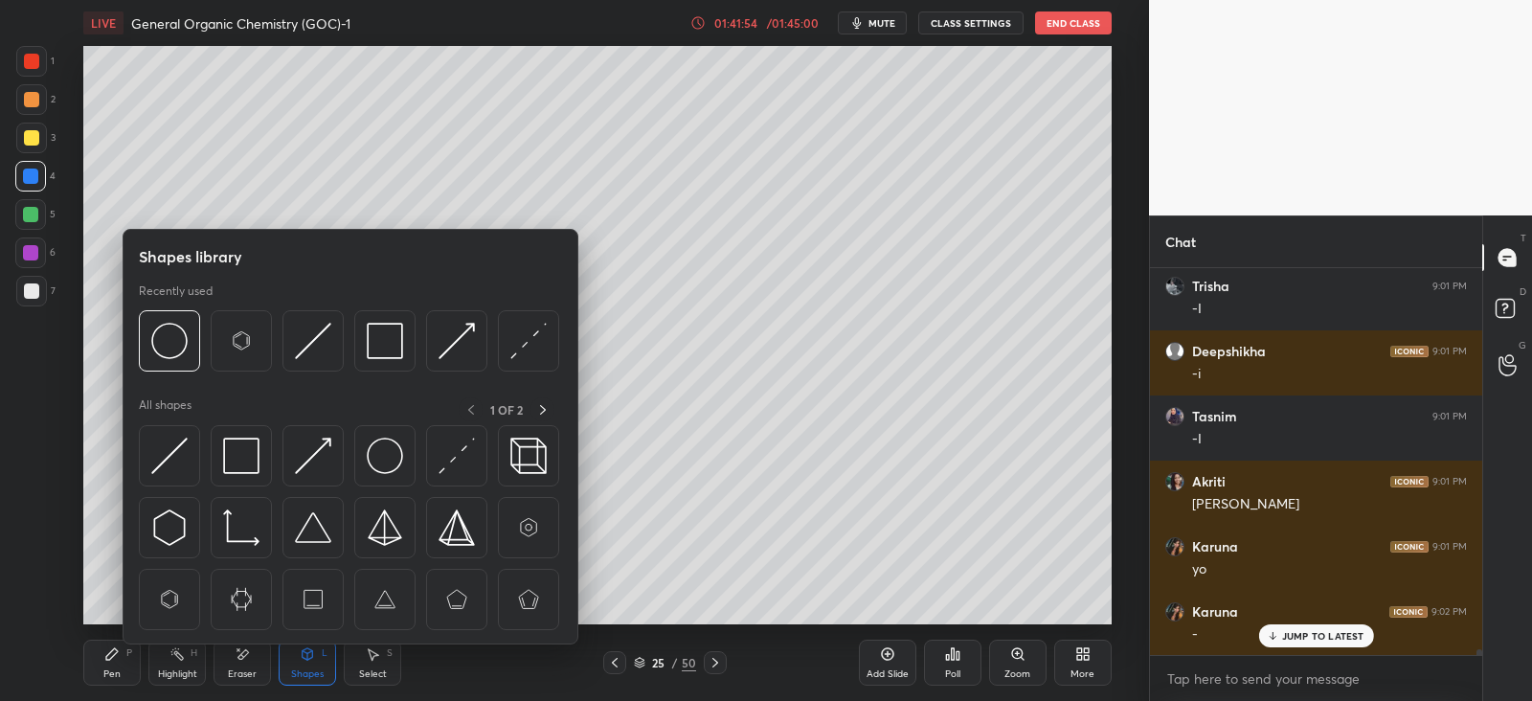
click at [385, 448] on img at bounding box center [385, 456] width 36 height 36
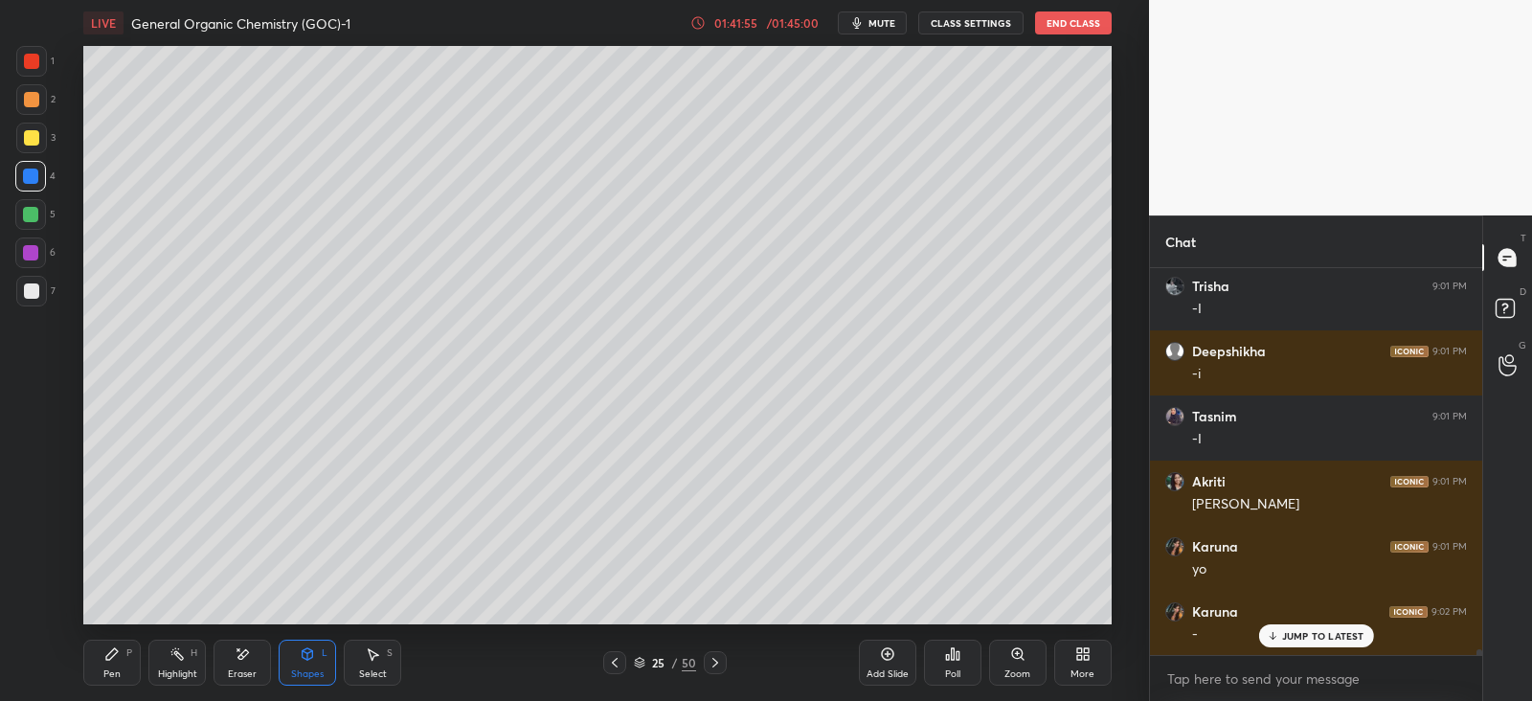
scroll to position [25207, 0]
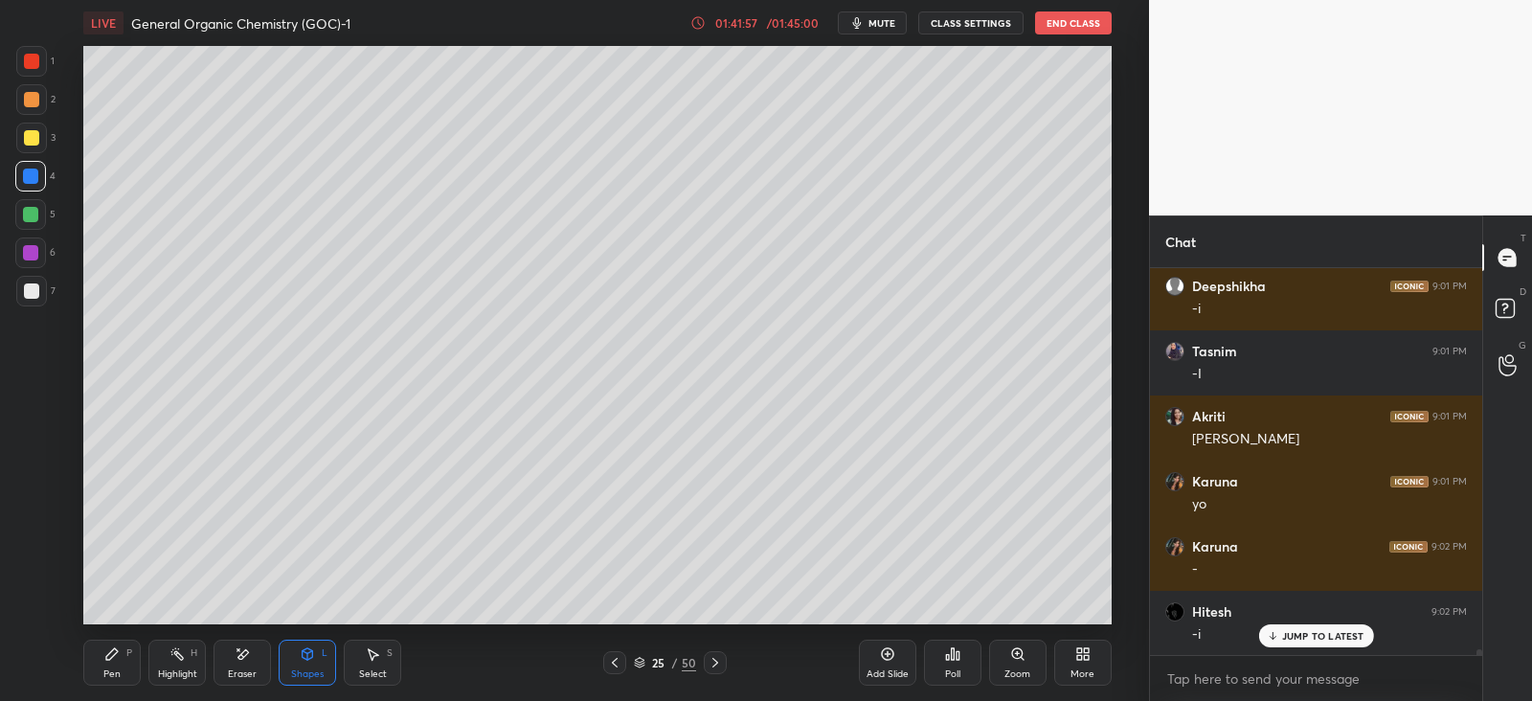
click at [124, 666] on div "Pen P" at bounding box center [111, 663] width 57 height 46
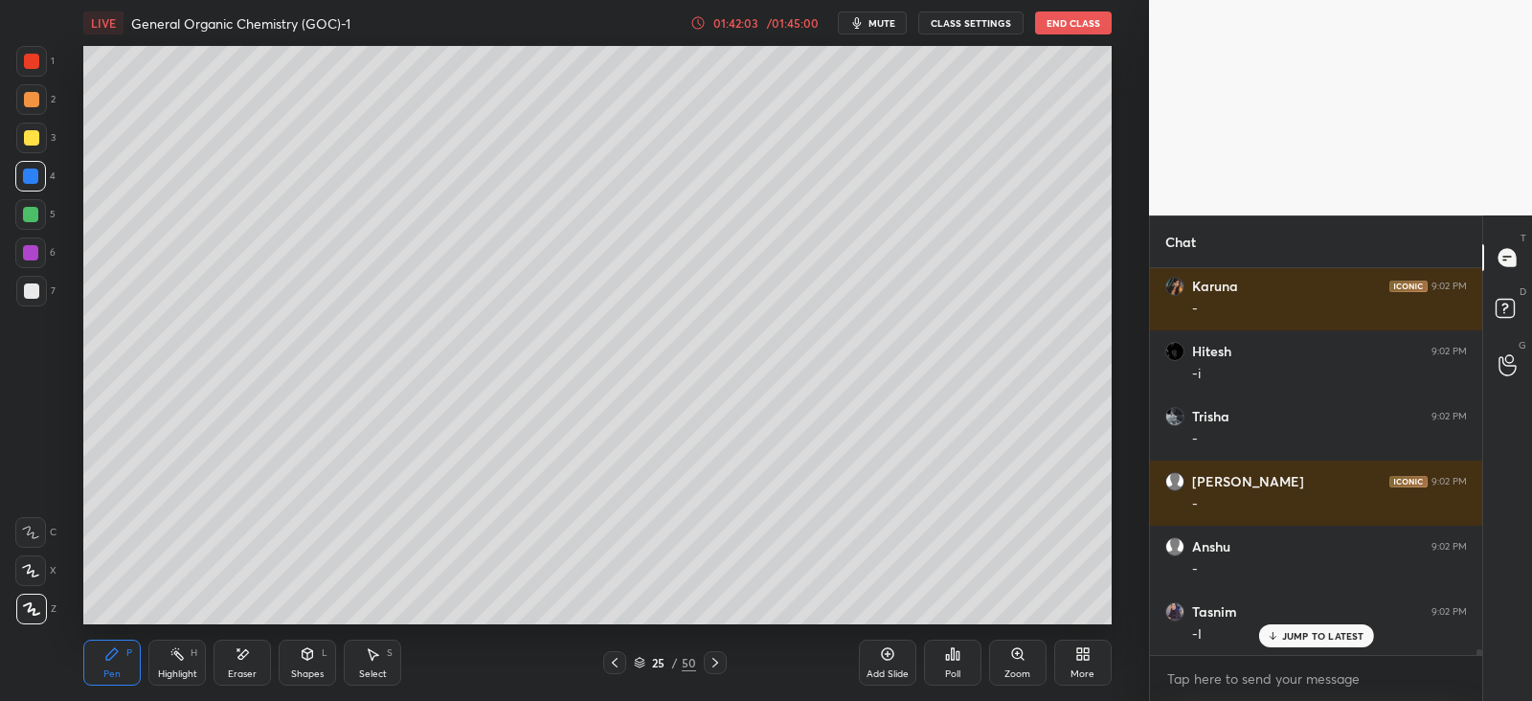
scroll to position [25532, 0]
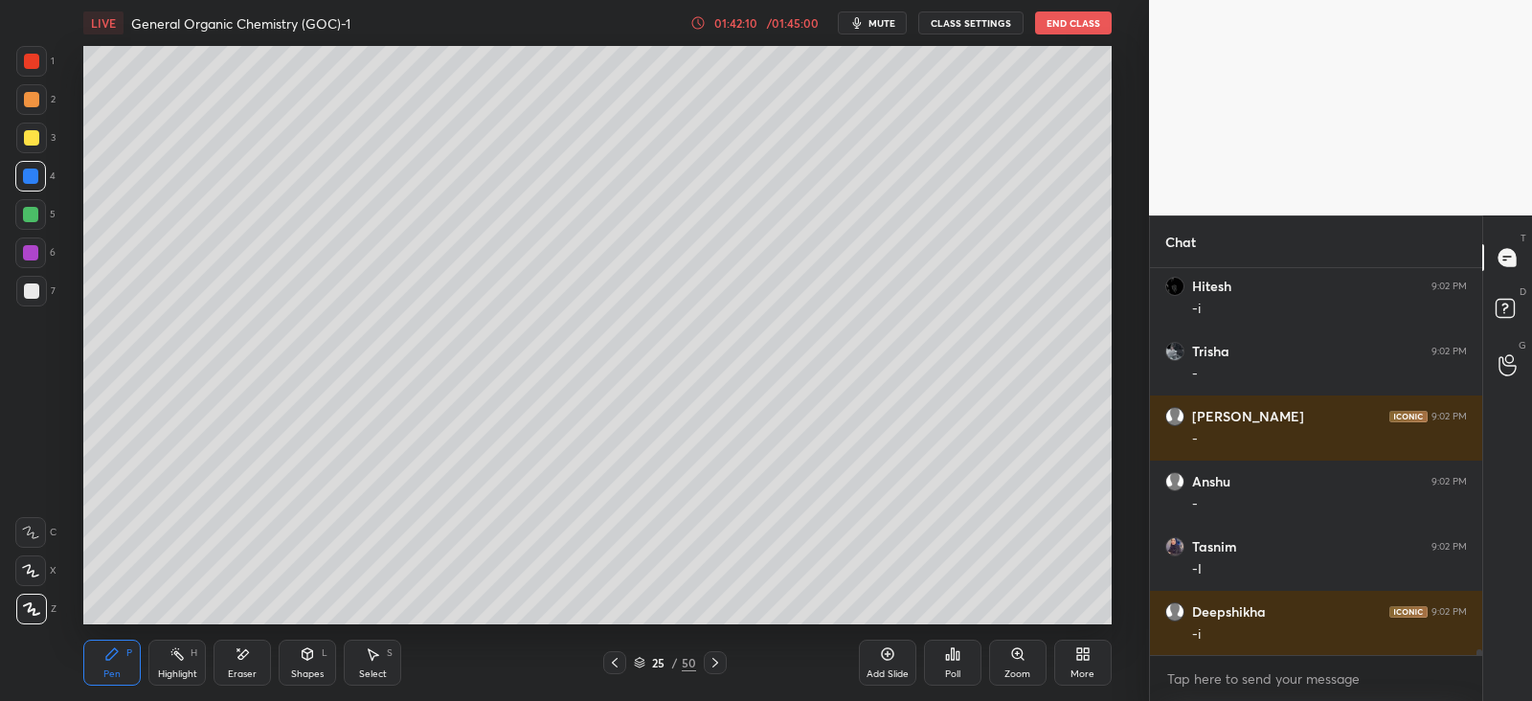
click at [311, 665] on div "Shapes L" at bounding box center [307, 663] width 57 height 46
click at [36, 251] on div at bounding box center [30, 252] width 15 height 15
click at [111, 662] on div "Pen P" at bounding box center [111, 663] width 57 height 46
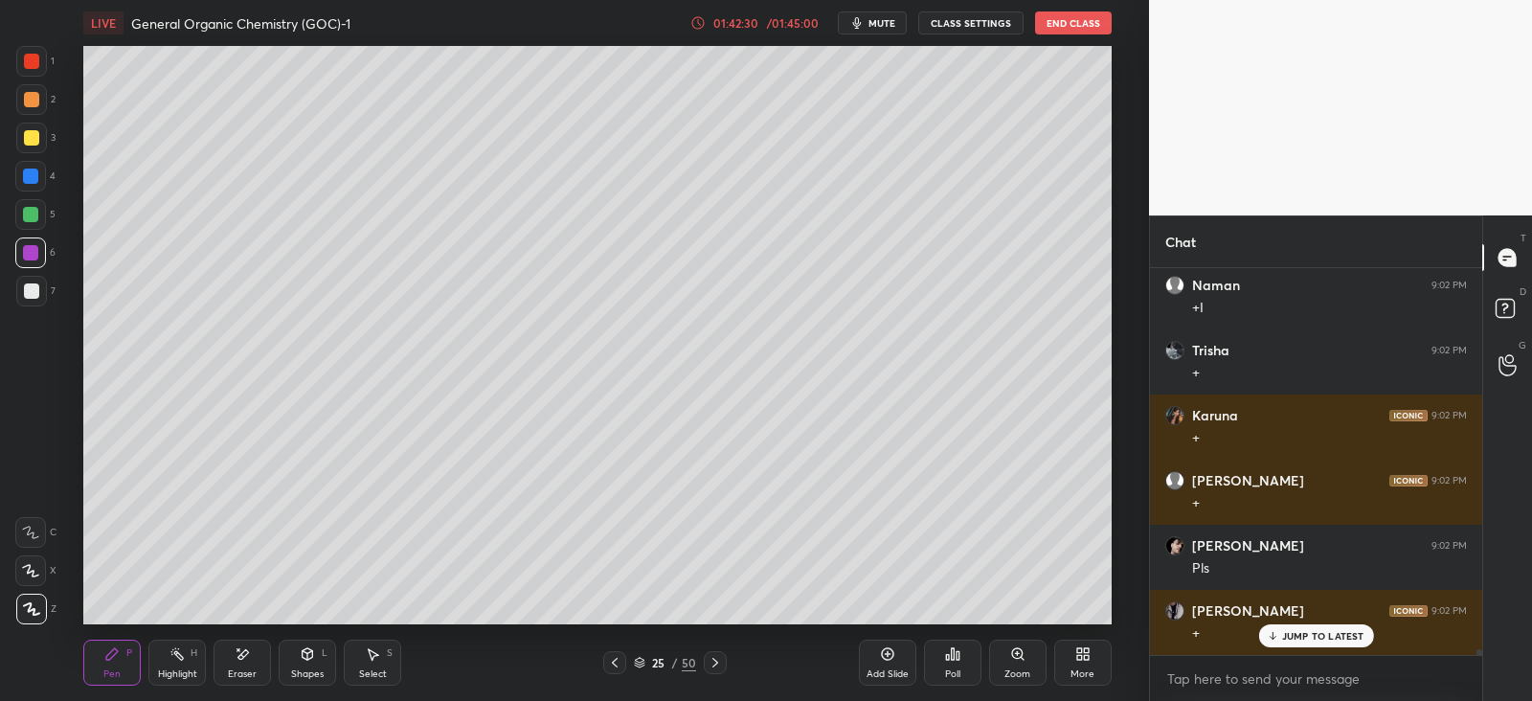
scroll to position [25988, 0]
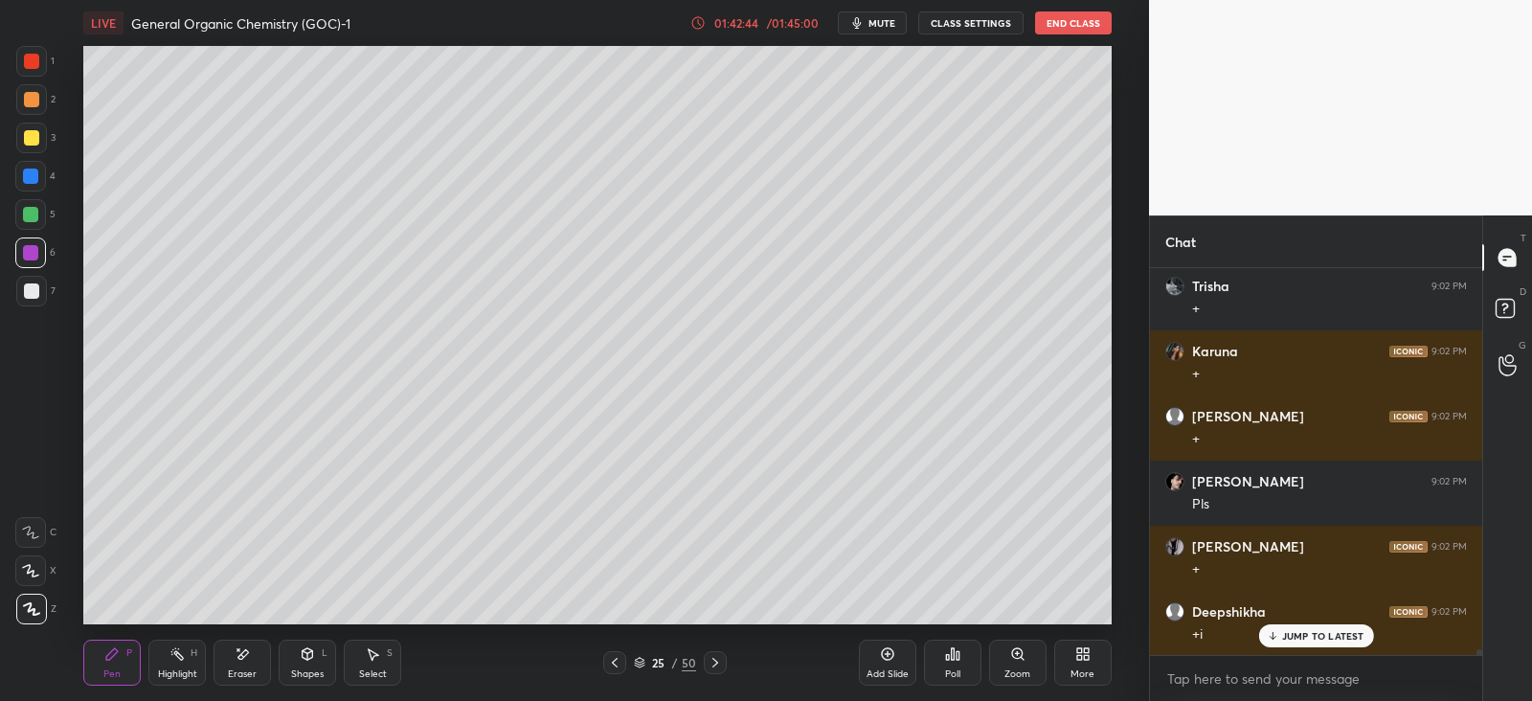
click at [34, 106] on div at bounding box center [31, 99] width 15 height 15
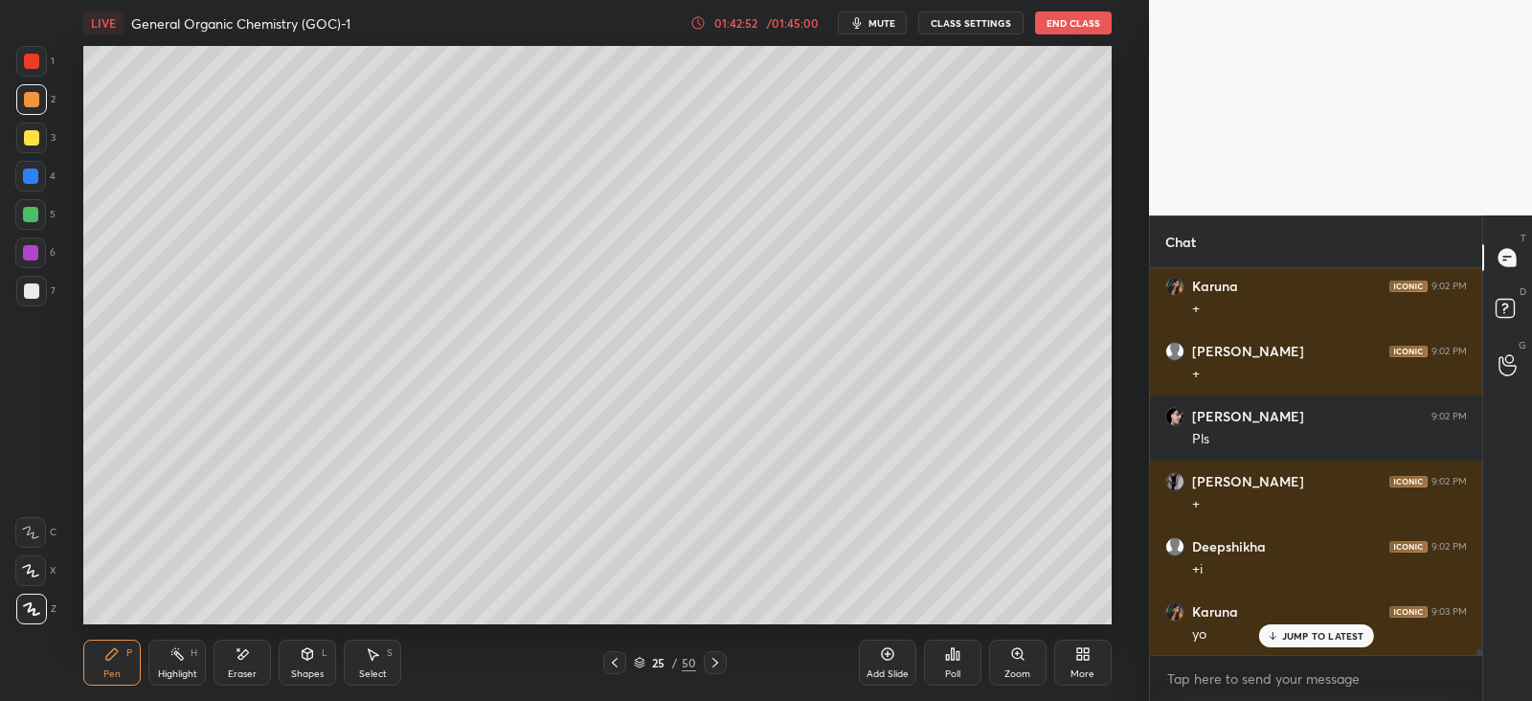
scroll to position [26135, 0]
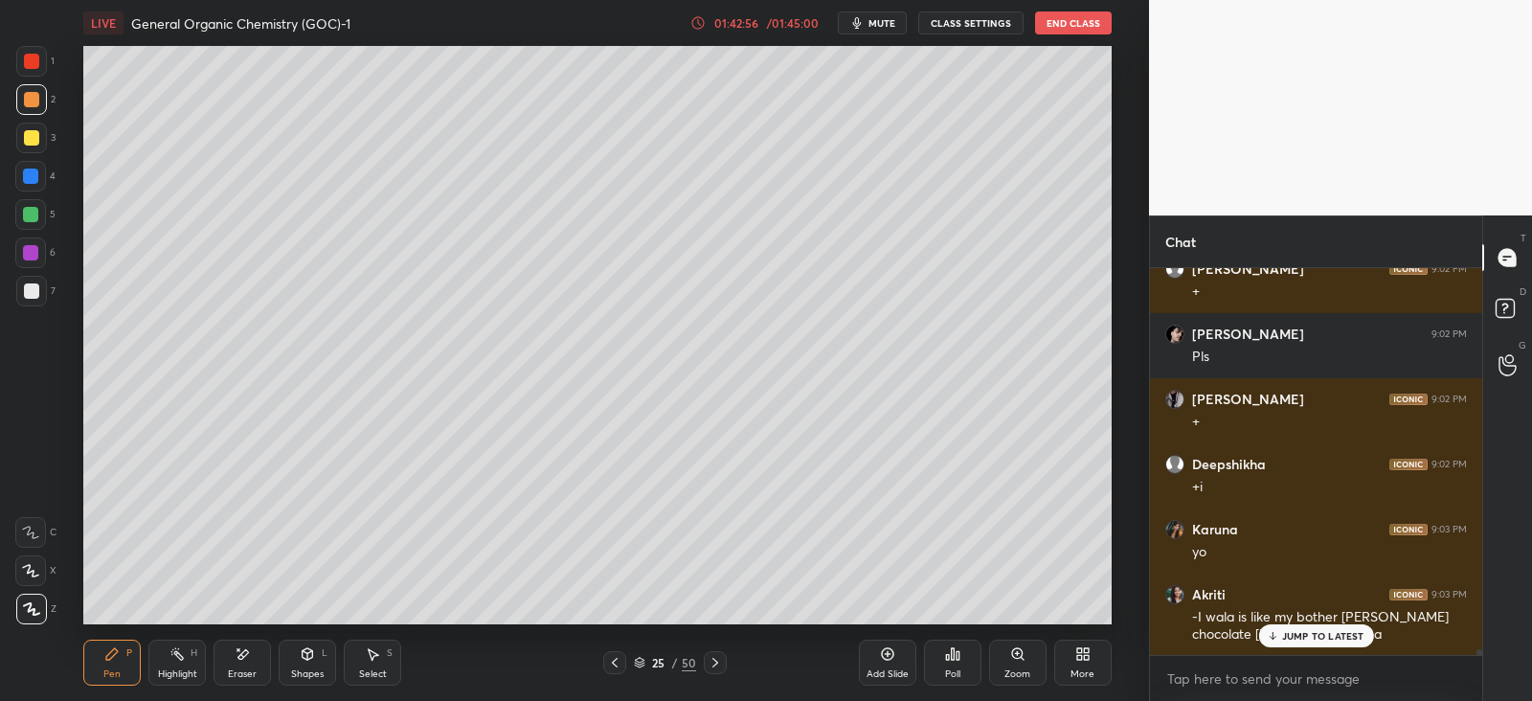
click at [1275, 630] on icon at bounding box center [1272, 635] width 12 height 11
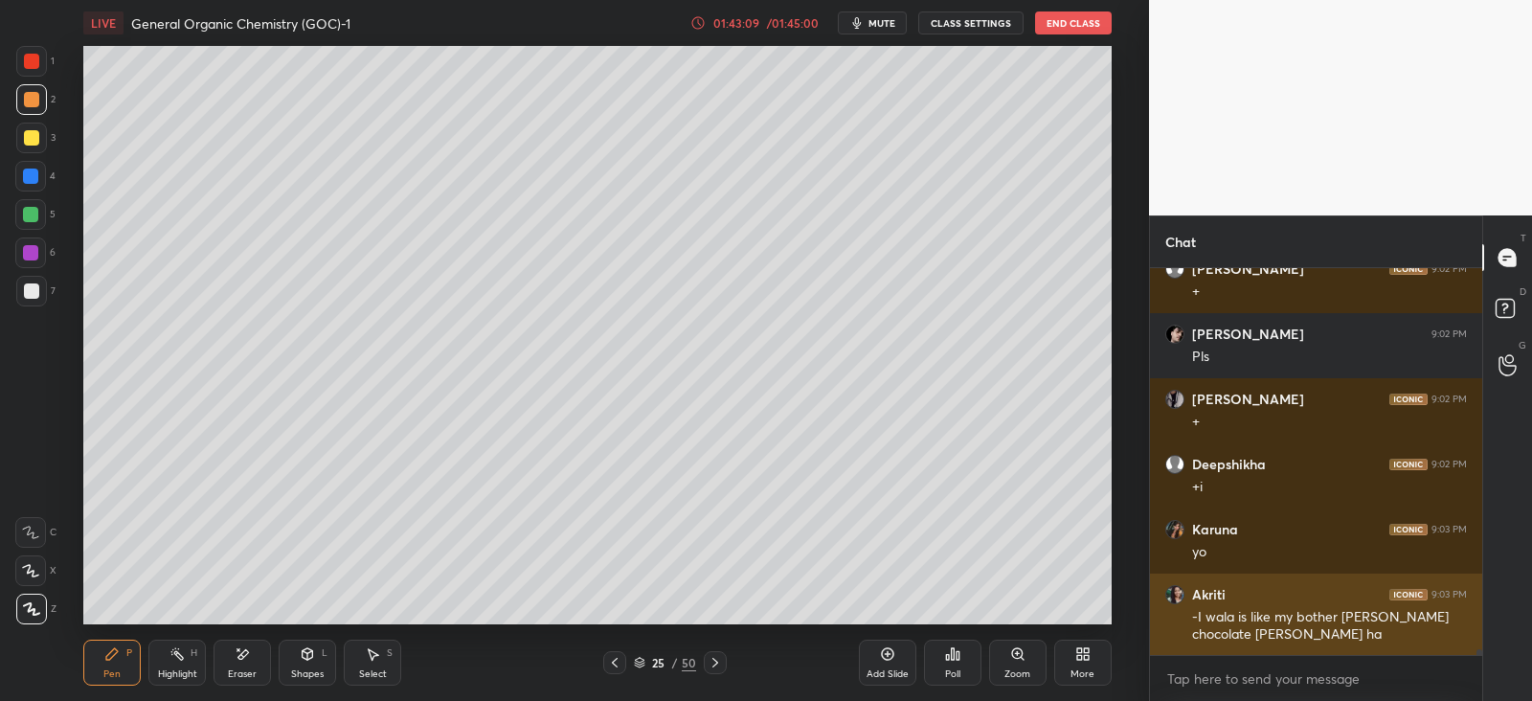
scroll to position [26202, 0]
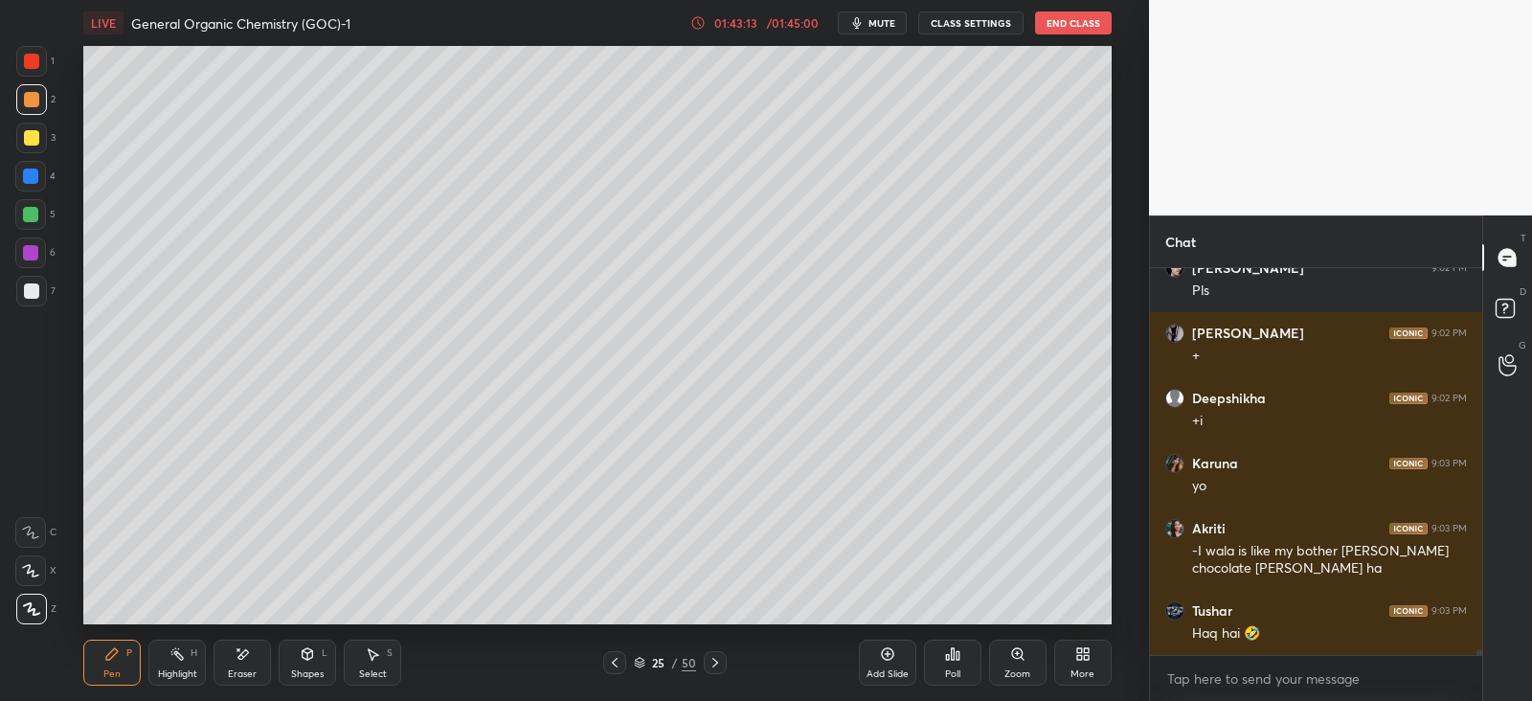
click at [317, 652] on div "Shapes L" at bounding box center [307, 663] width 57 height 46
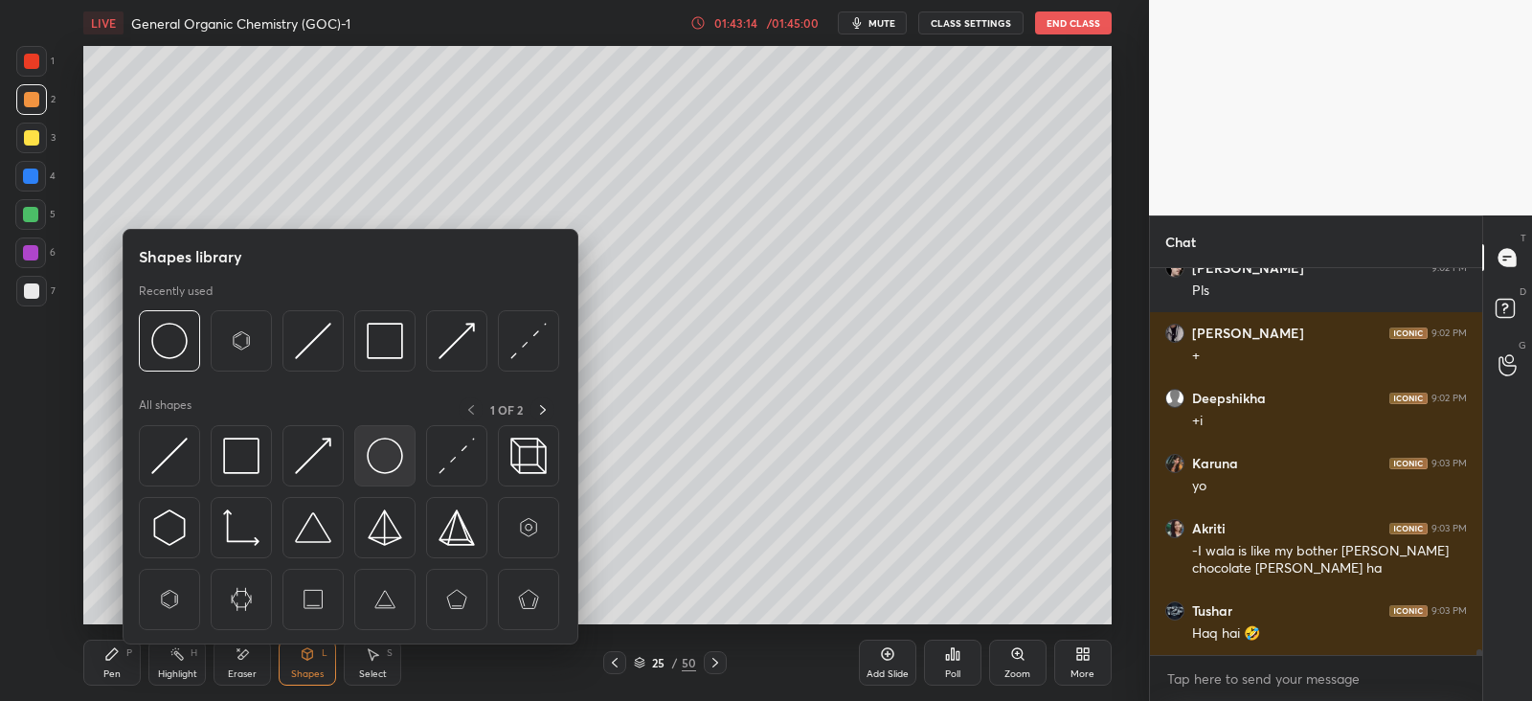
scroll to position [26266, 0]
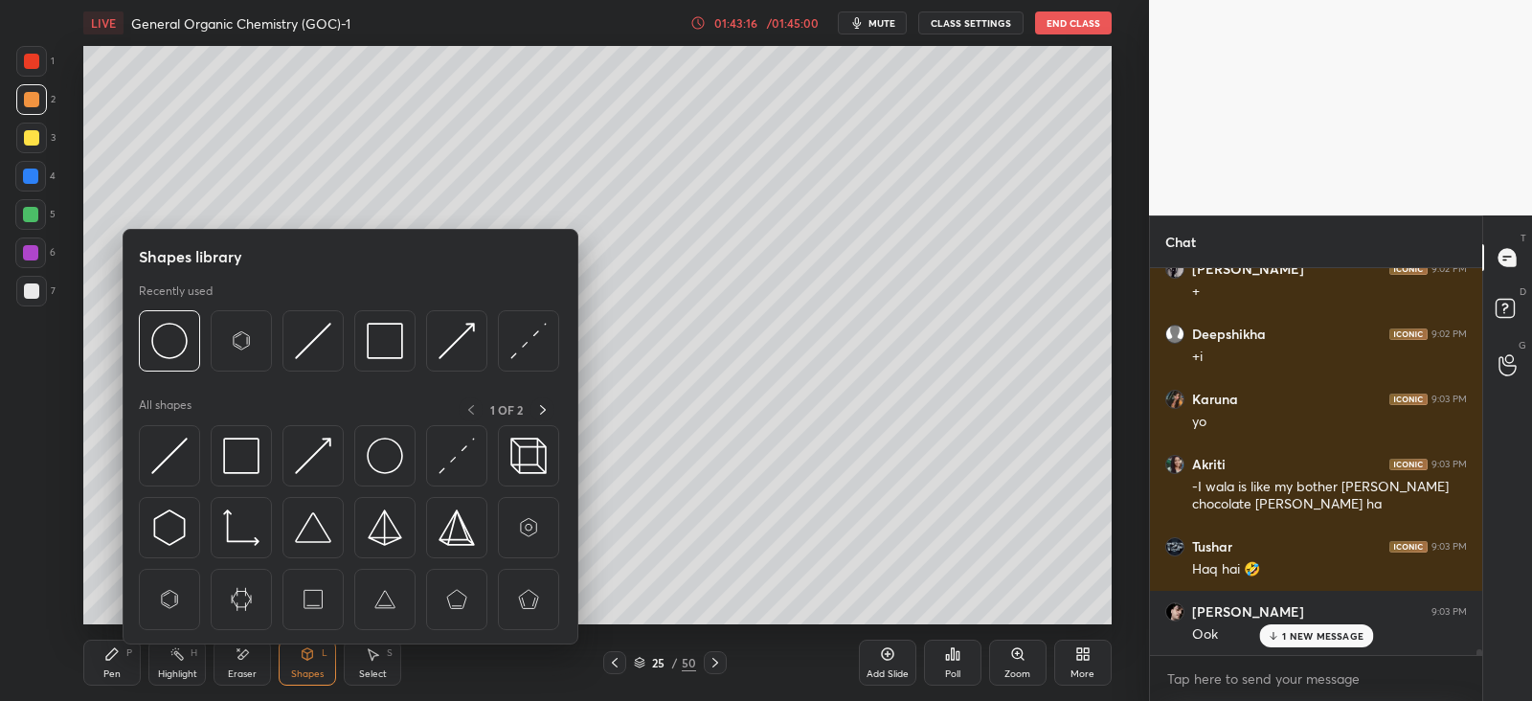
click at [243, 454] on img at bounding box center [241, 456] width 36 height 36
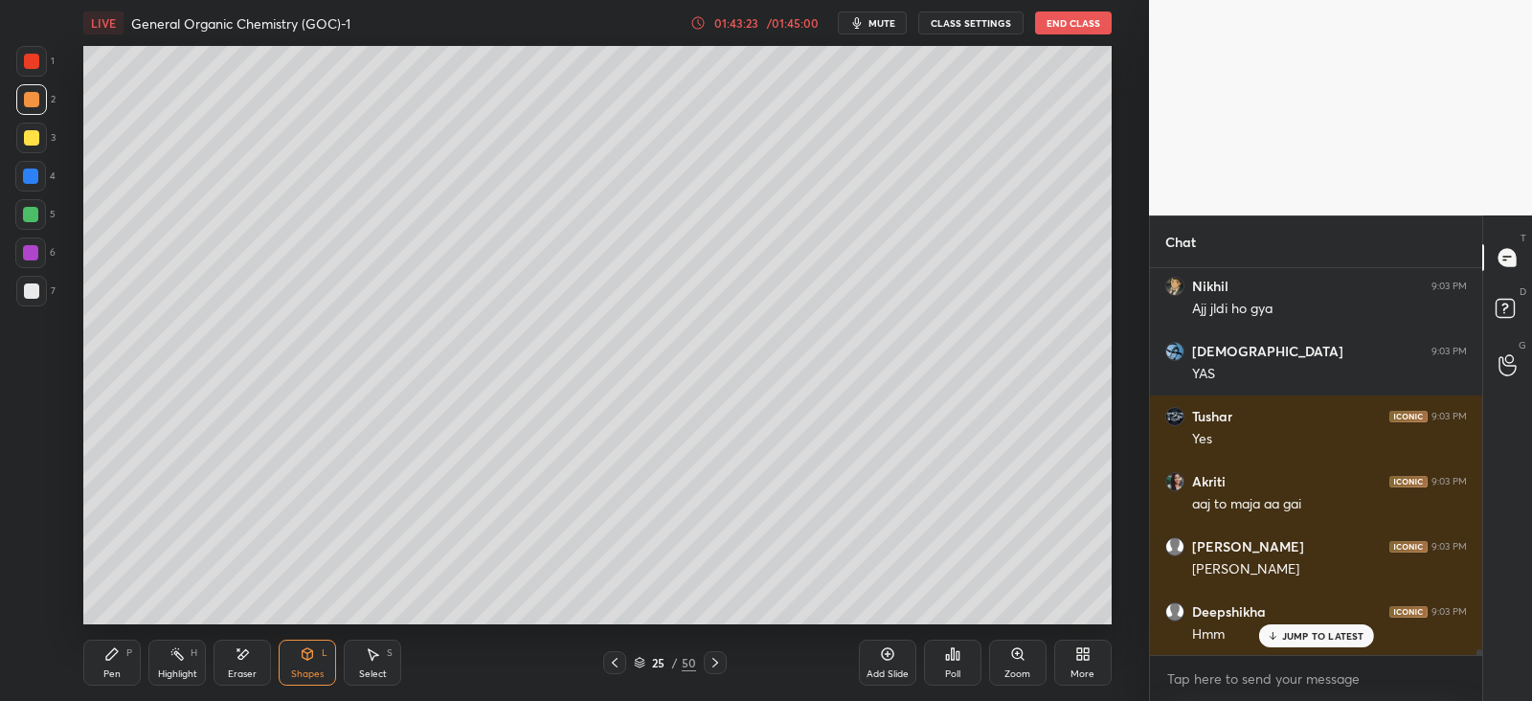
scroll to position [26982, 0]
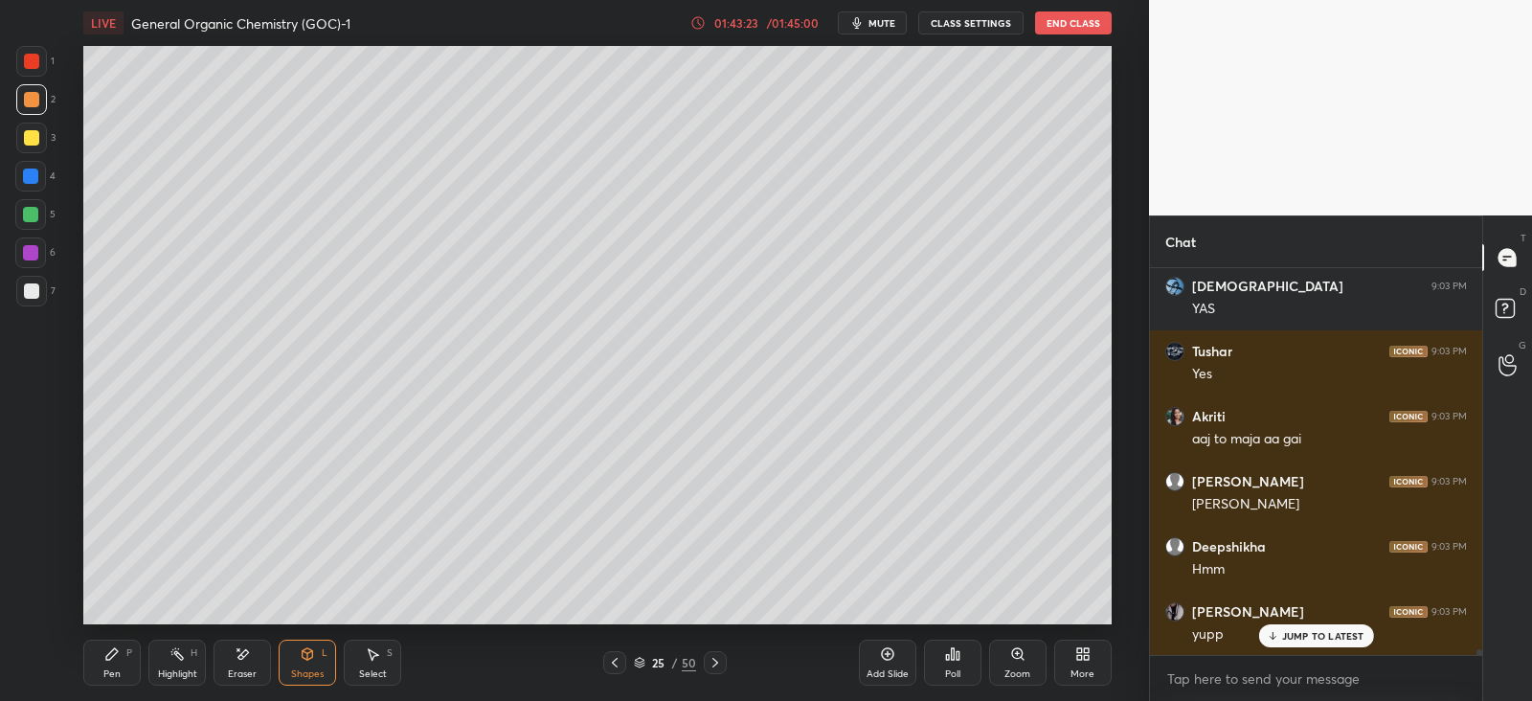
click at [117, 657] on icon at bounding box center [111, 653] width 15 height 15
click at [719, 659] on icon at bounding box center [714, 662] width 15 height 15
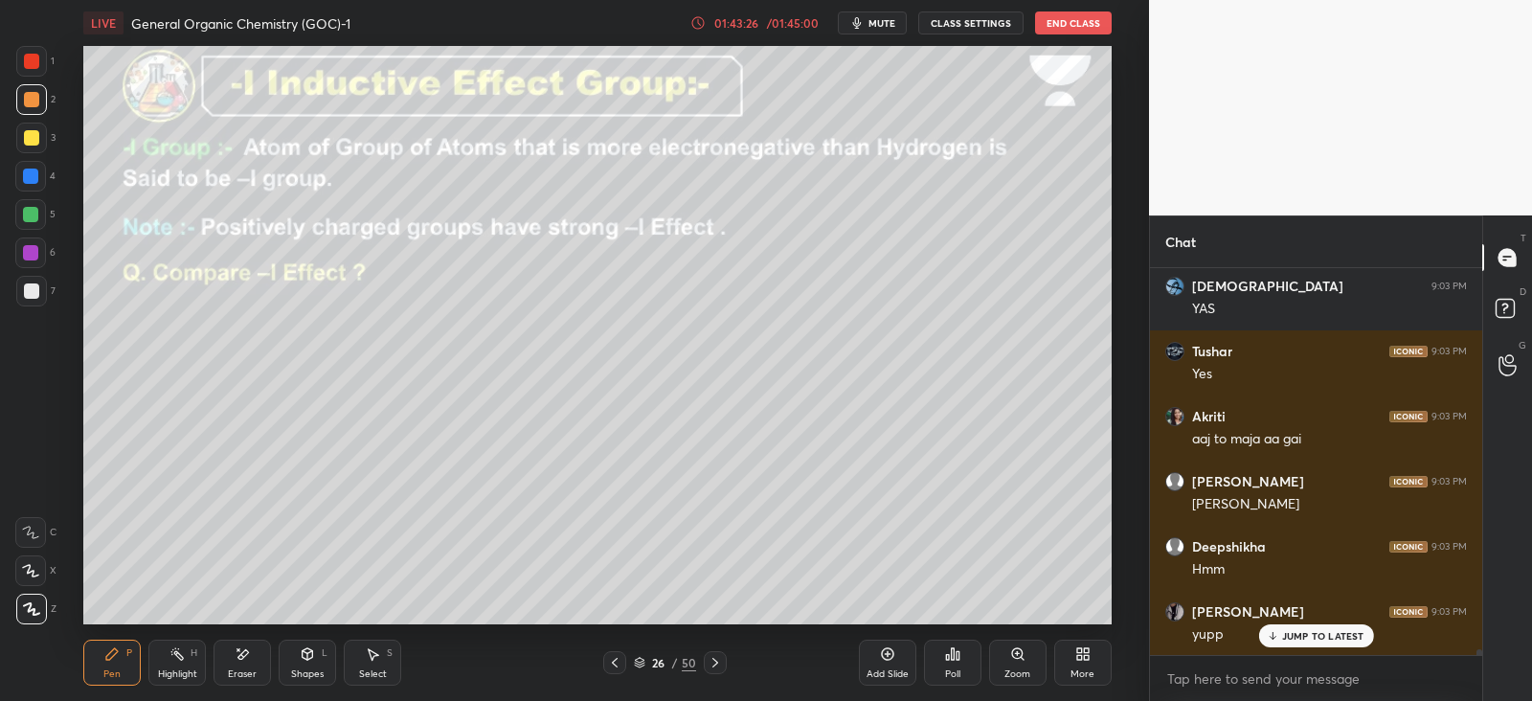
click at [714, 661] on icon at bounding box center [715, 663] width 6 height 10
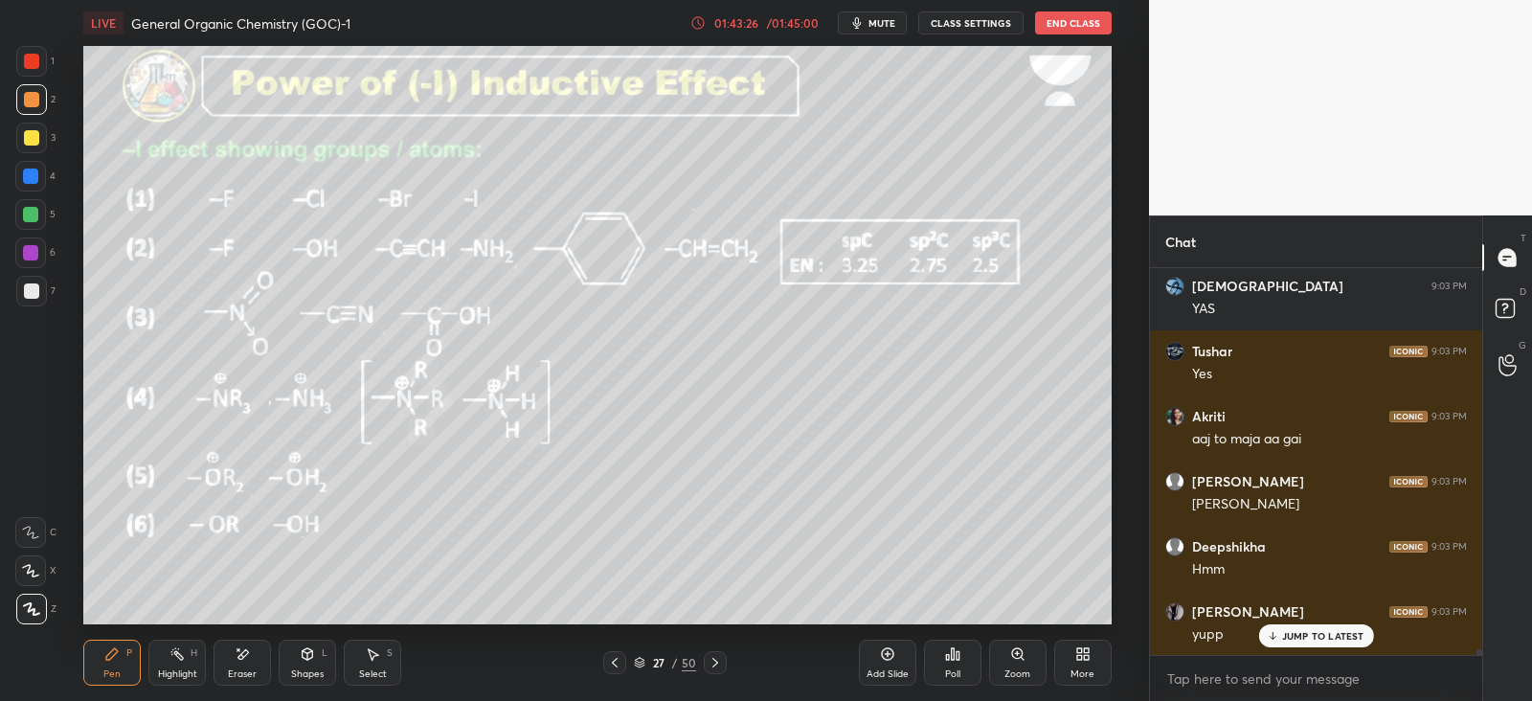
click at [717, 662] on icon at bounding box center [714, 662] width 15 height 15
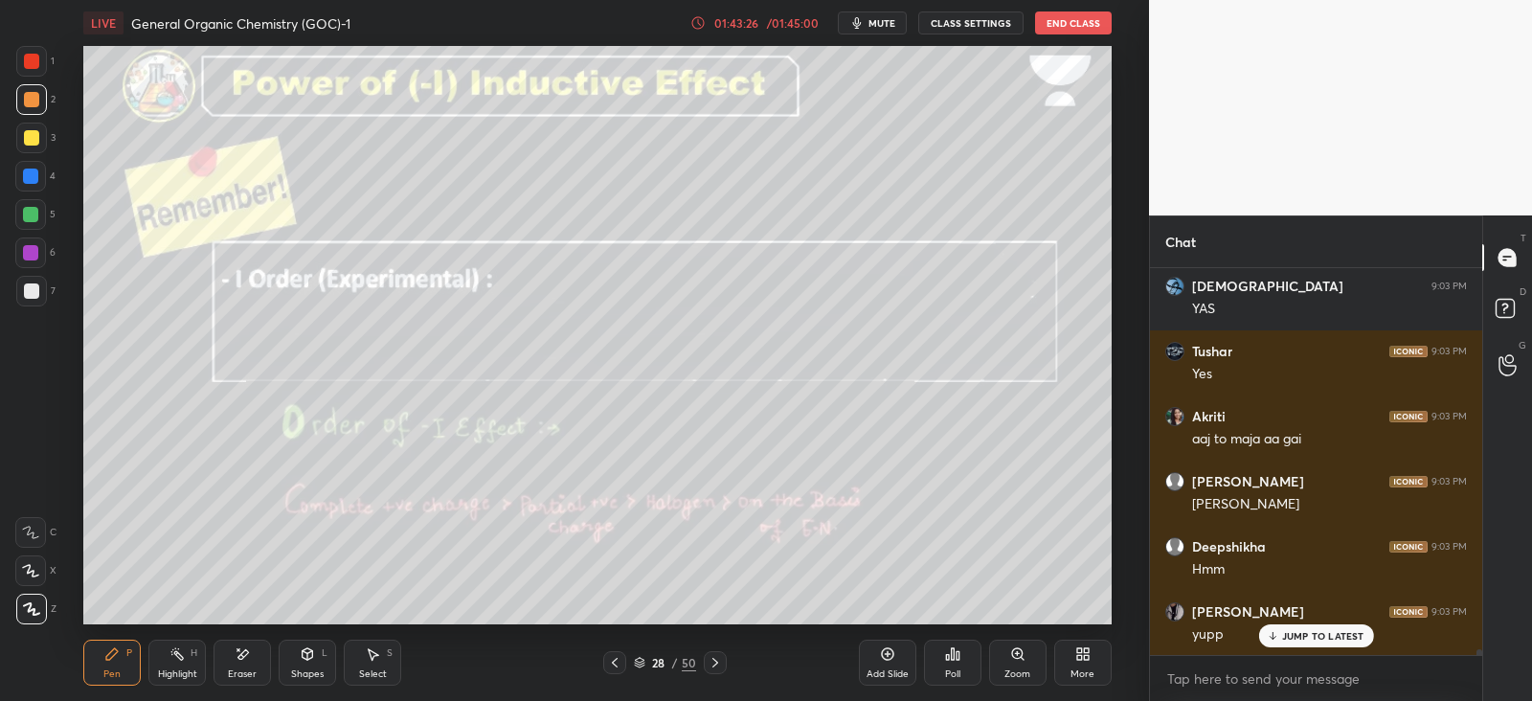
click at [717, 662] on icon at bounding box center [714, 662] width 15 height 15
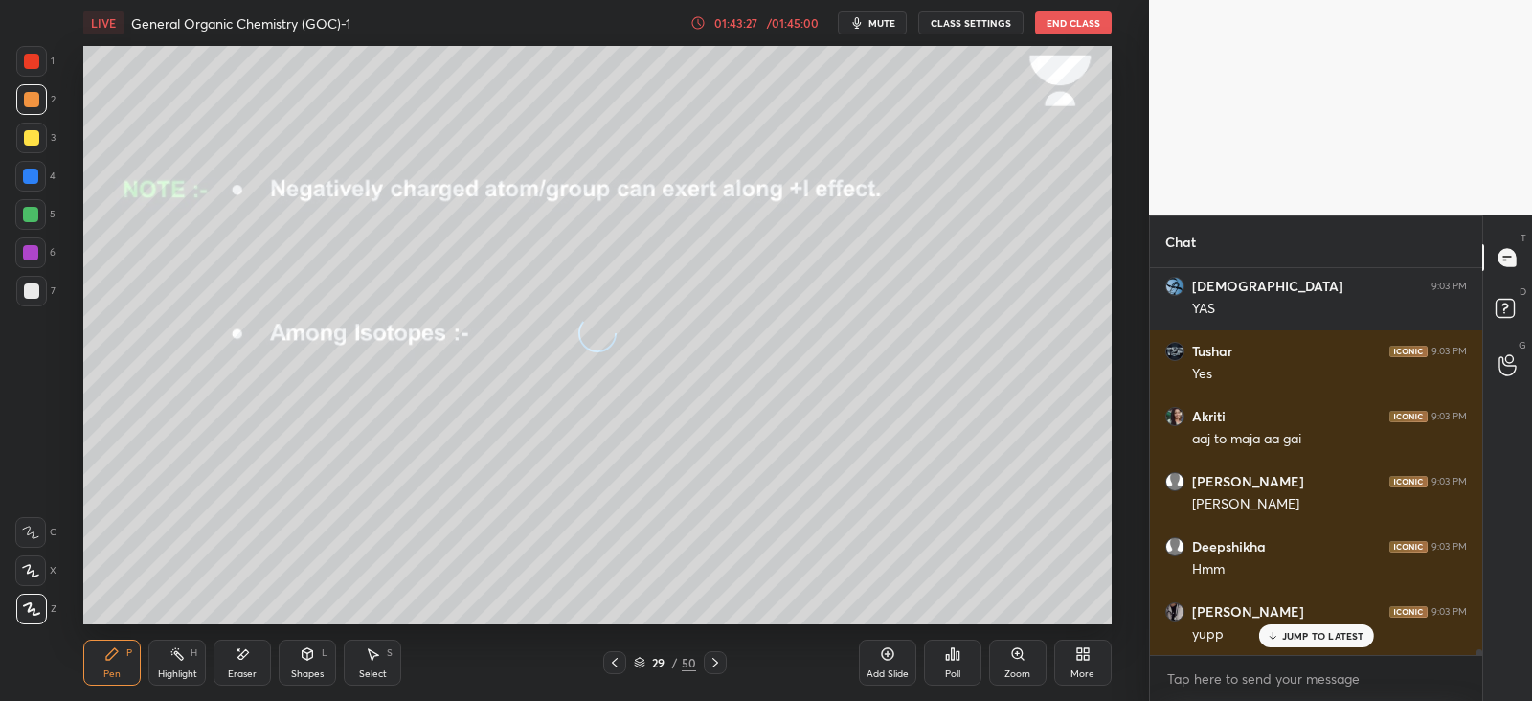
click at [717, 663] on icon at bounding box center [714, 662] width 15 height 15
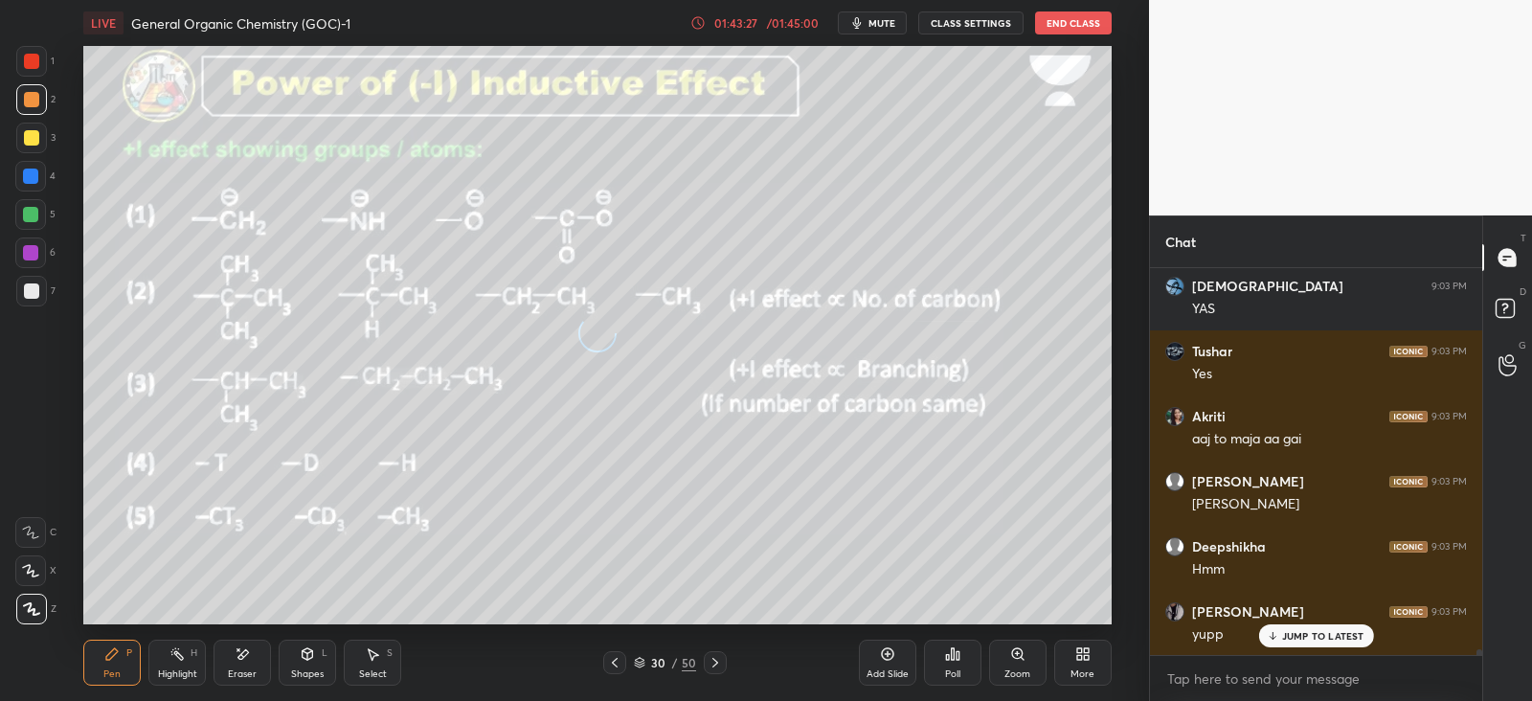
click at [717, 665] on icon at bounding box center [714, 662] width 15 height 15
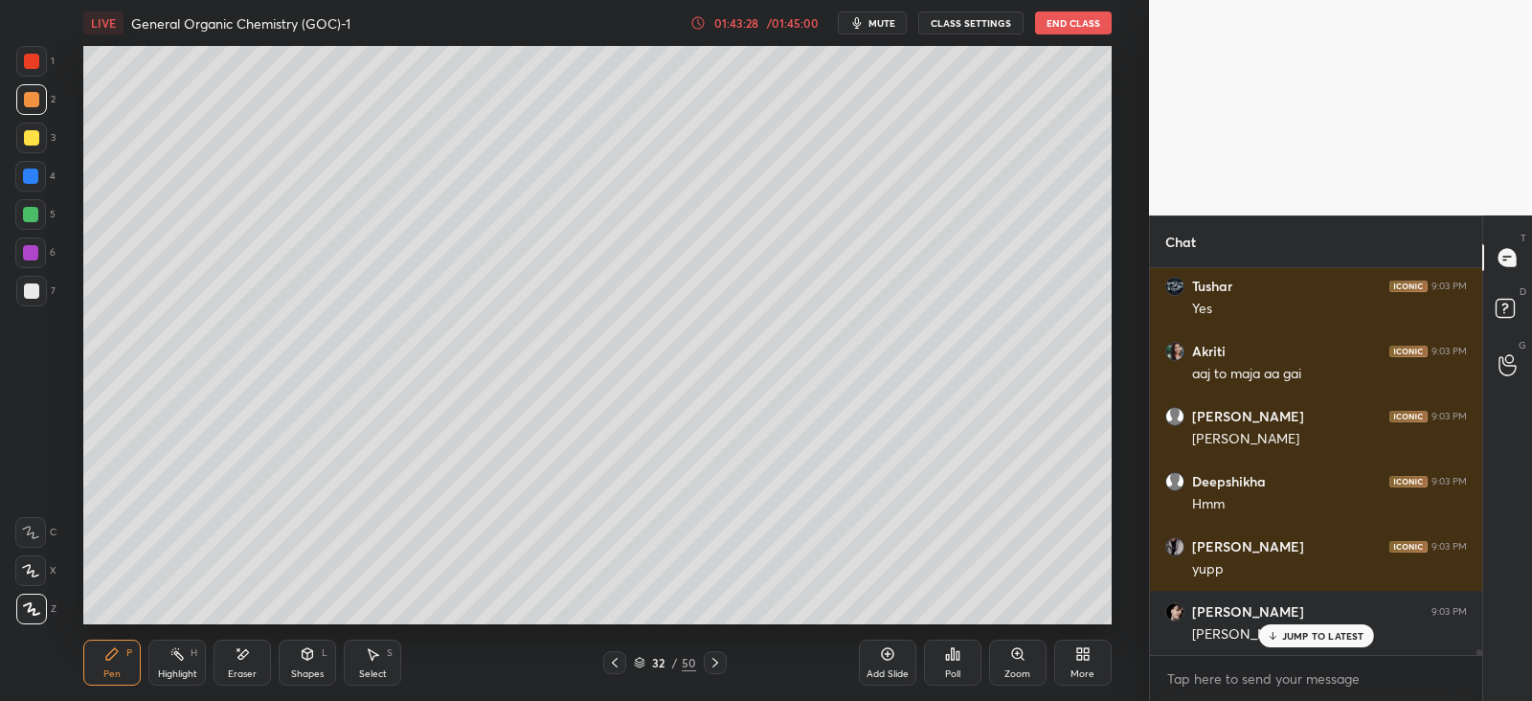
click at [714, 662] on icon at bounding box center [714, 662] width 15 height 15
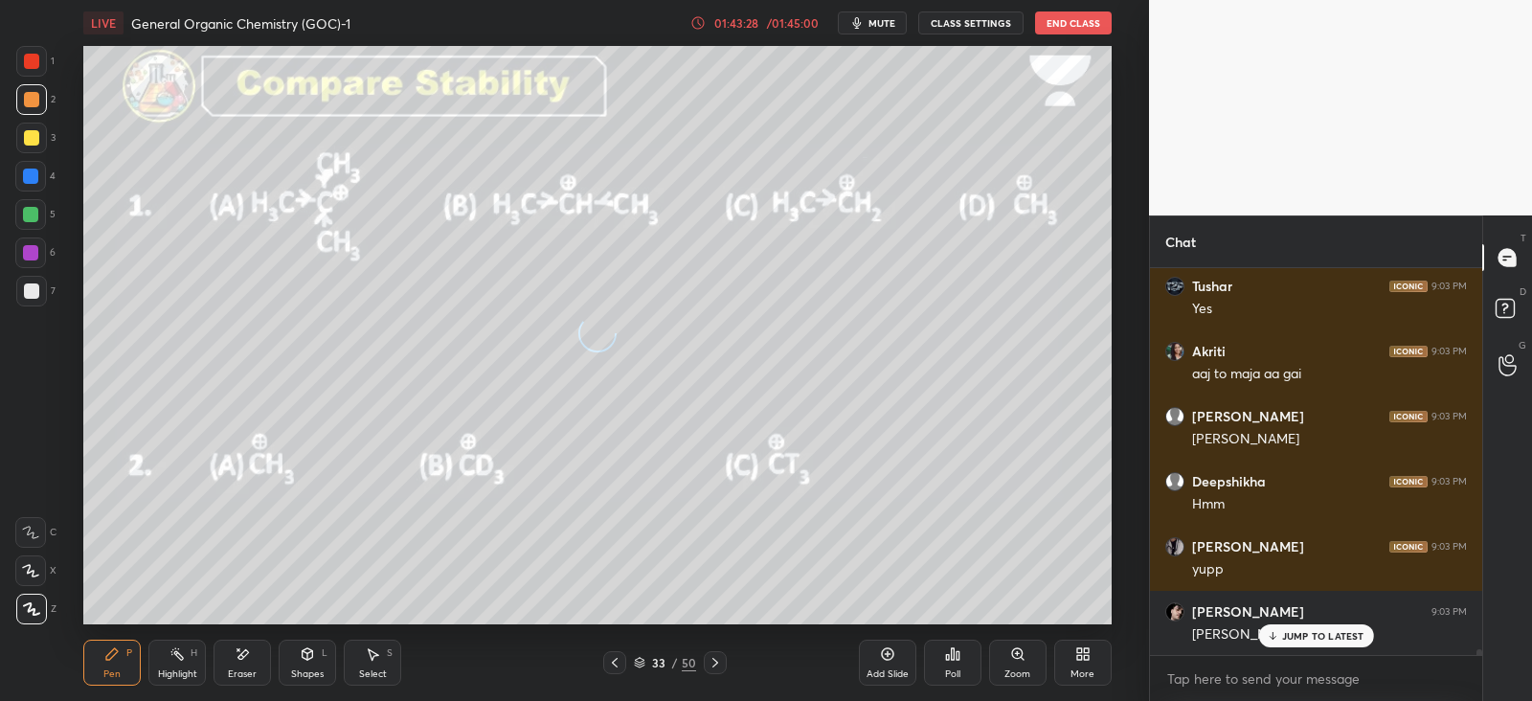
click at [718, 662] on icon at bounding box center [714, 662] width 15 height 15
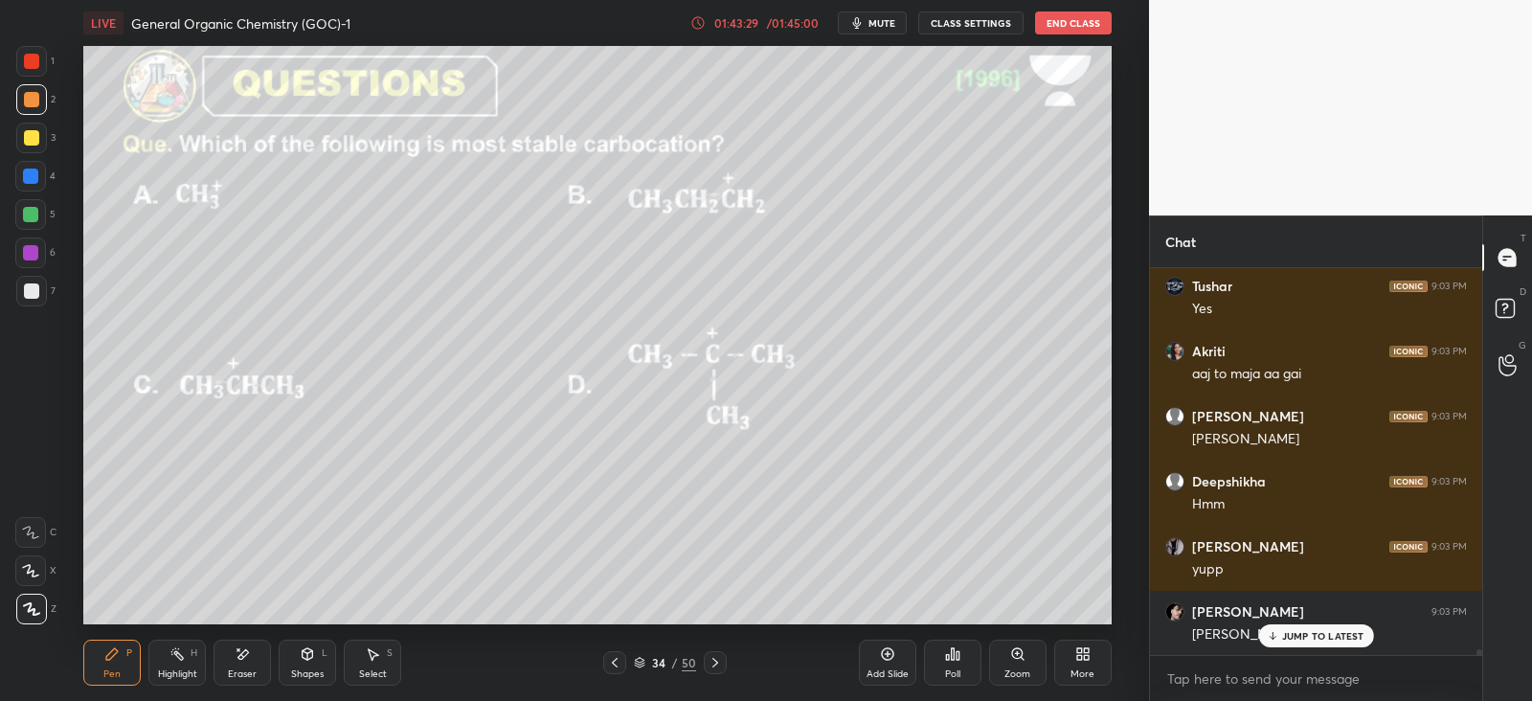
click at [714, 662] on icon at bounding box center [714, 662] width 15 height 15
click at [714, 664] on icon at bounding box center [715, 663] width 6 height 10
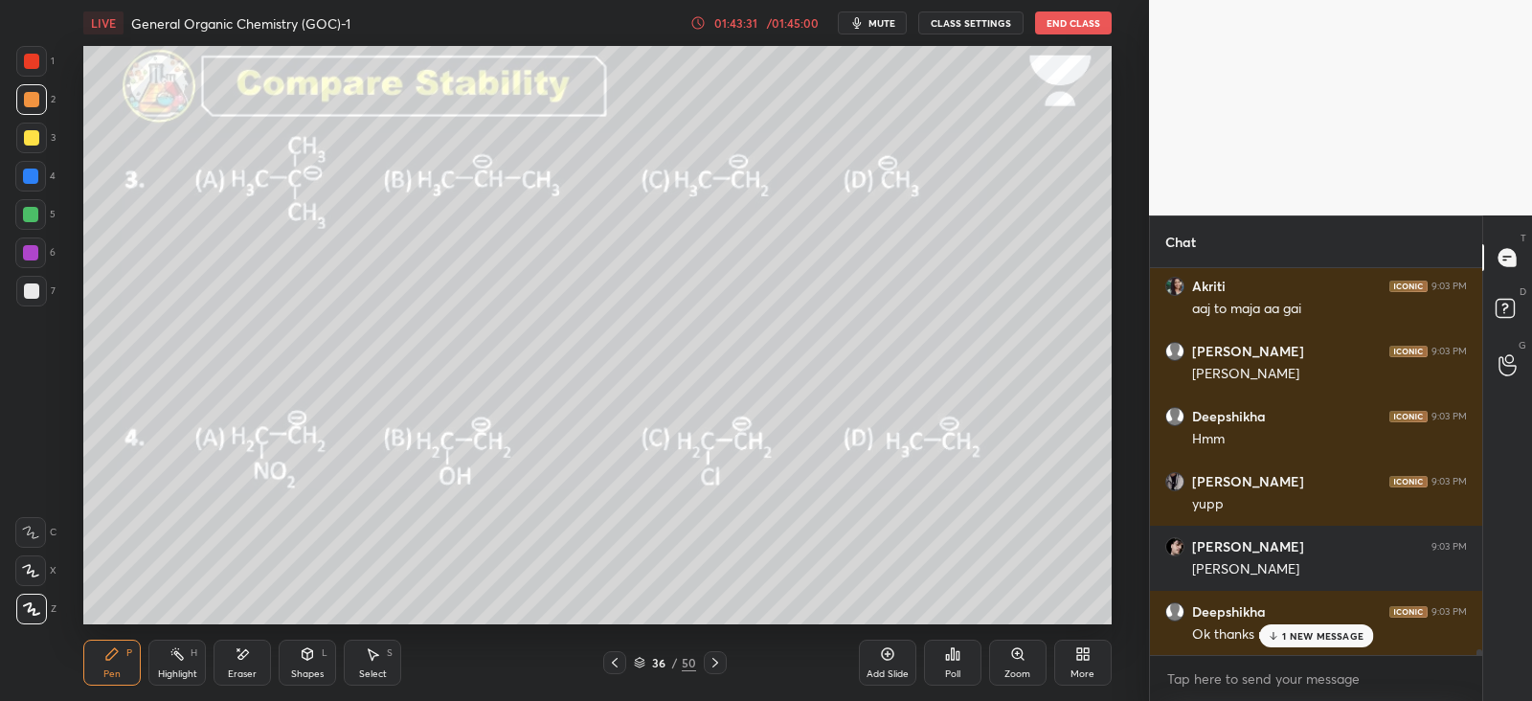
scroll to position [27178, 0]
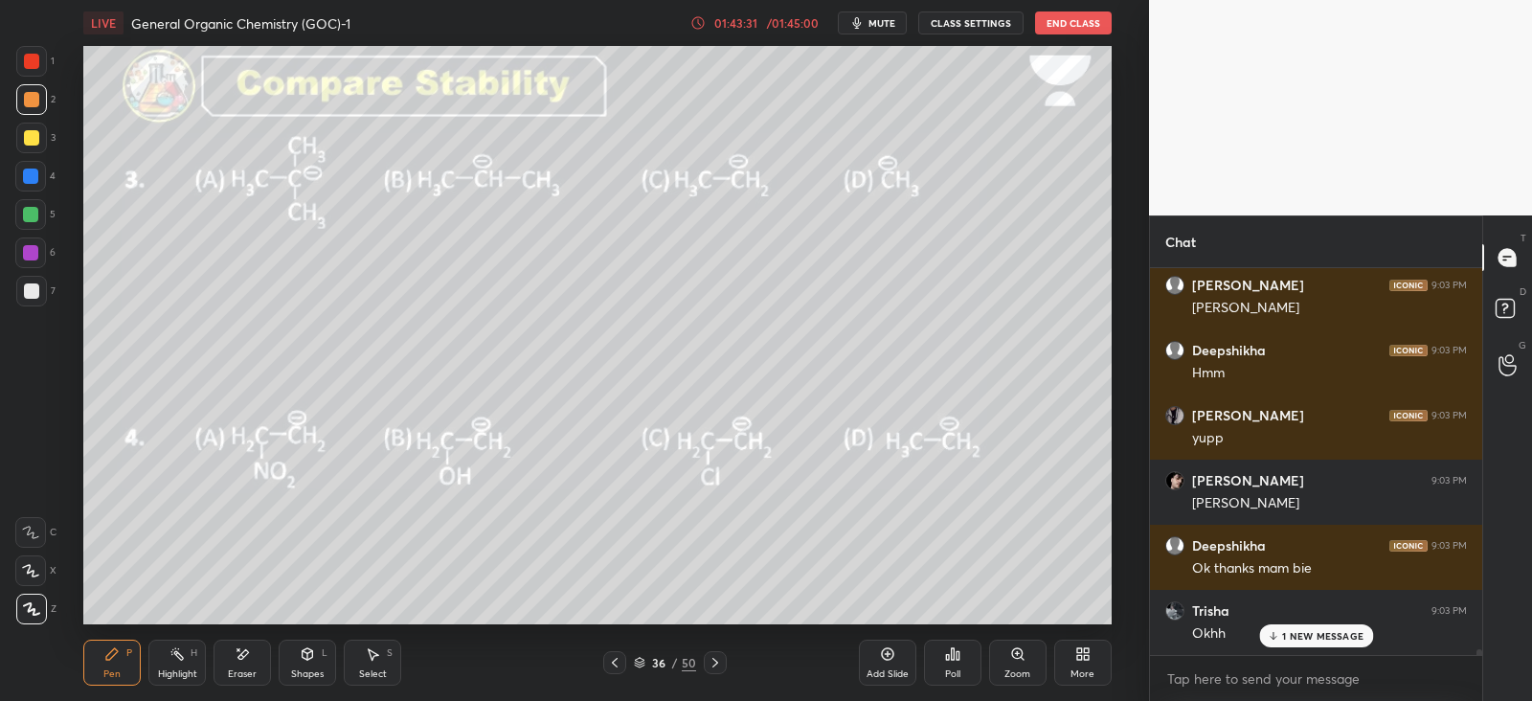
click at [717, 664] on icon at bounding box center [714, 662] width 15 height 15
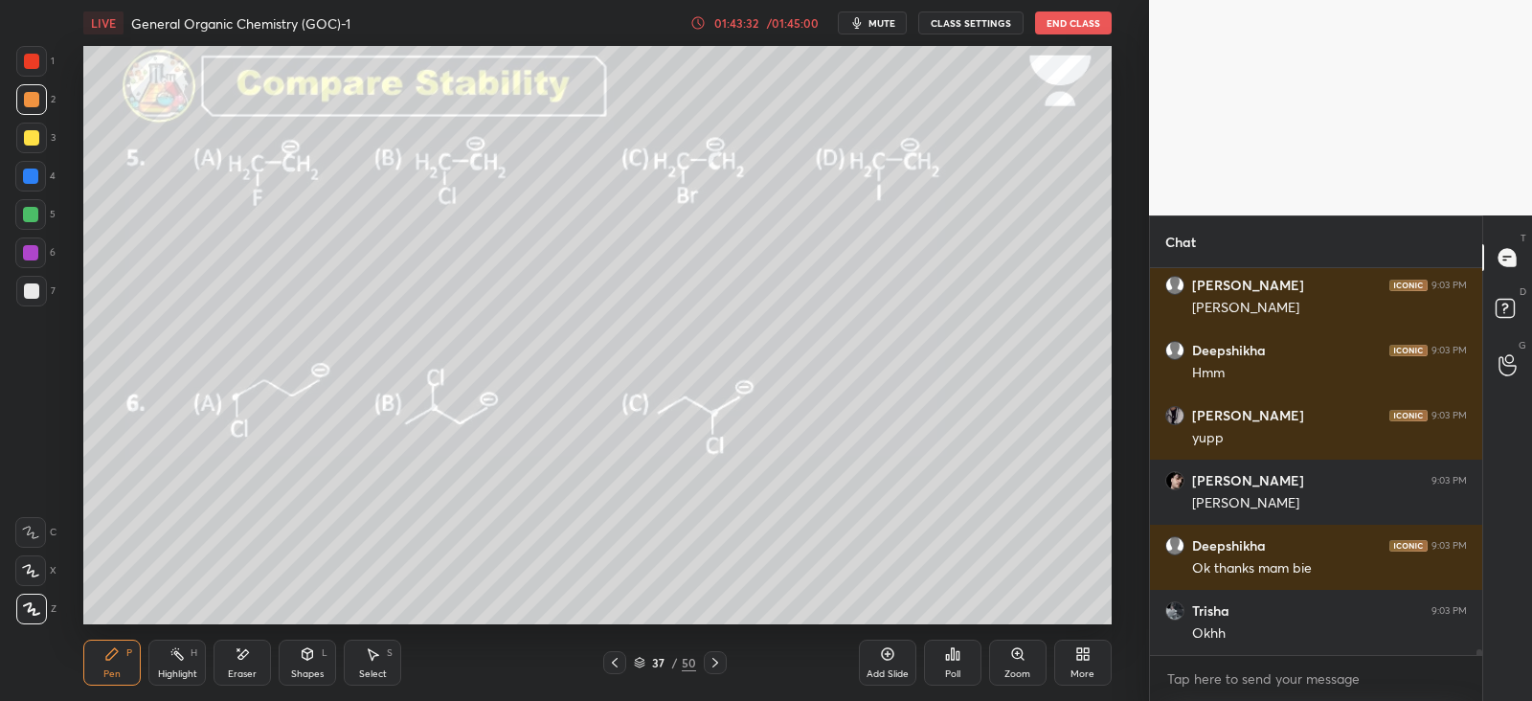
click at [718, 664] on icon at bounding box center [714, 662] width 15 height 15
click at [713, 666] on icon at bounding box center [714, 662] width 15 height 15
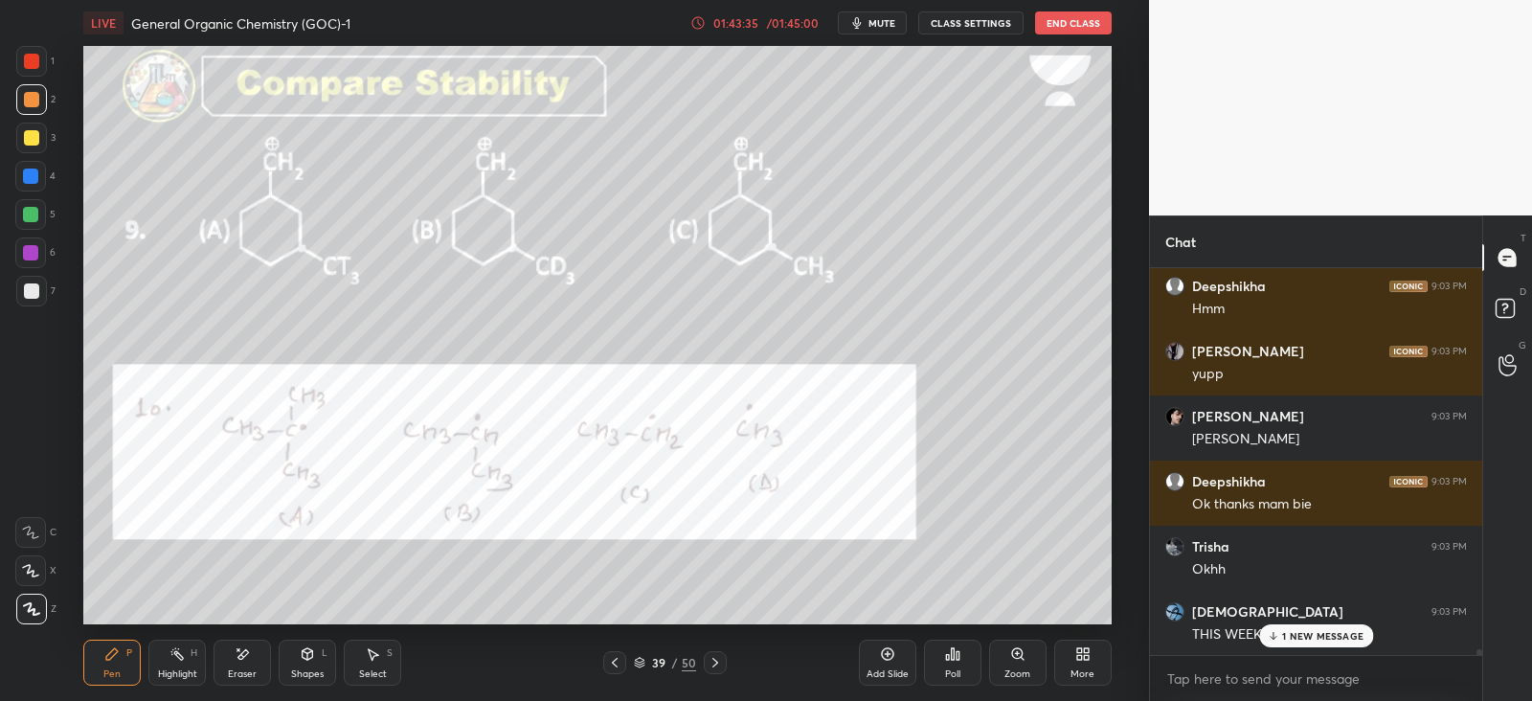
scroll to position [27307, 0]
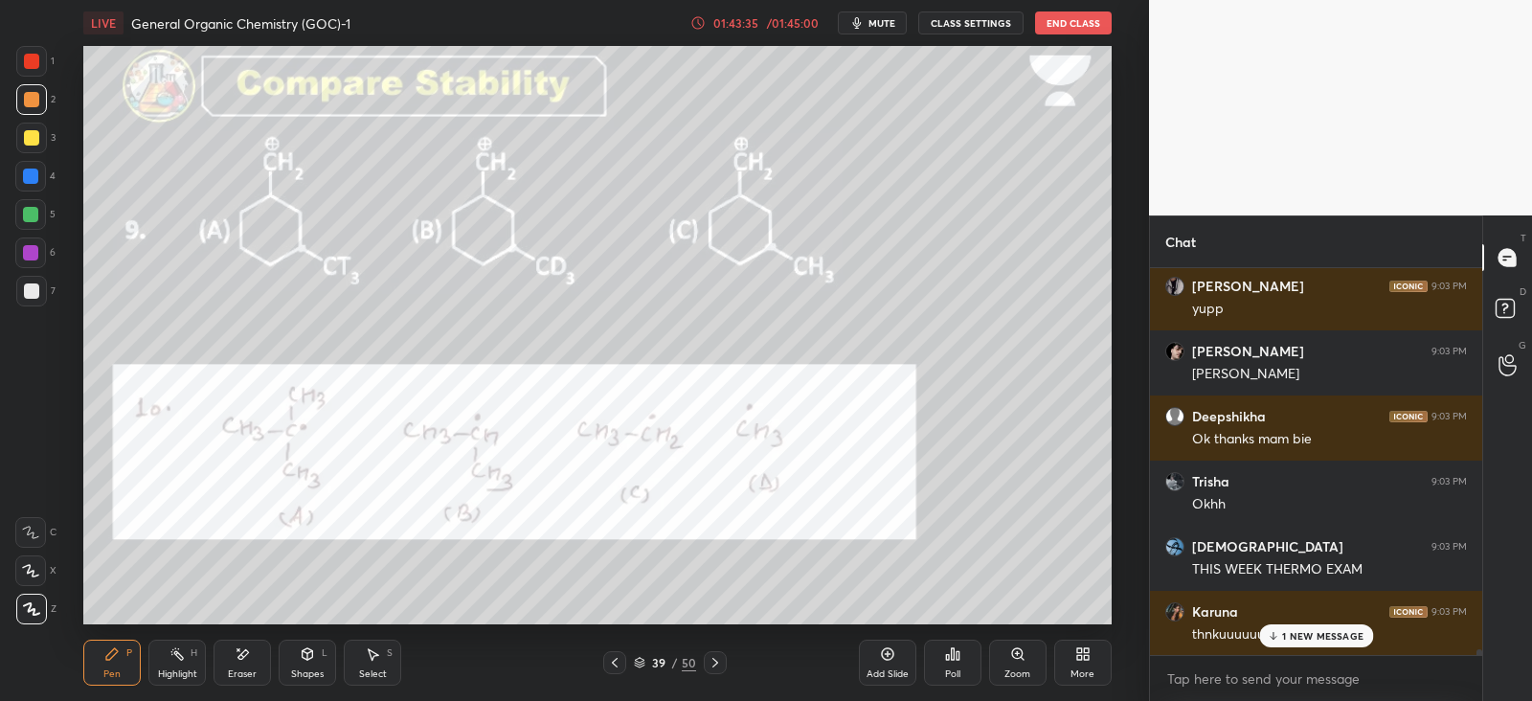
click at [617, 665] on icon at bounding box center [614, 662] width 15 height 15
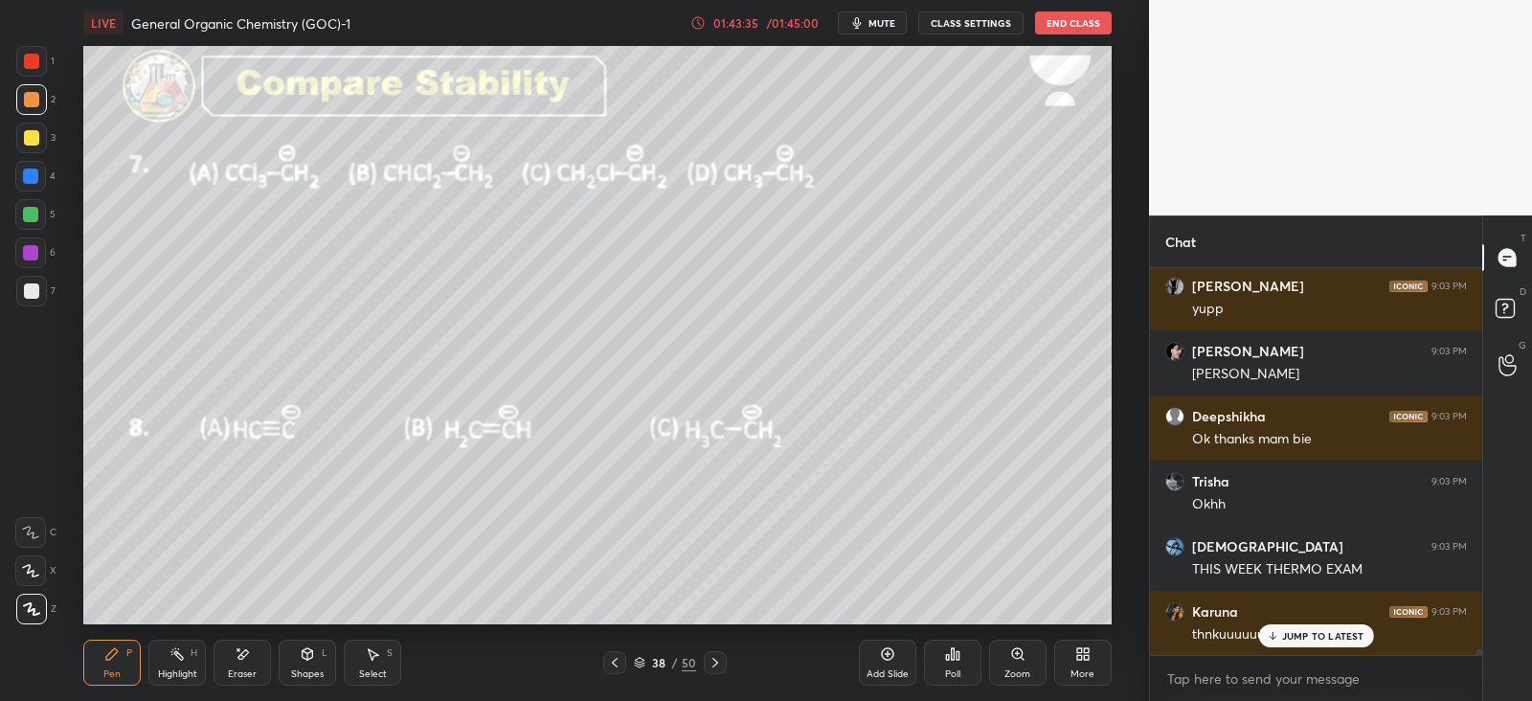
click at [617, 665] on icon at bounding box center [614, 662] width 15 height 15
click at [617, 666] on icon at bounding box center [615, 663] width 6 height 10
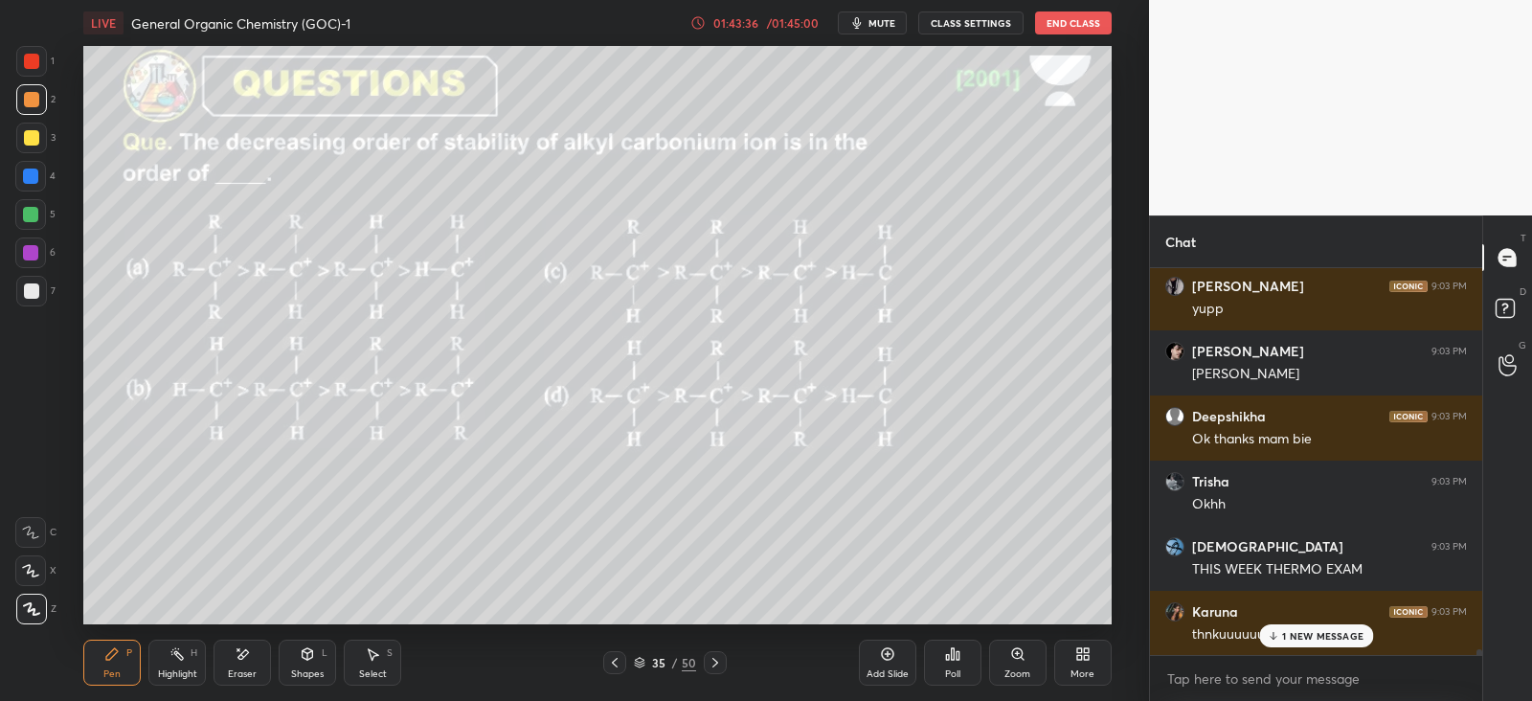
click at [616, 667] on icon at bounding box center [614, 662] width 15 height 15
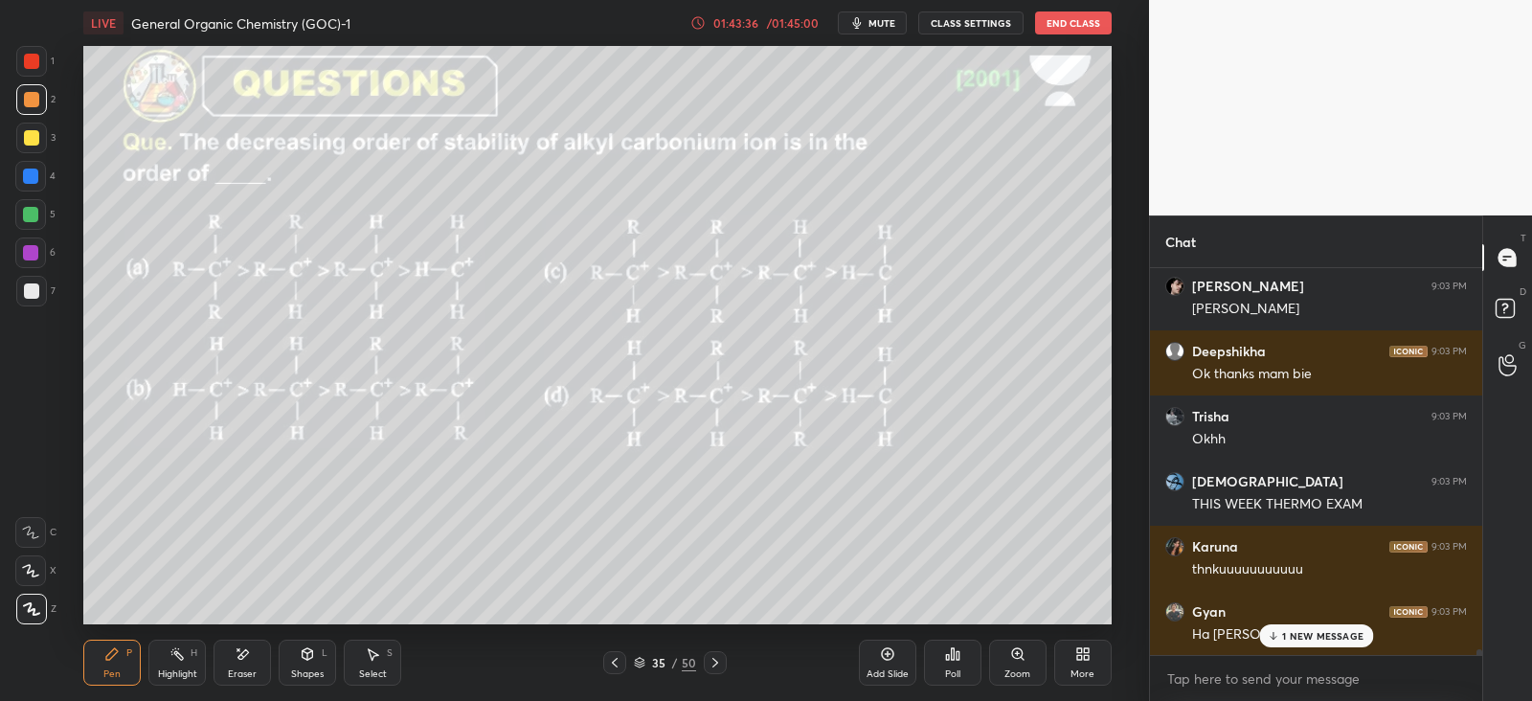
click at [615, 664] on icon at bounding box center [615, 663] width 6 height 10
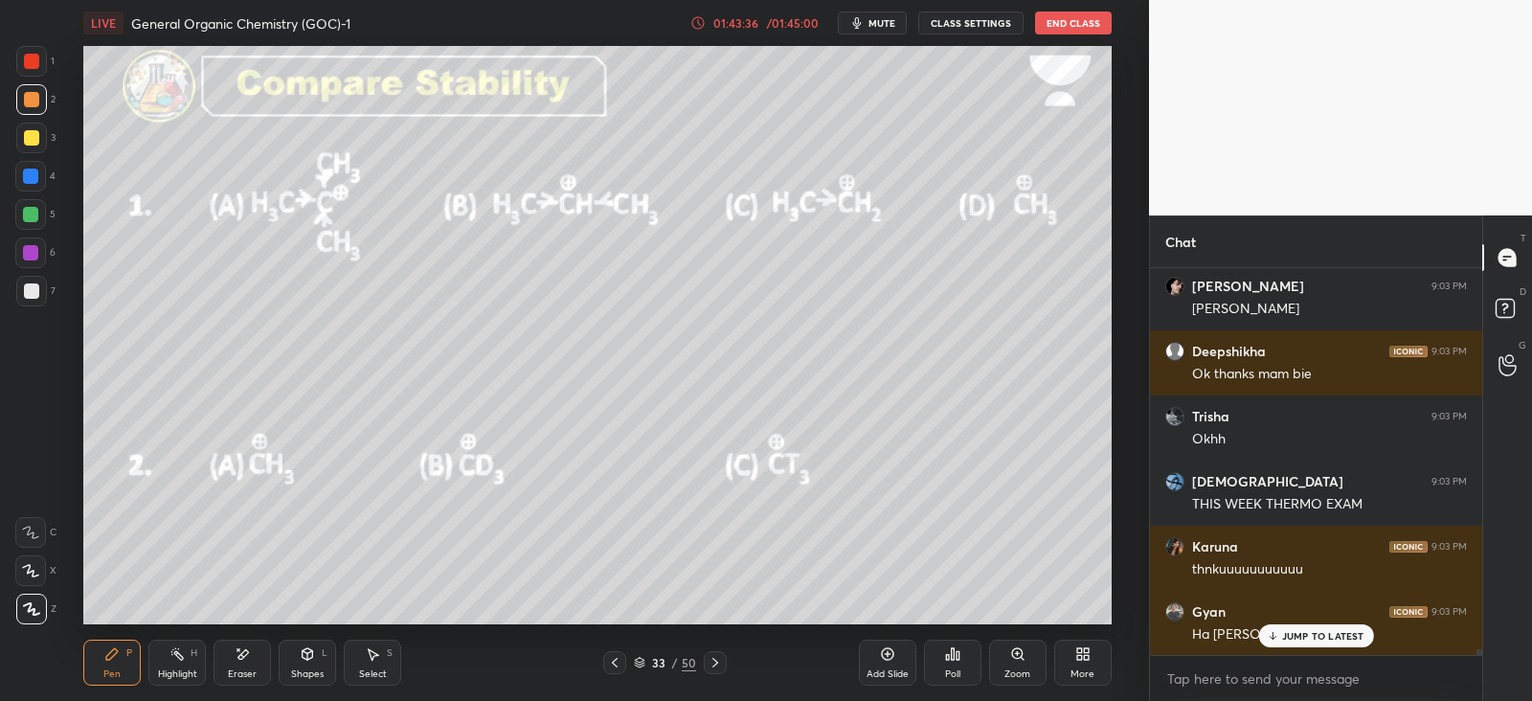
click at [622, 663] on icon at bounding box center [614, 662] width 15 height 15
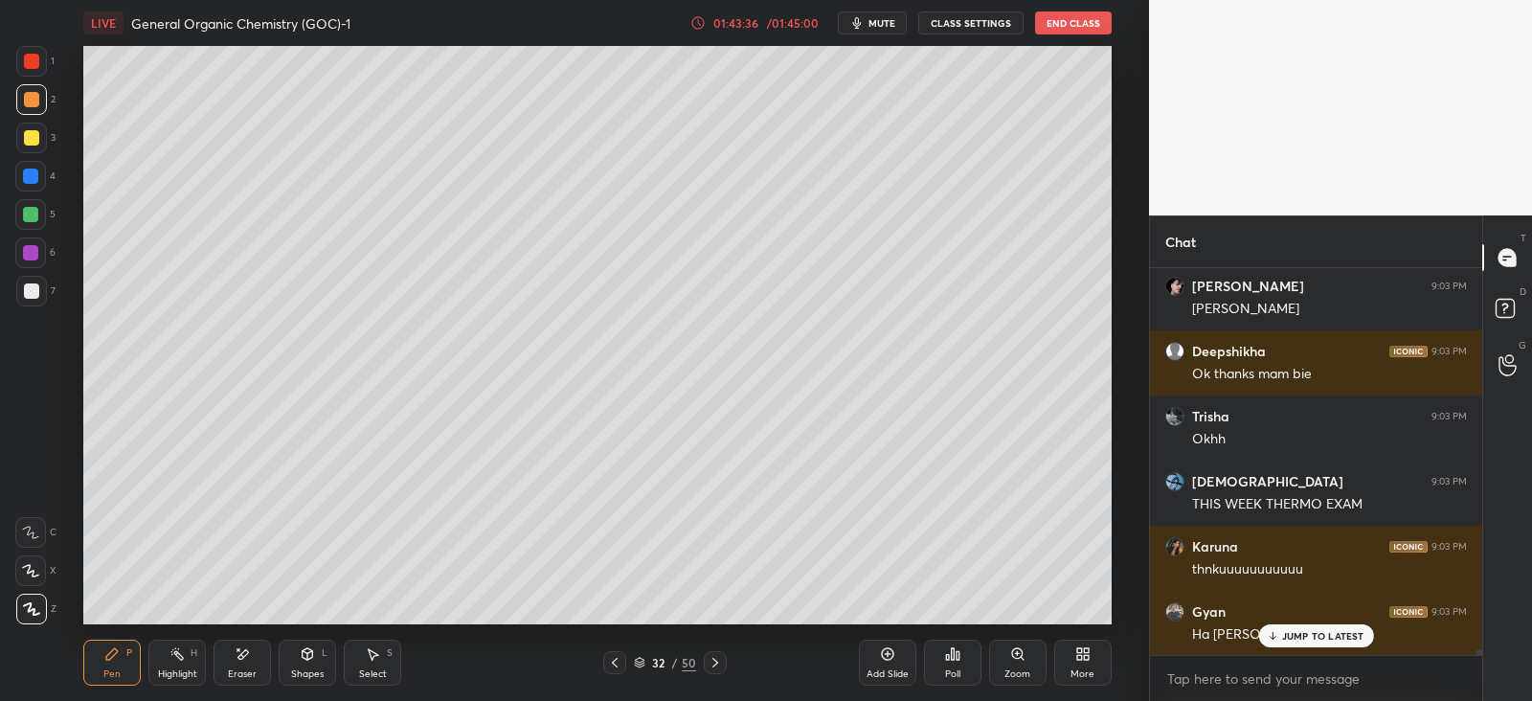
click at [622, 662] on icon at bounding box center [614, 662] width 15 height 15
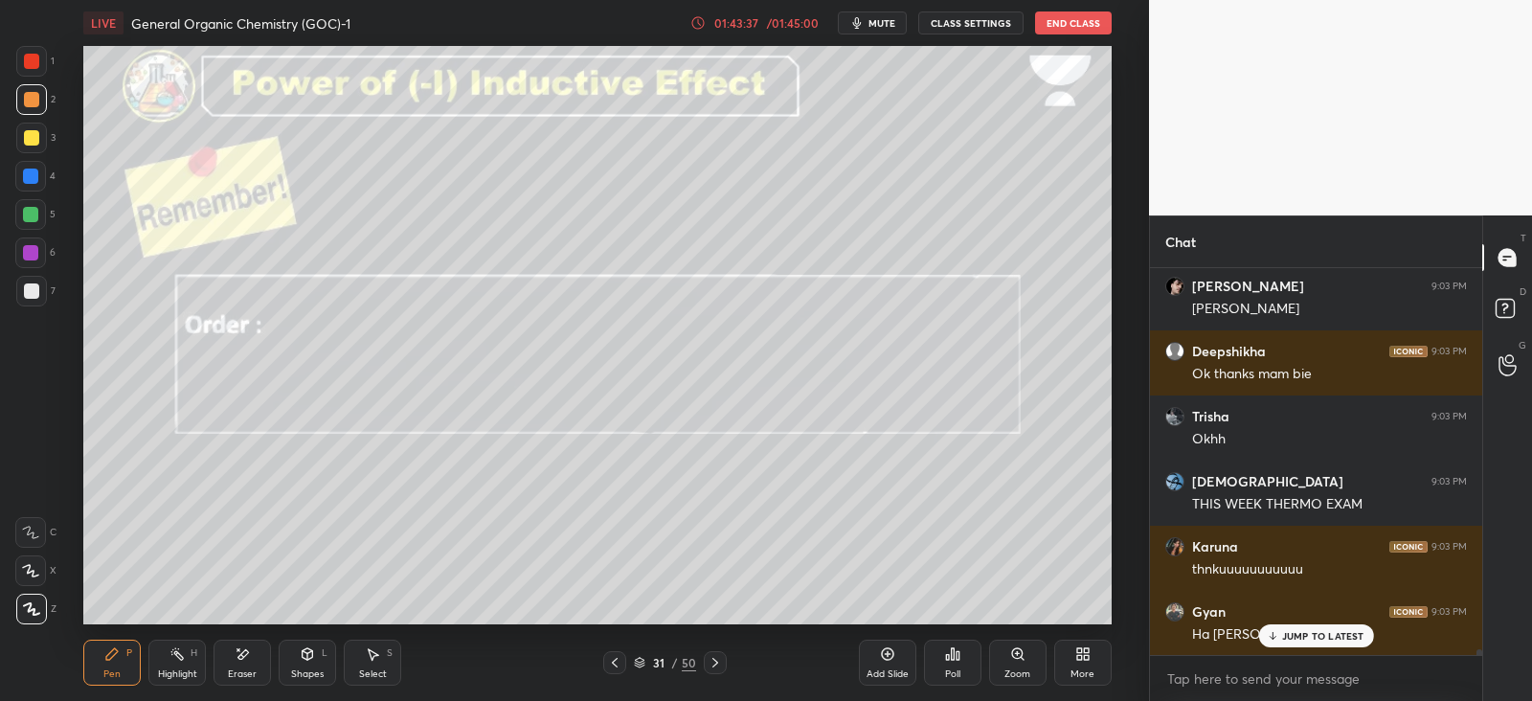
click at [625, 661] on div at bounding box center [614, 662] width 23 height 23
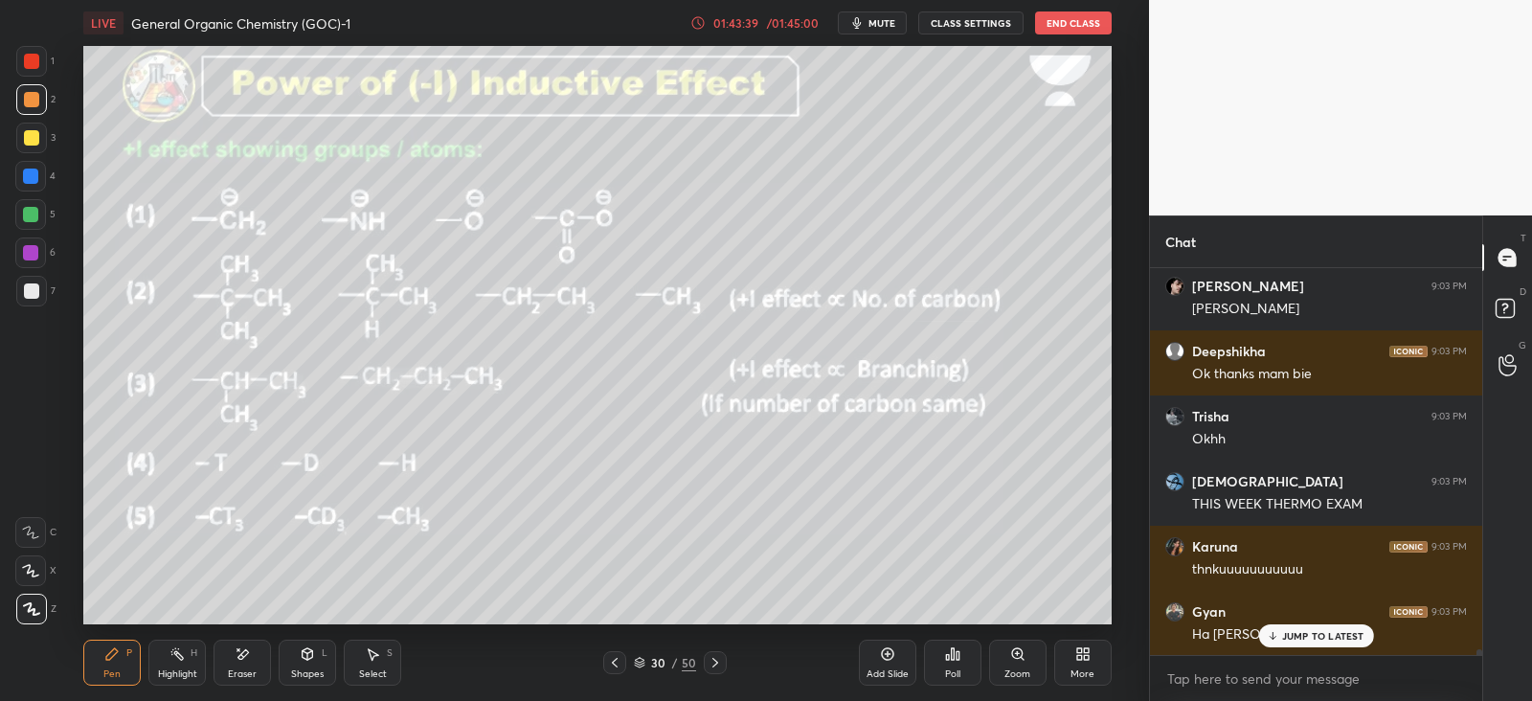
click at [616, 669] on icon at bounding box center [614, 662] width 15 height 15
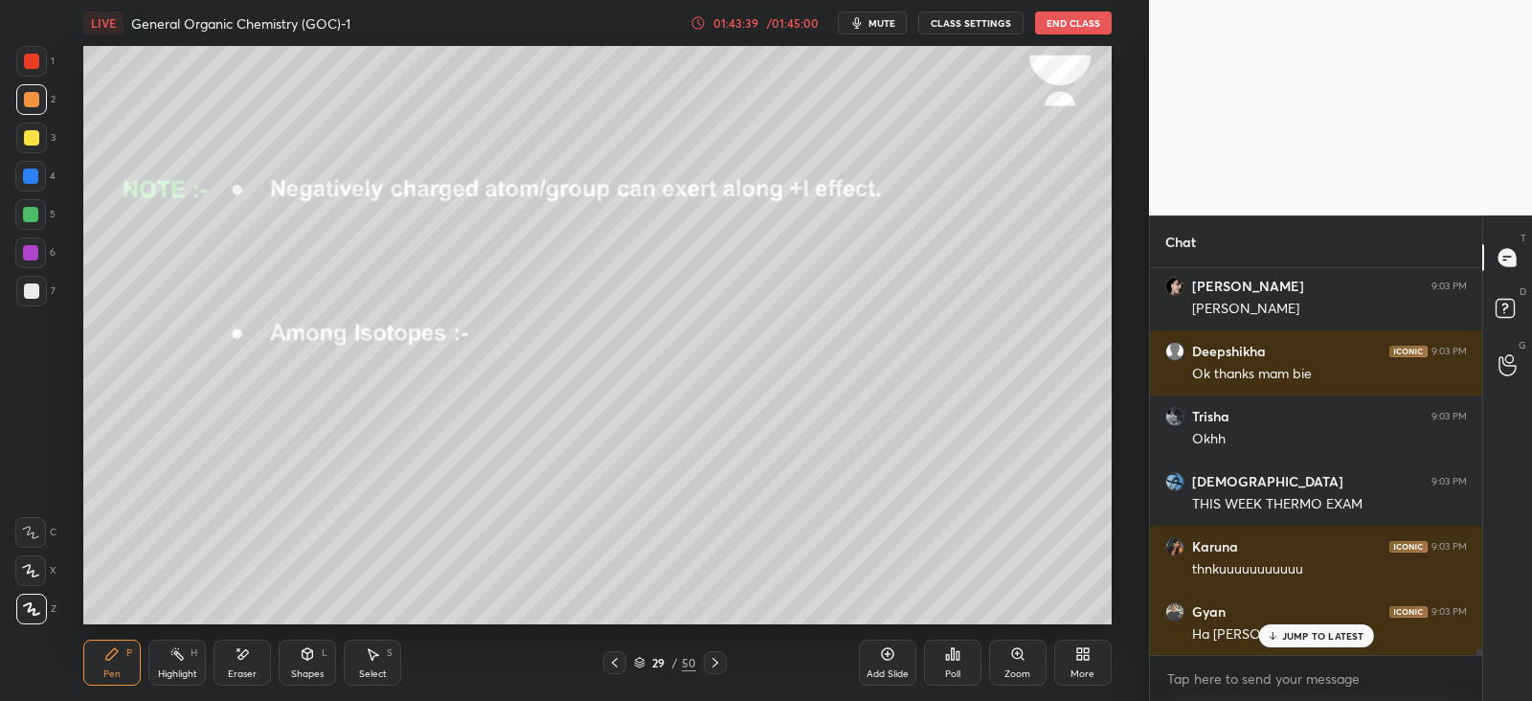
click at [618, 671] on div at bounding box center [614, 662] width 23 height 23
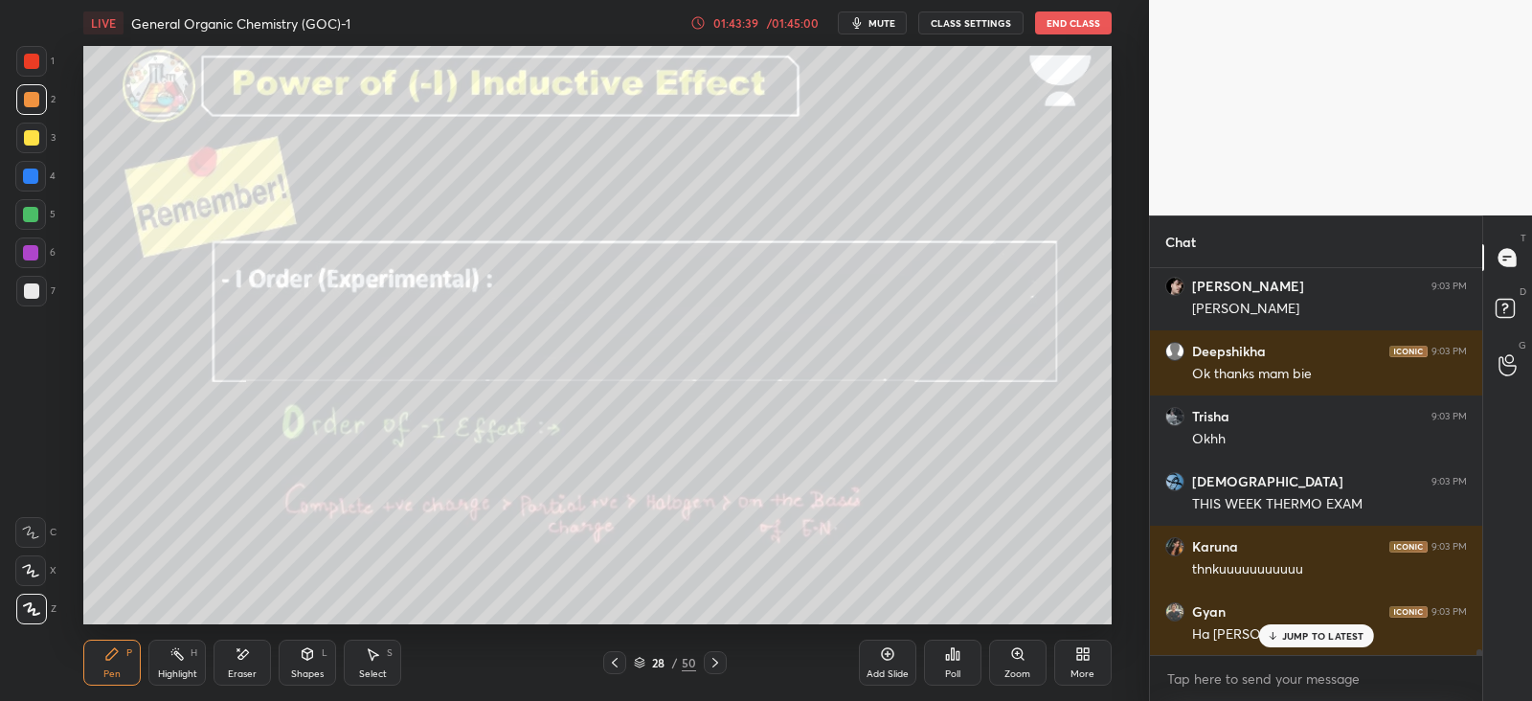
click at [617, 669] on icon at bounding box center [614, 662] width 15 height 15
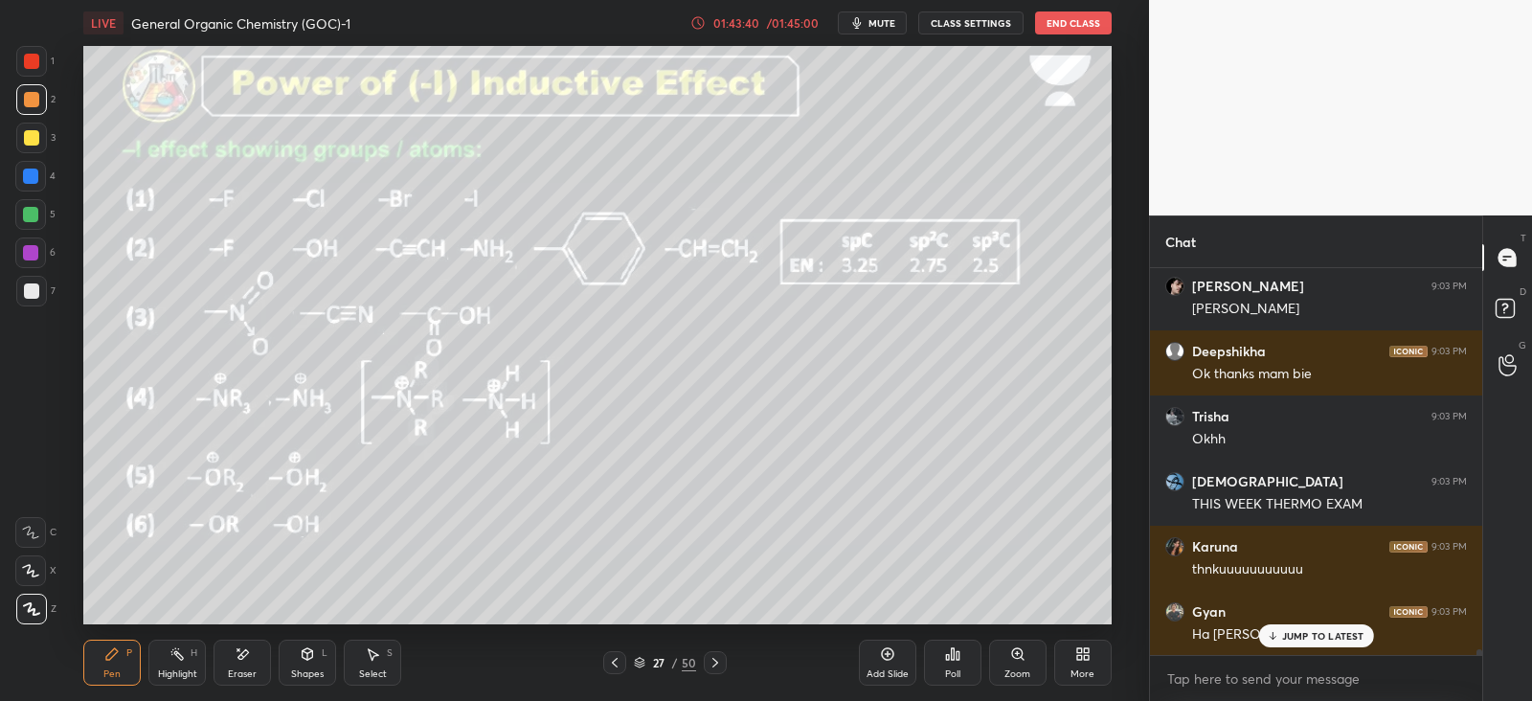
click at [618, 669] on icon at bounding box center [614, 662] width 15 height 15
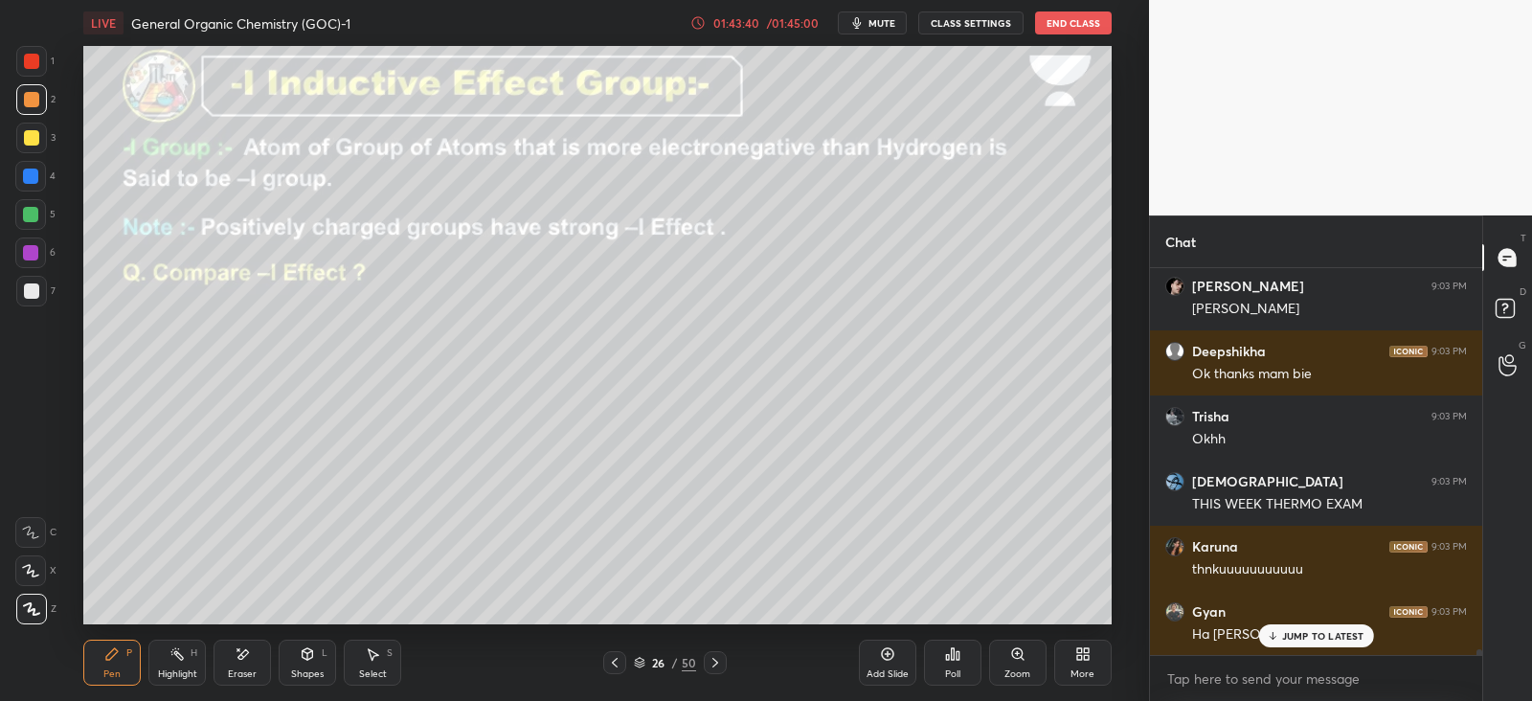
click at [619, 669] on icon at bounding box center [614, 662] width 15 height 15
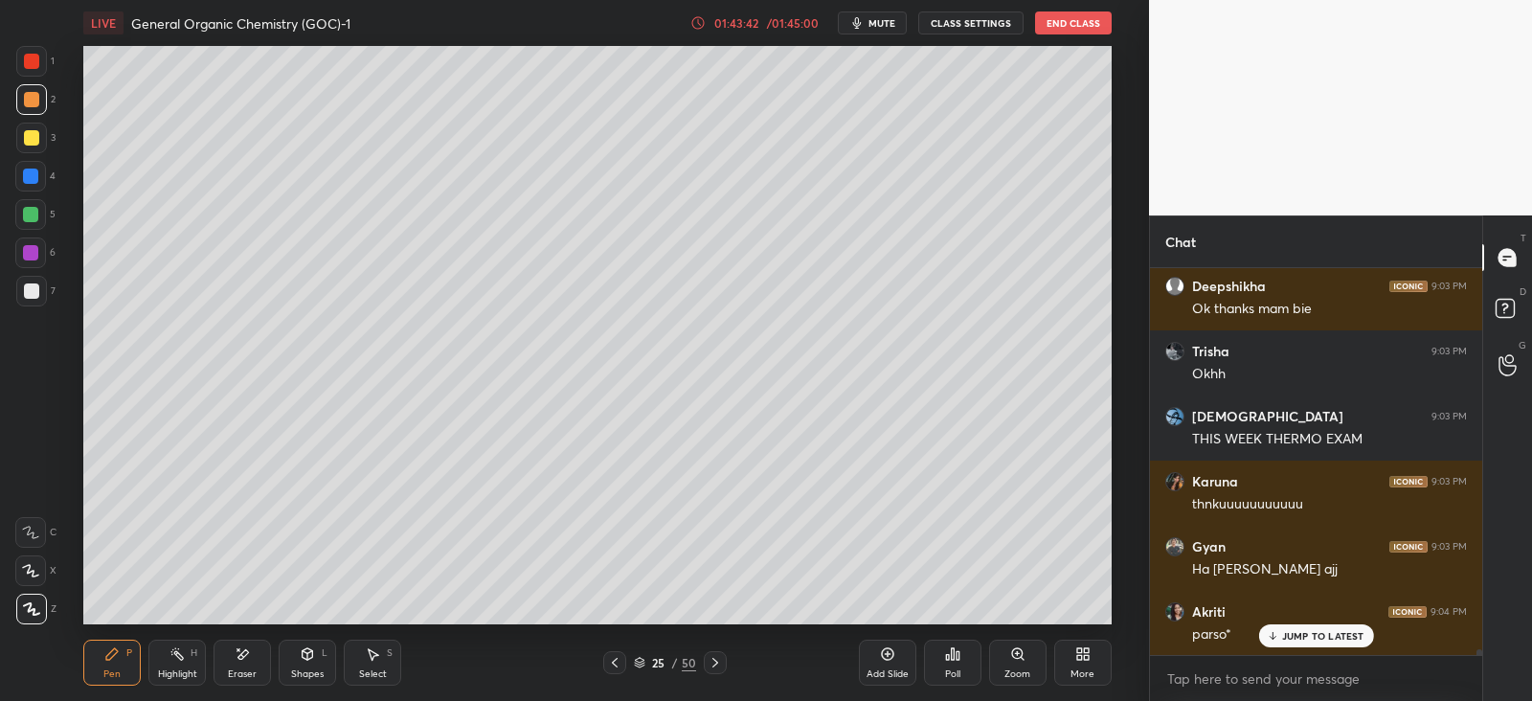
click at [1310, 633] on p "JUMP TO LATEST" at bounding box center [1323, 635] width 82 height 11
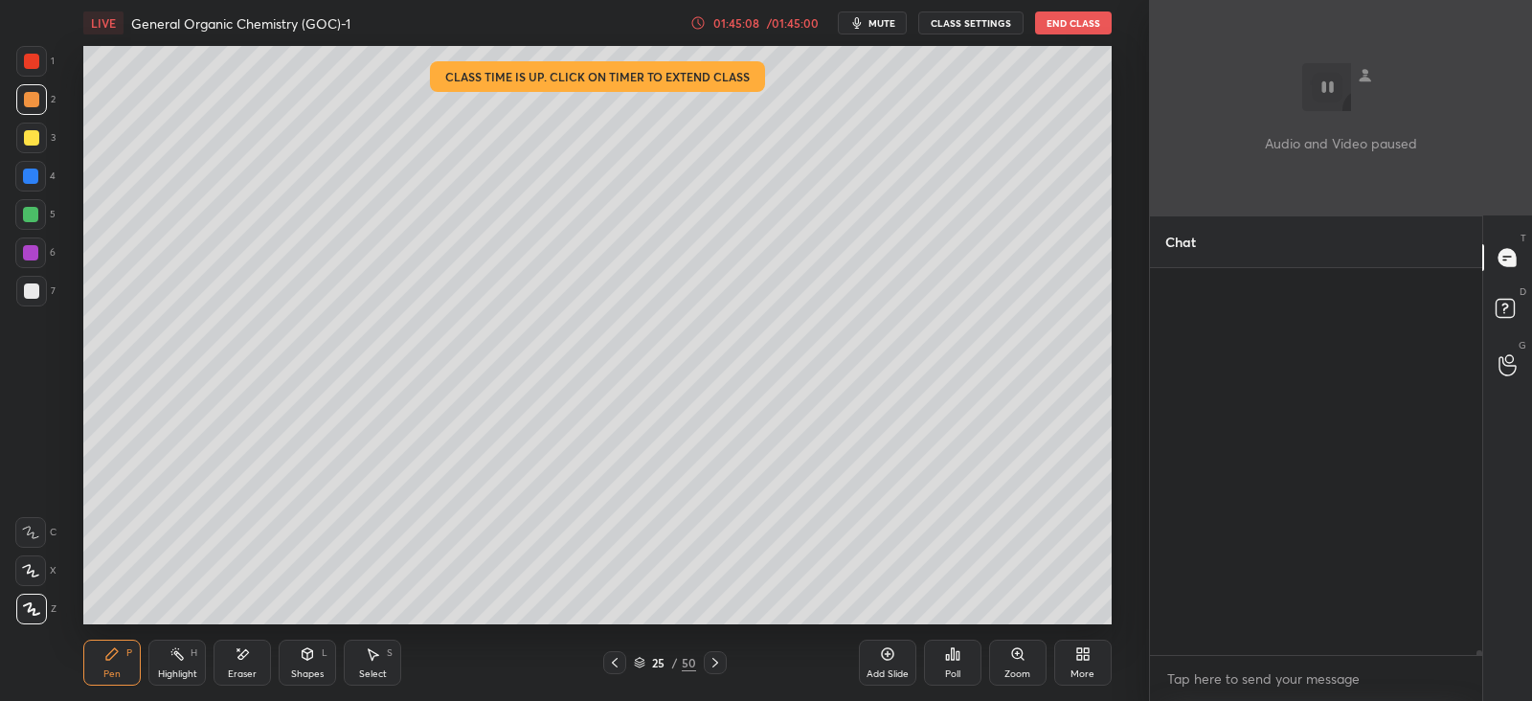
scroll to position [29035, 0]
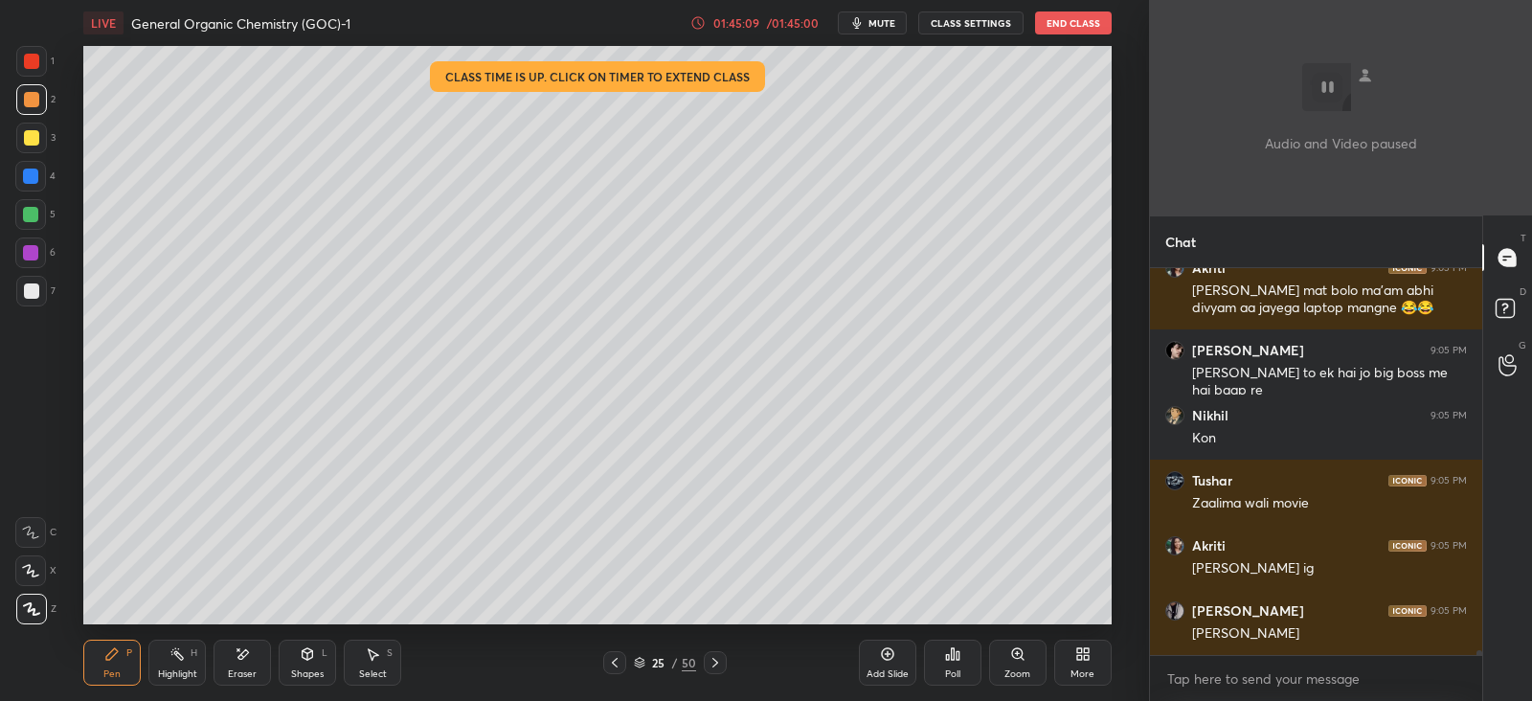
click at [1077, 669] on div "More" at bounding box center [1082, 674] width 24 height 10
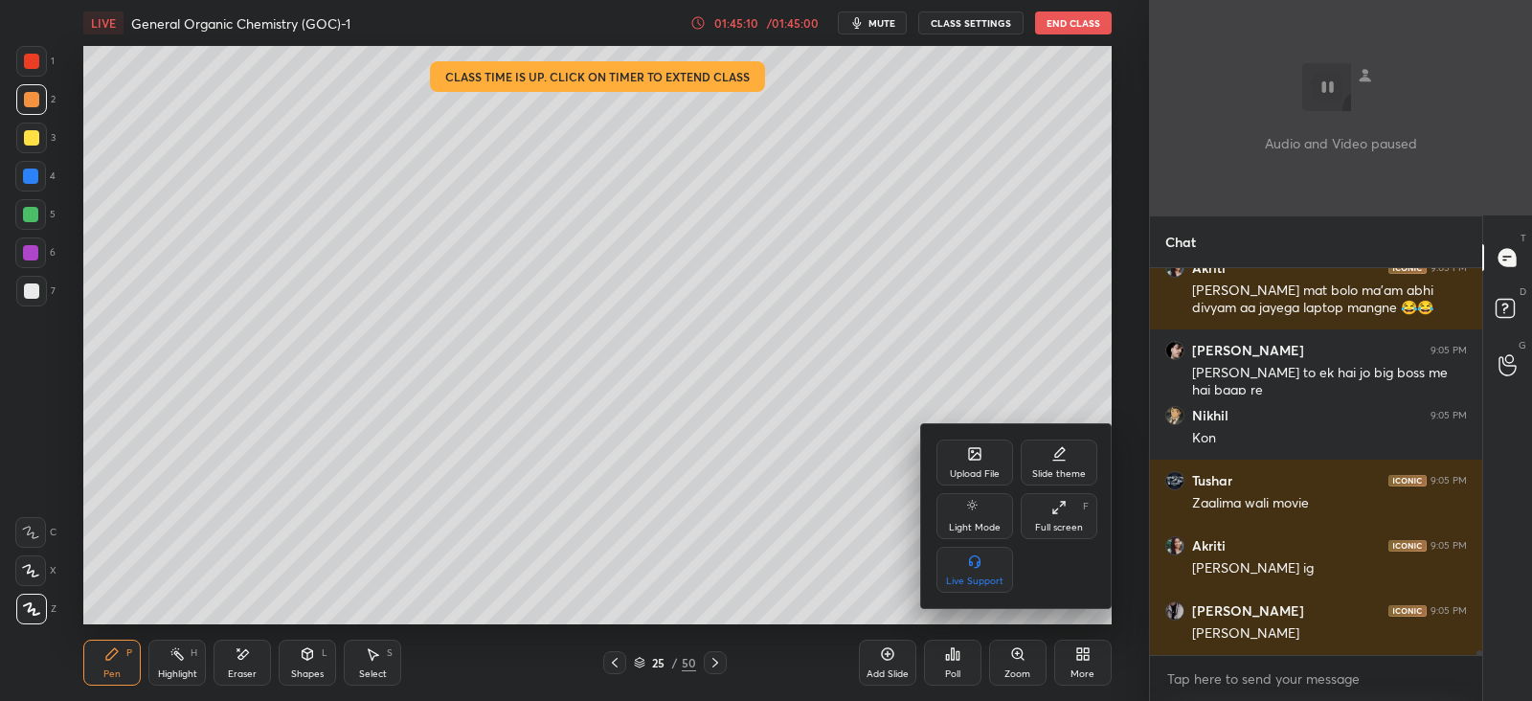
click at [960, 461] on div "Upload File" at bounding box center [974, 462] width 77 height 46
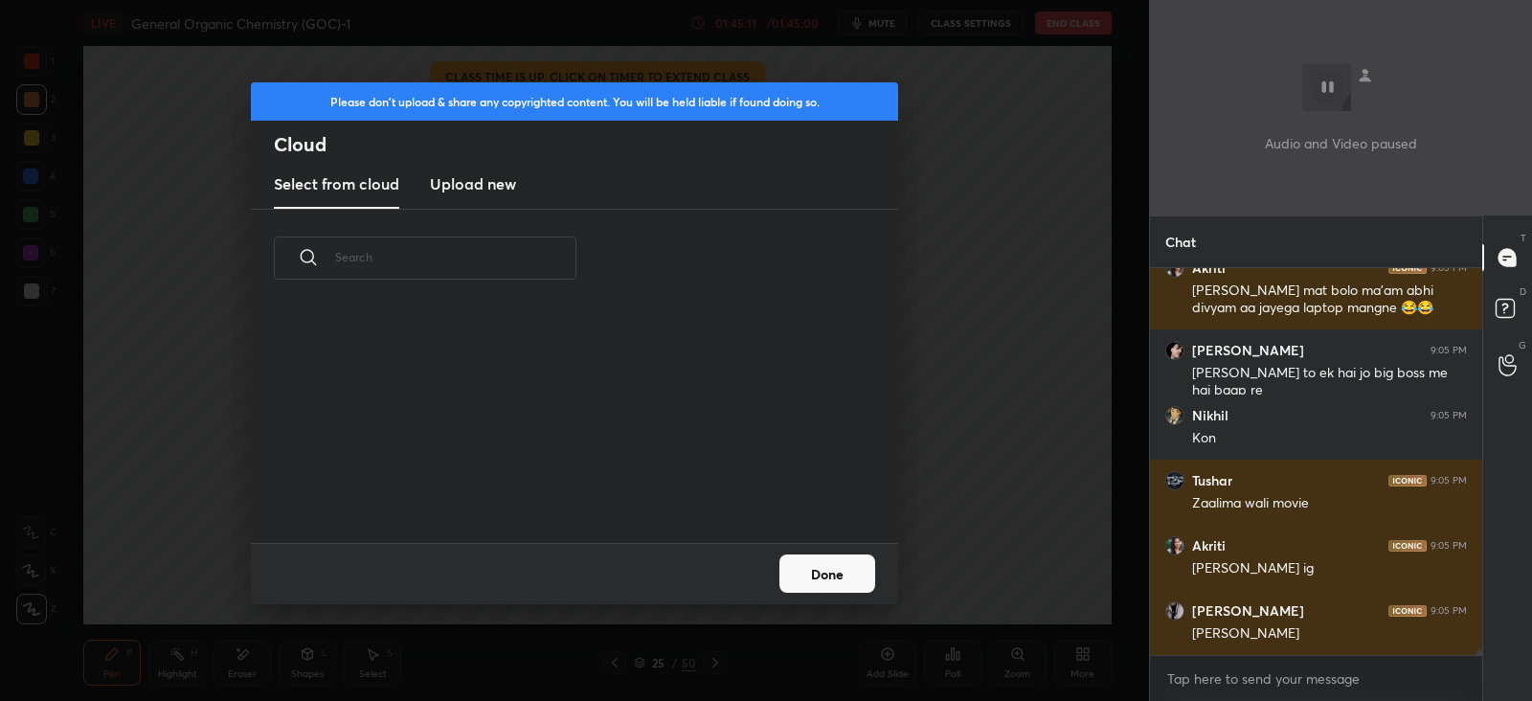
scroll to position [236, 615]
click at [458, 181] on h3 "Upload new" at bounding box center [473, 183] width 86 height 23
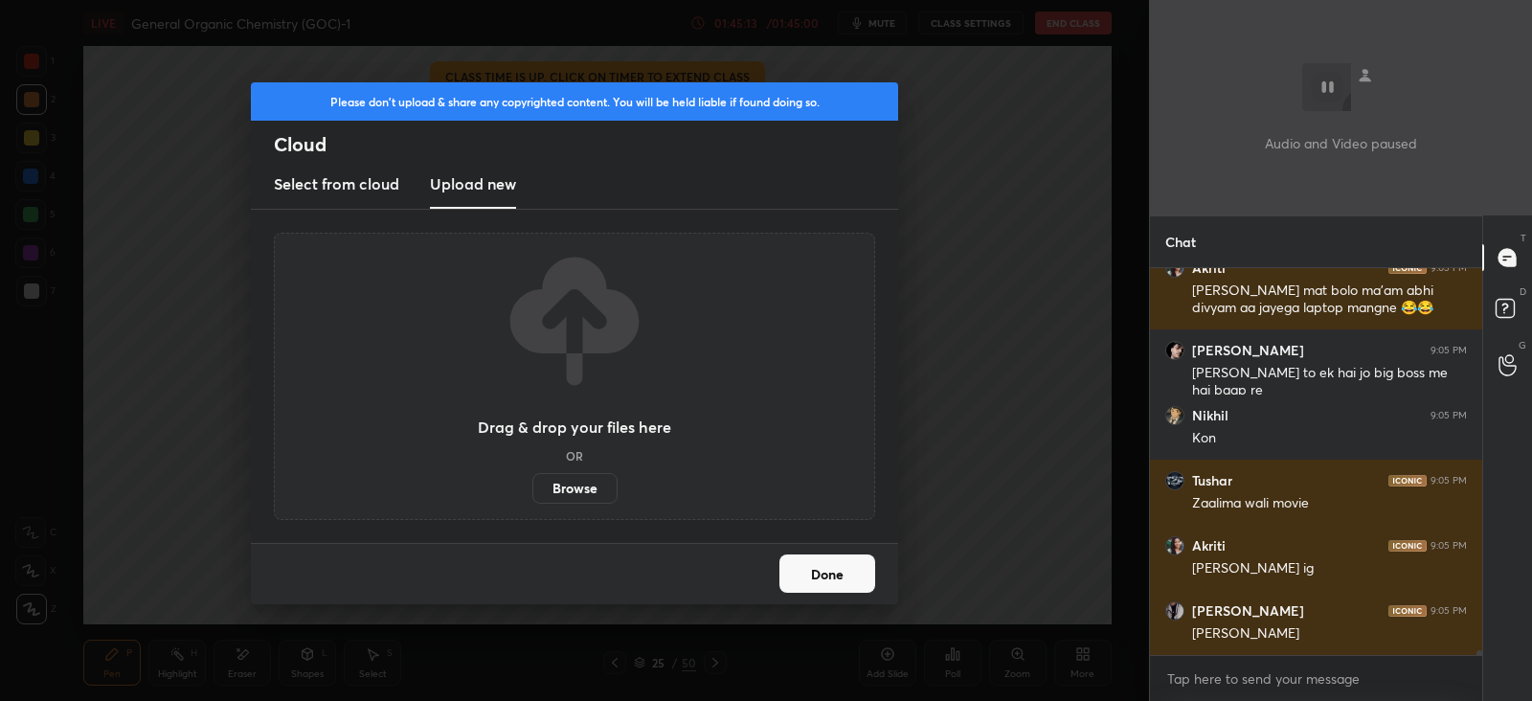
click at [574, 488] on label "Browse" at bounding box center [574, 488] width 85 height 31
click at [532, 488] on input "Browse" at bounding box center [532, 488] width 0 height 31
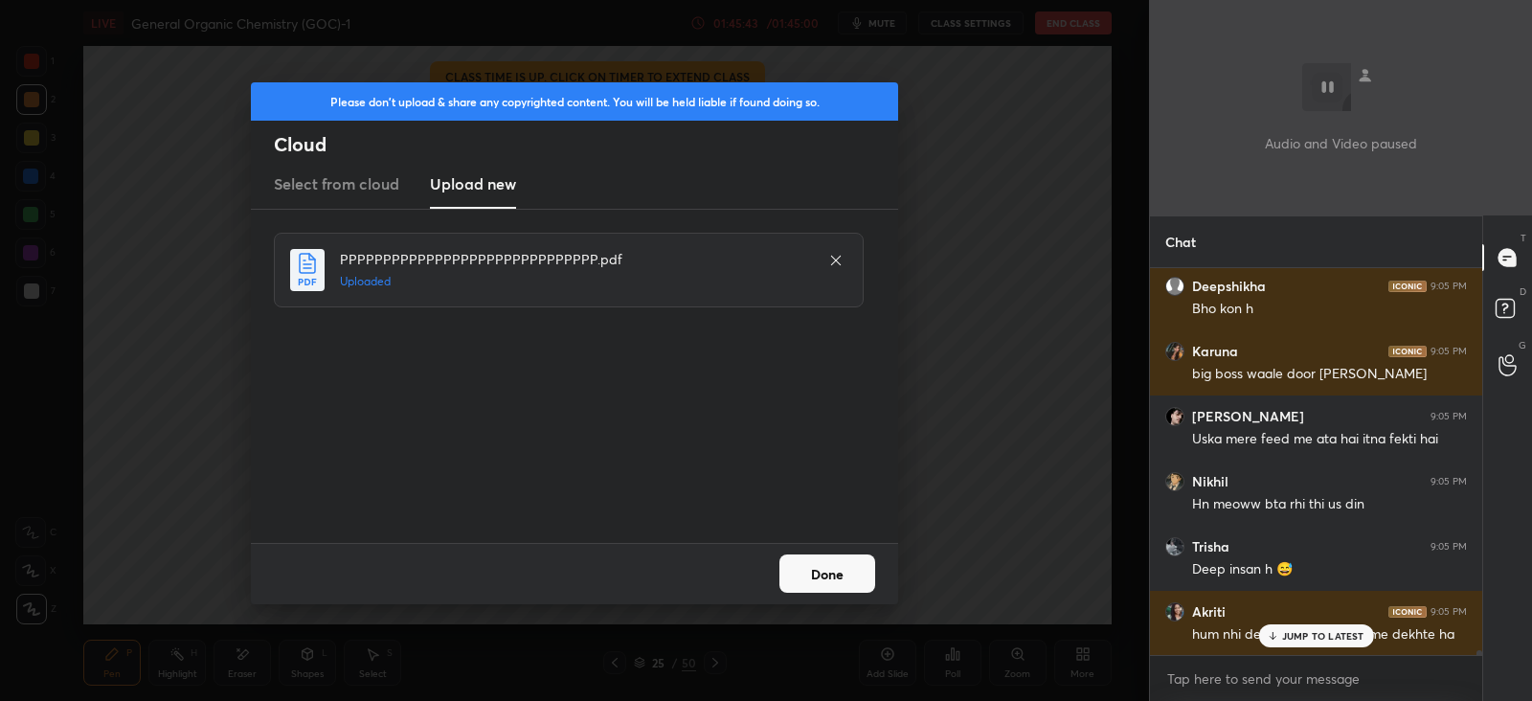
scroll to position [29490, 0]
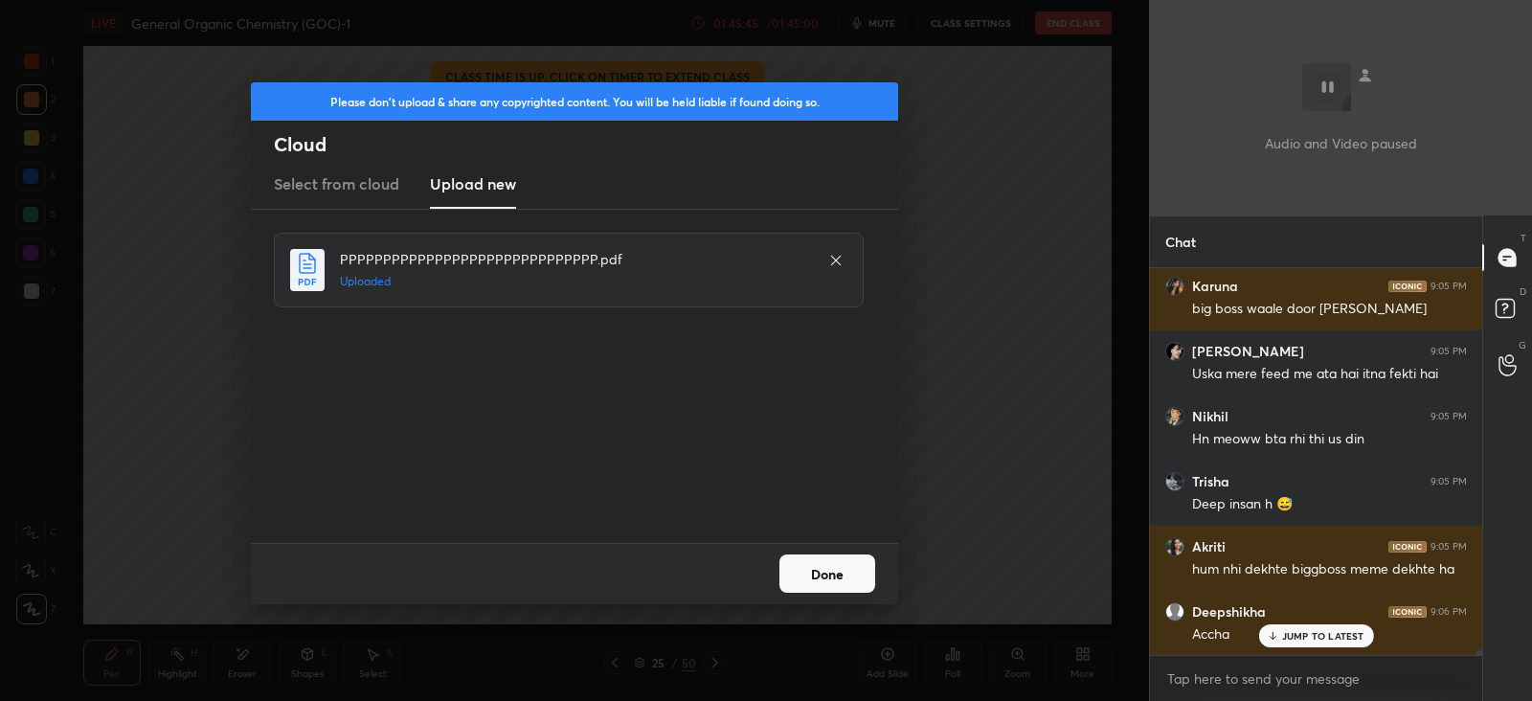
click at [1307, 630] on p "JUMP TO LATEST" at bounding box center [1323, 635] width 82 height 11
click at [827, 561] on button "Done" at bounding box center [827, 573] width 96 height 38
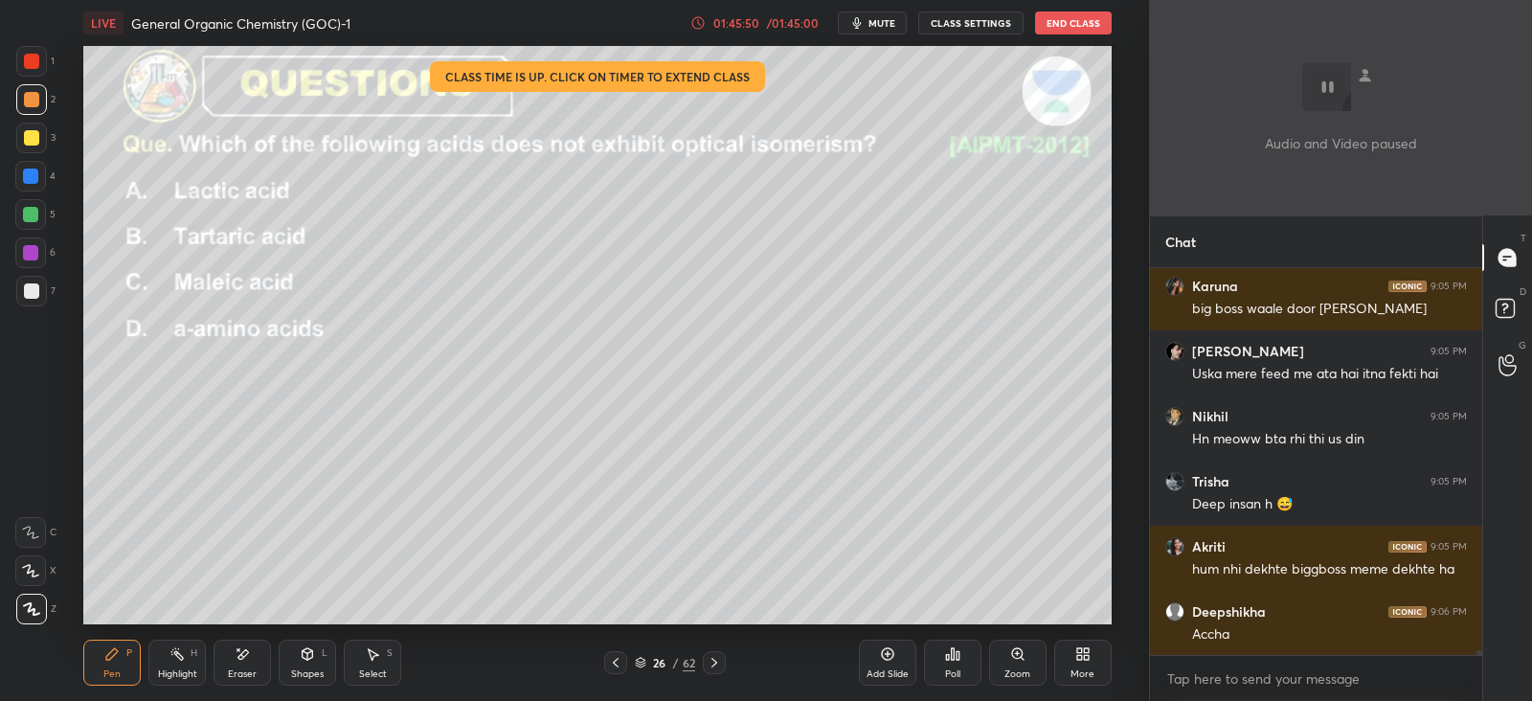
scroll to position [29555, 0]
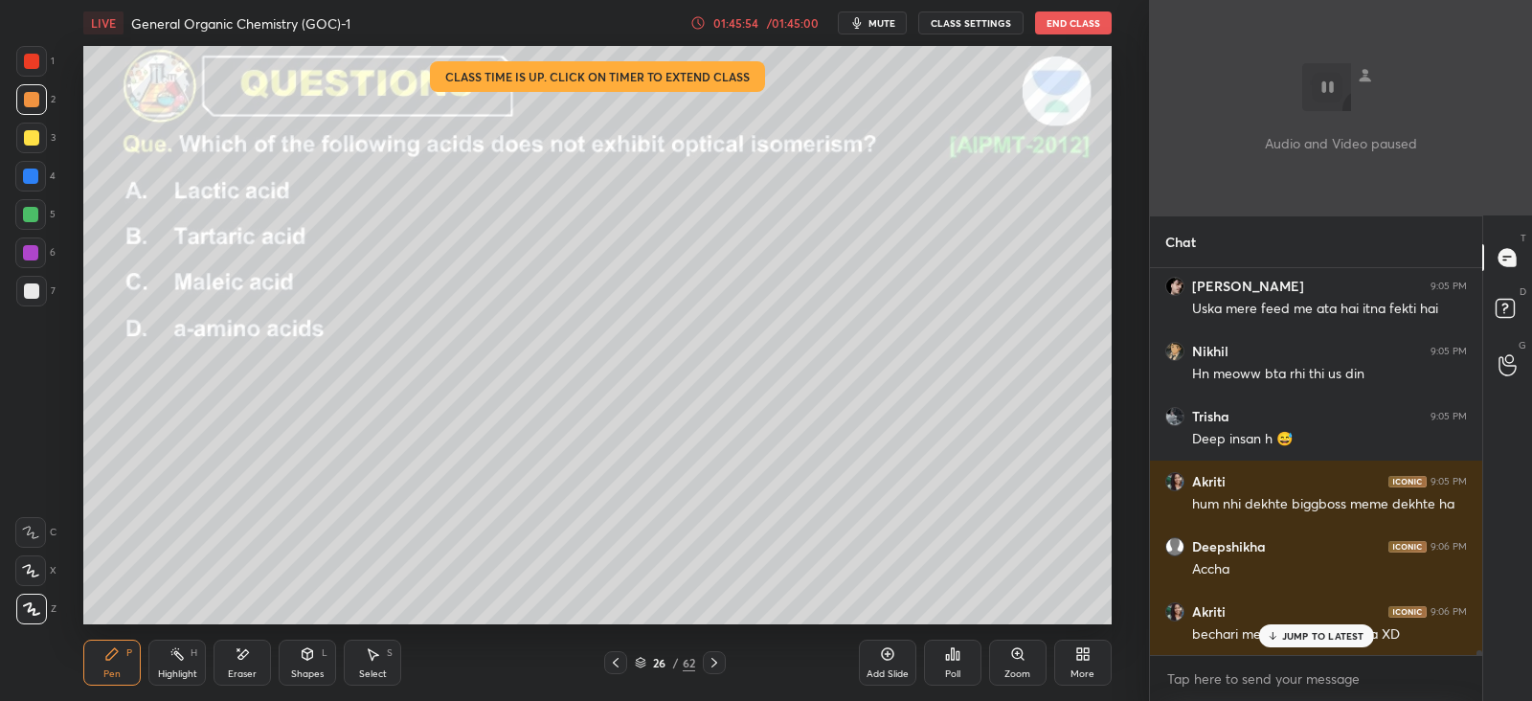
click at [964, 665] on div "Poll" at bounding box center [952, 663] width 57 height 46
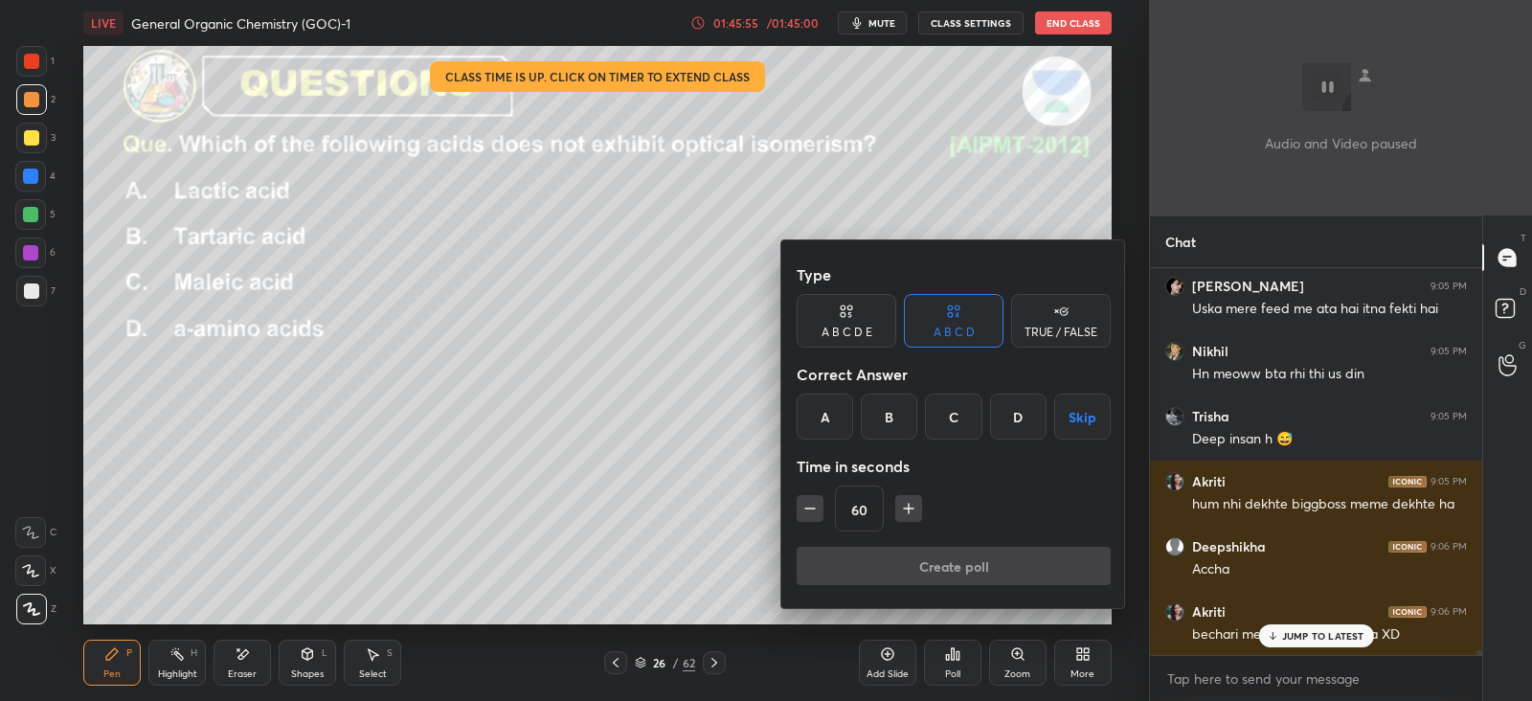
click at [960, 405] on div "C" at bounding box center [953, 416] width 56 height 46
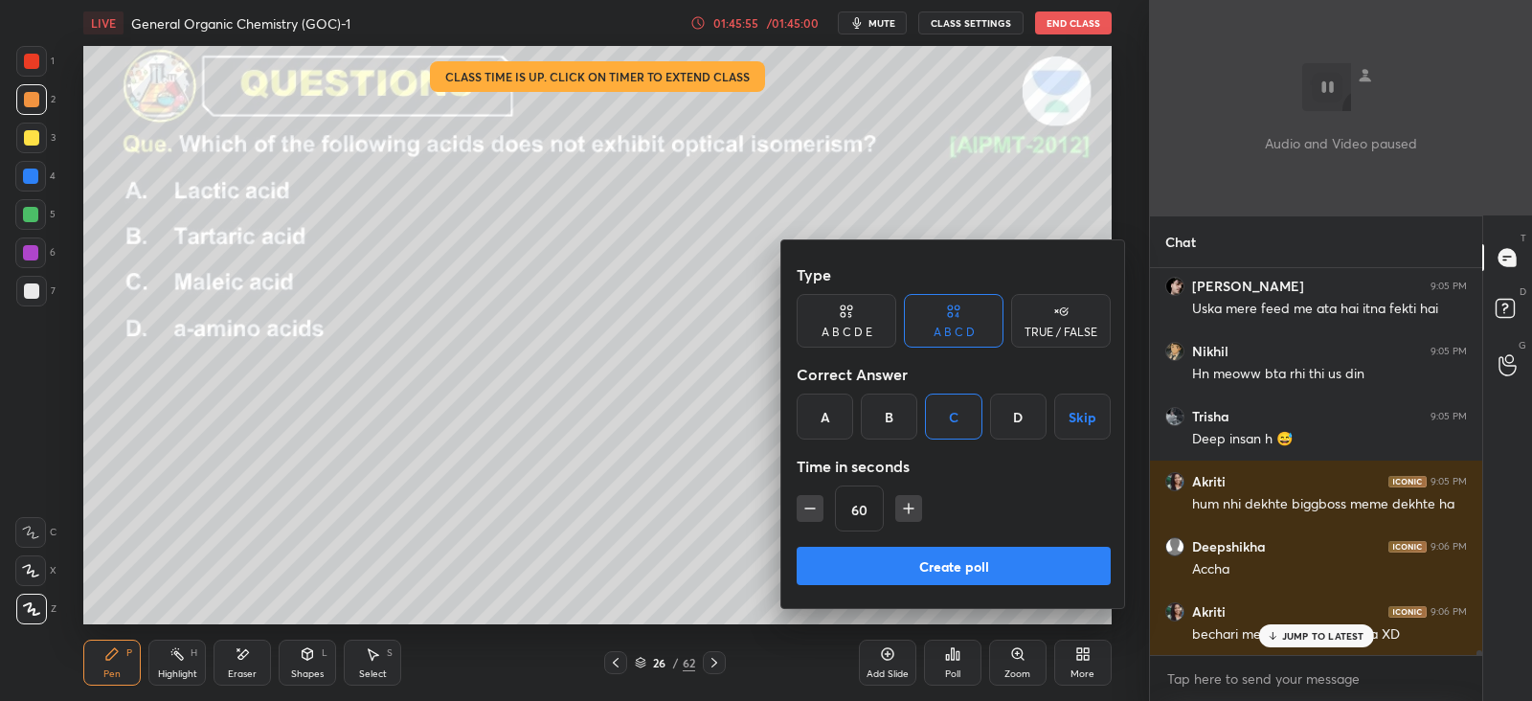
click at [895, 565] on button "Create poll" at bounding box center [954, 566] width 314 height 38
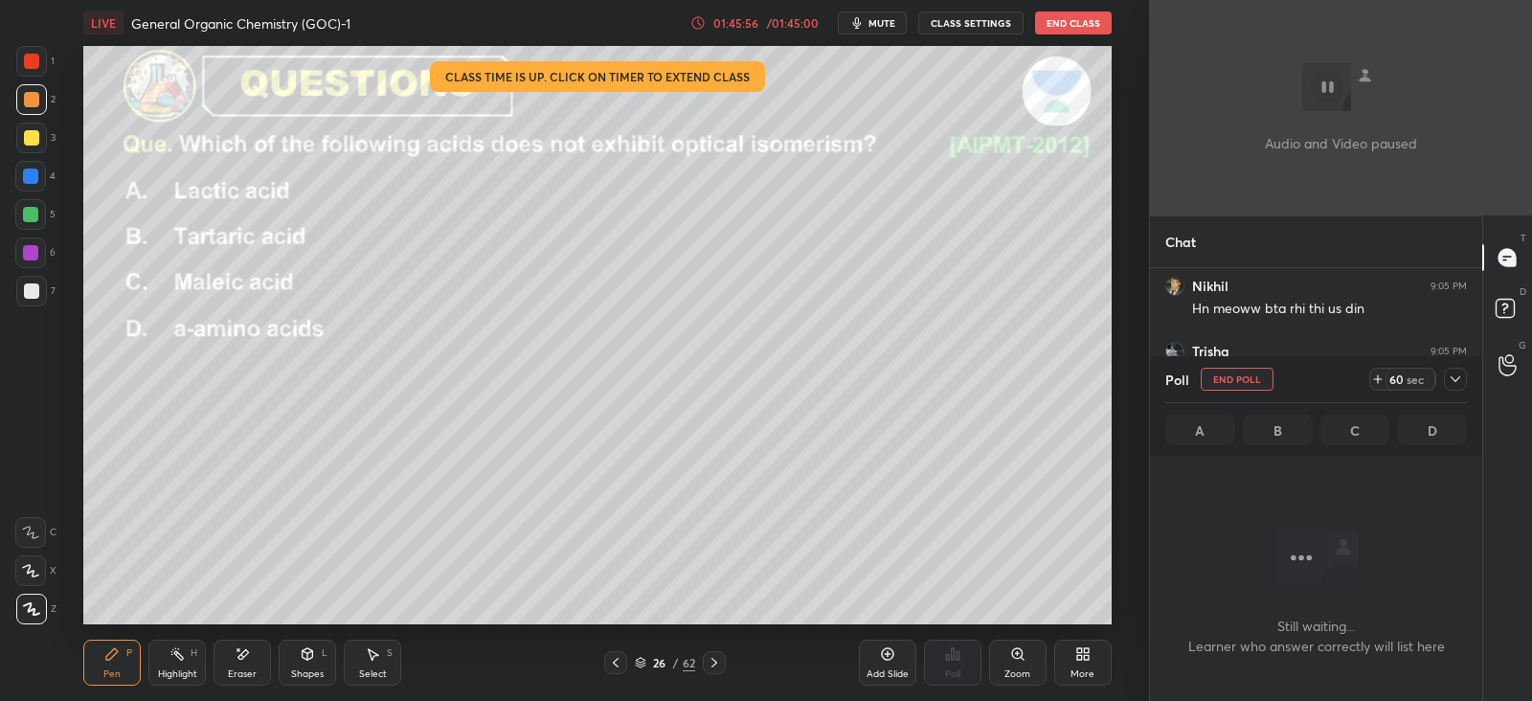
scroll to position [0, 0]
click at [1458, 380] on icon at bounding box center [1455, 378] width 15 height 15
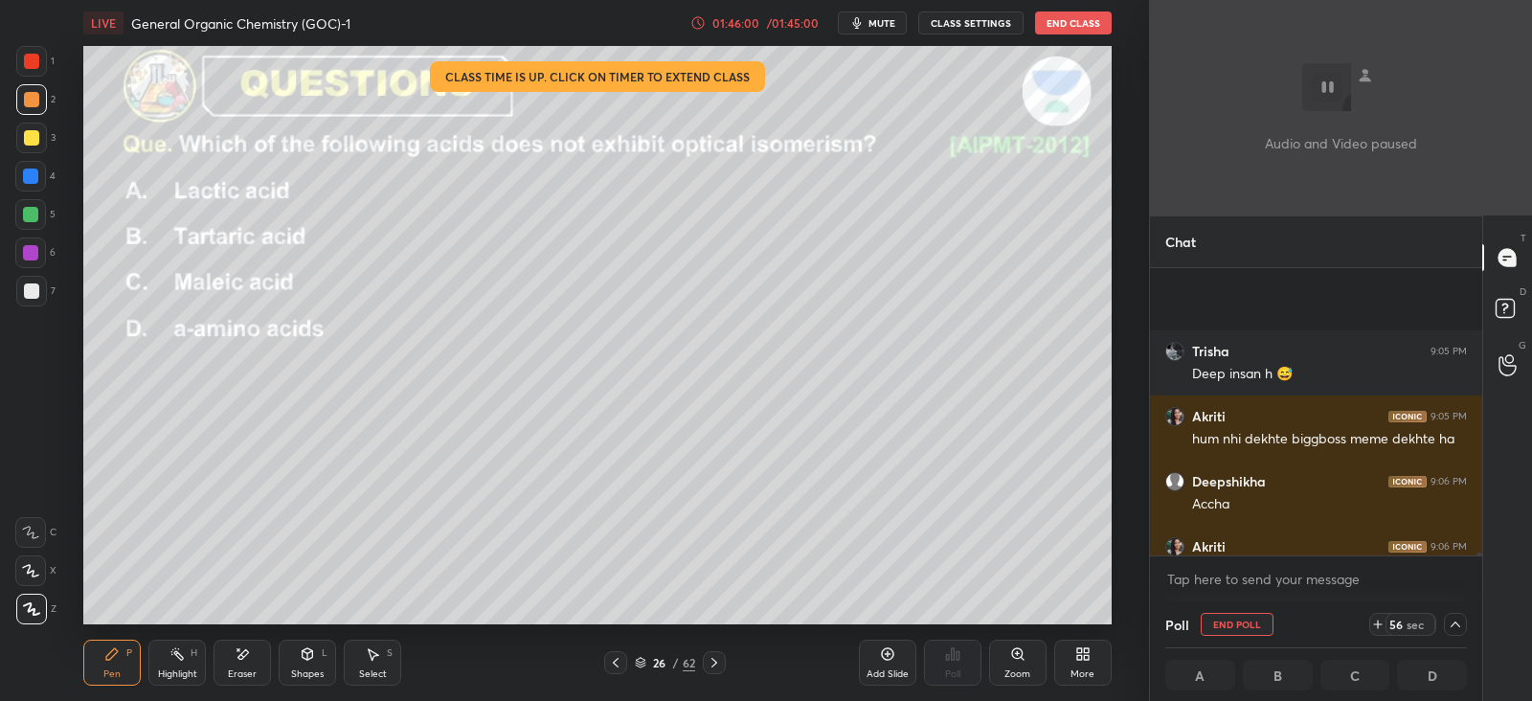
scroll to position [29786, 0]
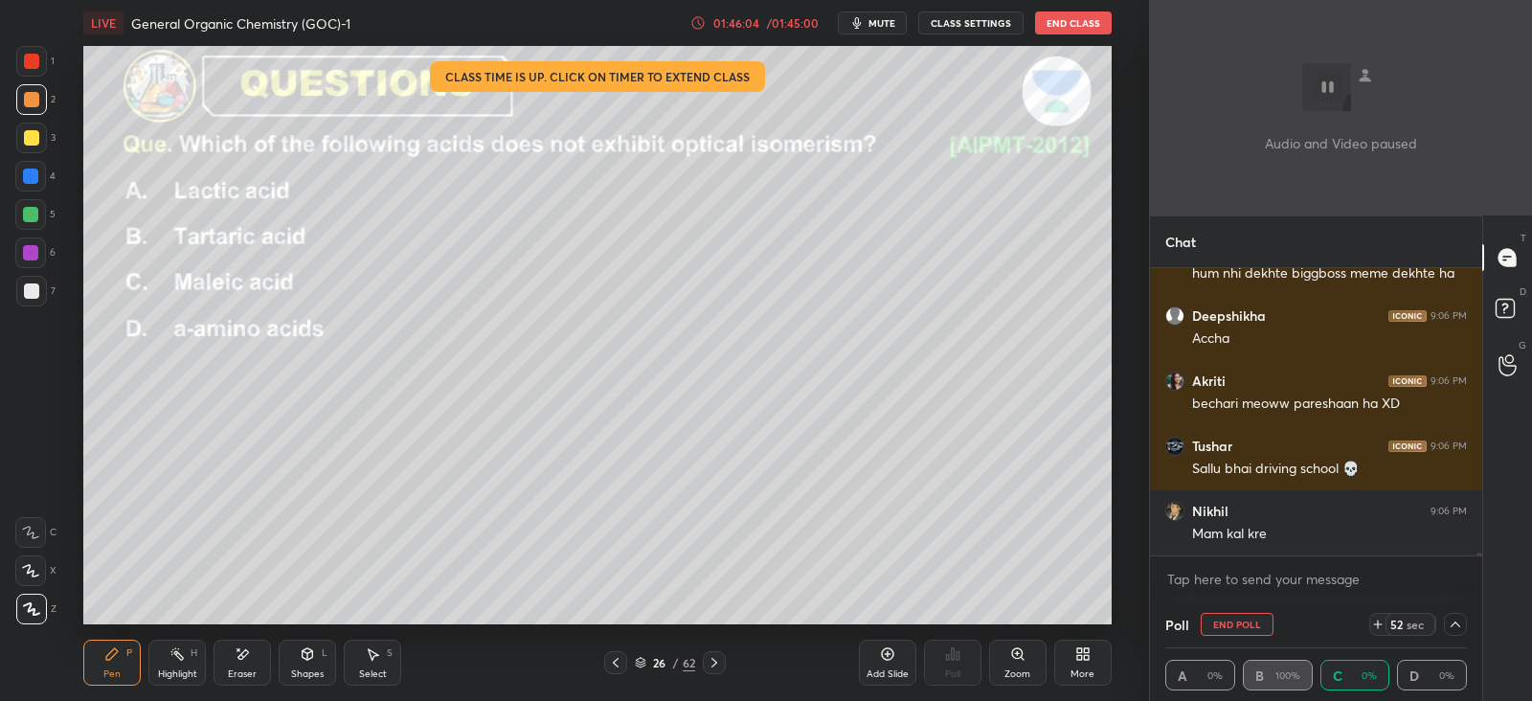
click at [763, 23] on div "01:46:04" at bounding box center [736, 22] width 54 height 11
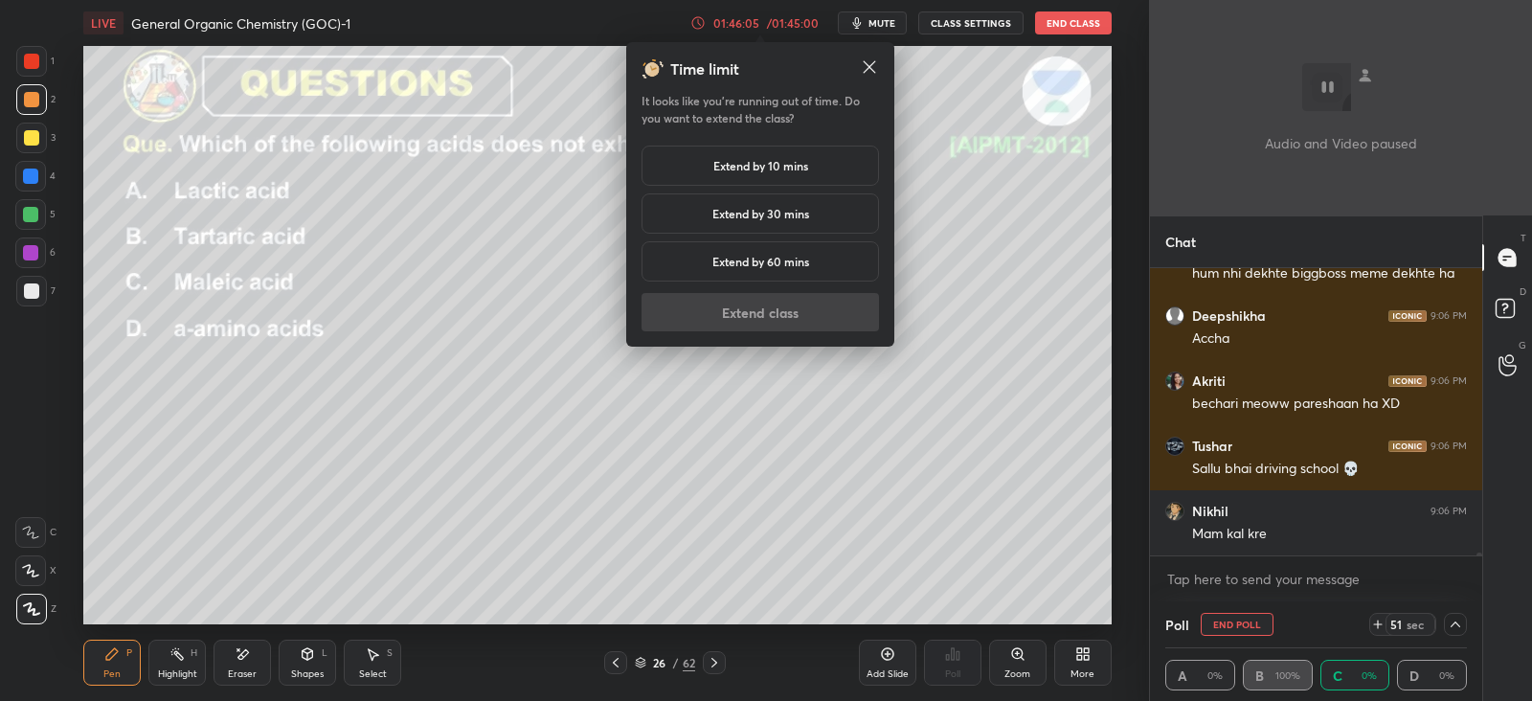
click at [746, 158] on h5 "Extend by 10 mins" at bounding box center [760, 165] width 95 height 17
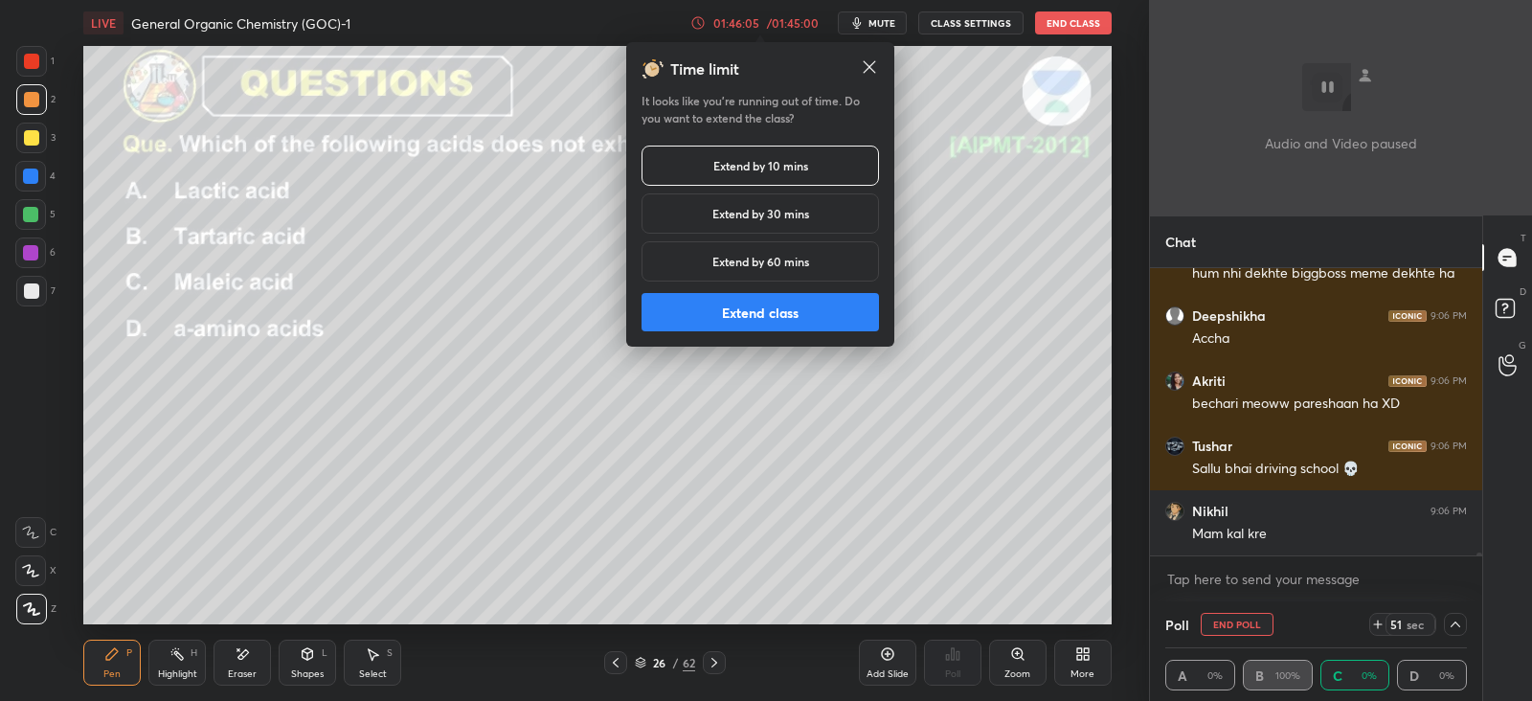
click at [747, 307] on button "Extend class" at bounding box center [759, 312] width 237 height 38
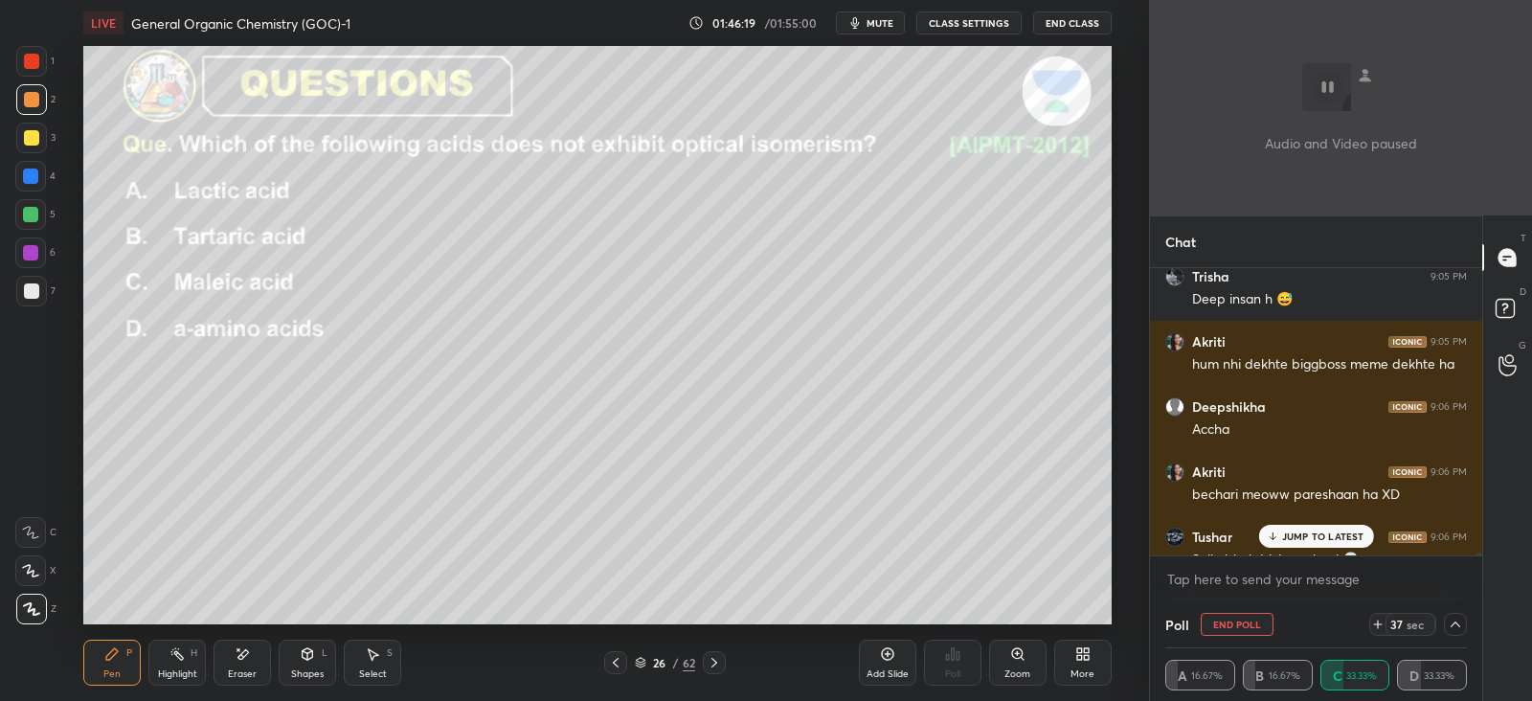
scroll to position [29850, 0]
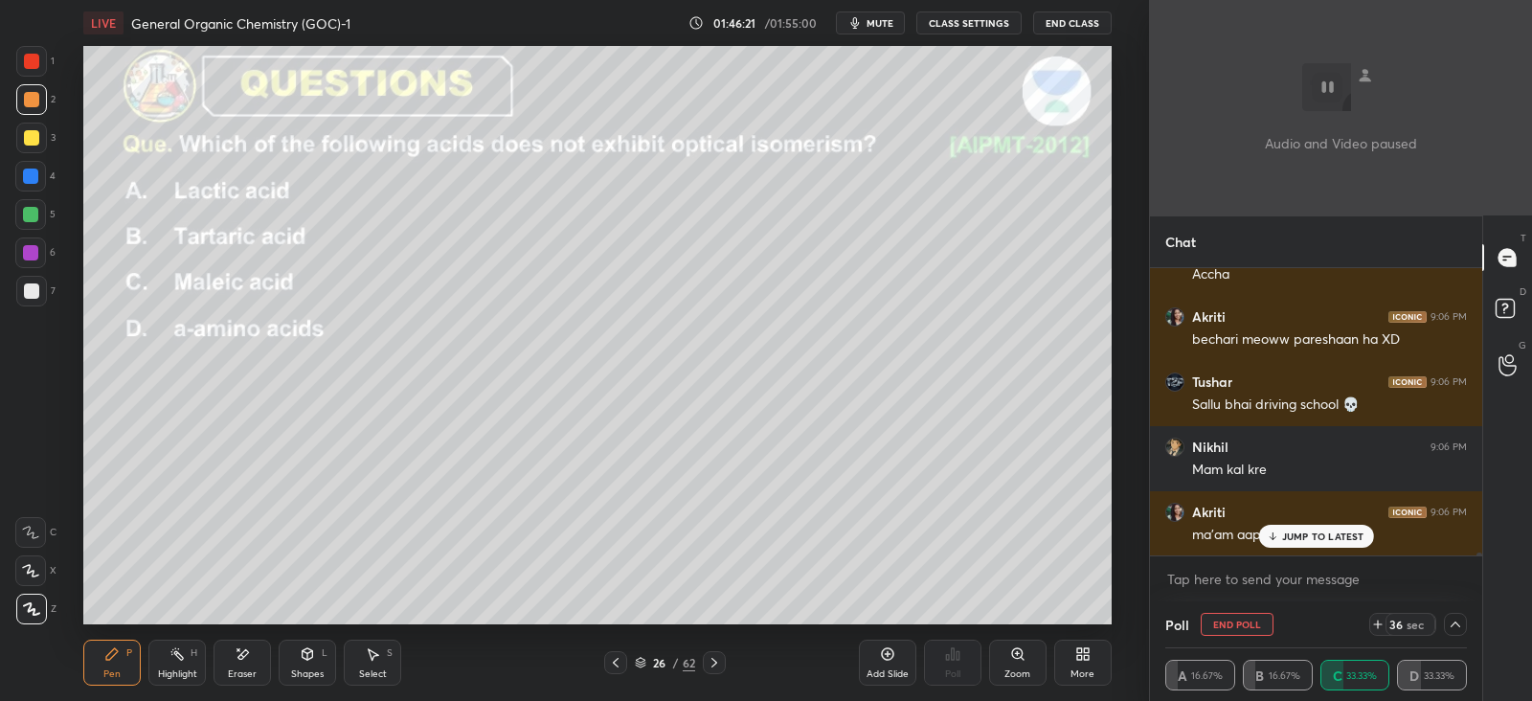
click at [1265, 617] on button "End Poll" at bounding box center [1237, 624] width 73 height 23
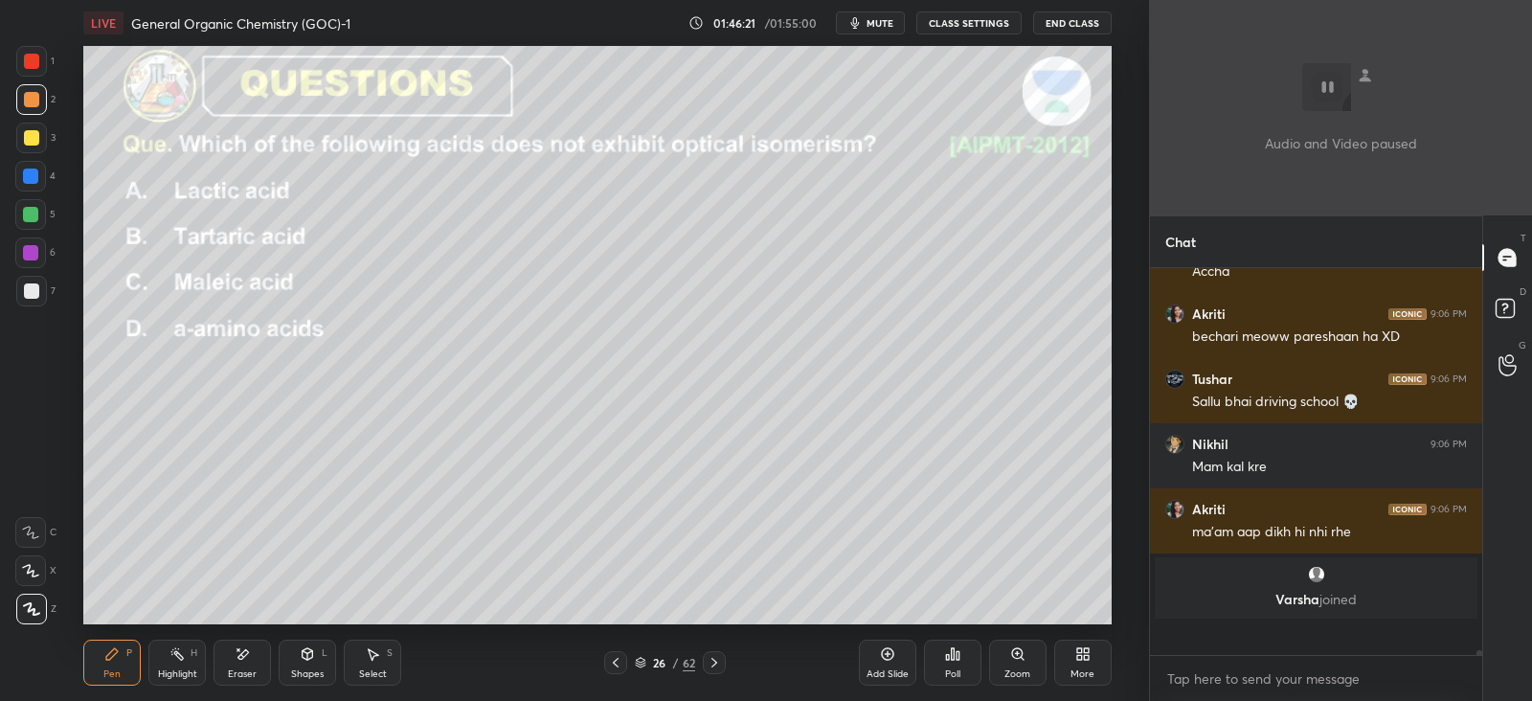
scroll to position [6, 6]
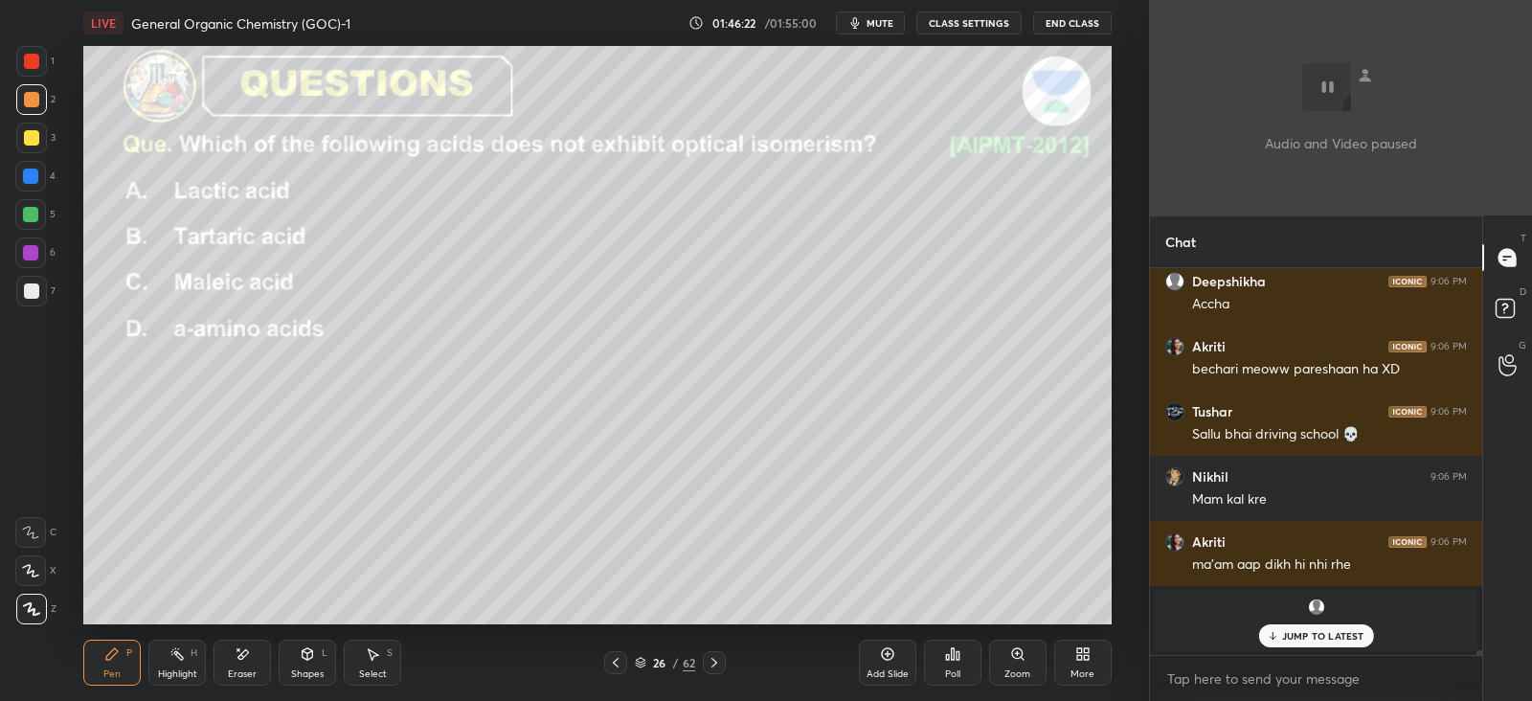
click at [1267, 698] on div "x" at bounding box center [1316, 678] width 332 height 45
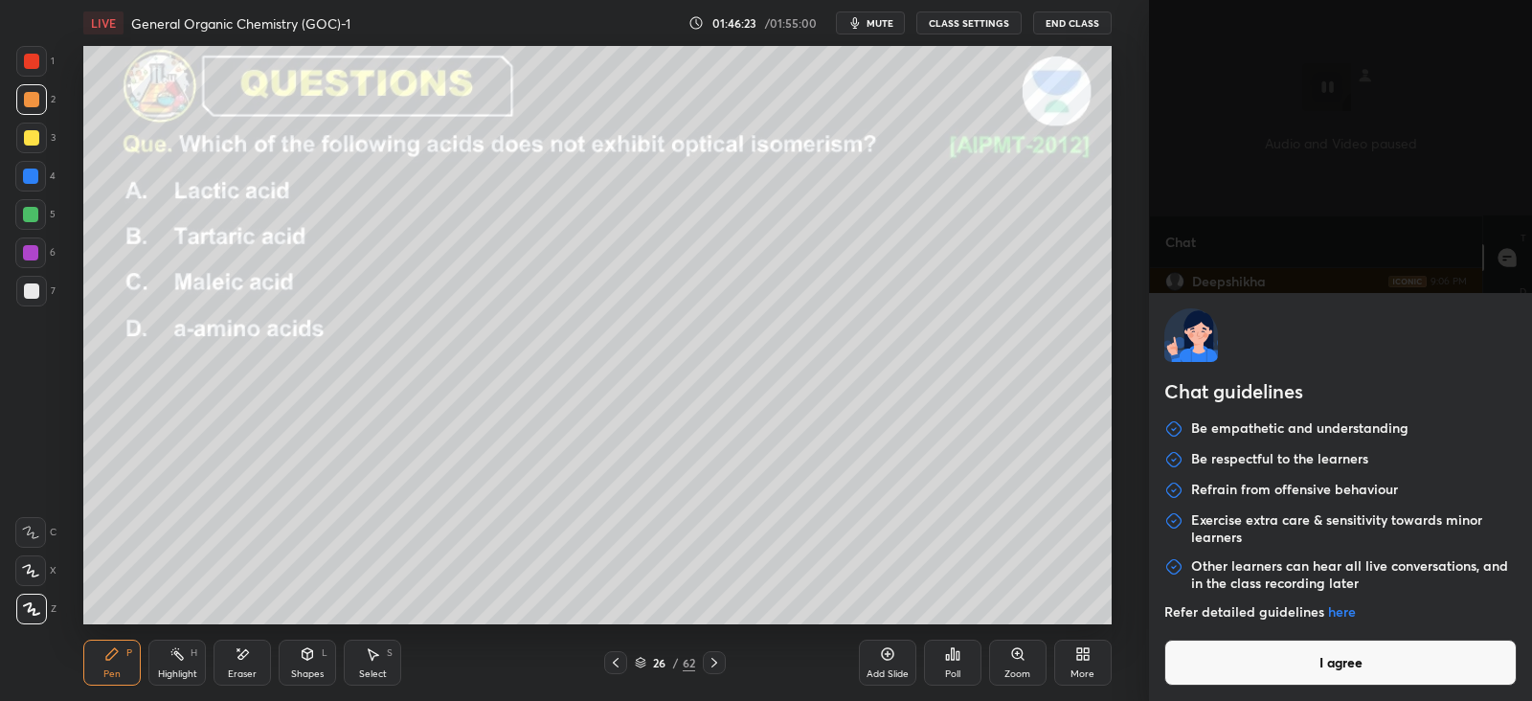
click at [1281, 664] on button "I agree" at bounding box center [1340, 663] width 352 height 46
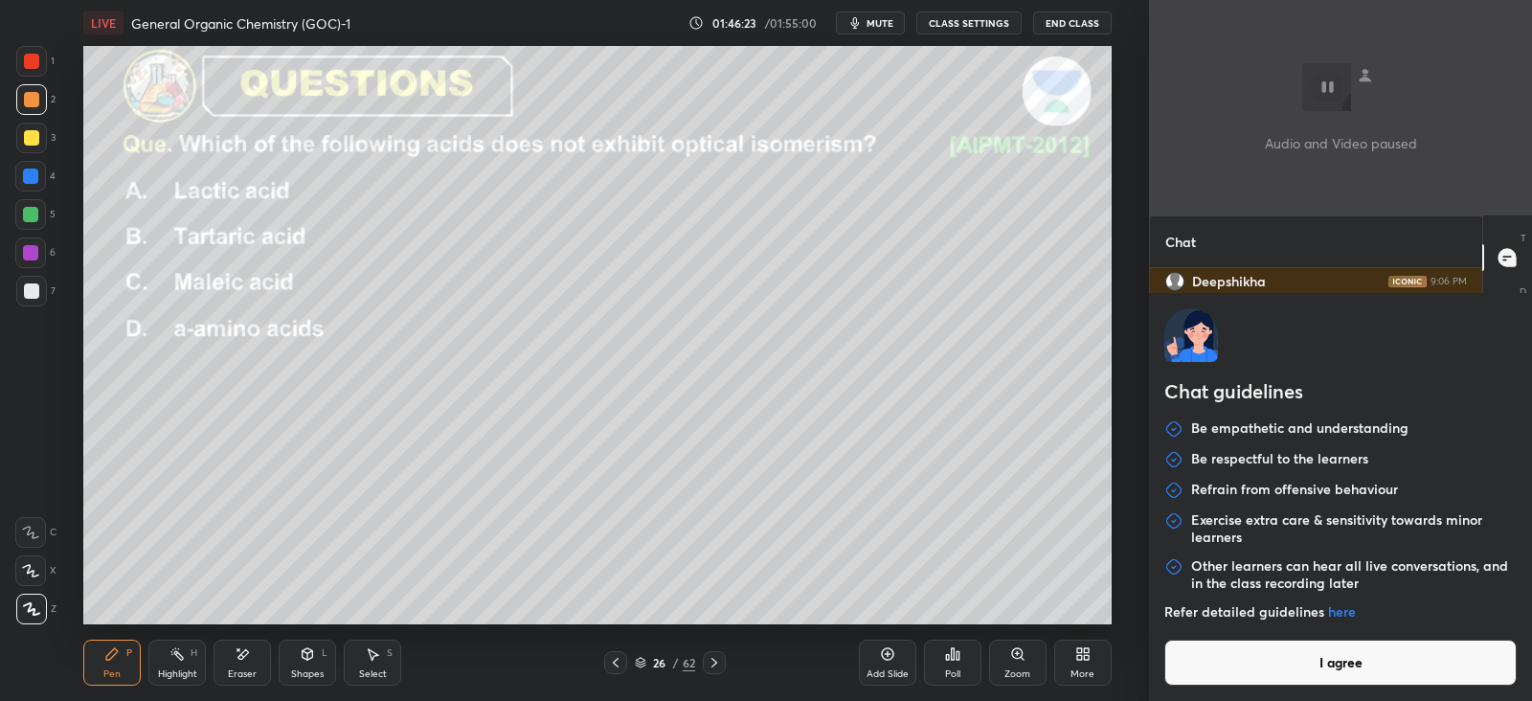
type textarea "x"
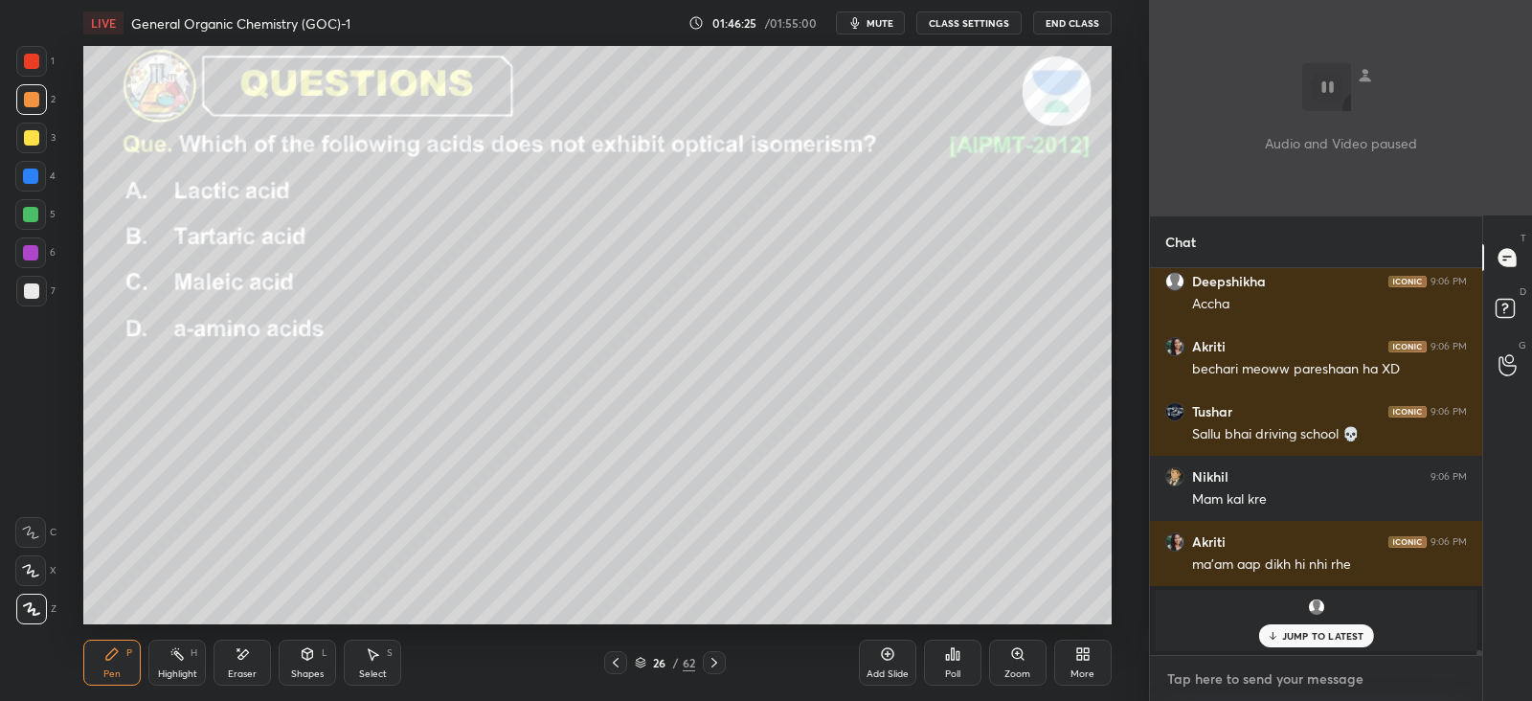
click at [1218, 684] on textarea at bounding box center [1316, 678] width 302 height 31
type textarea "C"
type textarea "x"
type textarea "CL"
type textarea "x"
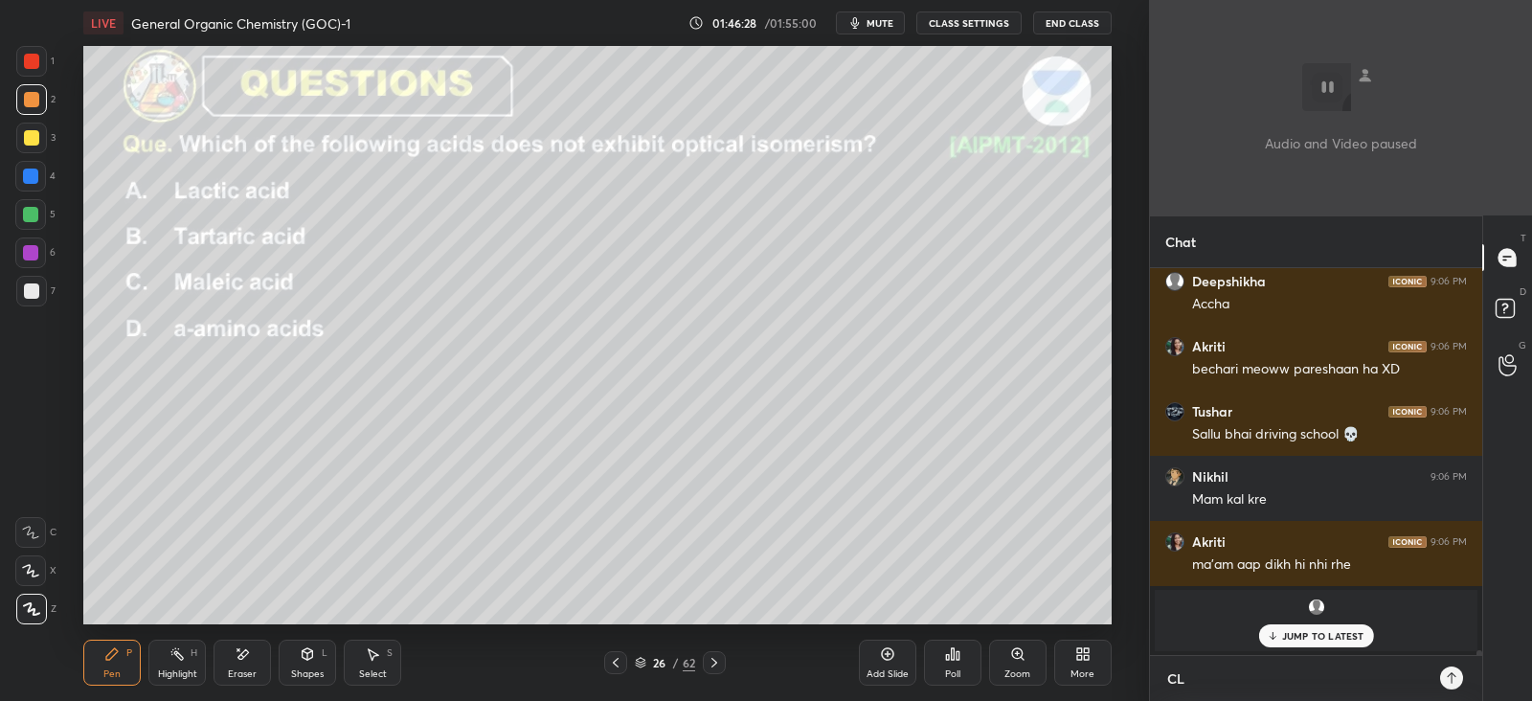
type textarea "CLA"
type textarea "x"
type textarea "CLAS"
type textarea "x"
type textarea "CLASS"
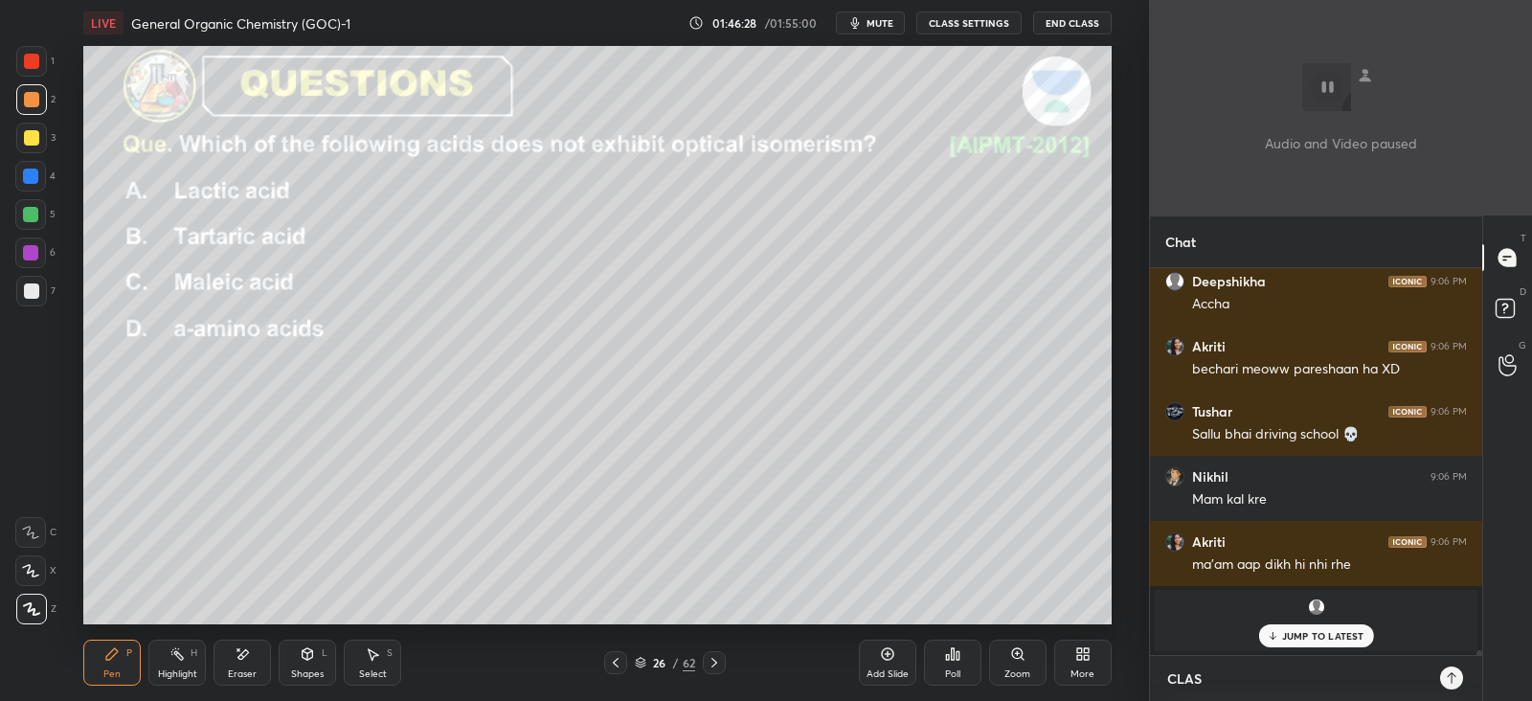
type textarea "x"
type textarea "CLASS"
type textarea "x"
type textarea "CLASS K"
type textarea "x"
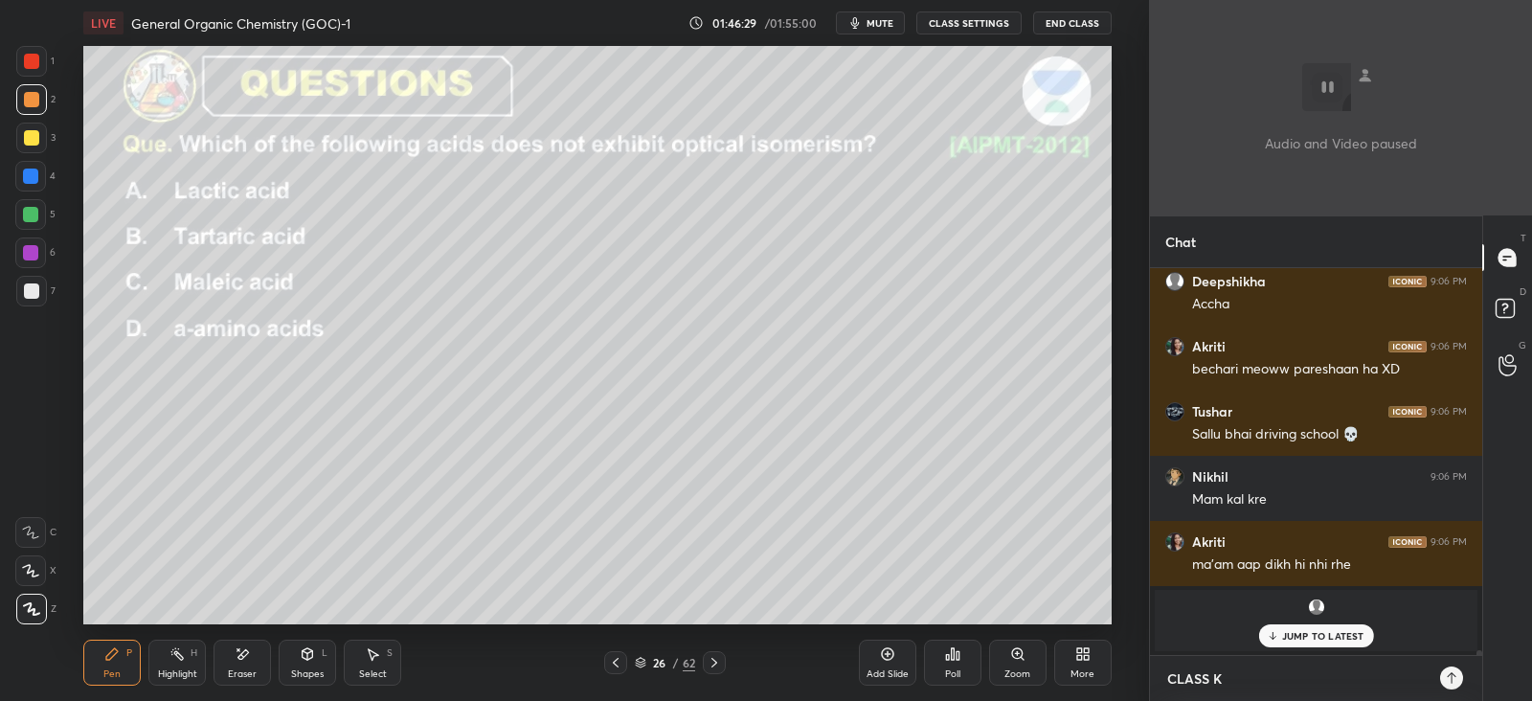
type textarea "CLASS KA"
type textarea "x"
type textarea "CLASS KA"
type textarea "x"
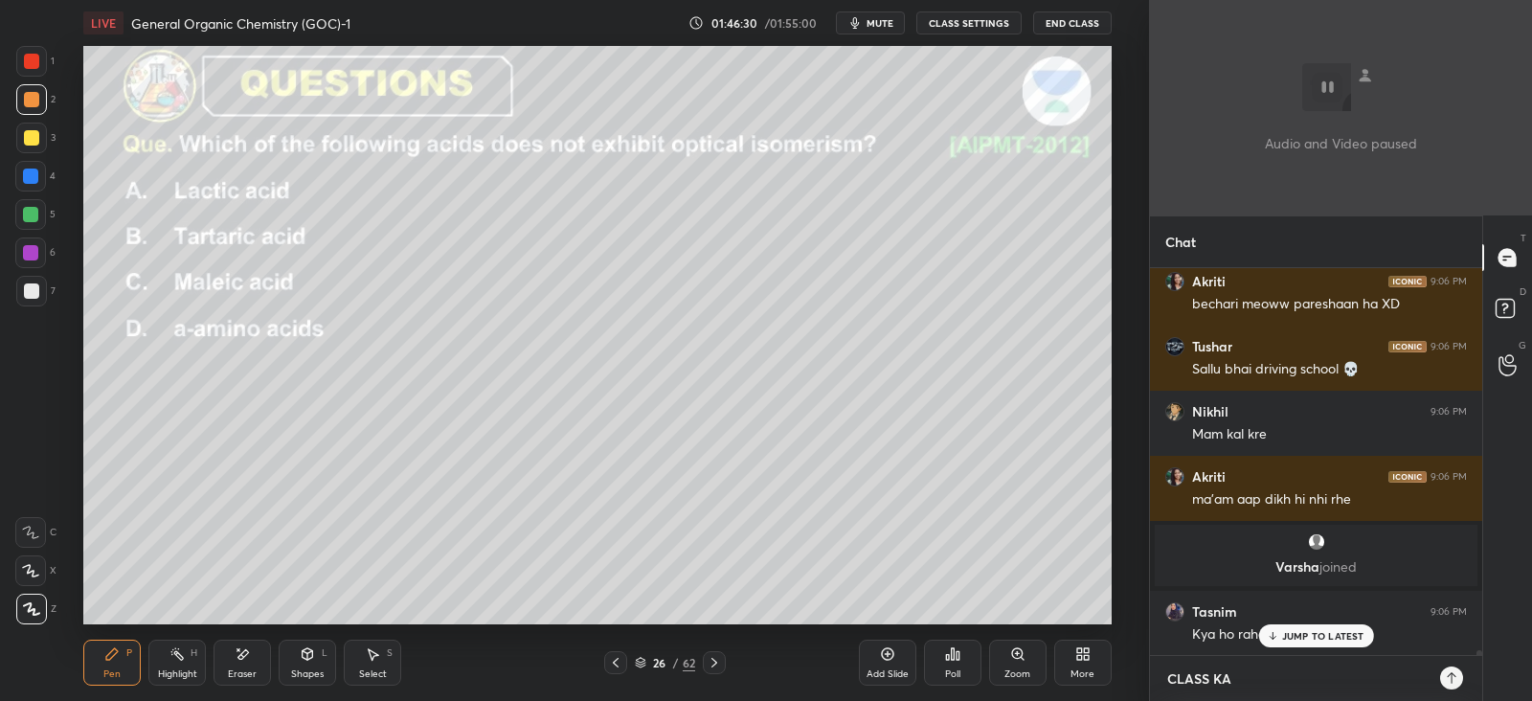
type textarea "CLASS KA T"
type textarea "x"
type textarea "CLASS KA TI"
type textarea "x"
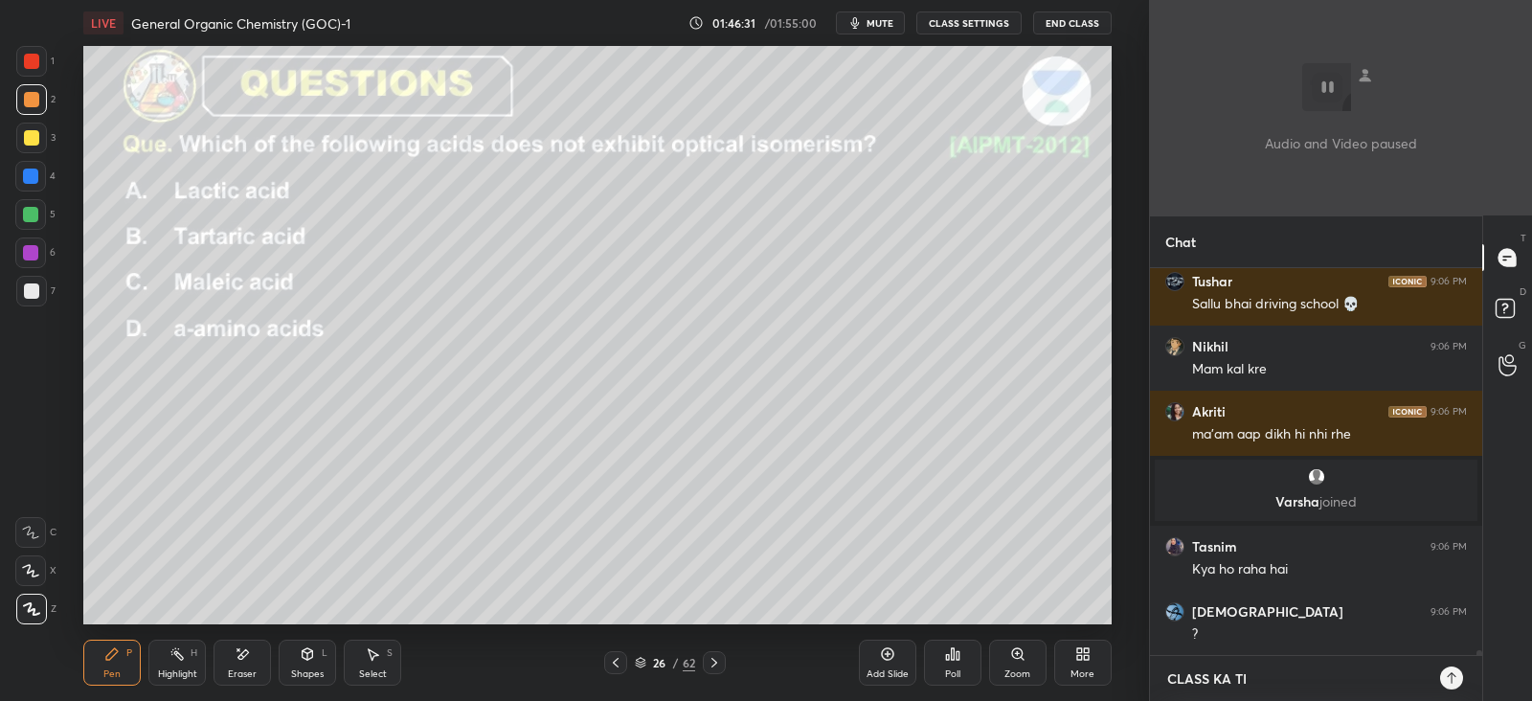
type textarea "CLASS KA [PERSON_NAME]"
type textarea "x"
type textarea "CLASS KA TIME"
type textarea "x"
type textarea "CLASS KA TIME"
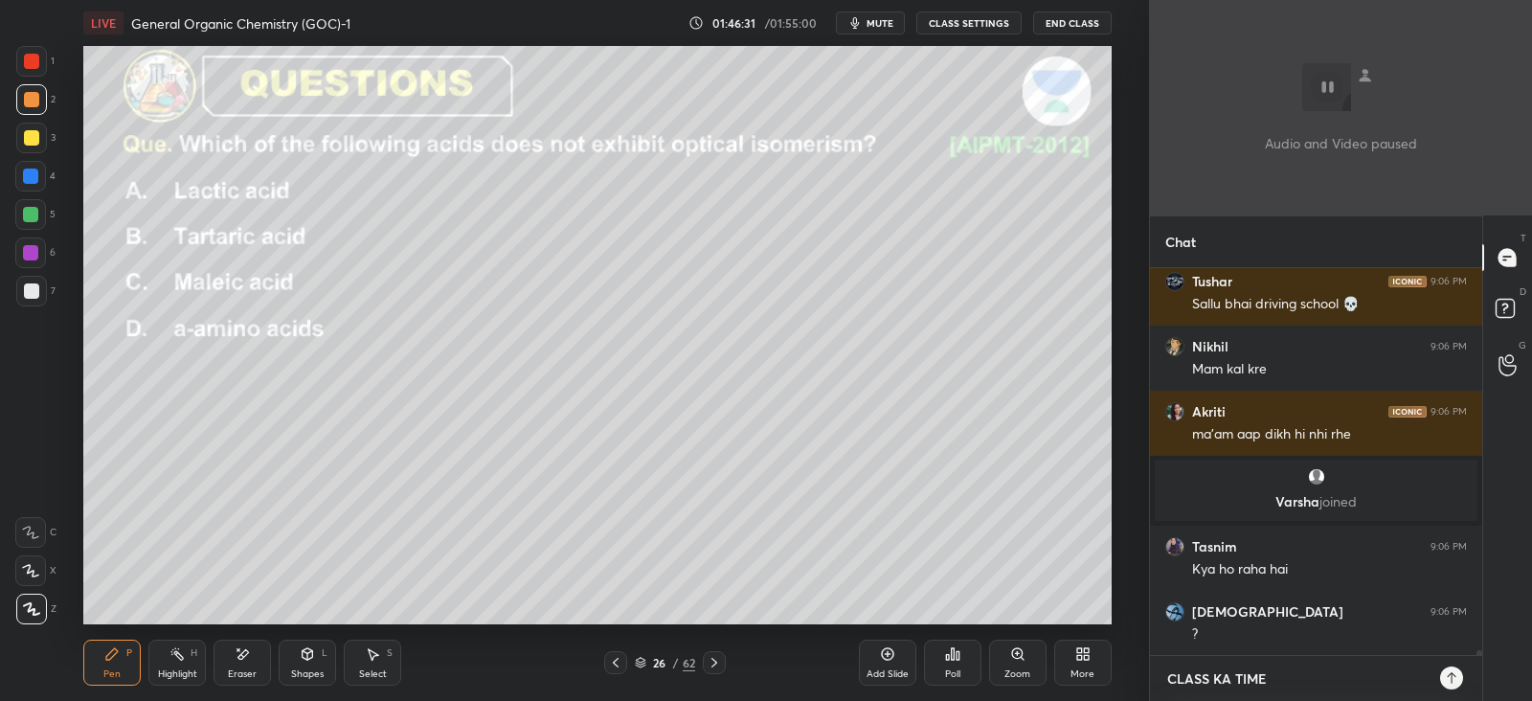
type textarea "x"
type textarea "CLASS KA TIME E"
type textarea "x"
type textarea "CLASS KA TIME EX"
type textarea "x"
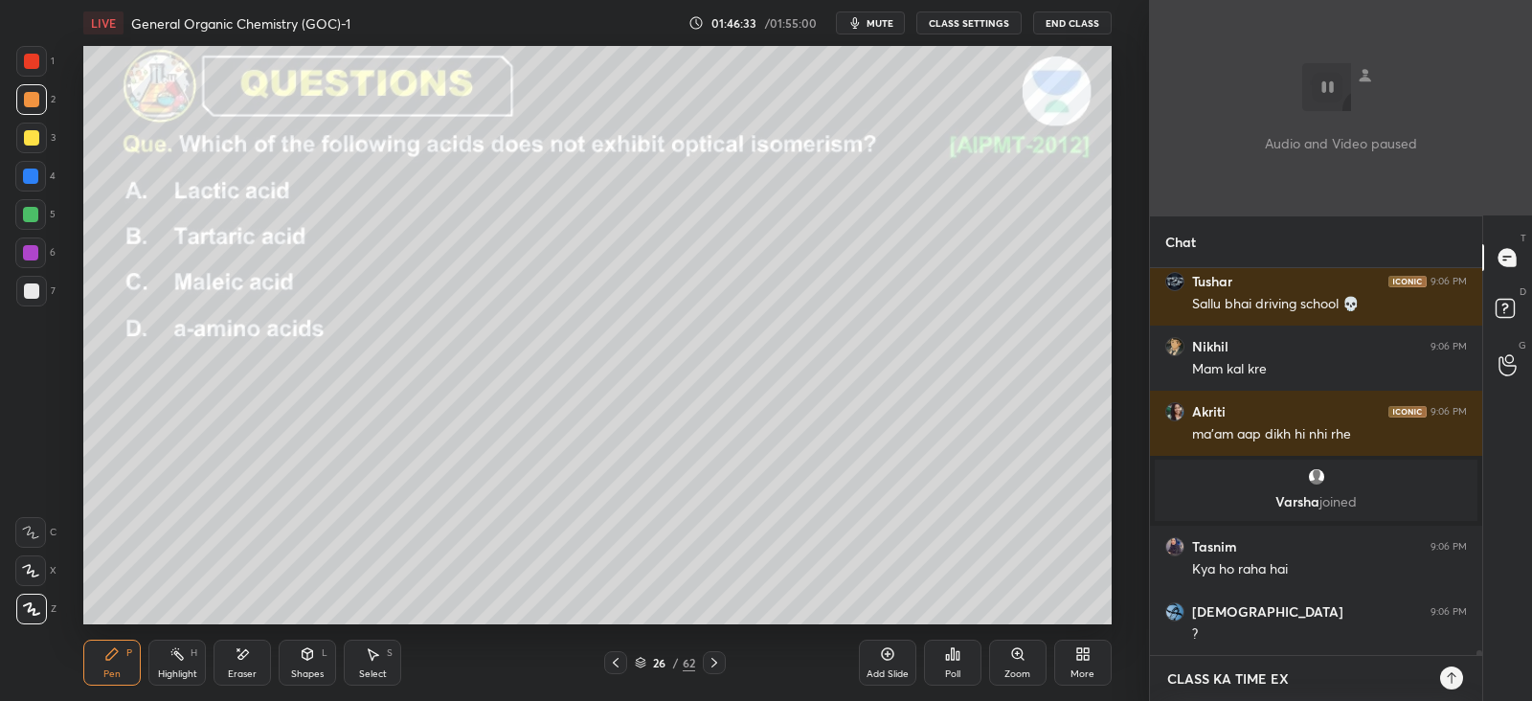
type textarea "CLASS KA TIME EXT"
type textarea "x"
type textarea "CLASS KA TIME EXTE"
type textarea "x"
type textarea "CLASS KA TIME EXTEN"
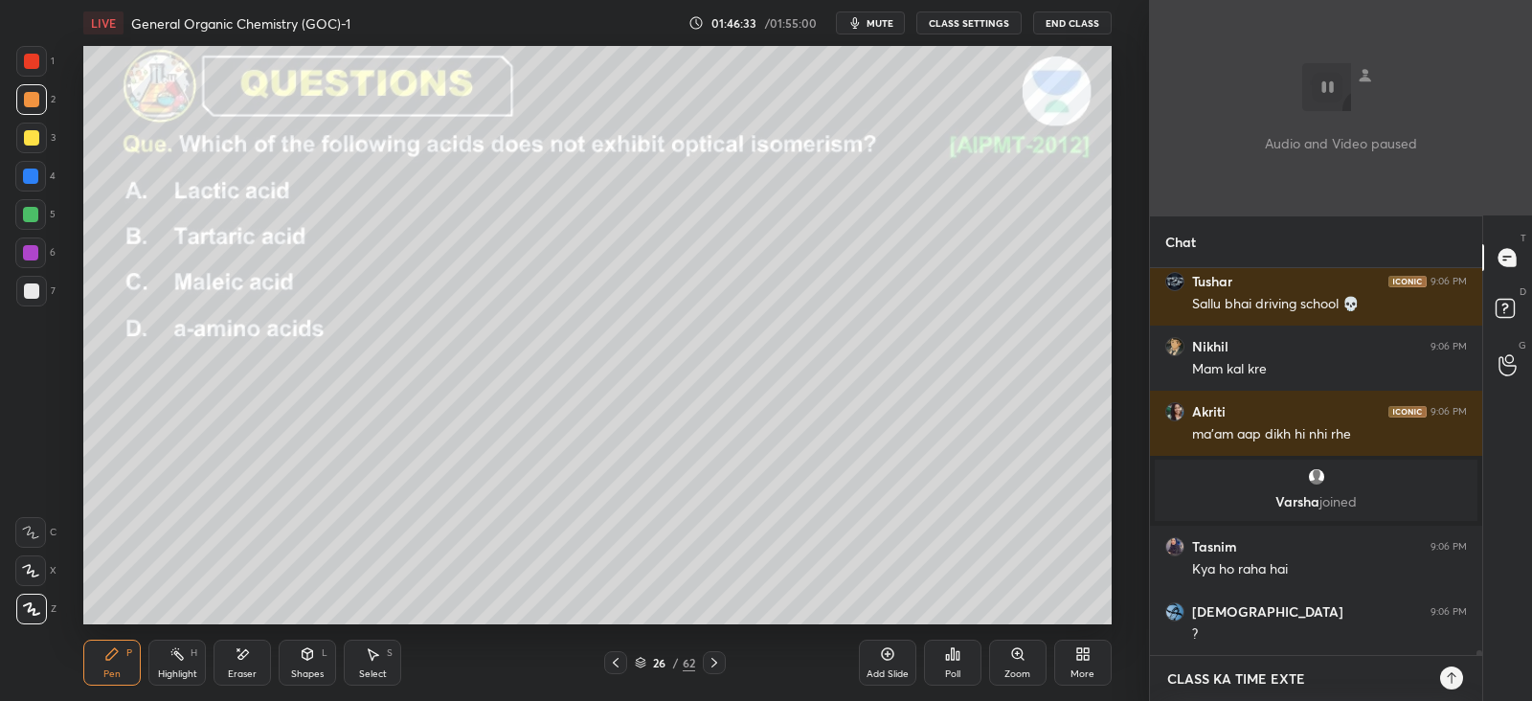
type textarea "x"
type textarea "CLASS KA TIME EXTEND"
type textarea "x"
type textarea "CLASS KA TIME EXTEND"
type textarea "x"
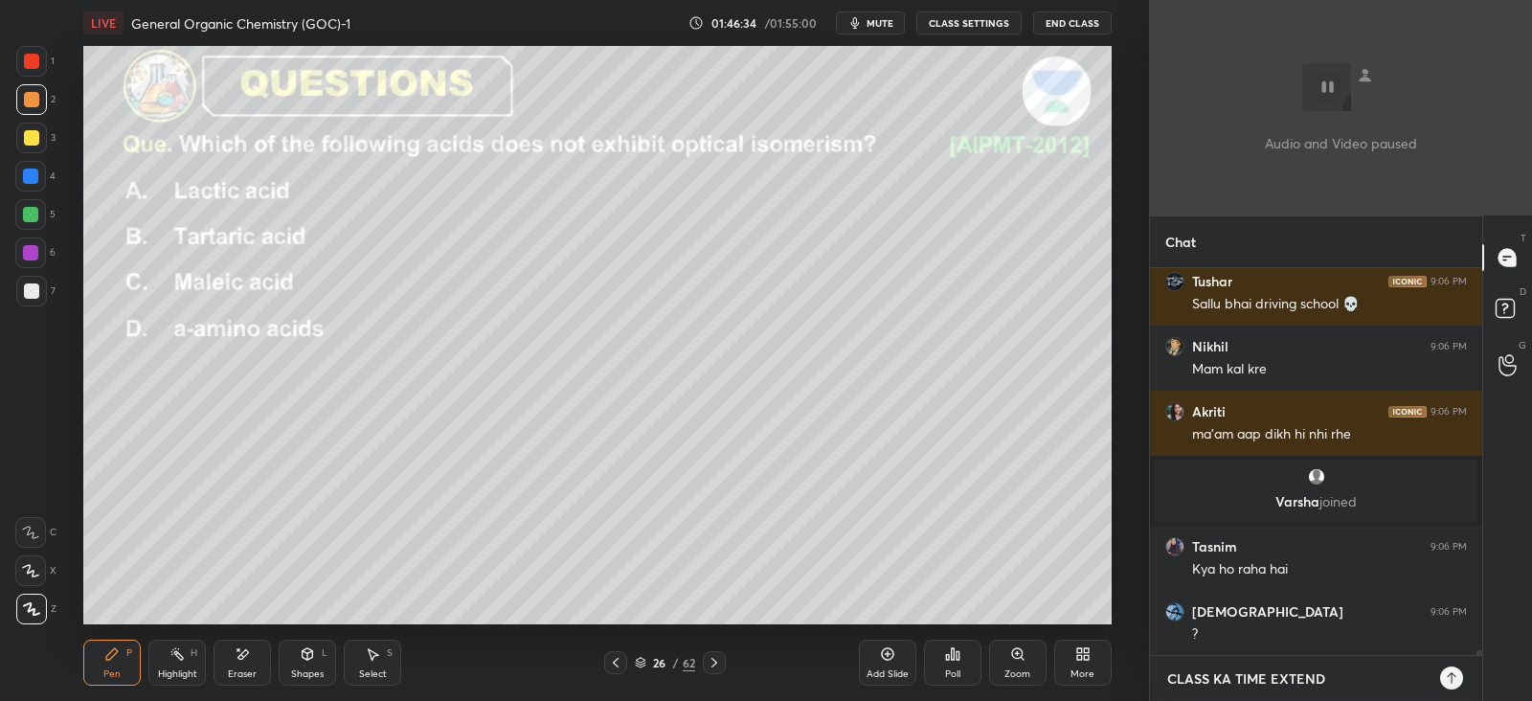
type textarea "CLASS KA TIME EXTEND N"
type textarea "x"
type textarea "CLASS KA TIME EXTEND NH"
type textarea "x"
type textarea "CLASS KA TIME EXTEND NHI"
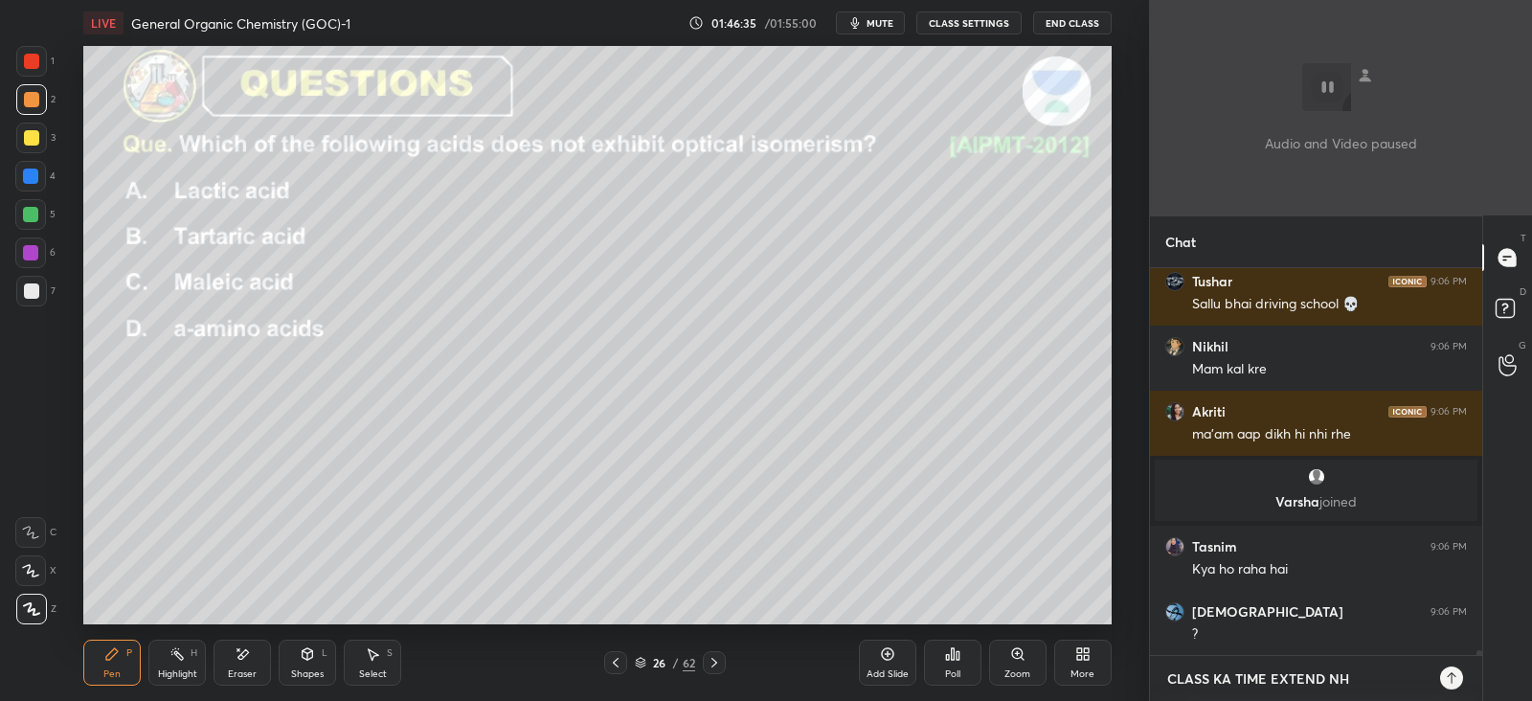
type textarea "x"
type textarea "CLASS KA TIME EXTEND NHI"
type textarea "x"
type textarea "CLASS KA TIME EXTEND NHI KL"
type textarea "x"
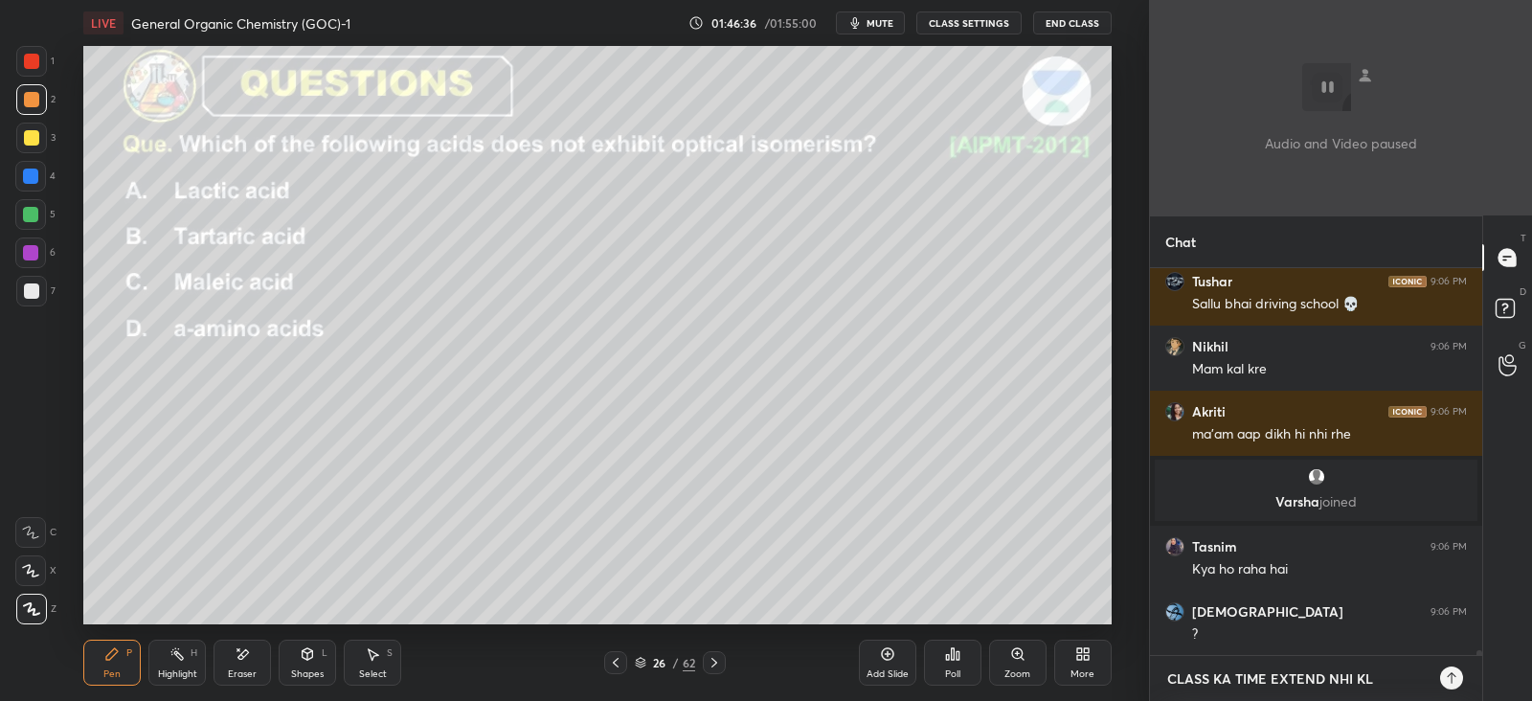
type textarea "CLASS KA TIME EXTEND NHI KLI"
type textarea "x"
type textarea "CLASS KA TIME EXTEND NHI KLIY"
type textarea "x"
type textarea "CLASS KA TIME EXTEND NHI KLIYA"
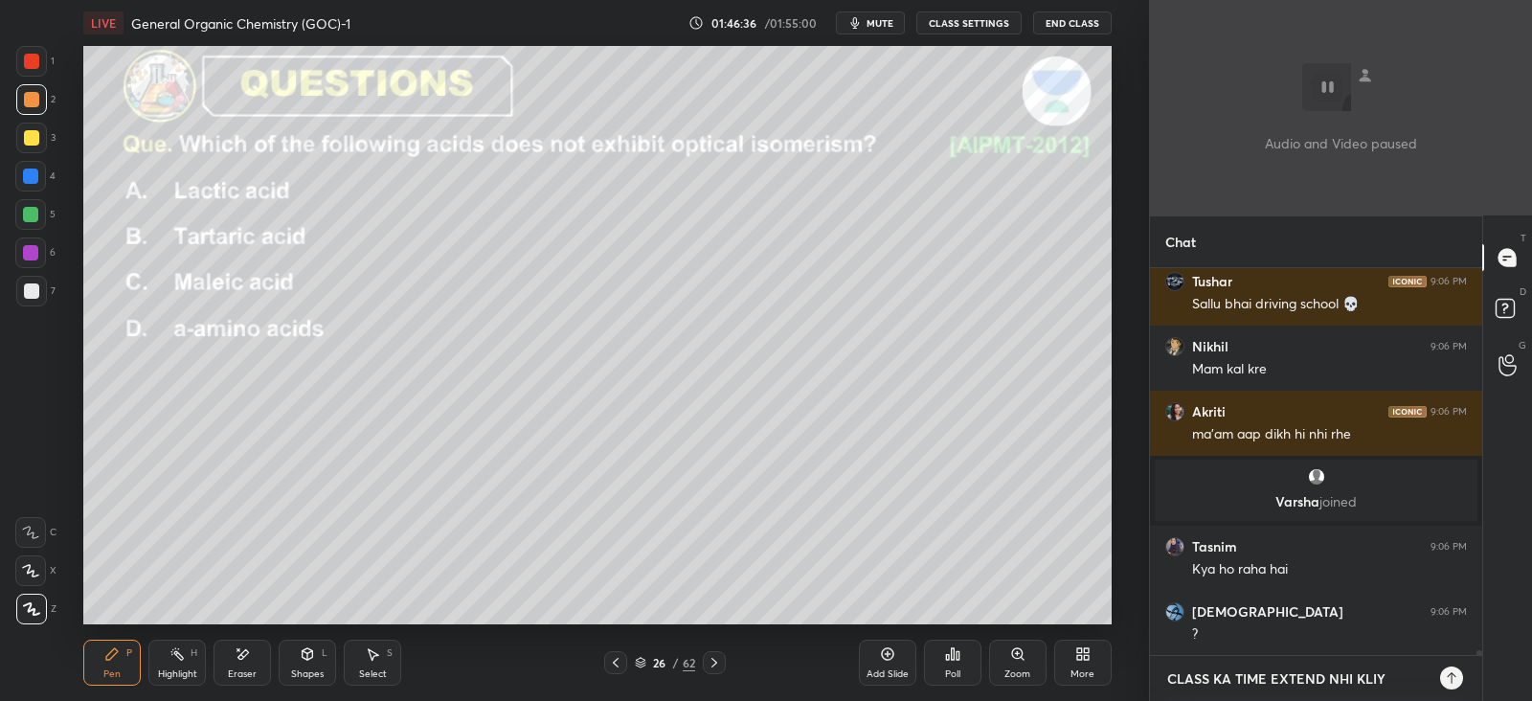
type textarea "x"
type textarea "CLASS KA TIME EXTEND NHI KLIYAA"
type textarea "x"
type textarea "CLASS KA TIME EXTEND NHI KLIYAA"
type textarea "x"
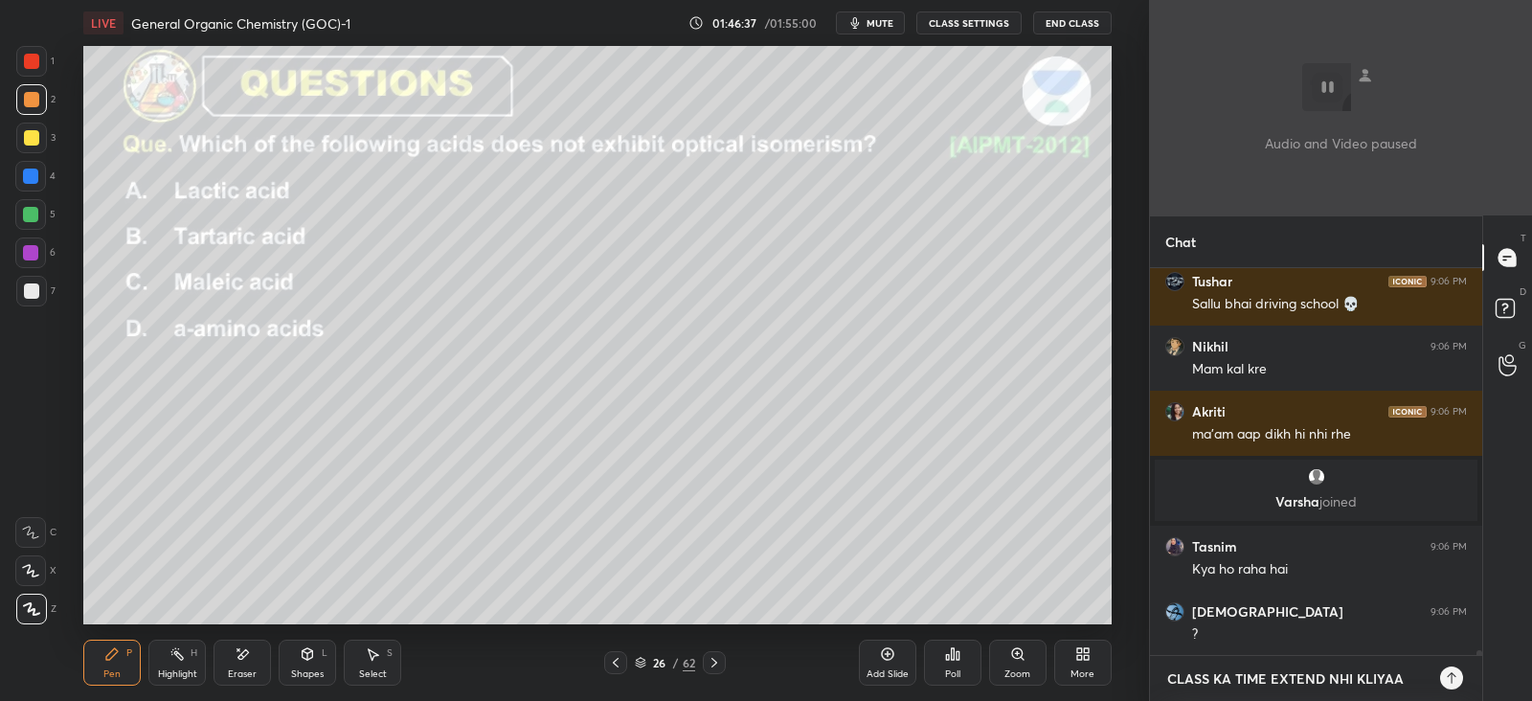
type textarea "CLASS KA TIME EXTEND NHI KLIYAA T"
type textarea "x"
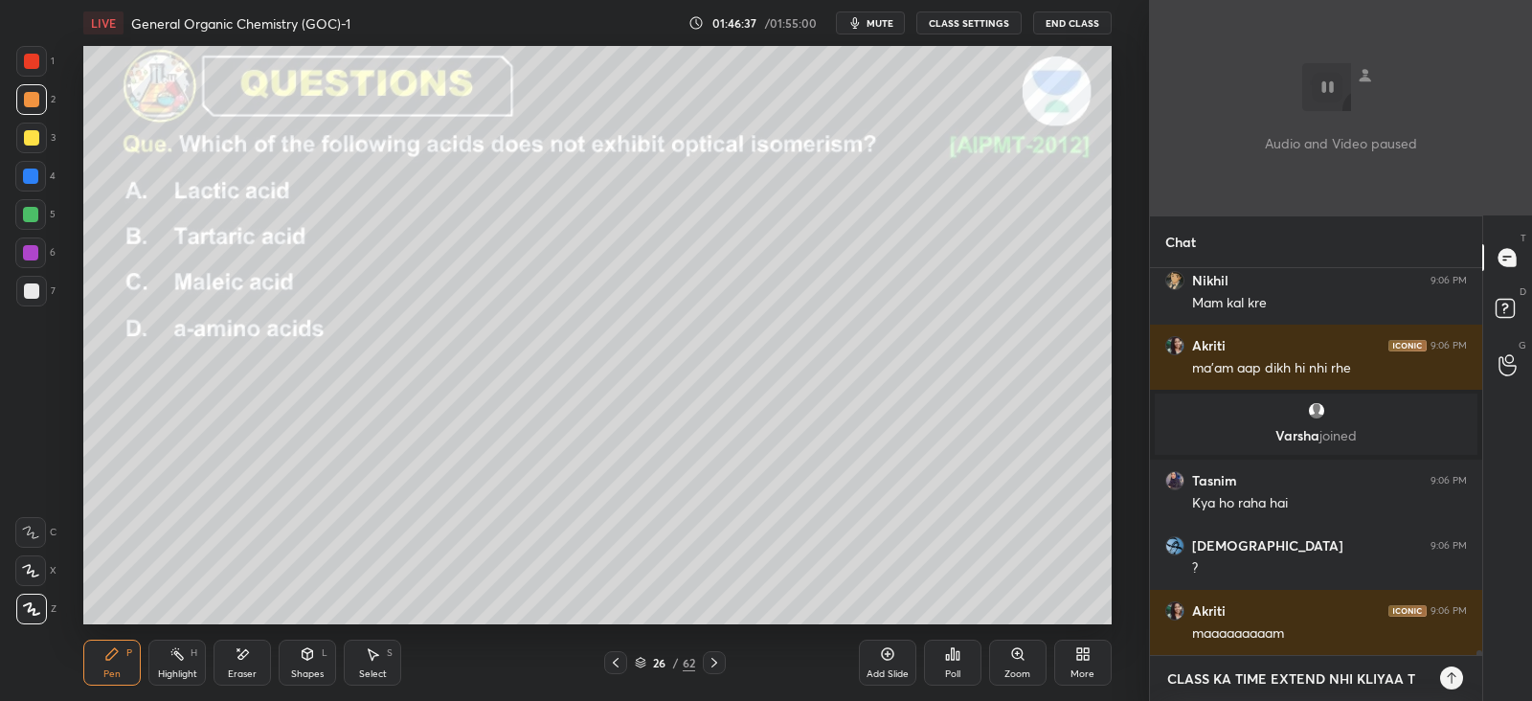
type textarea "CLASS KA TIME EXTEND NHI KLIYAA TH"
type textarea "x"
type textarea "CLASS KA TIME EXTEND NHI KLIYAA THA"
type textarea "x"
type textarea "CLASS KA TIME EXTEND NHI KLIYAA THAA"
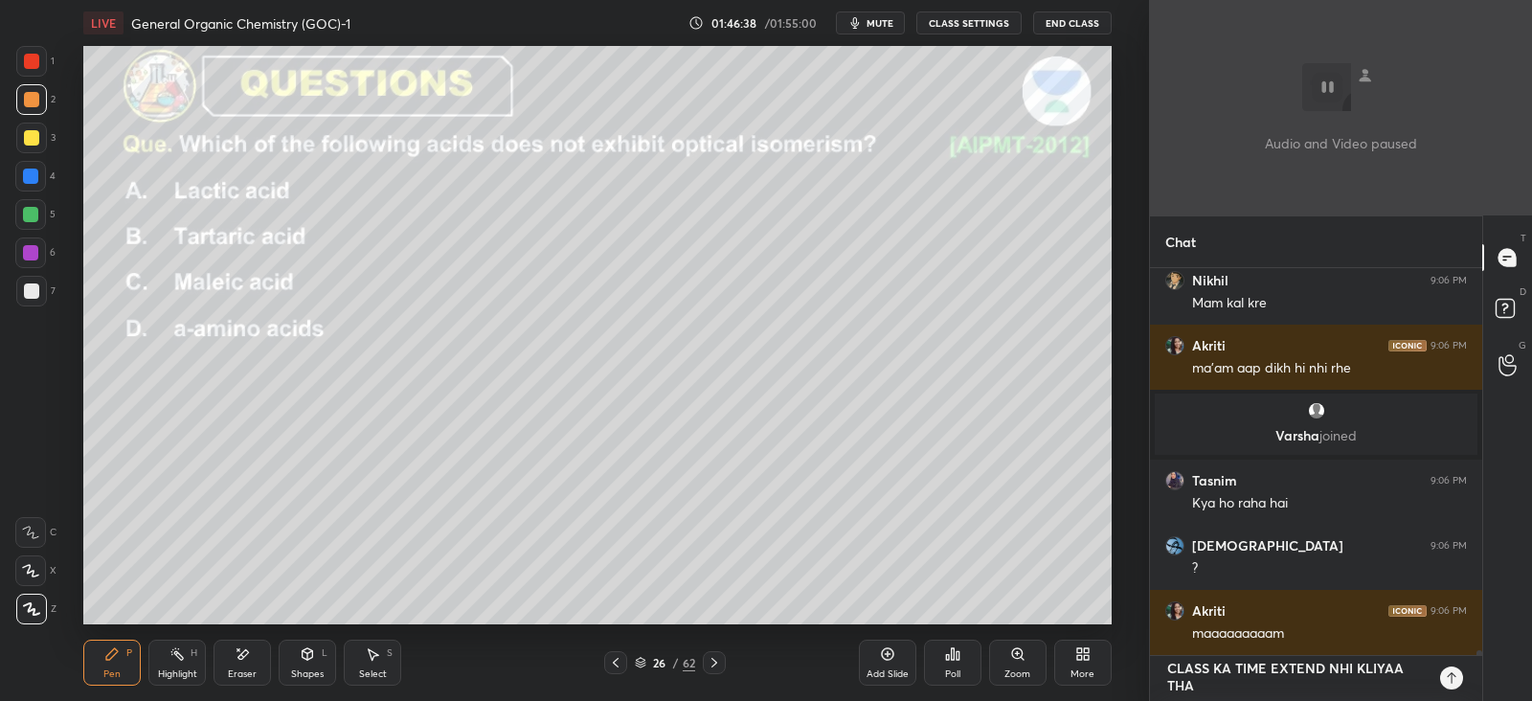
type textarea "x"
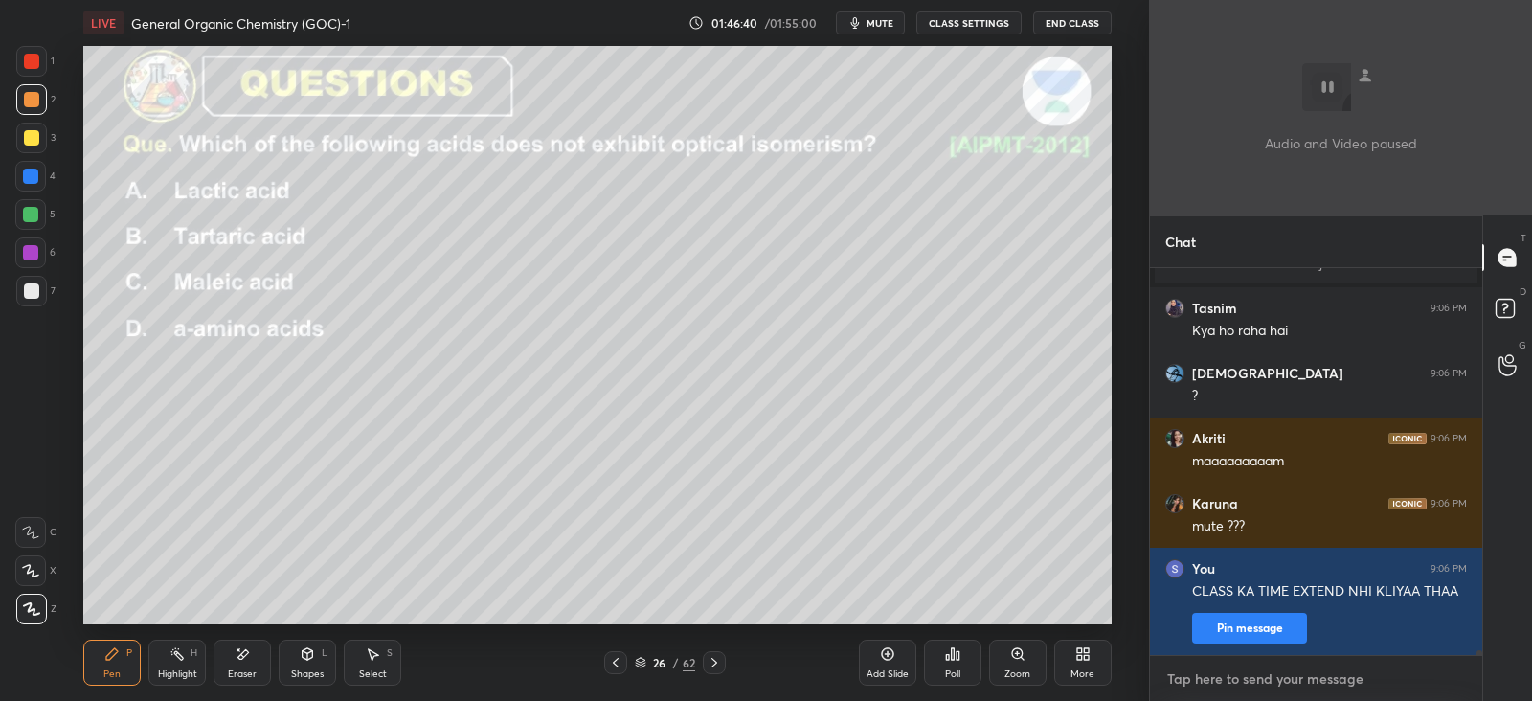
type textarea "A"
type textarea "x"
type textarea "AU"
type textarea "x"
type textarea "AUD"
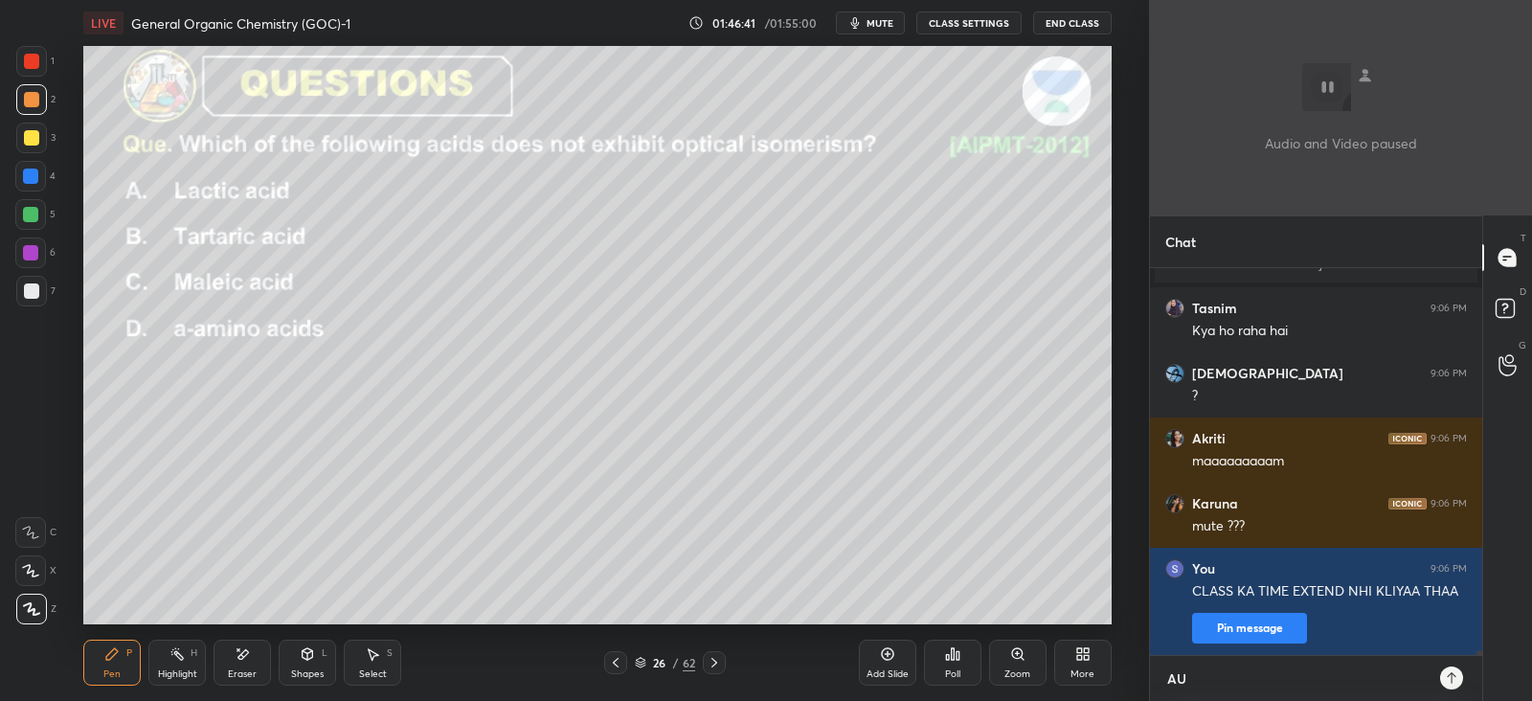
type textarea "x"
type textarea "AUDI"
type textarea "x"
type textarea "AUDIO"
type textarea "x"
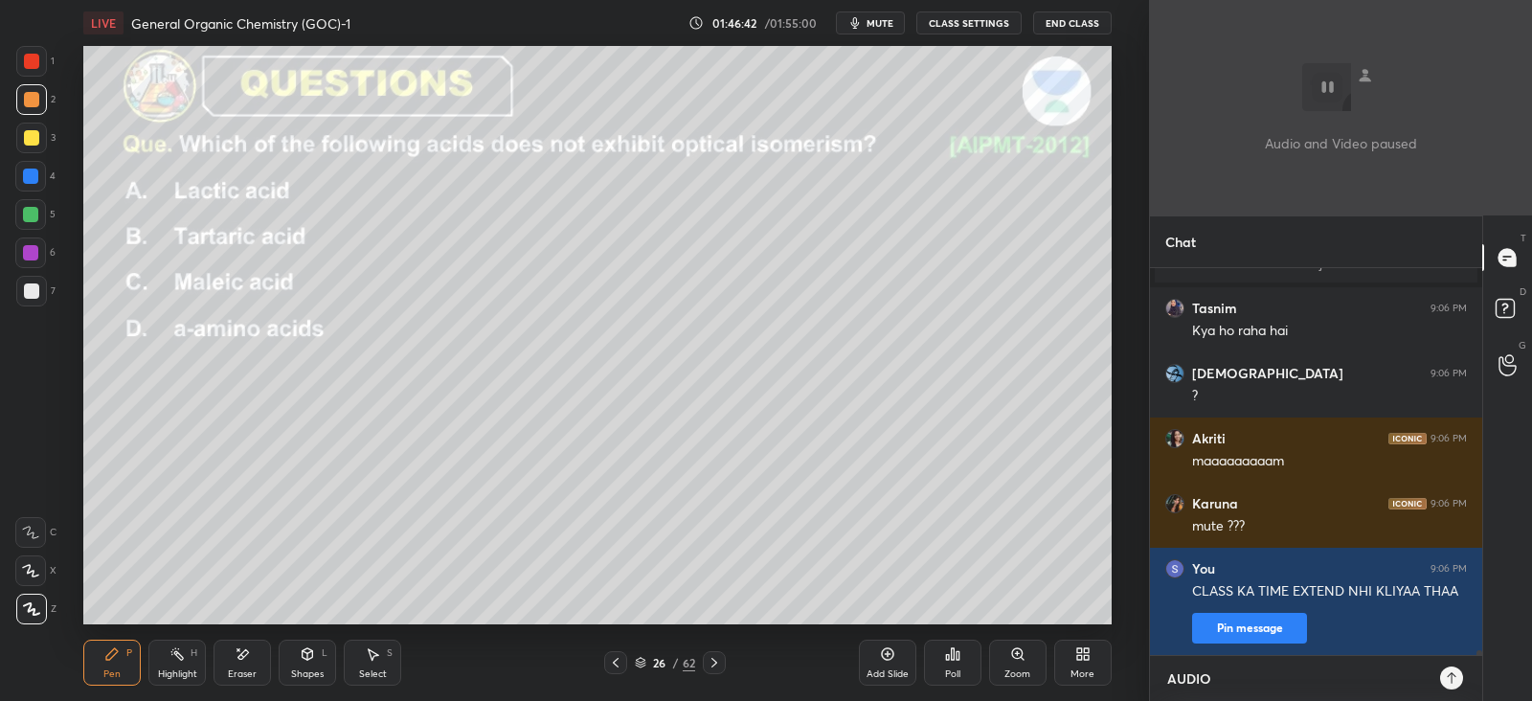
type textarea "AUDIO"
type textarea "x"
type textarea "AUDIO V"
type textarea "x"
type textarea "AUDIO VI"
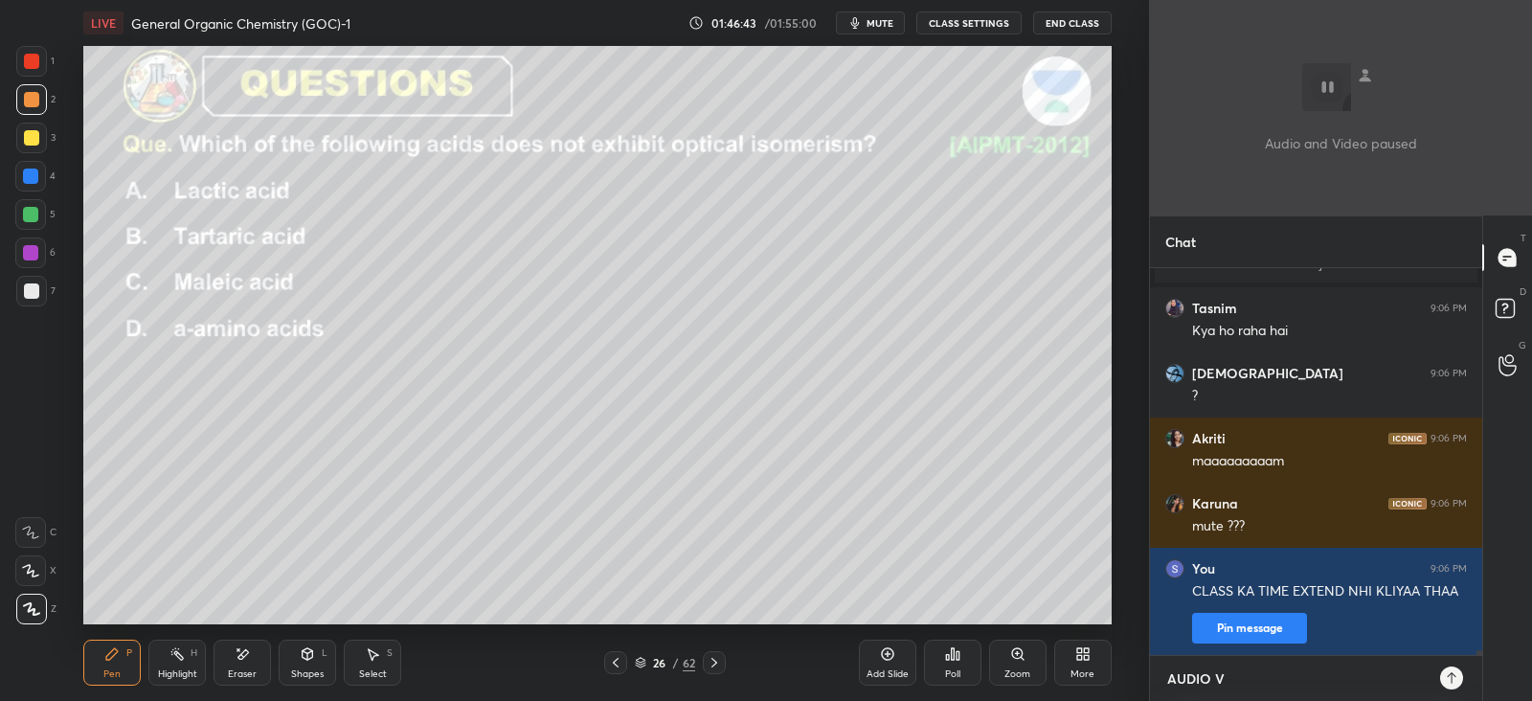
type textarea "x"
type textarea "AUDIO VID"
type textarea "x"
type textarea "AUDIO VIDE"
type textarea "x"
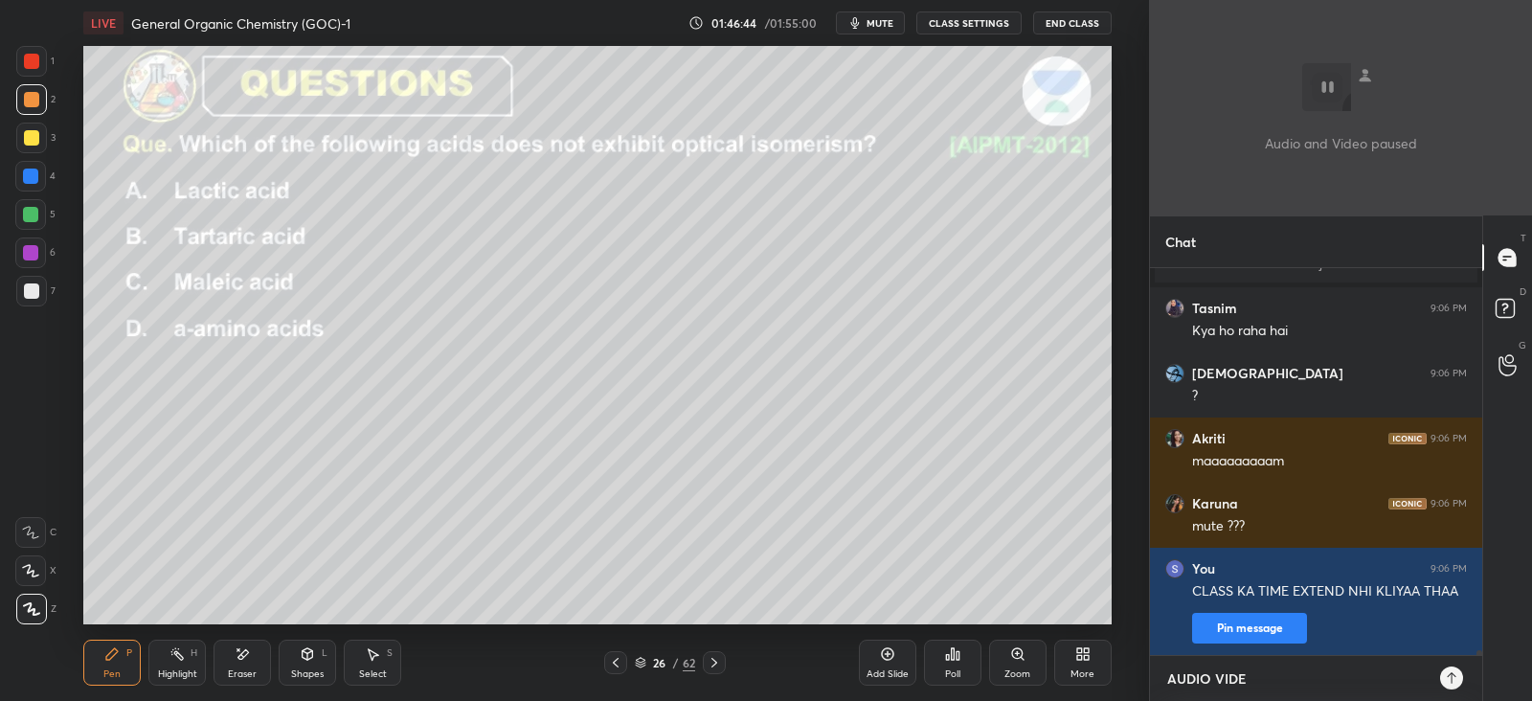
type textarea "AUDIO VIDEO"
type textarea "x"
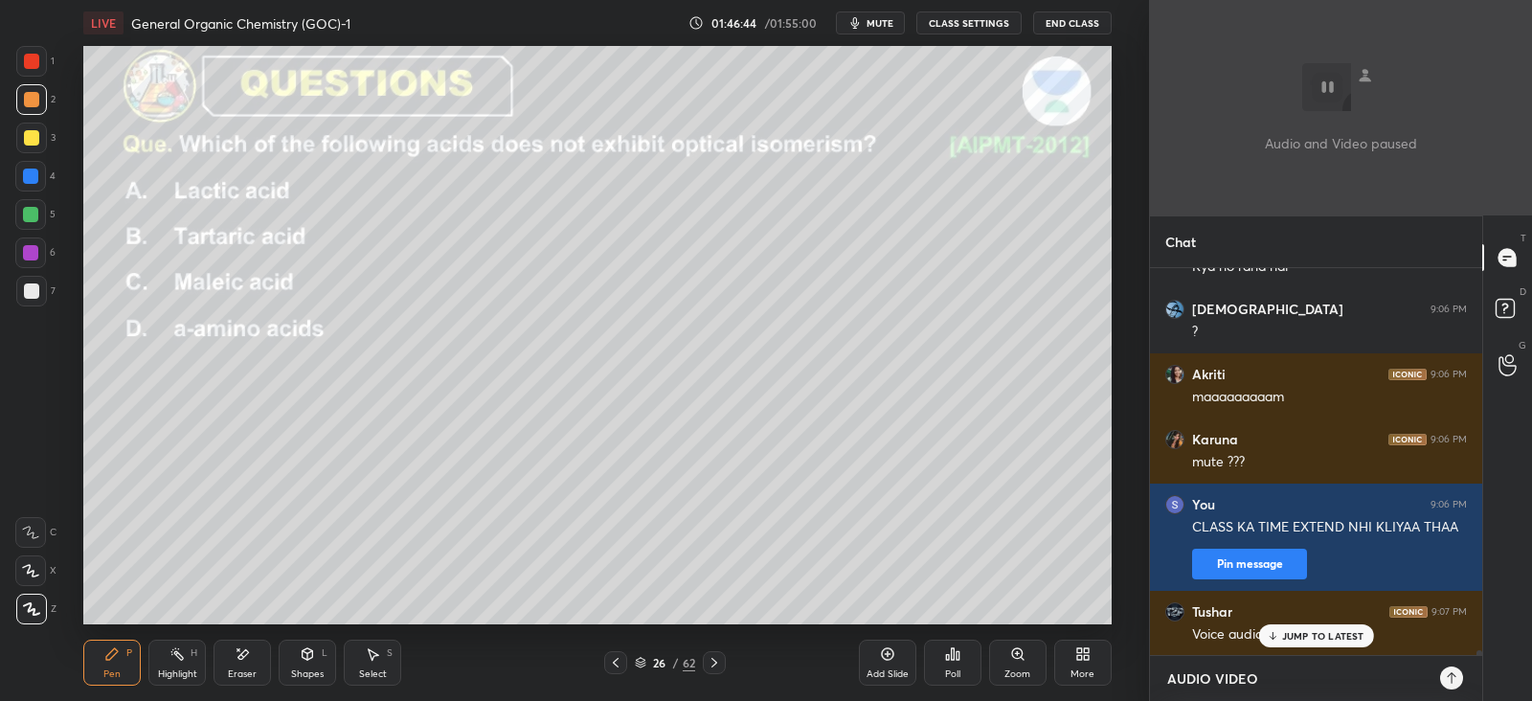
type textarea "AUDIO VIDEO"
type textarea "x"
type textarea "AUDIO VIDEO P"
type textarea "x"
type textarea "AUDIO VIDEO PA"
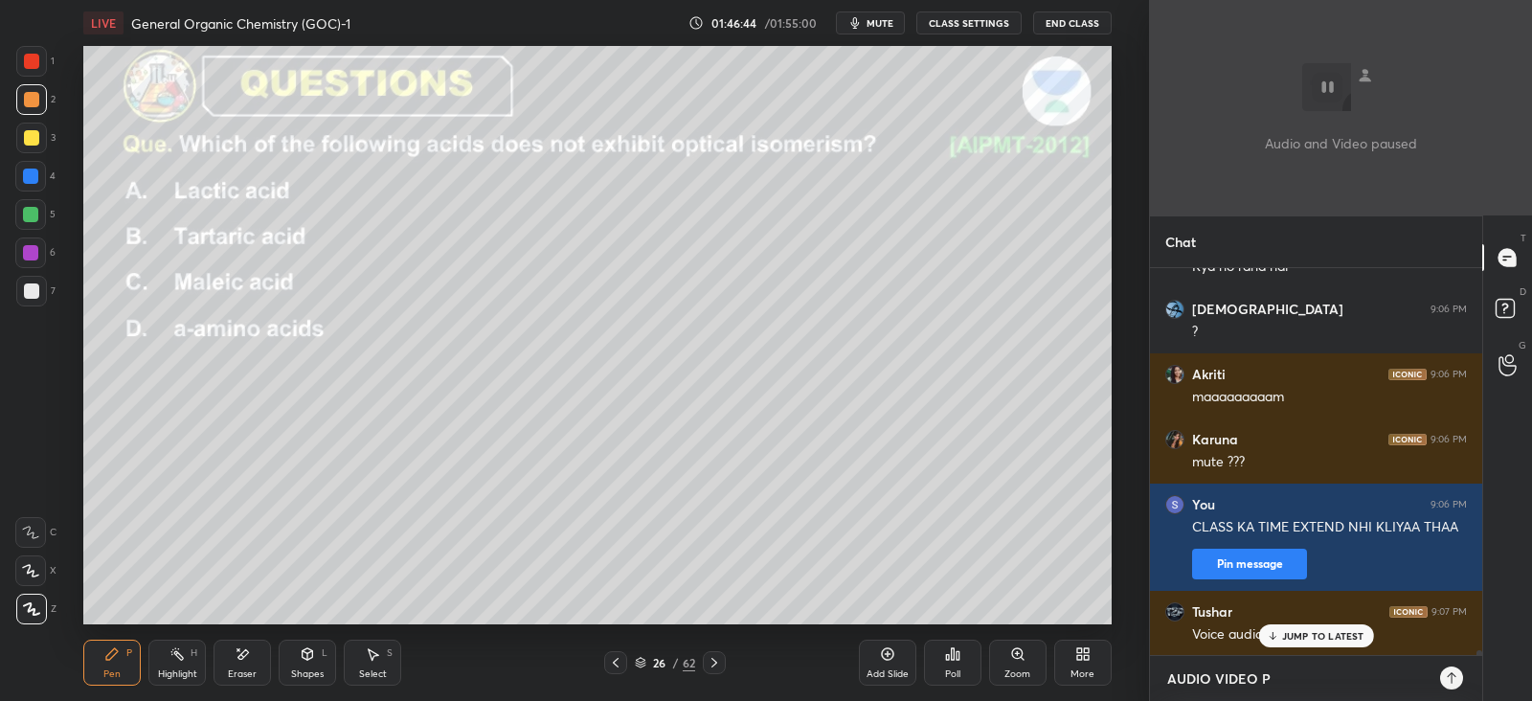
type textarea "x"
type textarea "AUDIO VIDEO PAU"
type textarea "x"
type textarea "AUDIO VIDEO PAUS"
type textarea "x"
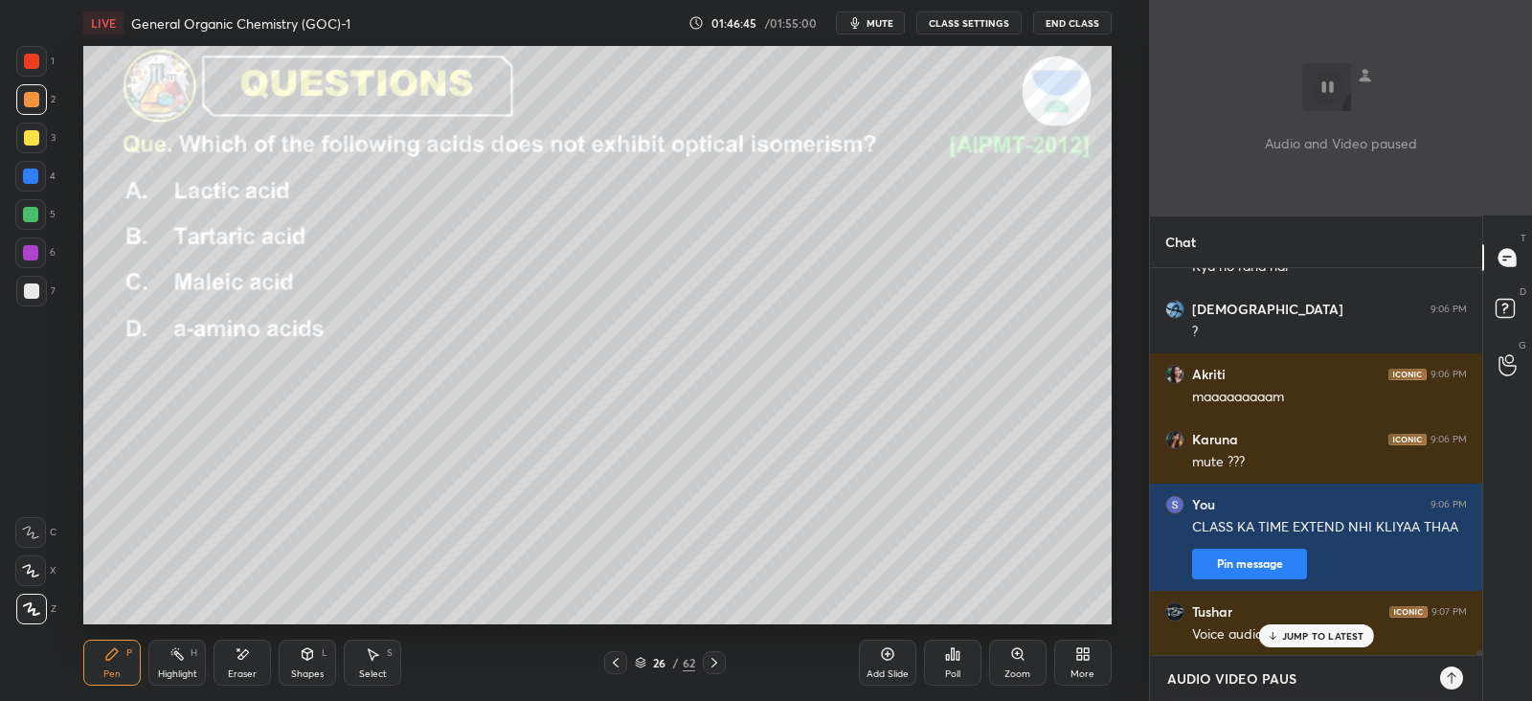
type textarea "AUDIO VIDEO PAUSE"
type textarea "x"
type textarea "AUDIO VIDEO PAUSE"
type textarea "x"
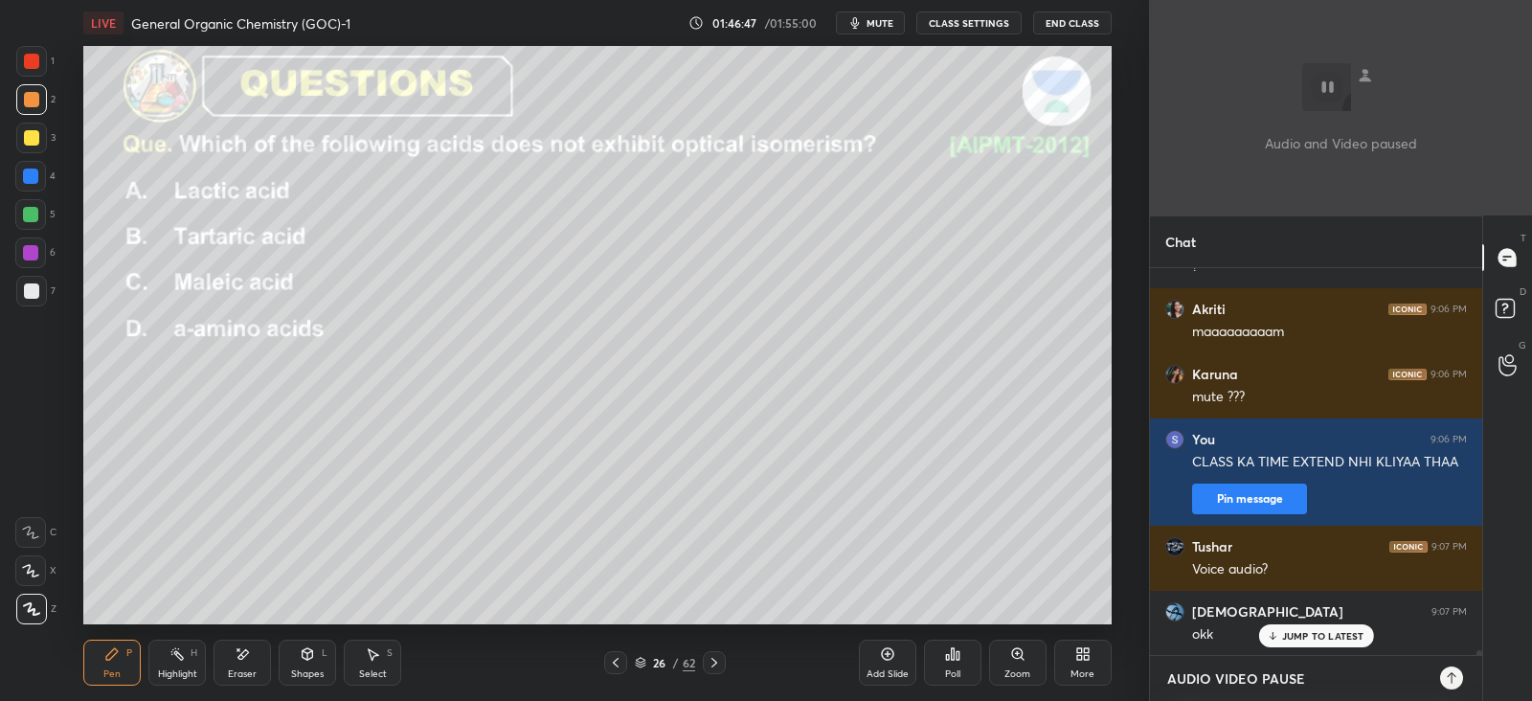
type textarea "AUDIO VIDEO PAUSE H"
type textarea "x"
type textarea "AUDIO VIDEO PAUSE HO"
type textarea "x"
type textarea "AUDIO VIDEO PAUSE HO"
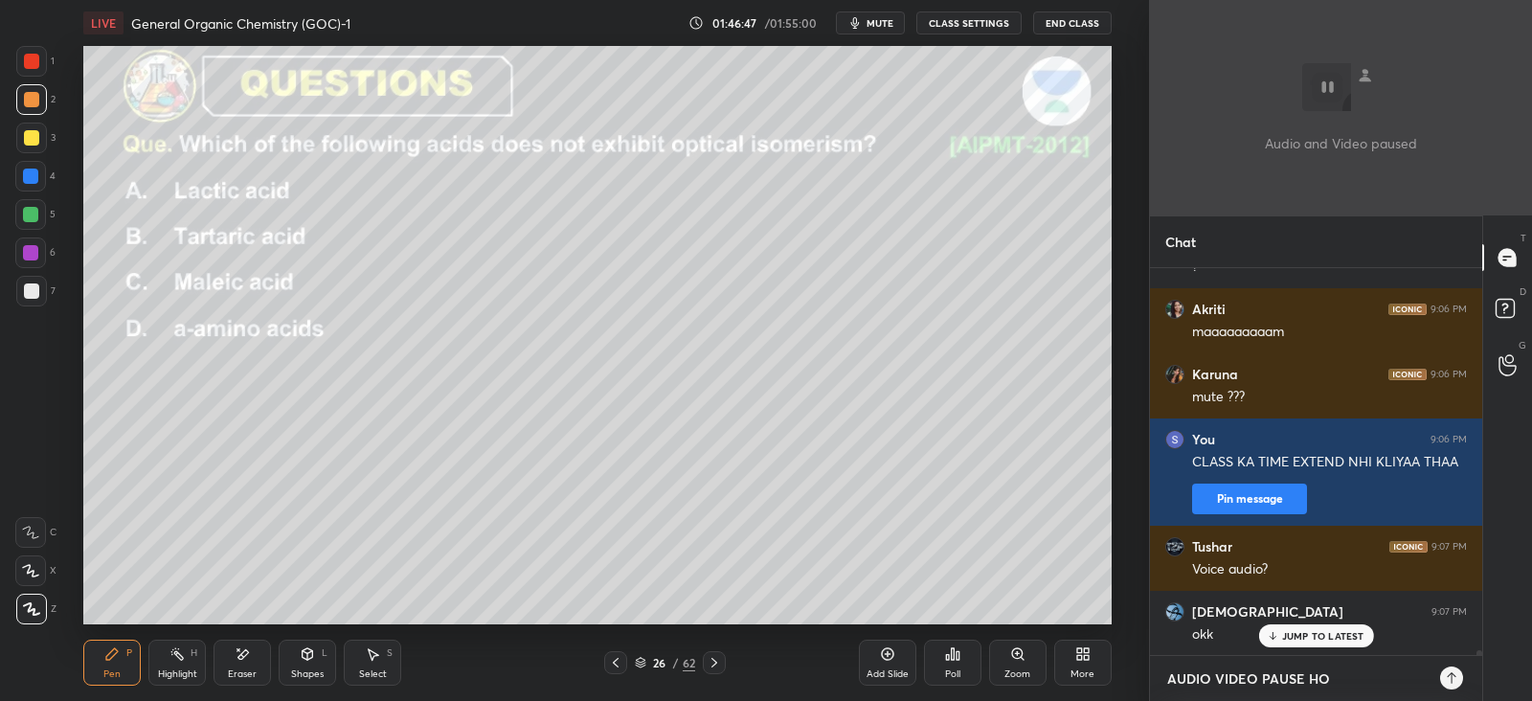
type textarea "x"
type textarea "AUDIO VIDEO PAUSE HO G"
type textarea "x"
type textarea "AUDIO VIDEO PAUSE HO GY"
type textarea "x"
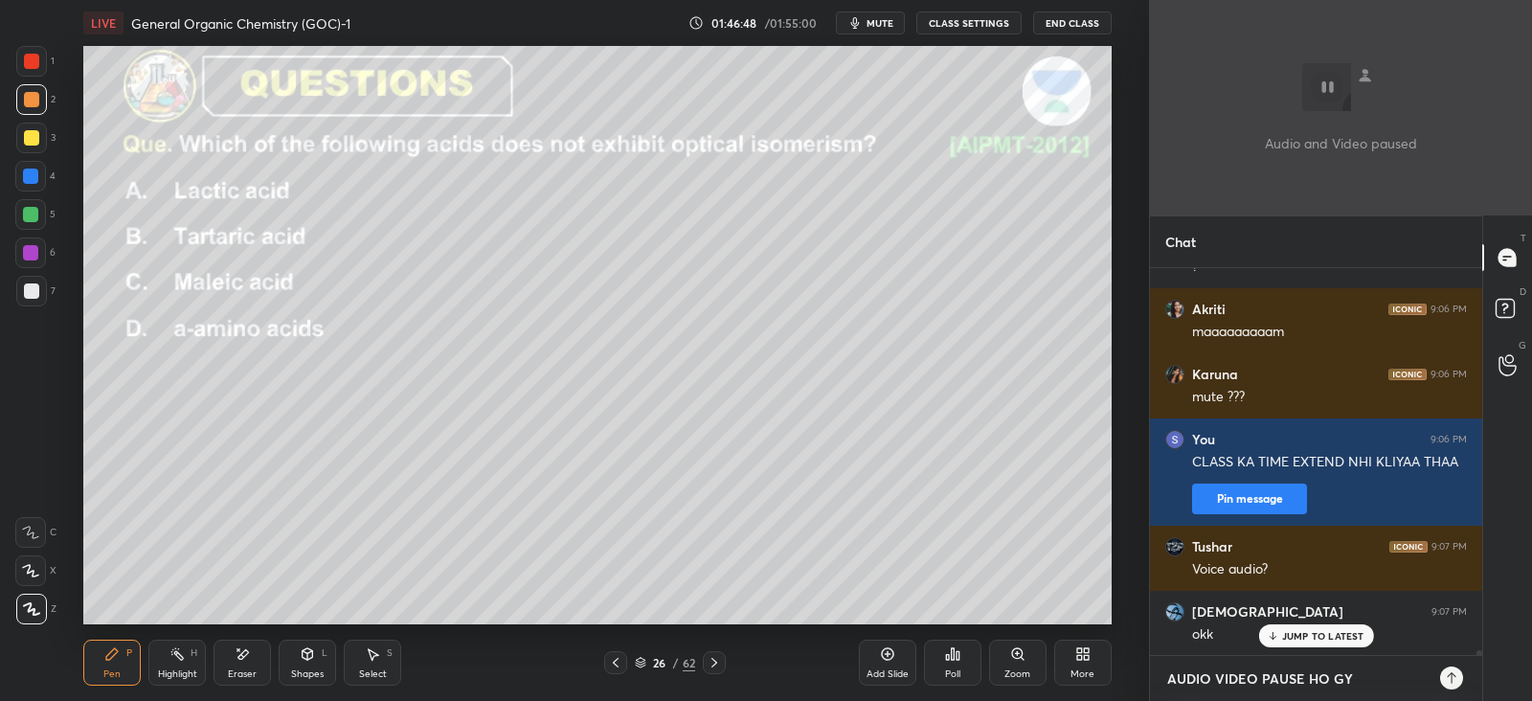
type textarea "AUDIO VIDEO PAUSE HO GYA"
type textarea "x"
type textarea "AUDIO VIDEO PAUSE HO GYA"
type textarea "x"
type textarea "AUDIO VIDEO PAUSE HO [PERSON_NAME]"
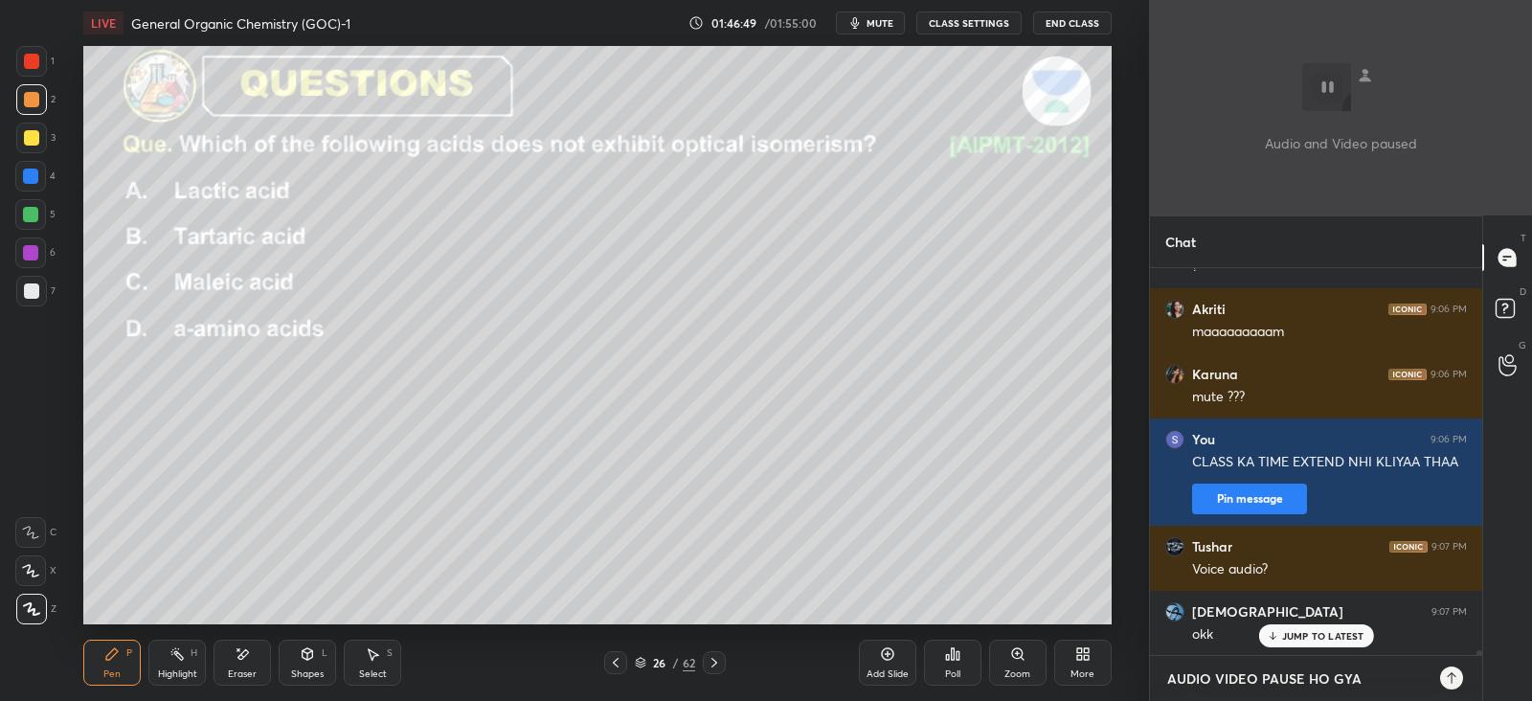
type textarea "x"
type textarea "AUDIO VIDEO PAUSE HO GYA HA"
type textarea "x"
type textarea "AUDIO VIDEO PAUSE HO GYA HAI"
type textarea "x"
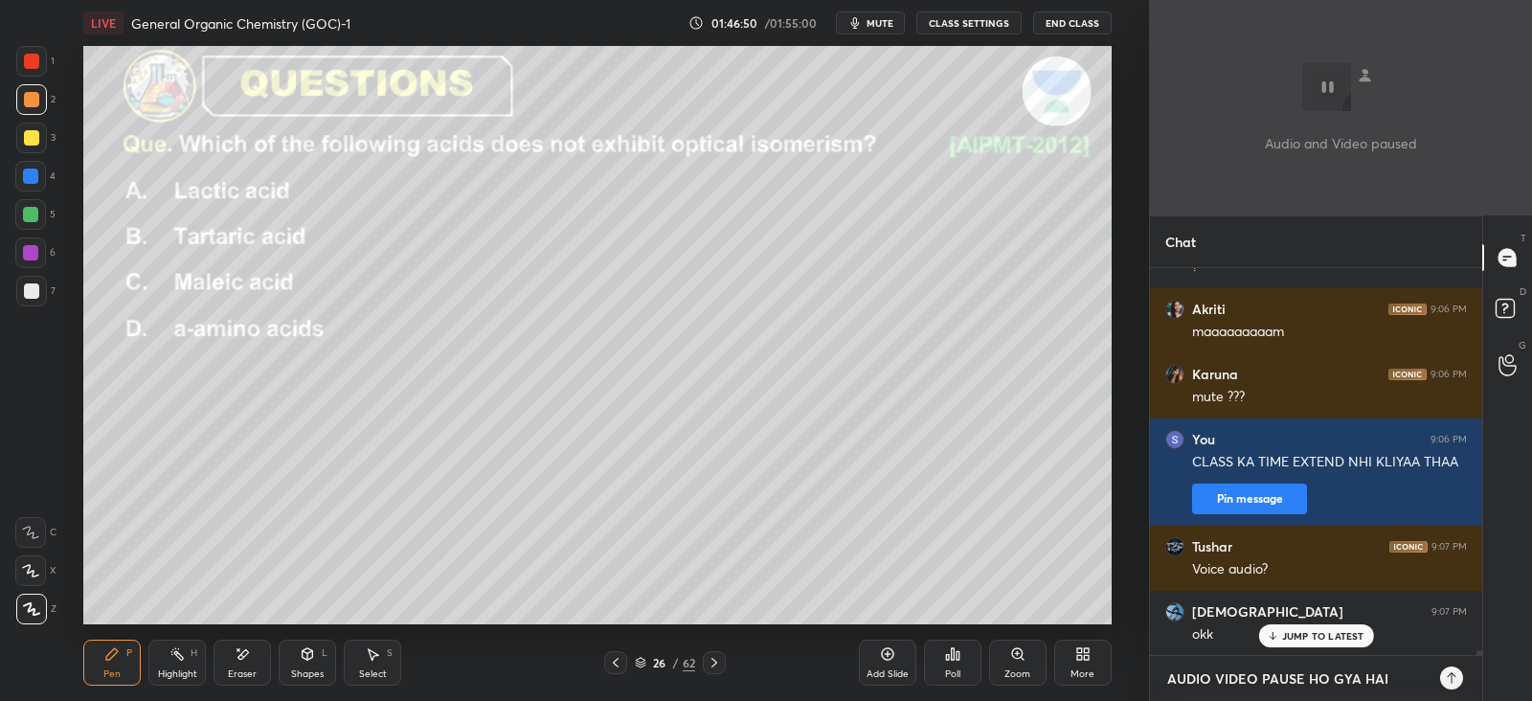
type textarea "x"
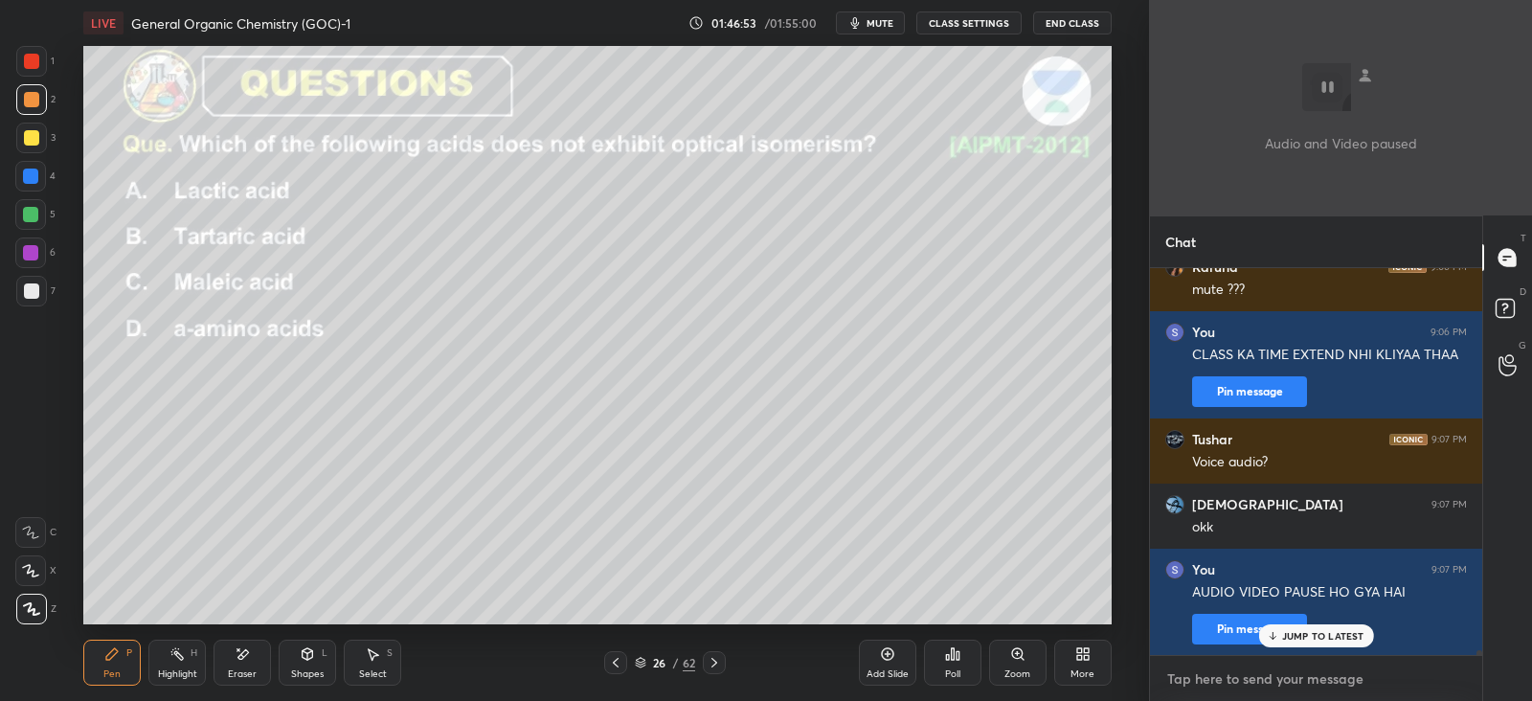
type textarea "K"
type textarea "x"
type textarea "KA"
type textarea "x"
type textarea "KAL"
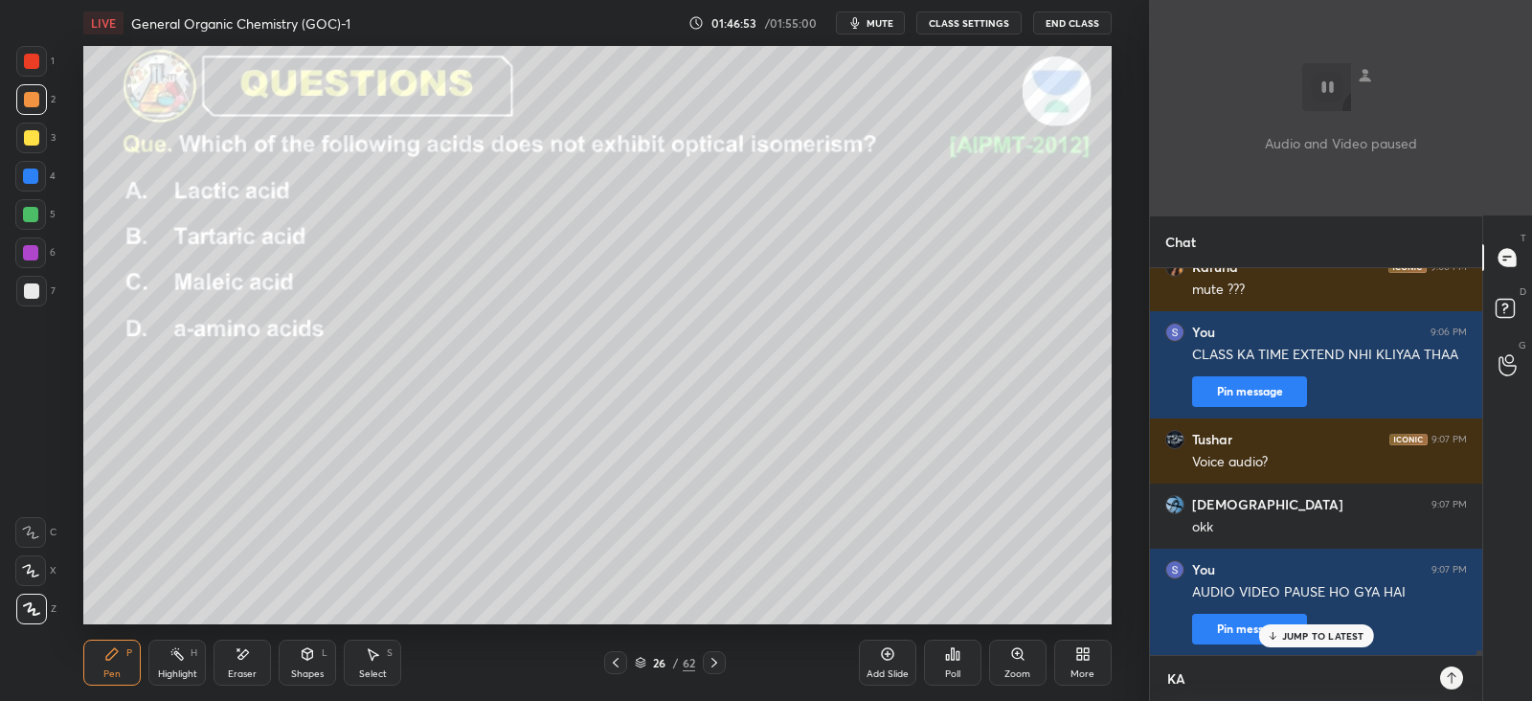
type textarea "x"
type textarea "KAL"
type textarea "x"
type textarea "[PERSON_NAME]"
type textarea "x"
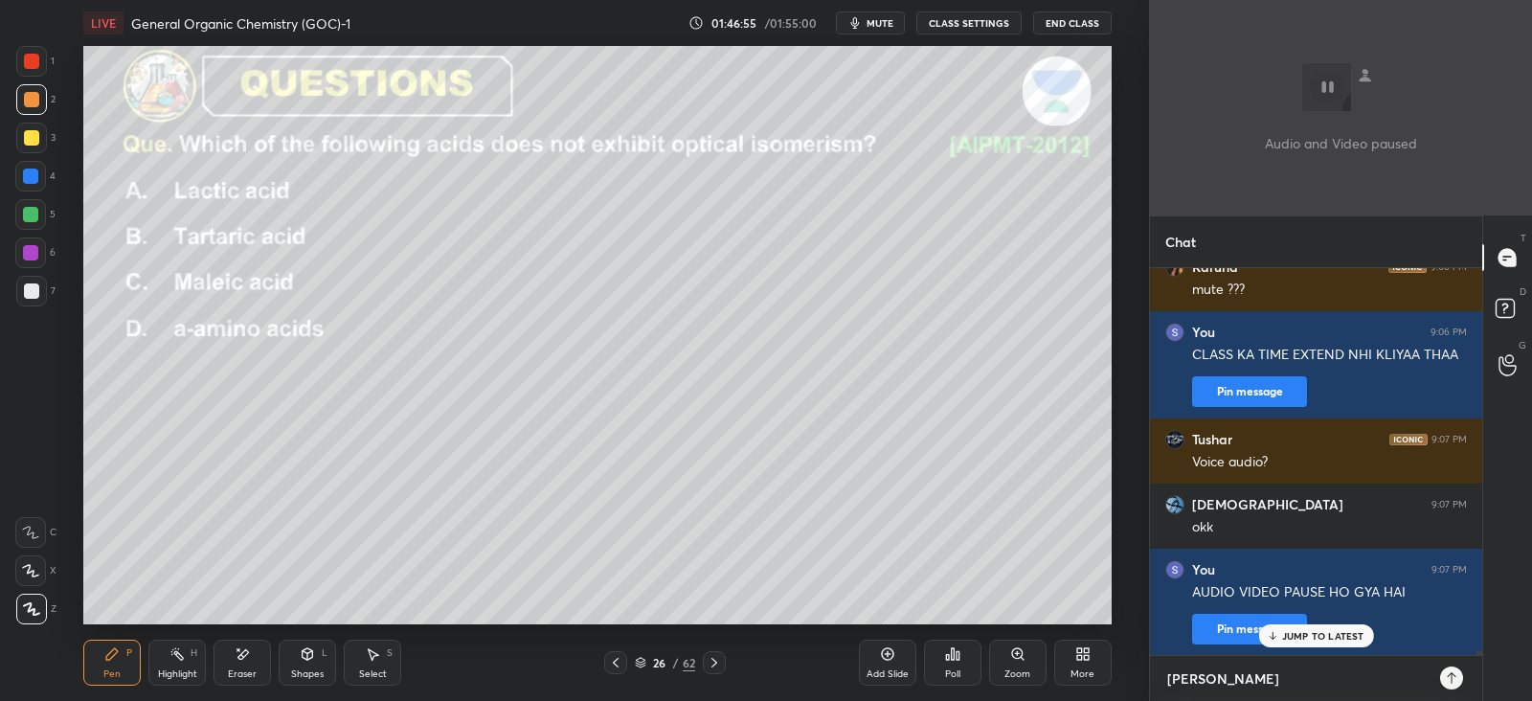
type textarea "KAL KA"
type textarea "x"
type textarea "[PERSON_NAME]"
type textarea "x"
type textarea "KAL KART"
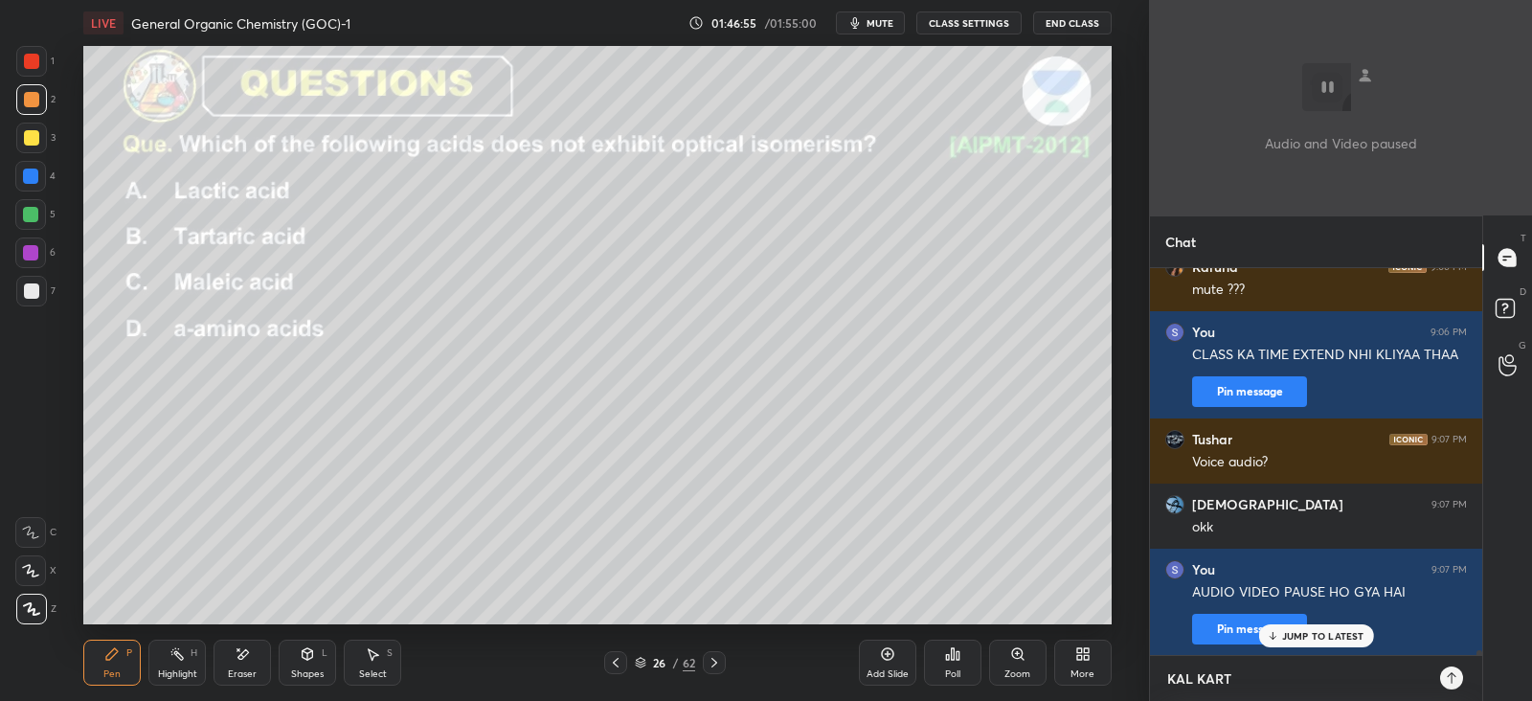
type textarea "x"
type textarea "KAL KARTE"
type textarea "x"
type textarea "KAL KARTE"
type textarea "x"
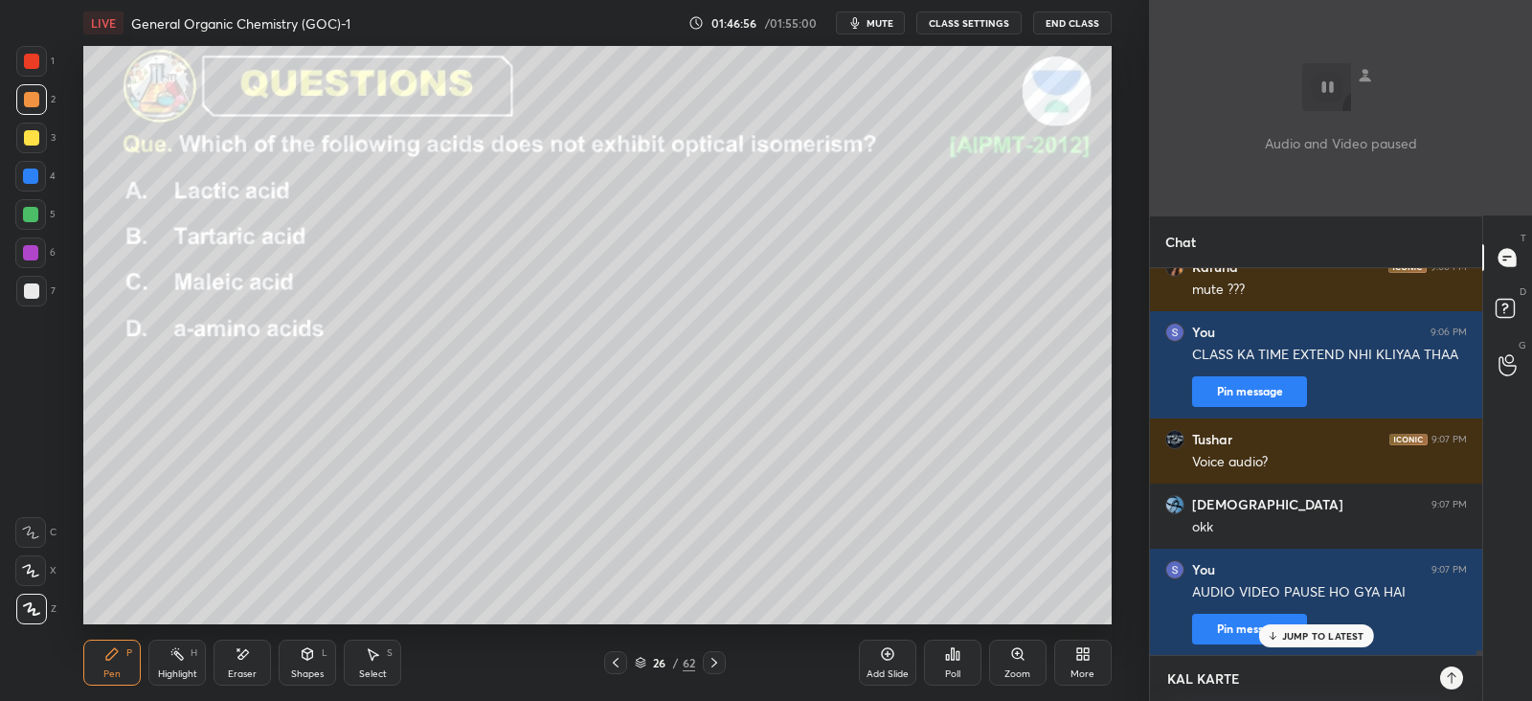
type textarea "KAL KARTE H"
type textarea "x"
type textarea "KAL KARTE HA"
type textarea "x"
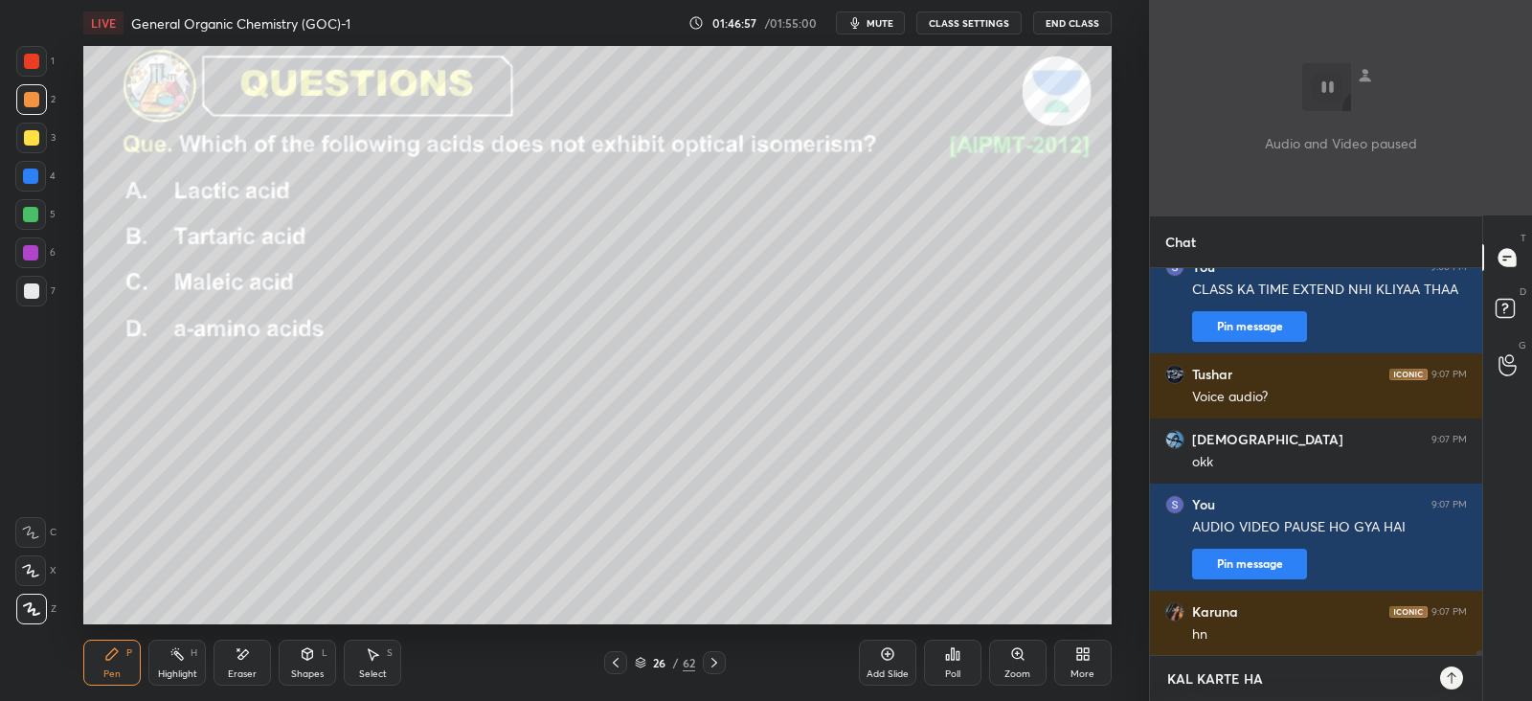
type textarea "KAL KARTE HAI"
type textarea "x"
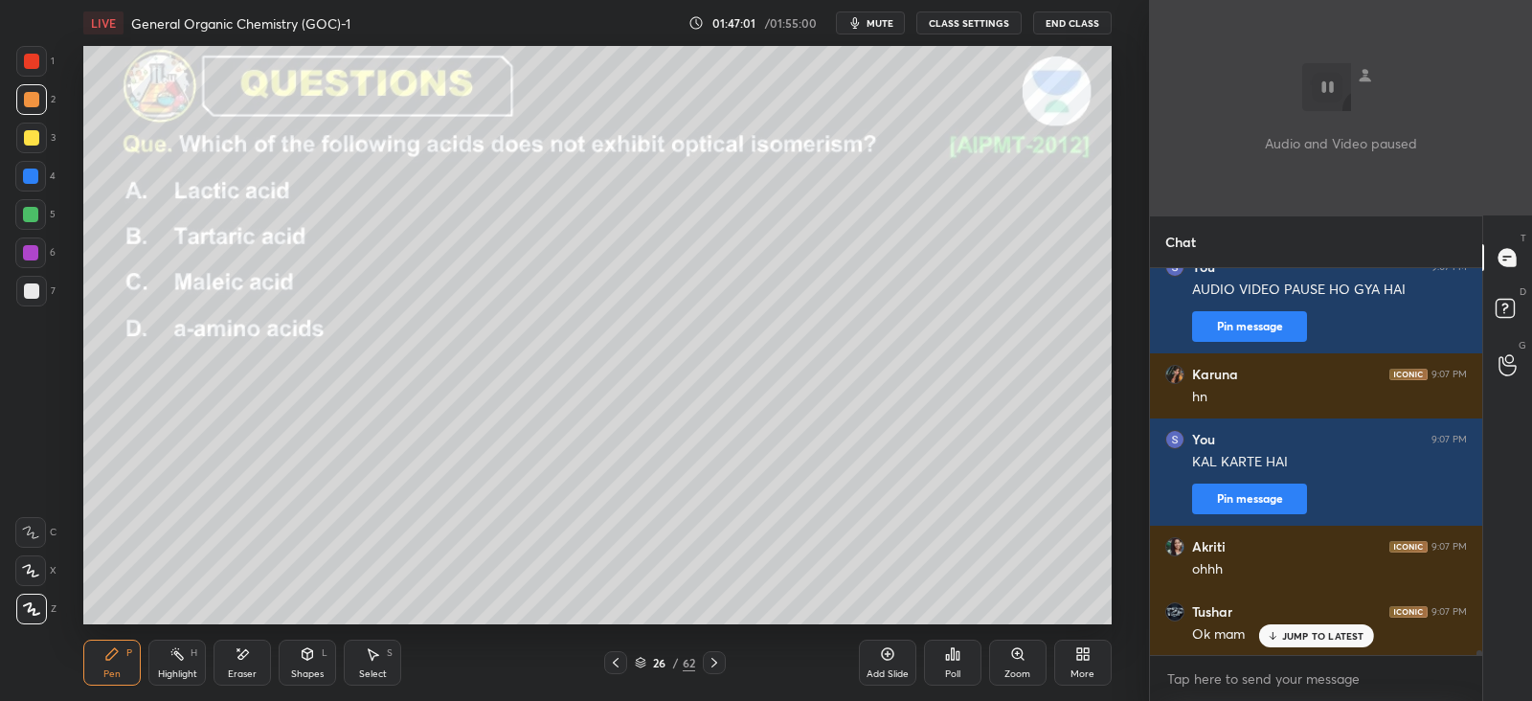
click at [1301, 635] on p "JUMP TO LATEST" at bounding box center [1323, 635] width 82 height 11
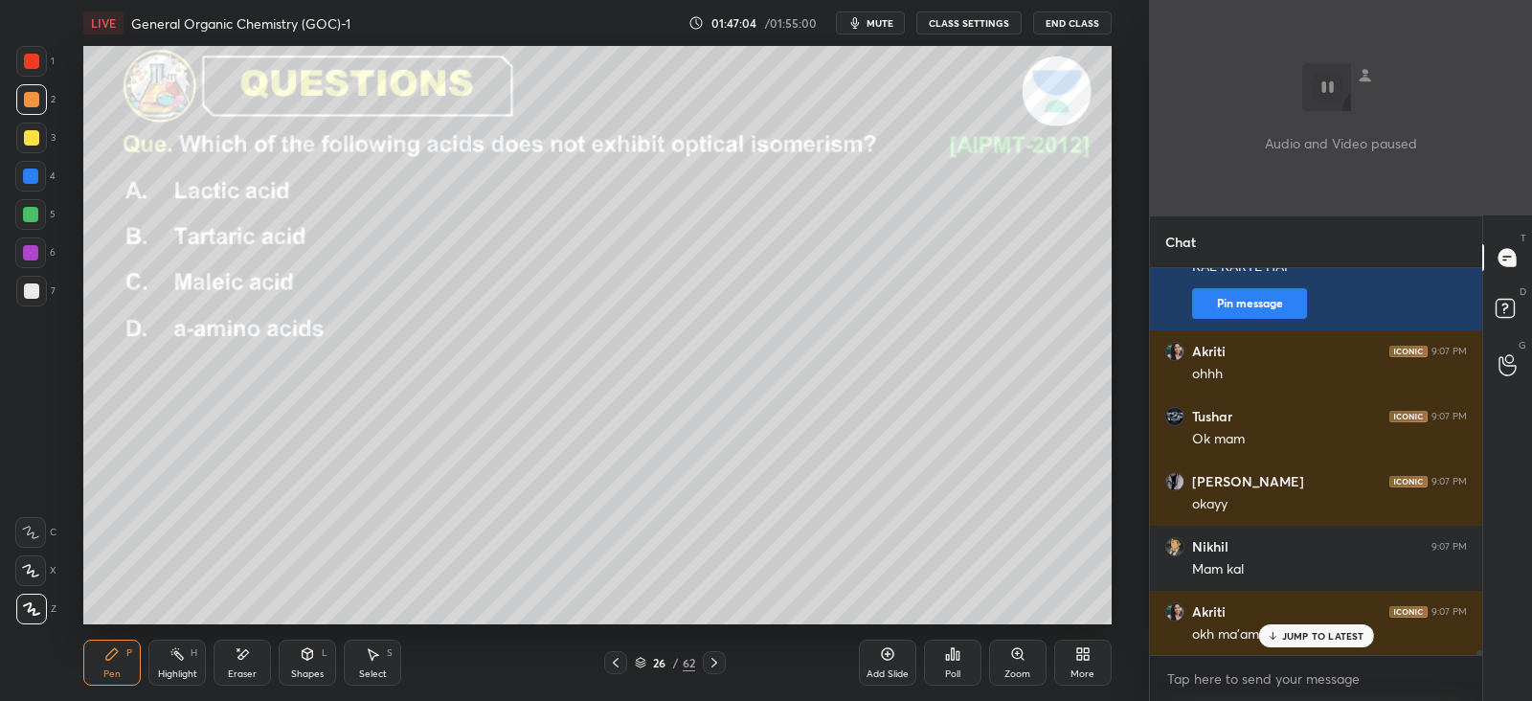
click at [1066, 21] on button "End Class" at bounding box center [1072, 22] width 79 height 23
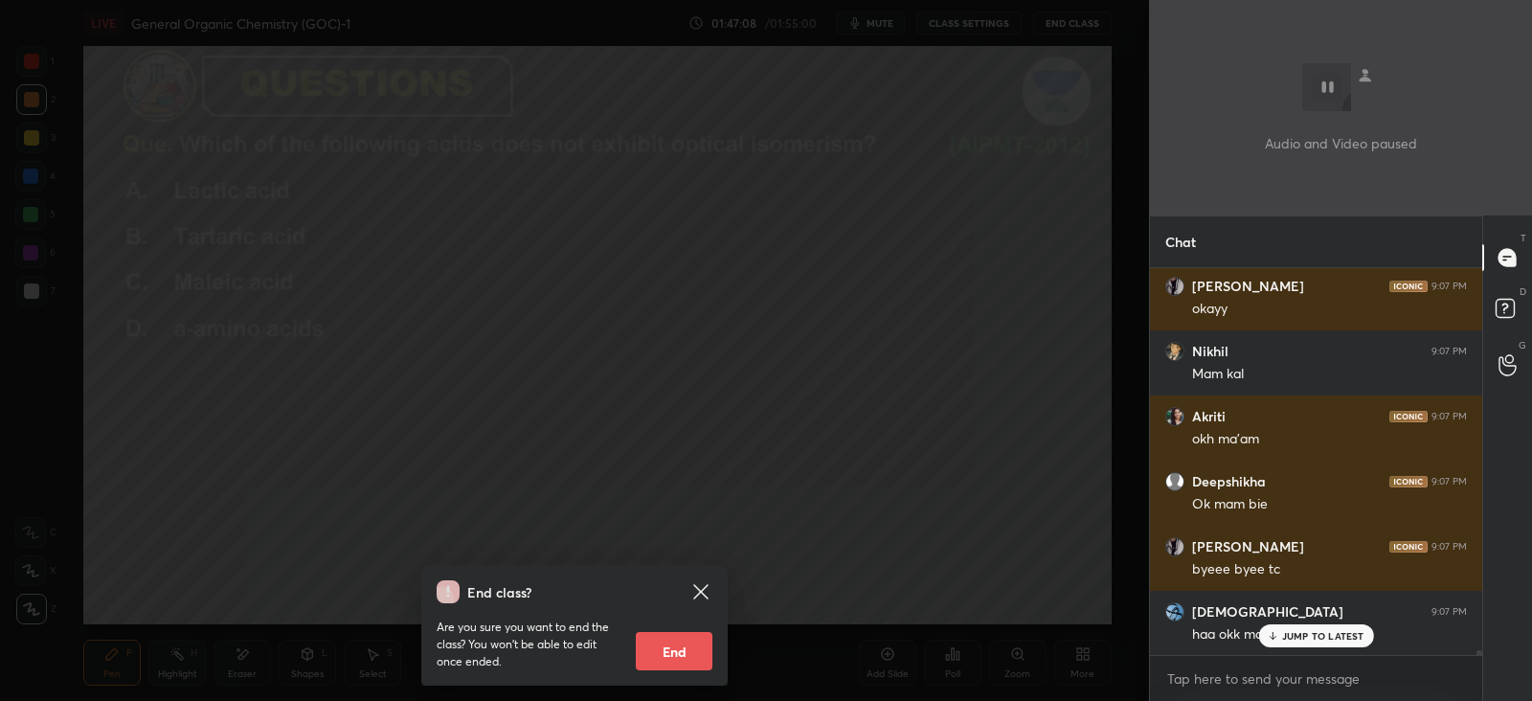
click at [686, 648] on button "End" at bounding box center [674, 651] width 77 height 38
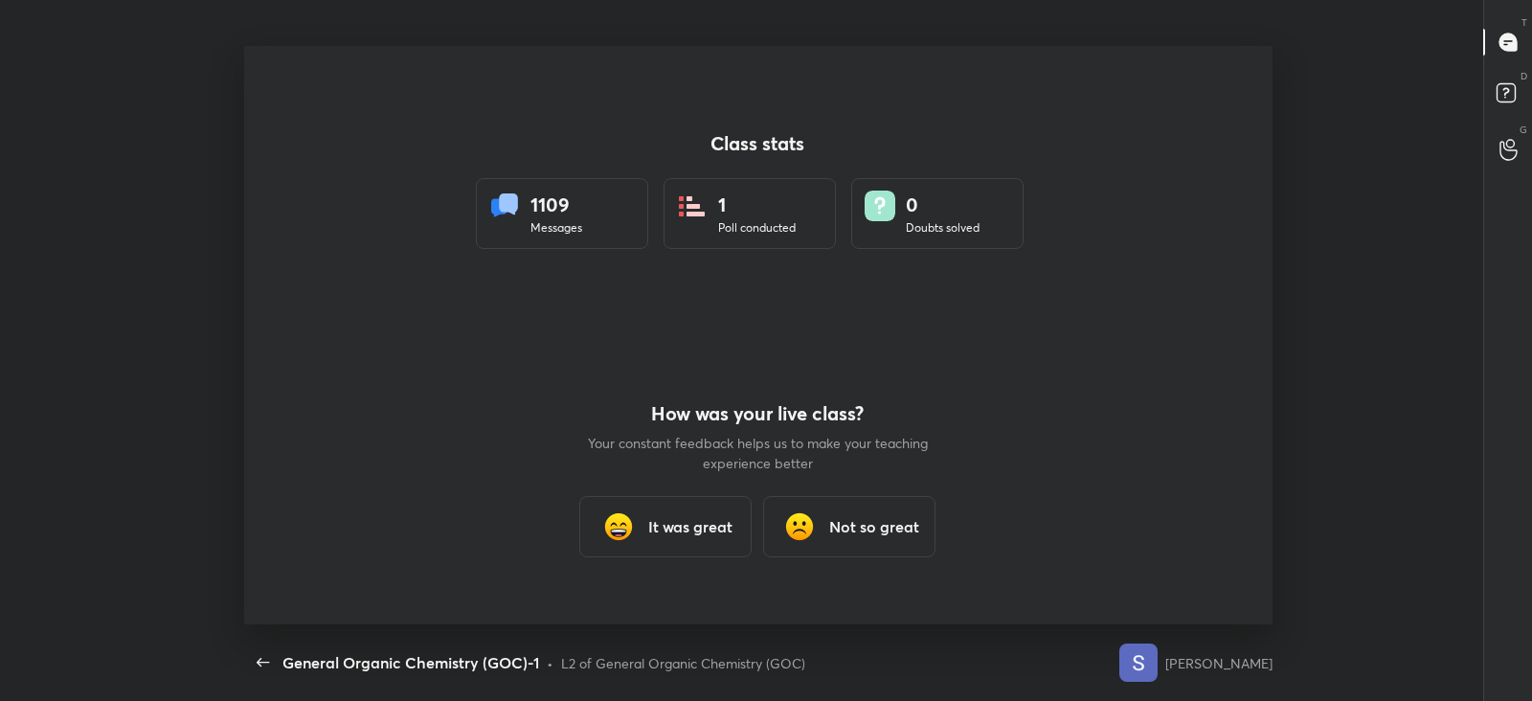
type textarea "x"
